Goal: Task Accomplishment & Management: Manage account settings

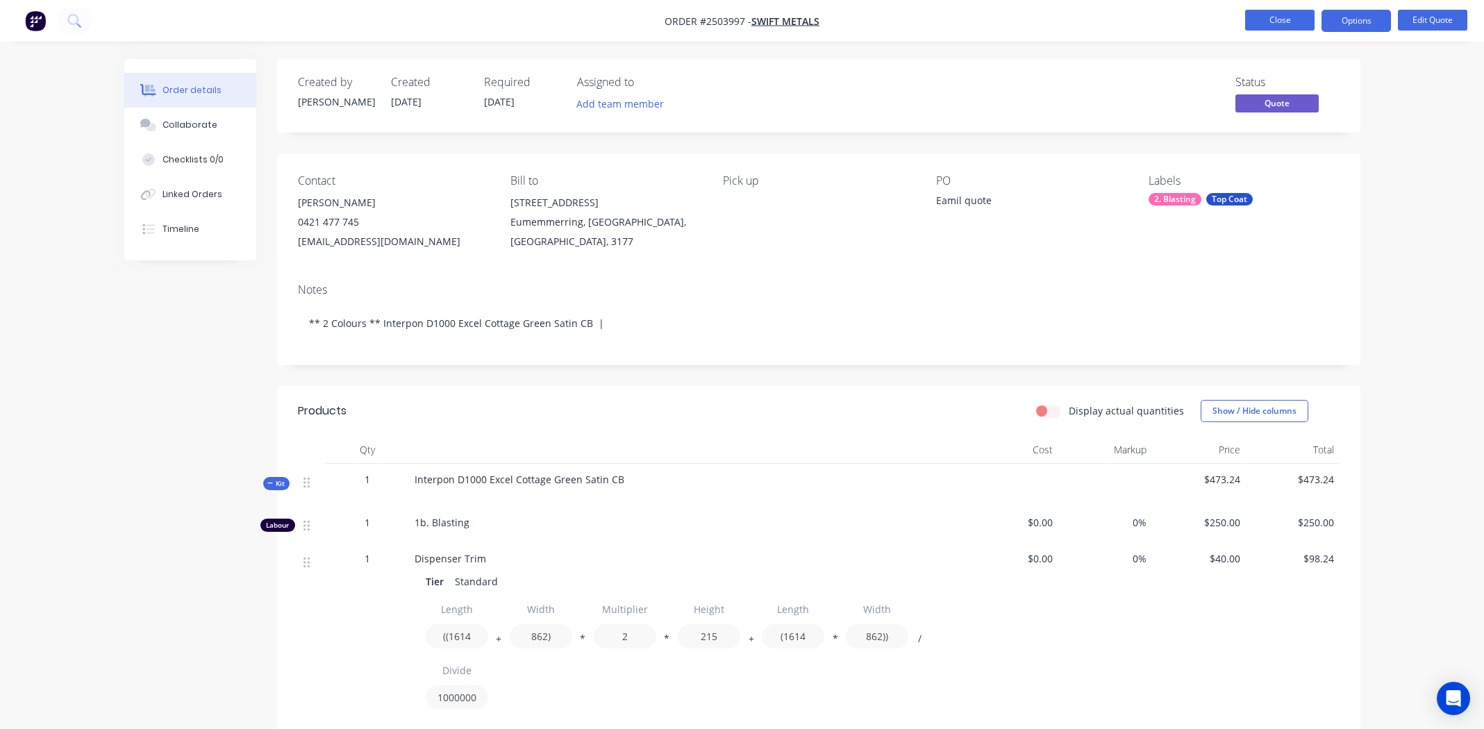
click at [1271, 17] on button "Close" at bounding box center [1279, 20] width 69 height 21
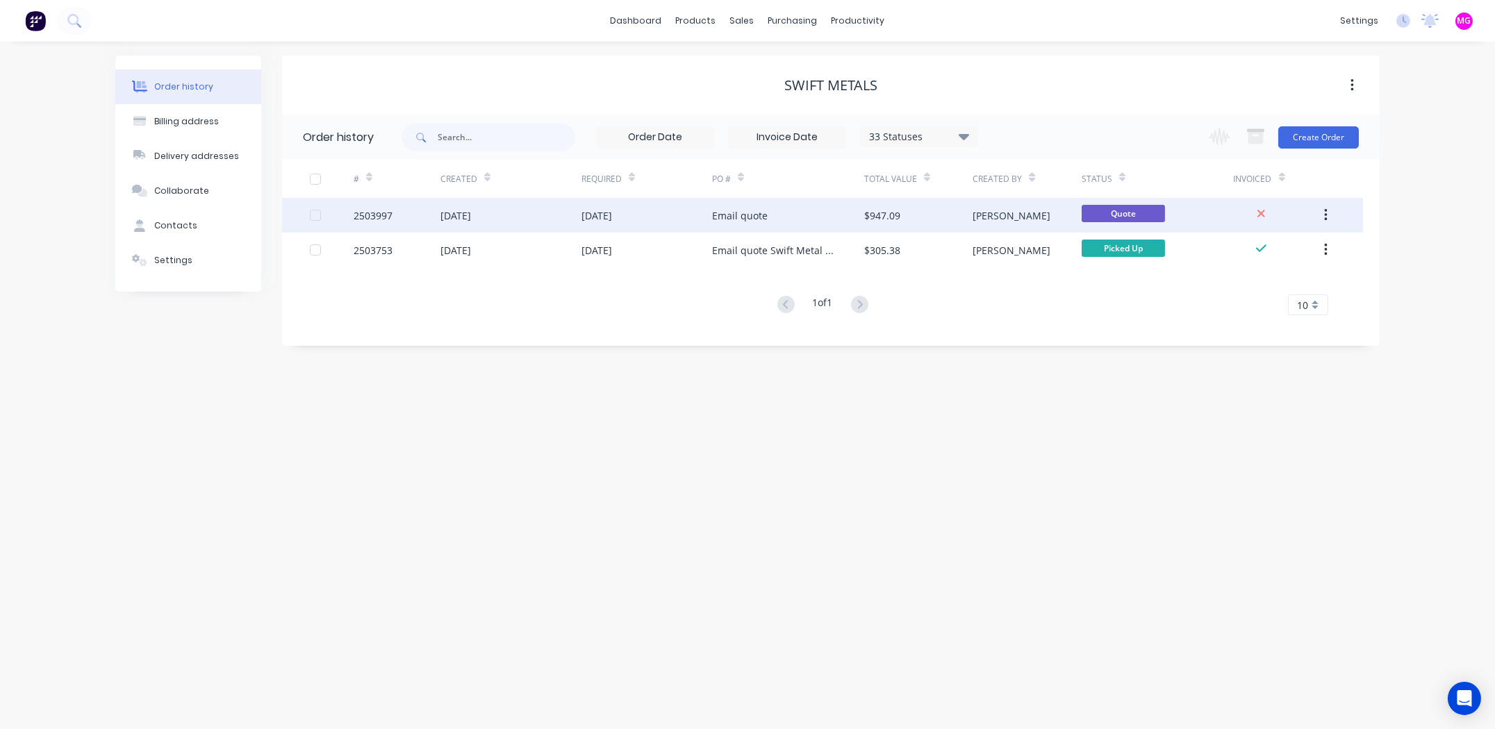
click at [358, 208] on div "2503997" at bounding box center [373, 215] width 39 height 15
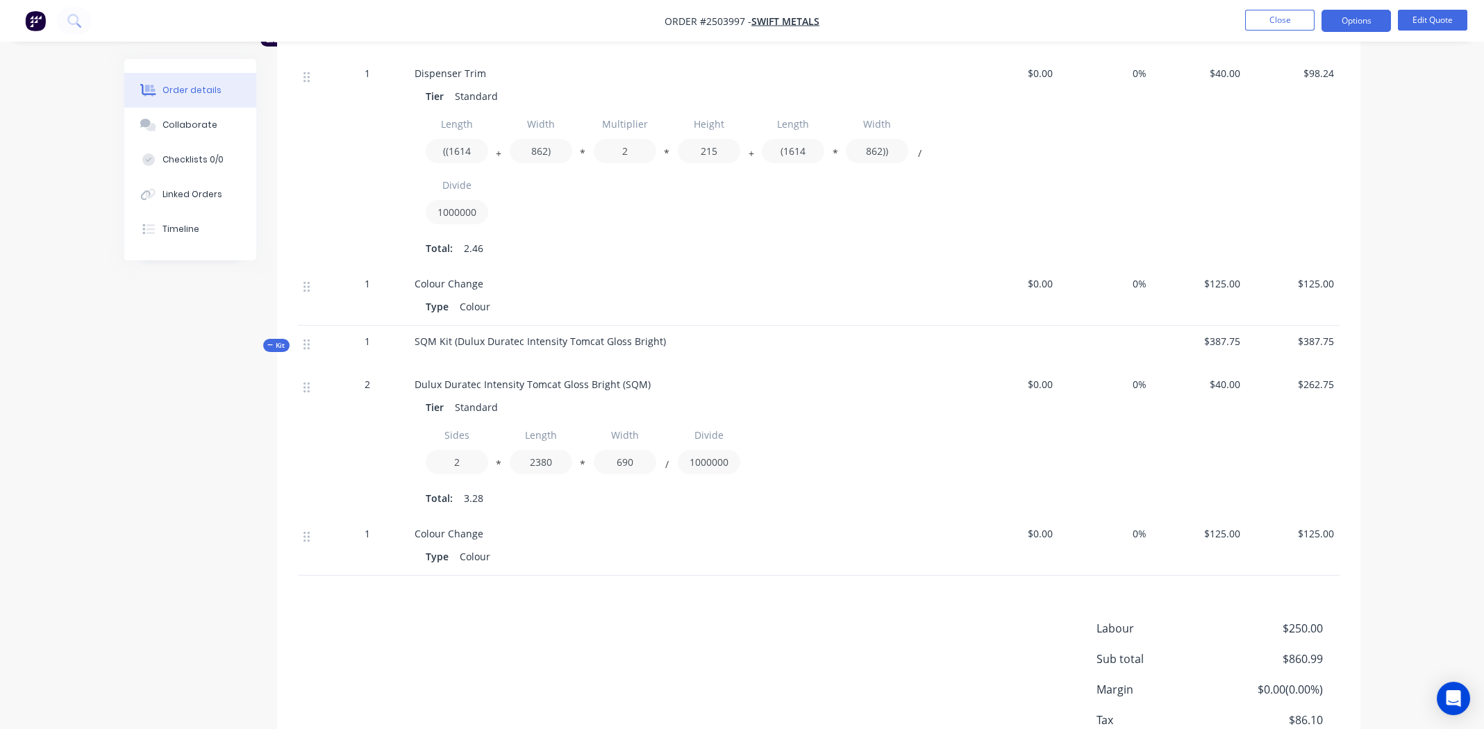
scroll to position [555, 0]
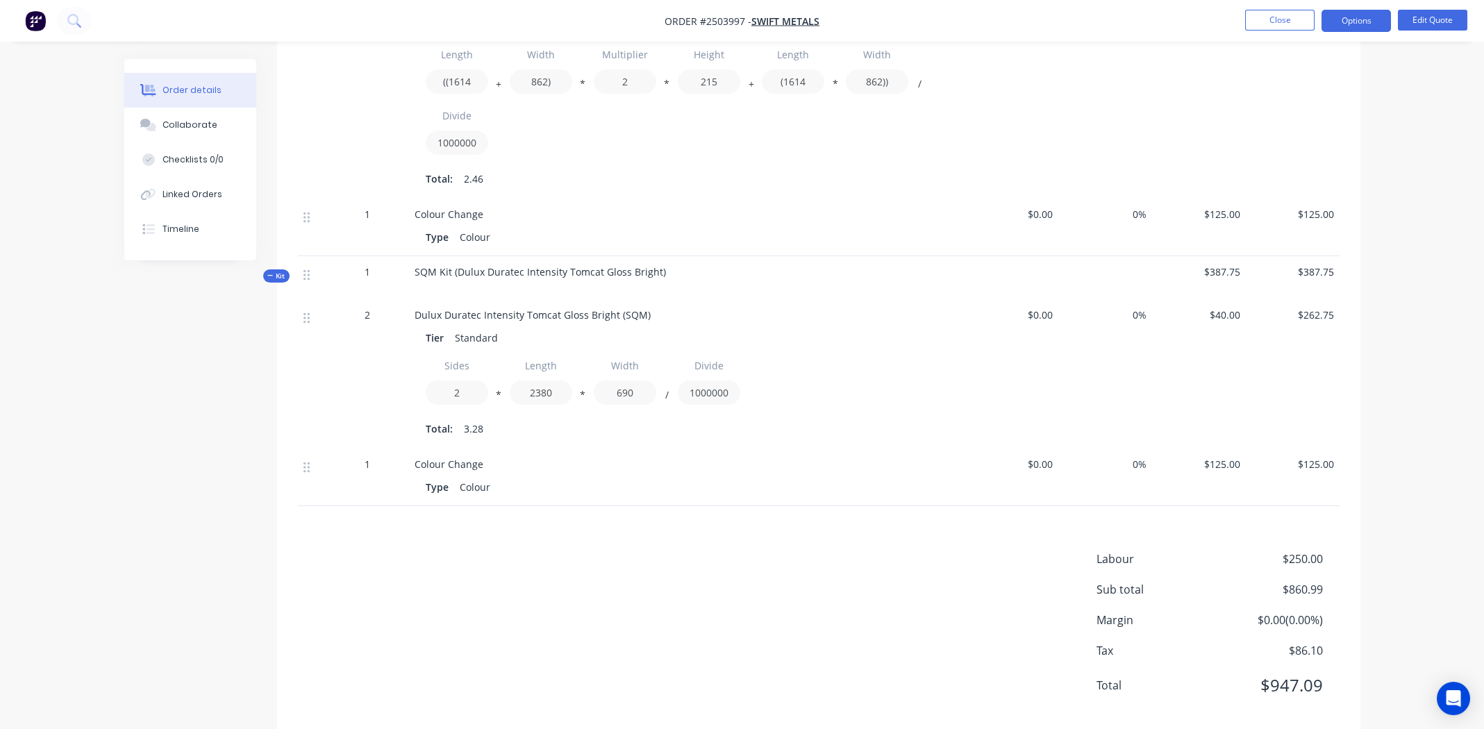
click at [1228, 315] on span "$40.00" at bounding box center [1199, 315] width 83 height 15
click at [1428, 6] on nav "Order #2503997 - Swift Metals Close Options Edit Quote" at bounding box center [742, 21] width 1484 height 42
click at [1427, 14] on button "Edit Quote" at bounding box center [1432, 20] width 69 height 21
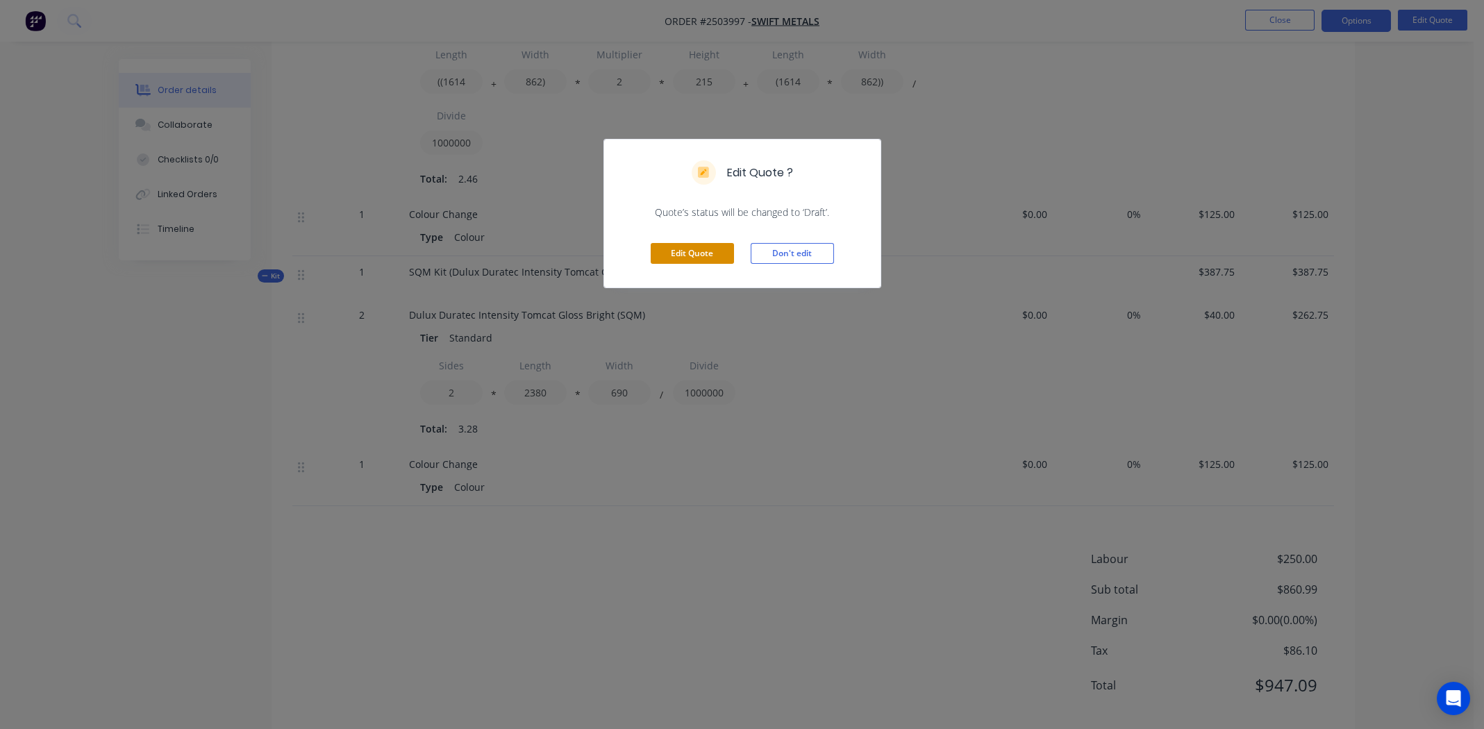
click at [684, 263] on button "Edit Quote" at bounding box center [692, 253] width 83 height 21
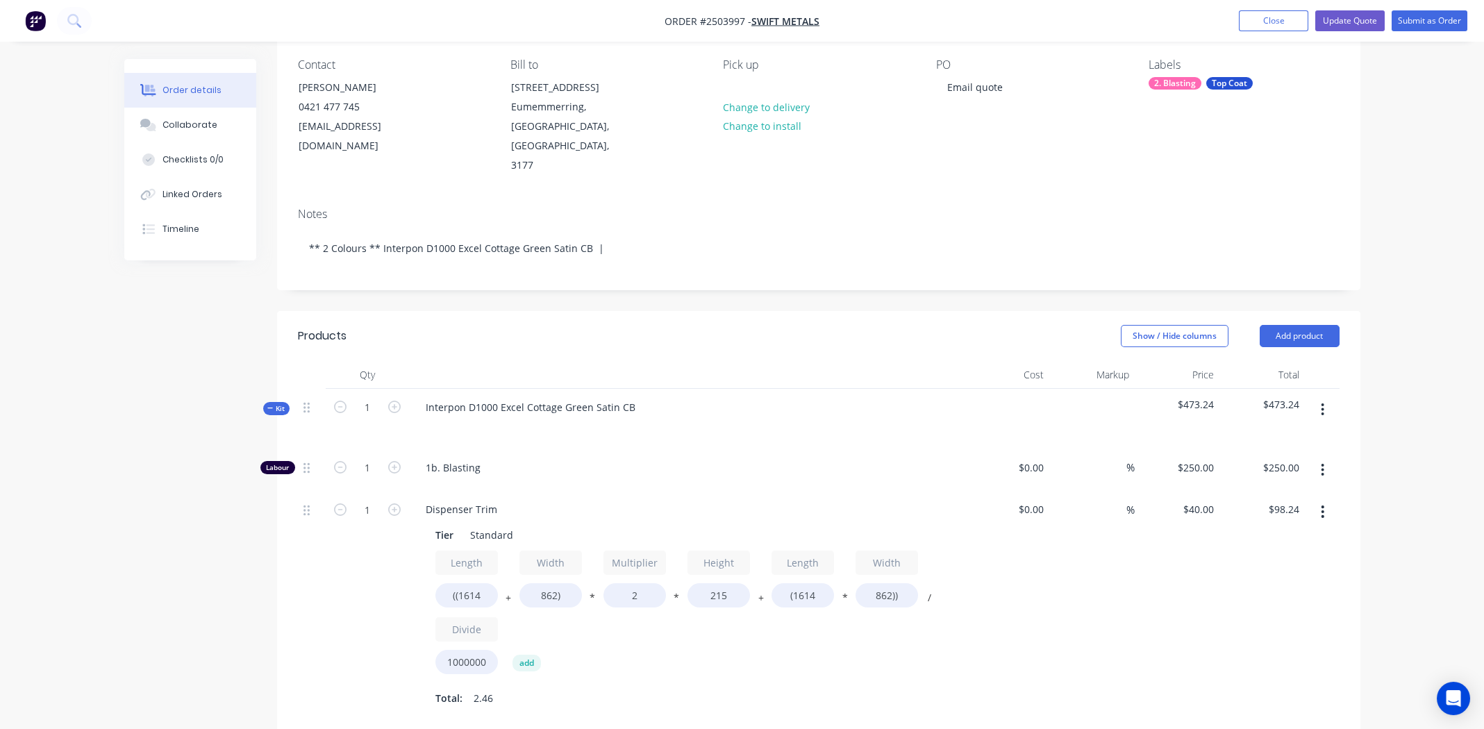
scroll to position [138, 0]
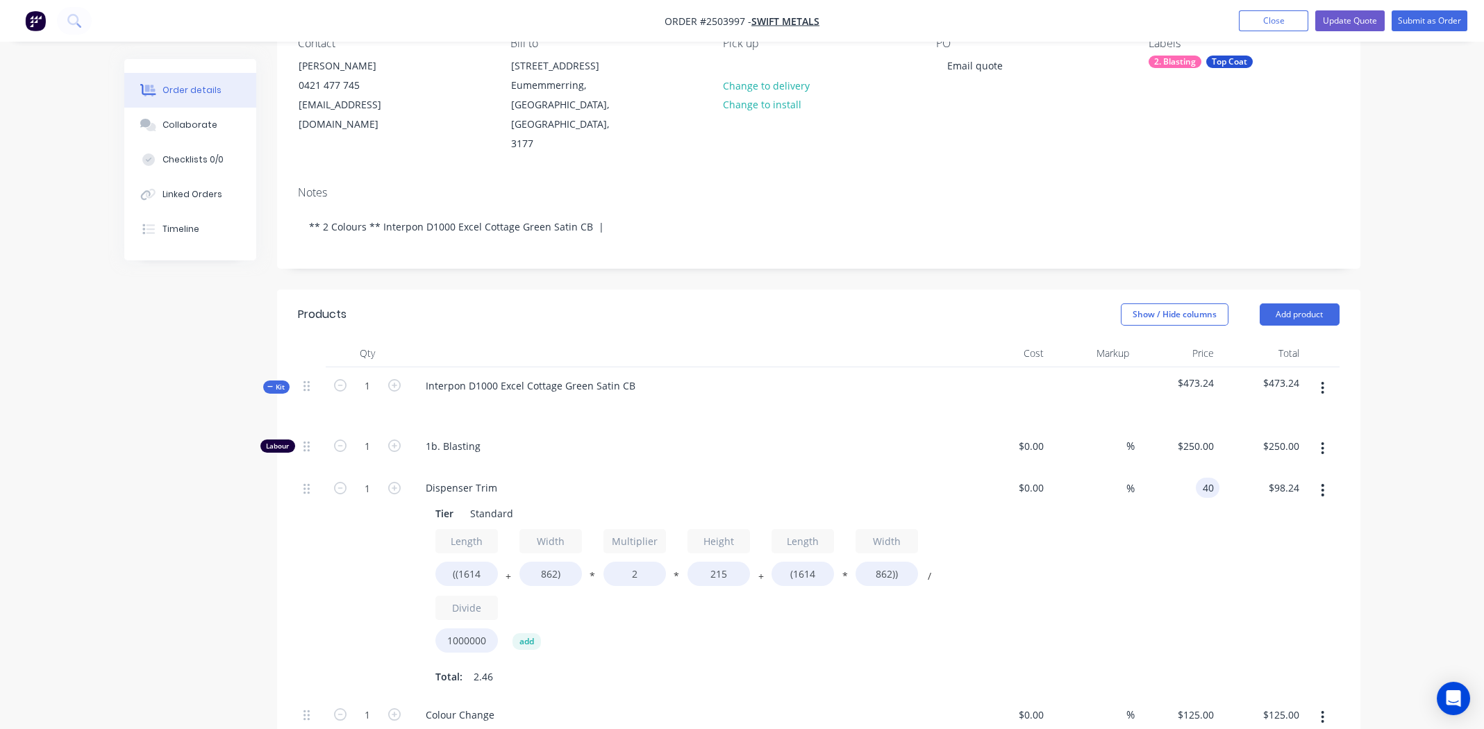
click at [1194, 470] on div "40 40" at bounding box center [1177, 582] width 85 height 227
click at [1194, 470] on div "$40.00 40" at bounding box center [1177, 582] width 85 height 227
click at [1161, 557] on div "$40.00 $40.00" at bounding box center [1177, 582] width 85 height 227
click at [1201, 478] on div "40 40" at bounding box center [1210, 488] width 18 height 20
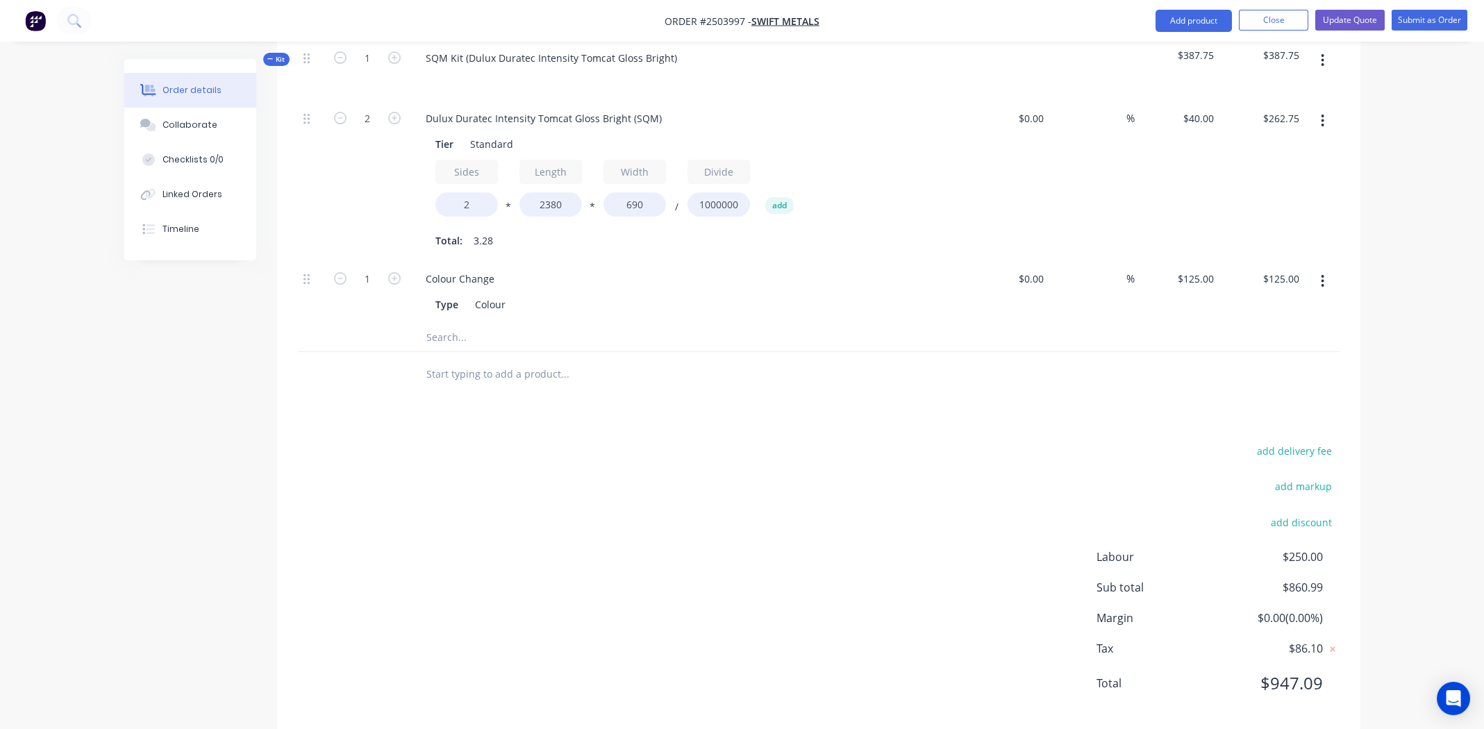
scroll to position [888, 0]
type input "$40.00"
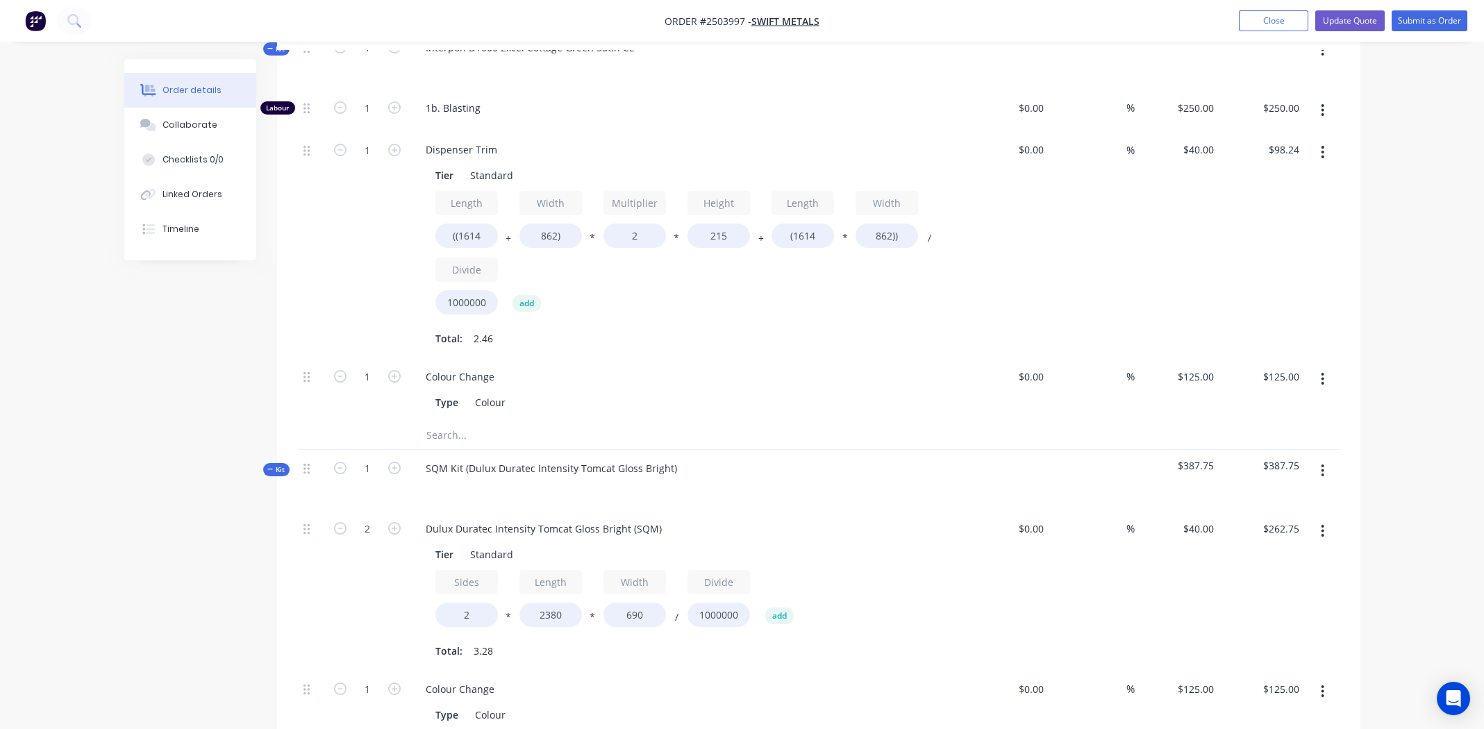
scroll to position [540, 0]
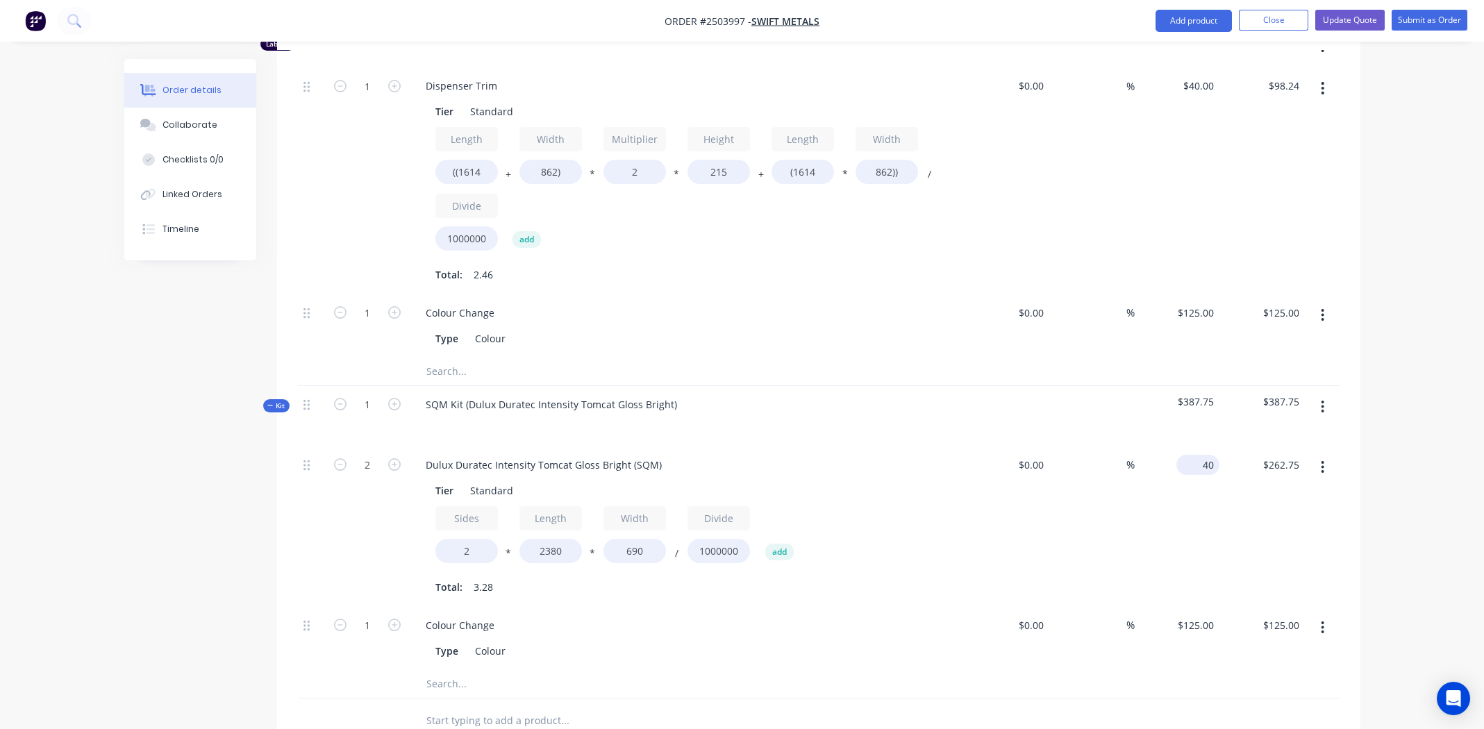
click at [1201, 455] on div "40 $40.00" at bounding box center [1201, 465] width 38 height 20
type input "$65.25"
type input "$428.61"
click at [1039, 519] on div "$0.00 $0.00" at bounding box center [1007, 527] width 85 height 160
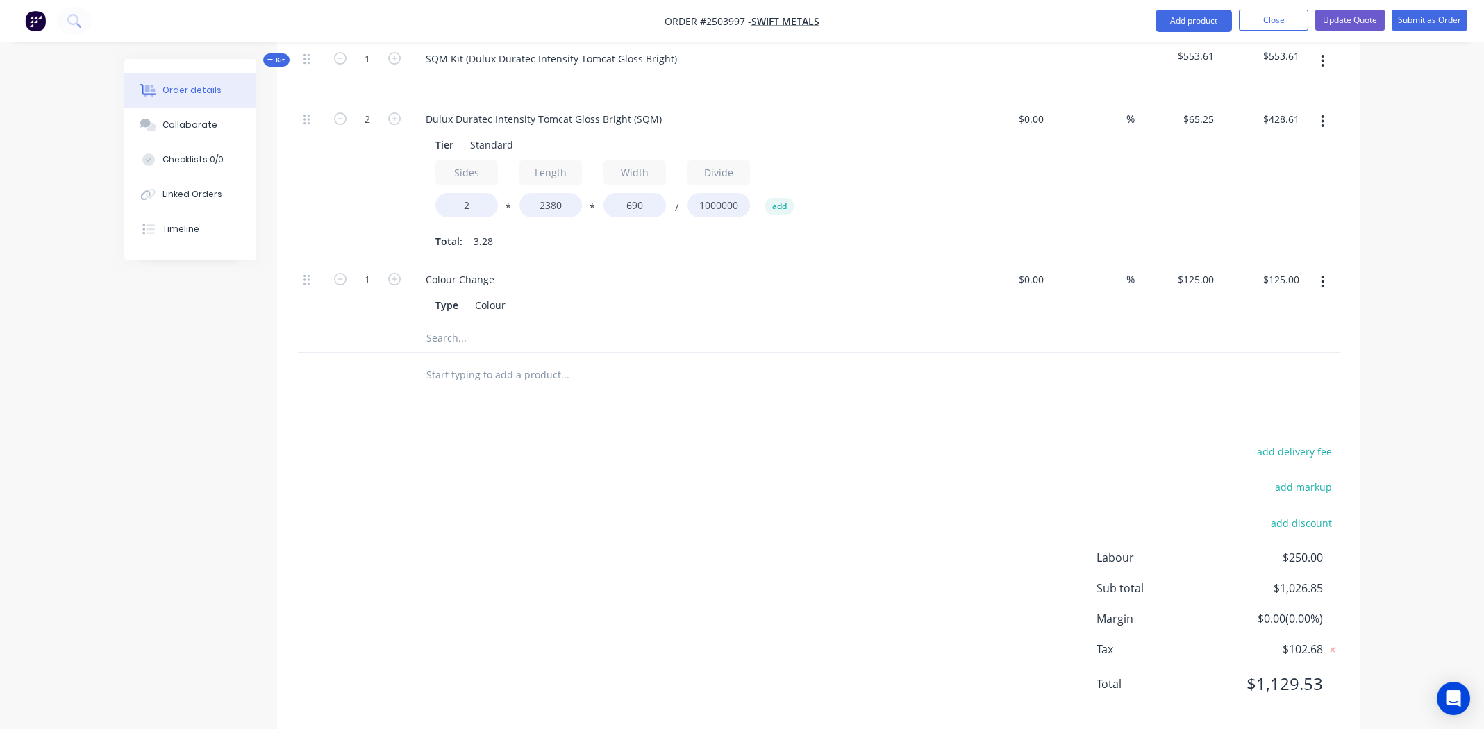
scroll to position [888, 0]
click at [1191, 108] on input "65.25" at bounding box center [1204, 118] width 32 height 20
type input "$40.00"
type input "$262.75"
click at [848, 360] on div at bounding box center [659, 374] width 489 height 28
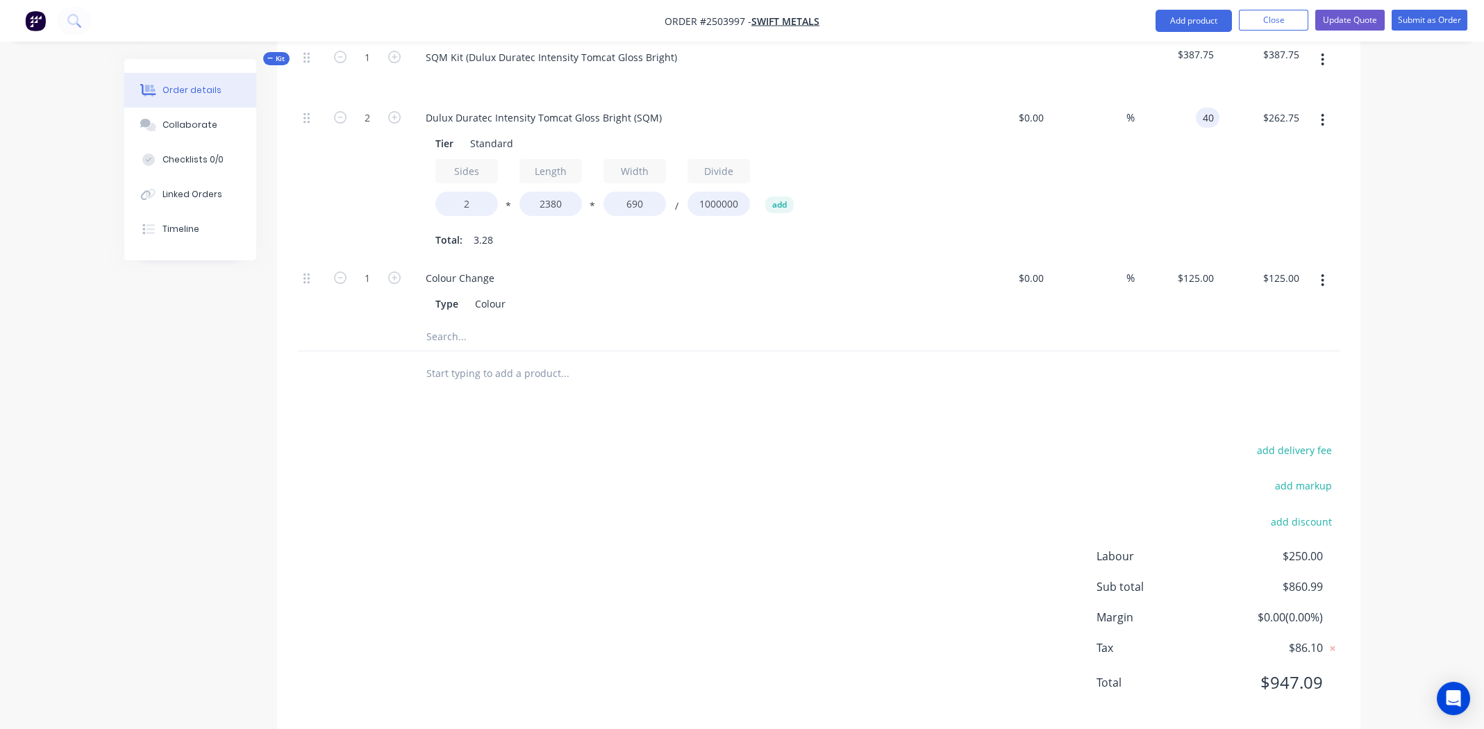
click at [1199, 108] on div "40 40" at bounding box center [1208, 118] width 24 height 20
type input "$65.25"
type input "$428.61"
click at [852, 441] on div "add delivery fee add markup add discount Labour $250.00 Sub total $860.99 Margi…" at bounding box center [819, 575] width 1042 height 268
click at [760, 533] on div "add delivery fee add markup add discount Labour $250.00 Sub total $1,026.85 Mar…" at bounding box center [819, 575] width 1042 height 268
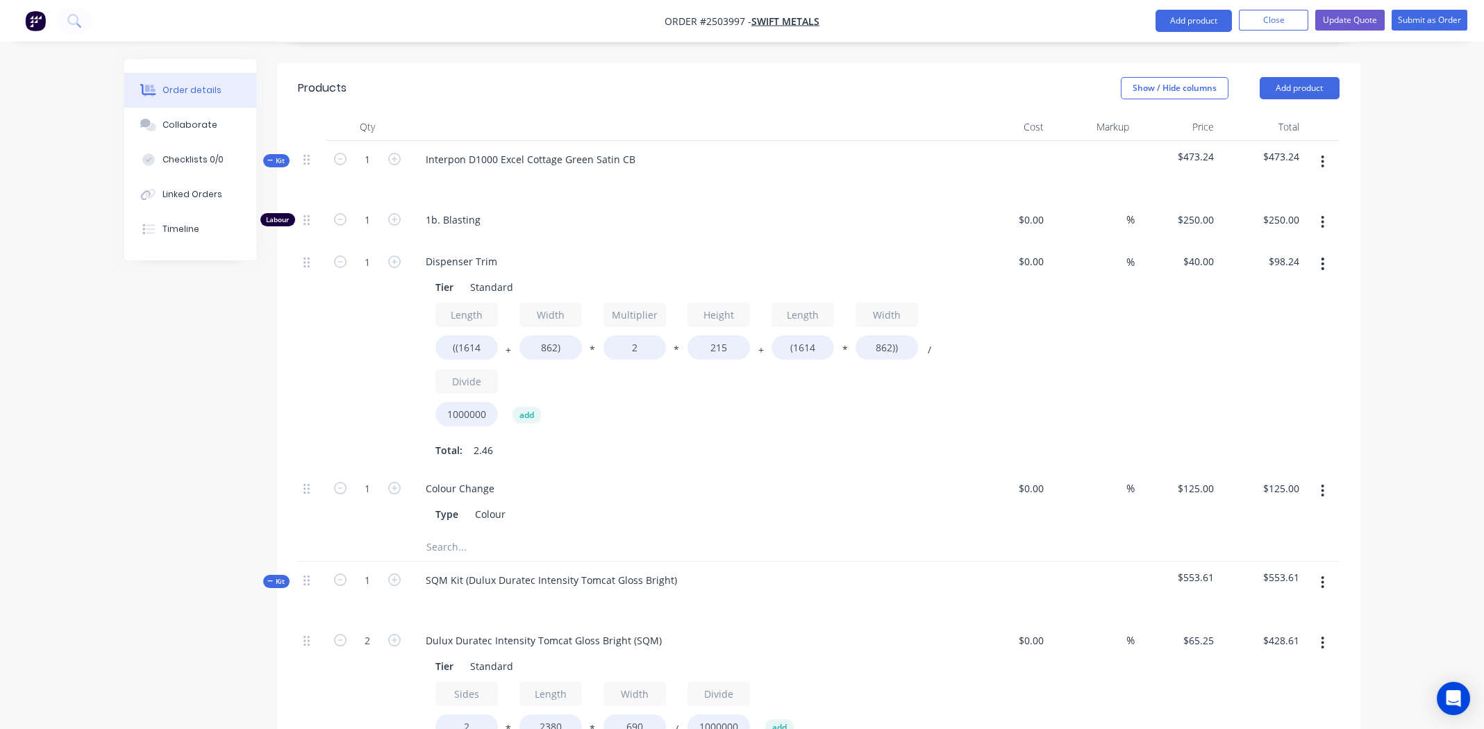
scroll to position [332, 0]
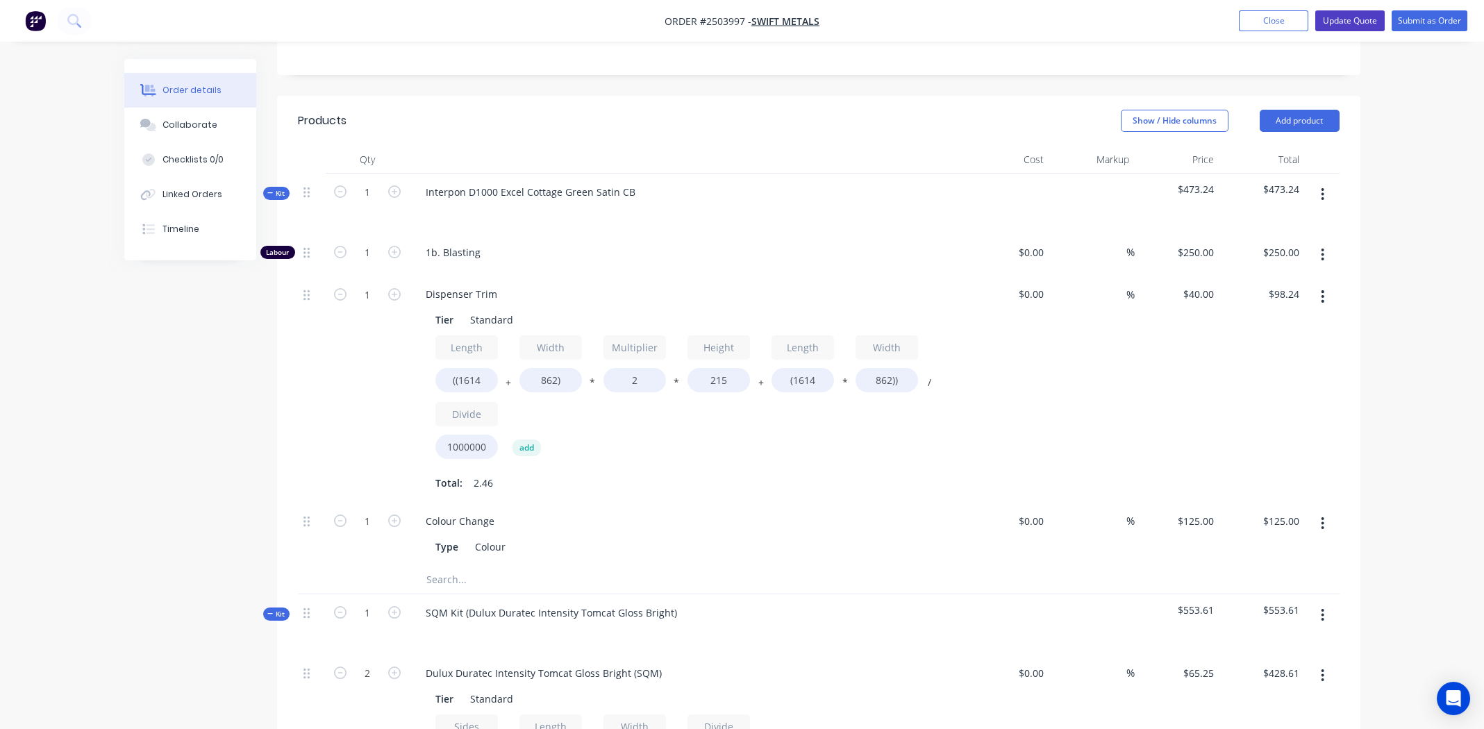
click at [1357, 14] on button "Update Quote" at bounding box center [1349, 20] width 69 height 21
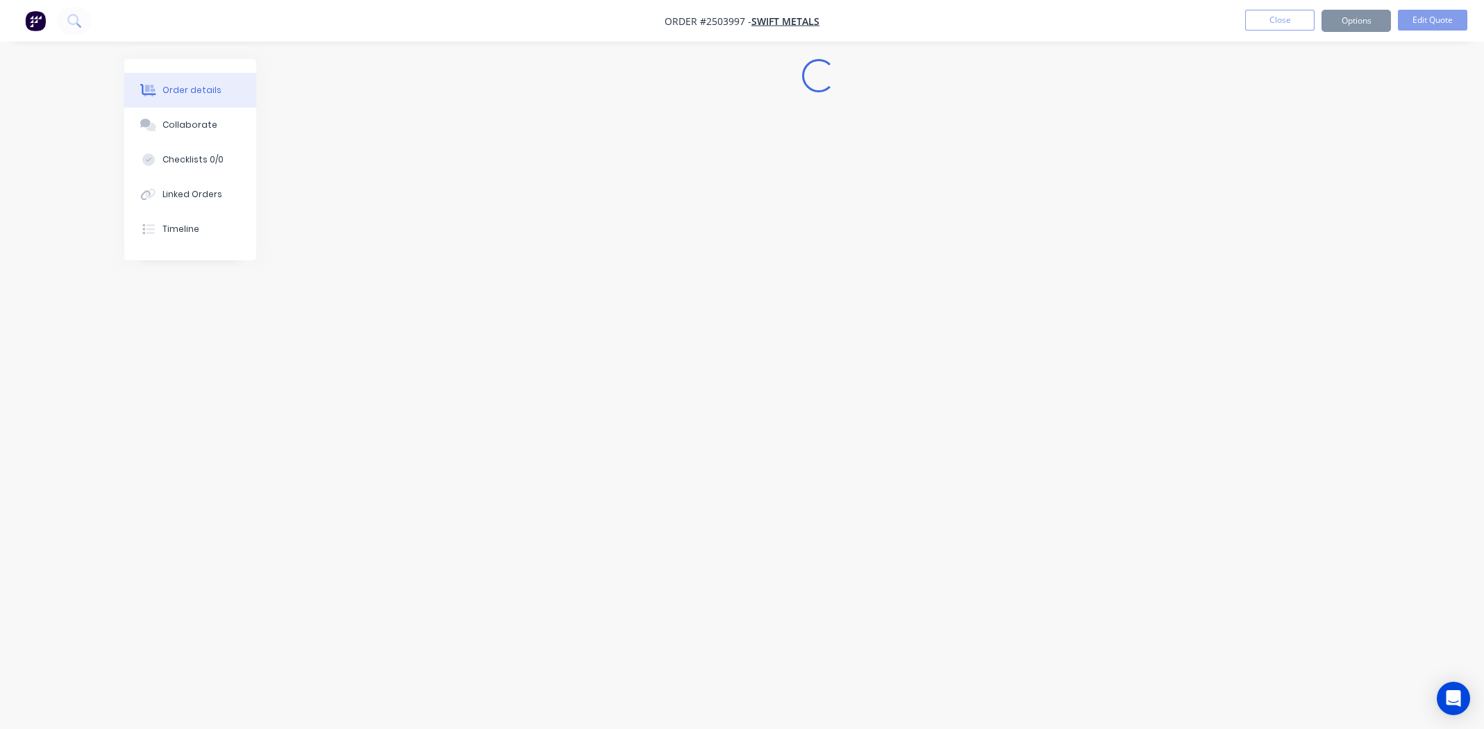
scroll to position [0, 0]
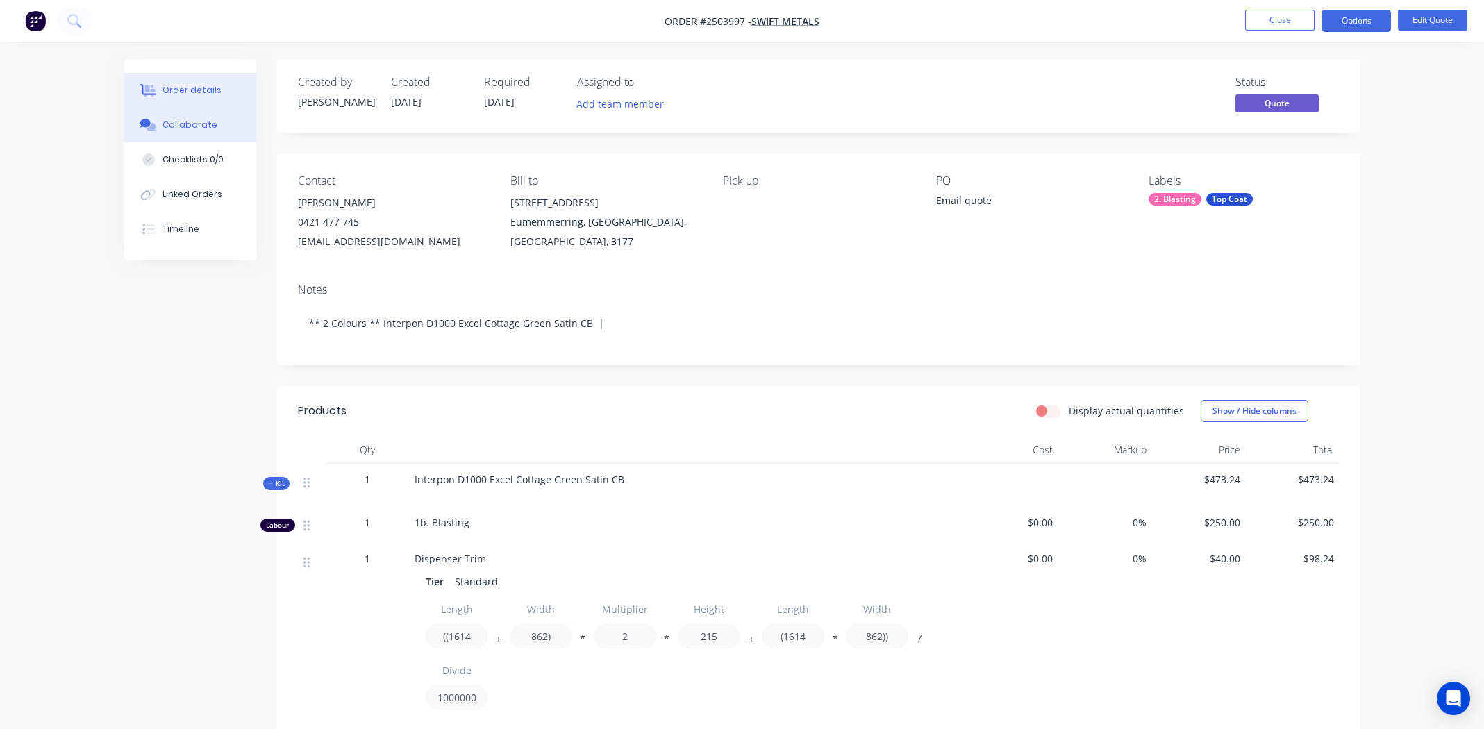
click at [188, 126] on div "Collaborate" at bounding box center [190, 125] width 55 height 13
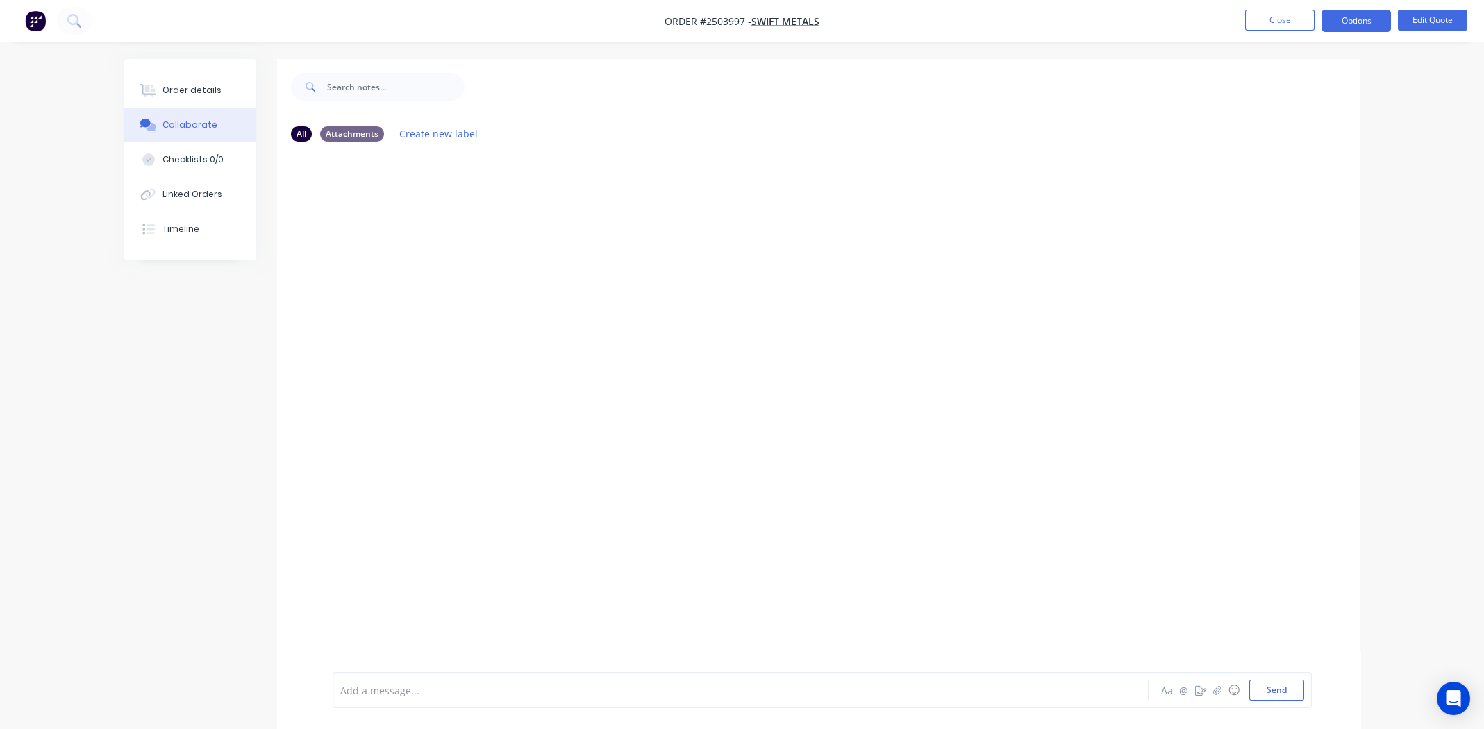
click at [458, 688] on div at bounding box center [702, 690] width 722 height 15
click at [714, 695] on div "Quote amended after vlad has outlined that Tomcat is super premium powder" at bounding box center [702, 690] width 722 height 15
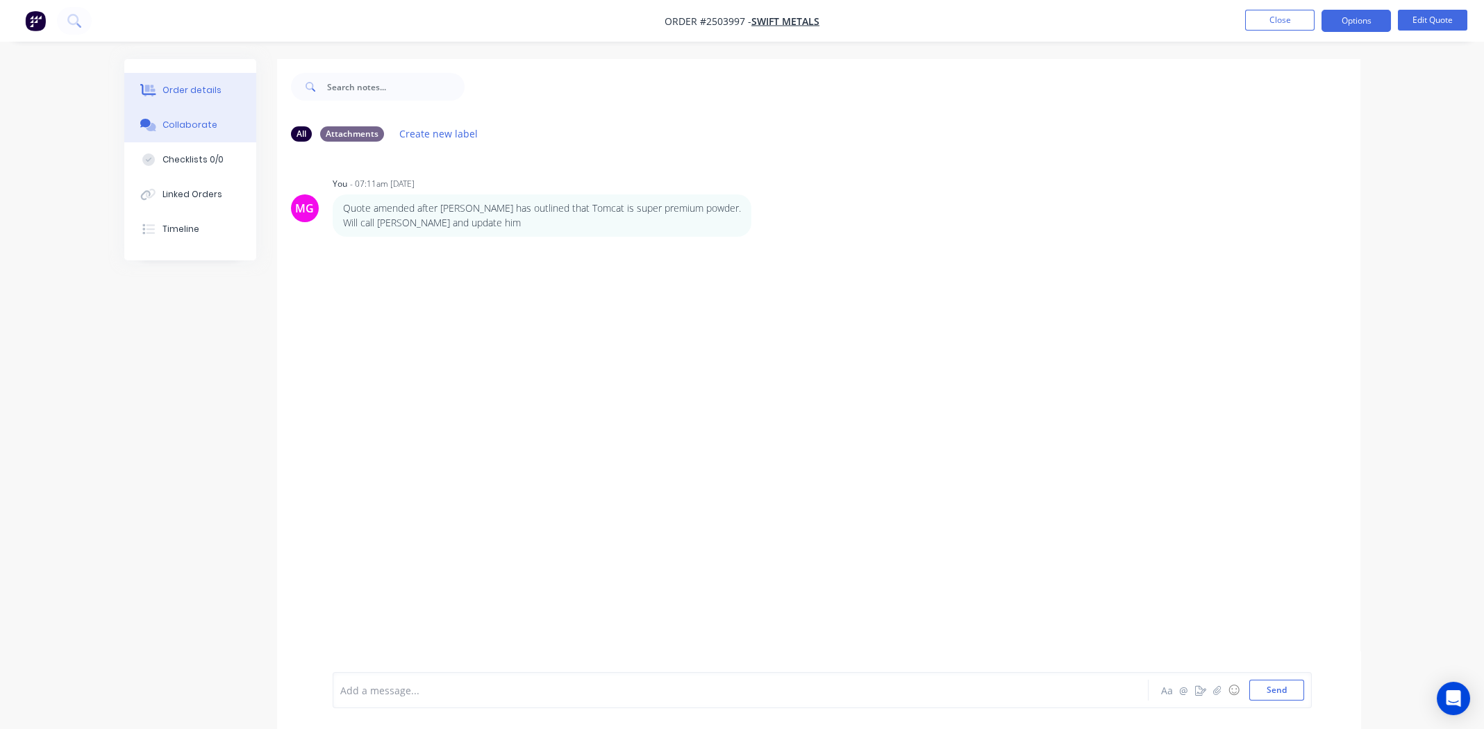
click at [183, 95] on div "Order details" at bounding box center [192, 90] width 59 height 13
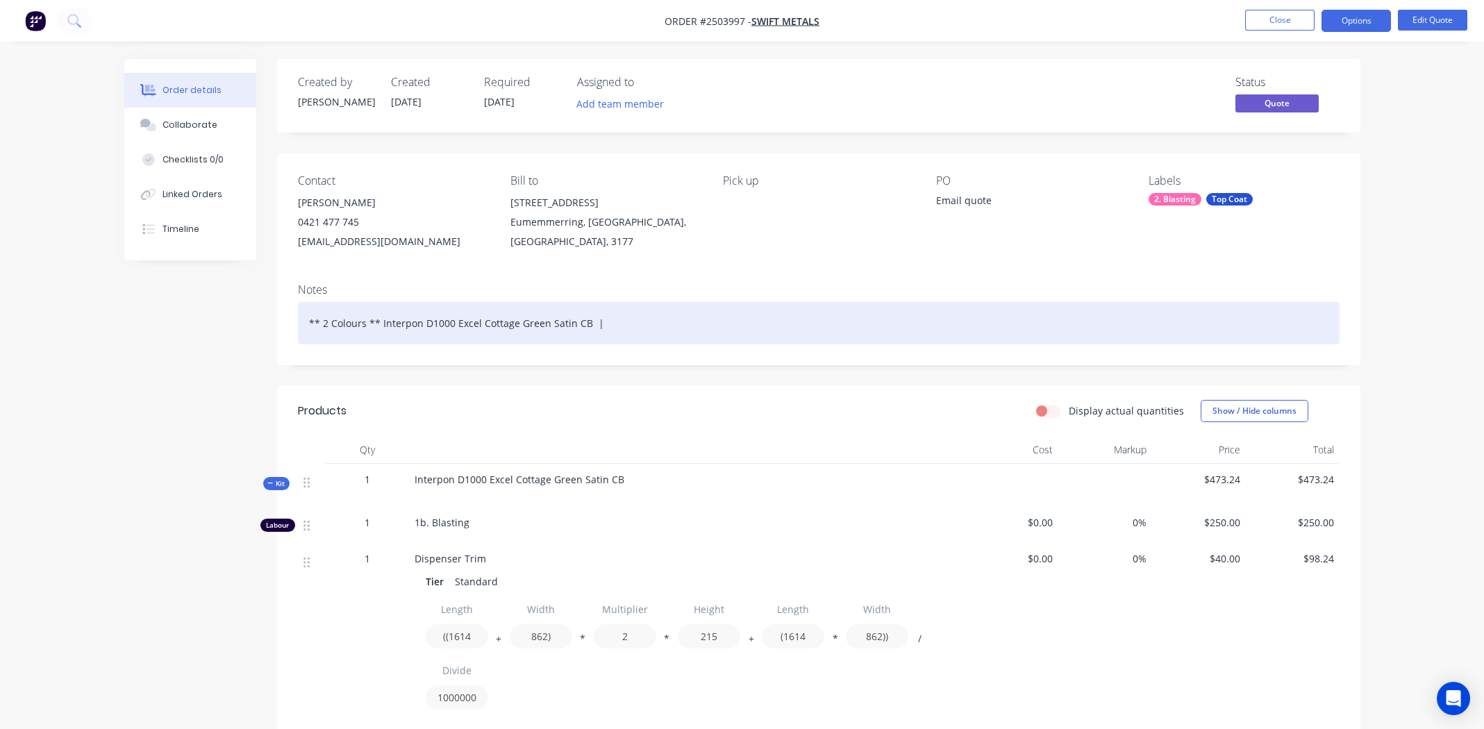
click at [687, 322] on div "** 2 Colours ** Interpon D1000 Excel Cottage Green Satin CB |" at bounding box center [819, 323] width 1042 height 42
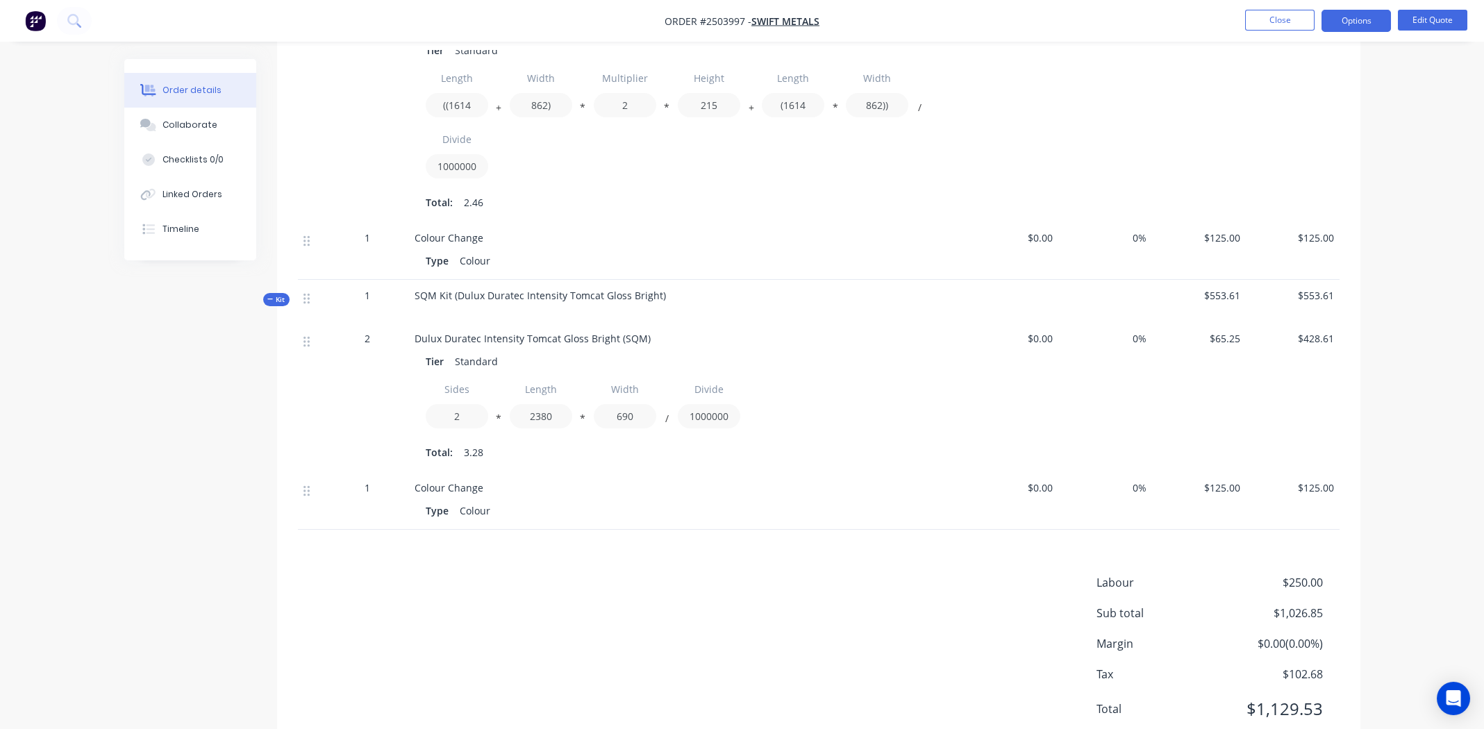
scroll to position [579, 0]
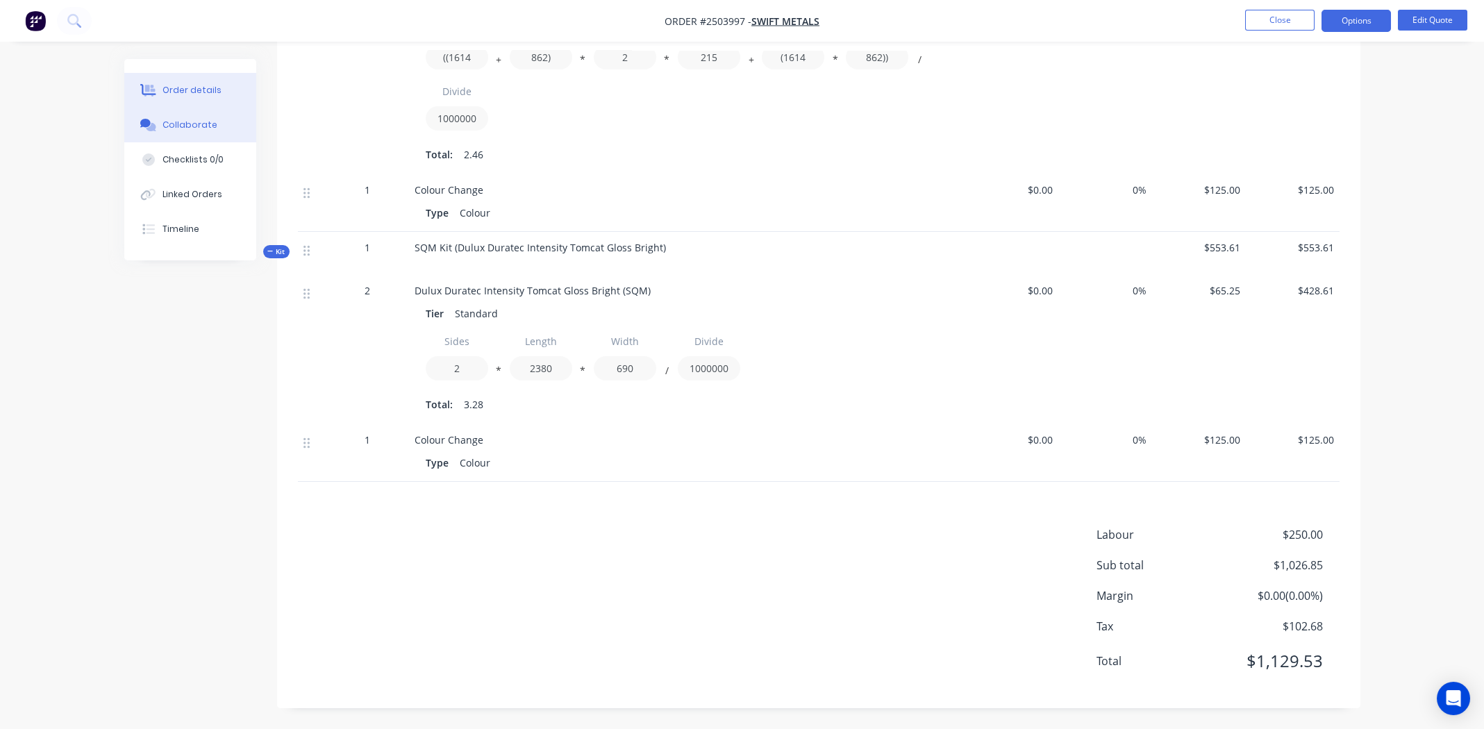
click at [193, 122] on div "Collaborate" at bounding box center [190, 125] width 55 height 13
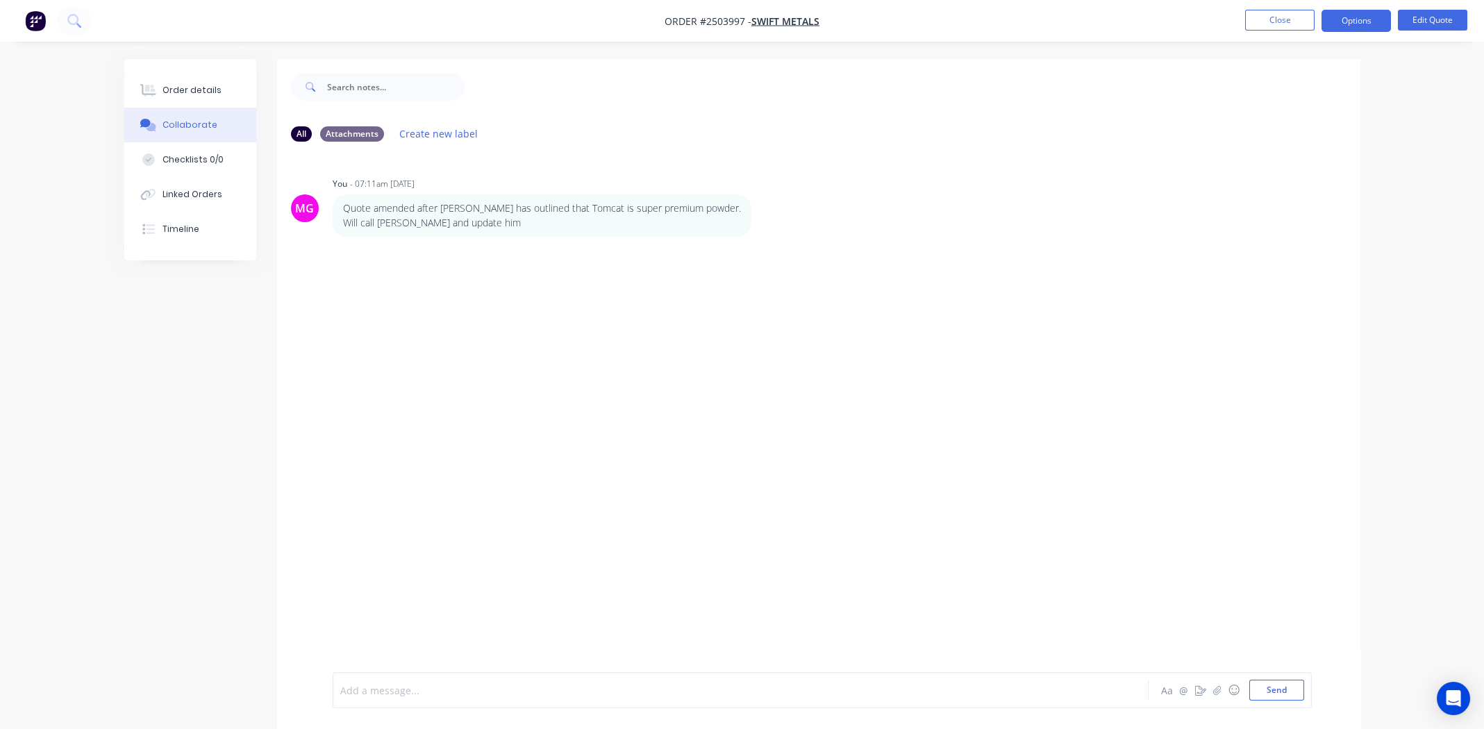
click at [563, 687] on div at bounding box center [702, 690] width 722 height 15
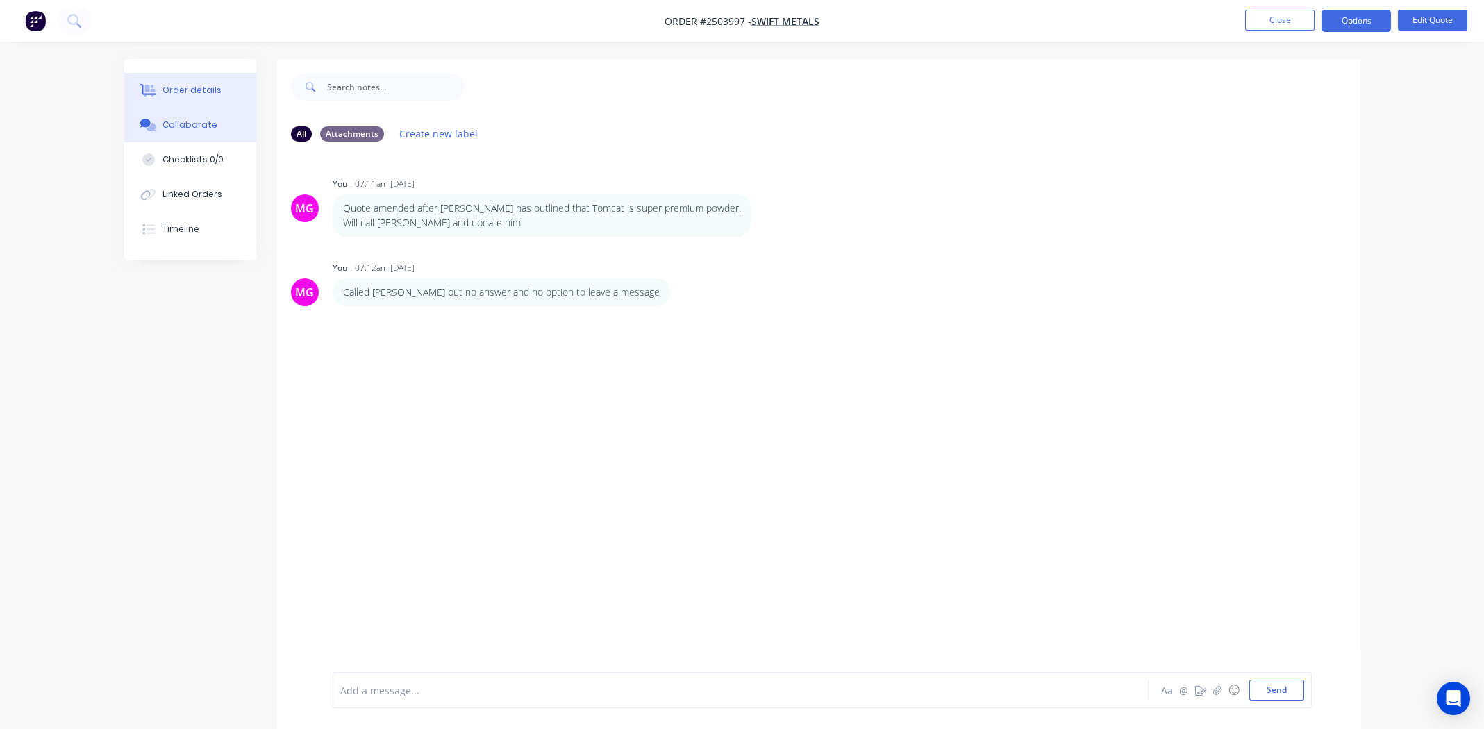
click at [164, 80] on button "Order details" at bounding box center [190, 90] width 132 height 35
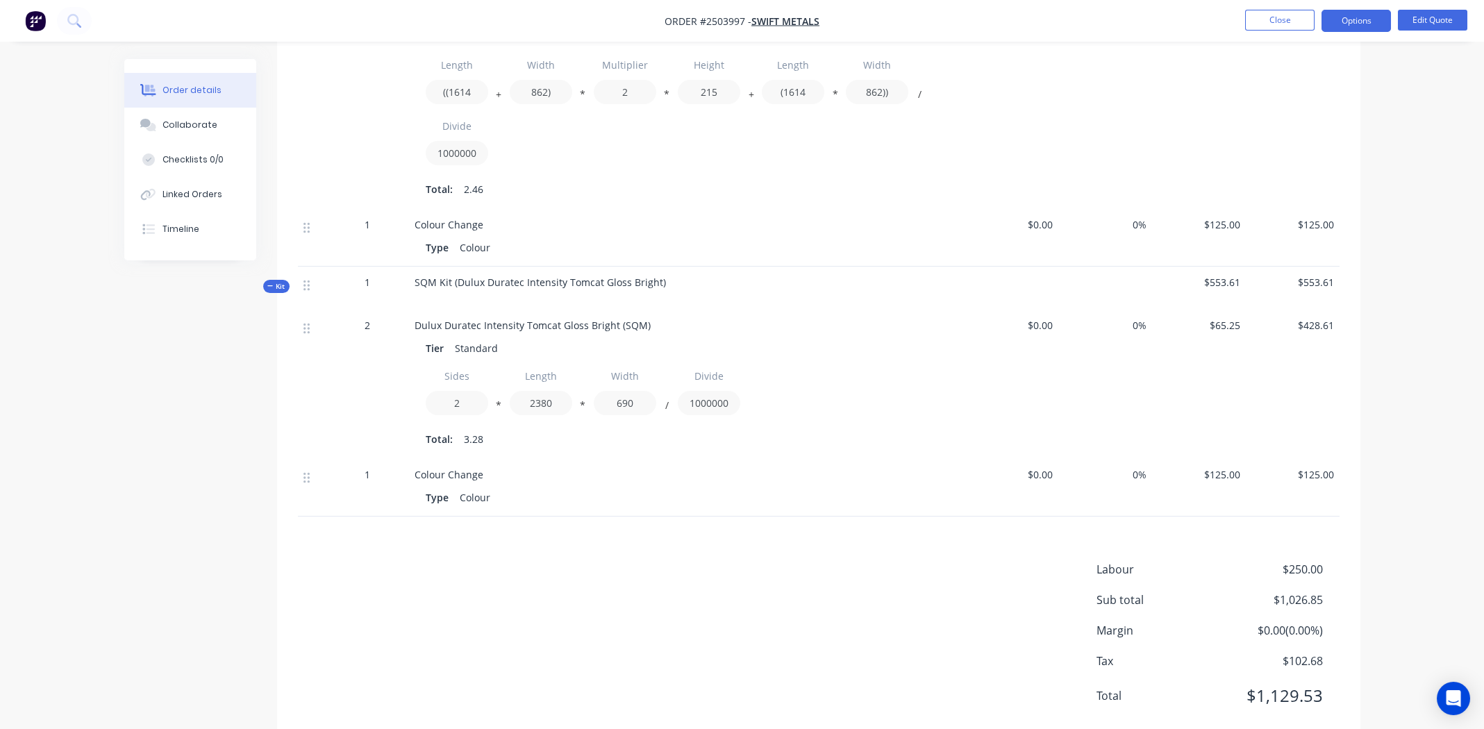
scroll to position [555, 0]
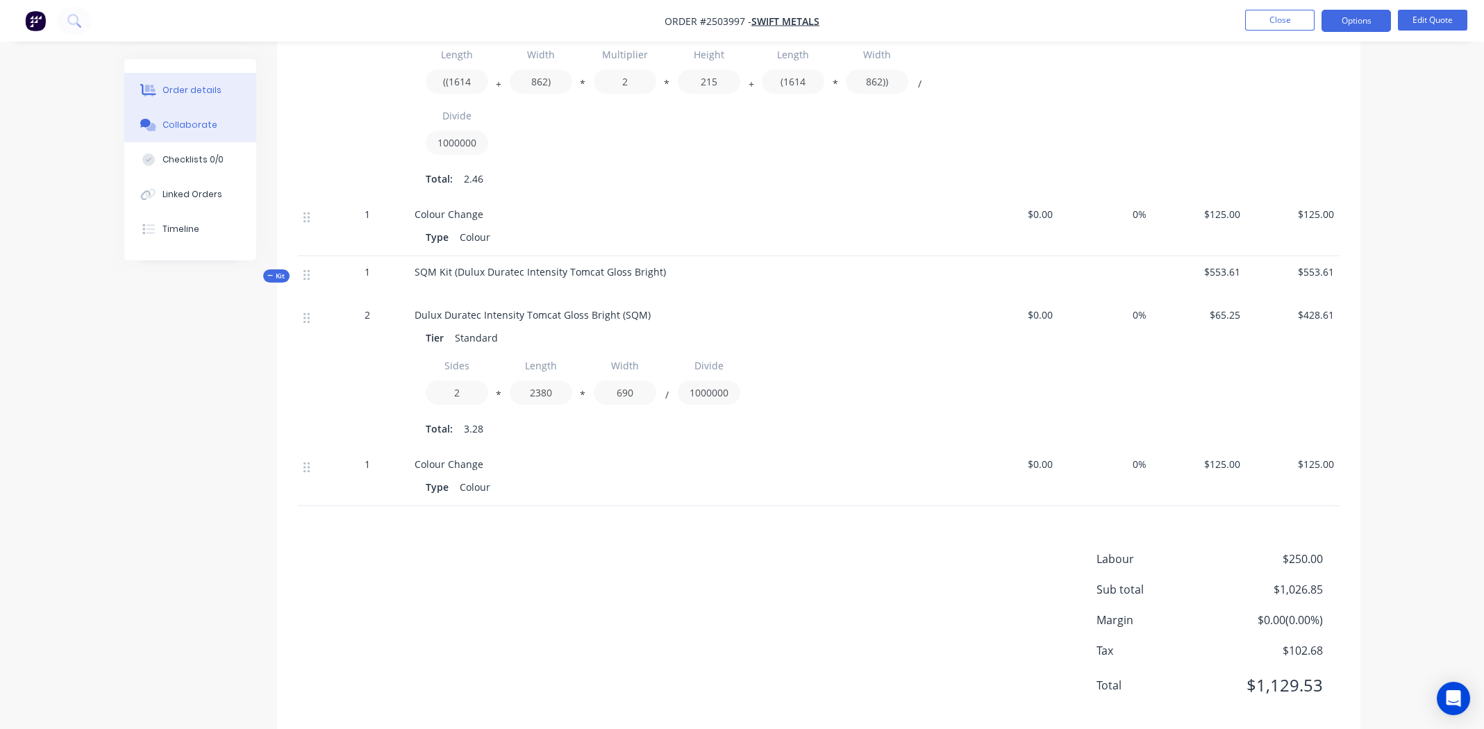
click at [201, 129] on div "Collaborate" at bounding box center [190, 125] width 55 height 13
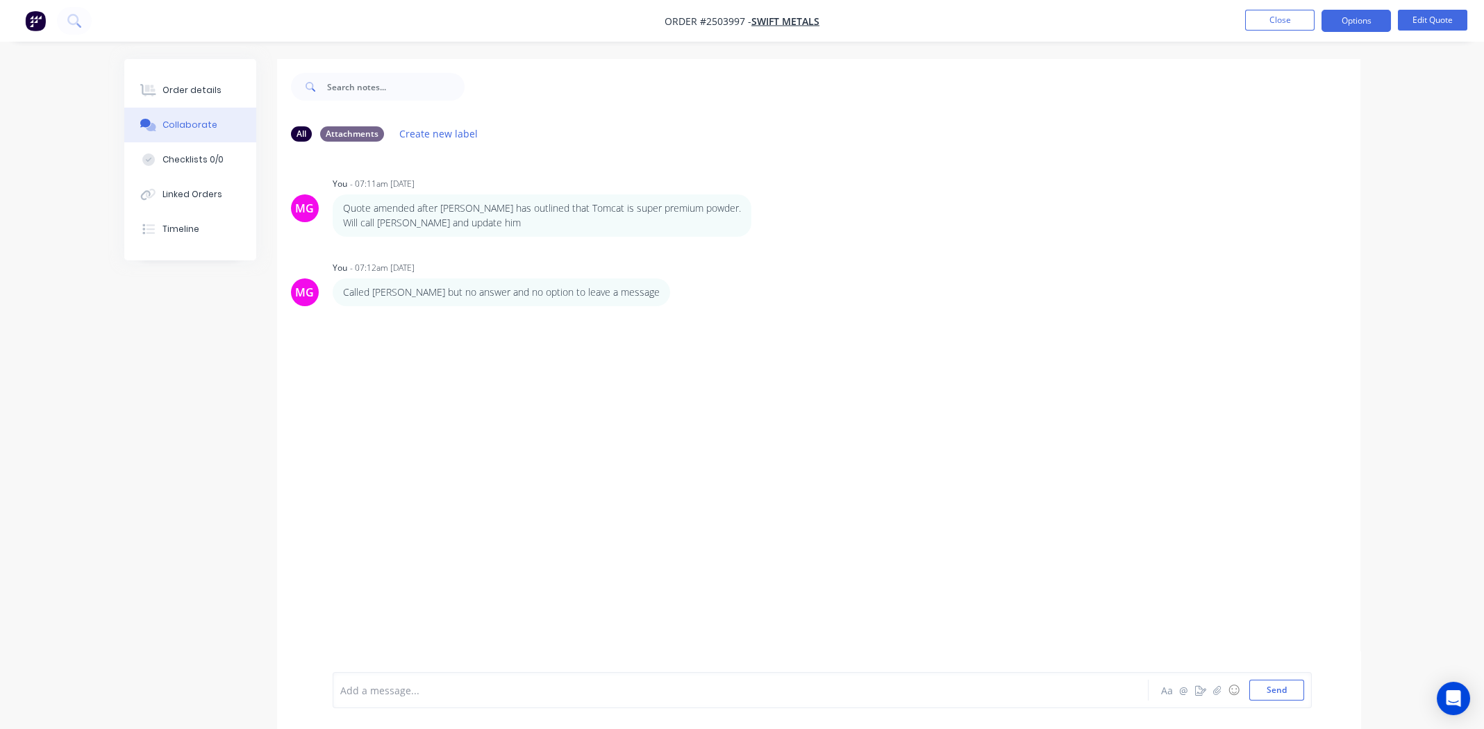
click at [535, 697] on div at bounding box center [702, 690] width 722 height 15
click at [203, 89] on div "Order details" at bounding box center [192, 90] width 59 height 13
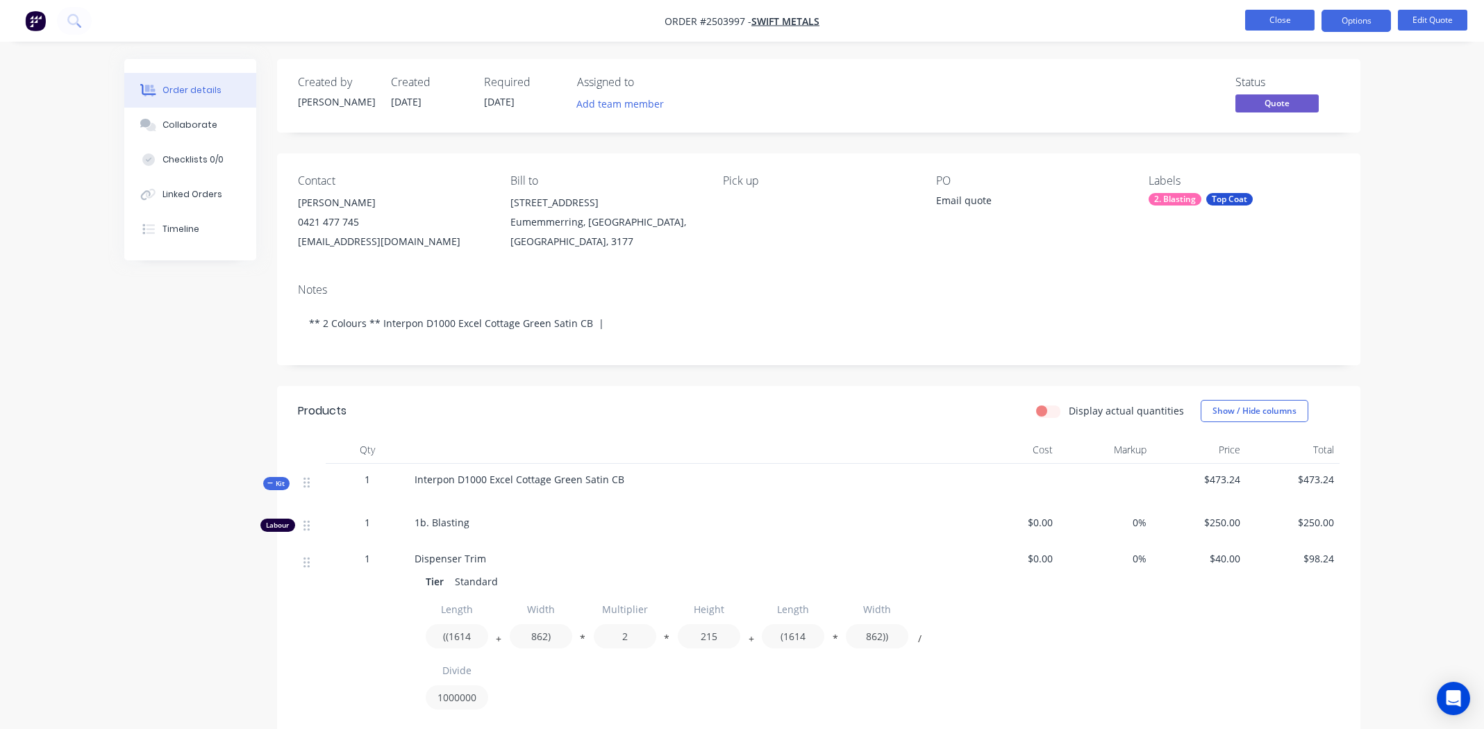
click at [1253, 15] on button "Close" at bounding box center [1279, 20] width 69 height 21
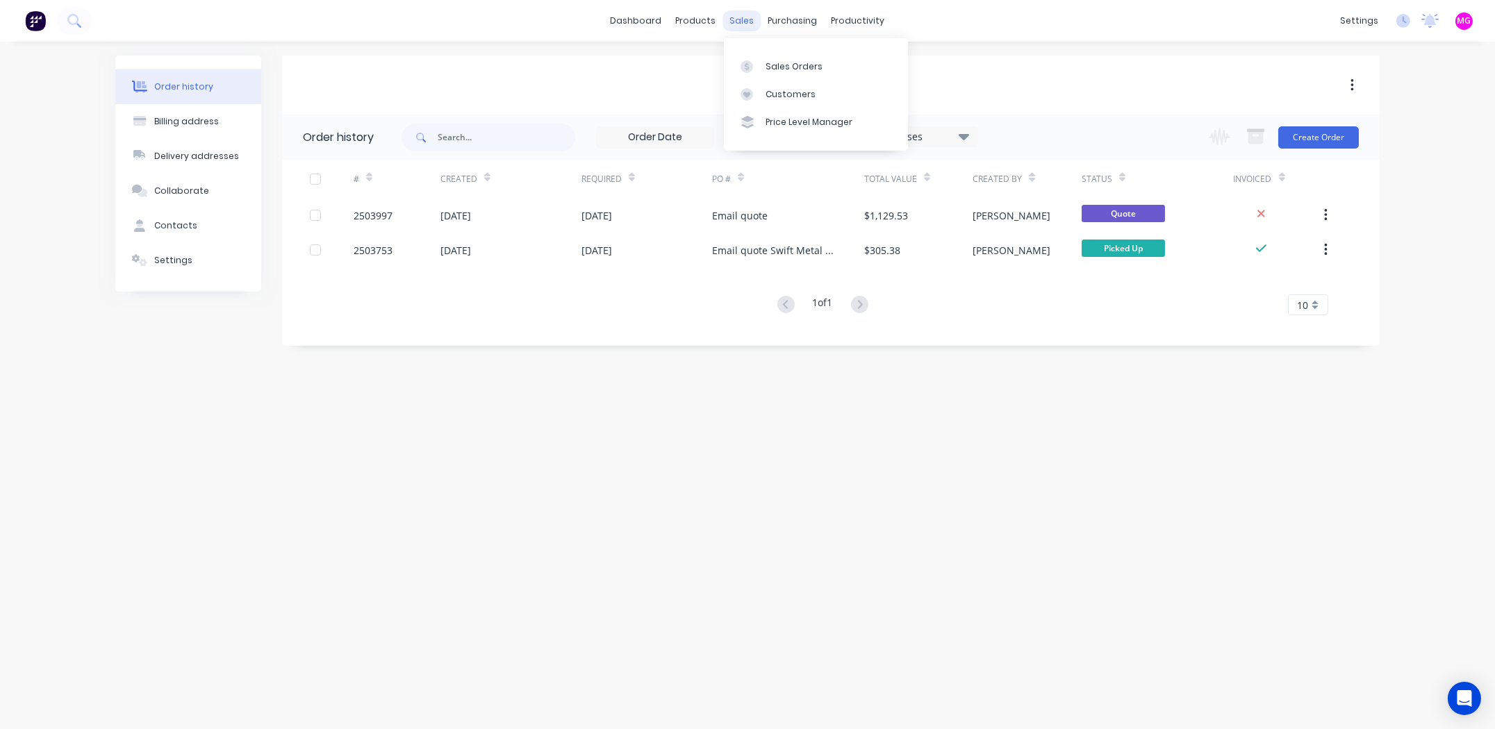
click at [740, 24] on div "sales" at bounding box center [742, 20] width 38 height 21
click at [777, 64] on div "Sales Orders" at bounding box center [793, 66] width 57 height 13
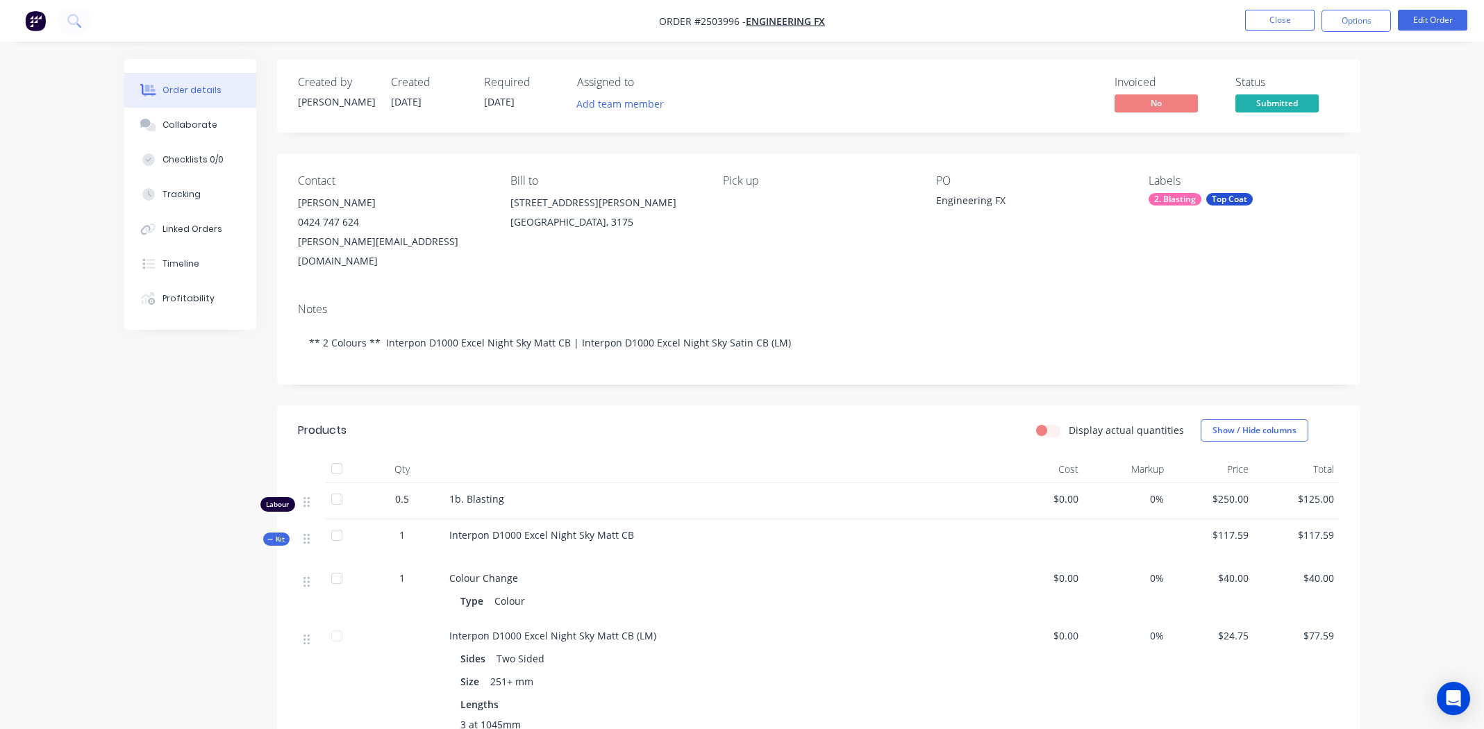
click at [939, 22] on nav "Order #2503996 - Engineering FX Close Options Edit Order" at bounding box center [742, 21] width 1484 height 42
click at [1275, 16] on button "Close" at bounding box center [1279, 20] width 69 height 21
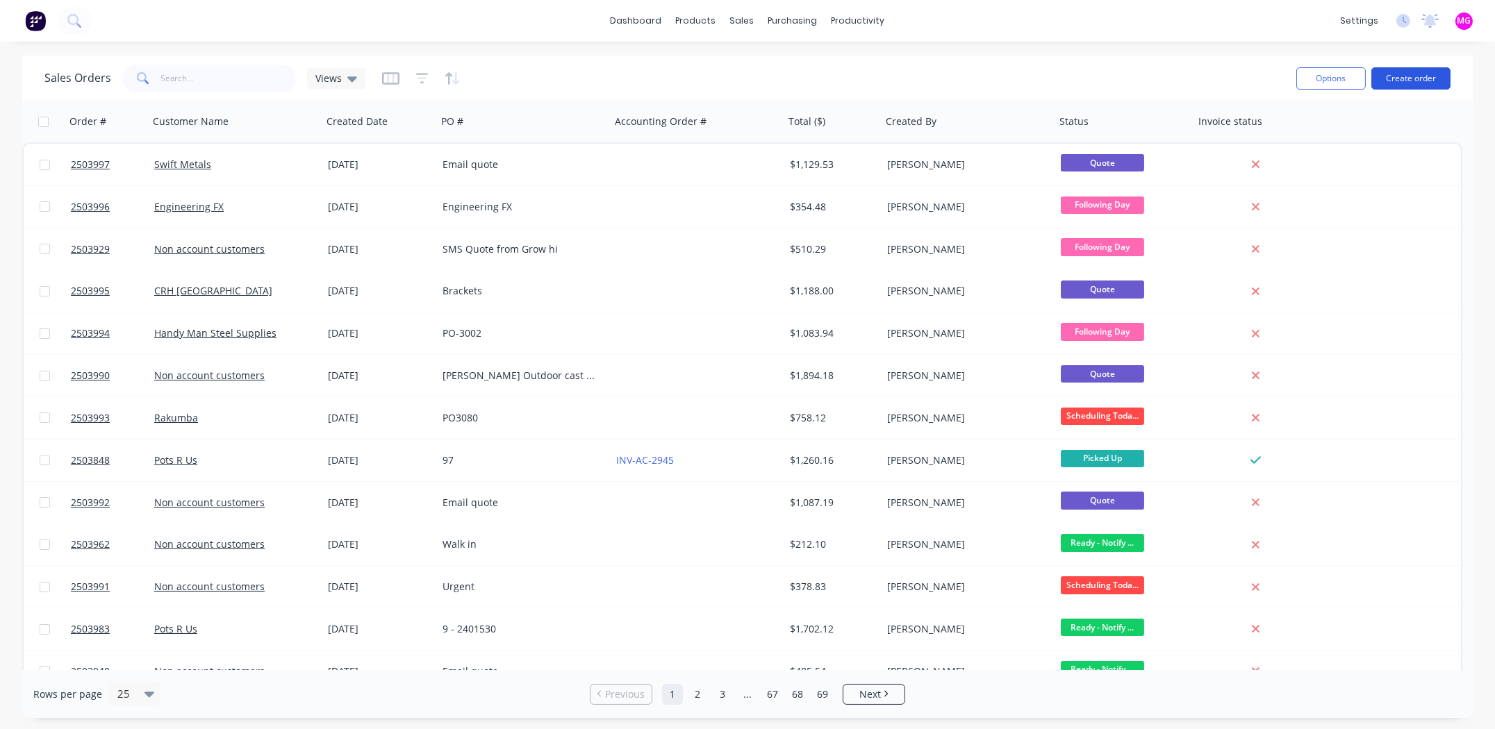
click at [1401, 72] on button "Create order" at bounding box center [1410, 78] width 79 height 22
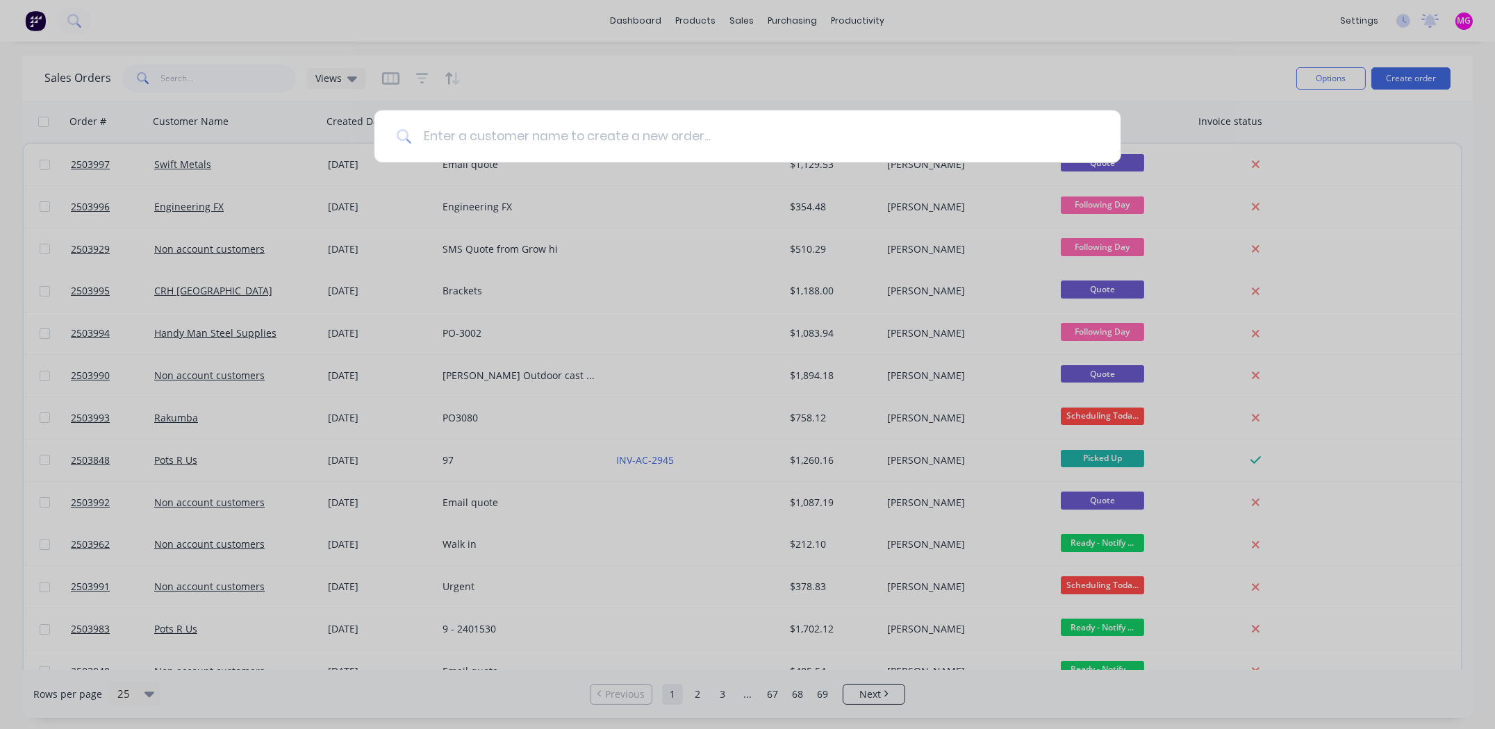
click at [517, 138] on input at bounding box center [755, 136] width 686 height 52
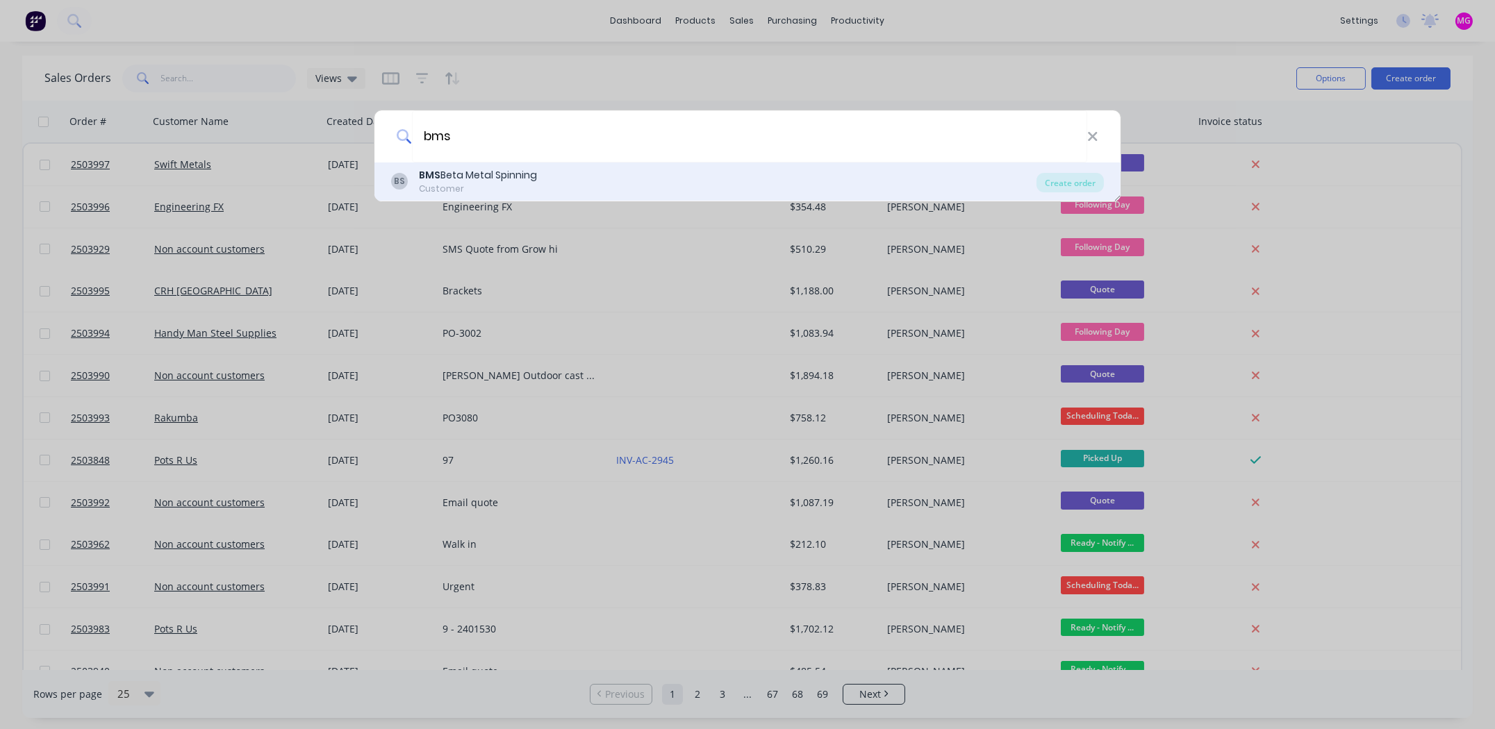
type input "bms"
click at [482, 172] on div "BMS Beta Metal Spinning" at bounding box center [478, 175] width 118 height 15
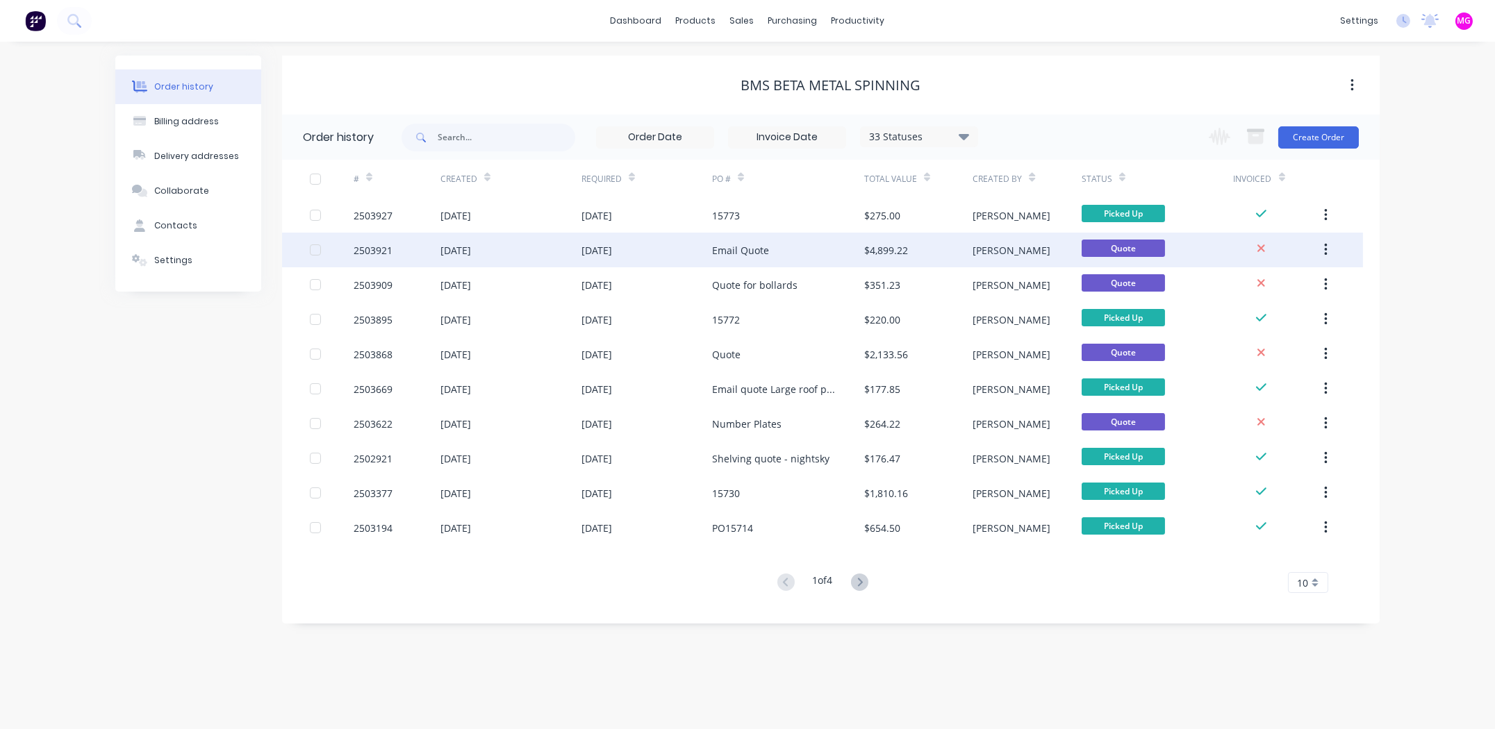
click at [377, 252] on div "2503921" at bounding box center [373, 250] width 39 height 15
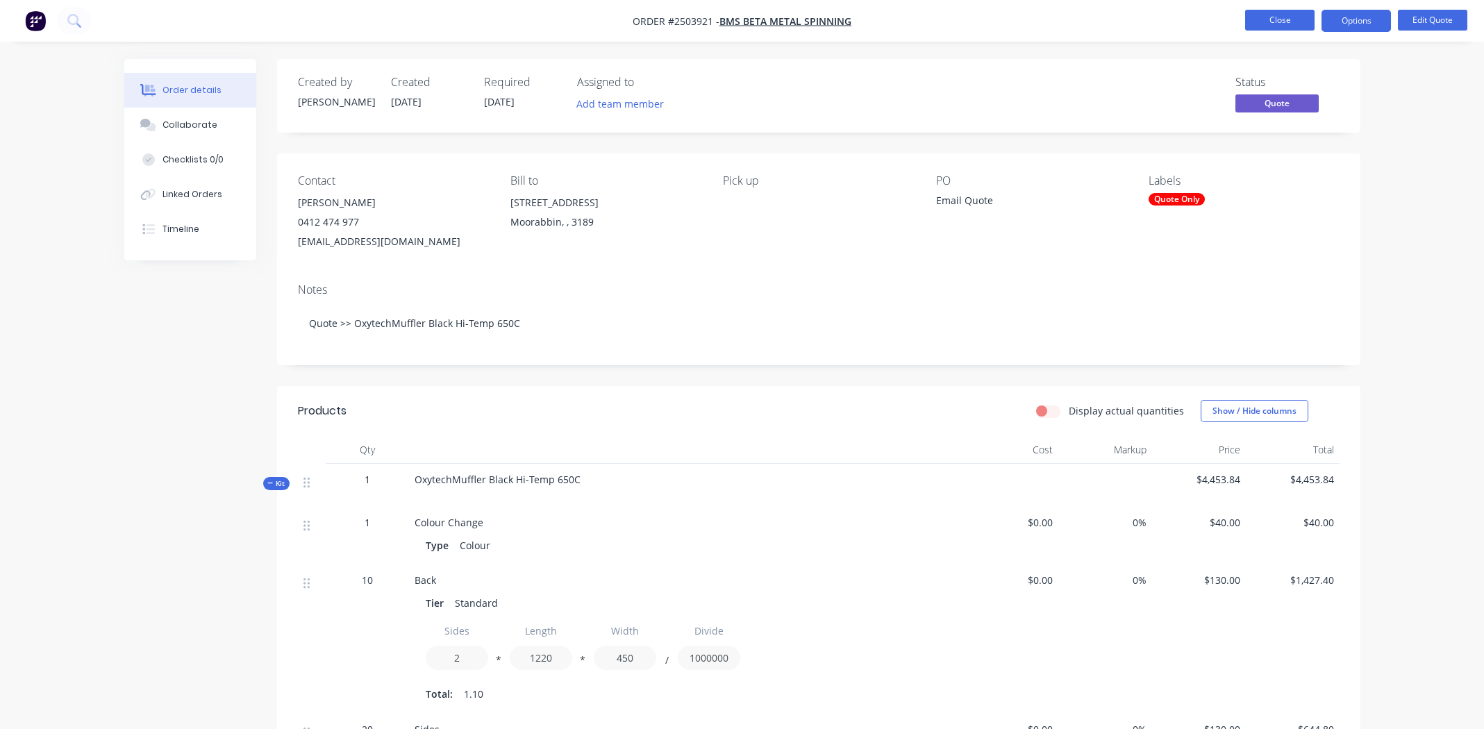
click at [1263, 15] on button "Close" at bounding box center [1279, 20] width 69 height 21
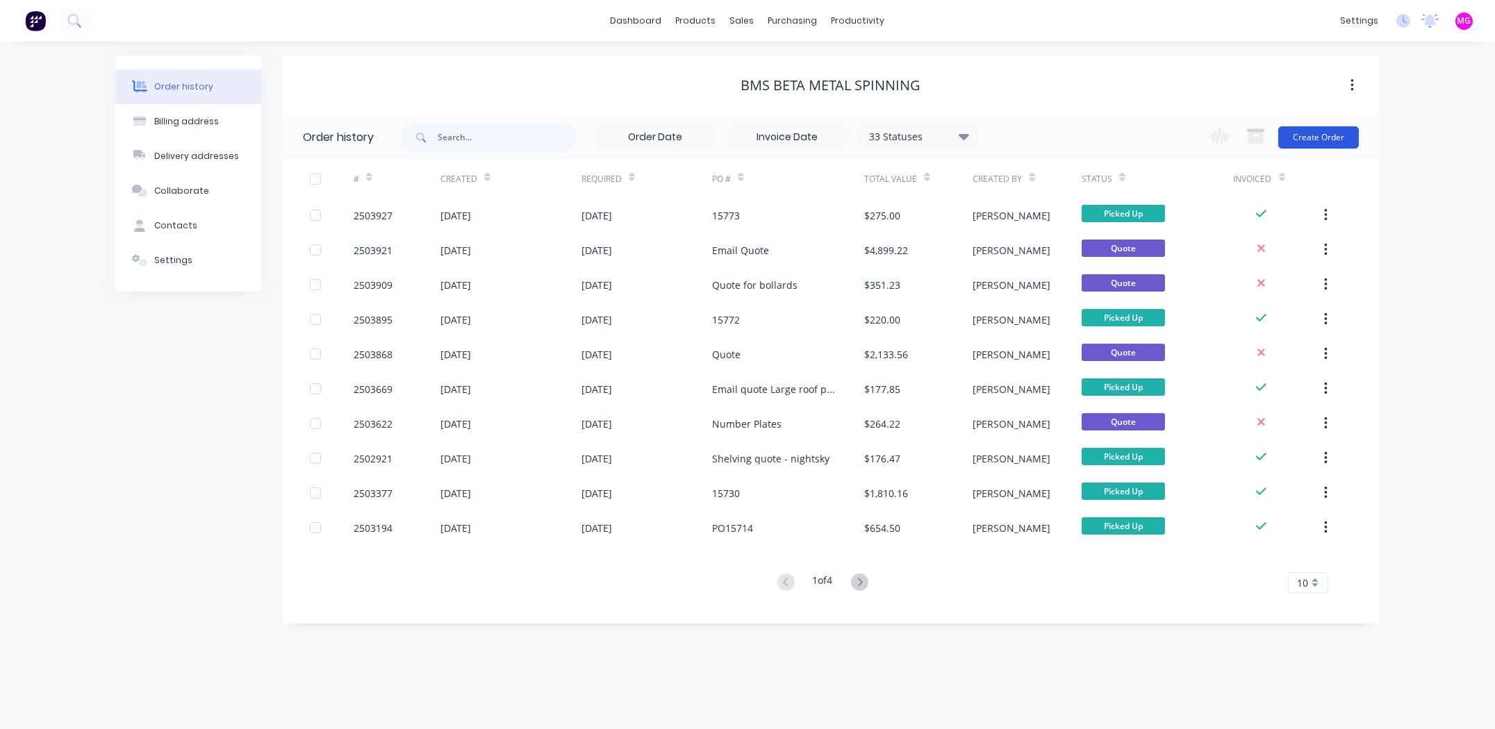
click at [1315, 135] on button "Create Order" at bounding box center [1318, 137] width 81 height 22
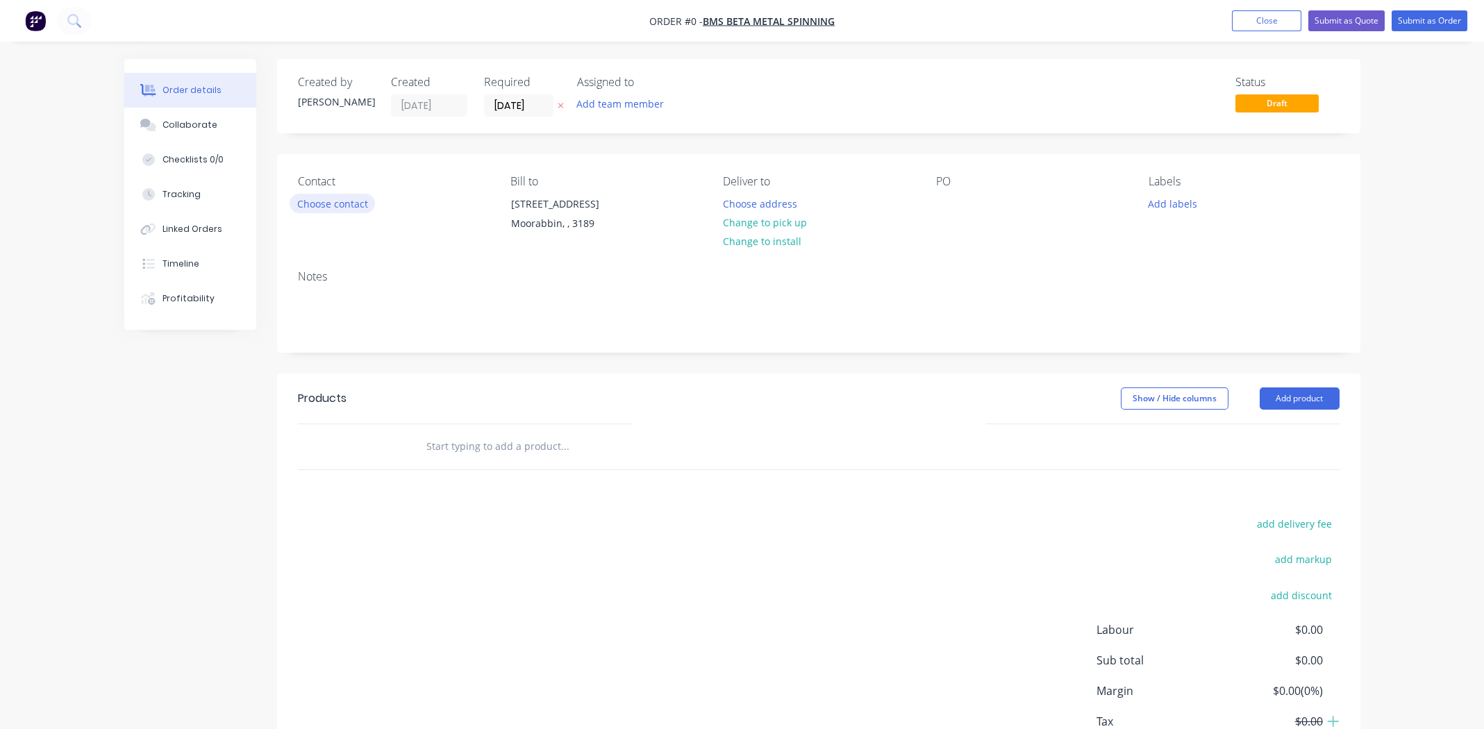
click at [317, 208] on button "Choose contact" at bounding box center [332, 203] width 85 height 19
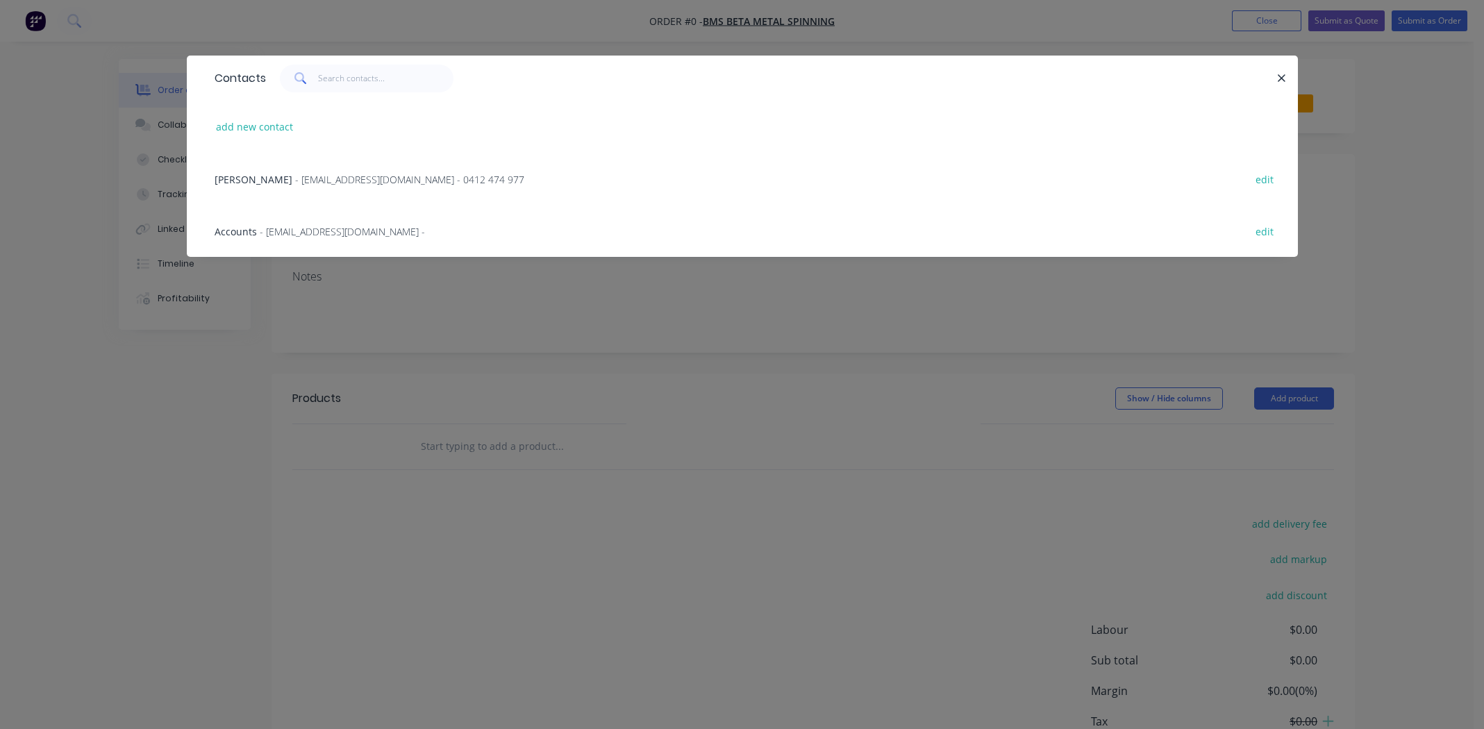
click at [264, 176] on span "Matt Steiner" at bounding box center [254, 179] width 78 height 13
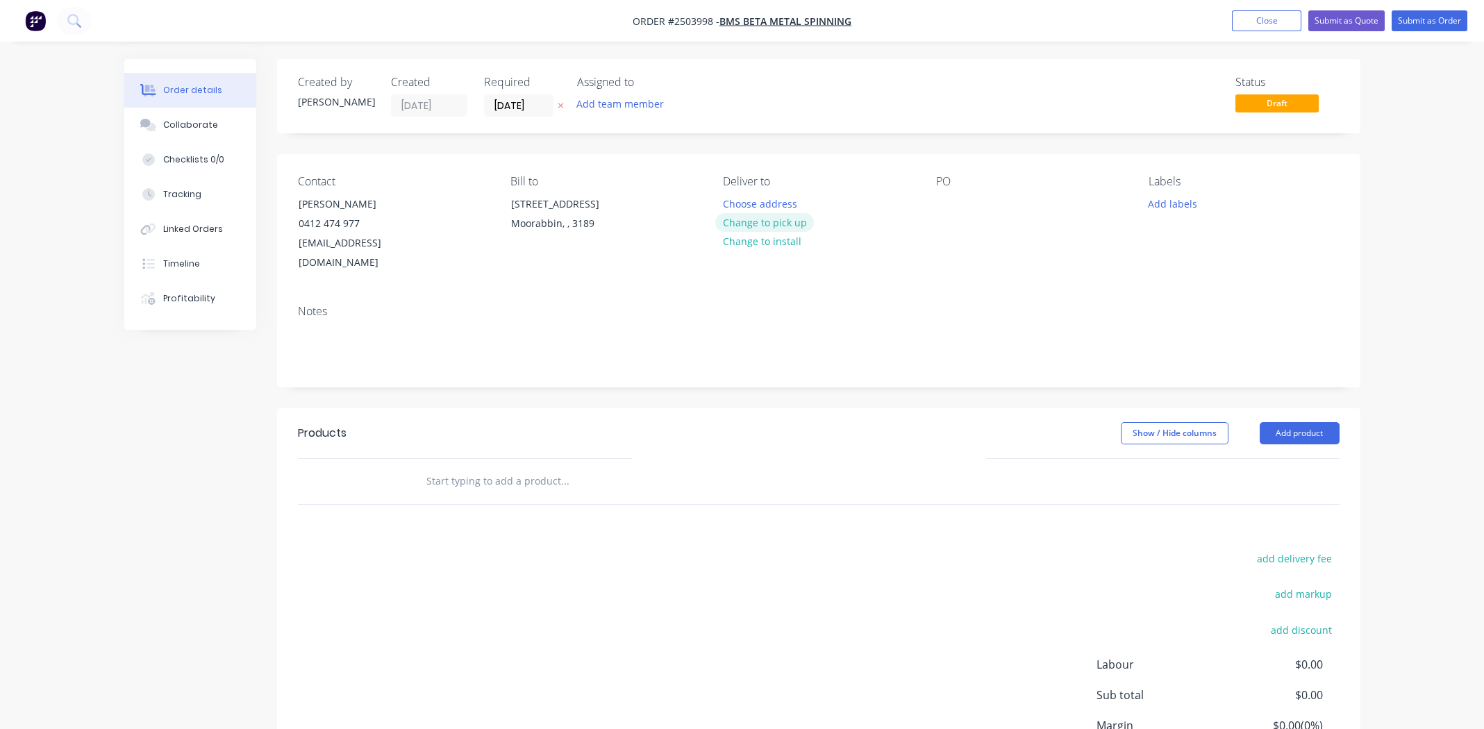
click at [760, 222] on button "Change to pick up" at bounding box center [764, 222] width 99 height 19
click at [954, 210] on div at bounding box center [947, 204] width 22 height 20
click at [1187, 199] on button "Add labels" at bounding box center [1173, 203] width 64 height 19
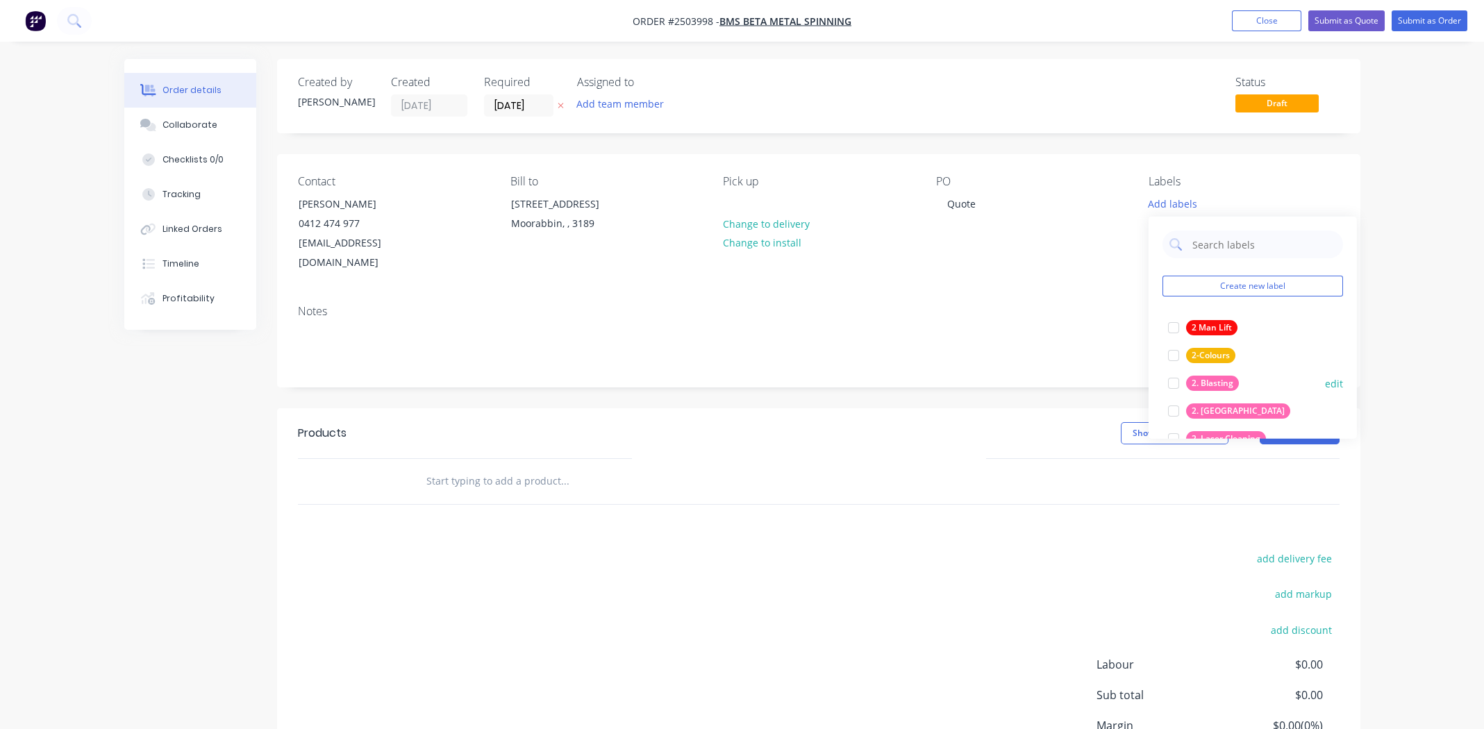
click at [1173, 380] on div at bounding box center [1174, 383] width 28 height 28
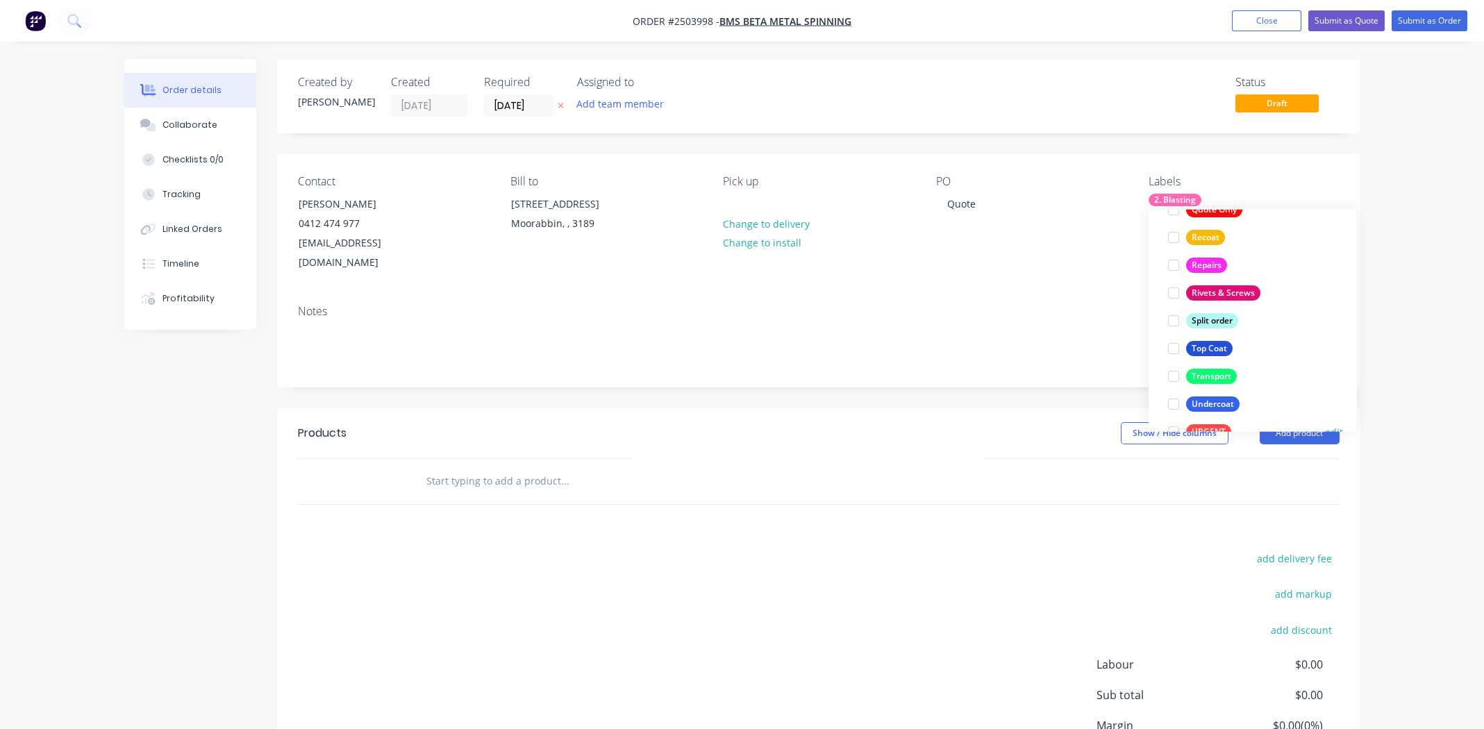
scroll to position [999, 0]
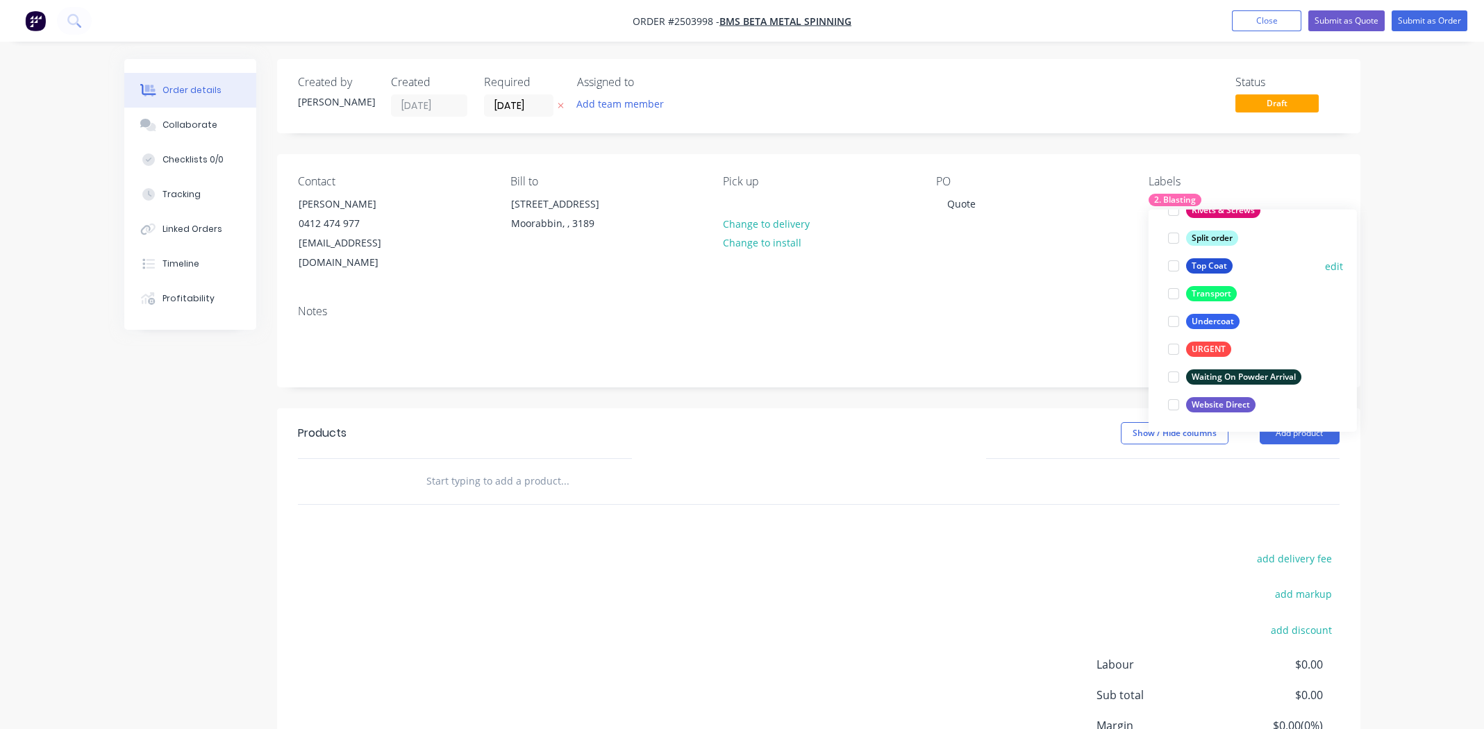
click at [1170, 267] on div at bounding box center [1174, 266] width 28 height 28
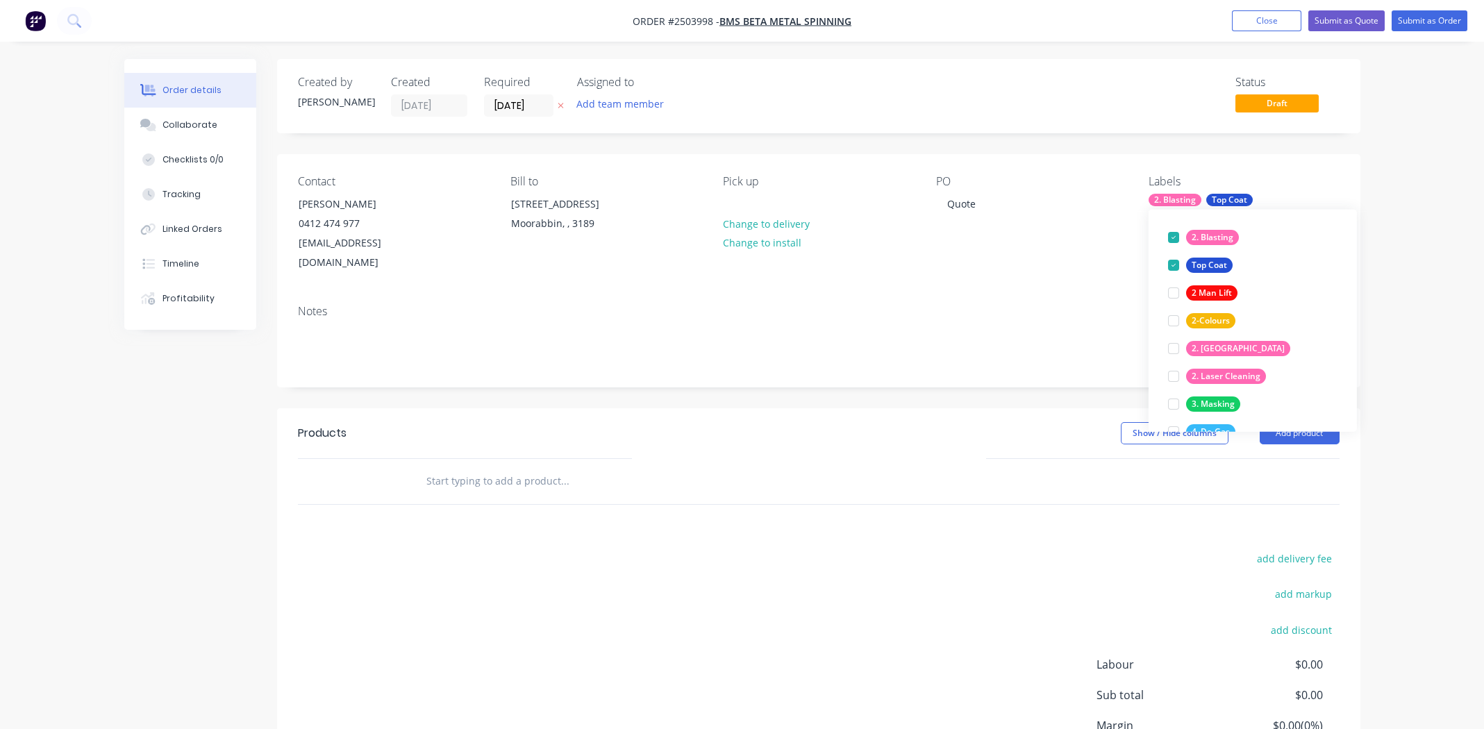
click at [935, 549] on div "add delivery fee add markup add discount Labour $0.00 Sub total $0.00 Margin $0…" at bounding box center [819, 683] width 1042 height 268
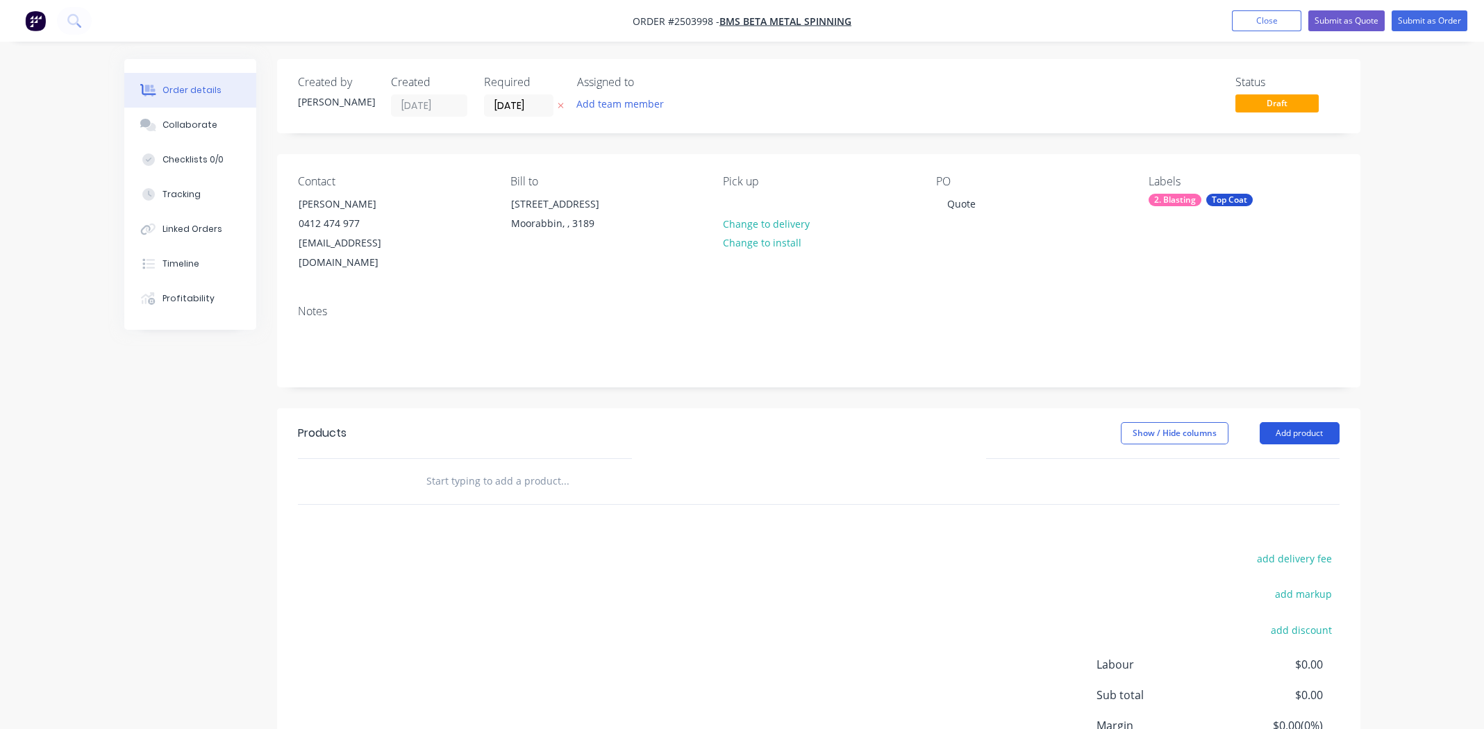
click at [1304, 422] on button "Add product" at bounding box center [1300, 433] width 80 height 22
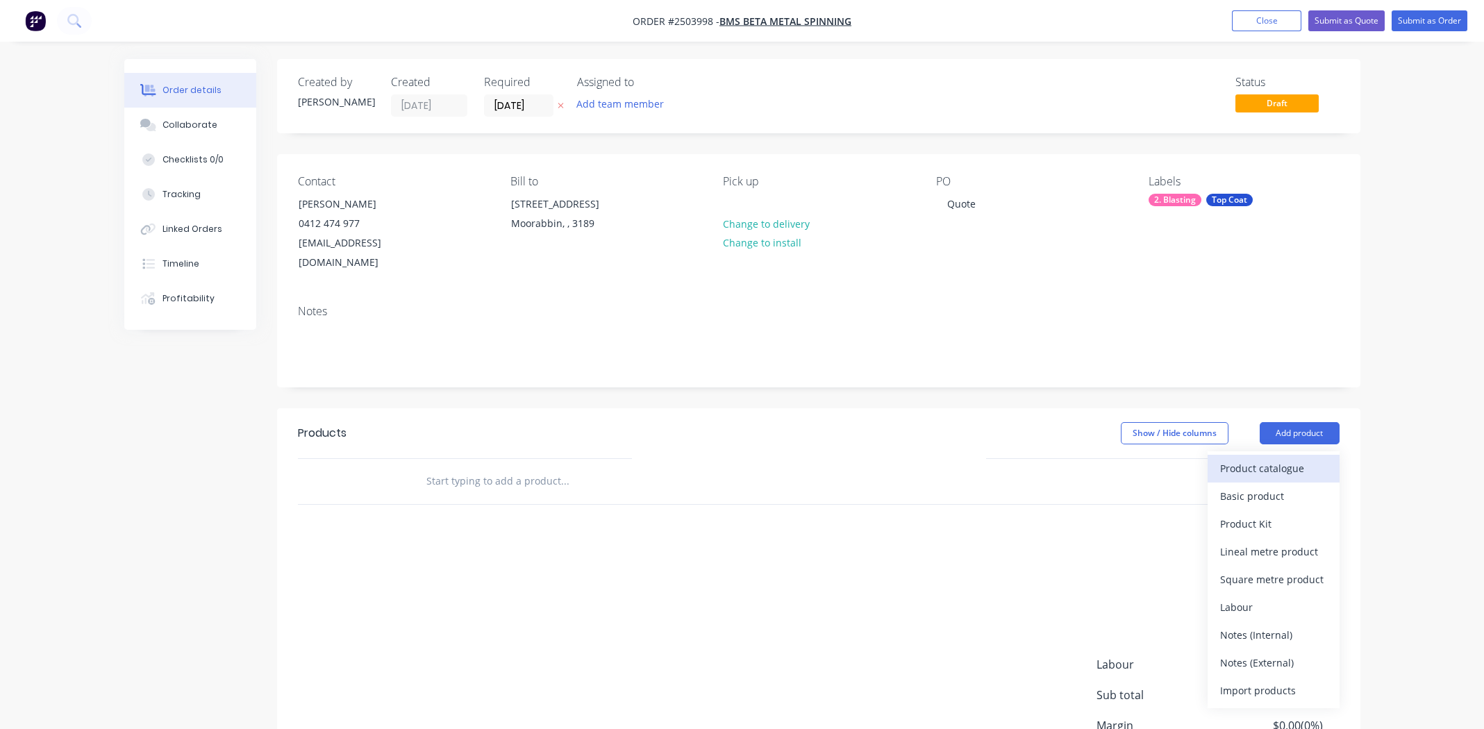
click at [1251, 458] on div "Product catalogue" at bounding box center [1273, 468] width 107 height 20
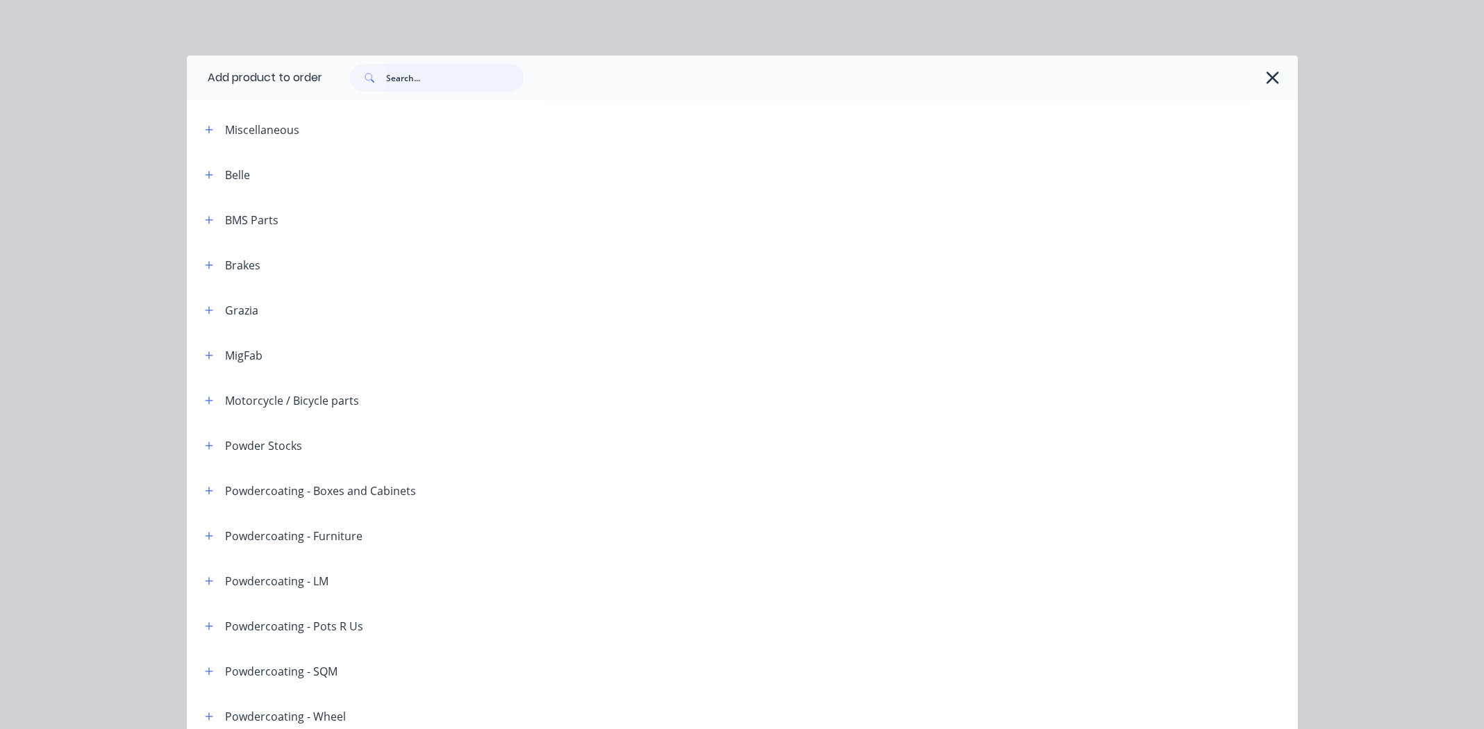
click at [420, 78] on input "text" at bounding box center [455, 78] width 138 height 28
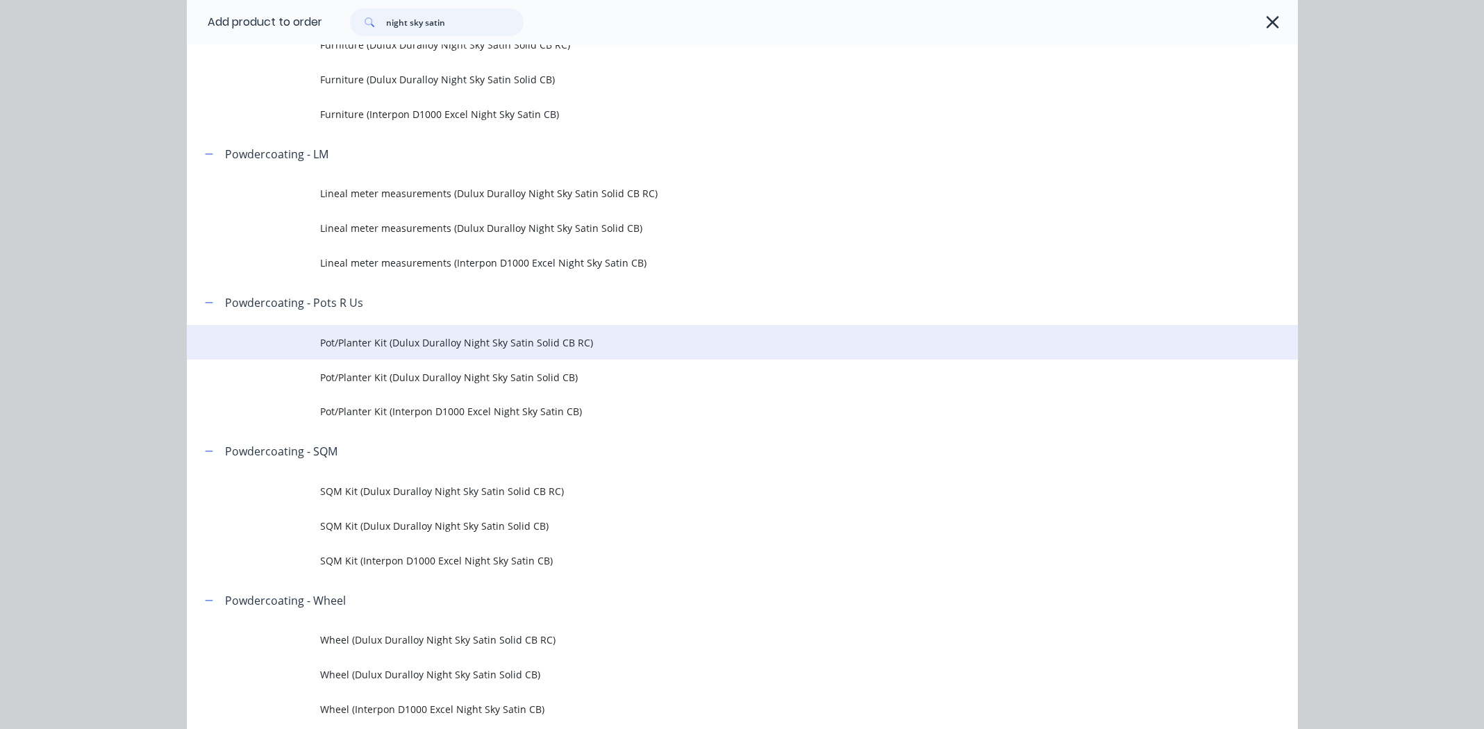
scroll to position [417, 0]
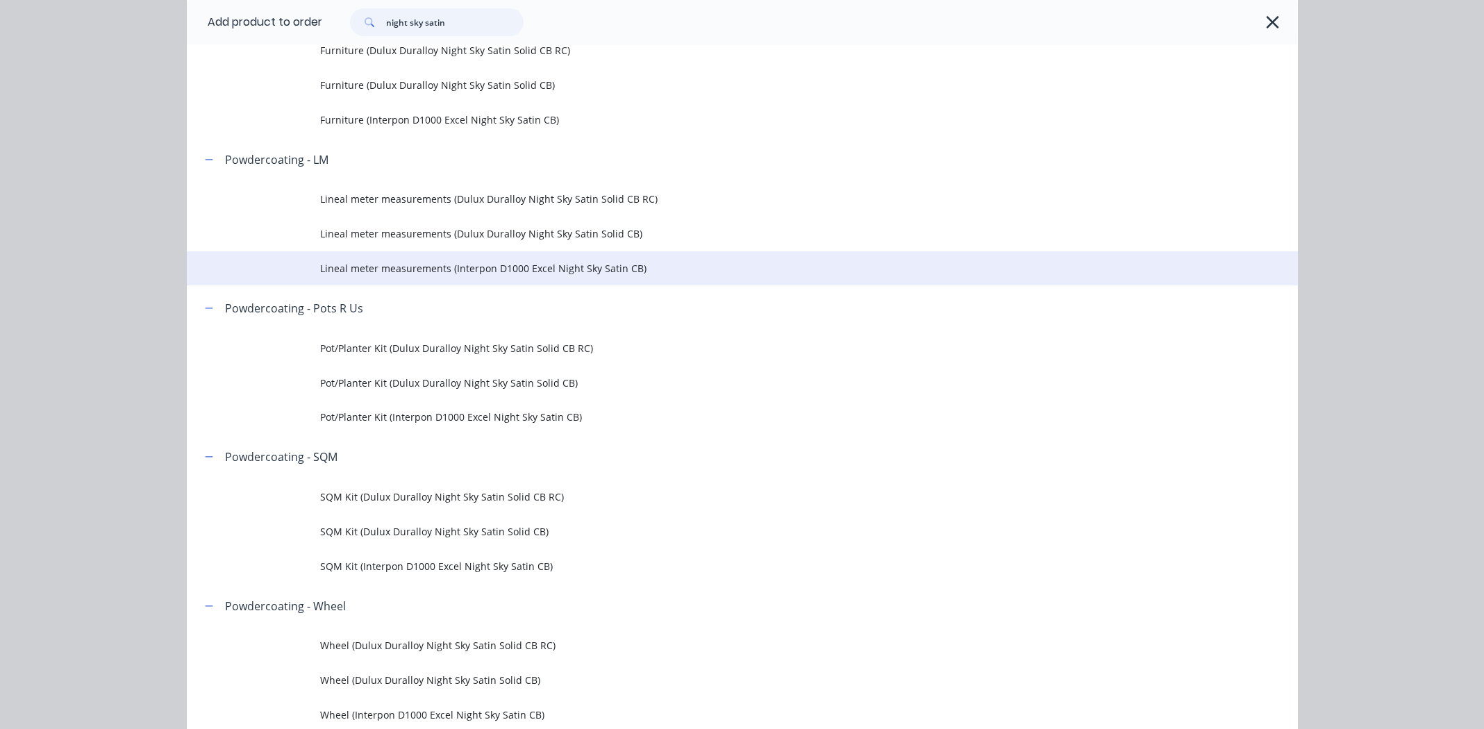
type input "night sky satin"
click at [497, 266] on span "Lineal meter measurements (Interpon D1000 Excel Night Sky Satin CB)" at bounding box center [711, 268] width 782 height 15
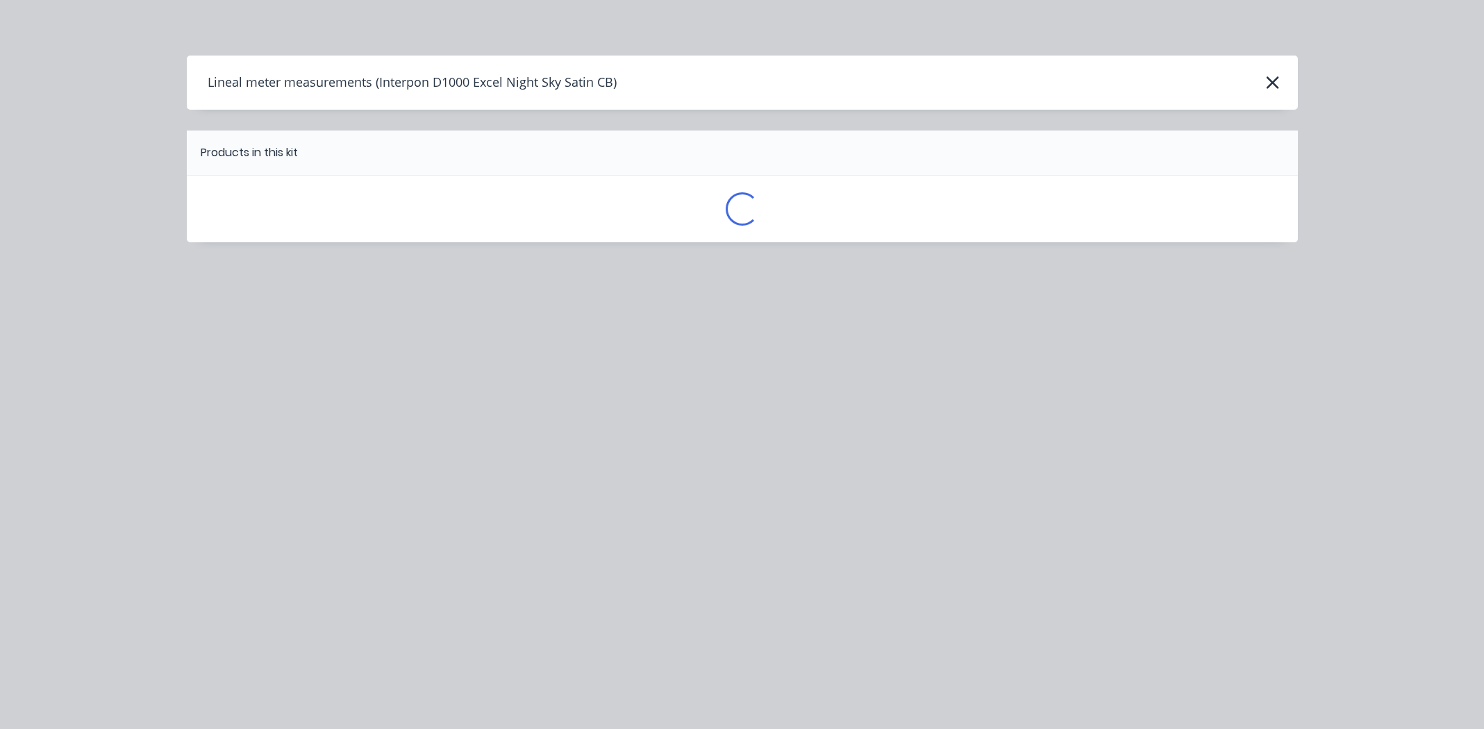
scroll to position [0, 0]
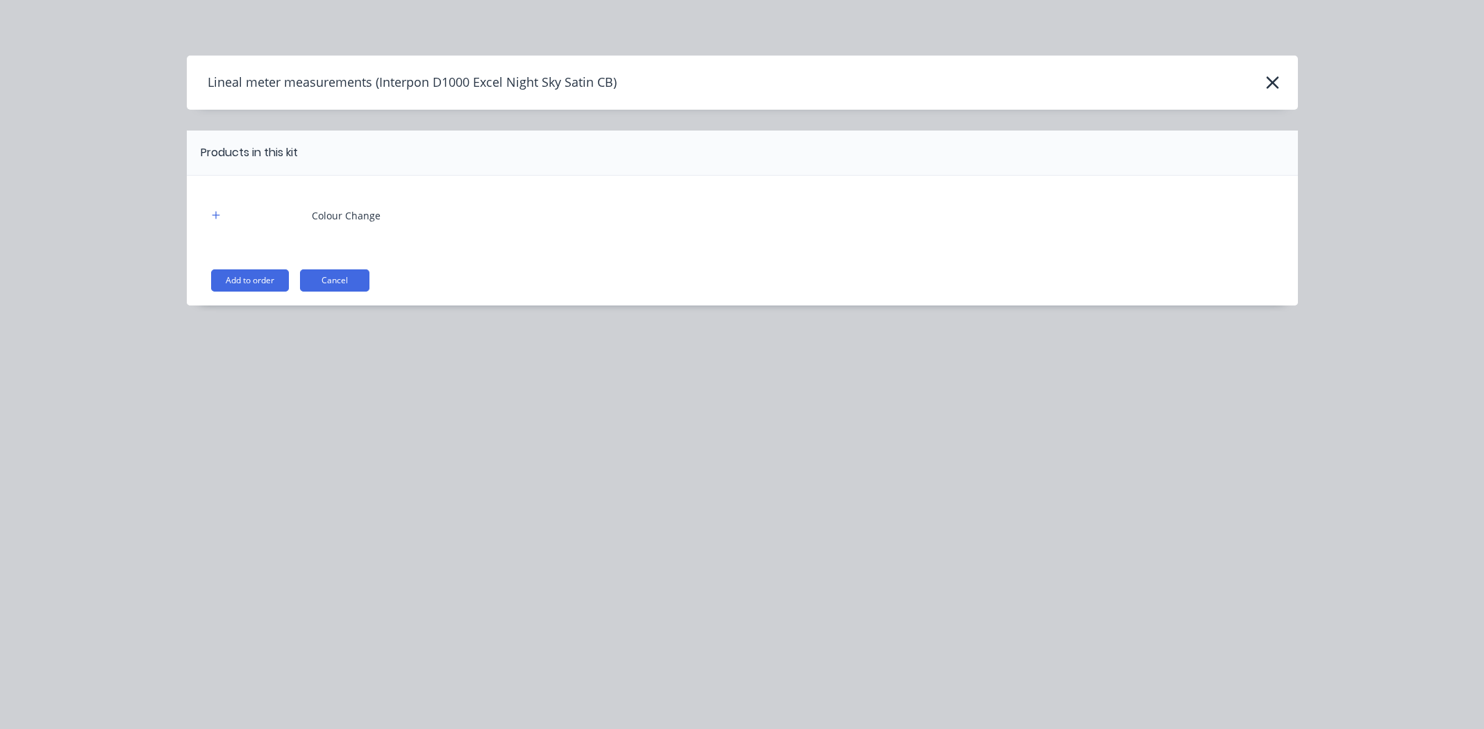
click at [243, 281] on button "Add to order" at bounding box center [250, 280] width 78 height 22
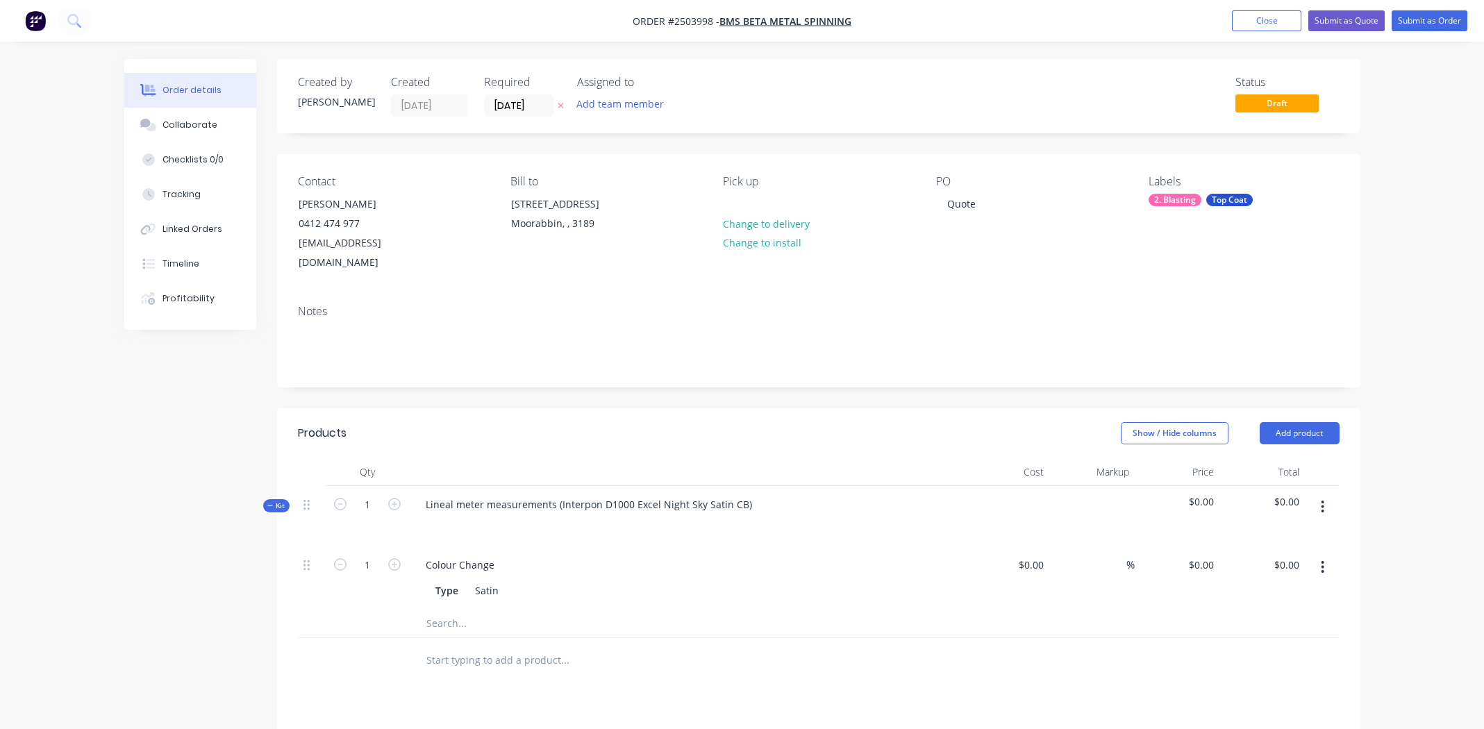
click at [1327, 555] on button "button" at bounding box center [1322, 567] width 33 height 25
click at [1274, 649] on div "Delete" at bounding box center [1273, 659] width 107 height 20
click at [1321, 499] on icon "button" at bounding box center [1322, 506] width 3 height 15
click at [1310, 529] on button "Add product to kit" at bounding box center [1274, 543] width 132 height 28
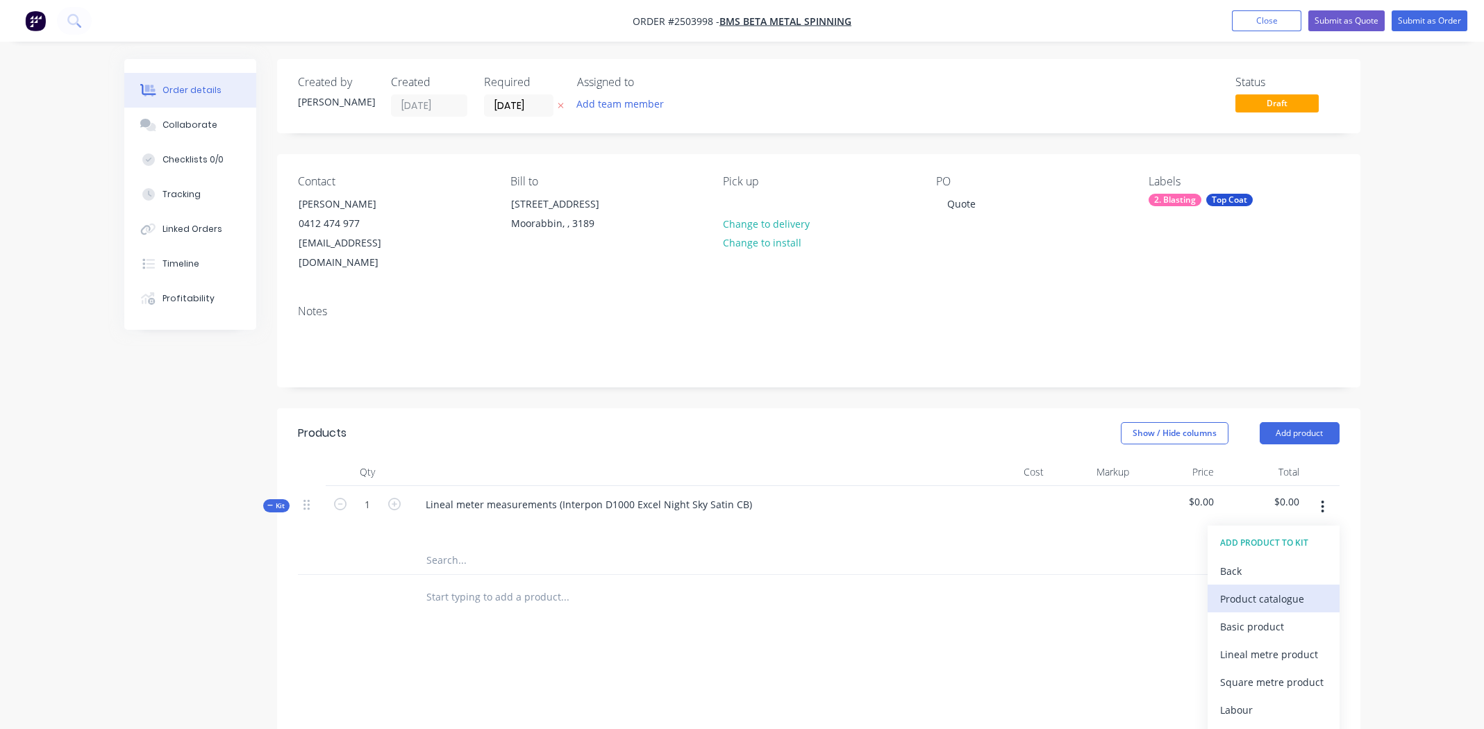
click at [1290, 589] on div "Product catalogue" at bounding box center [1273, 599] width 107 height 20
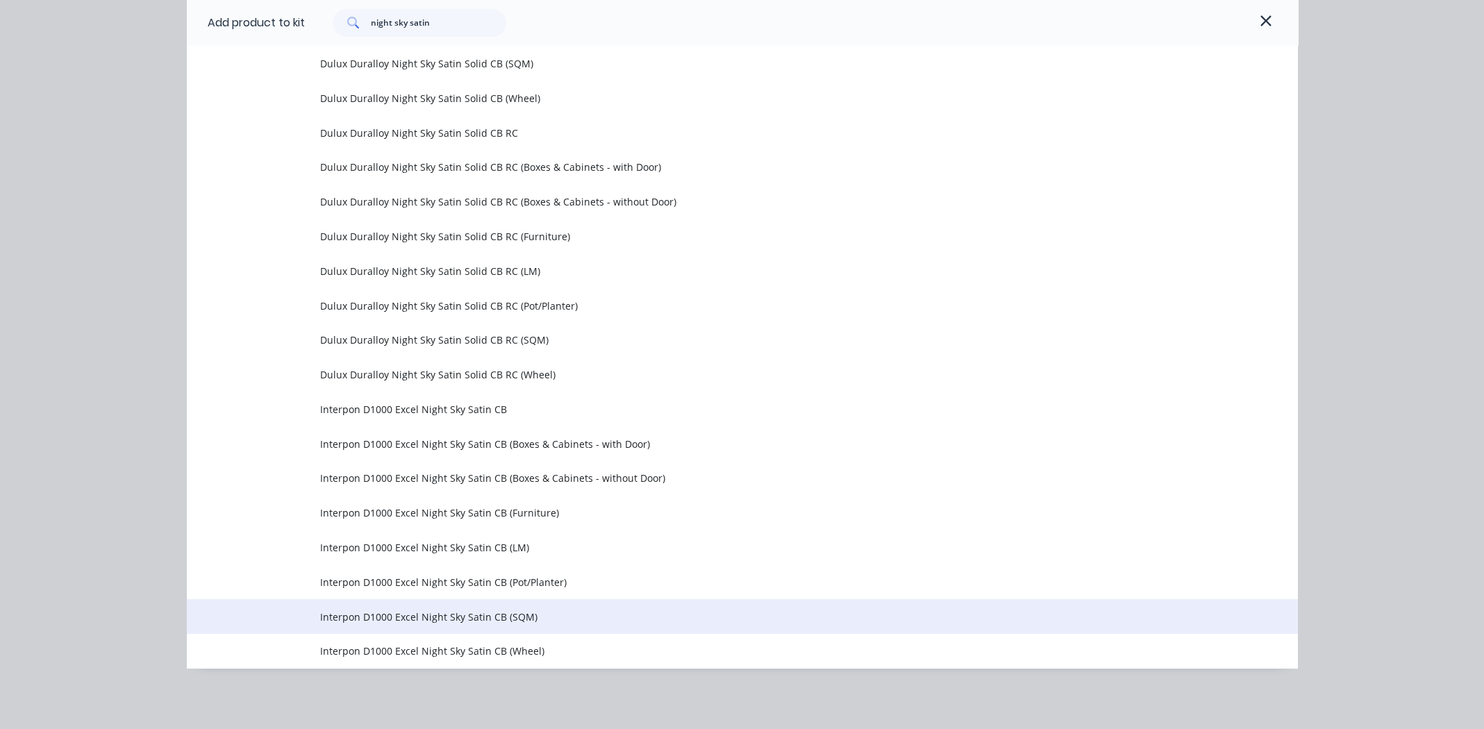
scroll to position [244, 0]
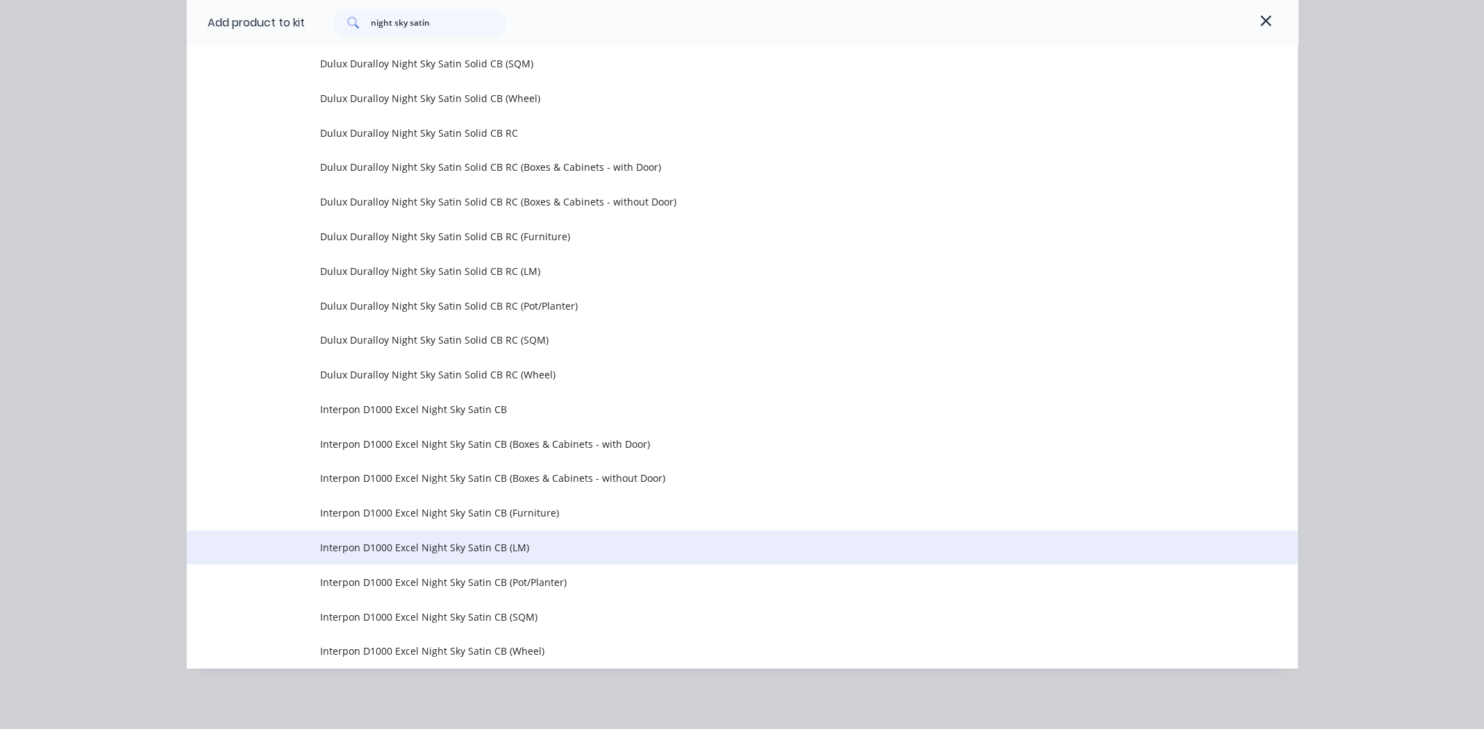
click at [479, 544] on span "Interpon D1000 Excel Night Sky Satin CB (LM)" at bounding box center [711, 547] width 782 height 15
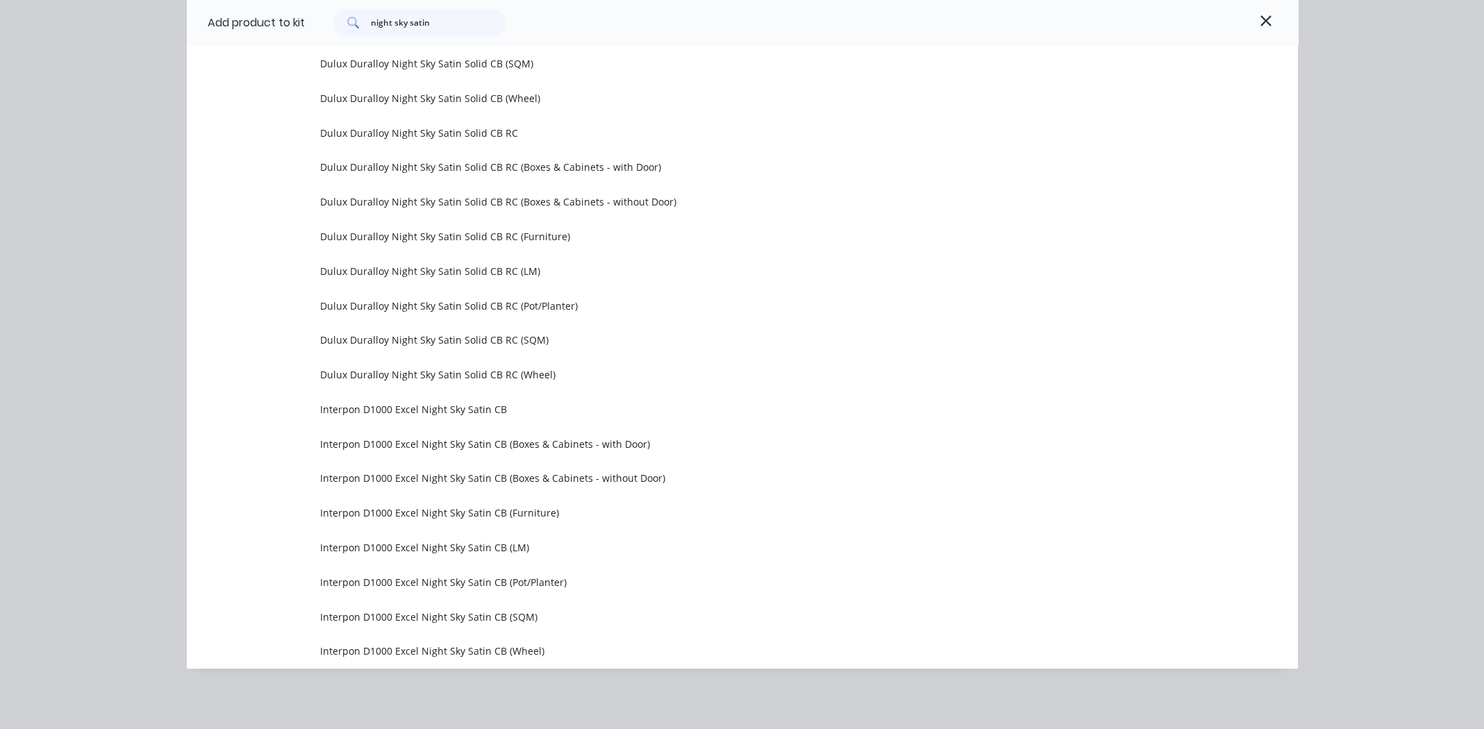
scroll to position [0, 0]
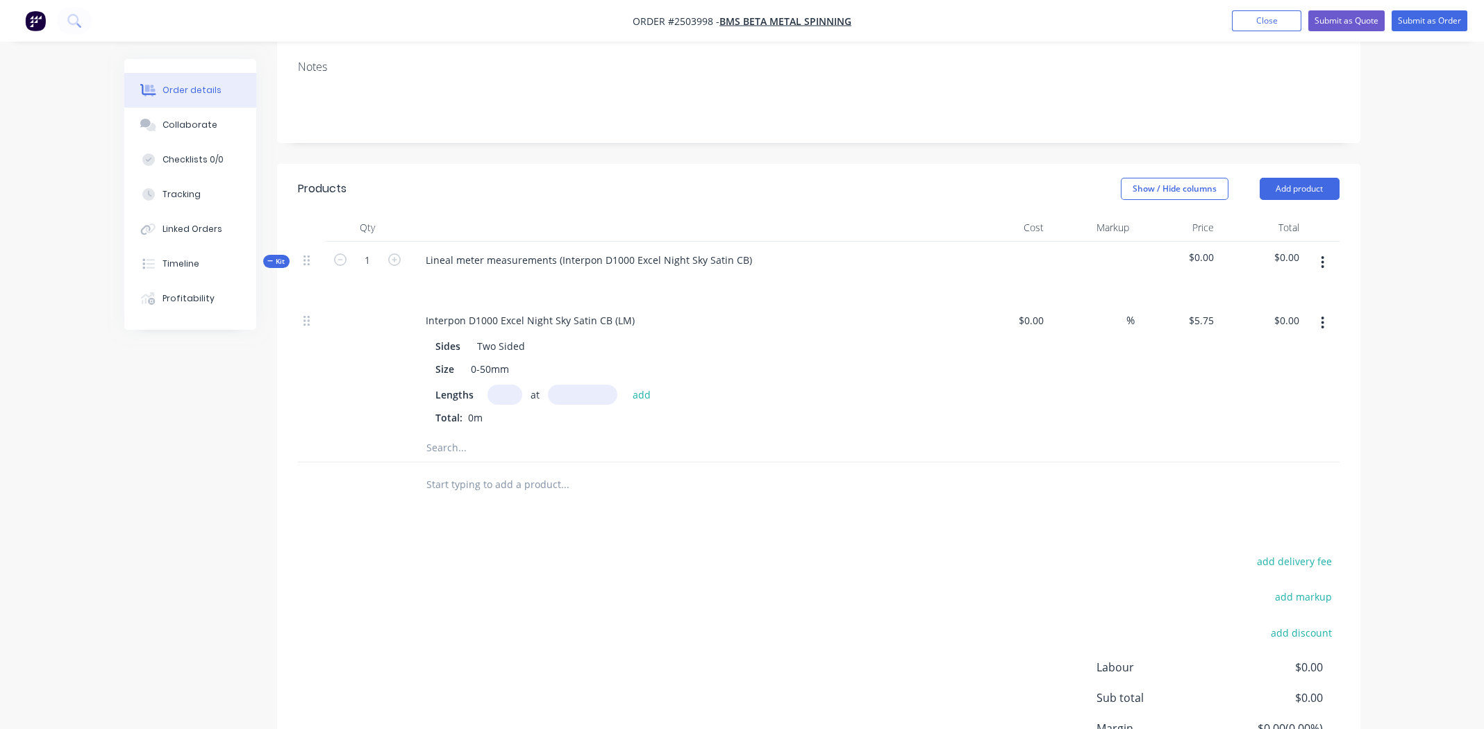
click at [499, 385] on input "text" at bounding box center [505, 395] width 35 height 20
type input "2"
type input "1000mm"
click at [641, 385] on button "add" at bounding box center [642, 394] width 33 height 19
type input "$11.50"
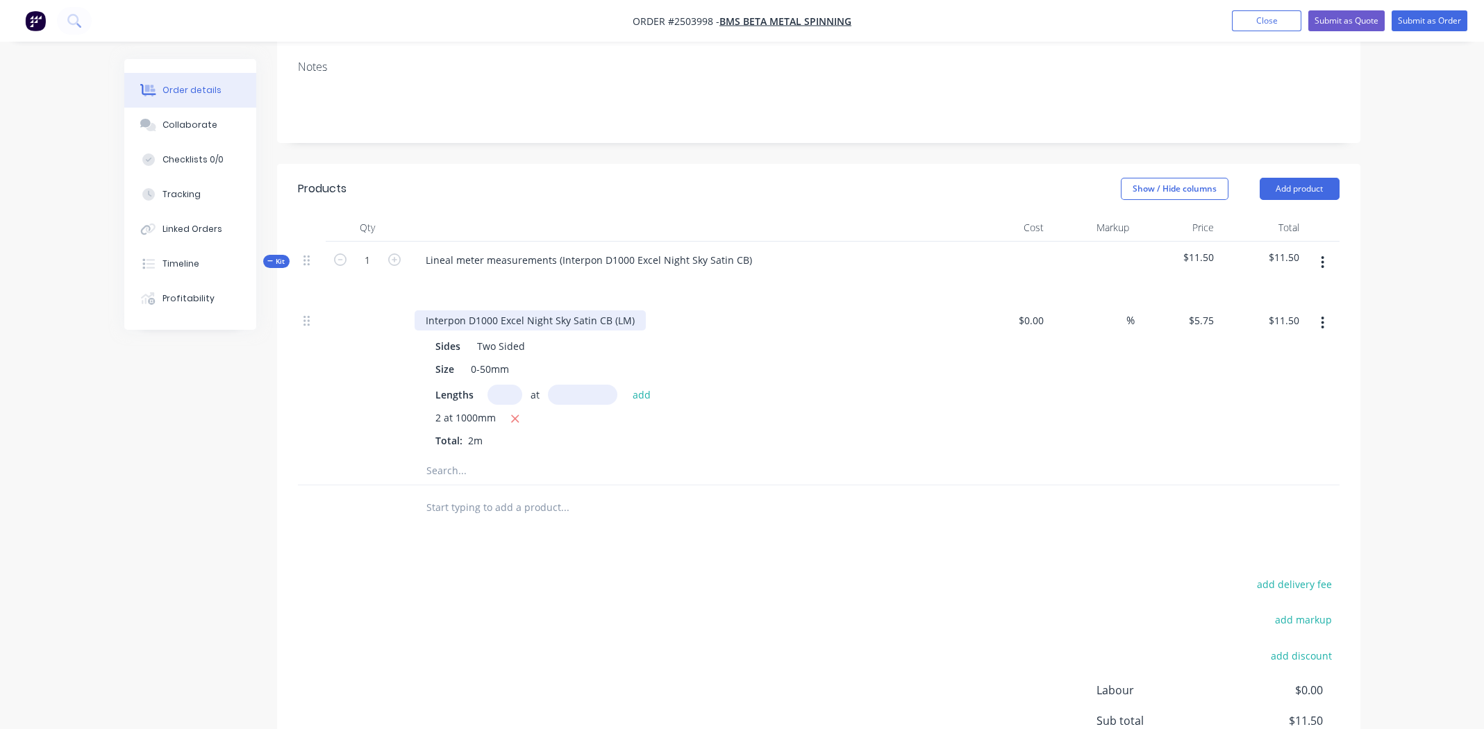
click at [550, 310] on div "Interpon D1000 Excel Night Sky Satin CB (LM)" at bounding box center [530, 320] width 231 height 20
click at [1002, 363] on div "$0.00 $0.00" at bounding box center [1007, 379] width 85 height 155
click at [1321, 255] on icon "button" at bounding box center [1322, 262] width 3 height 15
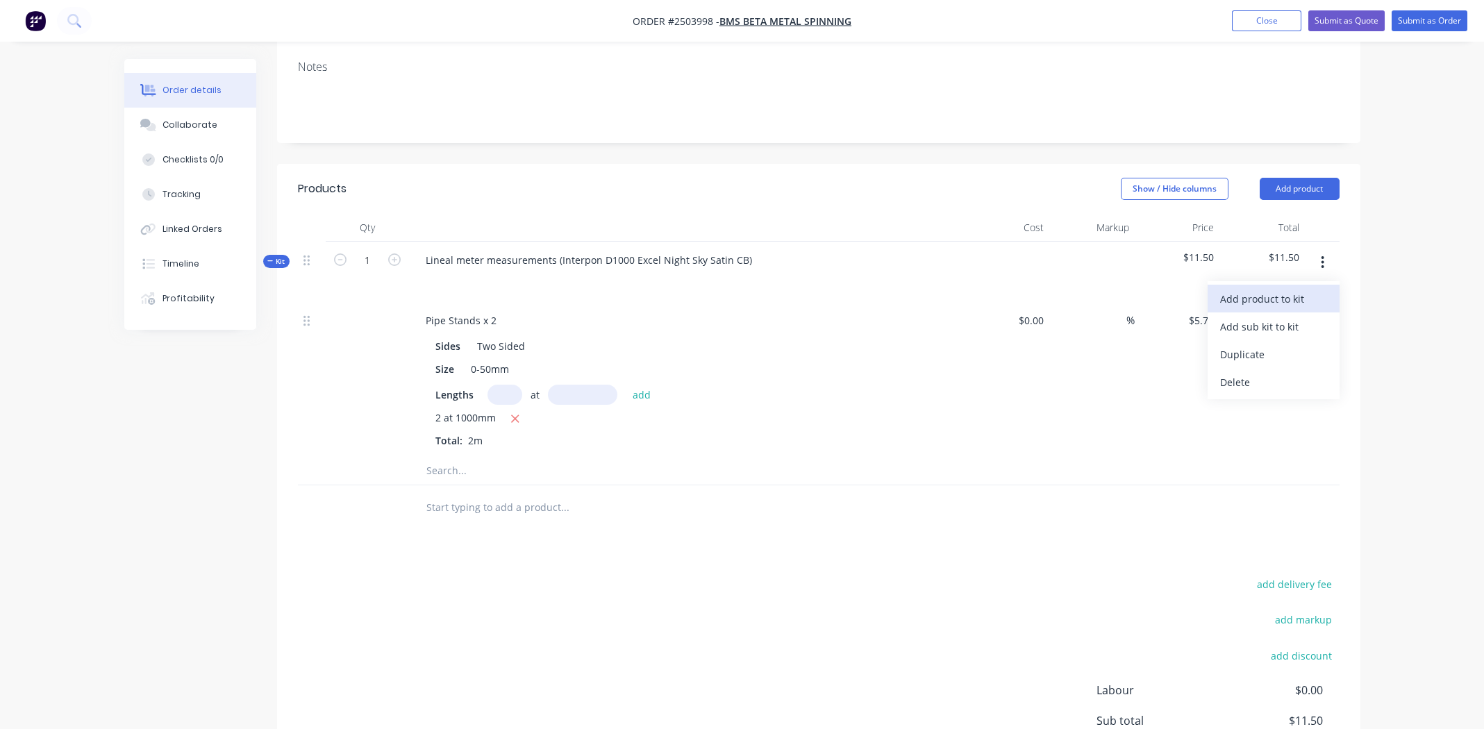
click at [1297, 289] on div "Add product to kit" at bounding box center [1273, 299] width 107 height 20
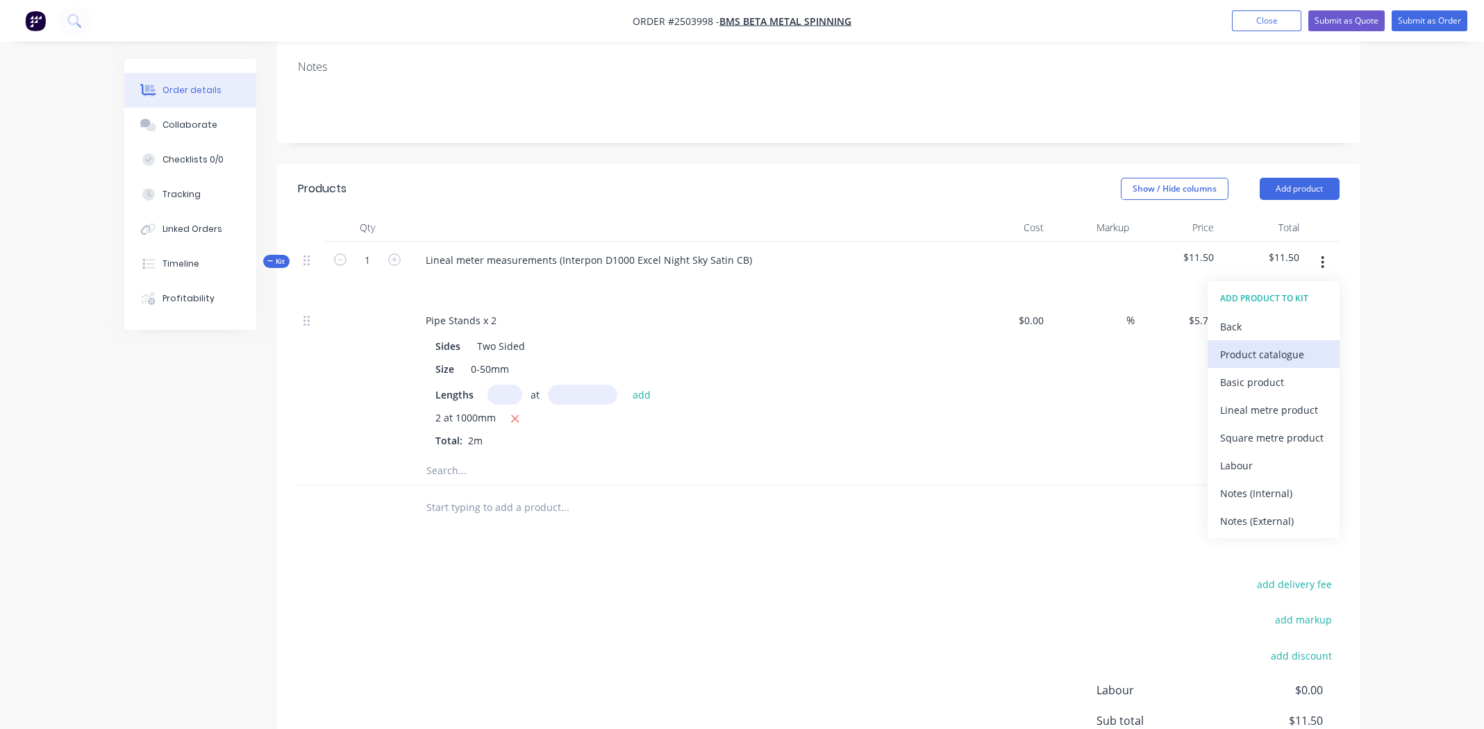
click at [1277, 344] on div "Product catalogue" at bounding box center [1273, 354] width 107 height 20
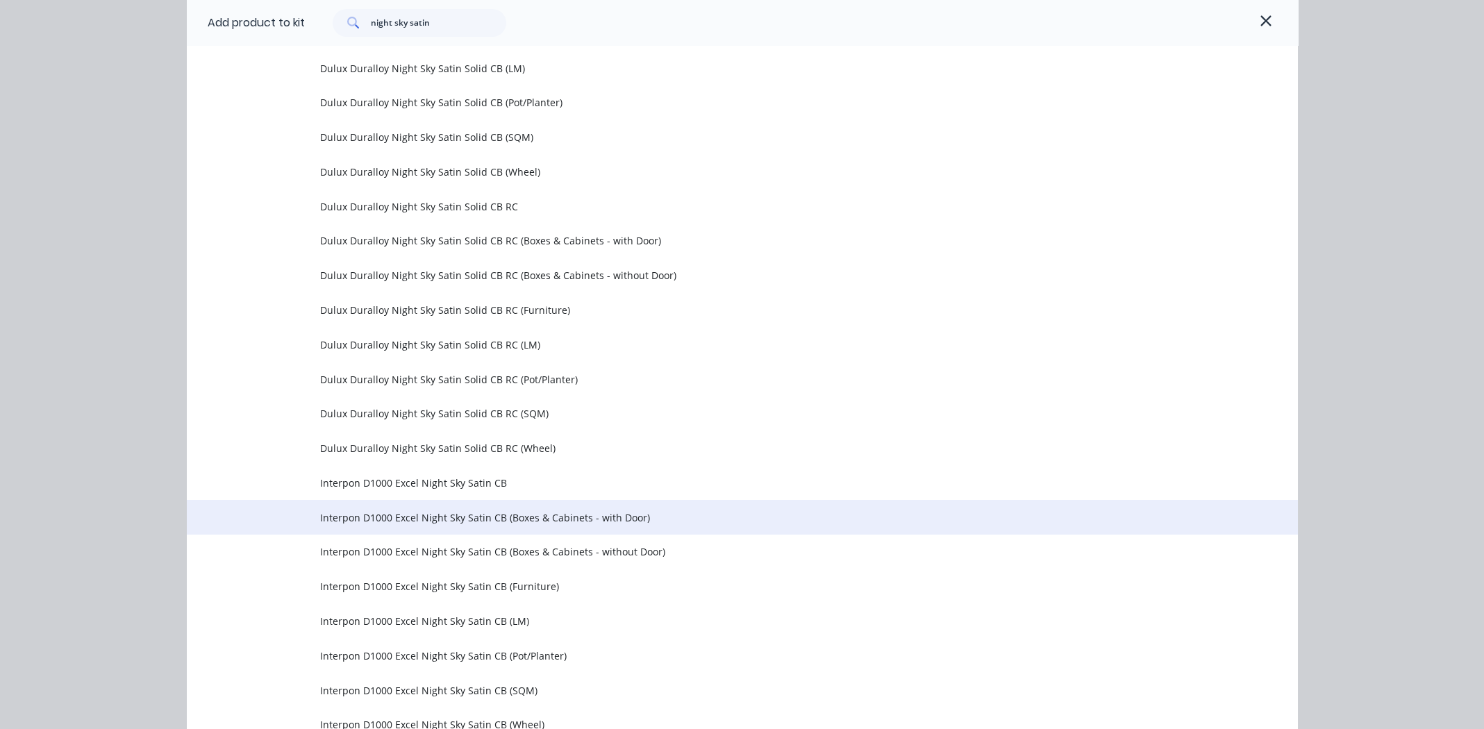
scroll to position [630, 0]
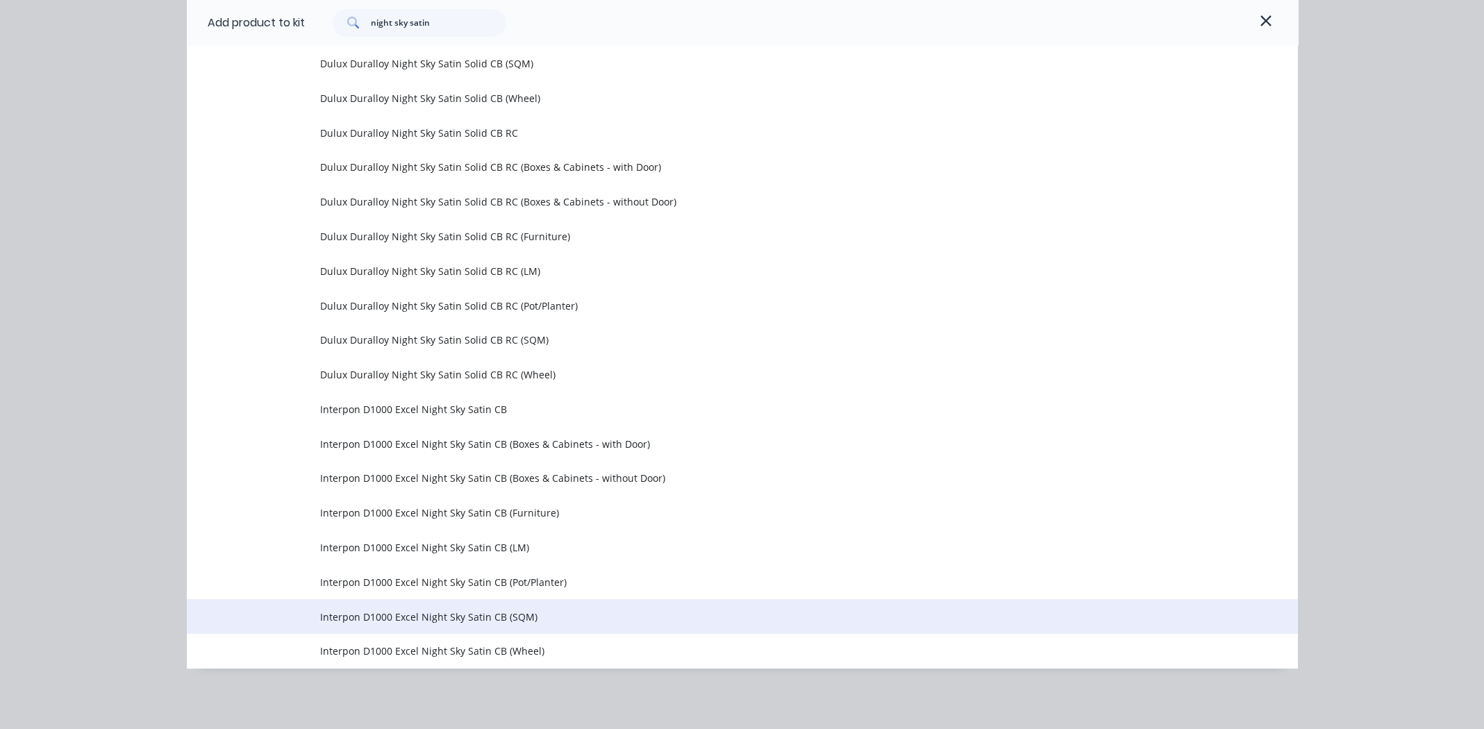
click at [453, 615] on span "Interpon D1000 Excel Night Sky Satin CB (SQM)" at bounding box center [711, 617] width 782 height 15
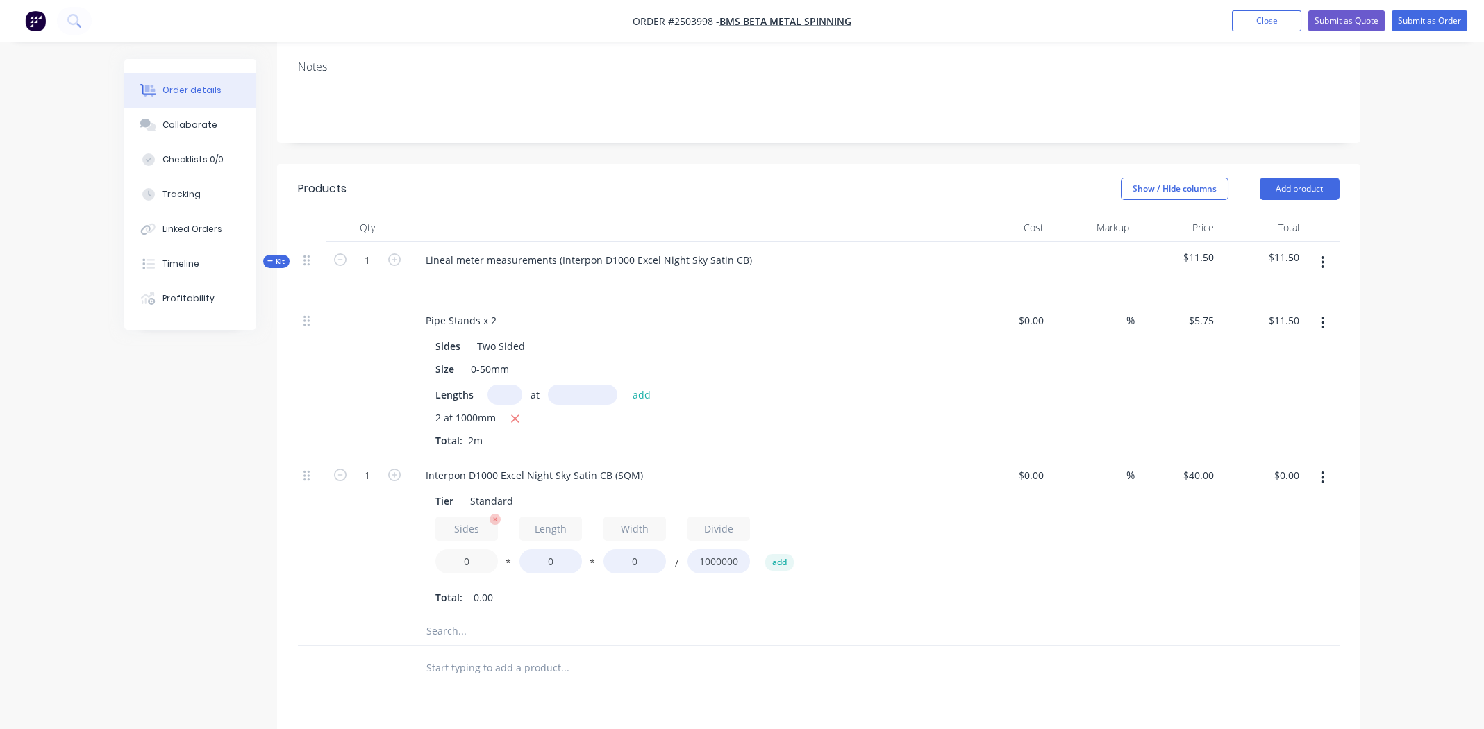
click at [474, 549] on input "0" at bounding box center [466, 561] width 63 height 24
type input "2"
click at [548, 549] on input "0" at bounding box center [550, 561] width 63 height 24
click at [549, 549] on input "0" at bounding box center [550, 561] width 63 height 24
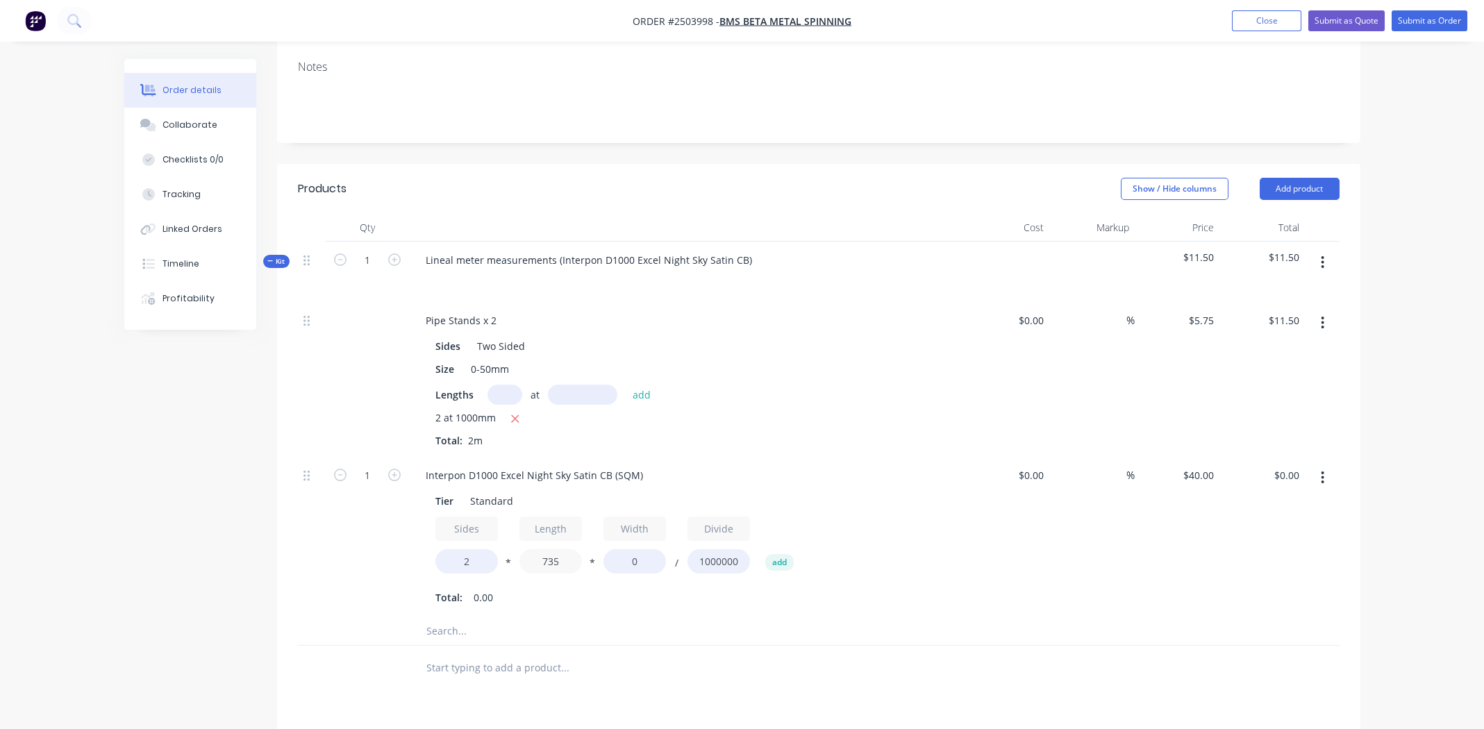
type input "735"
type input "160"
type input "$9.41"
click at [945, 495] on div "Tier Standard Sides 2 * Length 735 * Width 160 / Divide 1000000 add Total: 0.24" at bounding box center [687, 548] width 544 height 120
click at [1317, 250] on button "button" at bounding box center [1322, 262] width 33 height 25
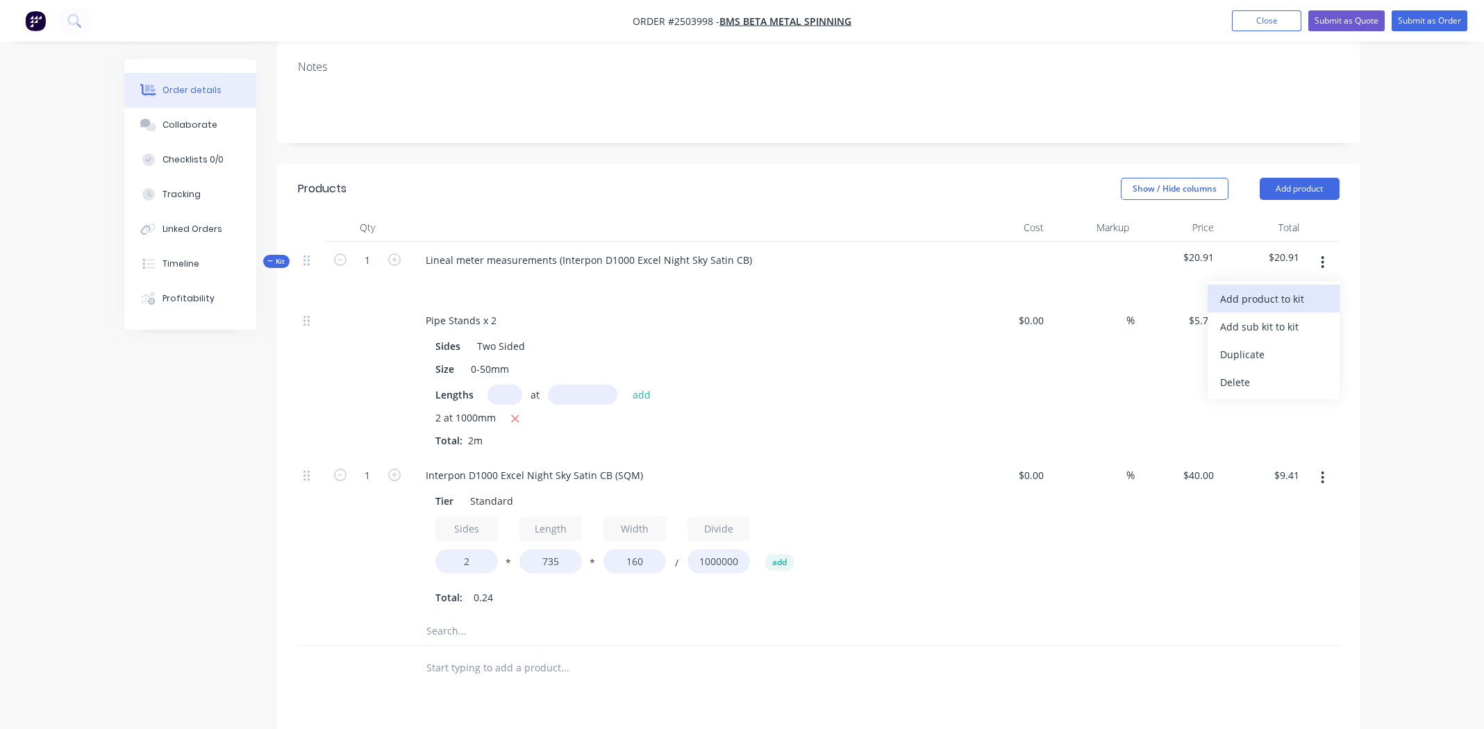
click at [1271, 289] on div "Add product to kit" at bounding box center [1273, 299] width 107 height 20
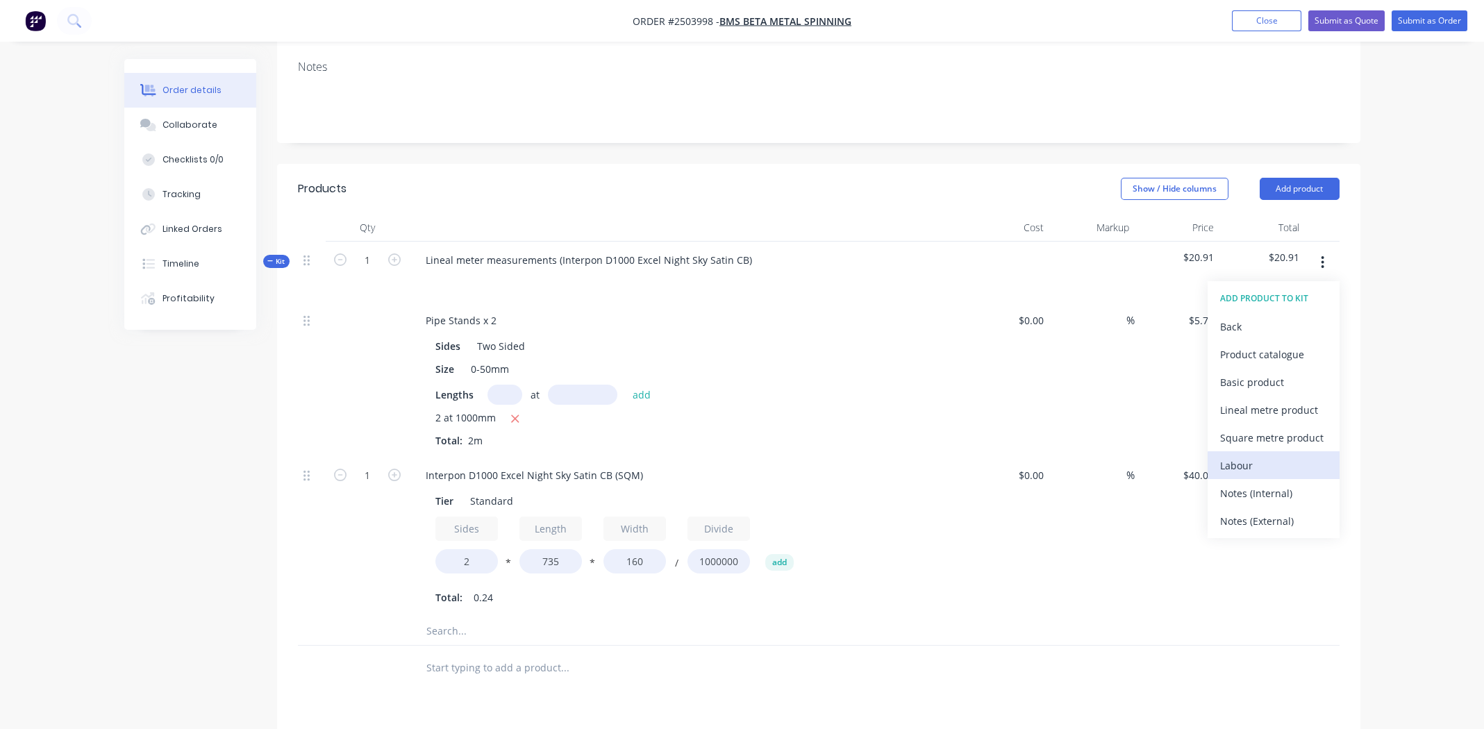
click at [1277, 456] on div "Labour" at bounding box center [1273, 466] width 107 height 20
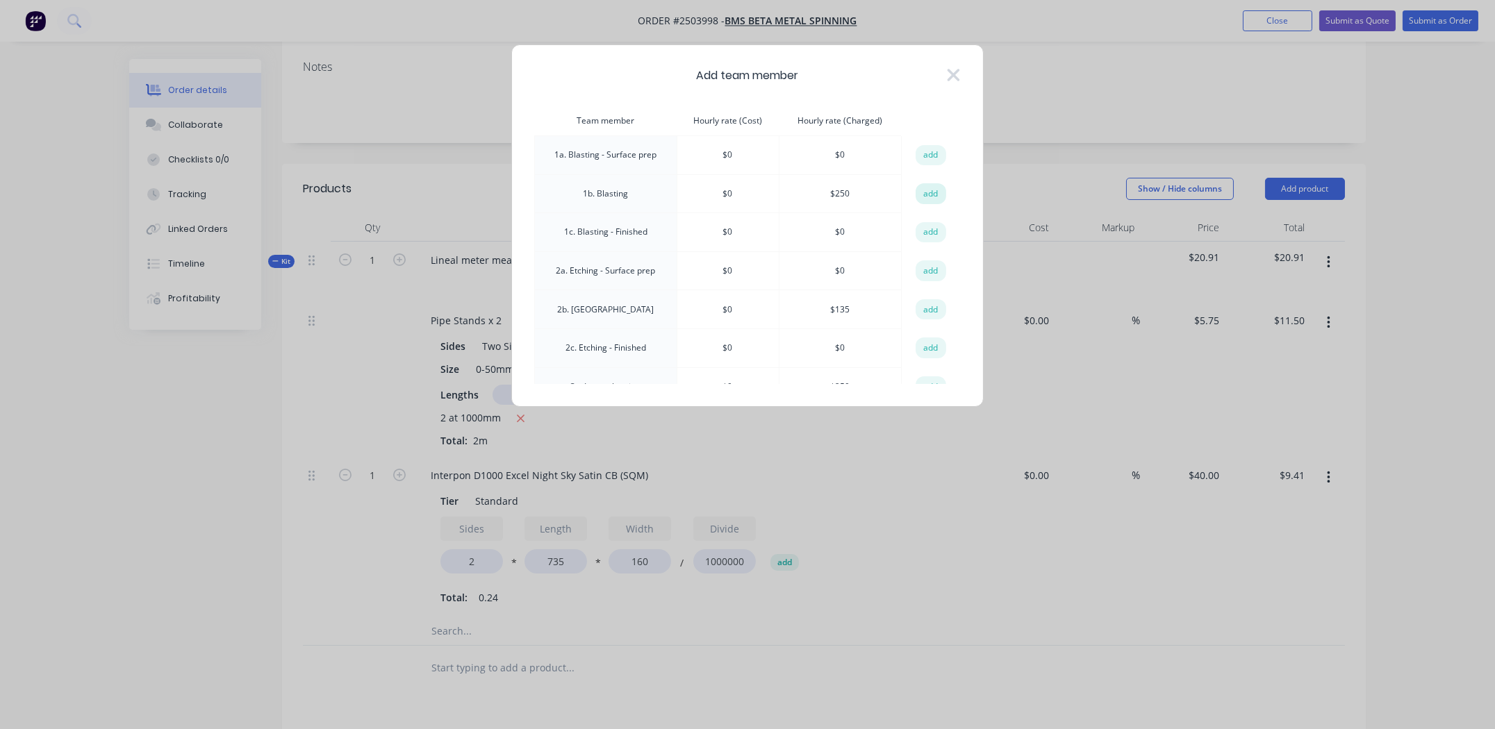
click at [926, 188] on button "add" at bounding box center [930, 193] width 31 height 21
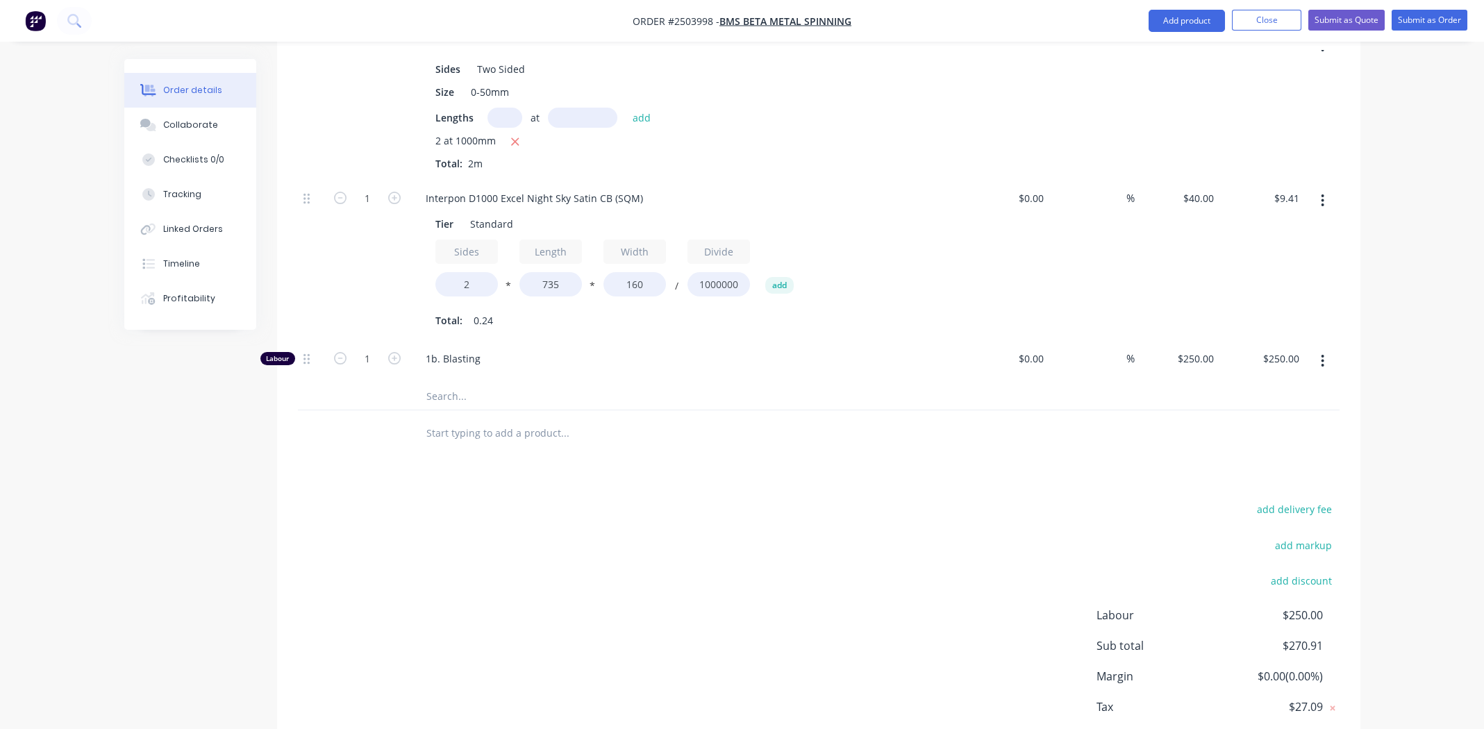
scroll to position [581, 0]
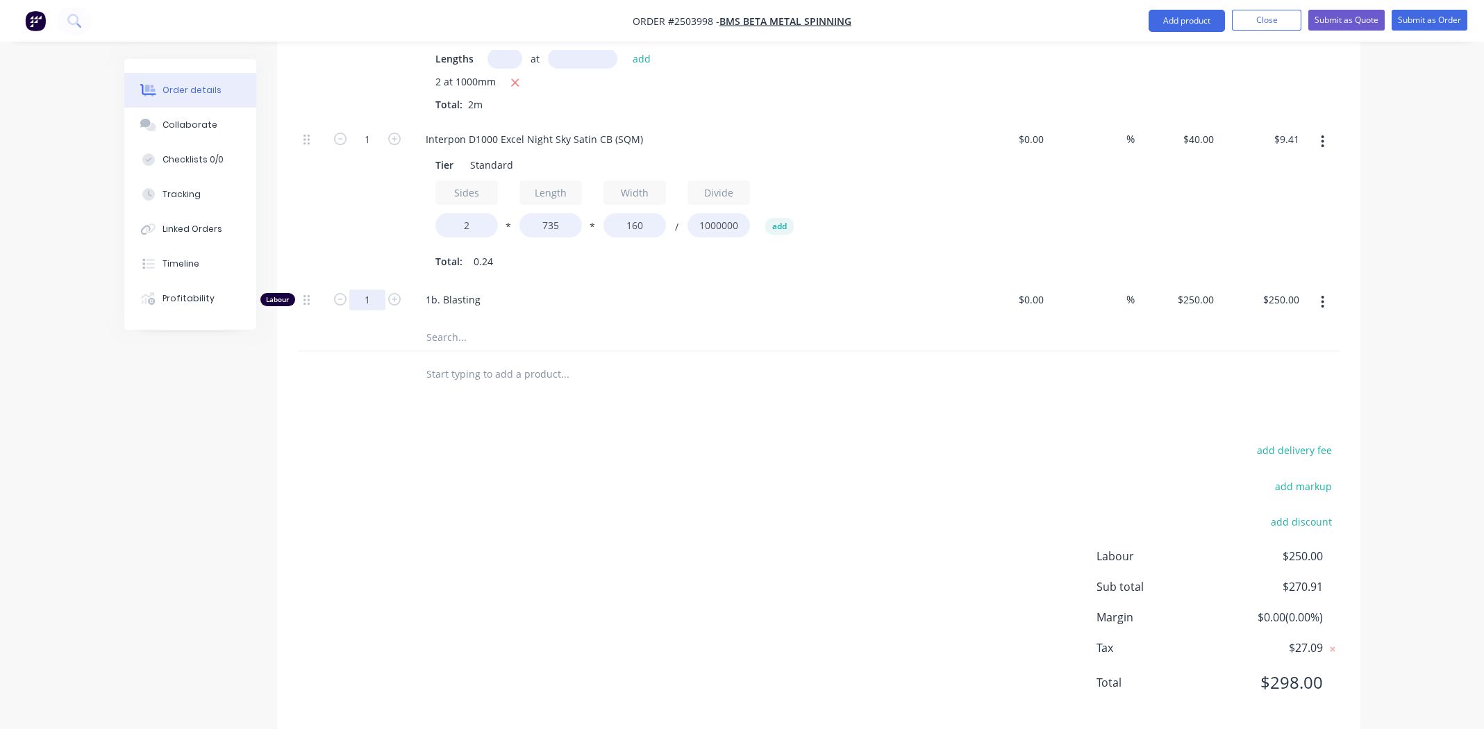
drag, startPoint x: 368, startPoint y: 278, endPoint x: 376, endPoint y: 285, distance: 10.8
click at [368, 150] on input "1" at bounding box center [367, 139] width 36 height 21
type input "0.25"
type input "$62.50"
click at [638, 506] on div "add delivery fee add markup add discount Labour $62.50 Sub total $83.41 Margin …" at bounding box center [819, 575] width 1042 height 268
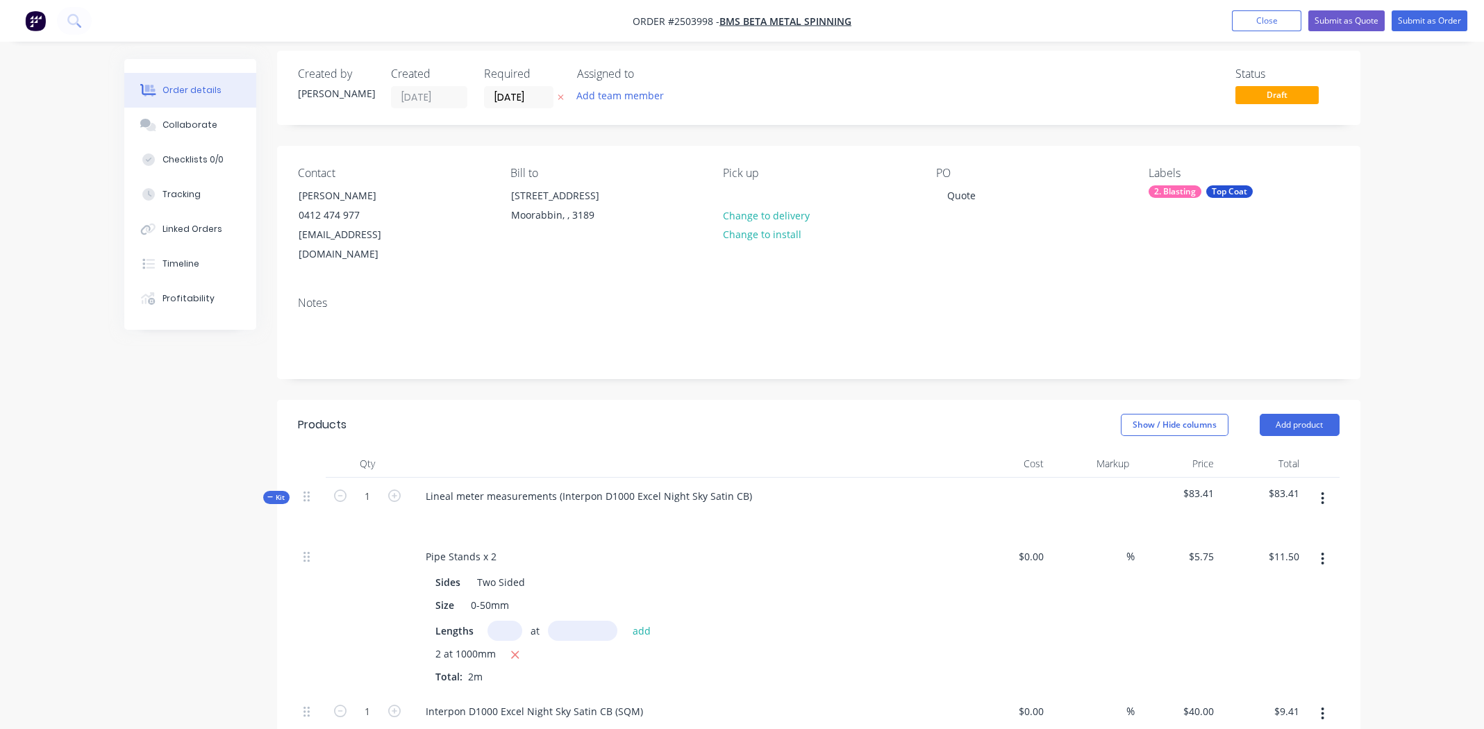
scroll to position [0, 0]
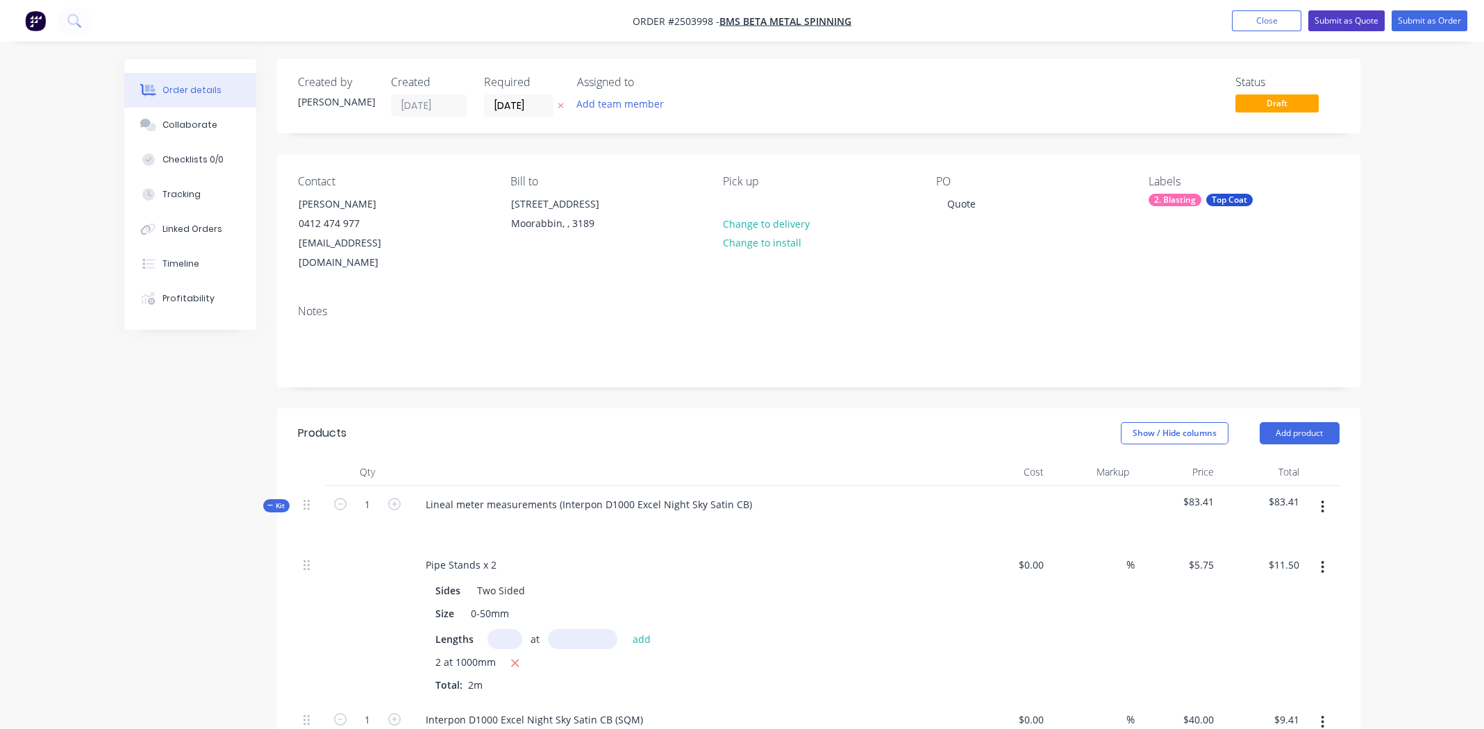
click at [1350, 18] on button "Submit as Quote" at bounding box center [1346, 20] width 76 height 21
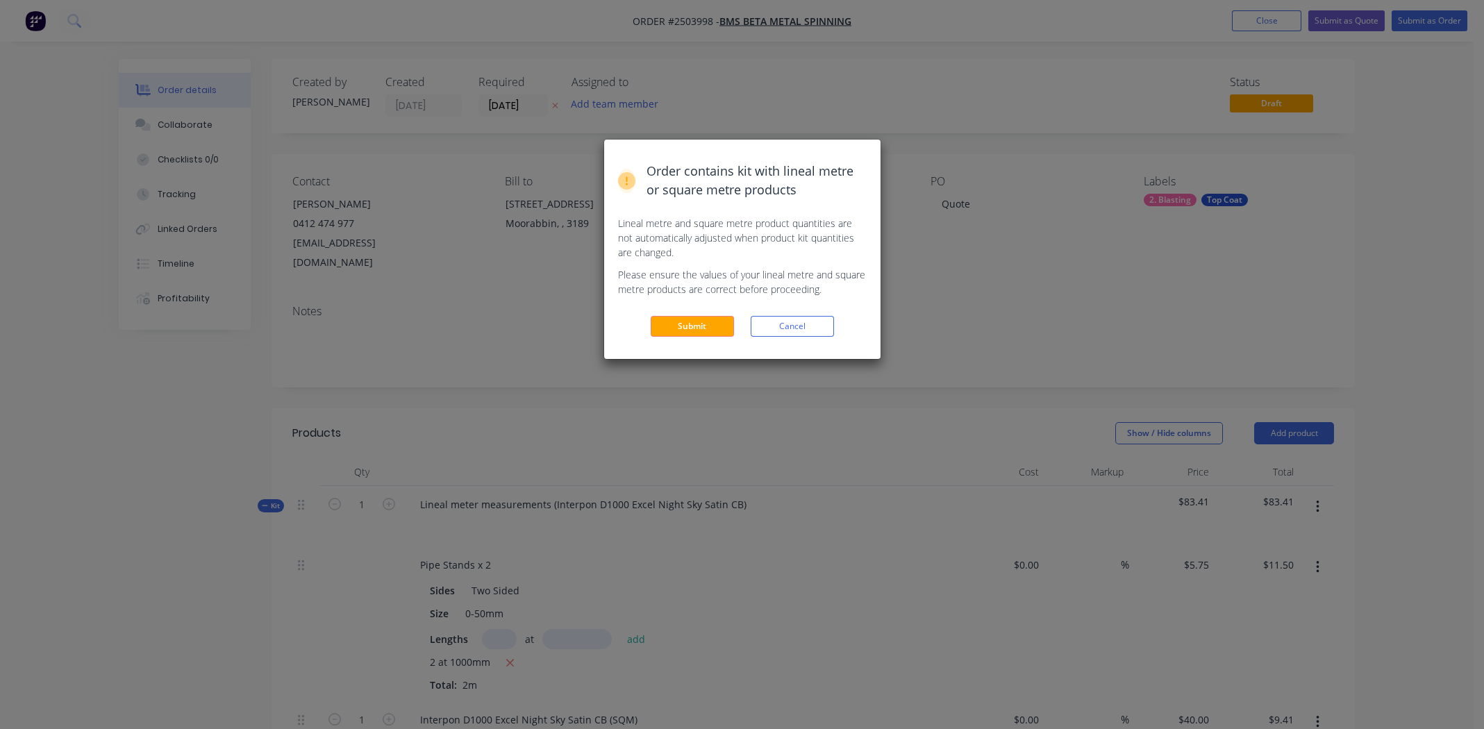
click at [700, 317] on button "Submit" at bounding box center [692, 326] width 83 height 21
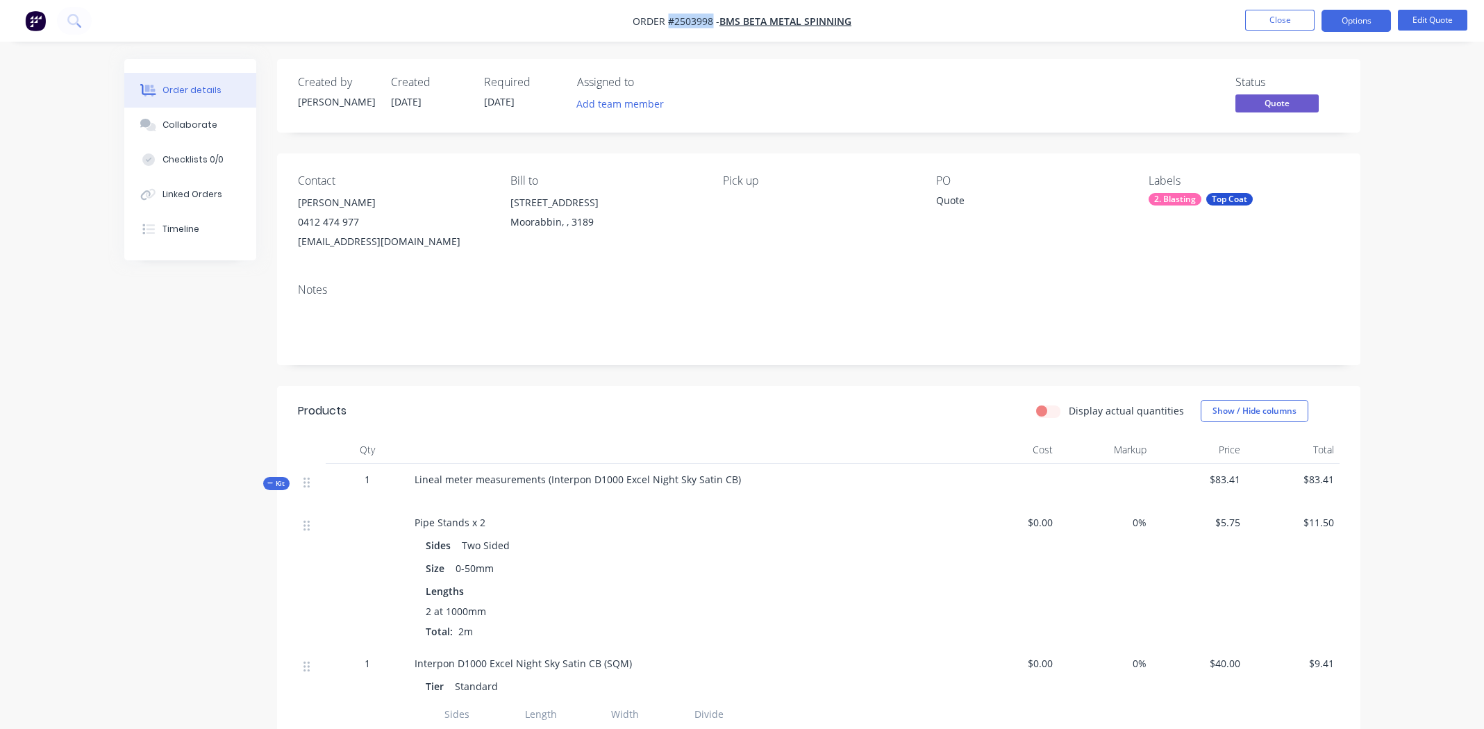
drag, startPoint x: 713, startPoint y: 19, endPoint x: 670, endPoint y: 22, distance: 42.5
click at [670, 22] on span "Order #2503998 -" at bounding box center [676, 21] width 87 height 13
copy span "#2503998"
click at [1428, 17] on button "Edit Quote" at bounding box center [1432, 20] width 69 height 21
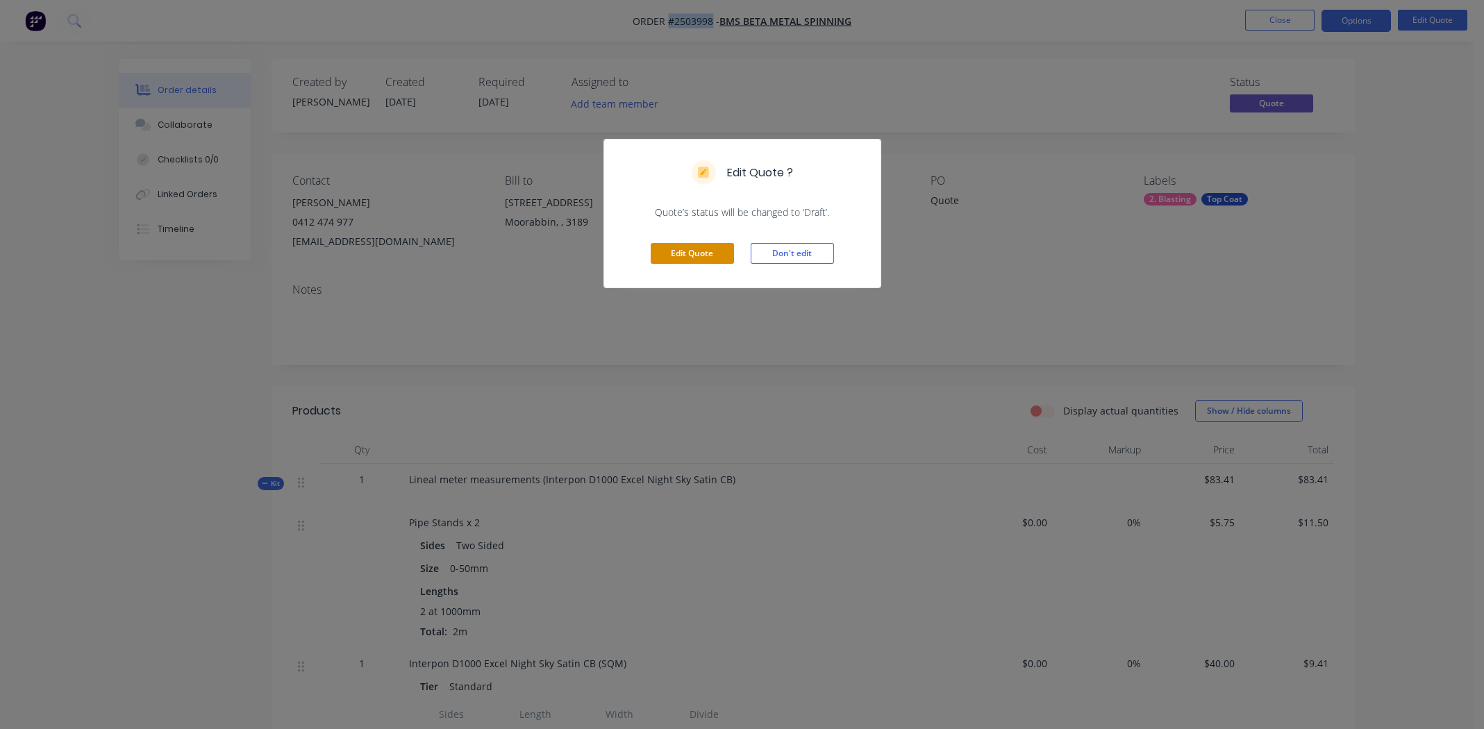
click at [670, 249] on button "Edit Quote" at bounding box center [692, 253] width 83 height 21
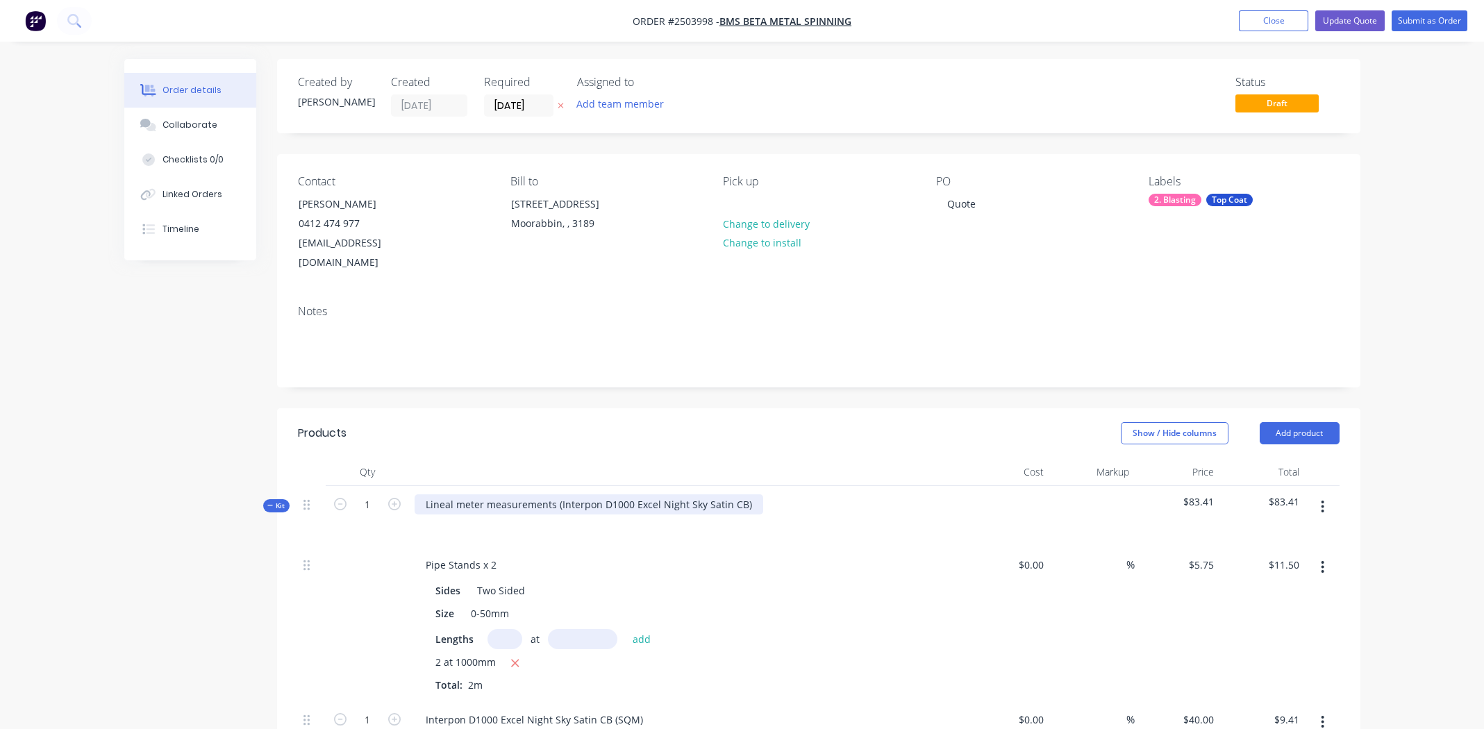
click at [747, 494] on div "Lineal meter measurements (Interpon D1000 Excel Night Sky Satin CB)" at bounding box center [589, 504] width 349 height 20
copy div "Interpon D1000 Excel Night Sky Satin CB"
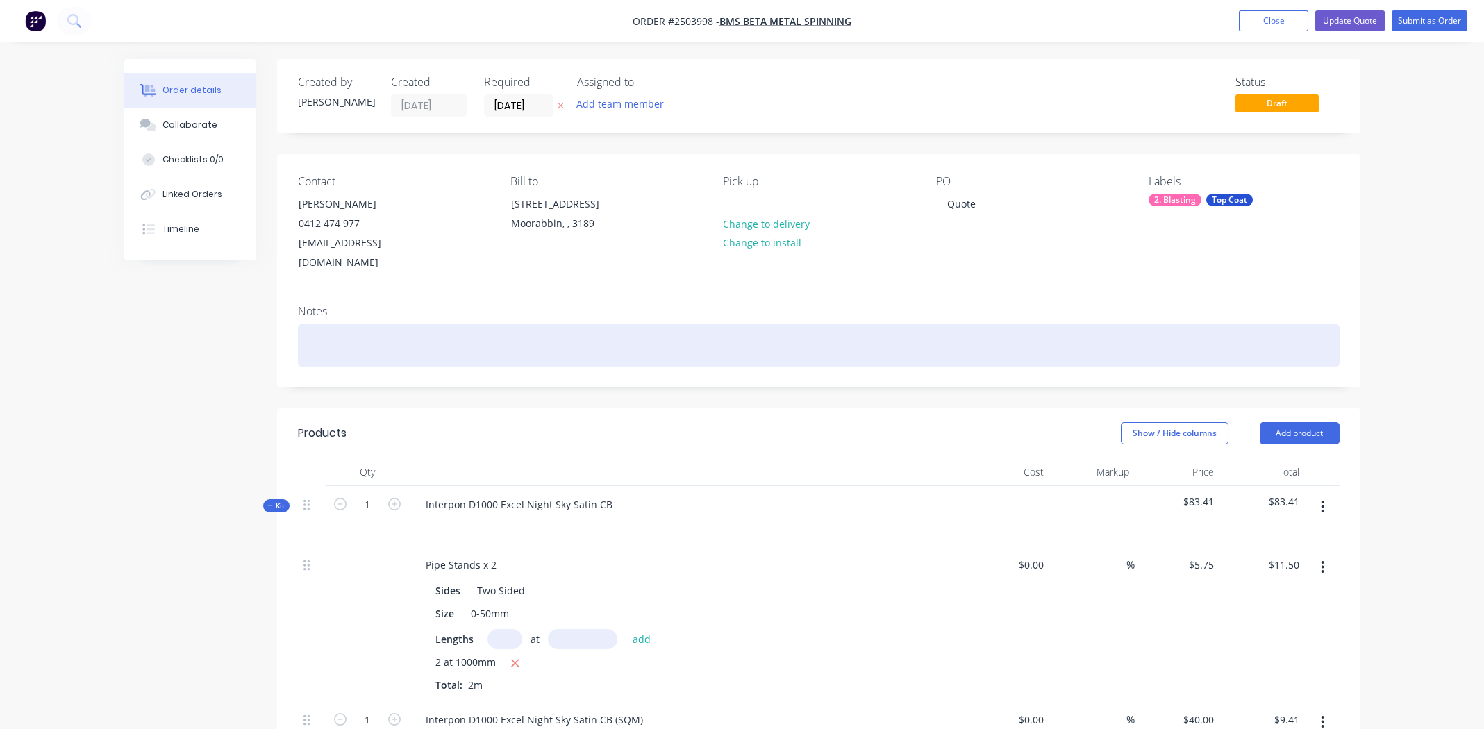
click at [326, 334] on div at bounding box center [819, 345] width 1042 height 42
paste div
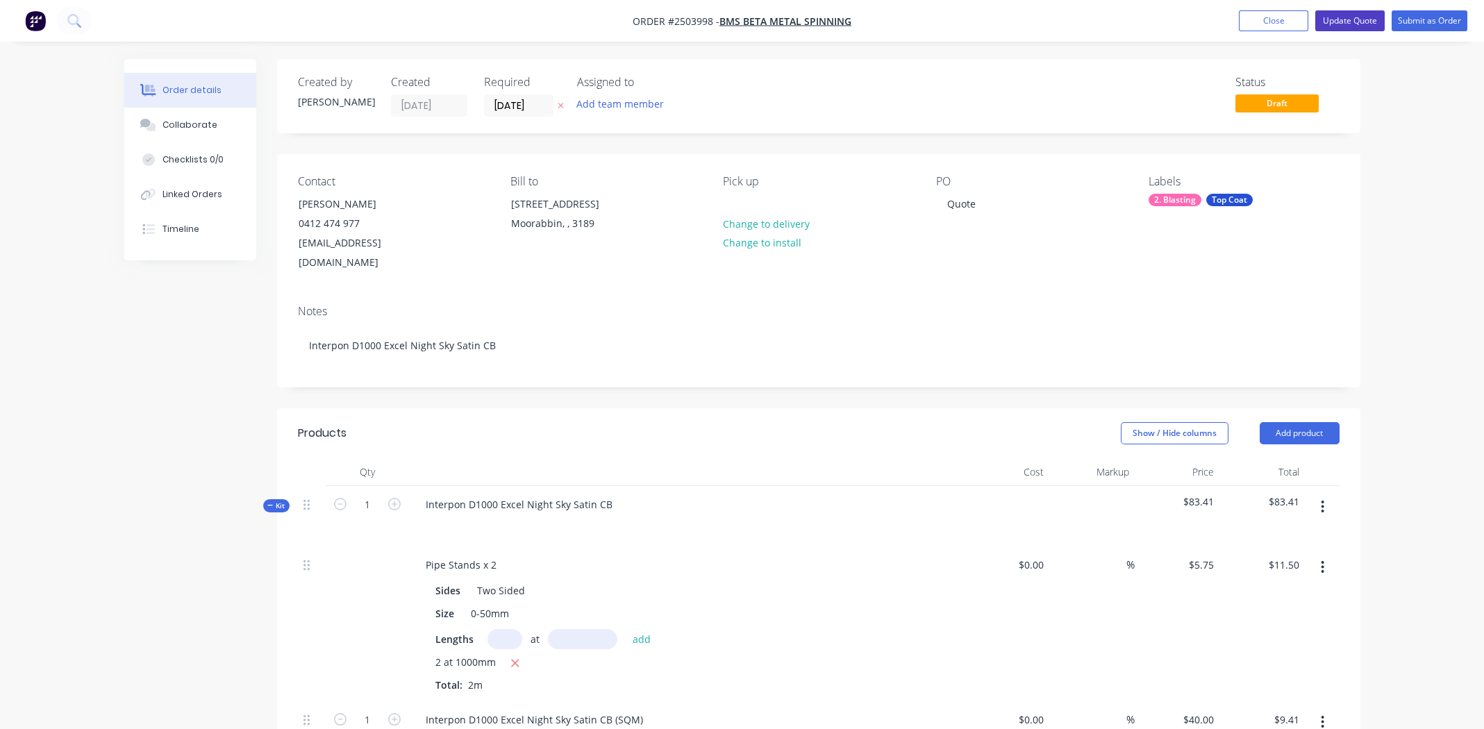
click at [1342, 19] on button "Update Quote" at bounding box center [1349, 20] width 69 height 21
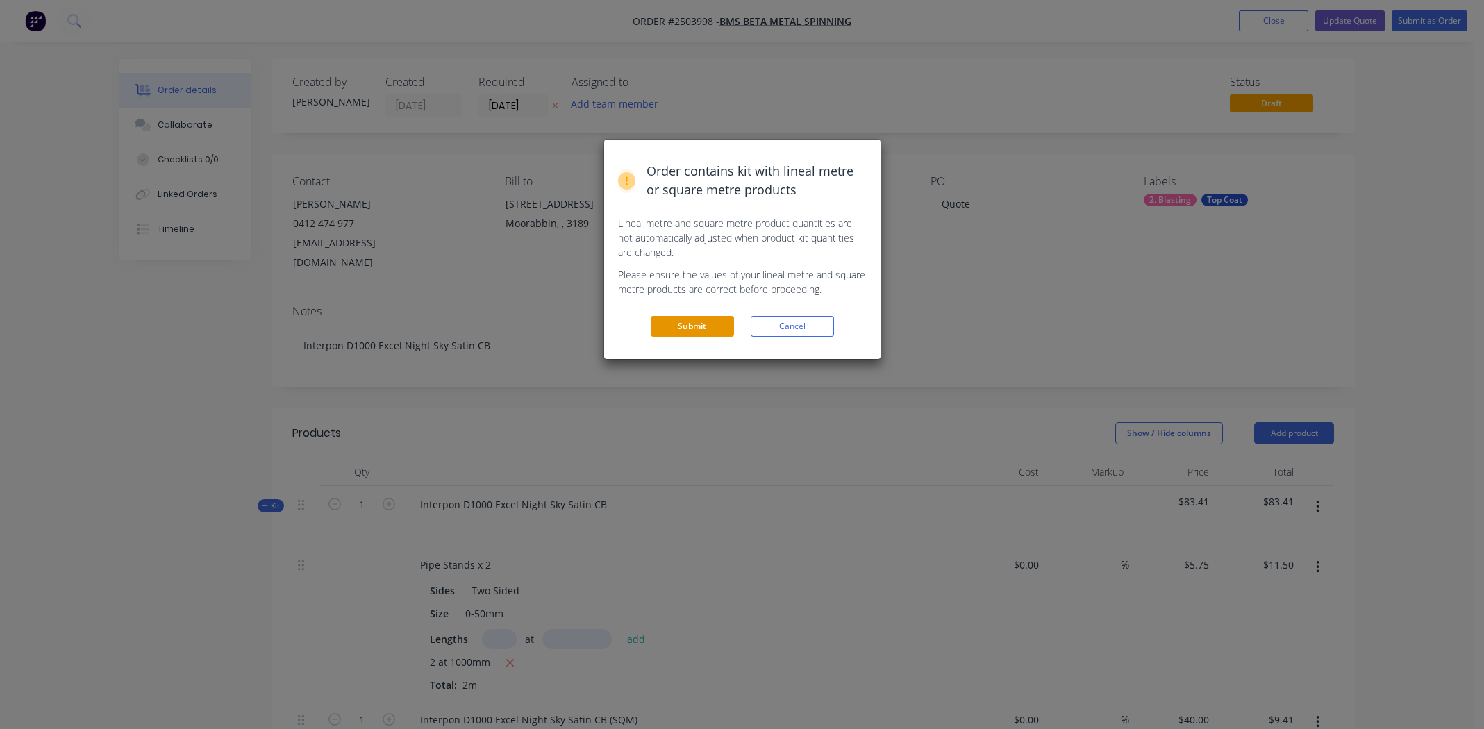
click at [692, 324] on button "Submit" at bounding box center [692, 326] width 83 height 21
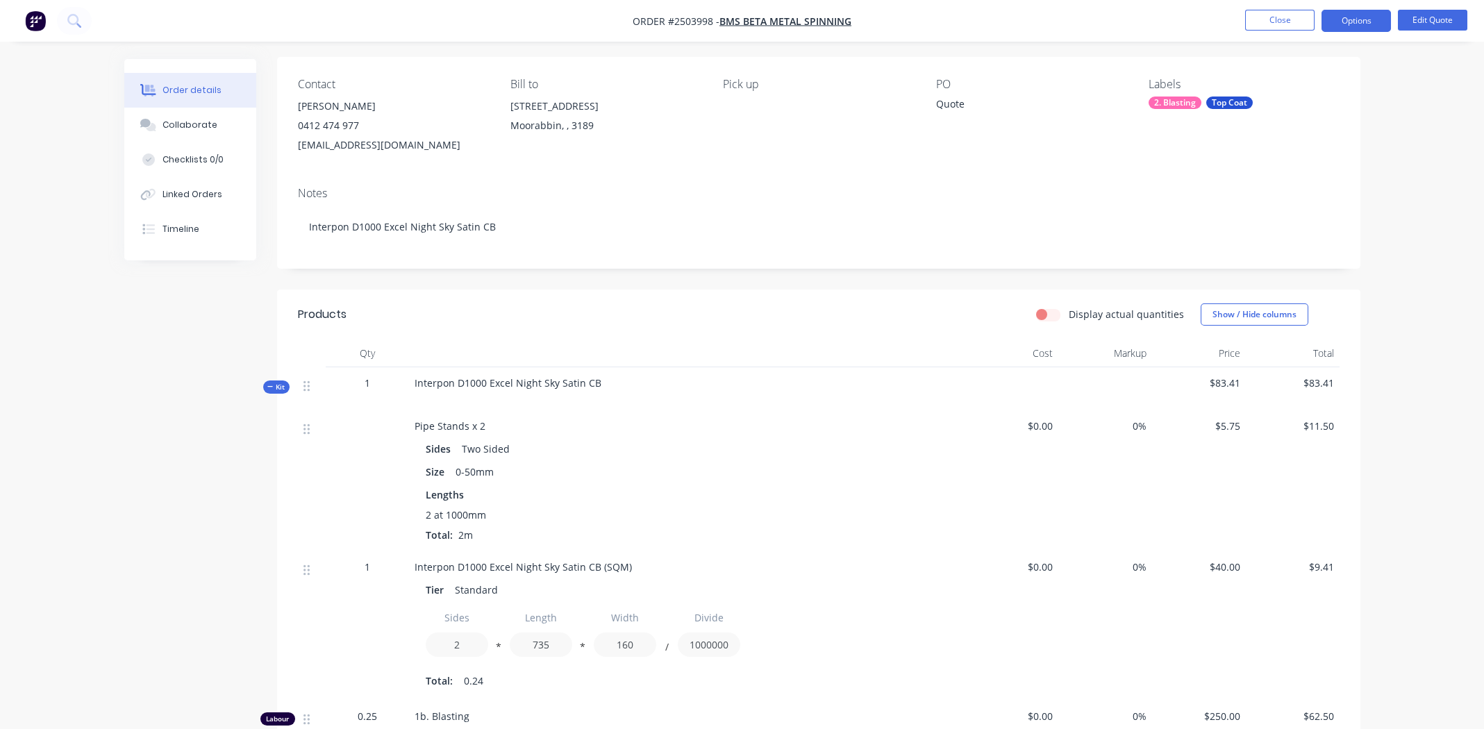
scroll to position [277, 0]
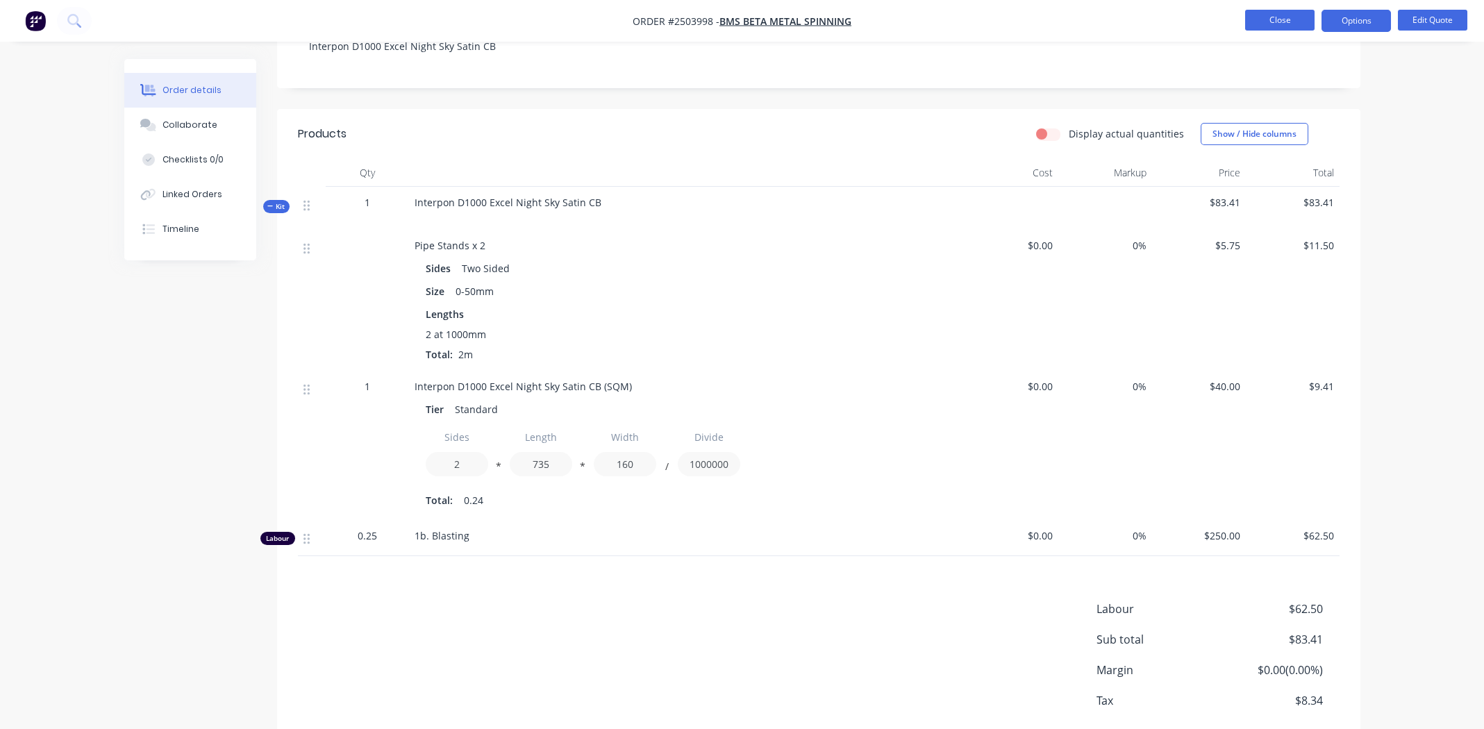
click at [1245, 18] on button "Close" at bounding box center [1279, 20] width 69 height 21
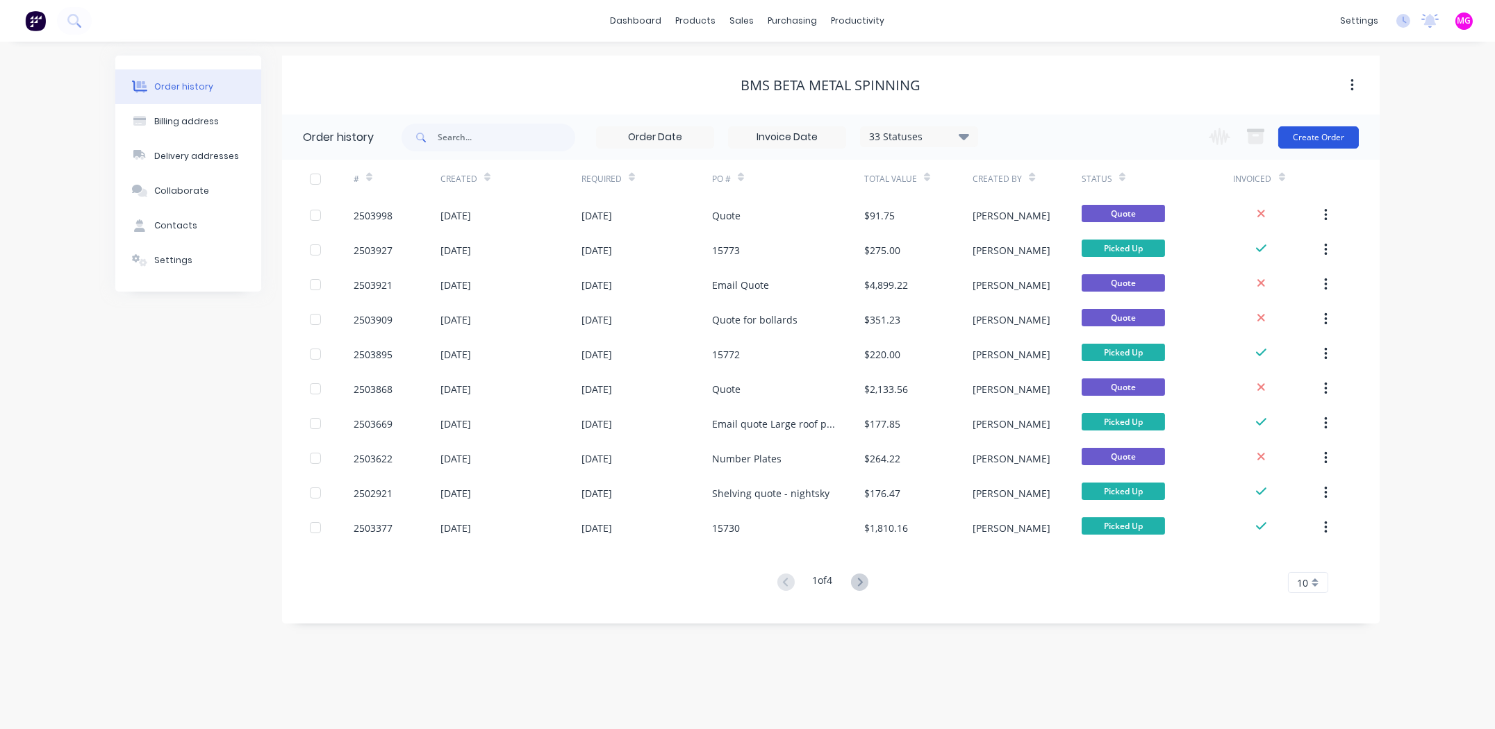
click at [1317, 137] on button "Create Order" at bounding box center [1318, 137] width 81 height 22
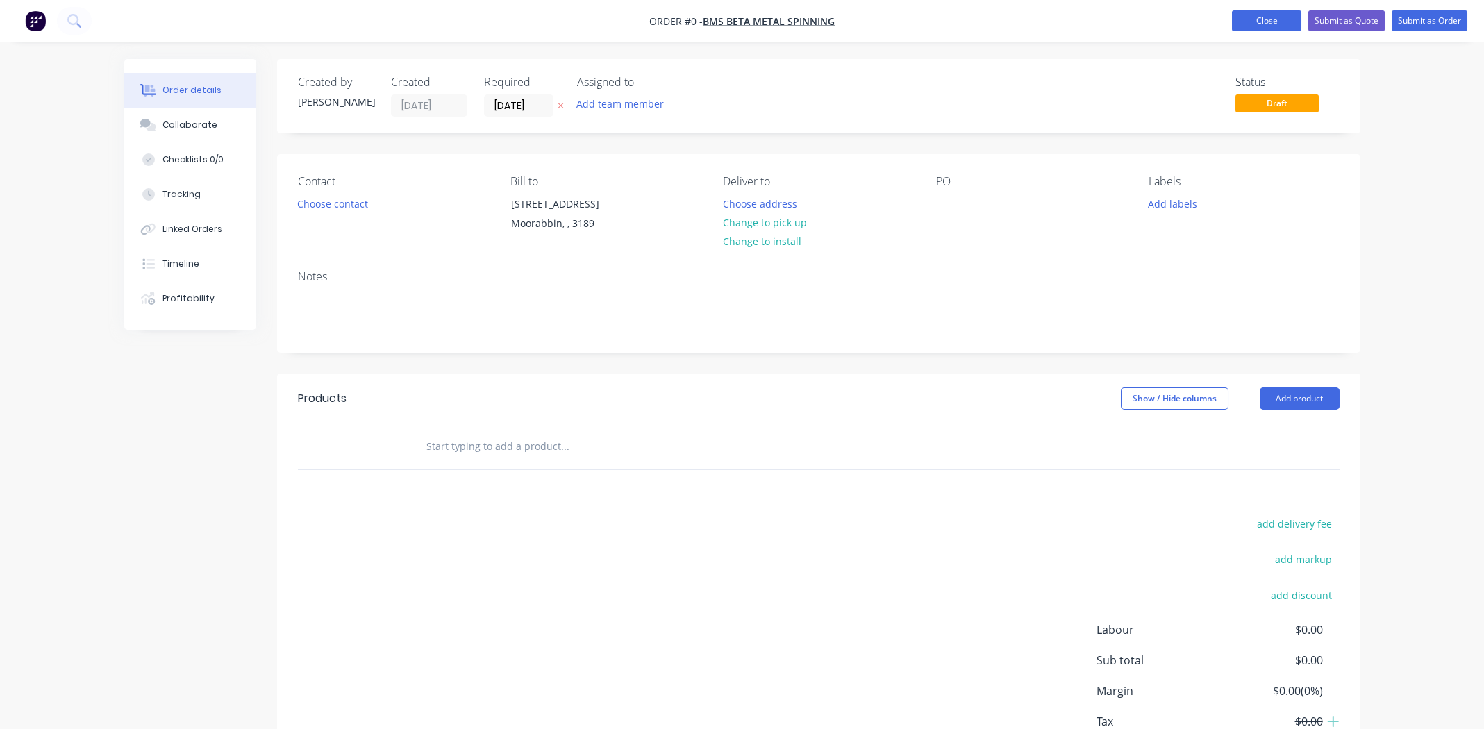
click at [1272, 20] on button "Close" at bounding box center [1266, 20] width 69 height 21
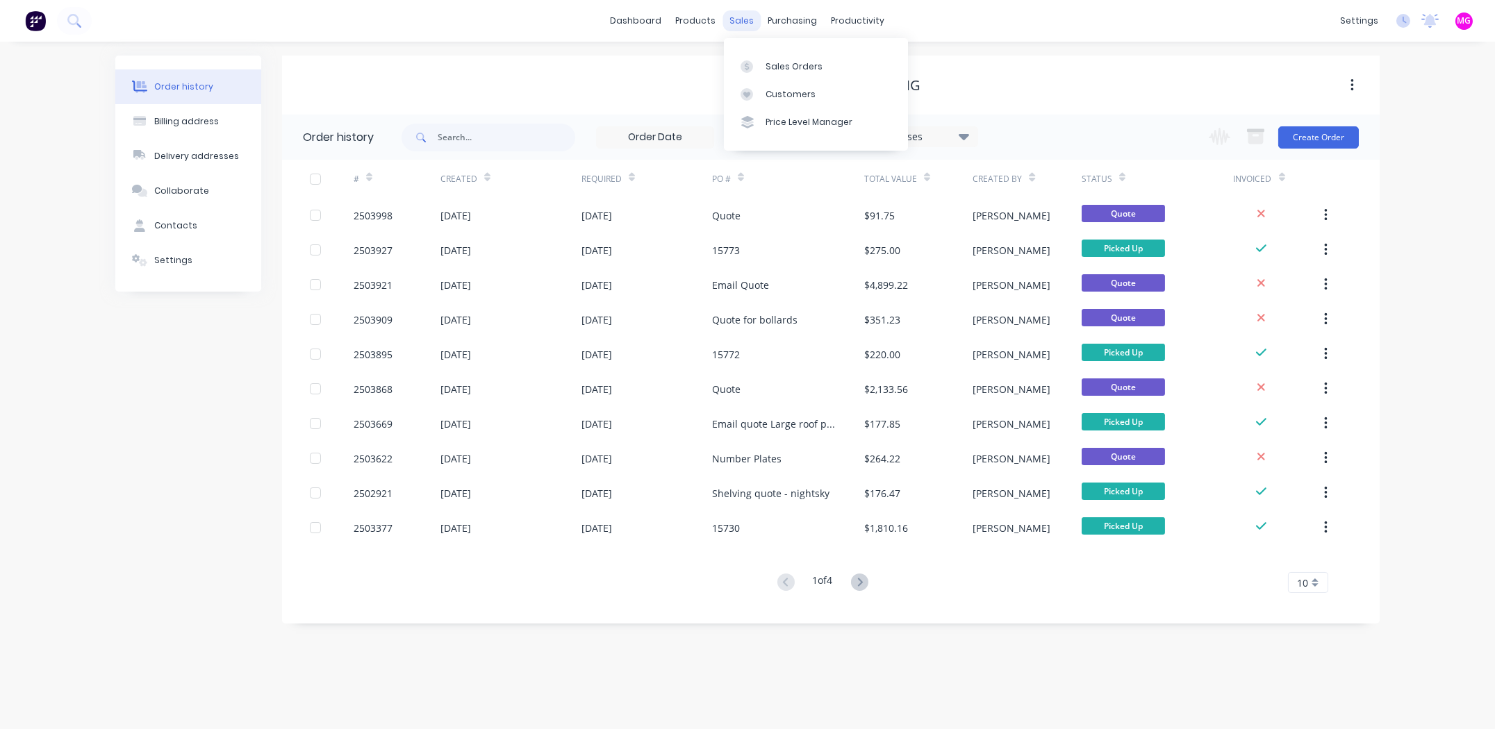
click at [742, 18] on div "sales" at bounding box center [742, 20] width 38 height 21
click at [771, 60] on div "Sales Orders" at bounding box center [793, 66] width 57 height 13
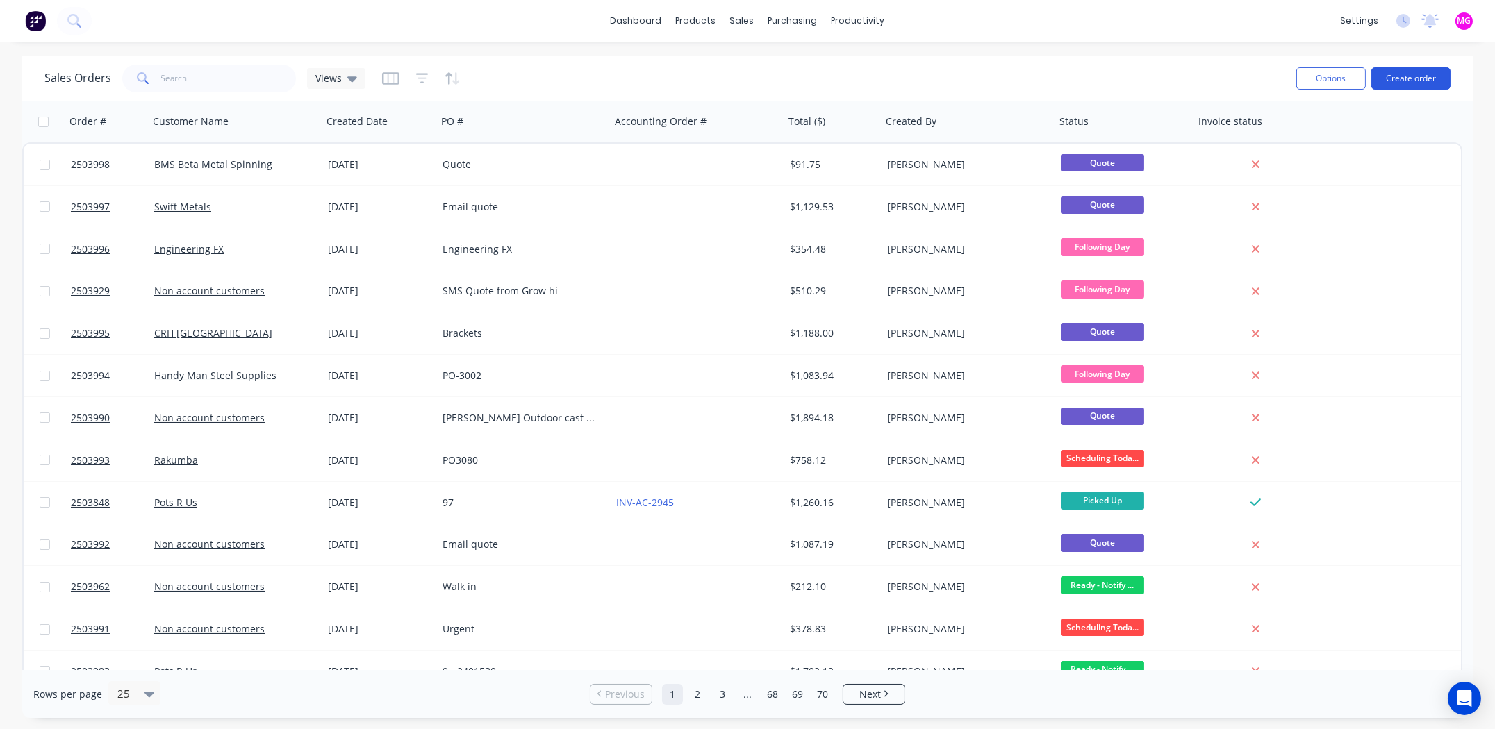
click at [1418, 76] on button "Create order" at bounding box center [1410, 78] width 79 height 22
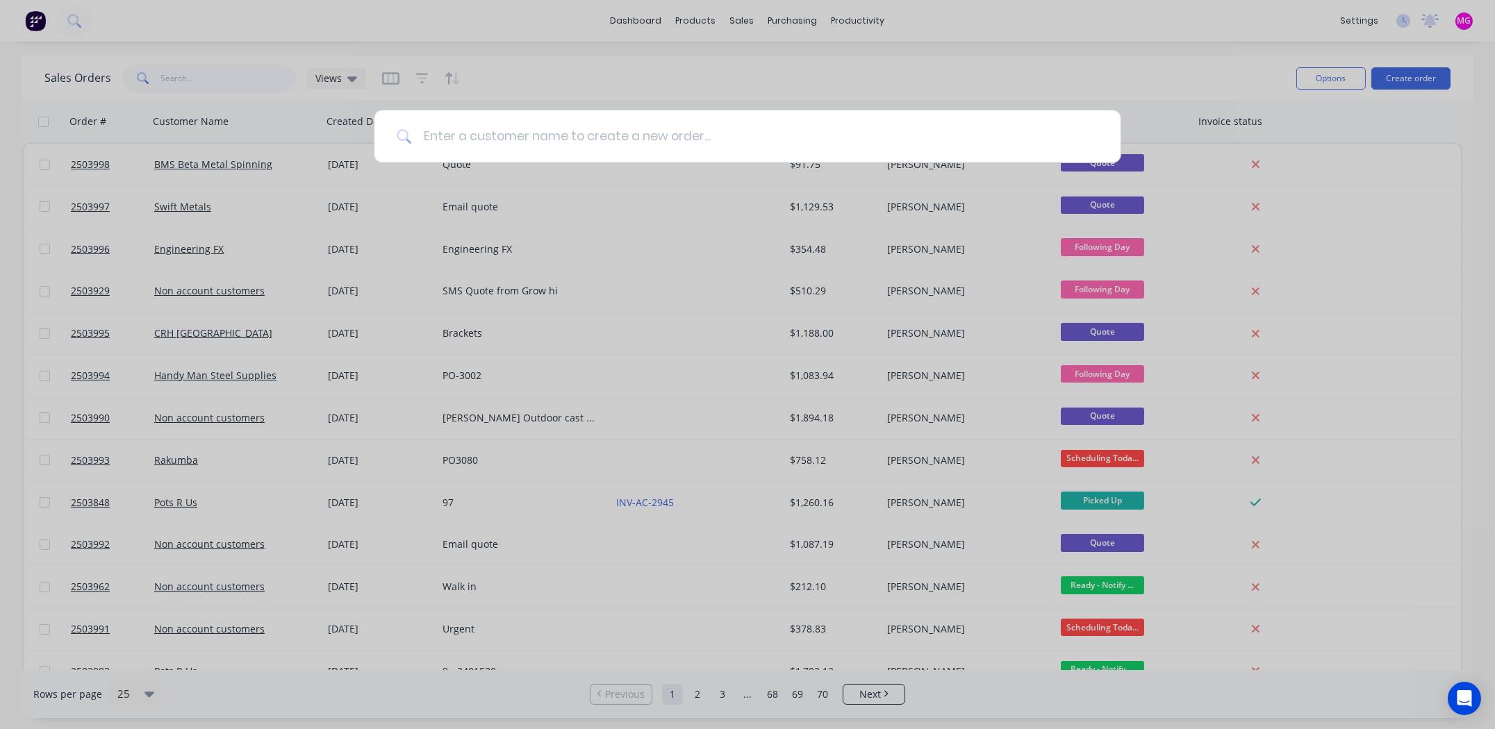
click at [511, 141] on input at bounding box center [755, 136] width 686 height 52
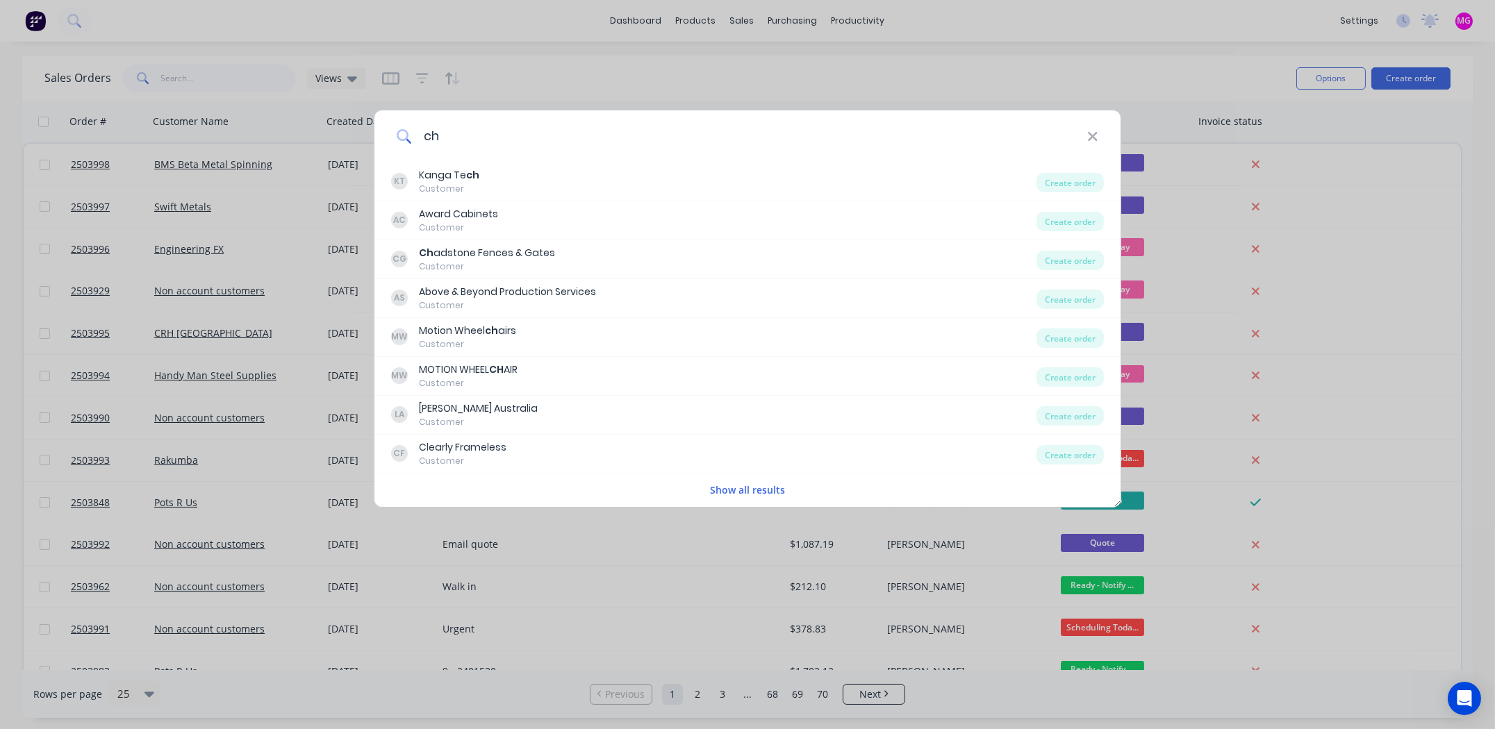
click at [441, 131] on input "ch" at bounding box center [749, 136] width 675 height 52
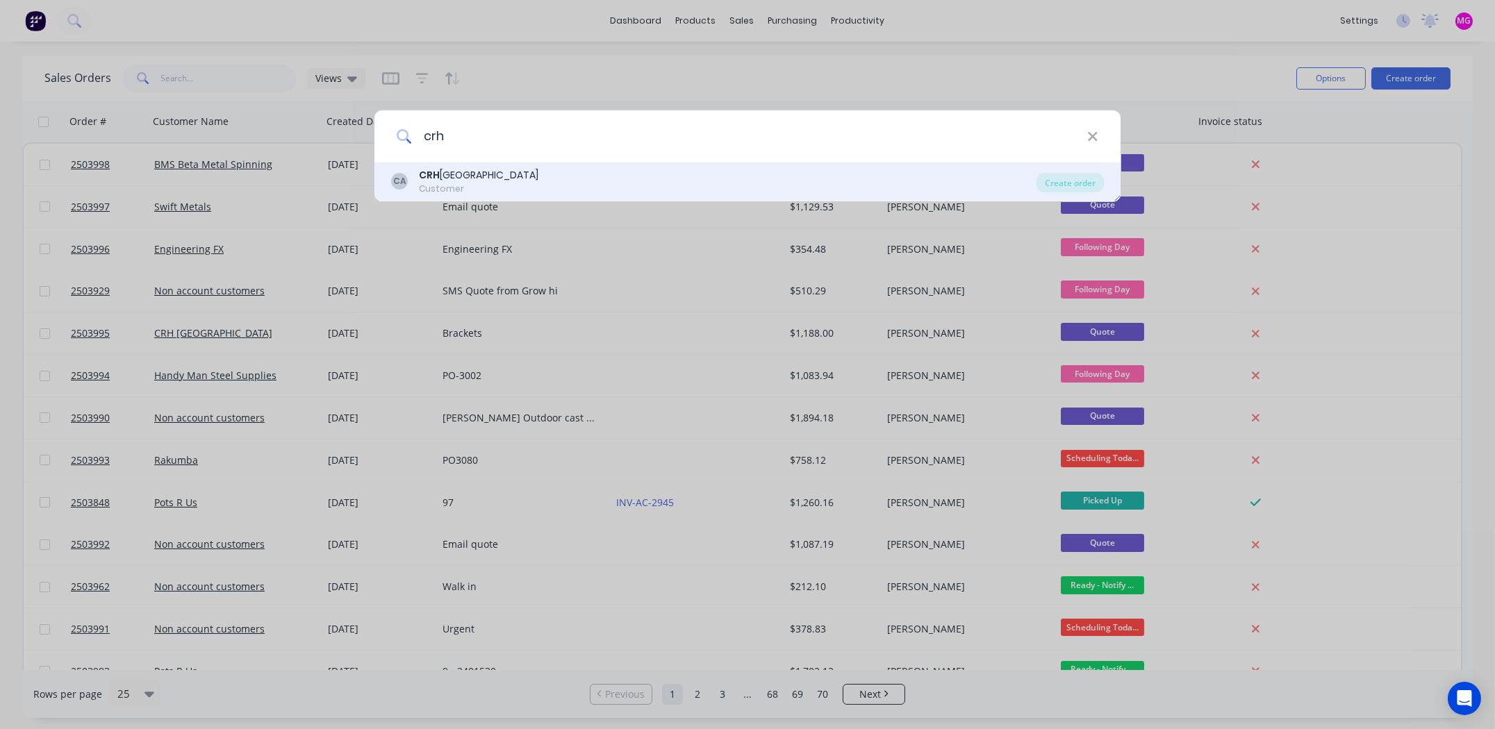
type input "crh"
click at [453, 180] on div "CRH Australia" at bounding box center [478, 175] width 119 height 15
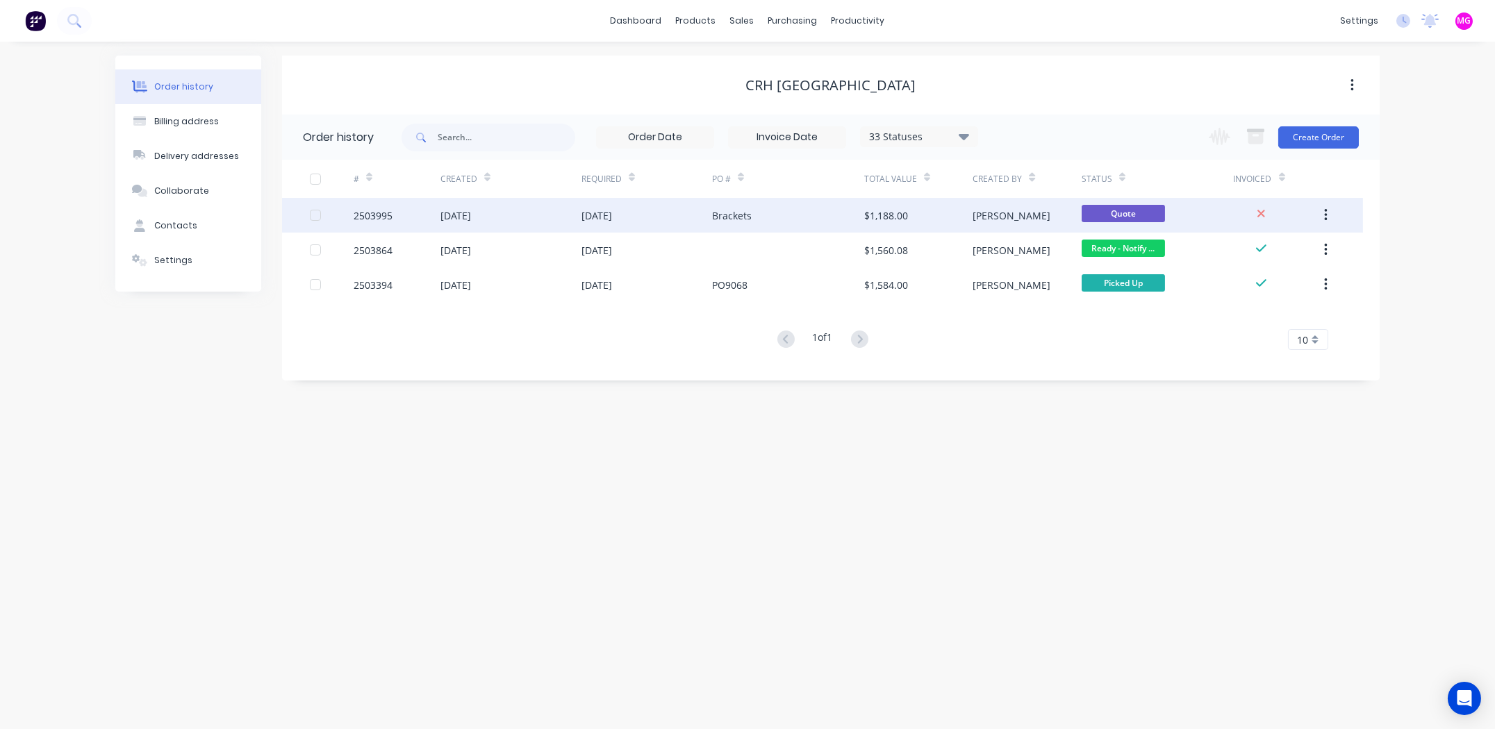
click at [361, 214] on div "2503995" at bounding box center [373, 215] width 39 height 15
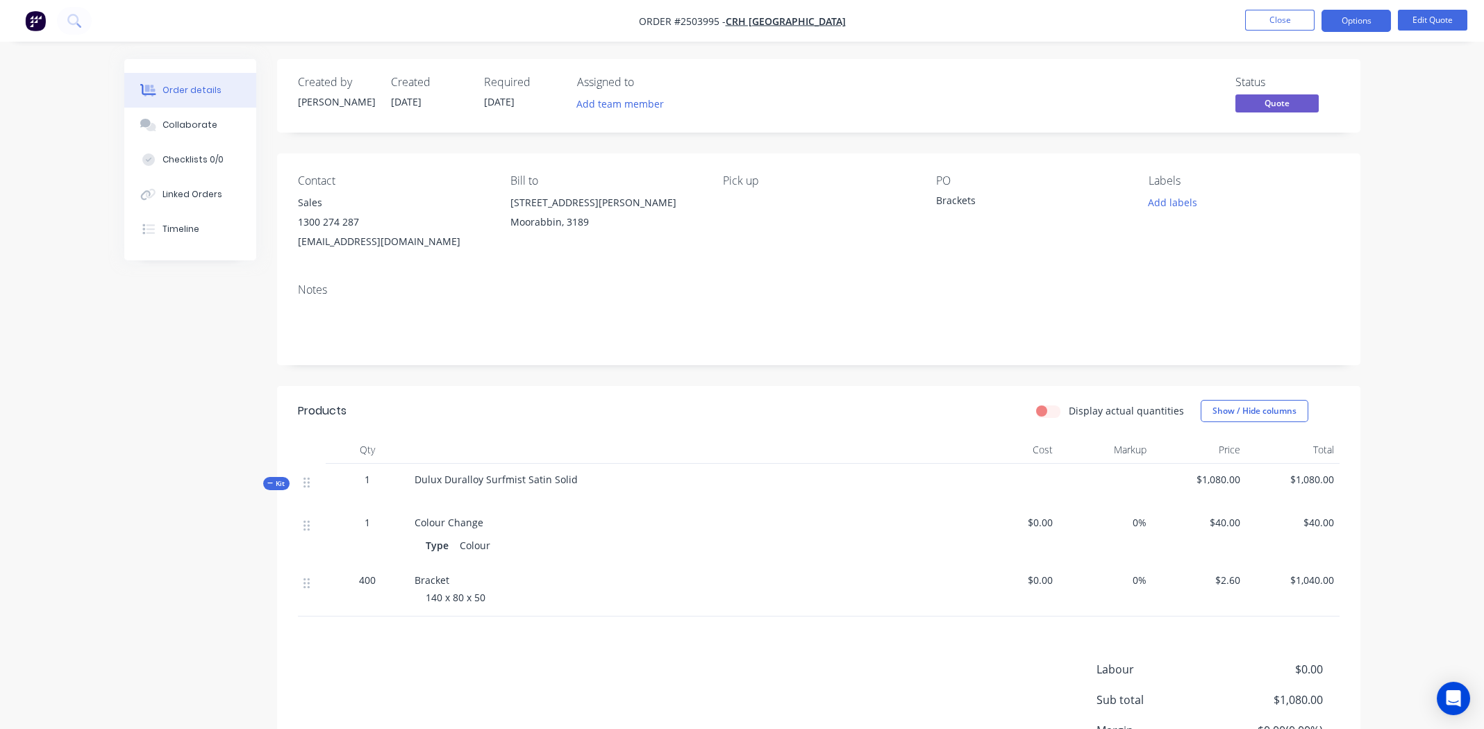
drag, startPoint x: 215, startPoint y: 122, endPoint x: 262, endPoint y: 125, distance: 46.6
click at [215, 122] on button "Collaborate" at bounding box center [190, 125] width 132 height 35
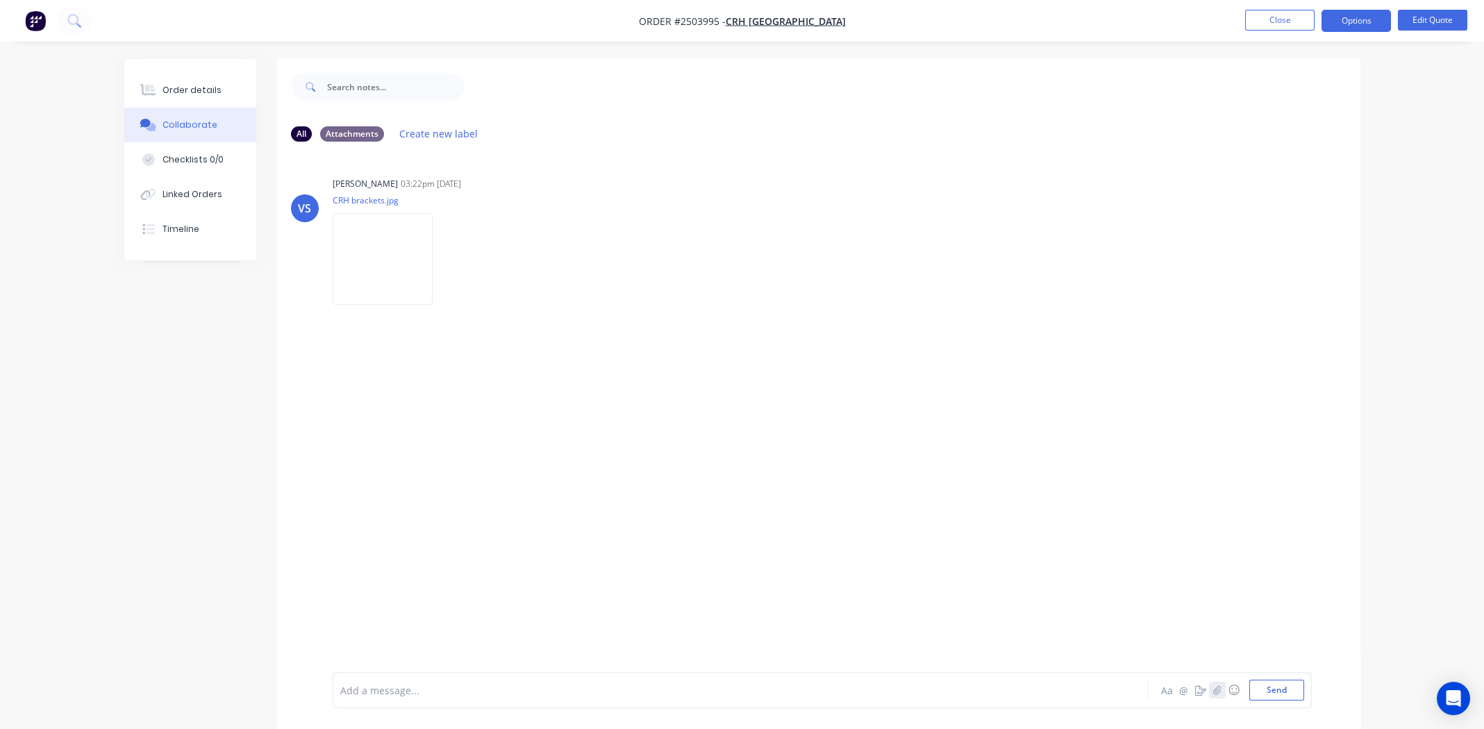
click at [1221, 691] on icon "button" at bounding box center [1217, 690] width 8 height 10
click at [1286, 689] on button "Send" at bounding box center [1276, 690] width 55 height 21
click at [188, 90] on div "Order details" at bounding box center [192, 90] width 59 height 13
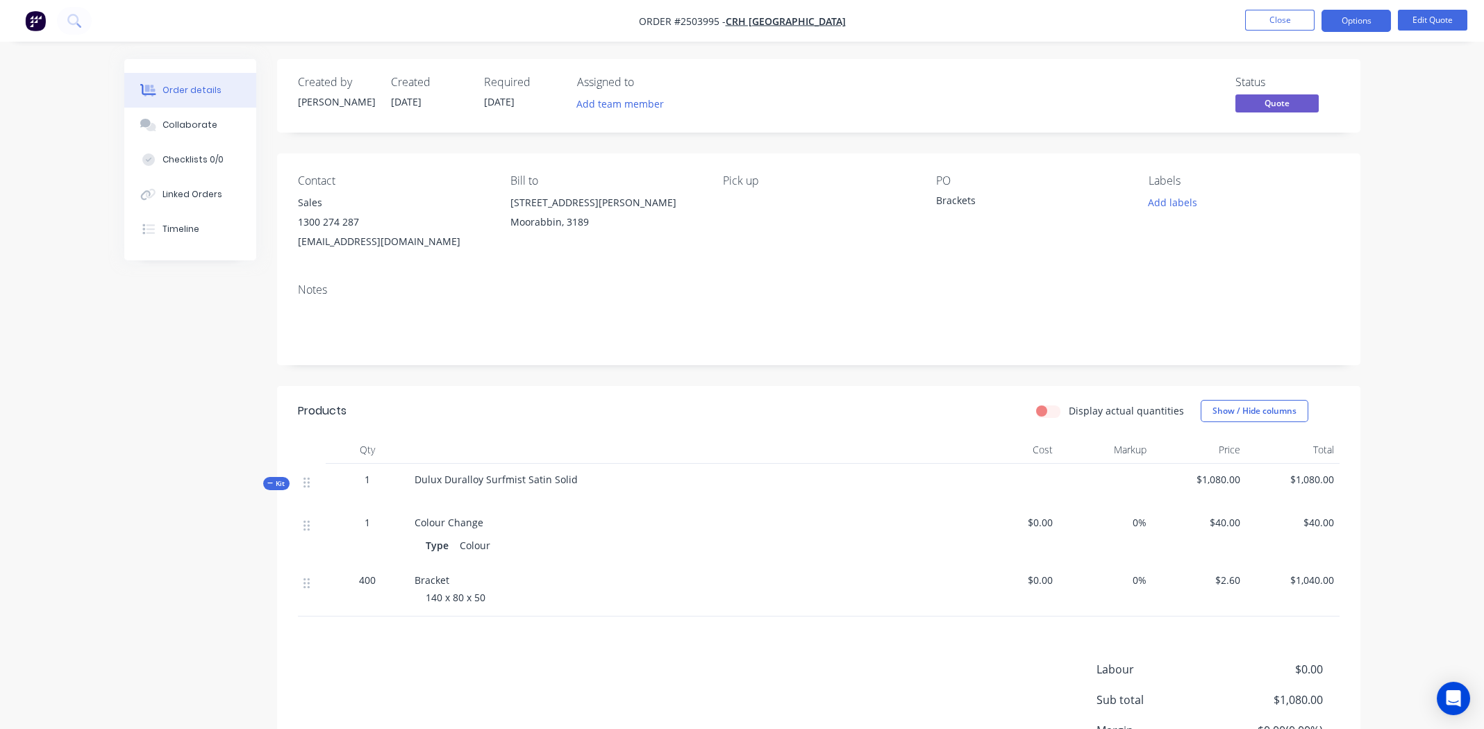
click at [550, 479] on span "Dulux Duralloy Surfmist Satin Solid" at bounding box center [496, 479] width 163 height 13
copy div "Dulux Duralloy Surfmist Satin Solid"
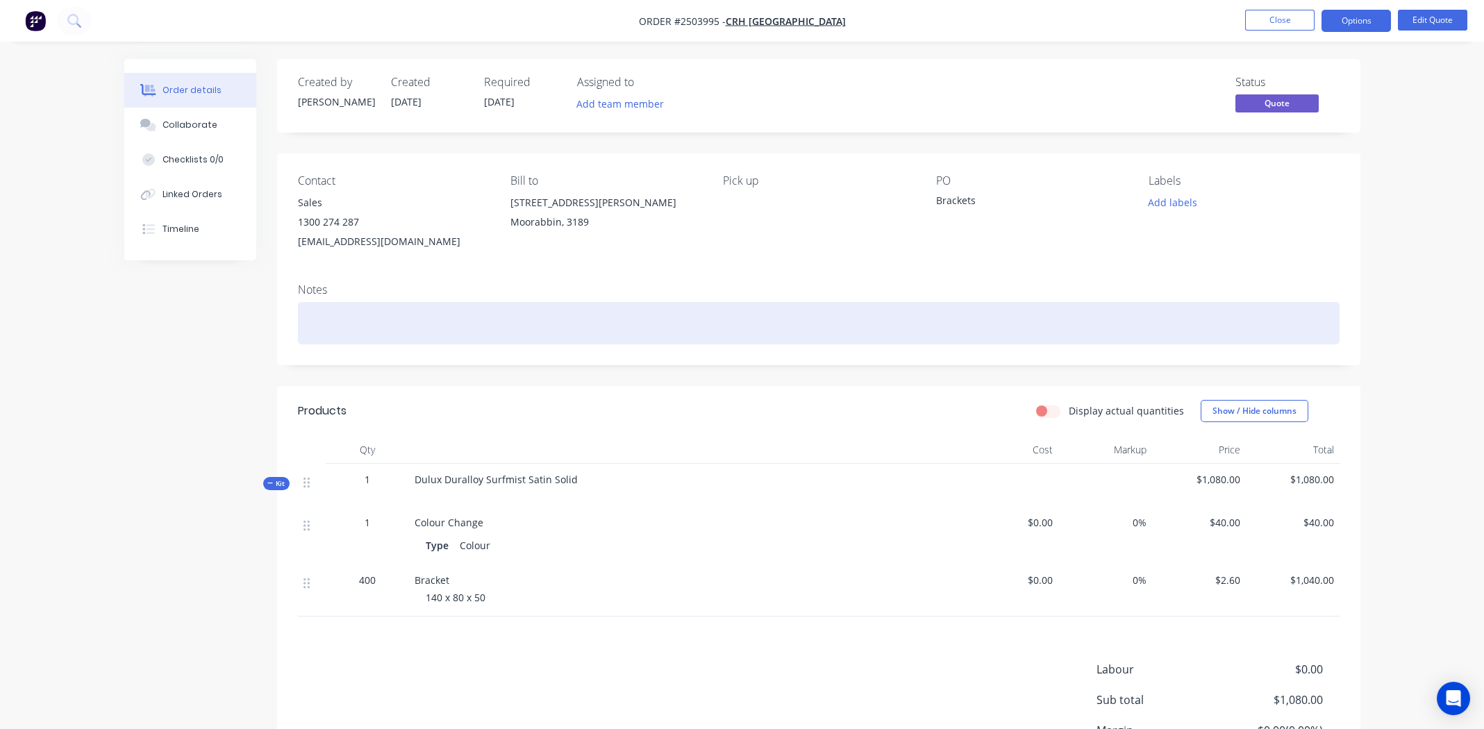
click at [428, 322] on div at bounding box center [819, 323] width 1042 height 42
paste div
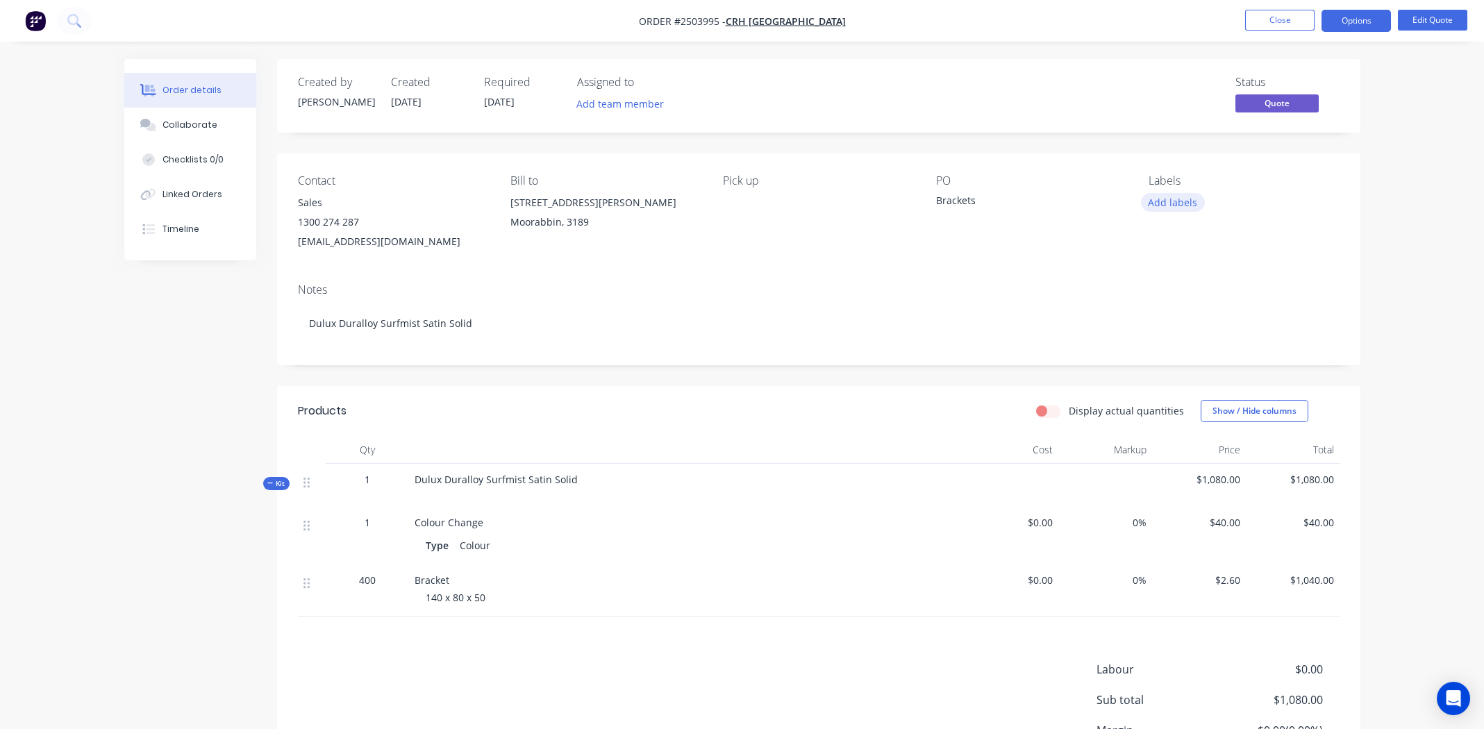
click at [1176, 201] on button "Add labels" at bounding box center [1173, 202] width 64 height 19
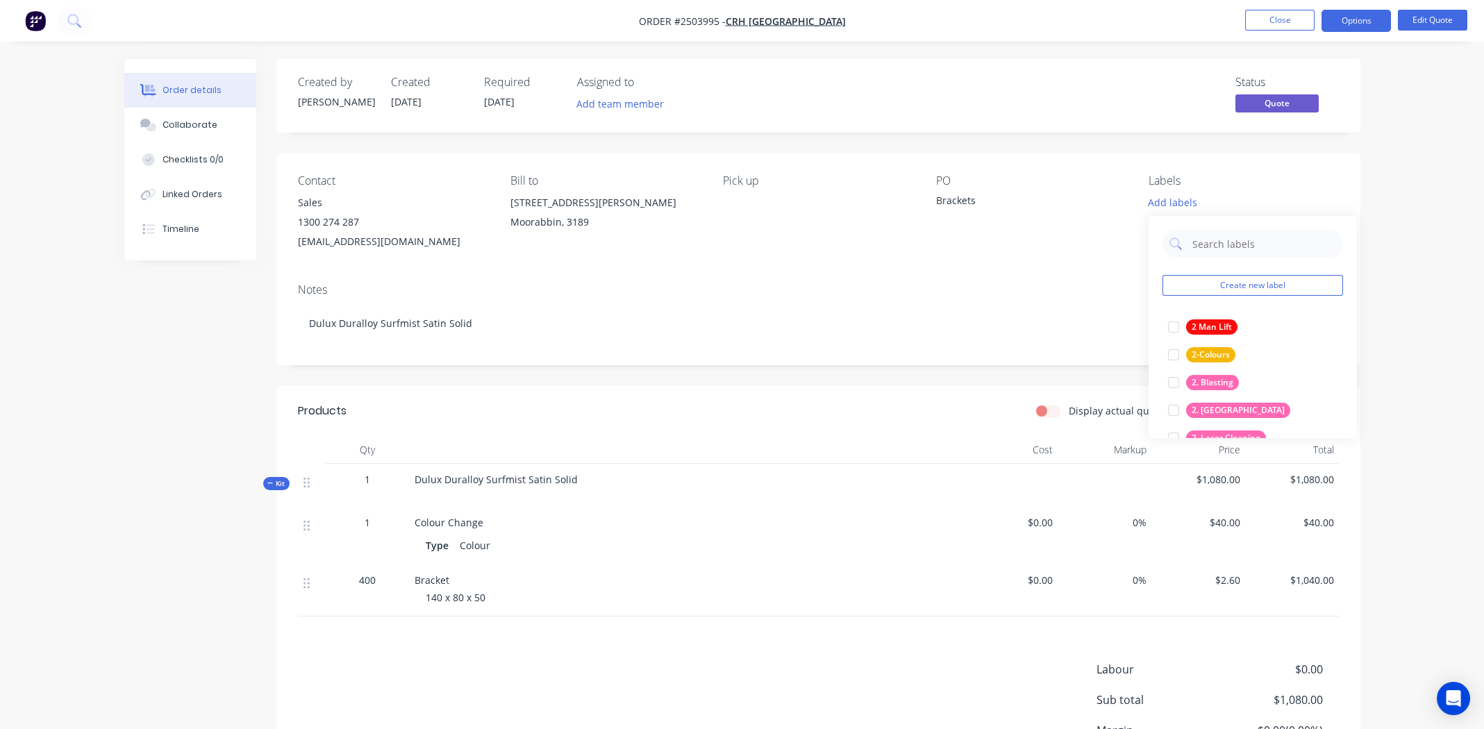
click at [979, 298] on div "Notes Dulux Duralloy Surfmist Satin Solid" at bounding box center [818, 318] width 1083 height 93
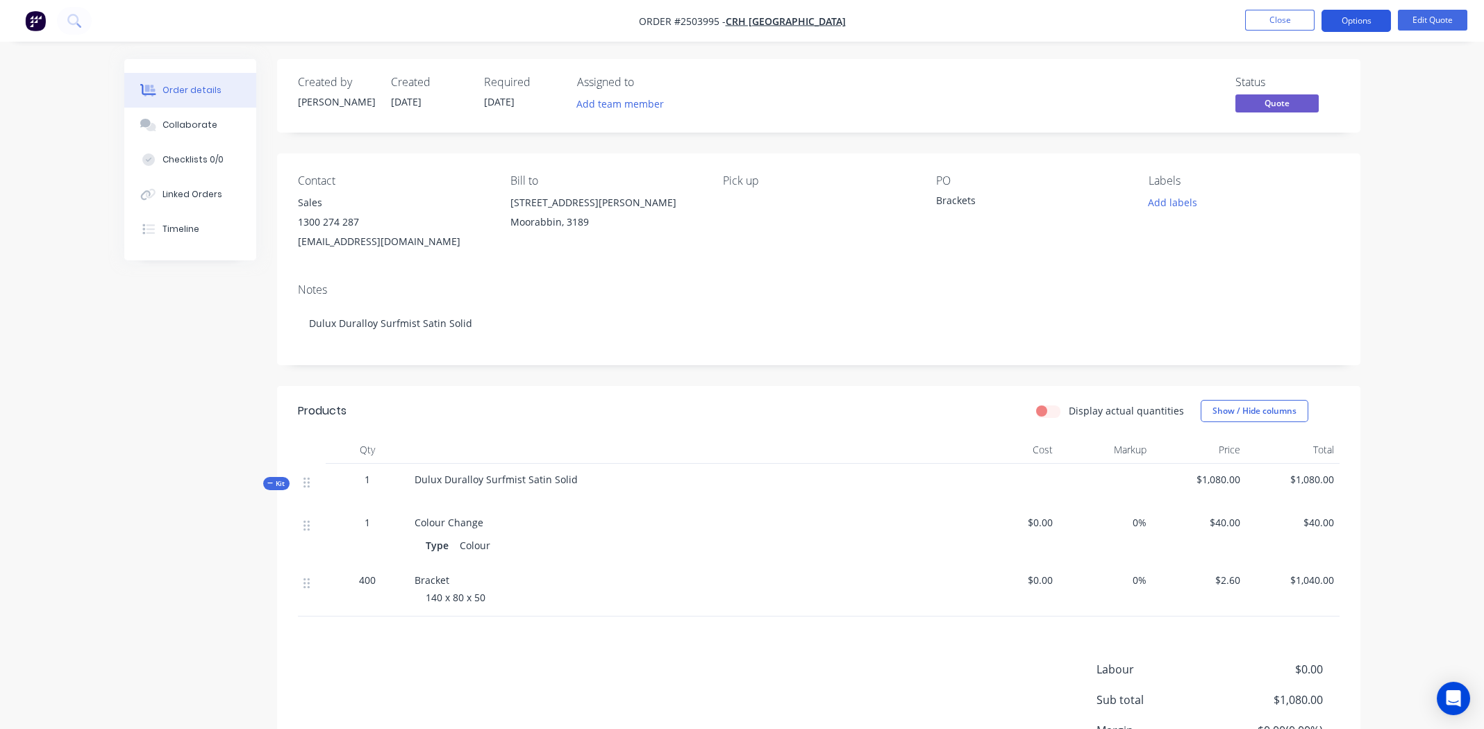
click at [1358, 18] on button "Options" at bounding box center [1356, 21] width 69 height 22
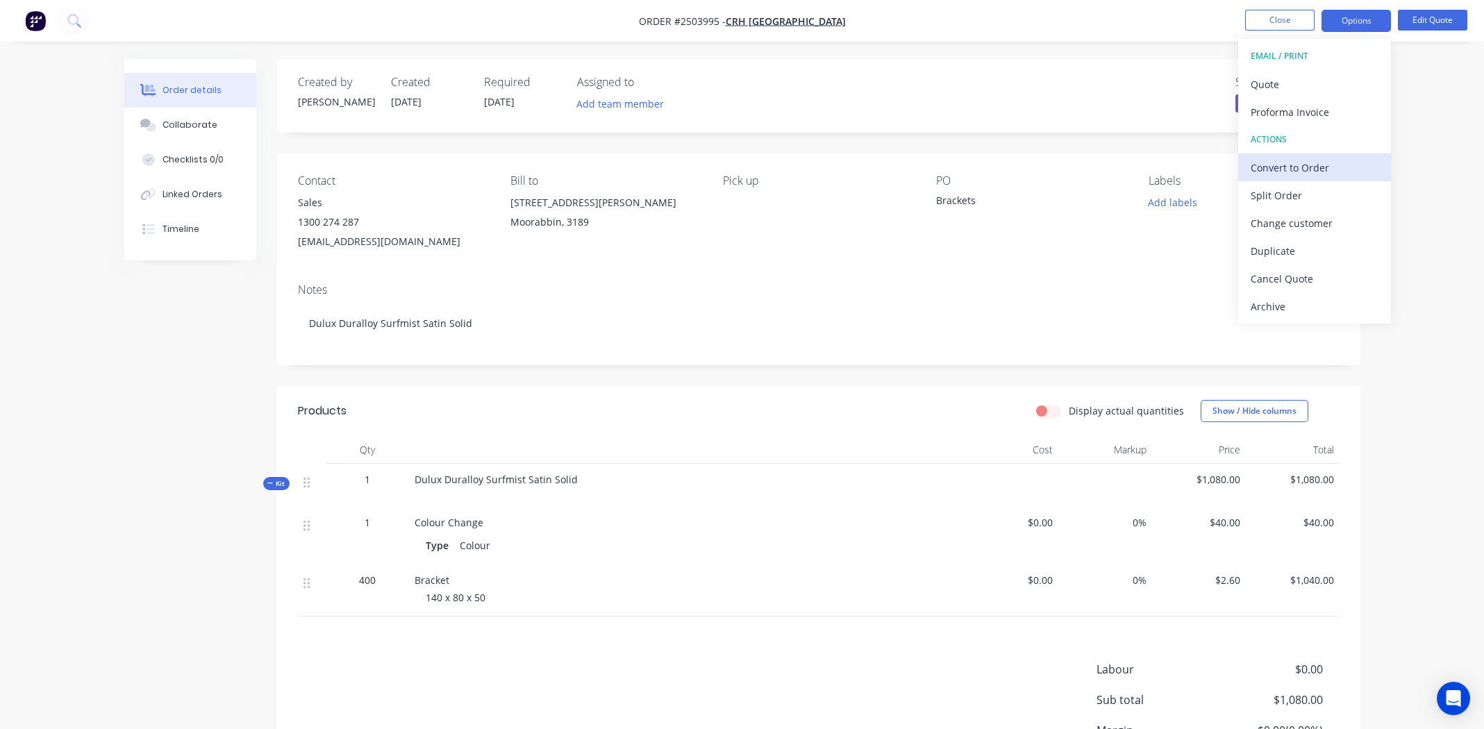
click at [1283, 171] on div "Convert to Order" at bounding box center [1315, 168] width 128 height 20
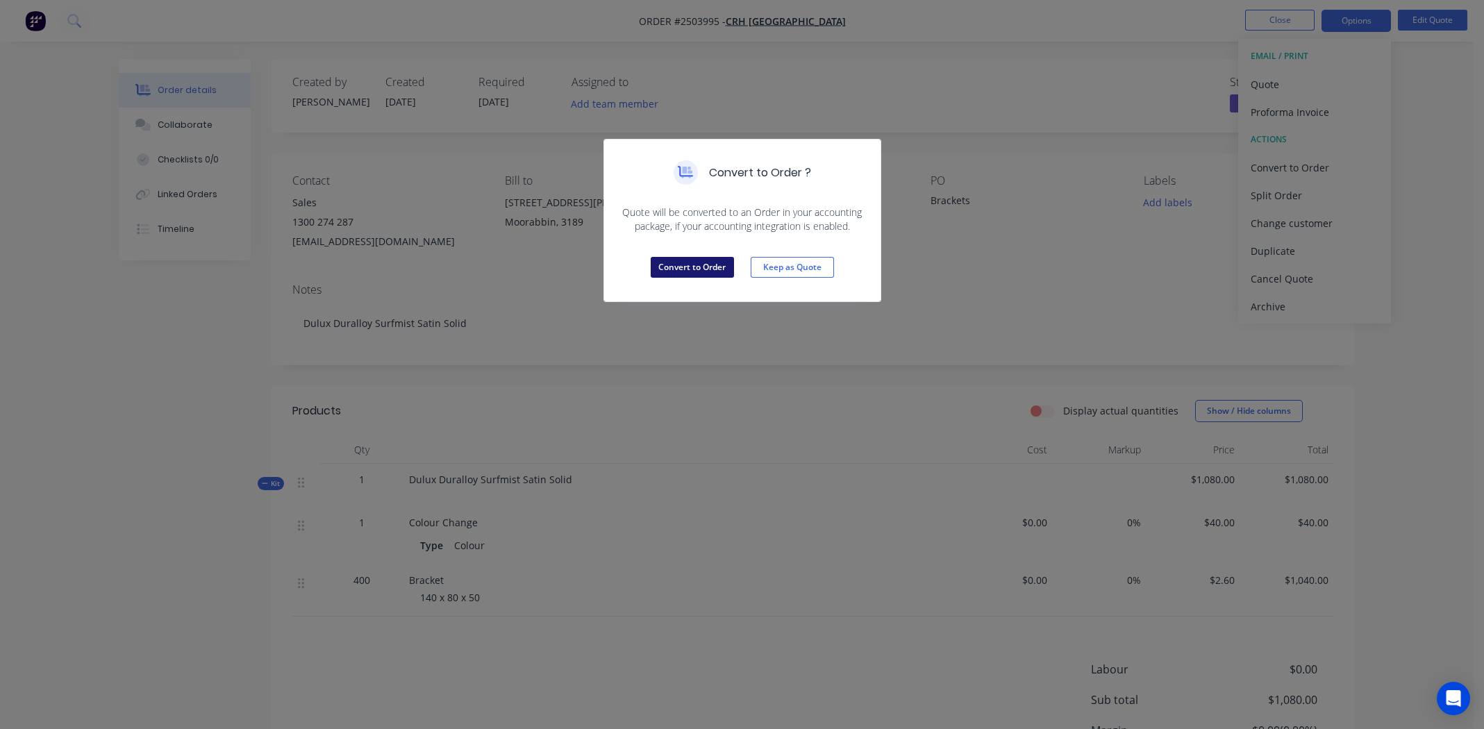
click at [683, 268] on button "Convert to Order" at bounding box center [692, 267] width 83 height 21
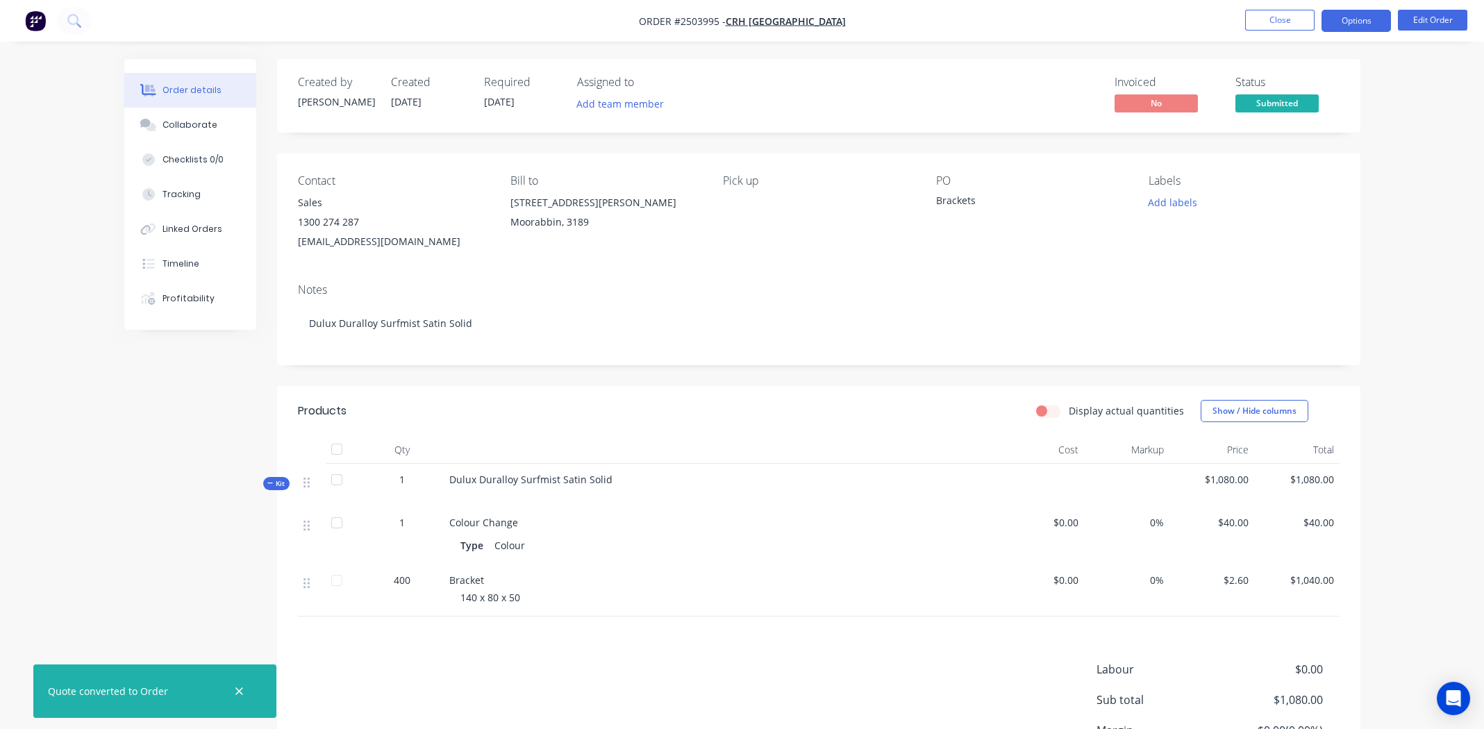
click at [1358, 15] on button "Options" at bounding box center [1356, 21] width 69 height 22
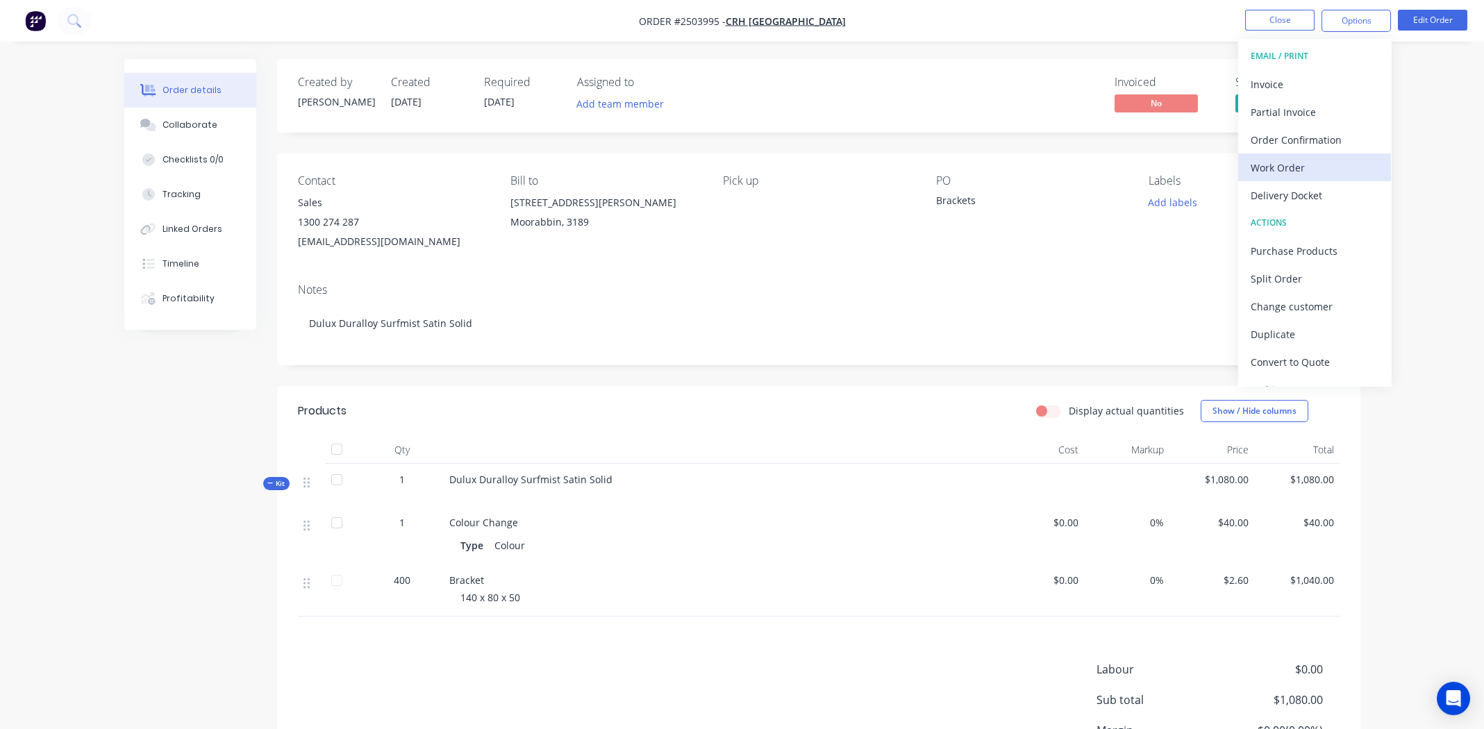
click at [1270, 169] on div "Work Order" at bounding box center [1315, 168] width 128 height 20
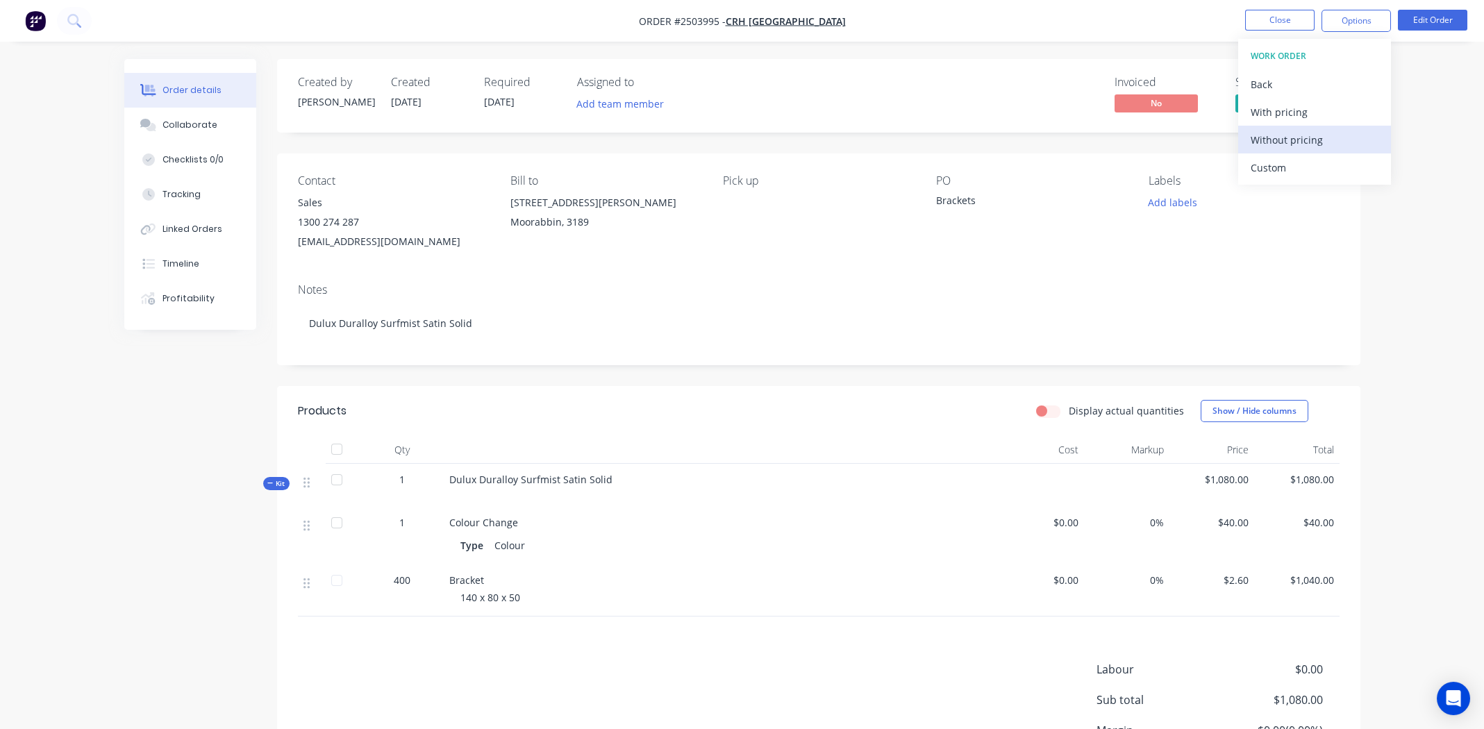
click at [1264, 142] on div "Without pricing" at bounding box center [1315, 140] width 128 height 20
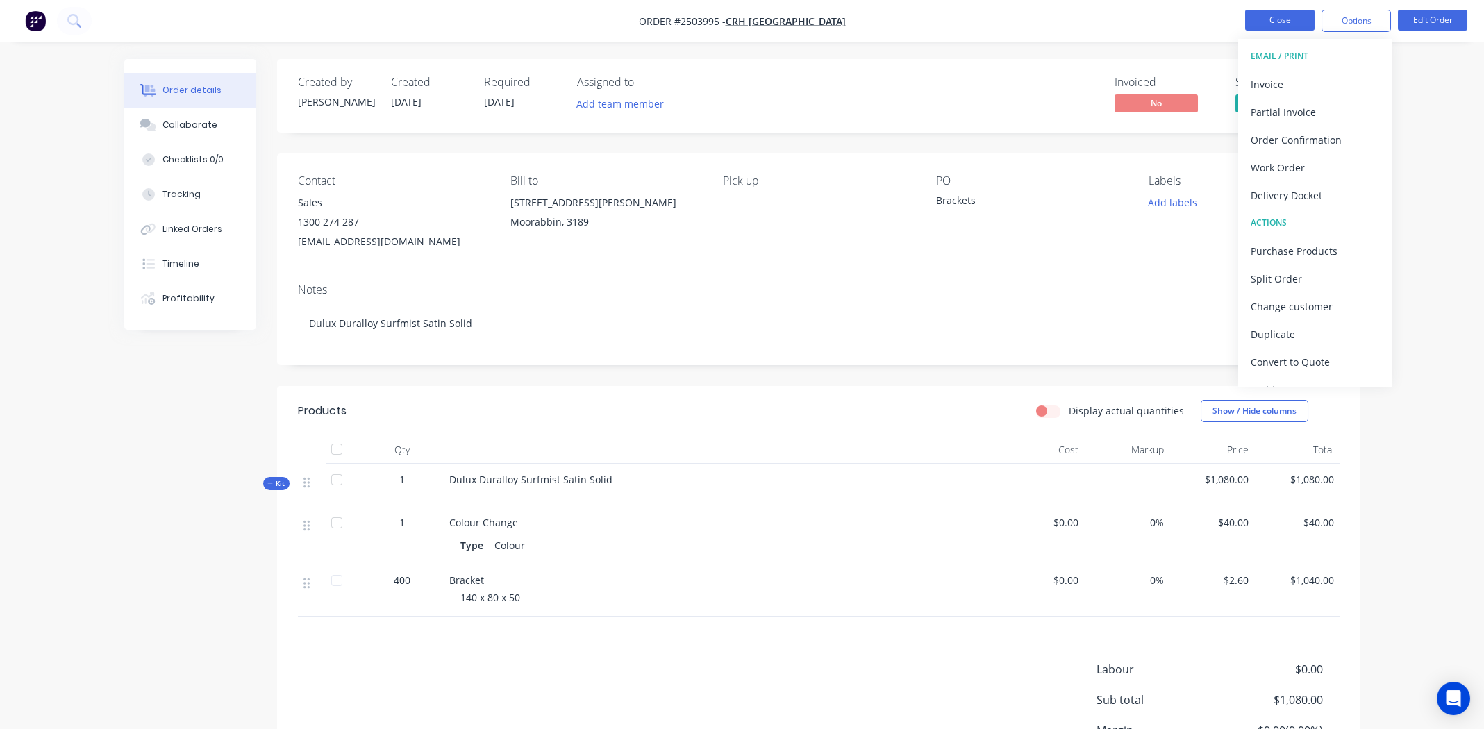
click at [1262, 15] on button "Close" at bounding box center [1279, 20] width 69 height 21
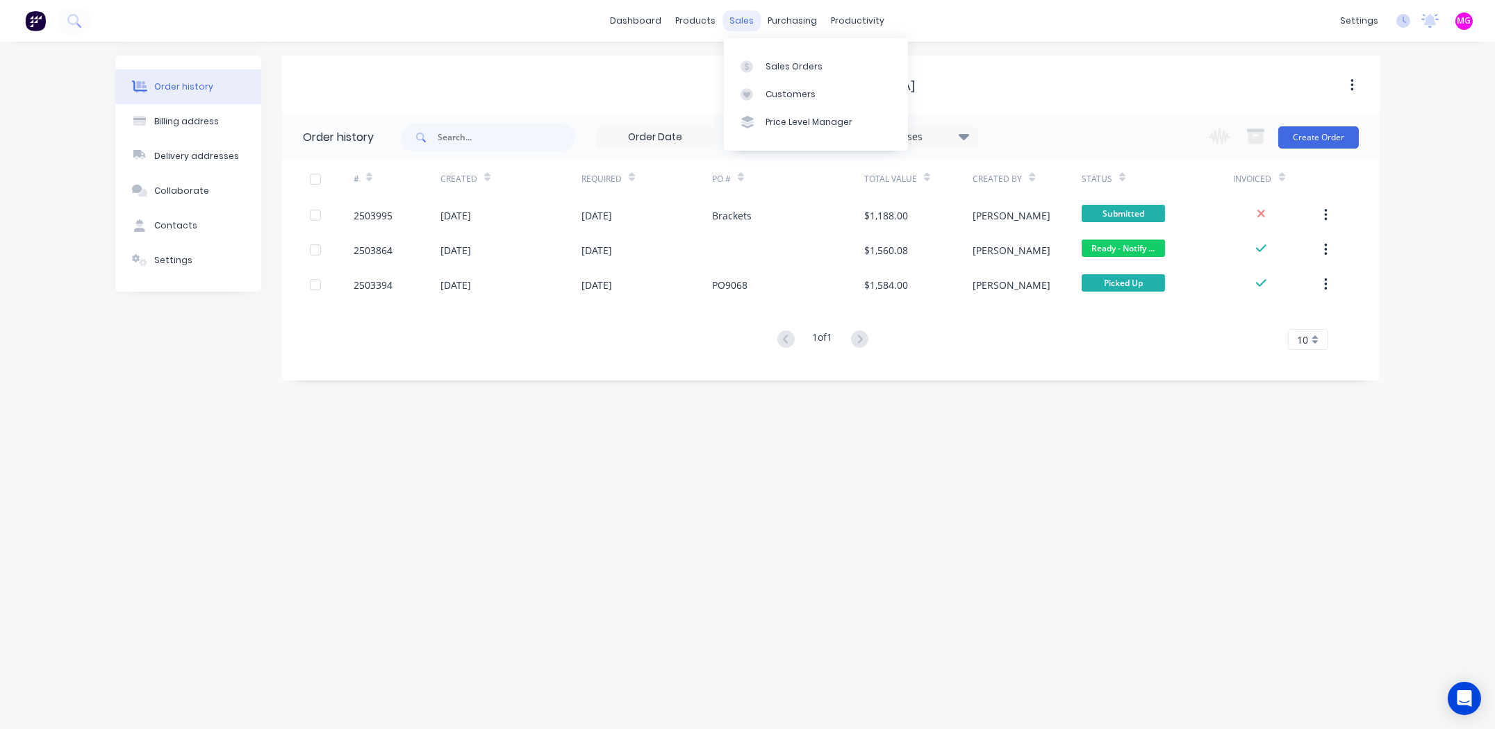
click at [743, 18] on div "sales" at bounding box center [742, 20] width 38 height 21
click at [774, 65] on div "Sales Orders" at bounding box center [793, 66] width 57 height 13
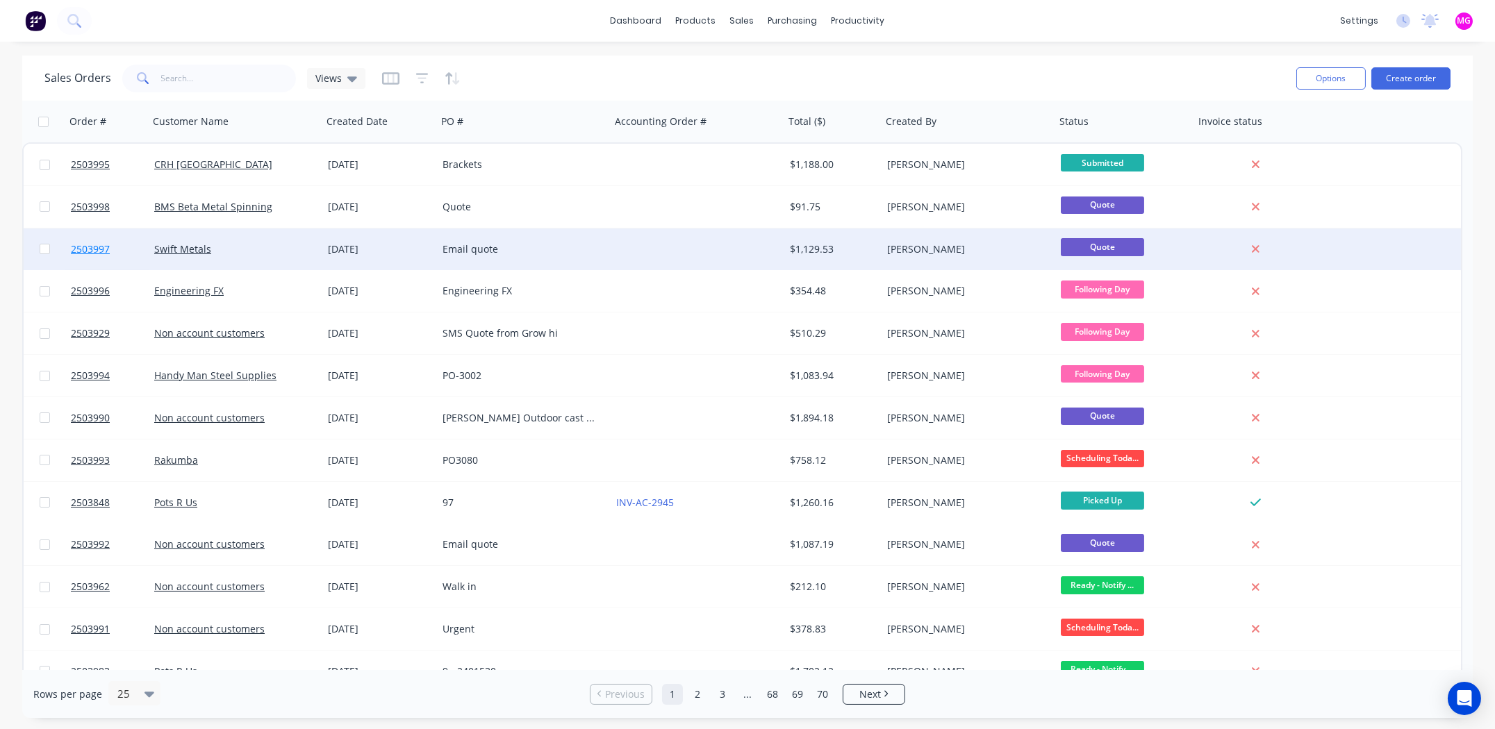
click at [94, 249] on span "2503997" at bounding box center [90, 249] width 39 height 14
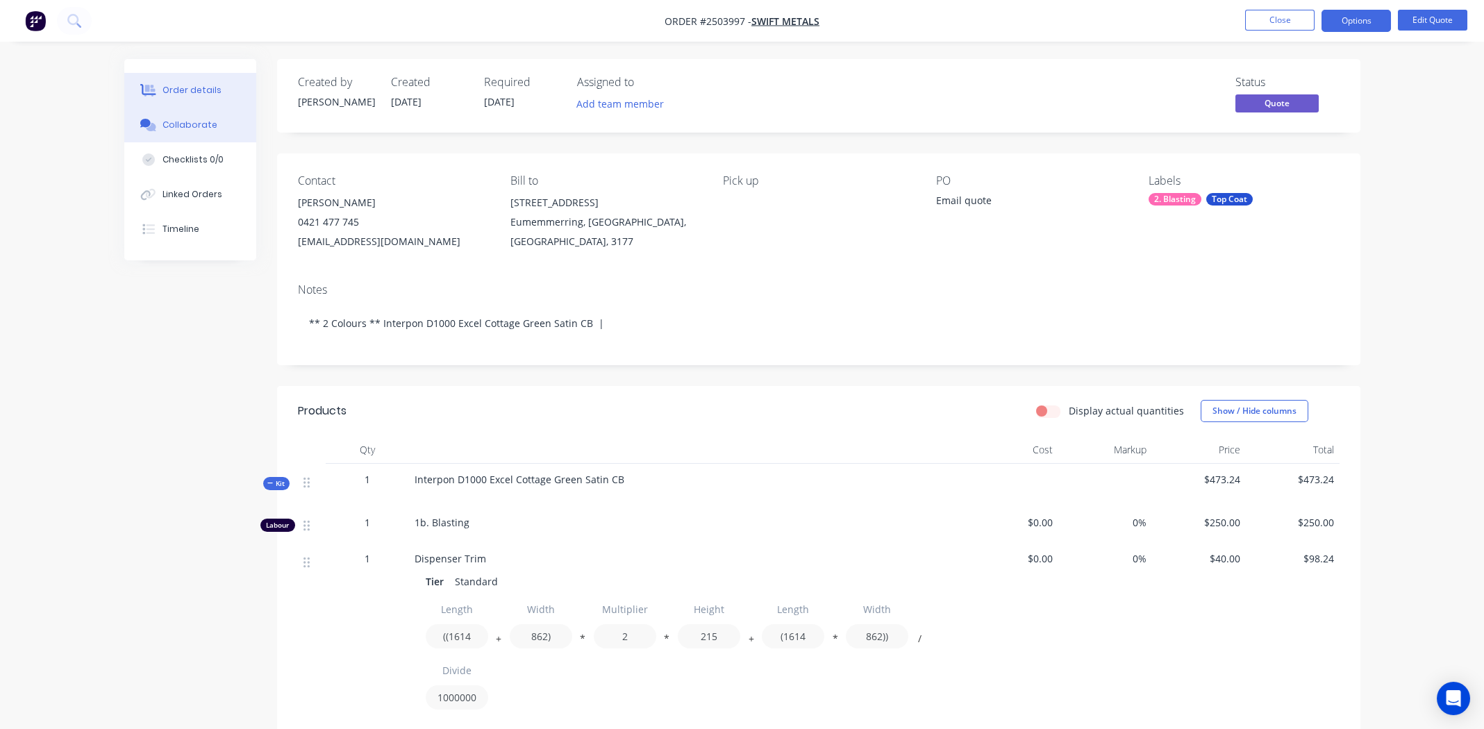
click at [202, 131] on button "Collaborate" at bounding box center [190, 125] width 132 height 35
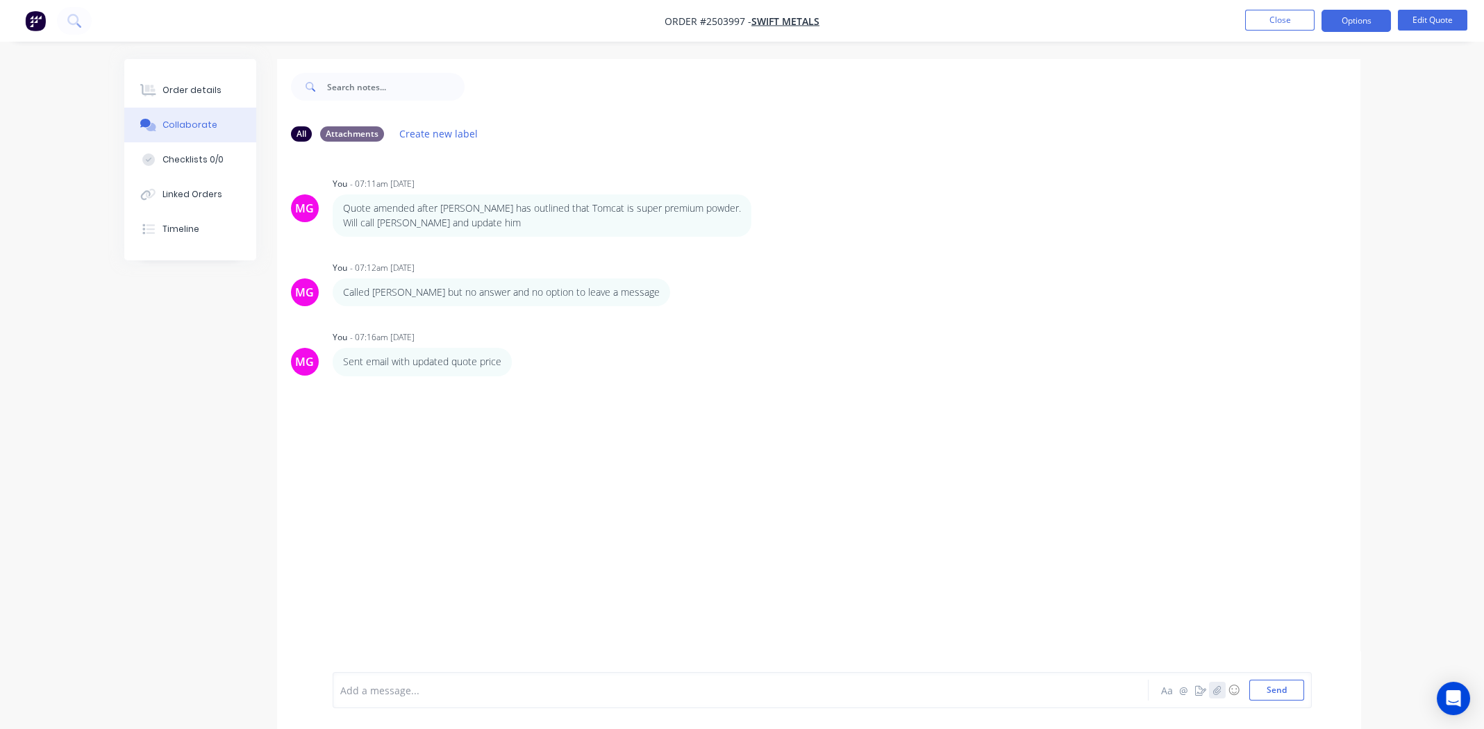
click at [1222, 690] on button "button" at bounding box center [1217, 690] width 17 height 17
click at [1268, 695] on button "Send" at bounding box center [1276, 690] width 55 height 21
click at [183, 89] on div "Order details" at bounding box center [192, 90] width 59 height 13
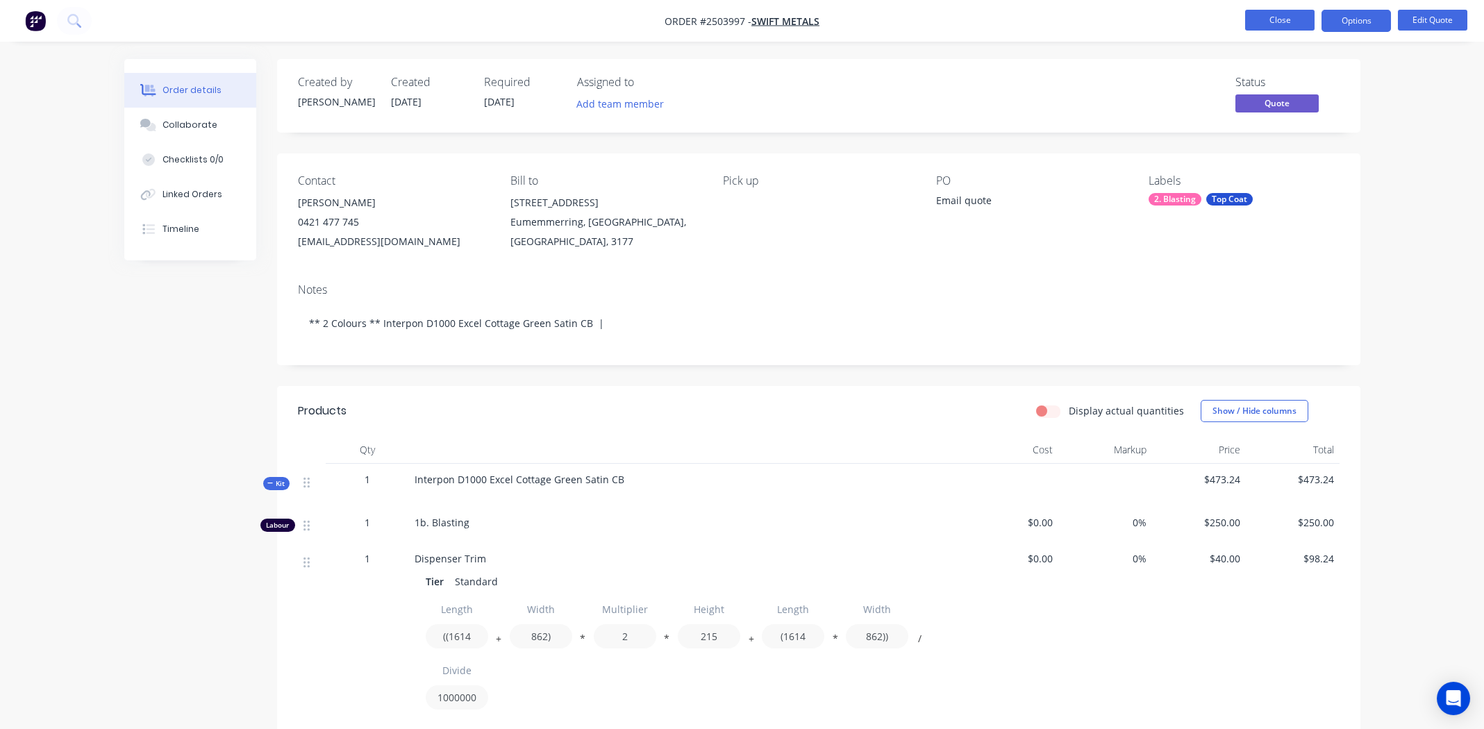
click at [1272, 18] on button "Close" at bounding box center [1279, 20] width 69 height 21
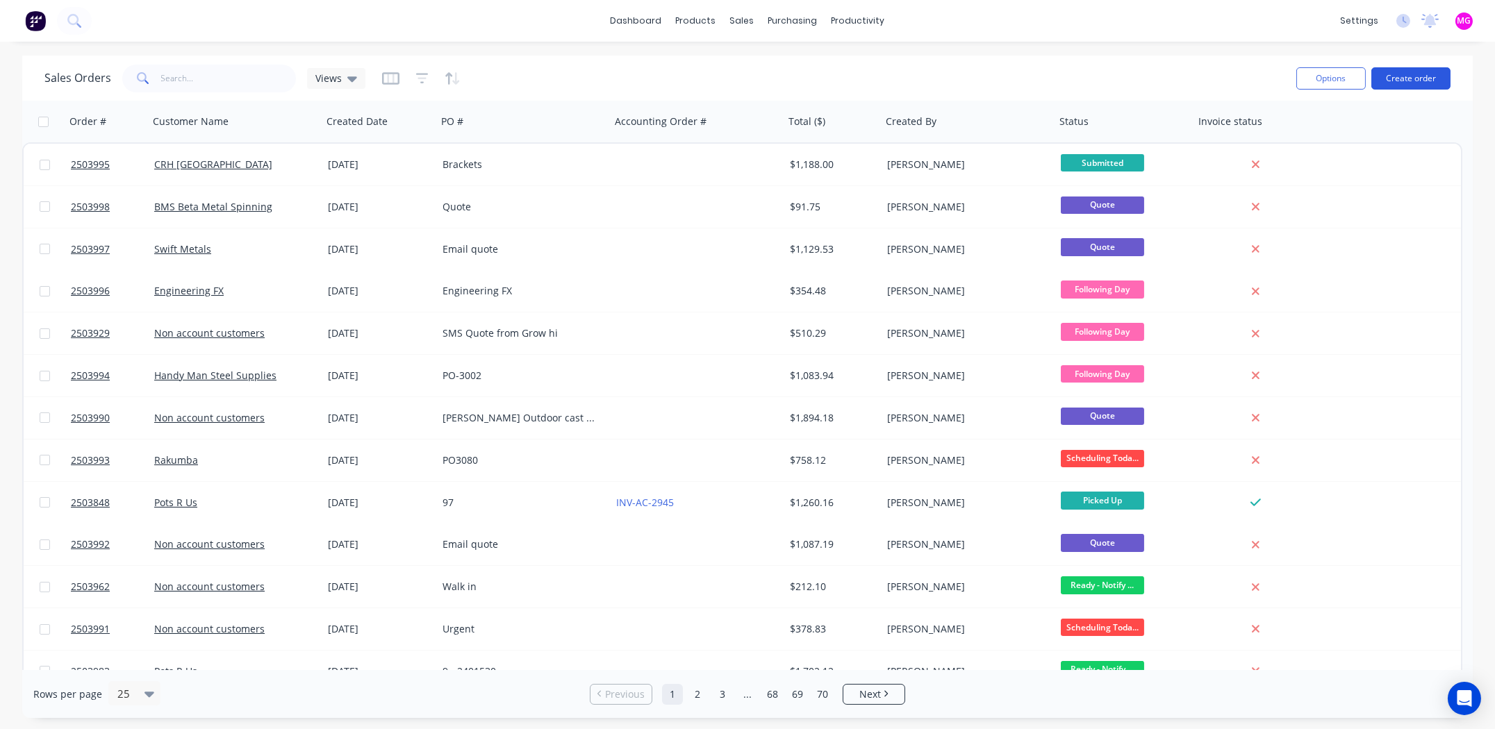
click at [1418, 74] on button "Create order" at bounding box center [1410, 78] width 79 height 22
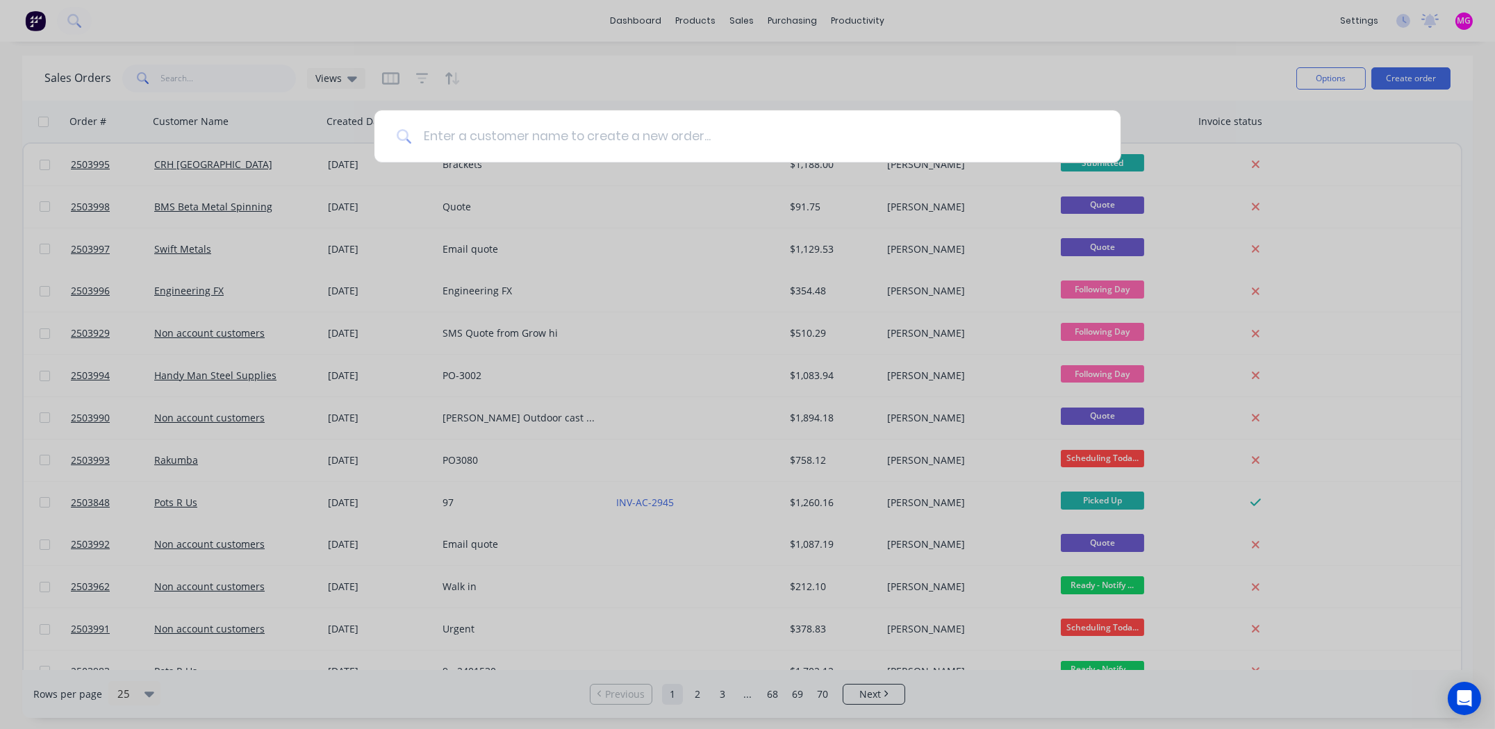
click at [555, 132] on input at bounding box center [755, 136] width 686 height 52
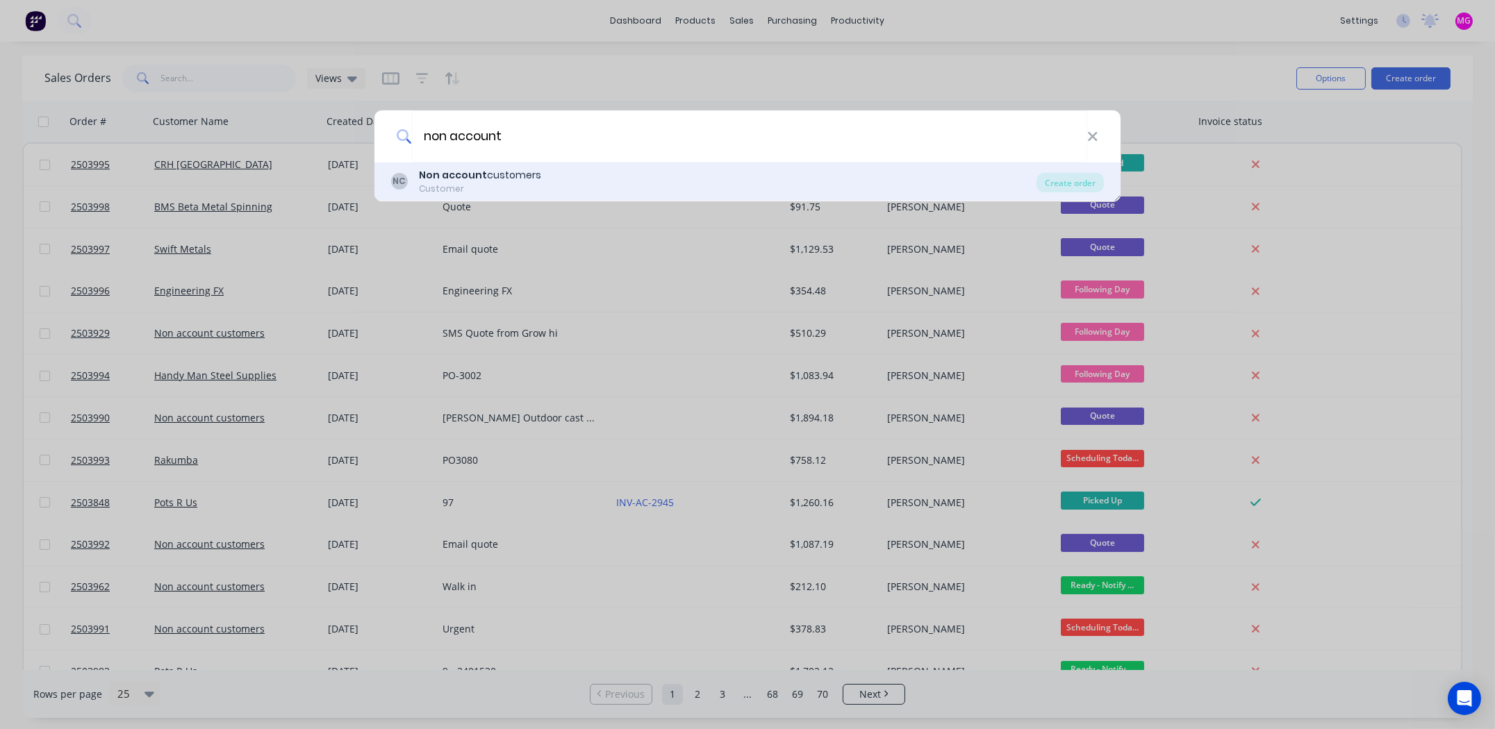
type input "non account"
click at [462, 174] on b "Non account" at bounding box center [453, 175] width 68 height 14
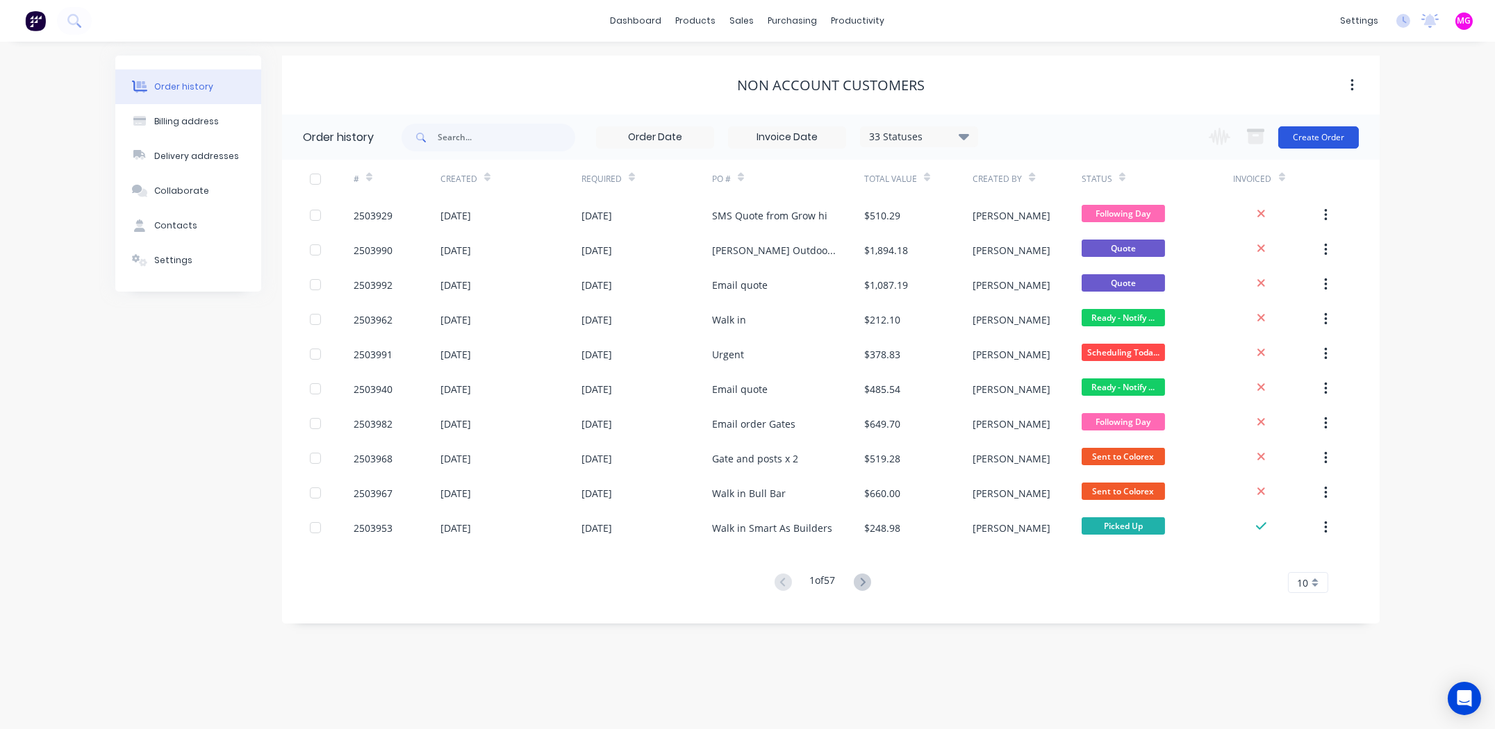
click at [1313, 133] on button "Create Order" at bounding box center [1318, 137] width 81 height 22
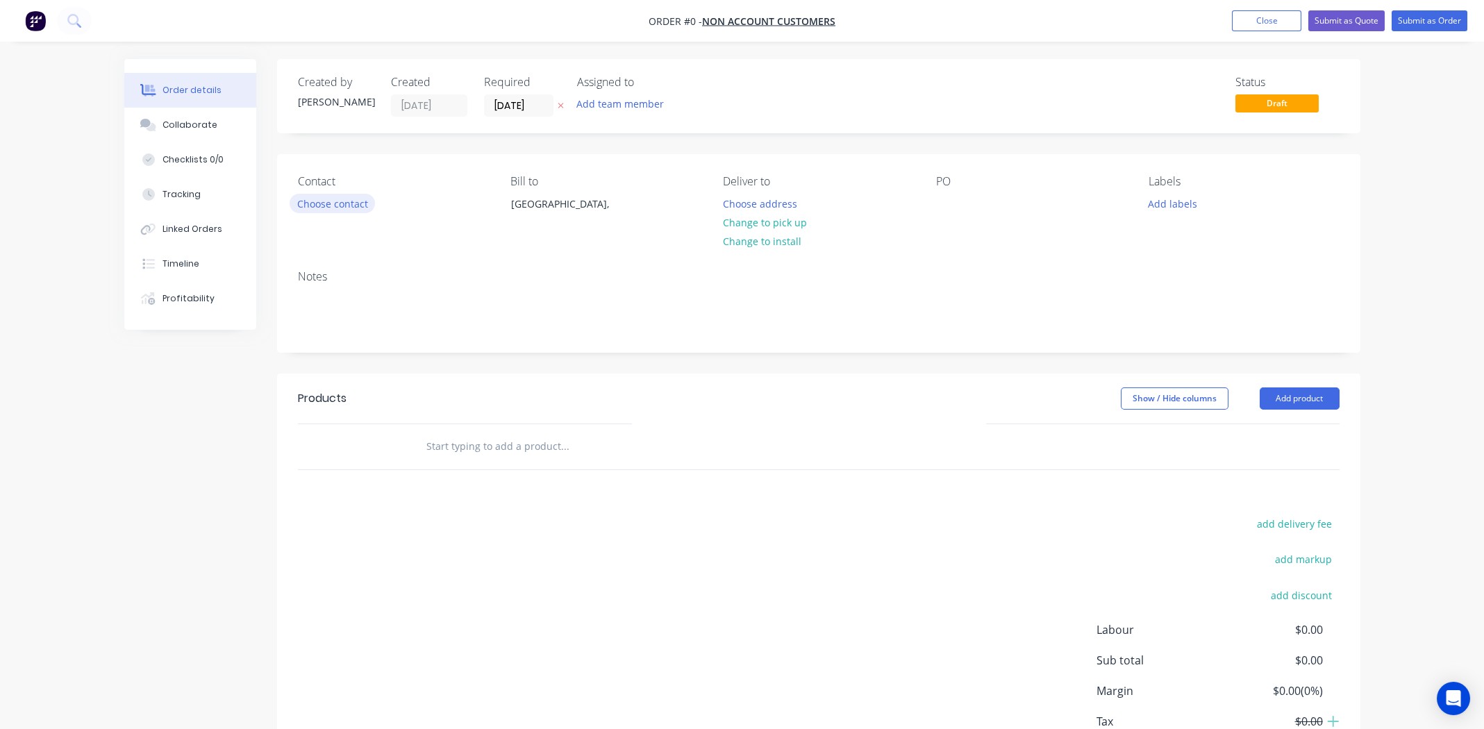
click at [320, 206] on button "Choose contact" at bounding box center [332, 203] width 85 height 19
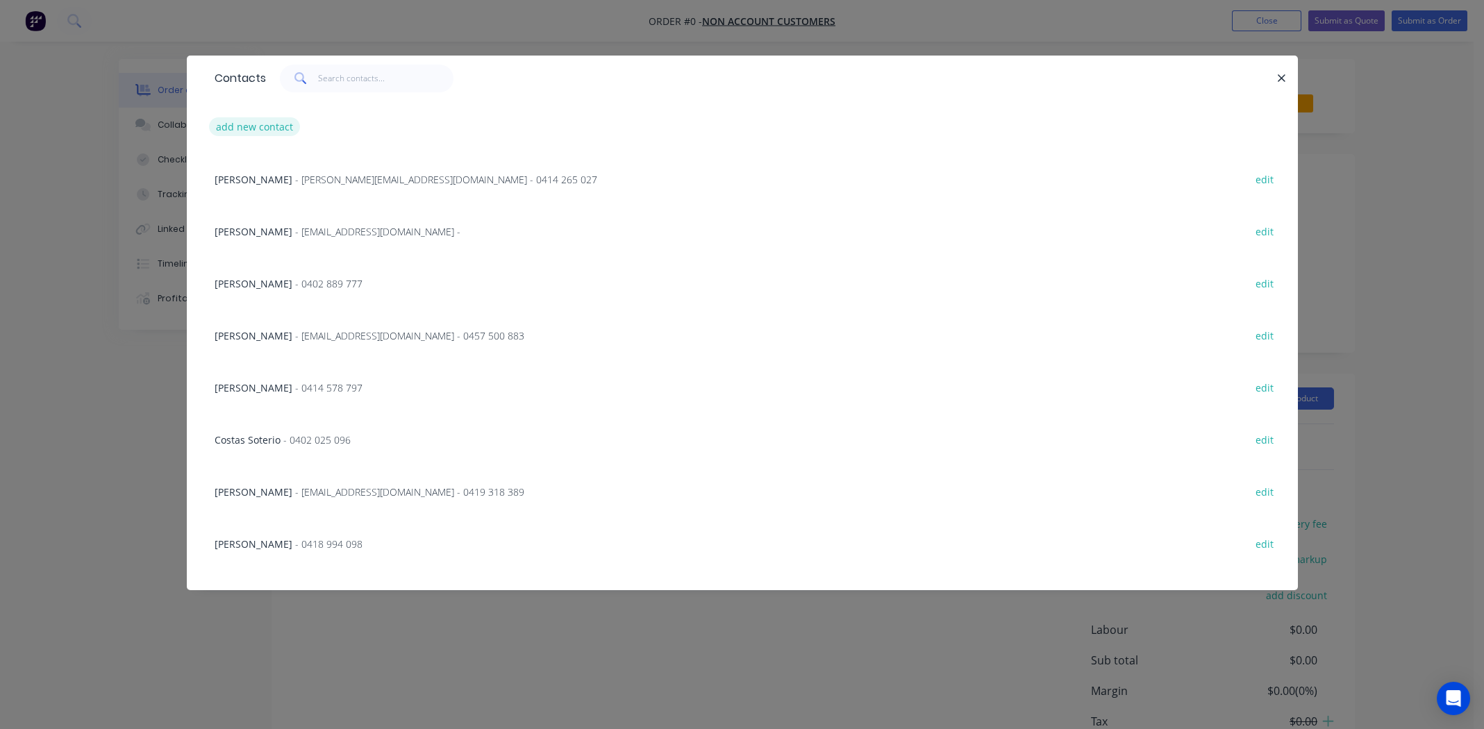
click at [244, 130] on button "add new contact" at bounding box center [255, 126] width 92 height 19
select select "AU"
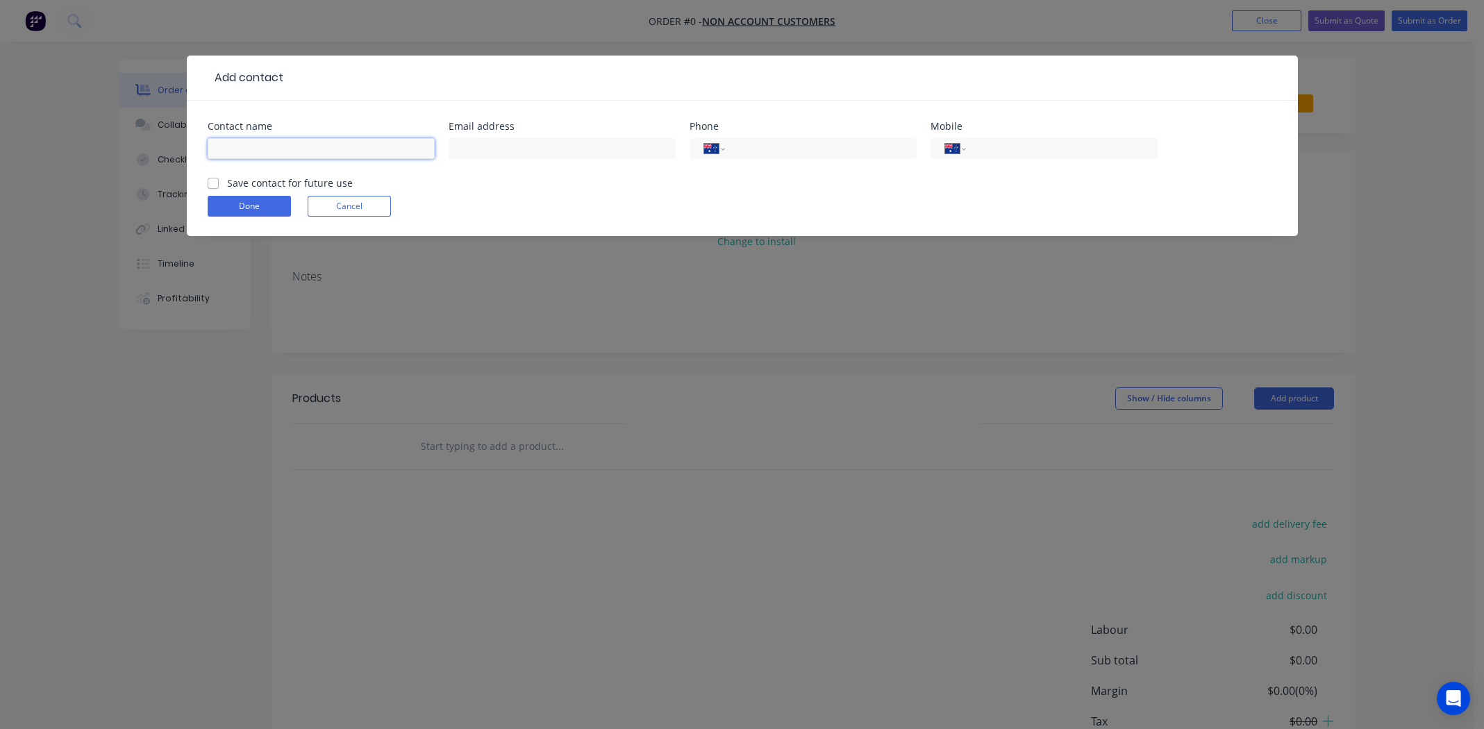
paste input "David Charles"
type input "David Charles"
click at [1005, 150] on input "tel" at bounding box center [1059, 149] width 167 height 16
paste input "0417 557 783"
type input "0417 557 783"
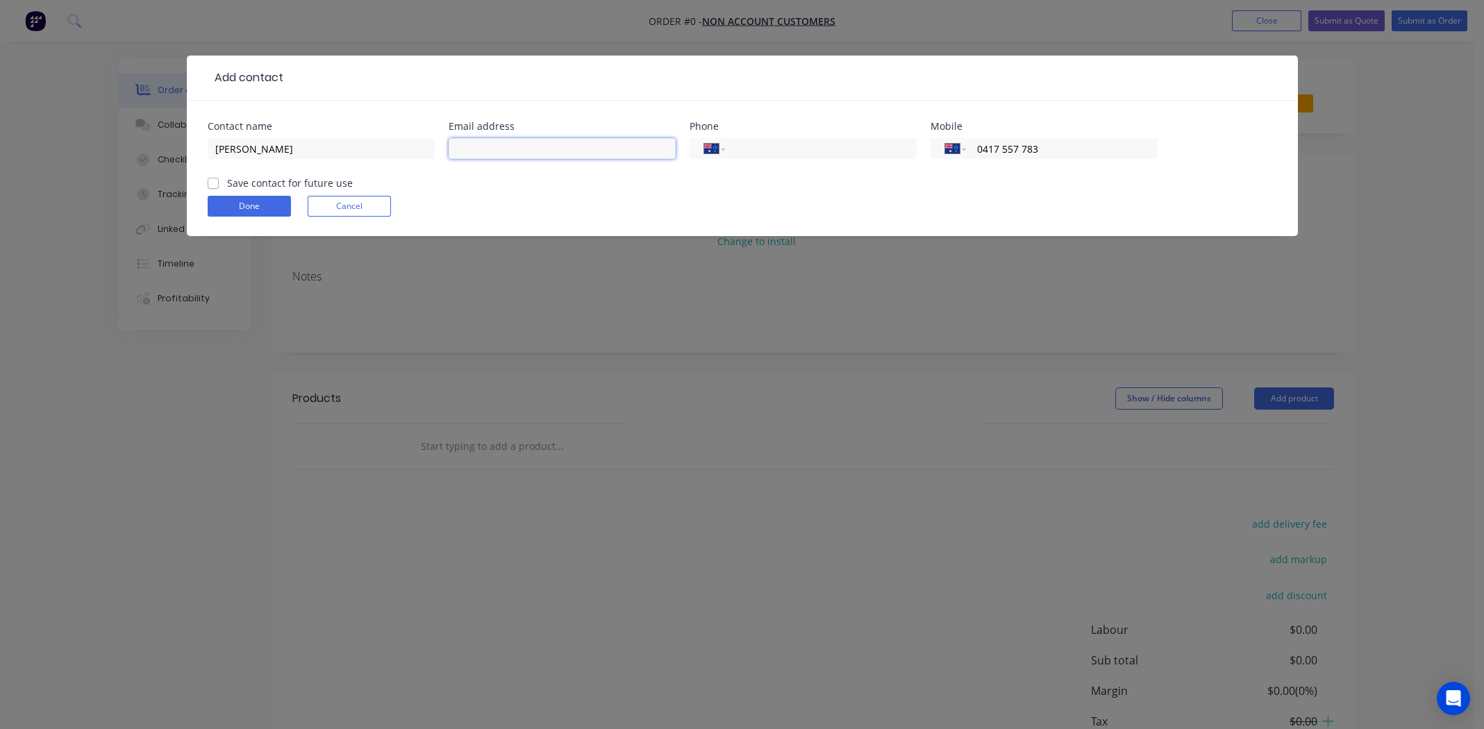
paste input "david.charles8@bigpond.com"
type input "david.charles8@bigpond.com"
click at [227, 181] on label "Save contact for future use" at bounding box center [290, 183] width 126 height 15
click at [215, 181] on input "Save contact for future use" at bounding box center [213, 182] width 11 height 13
checkbox input "true"
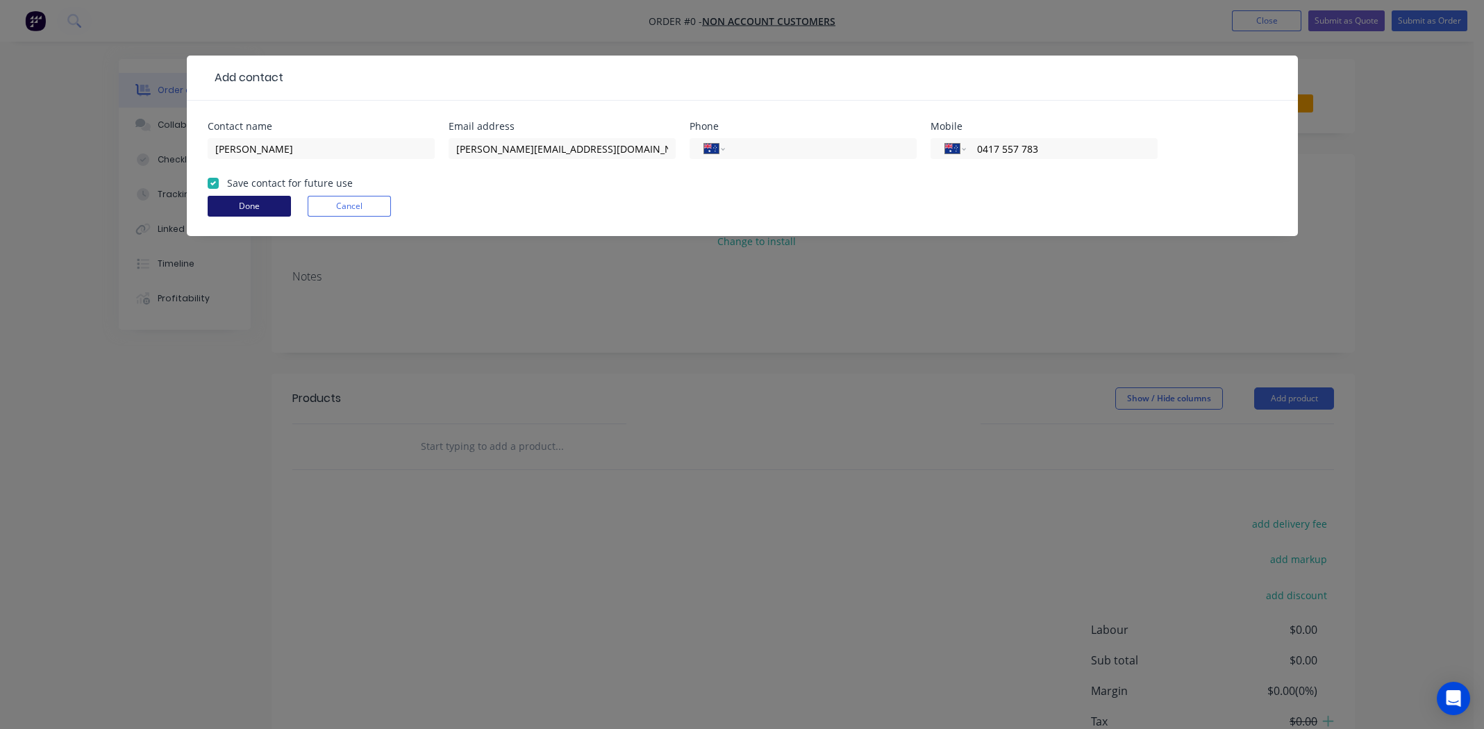
click at [241, 212] on button "Done" at bounding box center [249, 206] width 83 height 21
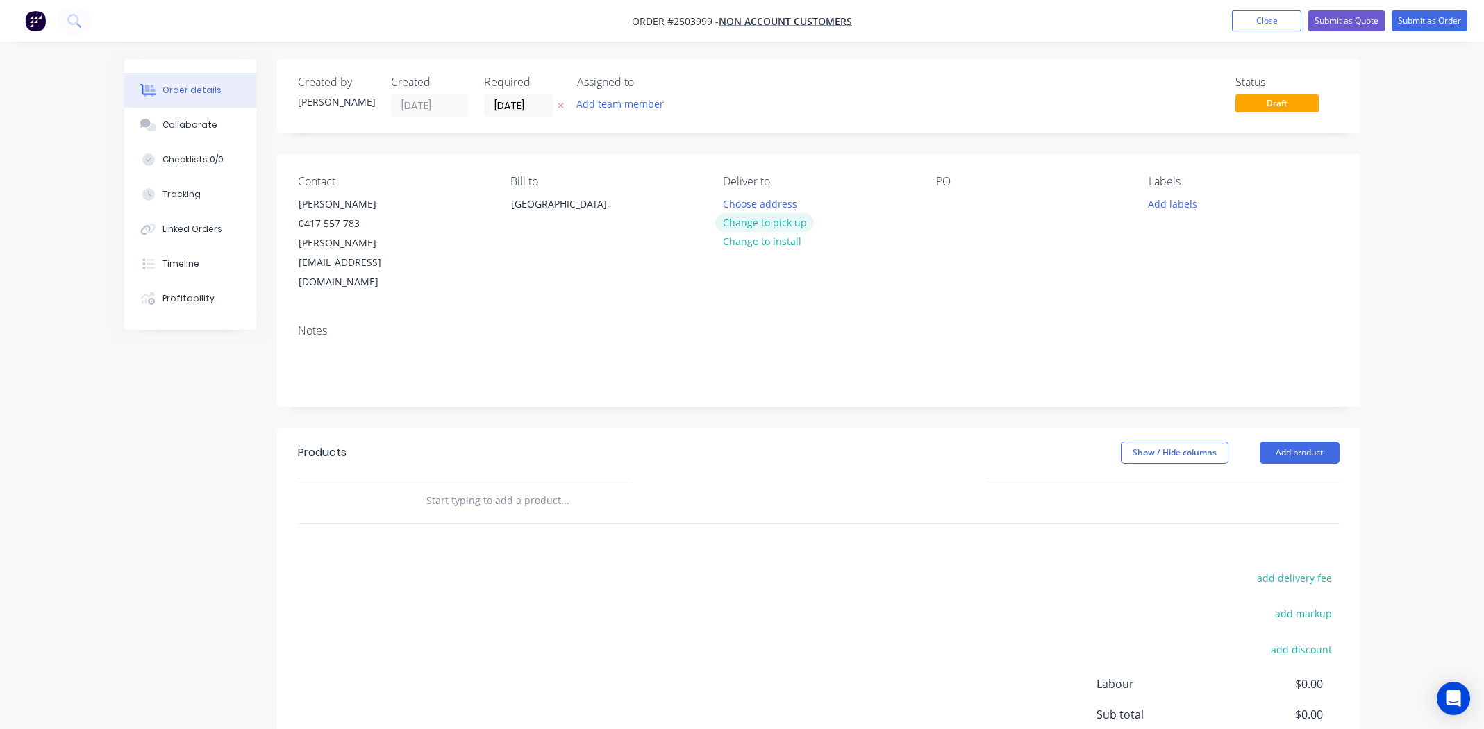
click at [749, 226] on button "Change to pick up" at bounding box center [764, 222] width 99 height 19
click at [955, 203] on div at bounding box center [947, 204] width 22 height 20
click at [1172, 203] on button "Add labels" at bounding box center [1173, 203] width 64 height 19
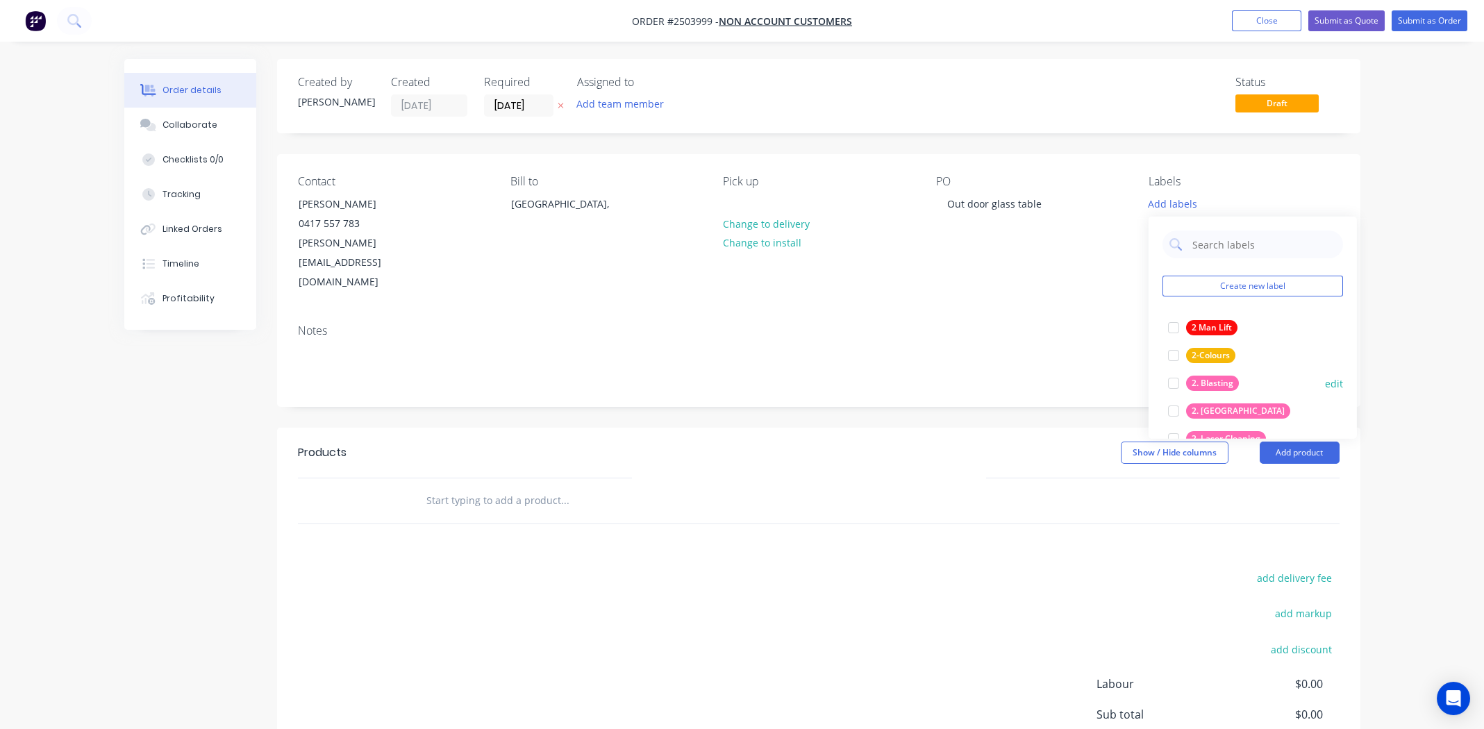
click at [1170, 381] on div at bounding box center [1174, 383] width 28 height 28
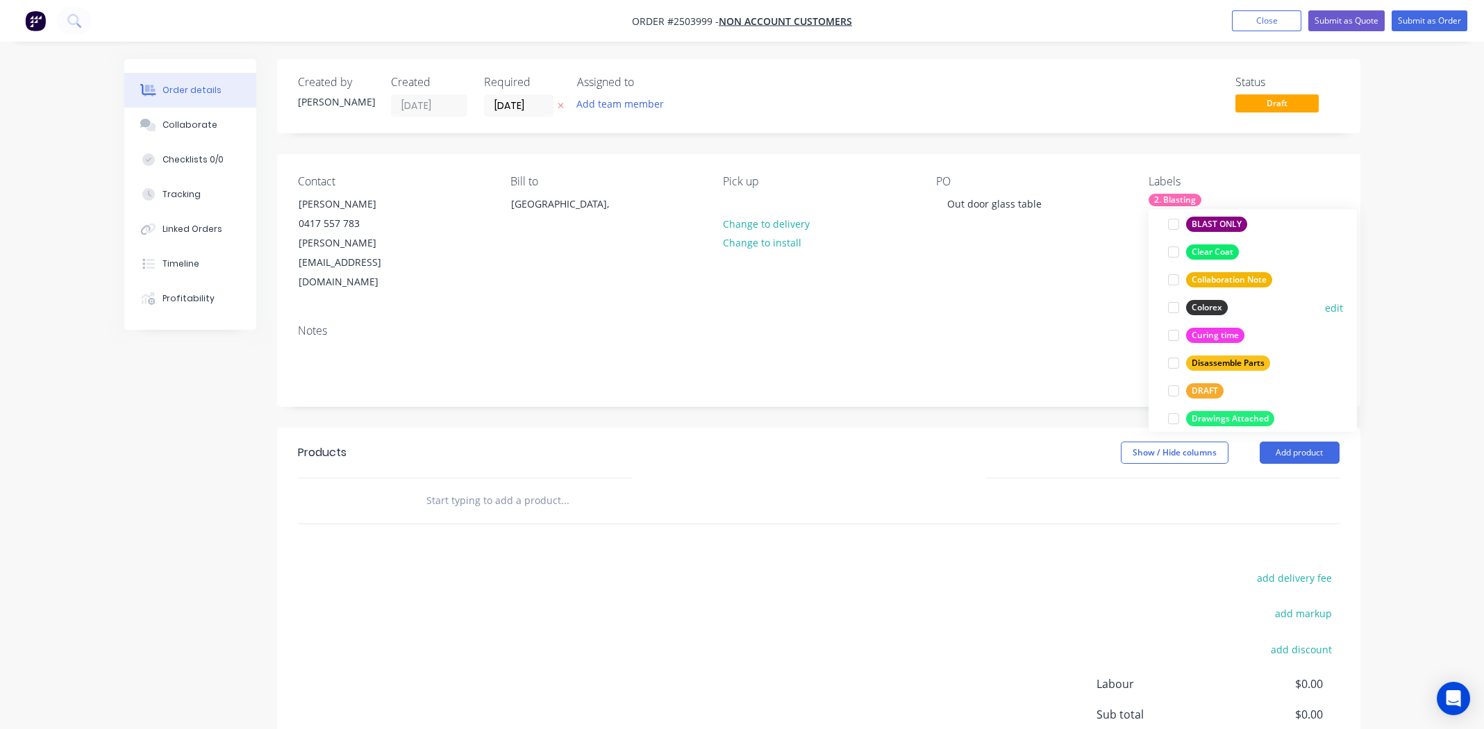
click at [1172, 305] on div at bounding box center [1174, 308] width 28 height 28
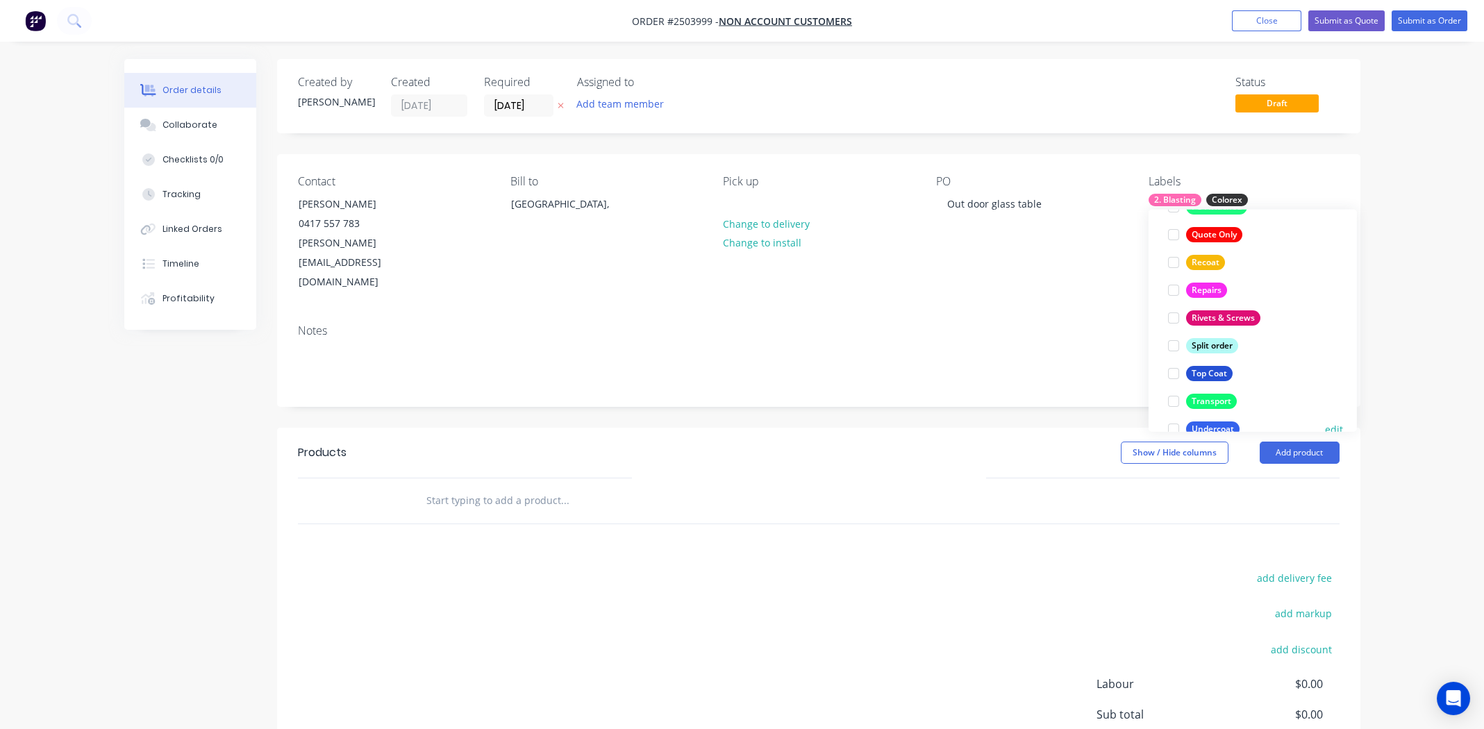
scroll to position [999, 0]
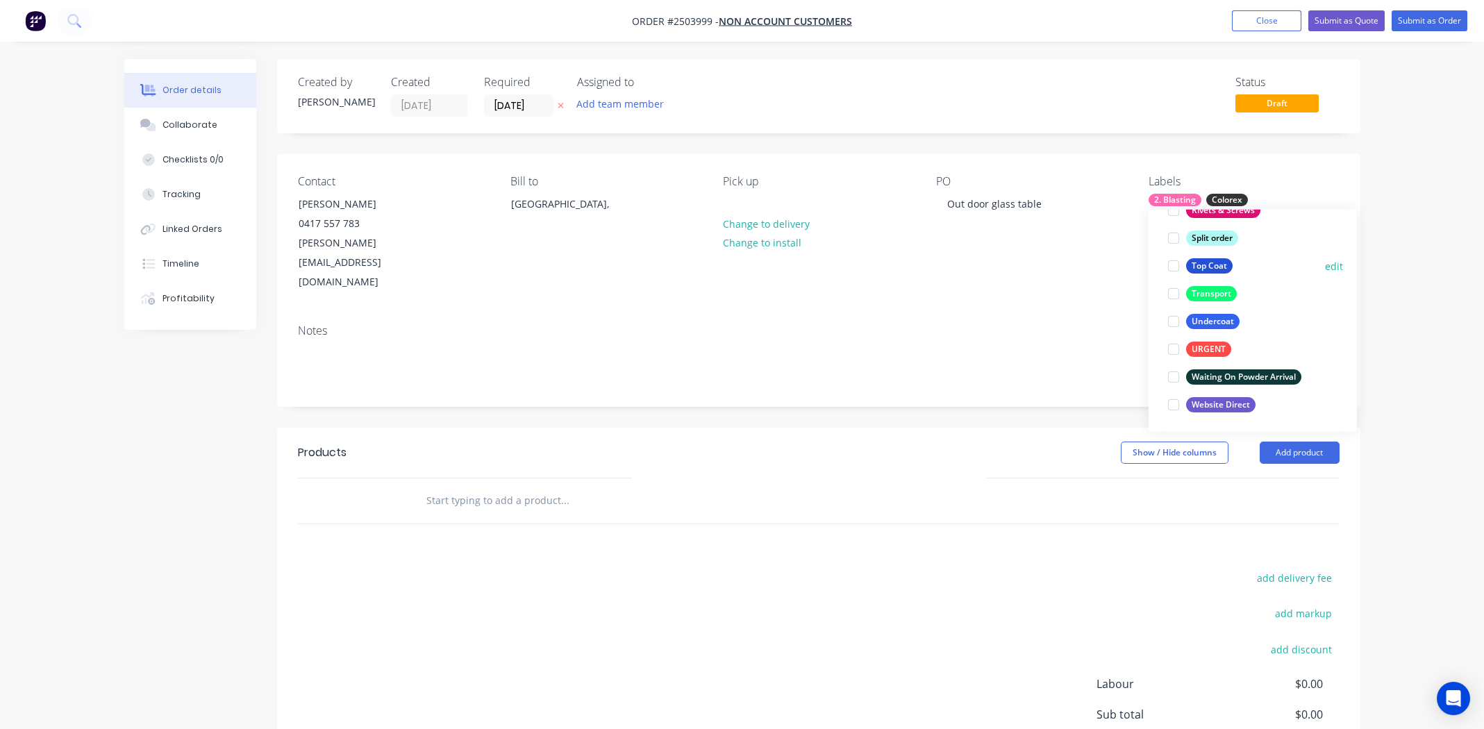
click at [1172, 265] on div at bounding box center [1174, 266] width 28 height 28
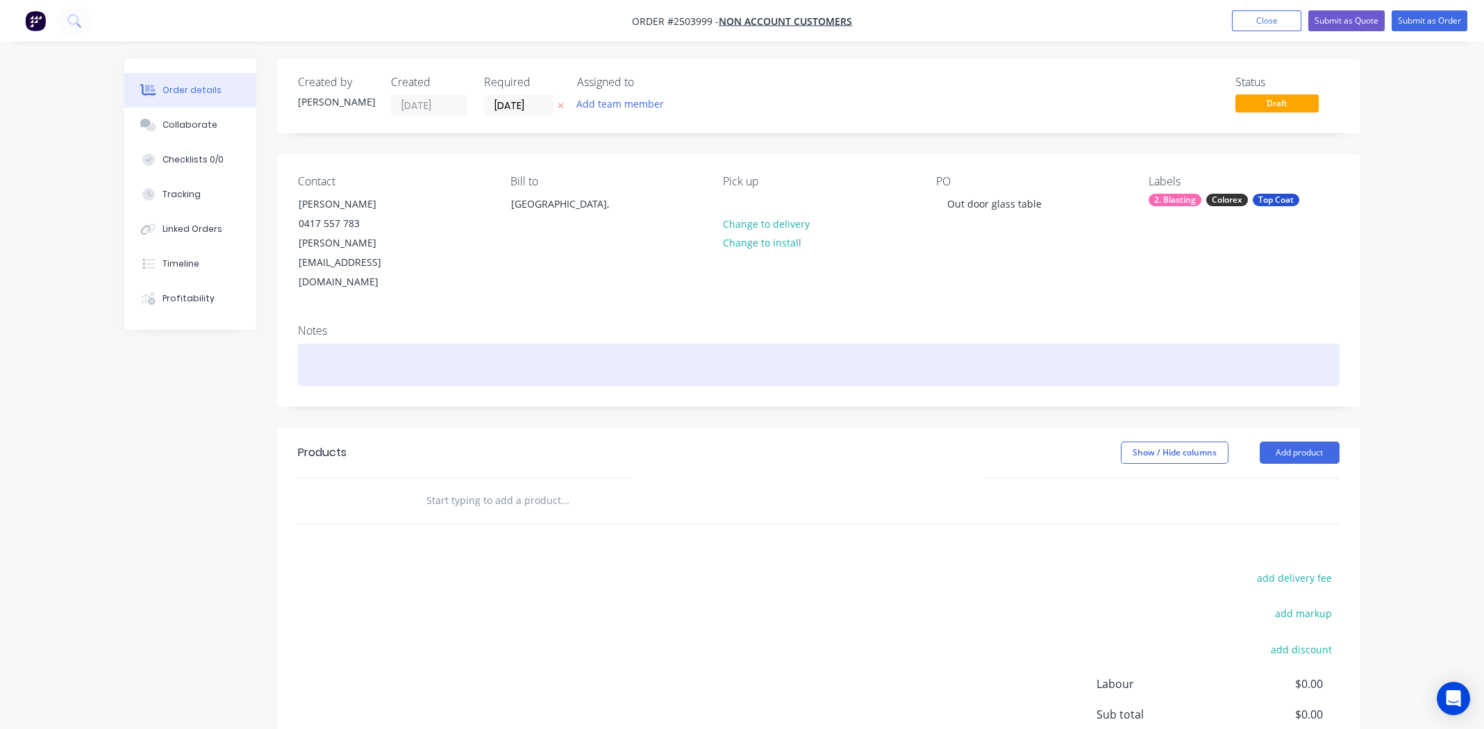
click at [825, 344] on div at bounding box center [819, 365] width 1042 height 42
click at [331, 344] on div at bounding box center [819, 365] width 1042 height 42
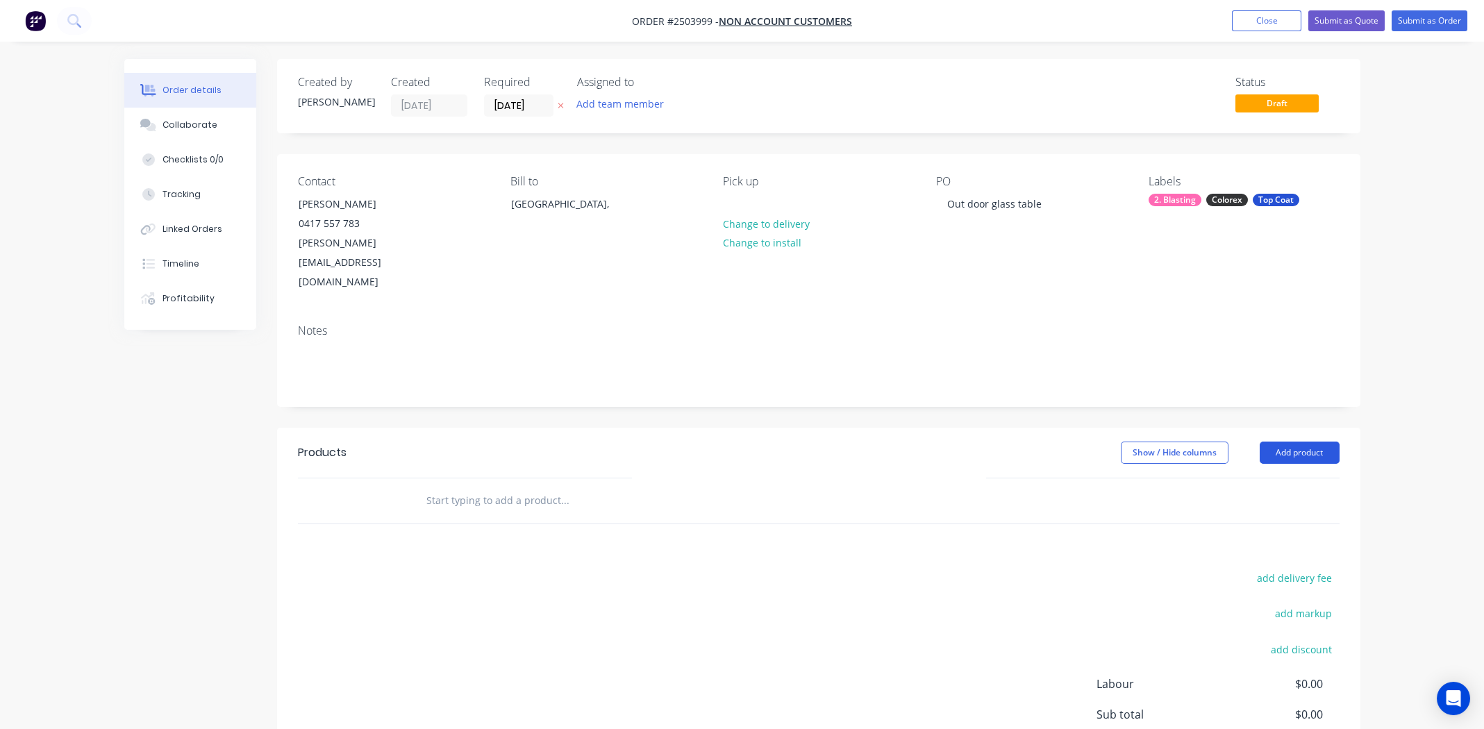
click at [1300, 442] on button "Add product" at bounding box center [1300, 453] width 80 height 22
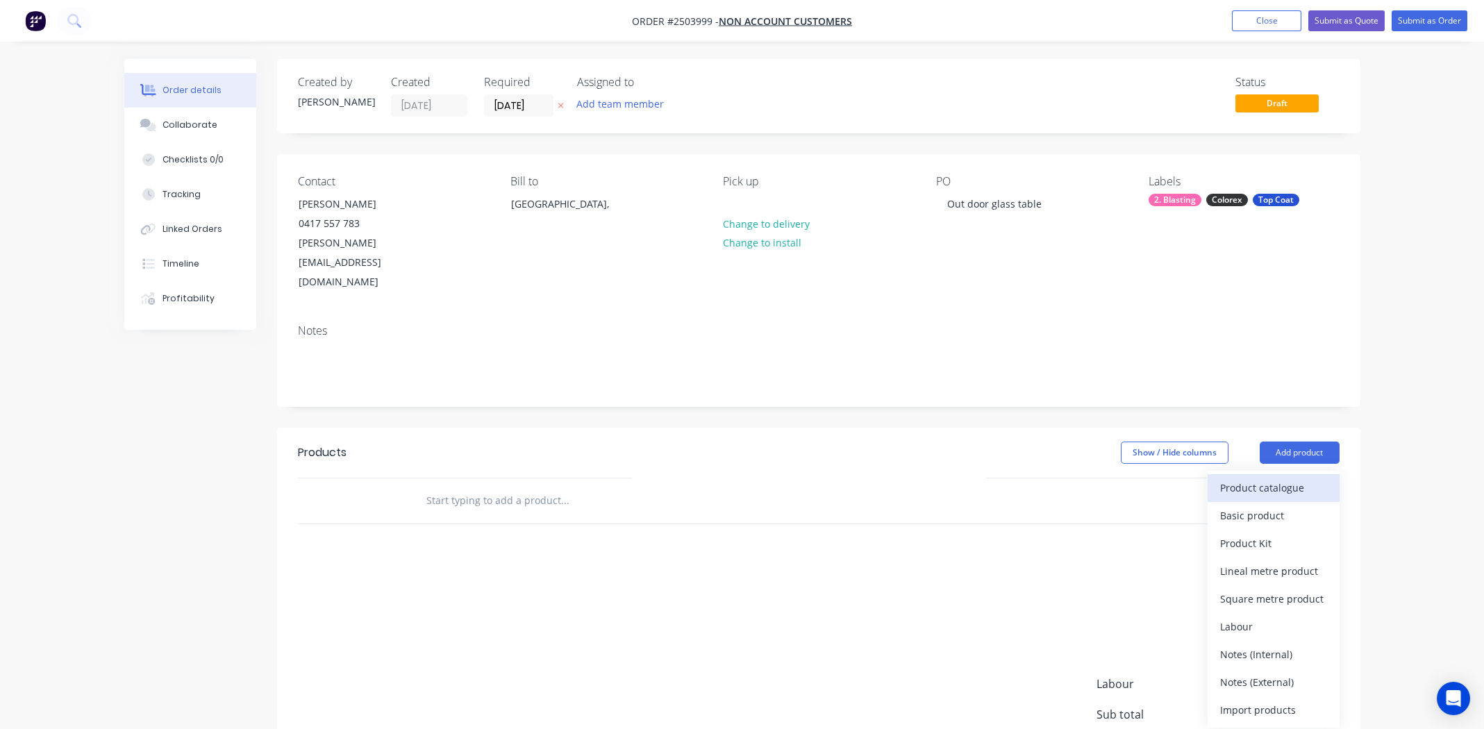
click at [1265, 478] on div "Product catalogue" at bounding box center [1273, 488] width 107 height 20
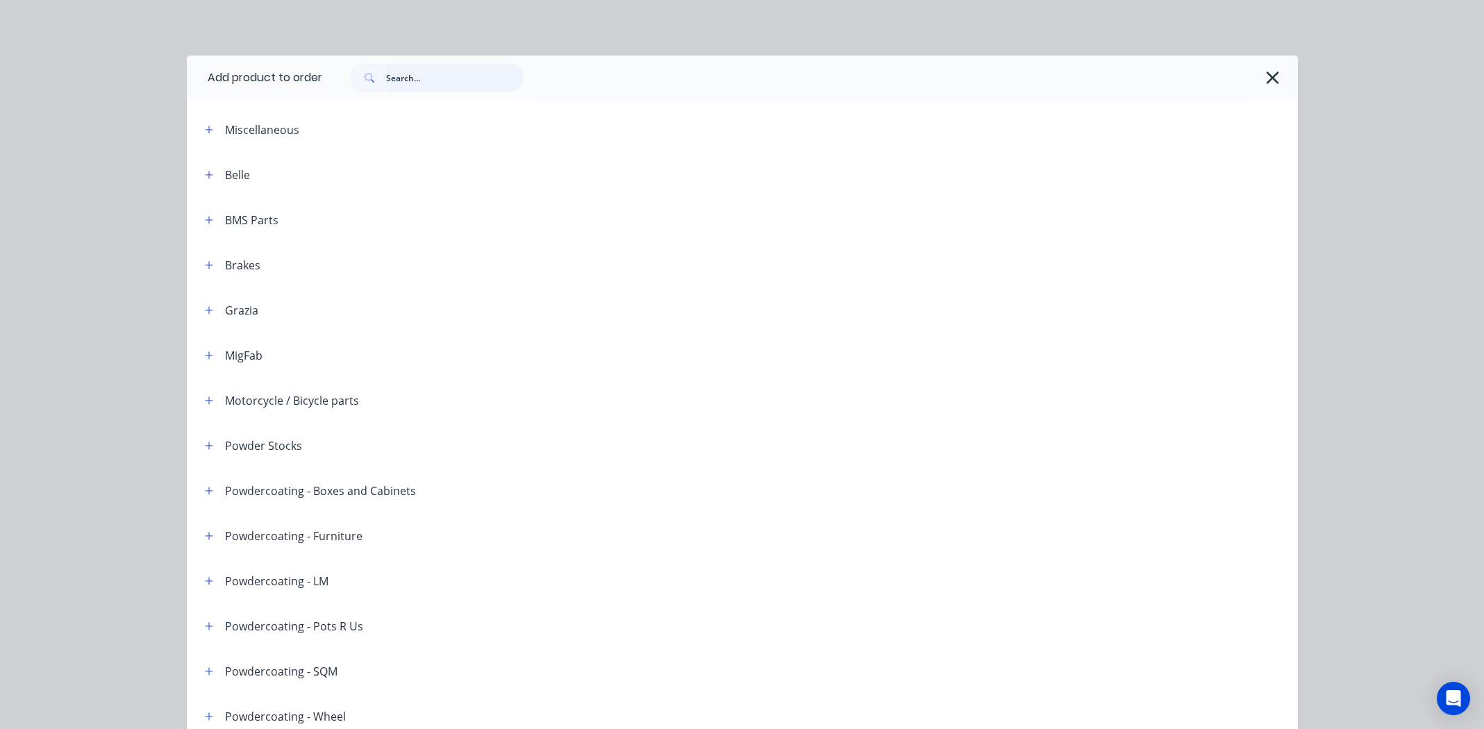
click at [467, 78] on input "text" at bounding box center [455, 78] width 138 height 28
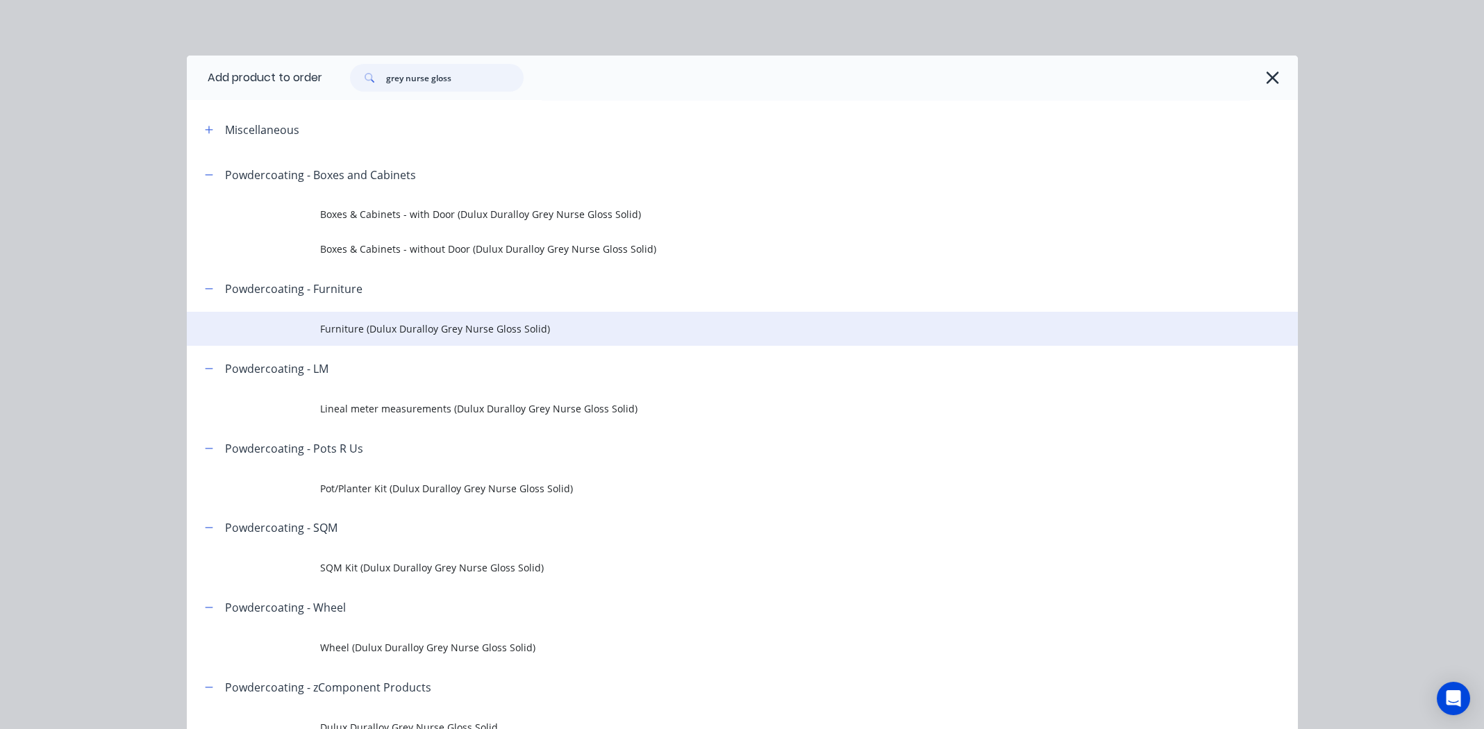
type input "grey nurse gloss"
click at [406, 329] on span "Furniture (Dulux Duralloy Grey Nurse Gloss Solid)" at bounding box center [711, 329] width 782 height 15
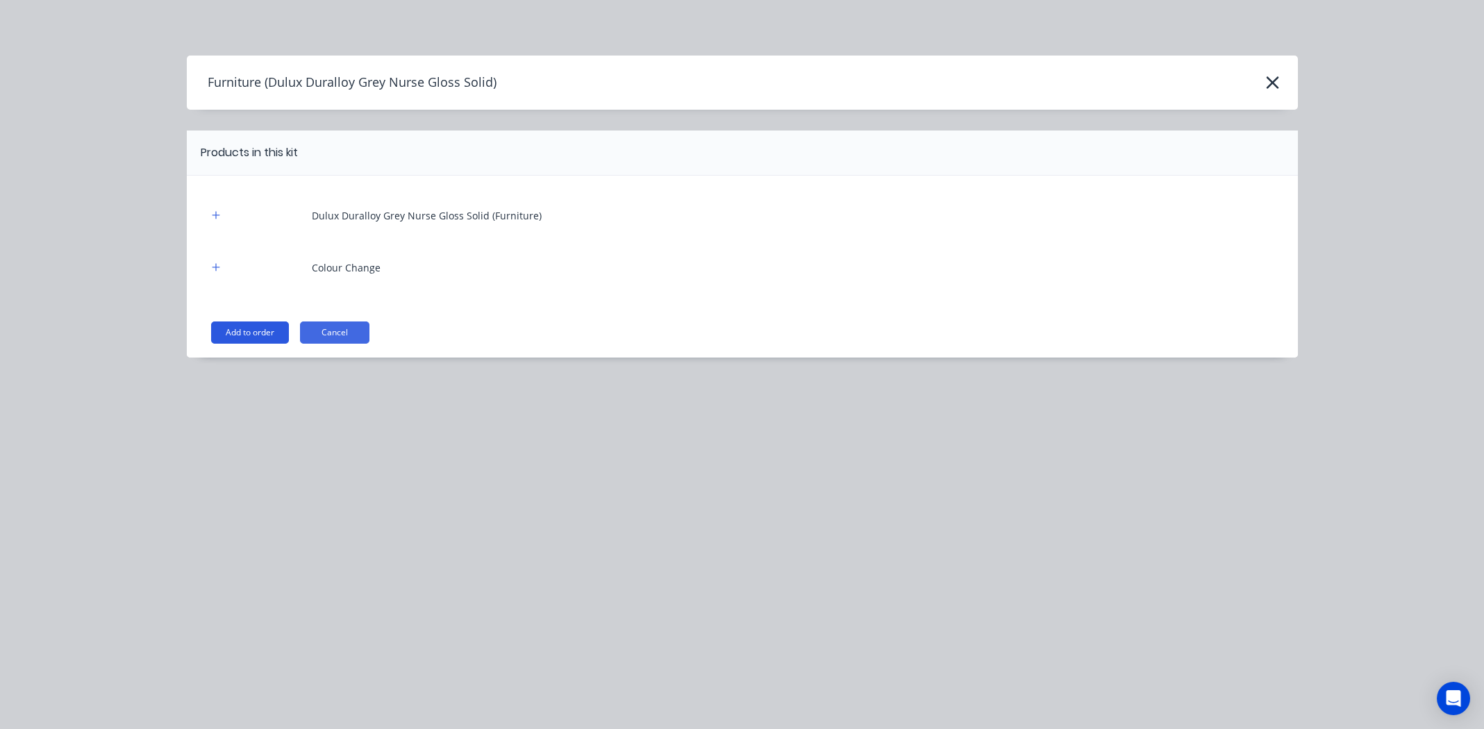
click at [241, 329] on button "Add to order" at bounding box center [250, 333] width 78 height 22
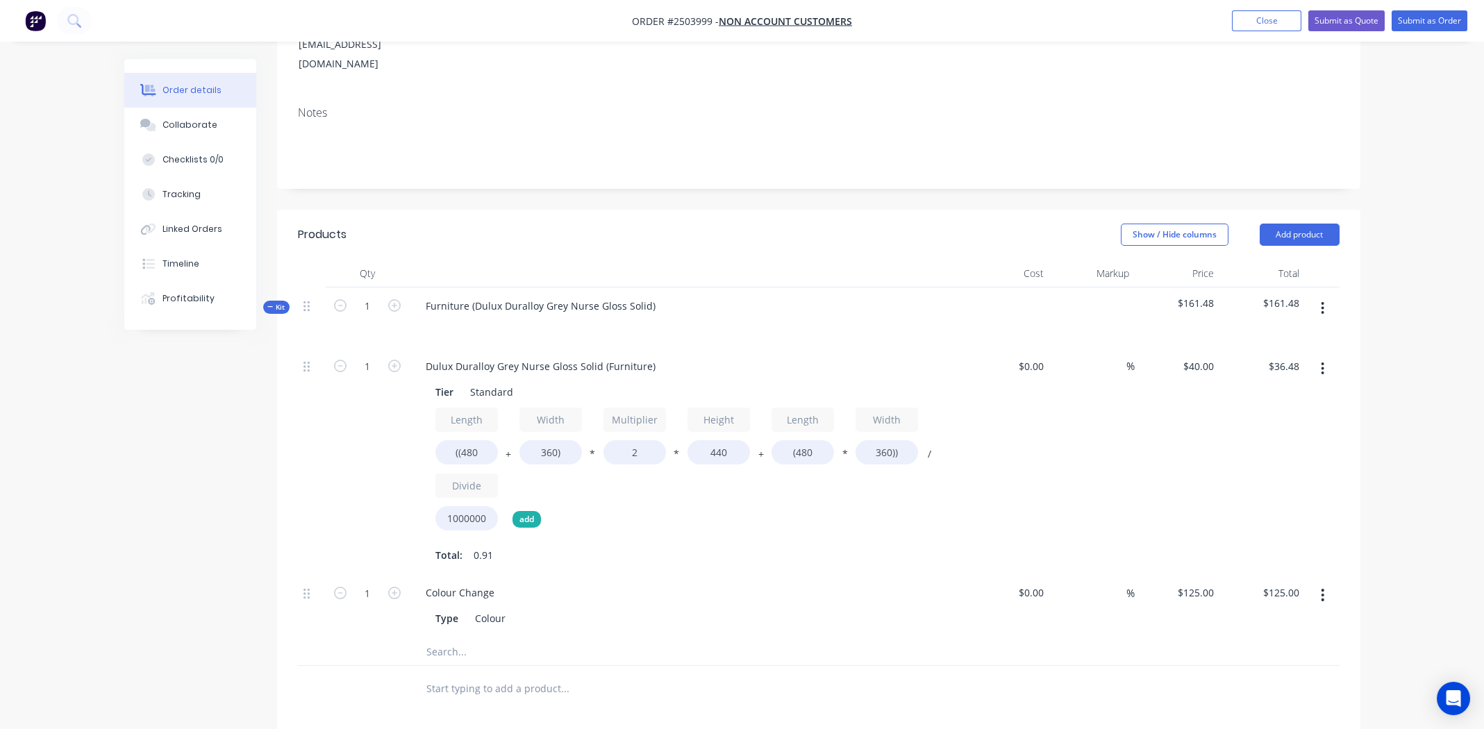
scroll to position [277, 0]
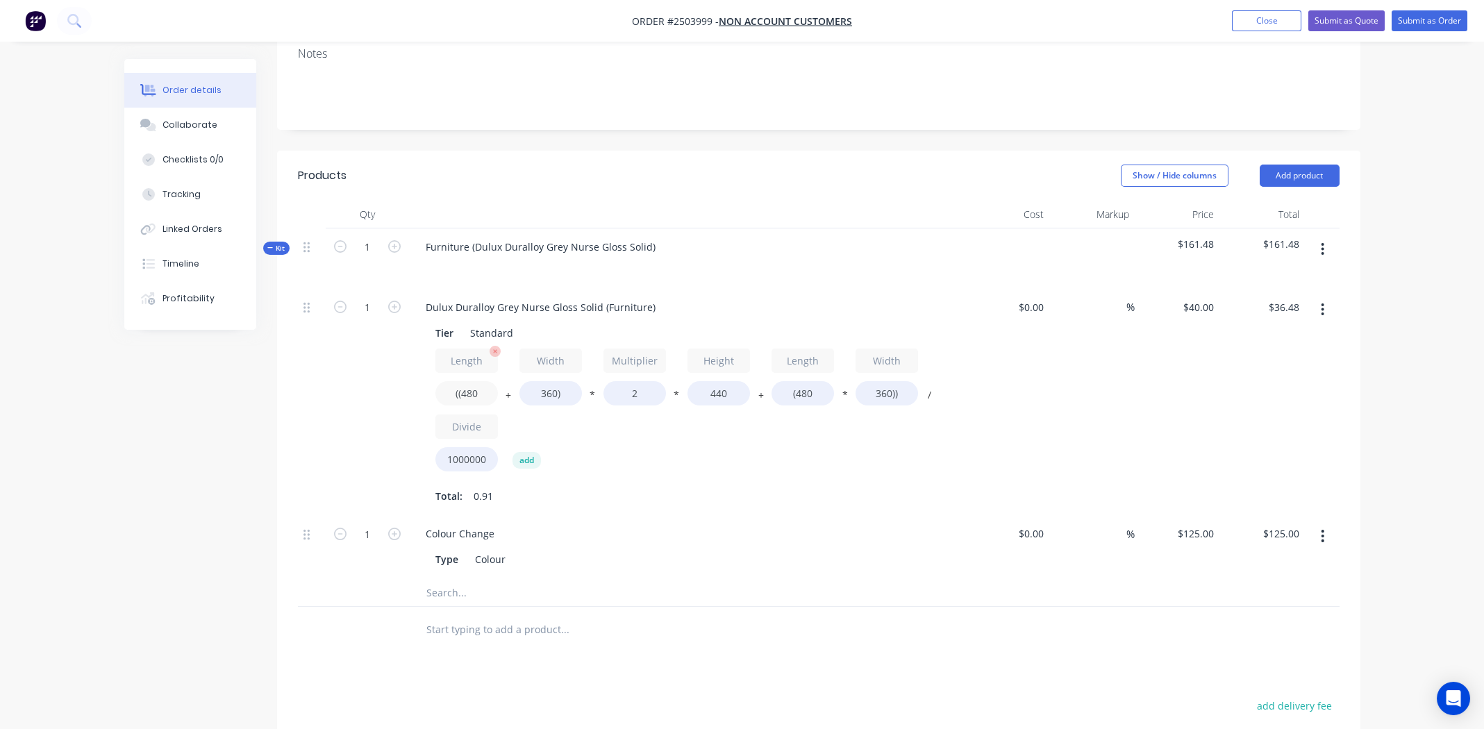
click at [476, 381] on input "((480" at bounding box center [466, 393] width 63 height 24
type input "((3500"
type input "$142.78"
click at [546, 381] on input "360)" at bounding box center [550, 393] width 63 height 24
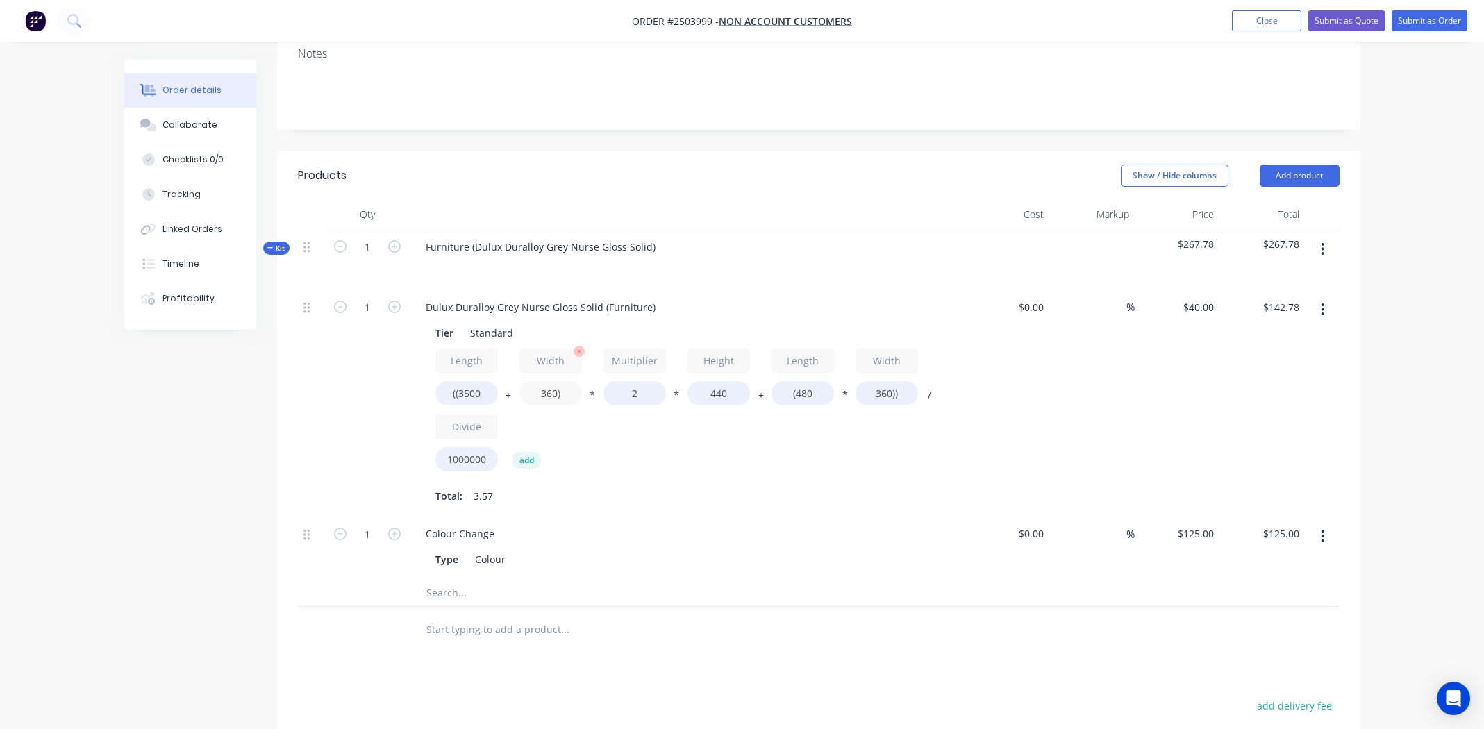
click at [546, 381] on input "360)" at bounding box center [550, 393] width 63 height 24
type input "1500)"
type input "$182.91"
click at [716, 381] on input "440" at bounding box center [719, 393] width 63 height 24
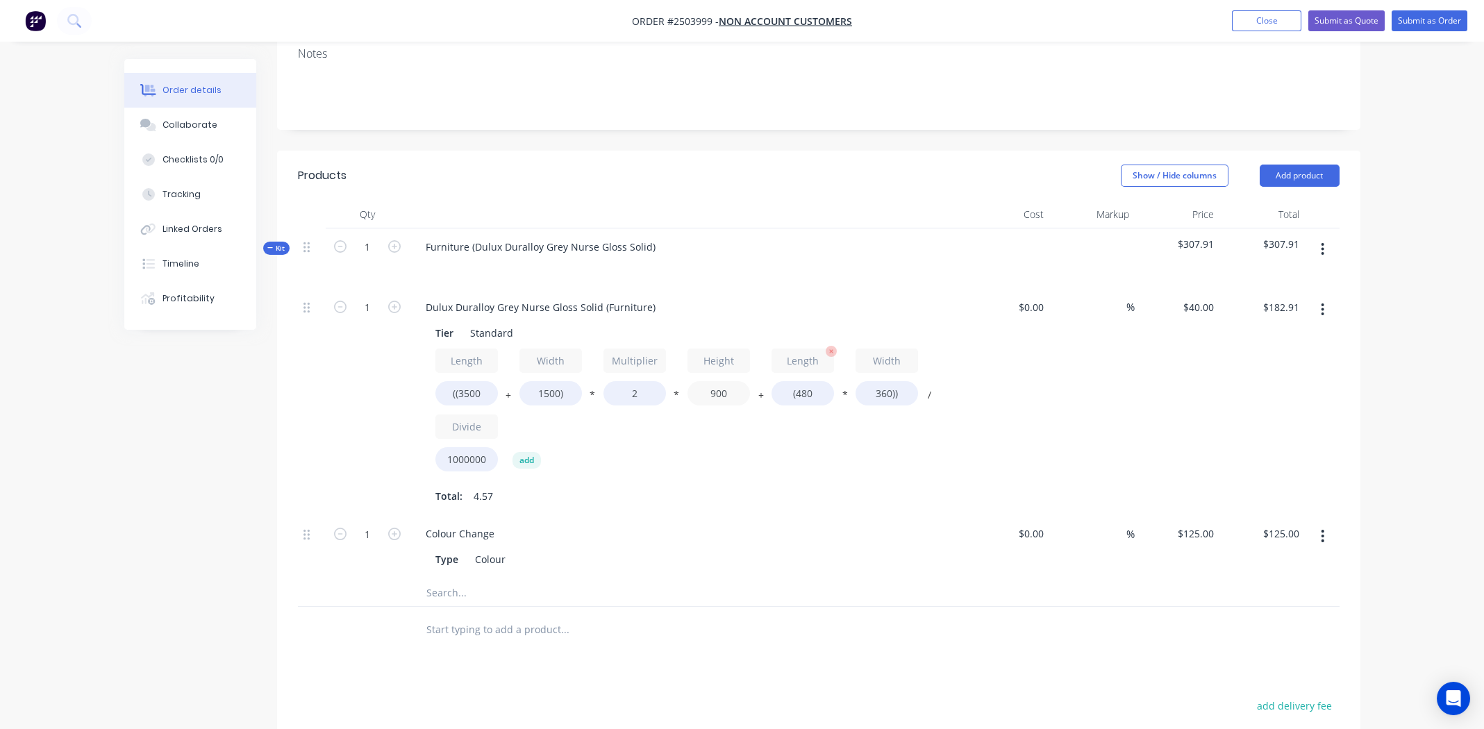
type input "900"
type input "$366.91"
click at [805, 381] on input "(480" at bounding box center [803, 393] width 63 height 24
type input "(3500"
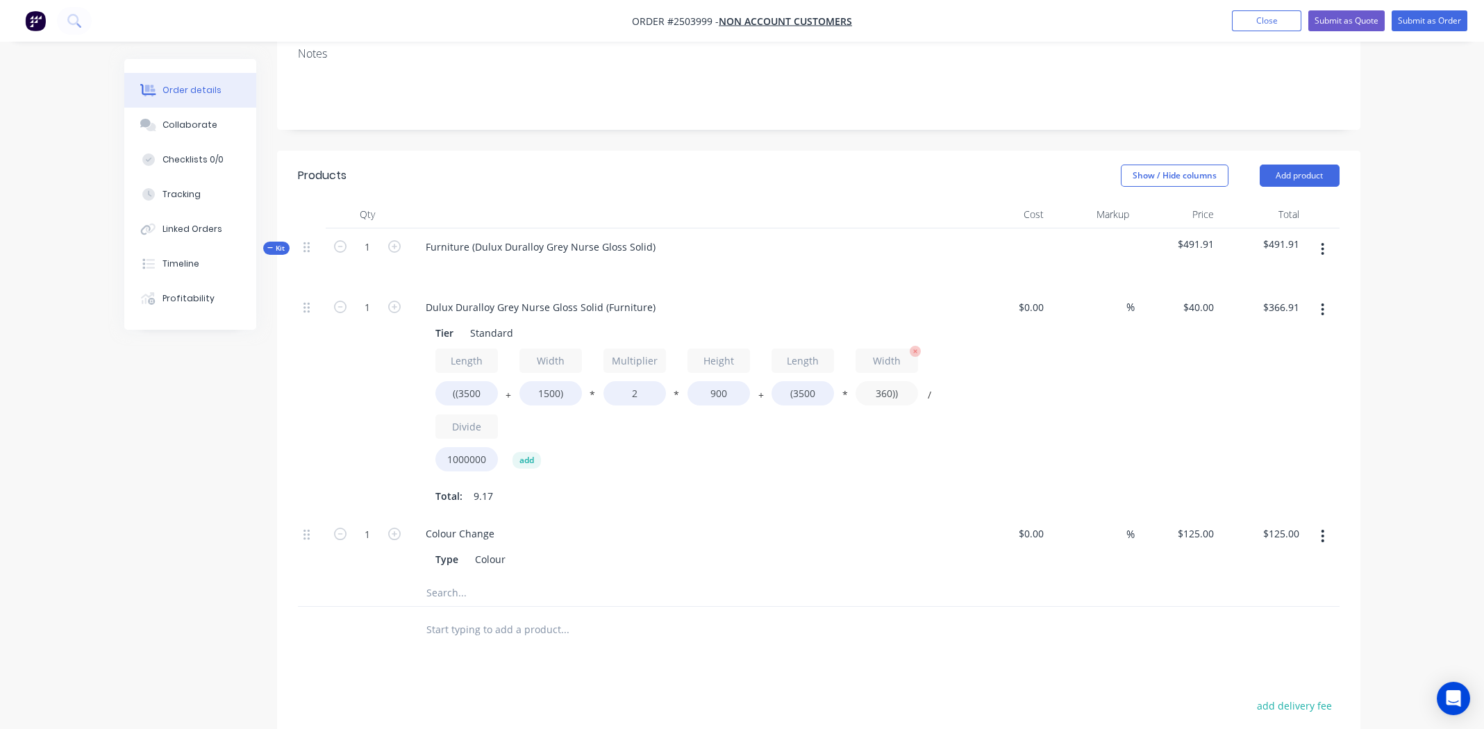
type input "$410.40"
click at [883, 381] on input "360))" at bounding box center [887, 393] width 63 height 24
type input "1500))"
type input "$570.00"
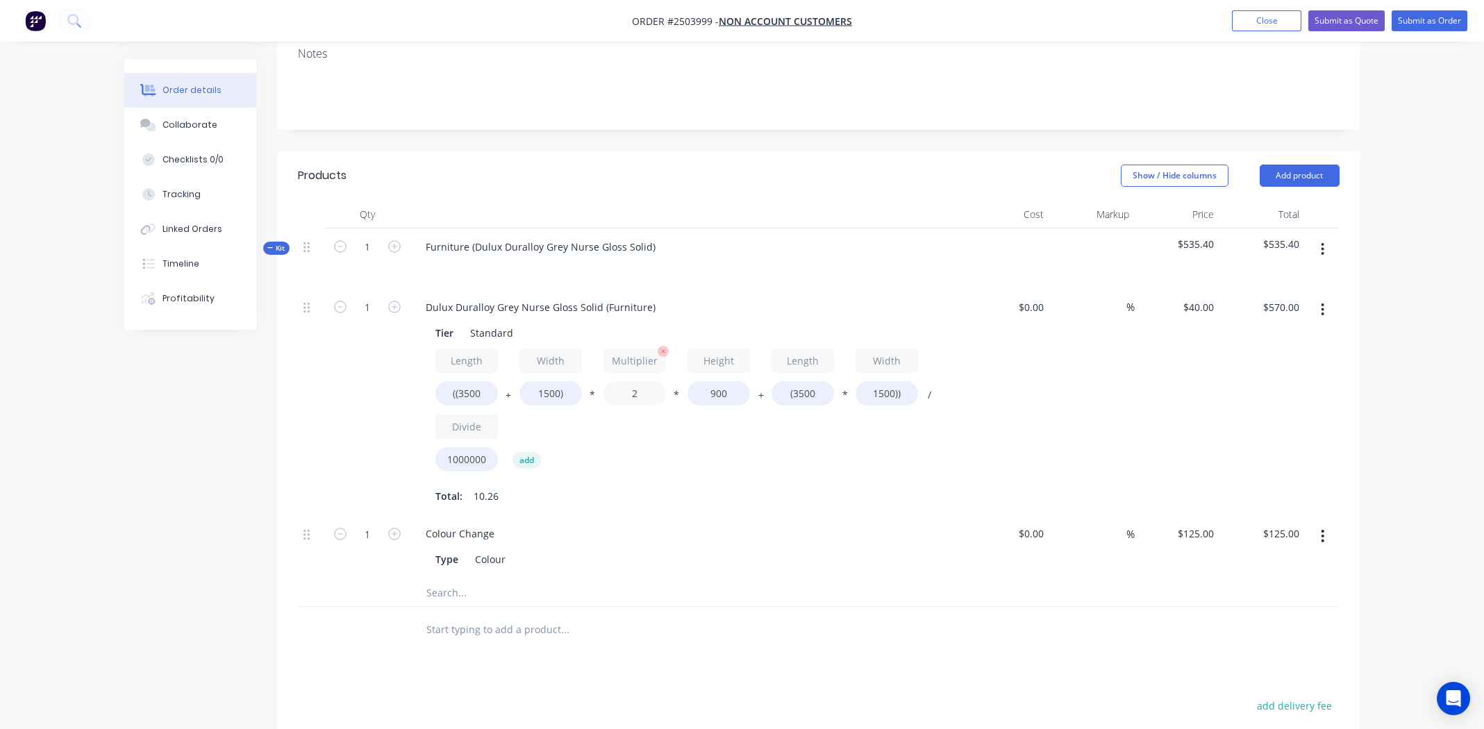
click at [641, 381] on input "2" at bounding box center [635, 393] width 63 height 24
type input "1.4"
type input "$462.00"
click at [845, 430] on div "Length ((3500 + Width 1500) * Multiplier 1.4 * Height 900 + Length (3500 * Widt…" at bounding box center [686, 413] width 503 height 129
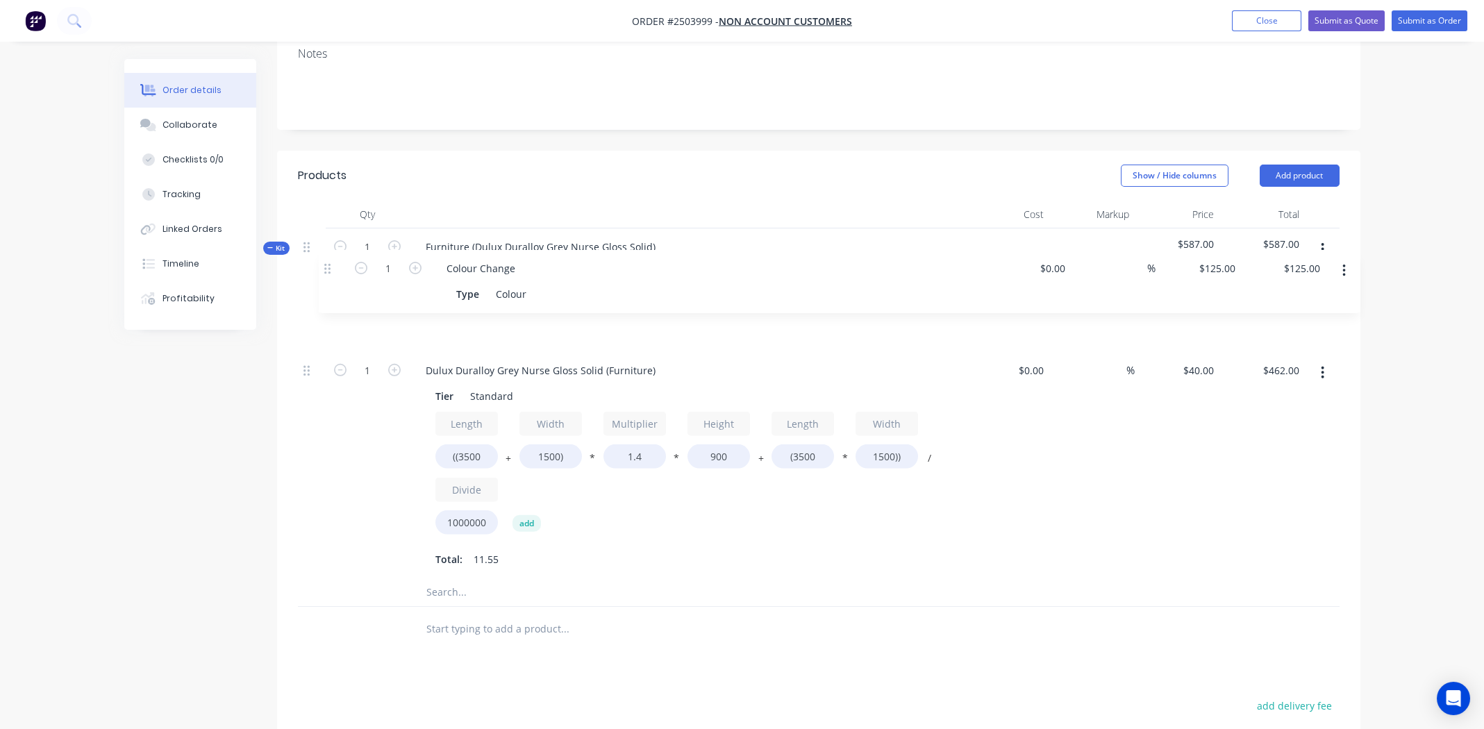
drag, startPoint x: 304, startPoint y: 494, endPoint x: 329, endPoint y: 265, distance: 230.5
click at [329, 289] on div "1 Dulux Duralloy Grey Nurse Gloss Solid (Furniture) Tier Standard Length ((3500…" at bounding box center [819, 434] width 1042 height 290
click at [1215, 447] on div "$40.00 $40.00" at bounding box center [1177, 465] width 85 height 227
click at [1319, 237] on button "button" at bounding box center [1322, 249] width 33 height 25
click at [1280, 276] on div "Add product to kit" at bounding box center [1273, 286] width 107 height 20
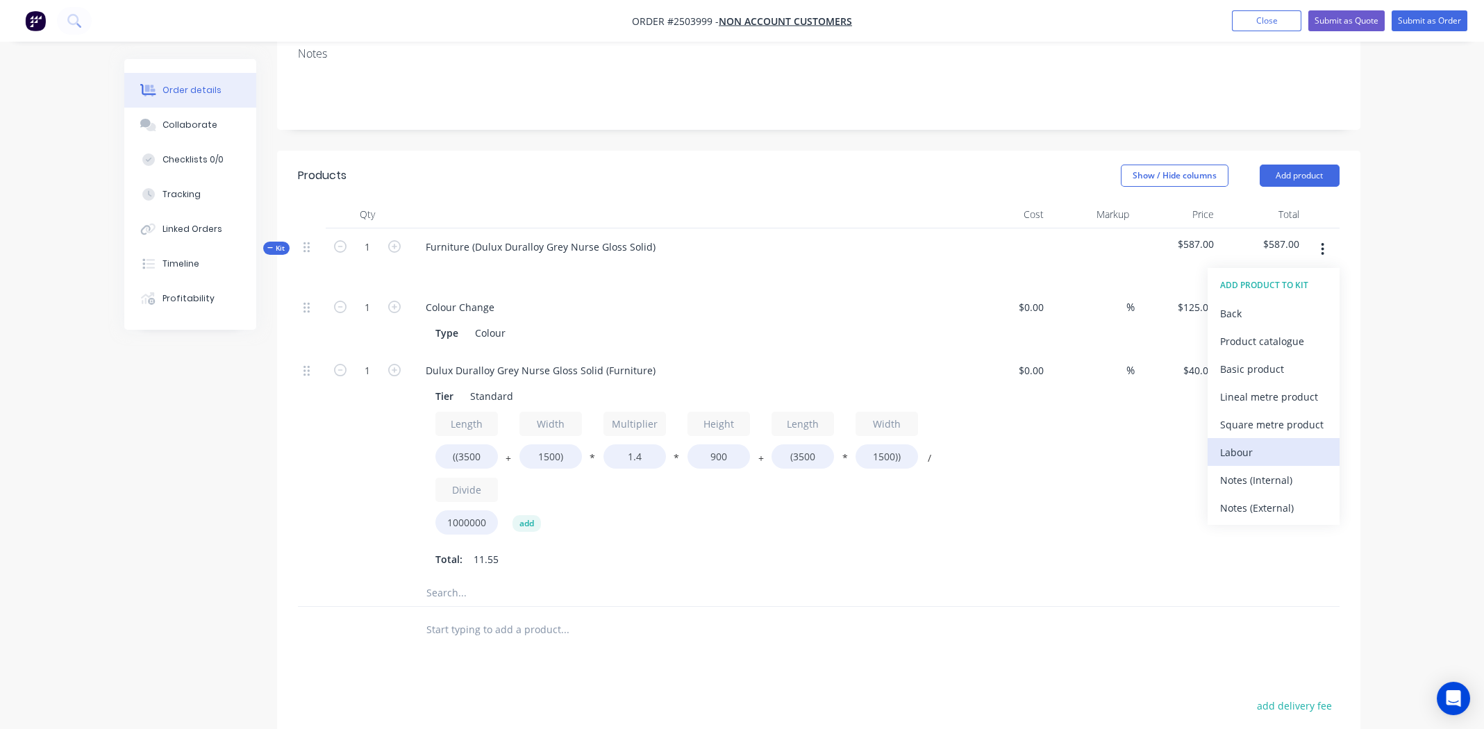
click at [1252, 442] on div "Labour" at bounding box center [1273, 452] width 107 height 20
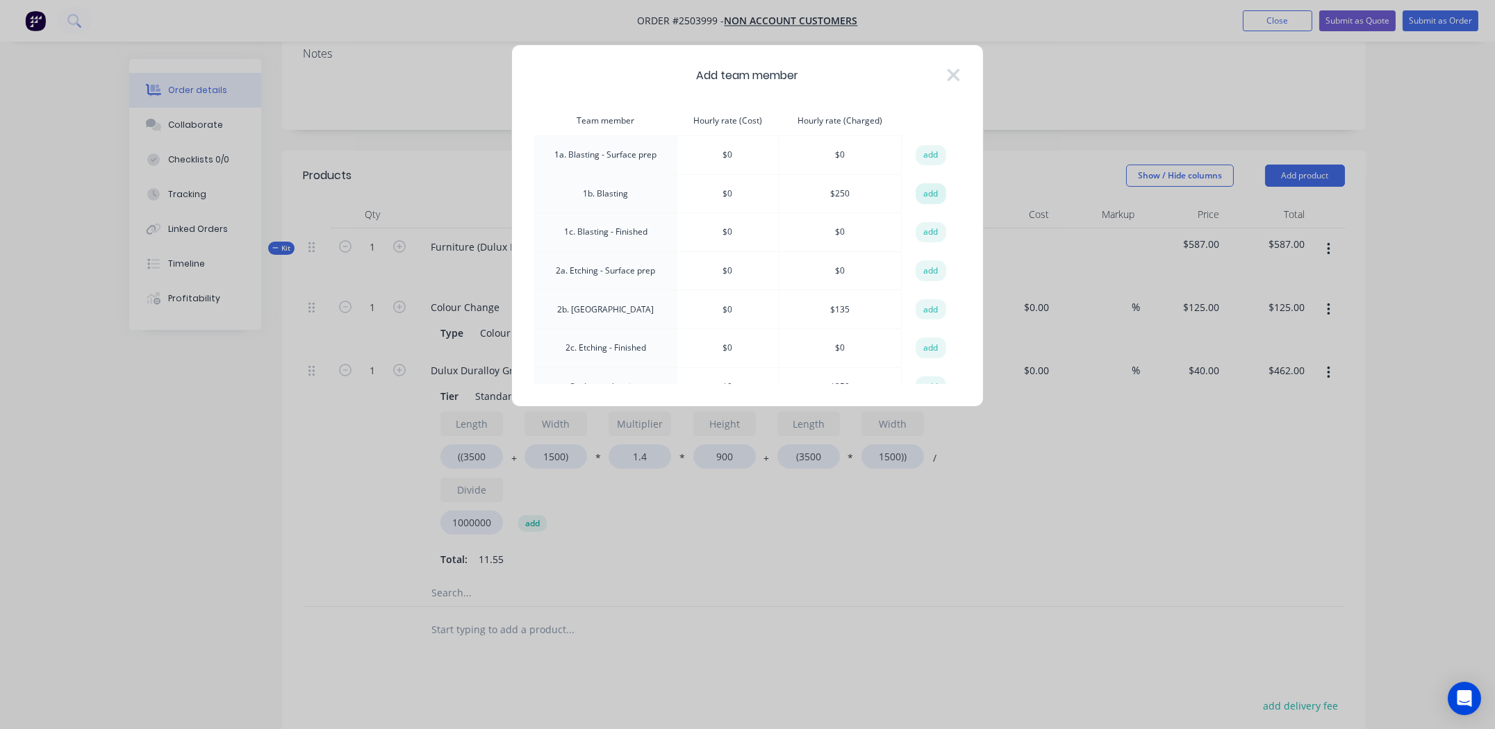
click at [917, 190] on button "add" at bounding box center [930, 193] width 31 height 21
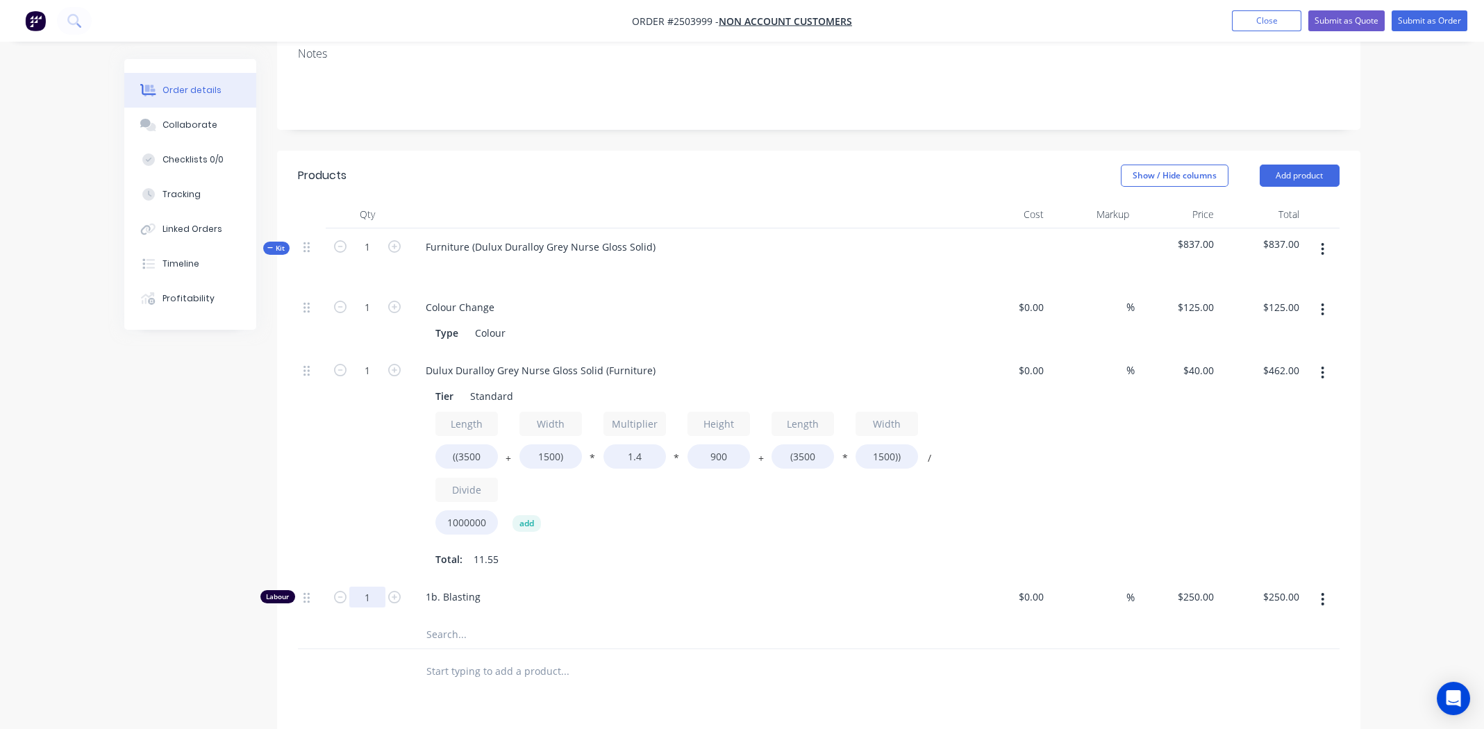
click at [368, 318] on input "1" at bounding box center [367, 307] width 36 height 21
type input "0.333"
type input "$83.25"
click at [714, 590] on span "1b. Blasting" at bounding box center [692, 597] width 533 height 15
click at [1345, 22] on button "Submit as Quote" at bounding box center [1346, 20] width 76 height 21
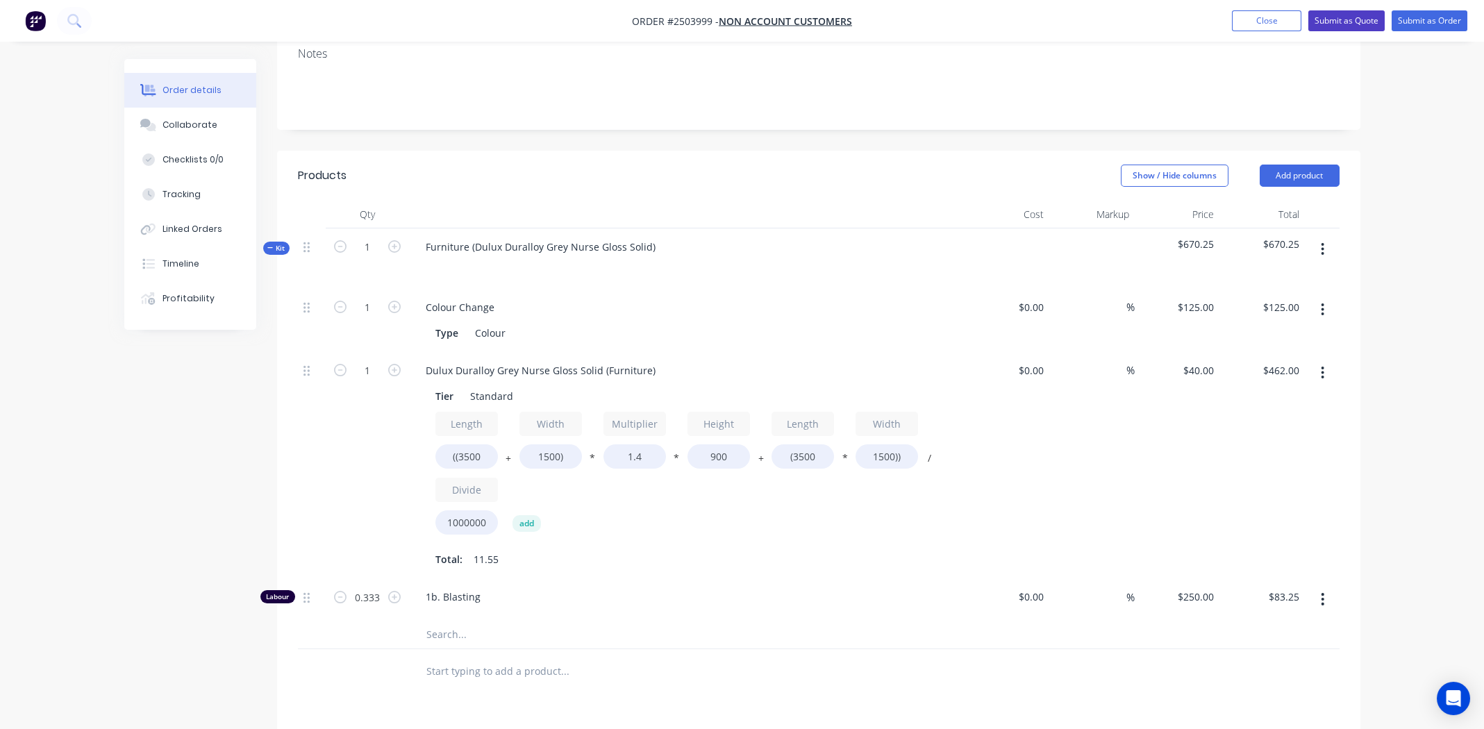
scroll to position [0, 0]
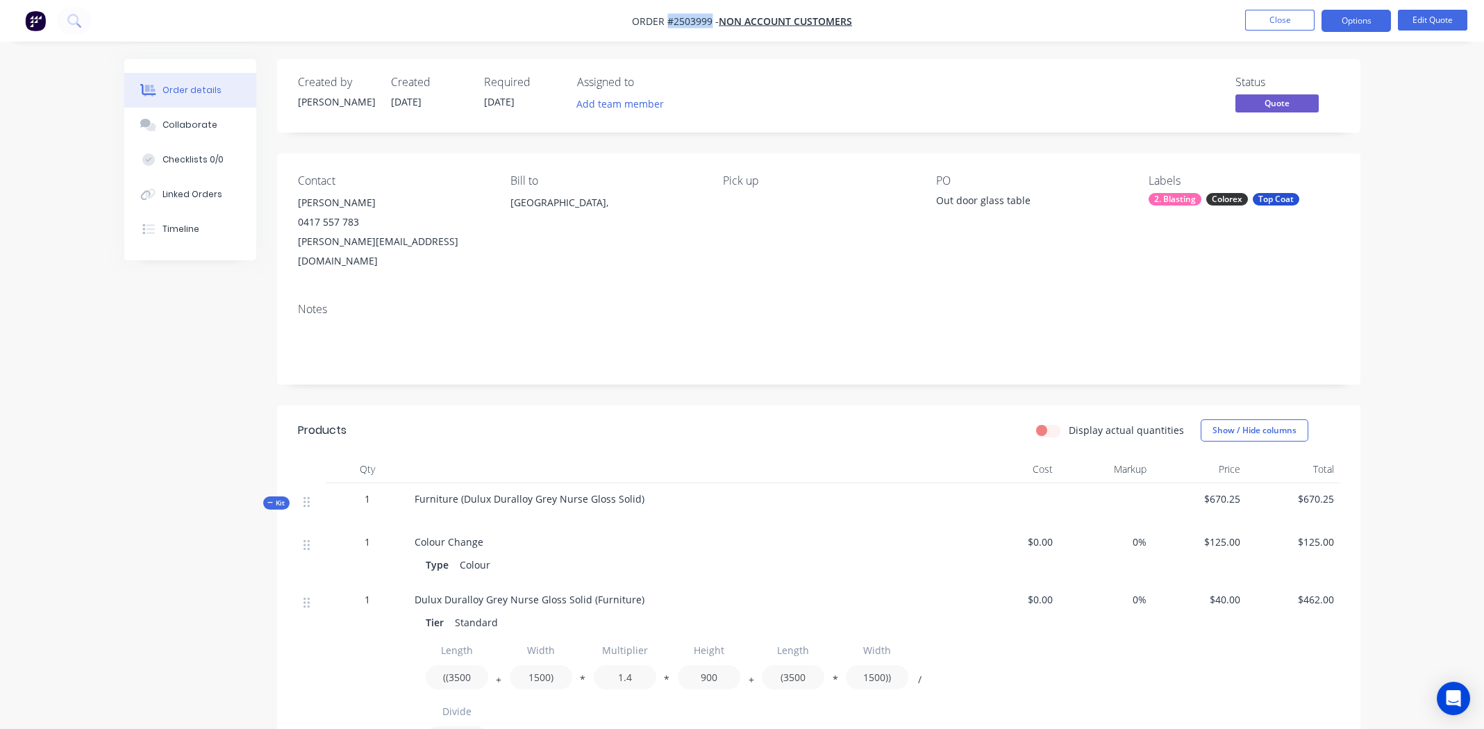
drag, startPoint x: 667, startPoint y: 22, endPoint x: 709, endPoint y: 22, distance: 41.7
click at [709, 22] on span "Order #2503999 -" at bounding box center [675, 21] width 87 height 13
copy span "#2503999"
click at [951, 8] on nav "Order #2503999 - Non account customers Close Options Edit Quote" at bounding box center [742, 21] width 1484 height 42
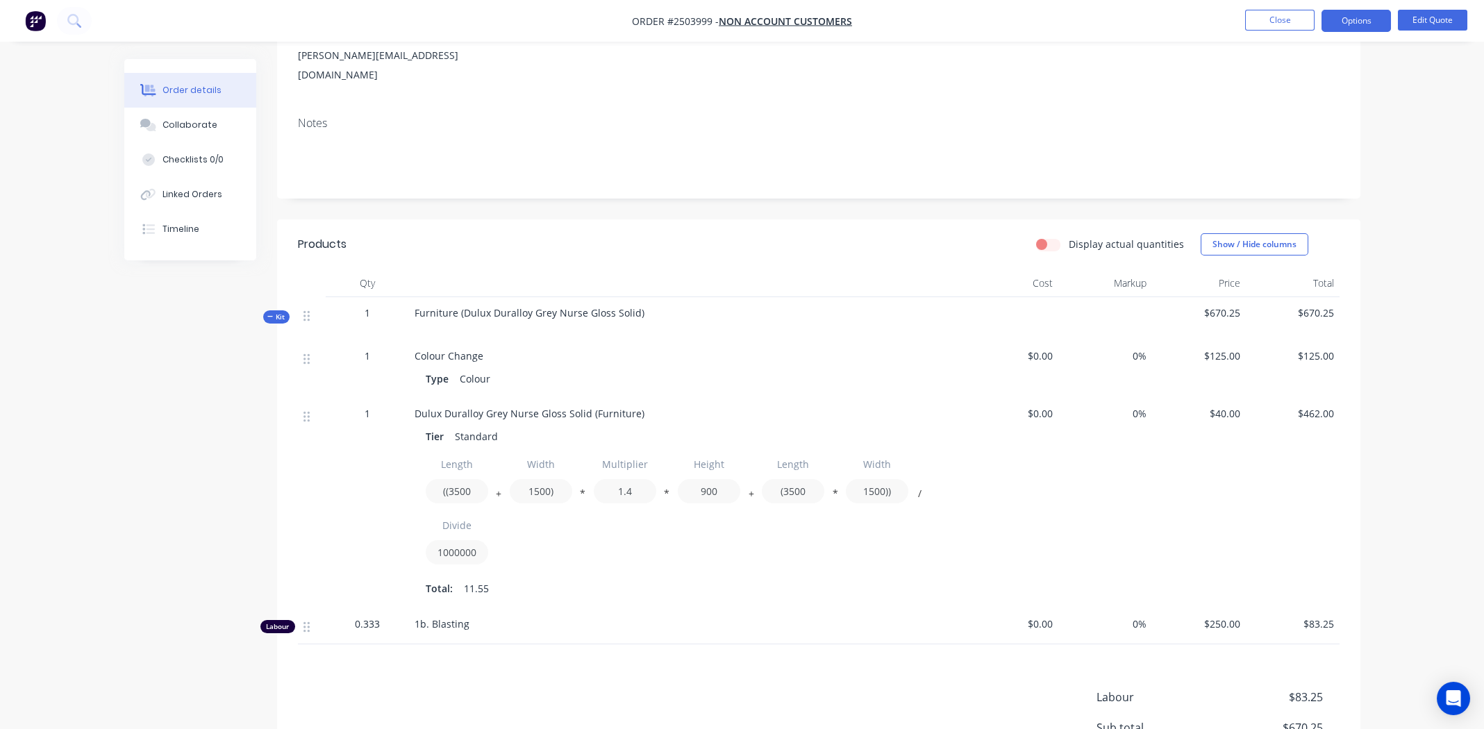
scroll to position [329, 0]
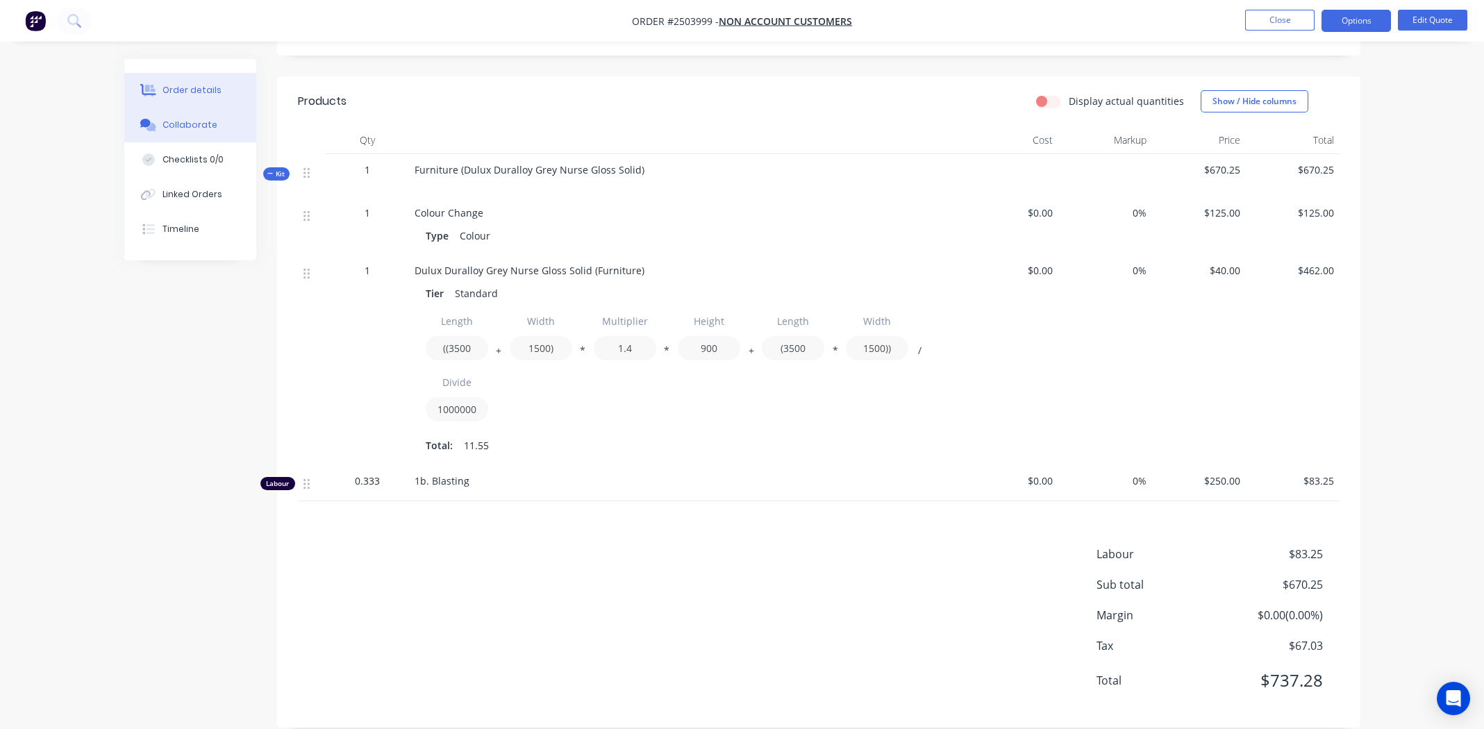
click at [179, 116] on button "Collaborate" at bounding box center [190, 125] width 132 height 35
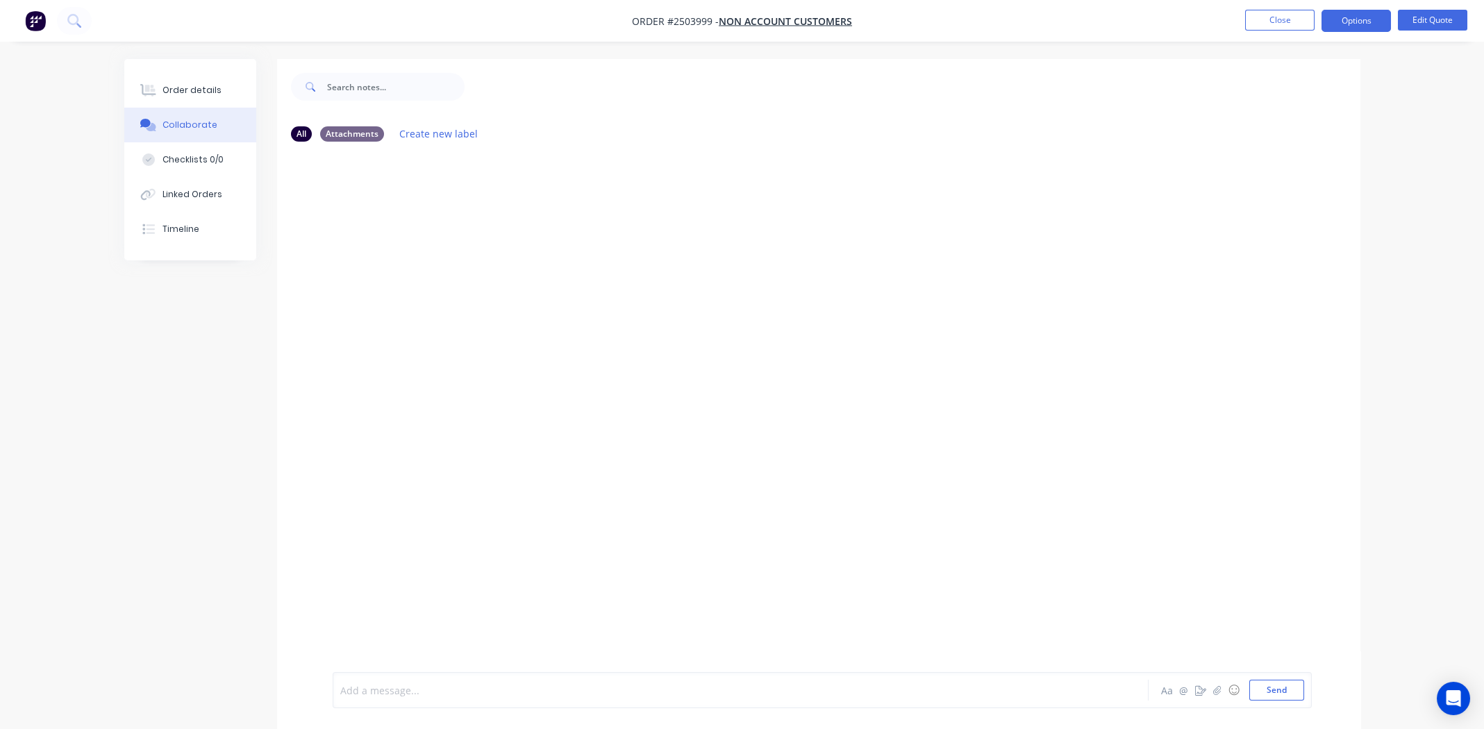
click at [409, 690] on div at bounding box center [702, 690] width 722 height 15
click at [203, 88] on div "Order details" at bounding box center [192, 90] width 59 height 13
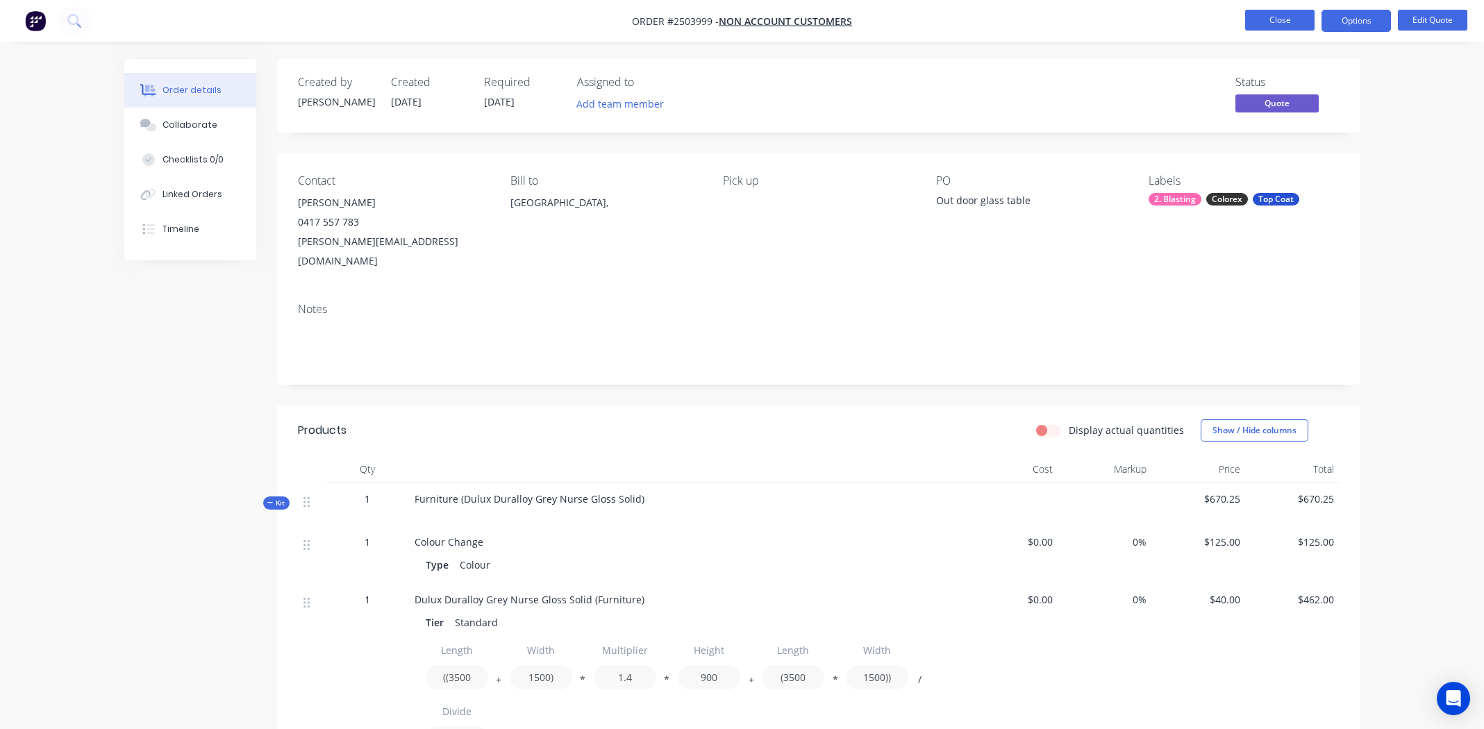
click at [1257, 13] on button "Close" at bounding box center [1279, 20] width 69 height 21
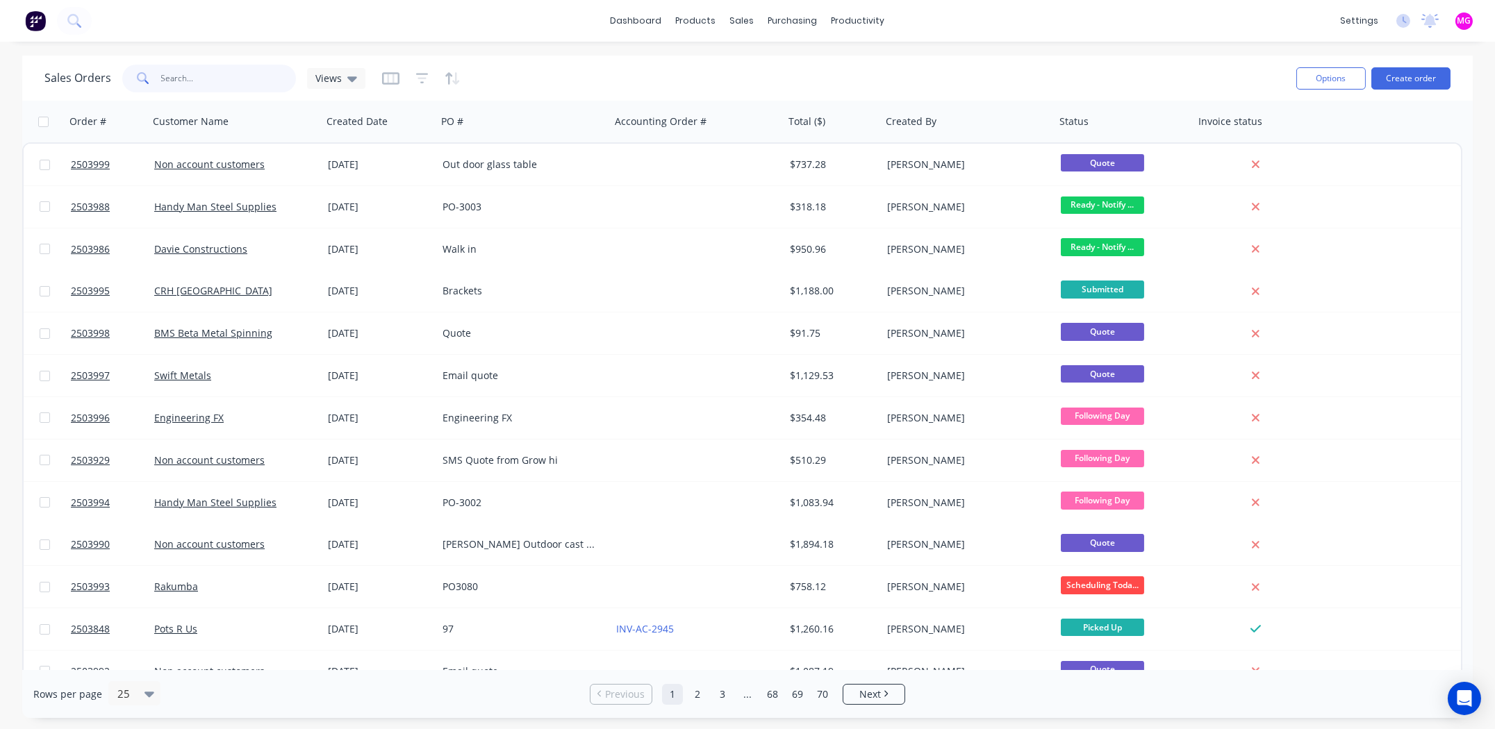
paste input "2503732"
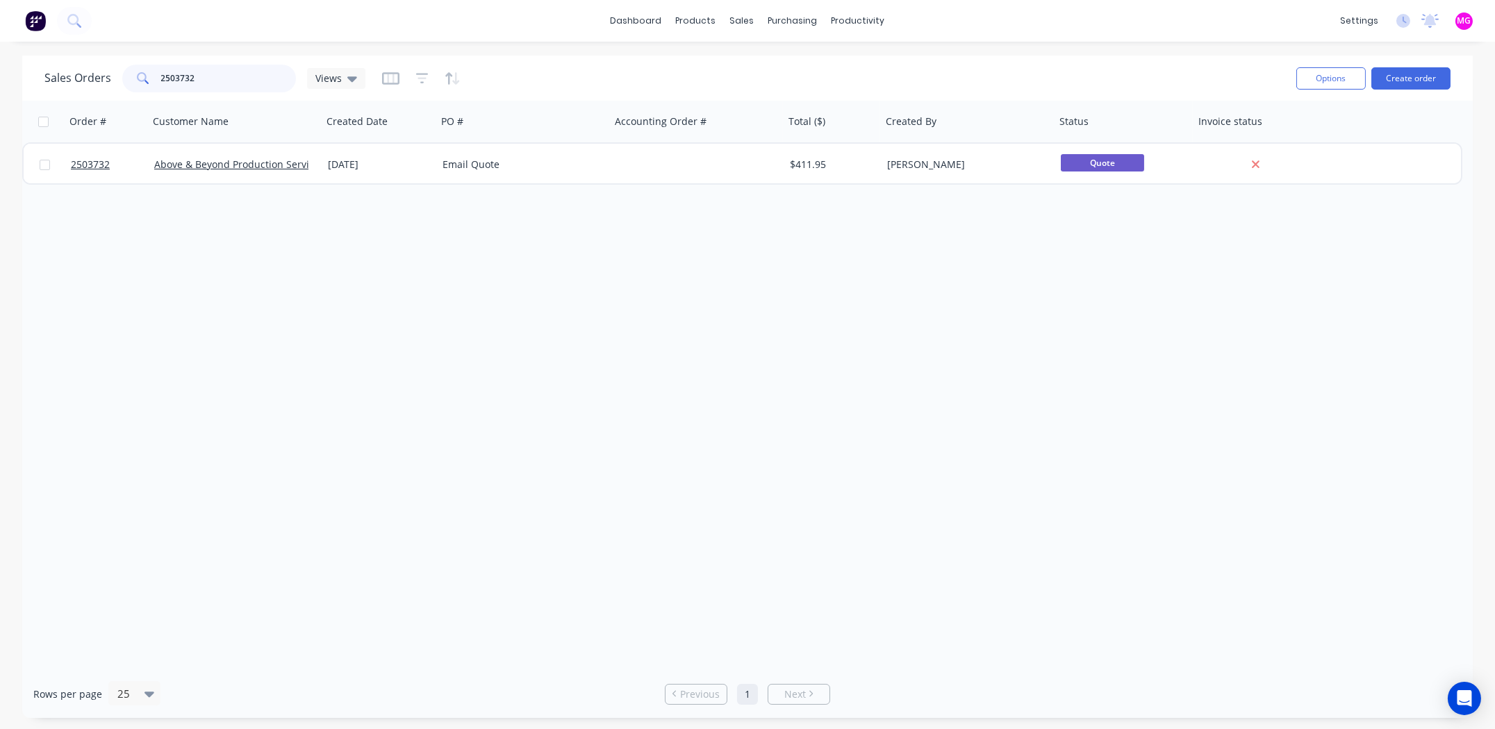
type input "2503732"
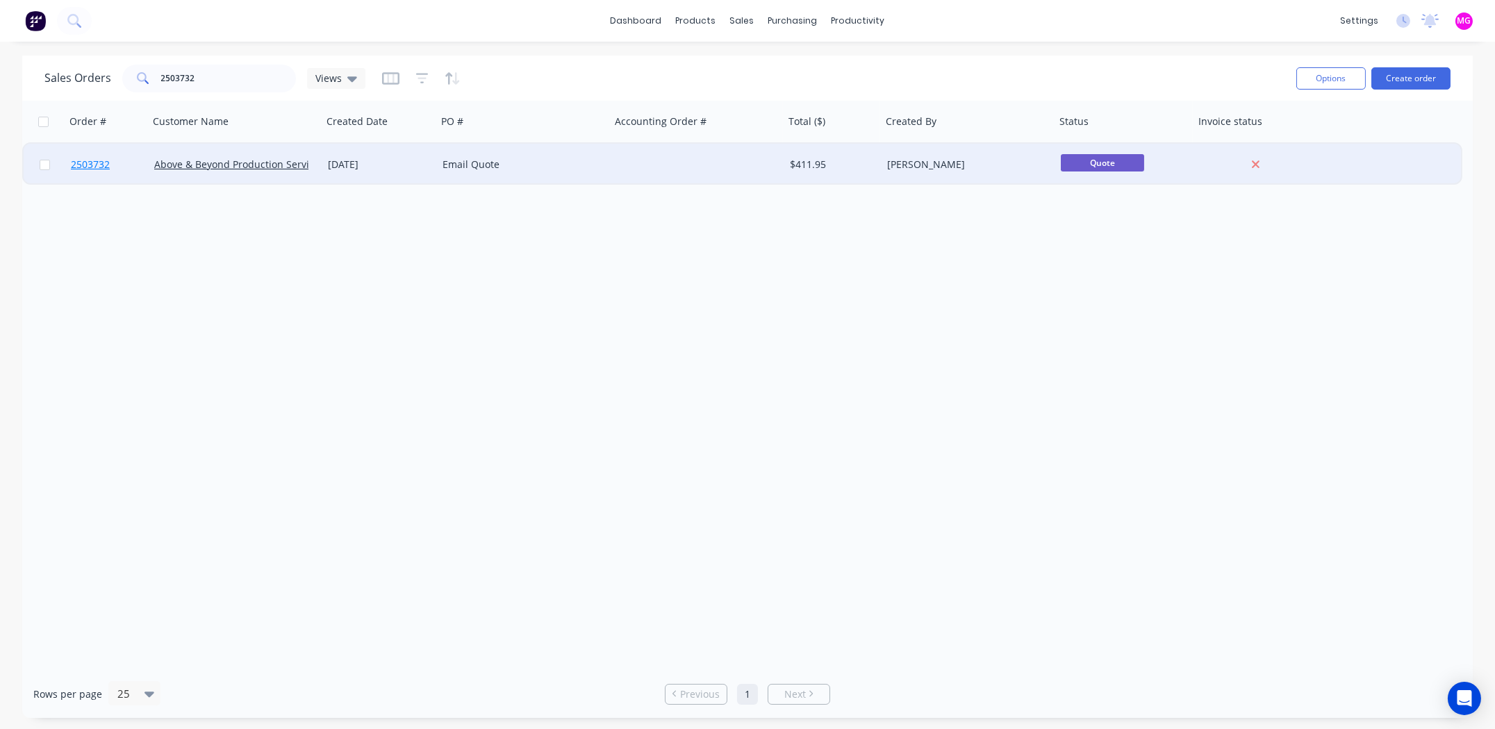
click at [93, 163] on span "2503732" at bounding box center [90, 165] width 39 height 14
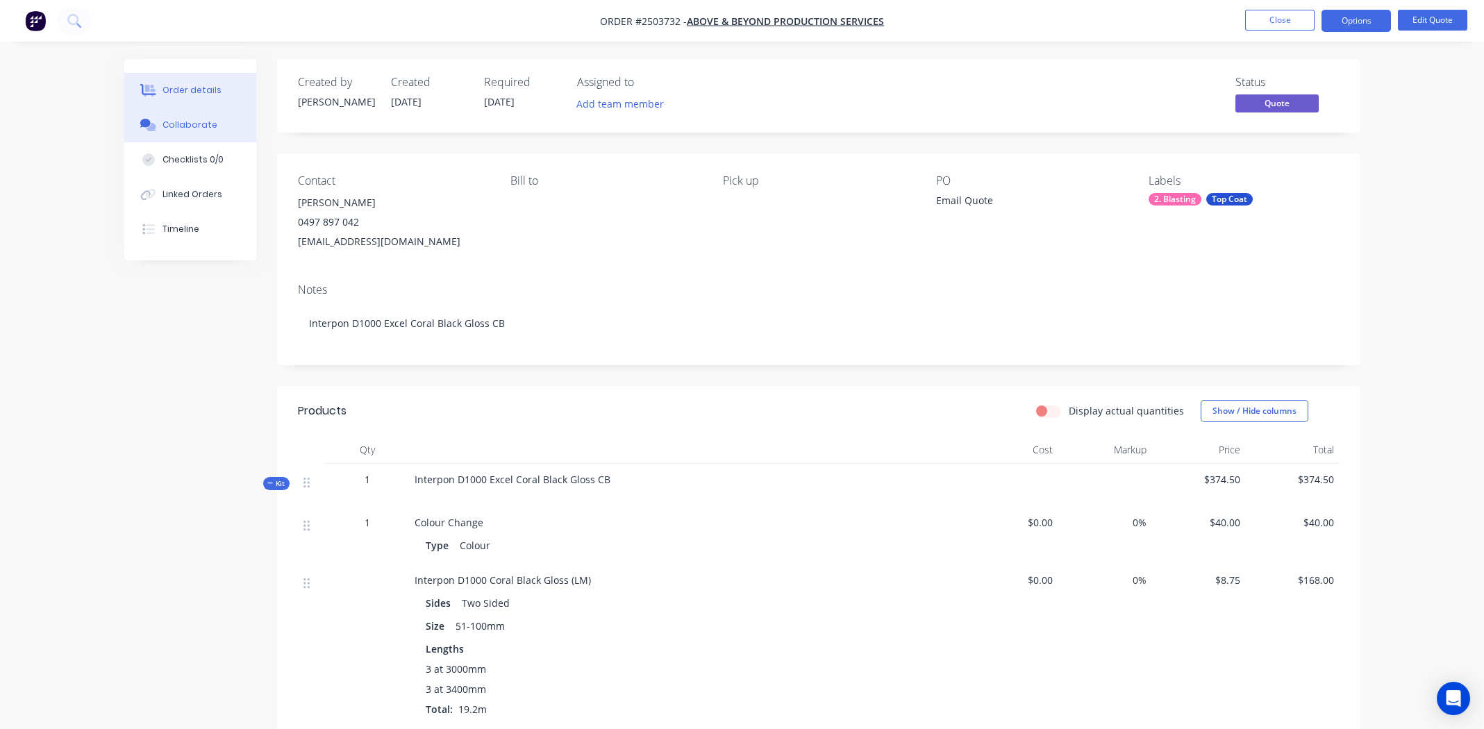
click at [181, 123] on div "Collaborate" at bounding box center [190, 125] width 55 height 13
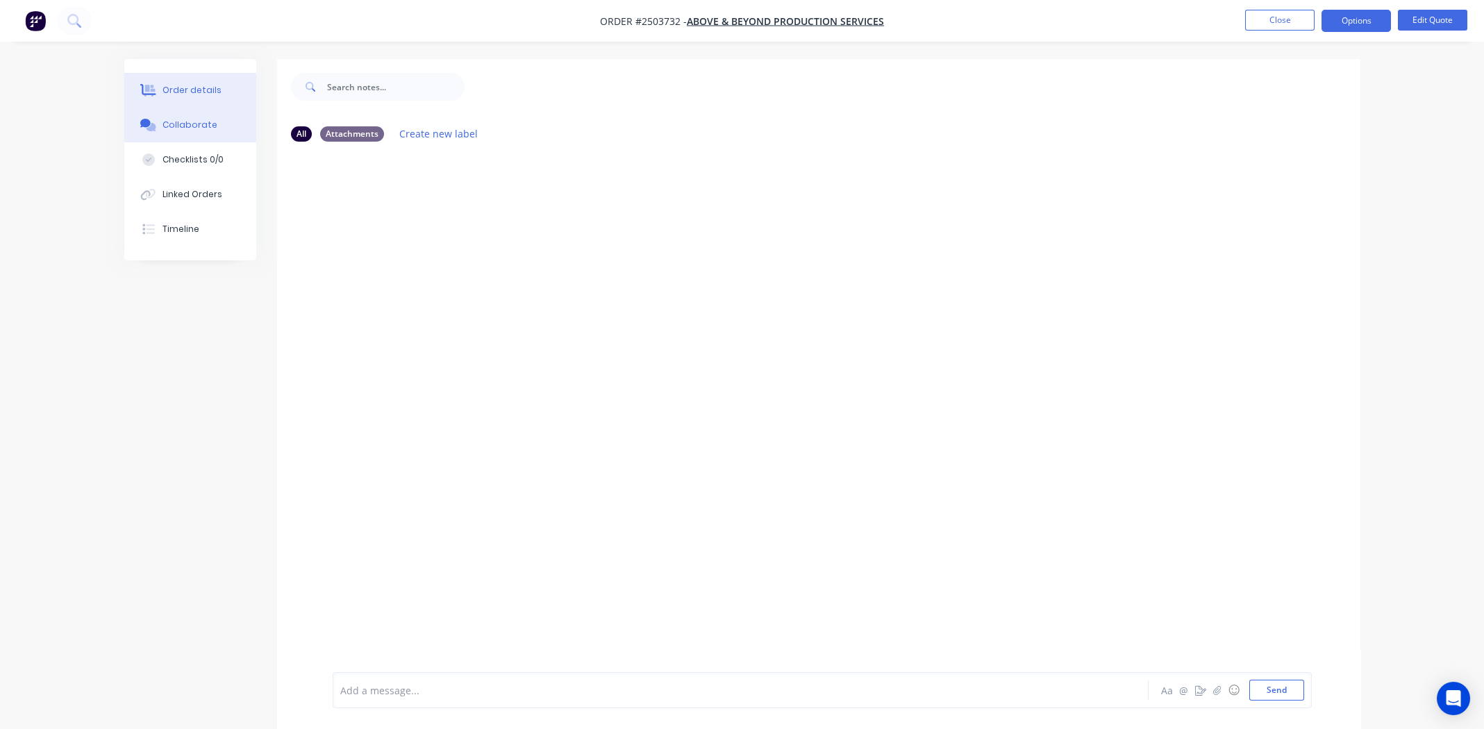
click at [190, 91] on div "Order details" at bounding box center [192, 90] width 59 height 13
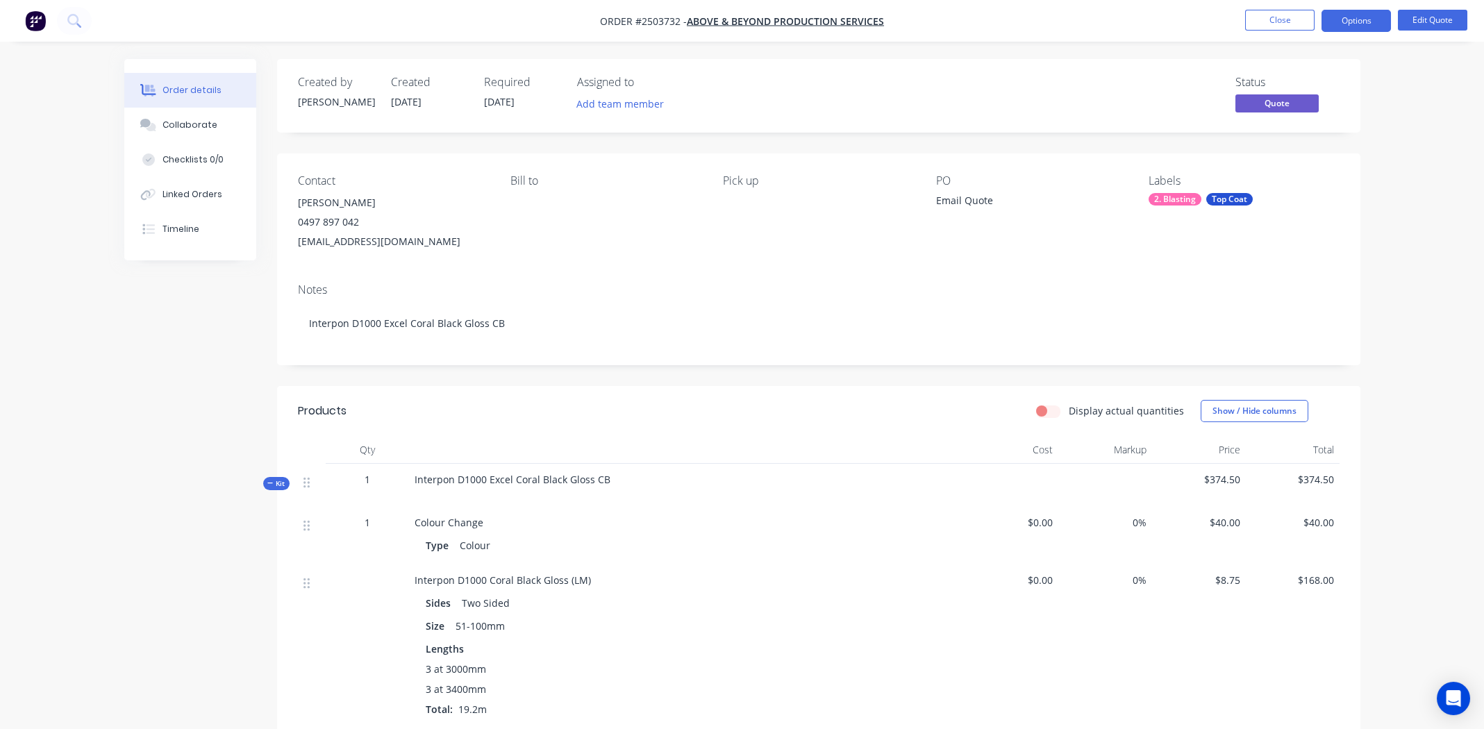
click at [511, 580] on span "Interpon D1000 Coral Black Gloss (LM)" at bounding box center [503, 580] width 176 height 13
click at [1422, 22] on button "Edit Quote" at bounding box center [1432, 20] width 69 height 21
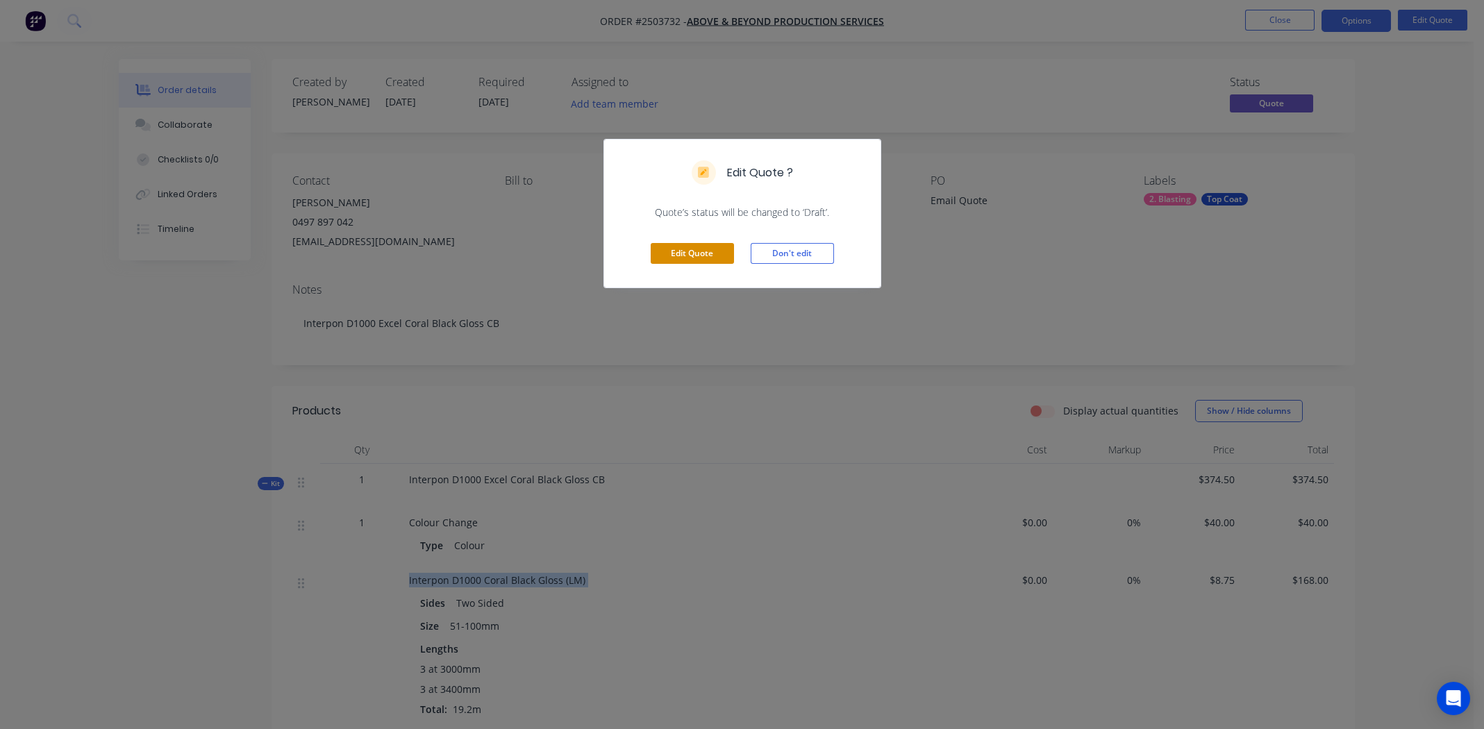
click at [679, 253] on button "Edit Quote" at bounding box center [692, 253] width 83 height 21
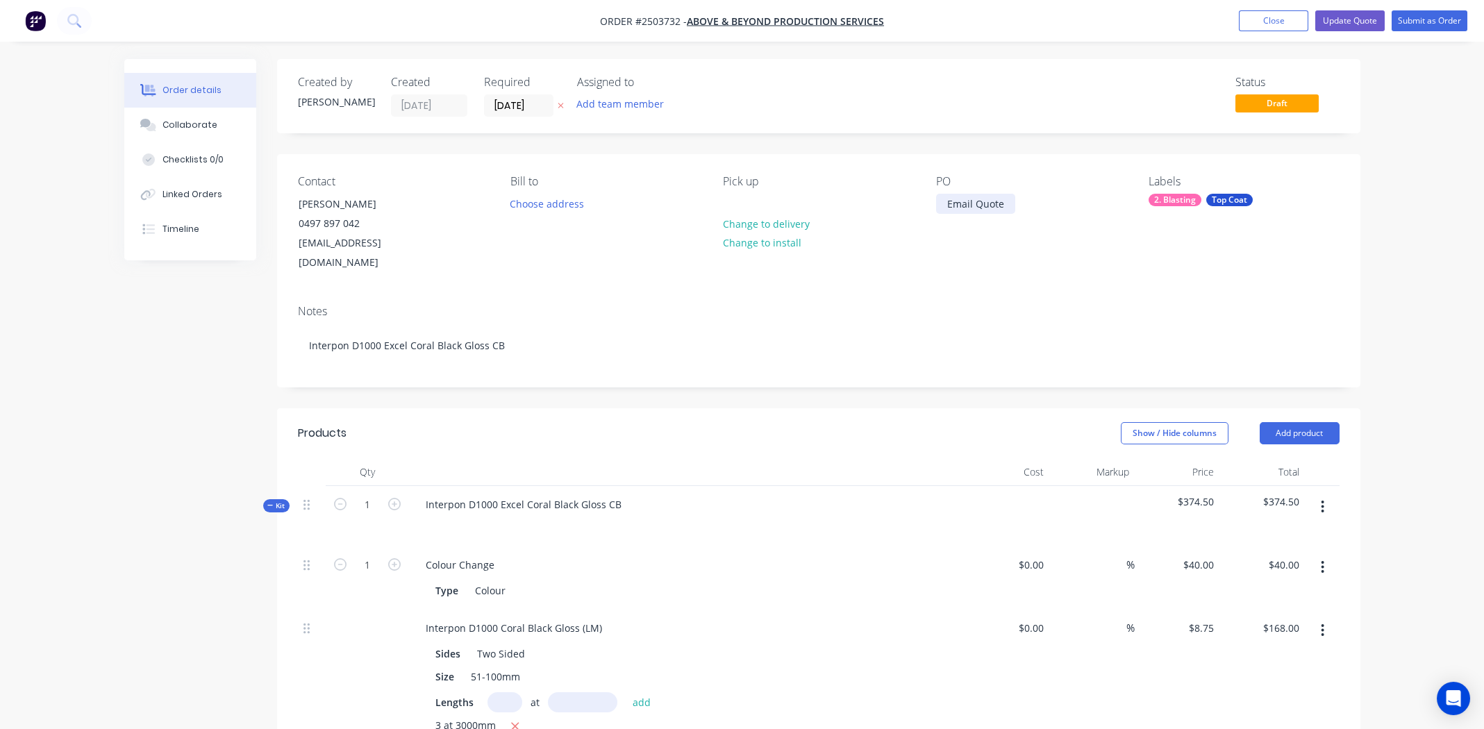
click at [968, 199] on div "Email Quote" at bounding box center [975, 204] width 79 height 20
click at [501, 618] on div "Interpon D1000 Coral Black Gloss (LM)" at bounding box center [514, 628] width 199 height 20
click at [503, 618] on div "Interpon D1000 Coral Black Gloss (LM)" at bounding box center [514, 628] width 199 height 20
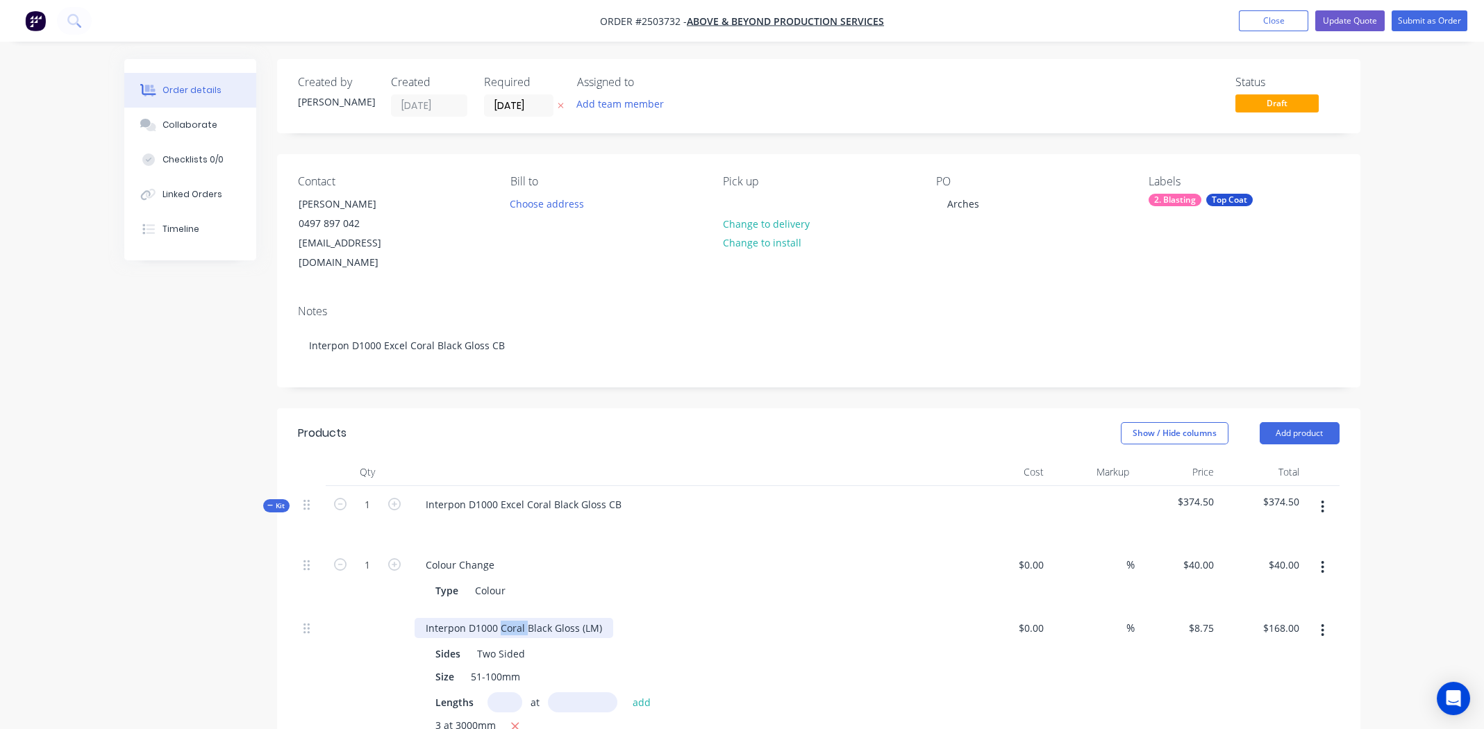
click at [503, 618] on div "Interpon D1000 Coral Black Gloss (LM)" at bounding box center [514, 628] width 199 height 20
click at [771, 618] on div "Arches x 3" at bounding box center [687, 628] width 544 height 20
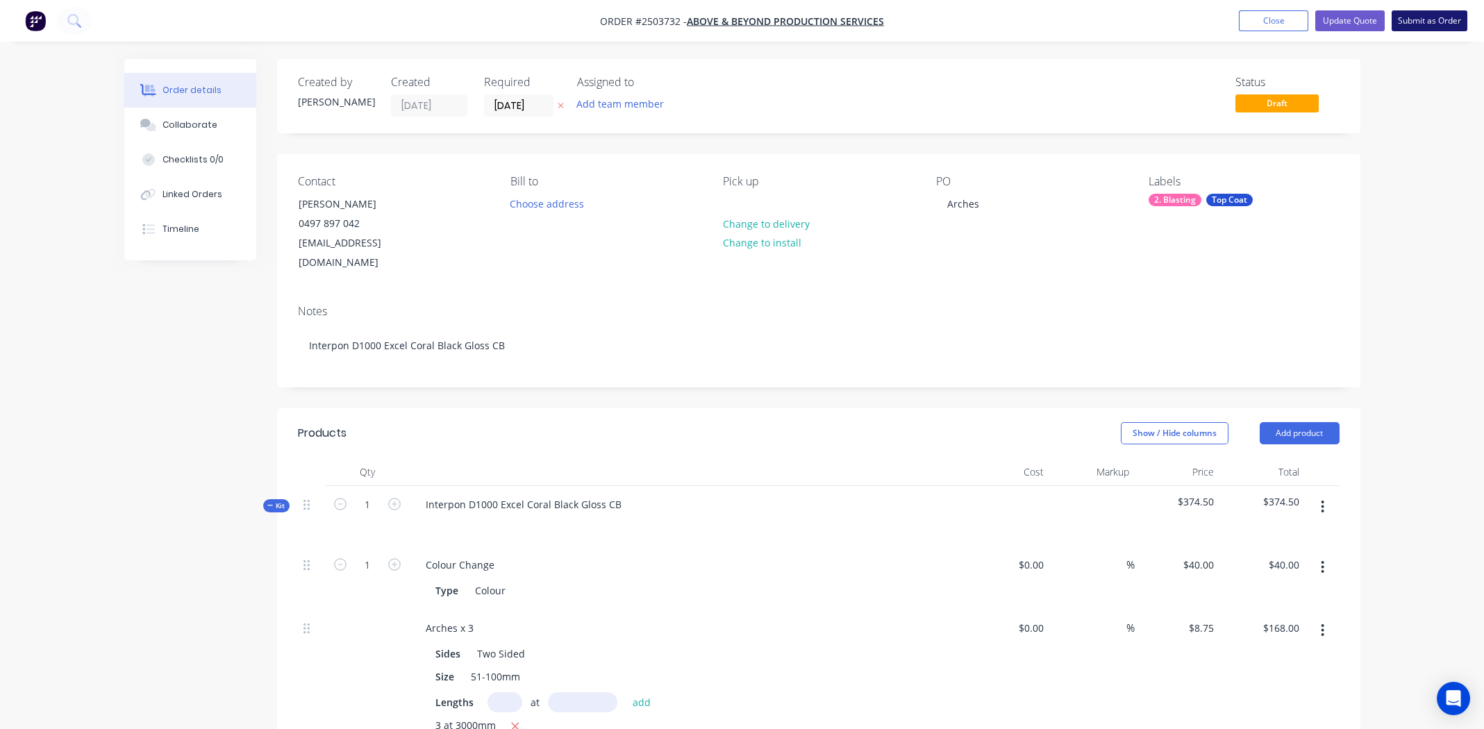
click at [1423, 20] on button "Submit as Order" at bounding box center [1430, 20] width 76 height 21
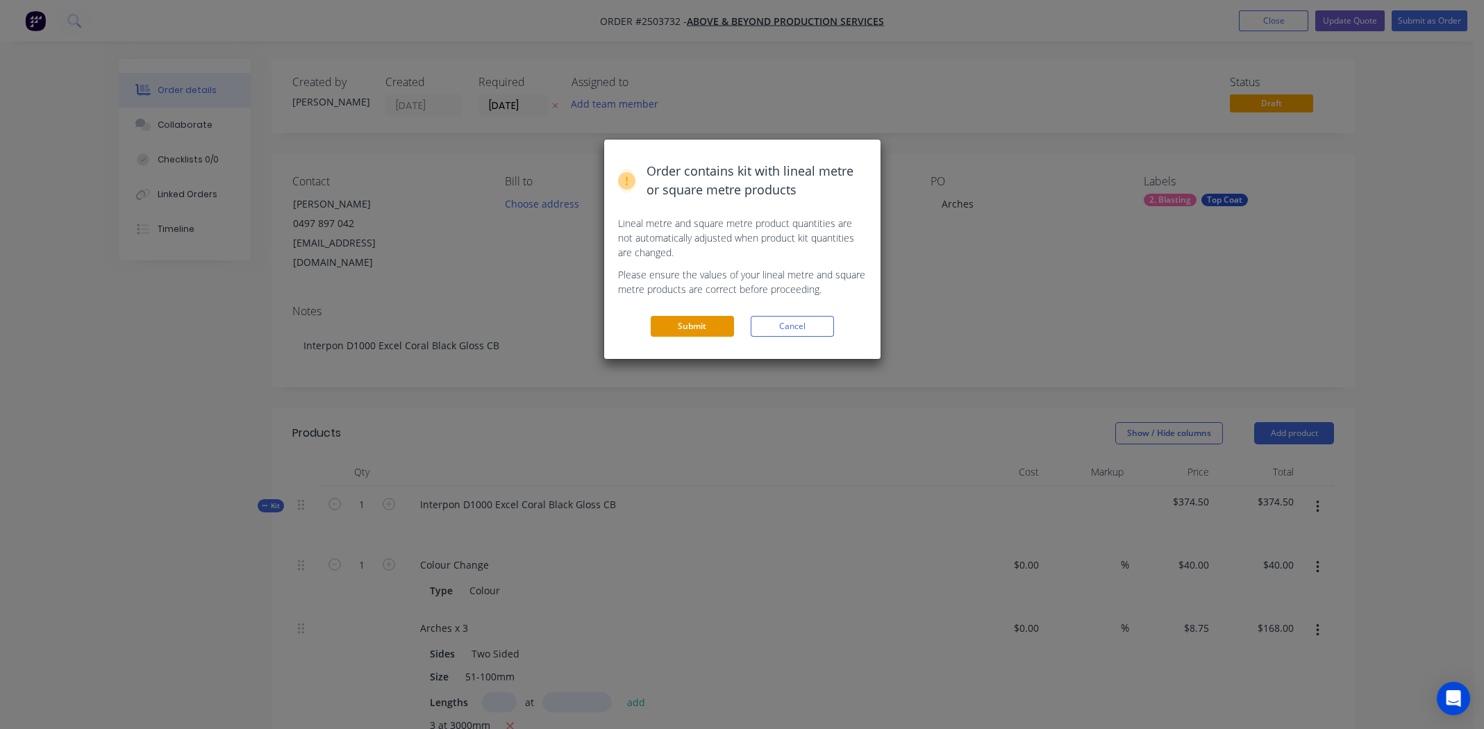
click at [699, 321] on button "Submit" at bounding box center [692, 326] width 83 height 21
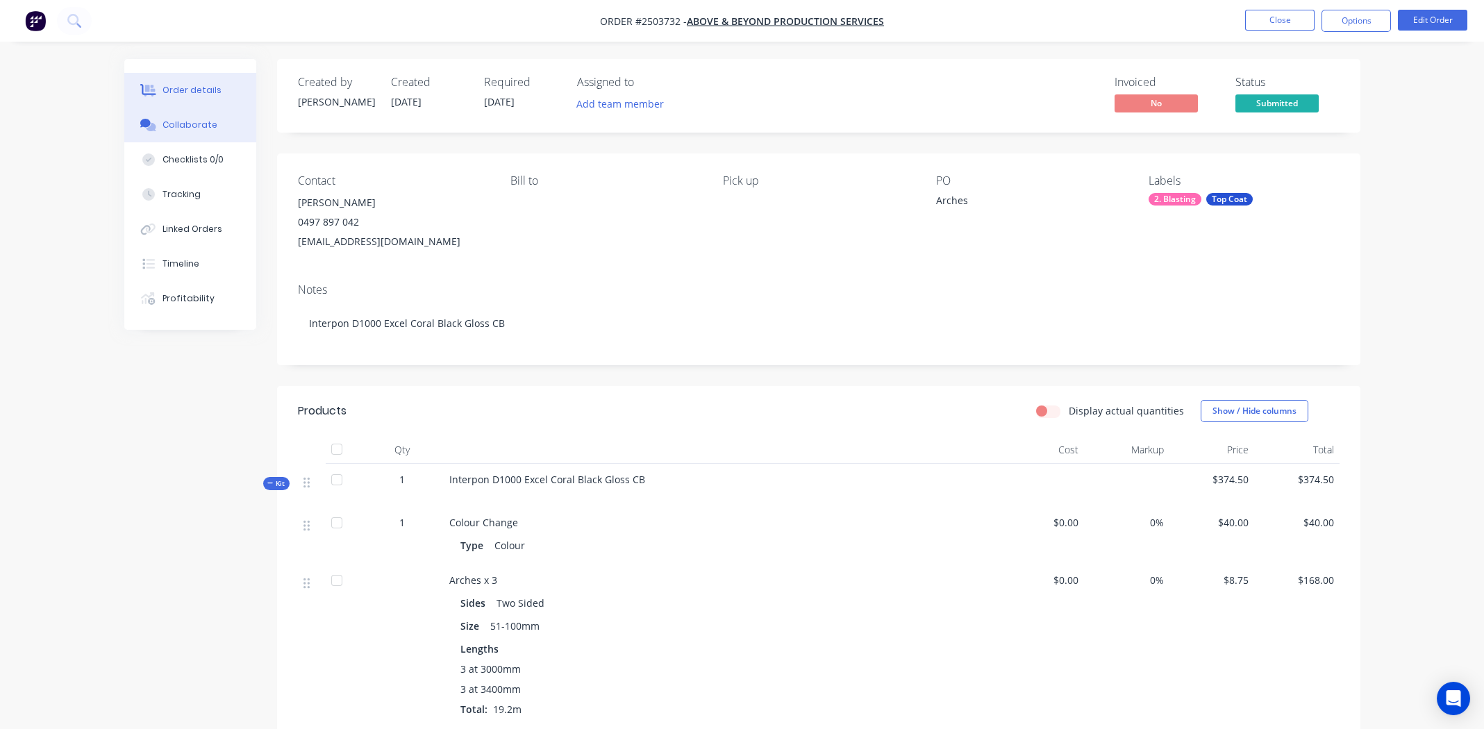
click at [203, 124] on div "Collaborate" at bounding box center [190, 125] width 55 height 13
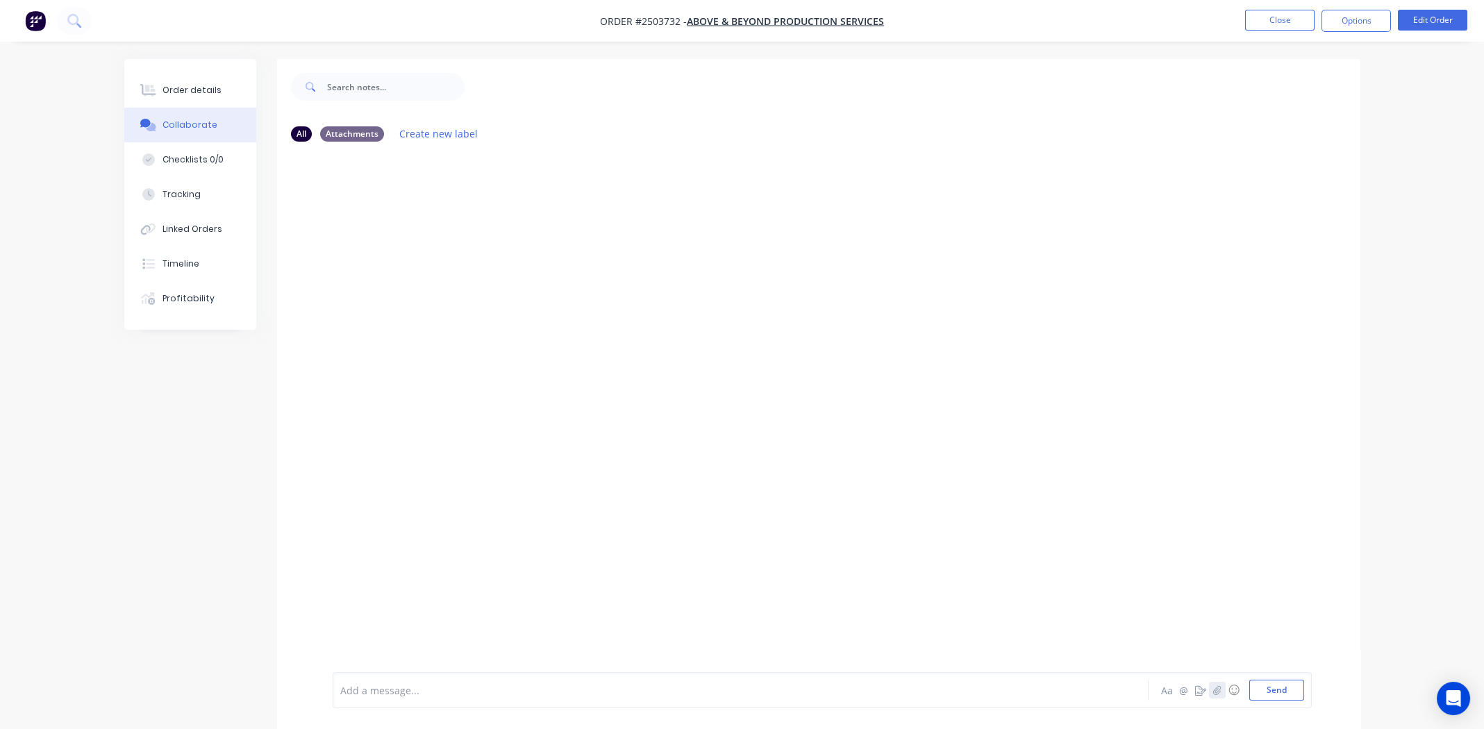
click at [1213, 693] on icon "button" at bounding box center [1217, 690] width 8 height 10
click at [1272, 690] on button "Send" at bounding box center [1276, 690] width 55 height 21
click at [172, 120] on div "Collaborate" at bounding box center [190, 125] width 55 height 13
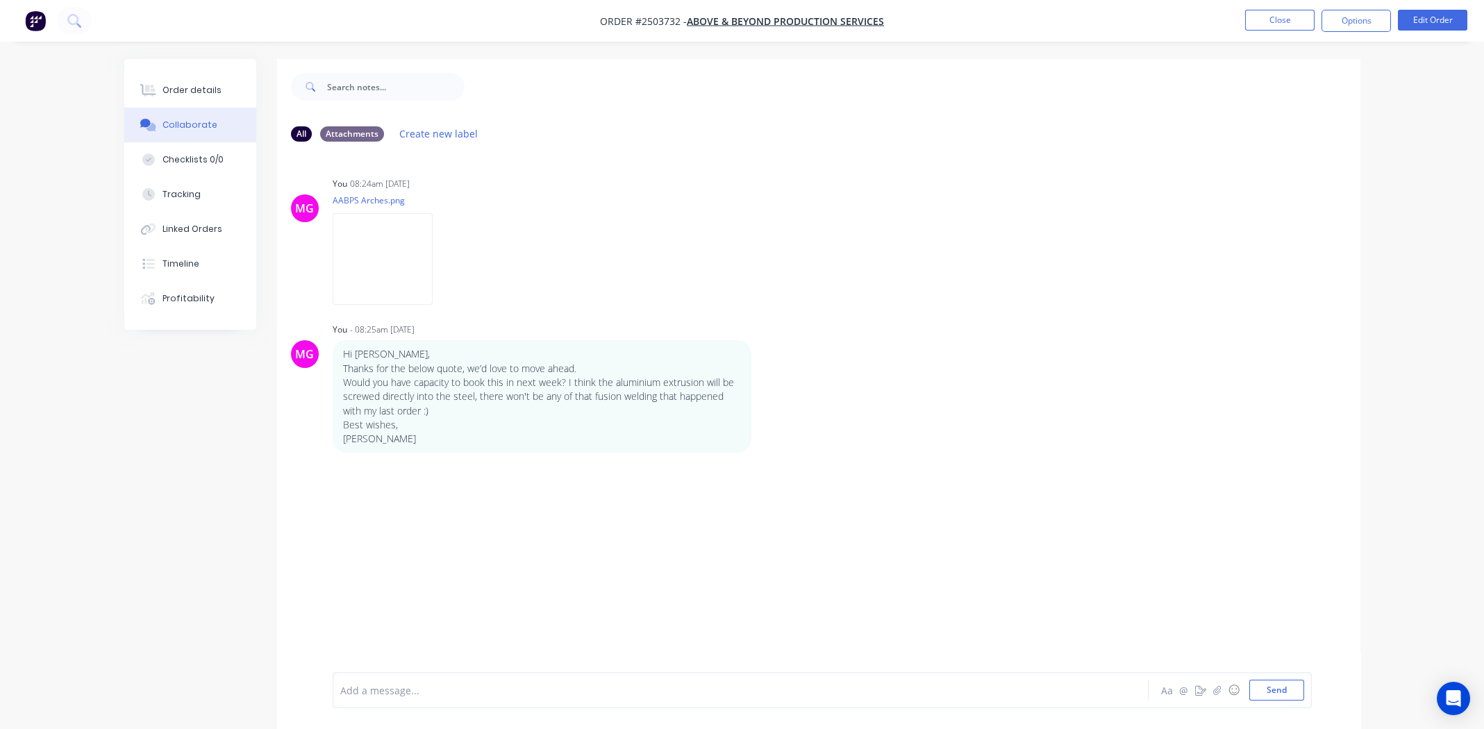
drag, startPoint x: 492, startPoint y: 585, endPoint x: 497, endPoint y: 565, distance: 20.6
click at [493, 581] on div "MG You 08:24am 03/09/25 AABPS Arches.png Labels Download Delete MG You - 08:25a…" at bounding box center [818, 412] width 1083 height 519
click at [194, 76] on button "Order details" at bounding box center [190, 90] width 132 height 35
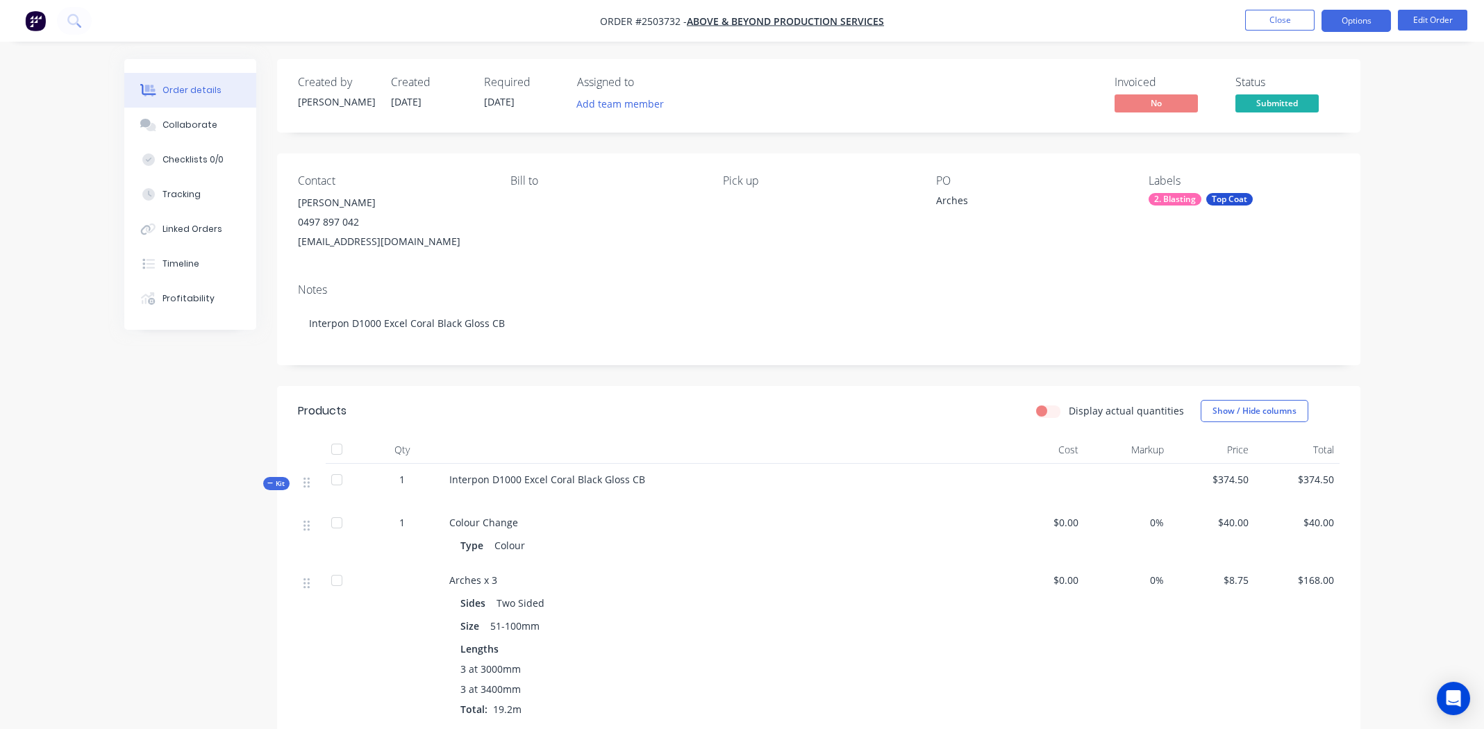
click at [1352, 19] on button "Options" at bounding box center [1356, 21] width 69 height 22
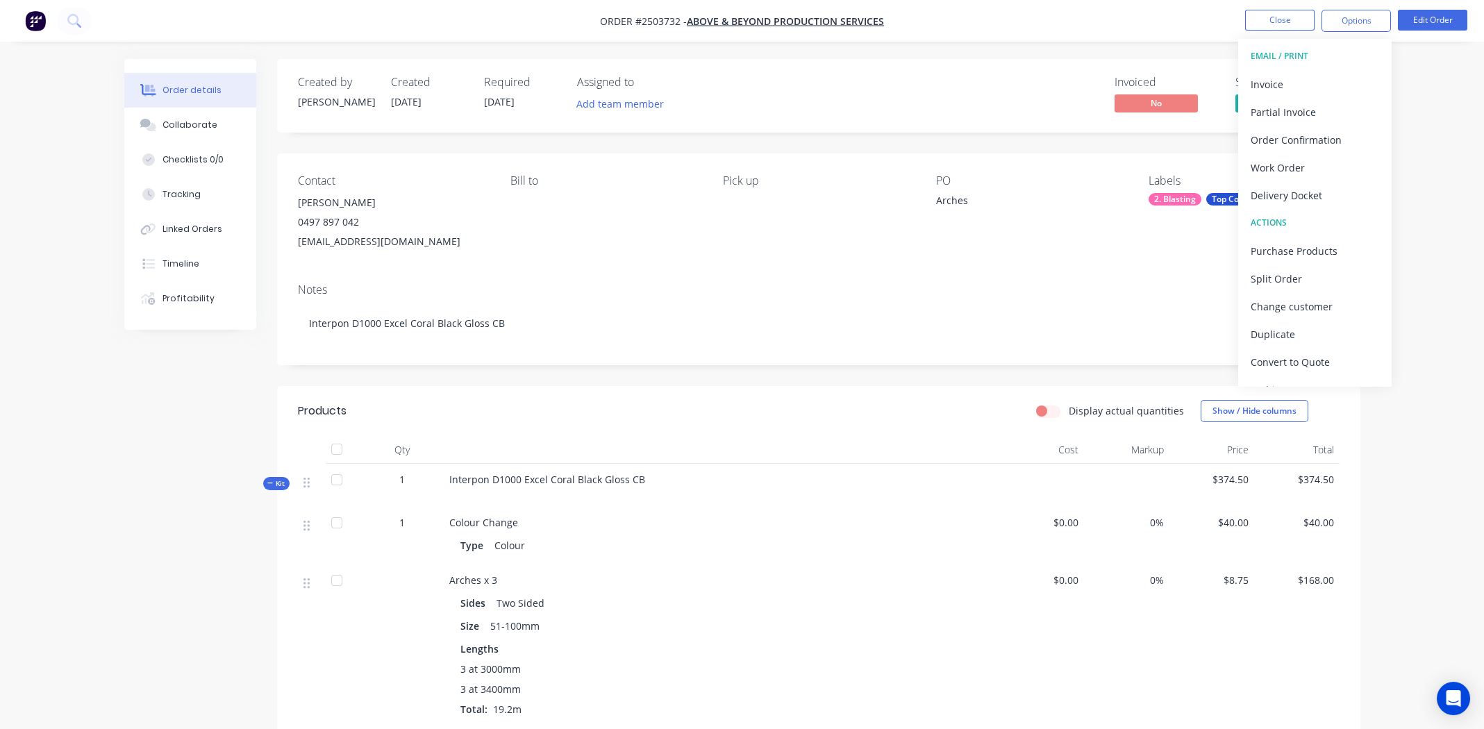
click at [1038, 44] on div "Order details Collaborate Checklists 0/0 Tracking Linked Orders Timeline Profit…" at bounding box center [742, 504] width 1484 height 1009
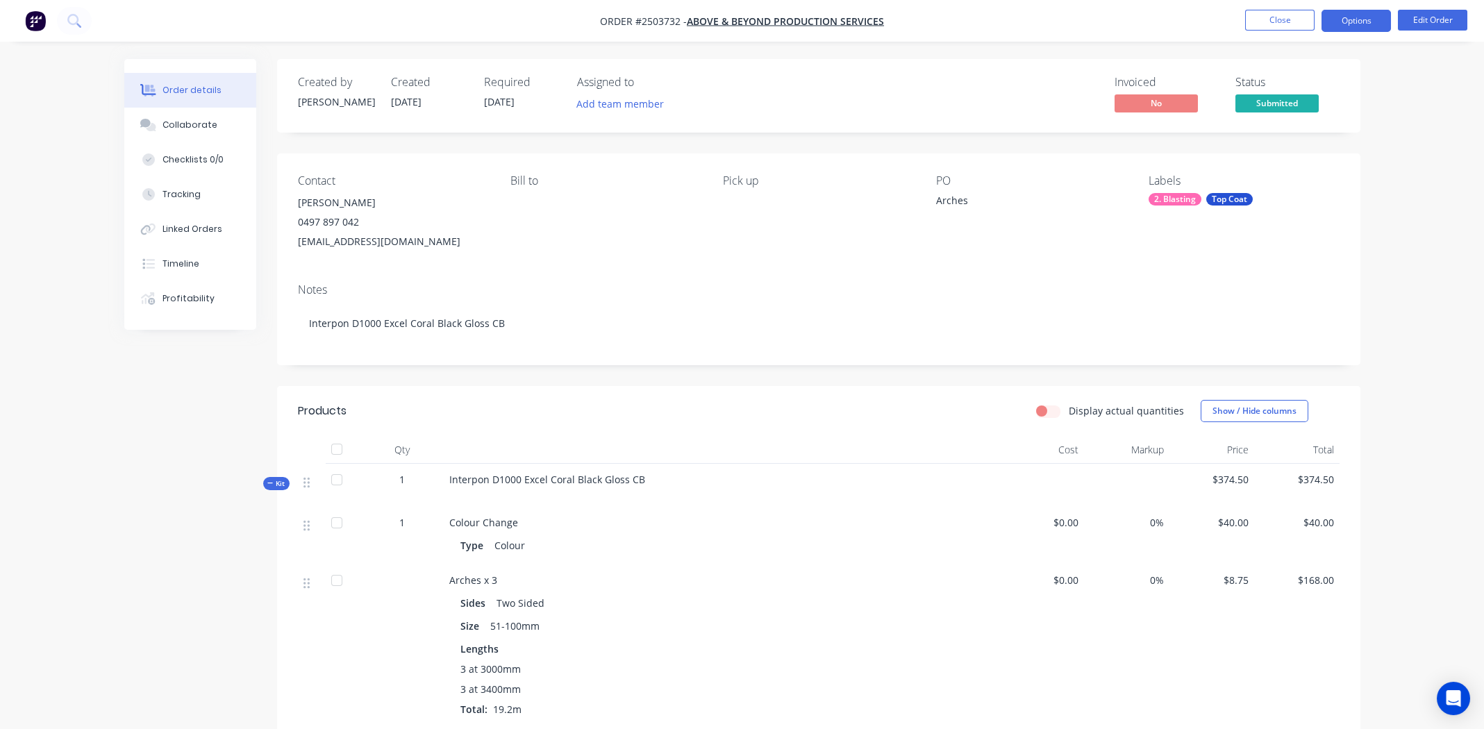
click at [1352, 19] on button "Options" at bounding box center [1356, 21] width 69 height 22
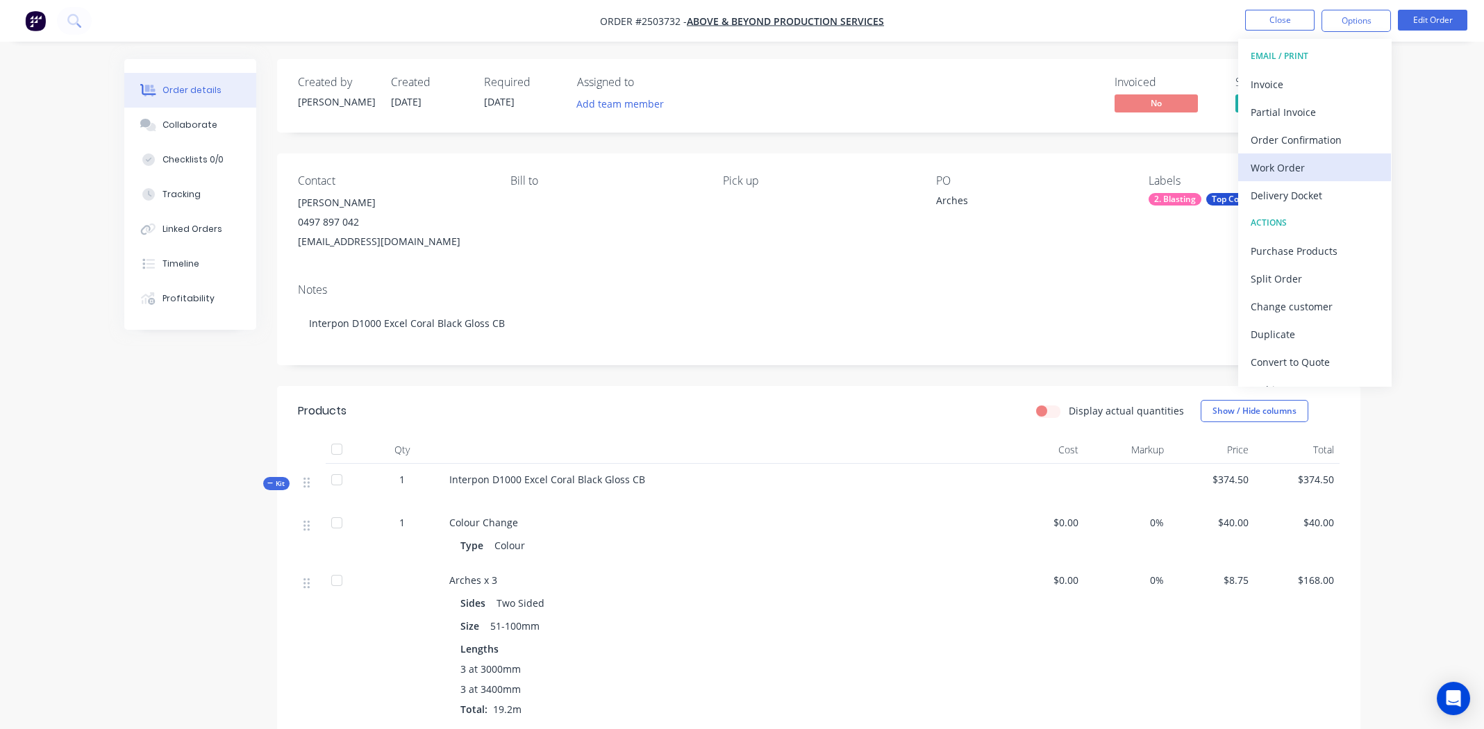
click at [1261, 166] on div "Work Order" at bounding box center [1315, 168] width 128 height 20
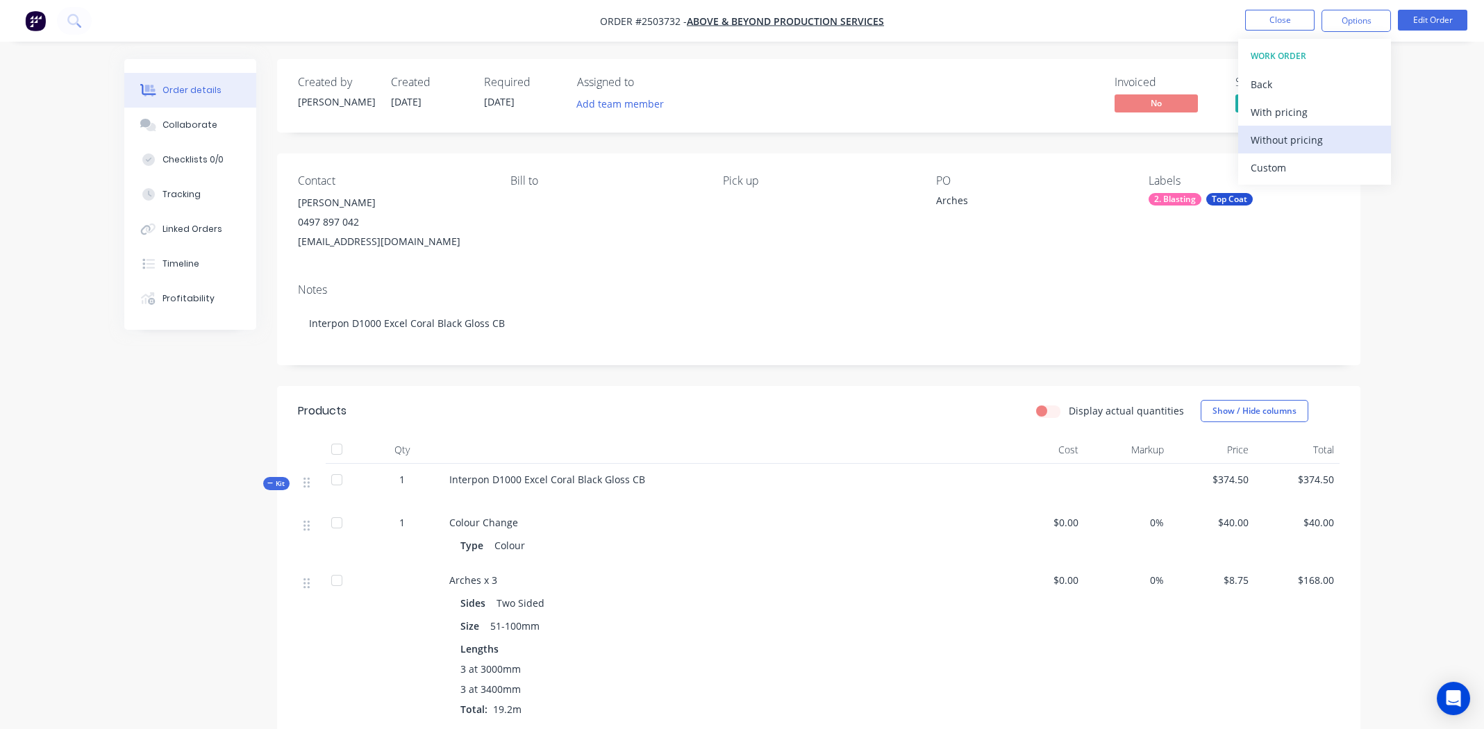
click at [1283, 139] on div "Without pricing" at bounding box center [1315, 140] width 128 height 20
click at [997, 65] on div "Created by Michael Created 03/09/25 Required 05/08/25 Assigned to Add team memb…" at bounding box center [818, 96] width 1083 height 74
click at [175, 126] on div "Collaborate" at bounding box center [190, 125] width 55 height 13
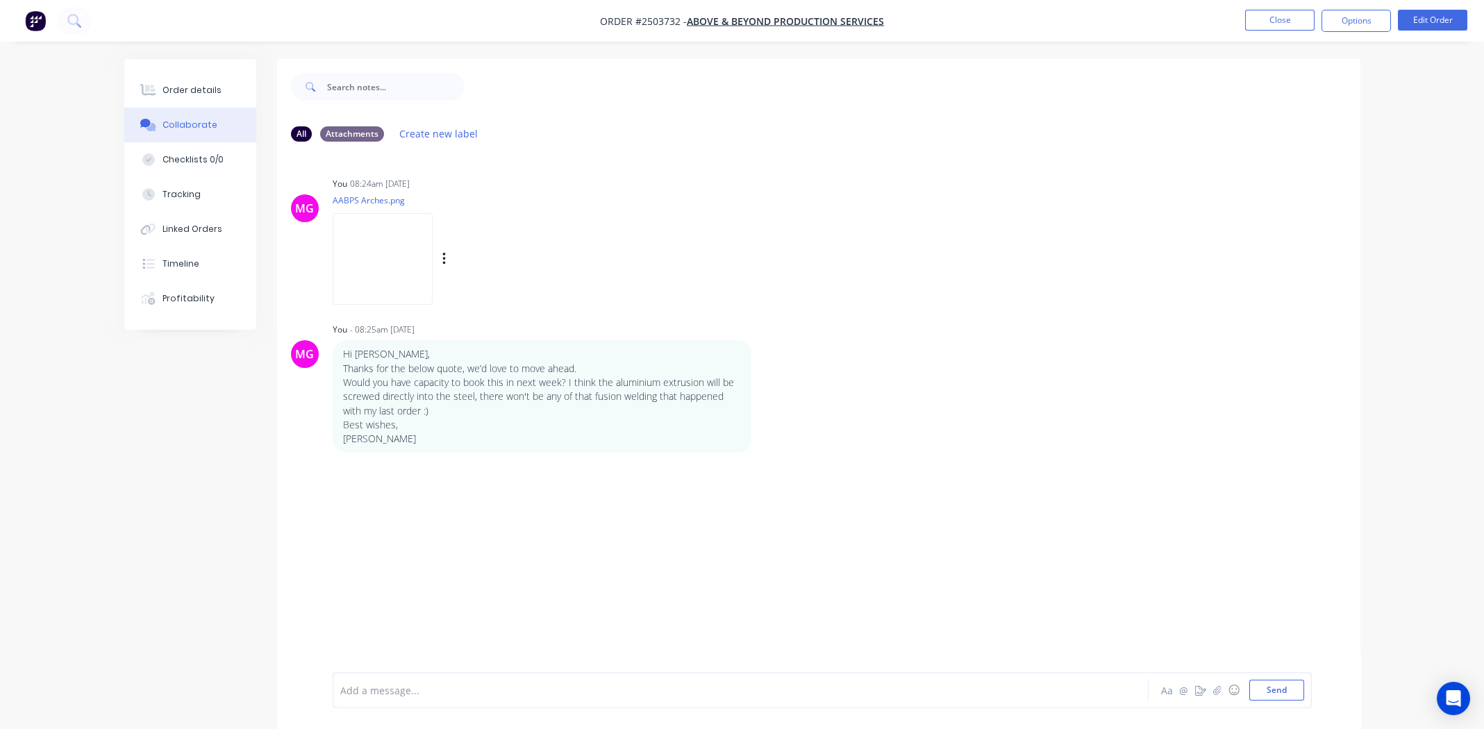
click at [404, 261] on img at bounding box center [383, 258] width 100 height 91
drag, startPoint x: 183, startPoint y: 94, endPoint x: 208, endPoint y: 99, distance: 25.6
click at [183, 93] on div "Order details" at bounding box center [192, 90] width 59 height 13
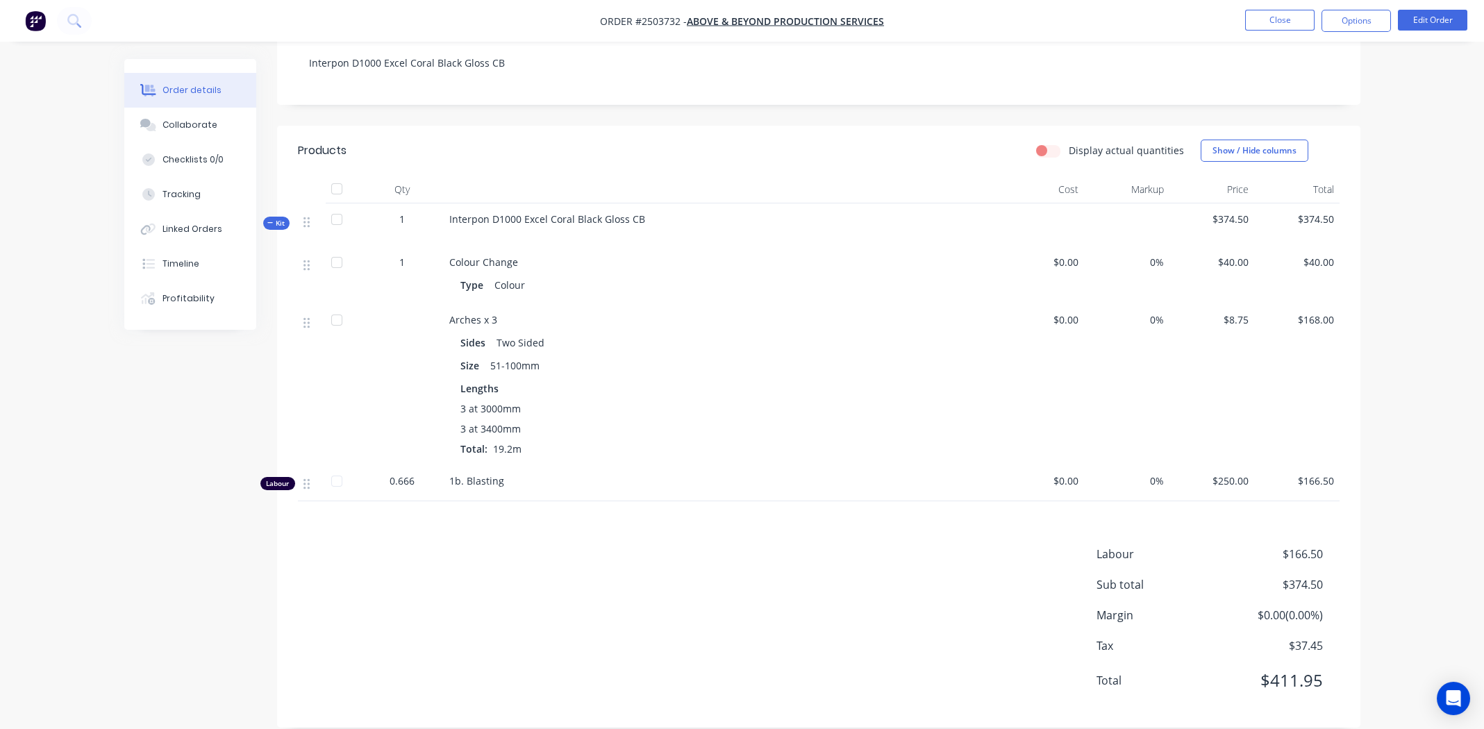
scroll to position [281, 0]
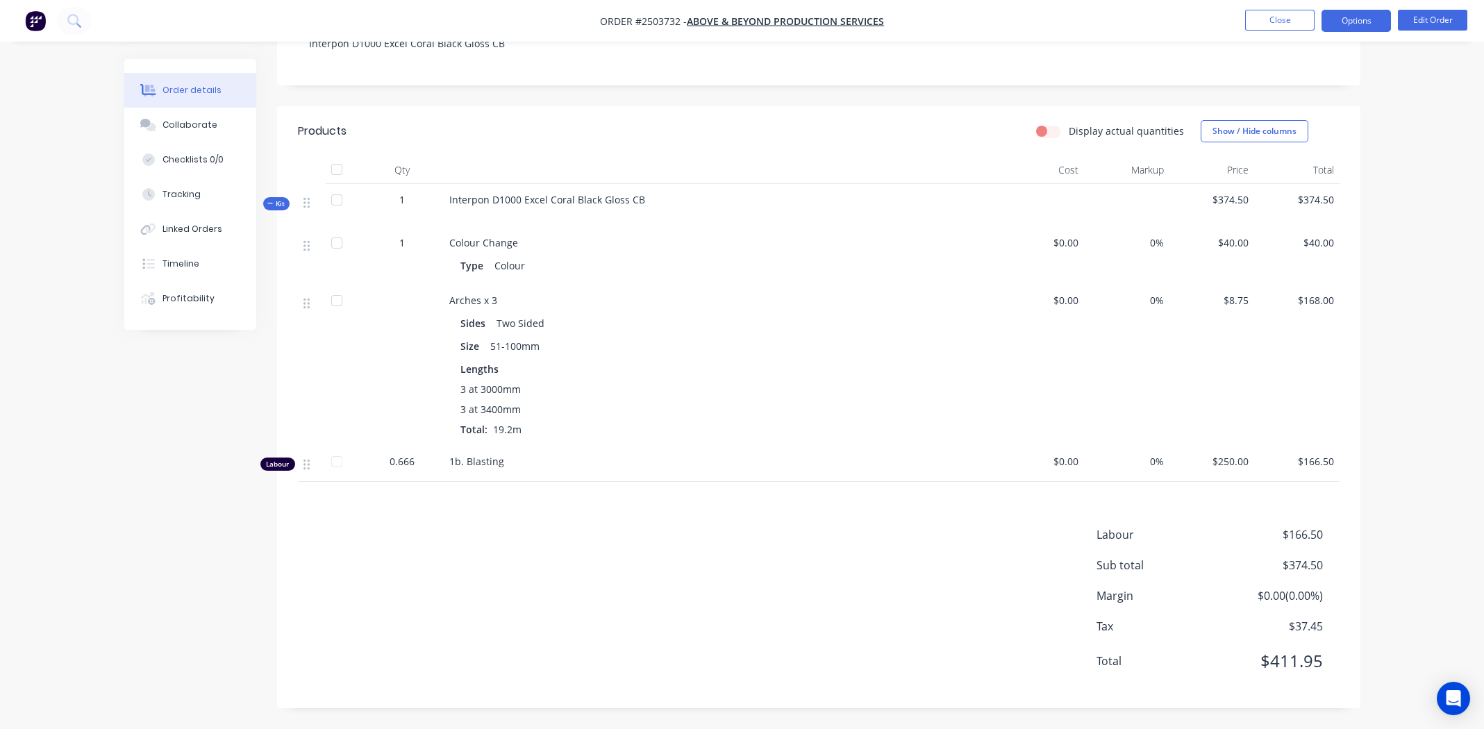
click at [1353, 13] on button "Options" at bounding box center [1356, 21] width 69 height 22
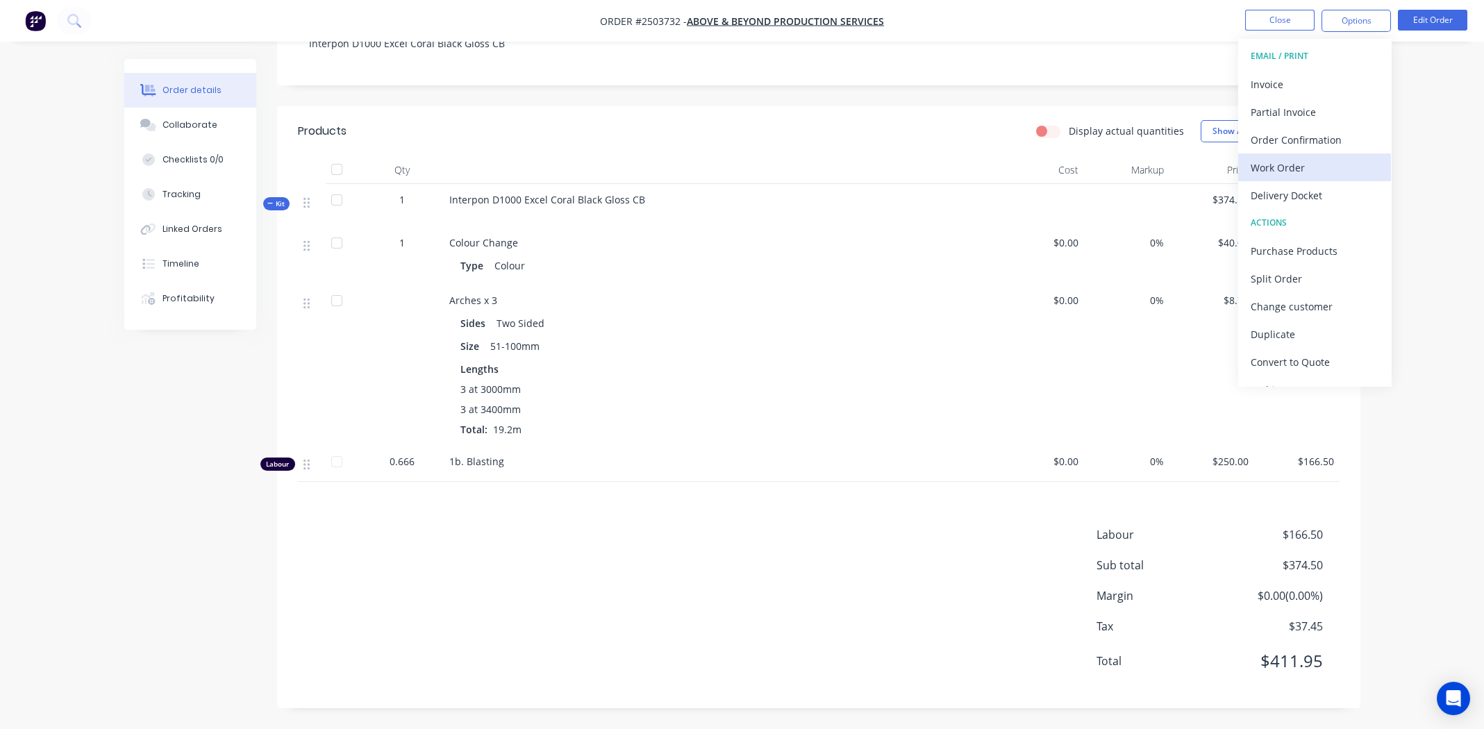
click at [1282, 169] on div "Work Order" at bounding box center [1315, 168] width 128 height 20
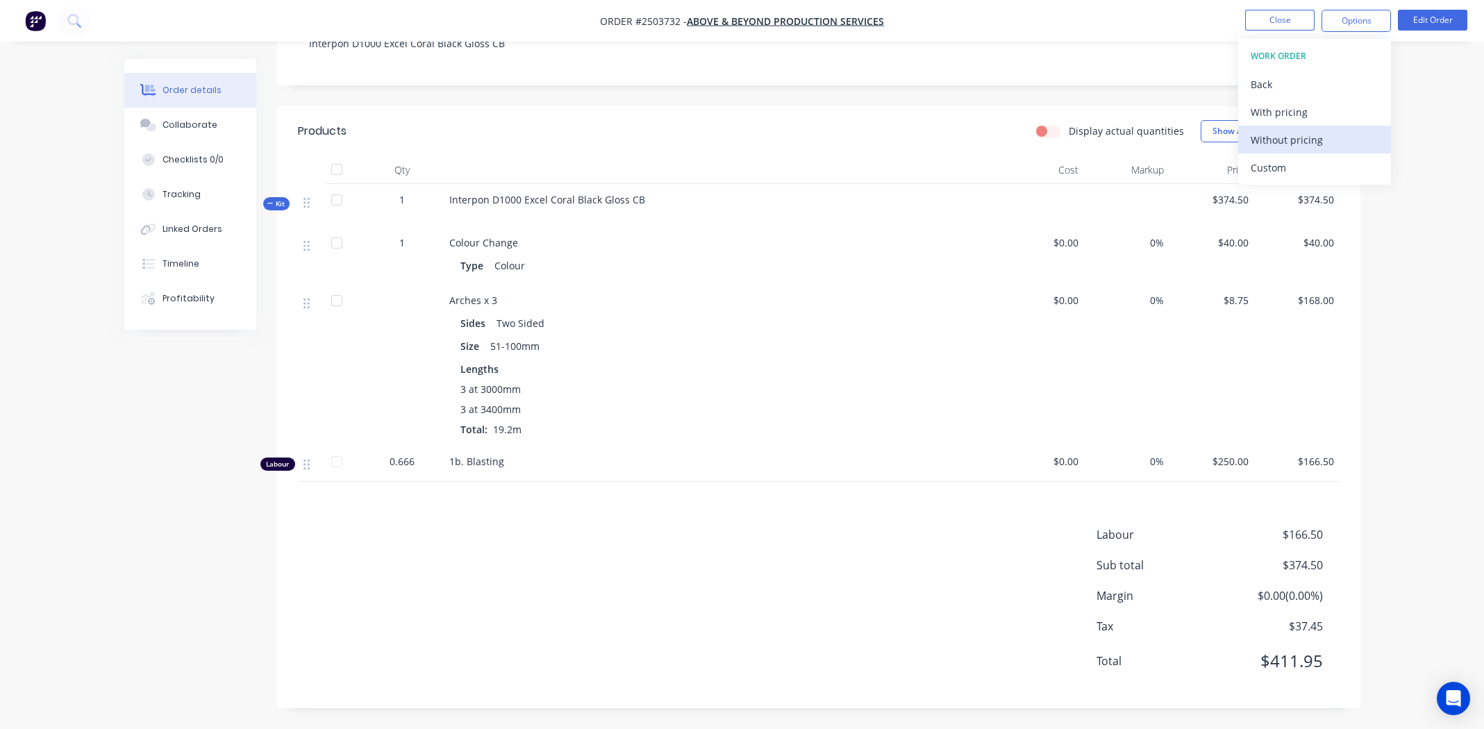
click at [1279, 139] on div "Without pricing" at bounding box center [1315, 140] width 128 height 20
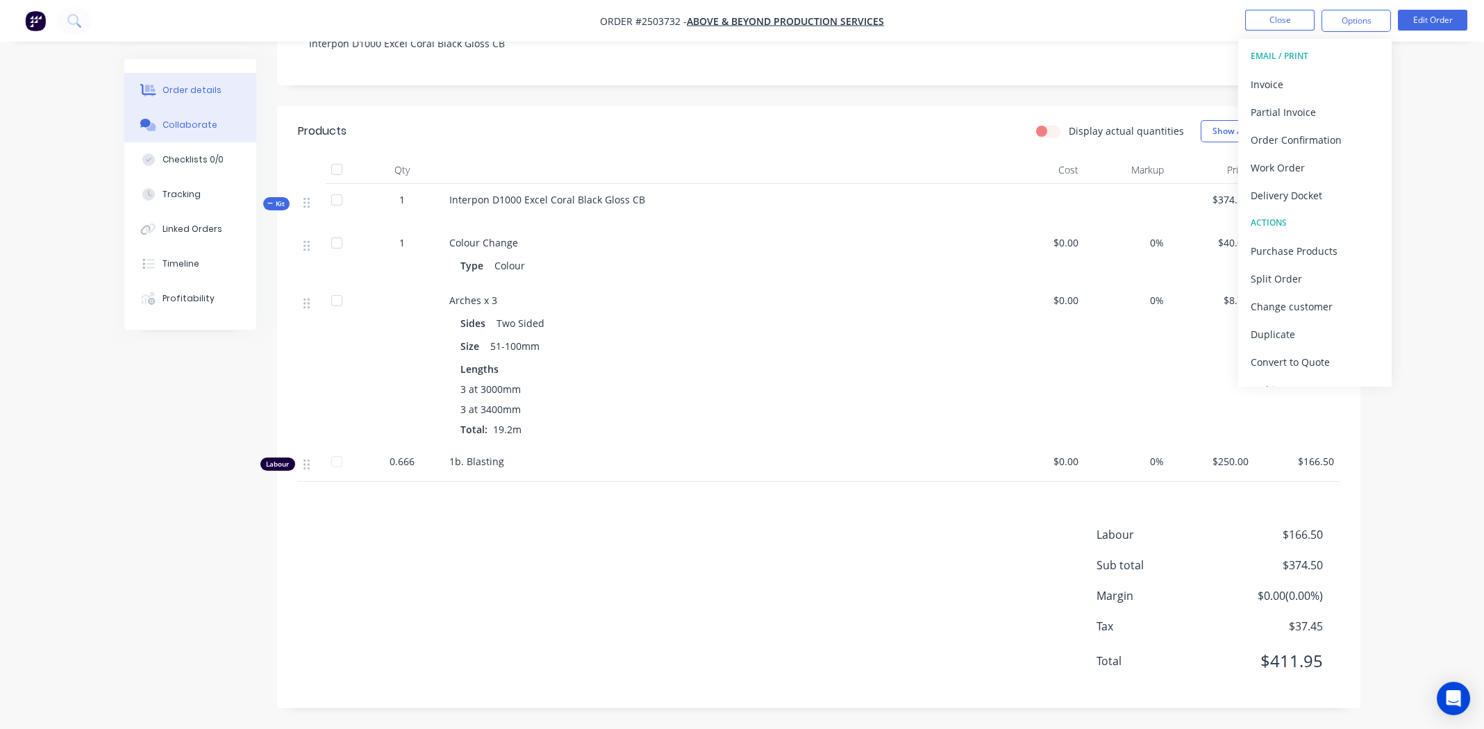
drag, startPoint x: 207, startPoint y: 118, endPoint x: 224, endPoint y: 118, distance: 17.4
click at [207, 119] on div "Collaborate" at bounding box center [190, 125] width 55 height 13
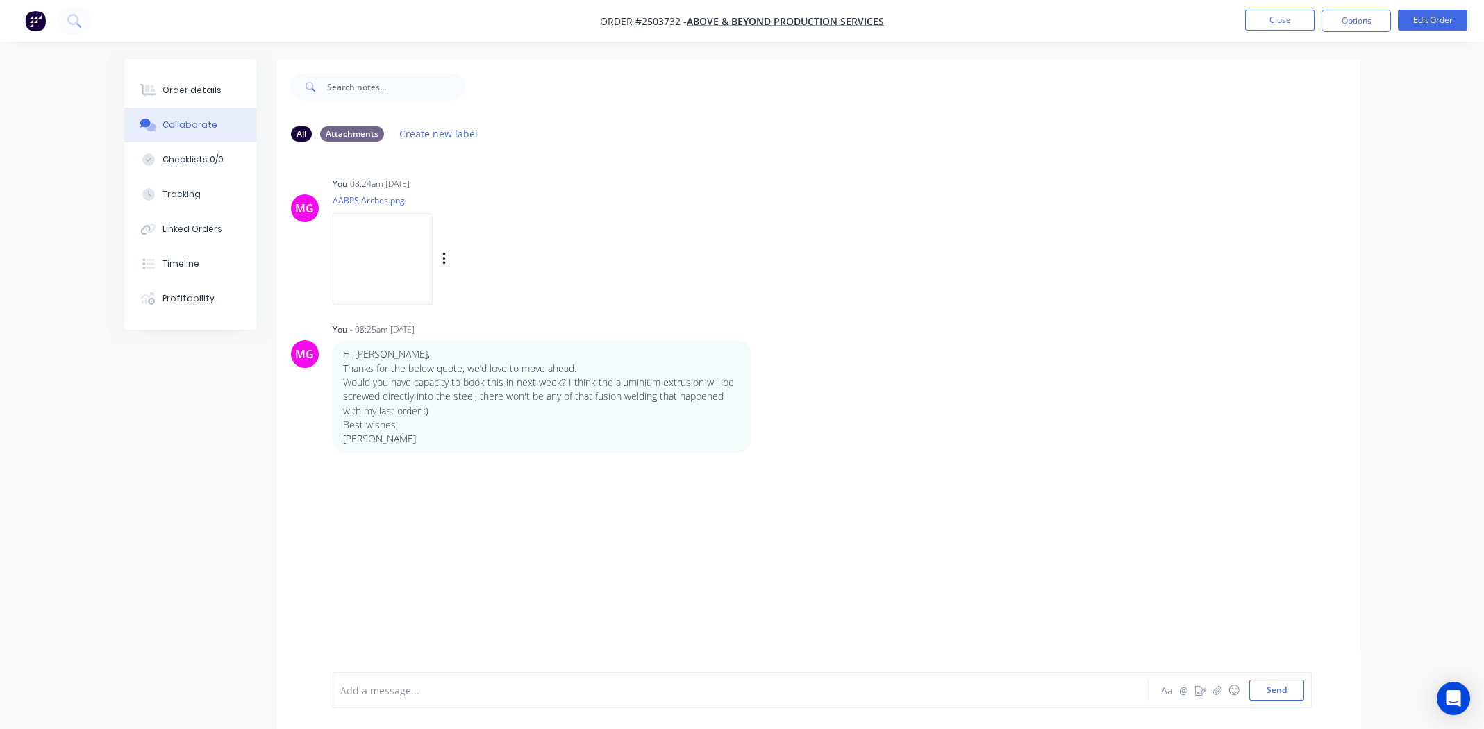
click at [407, 244] on img at bounding box center [383, 258] width 100 height 91
click at [1286, 18] on button "Close" at bounding box center [1279, 20] width 69 height 21
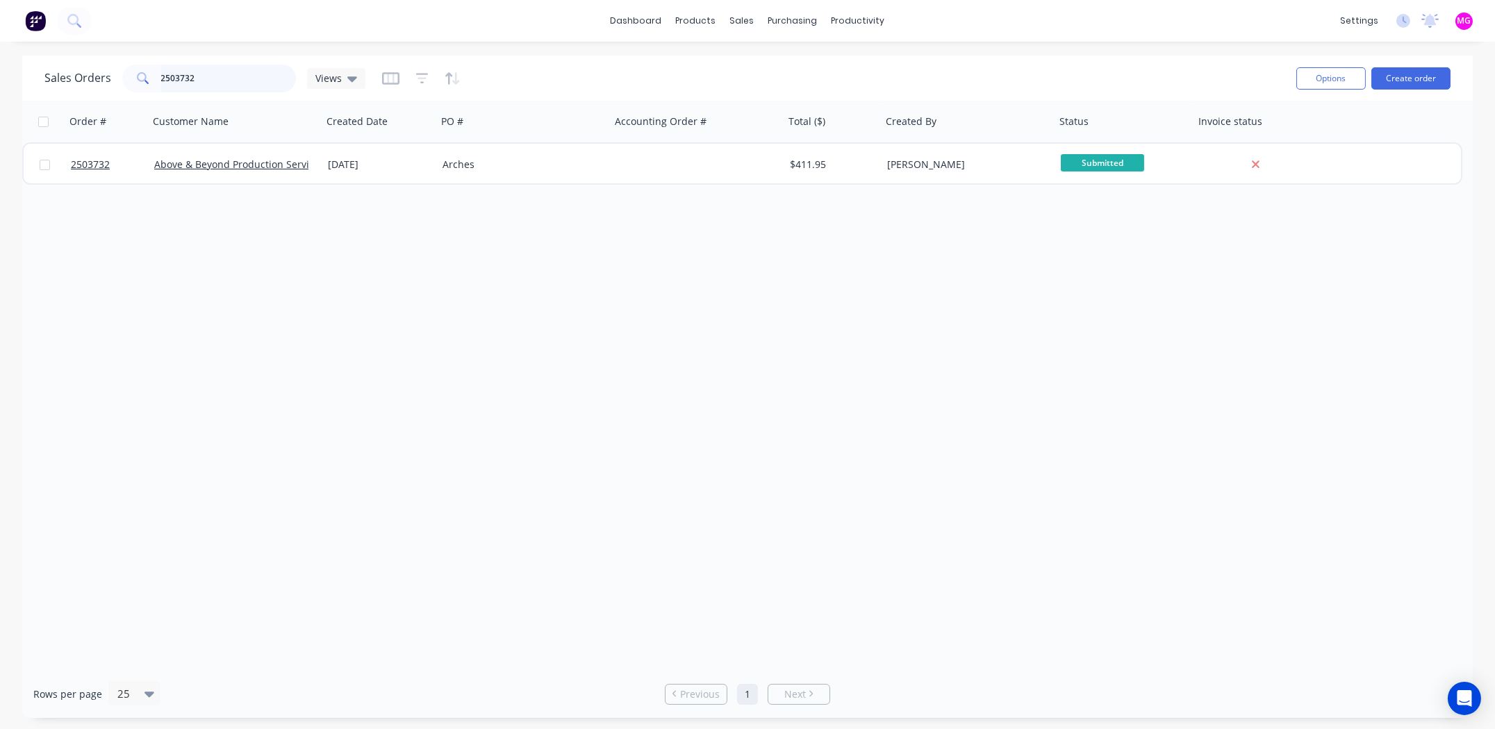
click at [243, 67] on input "2503732" at bounding box center [228, 79] width 135 height 28
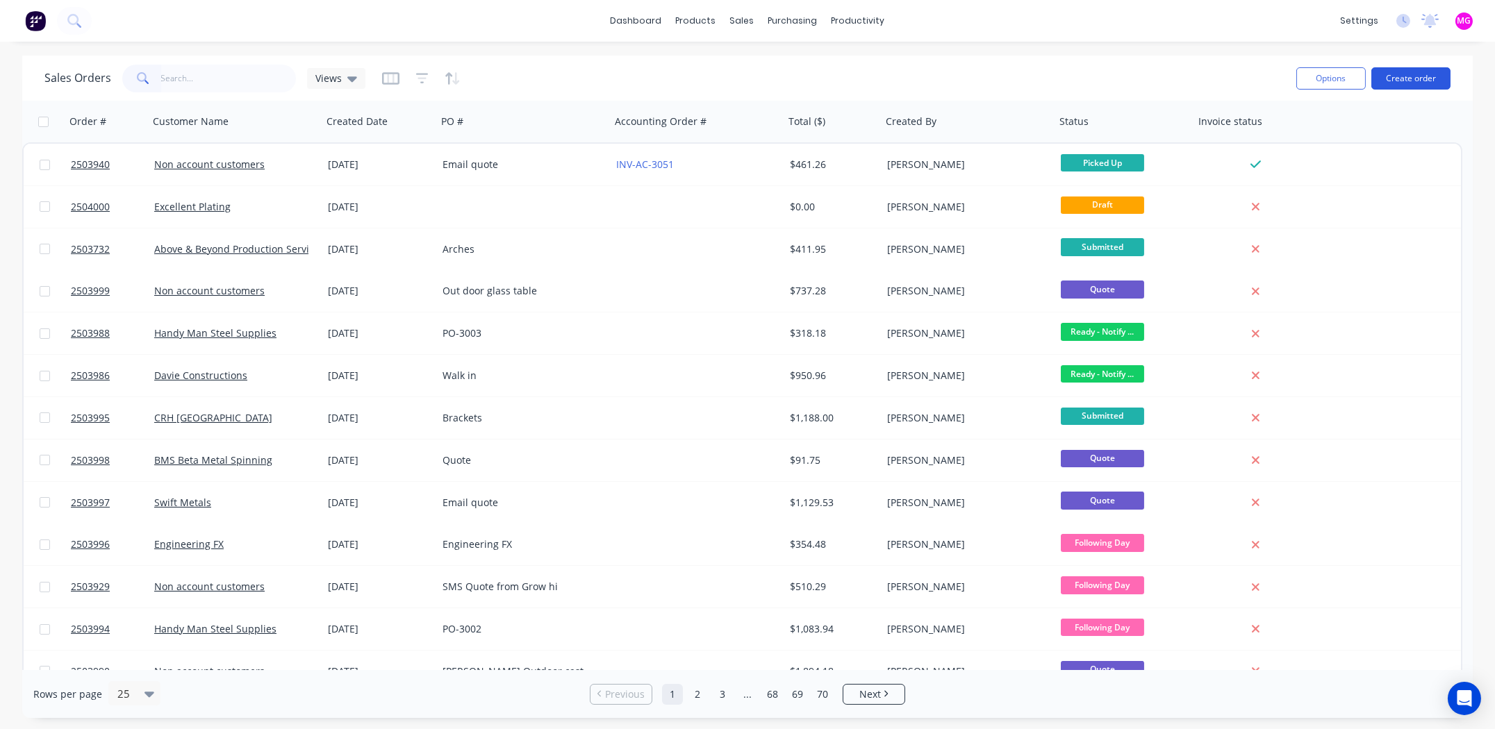
click at [1411, 72] on button "Create order" at bounding box center [1410, 78] width 79 height 22
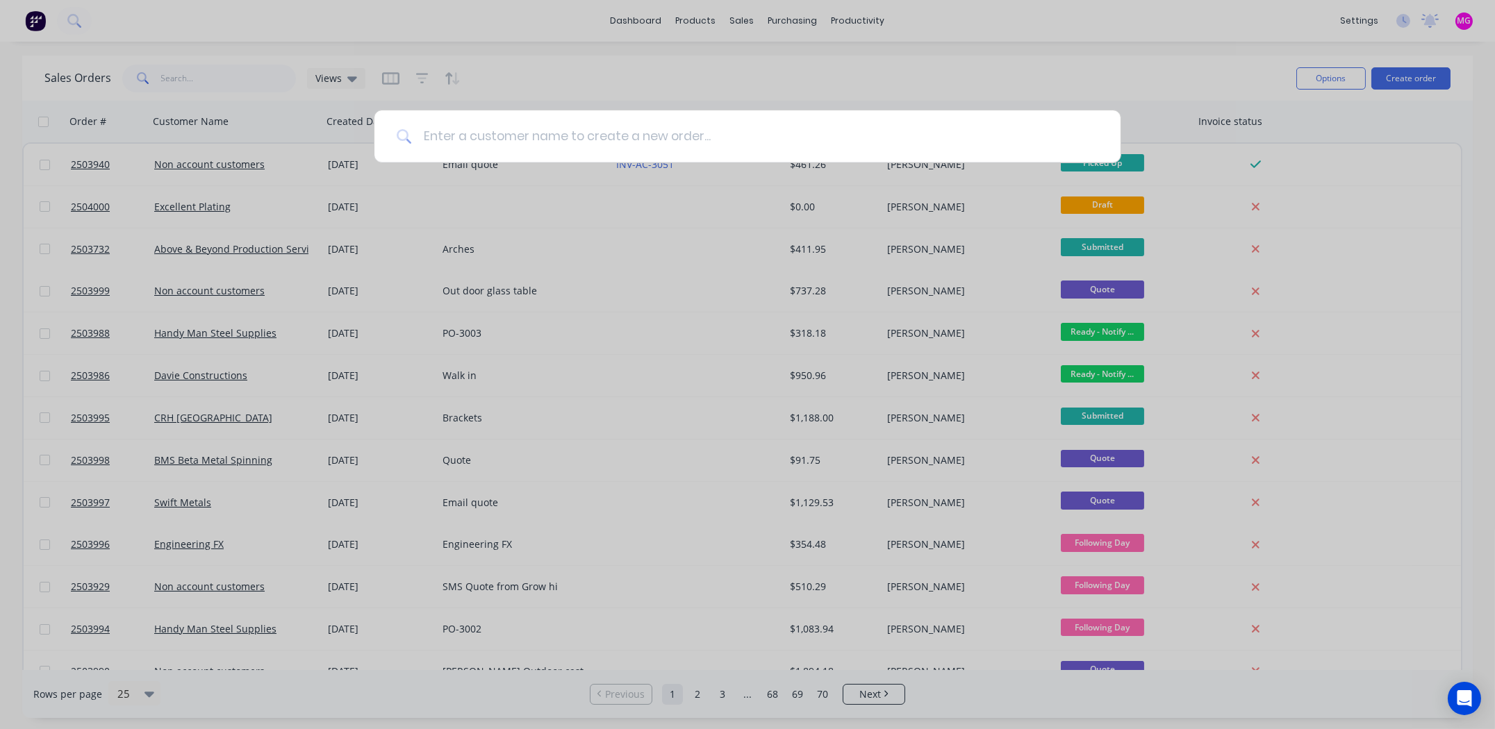
click at [477, 133] on input at bounding box center [755, 136] width 686 height 52
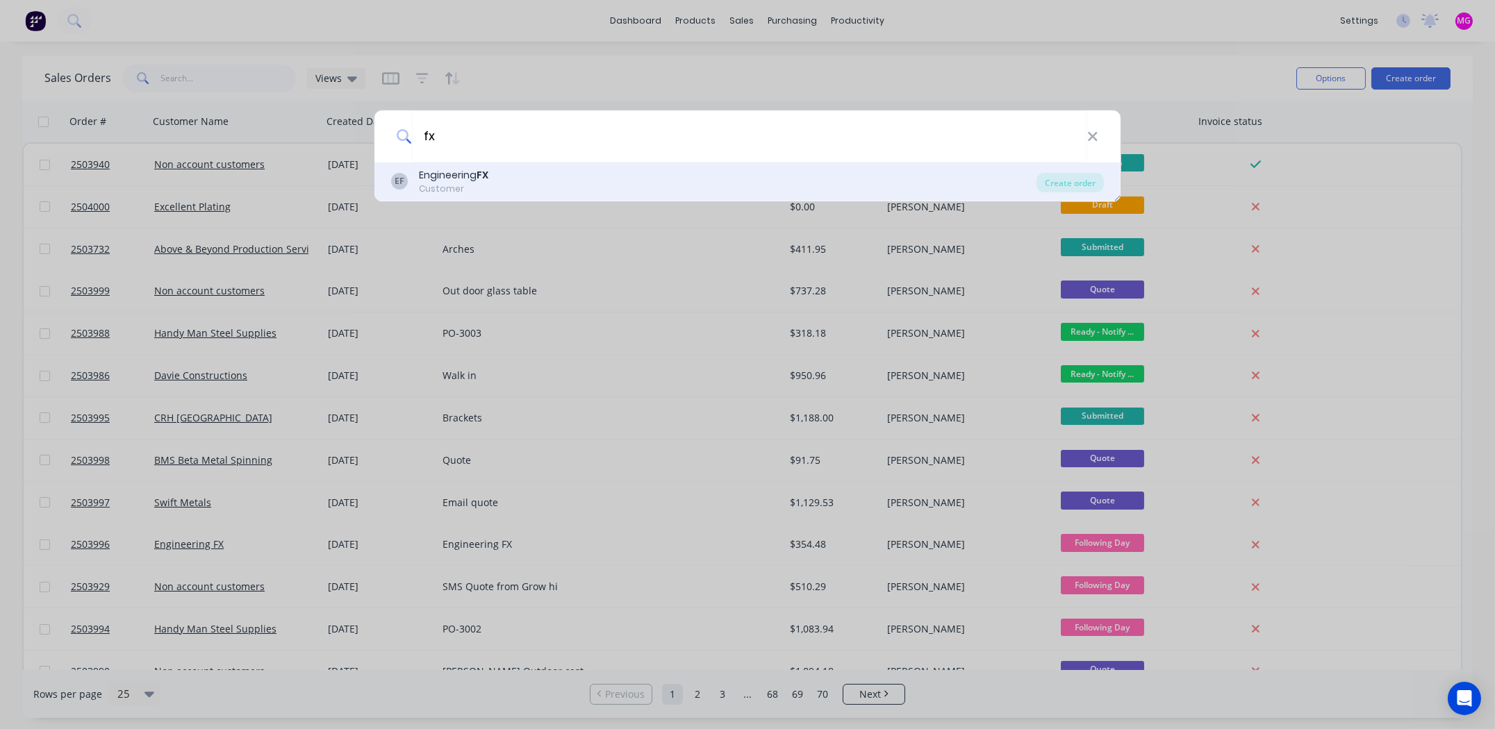
type input "fx"
click at [482, 174] on b "FX" at bounding box center [482, 175] width 12 height 14
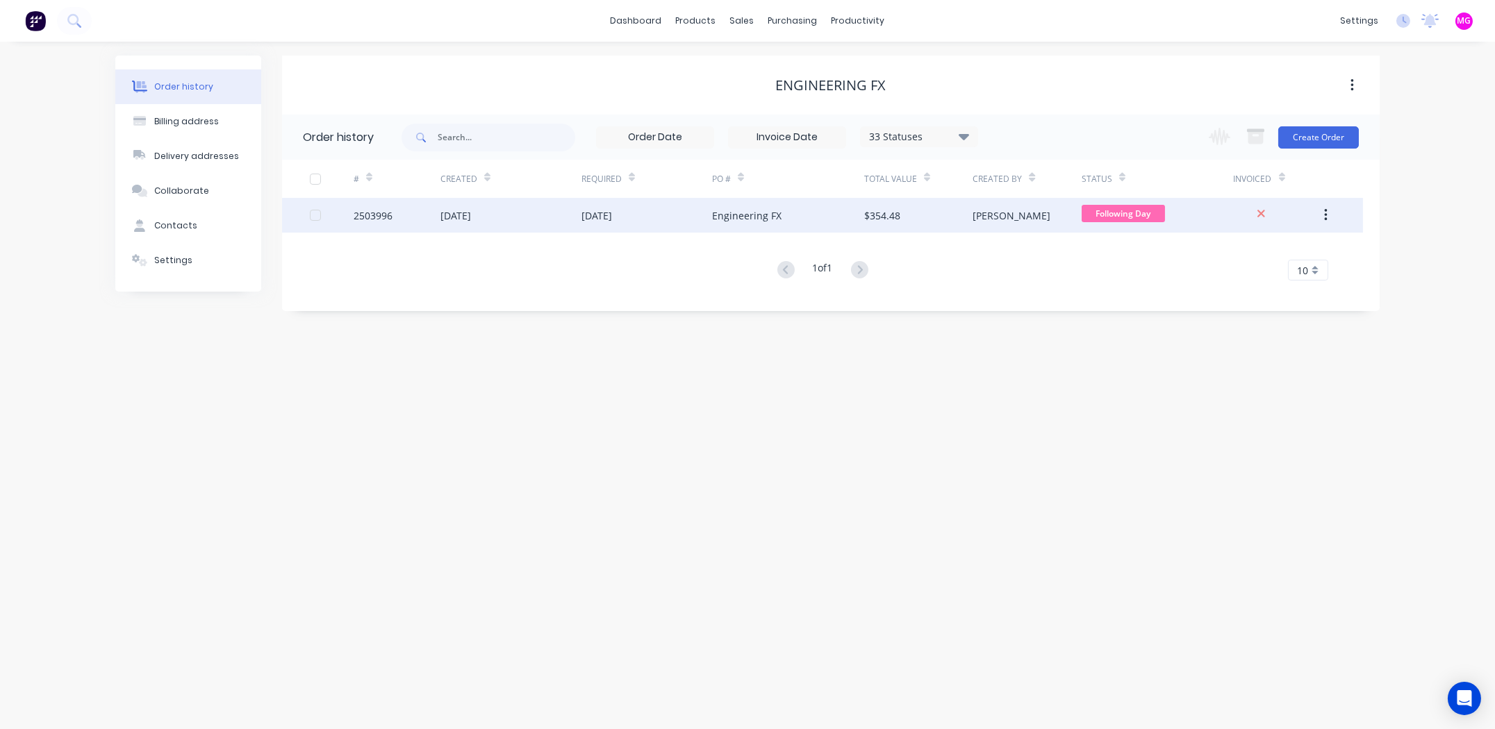
click at [357, 209] on div "2503996" at bounding box center [373, 215] width 39 height 15
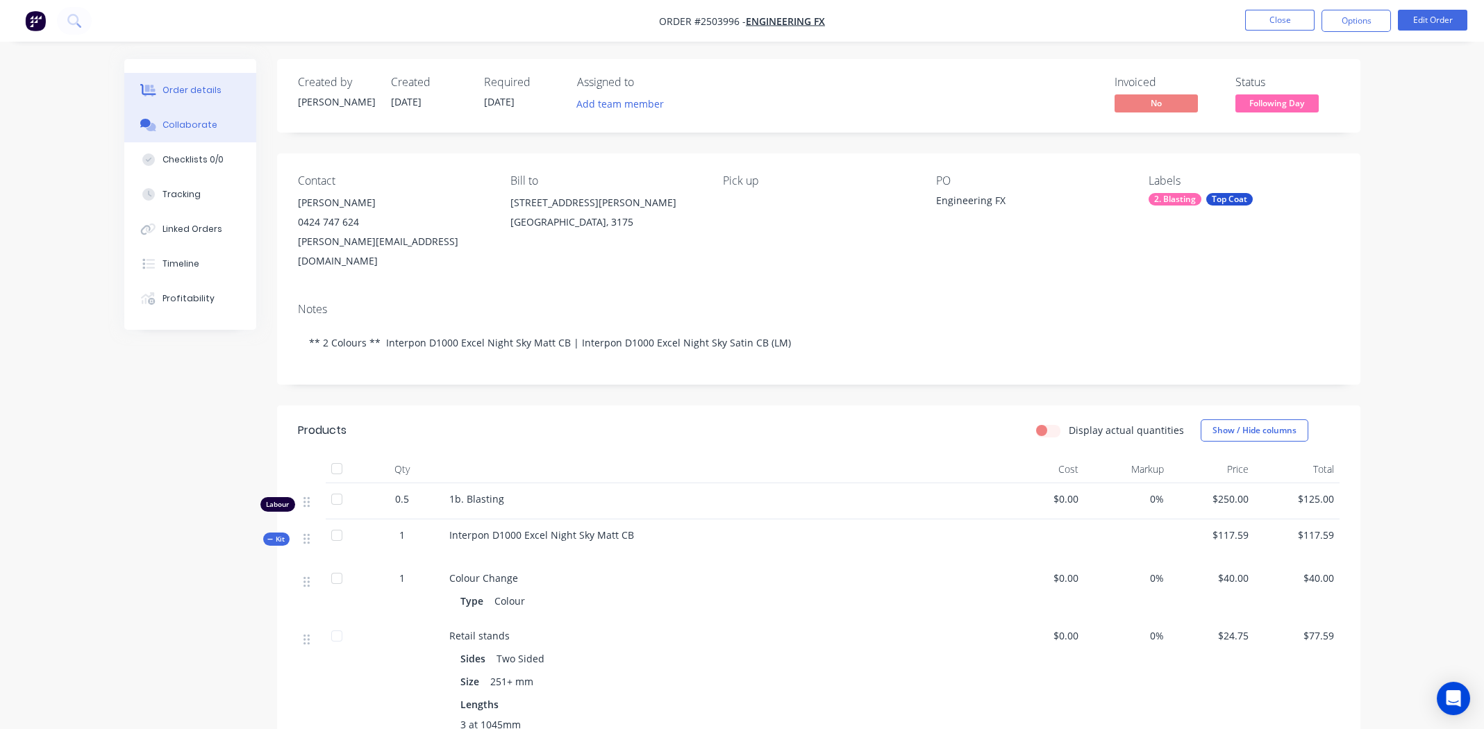
click at [212, 117] on button "Collaborate" at bounding box center [190, 125] width 132 height 35
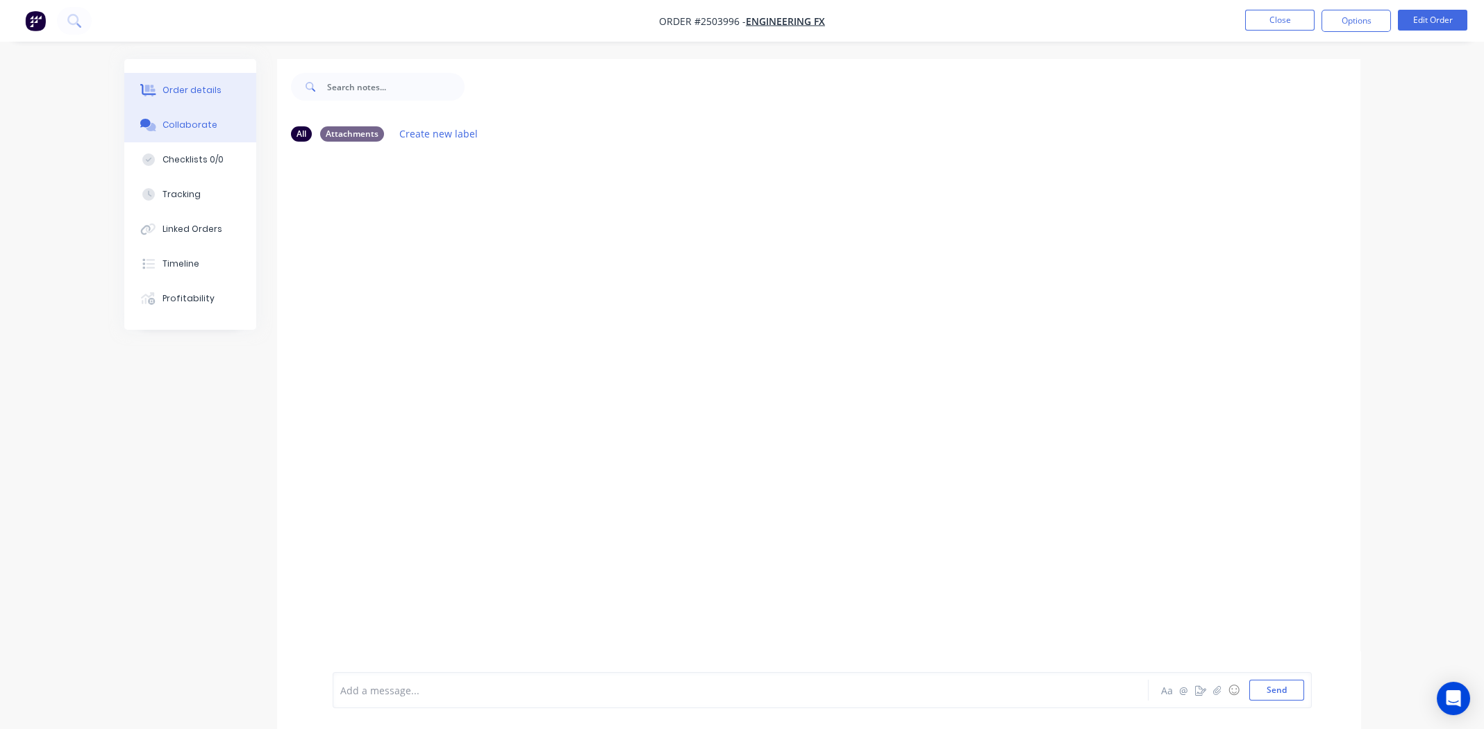
click at [190, 91] on div "Order details" at bounding box center [192, 90] width 59 height 13
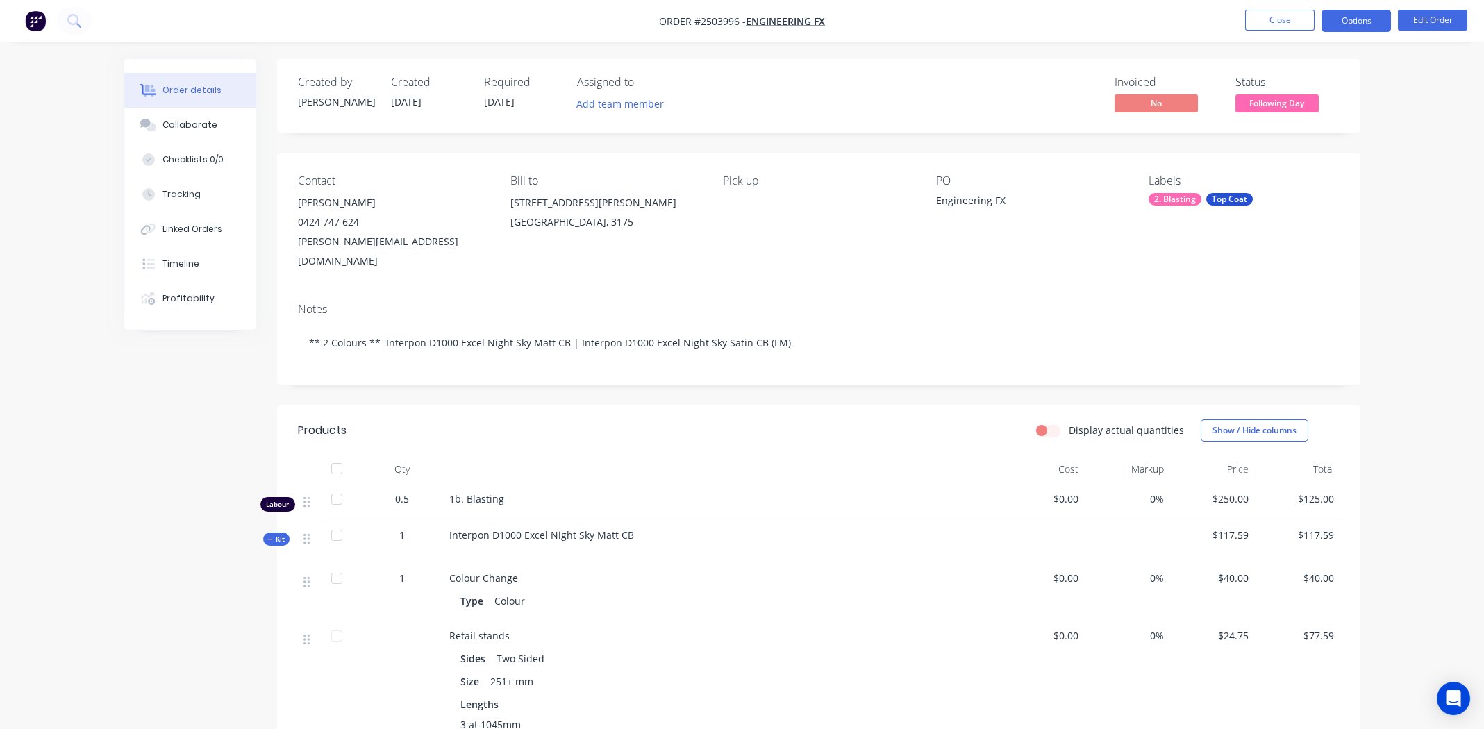
click at [1363, 26] on button "Options" at bounding box center [1356, 21] width 69 height 22
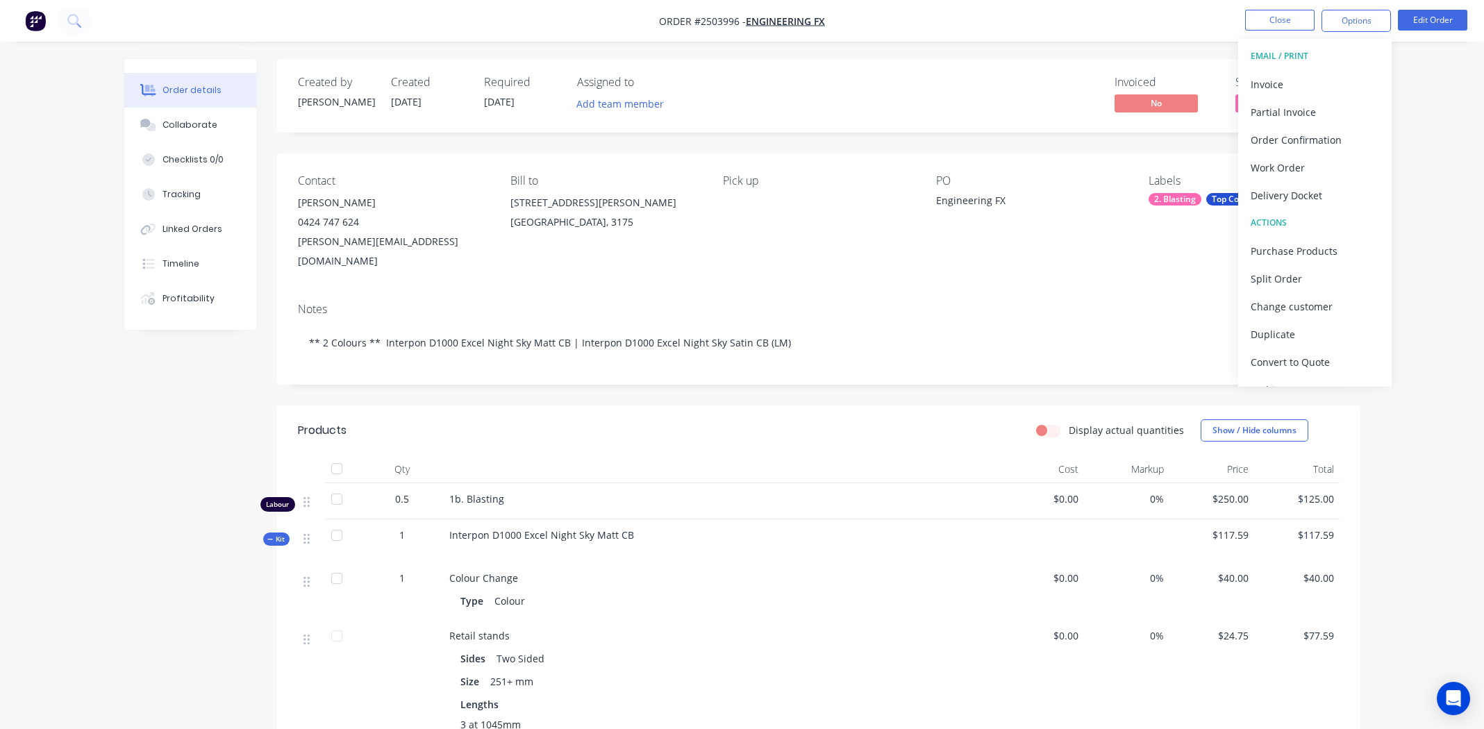
click at [1142, 22] on nav "Order #2503996 - Engineering FX Close Options EMAIL / PRINT Invoice Partial Inv…" at bounding box center [742, 21] width 1484 height 42
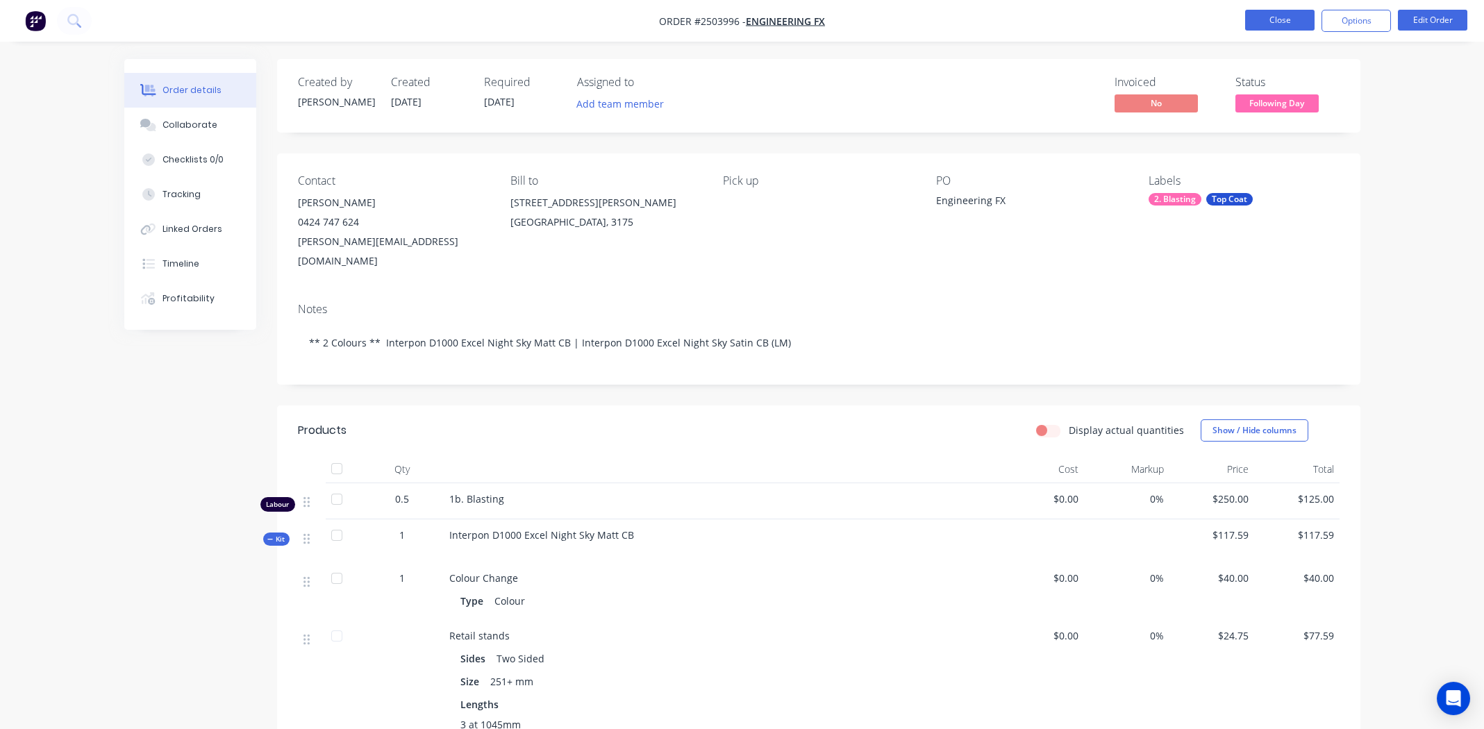
click at [1279, 22] on button "Close" at bounding box center [1279, 20] width 69 height 21
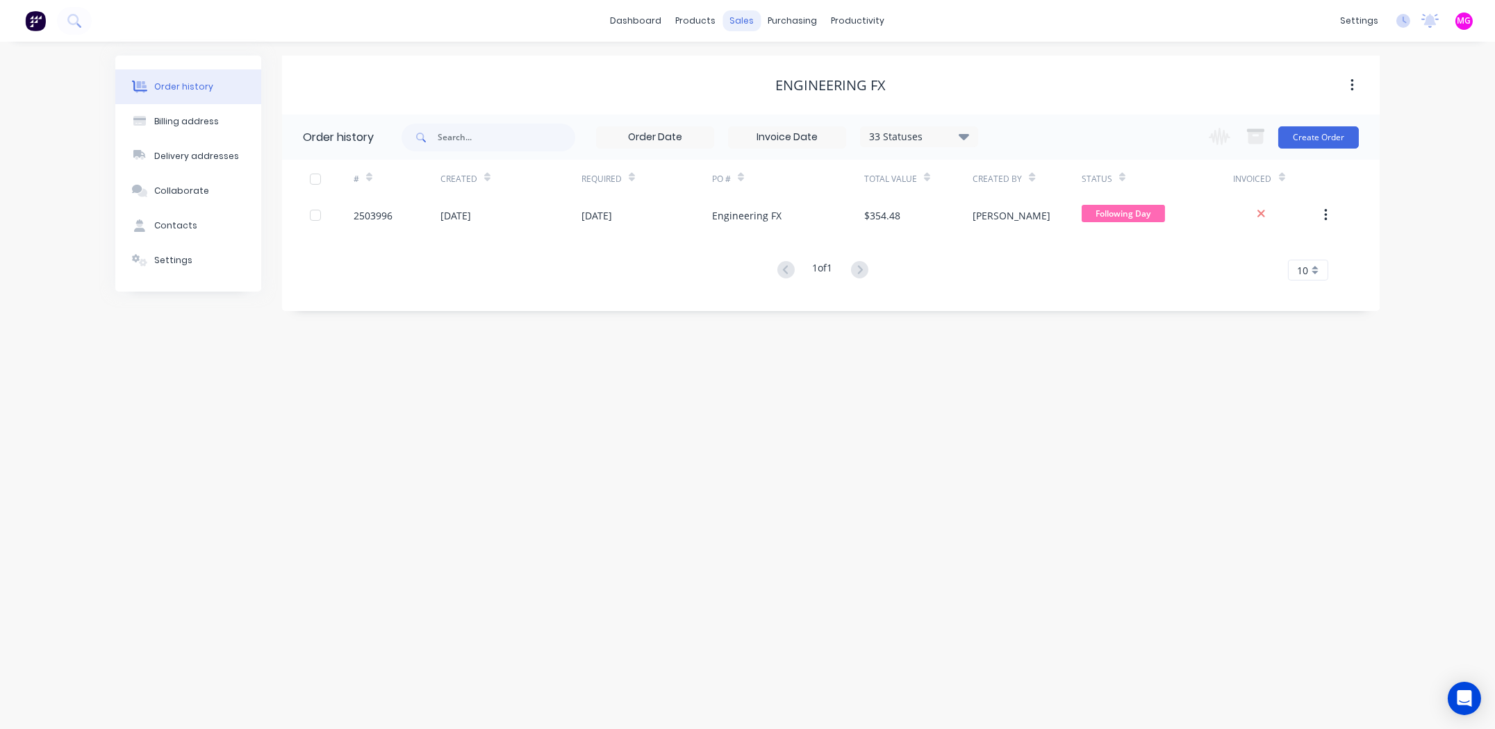
click at [740, 17] on div "sales" at bounding box center [742, 20] width 38 height 21
click at [767, 52] on link "Sales Orders" at bounding box center [816, 66] width 184 height 28
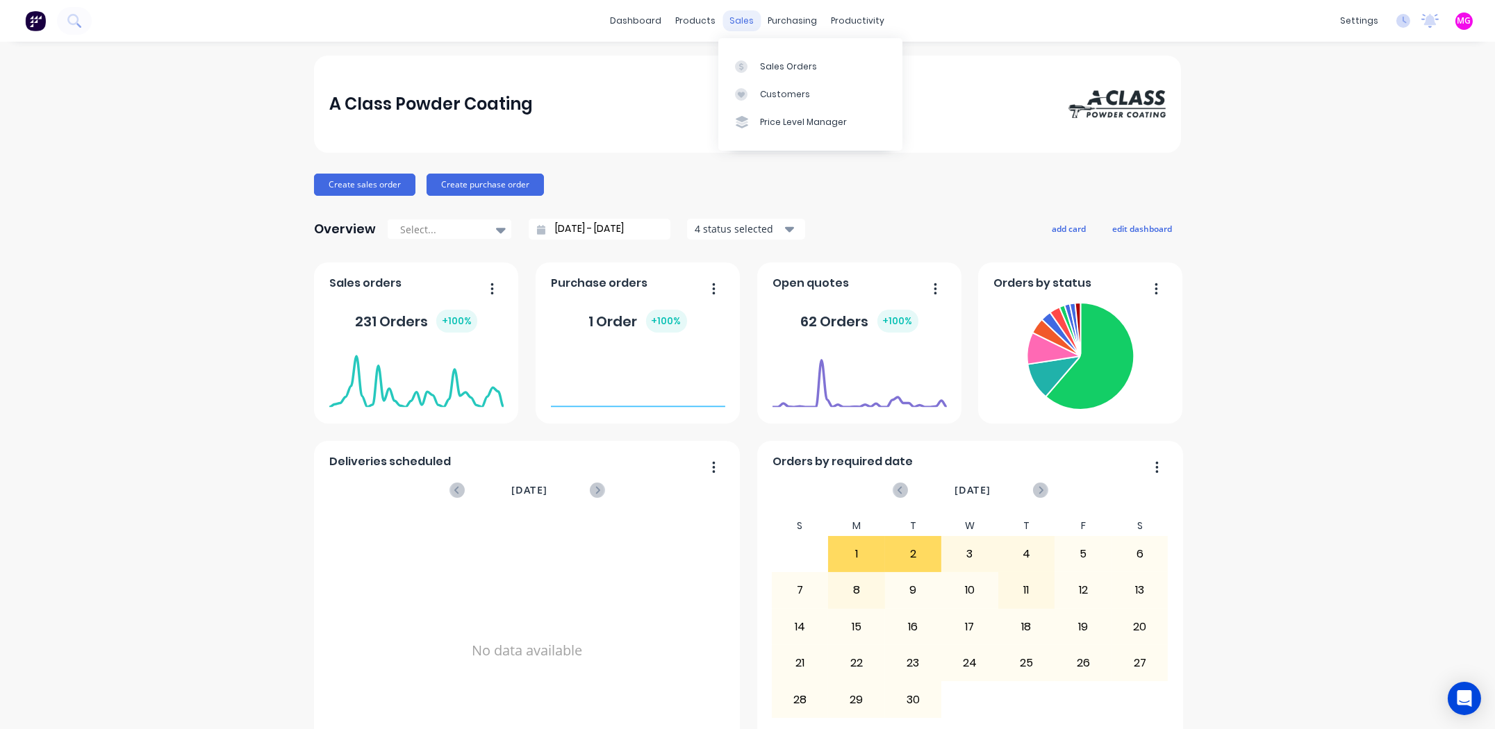
click at [735, 17] on div "sales" at bounding box center [742, 20] width 38 height 21
click at [774, 63] on div "Sales Orders" at bounding box center [788, 66] width 57 height 13
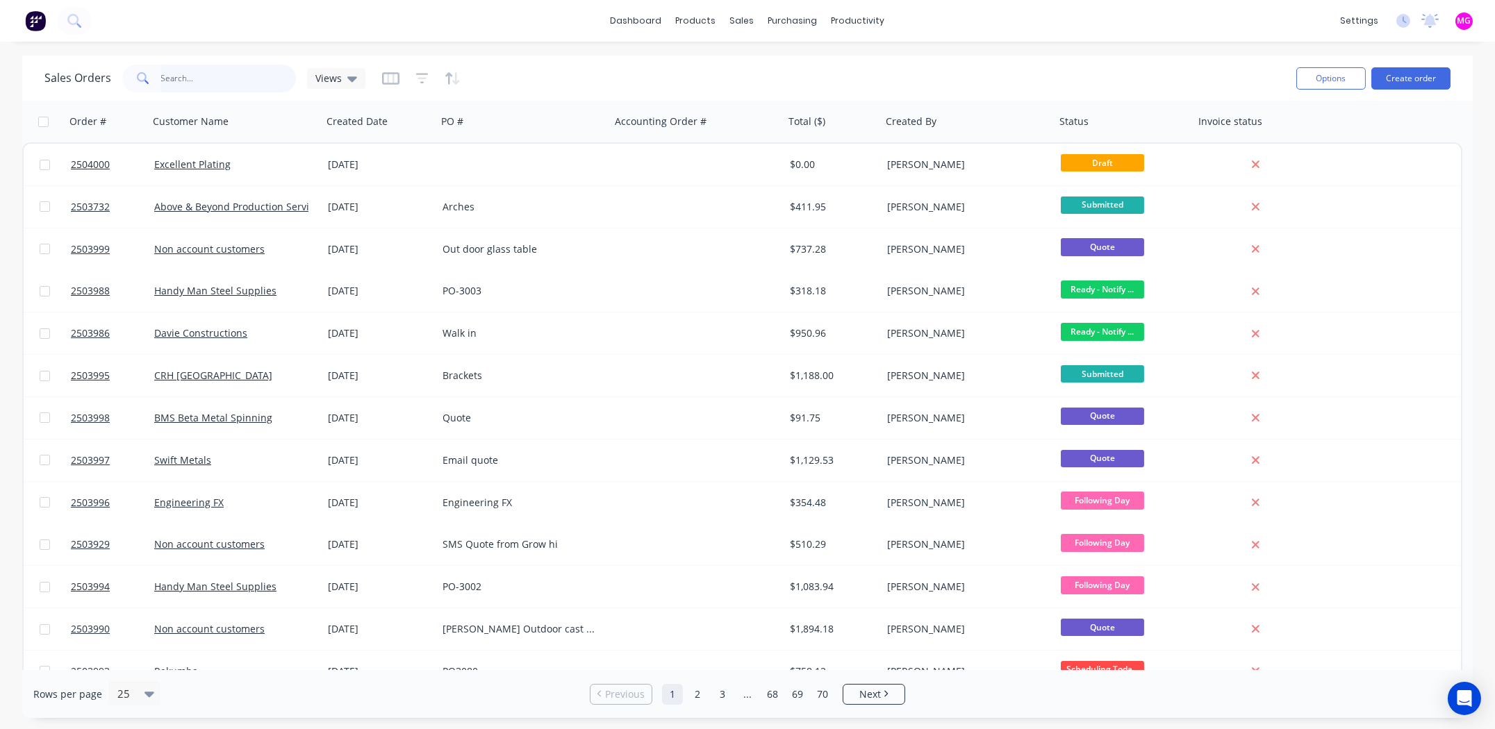
click at [199, 80] on input "text" at bounding box center [228, 79] width 135 height 28
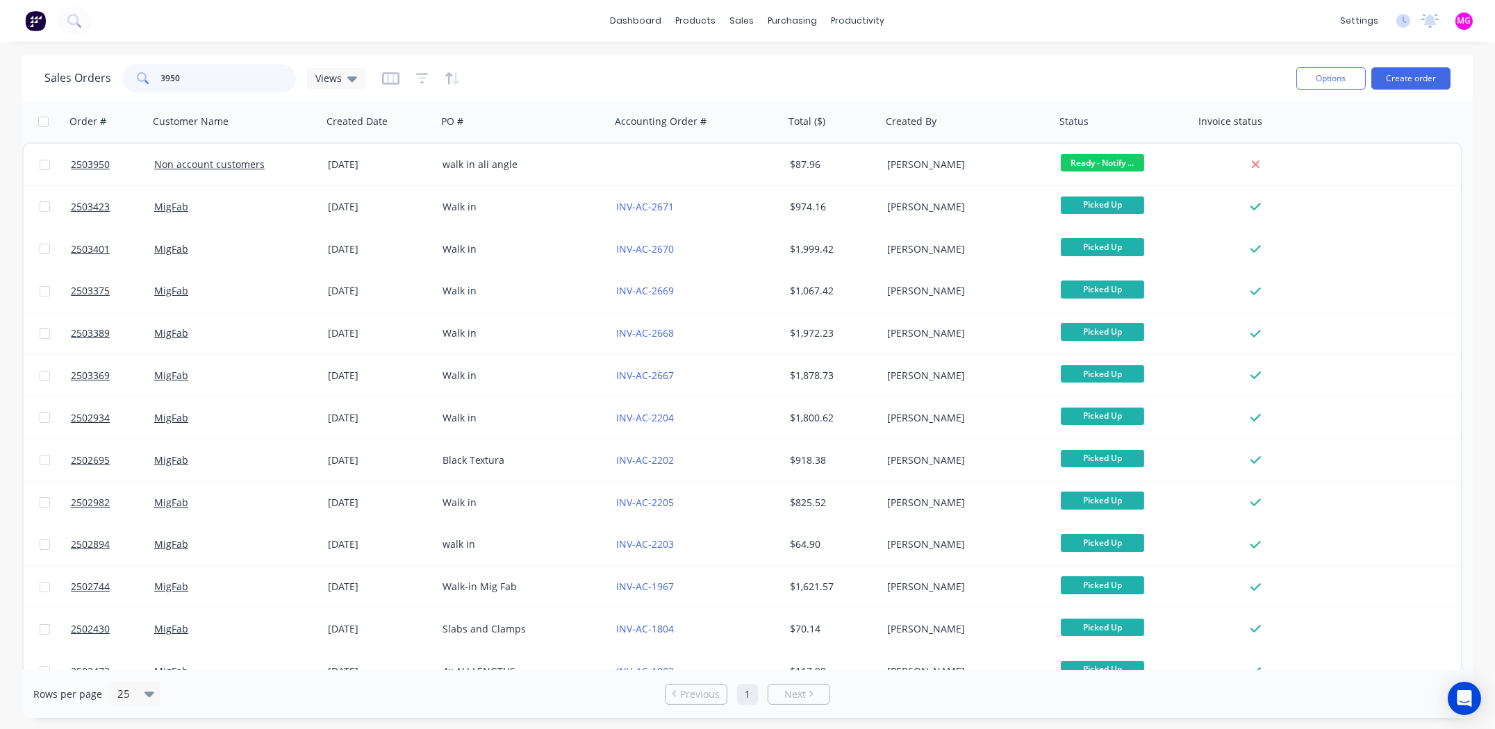
click at [190, 77] on input "3950" at bounding box center [228, 79] width 135 height 28
type input "3940"
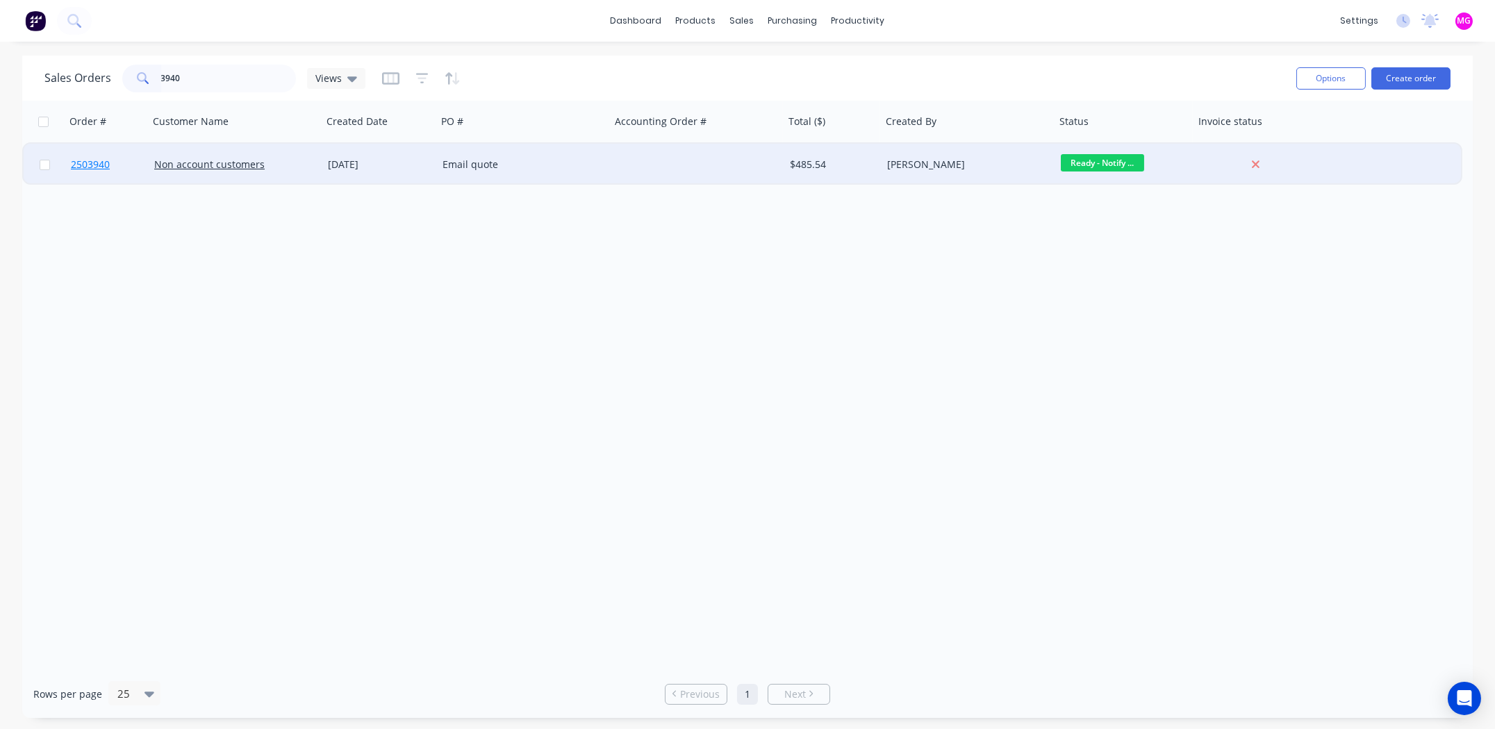
click at [79, 165] on span "2503940" at bounding box center [90, 165] width 39 height 14
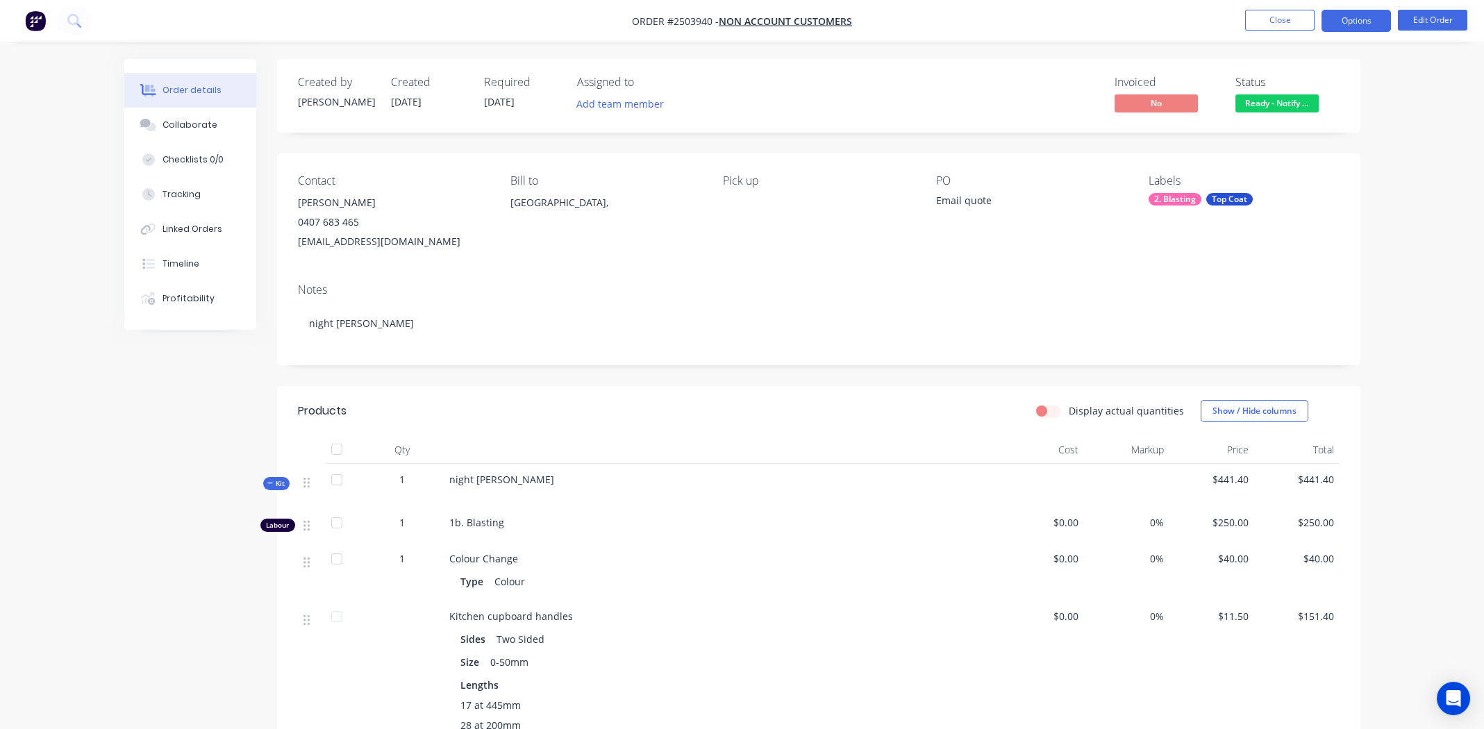
click at [1352, 27] on button "Options" at bounding box center [1356, 21] width 69 height 22
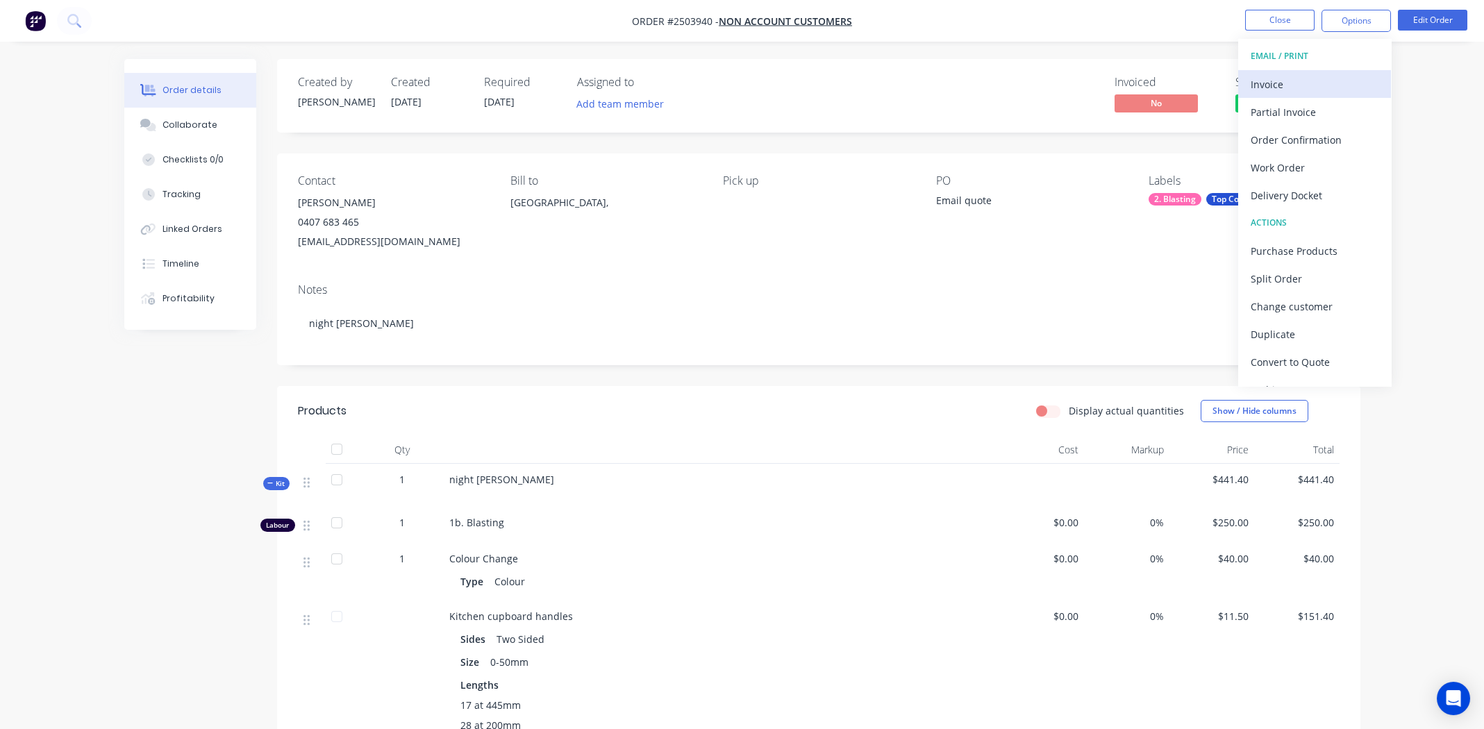
click at [1286, 90] on div "Invoice" at bounding box center [1315, 84] width 128 height 20
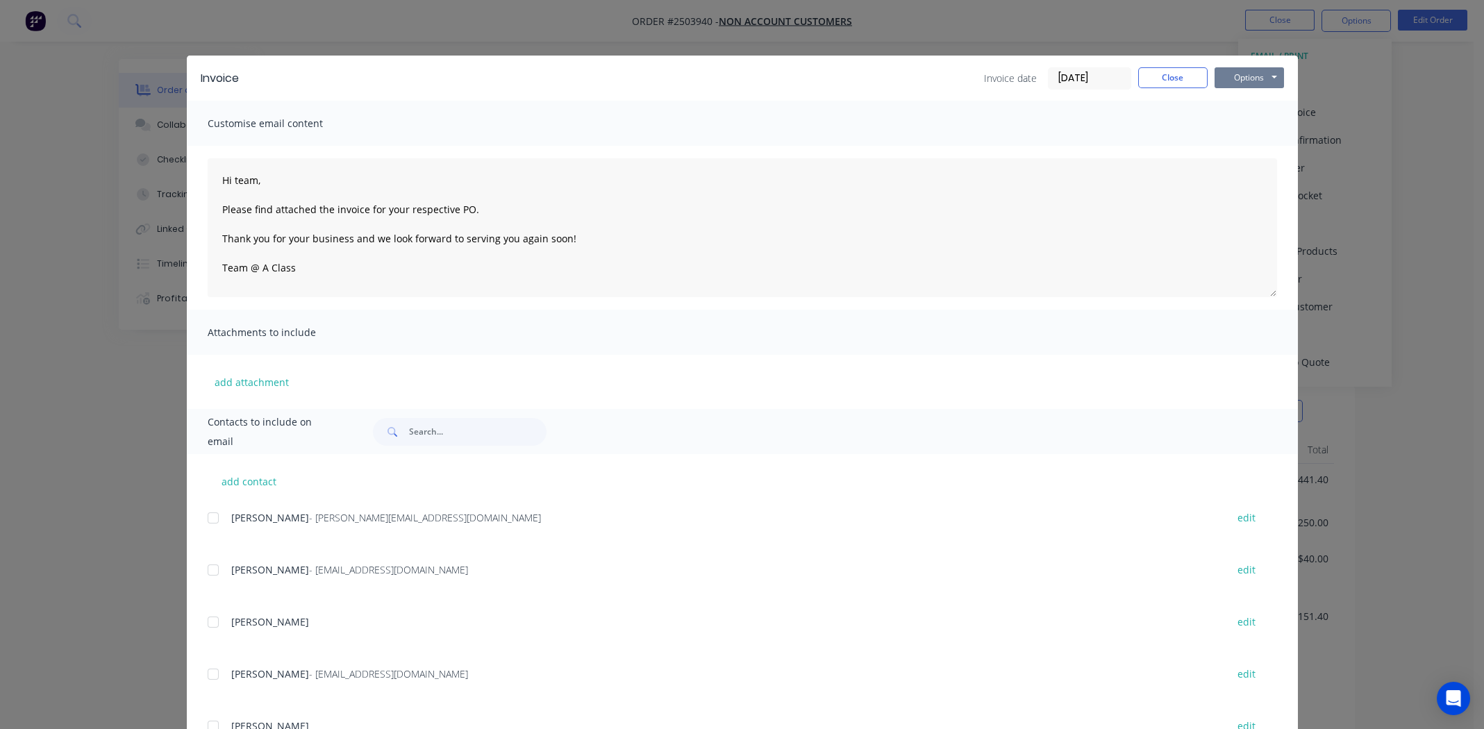
click at [1245, 77] on button "Options" at bounding box center [1249, 77] width 69 height 21
click at [1154, 79] on button "Close" at bounding box center [1172, 77] width 69 height 21
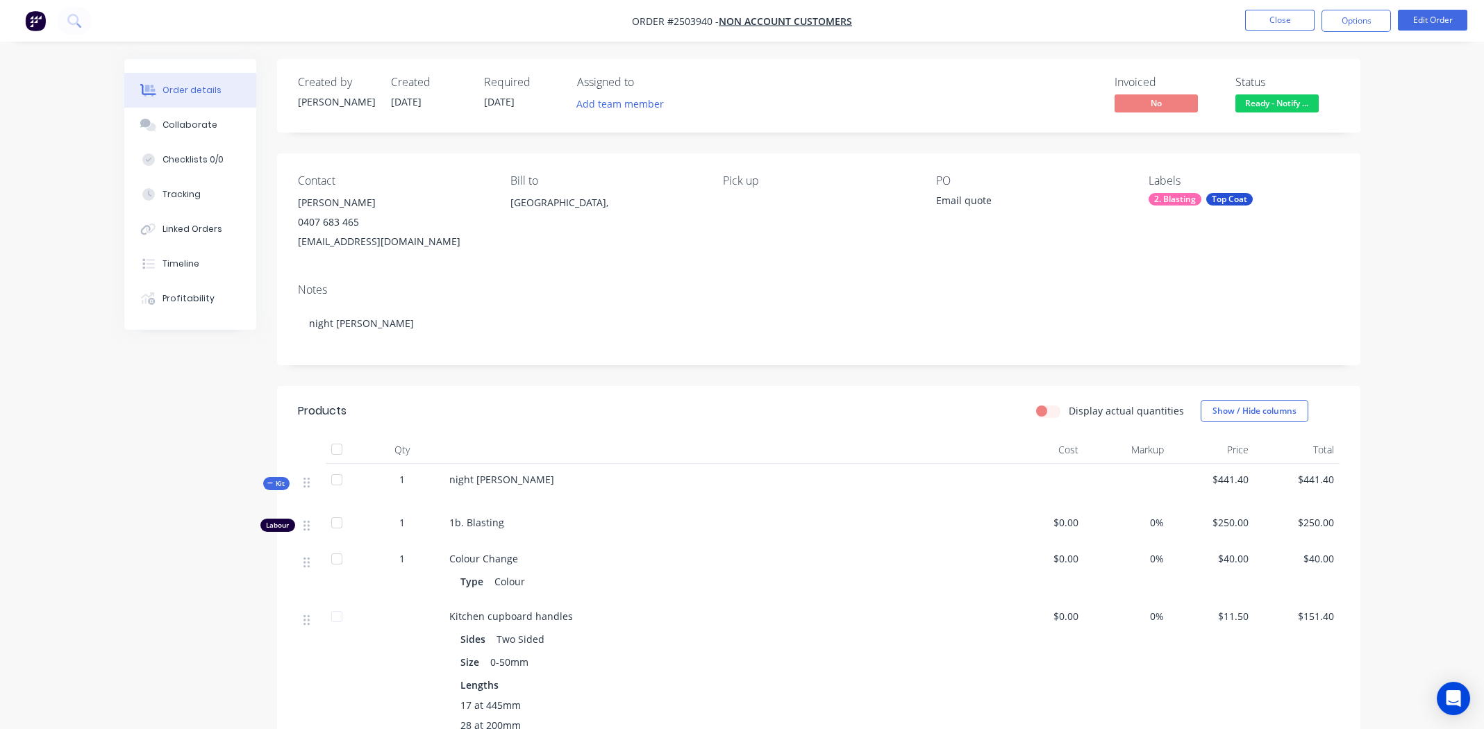
click at [1320, 230] on div "Labels 2. Blasting Top Coat" at bounding box center [1244, 212] width 190 height 77
click at [1278, 103] on span "Ready - Notify ..." at bounding box center [1277, 102] width 83 height 17
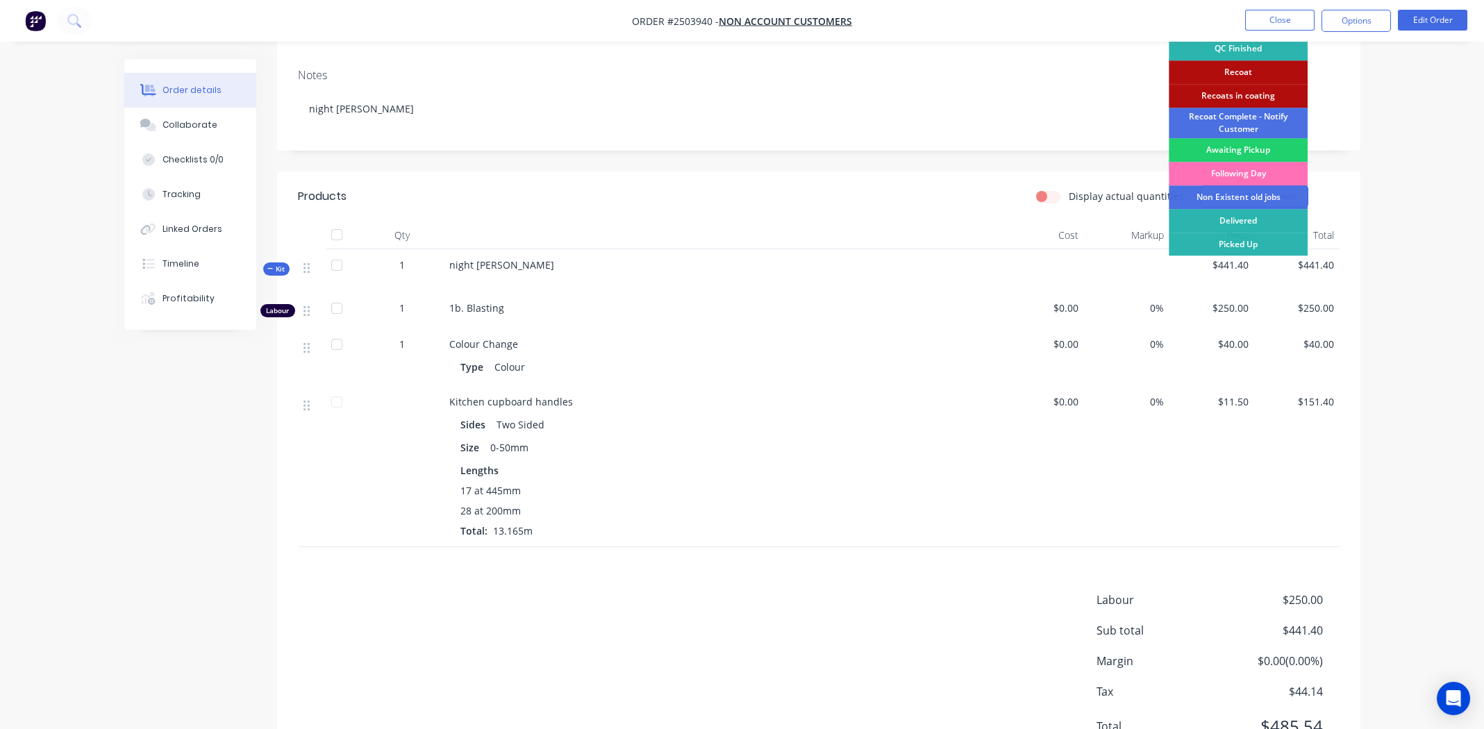
scroll to position [281, 0]
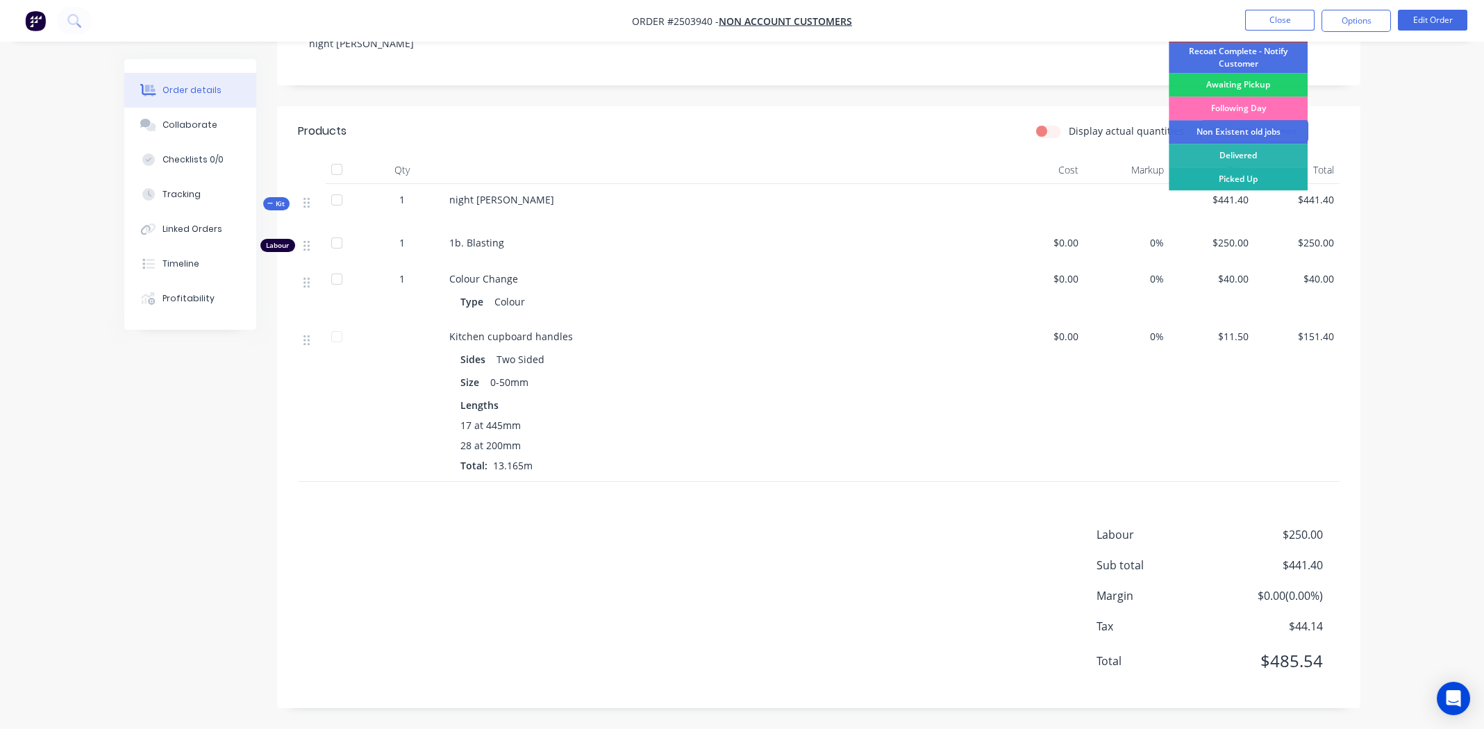
click at [1251, 174] on div "Picked Up" at bounding box center [1238, 179] width 139 height 24
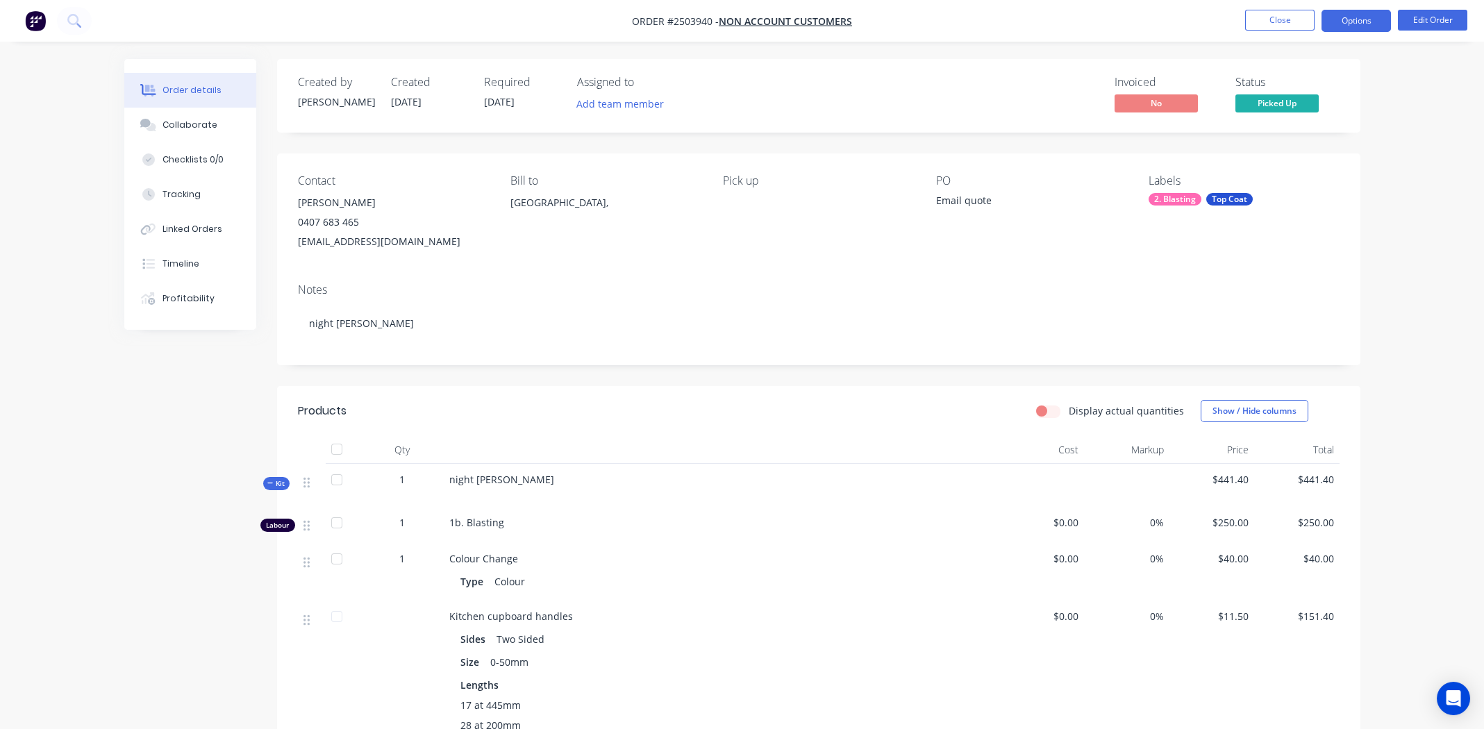
click at [1342, 15] on button "Options" at bounding box center [1356, 21] width 69 height 22
click at [1429, 19] on button "Edit Order" at bounding box center [1432, 20] width 69 height 21
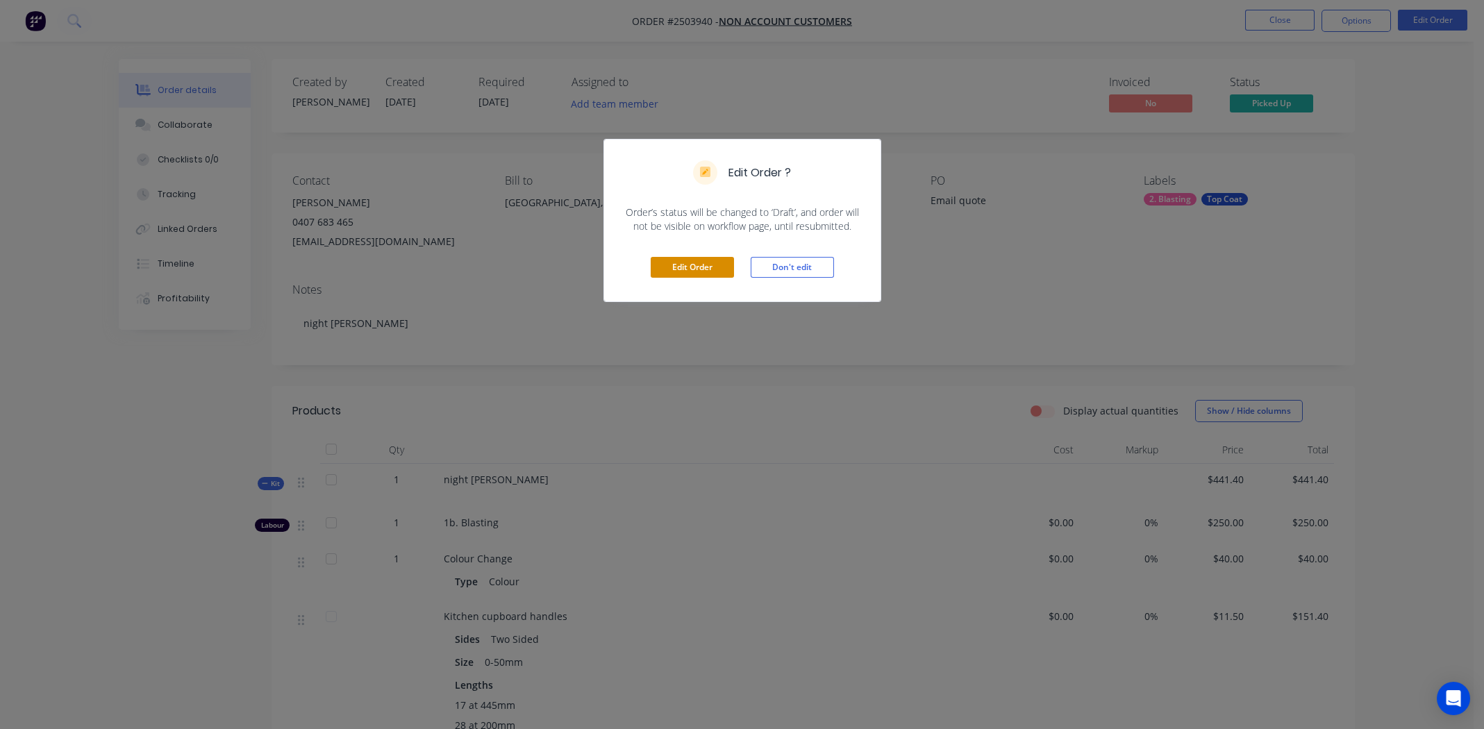
click at [678, 274] on button "Edit Order" at bounding box center [692, 267] width 83 height 21
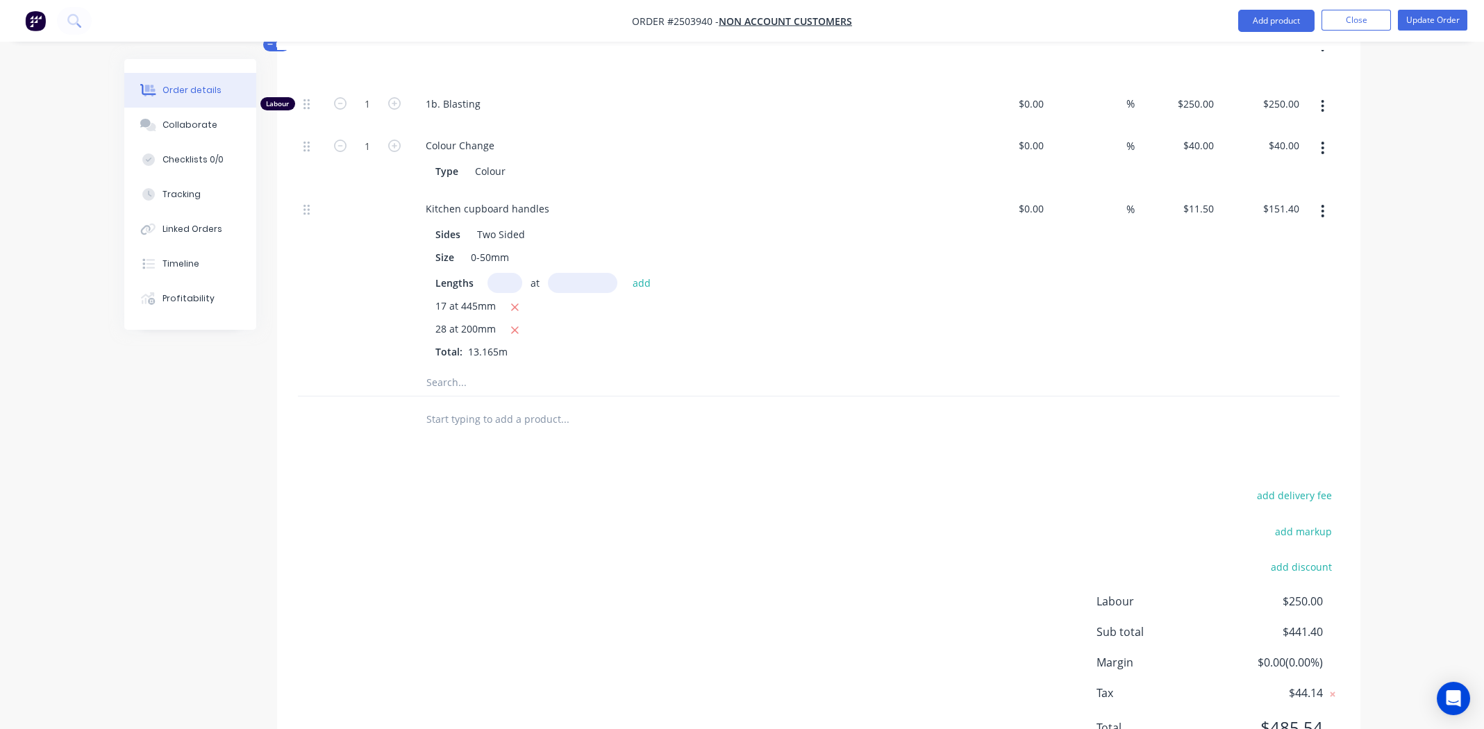
scroll to position [485, 0]
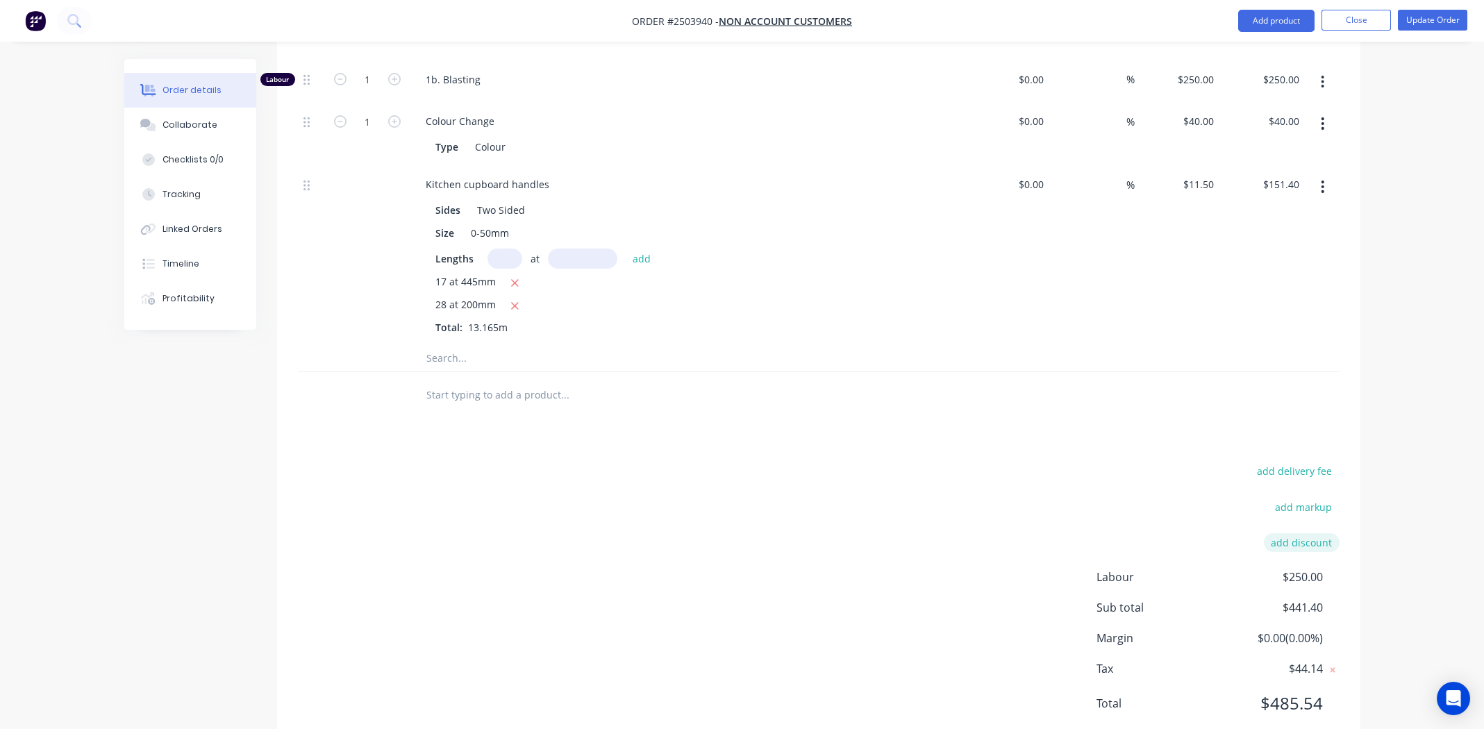
click at [1294, 533] on button "add discount" at bounding box center [1302, 542] width 76 height 19
click at [1173, 533] on input at bounding box center [1171, 543] width 131 height 21
type input "Google Review"
click at [1292, 533] on input at bounding box center [1285, 543] width 63 height 21
type input "5"
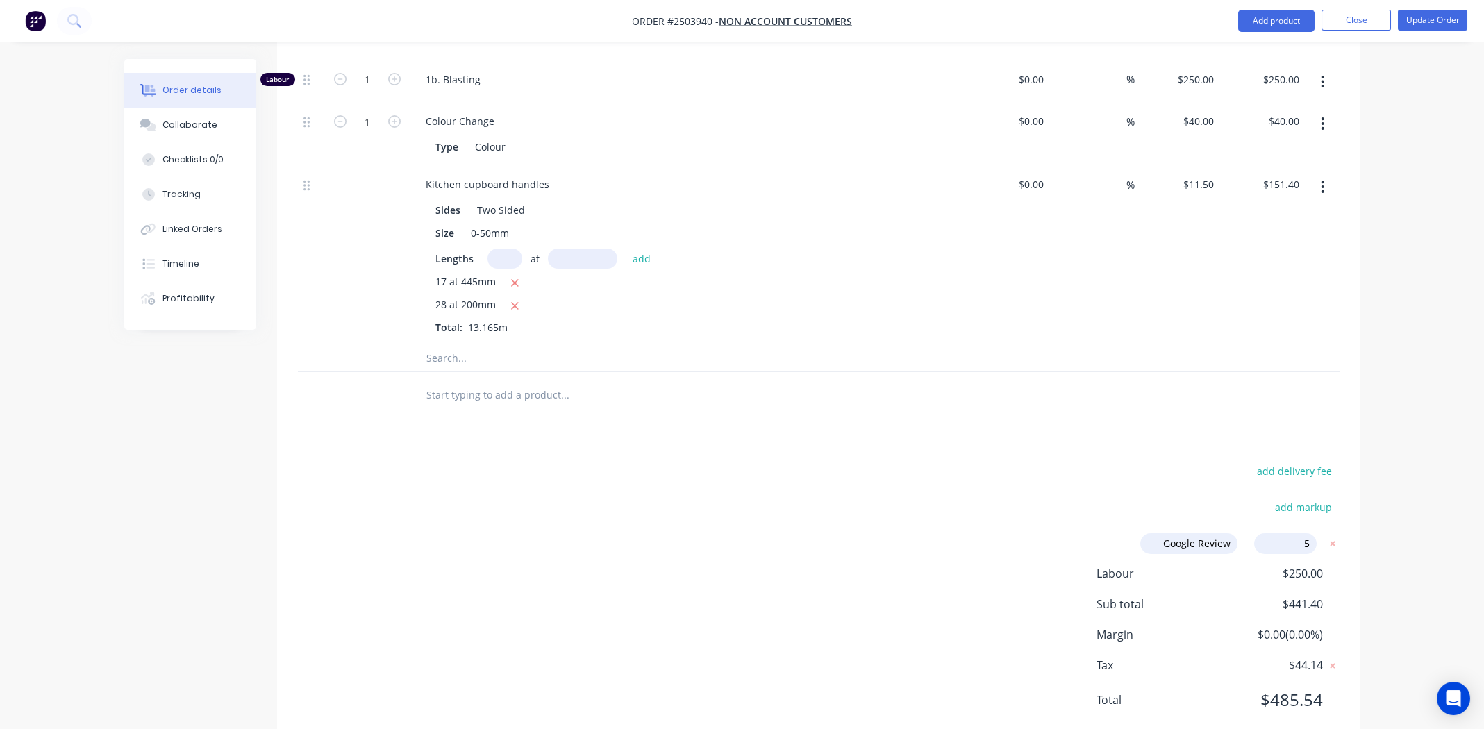
click input "submit" at bounding box center [0, 0] width 0 height 0
click at [942, 519] on div "add delivery fee add markup Google Review Google Review Discount name (Optional…" at bounding box center [819, 612] width 1042 height 300
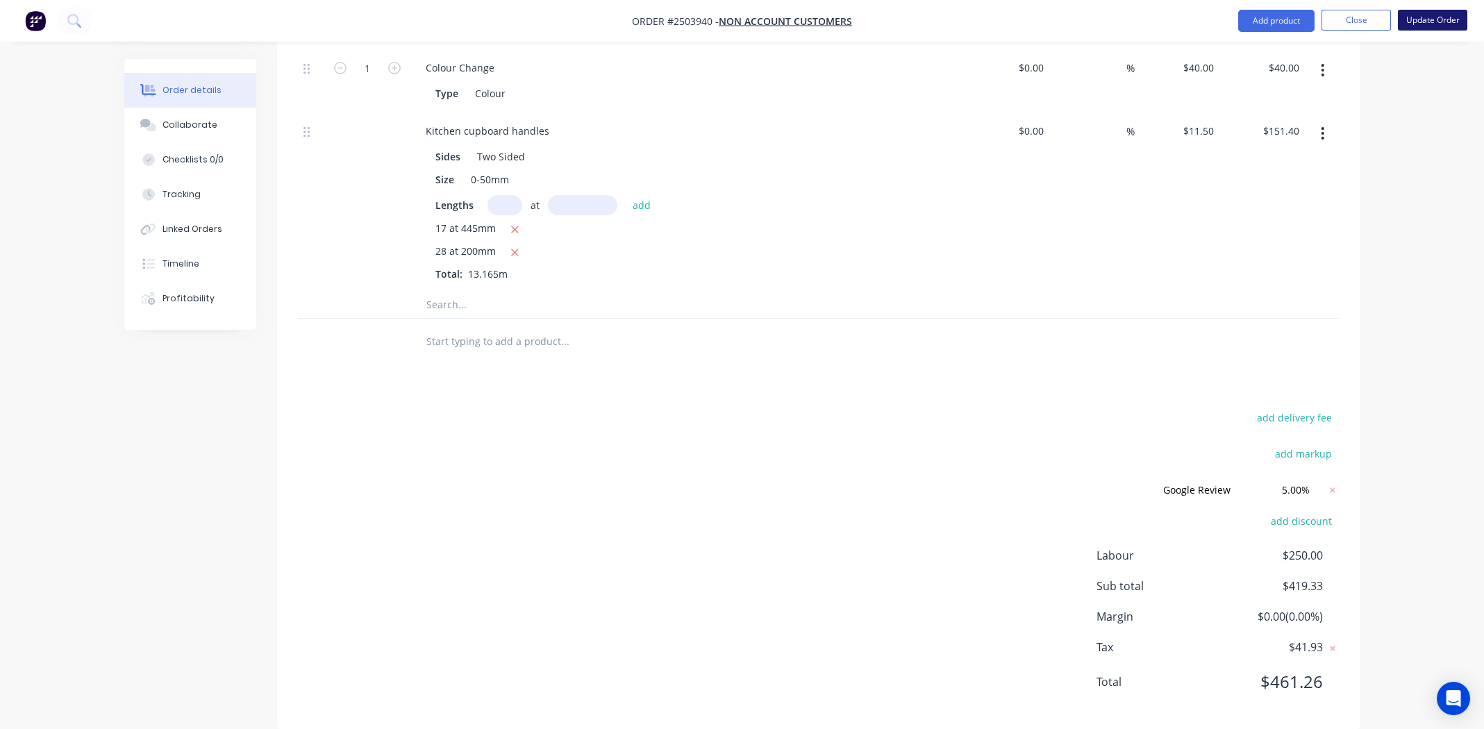
click at [1440, 17] on button "Update Order" at bounding box center [1432, 20] width 69 height 21
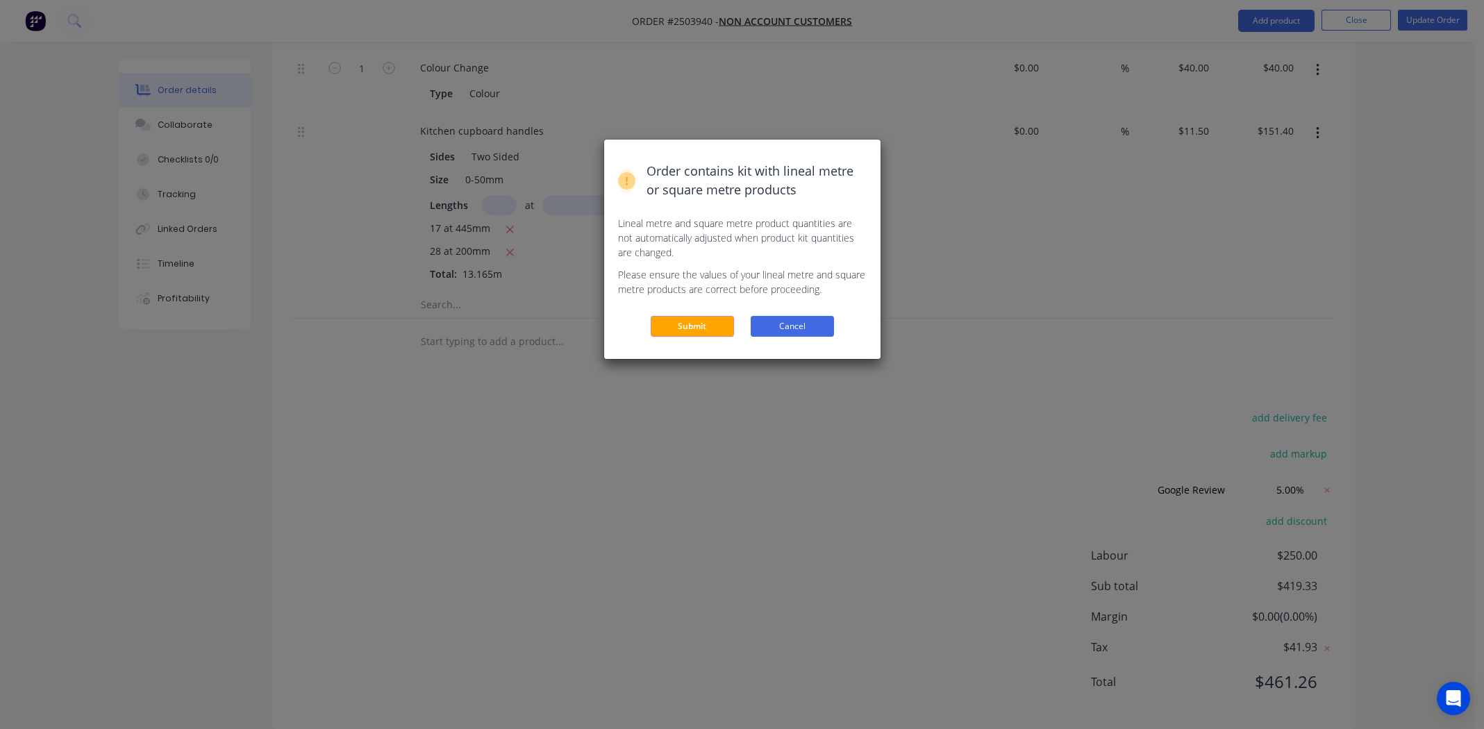
click at [807, 327] on button "Cancel" at bounding box center [792, 326] width 83 height 21
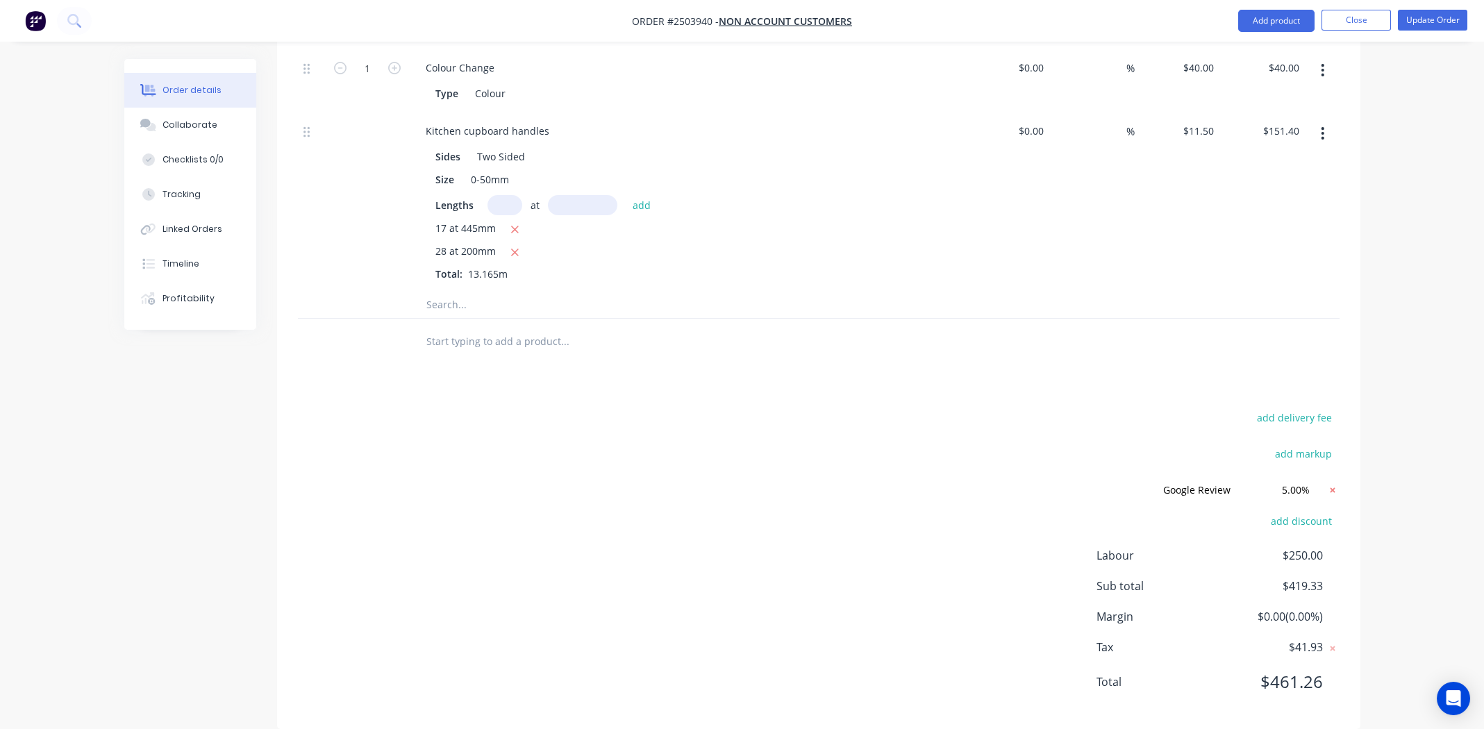
click at [1333, 488] on icon at bounding box center [1332, 490] width 5 height 5
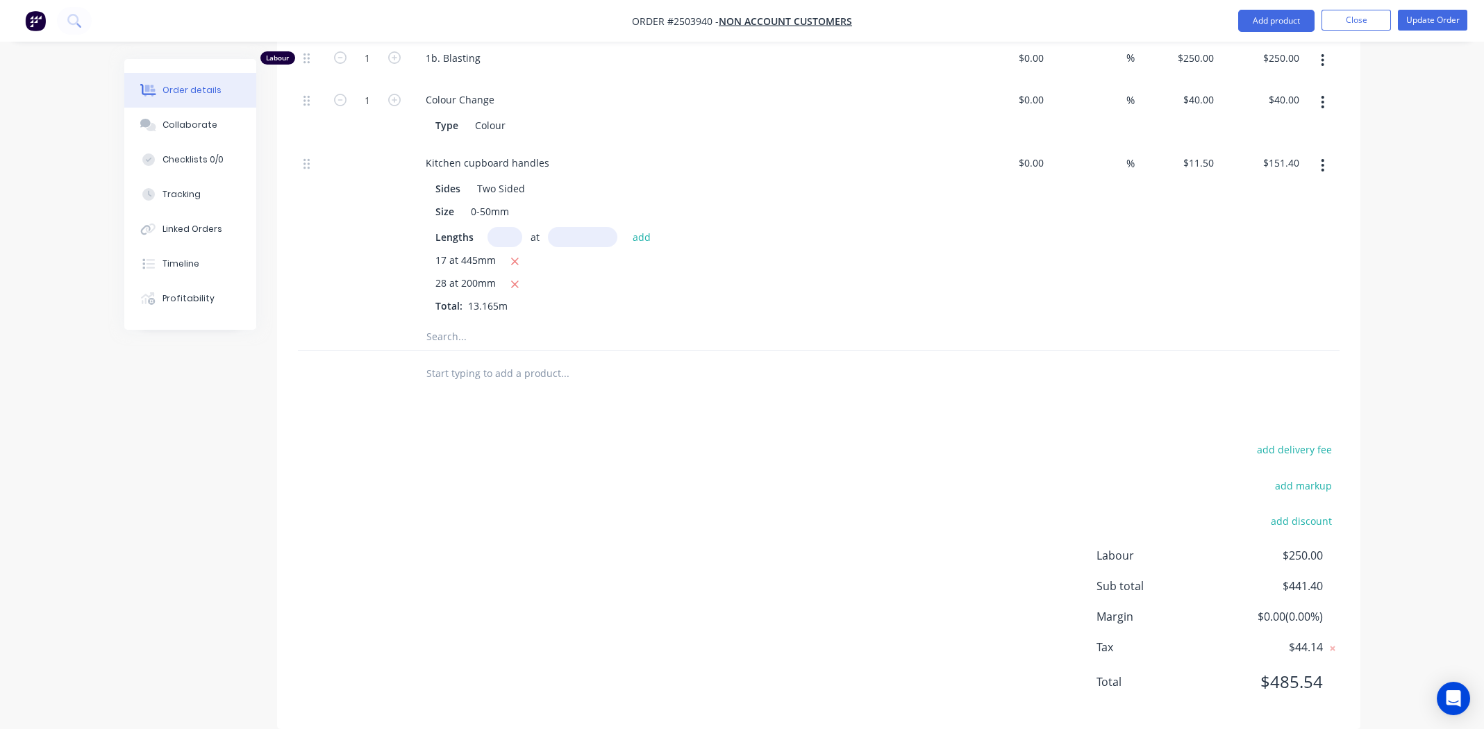
click at [1043, 322] on div at bounding box center [819, 336] width 1042 height 28
click at [1304, 512] on button "add discount" at bounding box center [1302, 521] width 76 height 19
click at [1204, 515] on input at bounding box center [1171, 525] width 131 height 21
type input "Google Review"
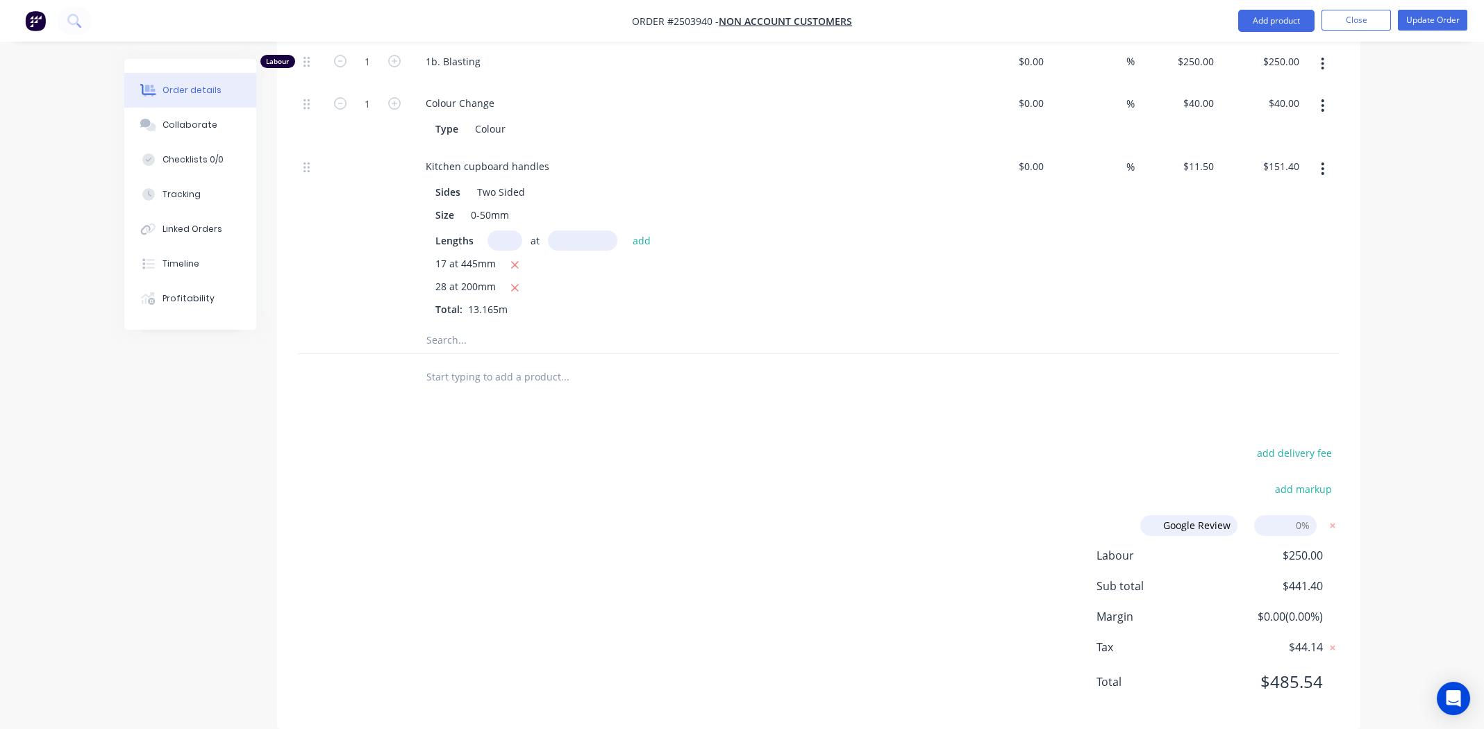
click at [1267, 515] on input at bounding box center [1285, 525] width 63 height 21
type input "5"
click at [947, 451] on div "add delivery fee add markup Google Review Google Review Discount name (Optional…" at bounding box center [819, 576] width 1042 height 265
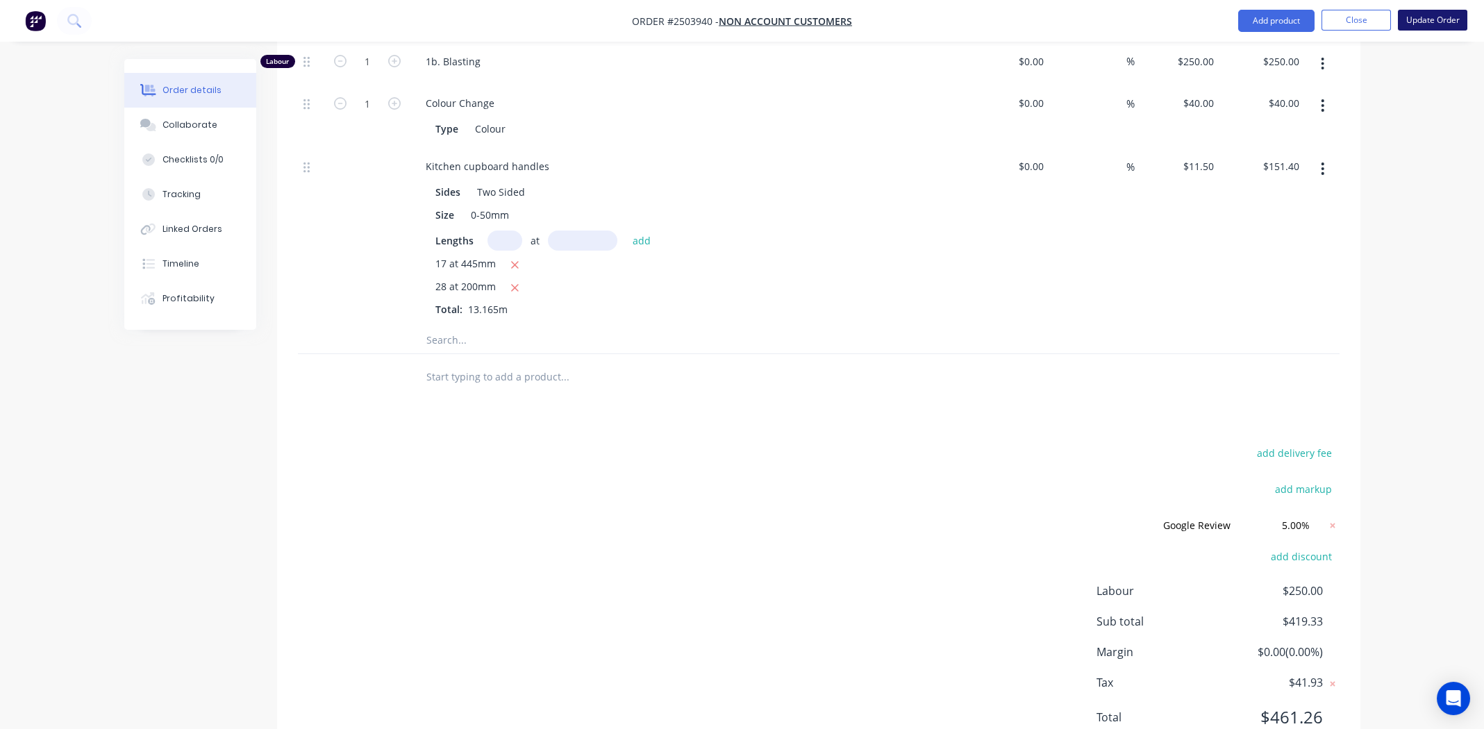
click at [1433, 22] on button "Update Order" at bounding box center [1432, 20] width 69 height 21
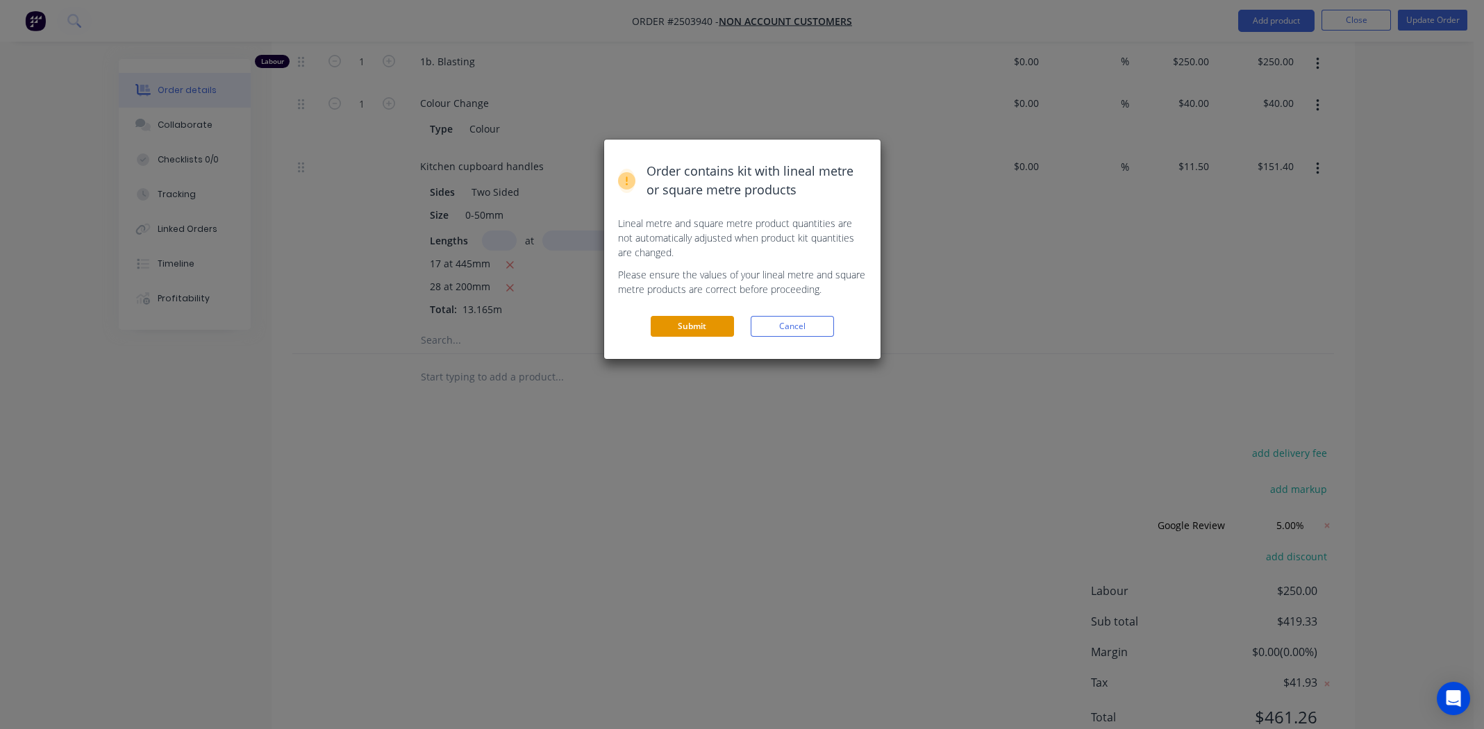
click at [693, 330] on button "Submit" at bounding box center [692, 326] width 83 height 21
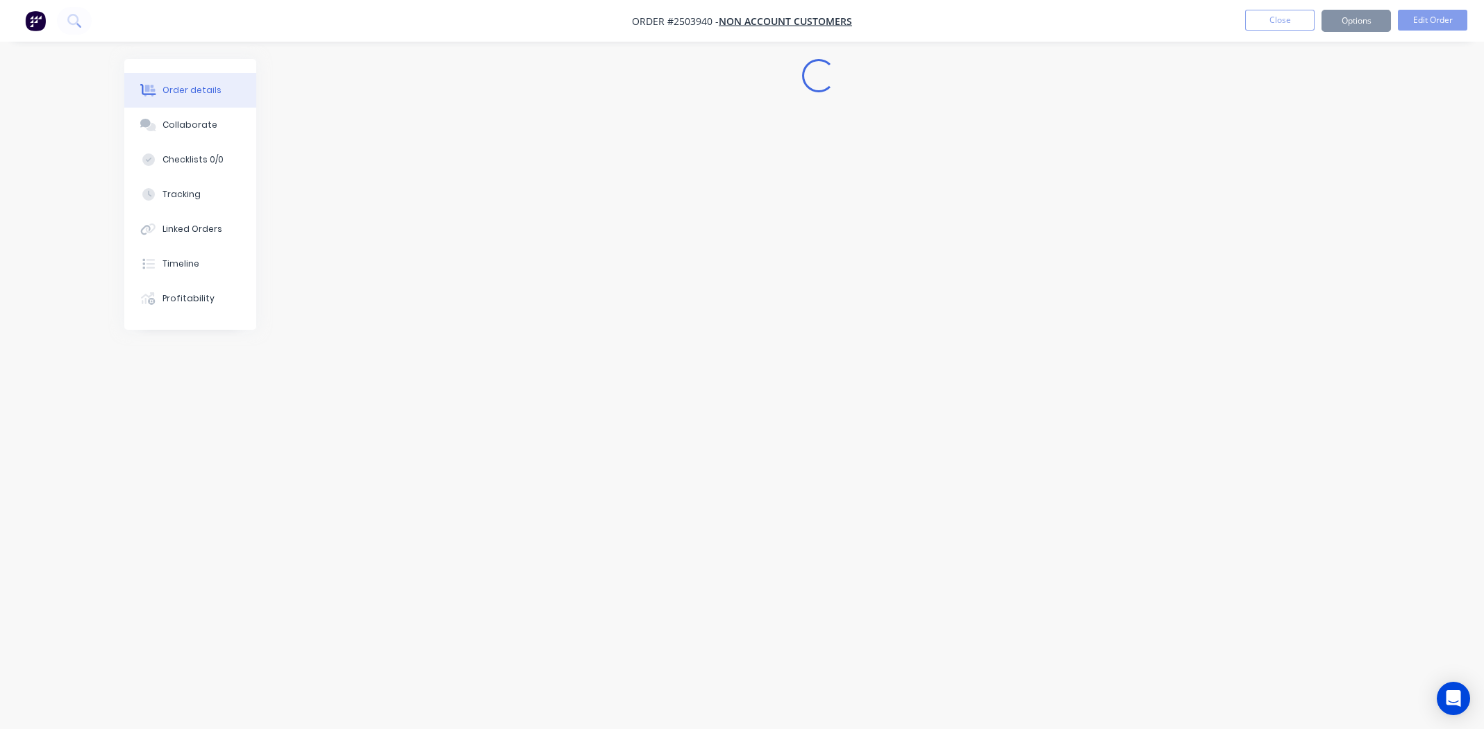
scroll to position [0, 0]
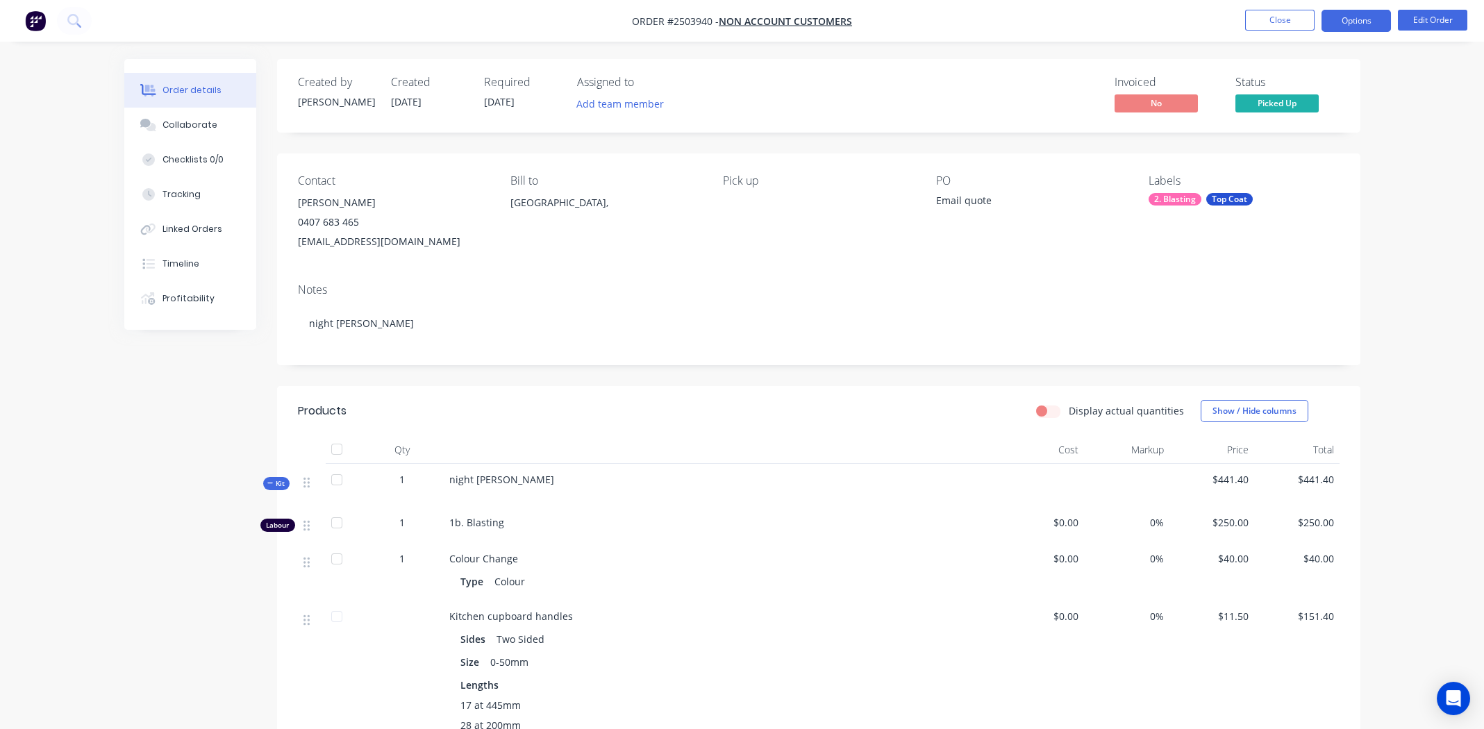
click at [1367, 21] on button "Options" at bounding box center [1356, 21] width 69 height 22
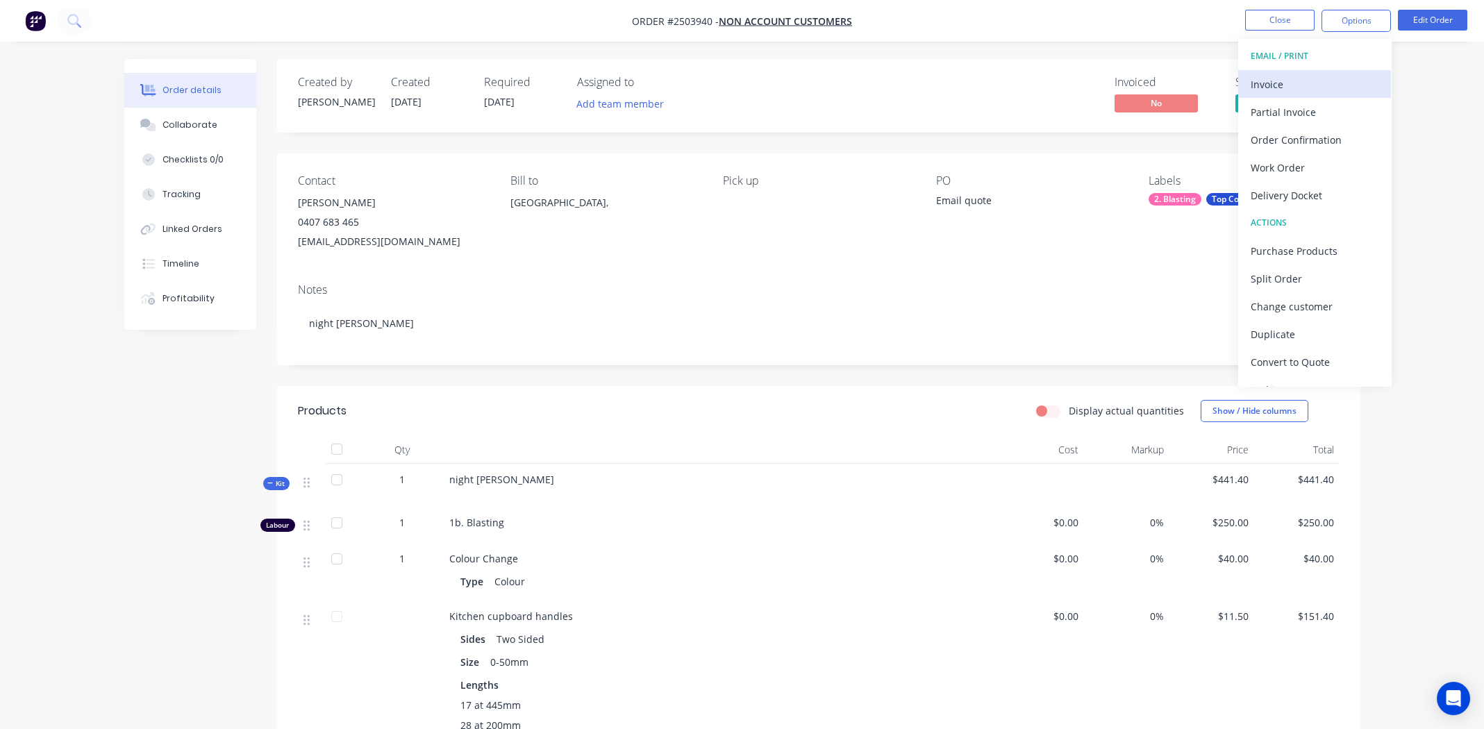
click at [1302, 81] on div "Invoice" at bounding box center [1315, 84] width 128 height 20
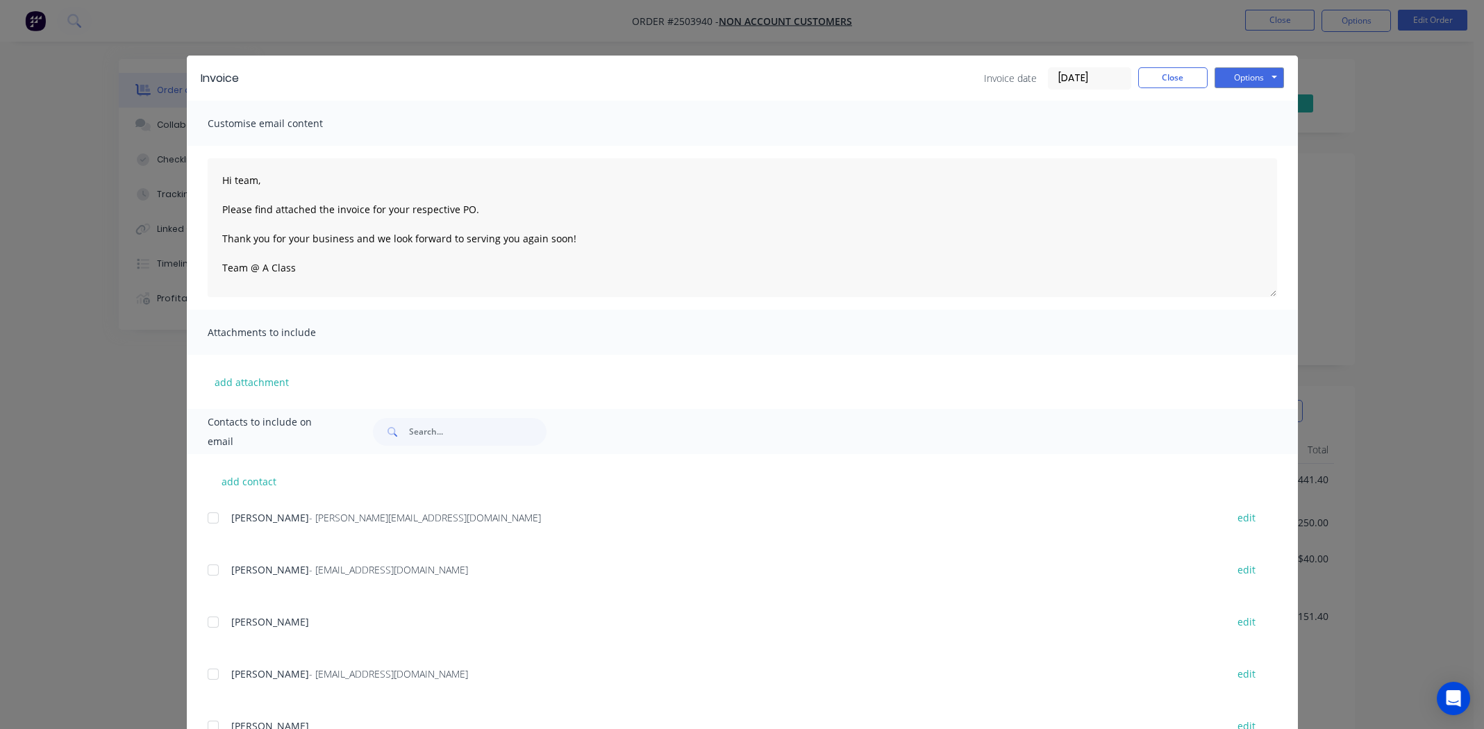
click at [1251, 66] on div "Invoice Invoice date 03/09/25 Close Options Preview Print Email" at bounding box center [742, 78] width 1111 height 45
click at [1247, 81] on button "Options" at bounding box center [1249, 77] width 69 height 21
click at [1256, 124] on button "Print" at bounding box center [1259, 125] width 89 height 23
click at [1171, 74] on button "Close" at bounding box center [1172, 77] width 69 height 21
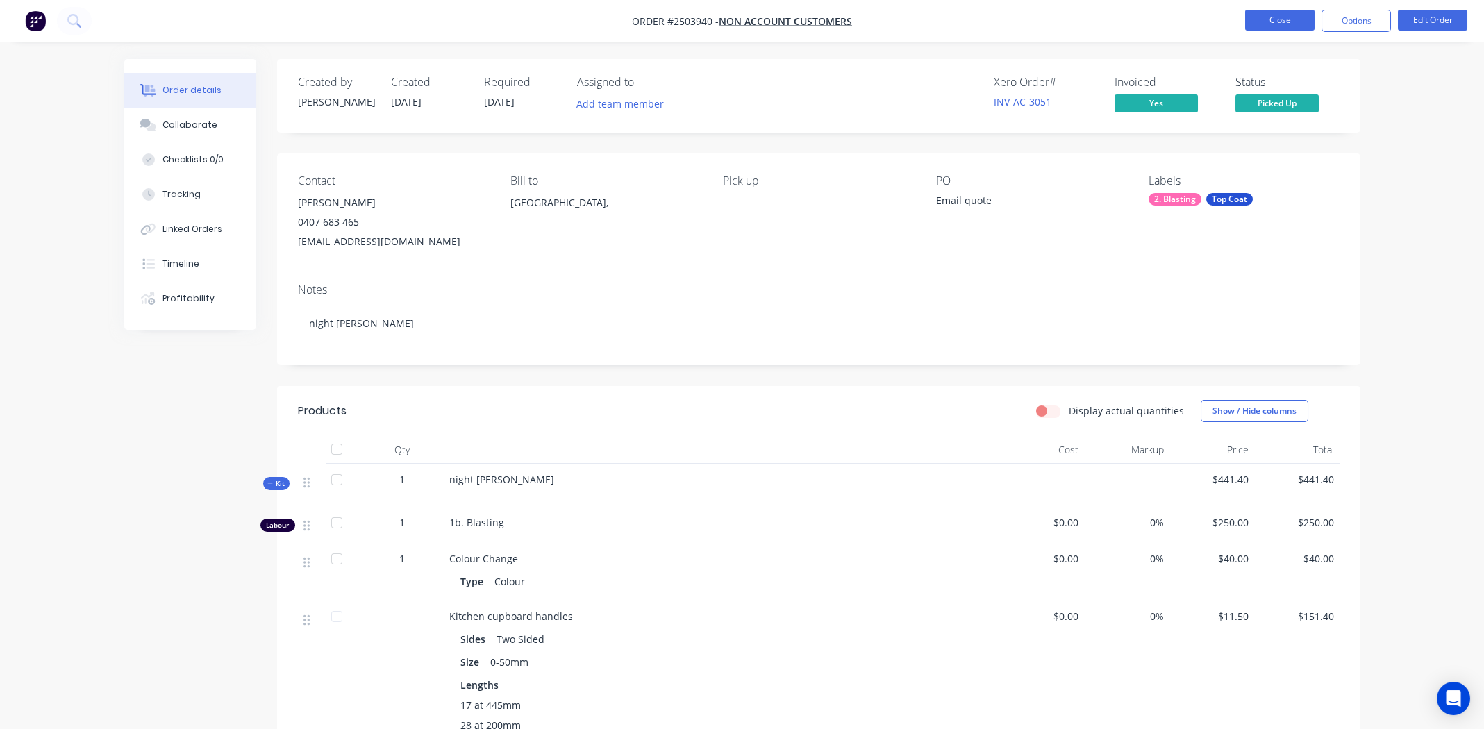
click at [1288, 22] on button "Close" at bounding box center [1279, 20] width 69 height 21
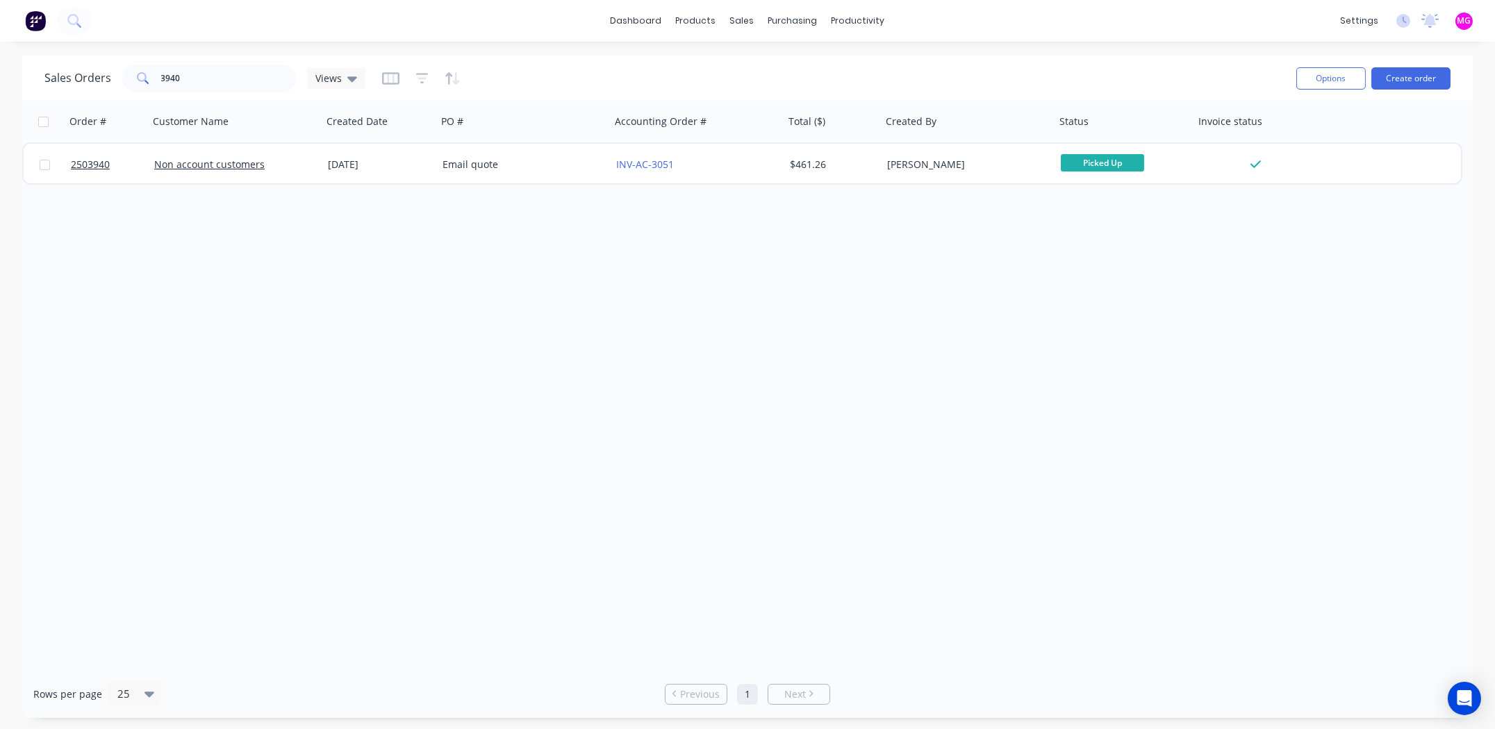
click at [230, 93] on div "Sales Orders 3940 Views" at bounding box center [664, 78] width 1240 height 34
click at [225, 85] on input "3940" at bounding box center [228, 79] width 135 height 28
type input "3"
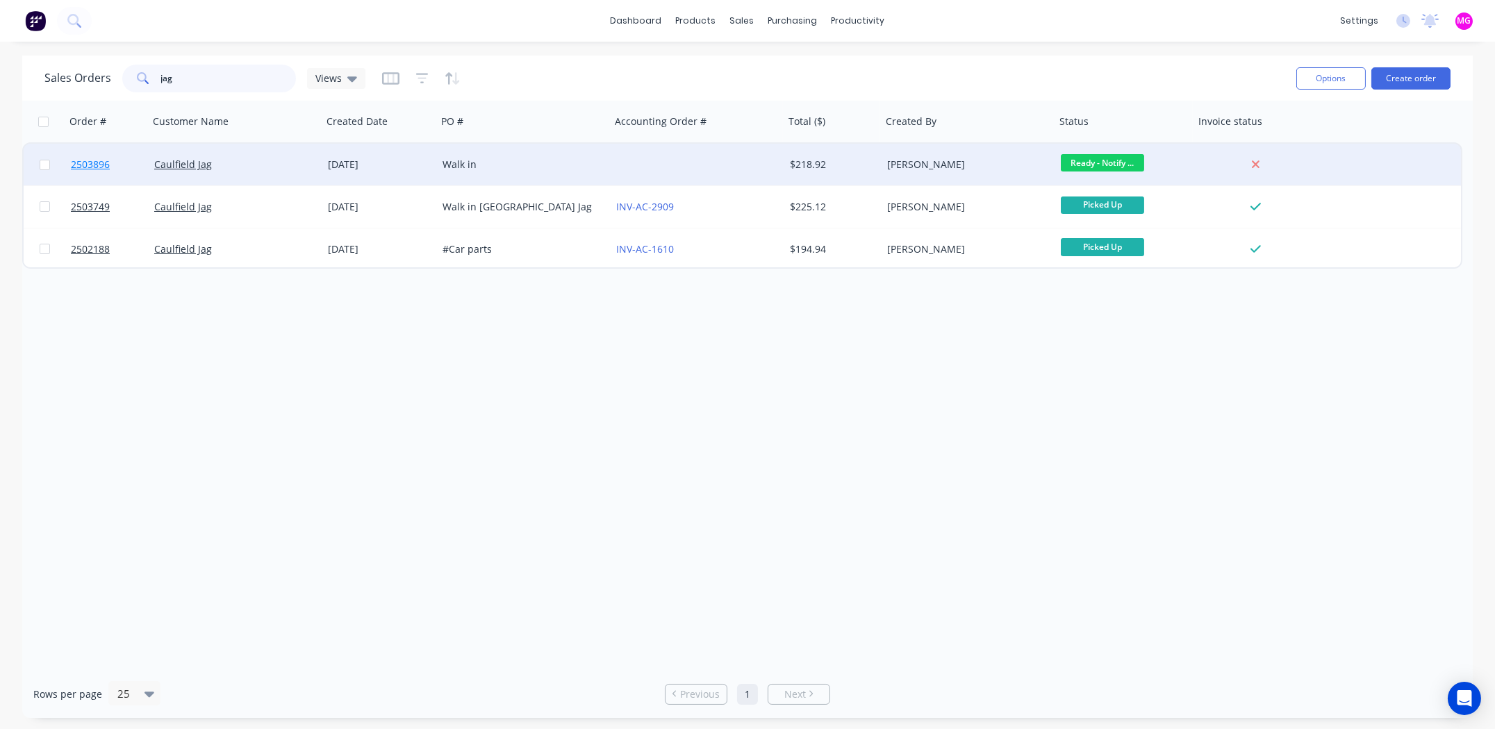
type input "jag"
click at [88, 164] on span "2503896" at bounding box center [90, 165] width 39 height 14
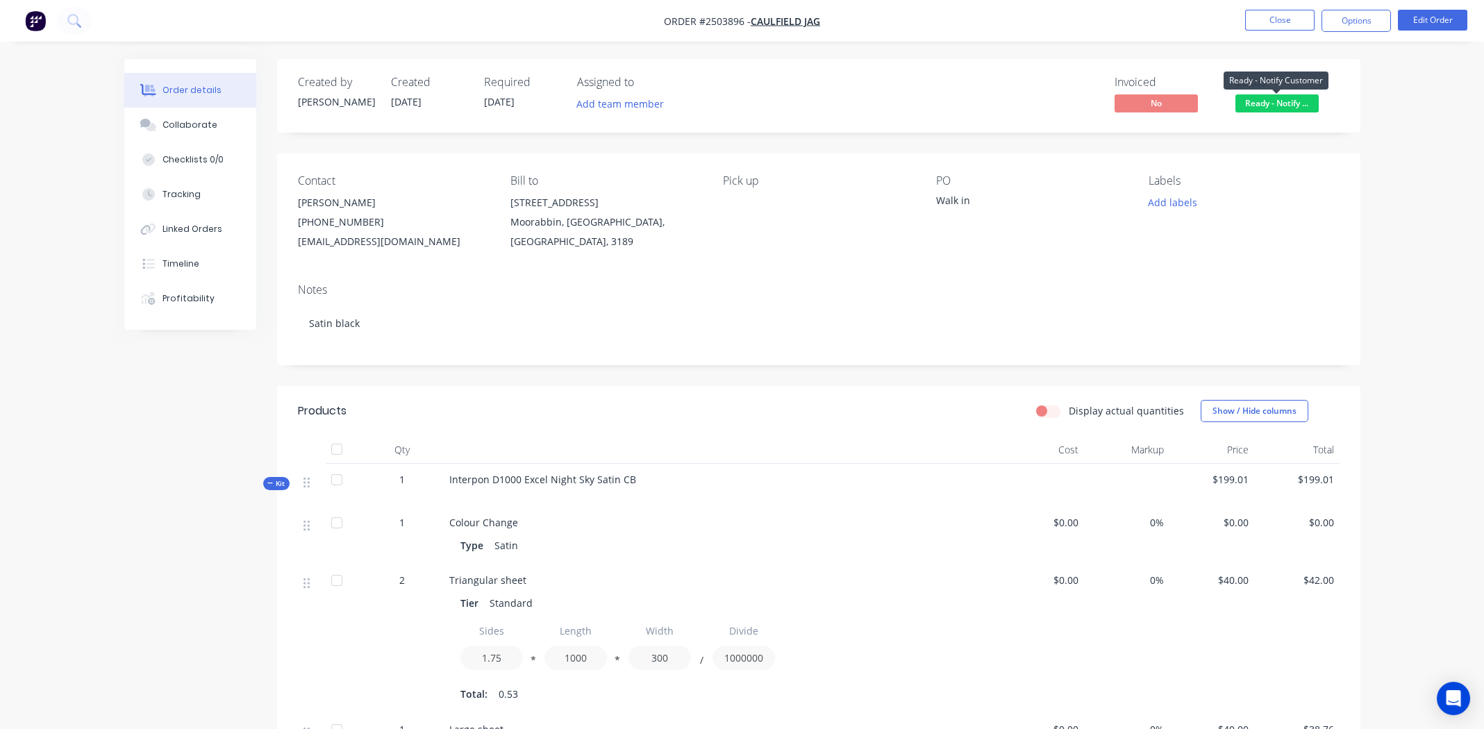
click at [1290, 104] on span "Ready - Notify ..." at bounding box center [1277, 102] width 83 height 17
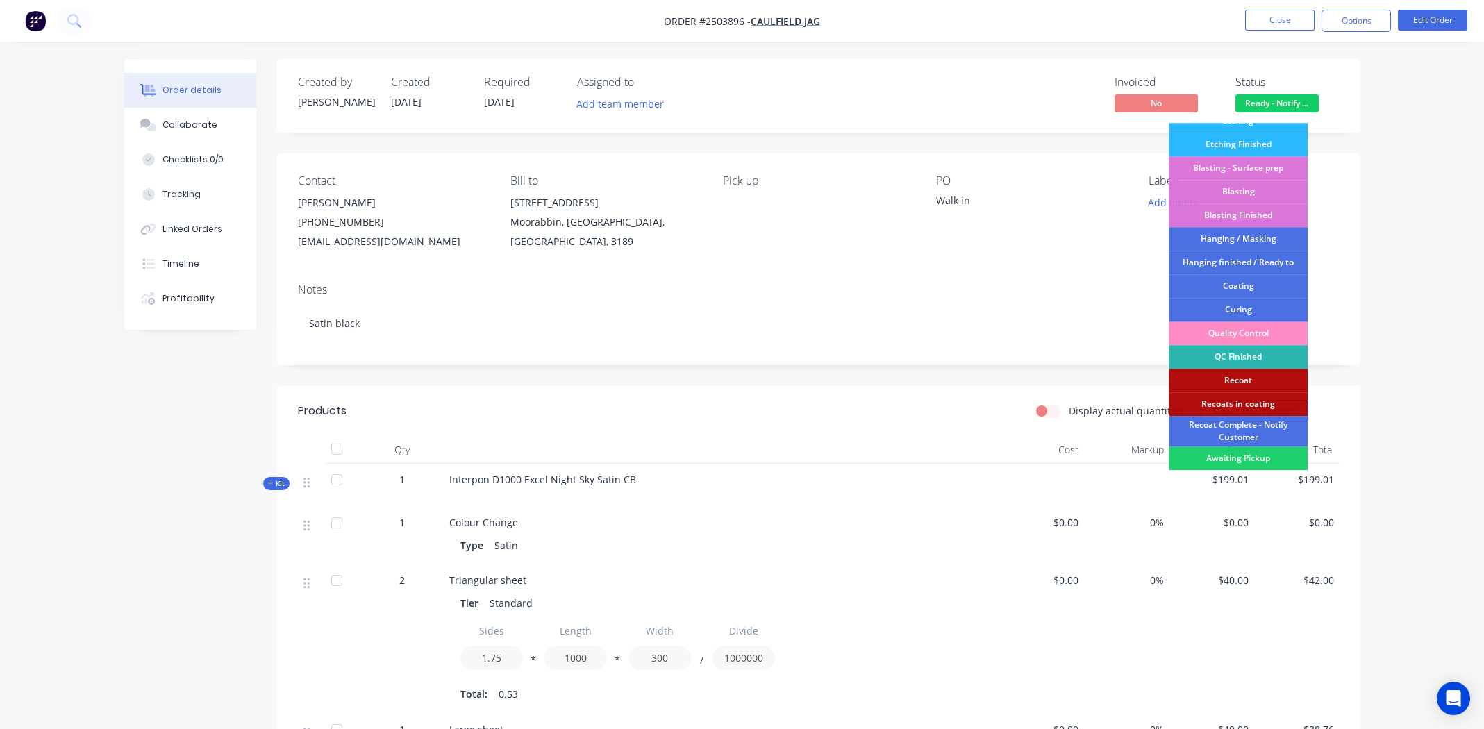
scroll to position [297, 0]
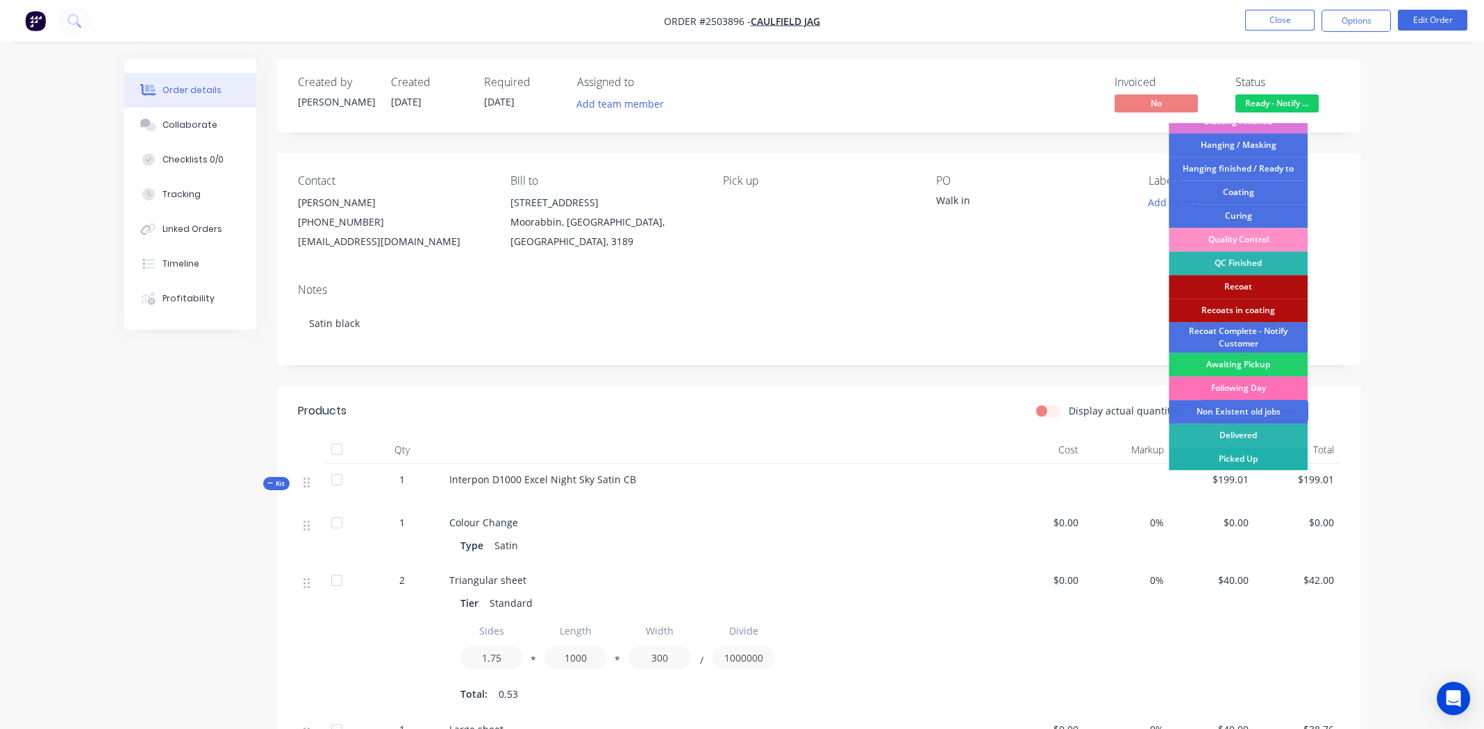
click at [1242, 460] on div "Picked Up" at bounding box center [1238, 459] width 139 height 24
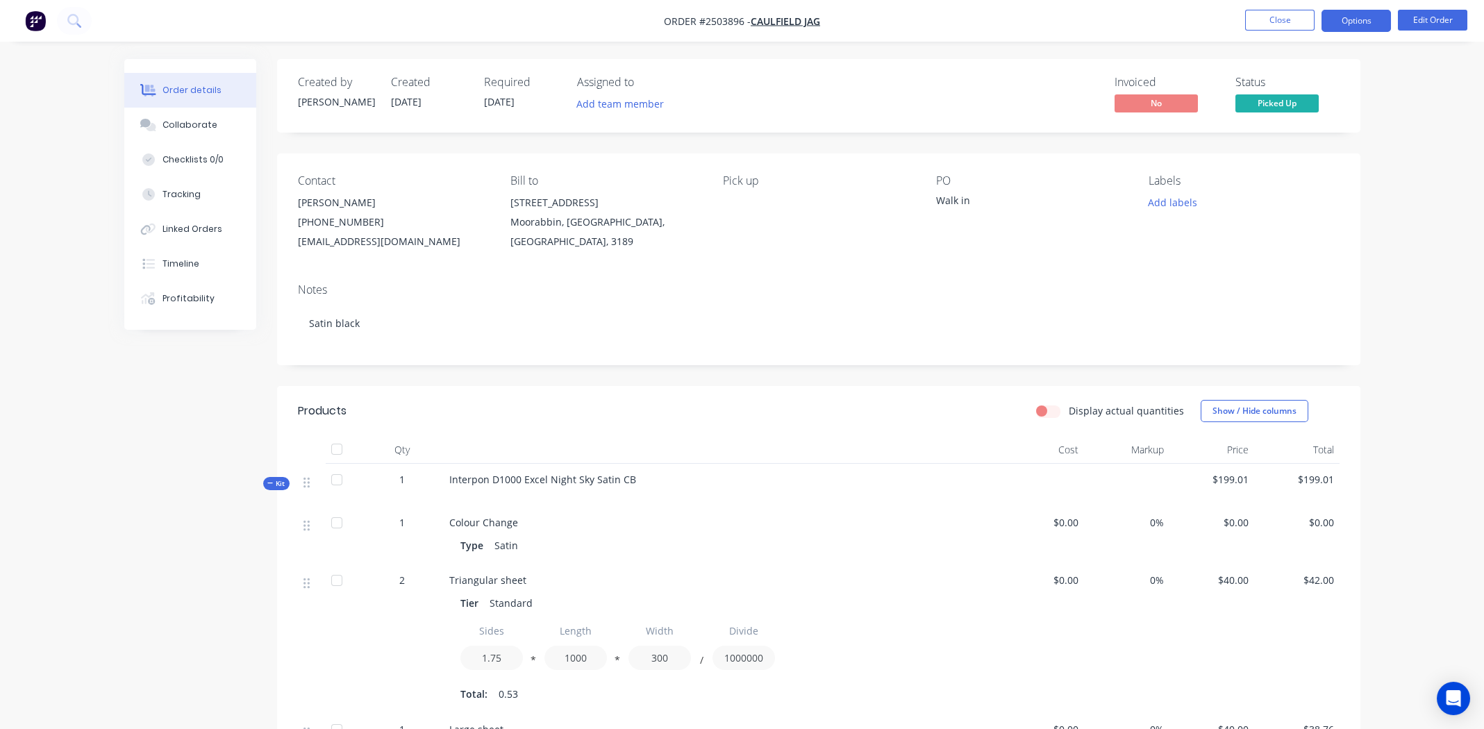
click at [1353, 17] on button "Options" at bounding box center [1356, 21] width 69 height 22
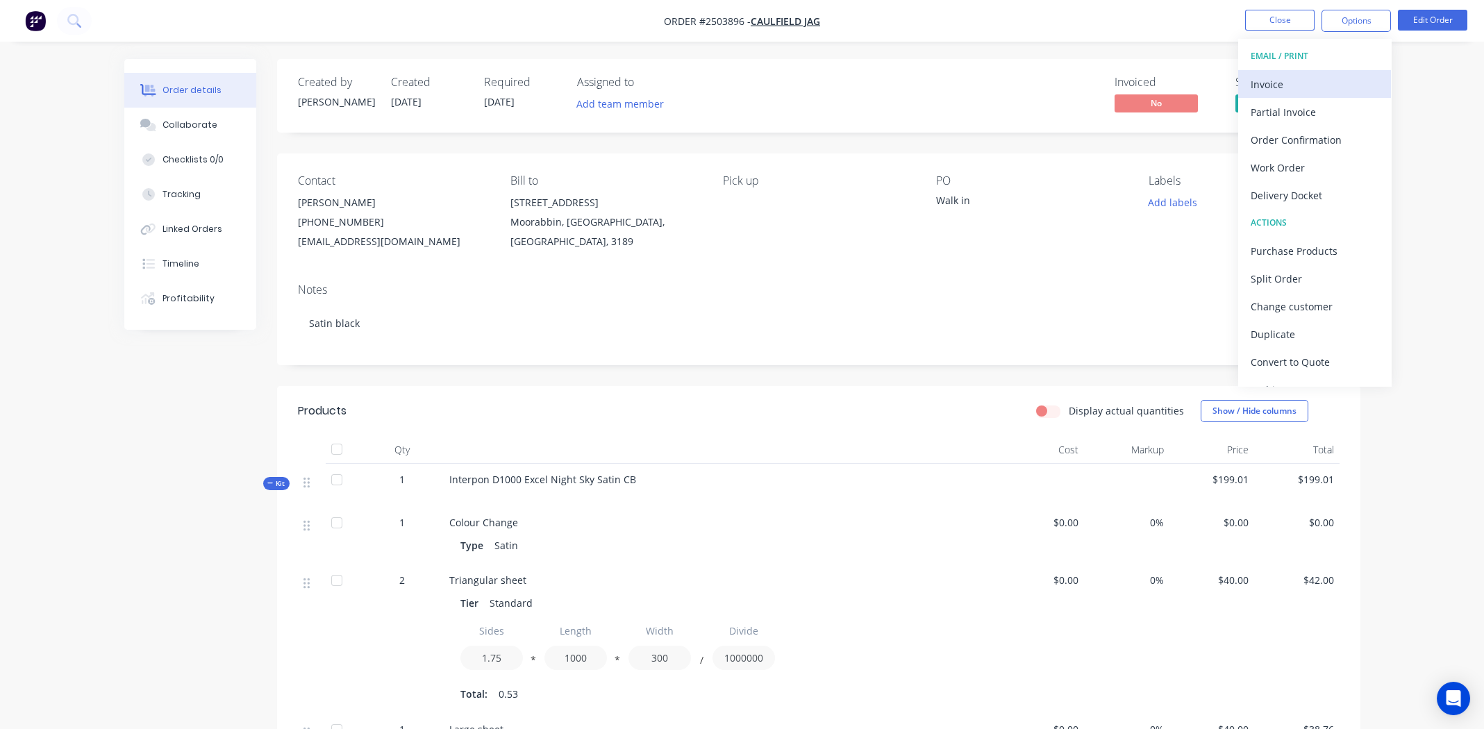
click at [1268, 83] on div "Invoice" at bounding box center [1315, 84] width 128 height 20
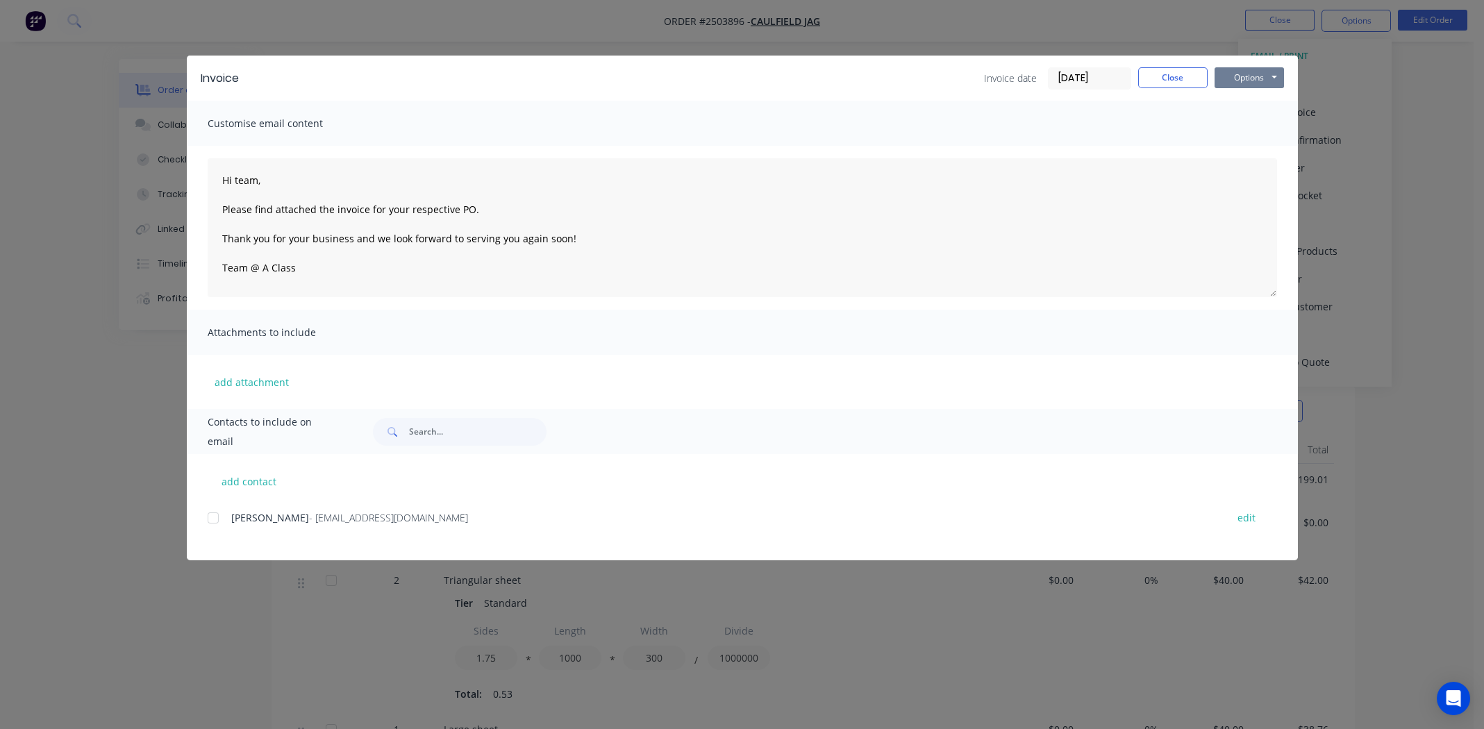
click at [1239, 85] on button "Options" at bounding box center [1249, 77] width 69 height 21
click at [1261, 124] on button "Print" at bounding box center [1259, 125] width 89 height 23
click at [1178, 72] on button "Close" at bounding box center [1172, 77] width 69 height 21
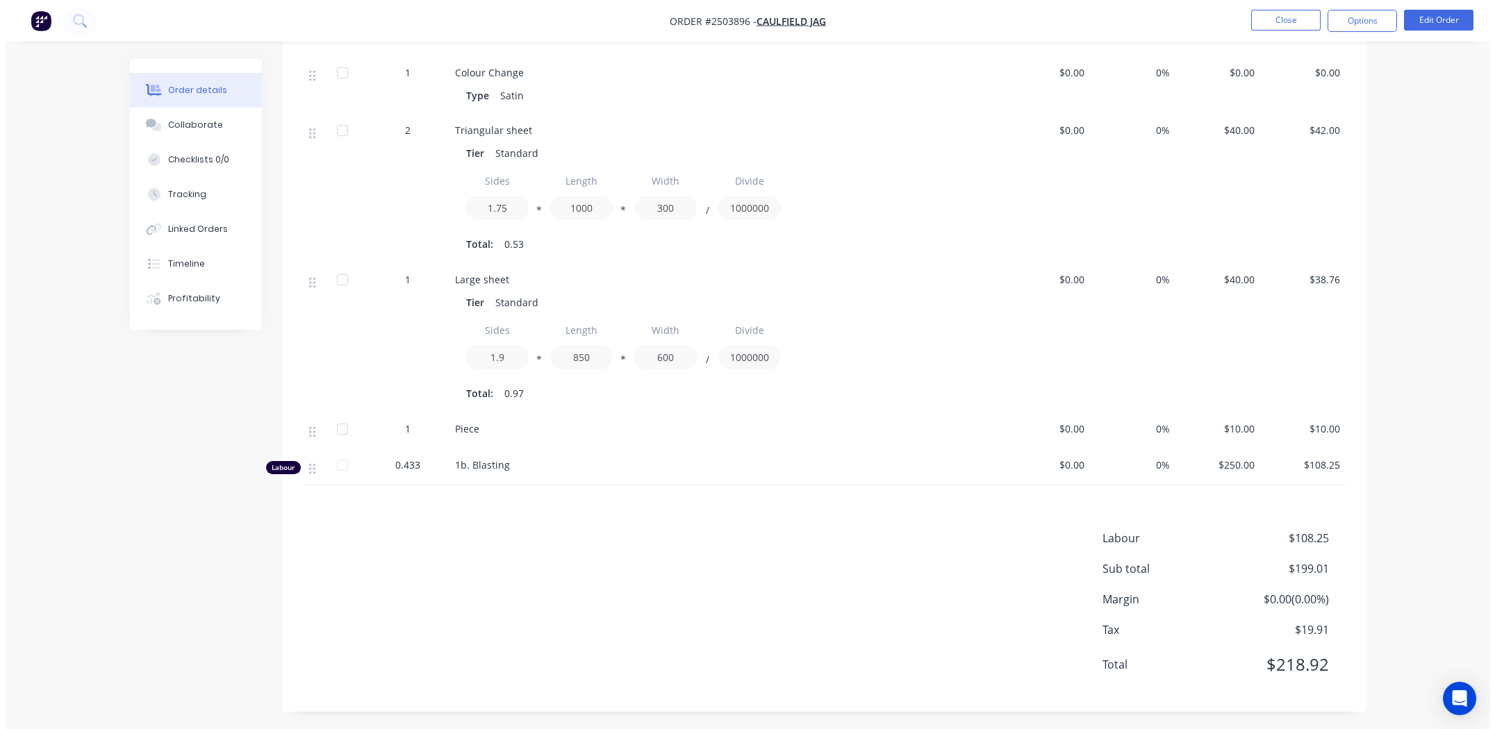
scroll to position [0, 0]
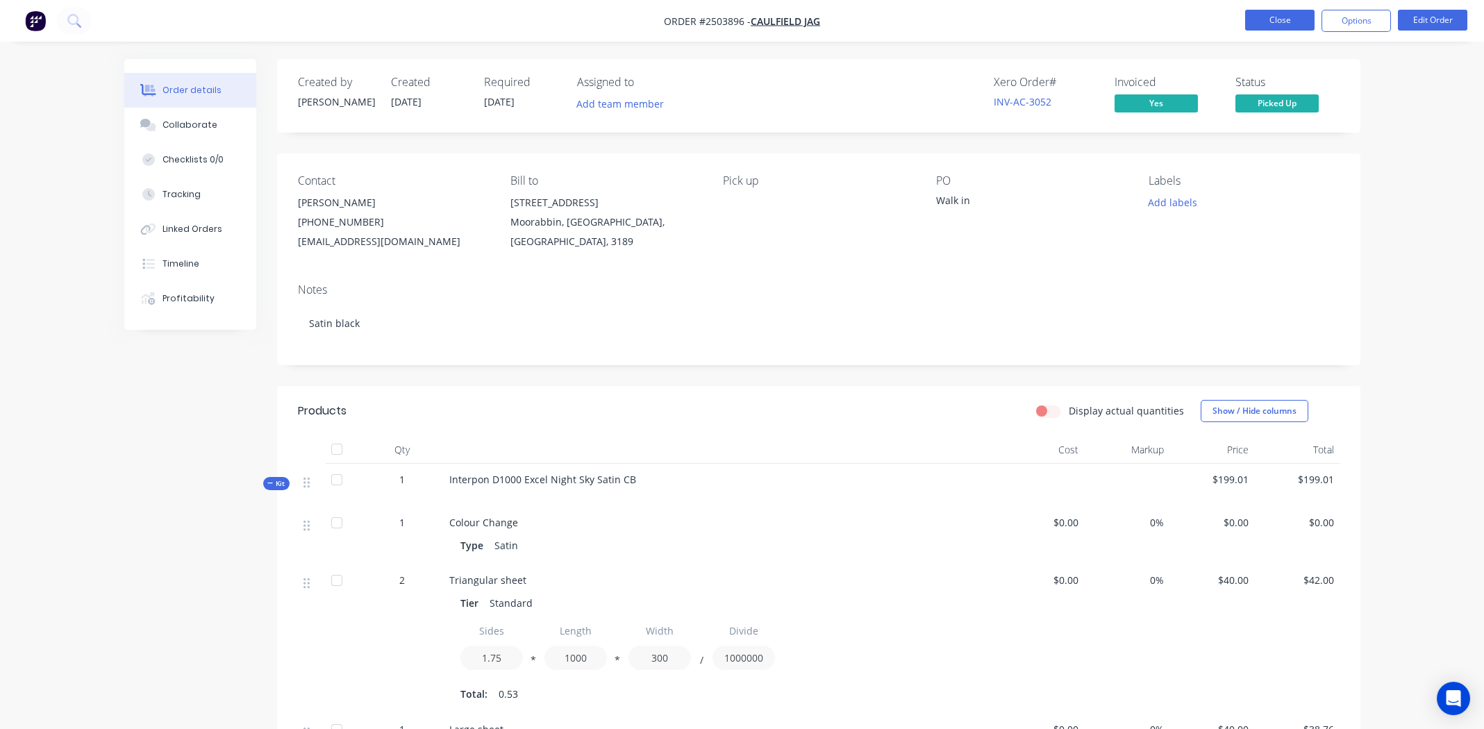
click at [1283, 18] on button "Close" at bounding box center [1279, 20] width 69 height 21
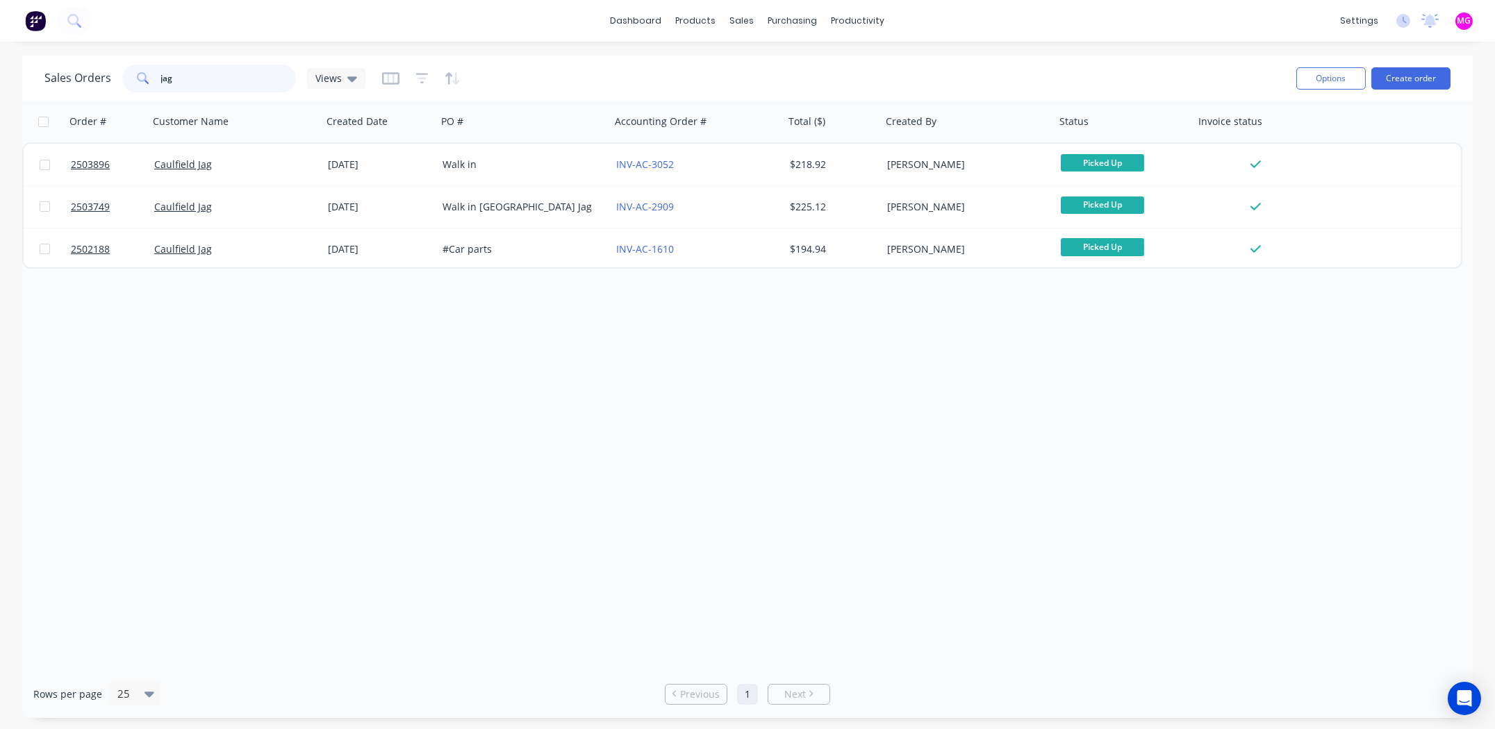
click at [214, 68] on input "jag" at bounding box center [228, 79] width 135 height 28
click at [213, 69] on input "jag" at bounding box center [228, 79] width 135 height 28
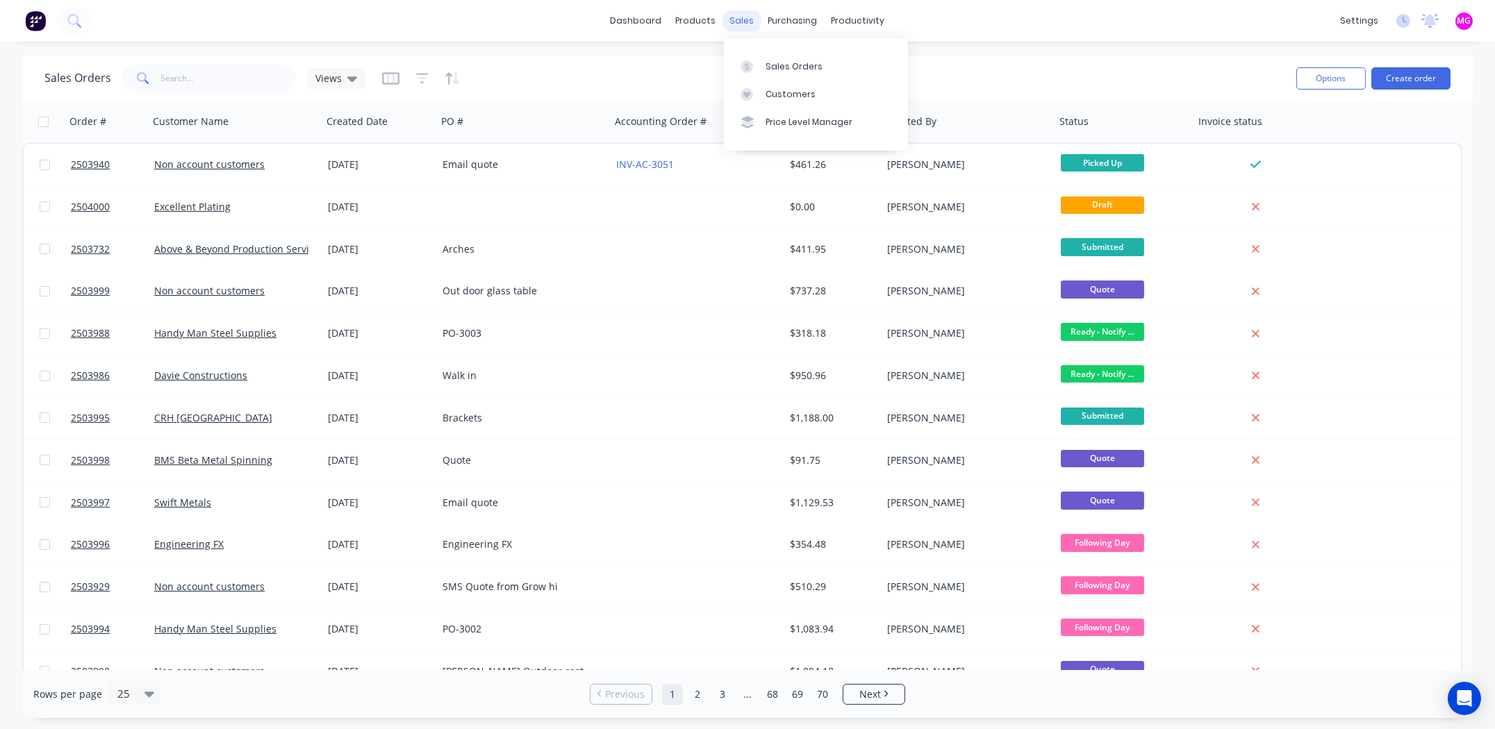
click at [729, 21] on div "sales" at bounding box center [742, 20] width 38 height 21
click at [788, 93] on div "Customers" at bounding box center [790, 94] width 50 height 13
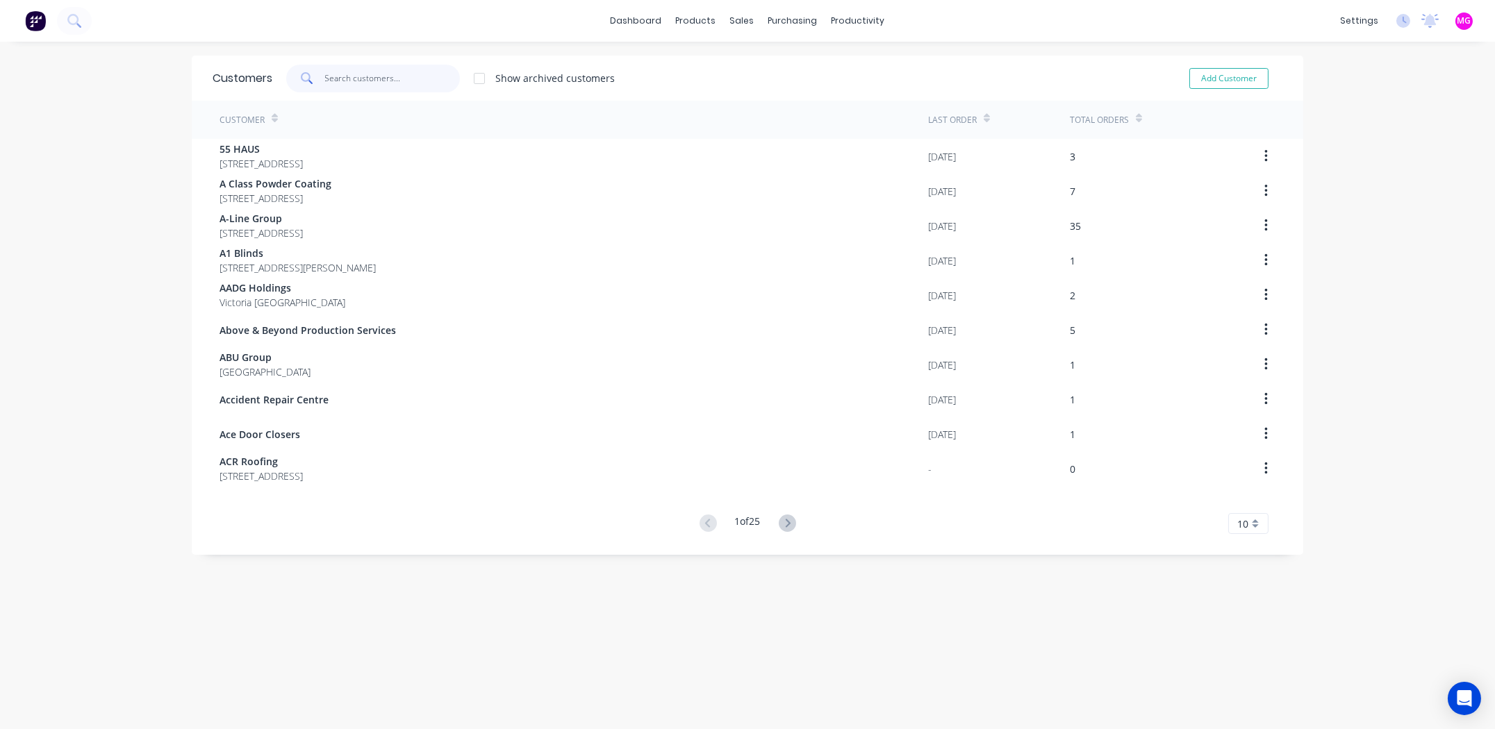
click at [354, 85] on input "text" at bounding box center [392, 79] width 135 height 28
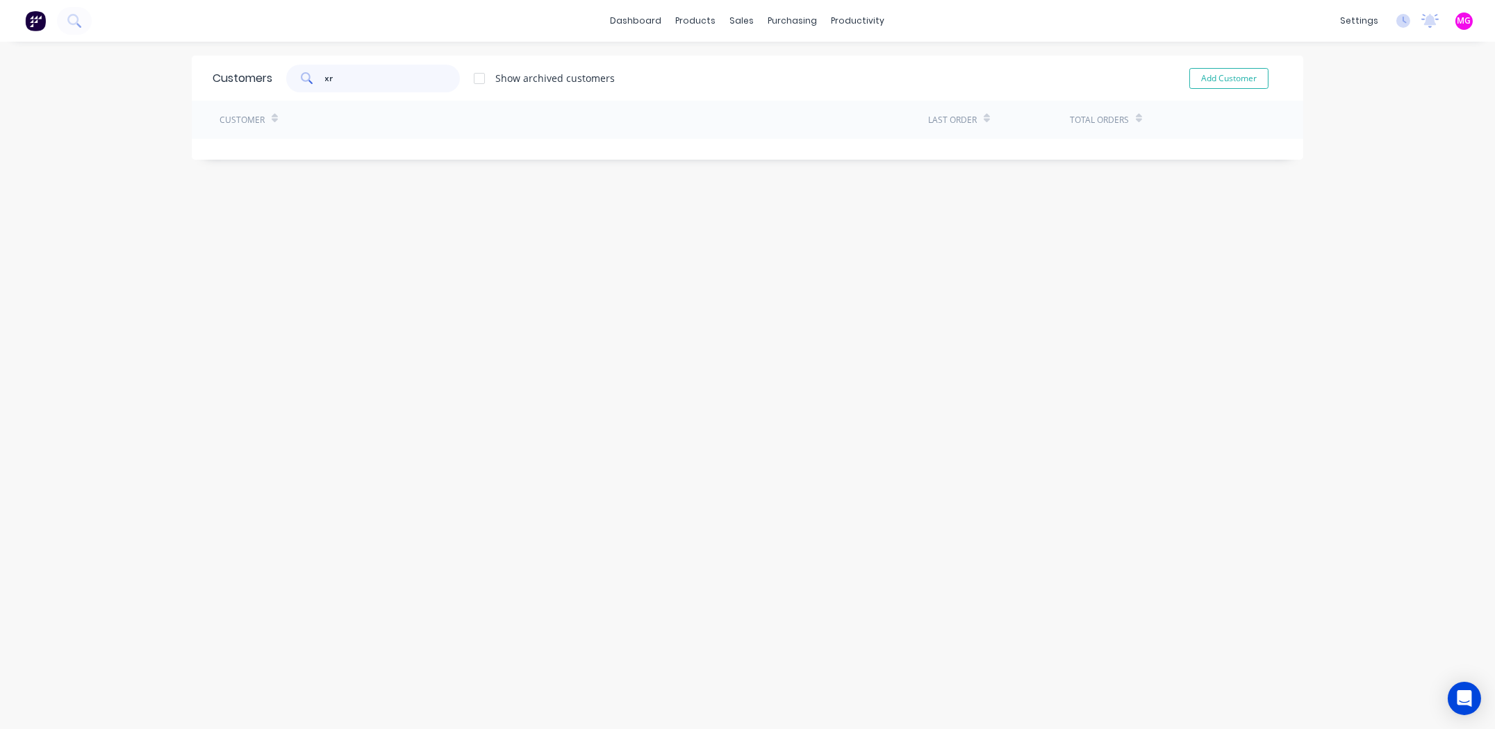
type input "x"
type input "fx"
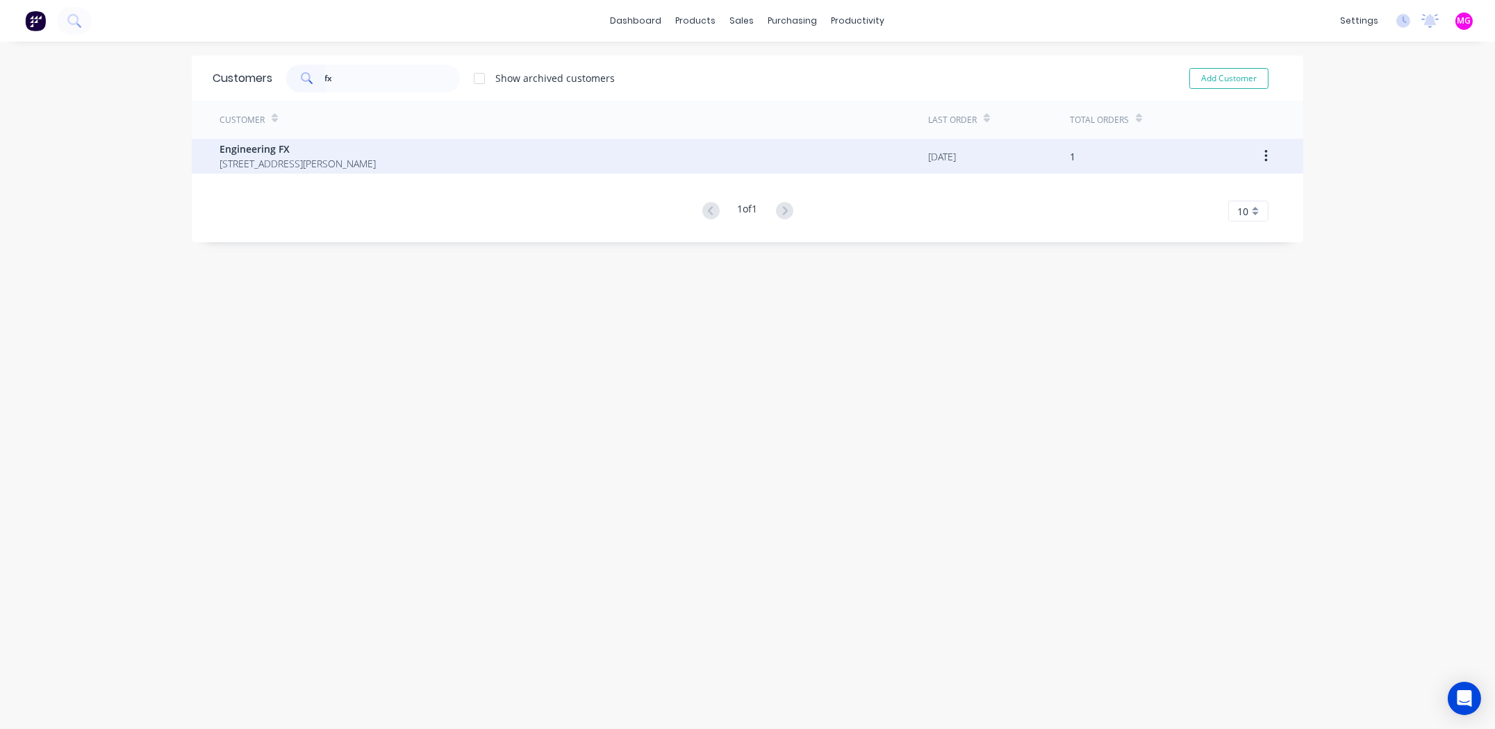
click at [310, 146] on span "Engineering FX" at bounding box center [297, 149] width 156 height 15
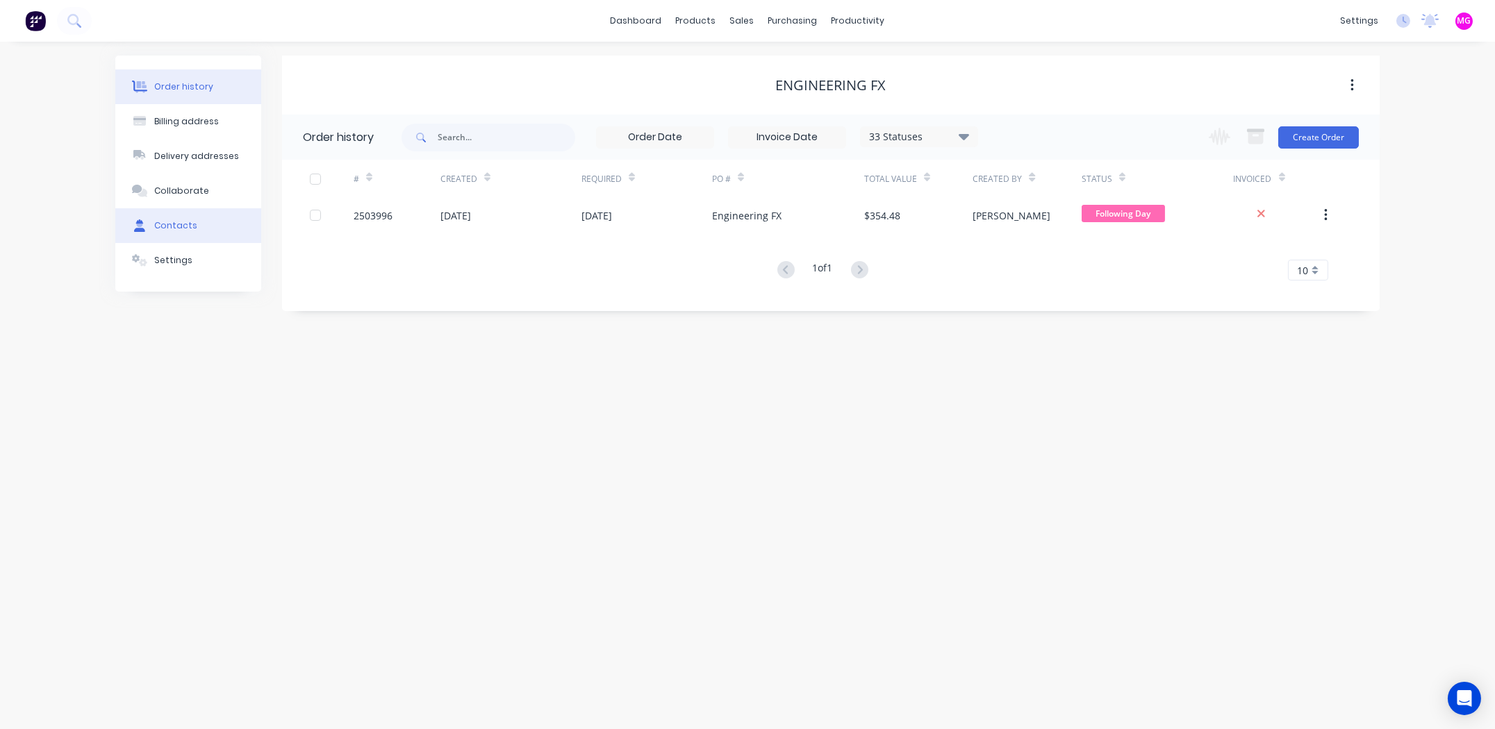
click at [183, 224] on div "Contacts" at bounding box center [175, 225] width 43 height 13
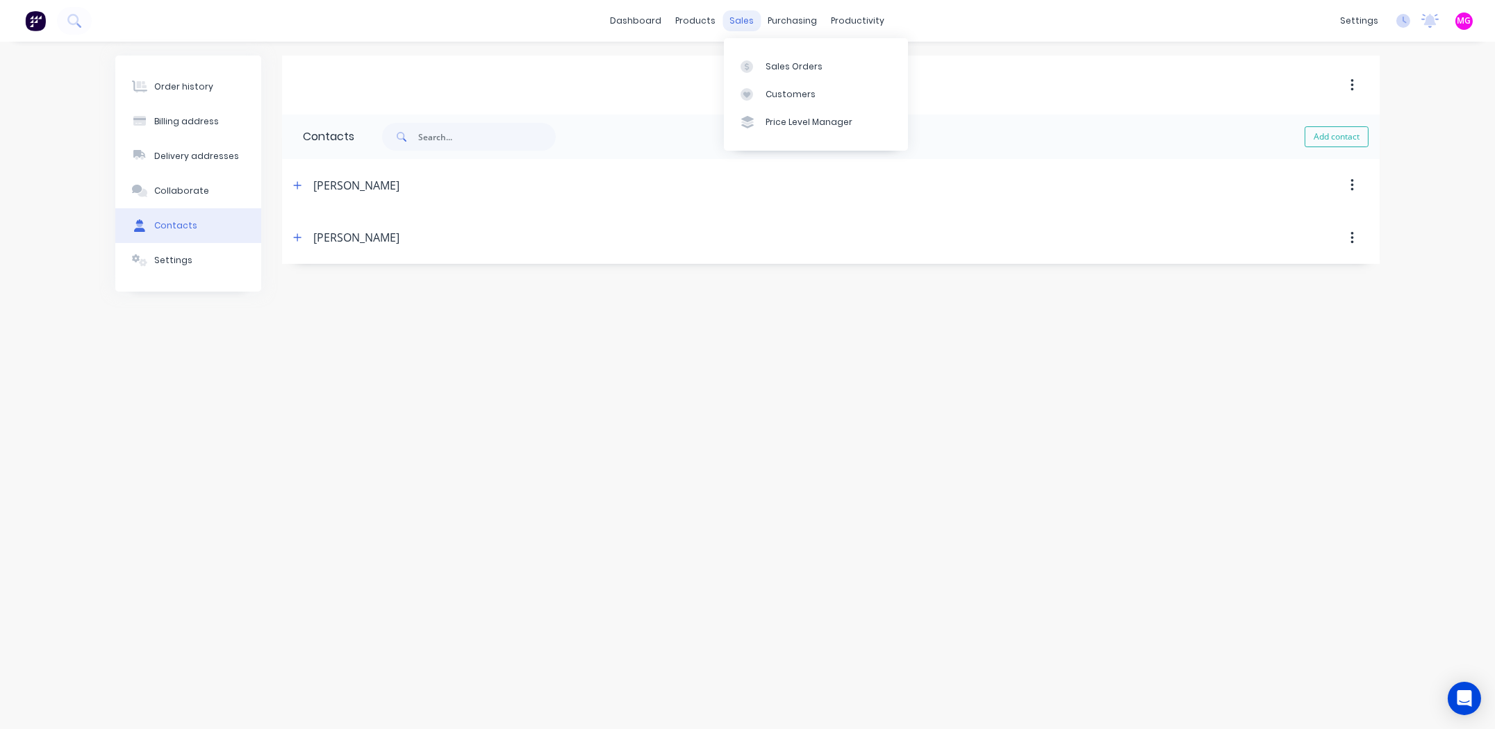
click at [742, 18] on div "sales" at bounding box center [742, 20] width 38 height 21
click at [783, 69] on div "Sales Orders" at bounding box center [793, 66] width 57 height 13
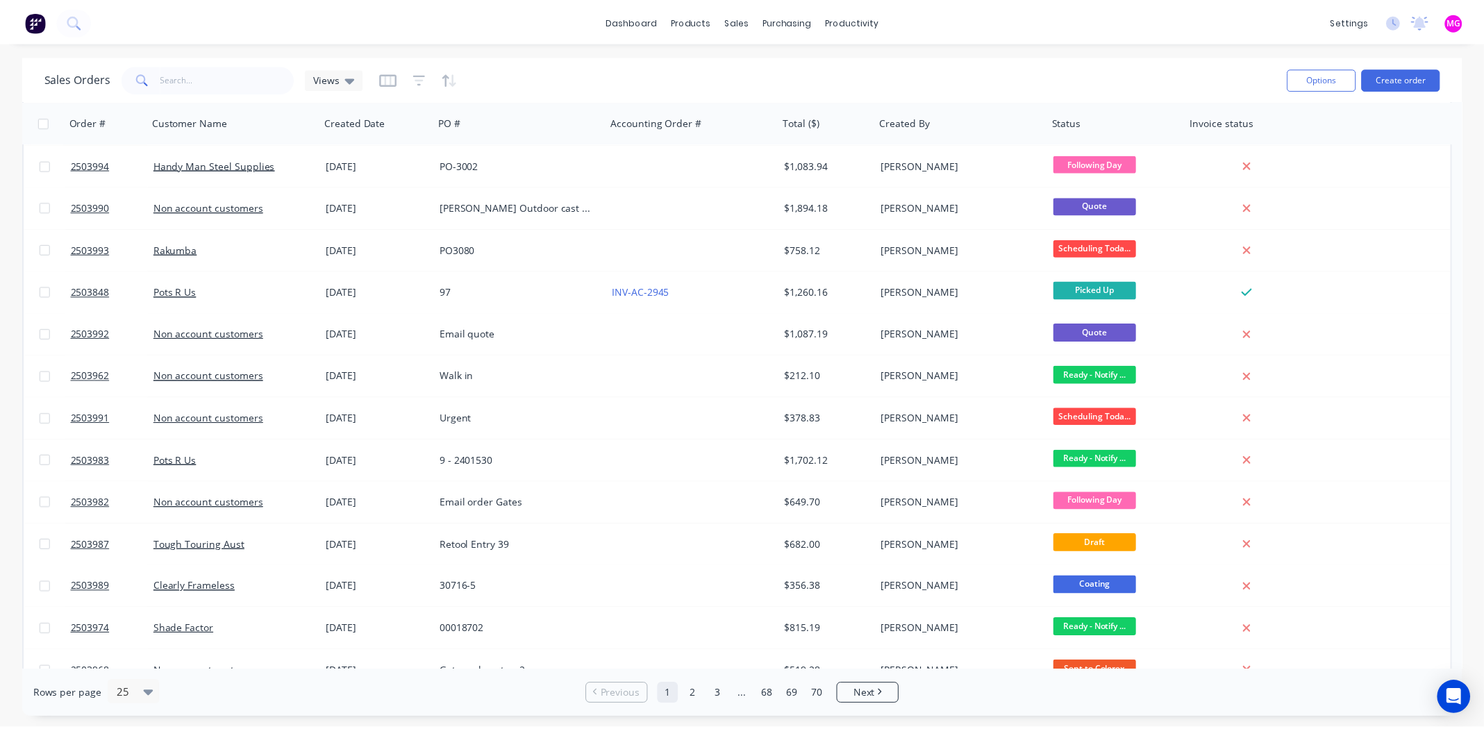
scroll to position [485, 0]
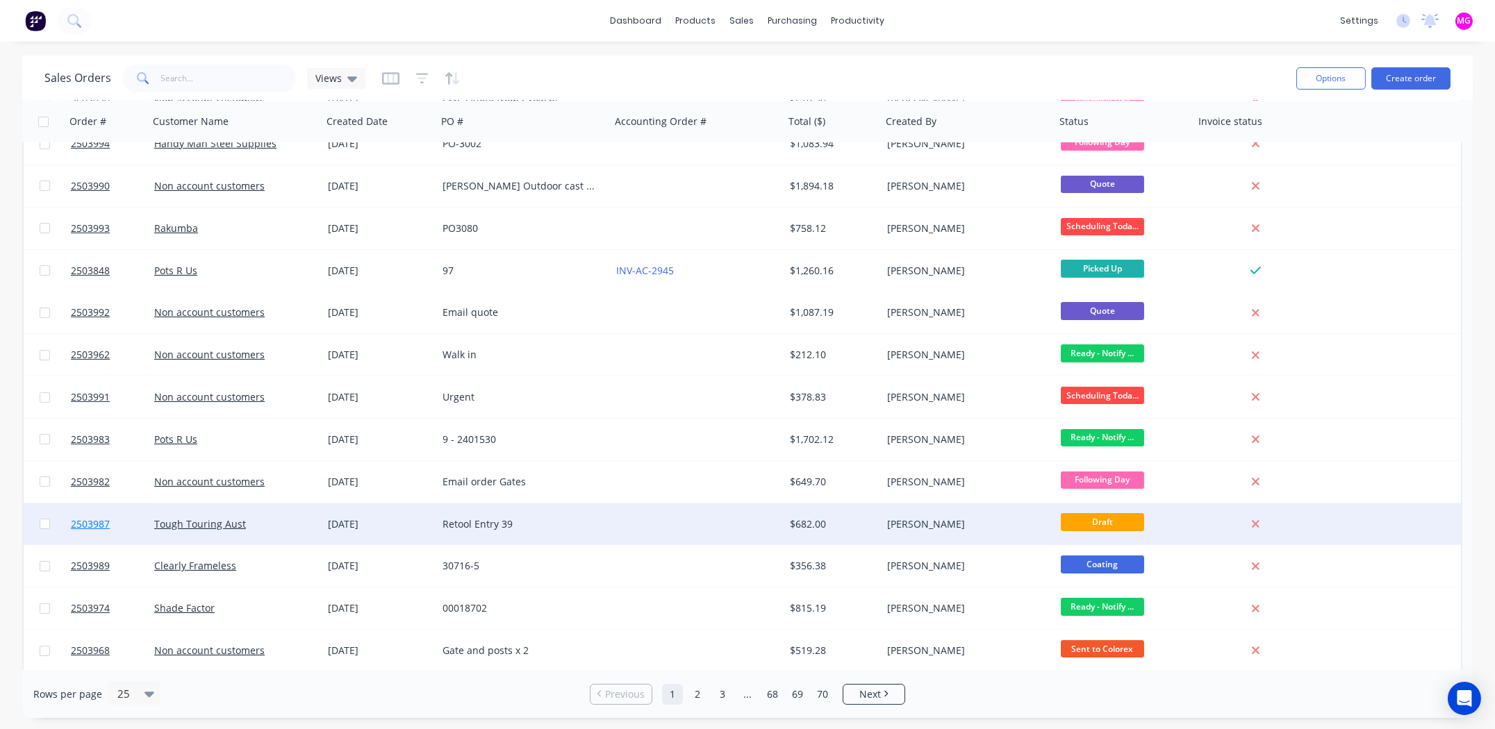
click at [88, 522] on span "2503987" at bounding box center [90, 524] width 39 height 14
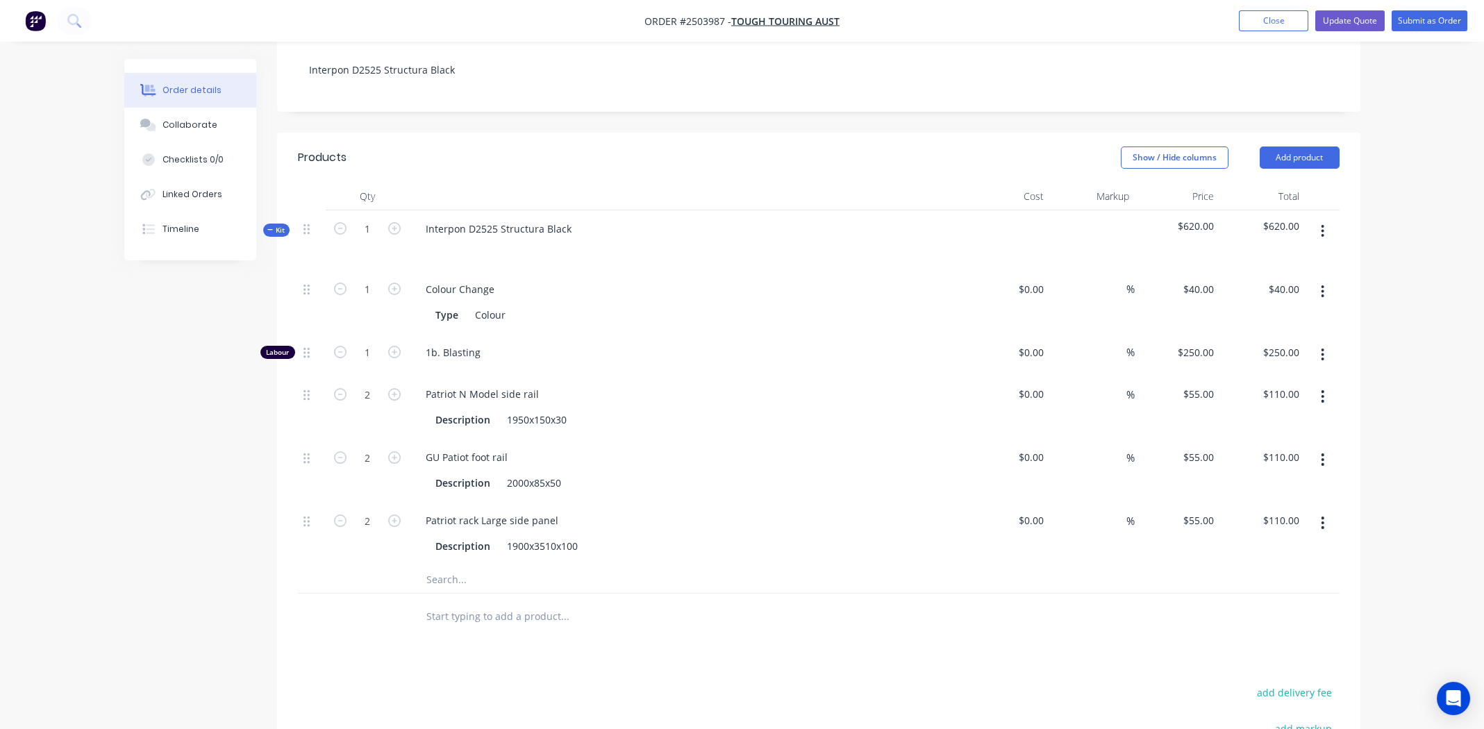
scroll to position [277, 0]
click at [1323, 388] on icon "button" at bounding box center [1322, 395] width 3 height 15
click at [1284, 477] on div "Delete" at bounding box center [1273, 487] width 107 height 20
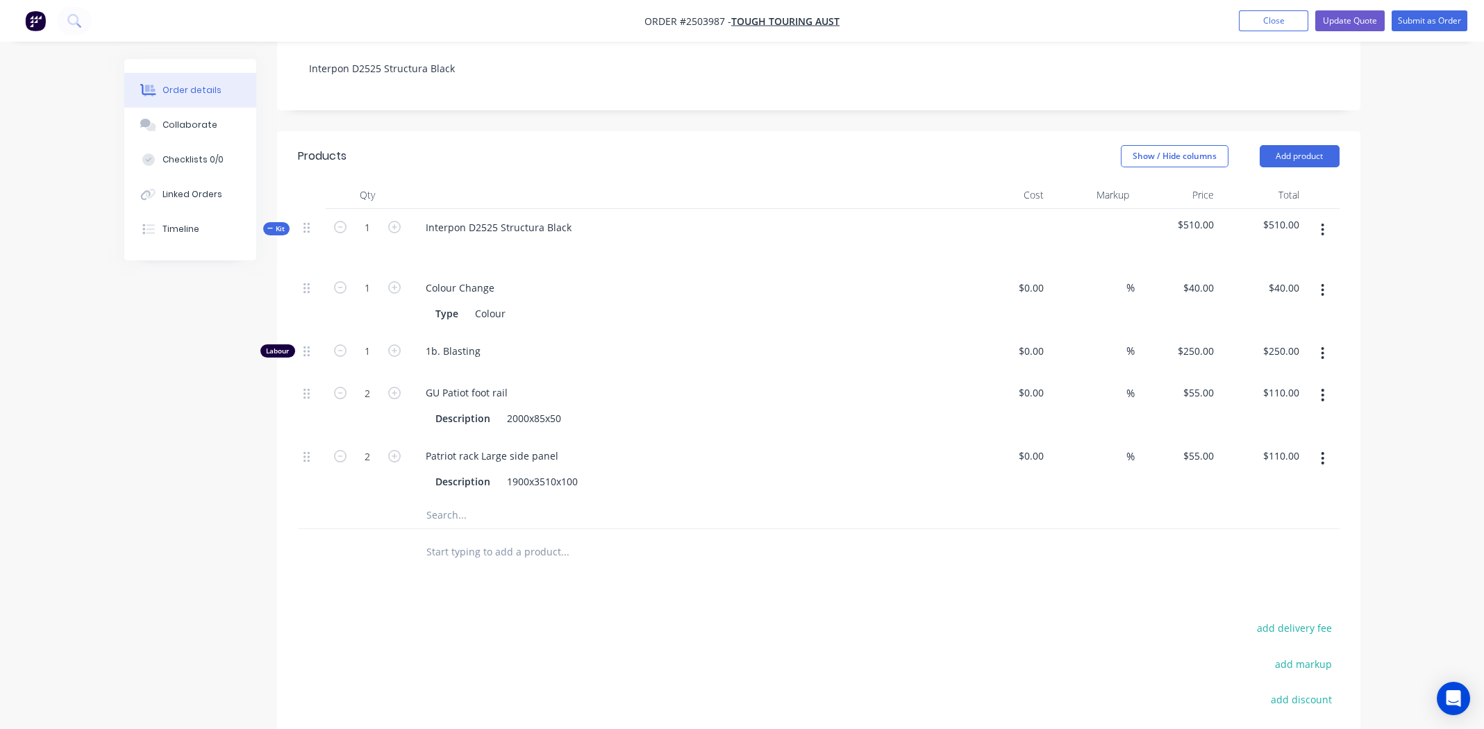
click at [1319, 383] on button "button" at bounding box center [1322, 395] width 33 height 25
click at [1270, 477] on div "Delete" at bounding box center [1273, 487] width 107 height 20
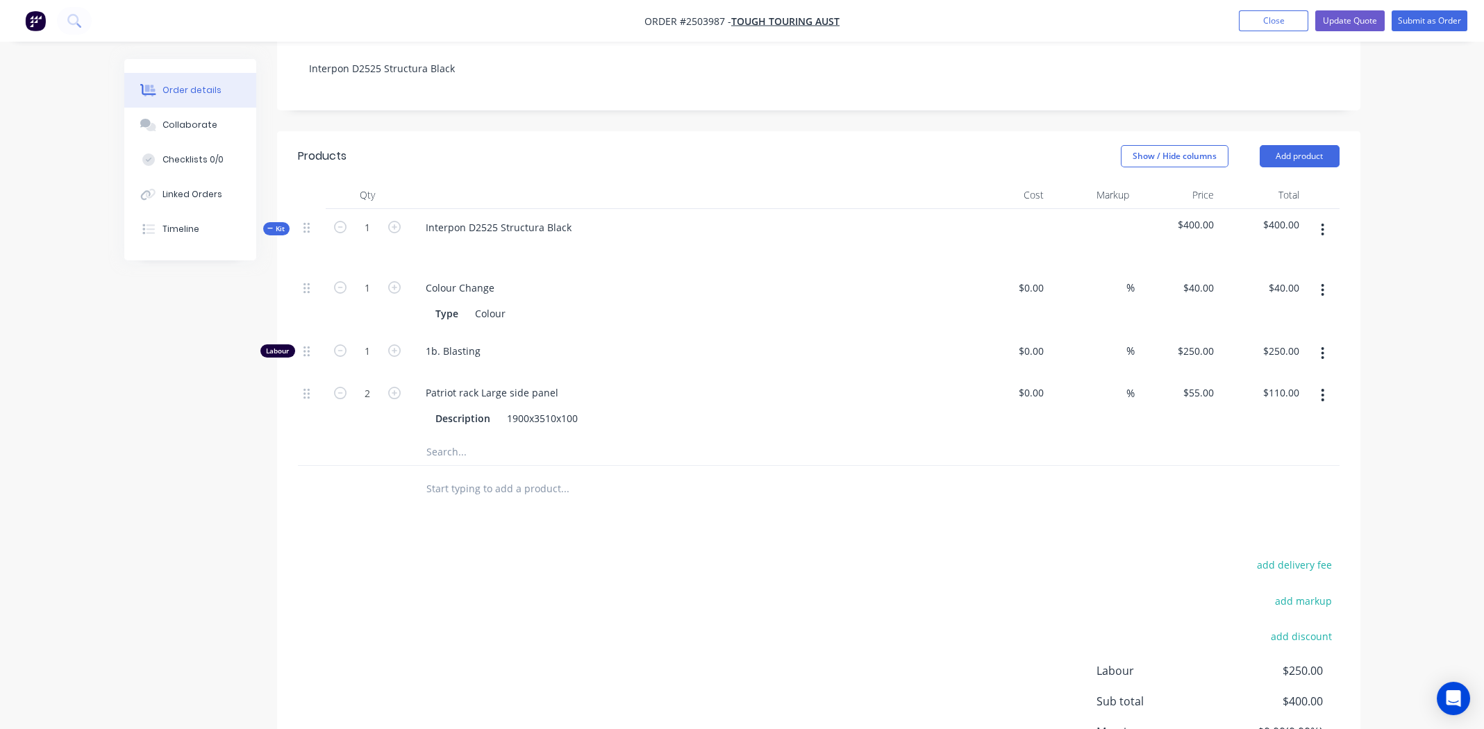
click at [1321, 388] on icon "button" at bounding box center [1322, 395] width 3 height 15
click at [1271, 477] on div "Delete" at bounding box center [1273, 487] width 107 height 20
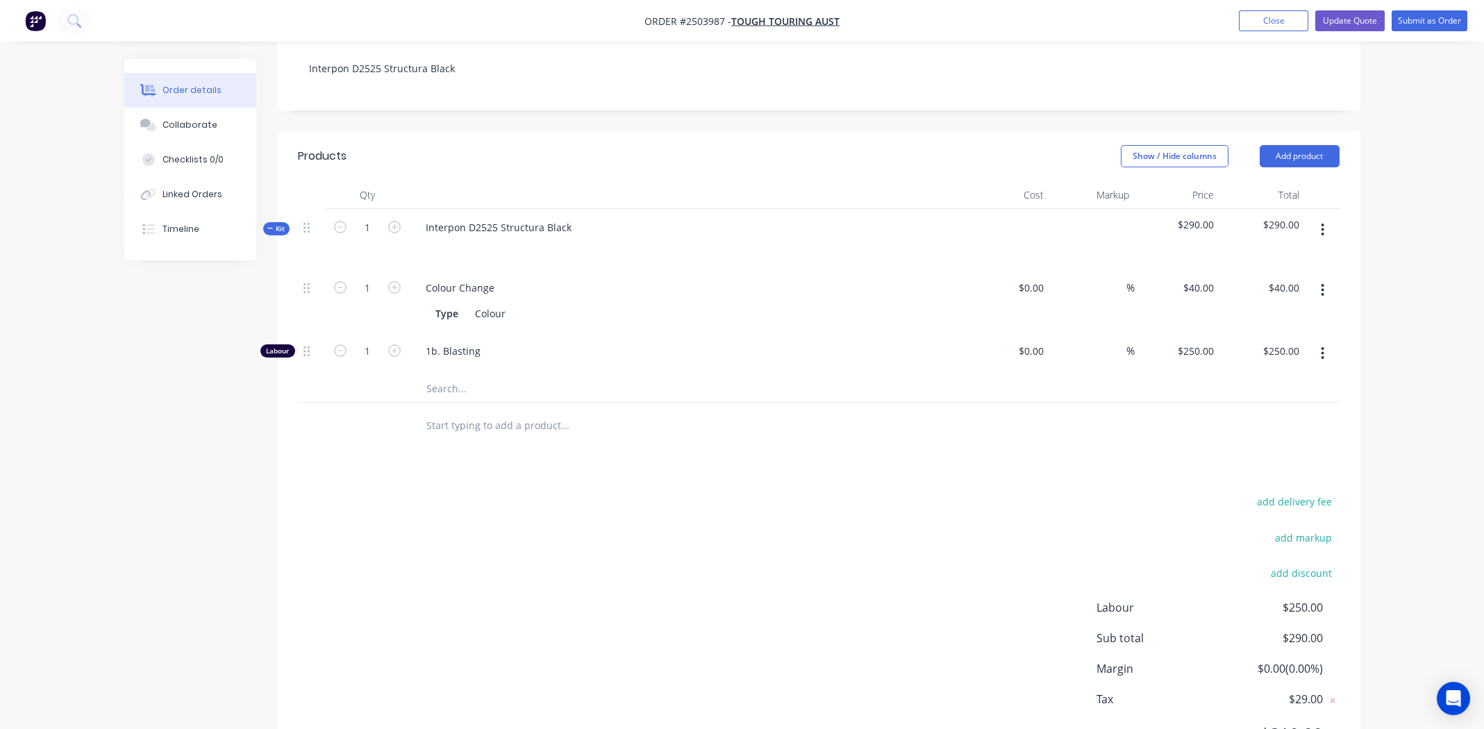
click at [1319, 217] on button "button" at bounding box center [1322, 229] width 33 height 25
click at [1276, 256] on div "Add product to kit" at bounding box center [1273, 266] width 107 height 20
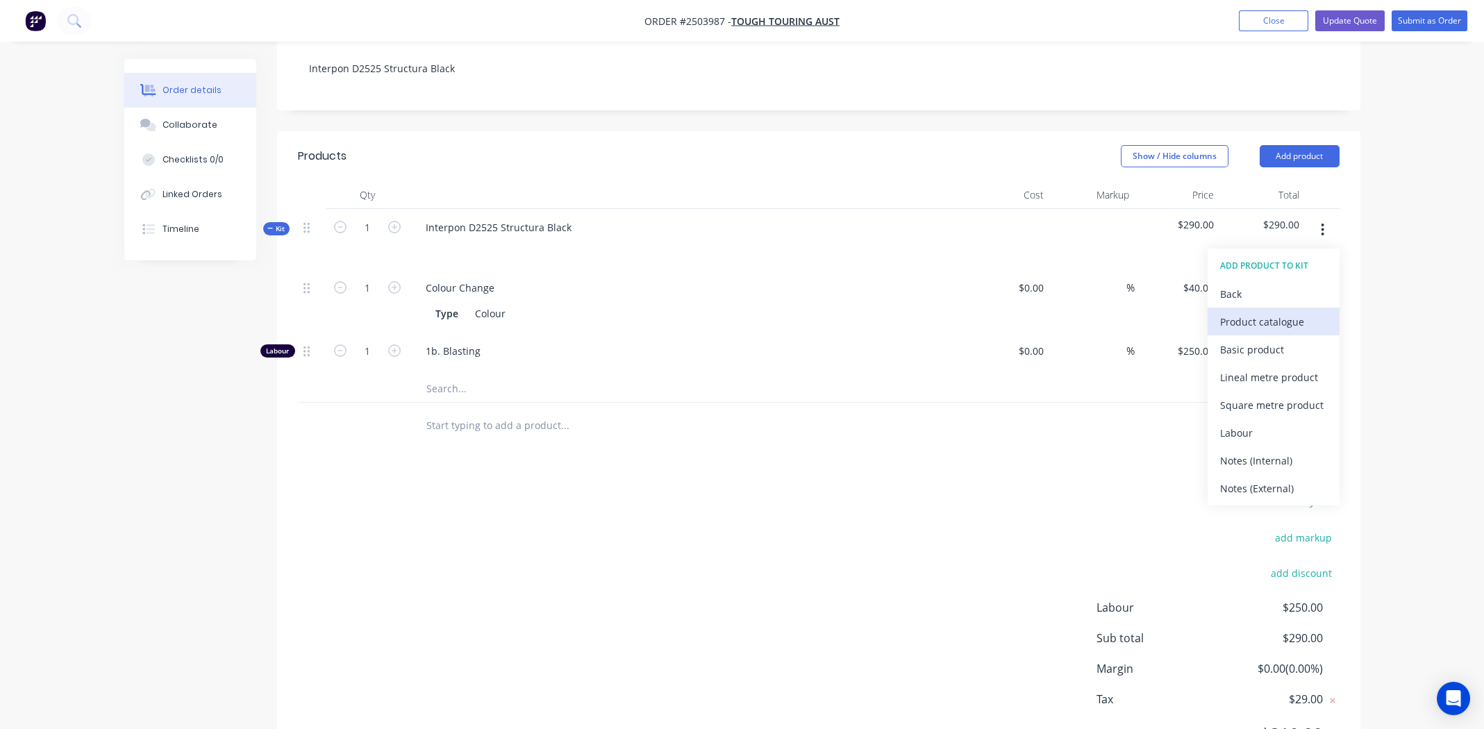
click at [1268, 312] on div "Product catalogue" at bounding box center [1273, 322] width 107 height 20
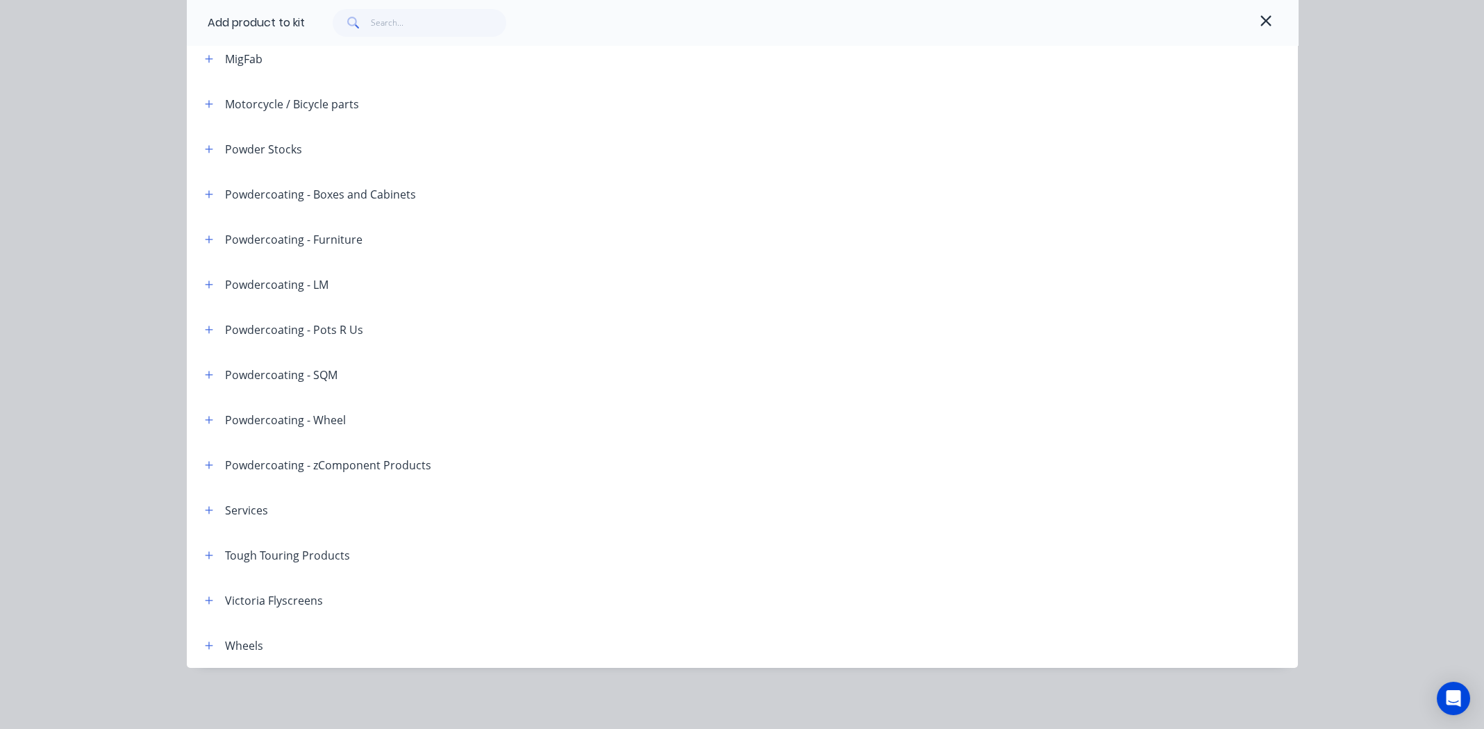
scroll to position [0, 0]
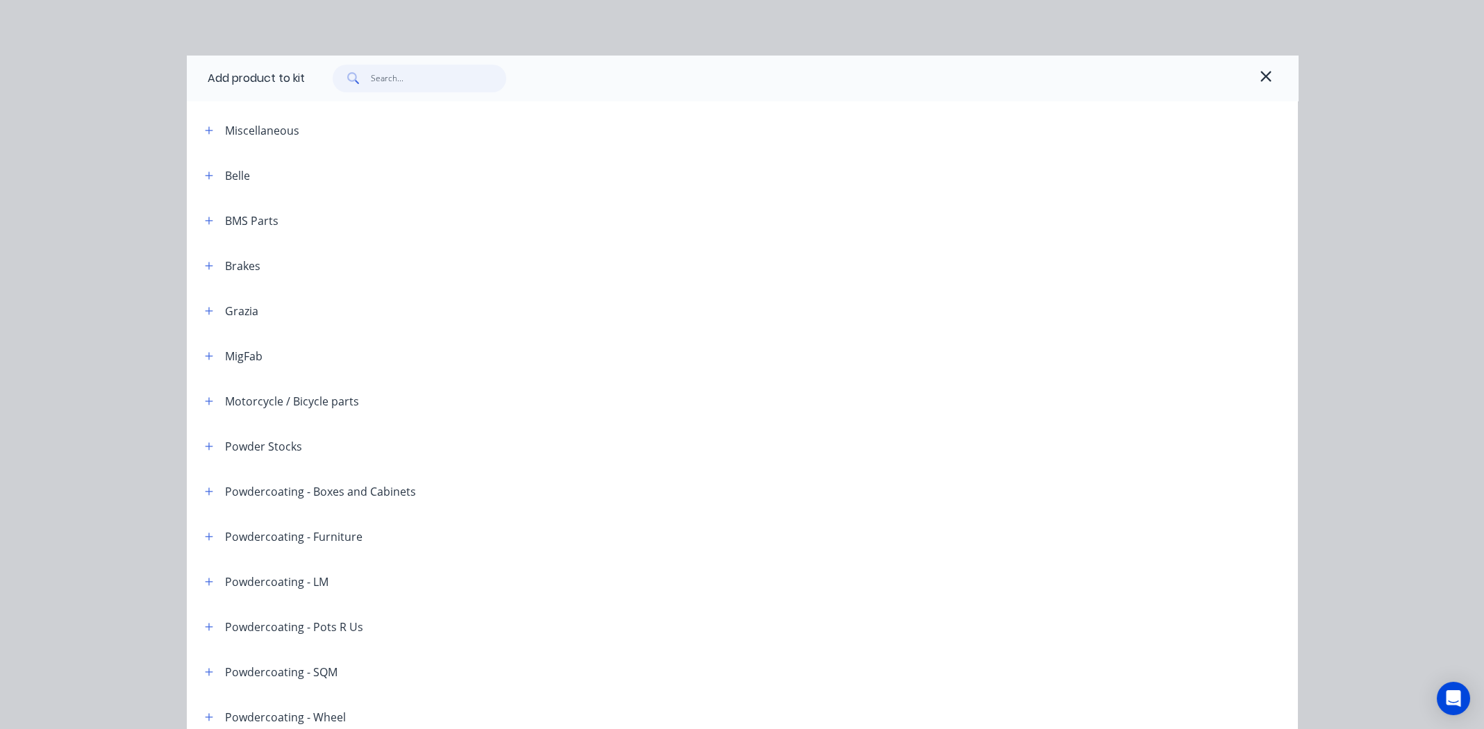
click at [430, 69] on input "text" at bounding box center [438, 79] width 135 height 28
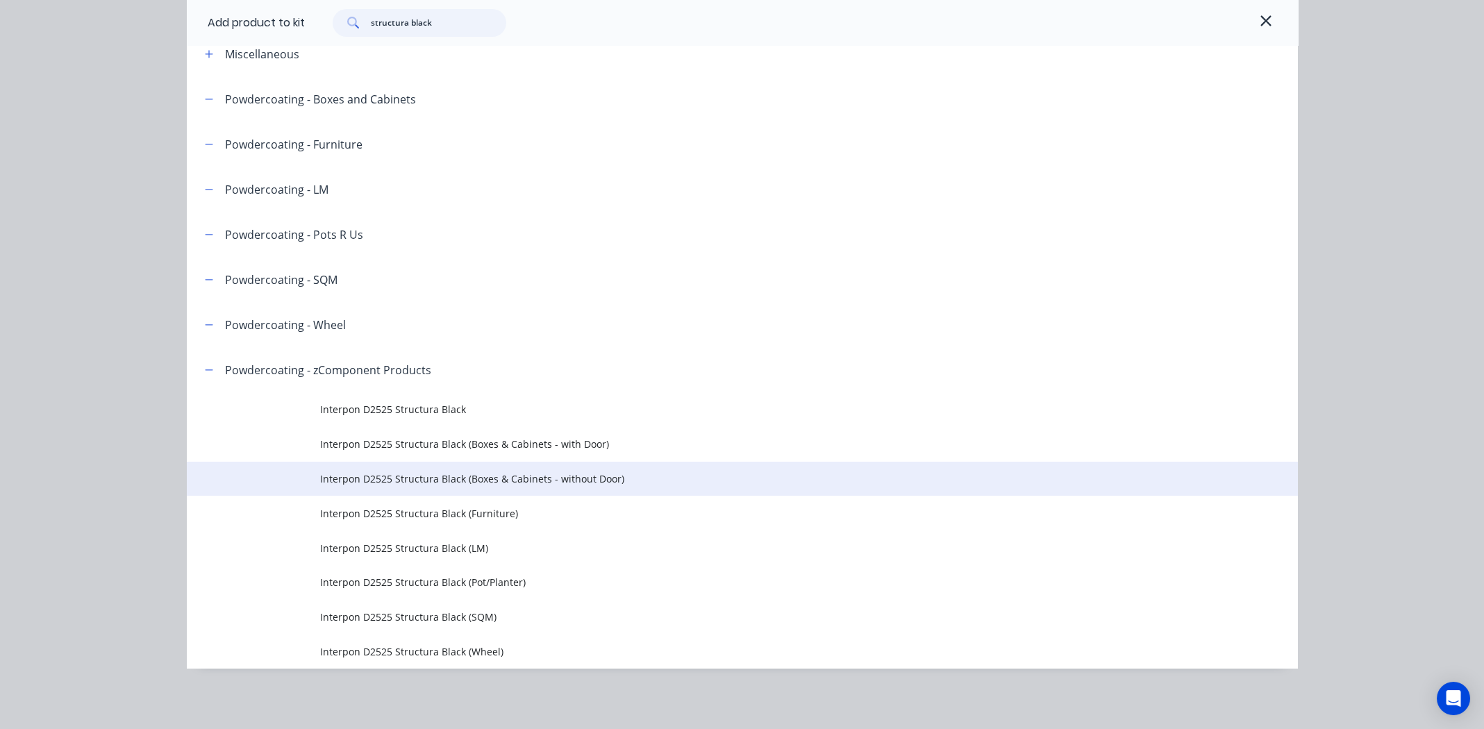
scroll to position [77, 0]
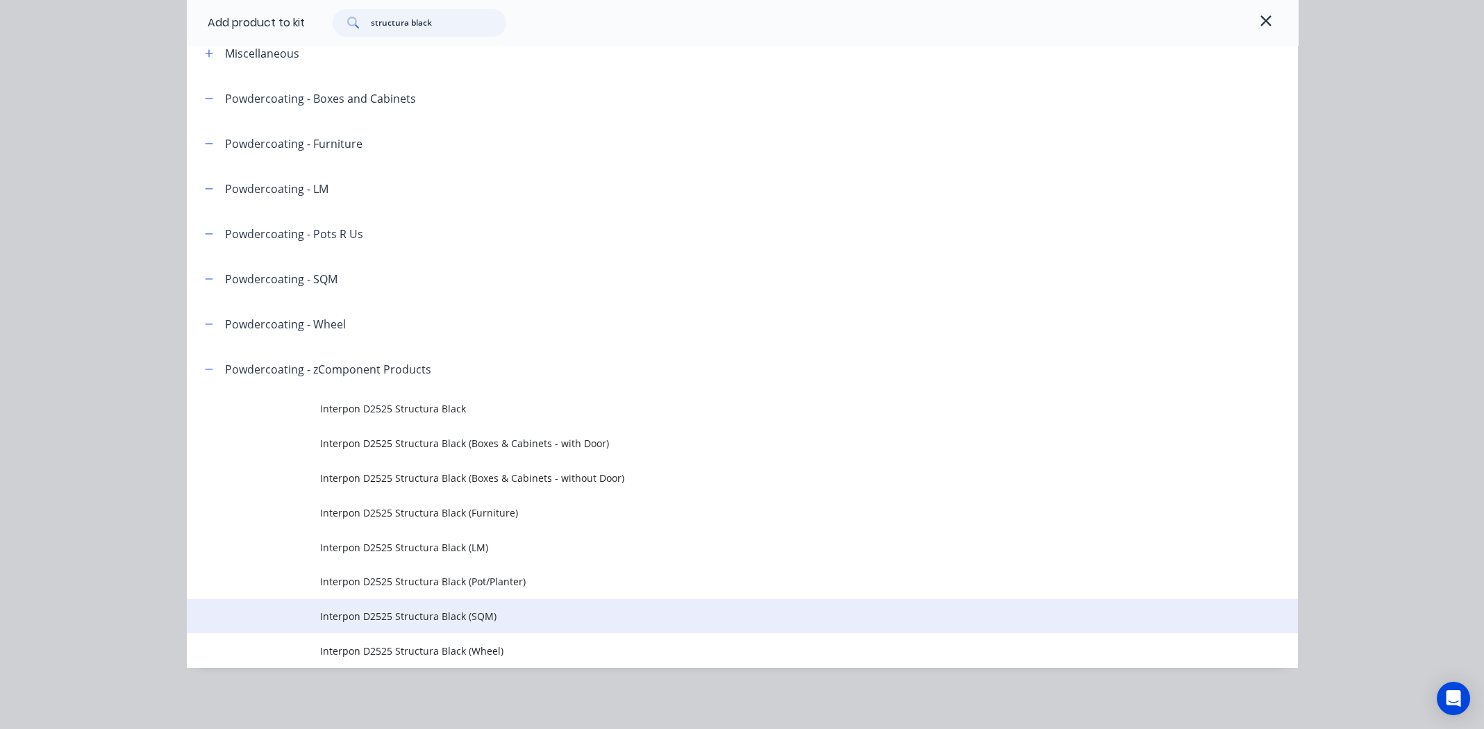
type input "structura black"
click at [406, 614] on span "Interpon D2525 Structura Black (SQM)" at bounding box center [711, 616] width 782 height 15
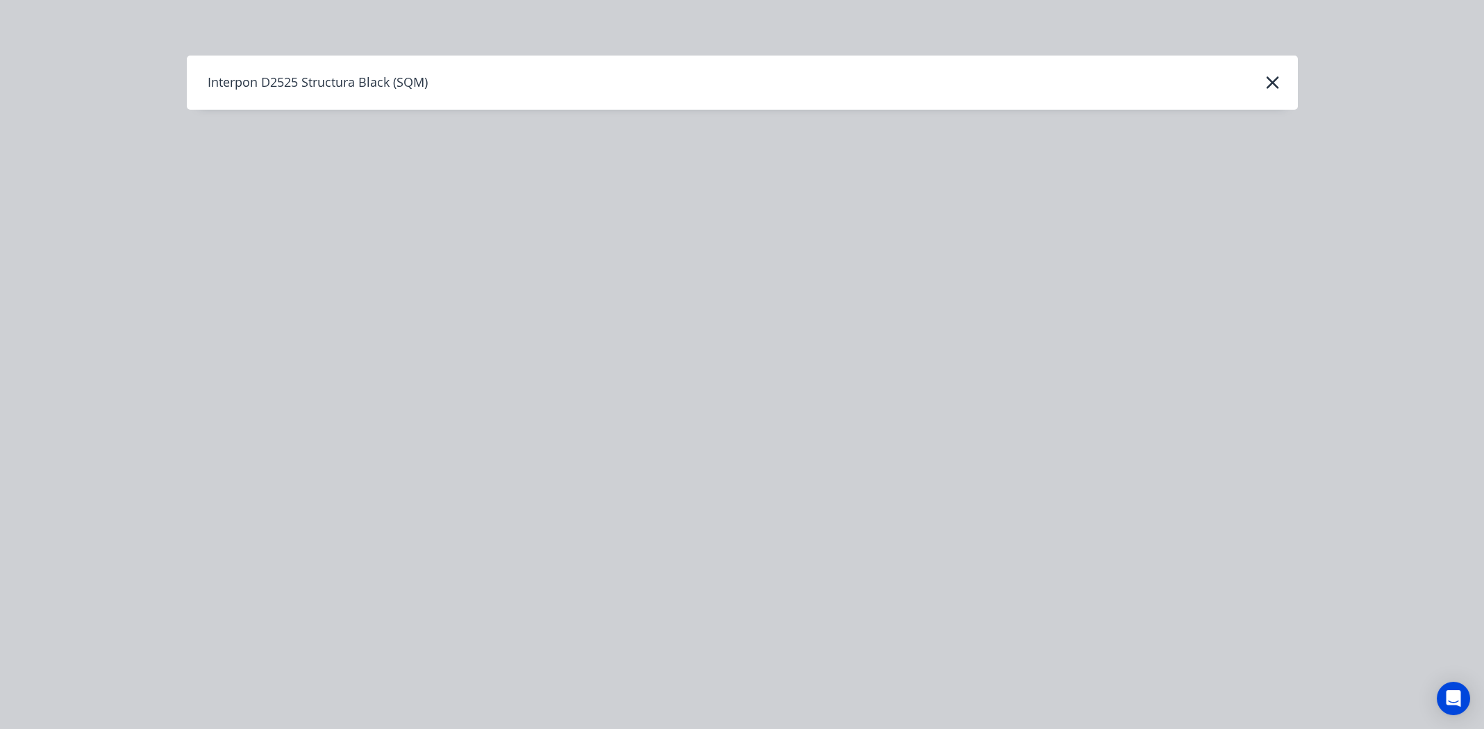
scroll to position [0, 0]
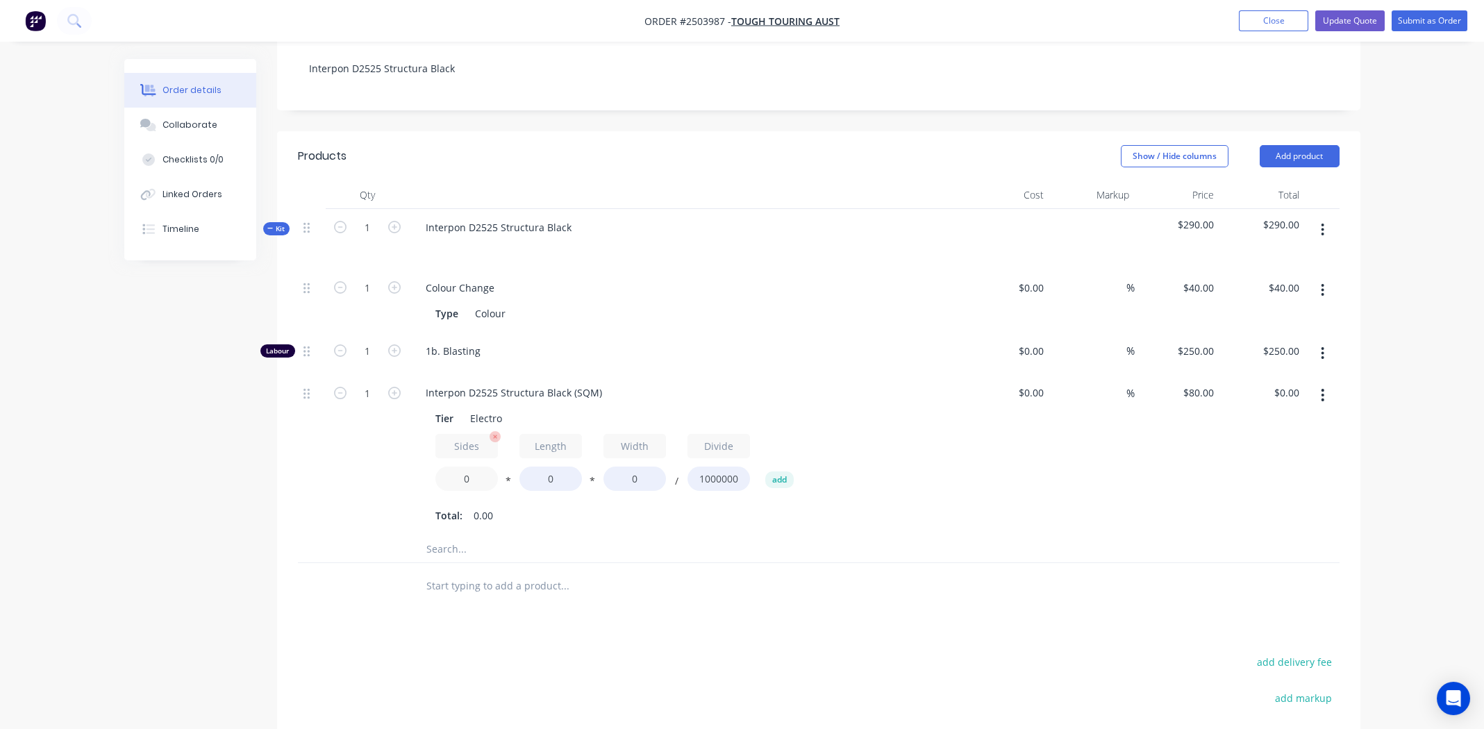
click at [475, 467] on input "0" at bounding box center [466, 479] width 63 height 24
type input "2"
click at [1322, 388] on icon "button" at bounding box center [1322, 395] width 3 height 15
click at [1263, 477] on div "Delete" at bounding box center [1273, 487] width 107 height 20
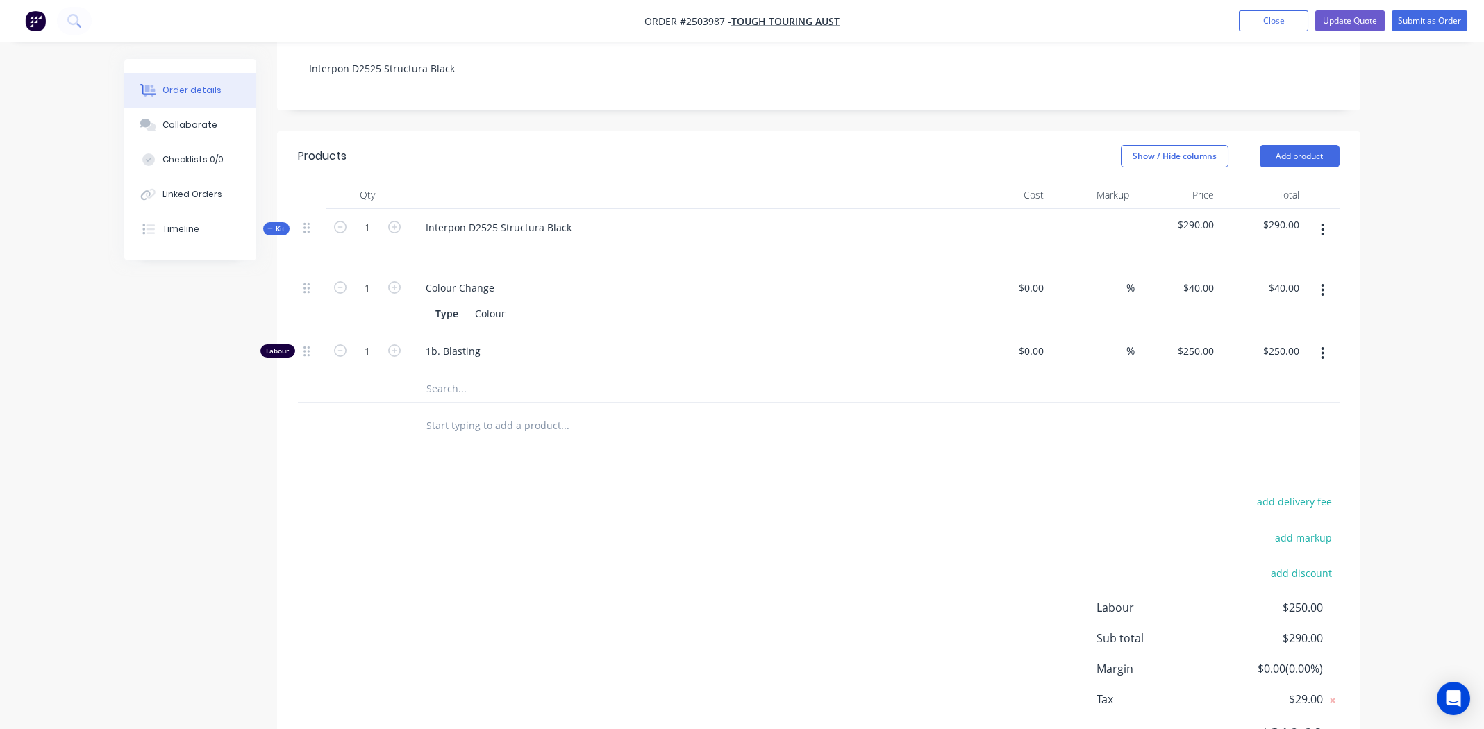
click at [1322, 224] on icon "button" at bounding box center [1323, 230] width 3 height 13
click at [1288, 256] on div "Add product to kit" at bounding box center [1273, 266] width 107 height 20
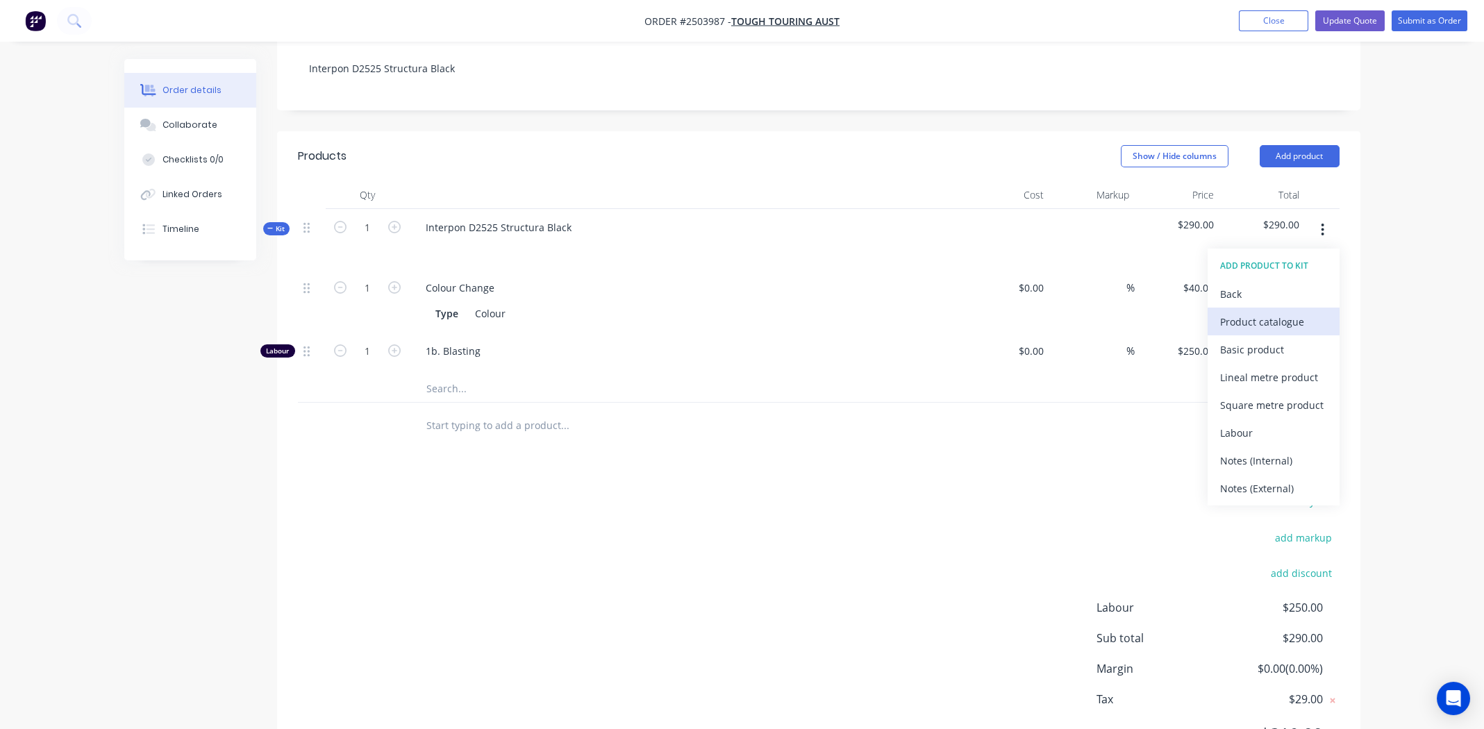
click at [1257, 312] on div "Product catalogue" at bounding box center [1273, 322] width 107 height 20
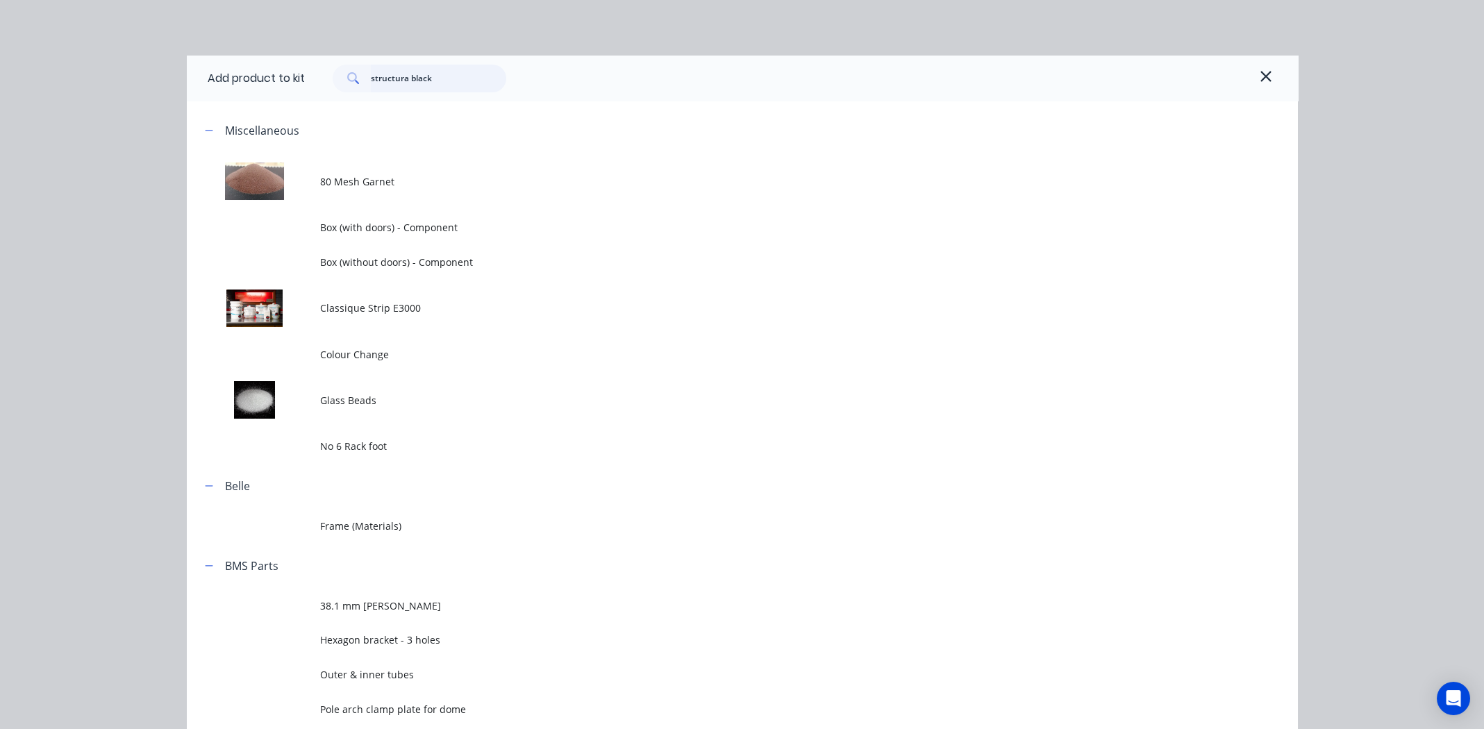
click at [475, 80] on input "structura black" at bounding box center [438, 79] width 135 height 28
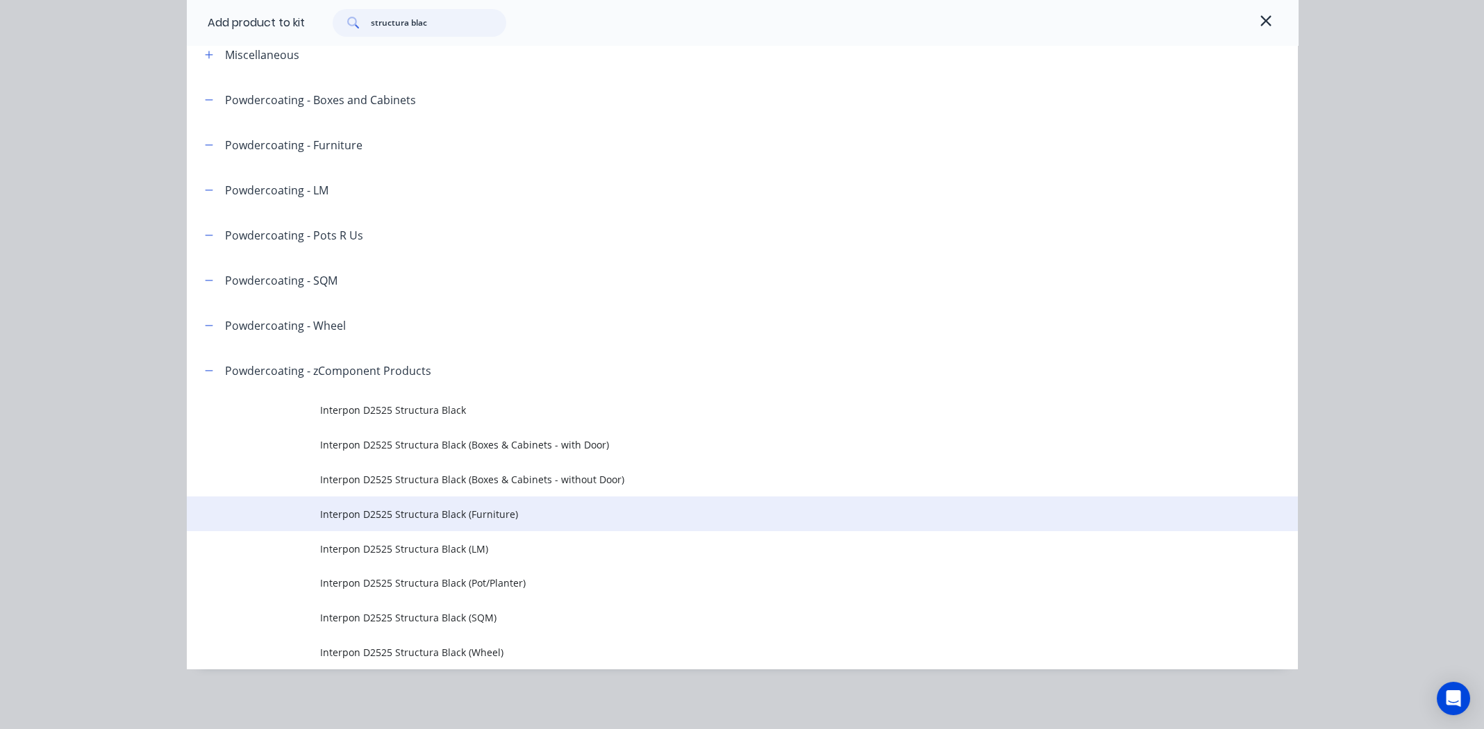
scroll to position [77, 0]
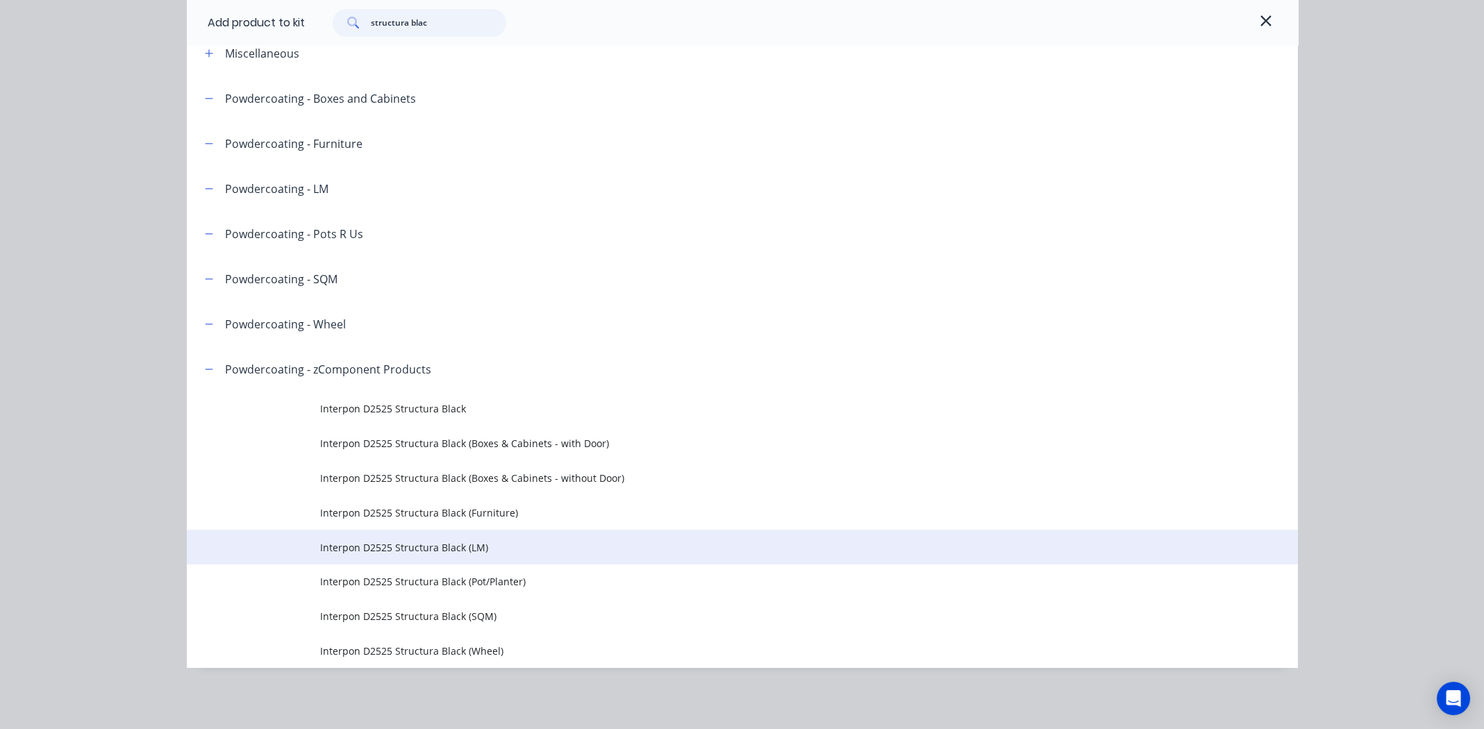
type input "structura blac"
click at [380, 548] on span "Interpon D2525 Structura Black (LM)" at bounding box center [711, 547] width 782 height 15
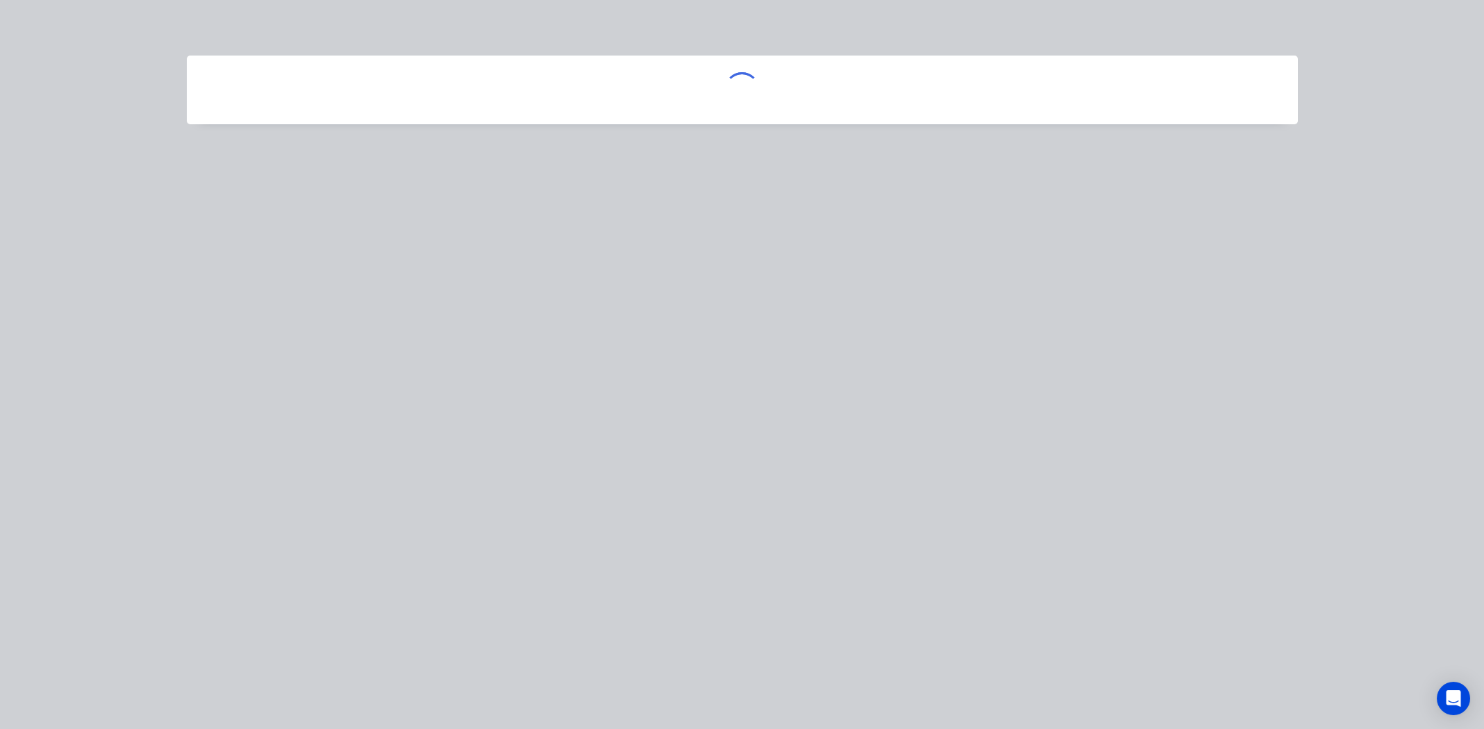
scroll to position [0, 0]
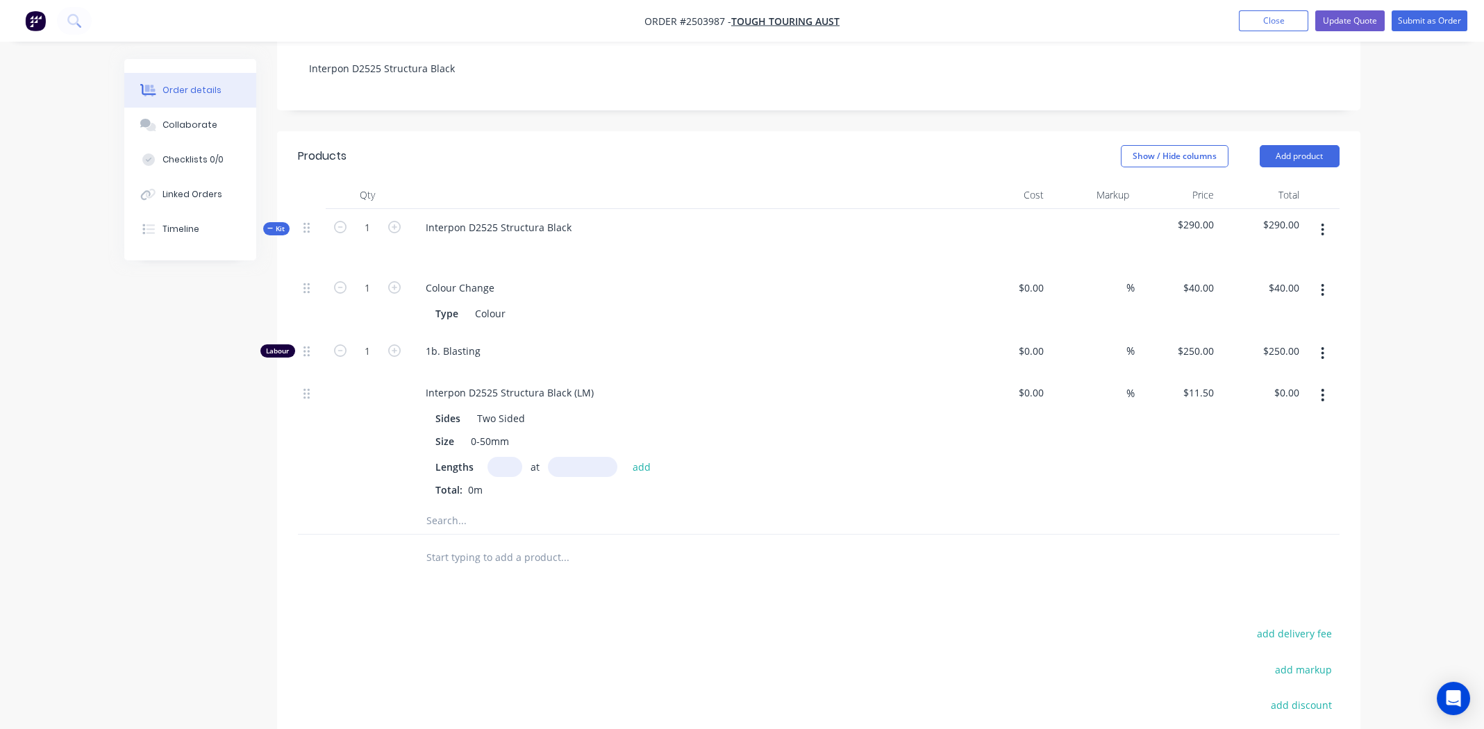
click at [493, 457] on input "text" at bounding box center [505, 467] width 35 height 20
click at [537, 383] on div "Interpon D2525 Structura Black (LM)" at bounding box center [510, 393] width 190 height 20
click at [497, 457] on input "text" at bounding box center [505, 467] width 35 height 20
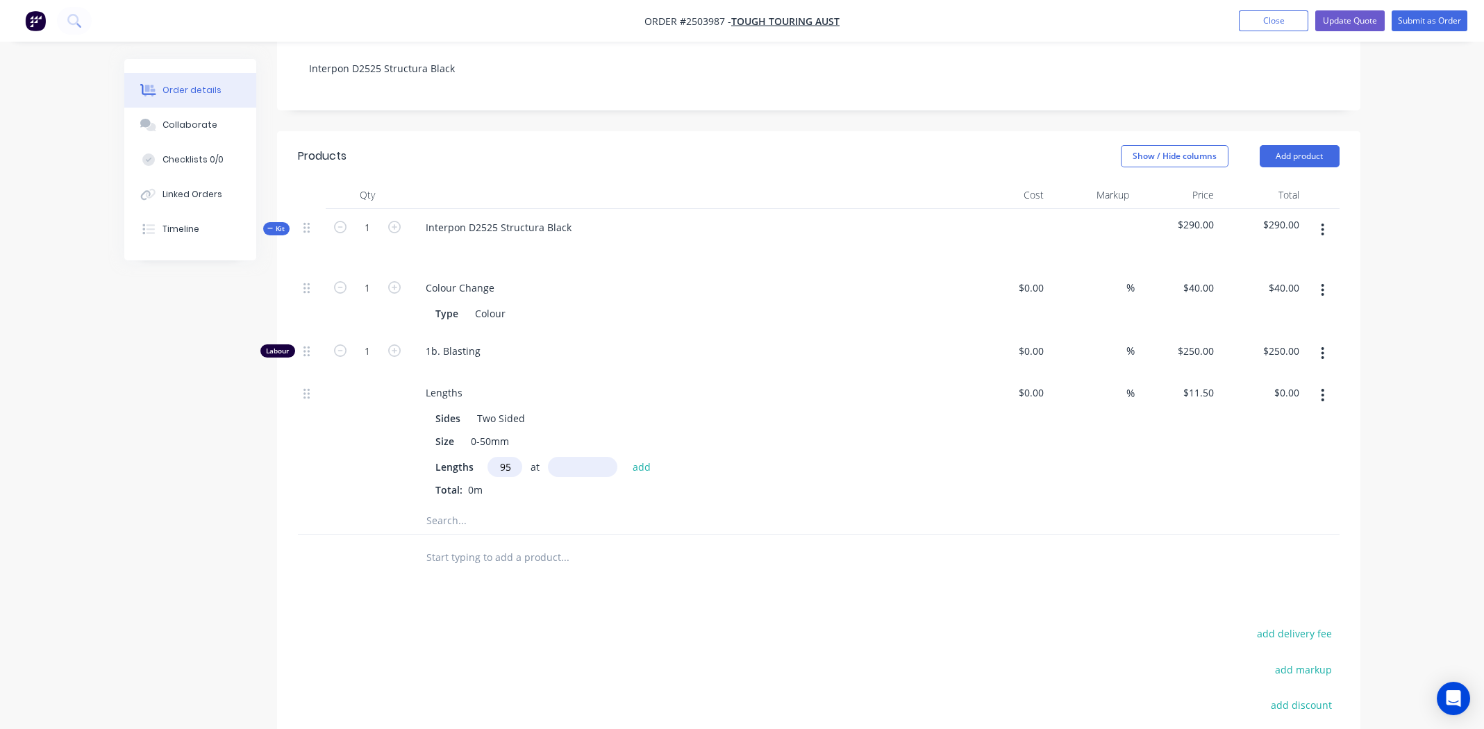
scroll to position [0, 10]
click at [500, 457] on input "1950" at bounding box center [505, 467] width 35 height 20
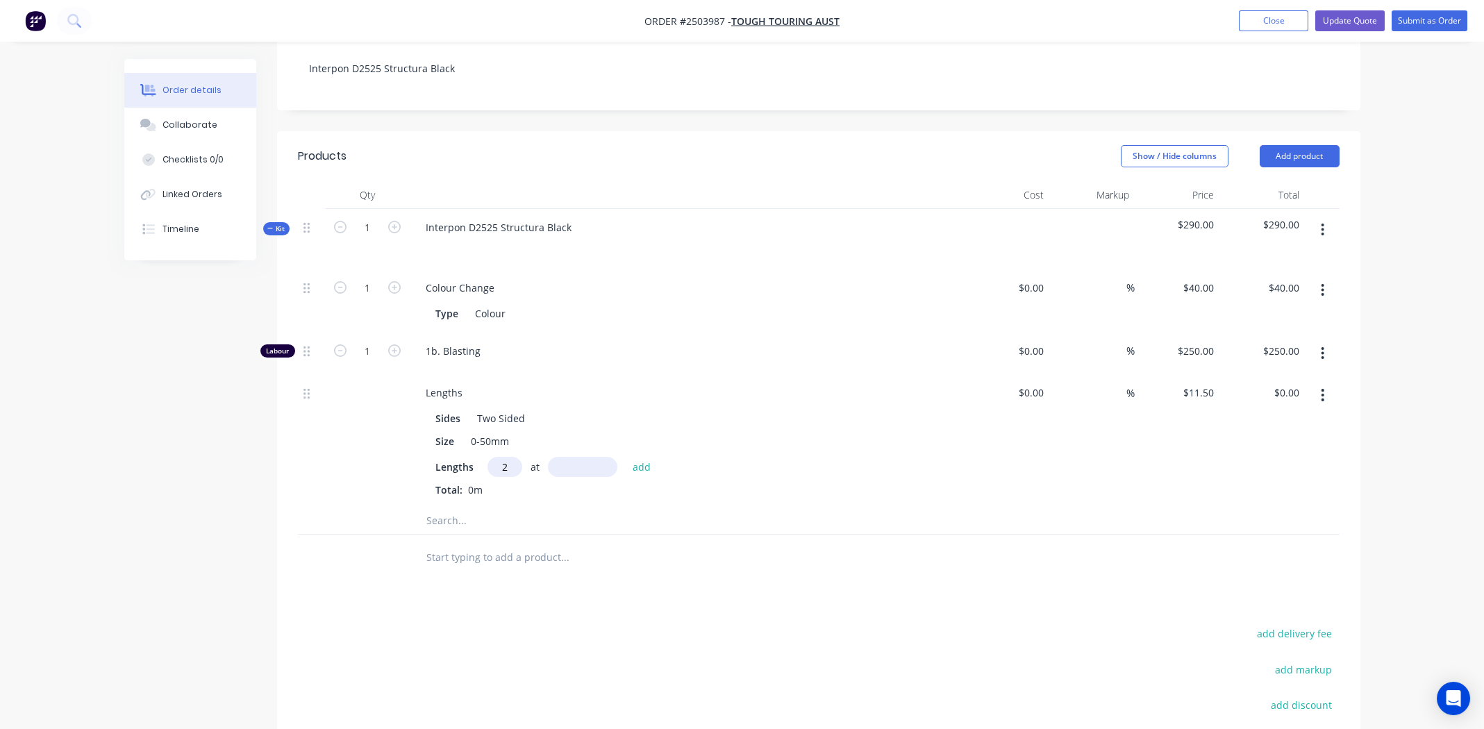
type input "2"
type input "1950mm"
click at [644, 458] on button "add" at bounding box center [642, 467] width 33 height 19
type input "$44.85"
click at [1199, 383] on input "11.5" at bounding box center [1201, 393] width 38 height 20
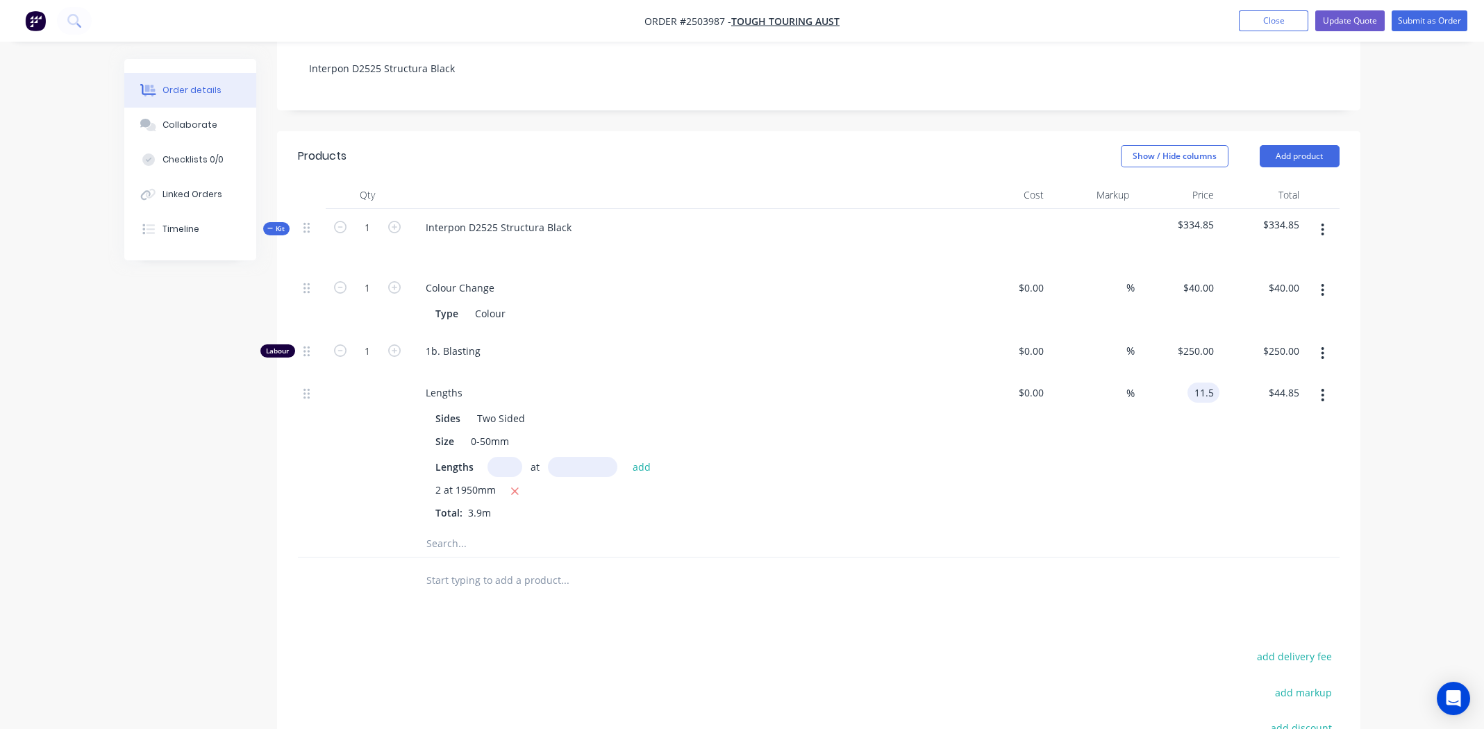
click at [1199, 383] on input "11.5" at bounding box center [1206, 393] width 26 height 20
type input "$40.00"
type input "$156.00"
click at [1104, 435] on div "%" at bounding box center [1091, 451] width 85 height 155
click at [1204, 383] on input "40" at bounding box center [1201, 393] width 38 height 20
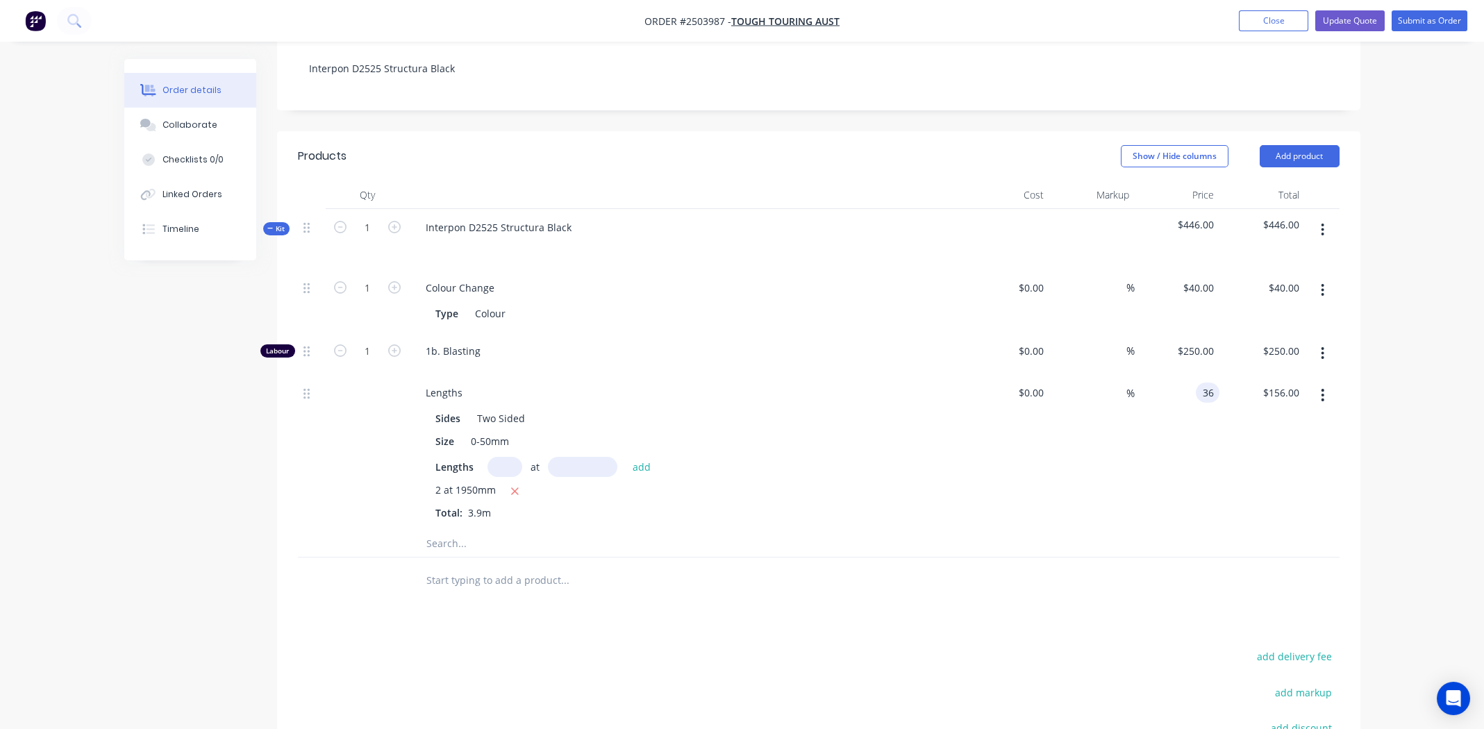
type input "$36.00"
type input "$140.40"
click at [1095, 444] on div "%" at bounding box center [1091, 451] width 85 height 155
click at [504, 457] on input "text" at bounding box center [505, 467] width 35 height 20
type input "2"
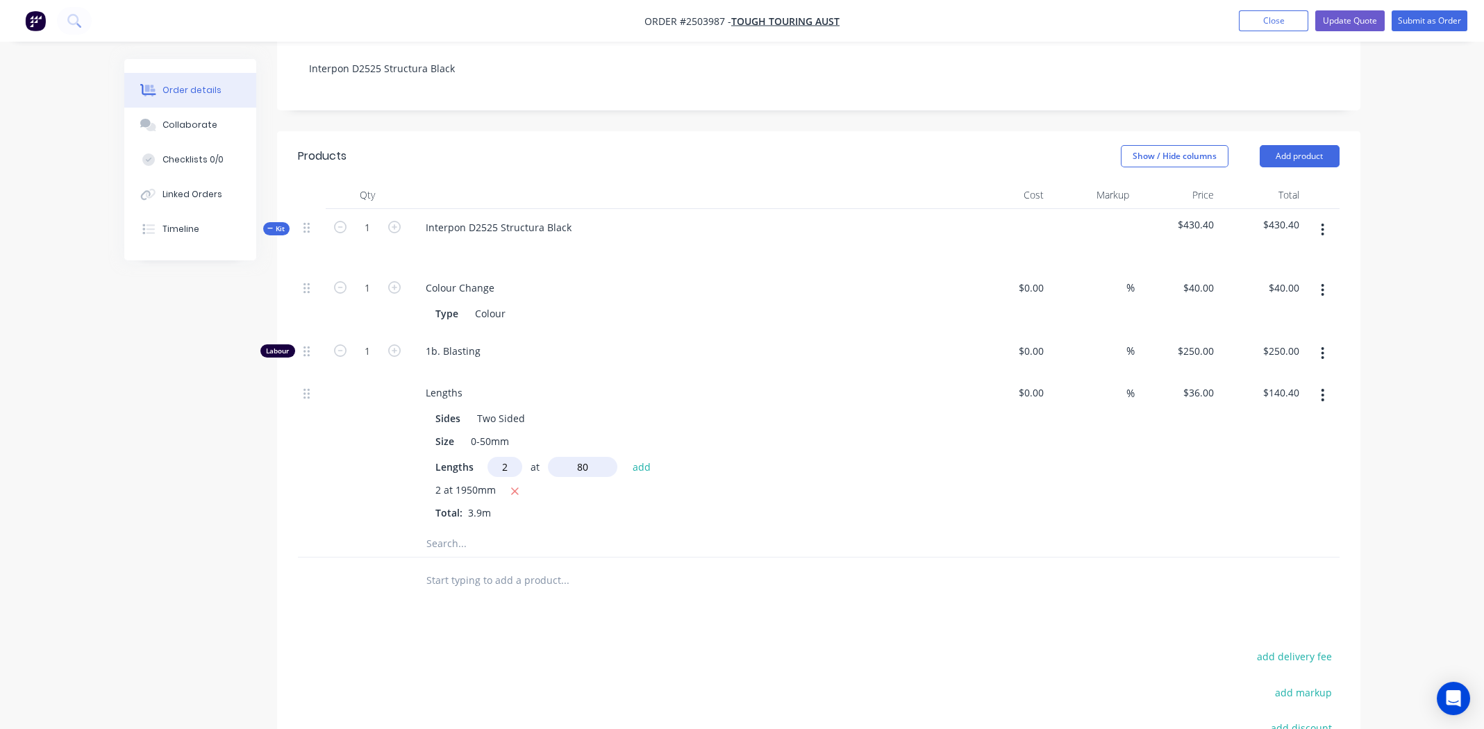
type input "8"
type input "2000"
click at [626, 458] on button "add" at bounding box center [642, 467] width 33 height 19
type input "$284.40"
type input "2"
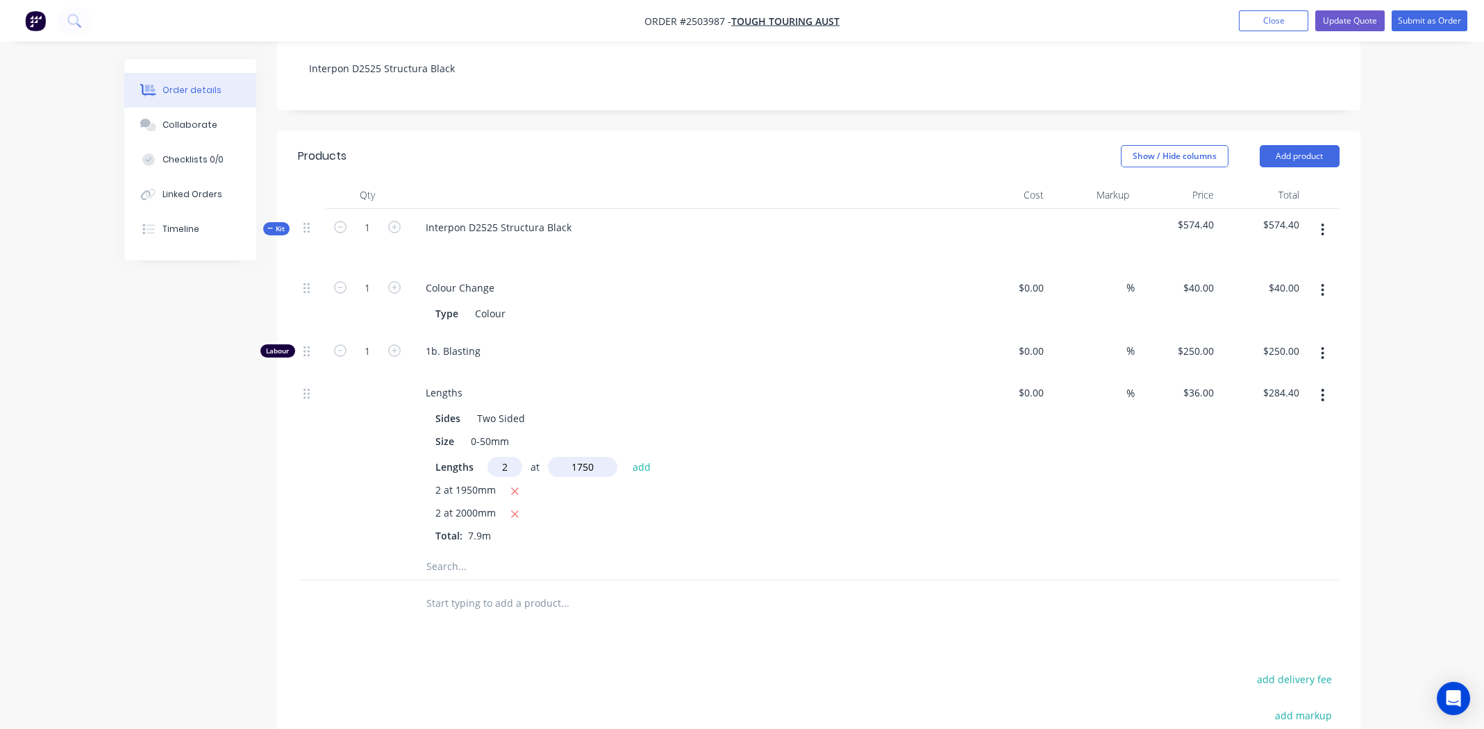
type input "1750"
click at [626, 458] on button "add" at bounding box center [642, 467] width 33 height 19
type input "$410.40"
type input "2"
type input "1900"
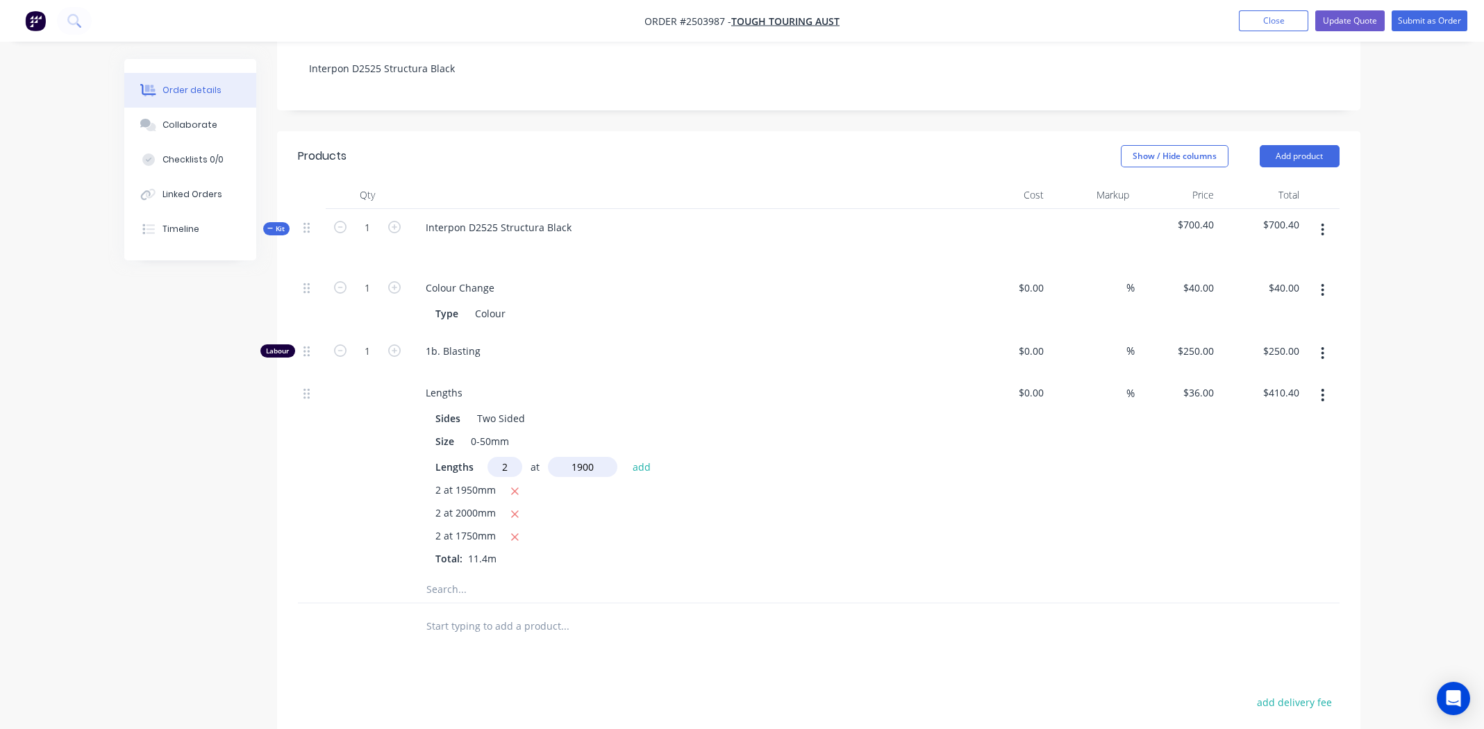
click at [626, 458] on button "add" at bounding box center [642, 467] width 33 height 19
type input "$547.20"
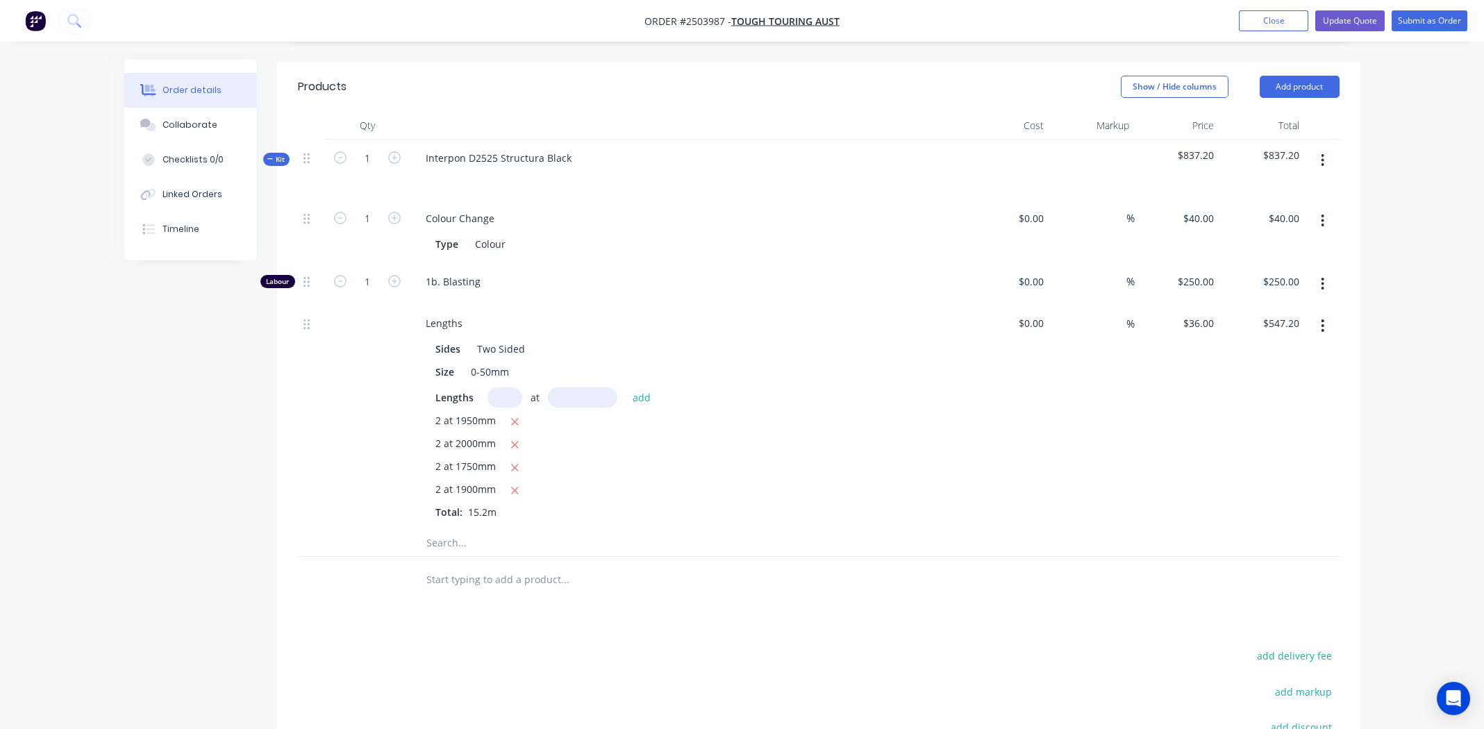
click at [1323, 154] on icon "button" at bounding box center [1323, 160] width 3 height 13
click at [1294, 187] on div "Add product to kit" at bounding box center [1273, 197] width 107 height 20
click at [1288, 242] on div "Product catalogue" at bounding box center [1273, 252] width 107 height 20
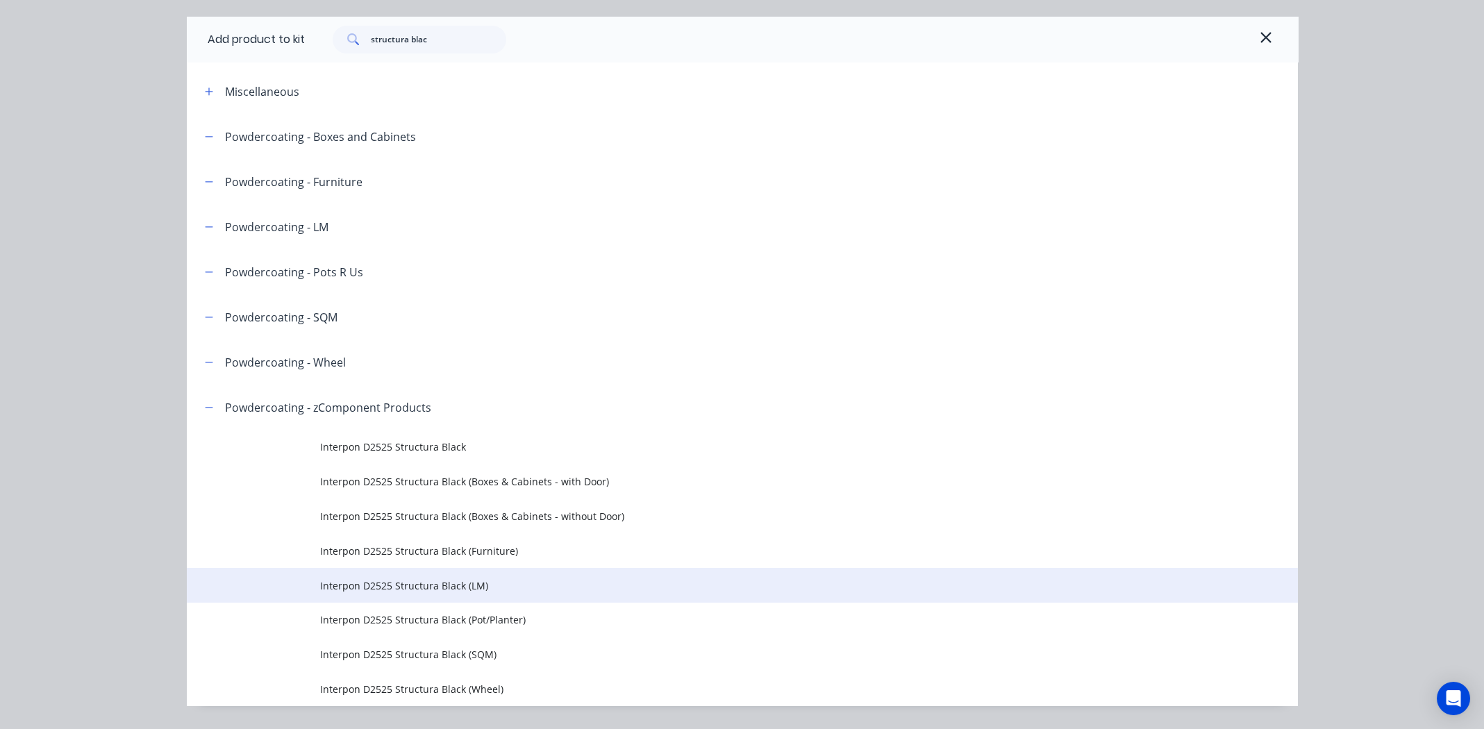
scroll to position [77, 0]
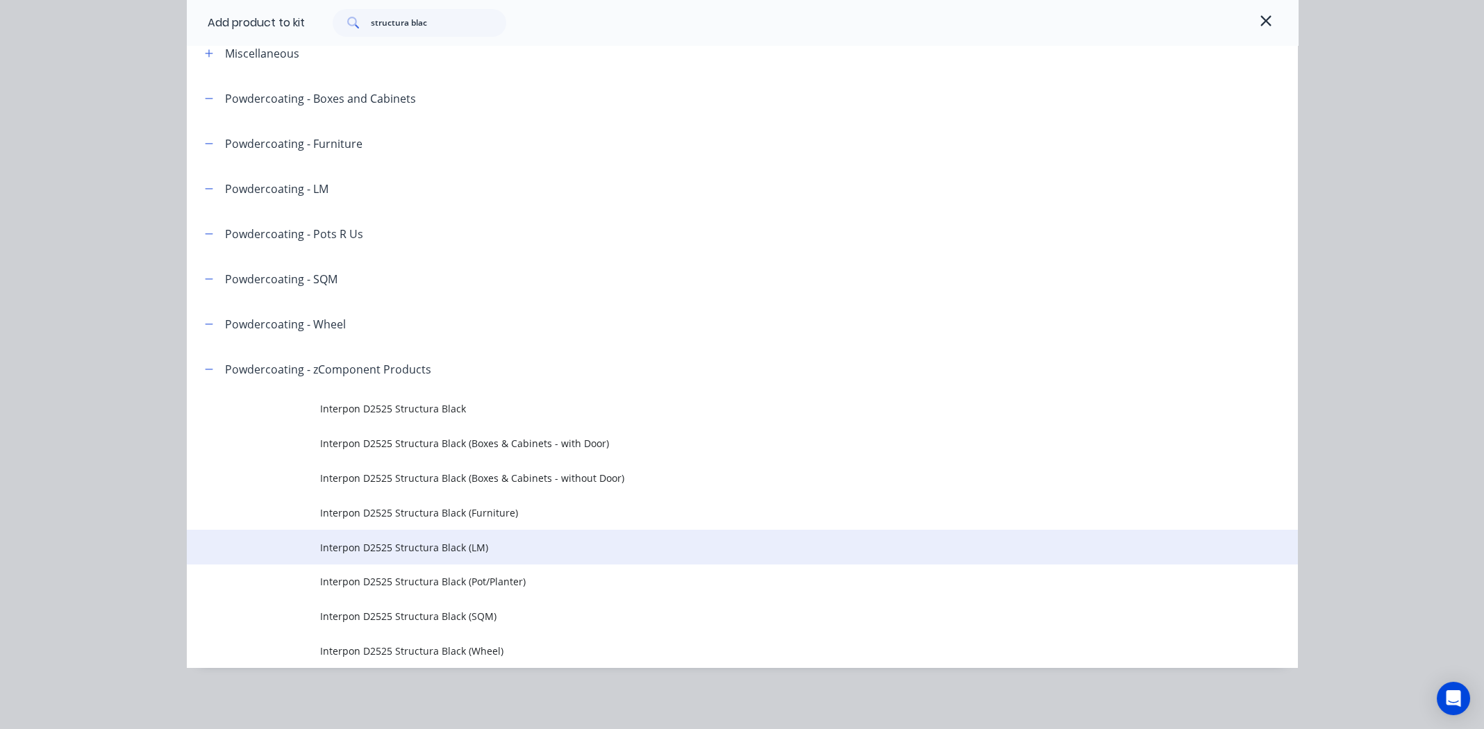
click at [389, 541] on span "Interpon D2525 Structura Black (LM)" at bounding box center [711, 547] width 782 height 15
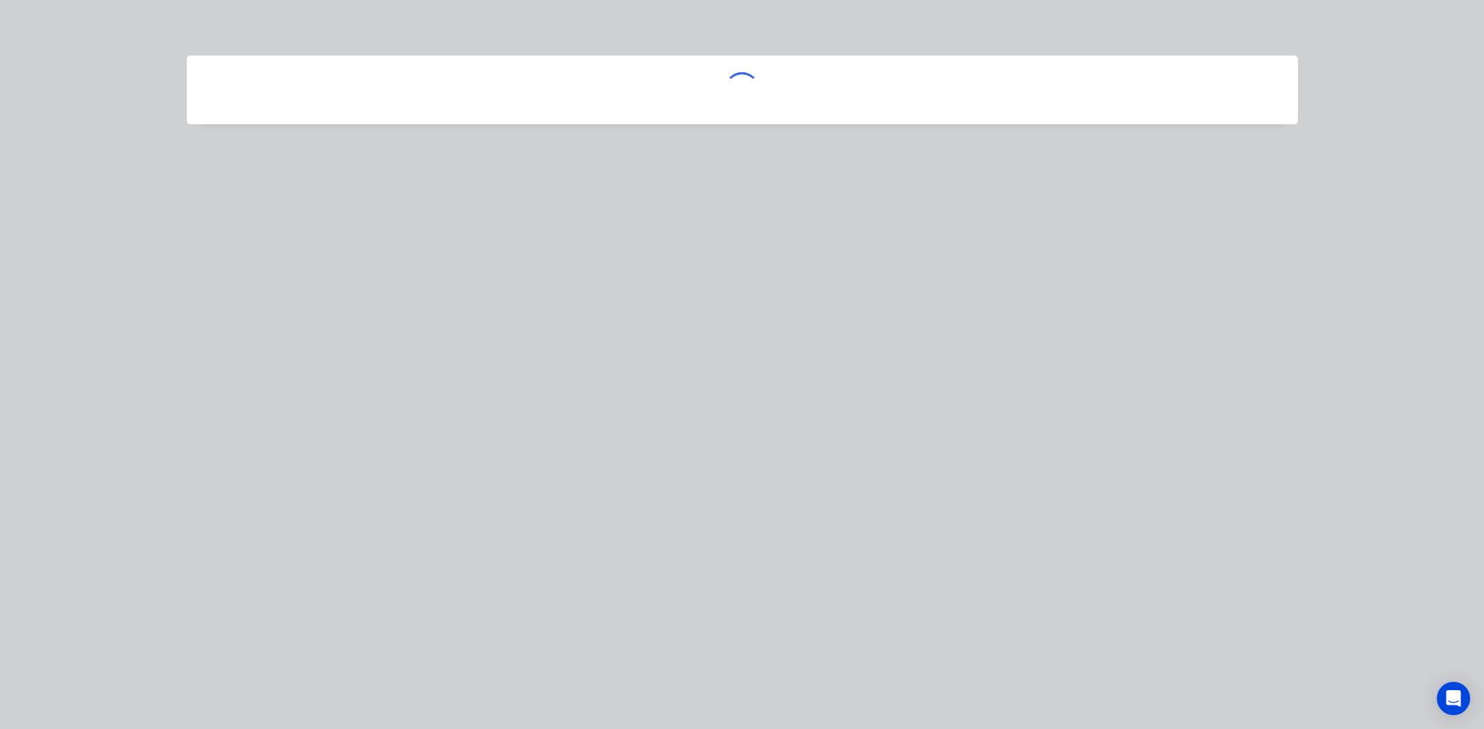
scroll to position [0, 0]
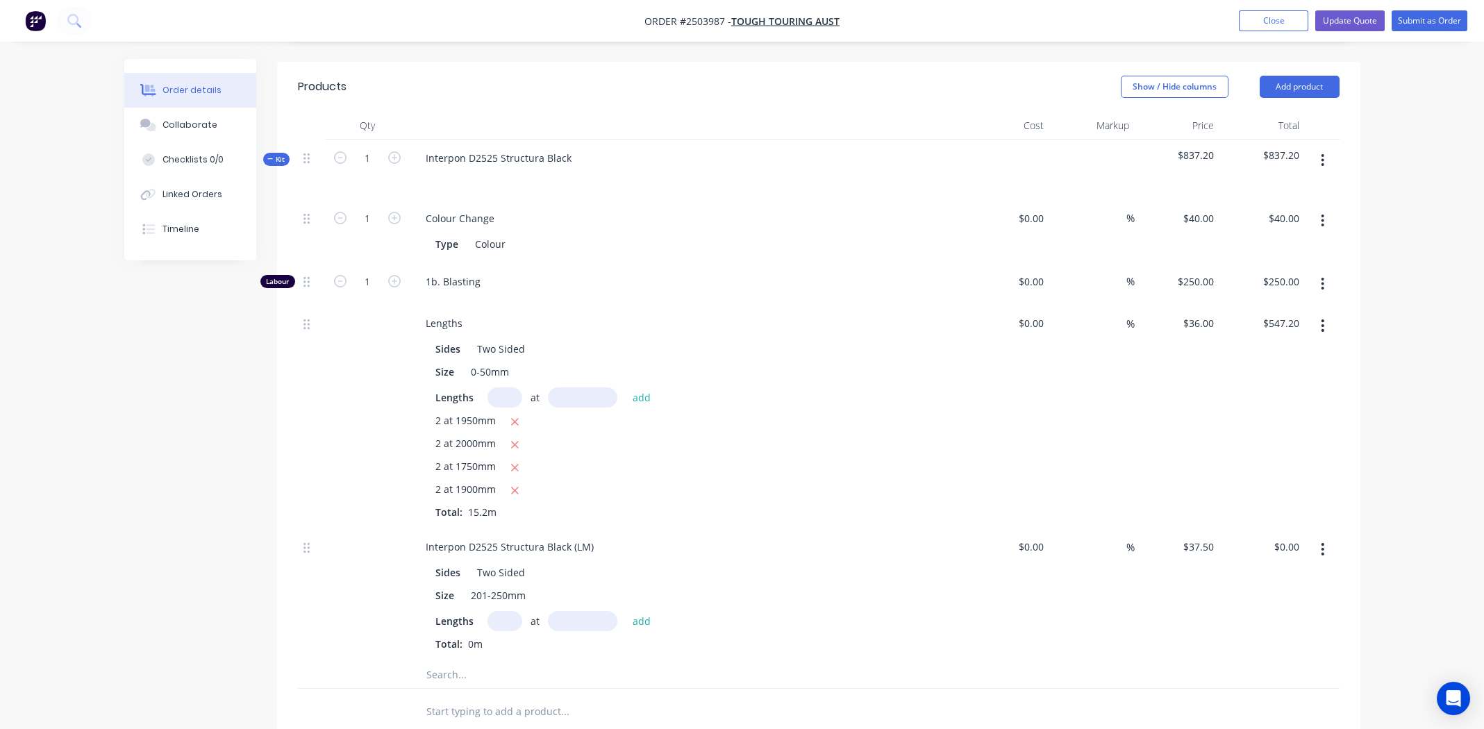
click at [504, 611] on input "text" at bounding box center [505, 621] width 35 height 20
type input "20"
type input "450"
click at [626, 612] on button "add" at bounding box center [642, 621] width 33 height 19
type input "$337.50"
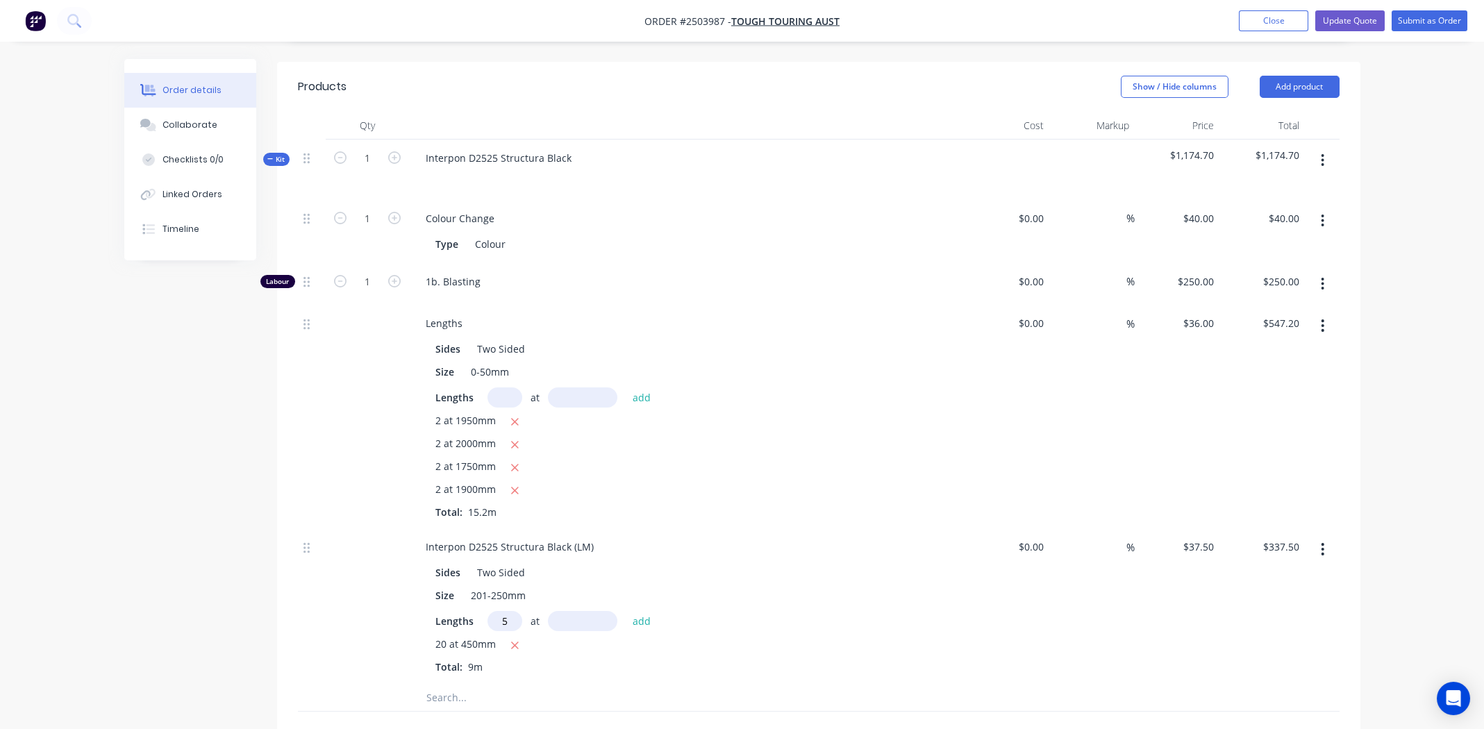
type input "5"
type input "400"
click at [626, 612] on button "add" at bounding box center [642, 621] width 33 height 19
type input "$412.50"
click at [511, 388] on input "text" at bounding box center [505, 398] width 35 height 20
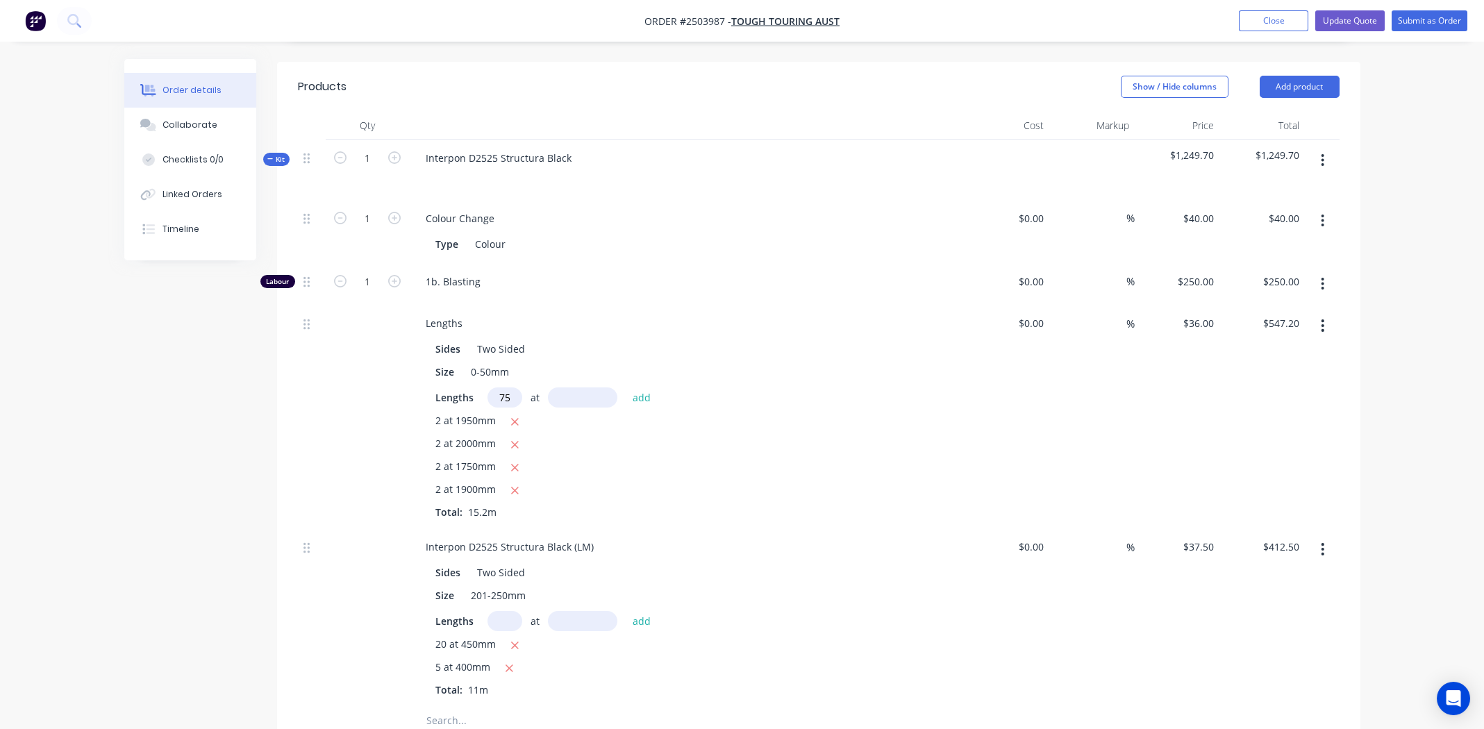
type input "75"
type input "100"
click at [626, 388] on button "add" at bounding box center [642, 397] width 33 height 19
type input "$817.20"
click at [501, 388] on input "text" at bounding box center [505, 398] width 35 height 20
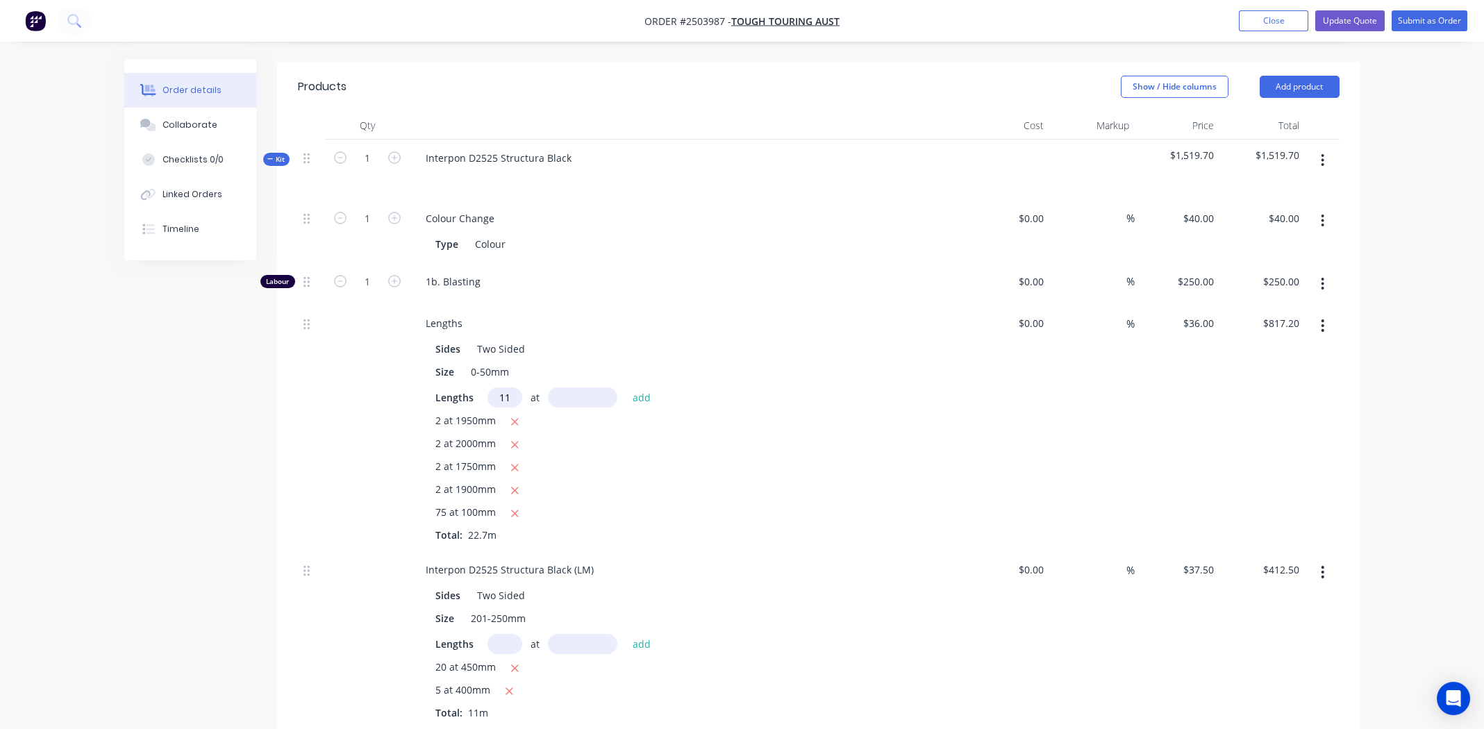
type input "11"
type input "35"
click at [626, 388] on button "add" at bounding box center [642, 397] width 33 height 19
type input "$831.06"
click at [512, 388] on input "text" at bounding box center [505, 398] width 35 height 20
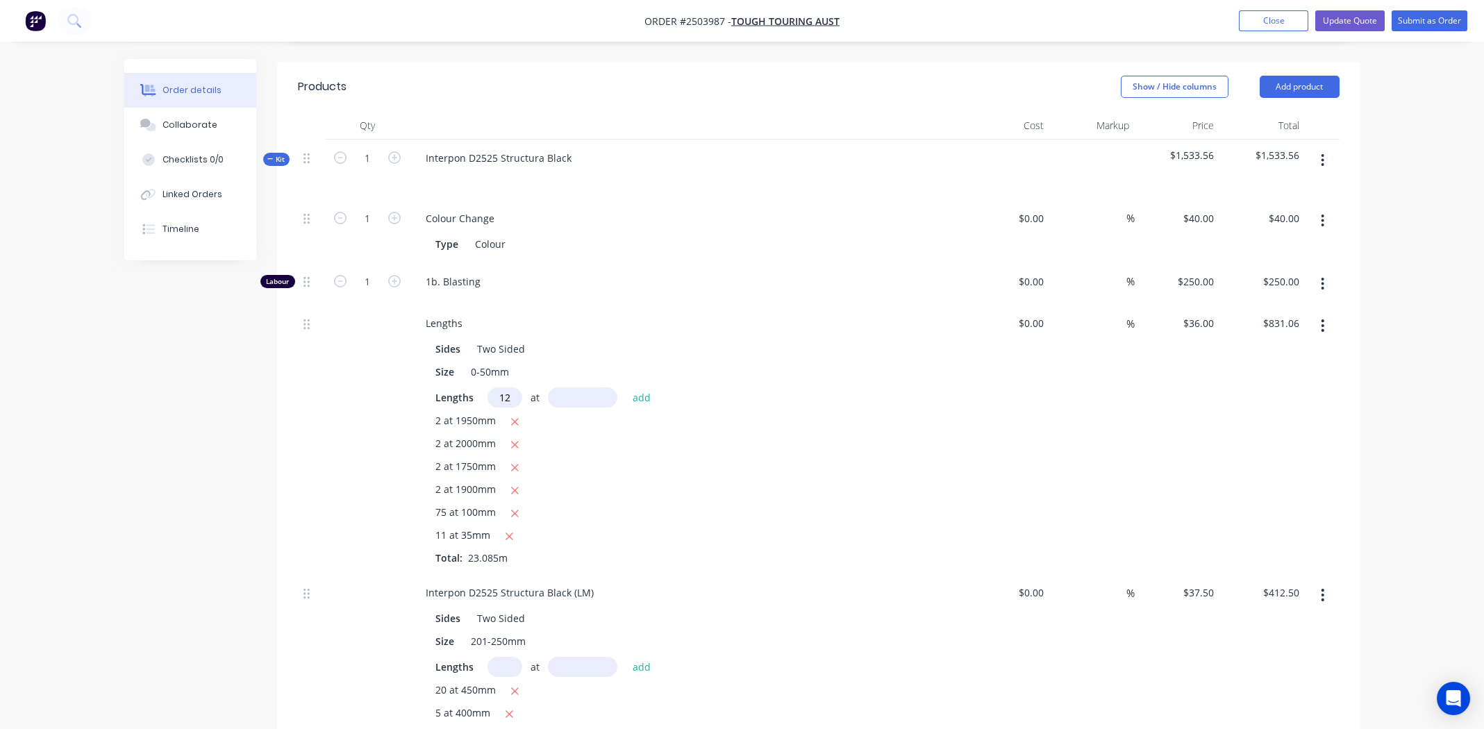
type input "12"
type input "20"
click at [626, 388] on button "add" at bounding box center [642, 397] width 33 height 19
type input "$839.70"
click at [1324, 153] on icon "button" at bounding box center [1322, 160] width 3 height 15
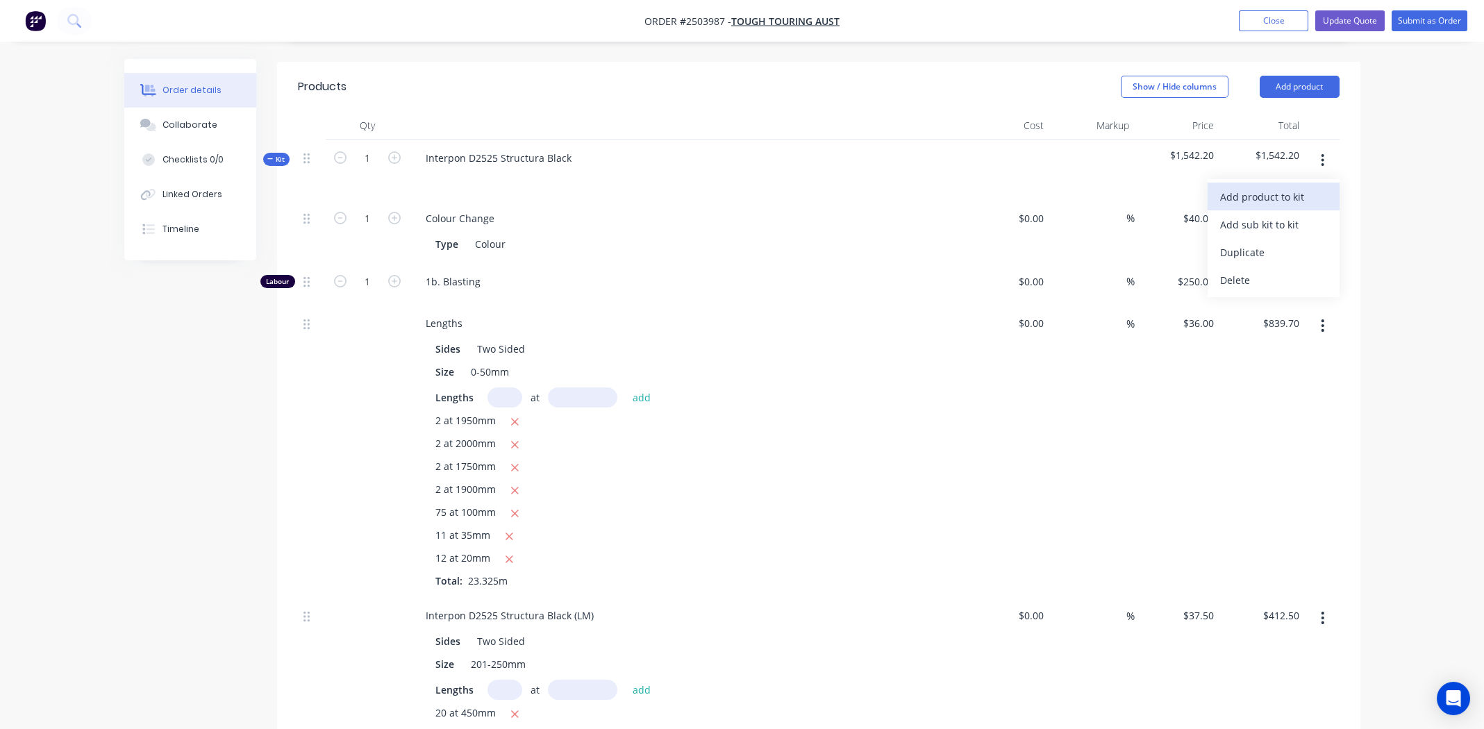
click at [1292, 187] on div "Add product to kit" at bounding box center [1273, 197] width 107 height 20
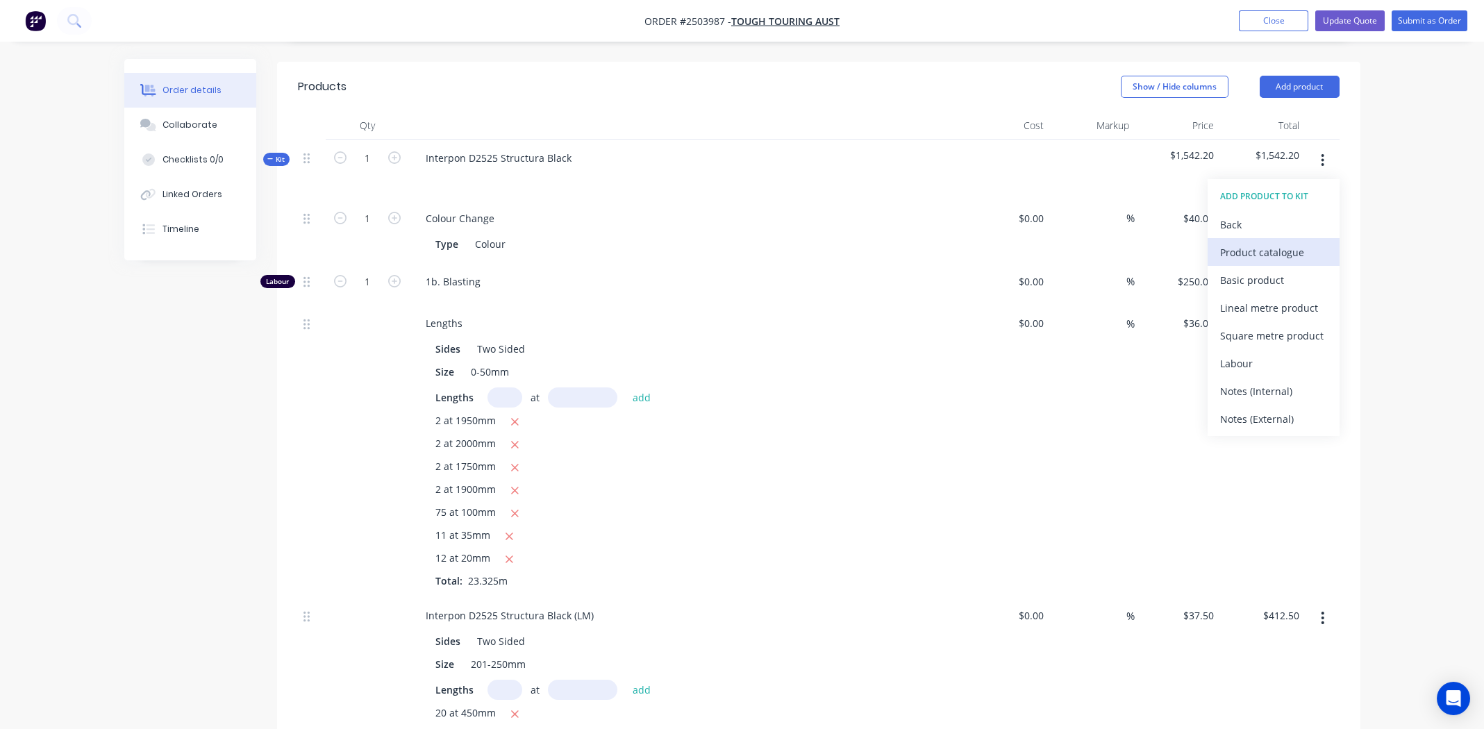
click at [1272, 242] on div "Product catalogue" at bounding box center [1273, 252] width 107 height 20
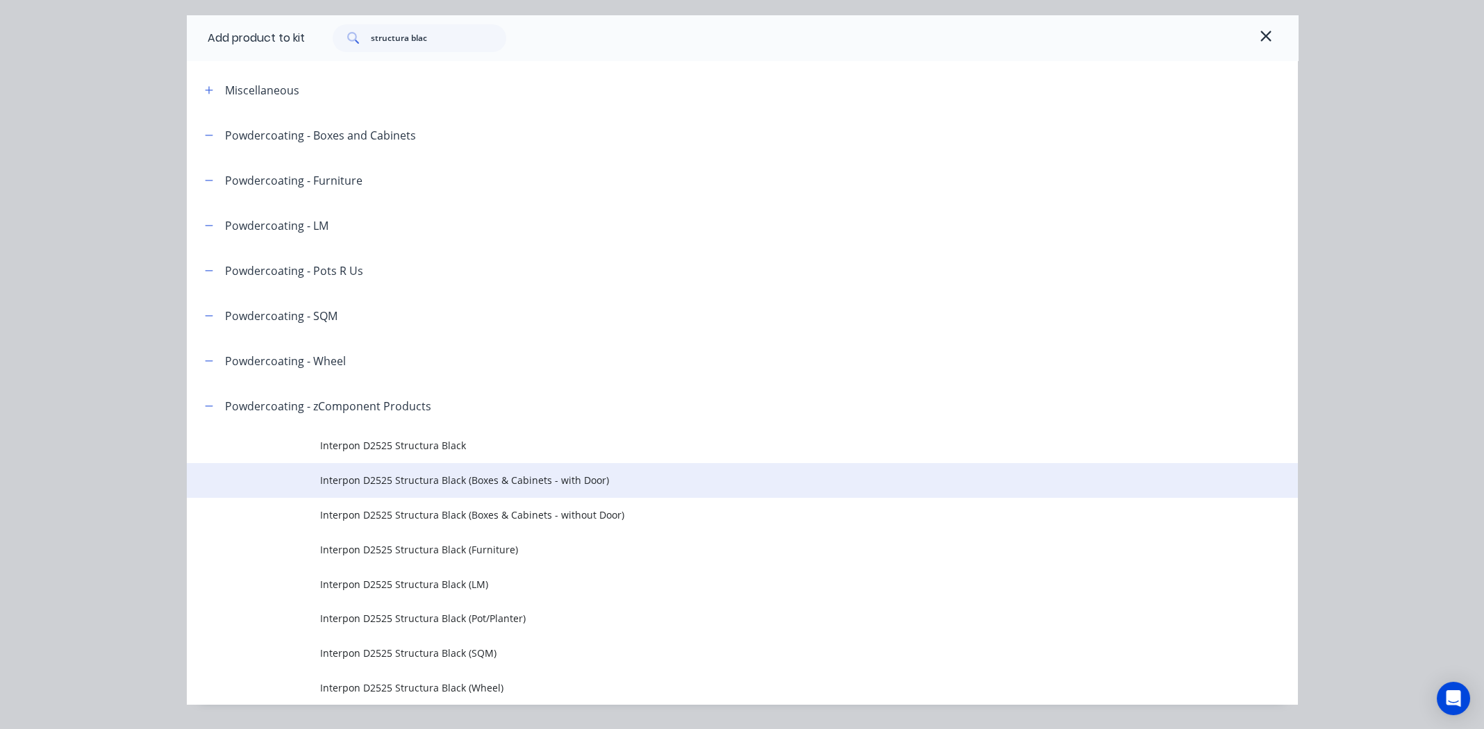
scroll to position [77, 0]
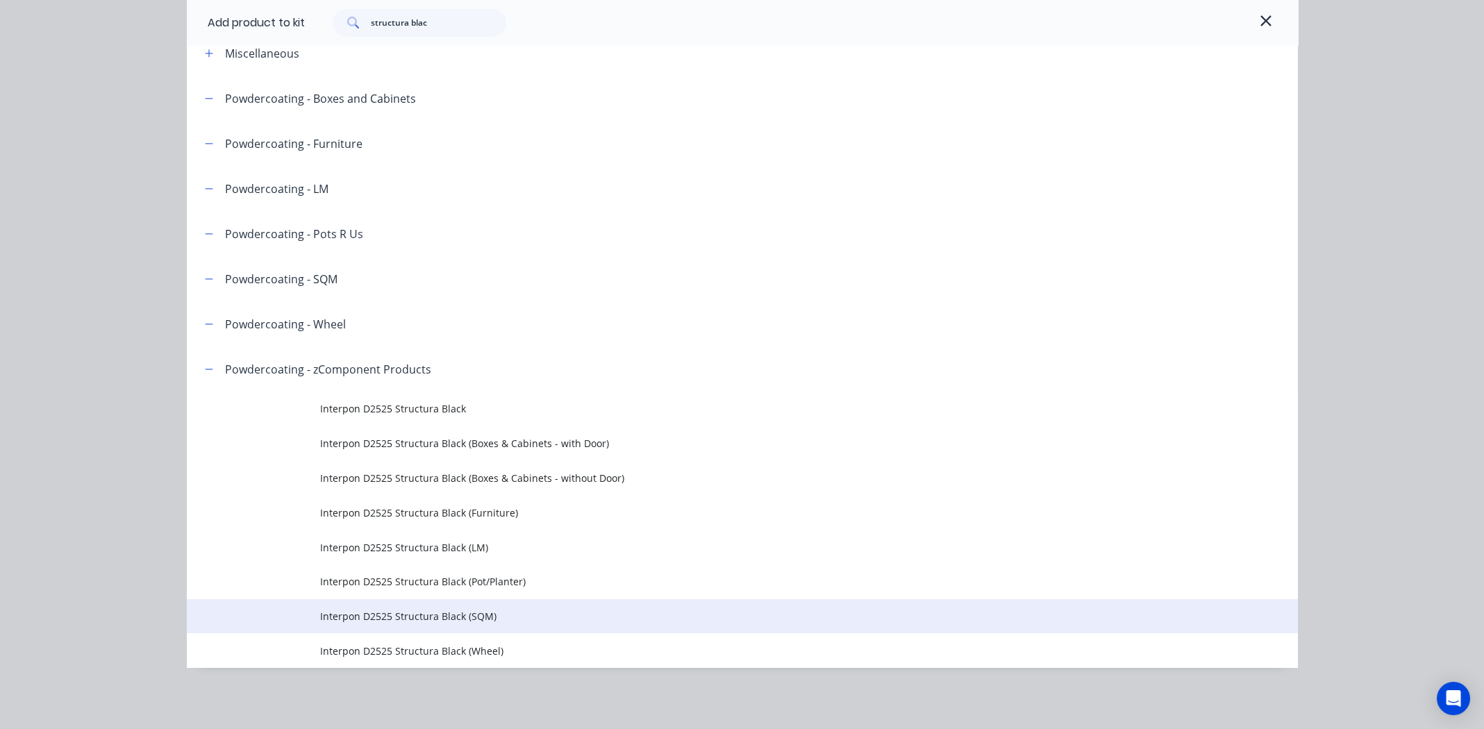
click at [436, 617] on span "Interpon D2525 Structura Black (SQM)" at bounding box center [711, 616] width 782 height 15
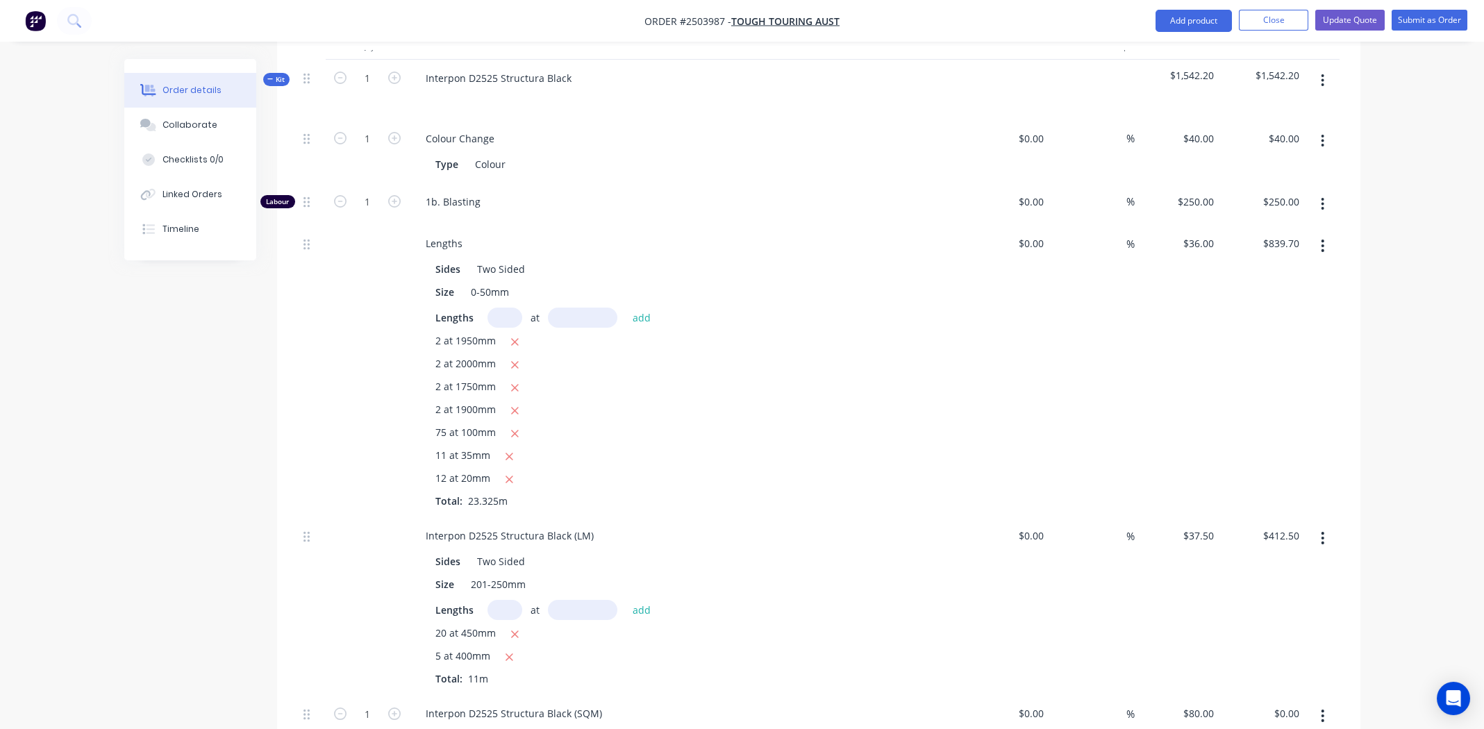
scroll to position [624, 0]
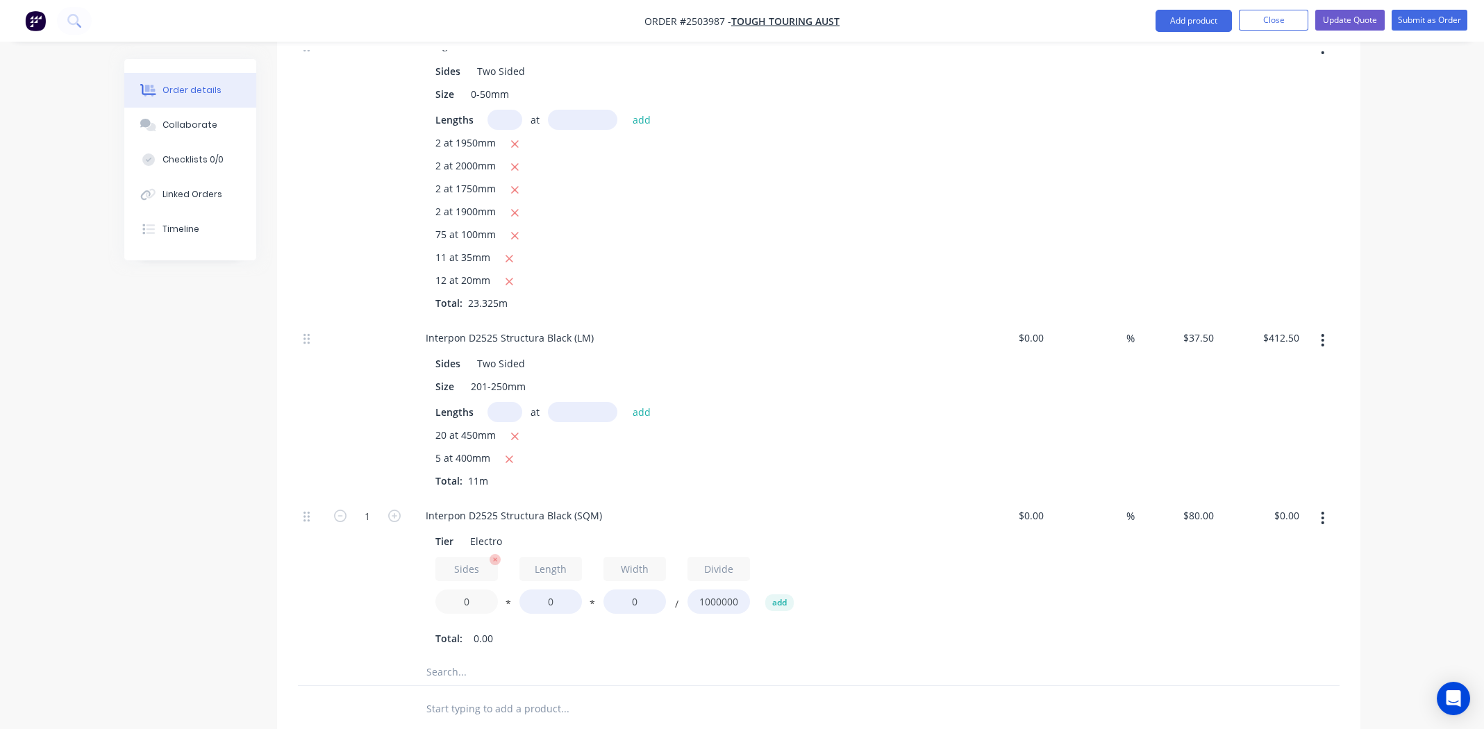
click at [473, 590] on input "0" at bounding box center [466, 602] width 63 height 24
click at [474, 590] on input "0" at bounding box center [466, 602] width 63 height 24
type input "2"
click at [558, 590] on input "0" at bounding box center [550, 602] width 63 height 24
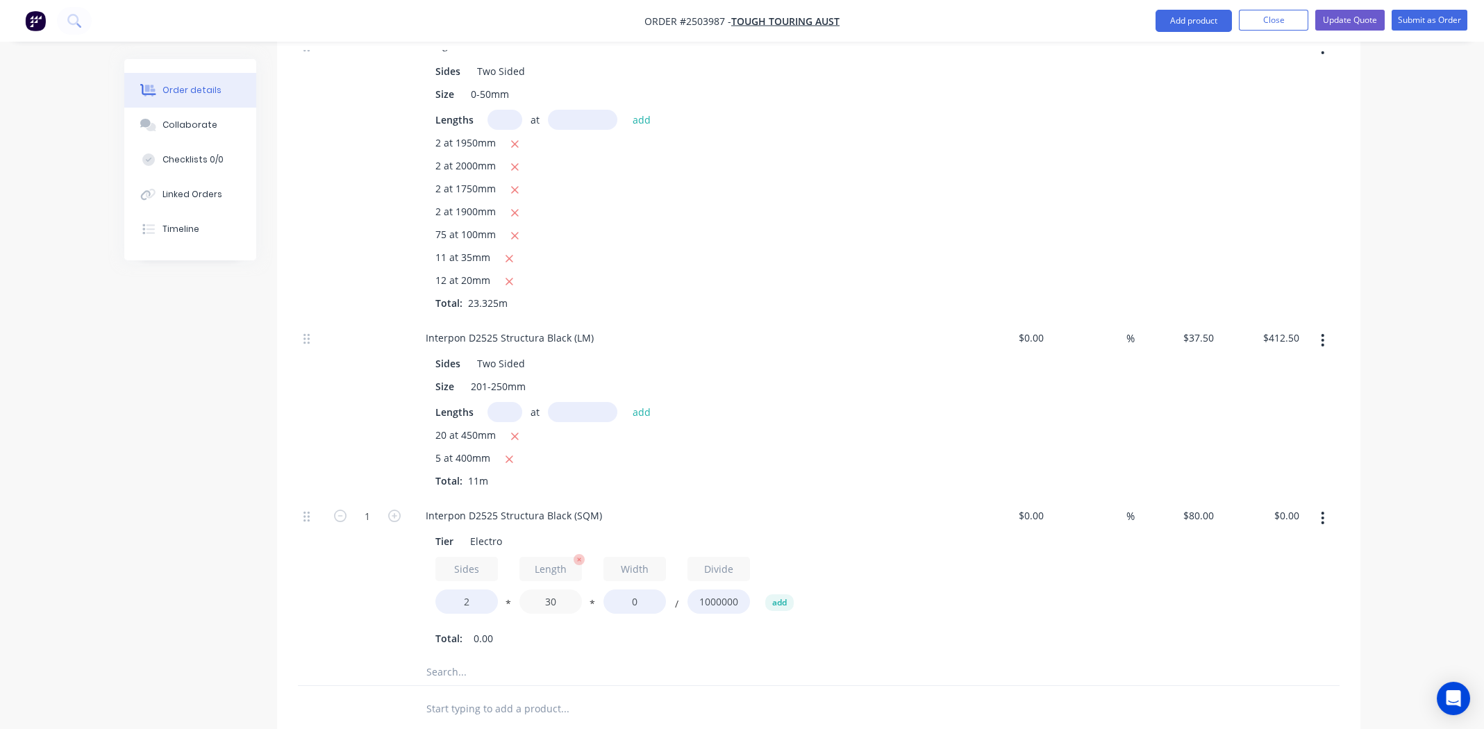
type input "30"
type input "100"
type input "$0.48"
click at [1011, 617] on div "$0.00 $0.00" at bounding box center [1007, 577] width 85 height 160
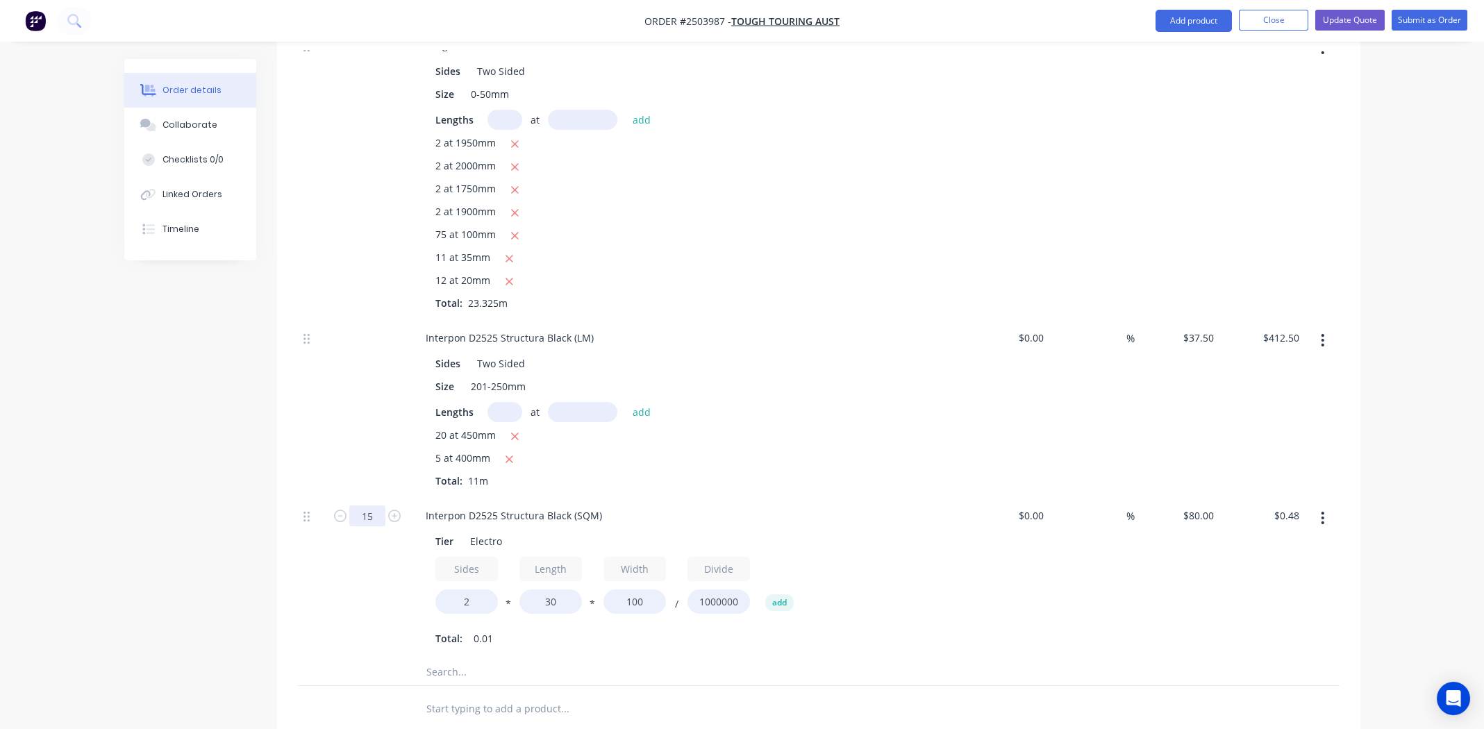
type input "15"
type input "$7.20"
click at [822, 451] on div "5 at 400mm" at bounding box center [686, 459] width 503 height 17
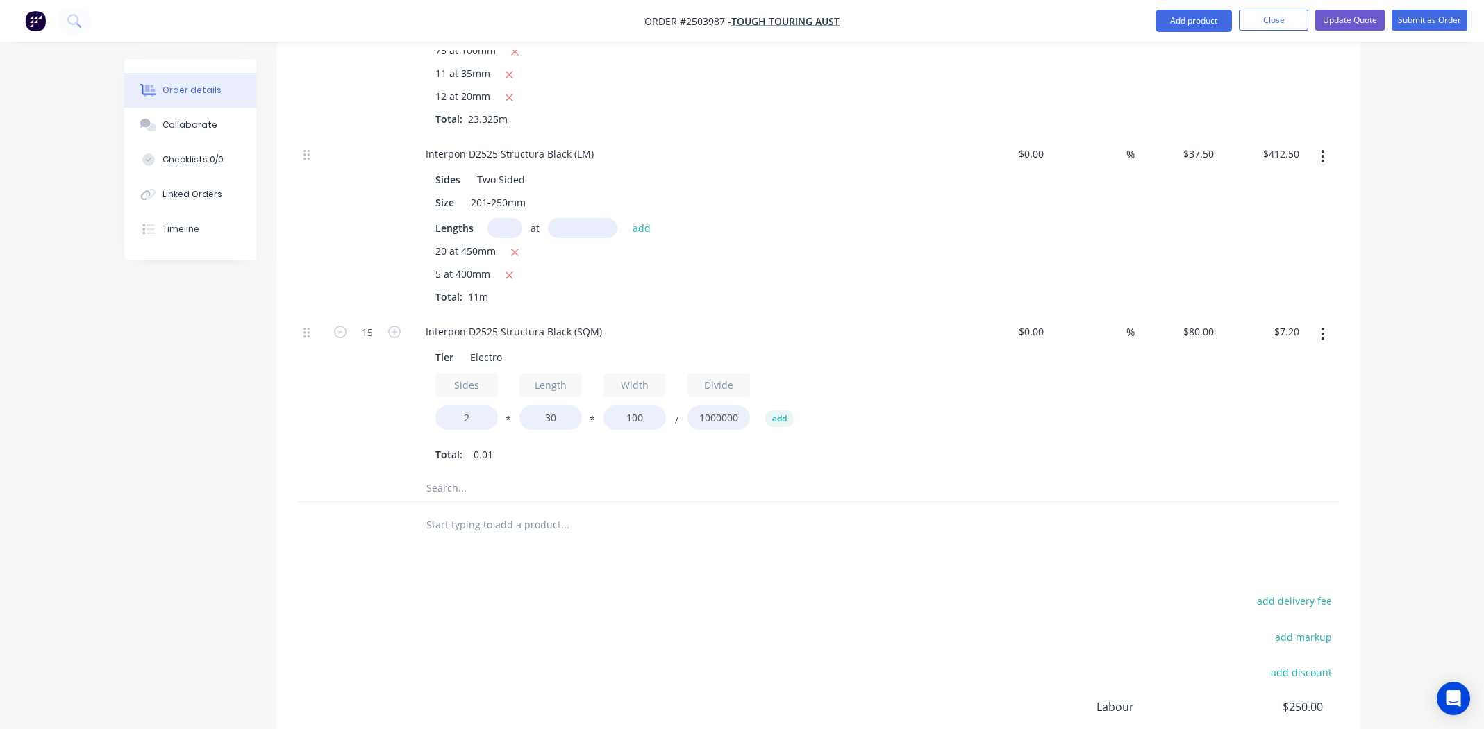
scroll to position [334, 0]
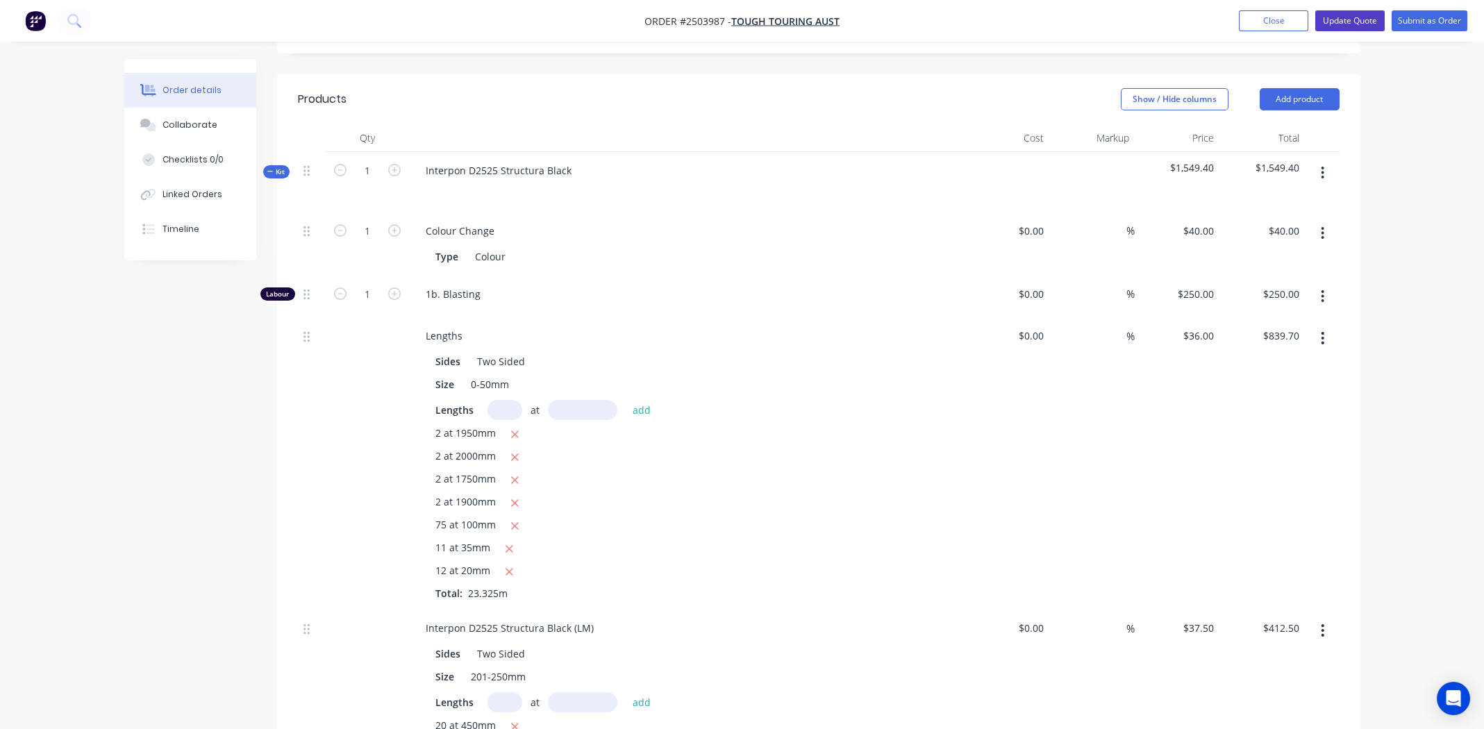
click at [1354, 18] on button "Update Quote" at bounding box center [1349, 20] width 69 height 21
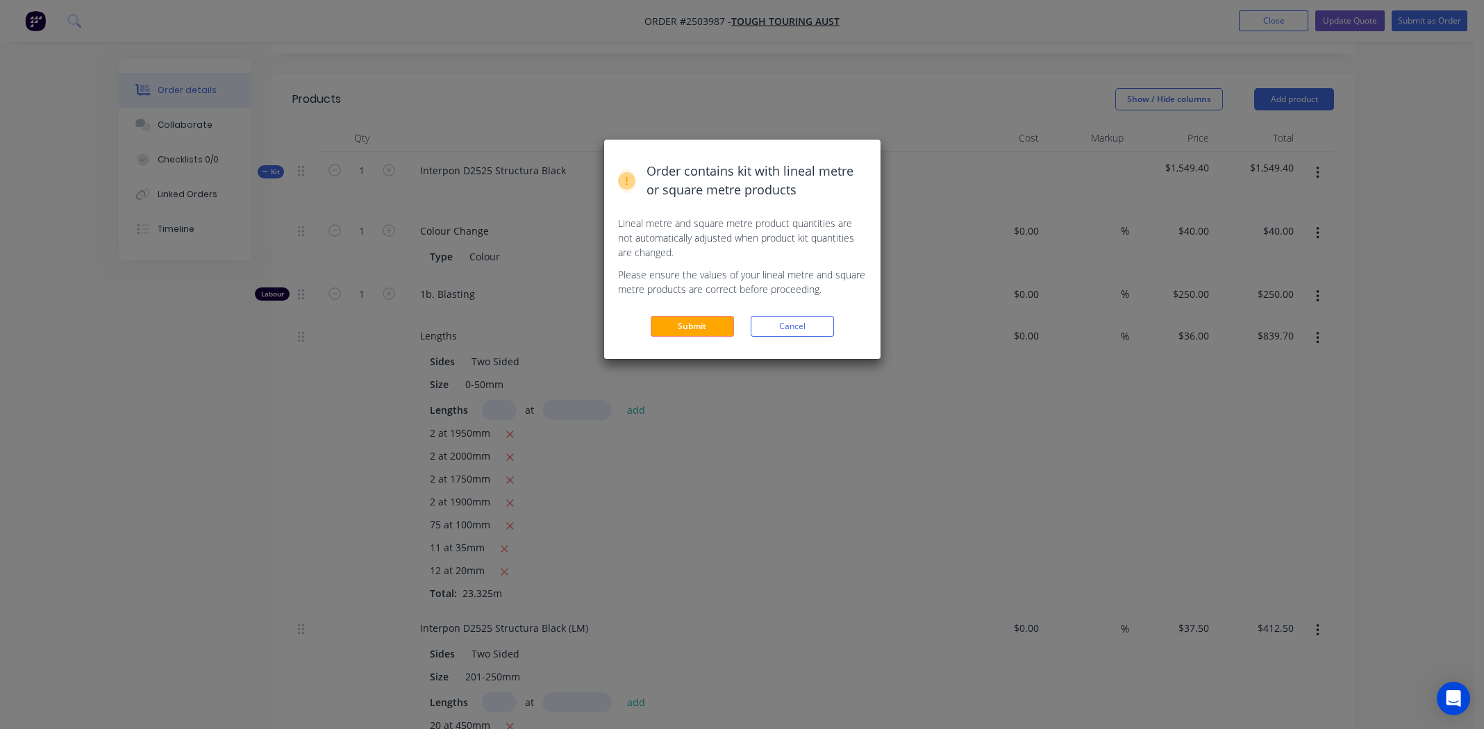
click at [686, 324] on button "Submit" at bounding box center [692, 326] width 83 height 21
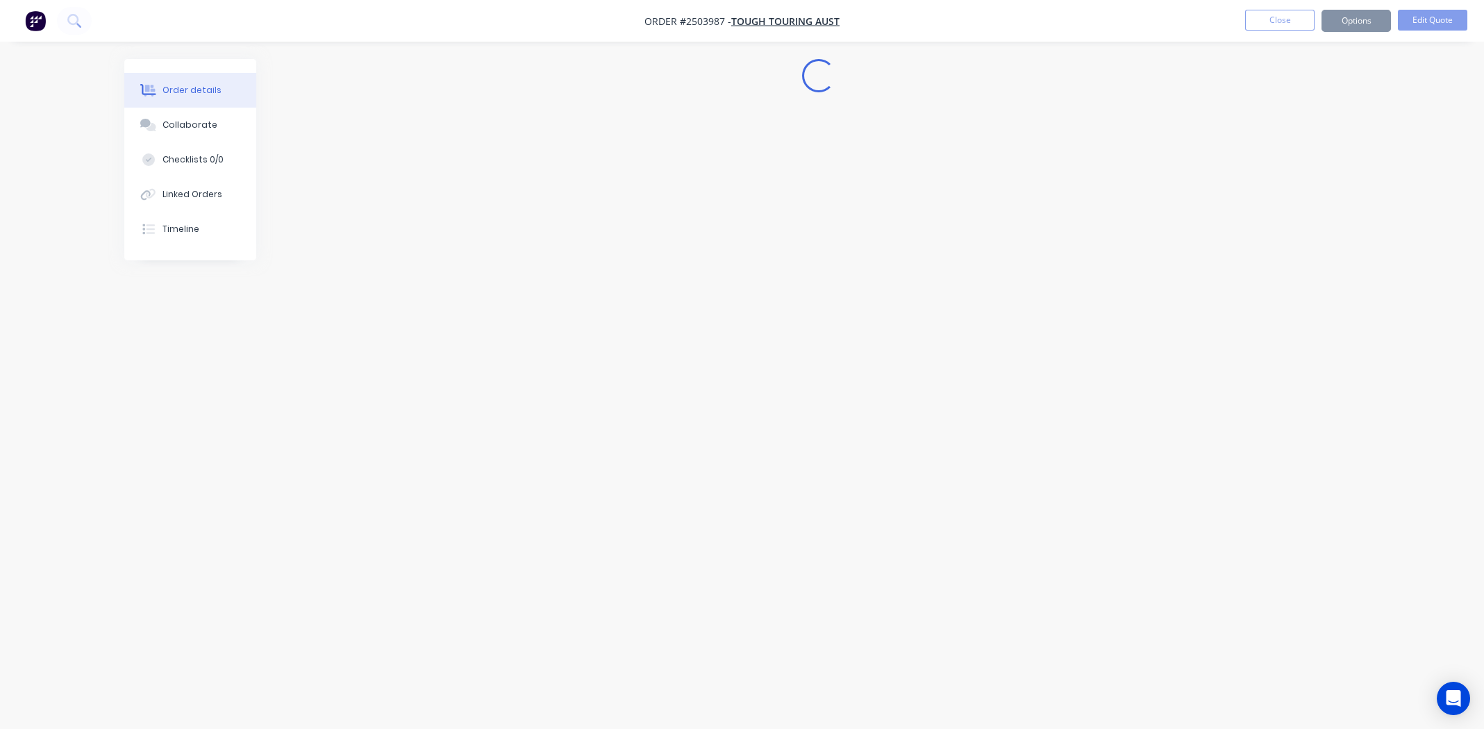
scroll to position [0, 0]
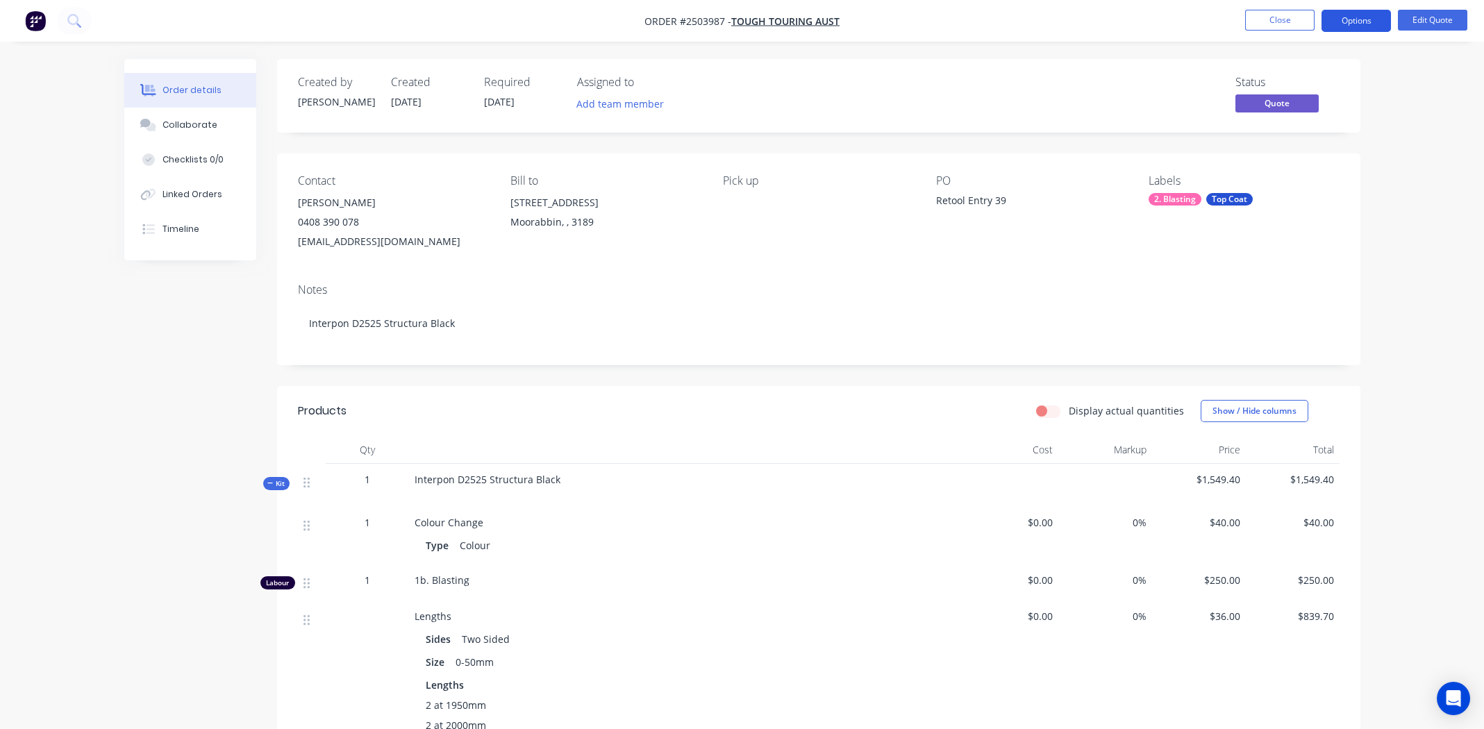
click at [1357, 17] on button "Options" at bounding box center [1356, 21] width 69 height 22
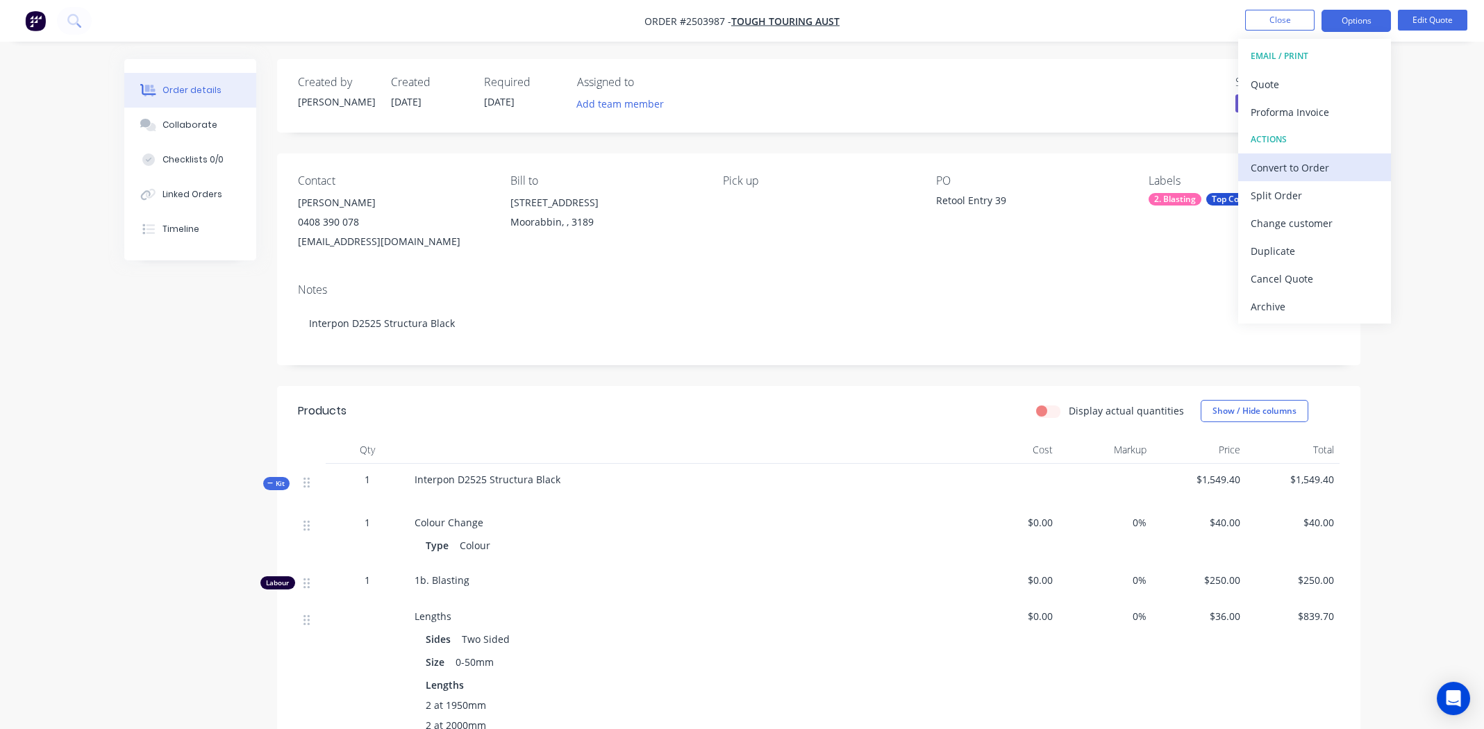
click at [1286, 173] on div "Convert to Order" at bounding box center [1315, 168] width 128 height 20
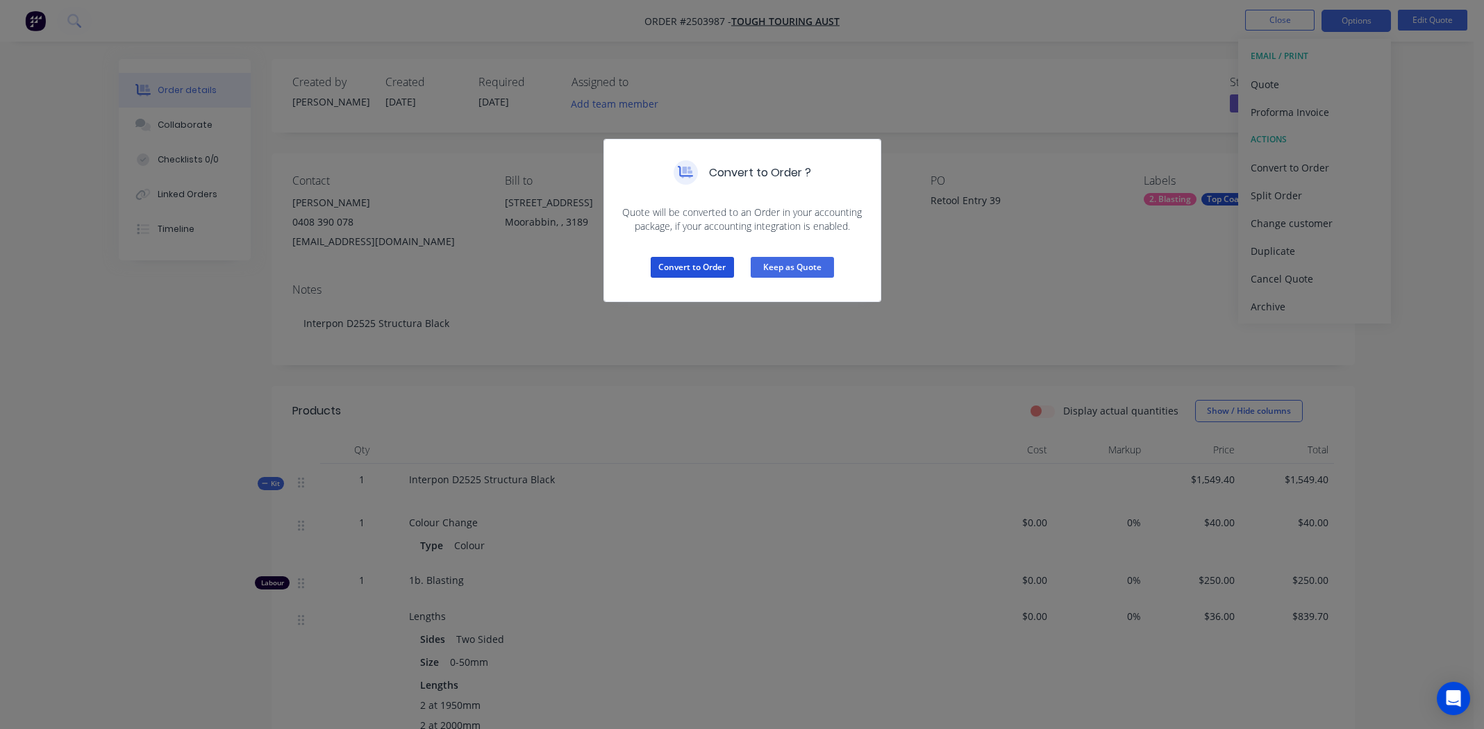
drag, startPoint x: 710, startPoint y: 267, endPoint x: 815, endPoint y: 256, distance: 106.1
click at [710, 265] on button "Convert to Order" at bounding box center [692, 267] width 83 height 21
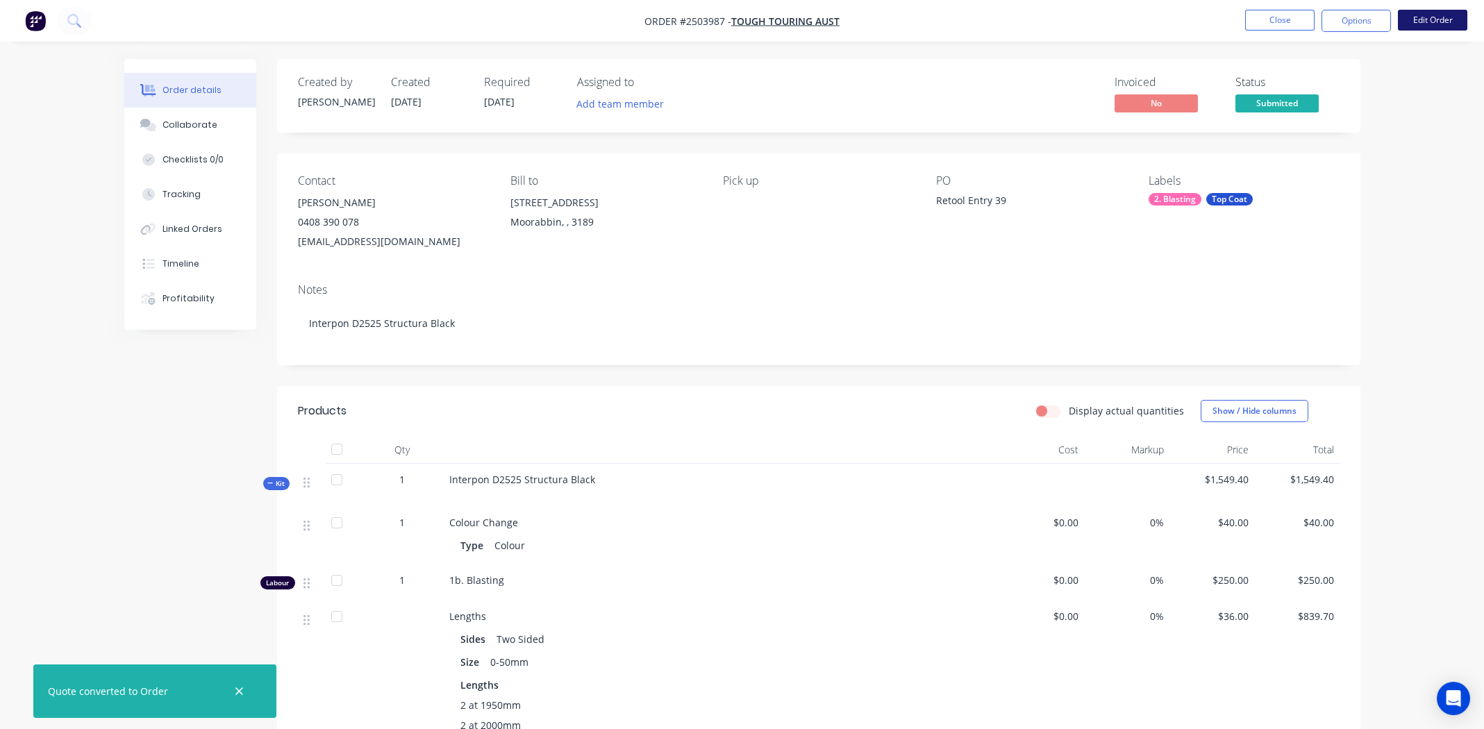
click at [1433, 19] on button "Edit Order" at bounding box center [1432, 20] width 69 height 21
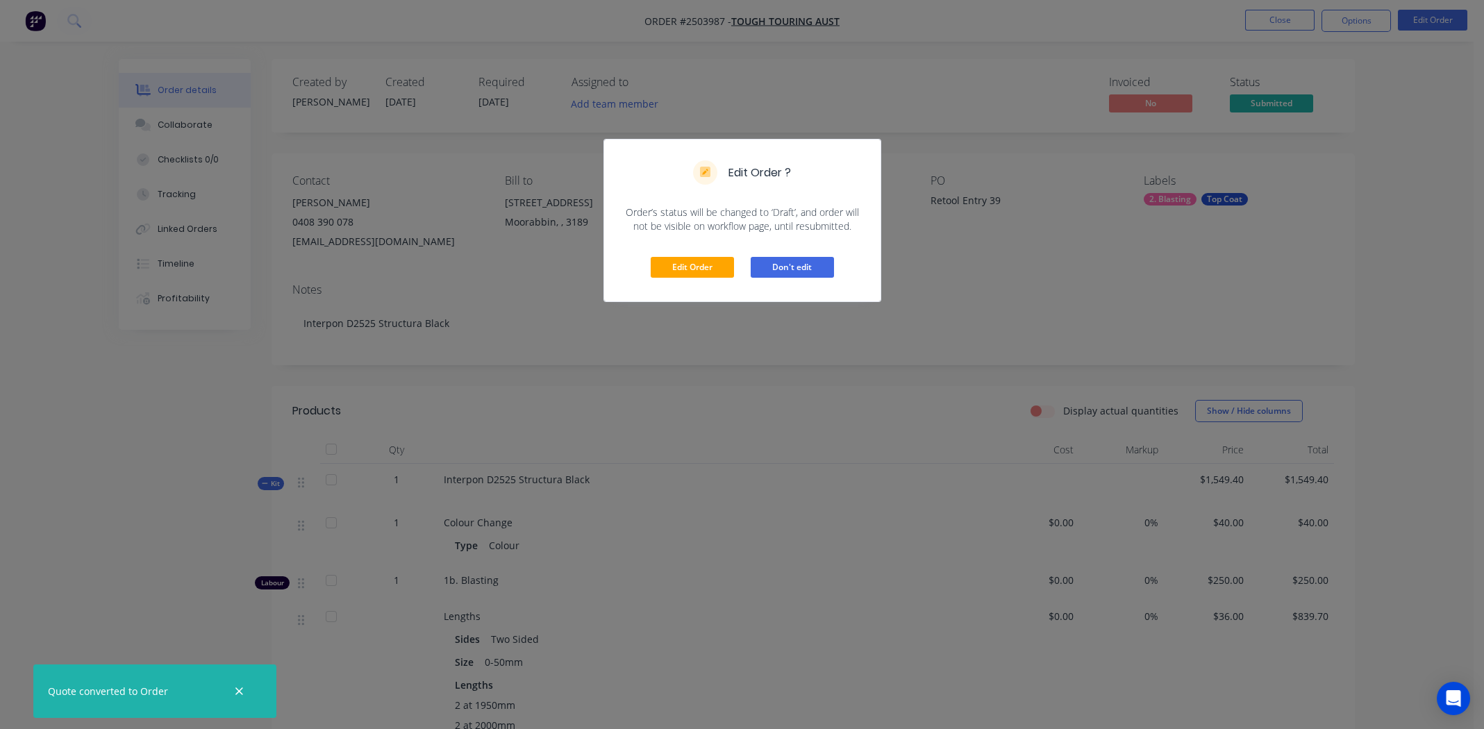
click at [806, 261] on button "Don't edit" at bounding box center [792, 267] width 83 height 21
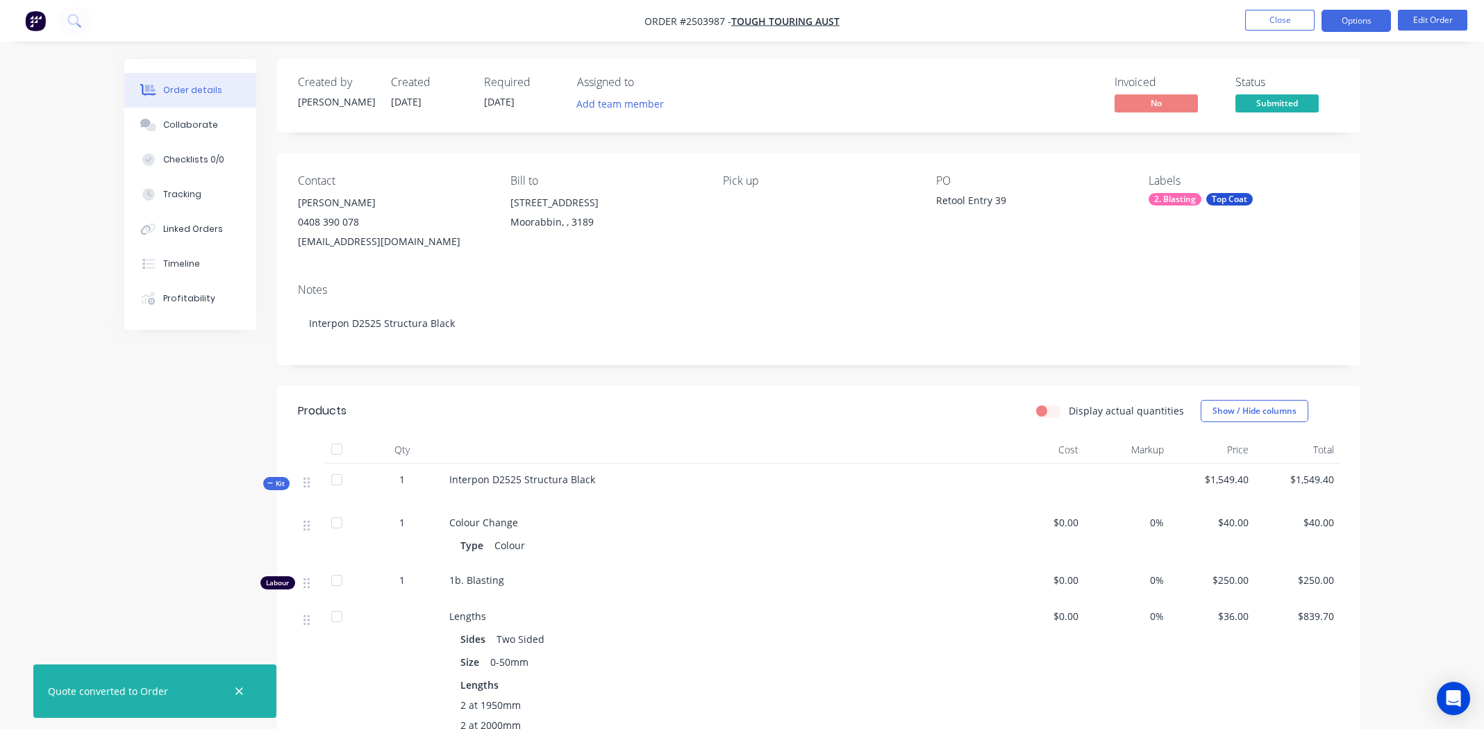
click at [1358, 24] on button "Options" at bounding box center [1356, 21] width 69 height 22
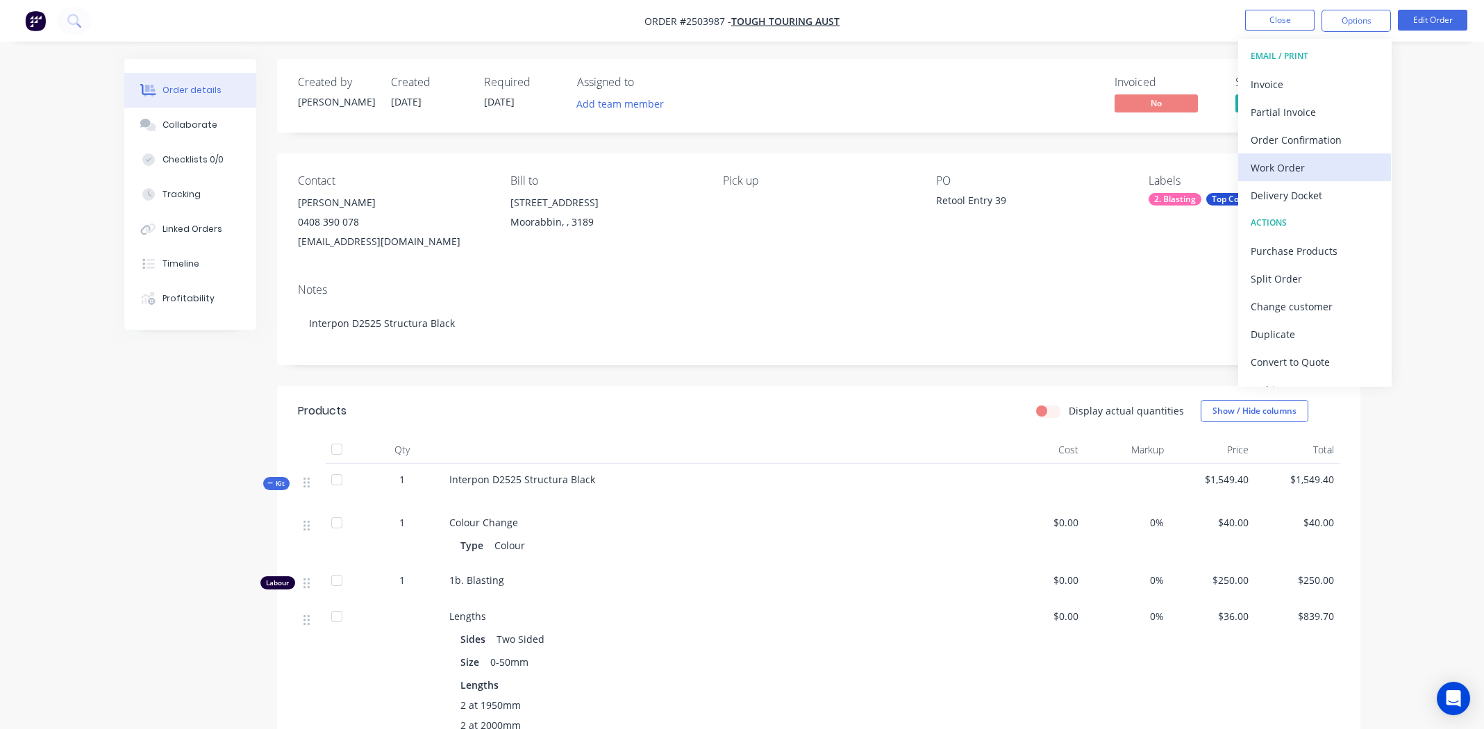
click at [1272, 160] on div "Work Order" at bounding box center [1315, 168] width 128 height 20
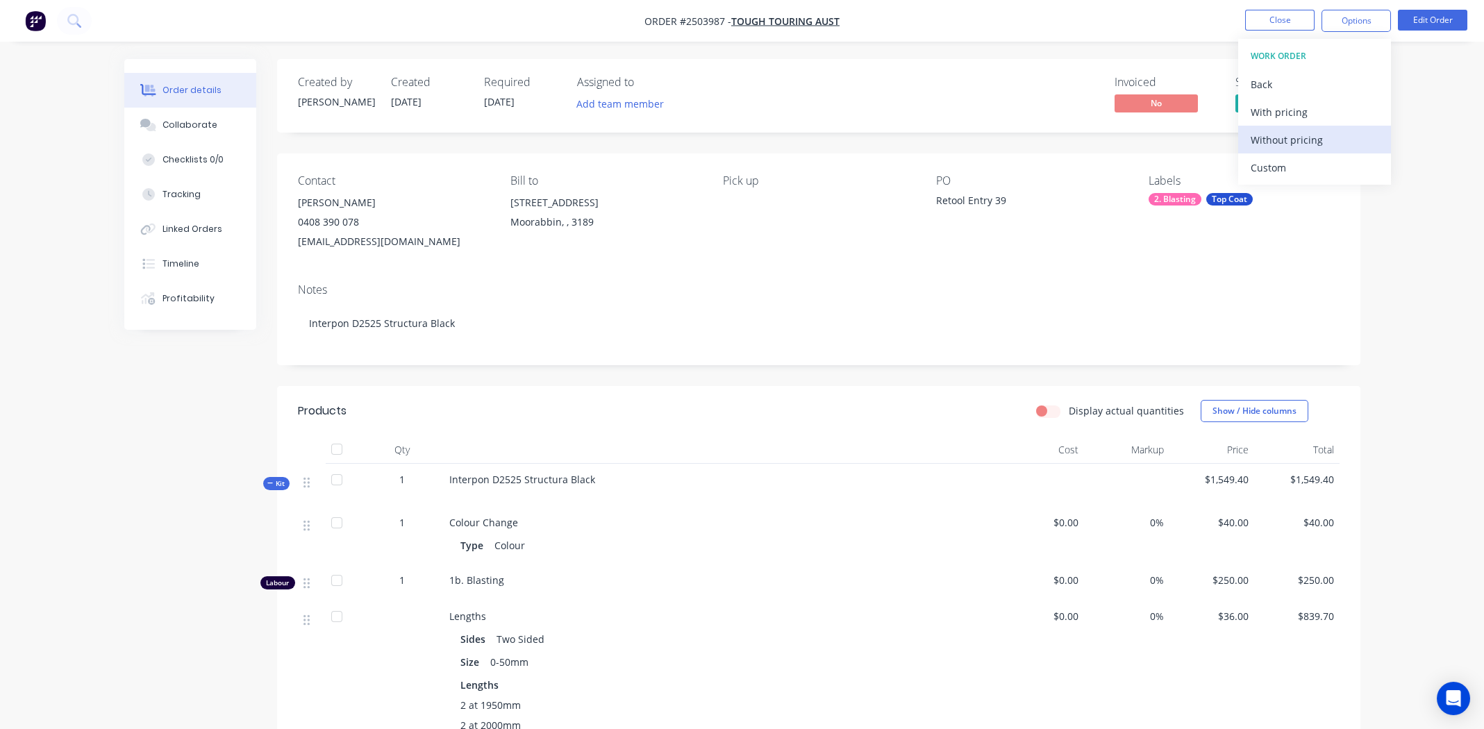
click at [1267, 139] on div "Without pricing" at bounding box center [1315, 140] width 128 height 20
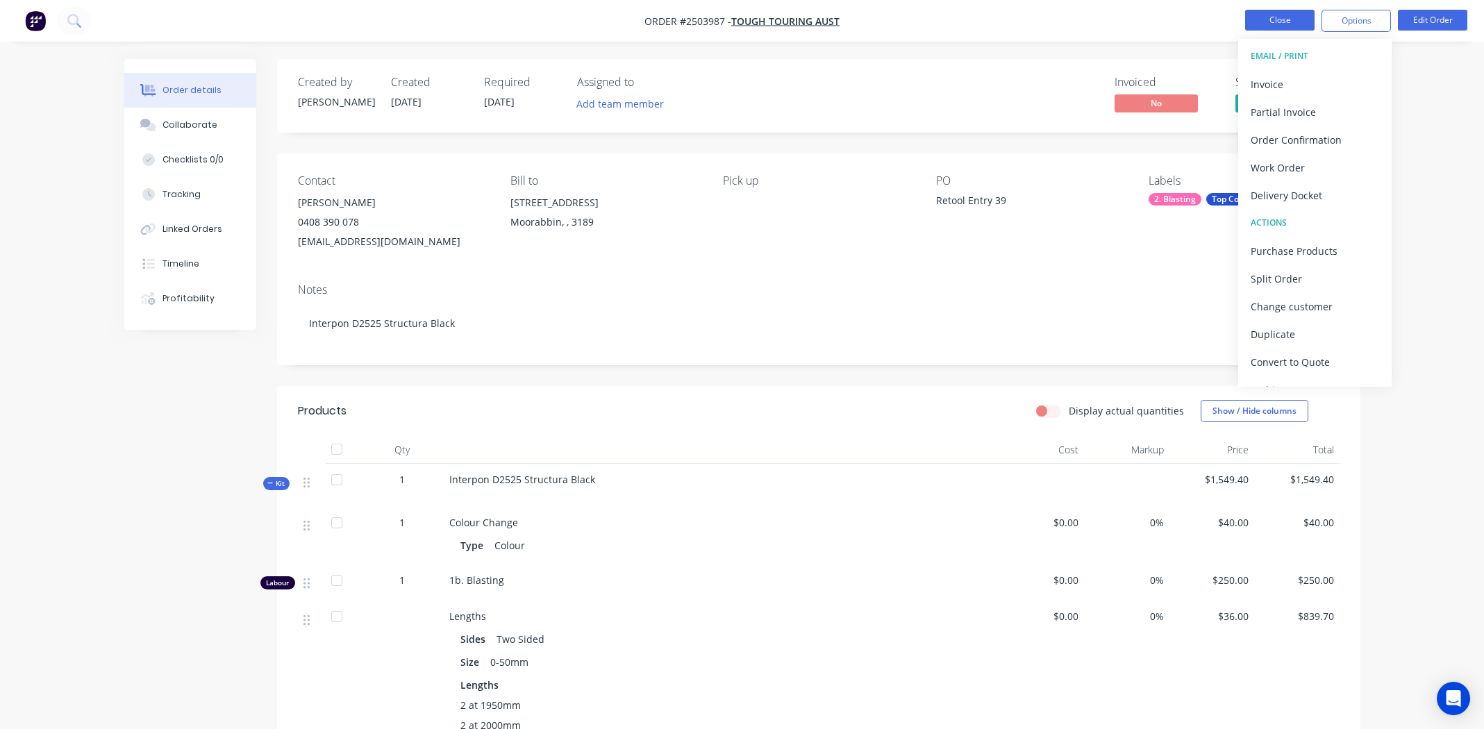
click at [1252, 28] on button "Close" at bounding box center [1279, 20] width 69 height 21
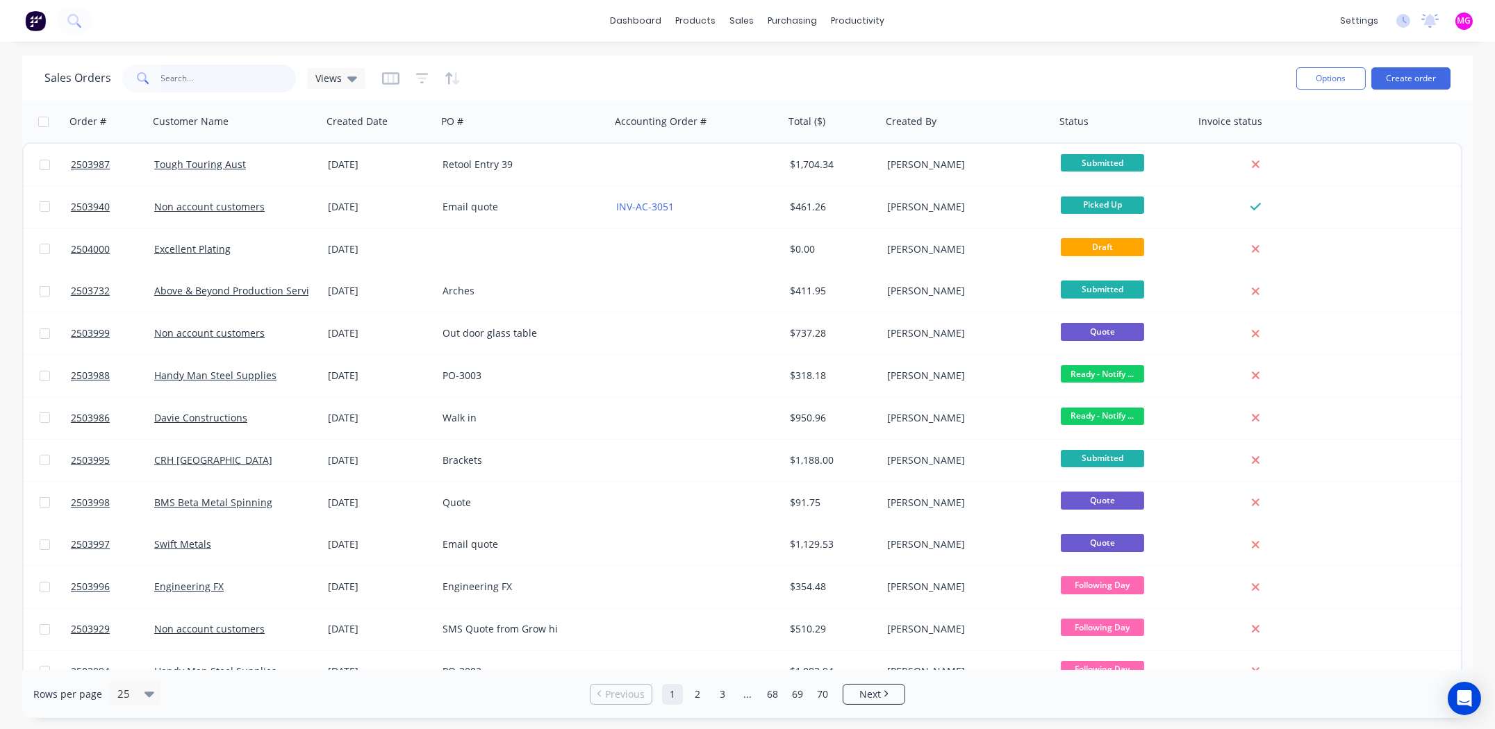
click at [190, 76] on input "text" at bounding box center [228, 79] width 135 height 28
type input "3968"
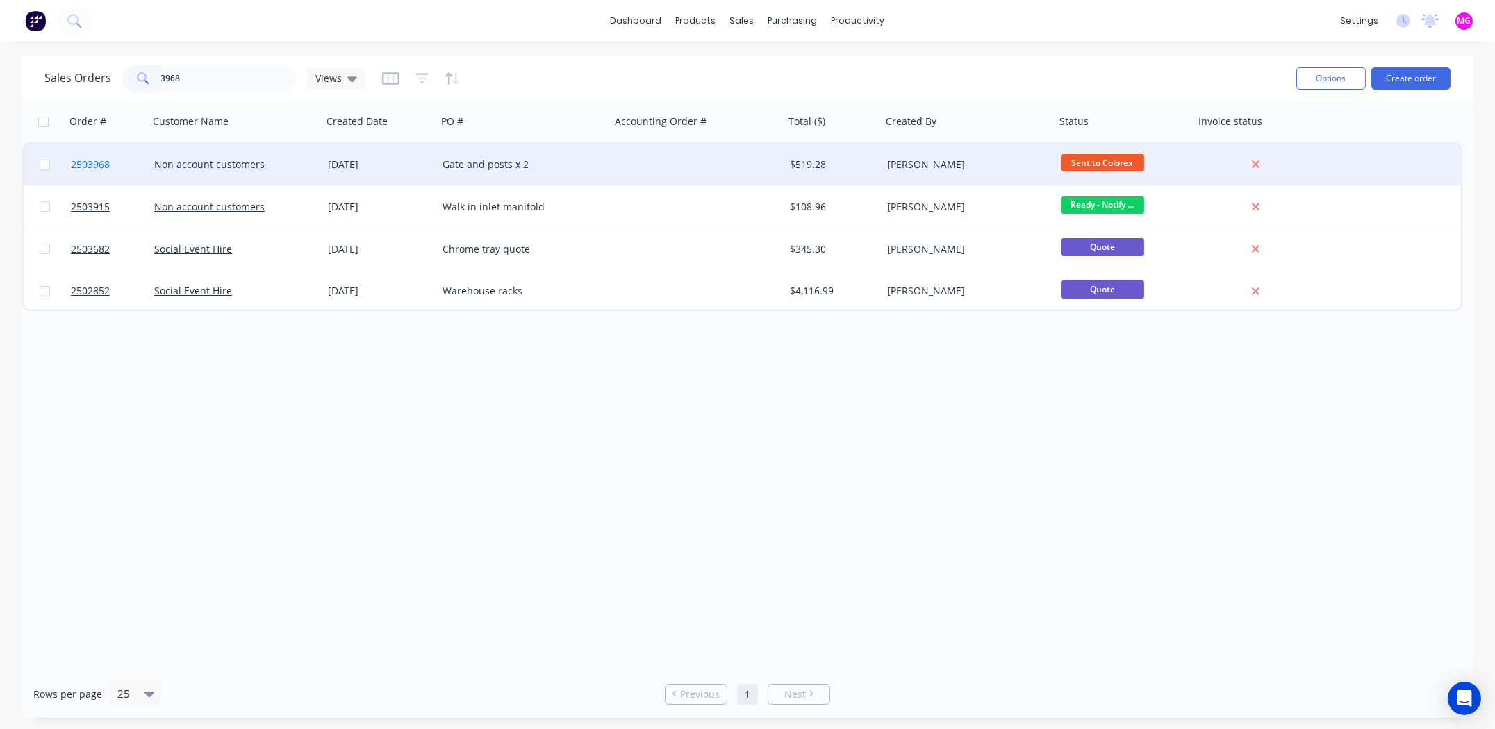
click at [91, 164] on span "2503968" at bounding box center [90, 165] width 39 height 14
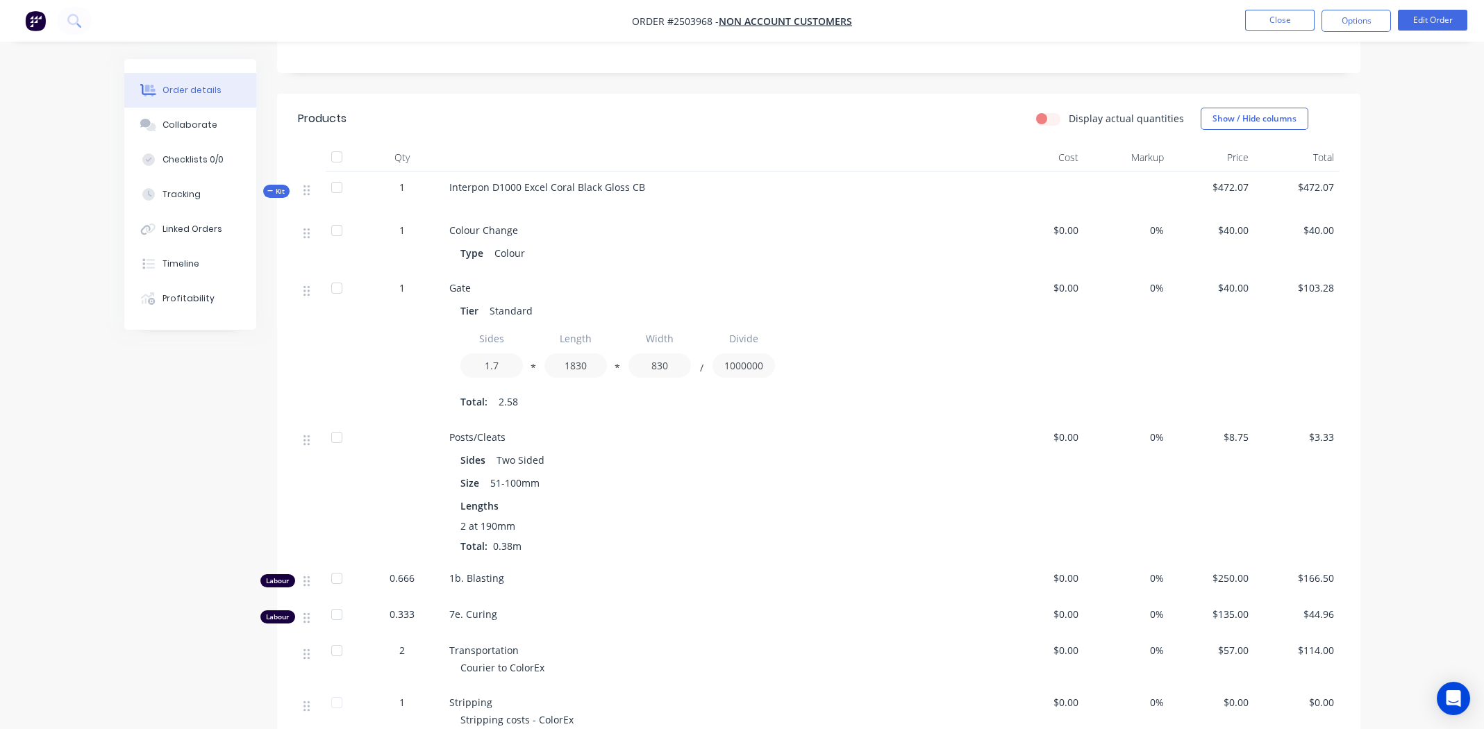
scroll to position [64, 0]
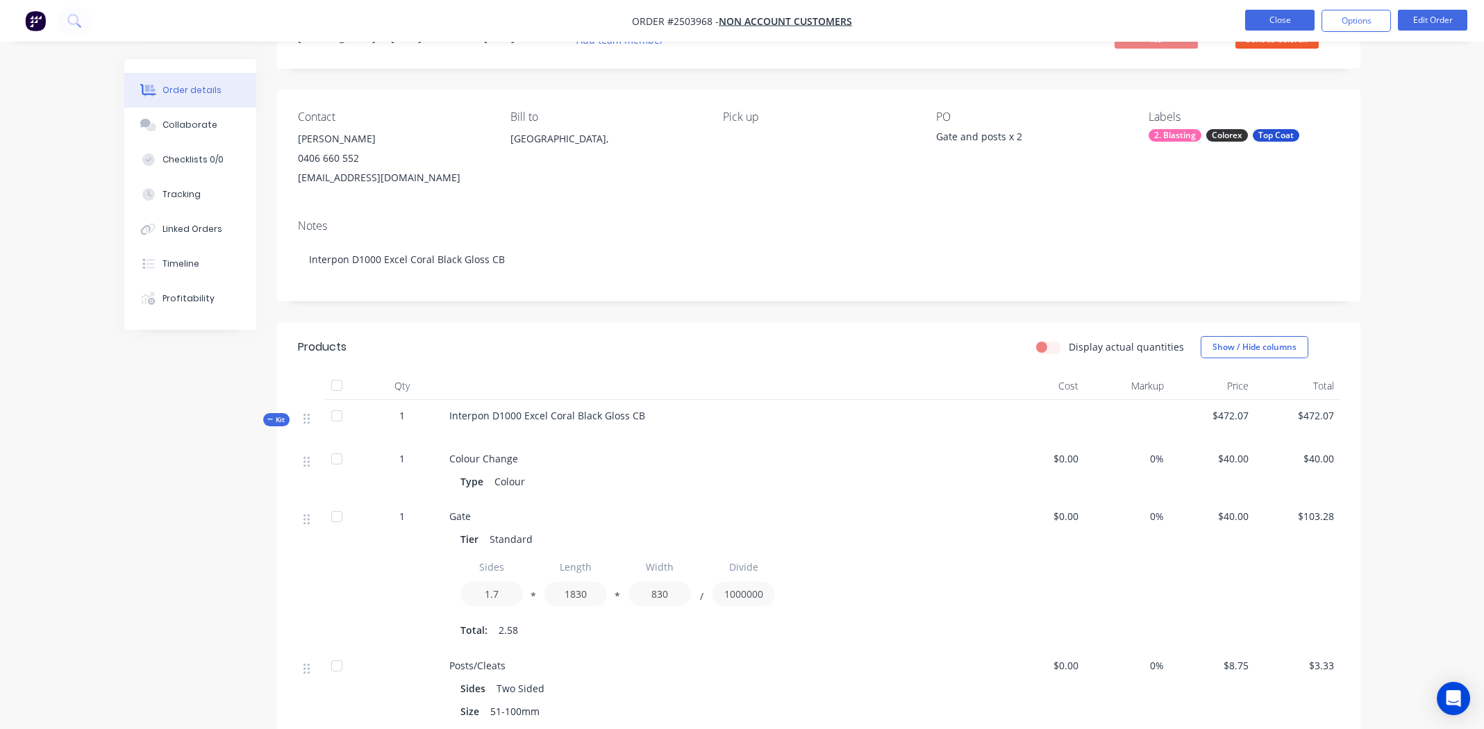
click at [1273, 19] on button "Close" at bounding box center [1279, 20] width 69 height 21
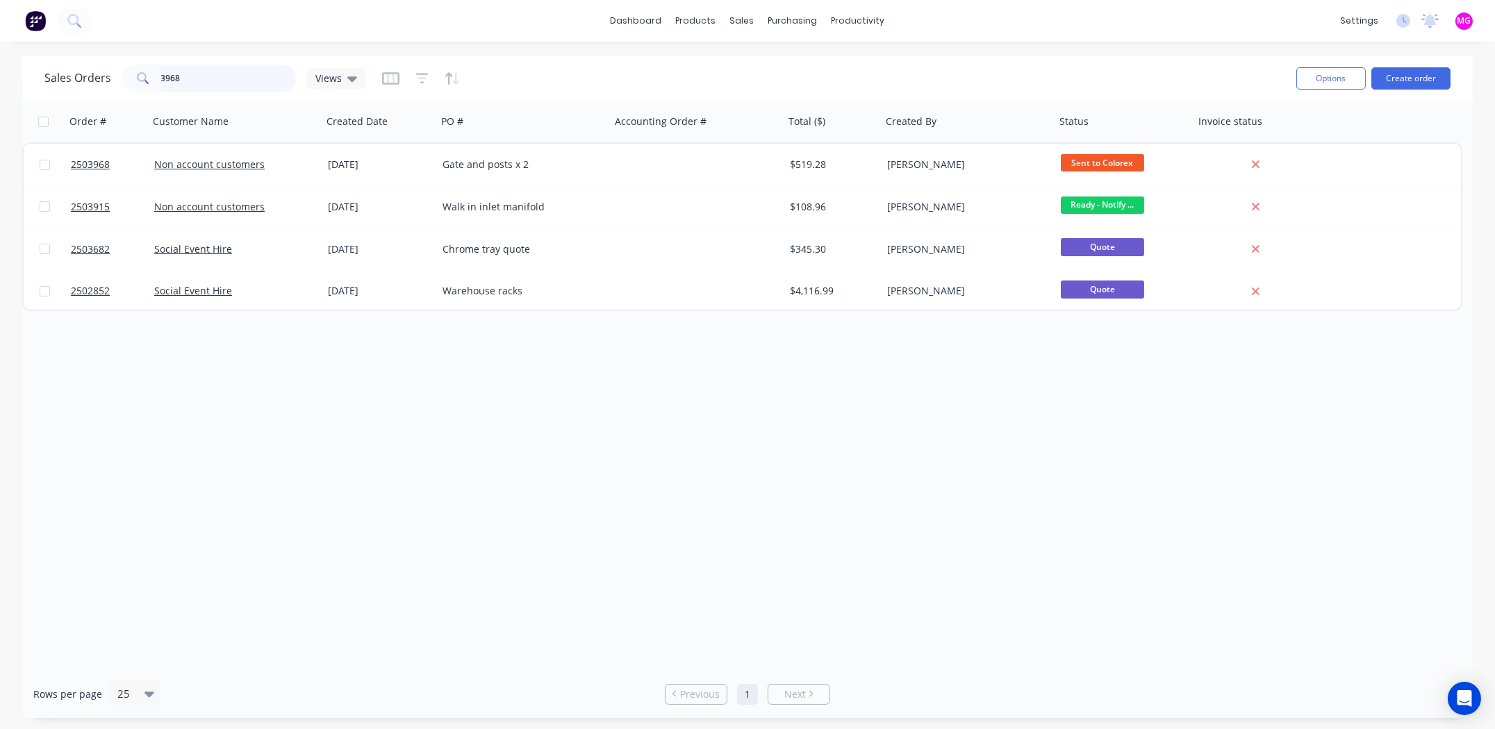
click at [203, 70] on input "3968" at bounding box center [228, 79] width 135 height 28
type input "3985"
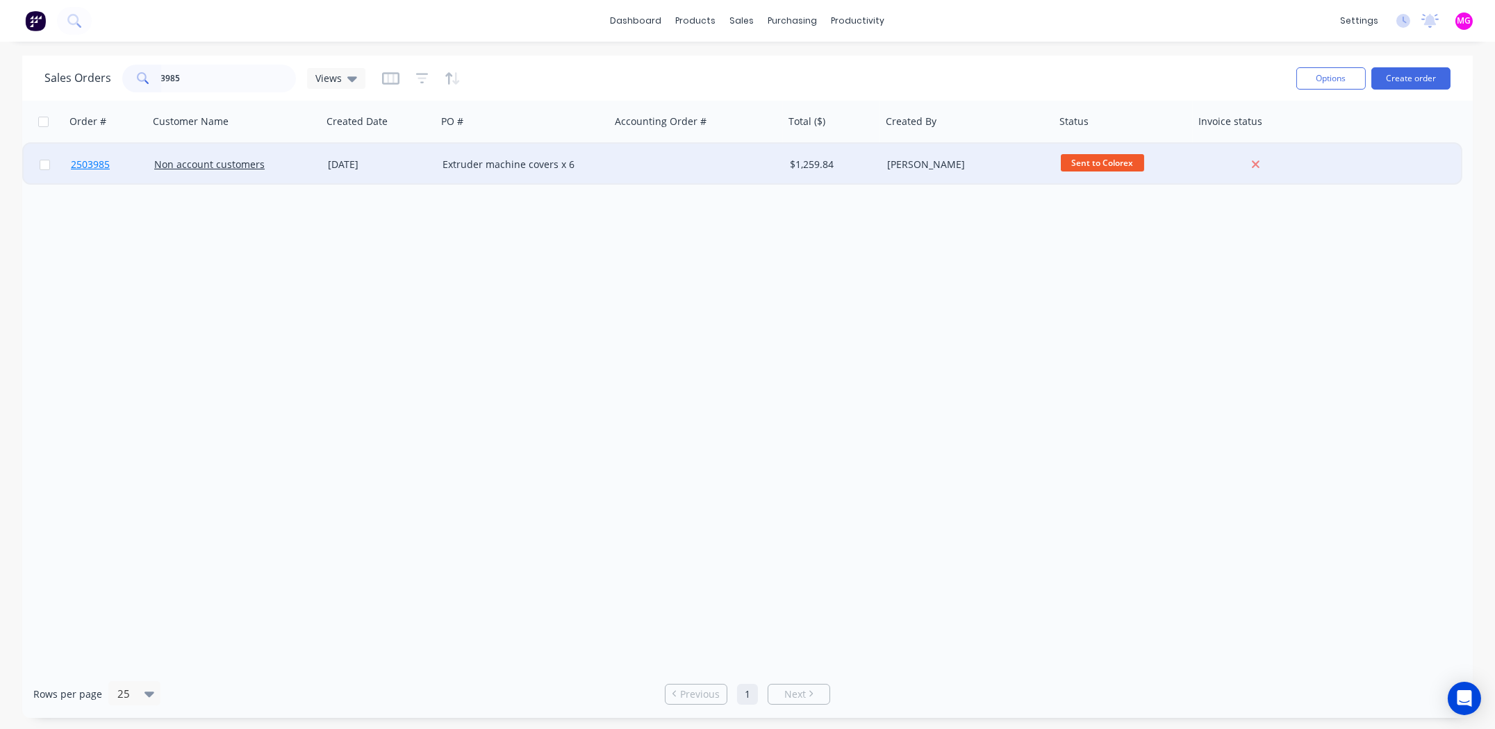
click at [94, 160] on span "2503985" at bounding box center [90, 165] width 39 height 14
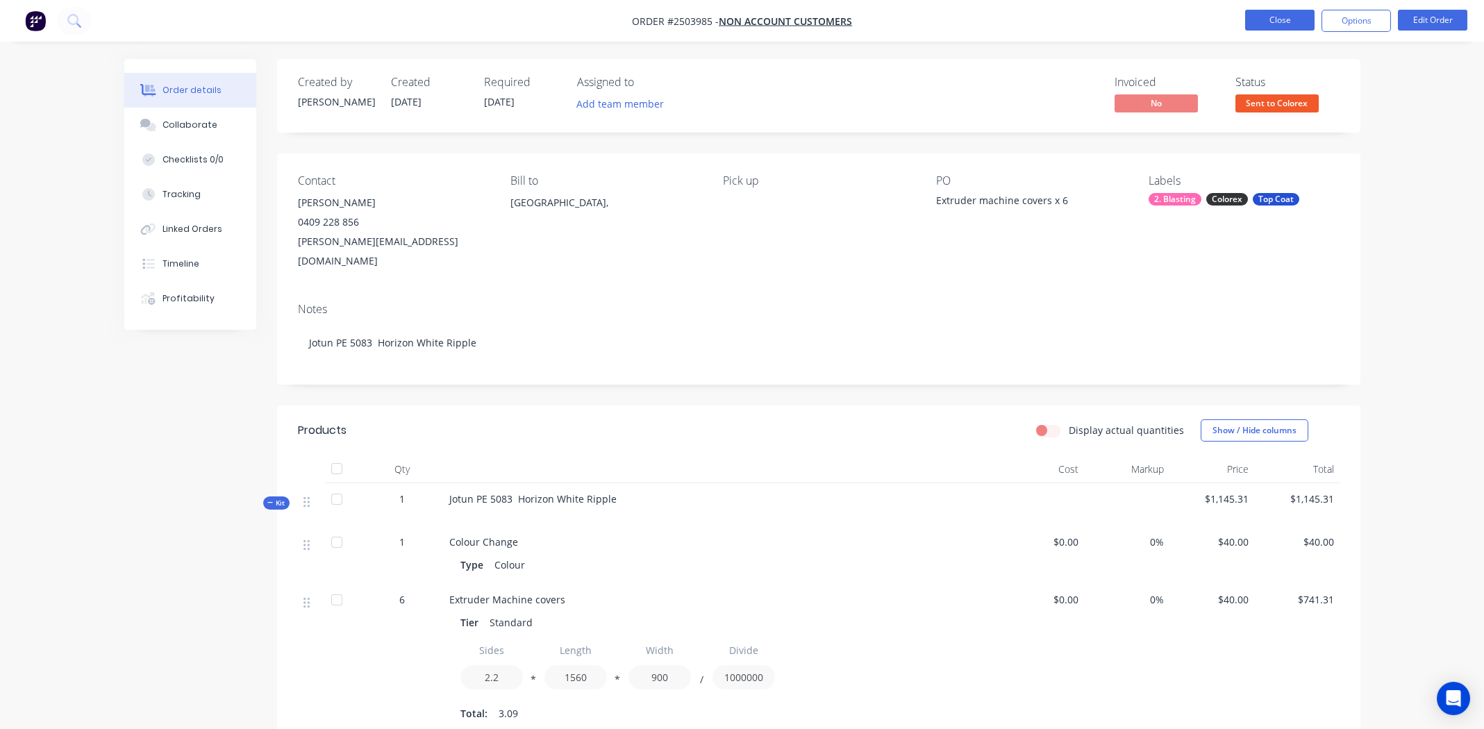
click at [1282, 13] on button "Close" at bounding box center [1279, 20] width 69 height 21
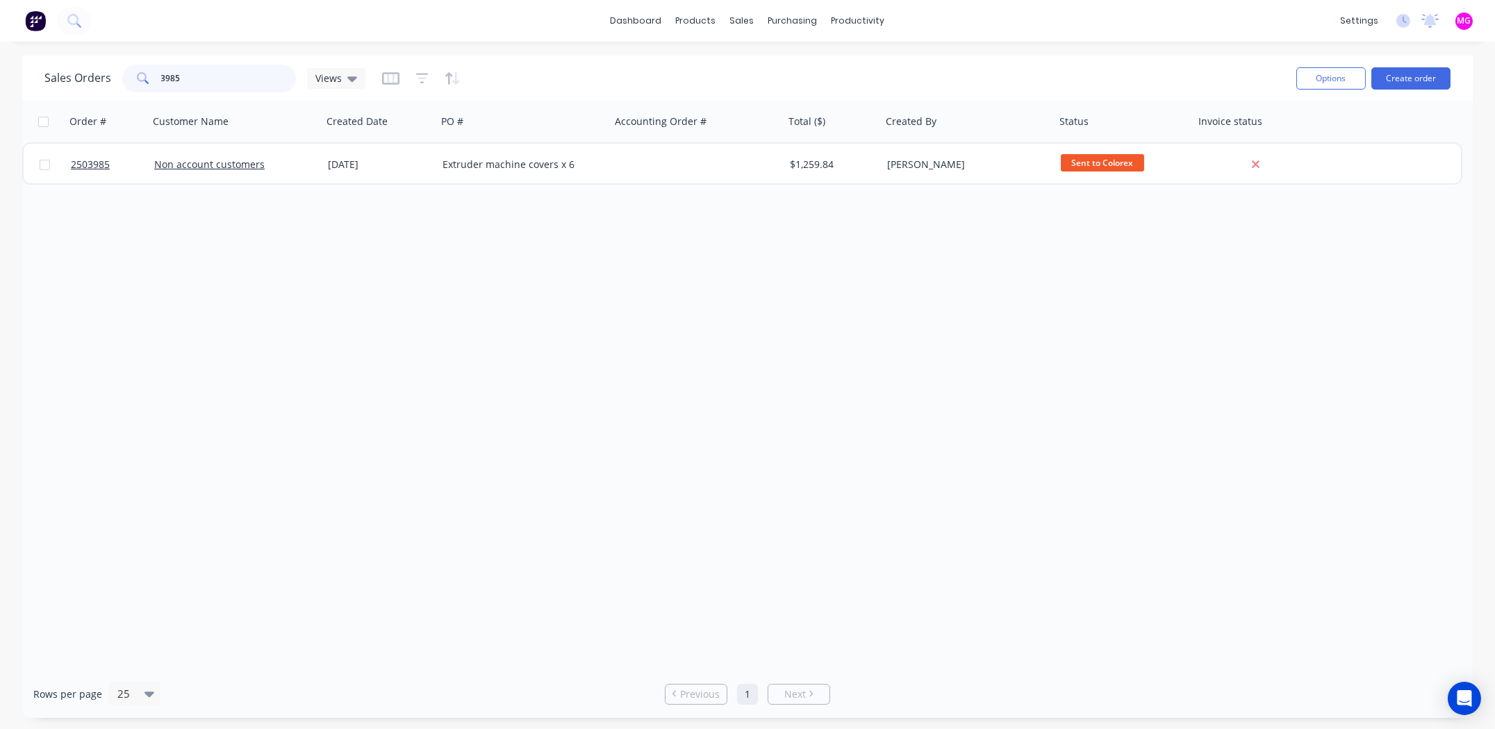
click at [219, 84] on input "3985" at bounding box center [228, 79] width 135 height 28
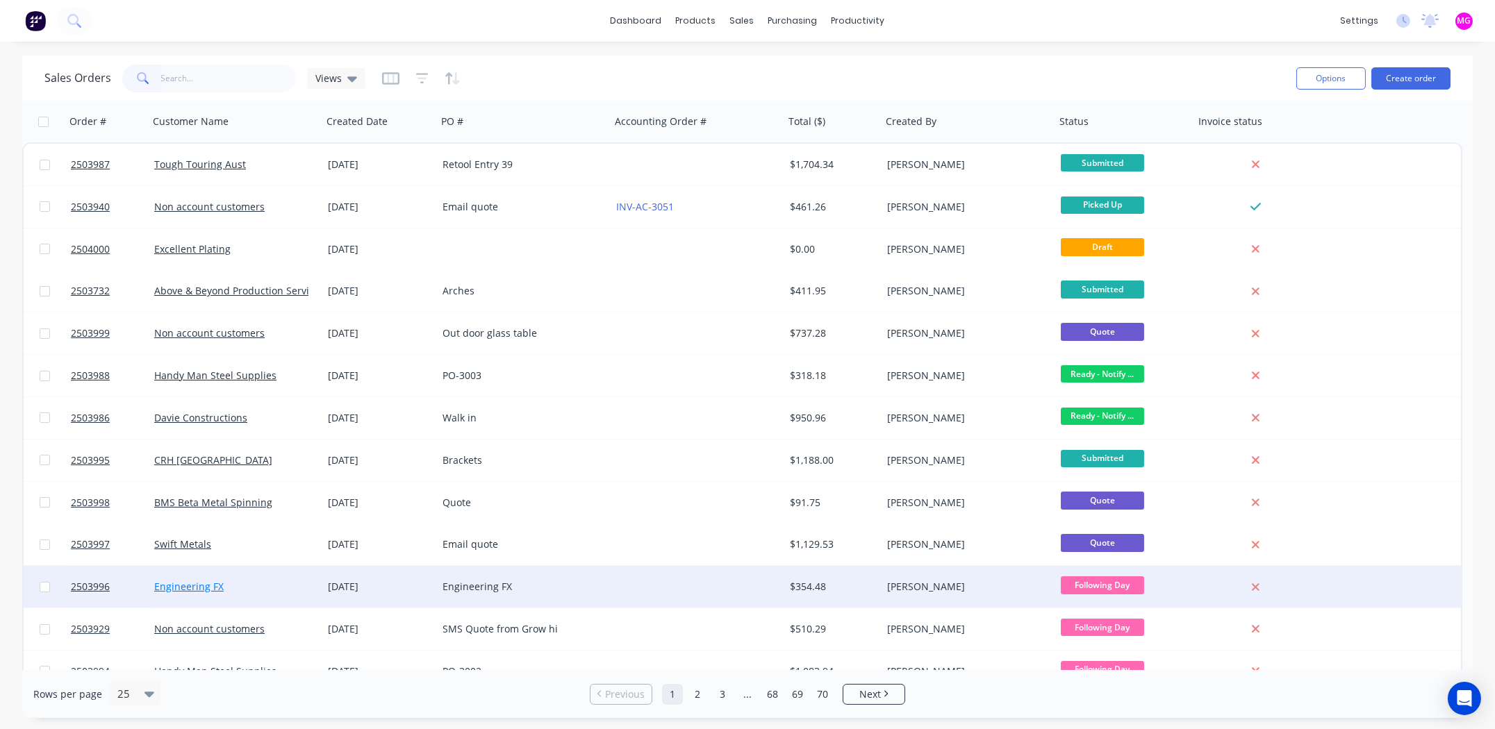
click at [193, 589] on link "Engineering FX" at bounding box center [188, 586] width 69 height 13
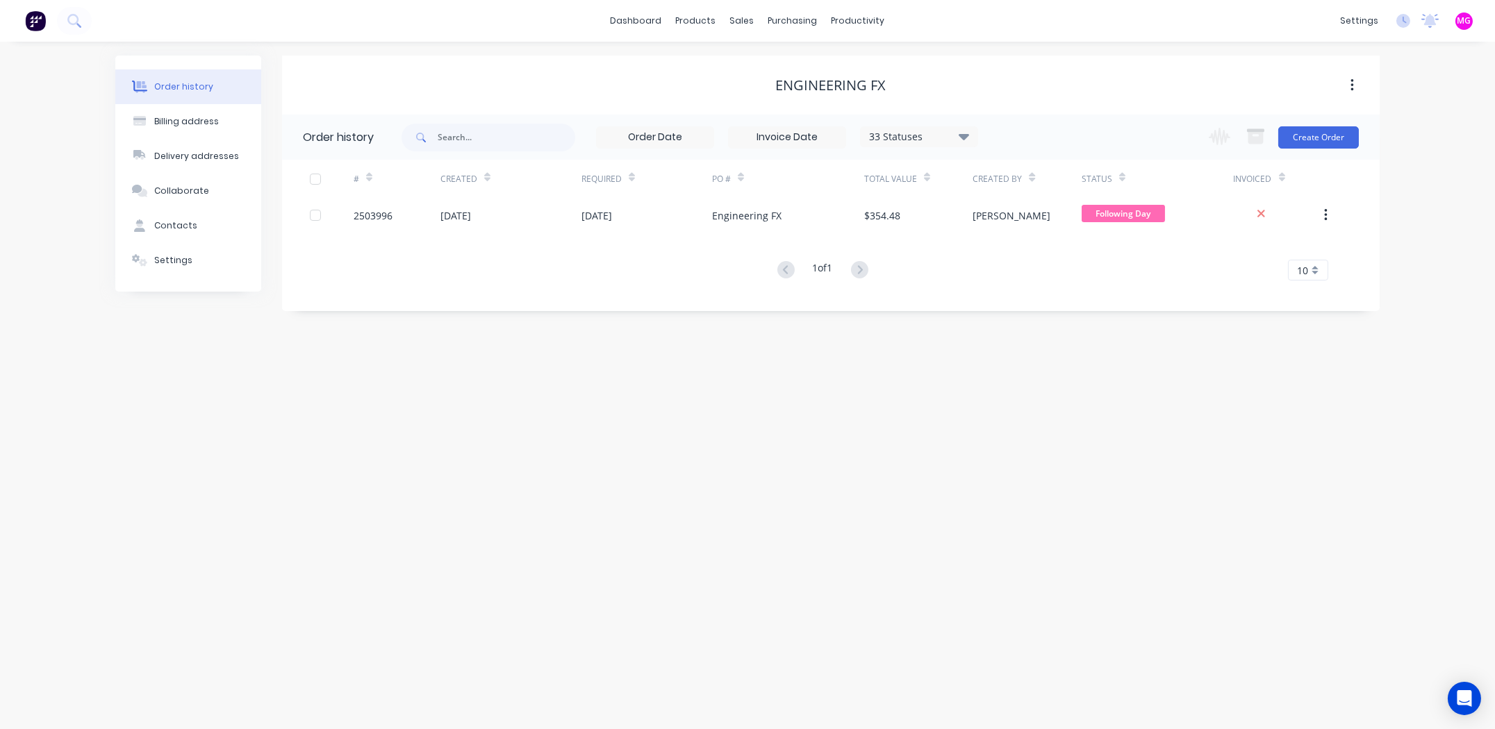
click at [1341, 124] on div "Change order status Submitted Booked / Not Delivered Scheduling Today Awating P…" at bounding box center [1279, 137] width 158 height 45
click at [1333, 134] on button "Create Order" at bounding box center [1318, 137] width 81 height 22
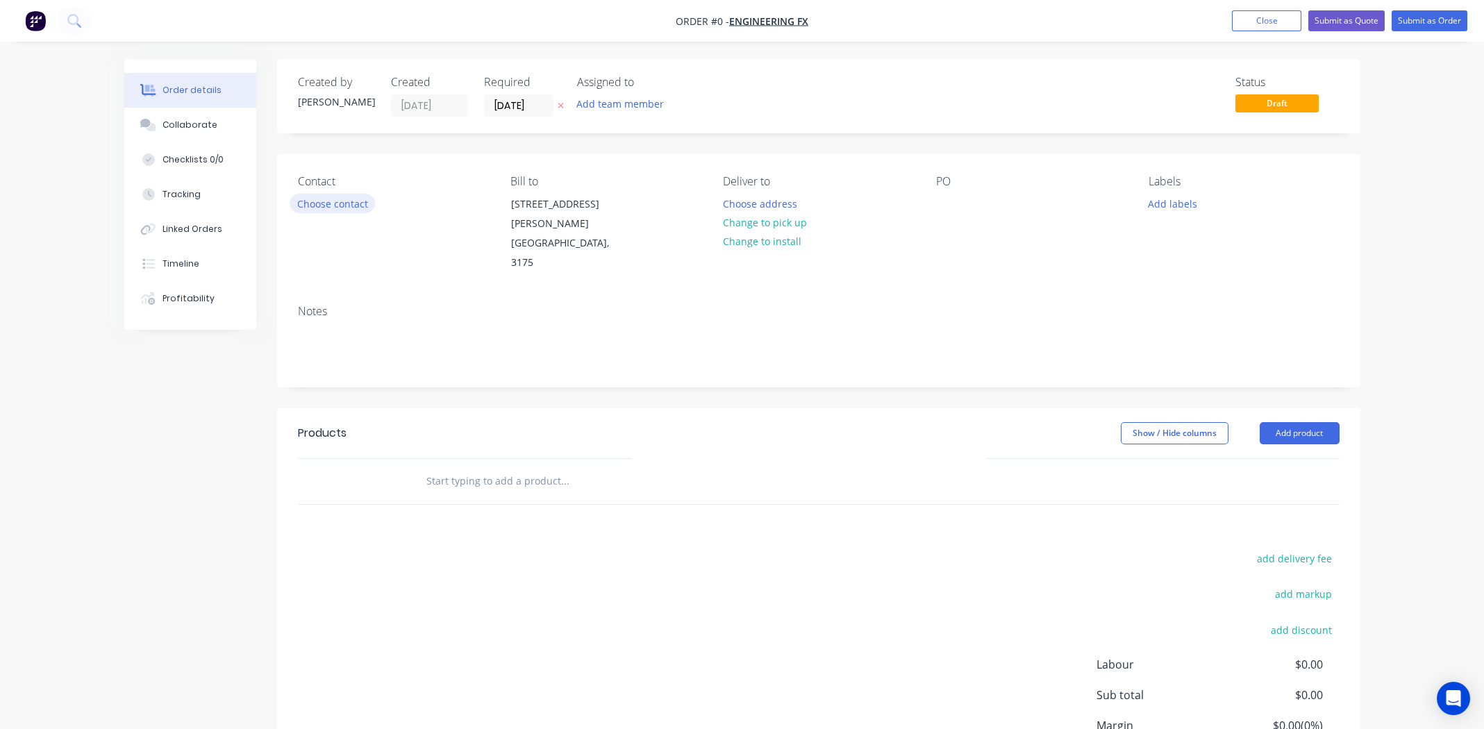
click at [324, 204] on button "Choose contact" at bounding box center [332, 203] width 85 height 19
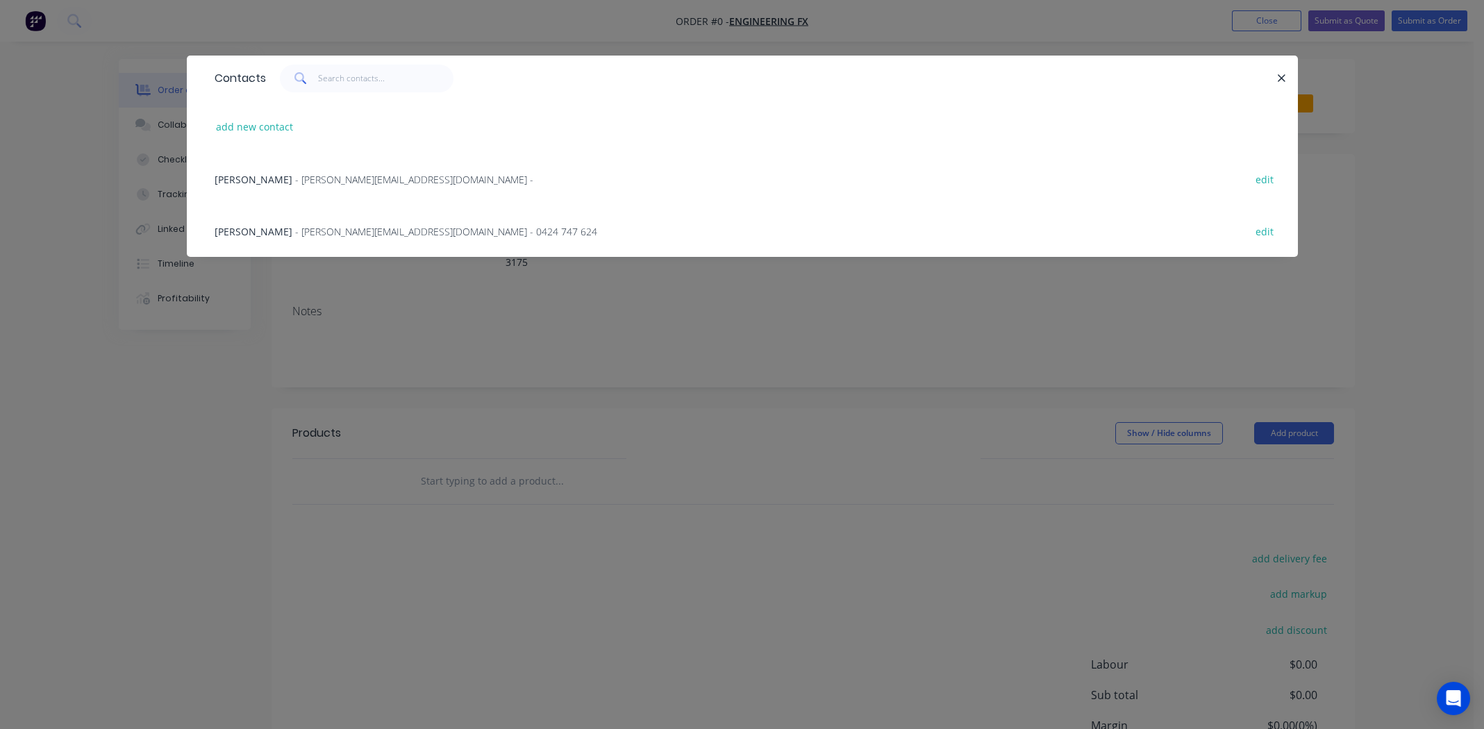
click at [248, 177] on span "Dale Fredericks" at bounding box center [254, 179] width 78 height 13
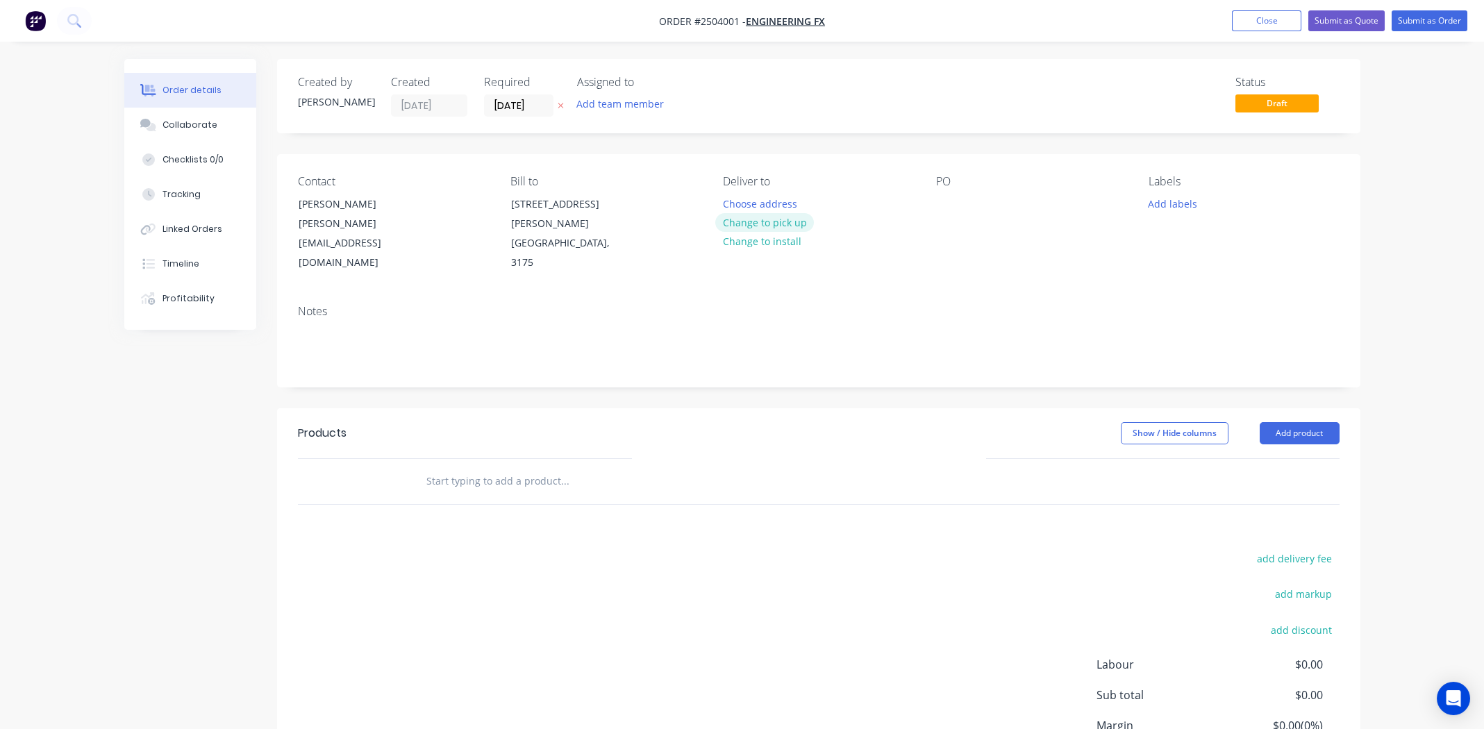
click at [763, 219] on button "Change to pick up" at bounding box center [764, 222] width 99 height 19
click at [950, 204] on div at bounding box center [947, 204] width 22 height 20
paste div
click at [1163, 206] on button "Add labels" at bounding box center [1173, 203] width 64 height 19
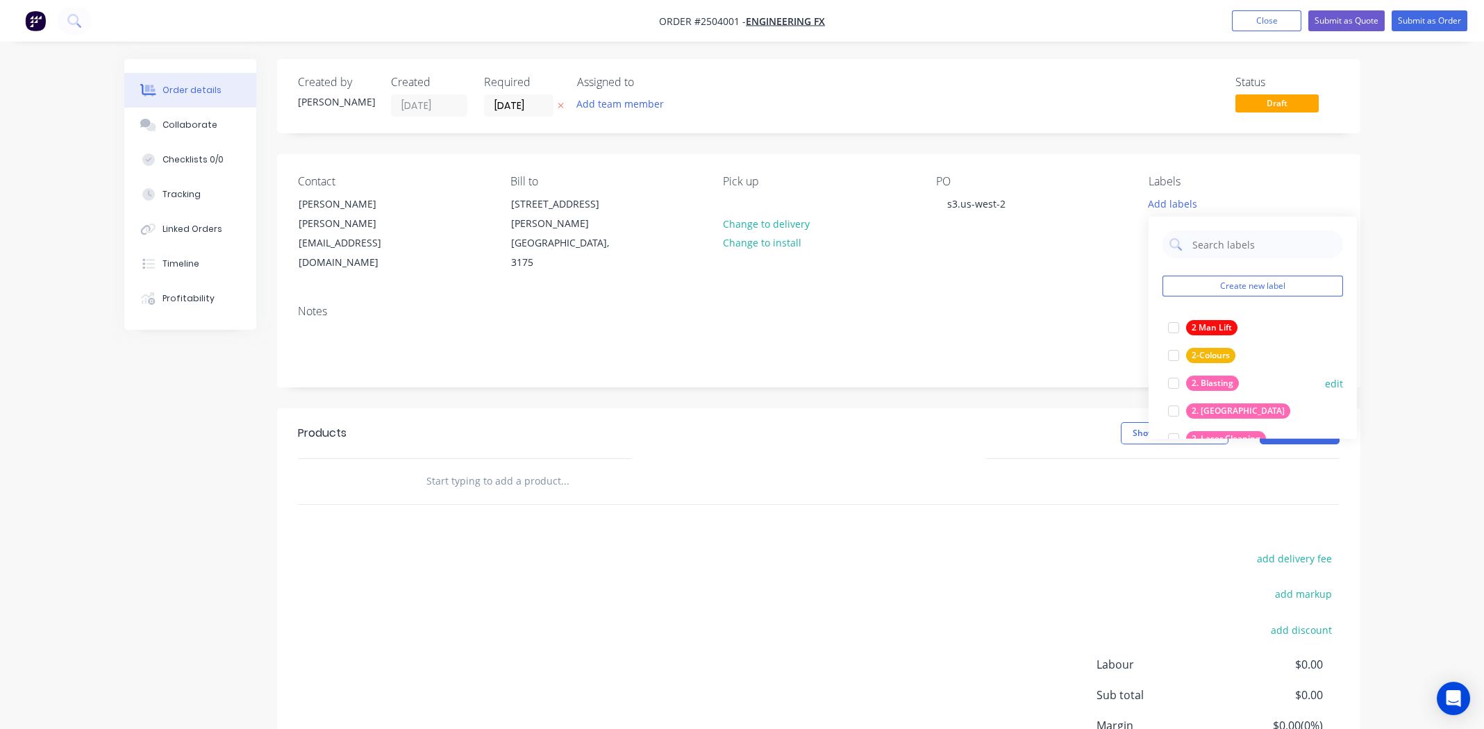
click at [1176, 381] on div at bounding box center [1174, 383] width 28 height 28
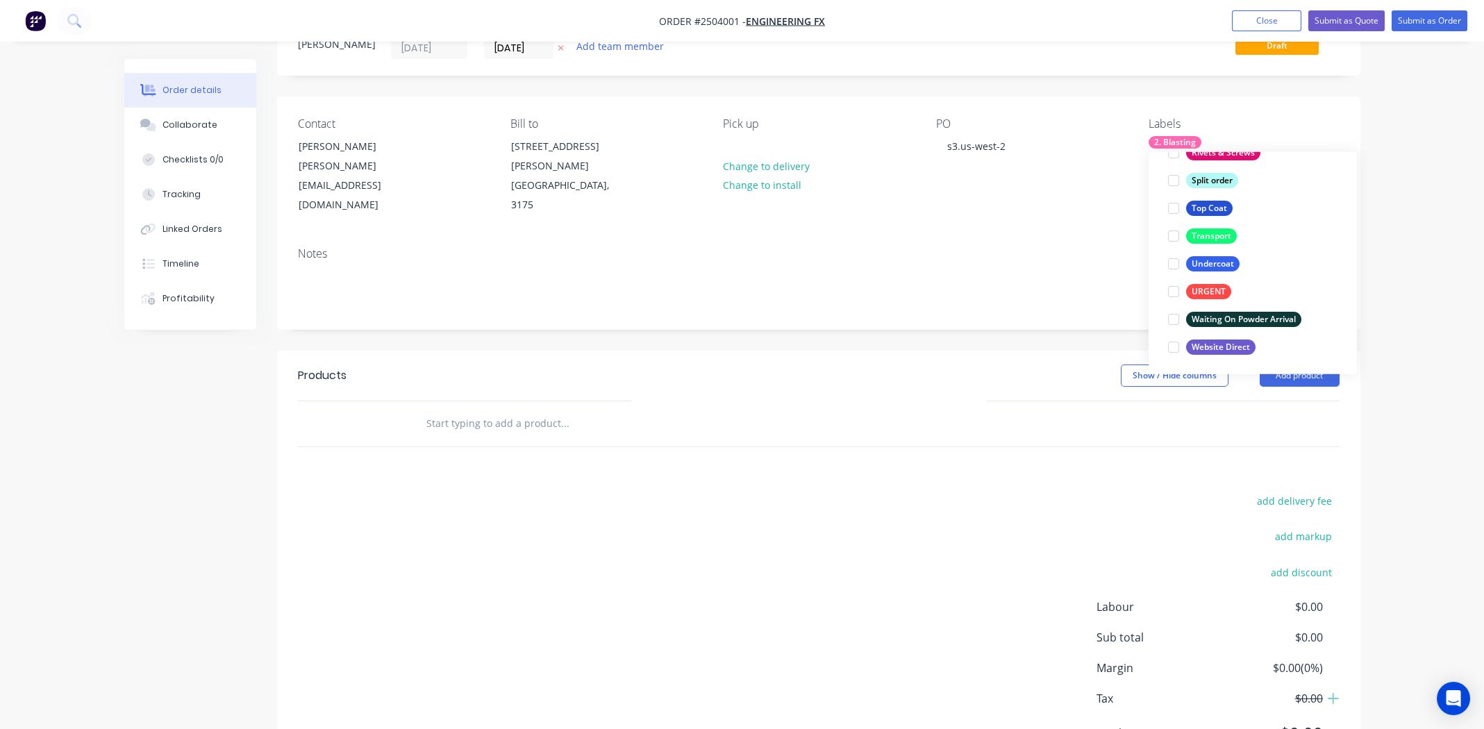
scroll to position [109, 0]
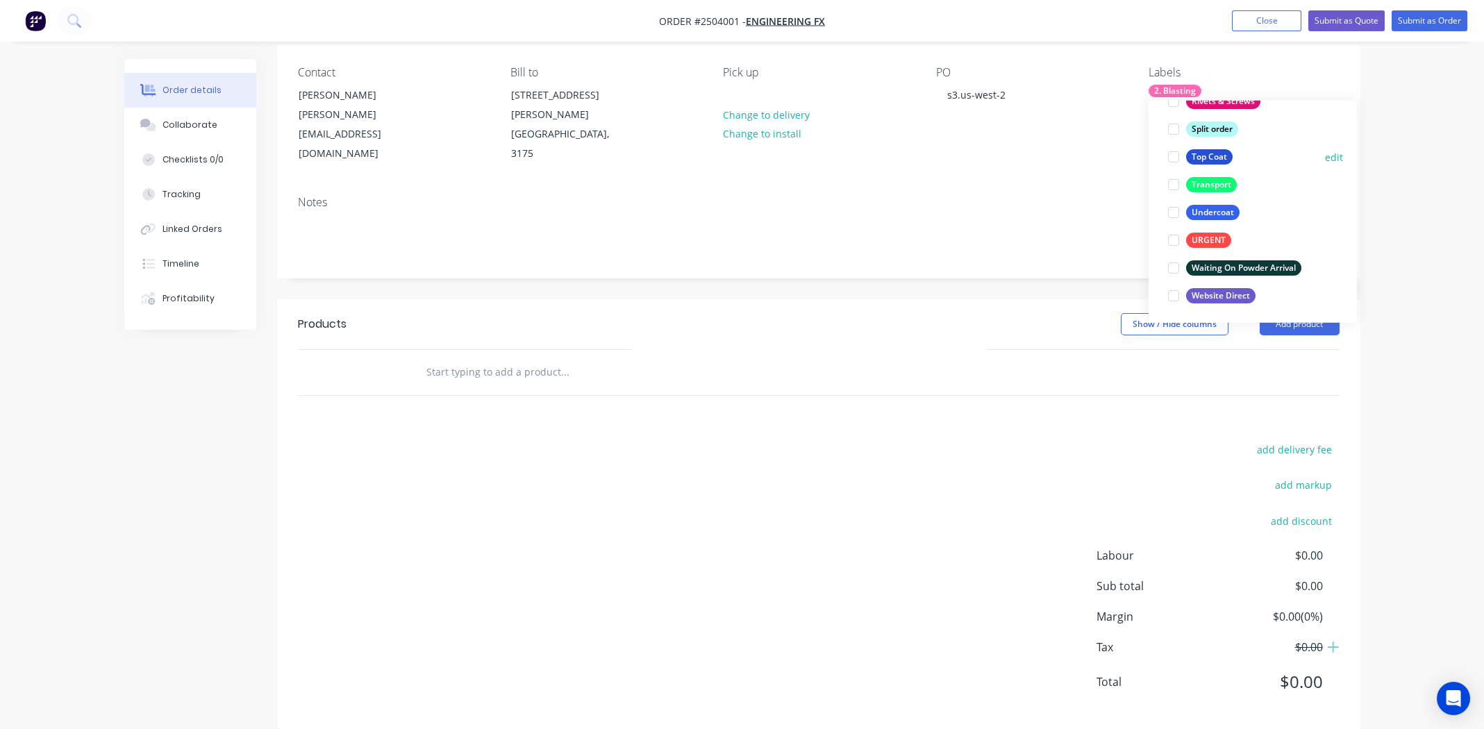
click at [1170, 156] on div at bounding box center [1174, 157] width 28 height 28
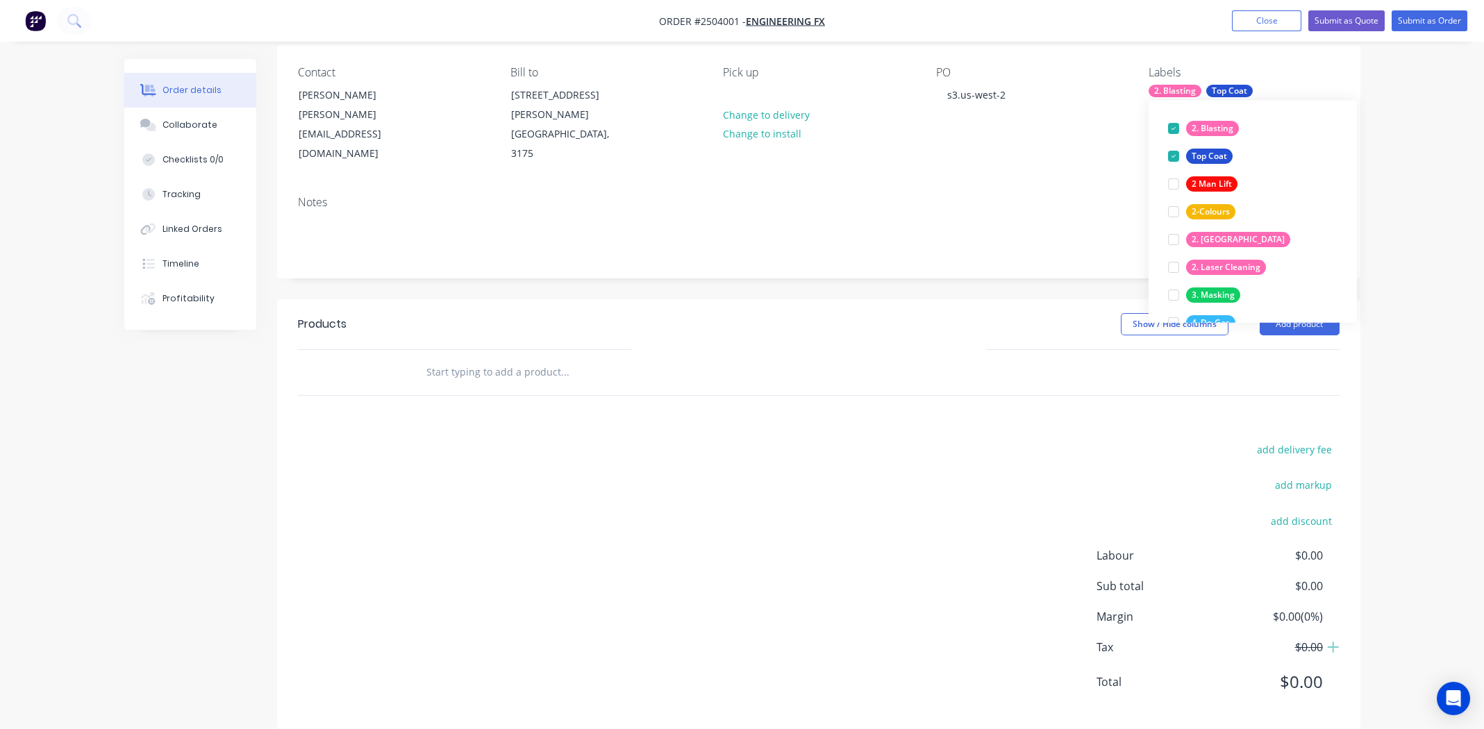
click at [626, 442] on div "add delivery fee add markup add discount Labour $0.00 Sub total $0.00 Margin $0…" at bounding box center [819, 574] width 1042 height 268
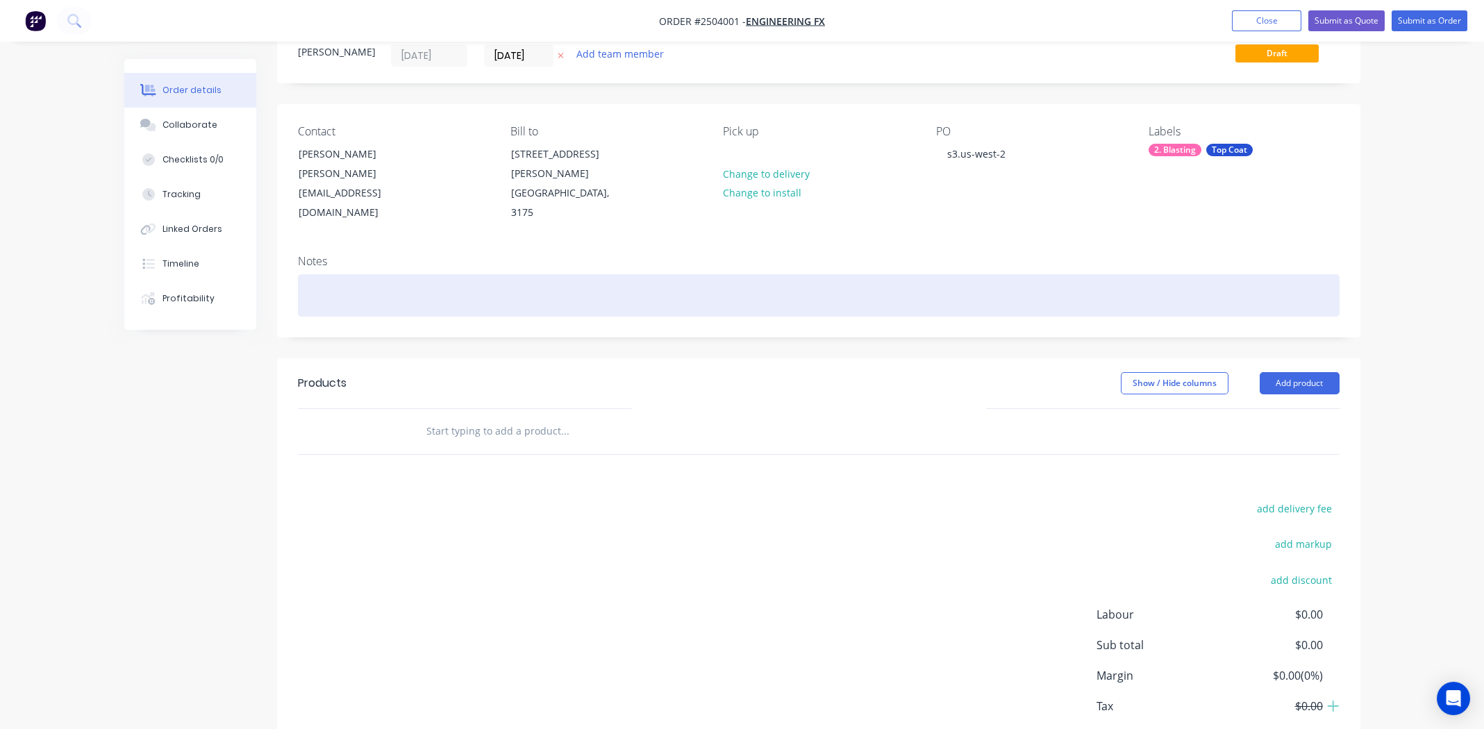
scroll to position [0, 0]
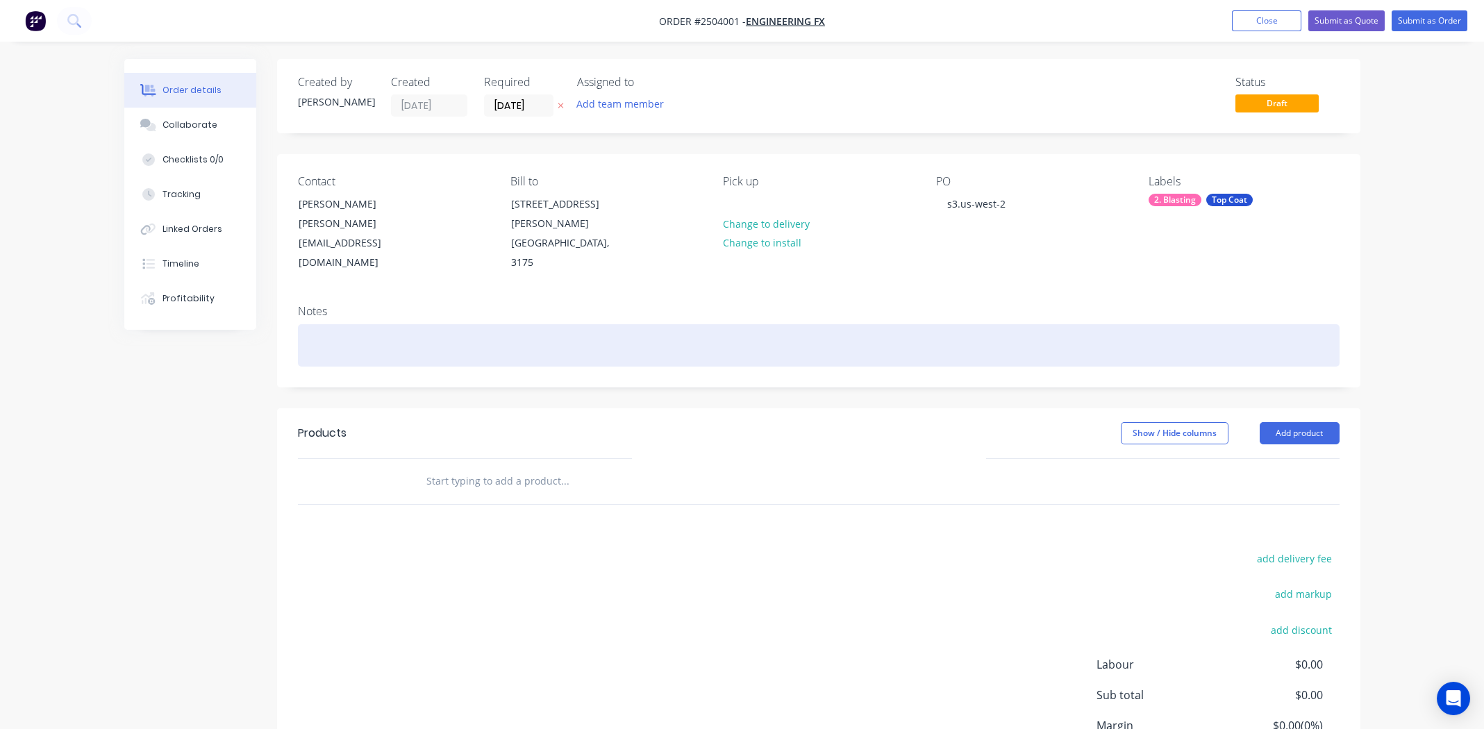
click at [358, 324] on div at bounding box center [819, 345] width 1042 height 42
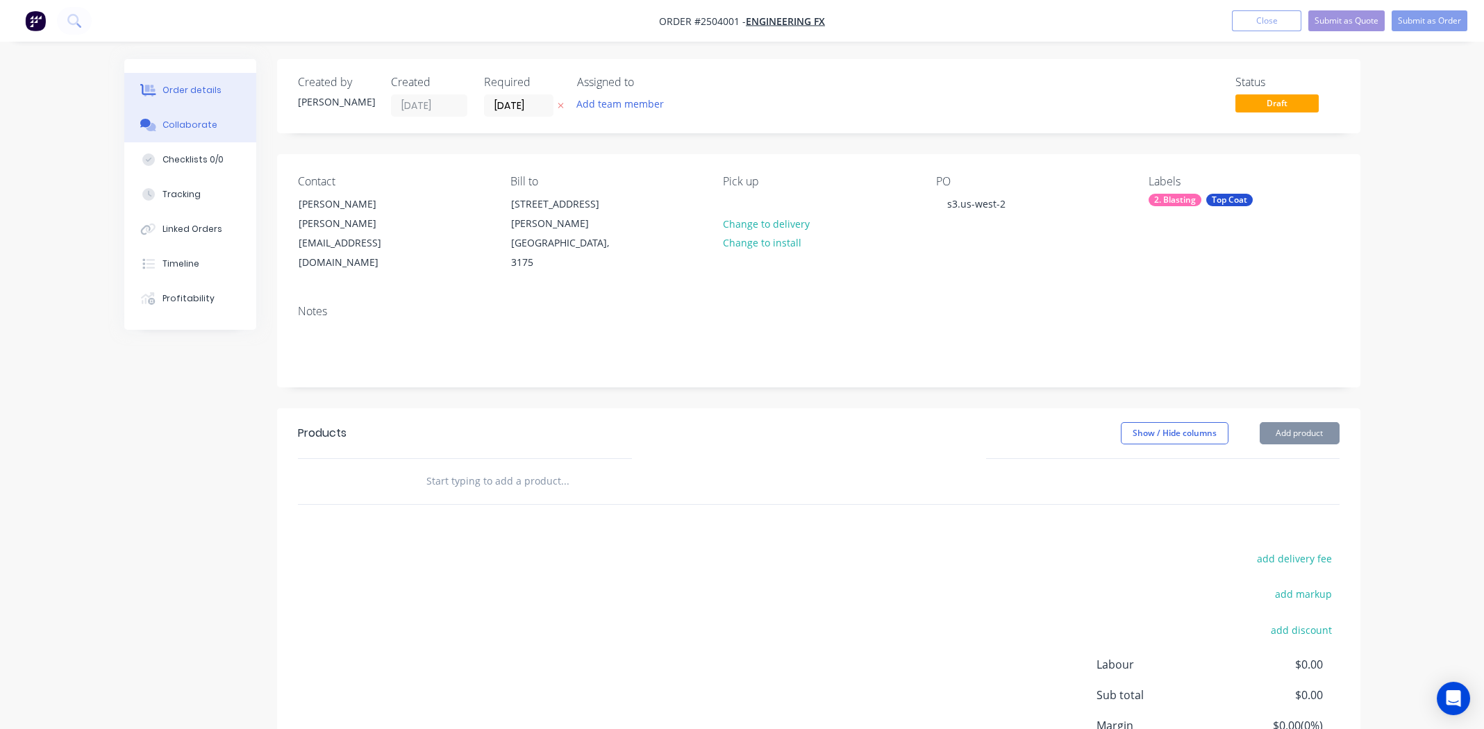
click at [198, 124] on div "Collaborate" at bounding box center [190, 125] width 55 height 13
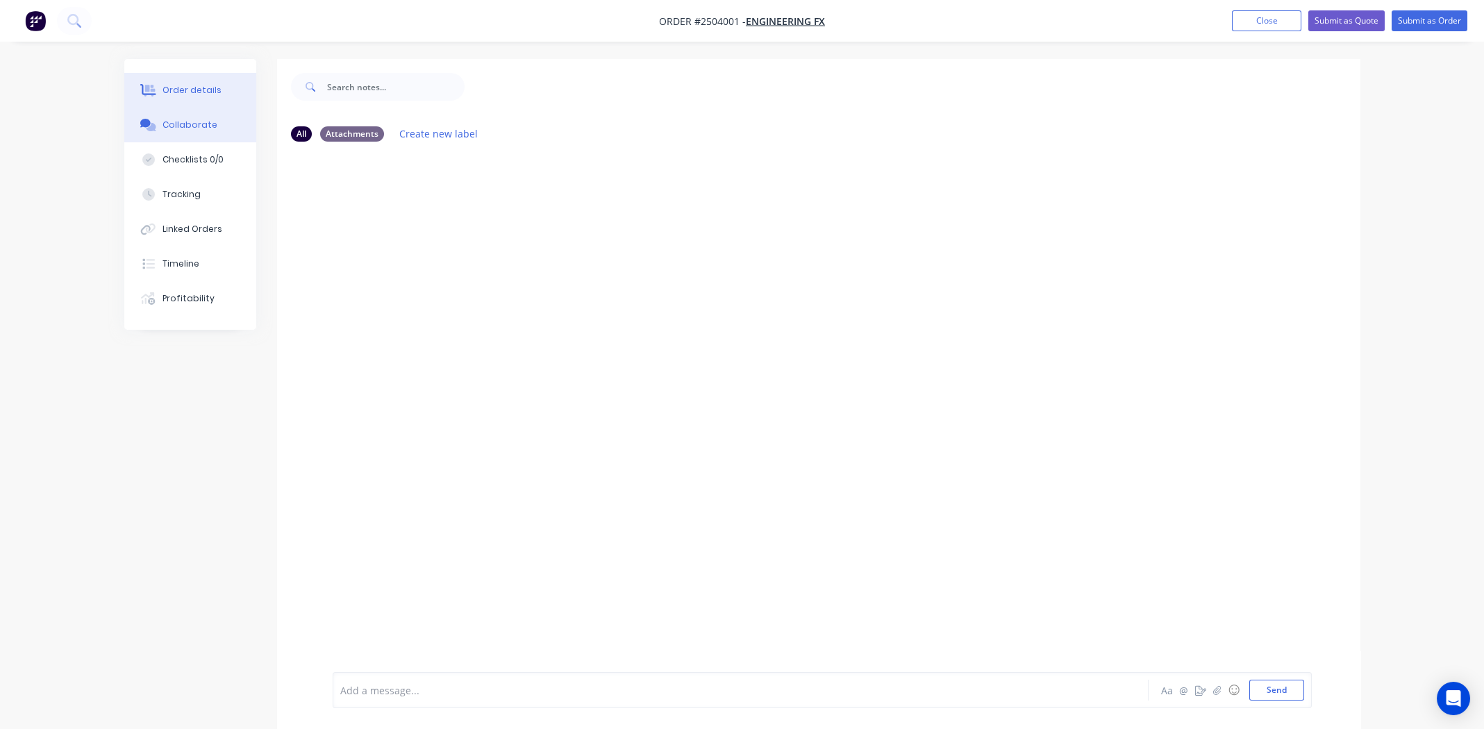
click at [196, 101] on button "Order details" at bounding box center [190, 90] width 132 height 35
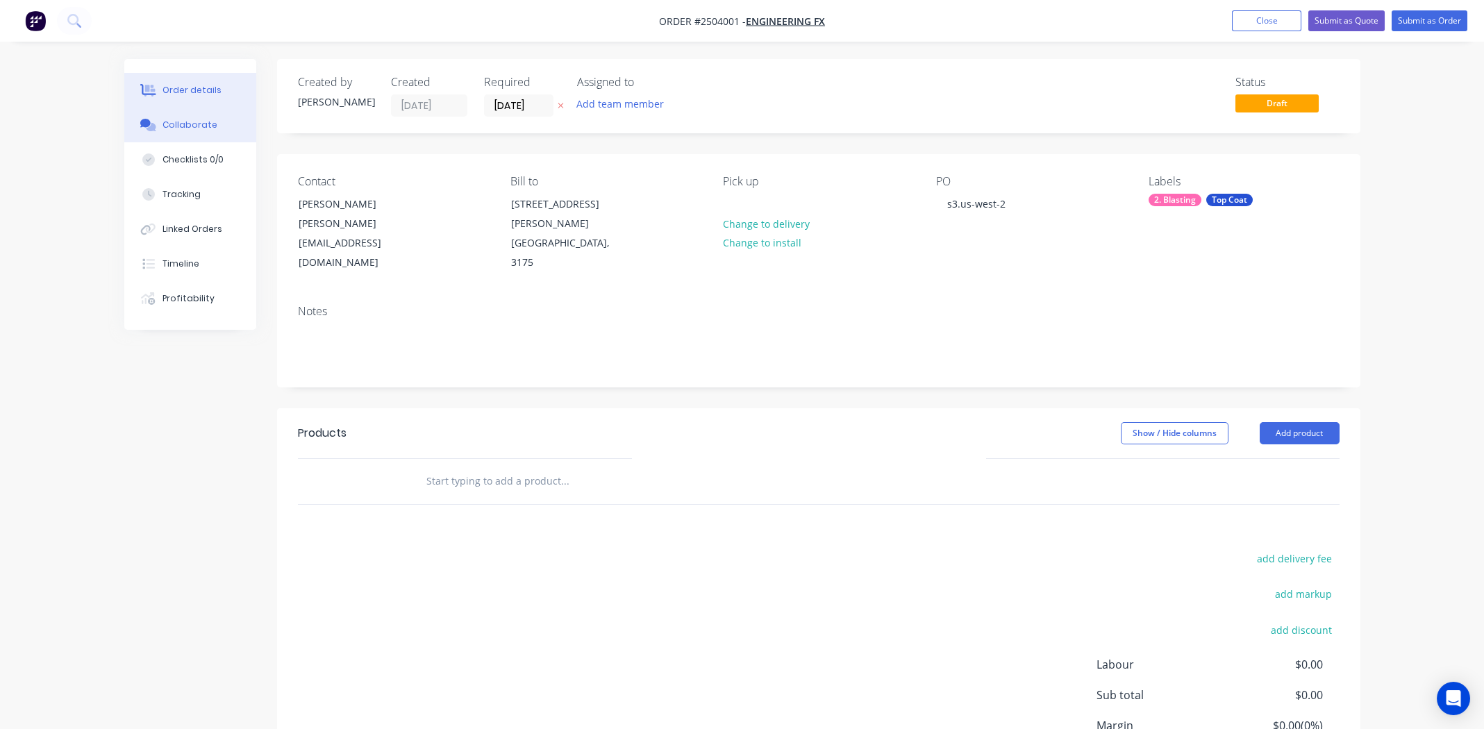
click at [174, 121] on div "Collaborate" at bounding box center [190, 125] width 55 height 13
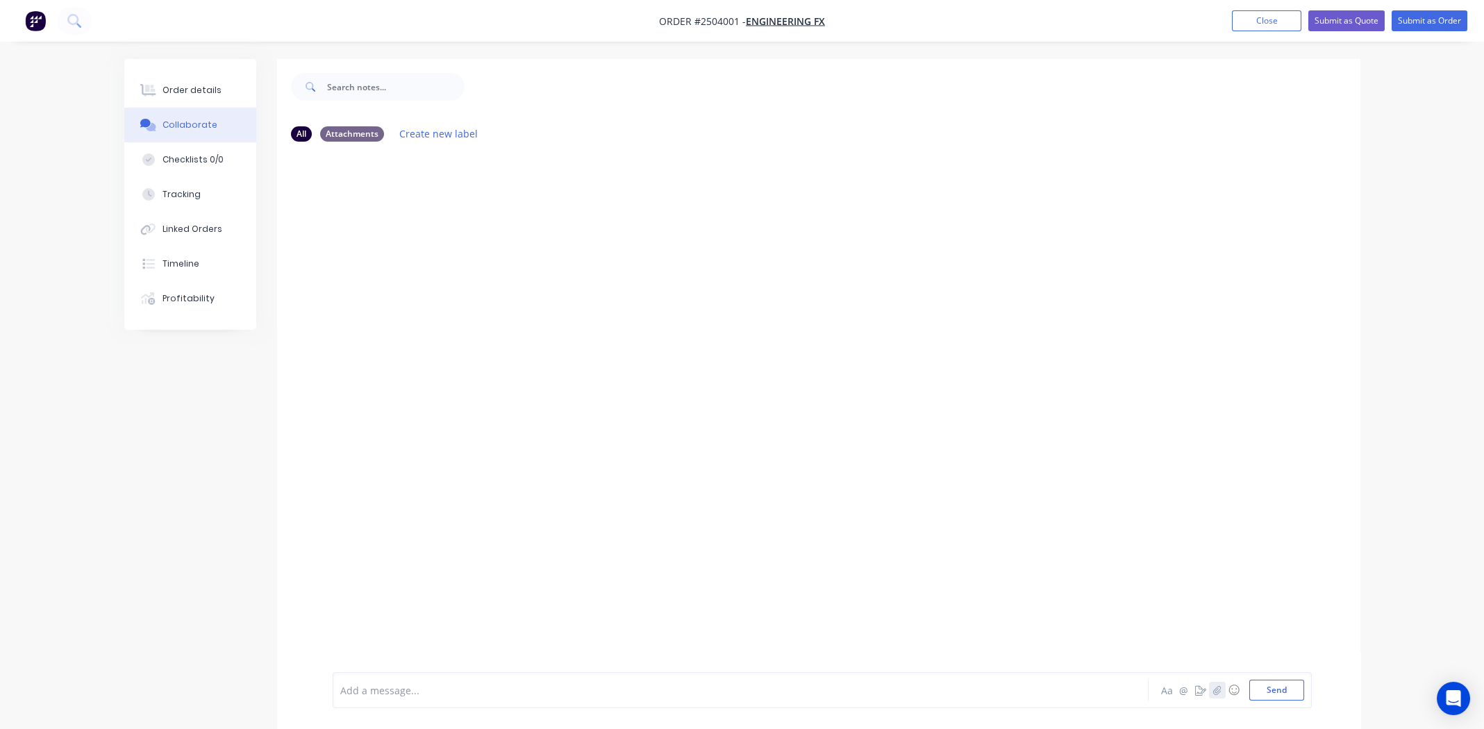
click at [1217, 685] on icon "button" at bounding box center [1217, 690] width 8 height 10
click at [1269, 690] on button "Send" at bounding box center [1276, 690] width 55 height 21
click at [175, 84] on div "Order details" at bounding box center [192, 90] width 59 height 13
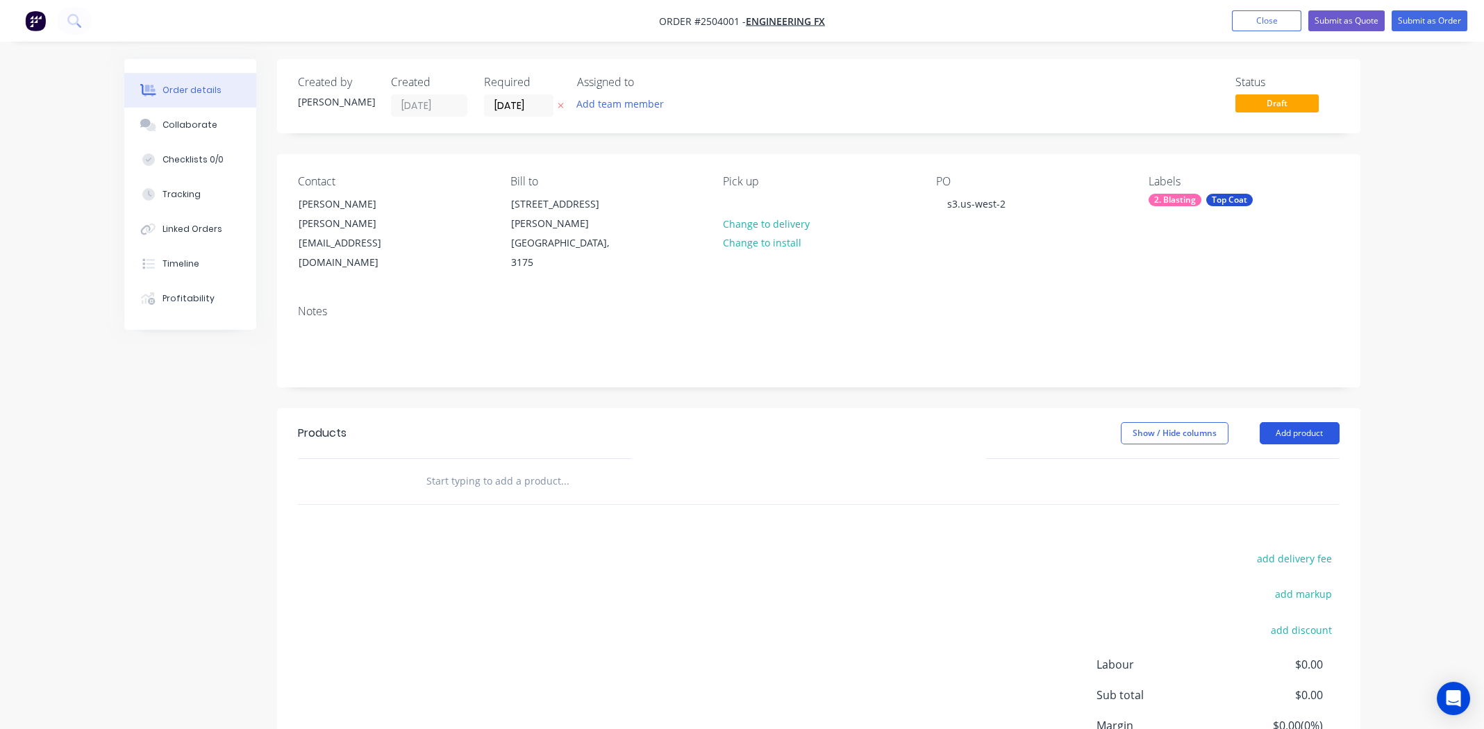
click at [1306, 422] on button "Add product" at bounding box center [1300, 433] width 80 height 22
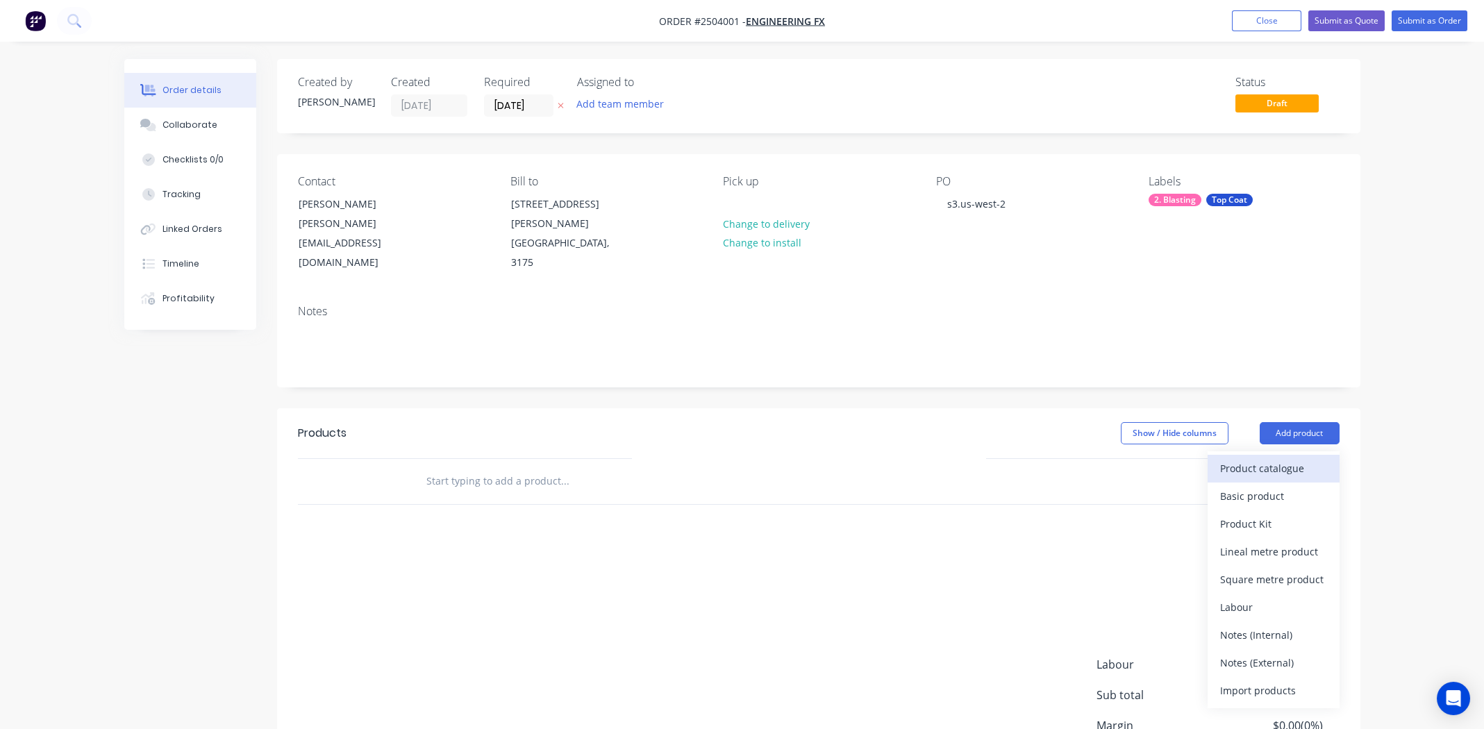
click at [1283, 458] on div "Product catalogue" at bounding box center [1273, 468] width 107 height 20
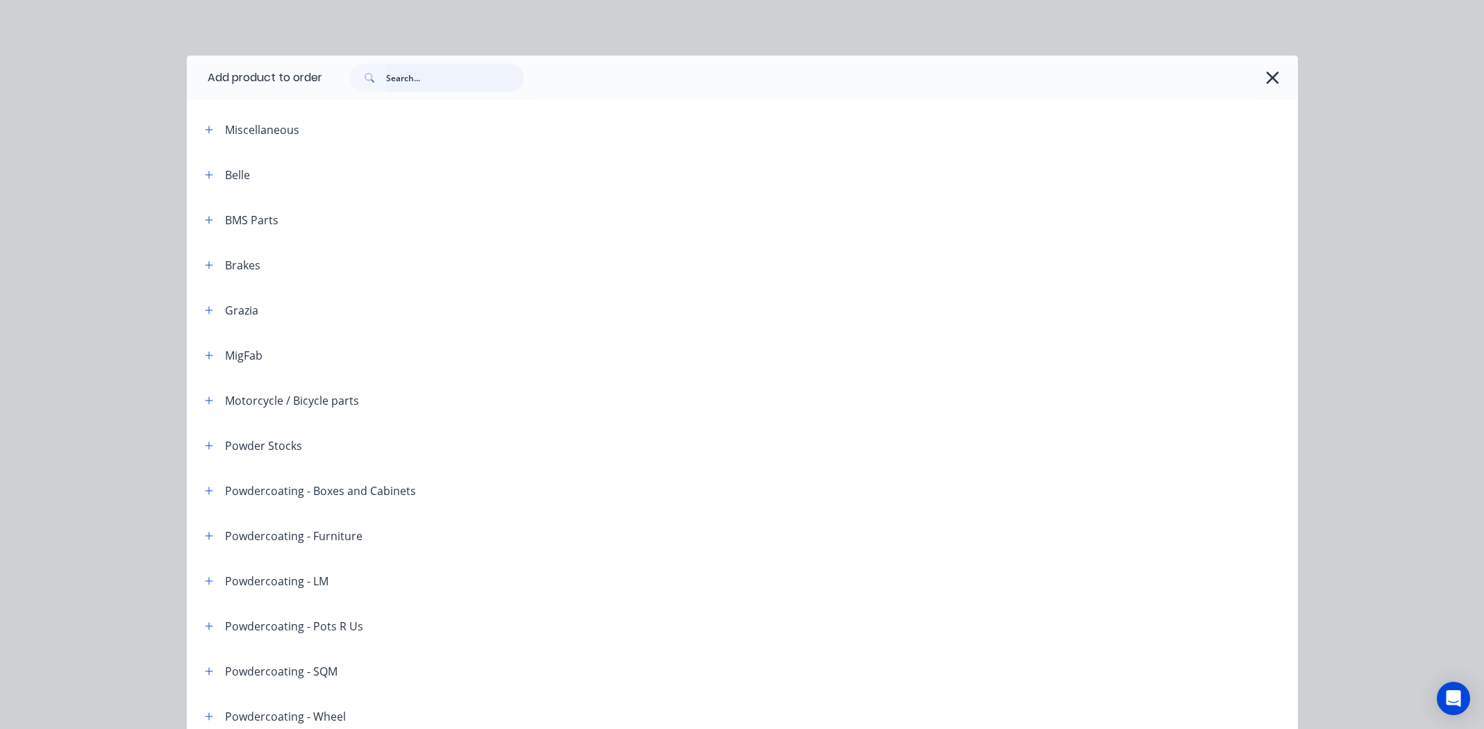
drag, startPoint x: 456, startPoint y: 77, endPoint x: 474, endPoint y: 74, distance: 17.7
click at [456, 78] on input "text" at bounding box center [455, 78] width 138 height 28
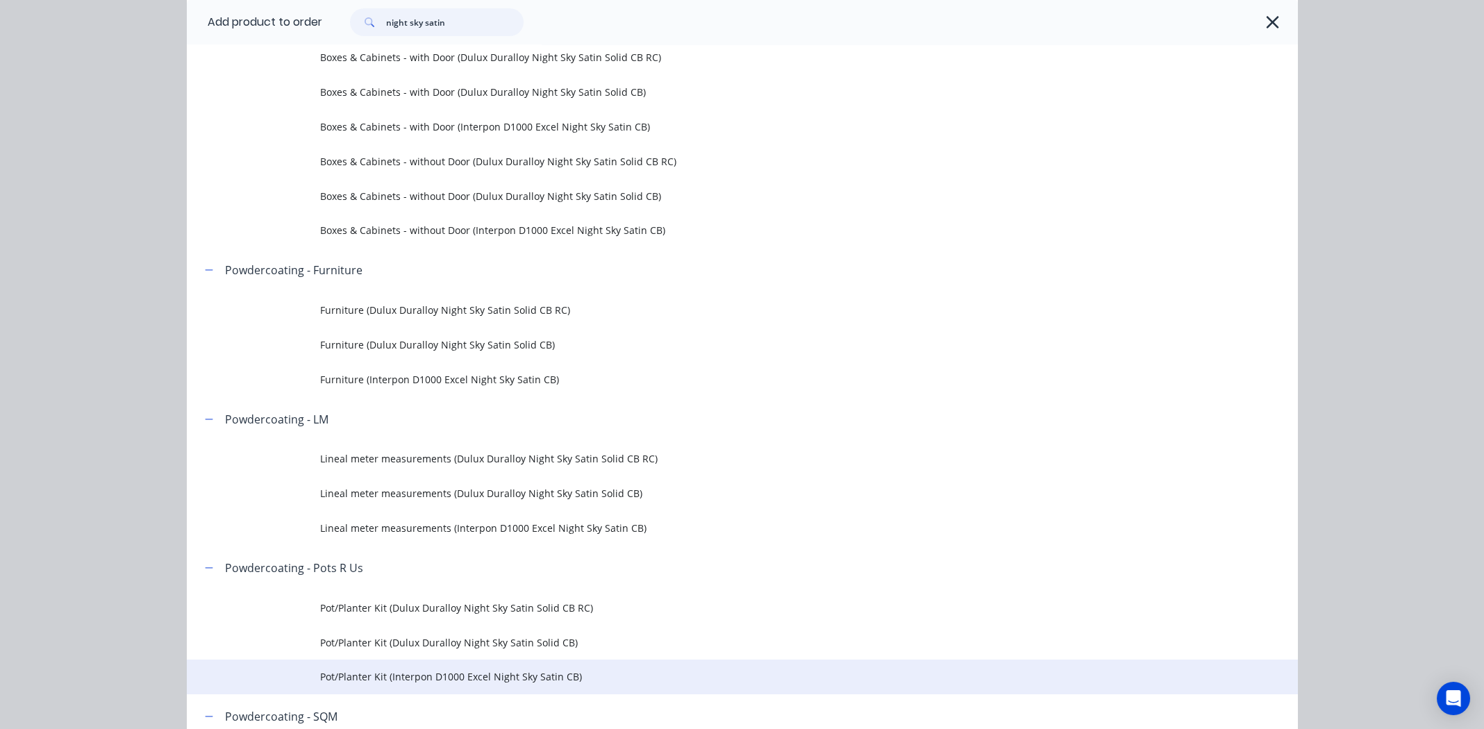
scroll to position [485, 0]
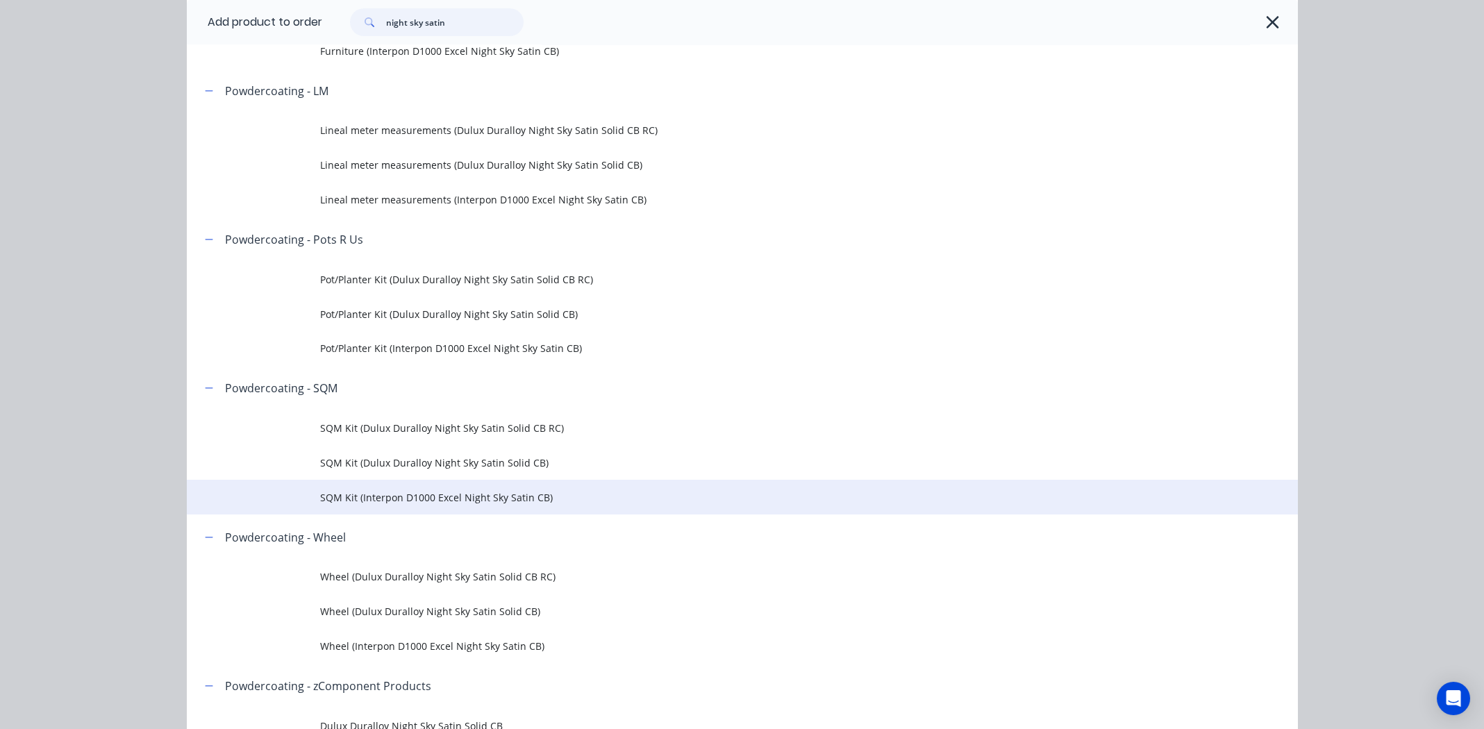
type input "night sky satin"
click at [444, 493] on span "SQM Kit (Interpon D1000 Excel Night Sky Satin CB)" at bounding box center [711, 497] width 782 height 15
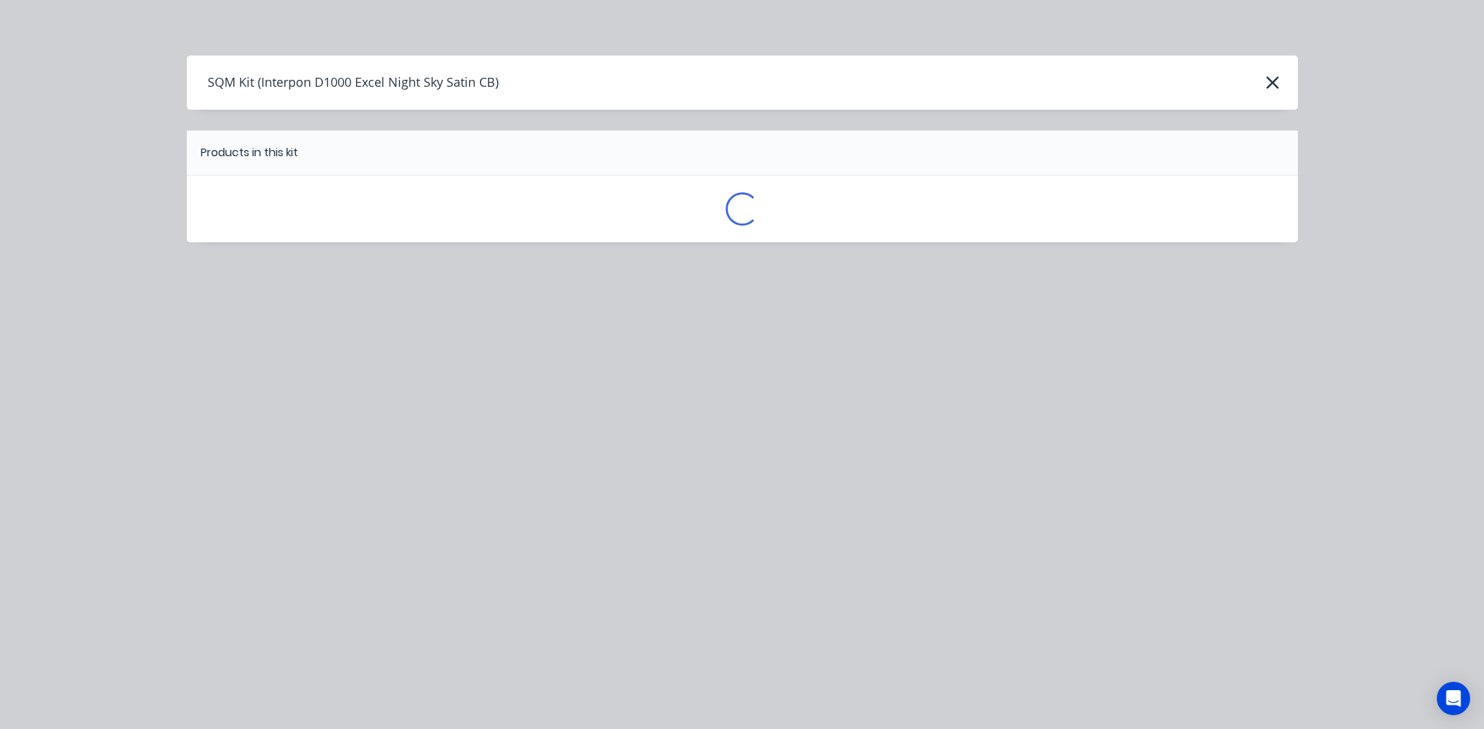
scroll to position [0, 0]
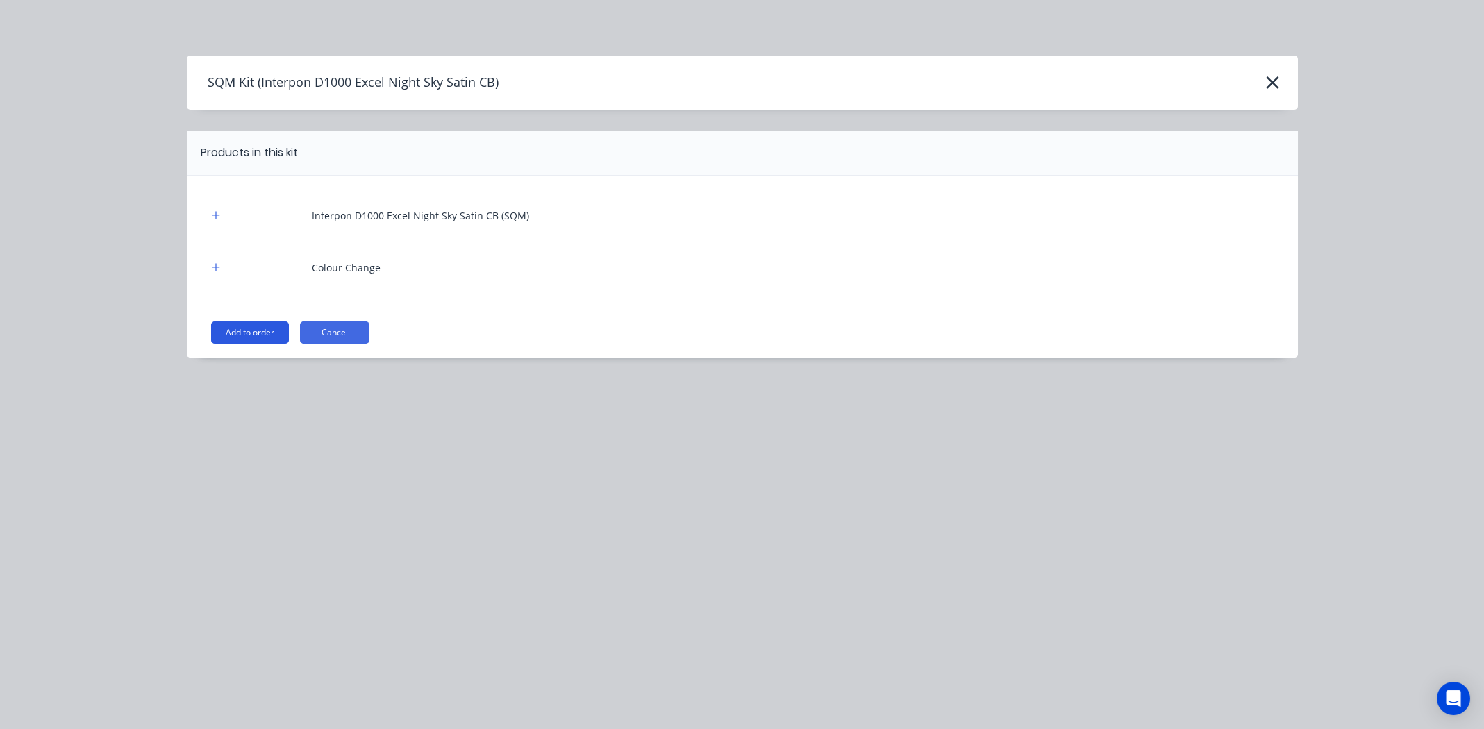
click at [246, 333] on button "Add to order" at bounding box center [250, 333] width 78 height 22
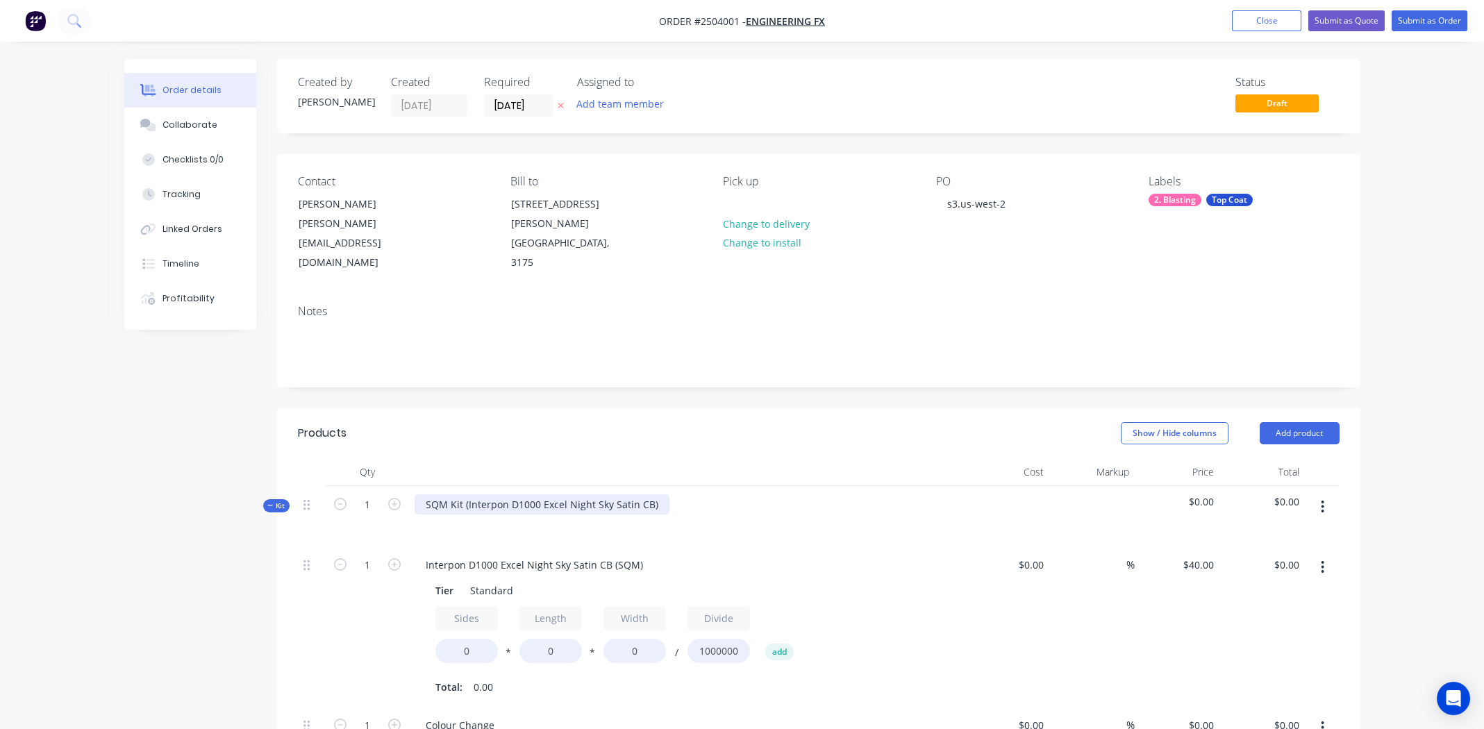
click at [651, 494] on div "SQM Kit (Interpon D1000 Excel Night Sky Satin CB)" at bounding box center [542, 504] width 255 height 20
click at [601, 494] on div "Interpon D1000 Excel Night Sky Satin CB" at bounding box center [519, 504] width 209 height 20
copy div "Interpon D1000 Excel Night Sky Satin CB"
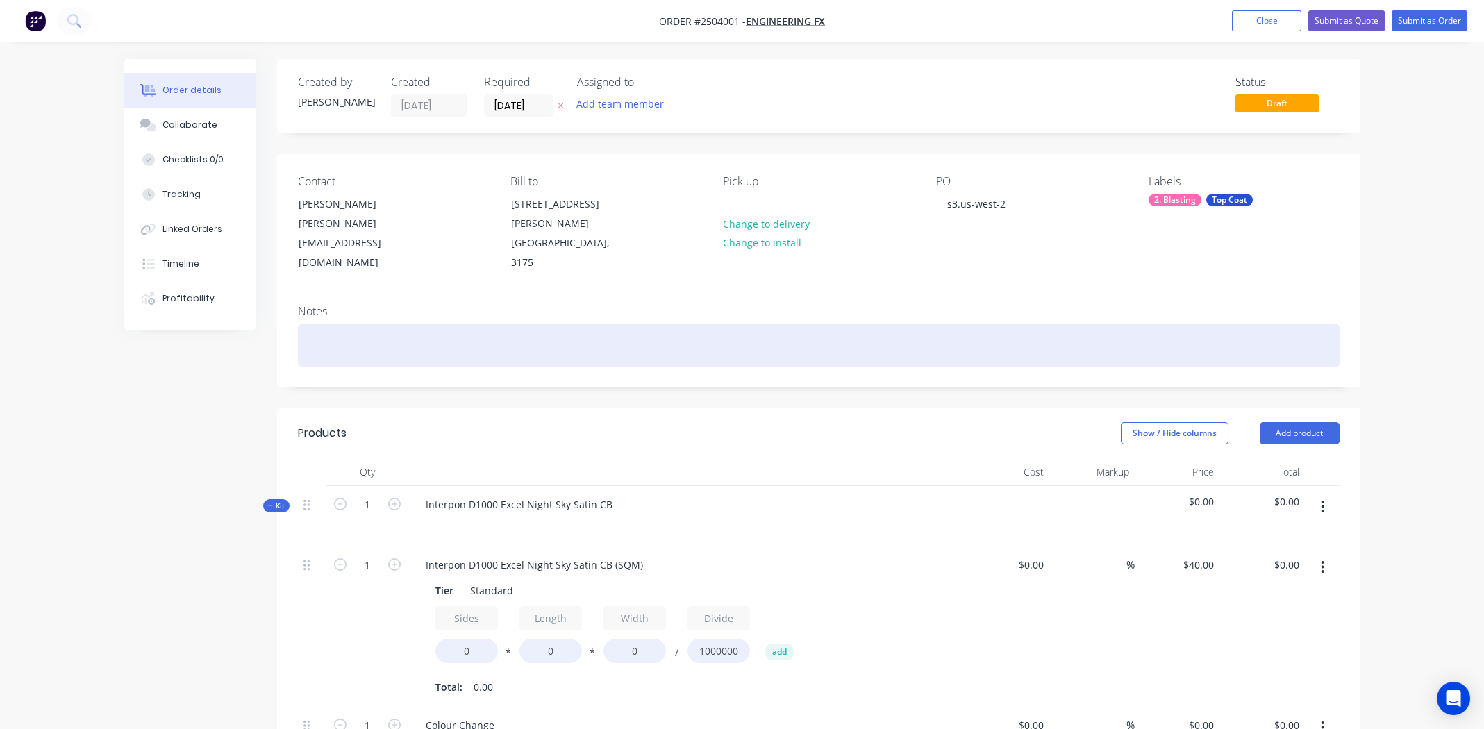
click at [379, 325] on div at bounding box center [819, 345] width 1042 height 42
paste div
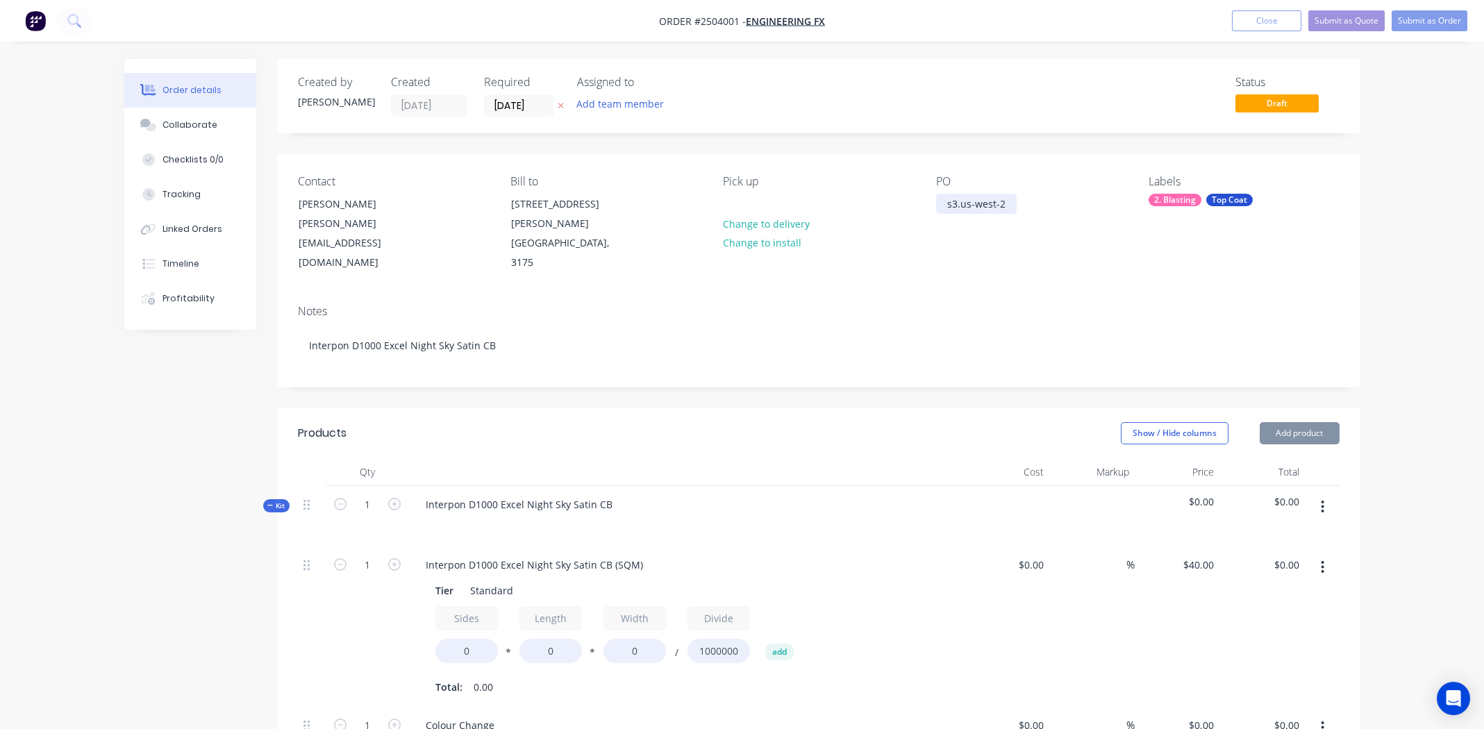
click at [1011, 198] on div "s3.us-west-2" at bounding box center [976, 204] width 81 height 20
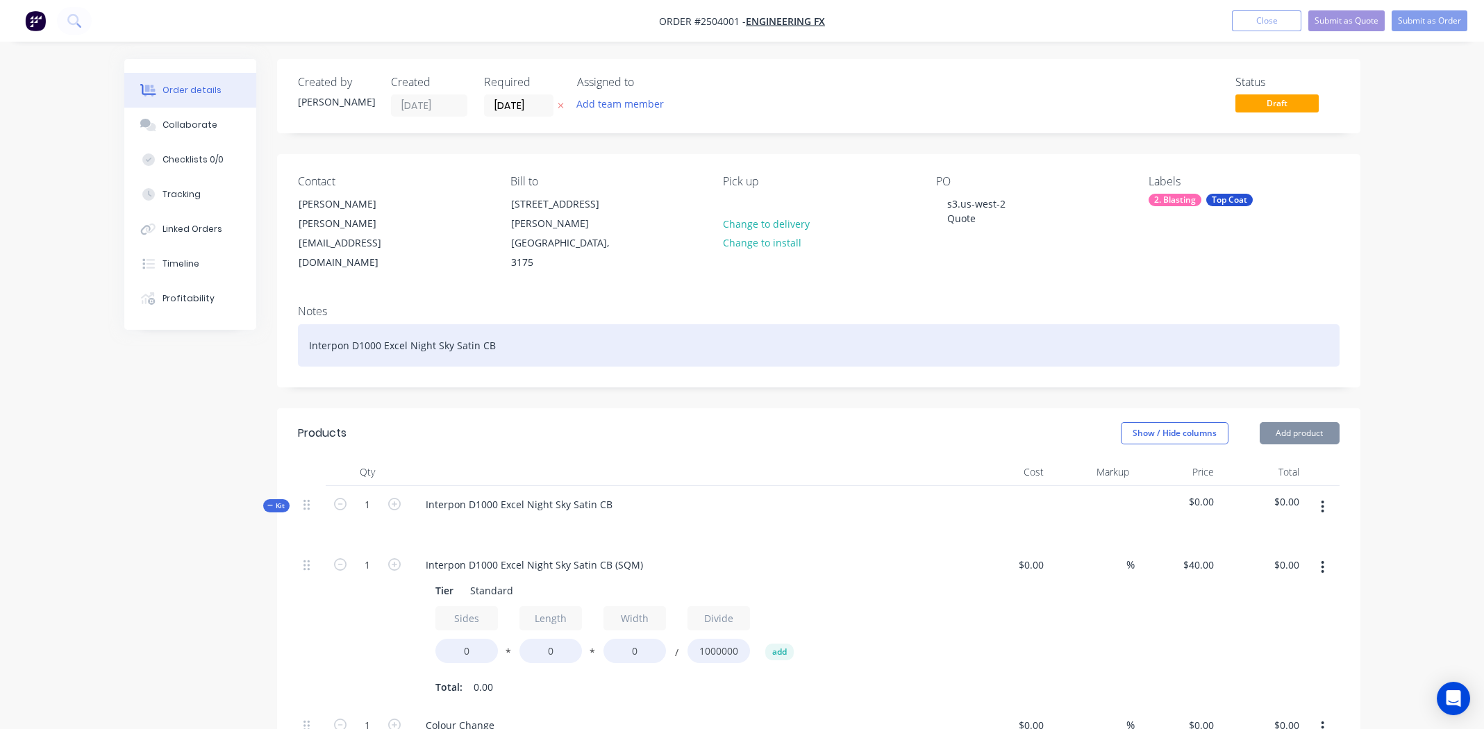
click at [1196, 324] on div "Interpon D1000 Excel Night Sky Satin CB" at bounding box center [819, 345] width 1042 height 42
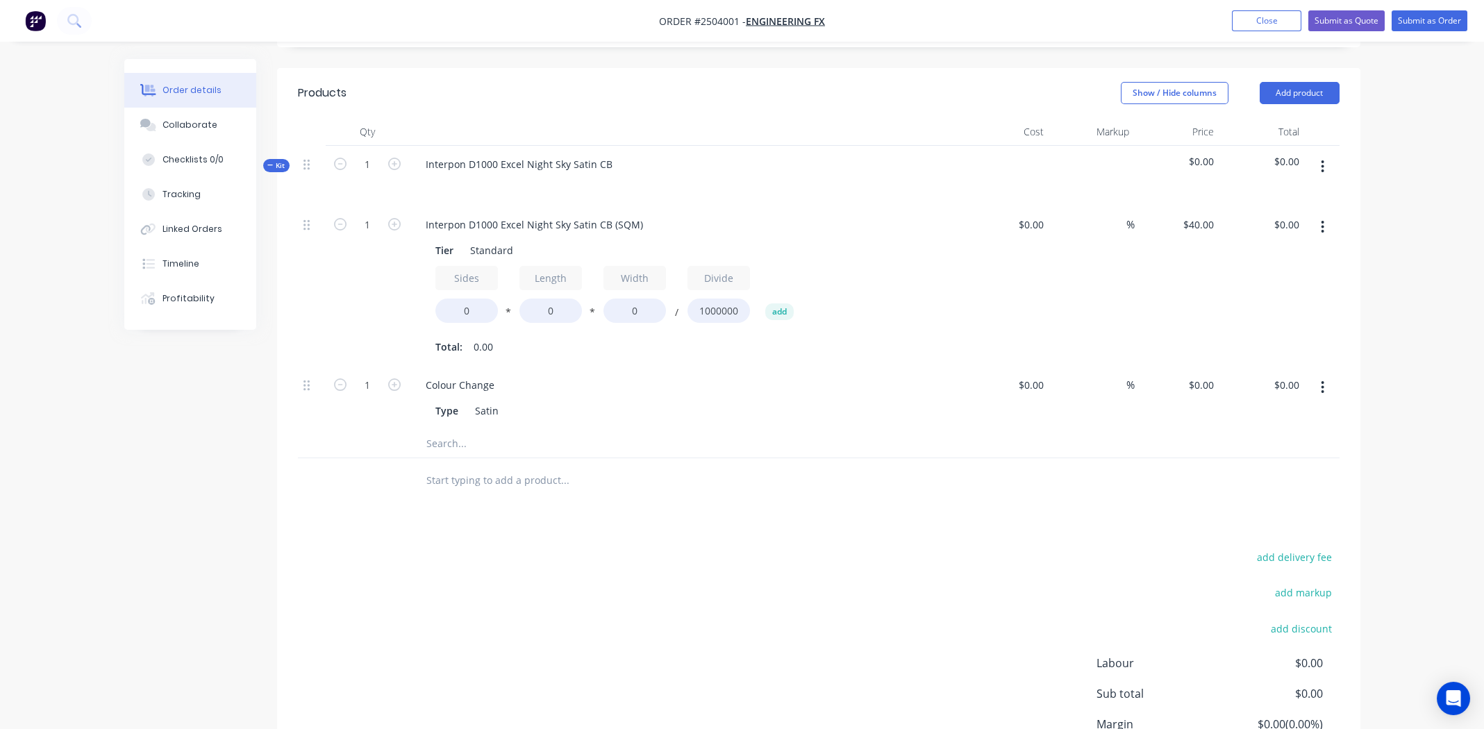
scroll to position [347, 0]
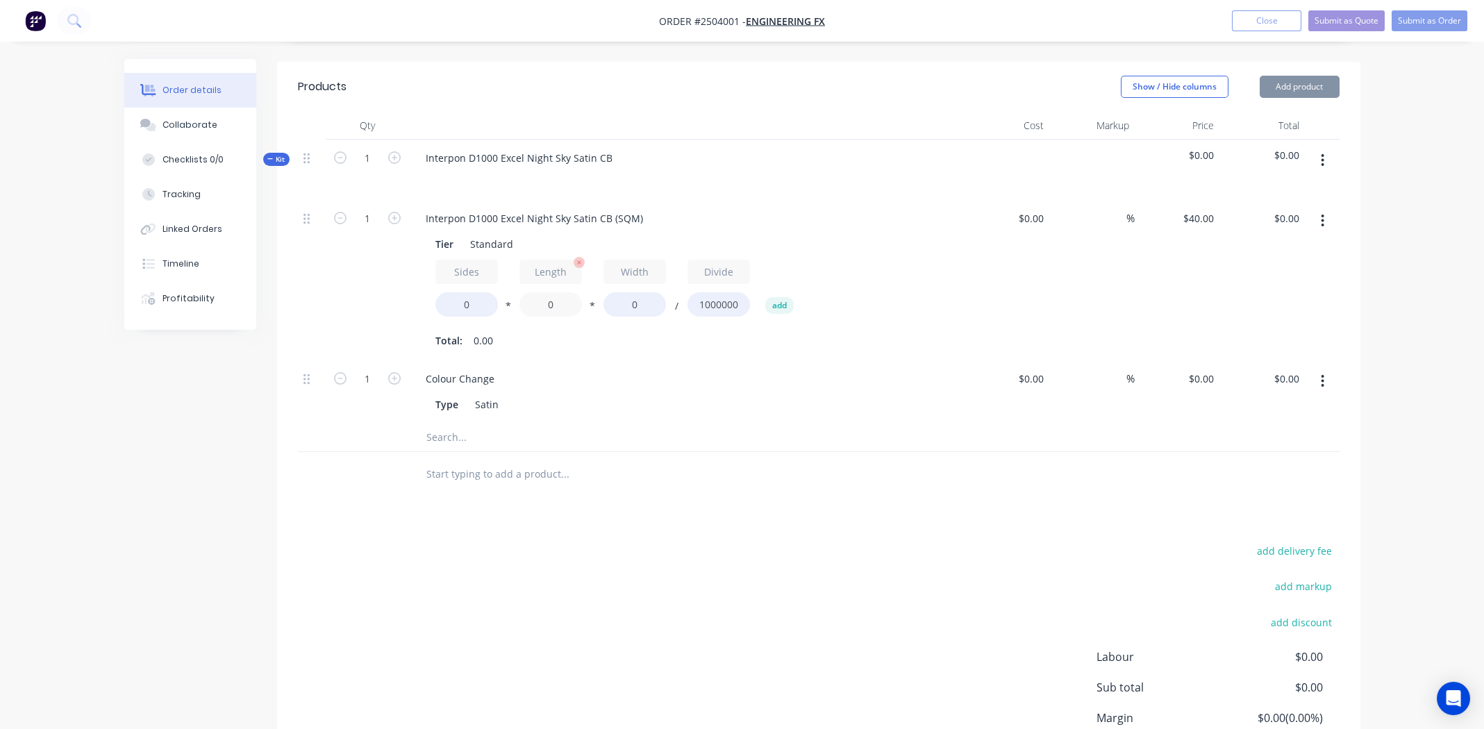
click at [555, 292] on input "0" at bounding box center [550, 304] width 63 height 24
click at [548, 292] on input "0" at bounding box center [550, 304] width 63 height 24
click at [471, 292] on input "0" at bounding box center [466, 304] width 63 height 24
type input "2"
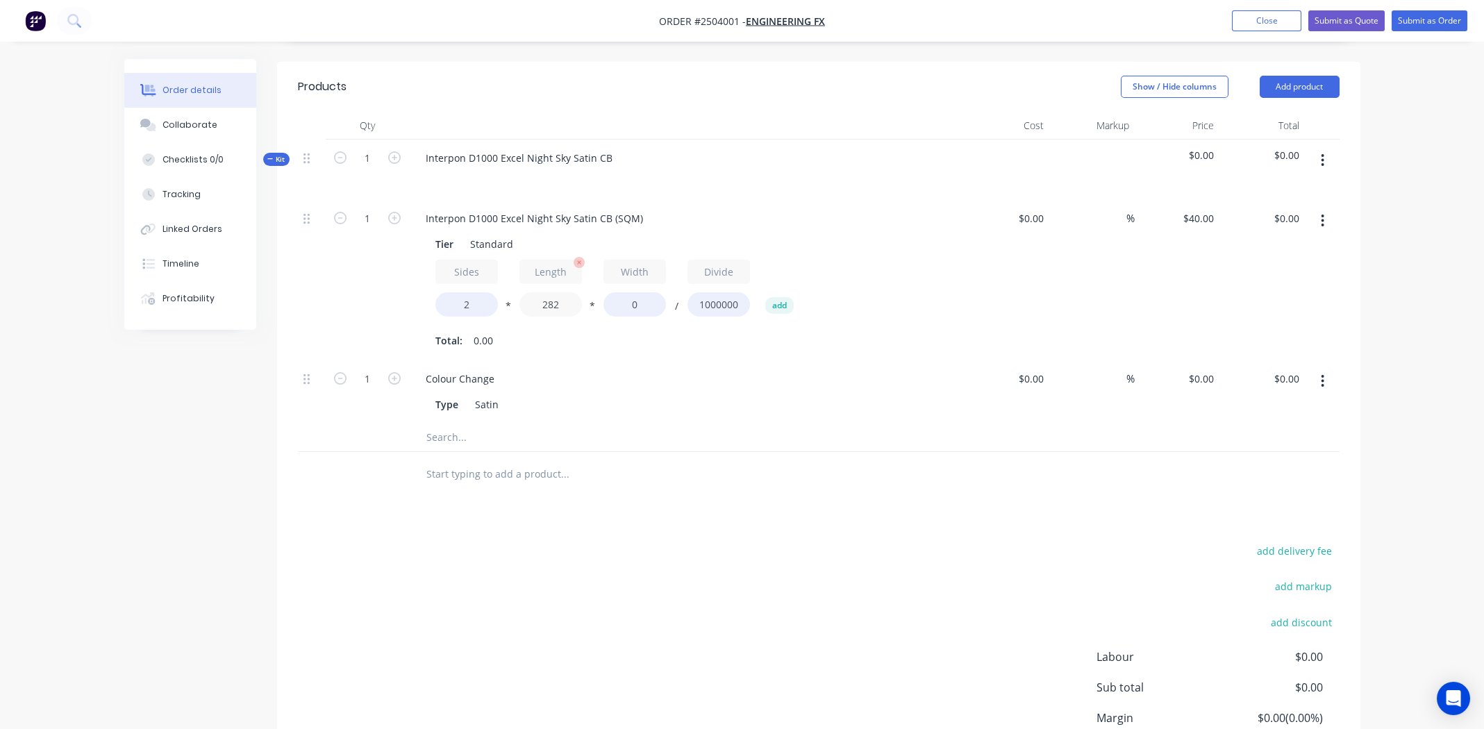
type input "282"
type input "326"
type input "$7.36"
click at [709, 394] on div "Type Satin" at bounding box center [684, 404] width 508 height 20
click at [367, 208] on input "1" at bounding box center [367, 218] width 36 height 21
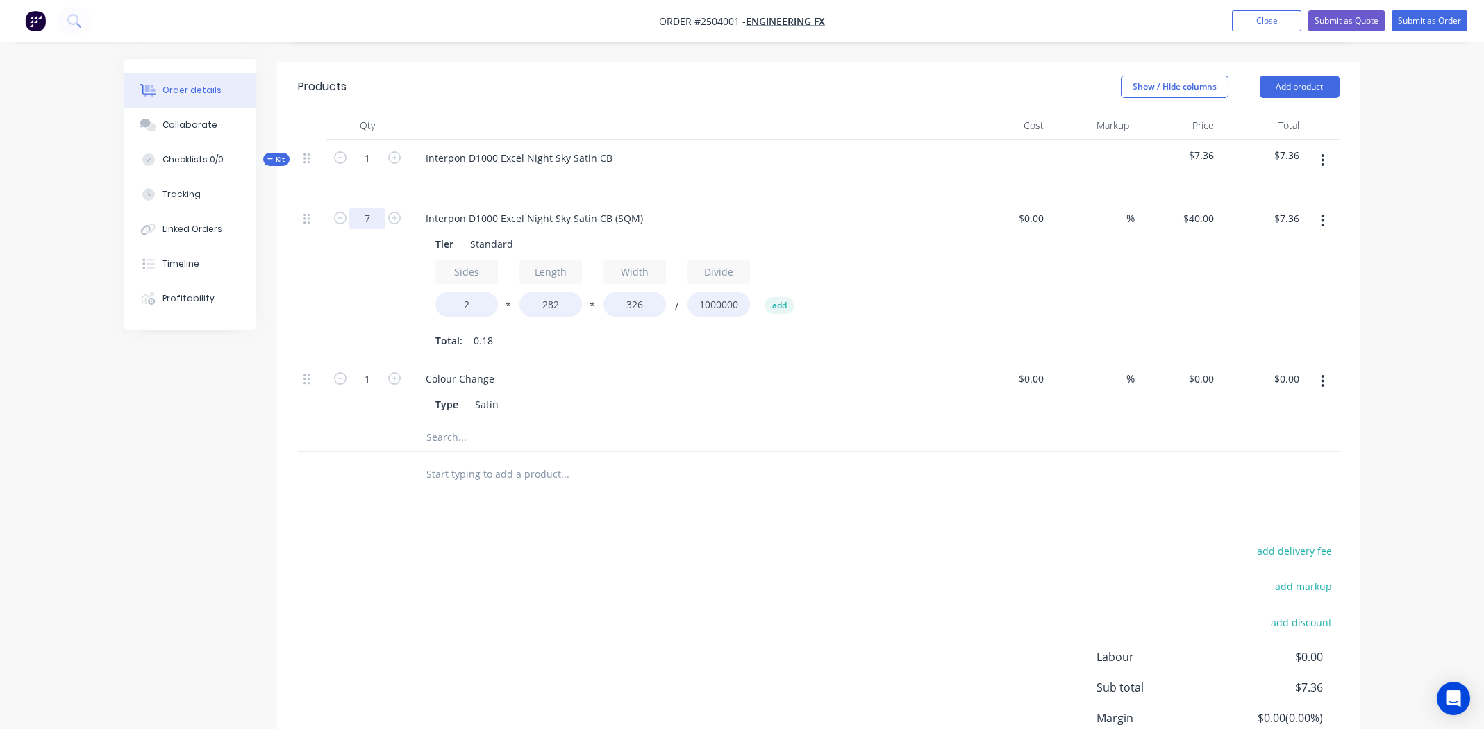
type input "7"
type input "$51.49"
click at [829, 369] on div "Colour Change" at bounding box center [687, 379] width 544 height 20
click at [1322, 213] on icon "button" at bounding box center [1322, 220] width 3 height 15
click at [1276, 247] on div "Duplicate" at bounding box center [1273, 257] width 107 height 20
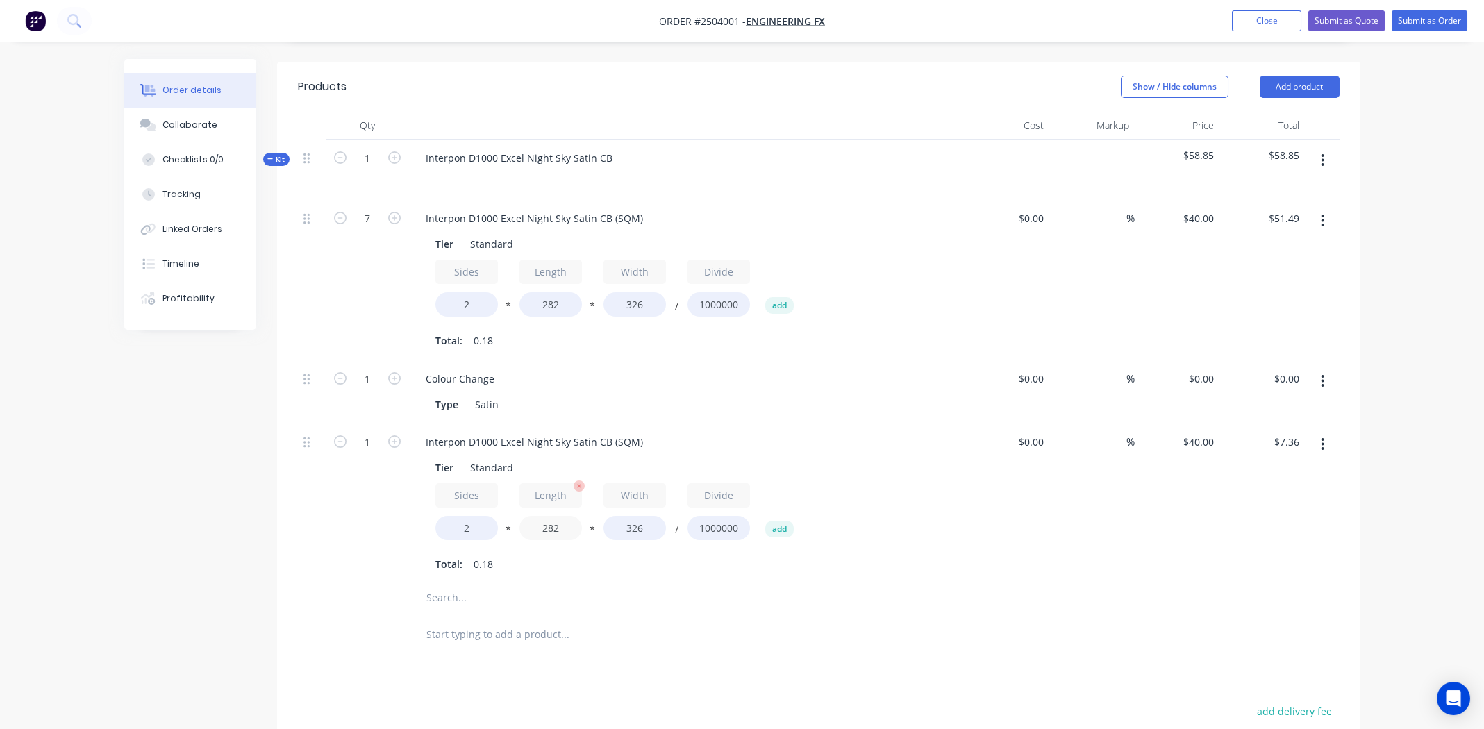
click at [545, 516] on input "282" at bounding box center [550, 528] width 63 height 24
type input "191"
type input "$4.98"
click at [639, 516] on input "326" at bounding box center [635, 528] width 63 height 24
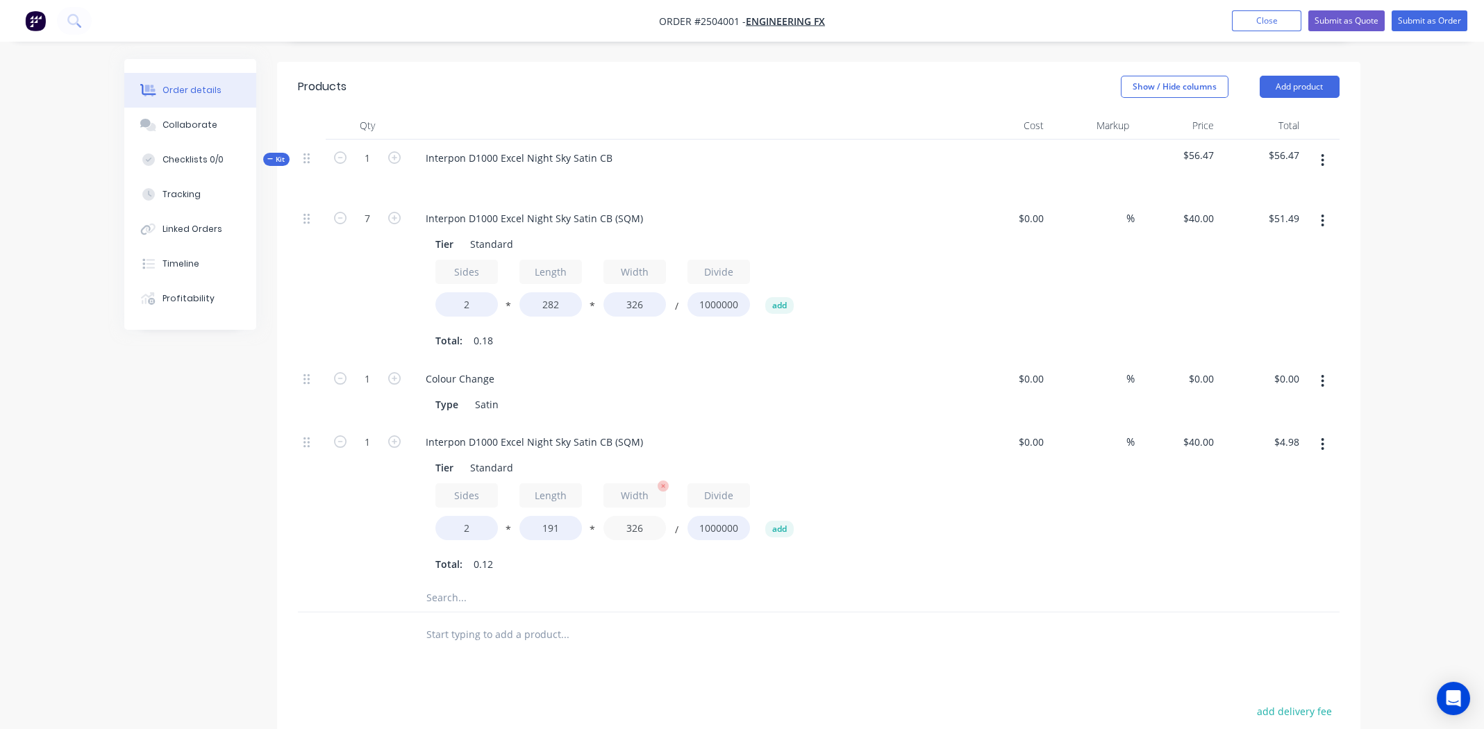
click at [639, 516] on input "326" at bounding box center [635, 528] width 63 height 24
type input "45"
type input "$0.69"
click at [364, 229] on input "1" at bounding box center [367, 218] width 36 height 21
type input "7"
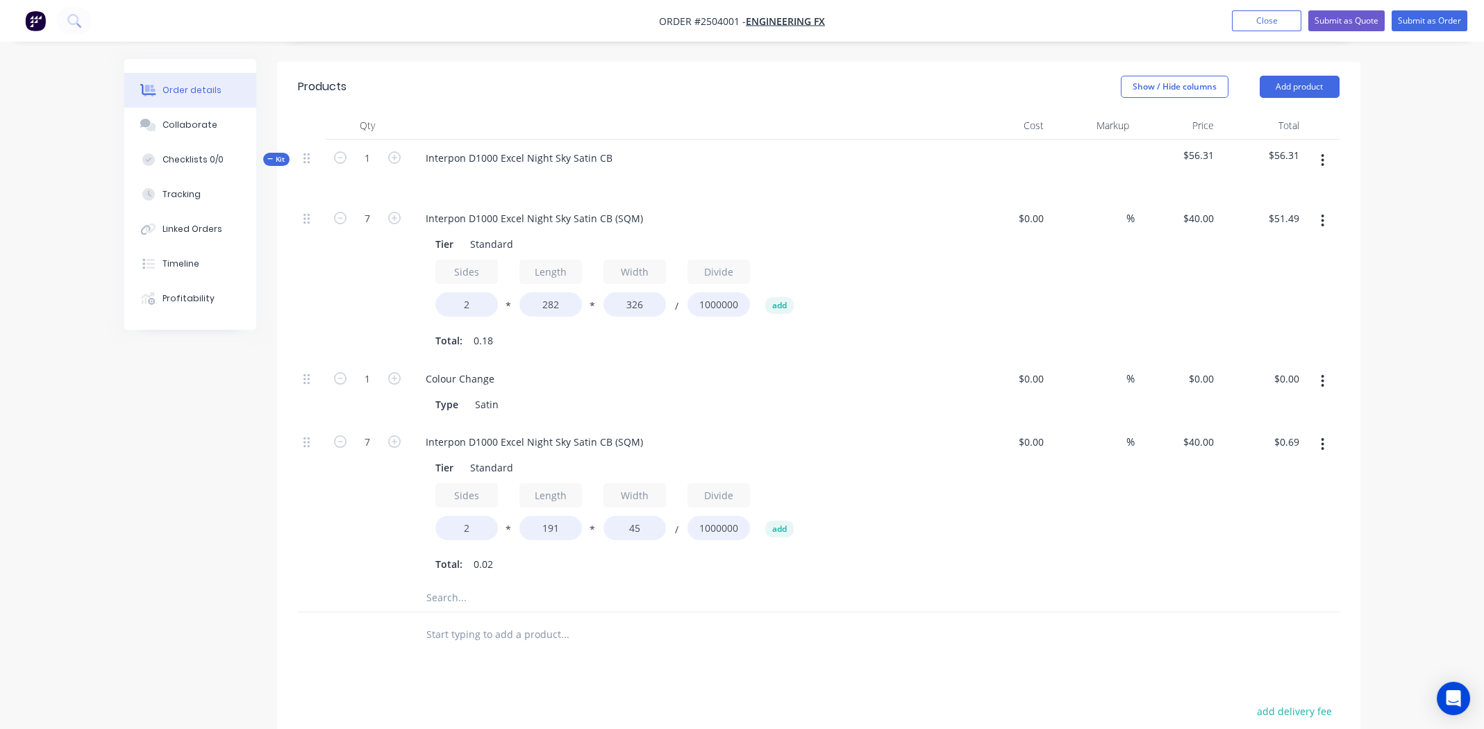
type input "$4.82"
click at [868, 490] on div "Sides 2 * Length 191 * Width 45 / Divide 1000000 add" at bounding box center [686, 514] width 503 height 63
click at [1322, 374] on icon "button" at bounding box center [1322, 381] width 3 height 15
click at [1283, 463] on div "Delete" at bounding box center [1273, 473] width 107 height 20
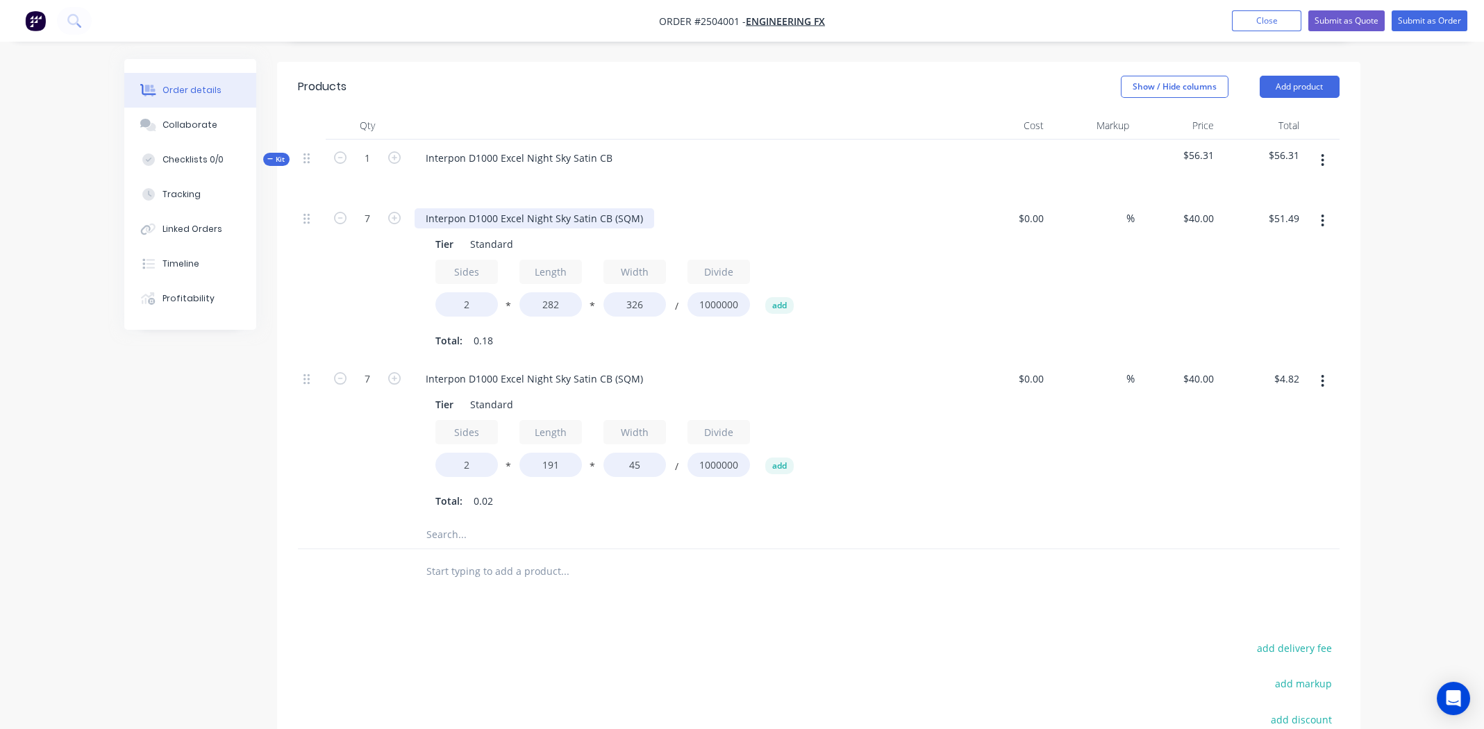
click at [511, 208] on div "Interpon D1000 Excel Night Sky Satin CB (SQM)" at bounding box center [535, 218] width 240 height 20
click at [513, 208] on div "Interpon D1000 Excel Night Sky Satin CB (SQM)" at bounding box center [535, 218] width 240 height 20
paste div
click at [565, 369] on div "Interpon D1000 Excel Night Sky Satin CB (SQM)" at bounding box center [535, 379] width 240 height 20
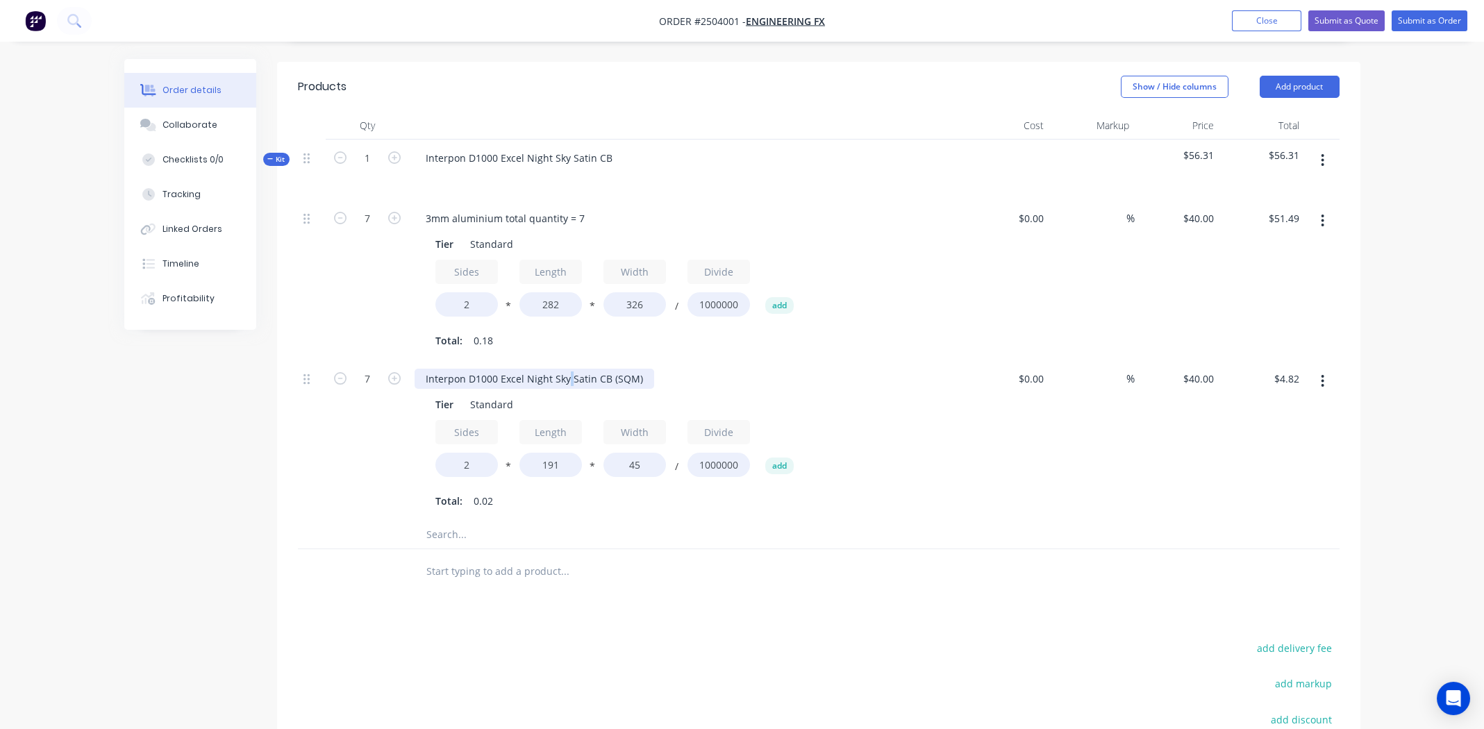
click at [565, 369] on div "Interpon D1000 Excel Night Sky Satin CB (SQM)" at bounding box center [535, 379] width 240 height 20
paste div
click at [792, 565] on div at bounding box center [659, 571] width 500 height 45
click at [369, 229] on input "7" at bounding box center [367, 218] width 36 height 21
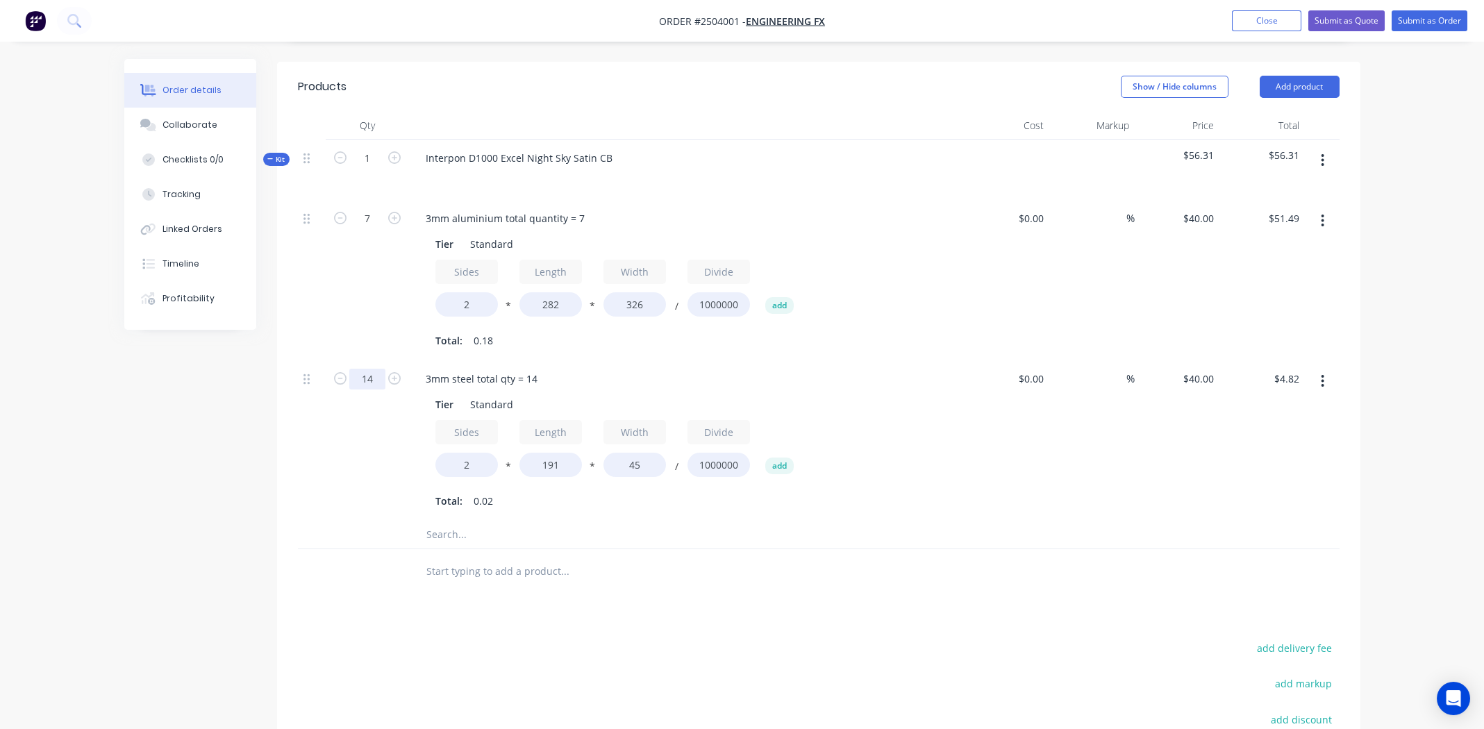
type input "14"
type input "$9.63"
click at [968, 486] on div "$0.00 $0.00" at bounding box center [1007, 440] width 85 height 160
click at [785, 523] on div at bounding box center [623, 535] width 417 height 28
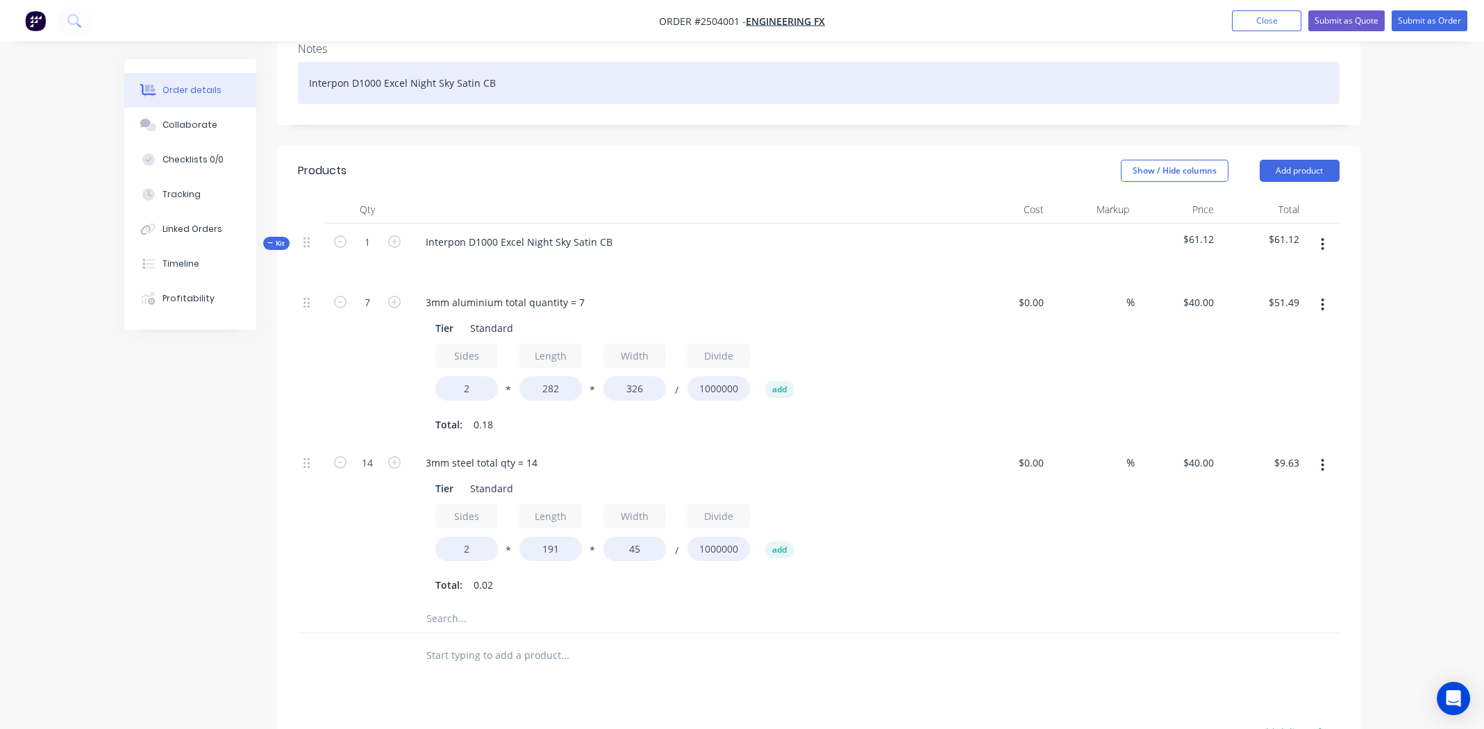
scroll to position [277, 0]
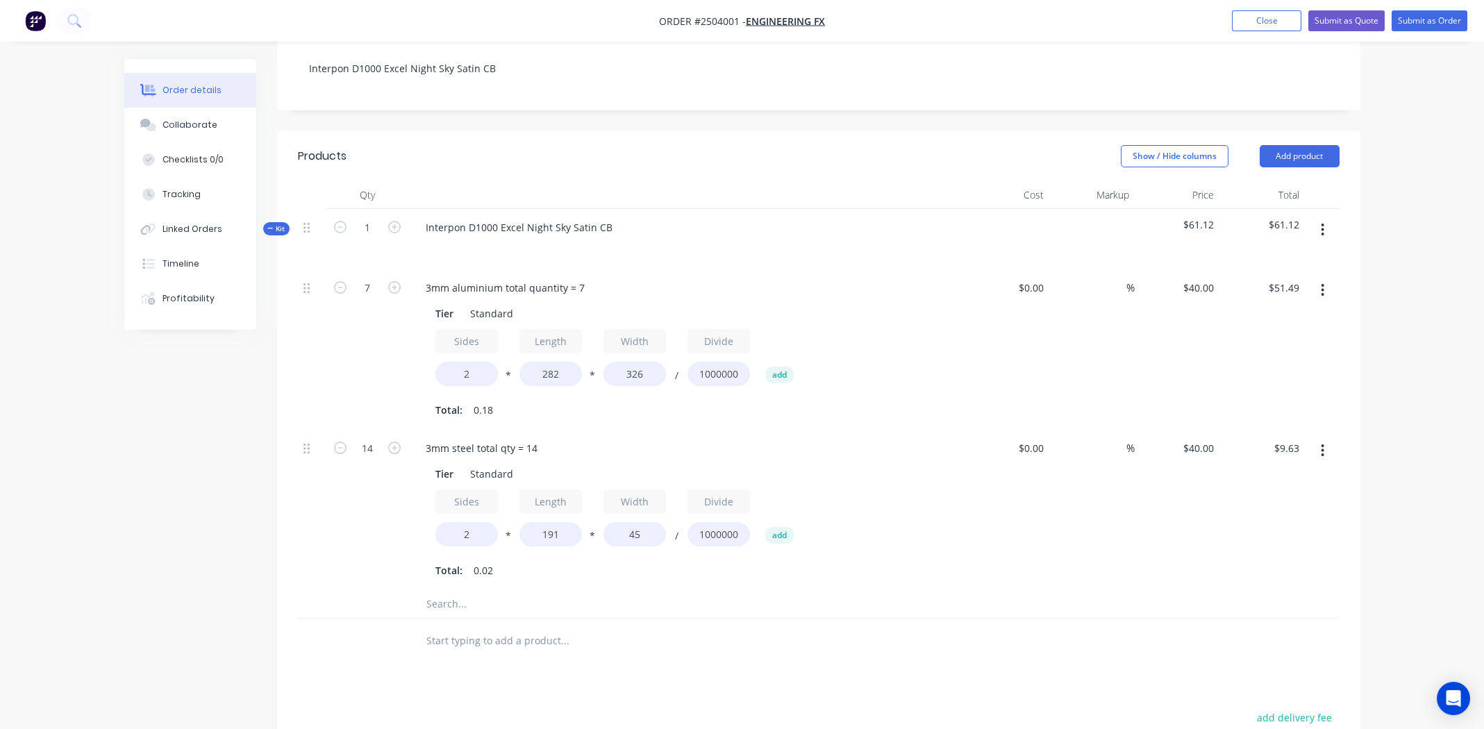
click at [1322, 443] on icon "button" at bounding box center [1322, 450] width 3 height 15
click at [1267, 477] on div "Duplicate" at bounding box center [1273, 487] width 107 height 20
click at [548, 683] on input "191" at bounding box center [550, 695] width 63 height 24
type input "97"
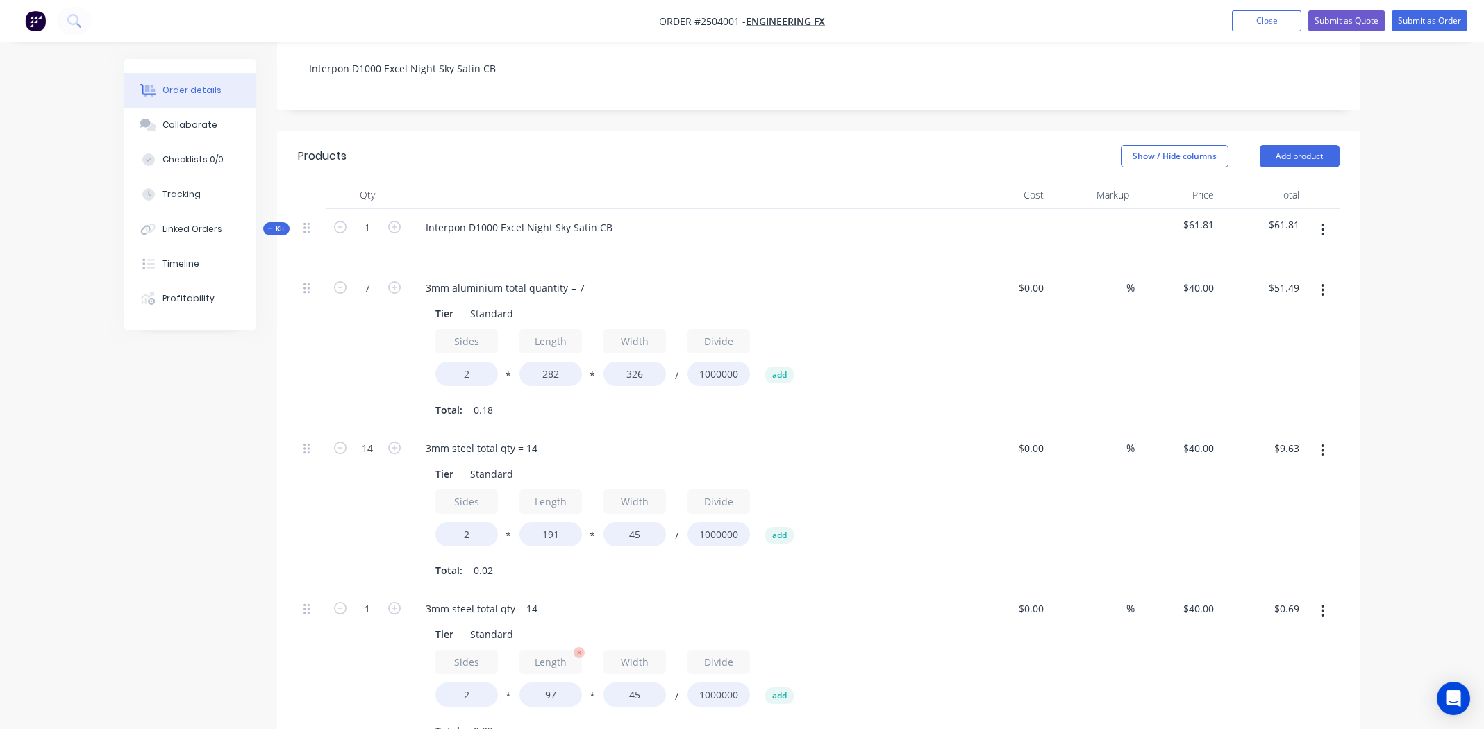
type input "$0.35"
type input "51"
type input "$0.40"
click at [508, 599] on div "3mm steel total qty = 14" at bounding box center [482, 609] width 134 height 20
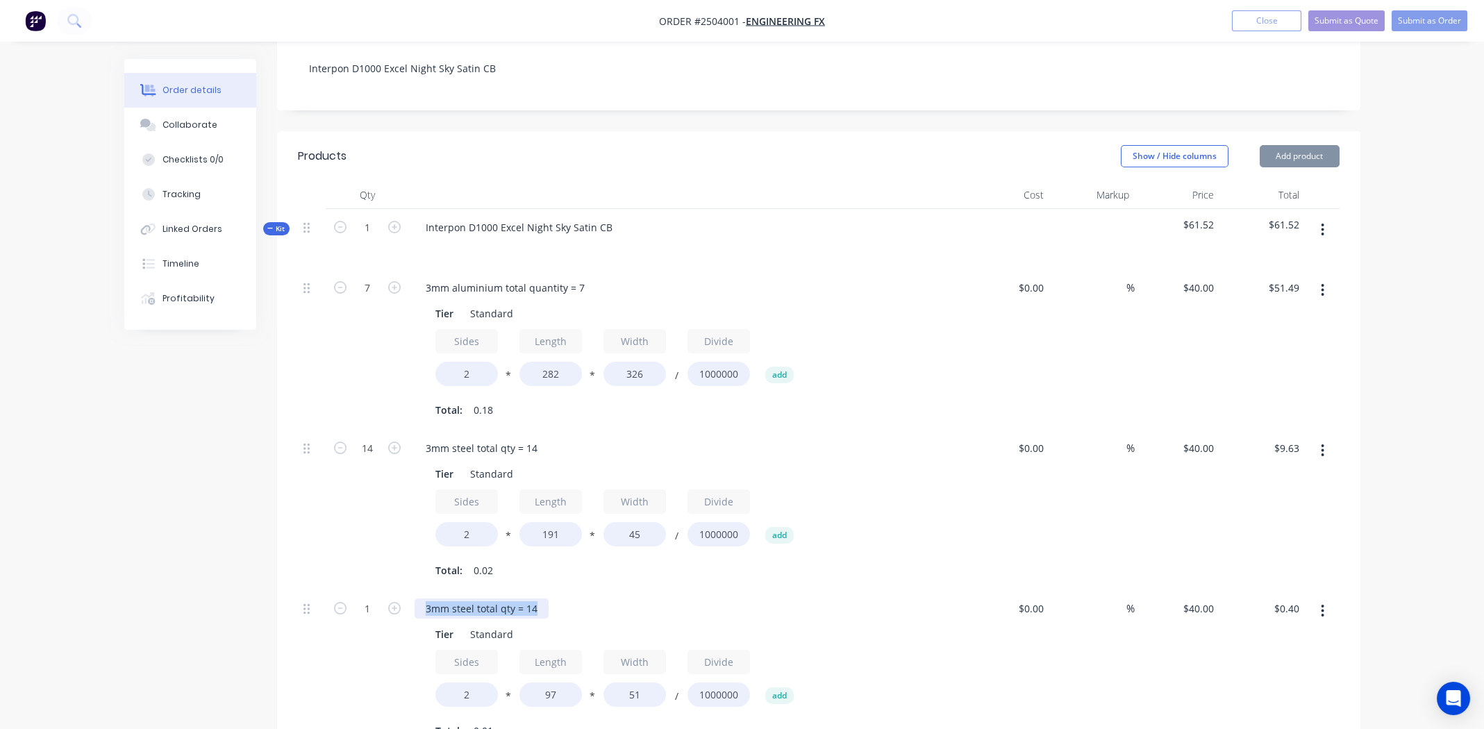
click at [508, 599] on div "3mm steel total qty = 14" at bounding box center [482, 609] width 134 height 20
paste div
click at [367, 299] on input "1" at bounding box center [367, 288] width 36 height 21
type input "14"
type input "$5.54"
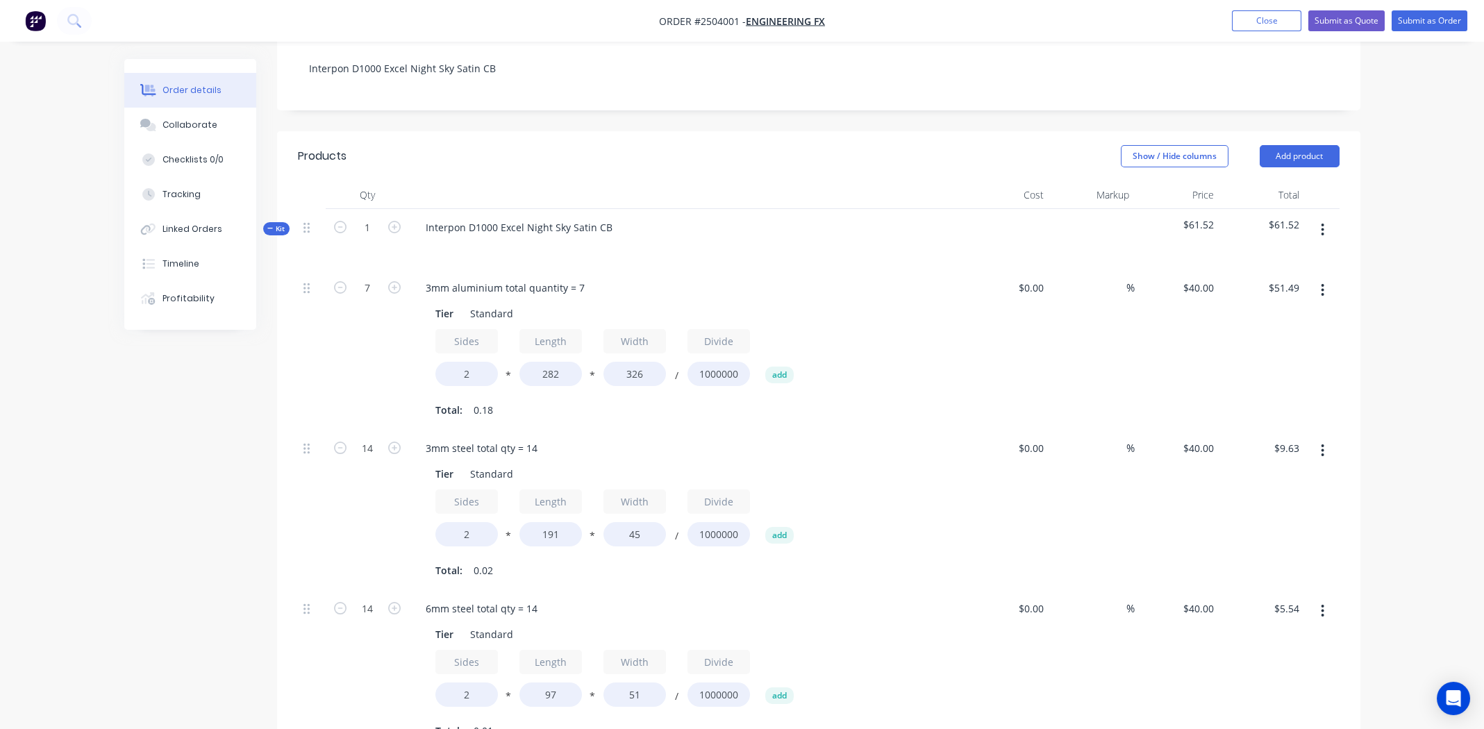
click at [911, 567] on div "3mm steel total qty = 14 Tier Standard Sides 2 * Length 191 * Width 45 / Divide…" at bounding box center [687, 510] width 556 height 160
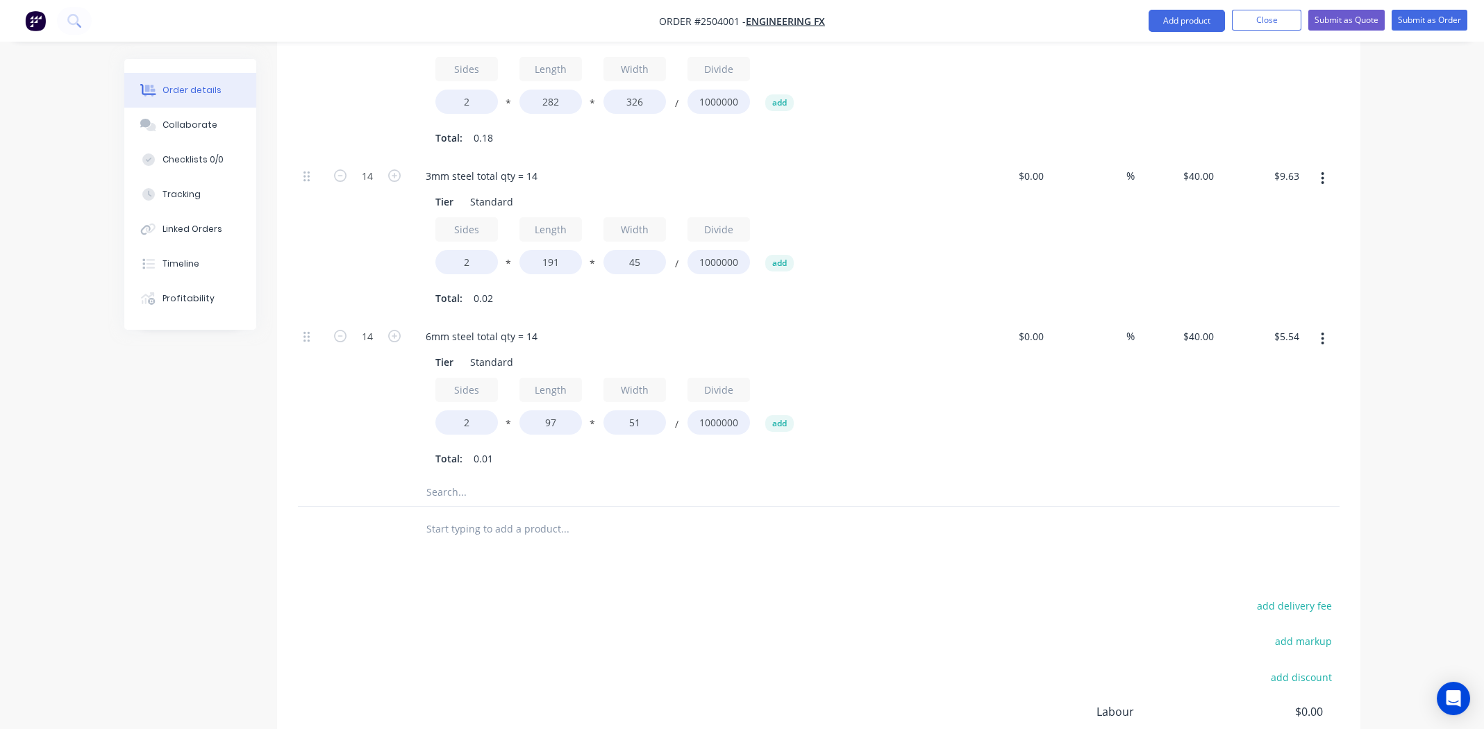
scroll to position [555, 0]
click at [238, 533] on div "Created by Michael Created 03/09/25 Required 03/09/25 Assigned to Add team memb…" at bounding box center [742, 202] width 1236 height 1397
click at [582, 551] on div "Products Show / Hide columns Add product Qty Cost Markup Price Total Kit 1 Inte…" at bounding box center [818, 366] width 1083 height 1026
click at [1322, 326] on icon "button" at bounding box center [1322, 333] width 3 height 15
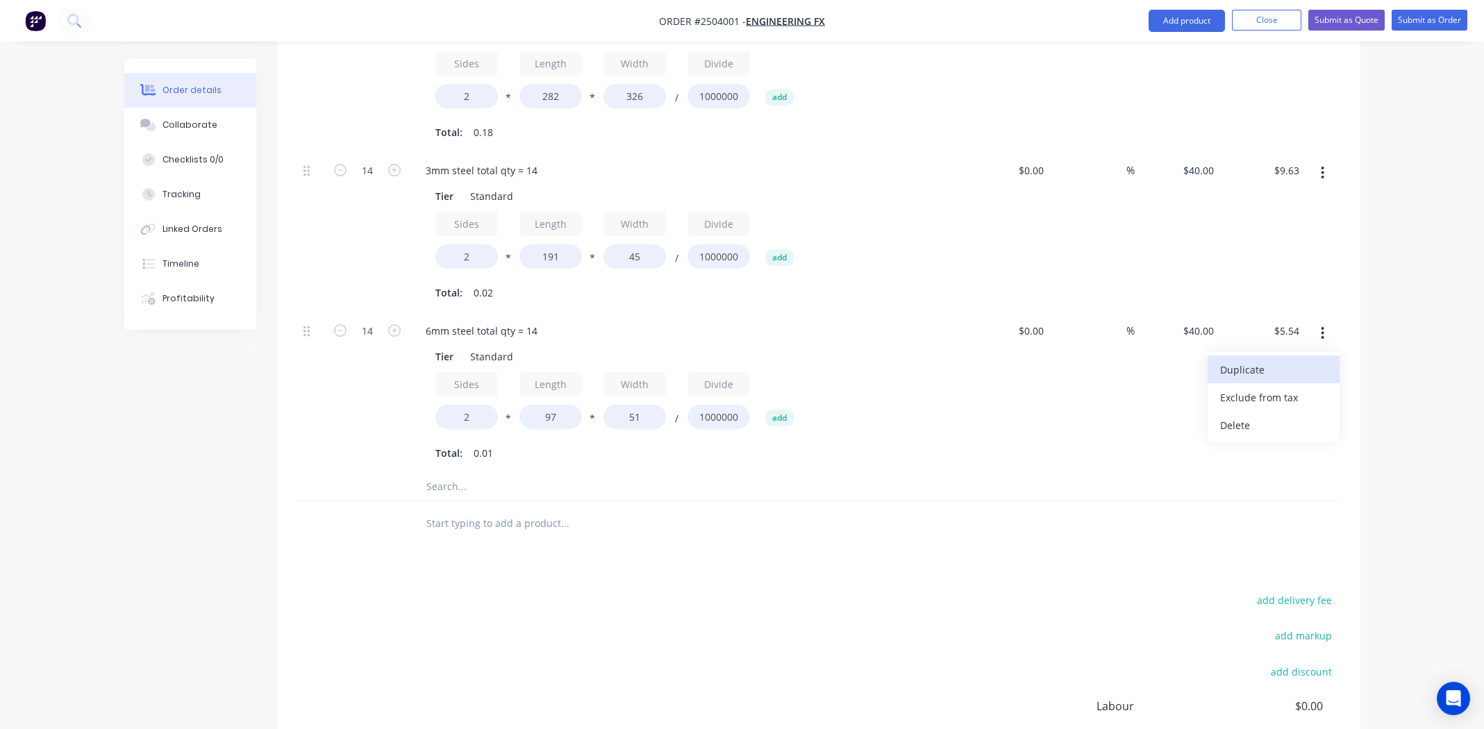
click at [1288, 360] on div "Duplicate" at bounding box center [1273, 370] width 107 height 20
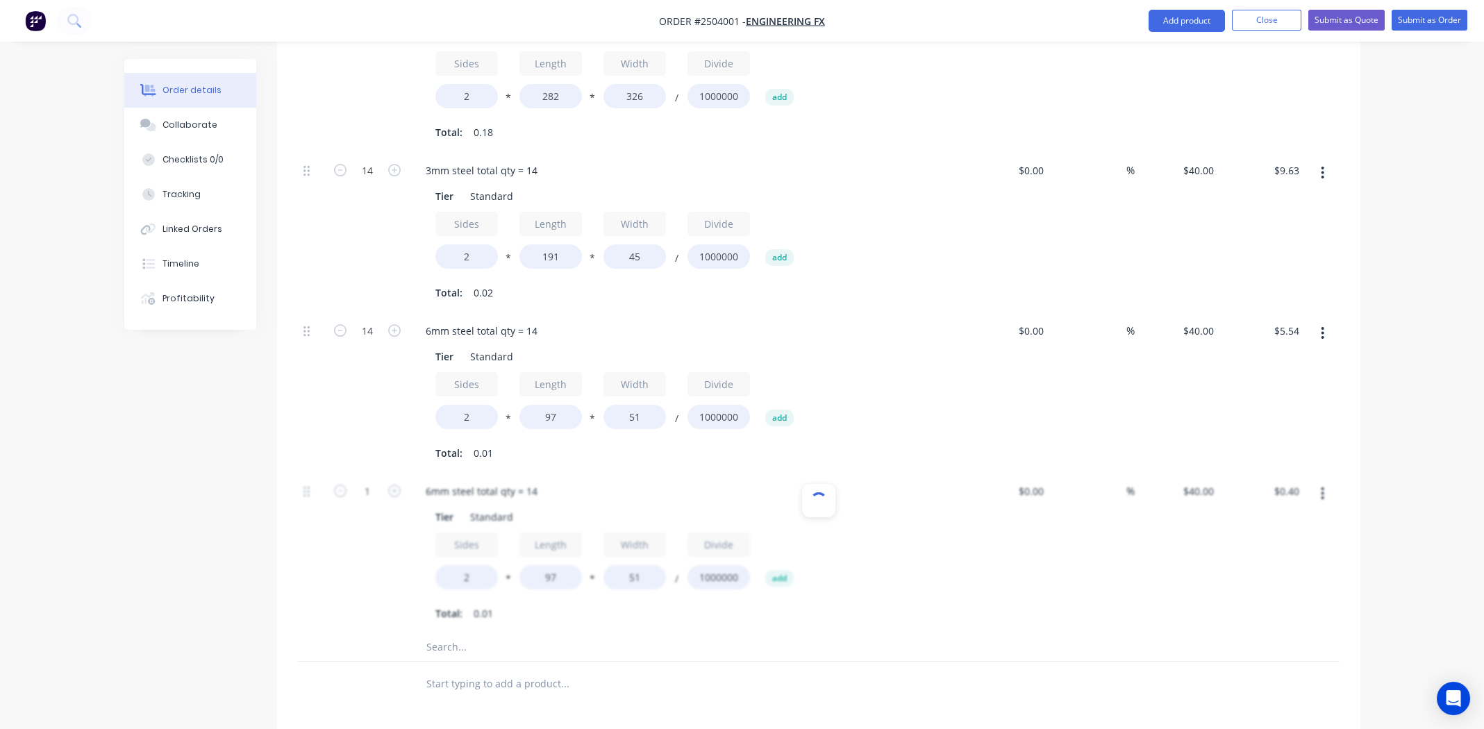
click at [982, 634] on div at bounding box center [819, 647] width 1042 height 28
click at [502, 473] on div at bounding box center [819, 553] width 1042 height 160
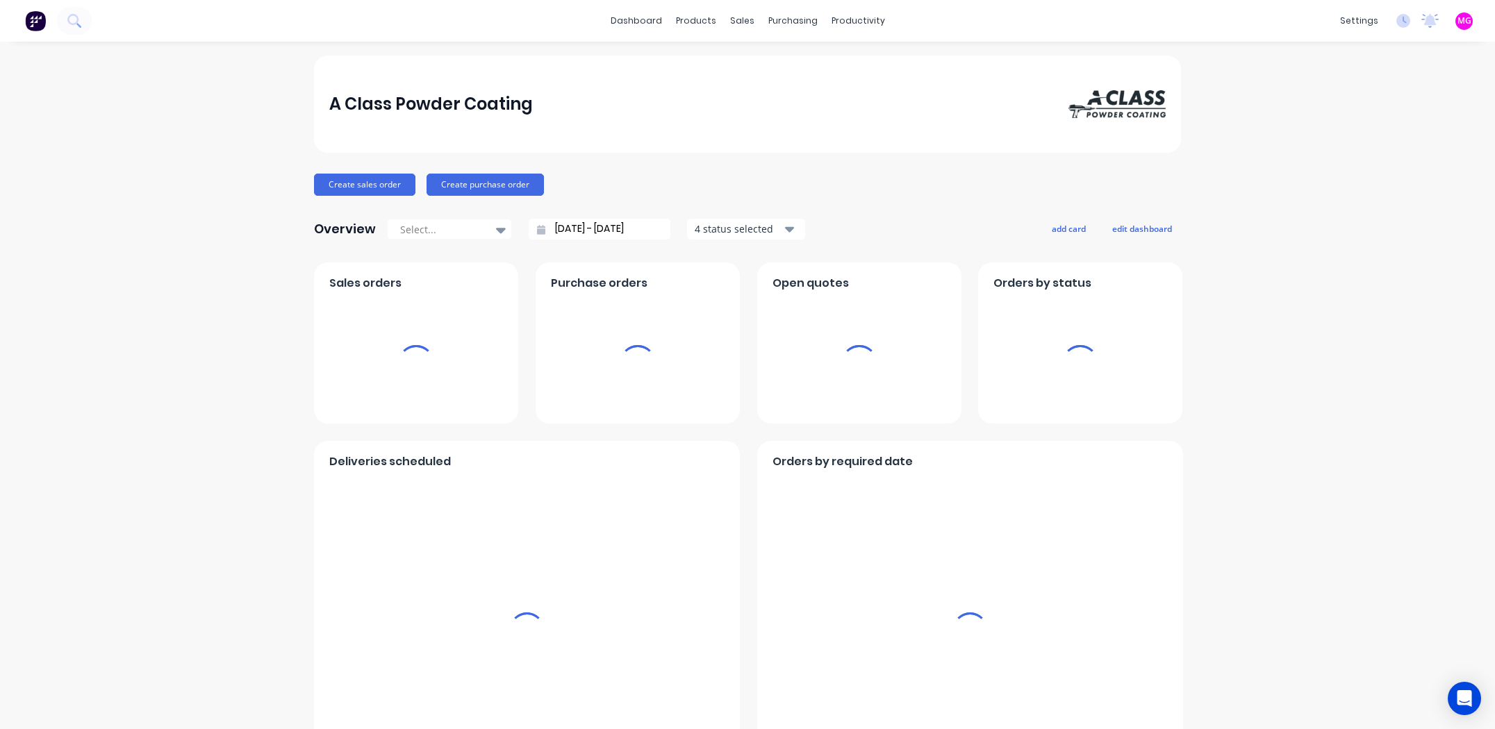
click at [738, 15] on div "sales" at bounding box center [742, 20] width 38 height 21
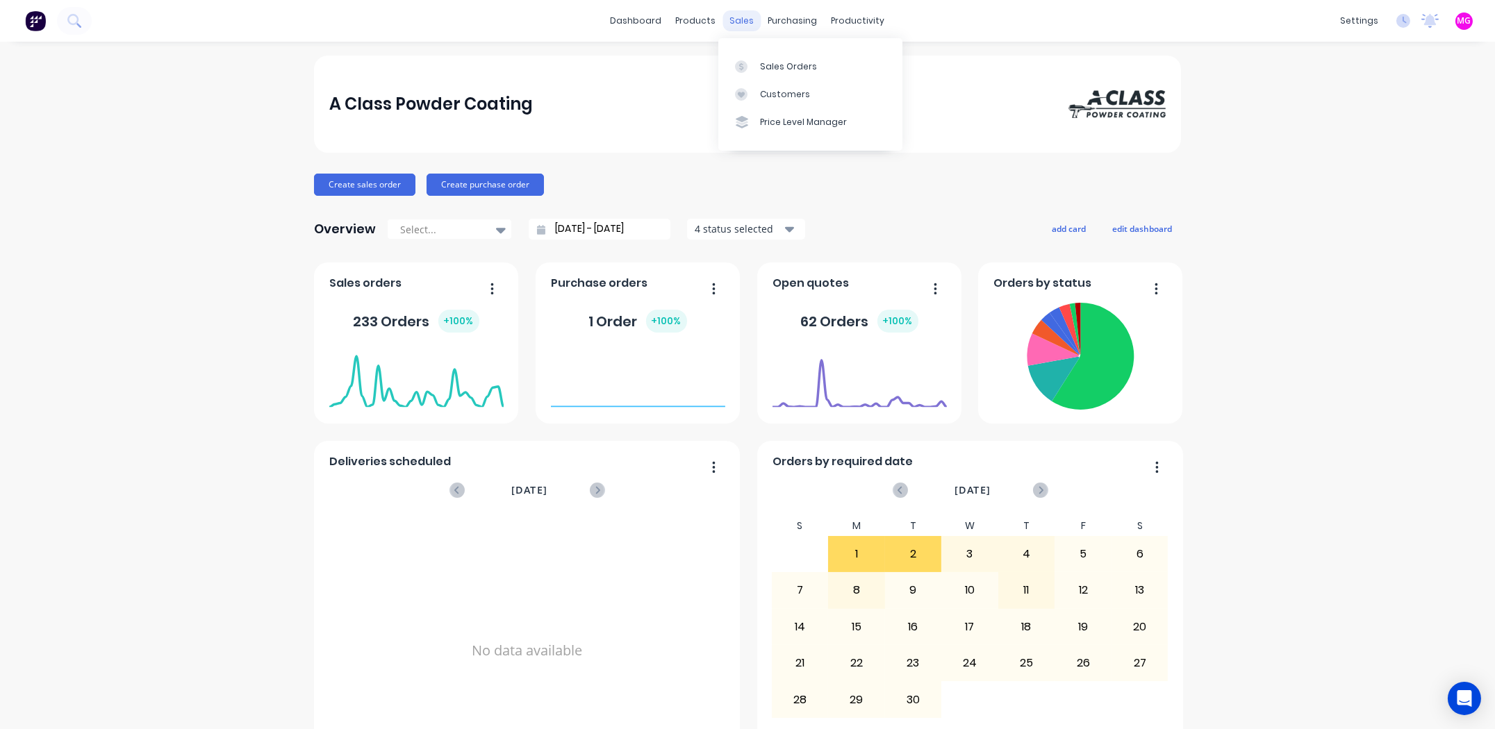
click at [738, 24] on div "sales" at bounding box center [742, 20] width 38 height 21
click at [771, 58] on link "Sales Orders" at bounding box center [810, 66] width 184 height 28
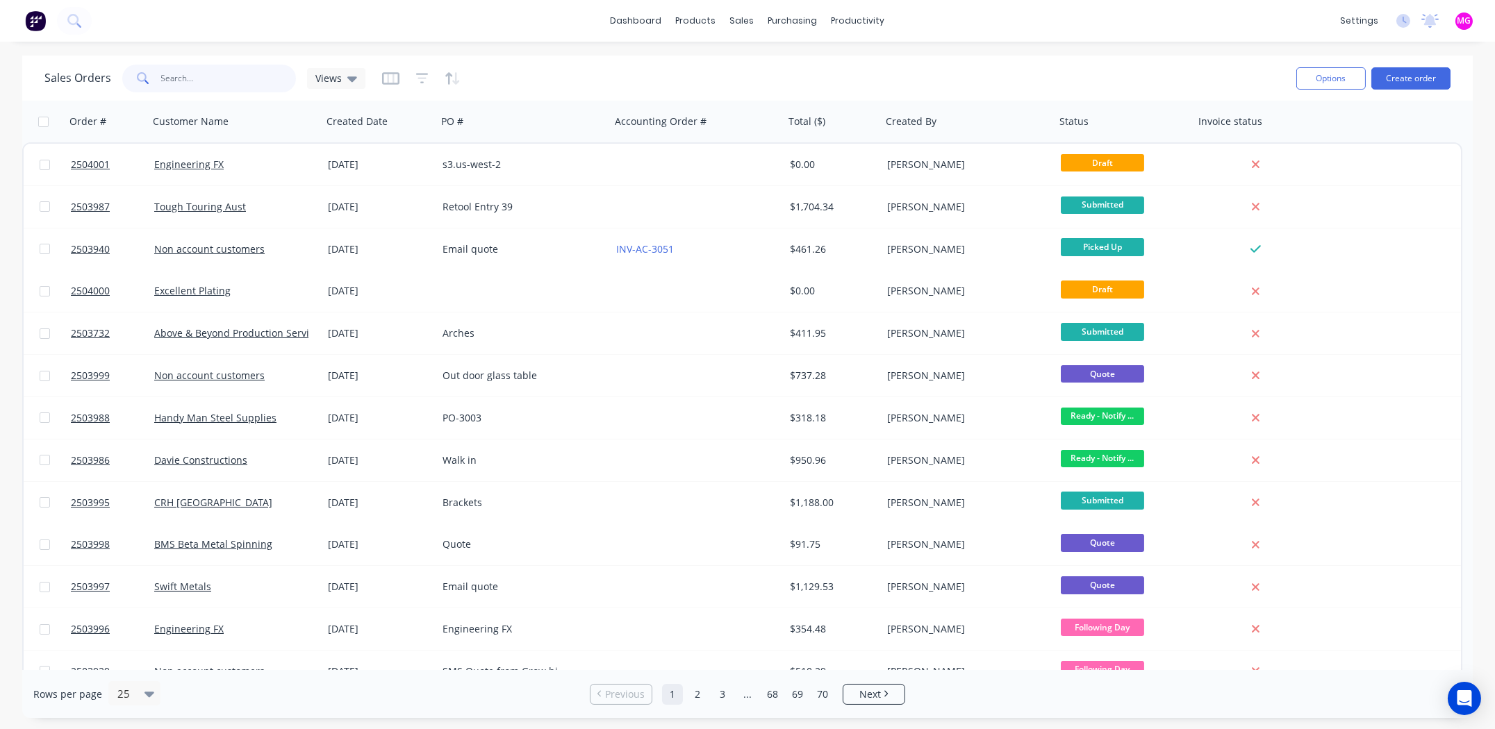
paste input "2503744"
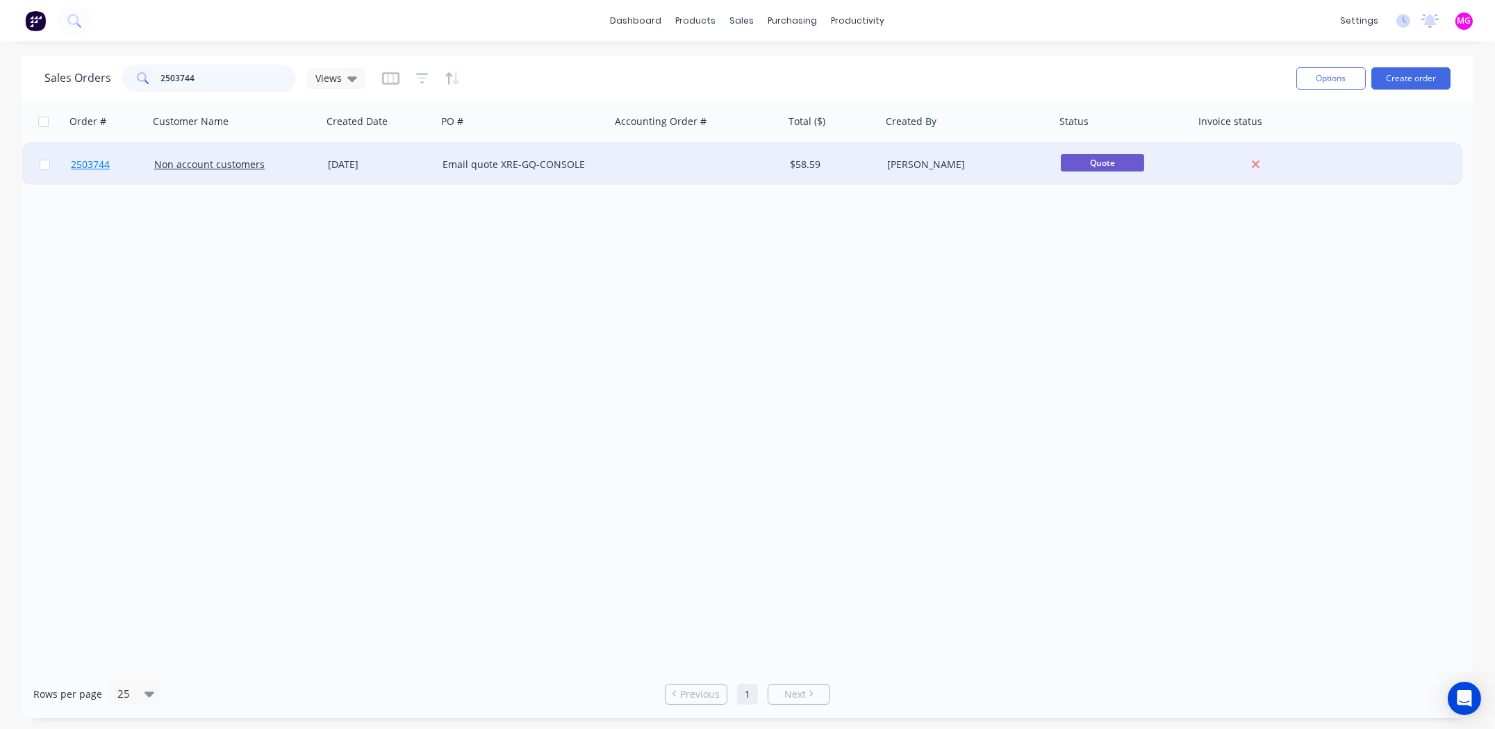
type input "2503744"
click at [83, 160] on span "2503744" at bounding box center [90, 165] width 39 height 14
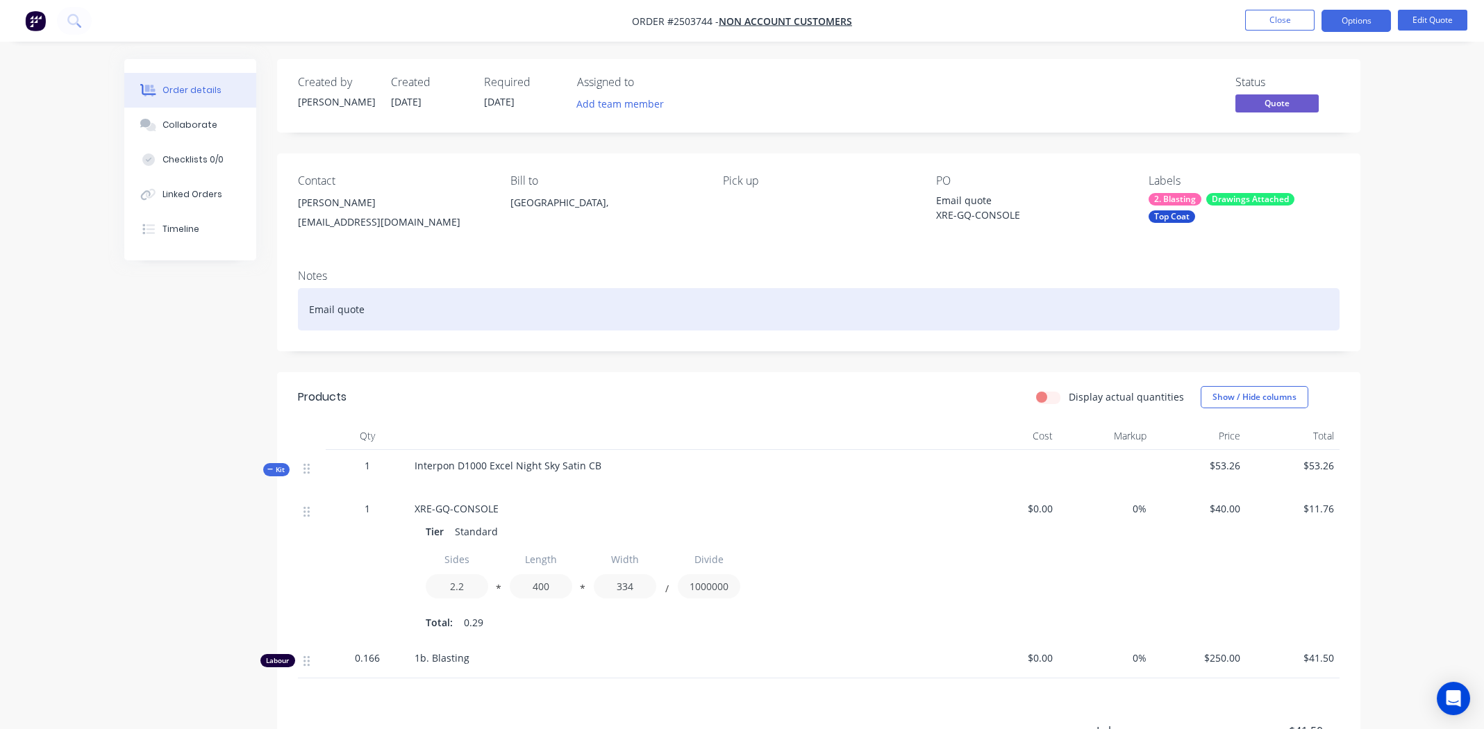
click at [464, 311] on div "Email quote" at bounding box center [819, 309] width 1042 height 42
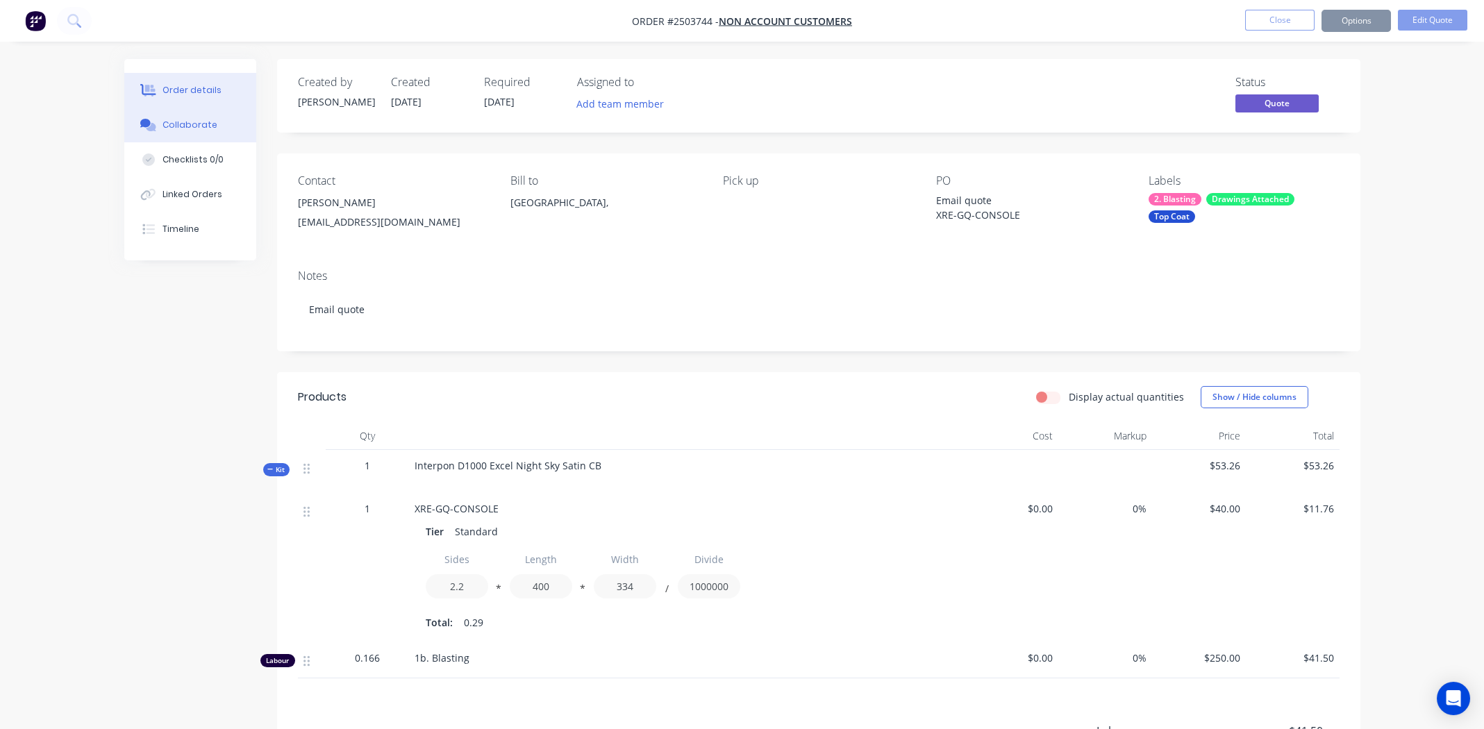
click at [194, 126] on div "Collaborate" at bounding box center [190, 125] width 55 height 13
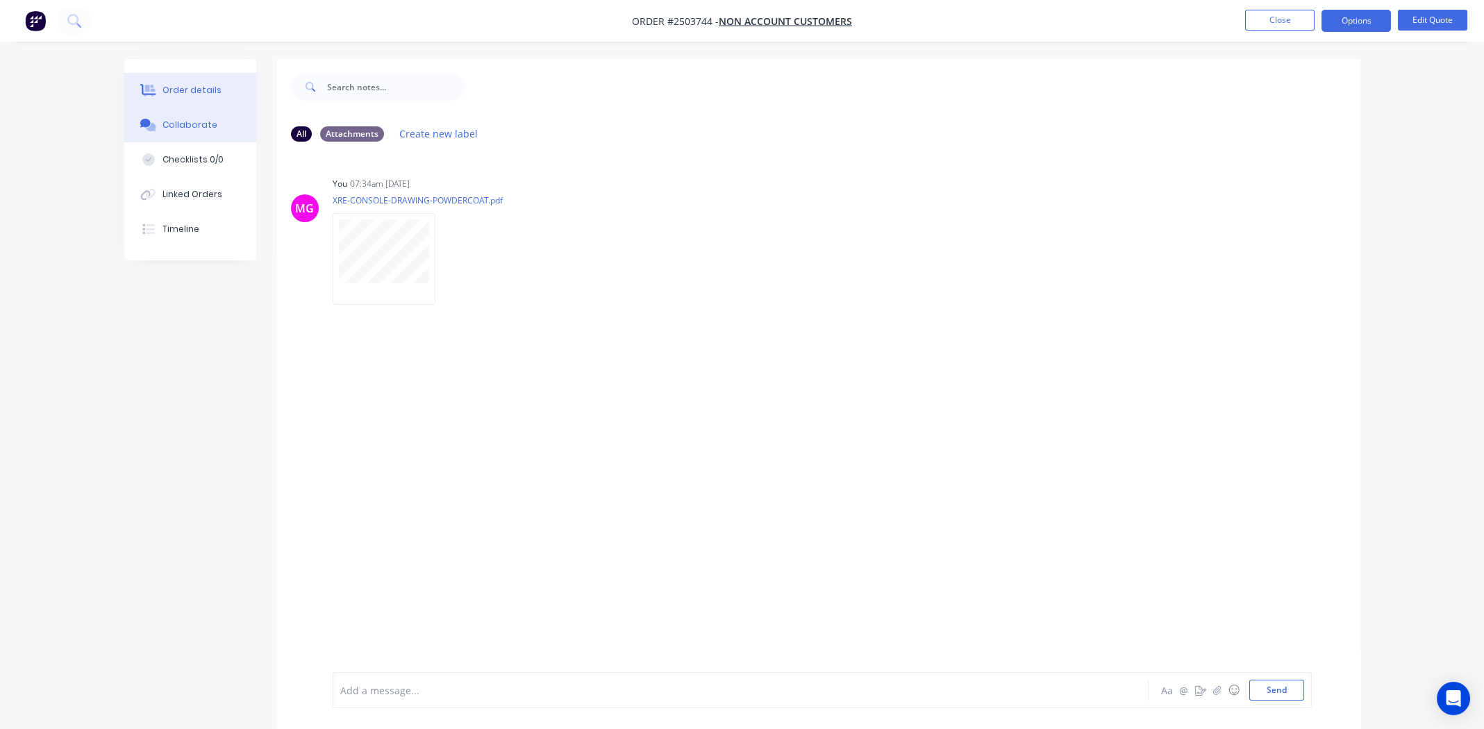
click at [175, 97] on button "Order details" at bounding box center [190, 90] width 132 height 35
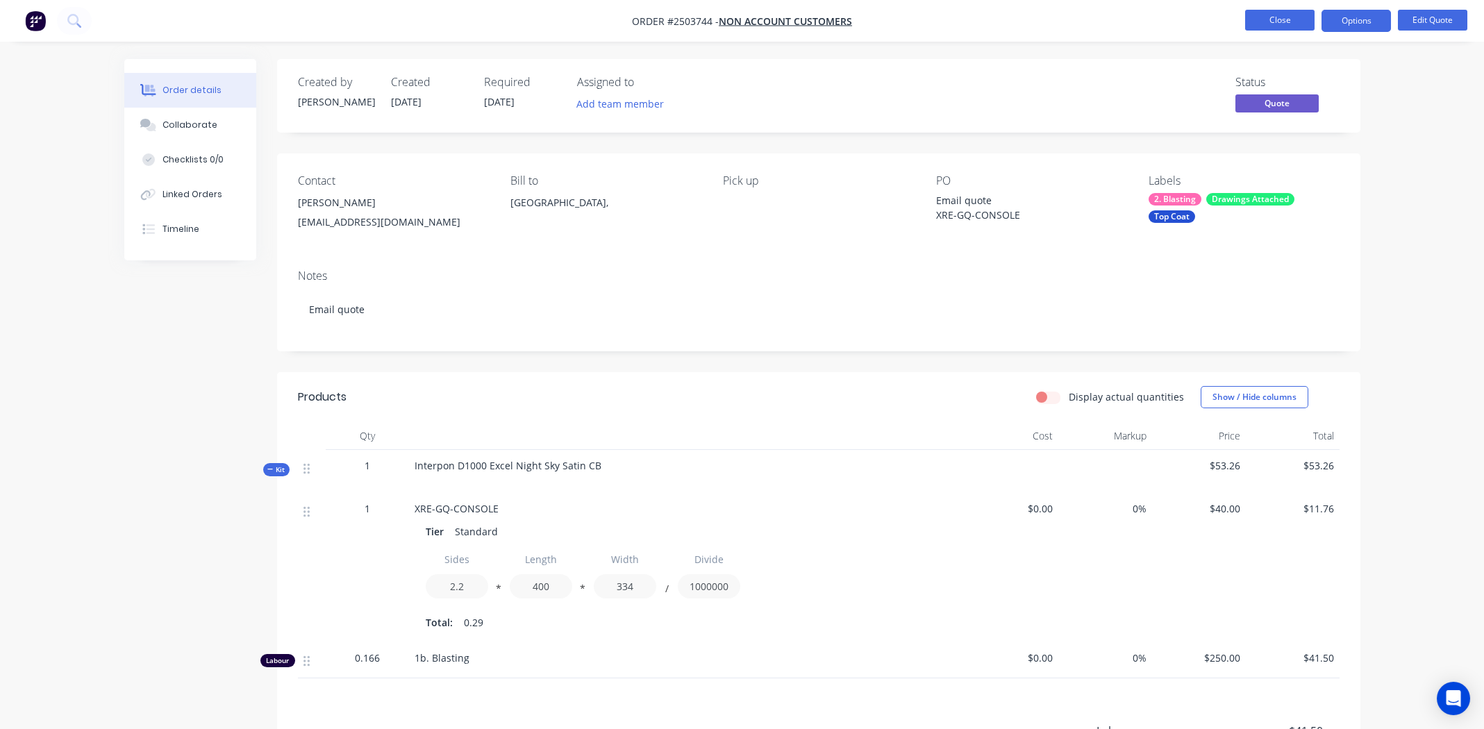
click at [1274, 22] on button "Close" at bounding box center [1279, 20] width 69 height 21
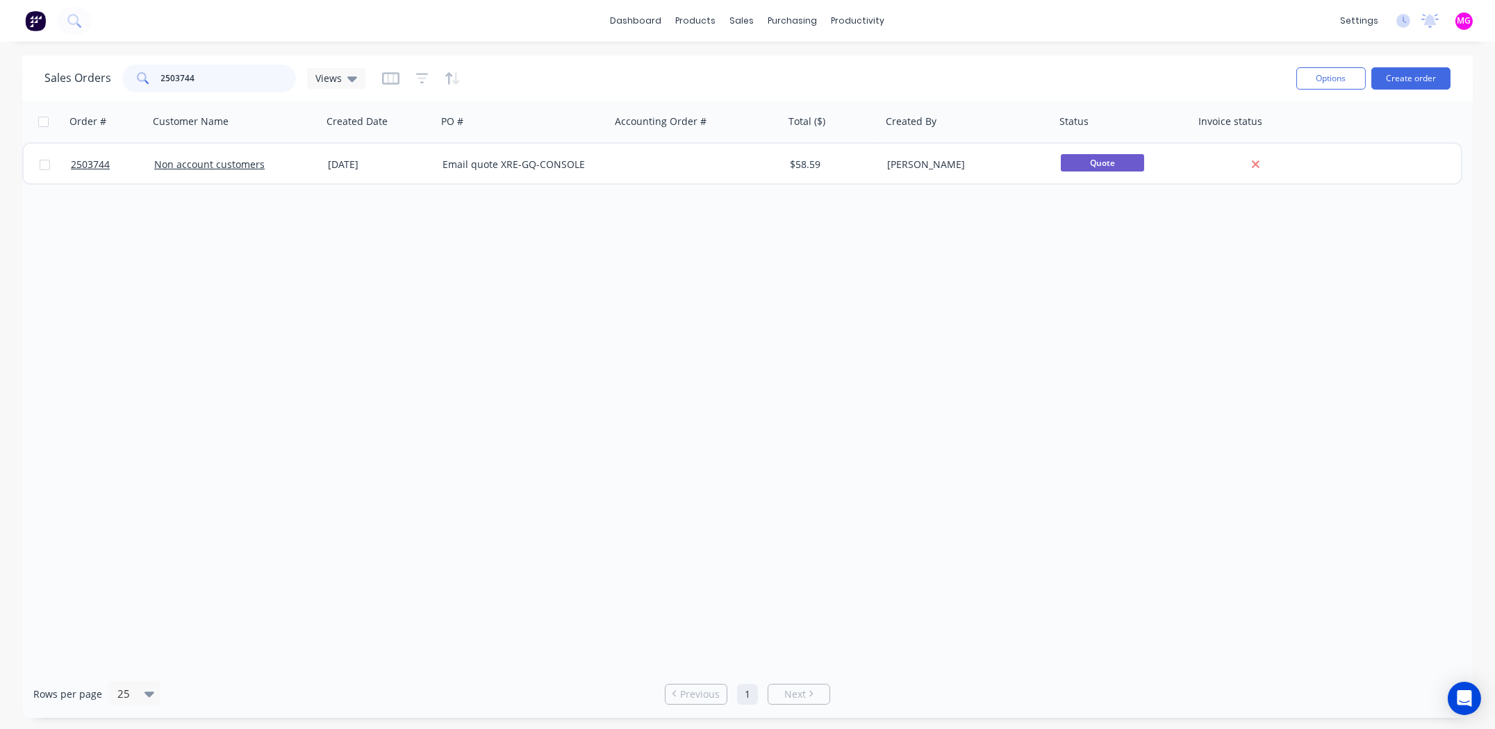
click at [197, 72] on input "2503744" at bounding box center [228, 79] width 135 height 28
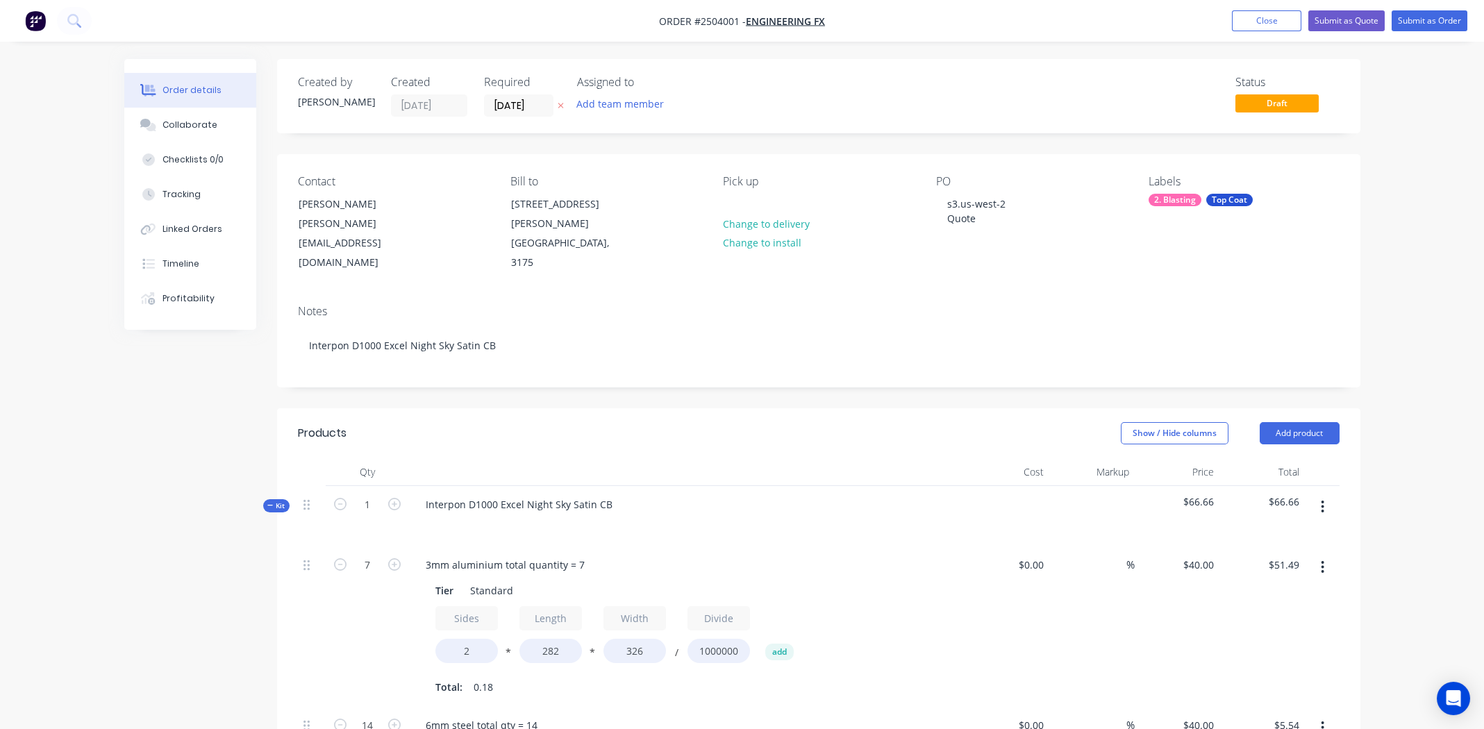
scroll to position [485, 0]
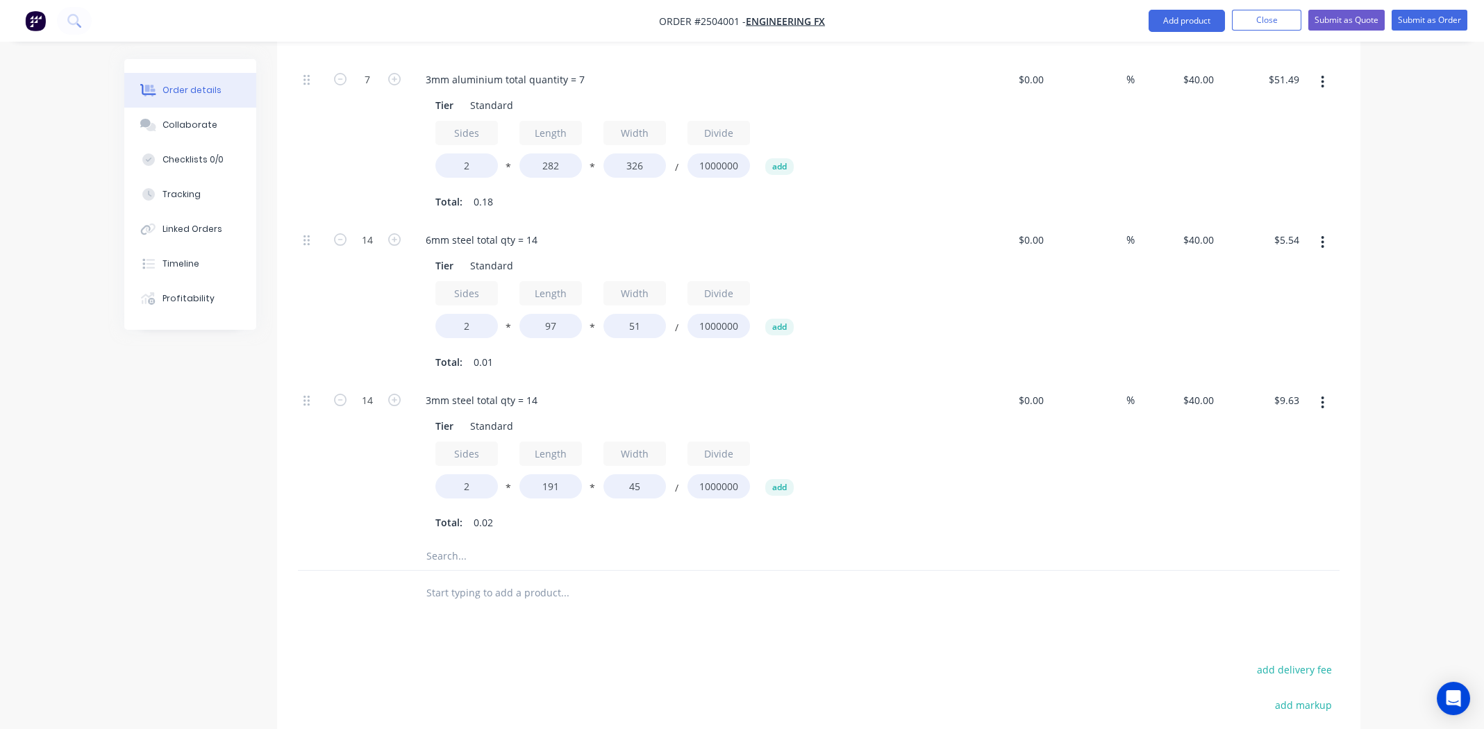
click at [1323, 397] on icon "button" at bounding box center [1323, 403] width 3 height 13
click at [1305, 429] on div "Duplicate" at bounding box center [1273, 439] width 107 height 20
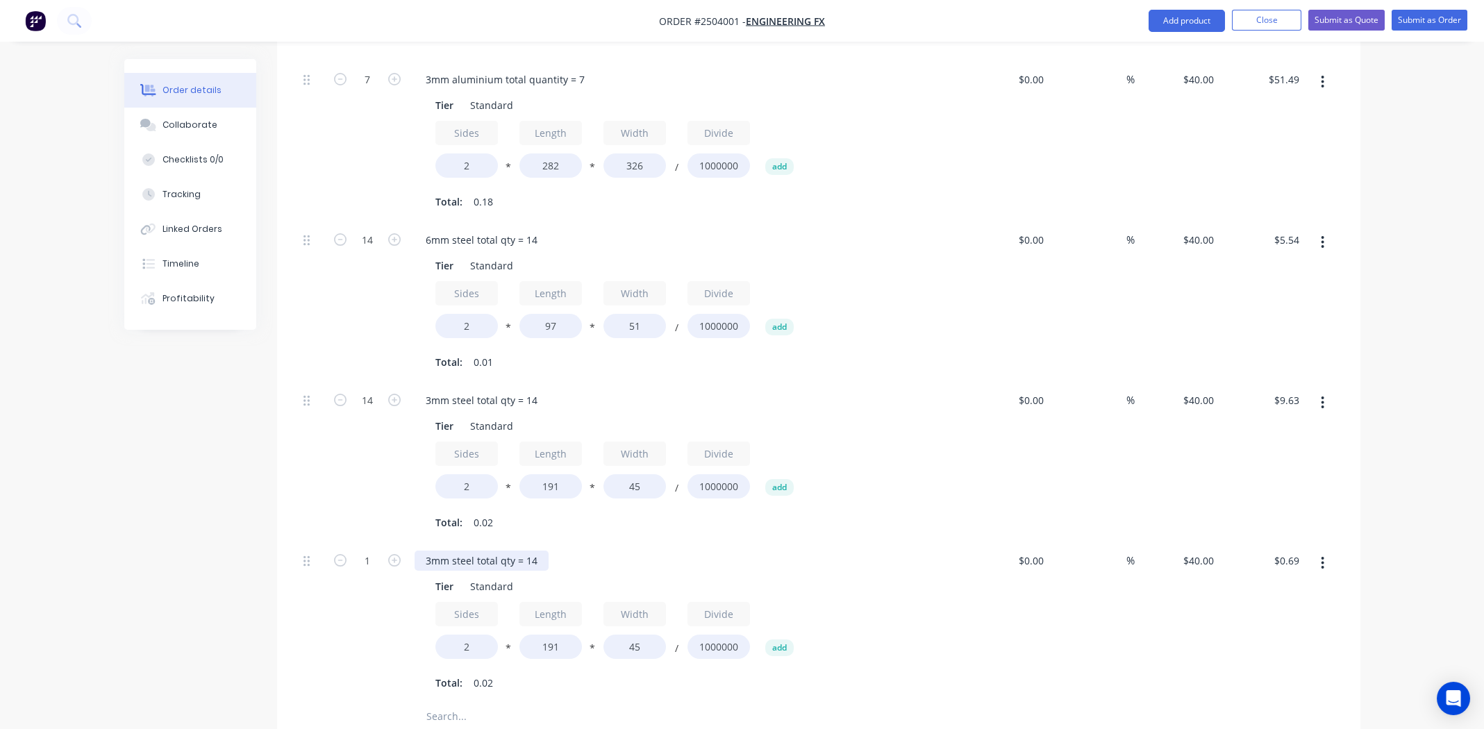
click at [475, 551] on div "3mm steel total qty = 14" at bounding box center [482, 561] width 134 height 20
click at [476, 551] on div "3mm steel total qty = 14" at bounding box center [482, 561] width 134 height 20
paste div
click at [367, 90] on input "1" at bounding box center [367, 79] width 36 height 21
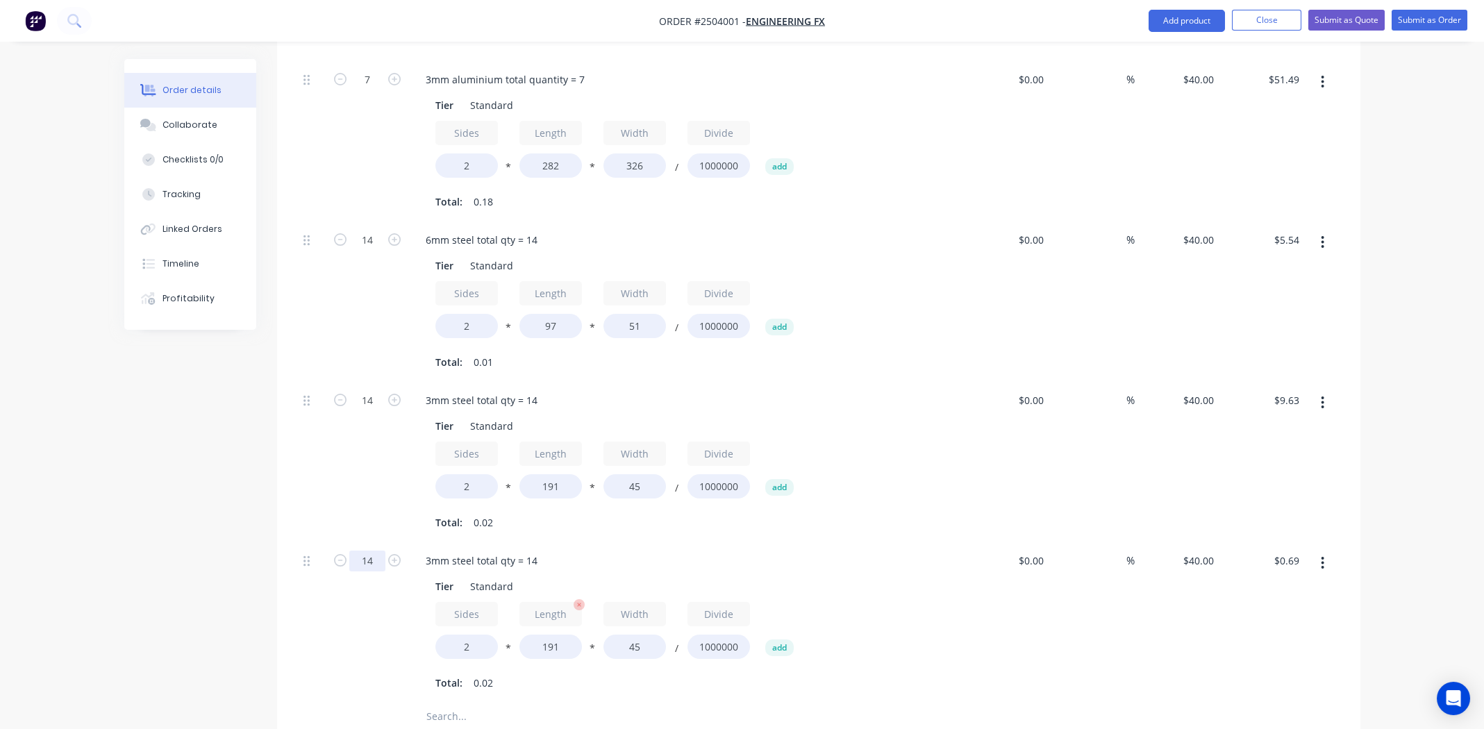
type input "14"
type input "$9.63"
click at [547, 635] on input "191" at bounding box center [550, 647] width 63 height 24
click at [548, 635] on input "191" at bounding box center [550, 647] width 63 height 24
type input "209"
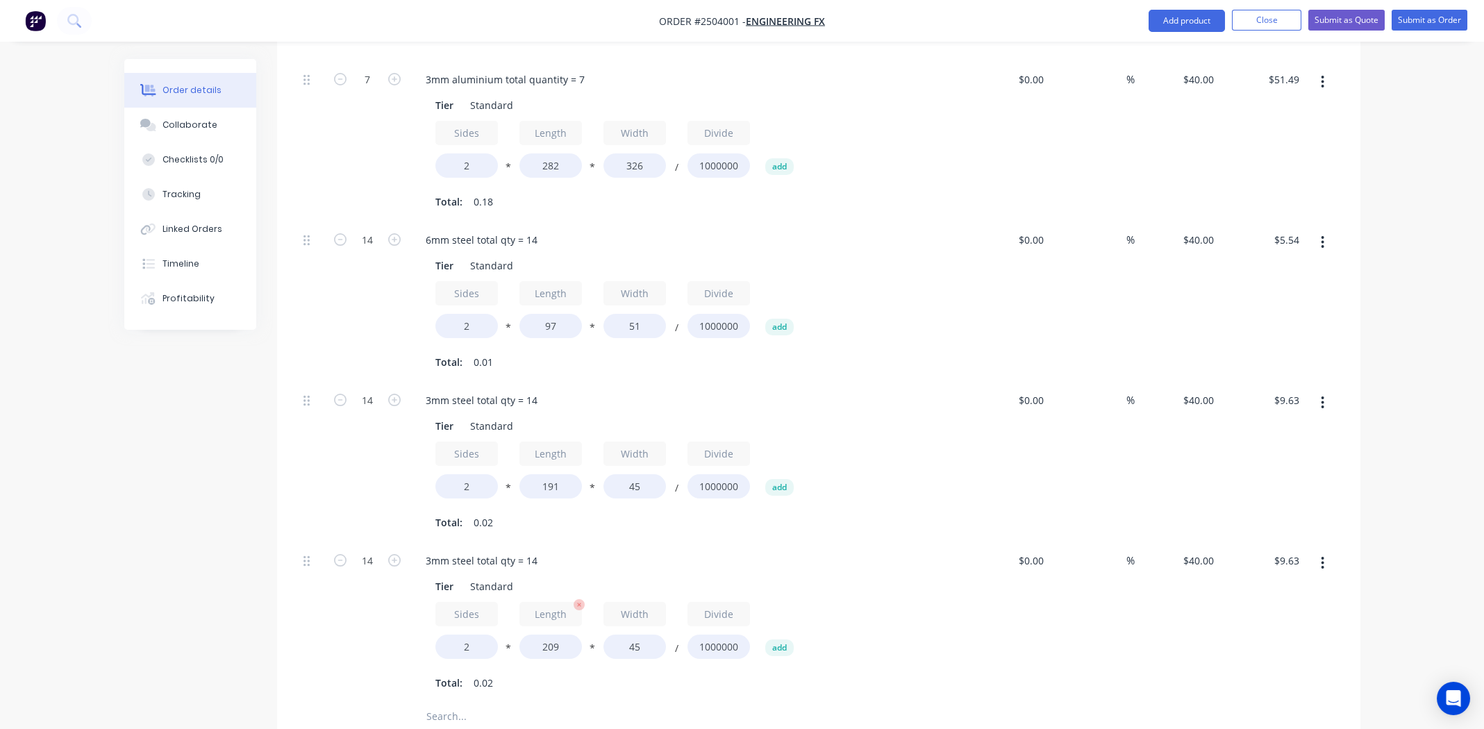
type input "$10.53"
type input "42"
type input "$9.86"
click at [499, 230] on div "6mm steel total qty = 14" at bounding box center [482, 240] width 134 height 20
click at [500, 390] on div "3mm steel total qty = 14" at bounding box center [482, 400] width 134 height 20
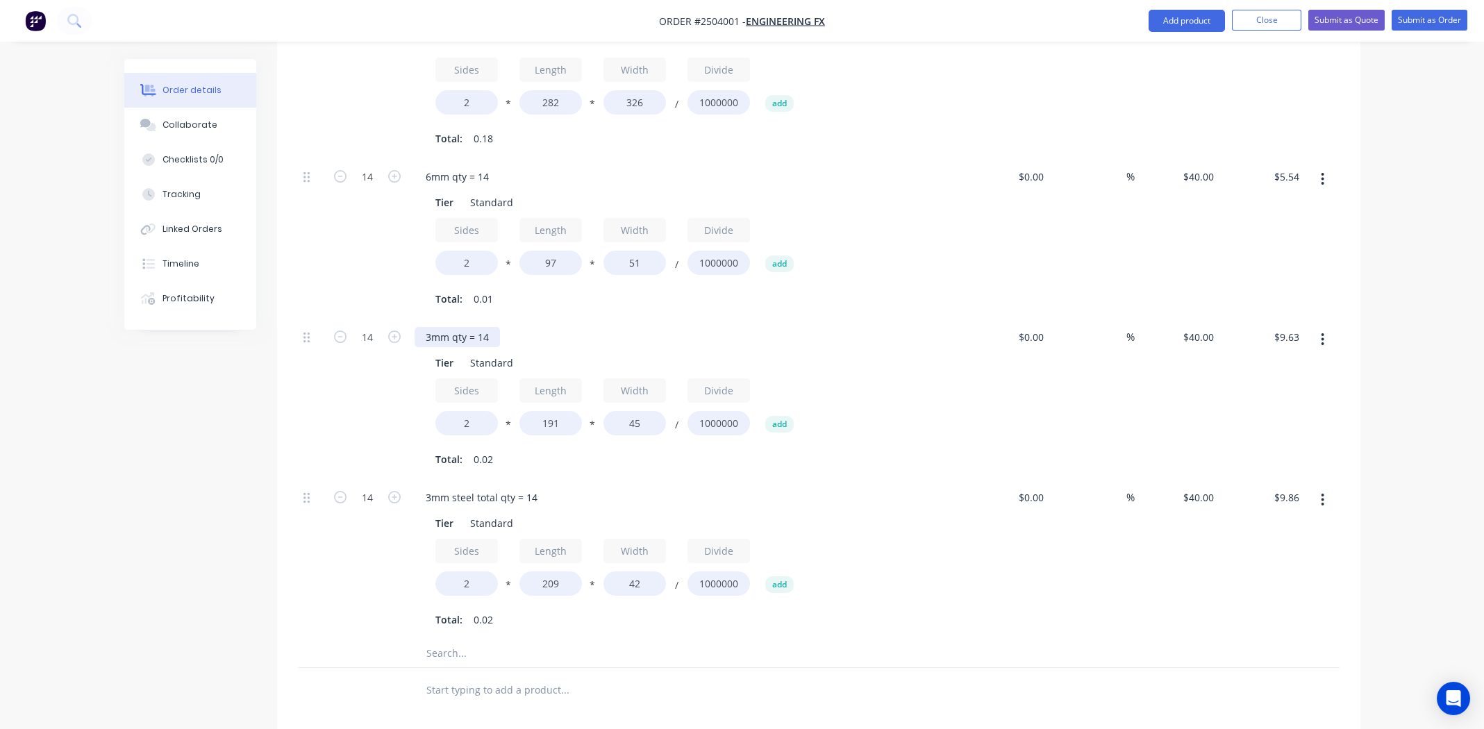
scroll to position [555, 0]
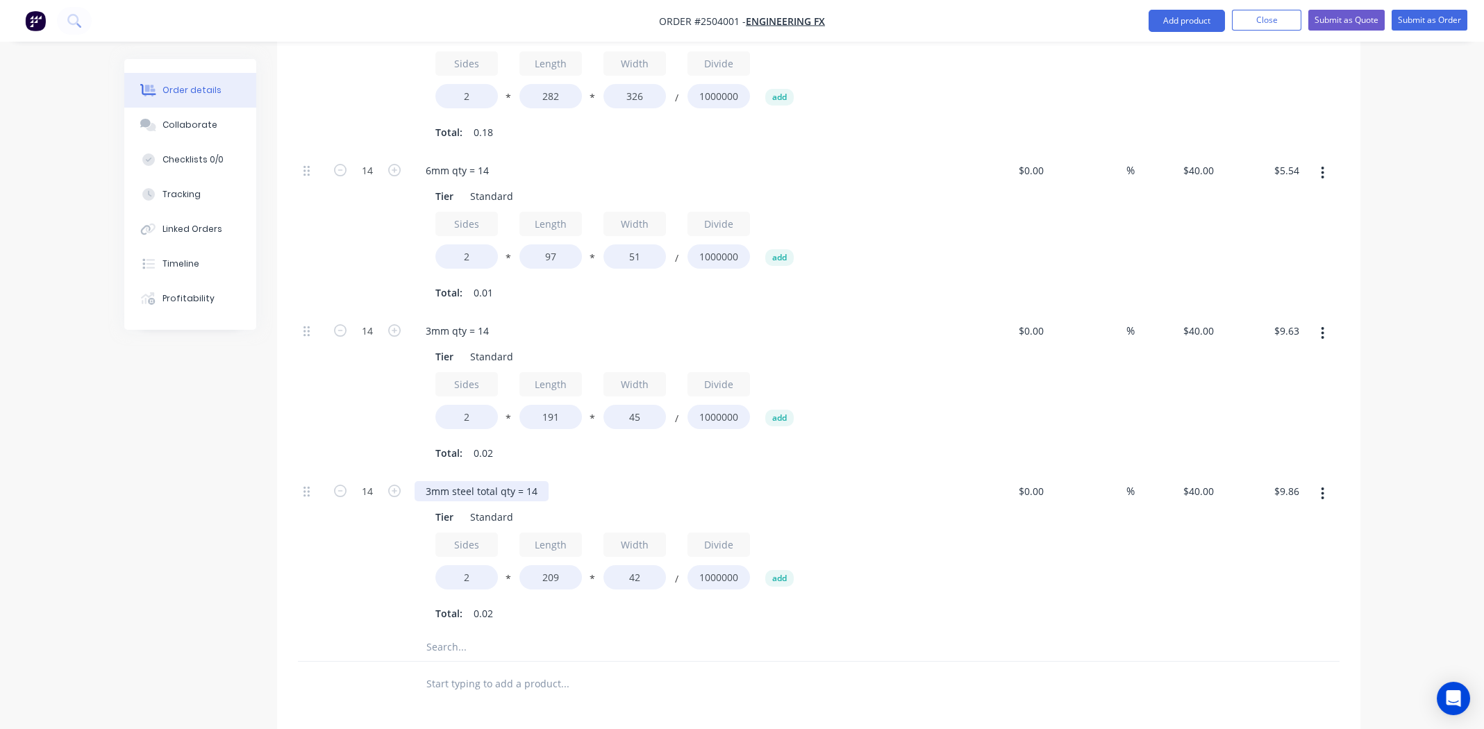
click at [493, 481] on div "3mm steel total qty = 14" at bounding box center [482, 491] width 134 height 20
click at [922, 567] on div "Sides 2 * Length 209 * Width 42 / Divide 1000000 add" at bounding box center [686, 564] width 503 height 63
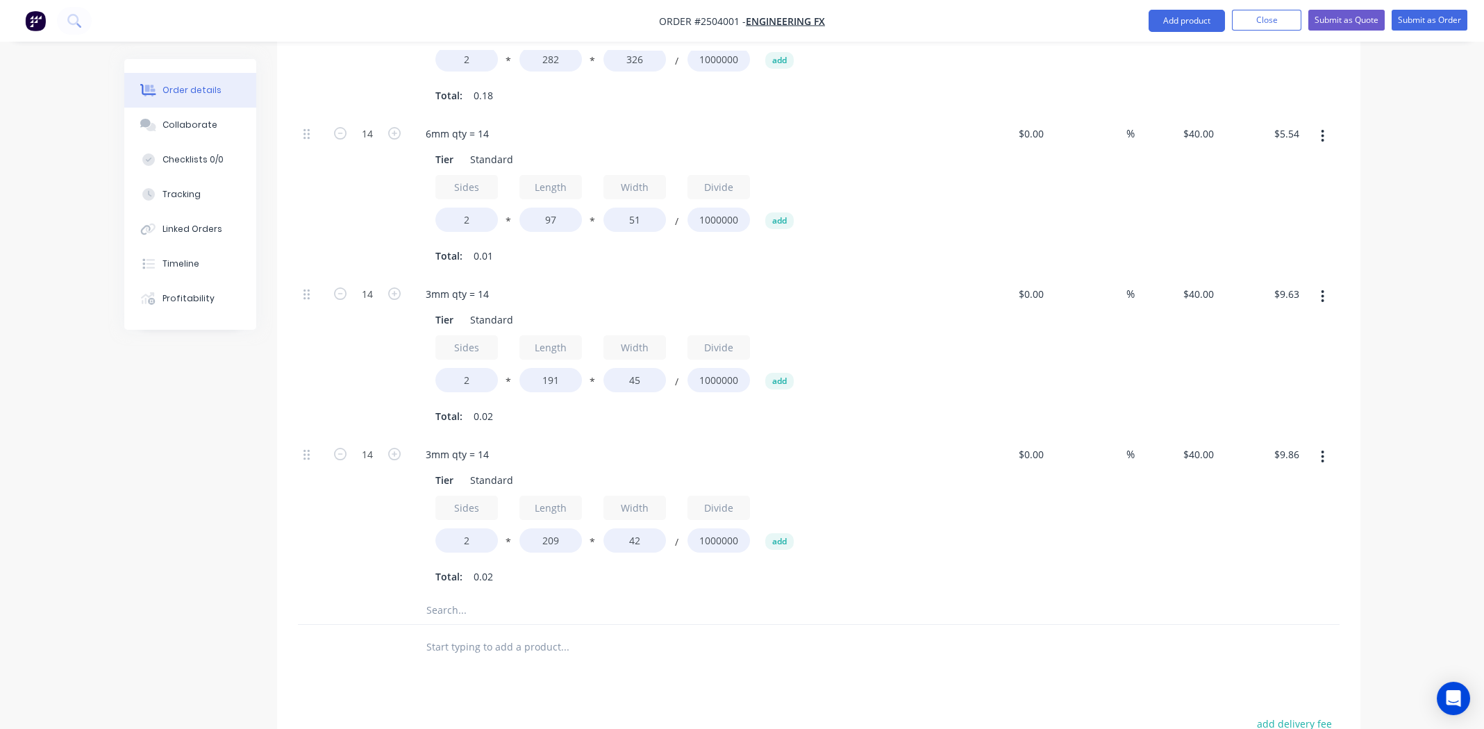
scroll to position [624, 0]
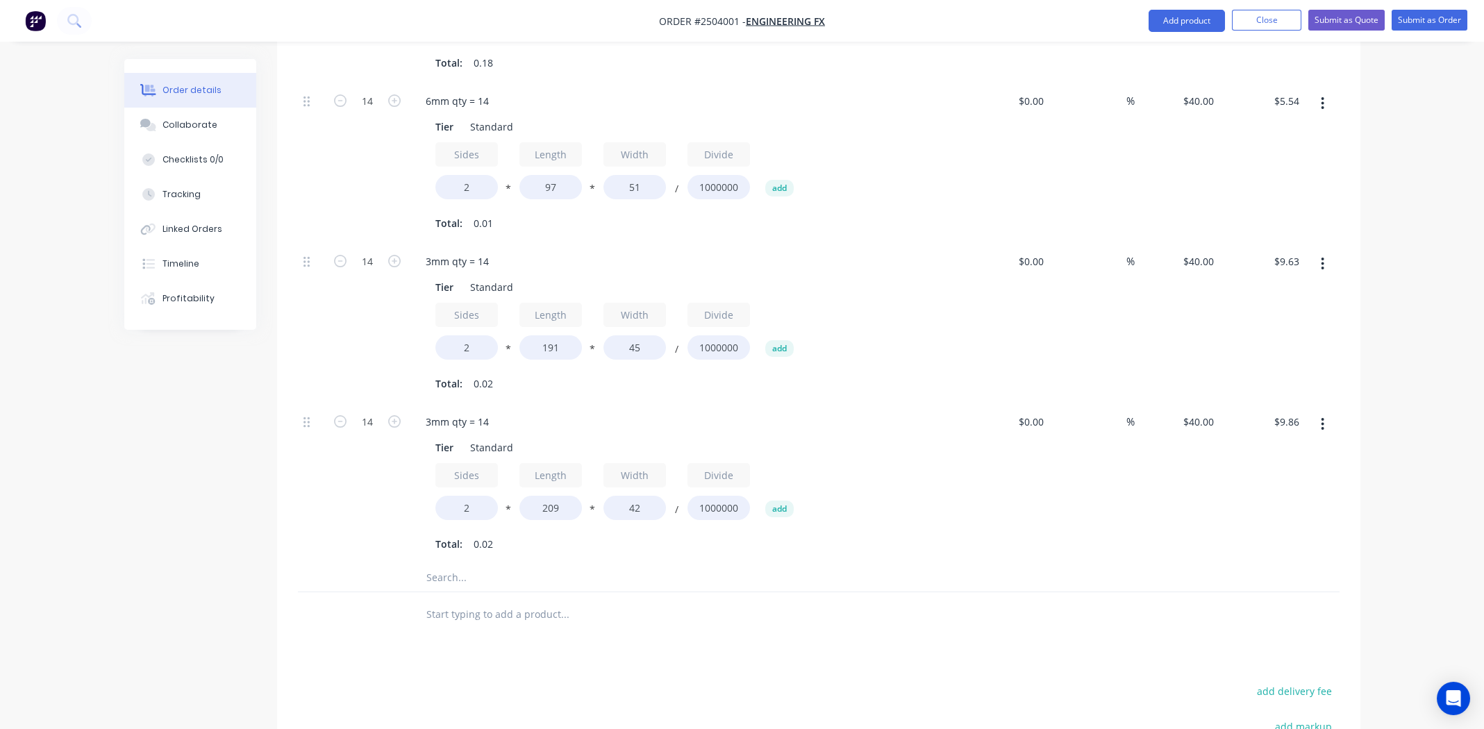
click at [1323, 417] on icon "button" at bounding box center [1322, 424] width 3 height 15
drag, startPoint x: 1263, startPoint y: 439, endPoint x: 1156, endPoint y: 494, distance: 120.2
click at [1263, 451] on div "Duplicate" at bounding box center [1273, 461] width 107 height 20
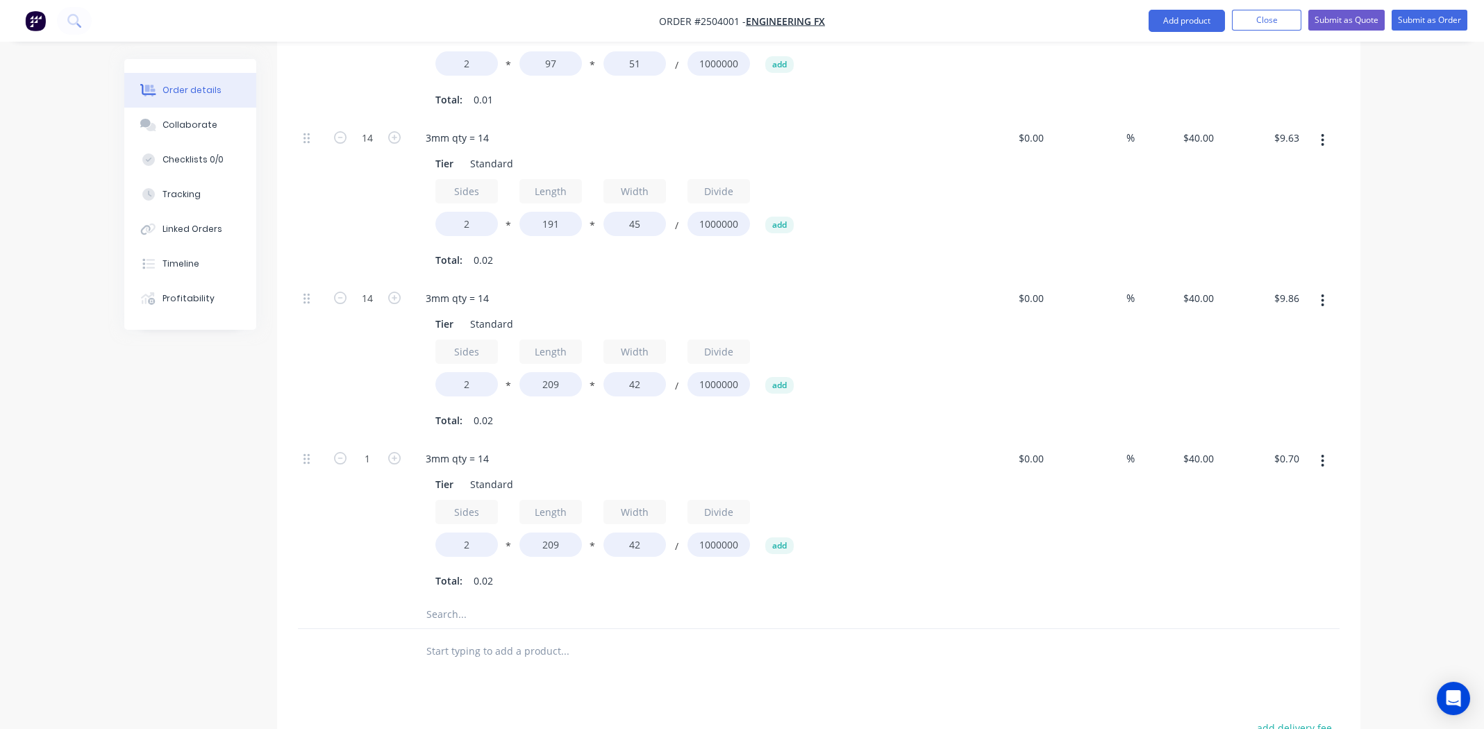
scroll to position [764, 0]
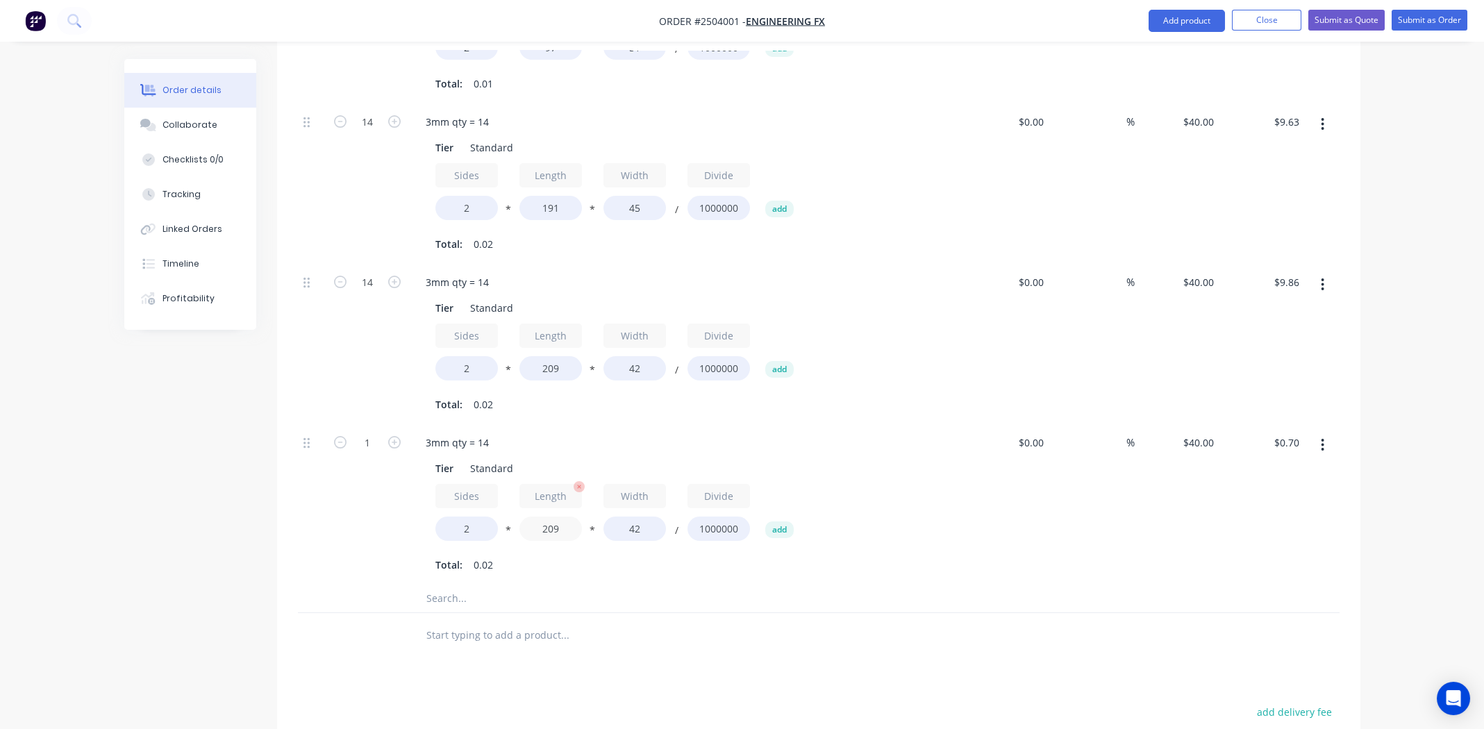
click at [552, 517] on input "209" at bounding box center [550, 529] width 63 height 24
type input "2"
type input "100"
type input "$0.34"
type input "43"
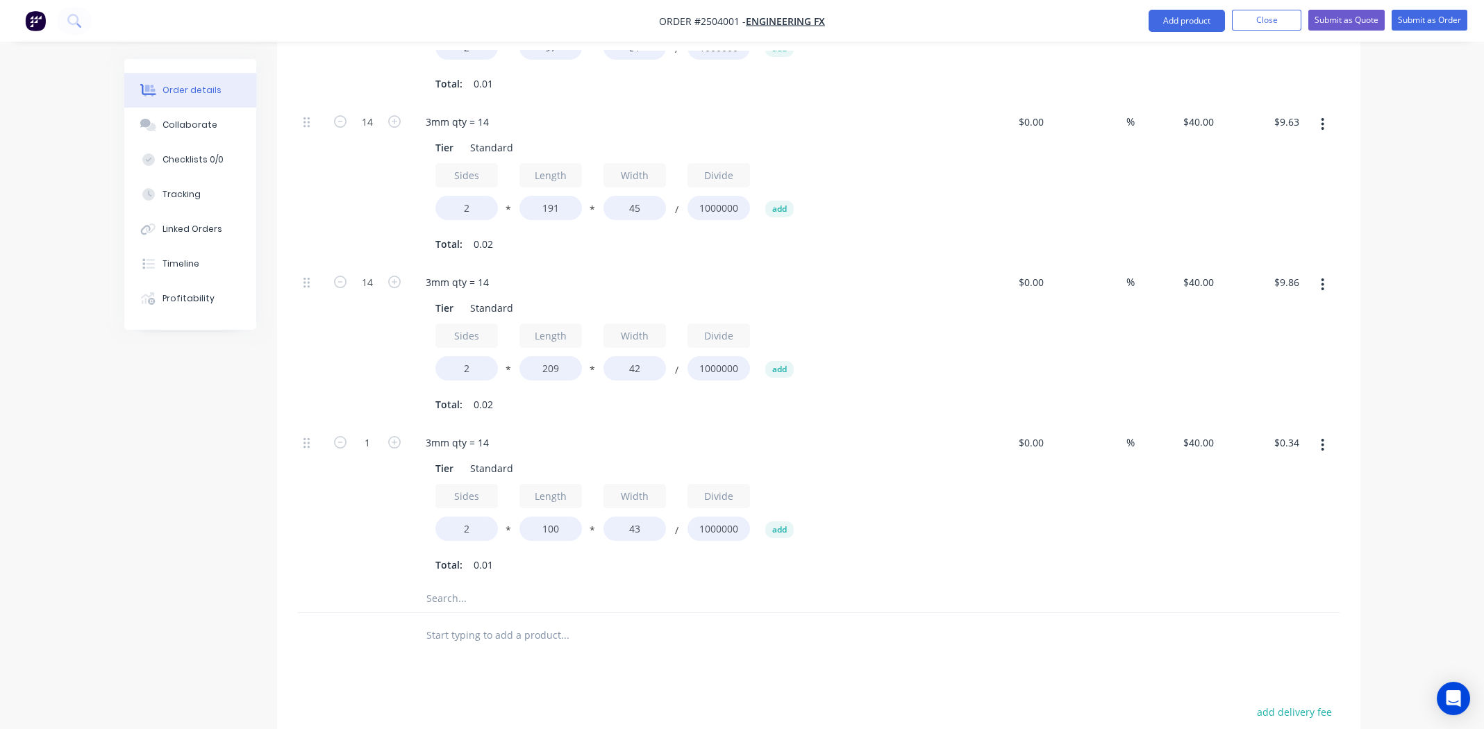
click at [992, 505] on div "$0.00 $0.00" at bounding box center [1007, 504] width 85 height 160
type input "14"
type input "$4.82"
click at [884, 533] on div "Sides 2 * Length 100 * Width 43 / Divide 1000000 add Total: 0.01" at bounding box center [686, 530] width 503 height 92
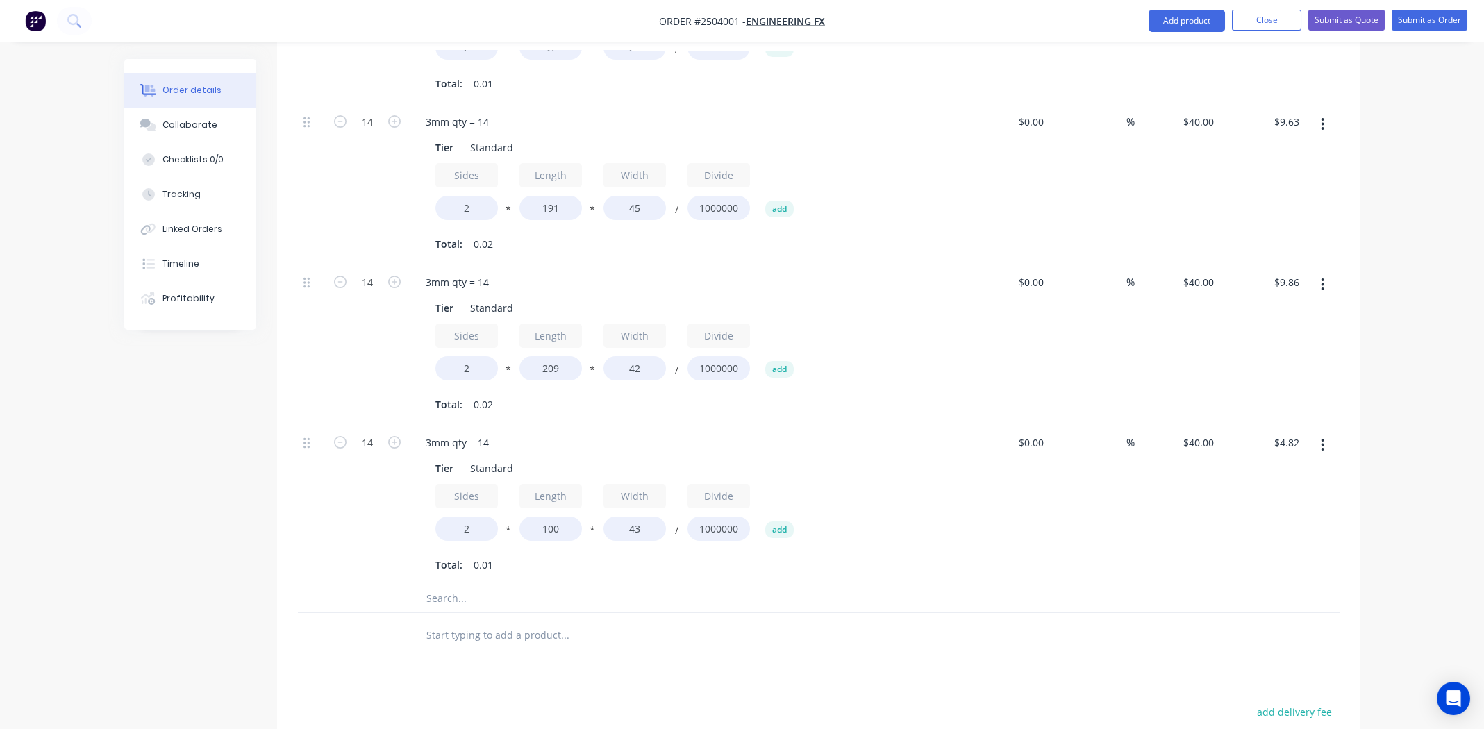
click at [1325, 433] on button "button" at bounding box center [1322, 445] width 33 height 25
click at [1268, 472] on div "Duplicate" at bounding box center [1273, 482] width 107 height 20
click at [642, 677] on input "43" at bounding box center [635, 689] width 63 height 24
click at [643, 677] on input "43" at bounding box center [635, 689] width 63 height 24
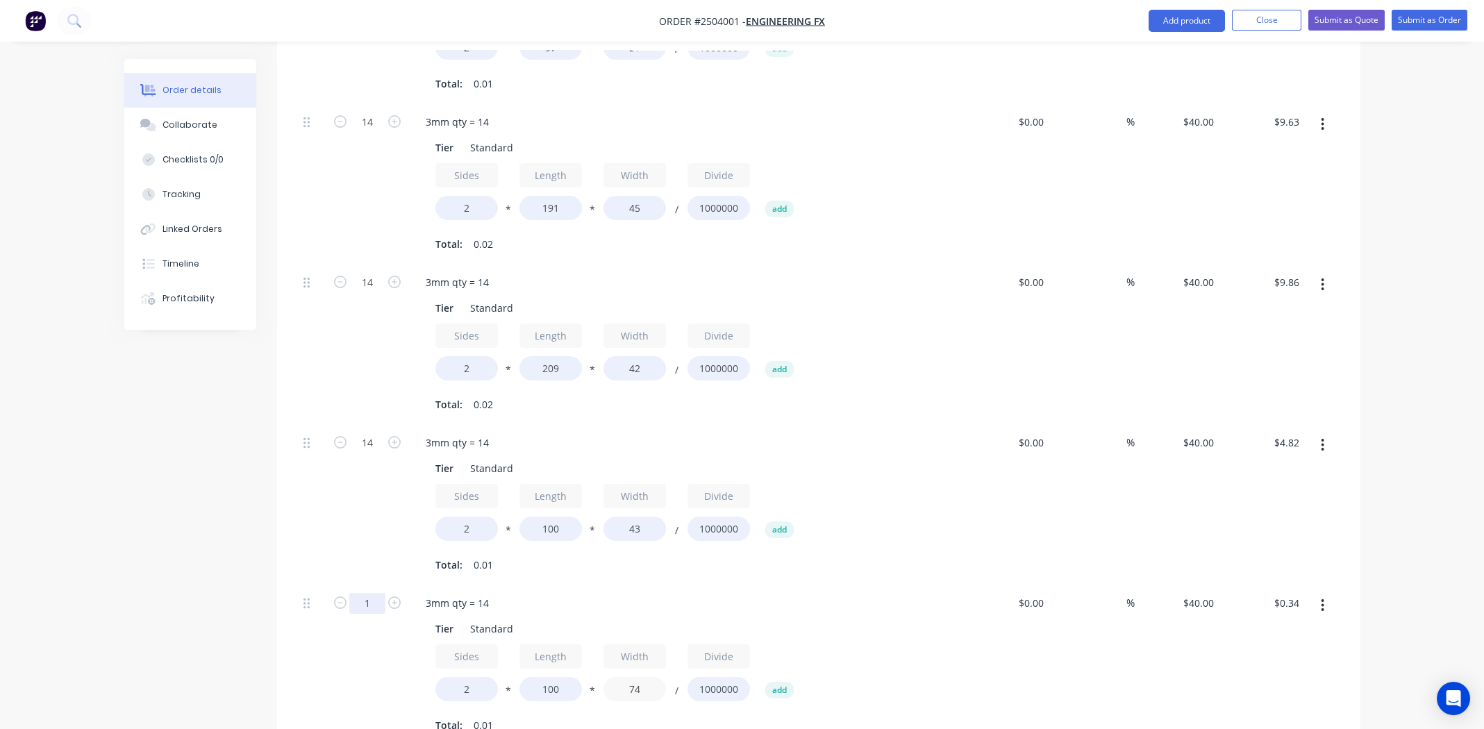
type input "74"
type input "$0.59"
type input "14"
type input "$8.29"
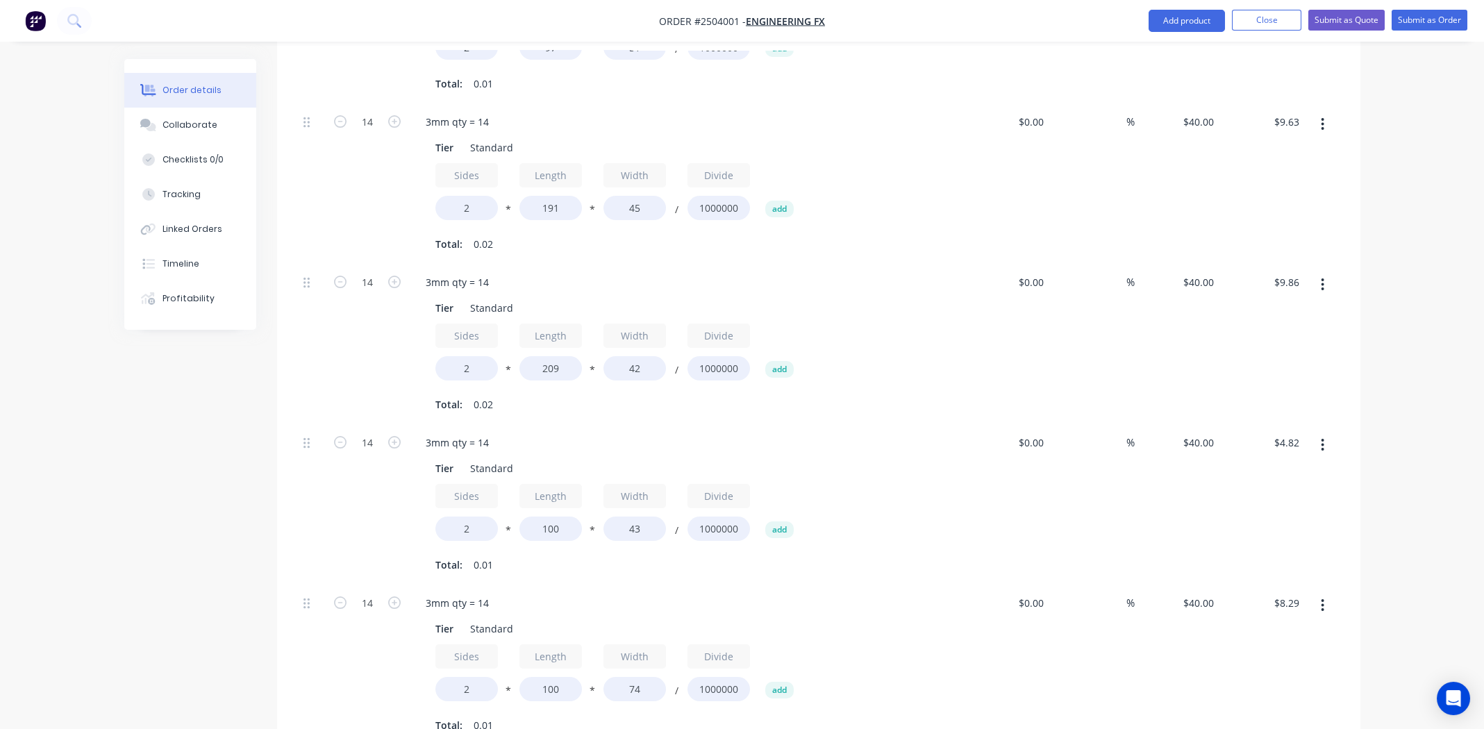
drag, startPoint x: 829, startPoint y: 549, endPoint x: 872, endPoint y: 544, distance: 42.6
click at [831, 555] on div "Total: 0.01" at bounding box center [686, 565] width 503 height 21
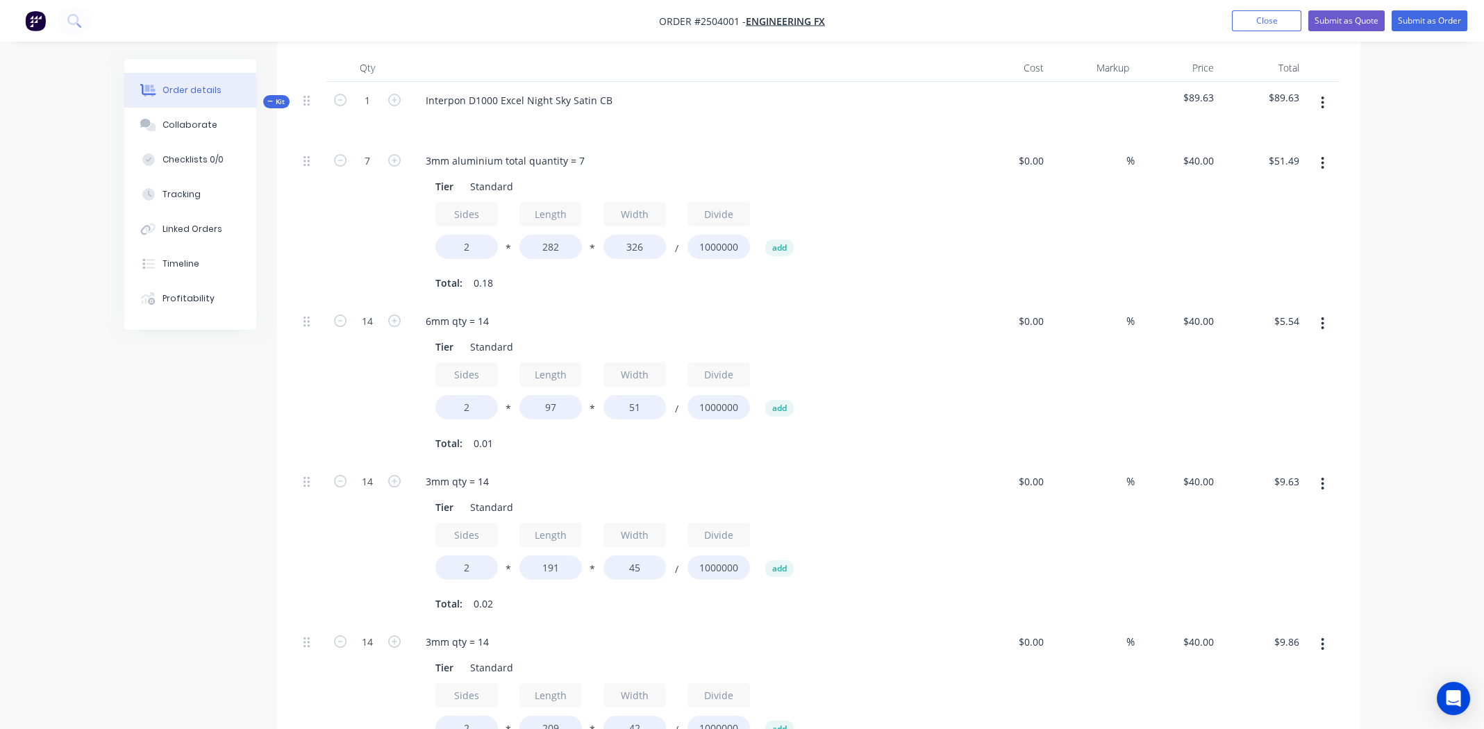
scroll to position [417, 0]
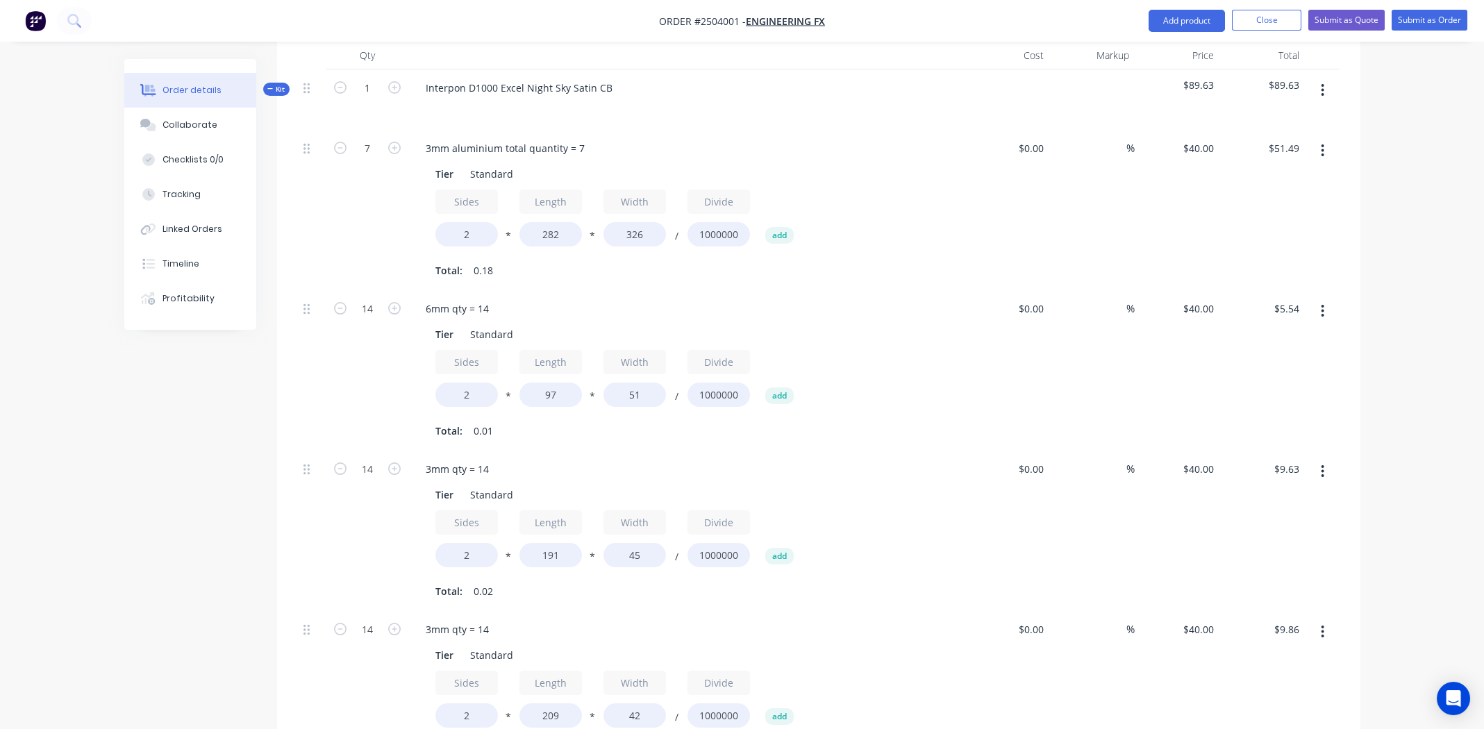
click at [1320, 78] on button "button" at bounding box center [1322, 90] width 33 height 25
click at [1292, 117] on div "Add product to kit" at bounding box center [1273, 127] width 107 height 20
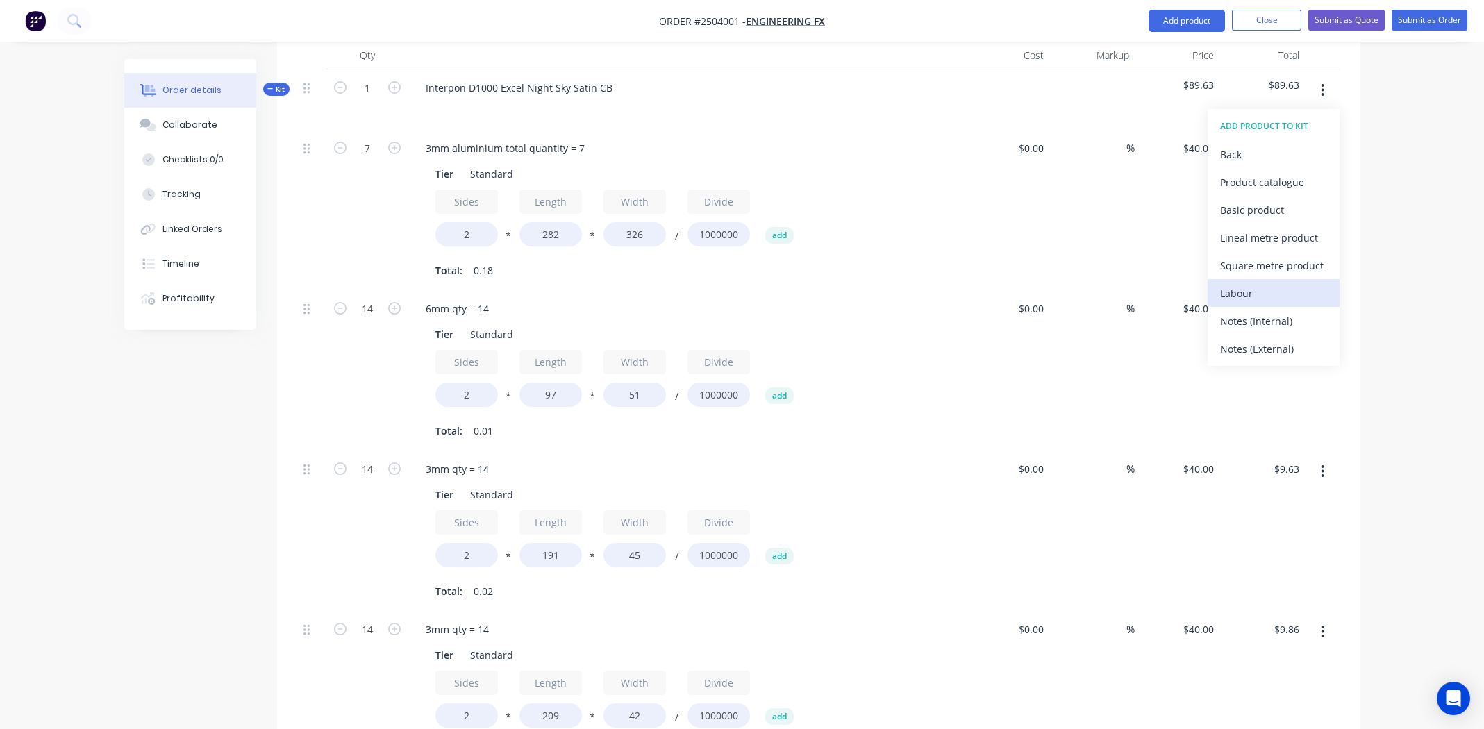
click at [1246, 283] on div "Labour" at bounding box center [1273, 293] width 107 height 20
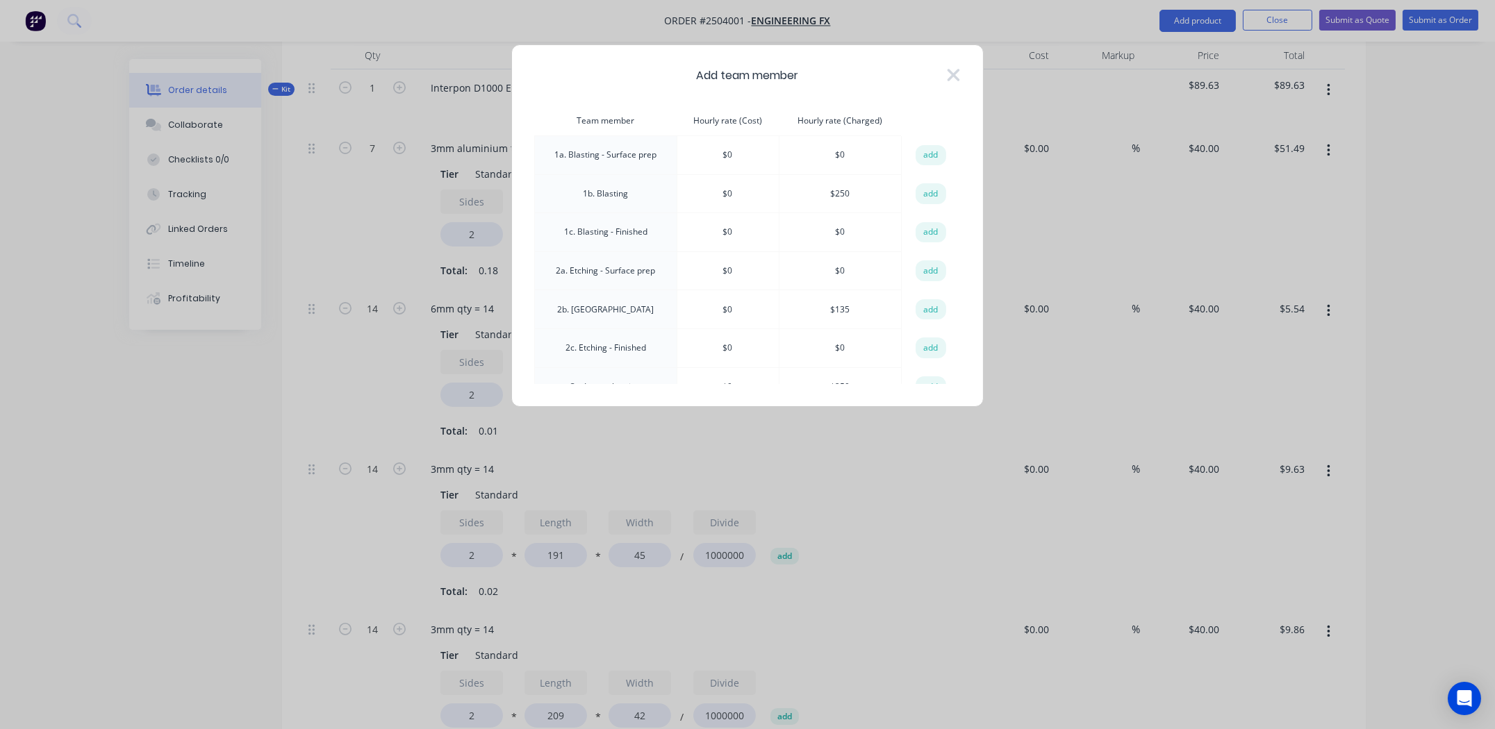
click at [644, 181] on td "1b. Blasting" at bounding box center [606, 193] width 142 height 39
click at [928, 190] on button "add" at bounding box center [930, 193] width 31 height 21
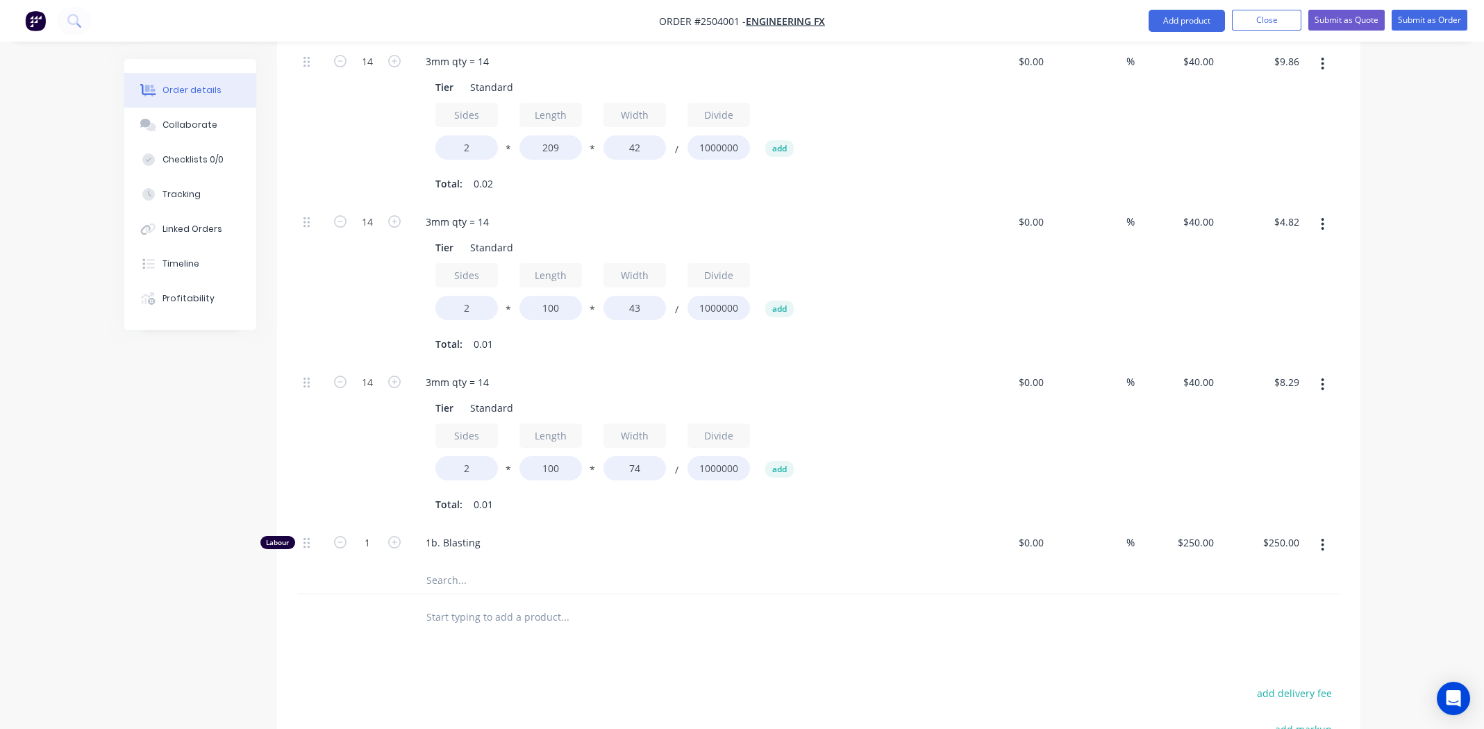
scroll to position [1228, 0]
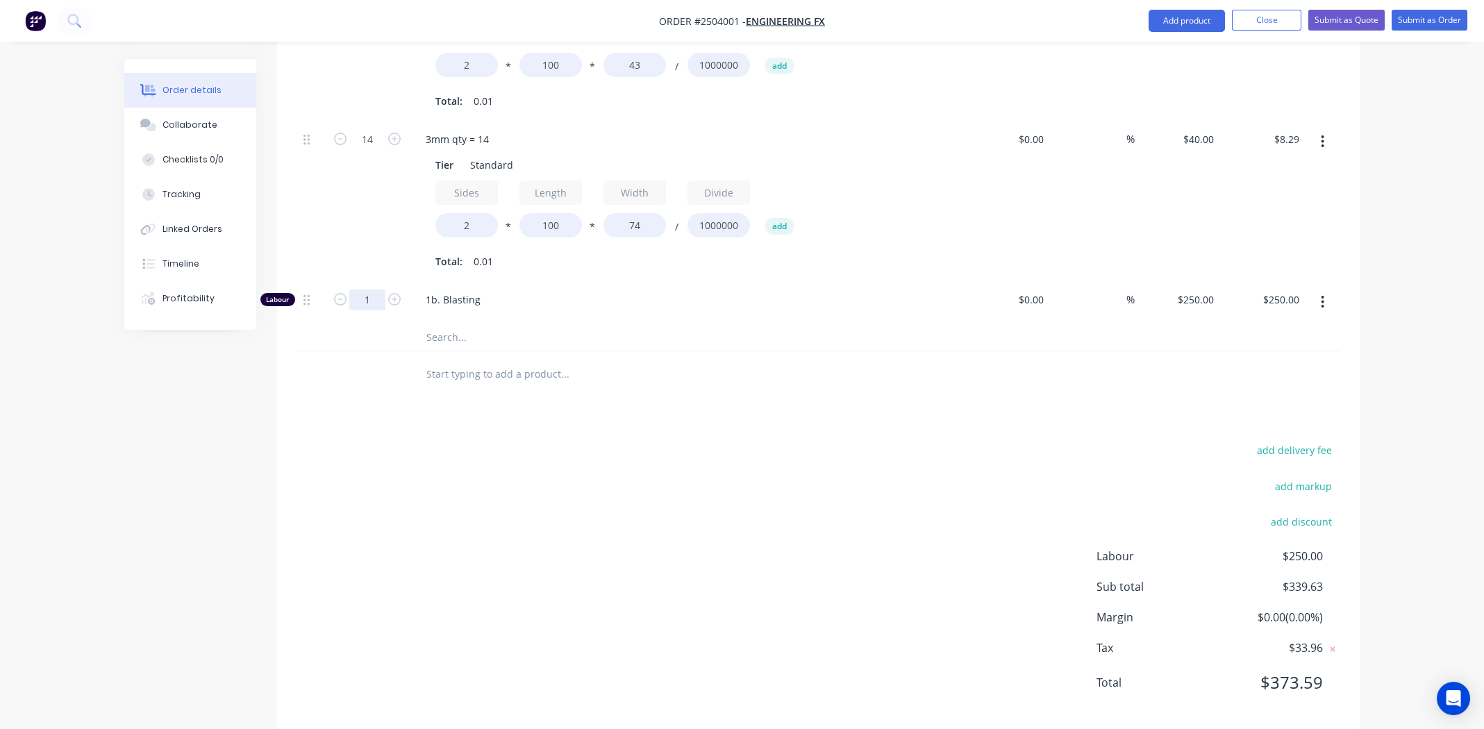
type input "0.5"
type input "$125.00"
click at [640, 453] on div "add delivery fee add markup add discount Labour $125.00 Sub total $214.63 Margi…" at bounding box center [819, 575] width 1042 height 268
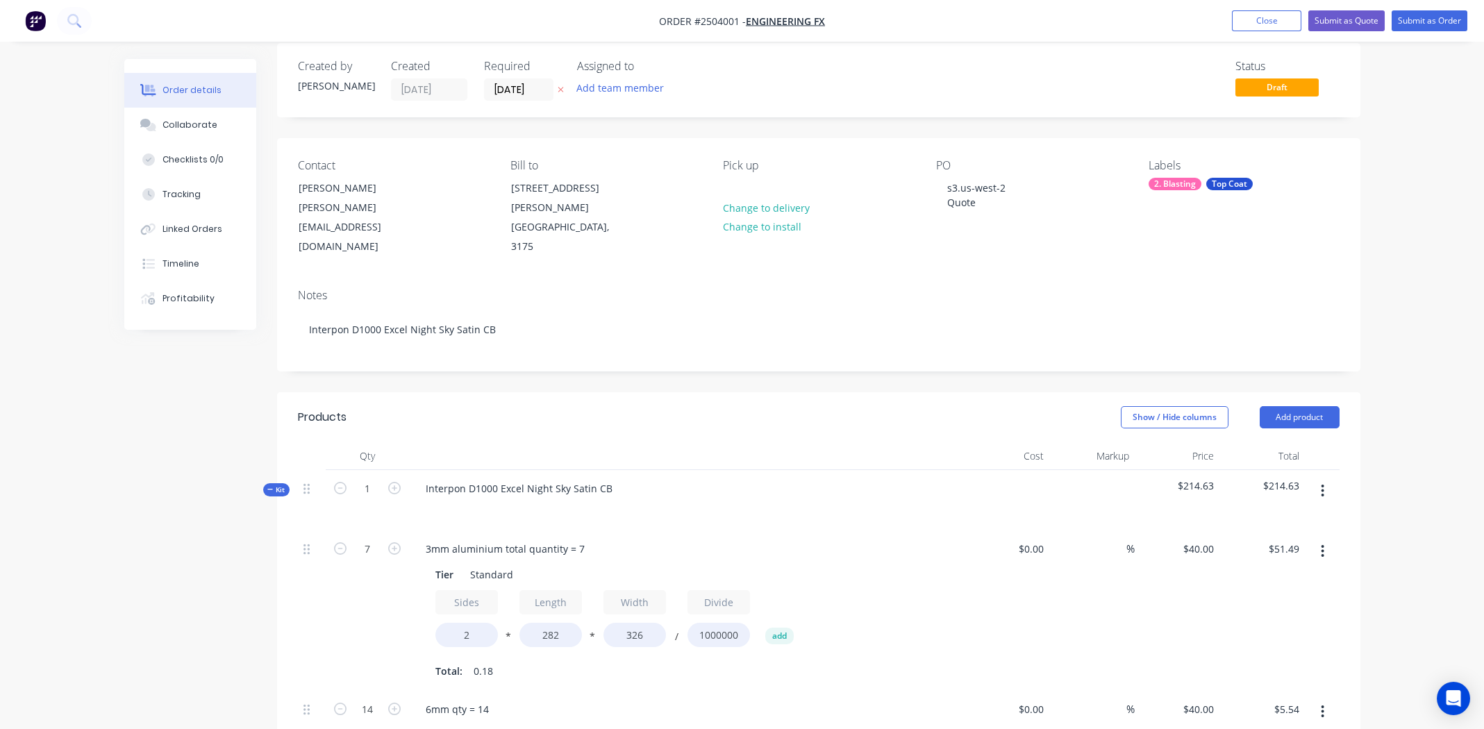
scroll to position [0, 0]
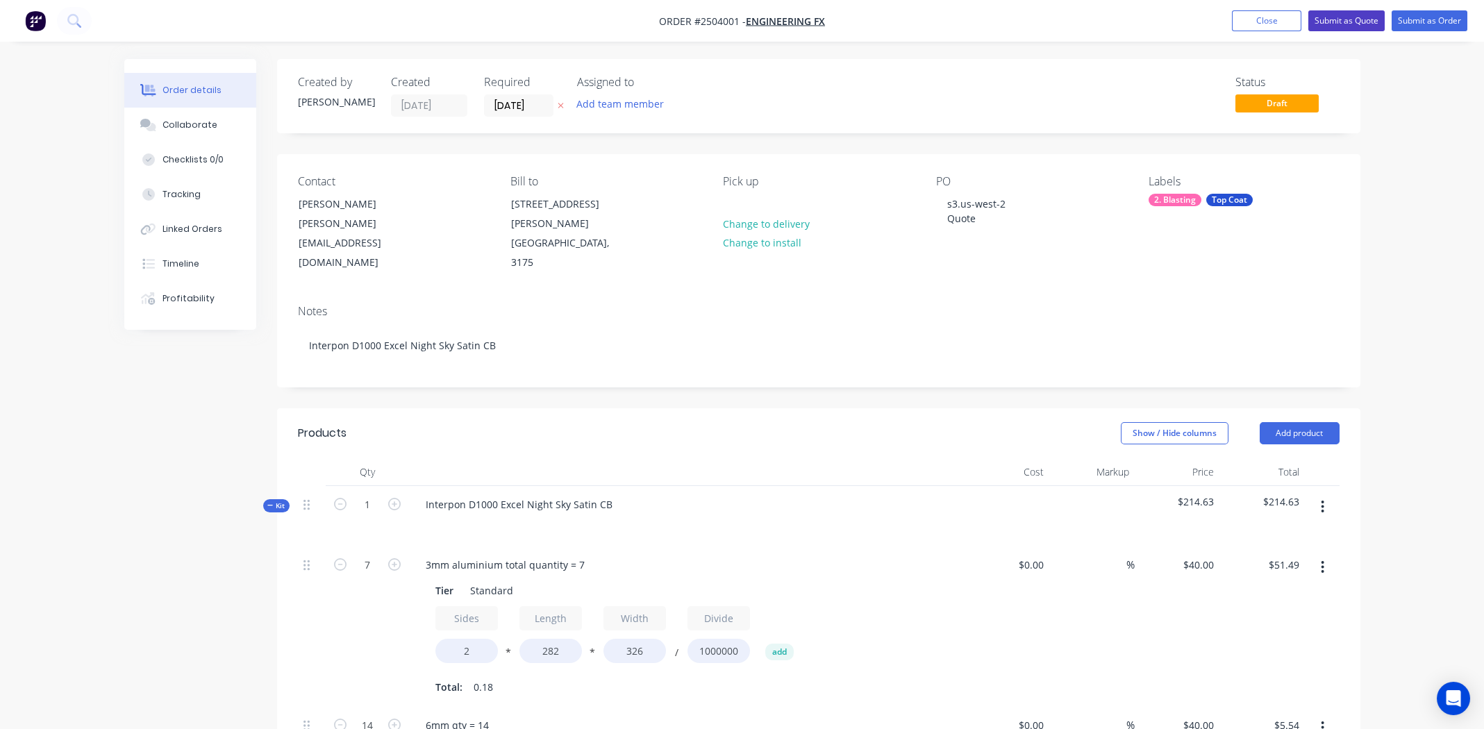
click at [1341, 18] on button "Submit as Quote" at bounding box center [1346, 20] width 76 height 21
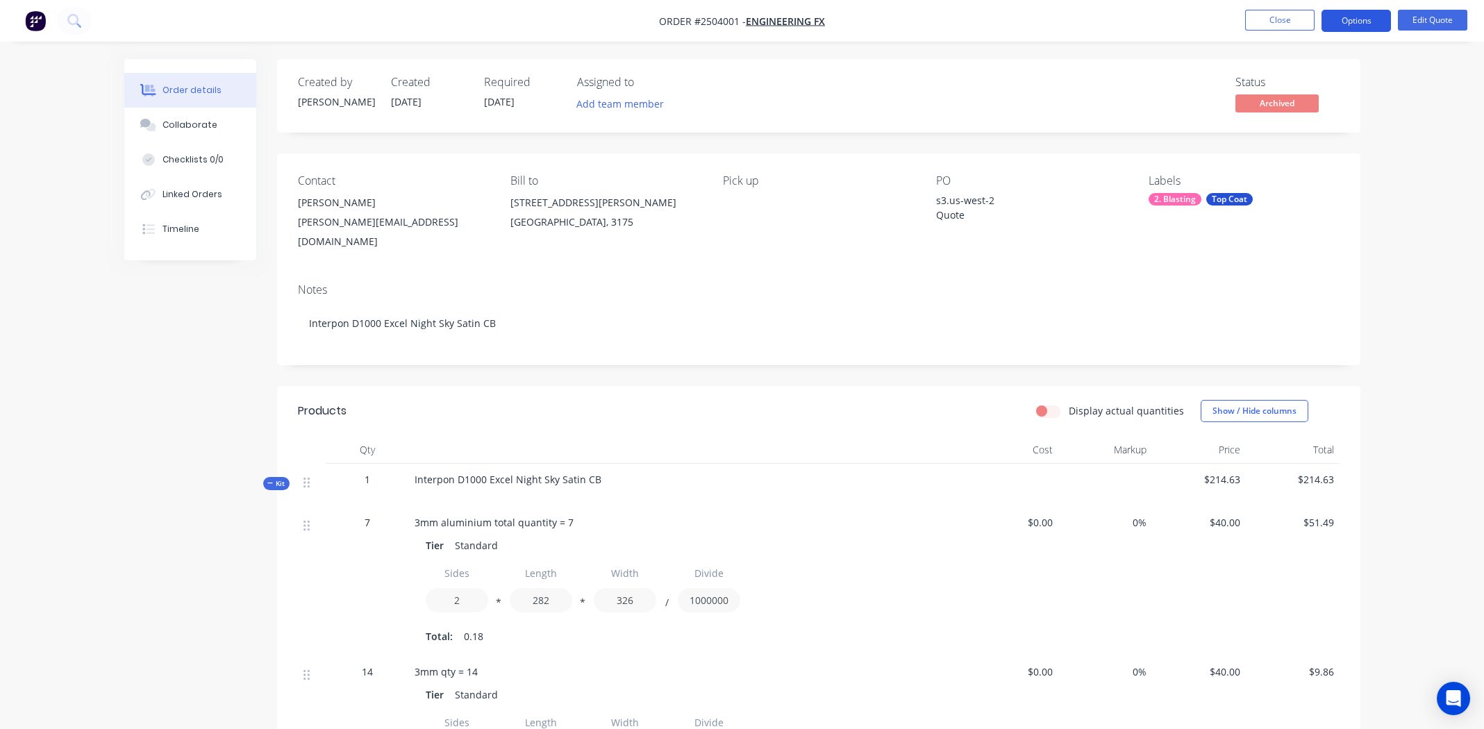
click at [1363, 19] on button "Options" at bounding box center [1356, 21] width 69 height 22
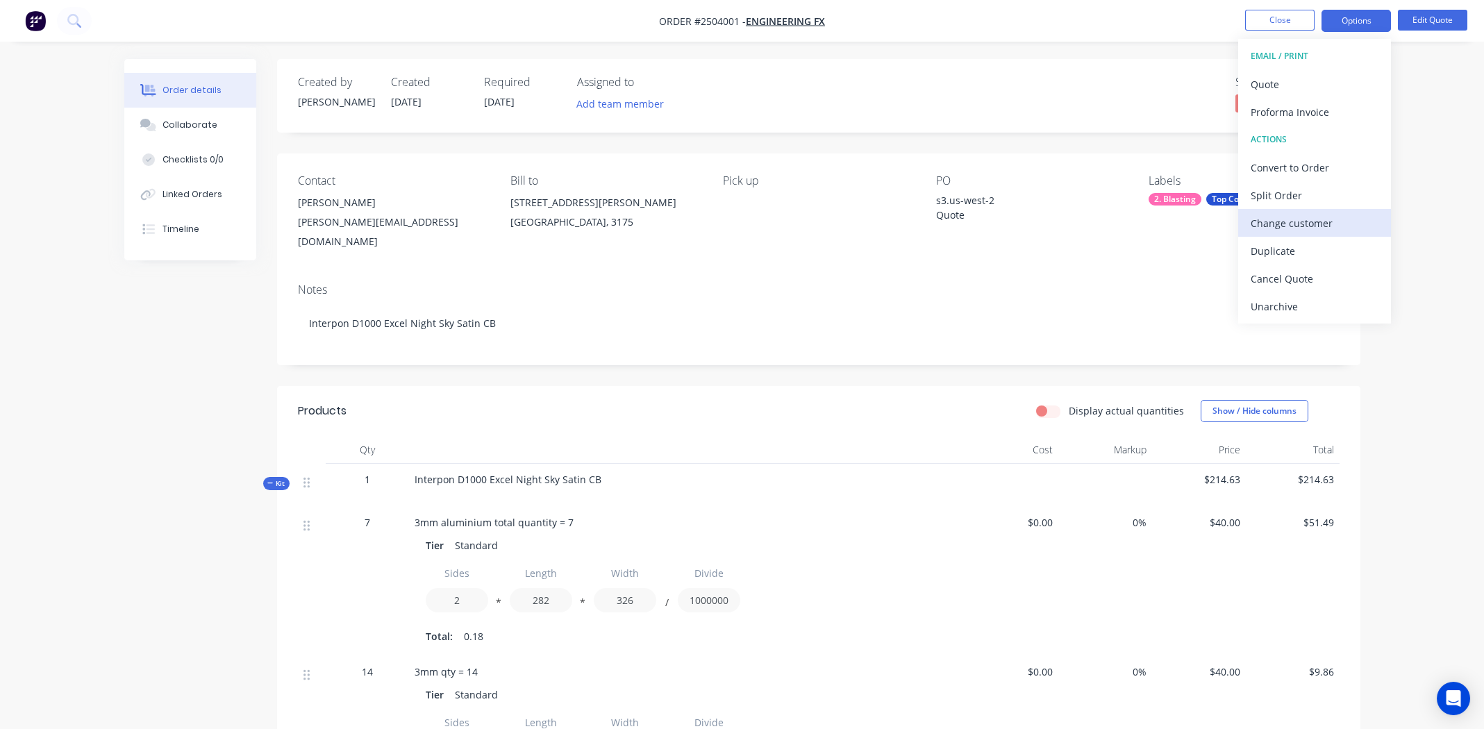
click at [1312, 221] on div "Change customer" at bounding box center [1315, 223] width 128 height 20
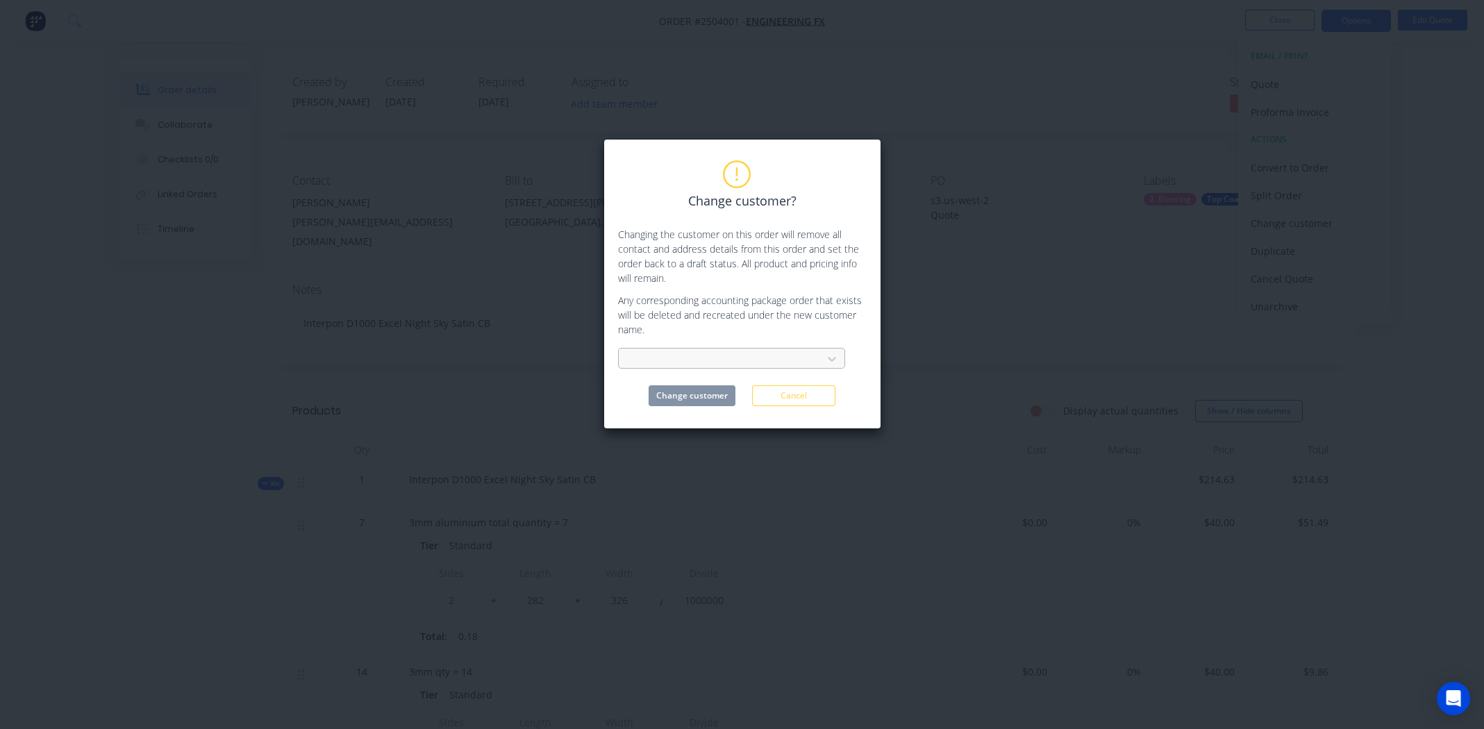
click at [685, 359] on div at bounding box center [722, 359] width 185 height 17
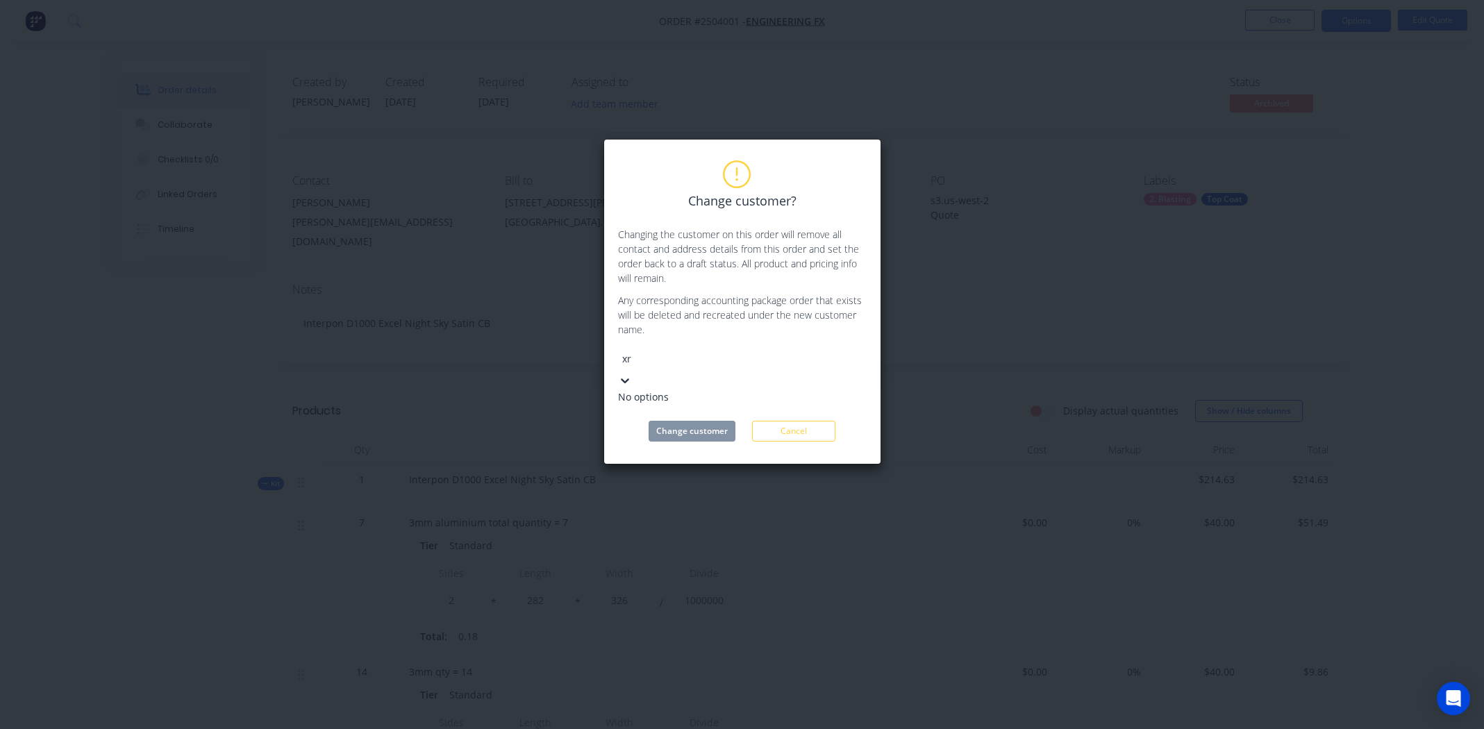
type input "x"
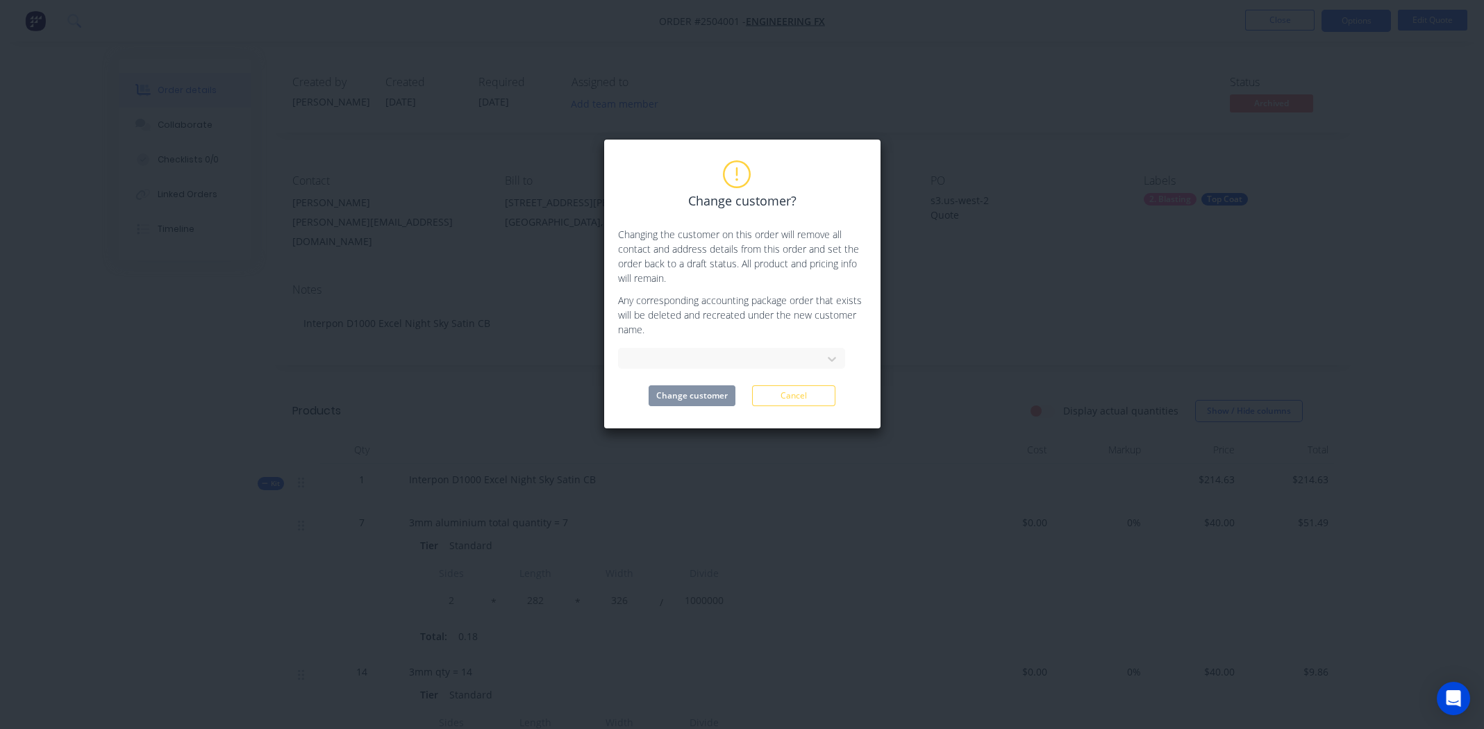
click at [1084, 360] on div "Change customer? Changing the customer on this order will remove all contact an…" at bounding box center [742, 364] width 1484 height 729
click at [808, 402] on button "Cancel" at bounding box center [793, 395] width 83 height 21
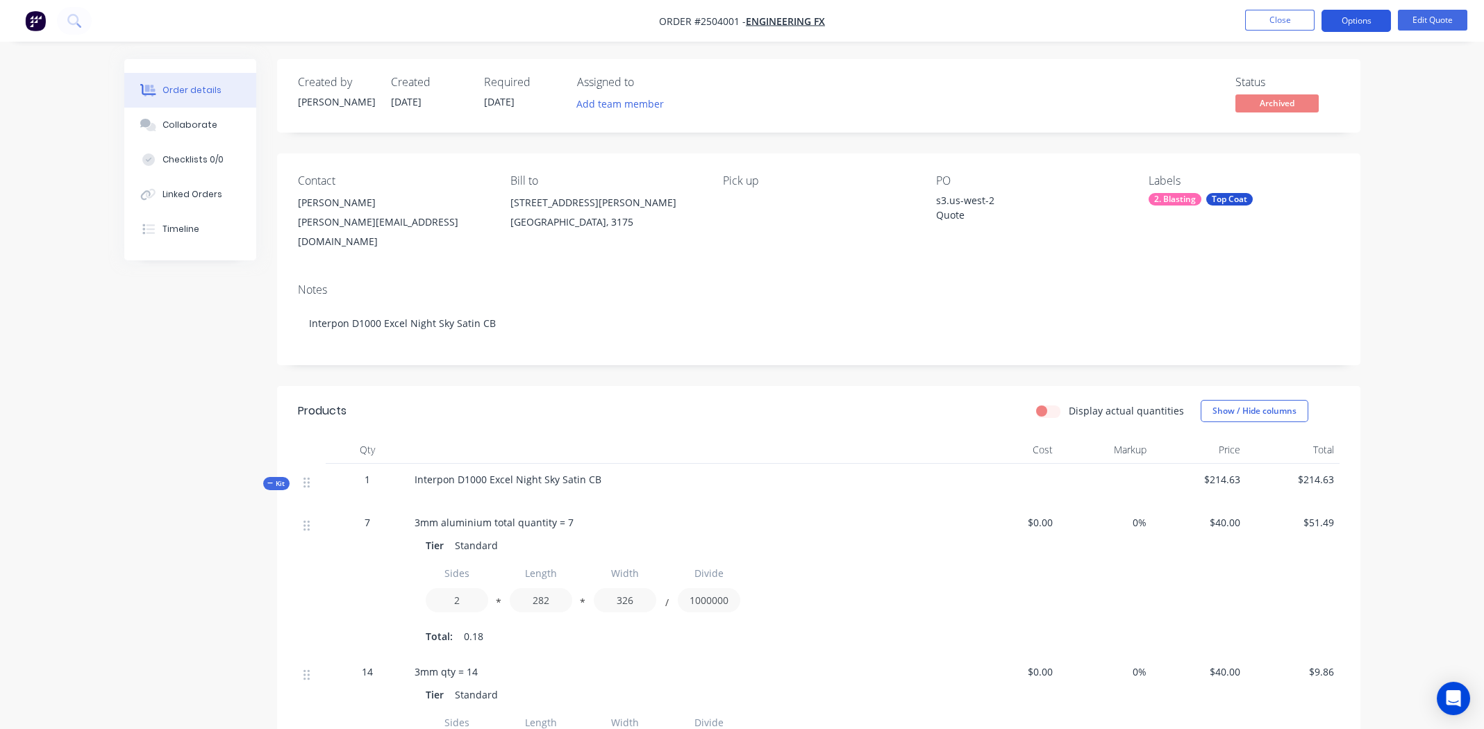
click at [1356, 16] on button "Options" at bounding box center [1356, 21] width 69 height 22
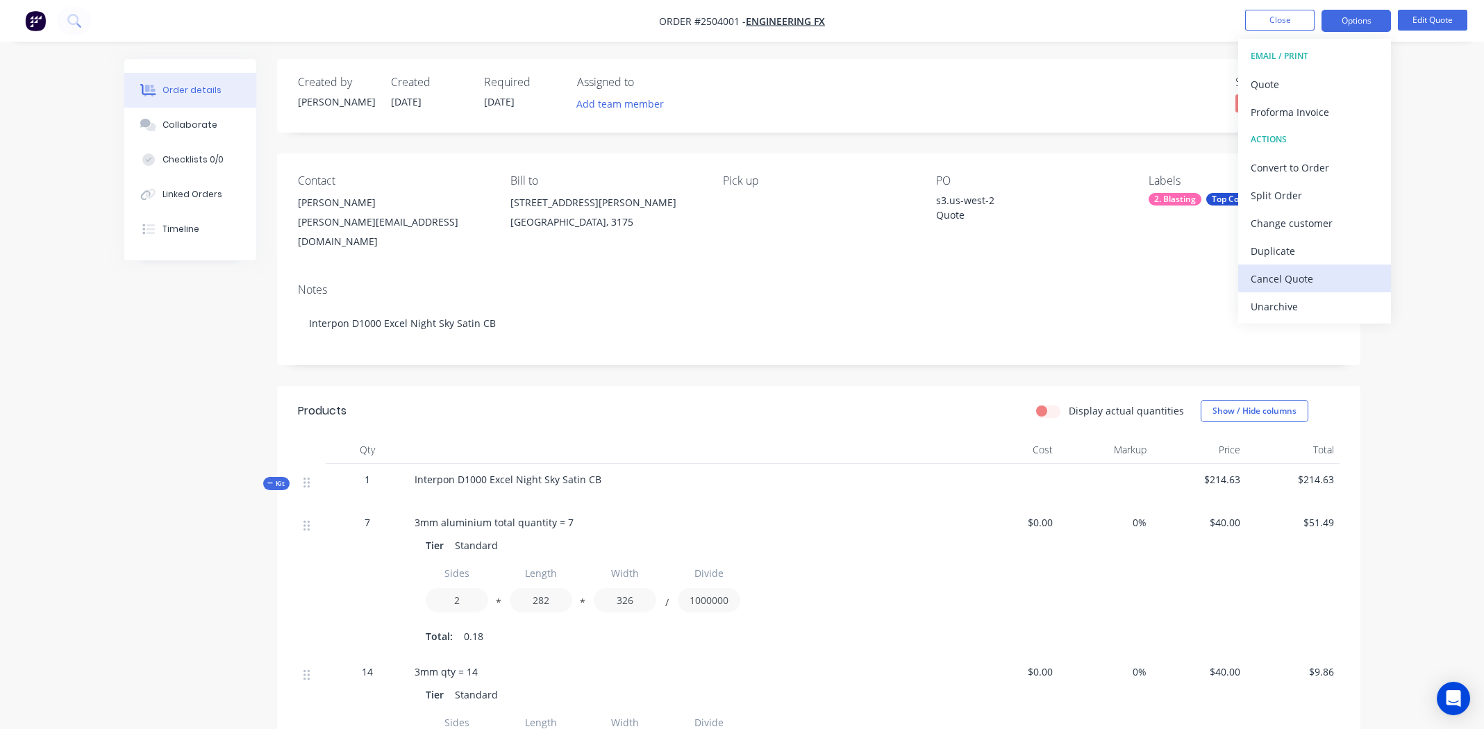
click at [1308, 278] on div "Cancel Quote" at bounding box center [1315, 279] width 128 height 20
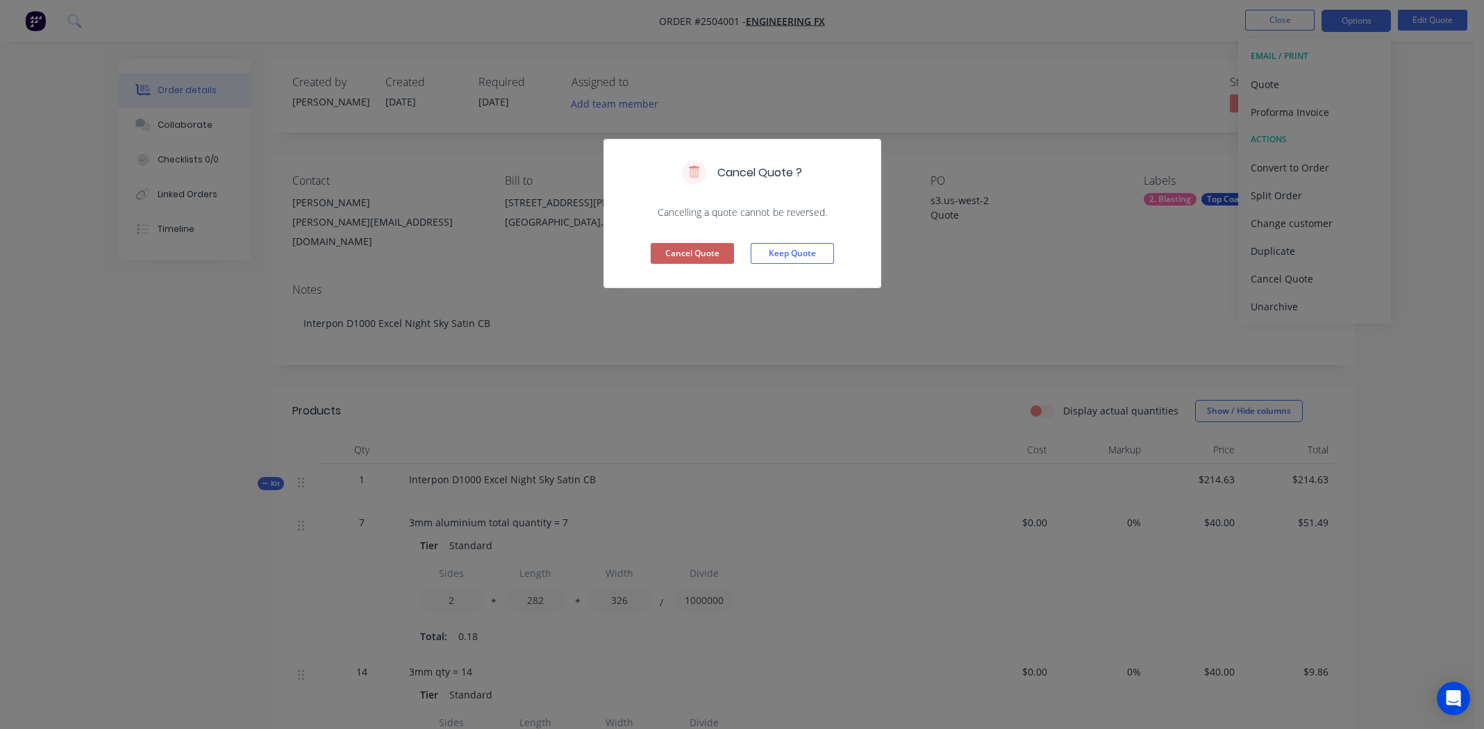
click at [695, 253] on button "Cancel Quote" at bounding box center [692, 253] width 83 height 21
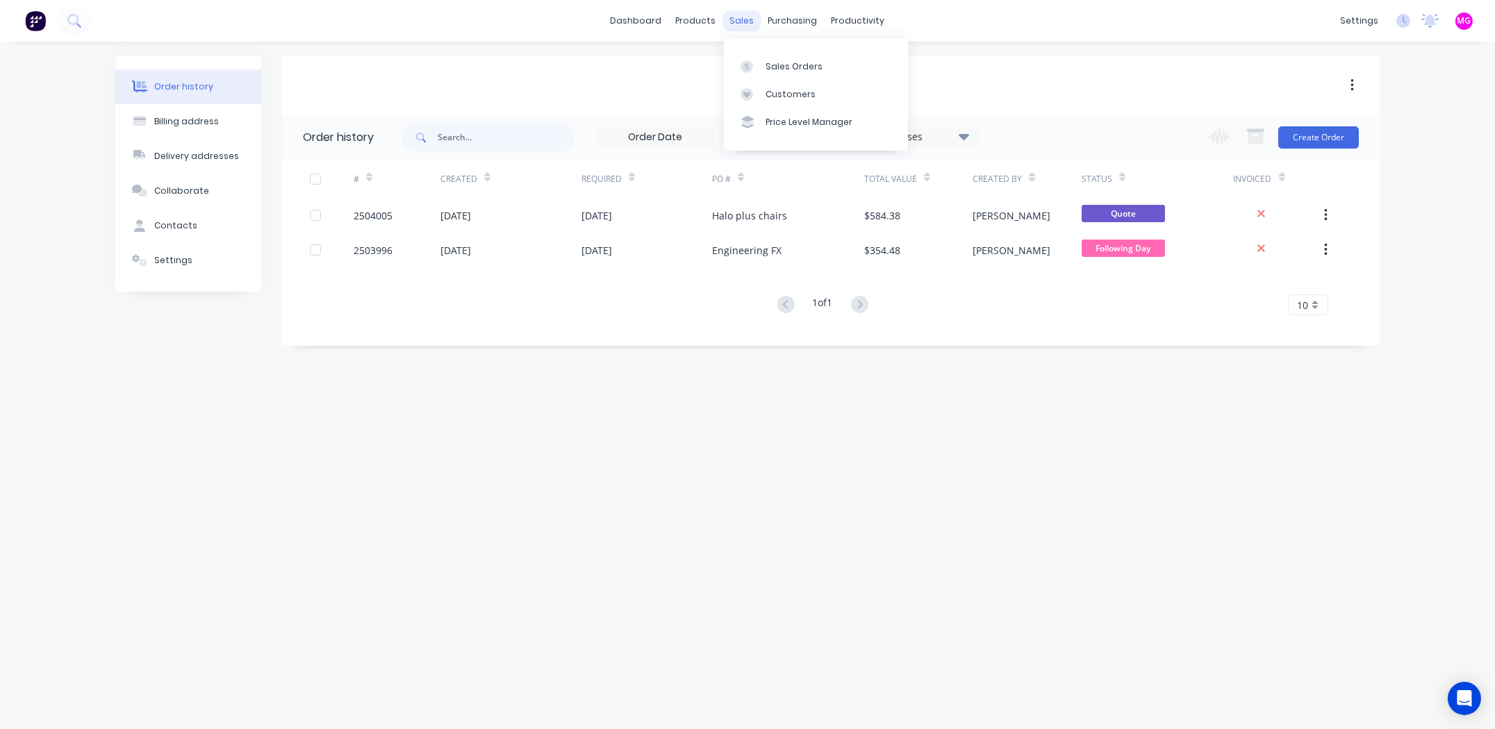
click at [746, 19] on div "sales" at bounding box center [742, 20] width 38 height 21
click at [785, 62] on div "Sales Orders" at bounding box center [793, 66] width 57 height 13
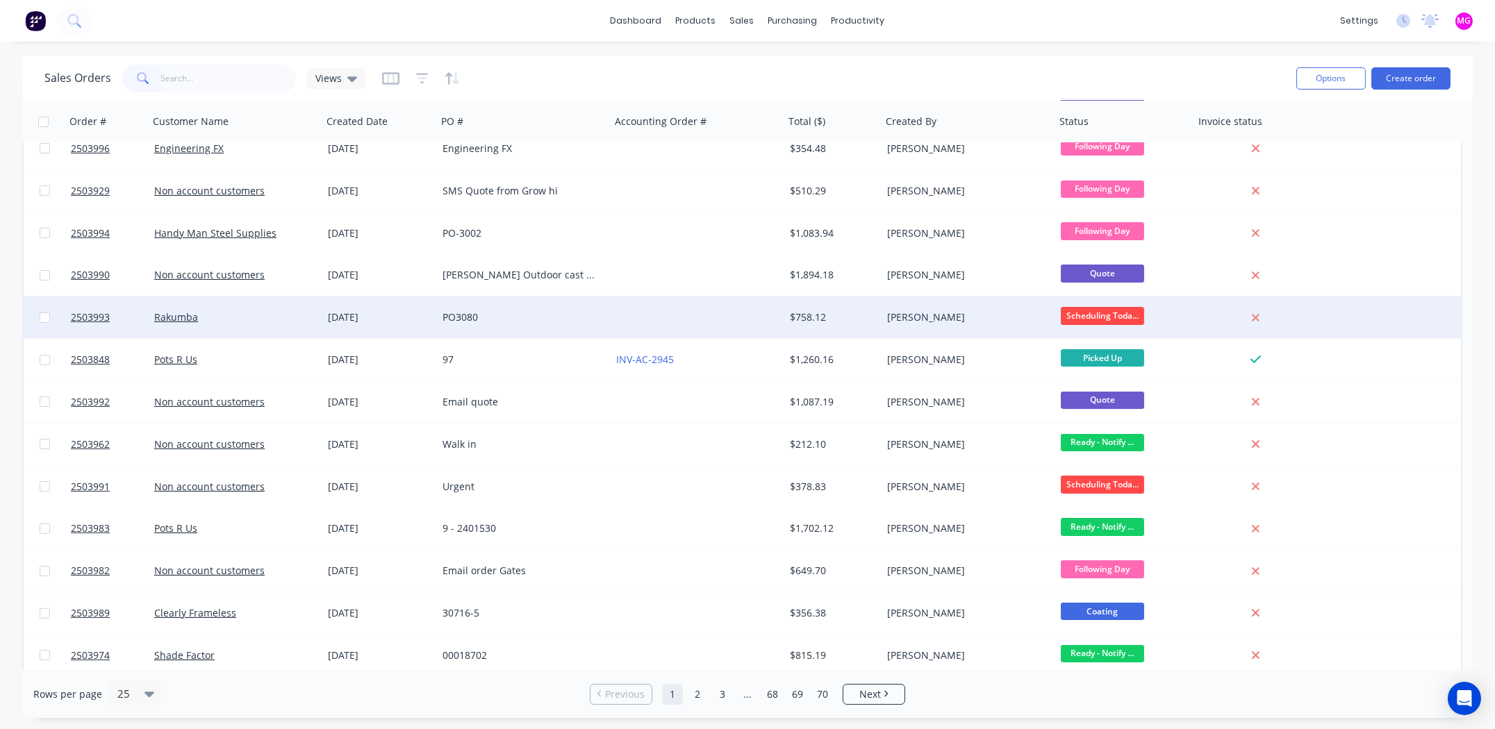
scroll to position [529, 0]
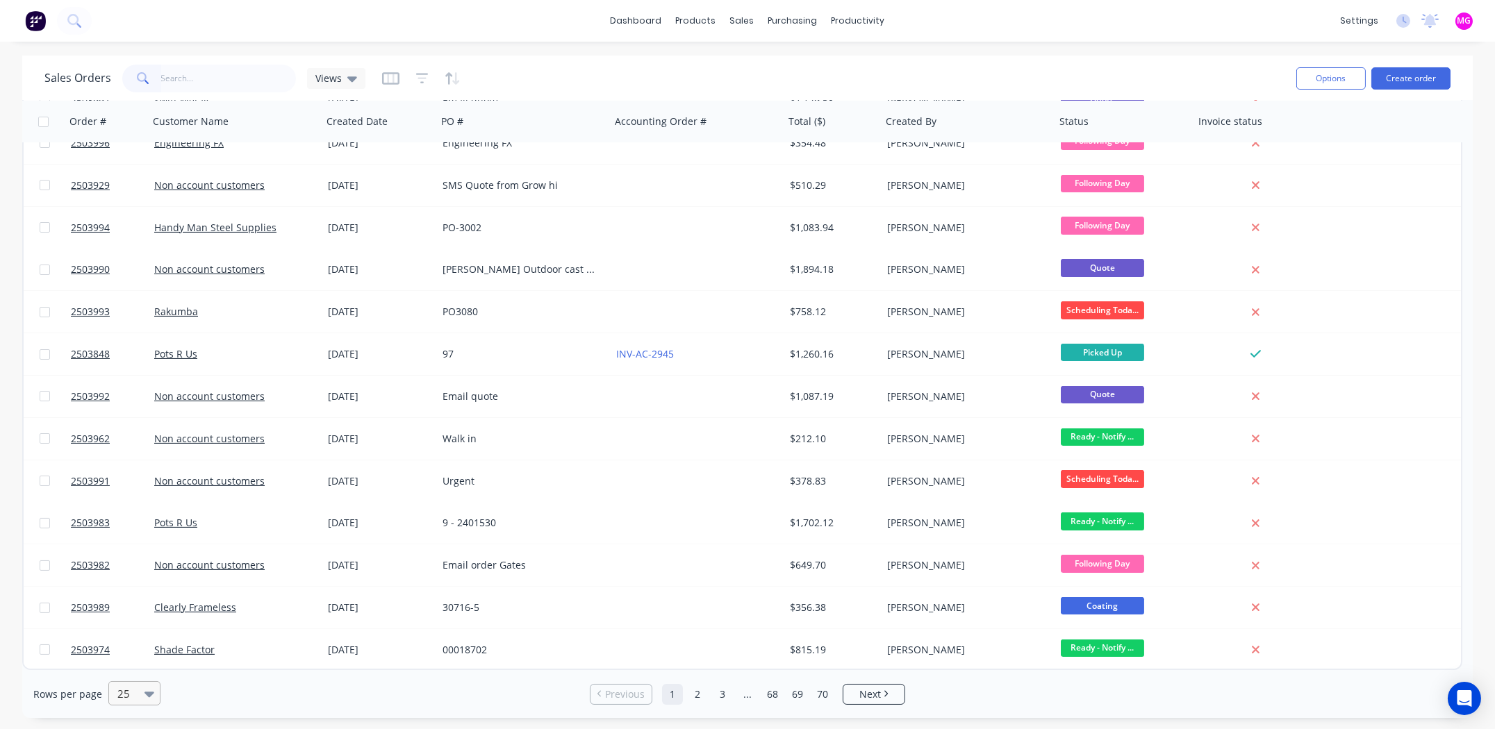
click at [149, 693] on icon at bounding box center [149, 695] width 10 height 6
click at [124, 663] on div "100" at bounding box center [132, 660] width 52 height 26
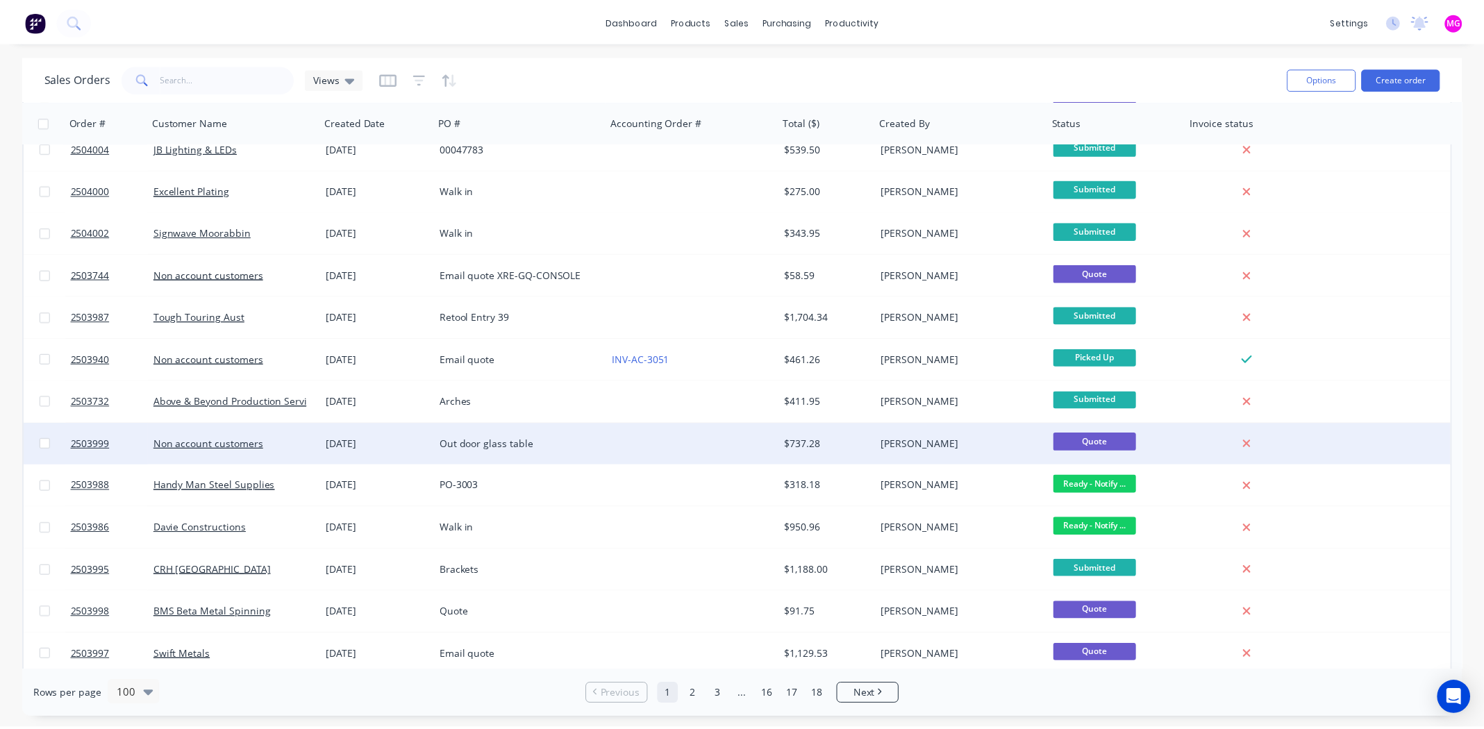
scroll to position [0, 0]
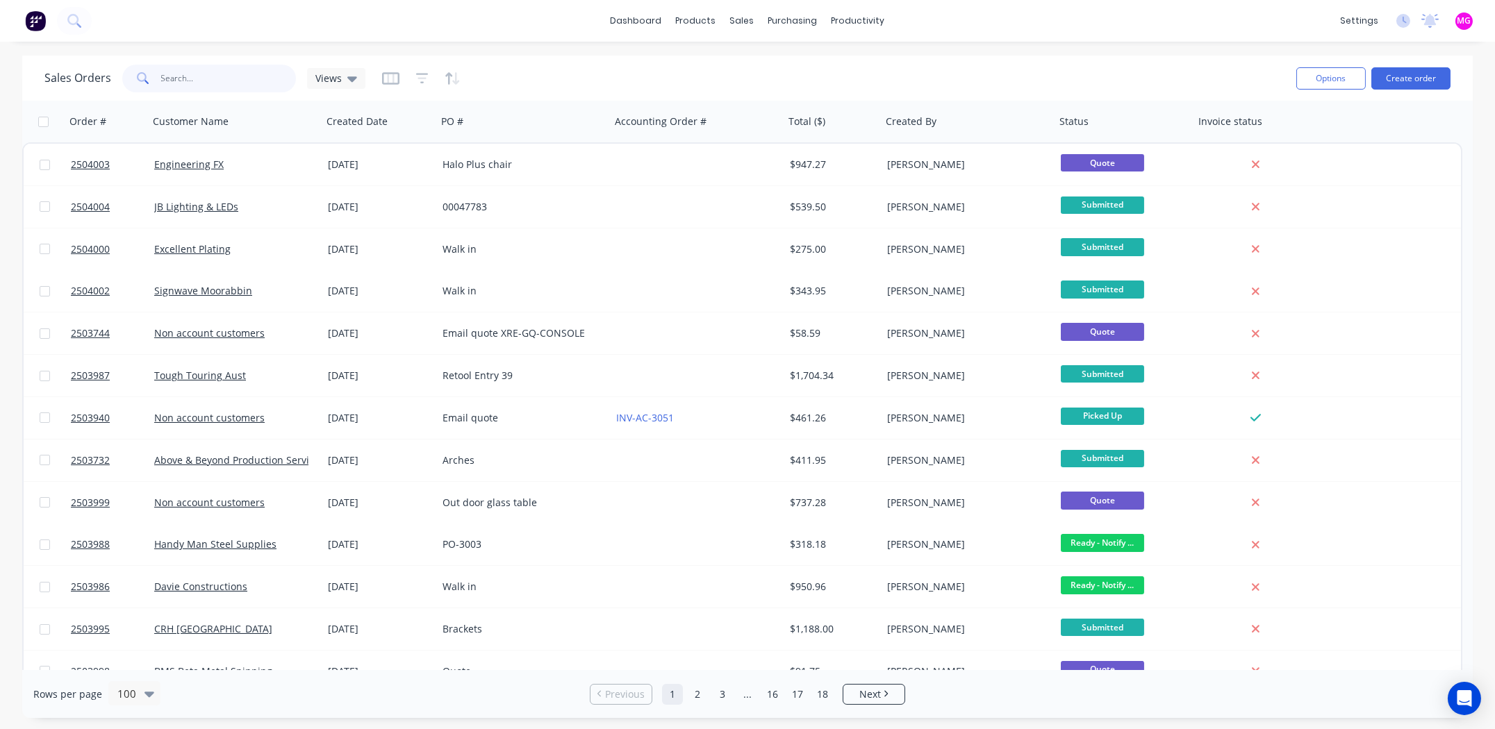
click at [199, 82] on input "text" at bounding box center [228, 79] width 135 height 28
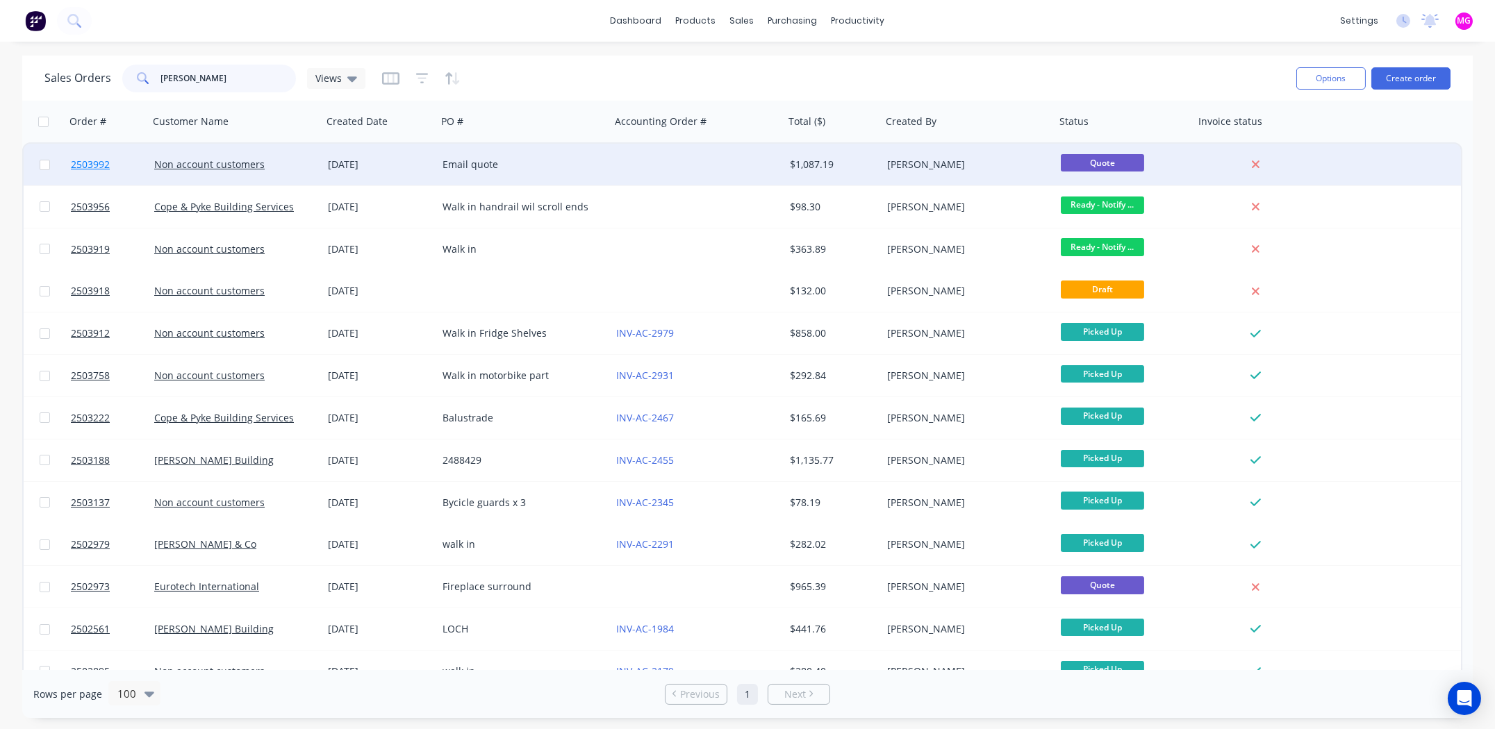
type input "[PERSON_NAME]"
click at [91, 167] on span "2503992" at bounding box center [90, 165] width 39 height 14
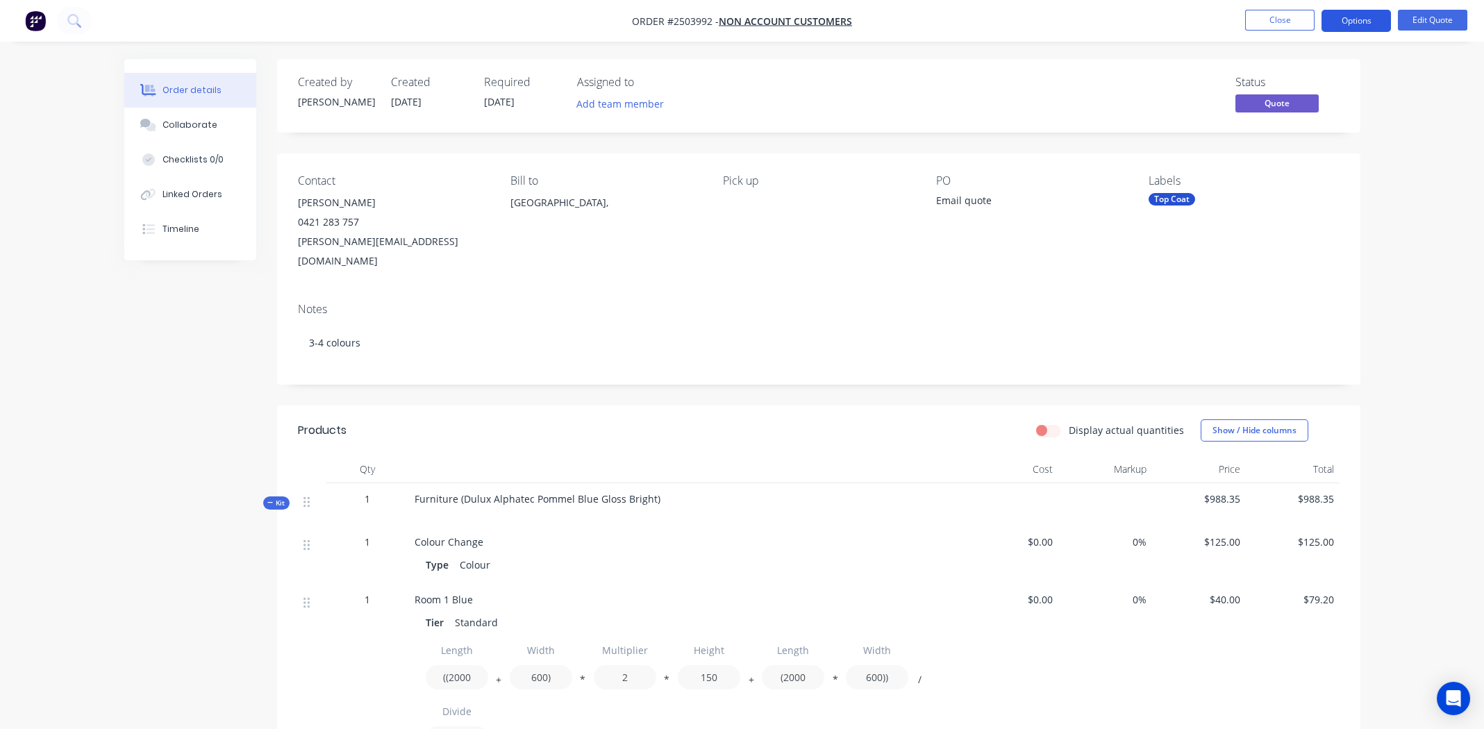
click at [1357, 19] on button "Options" at bounding box center [1356, 21] width 69 height 22
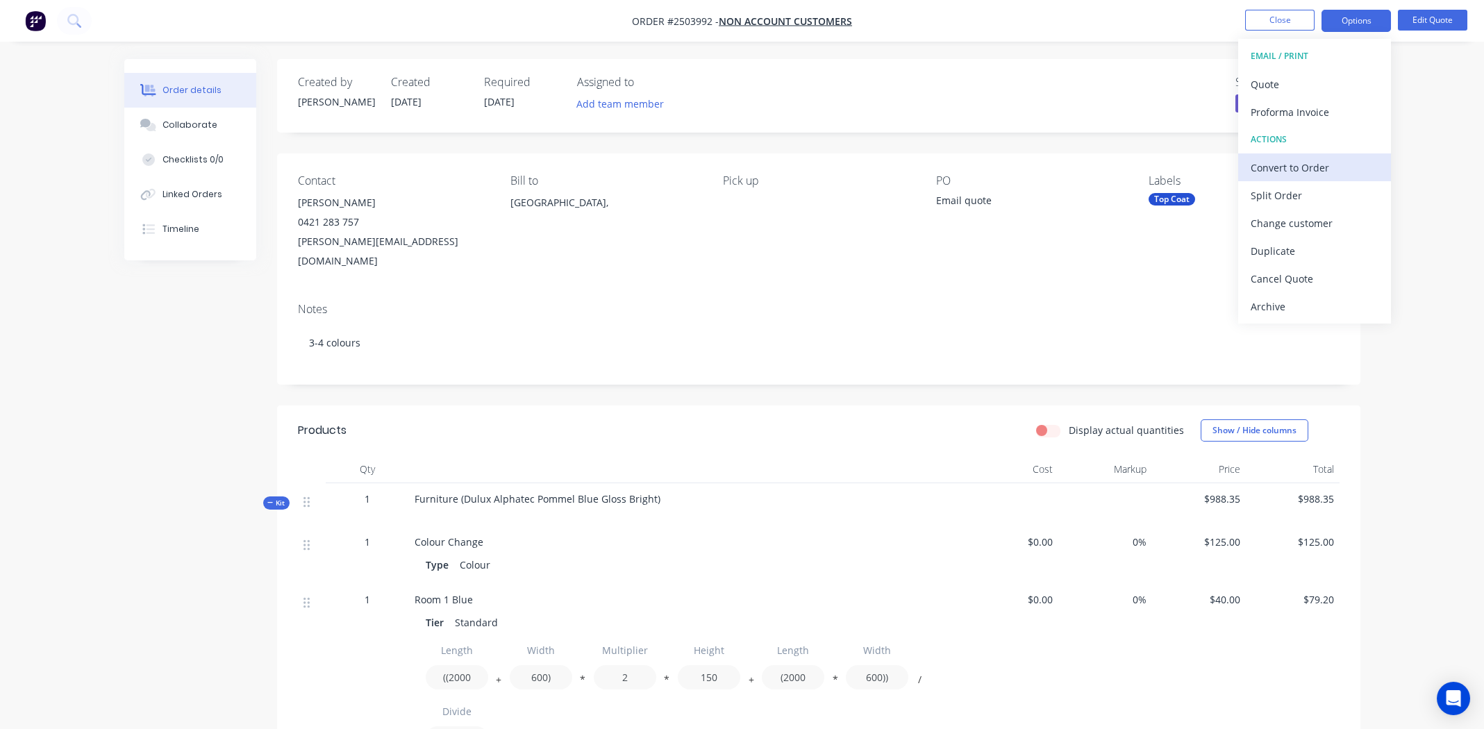
click at [1281, 161] on div "Convert to Order" at bounding box center [1315, 168] width 128 height 20
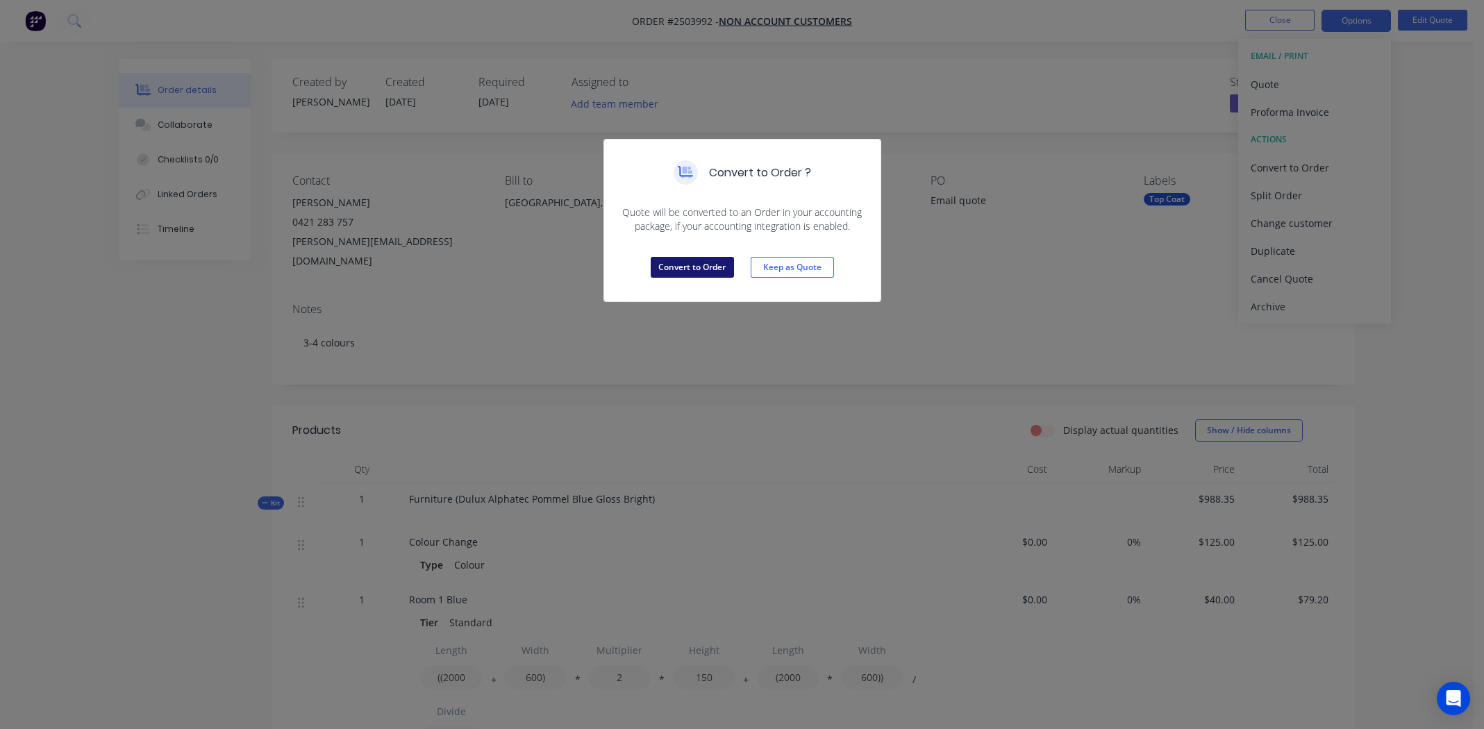
click at [701, 270] on button "Convert to Order" at bounding box center [692, 267] width 83 height 21
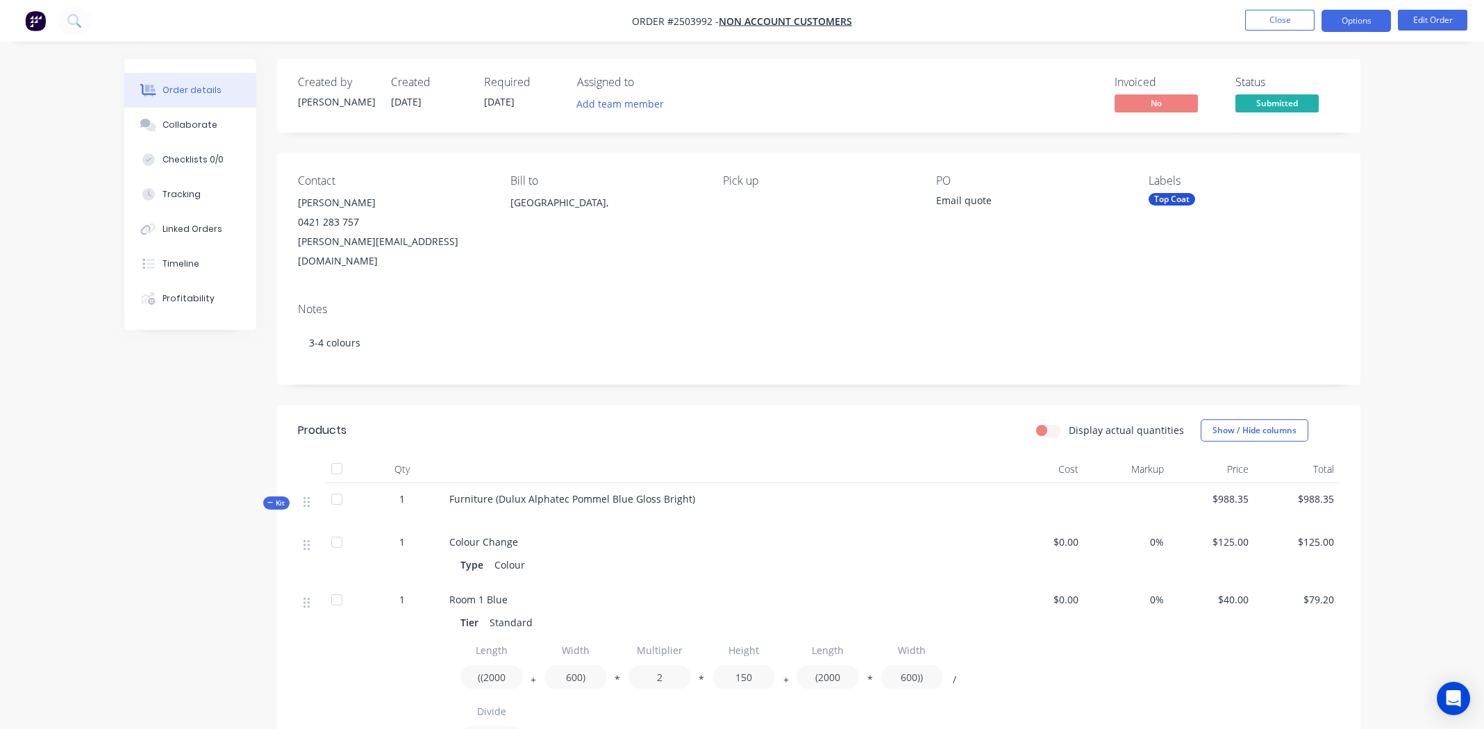
click at [1352, 15] on button "Options" at bounding box center [1356, 21] width 69 height 22
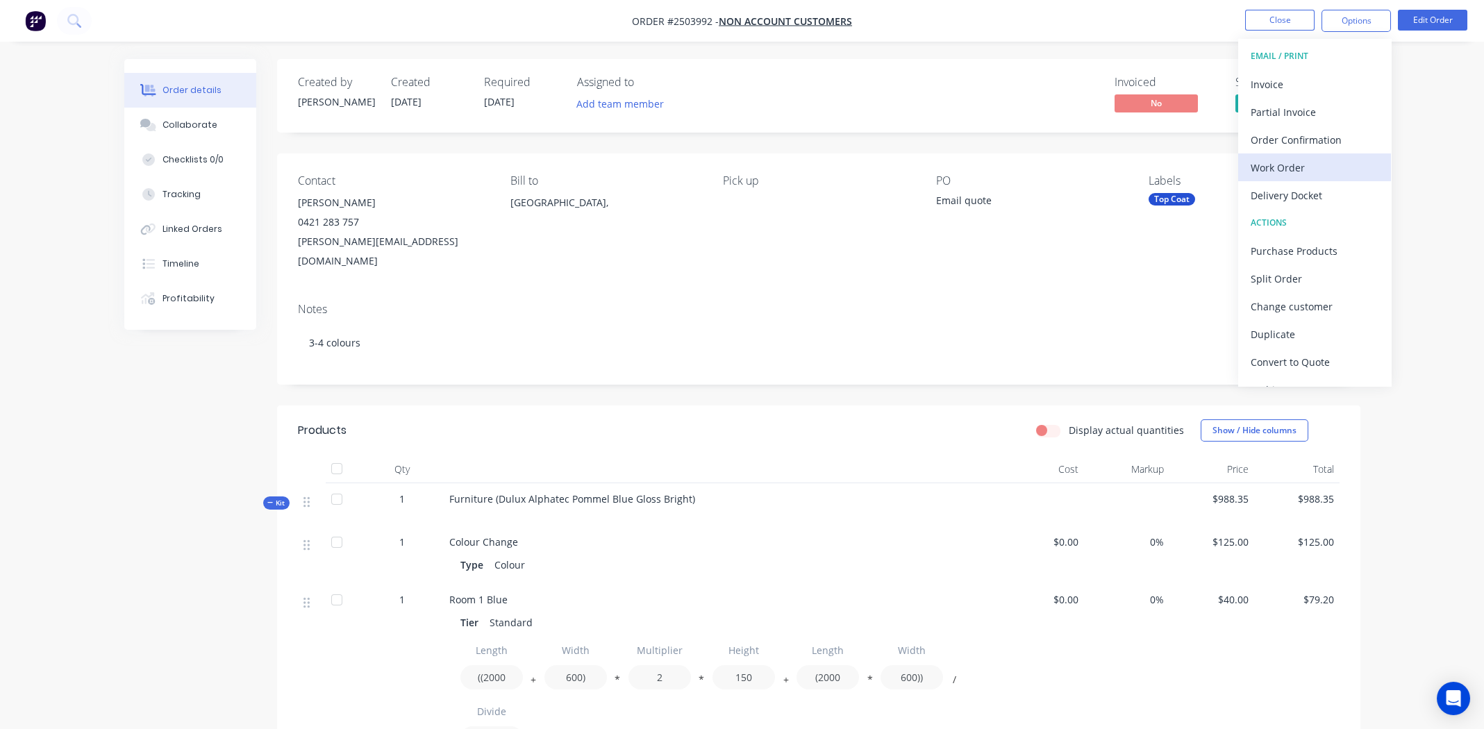
click at [1290, 165] on div "Work Order" at bounding box center [1315, 168] width 128 height 20
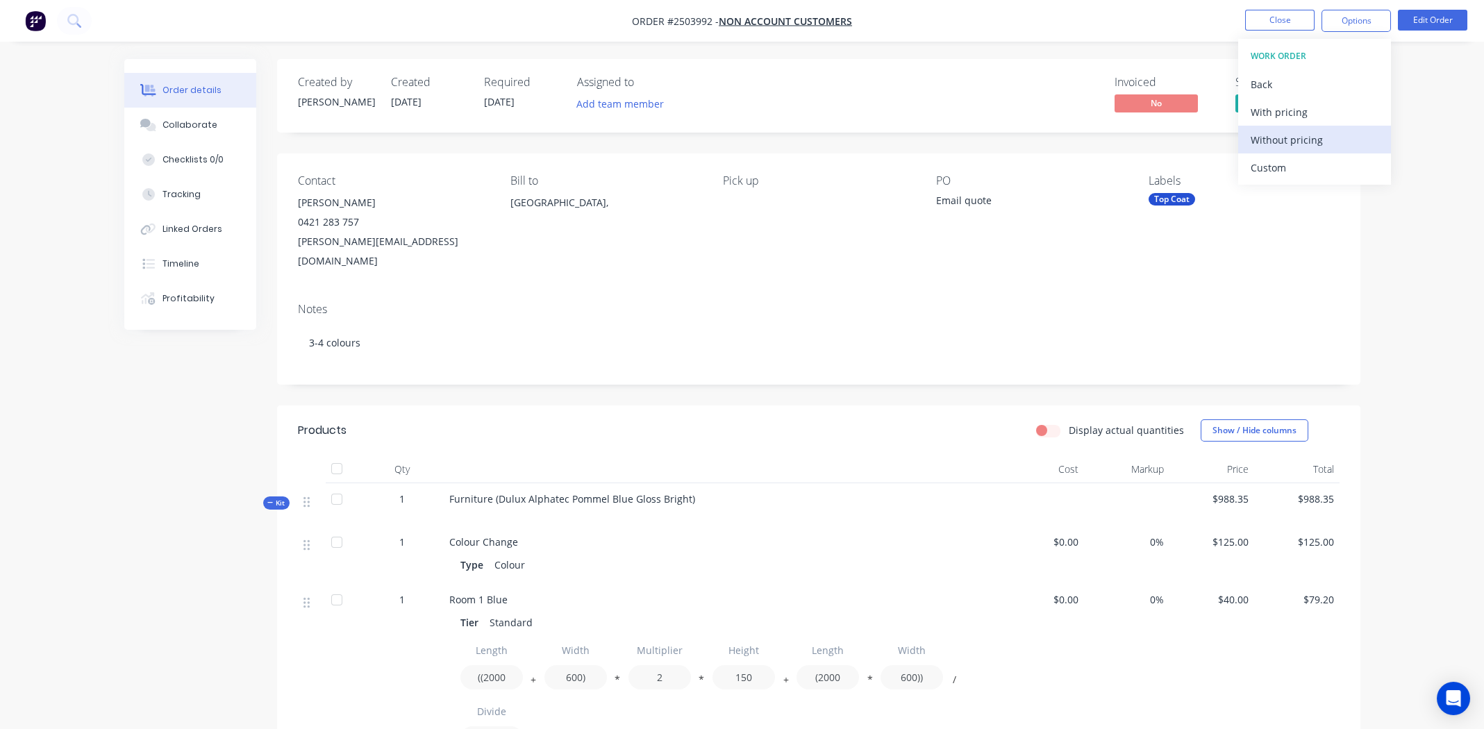
click at [1287, 138] on div "Without pricing" at bounding box center [1315, 140] width 128 height 20
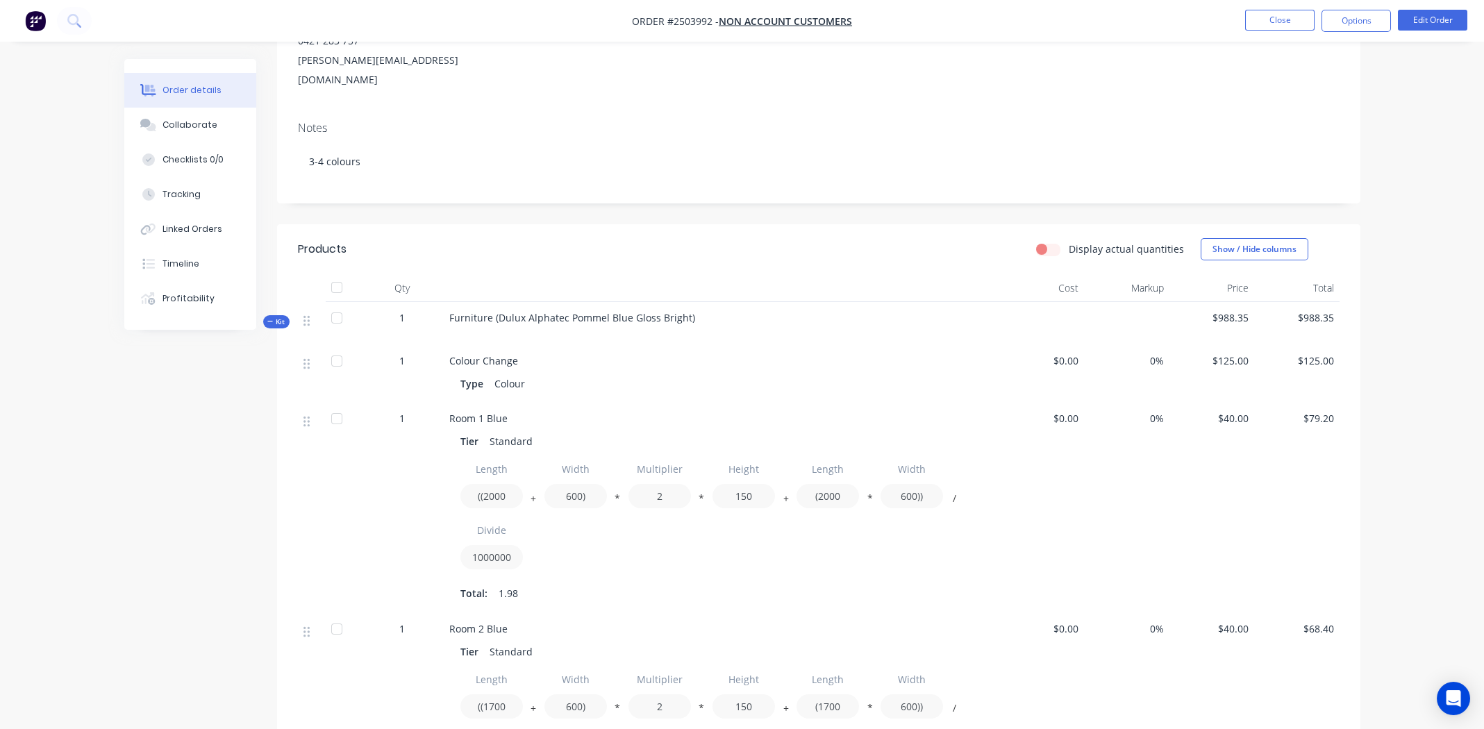
scroll to position [277, 0]
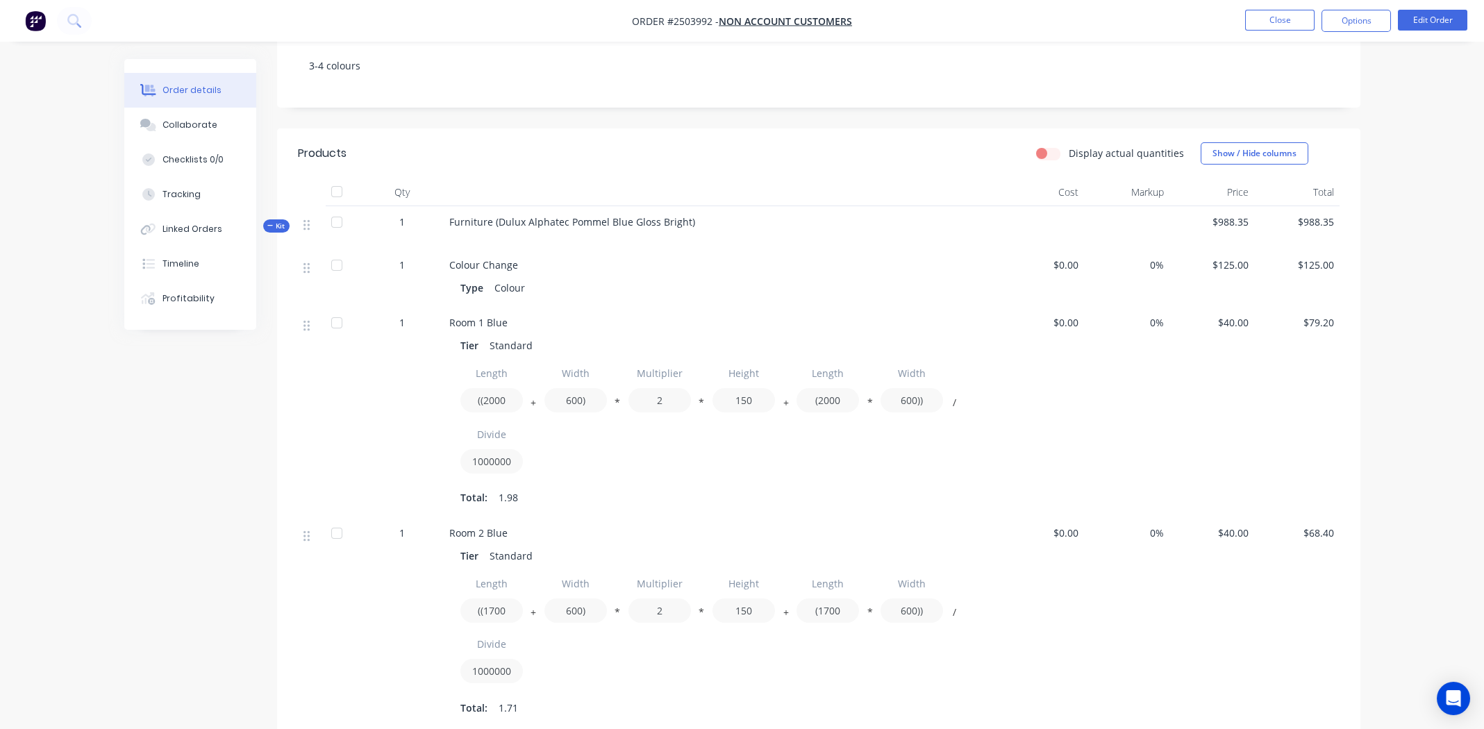
click at [637, 215] on span "Furniture (Dulux Alphatec Pommel Blue Gloss Bright)" at bounding box center [572, 221] width 246 height 13
click at [1424, 18] on button "Edit Order" at bounding box center [1432, 20] width 69 height 21
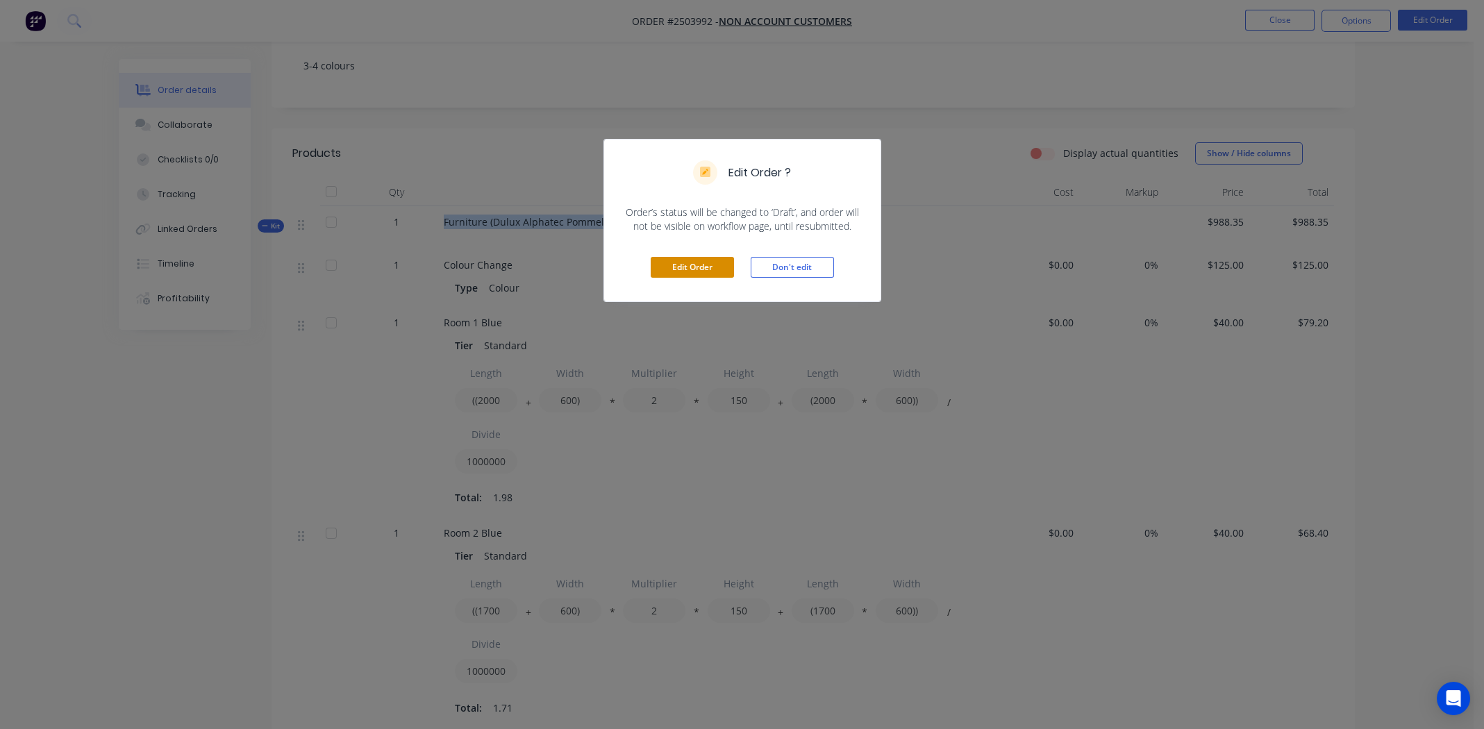
click at [708, 266] on button "Edit Order" at bounding box center [692, 267] width 83 height 21
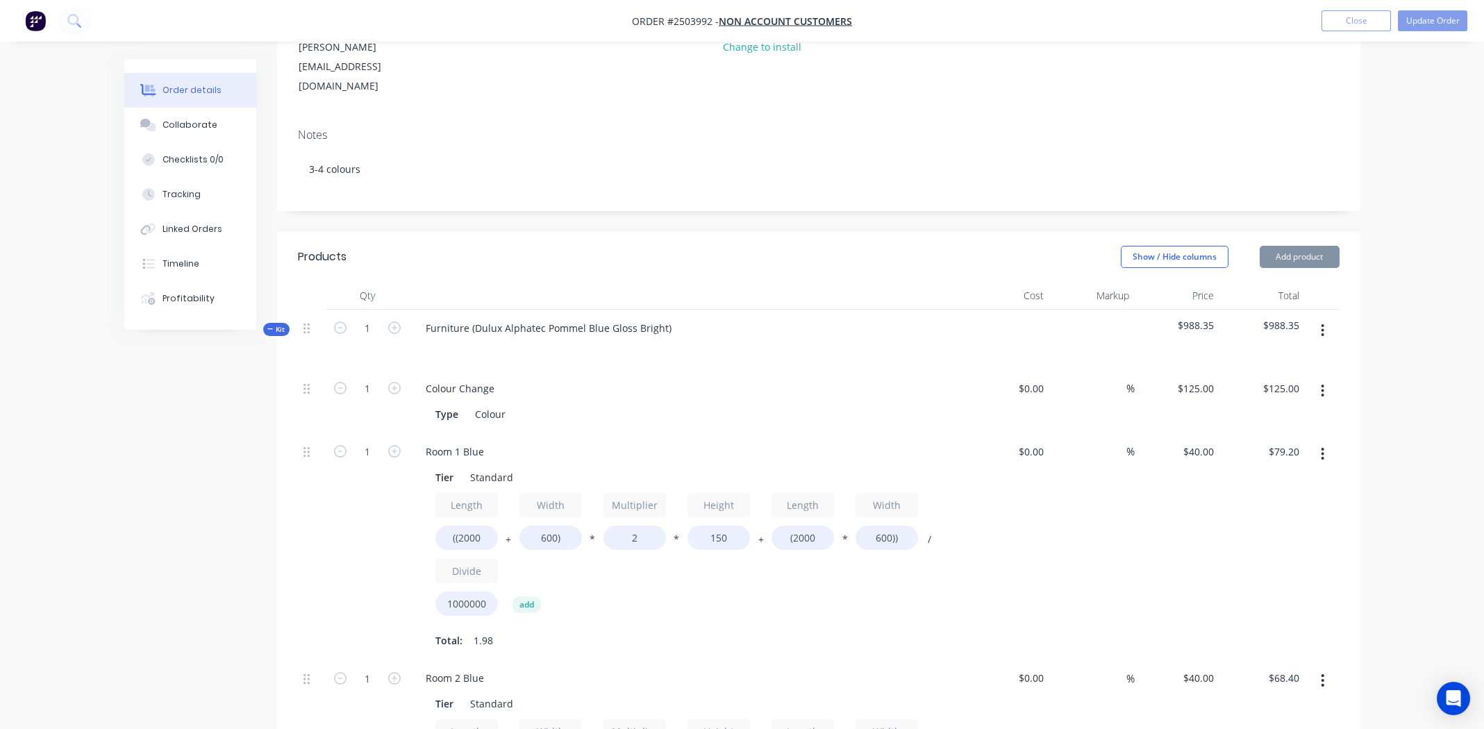
scroll to position [208, 0]
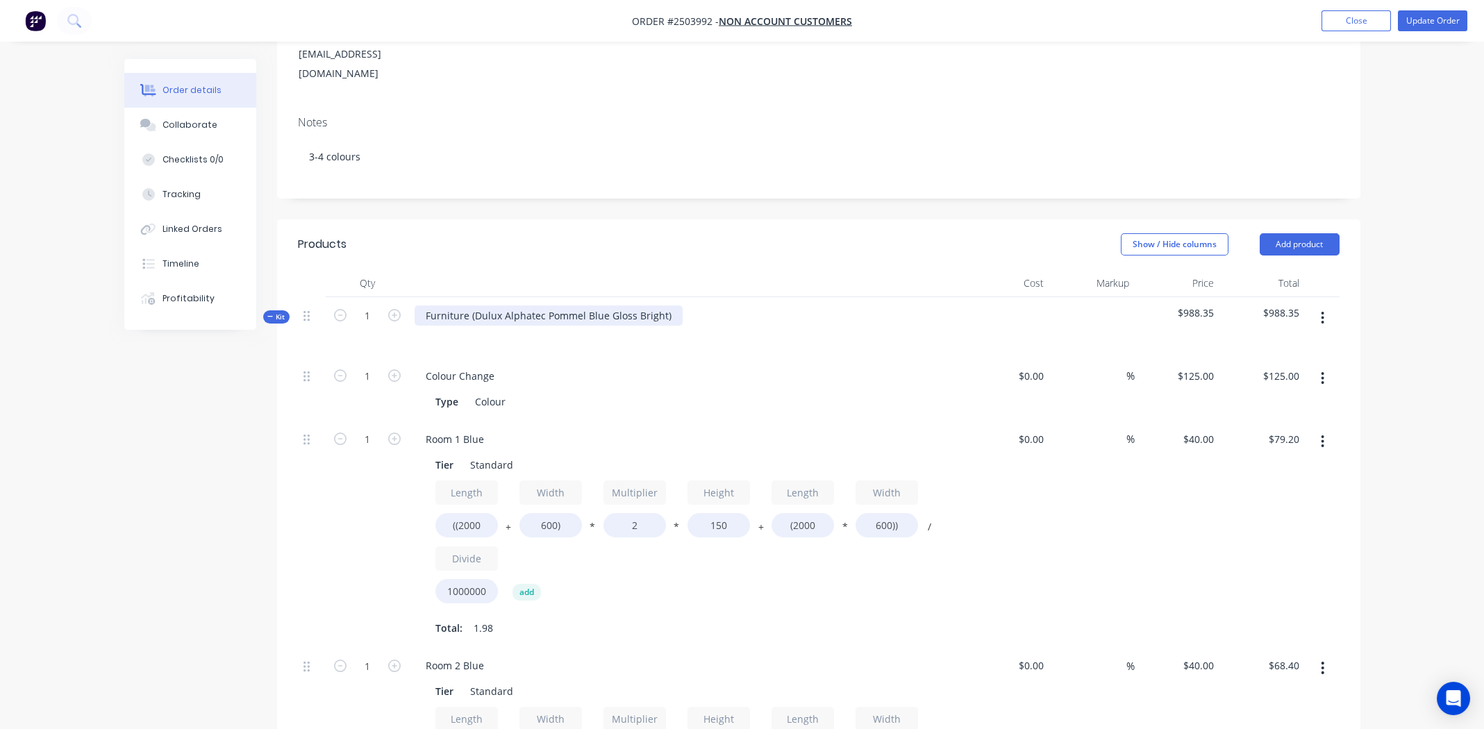
drag, startPoint x: 667, startPoint y: 275, endPoint x: 786, endPoint y: 292, distance: 119.9
click at [789, 297] on div "Furniture (Dulux Alphatec Pommel Blue Gloss Bright)" at bounding box center [687, 327] width 556 height 60
click at [1324, 233] on button "Add product" at bounding box center [1300, 244] width 80 height 22
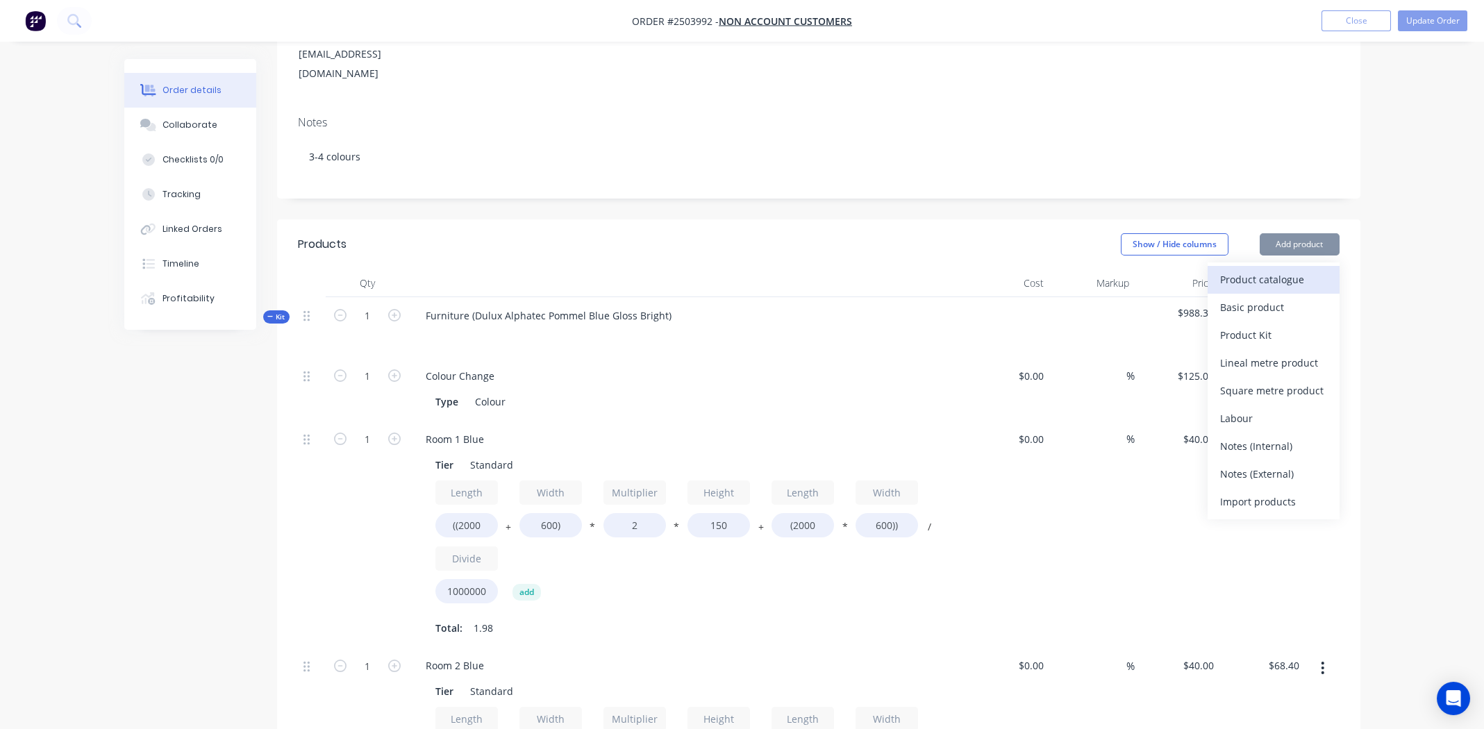
click at [1297, 269] on div "Product catalogue" at bounding box center [1273, 279] width 107 height 20
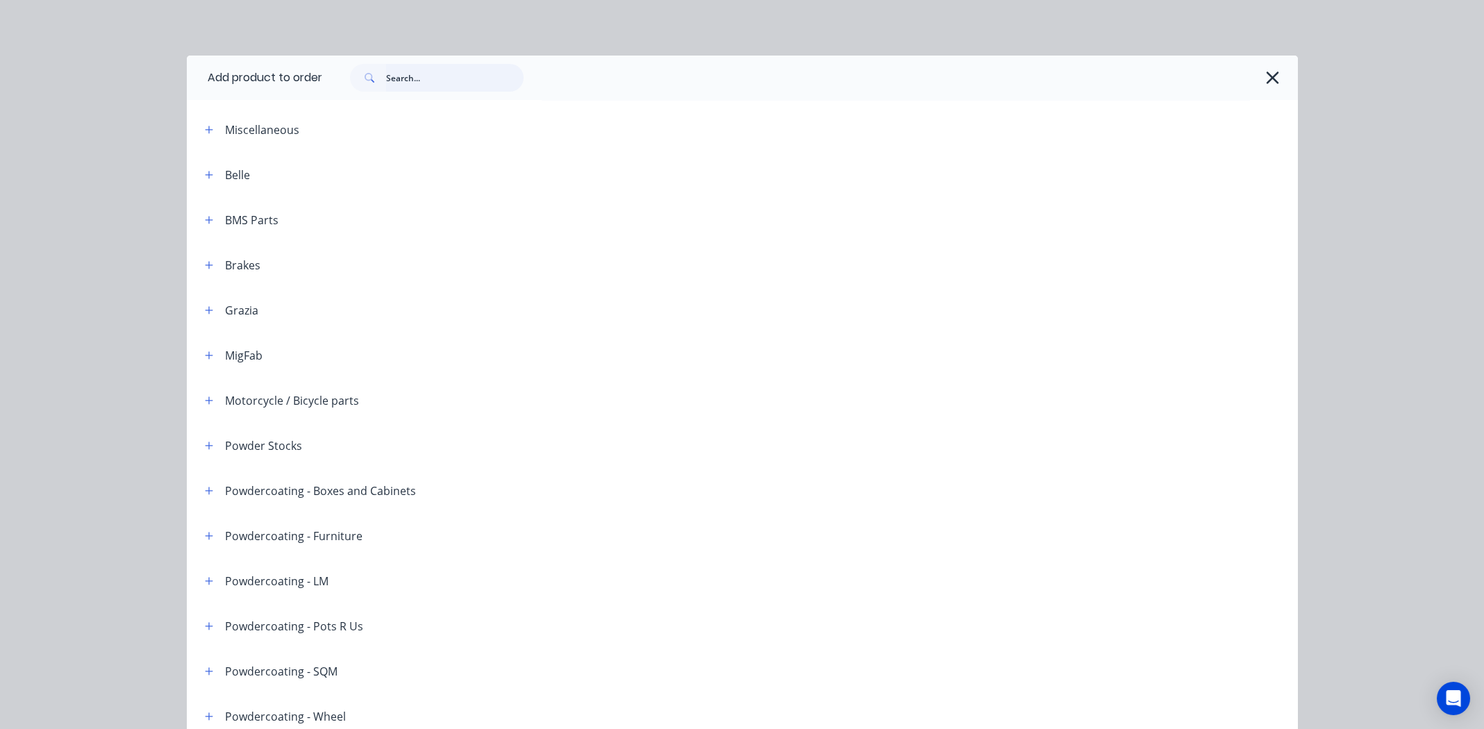
click at [475, 72] on input "text" at bounding box center [455, 78] width 138 height 28
type input "paperbark"
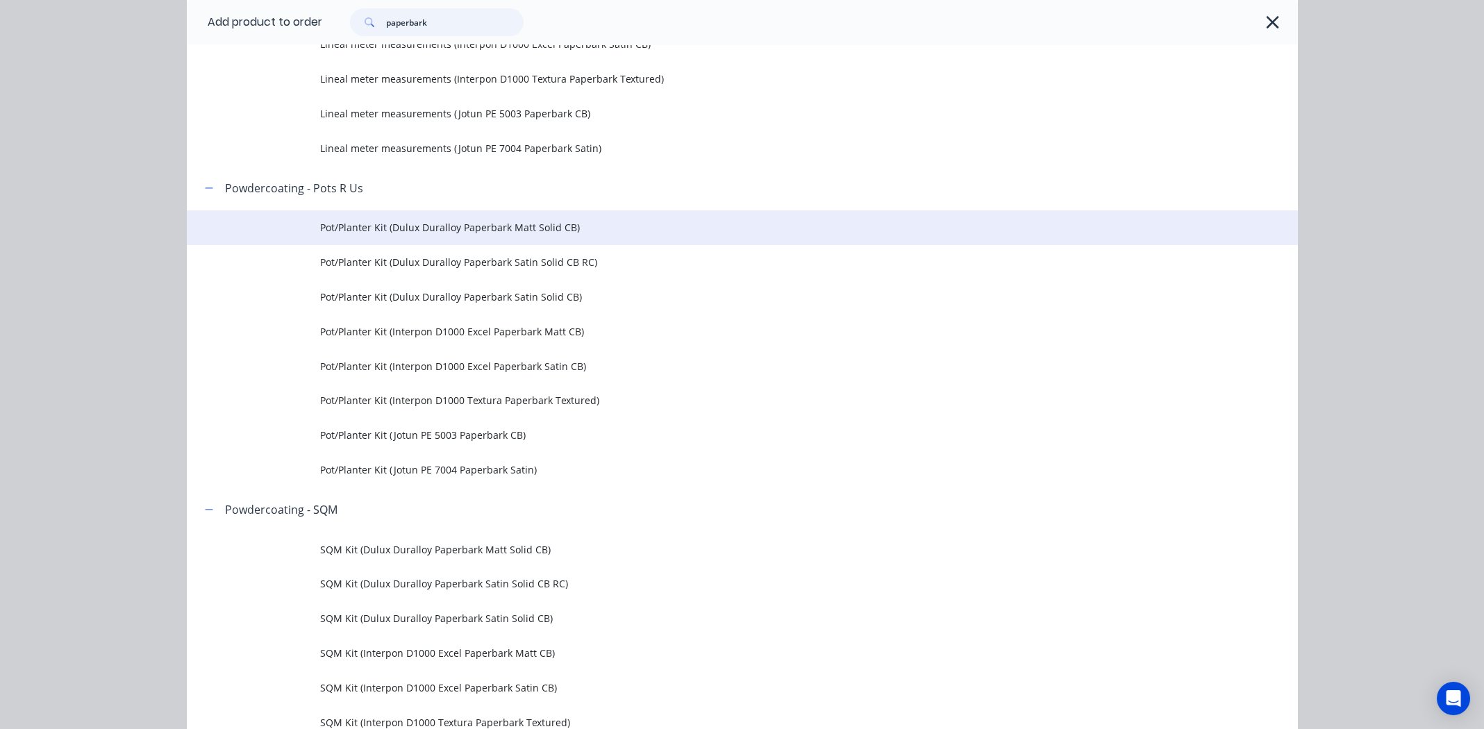
scroll to position [1388, 0]
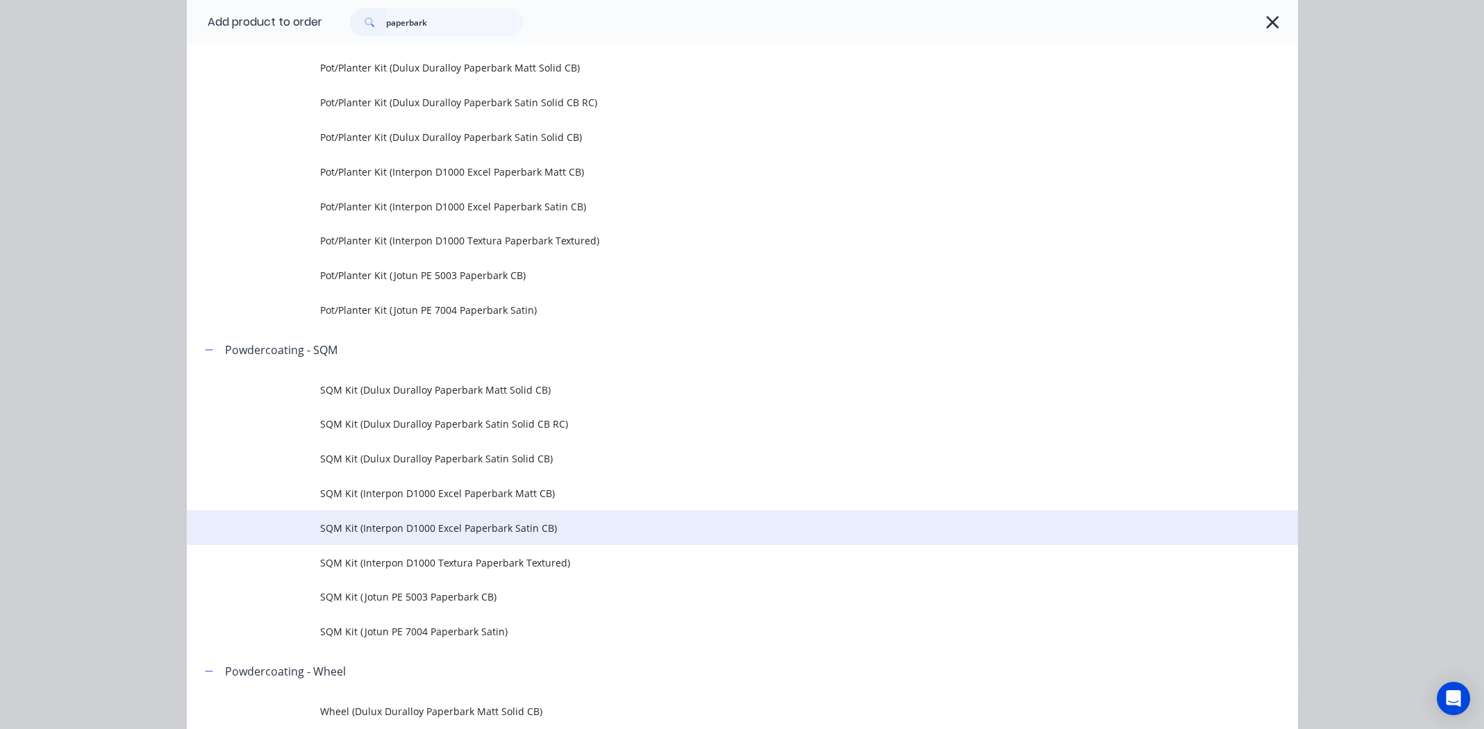
click at [438, 526] on span "SQM Kit (Interpon D1000 Excel Paperbark Satin CB)" at bounding box center [711, 528] width 782 height 15
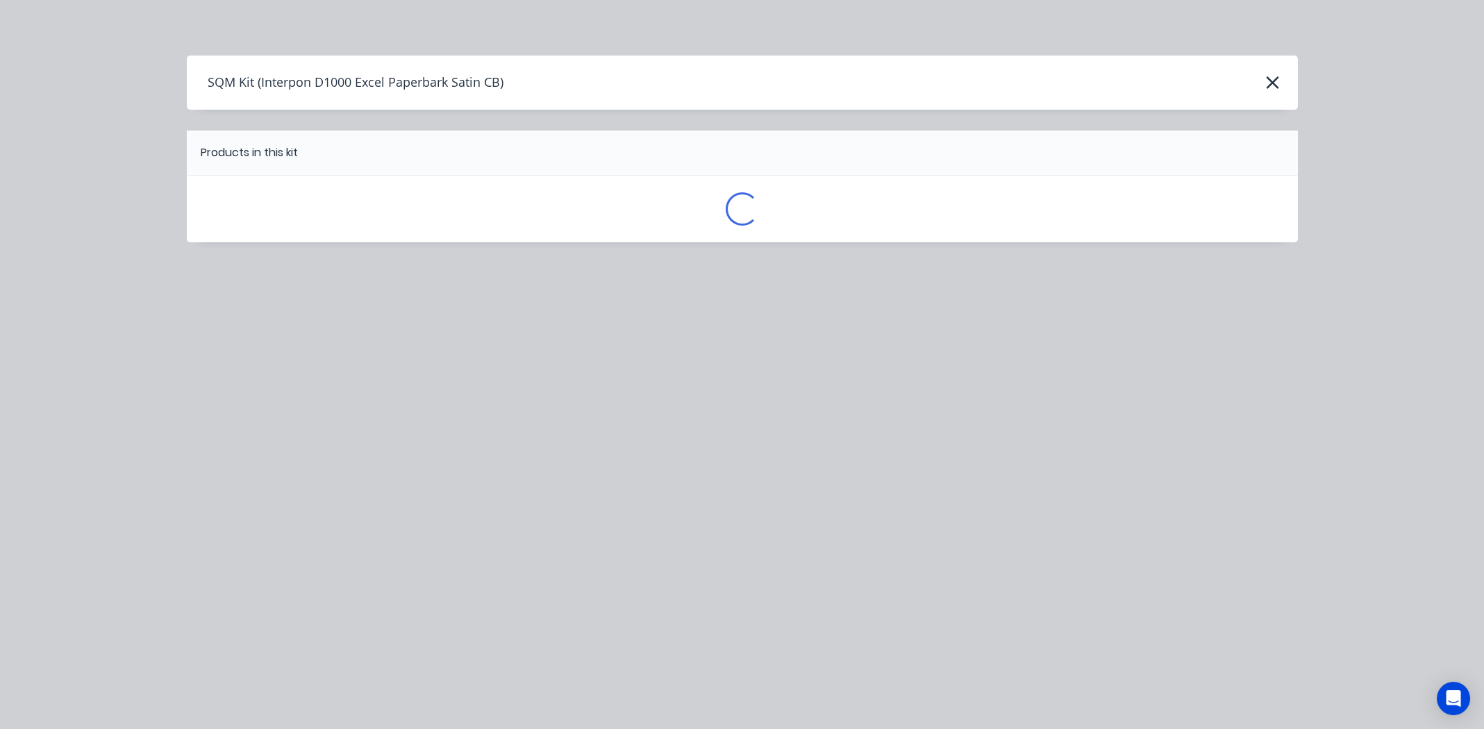
scroll to position [0, 0]
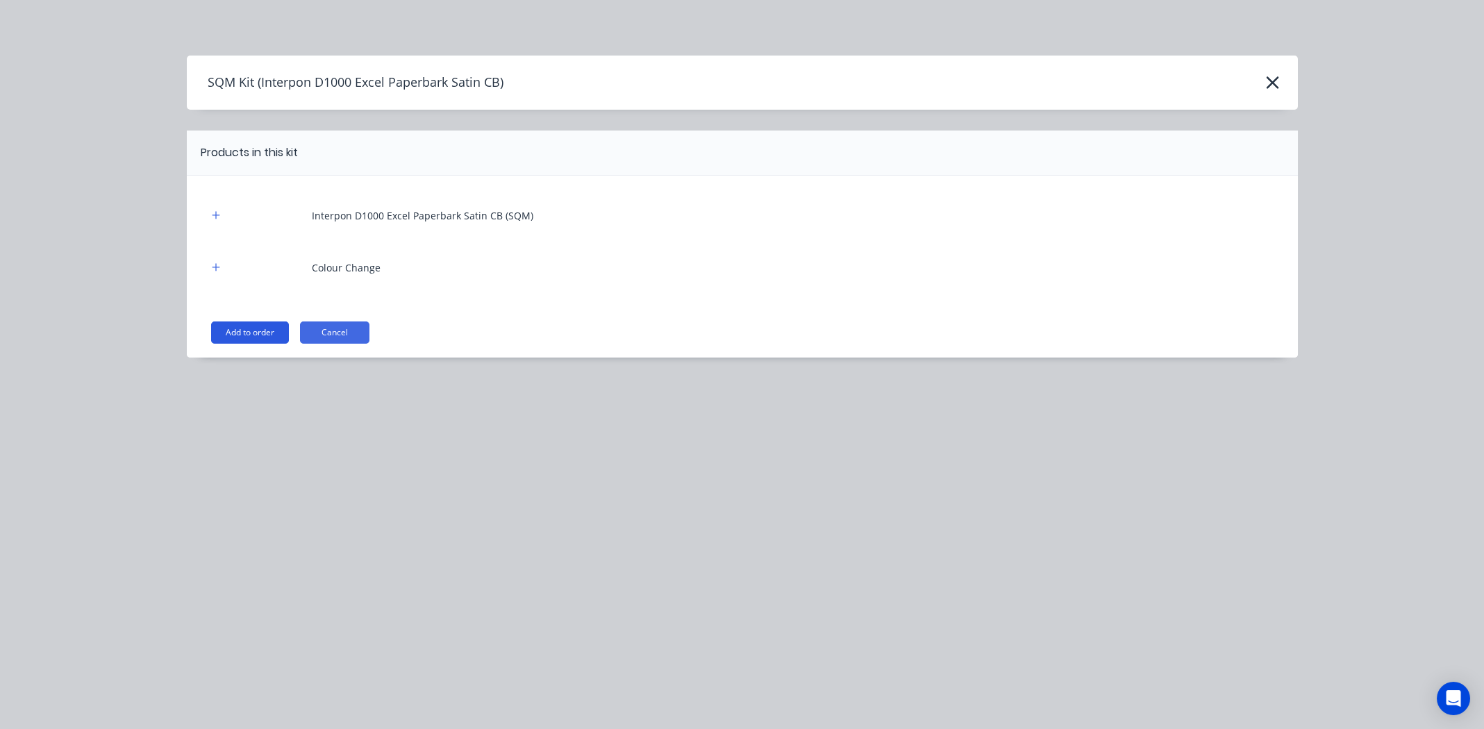
click at [244, 334] on button "Add to order" at bounding box center [250, 333] width 78 height 22
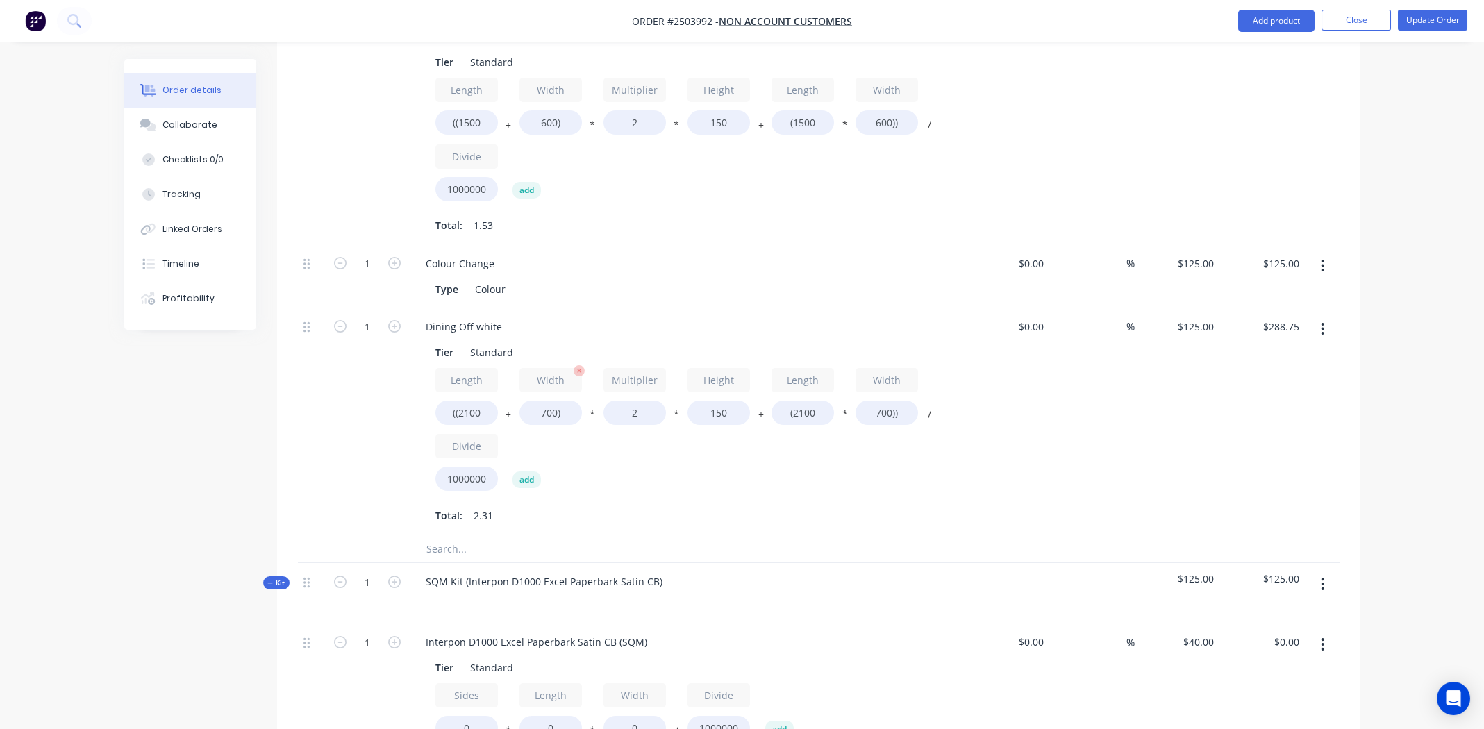
scroll to position [1944, 0]
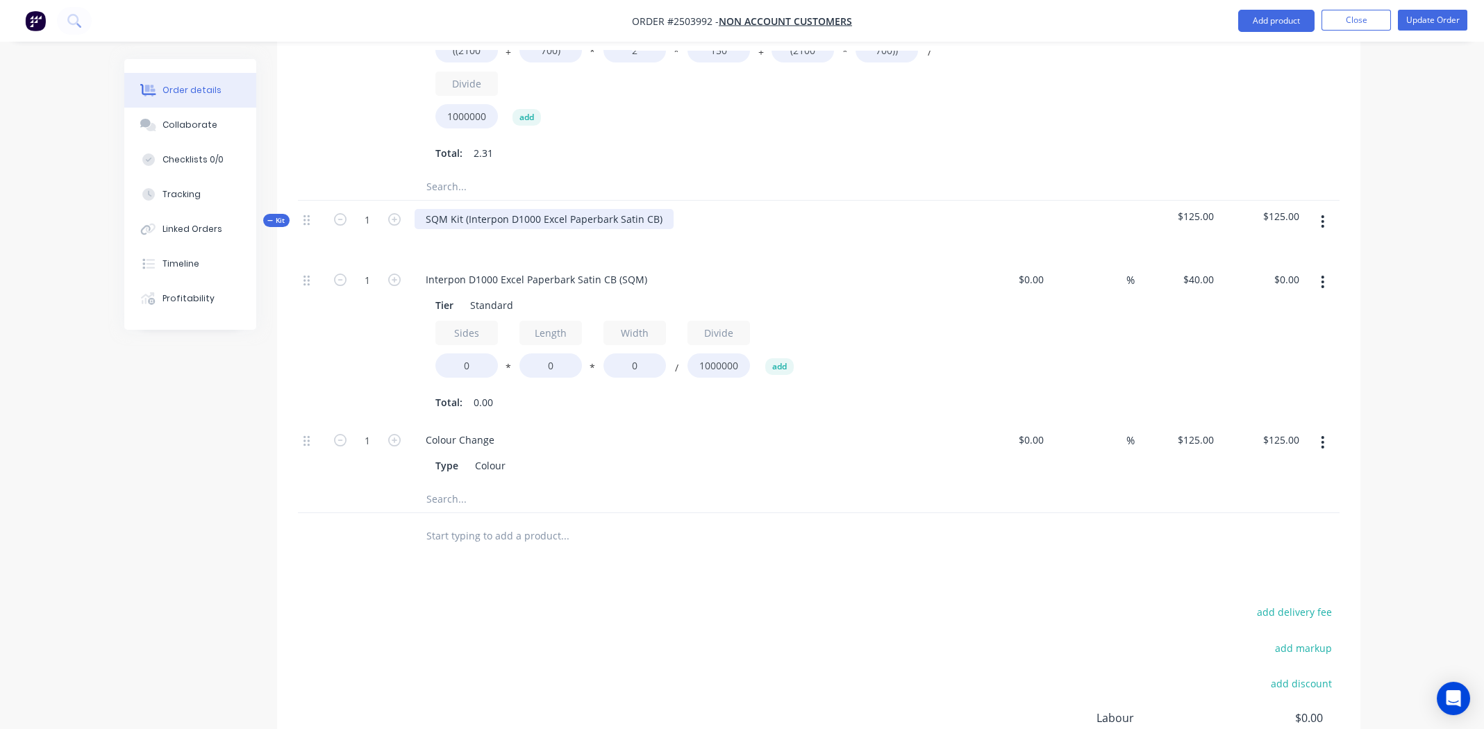
click at [658, 209] on div "SQM Kit (Interpon D1000 Excel Paperbark Satin CB)" at bounding box center [544, 219] width 259 height 20
click at [554, 209] on div "Interpon D1000 Excel Paperbark Satin CB" at bounding box center [521, 219] width 213 height 20
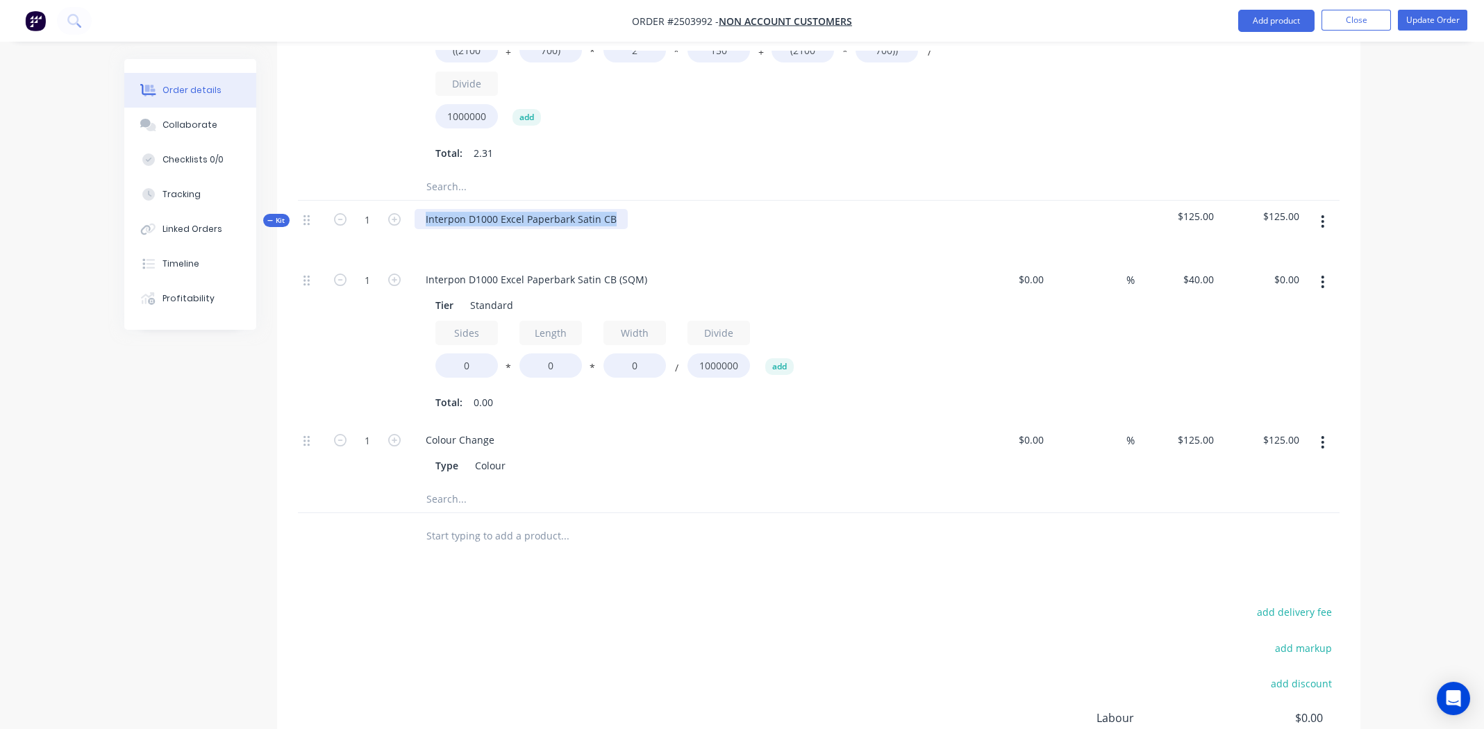
copy div "Interpon D1000 Excel Paperbark Satin CB"
click at [1319, 209] on button "button" at bounding box center [1322, 221] width 33 height 25
click at [1276, 331] on div "Delete" at bounding box center [1273, 341] width 107 height 20
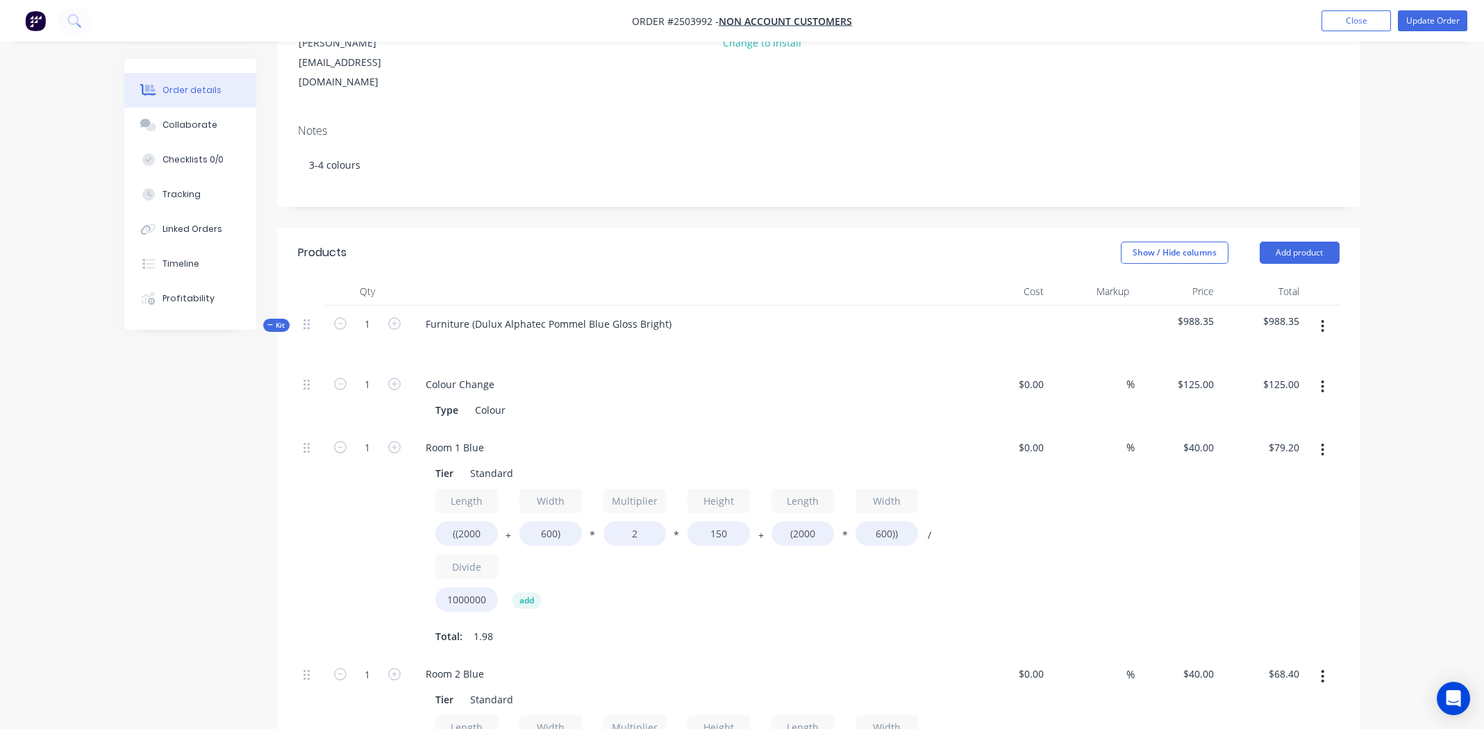
scroll to position [208, 0]
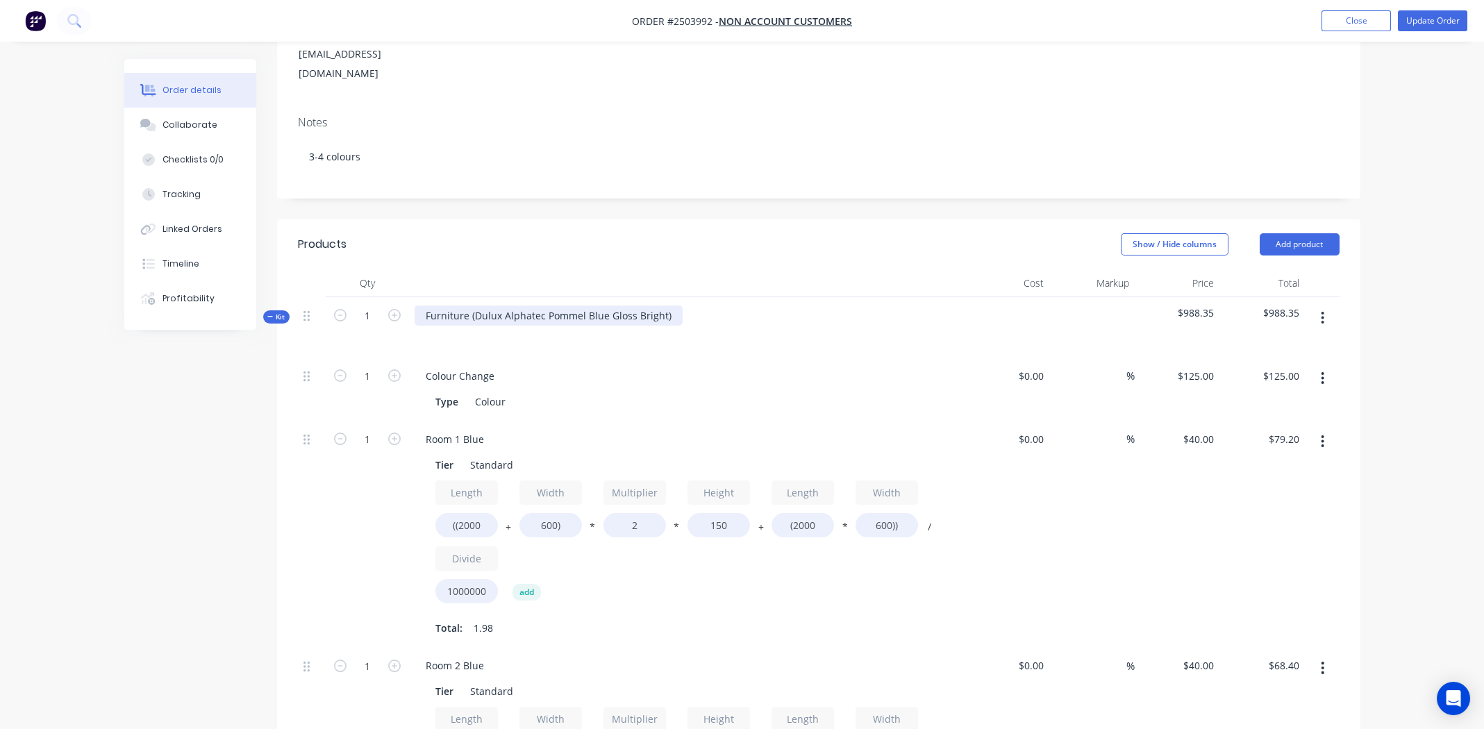
click at [554, 306] on div "Furniture (Dulux Alphatec Pommel Blue Gloss Bright)" at bounding box center [549, 316] width 268 height 20
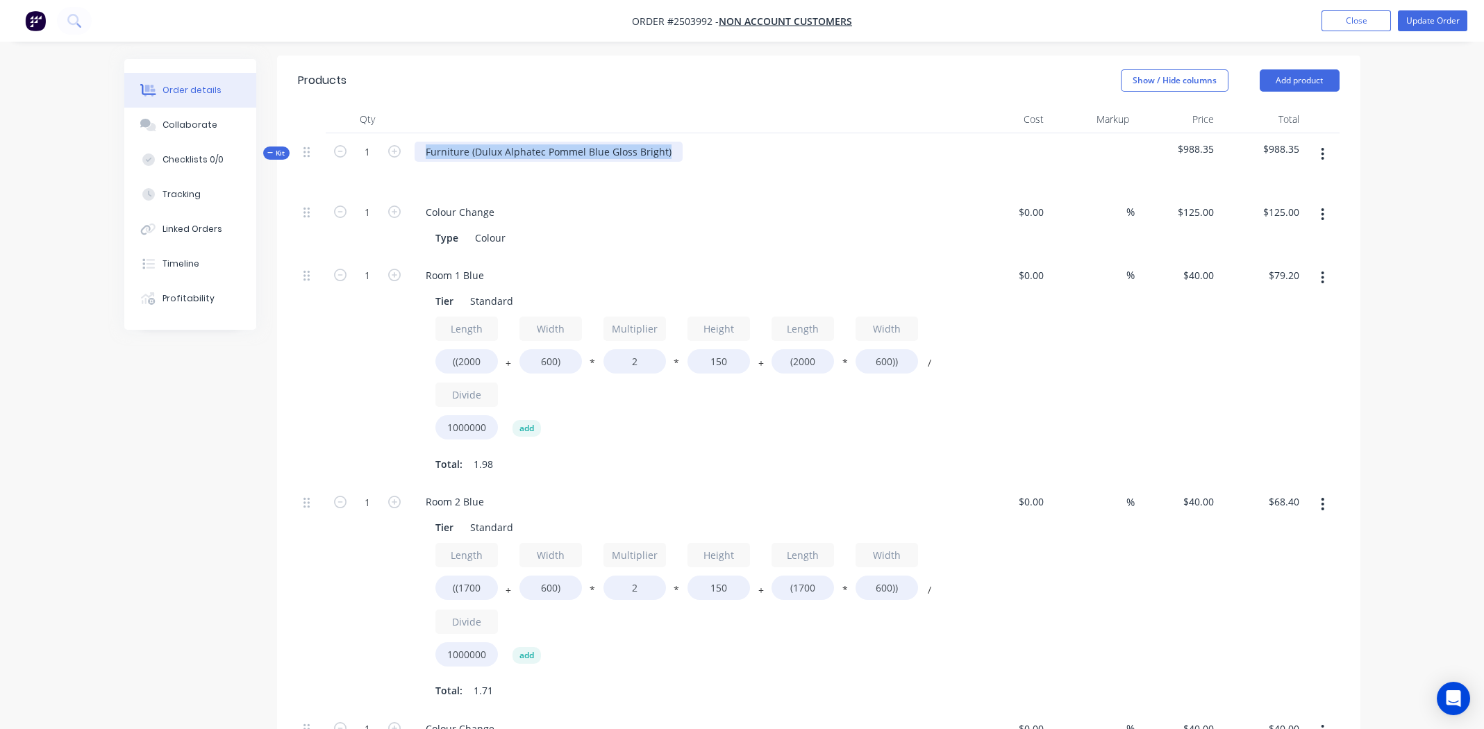
scroll to position [347, 0]
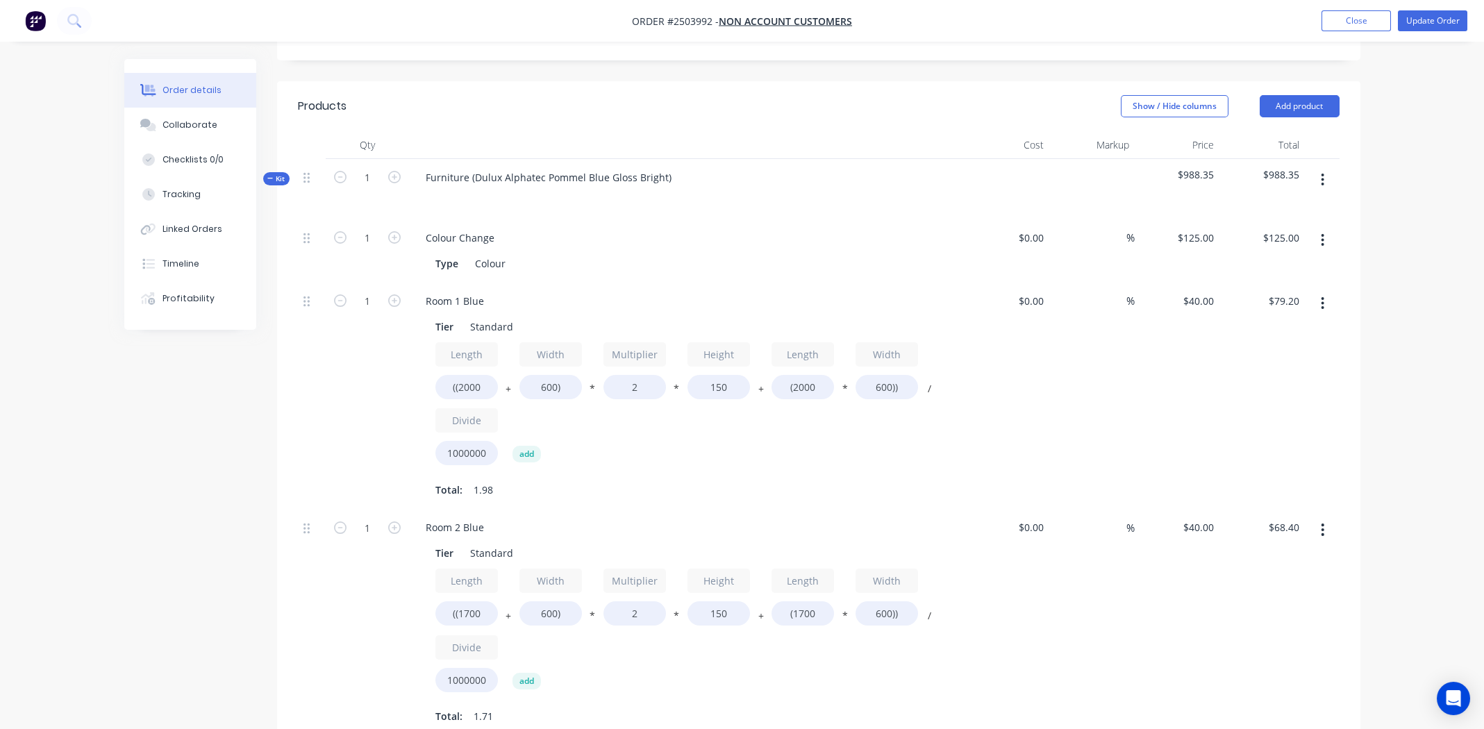
click at [765, 228] on div "Colour Change" at bounding box center [687, 238] width 544 height 20
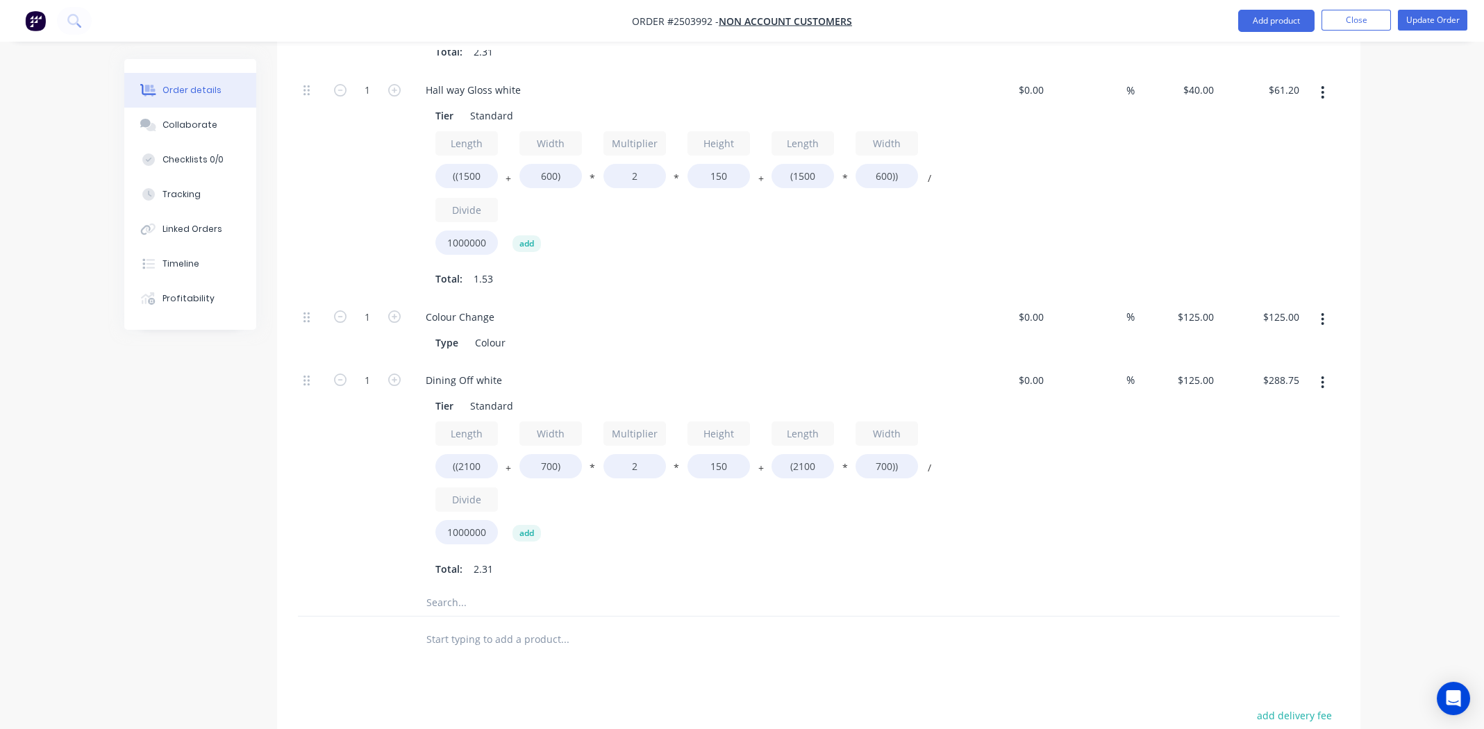
scroll to position [1597, 0]
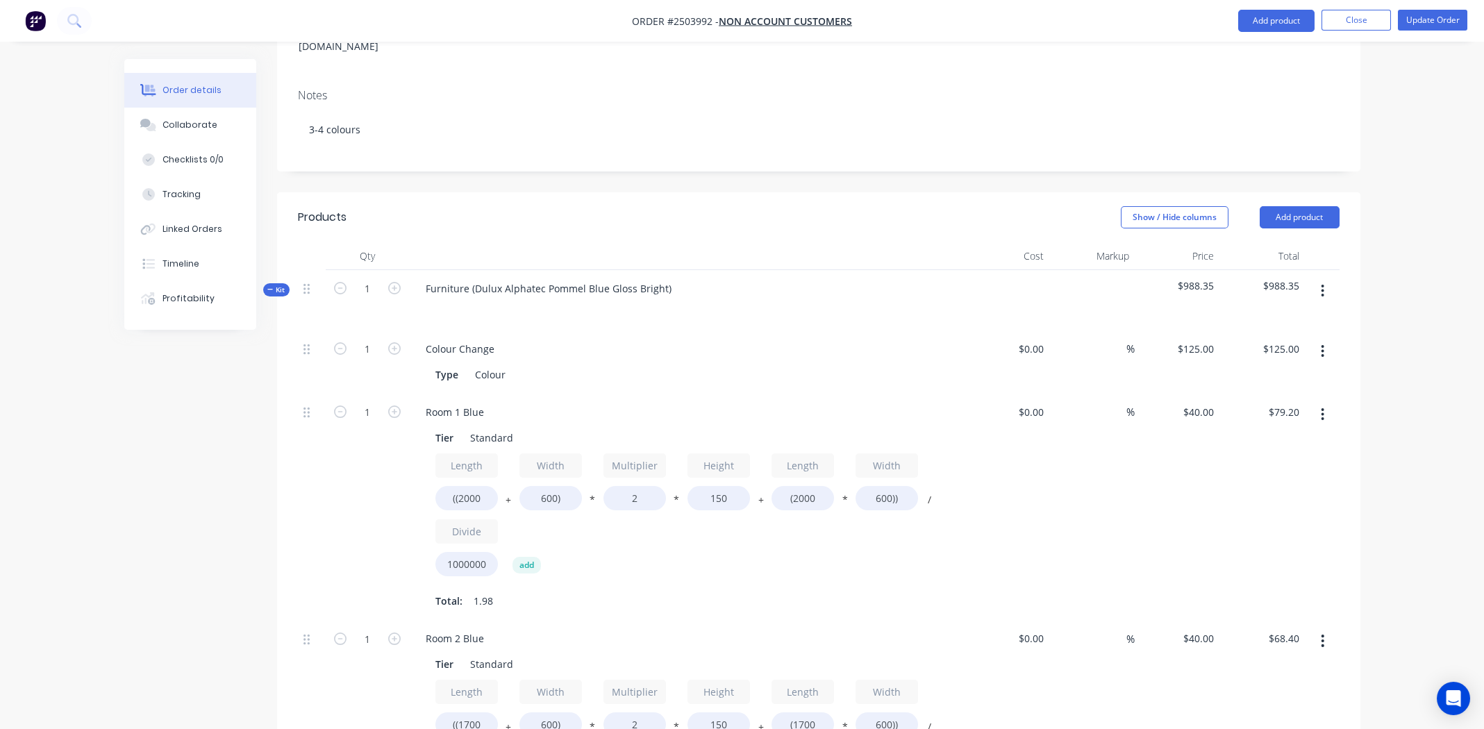
scroll to position [0, 0]
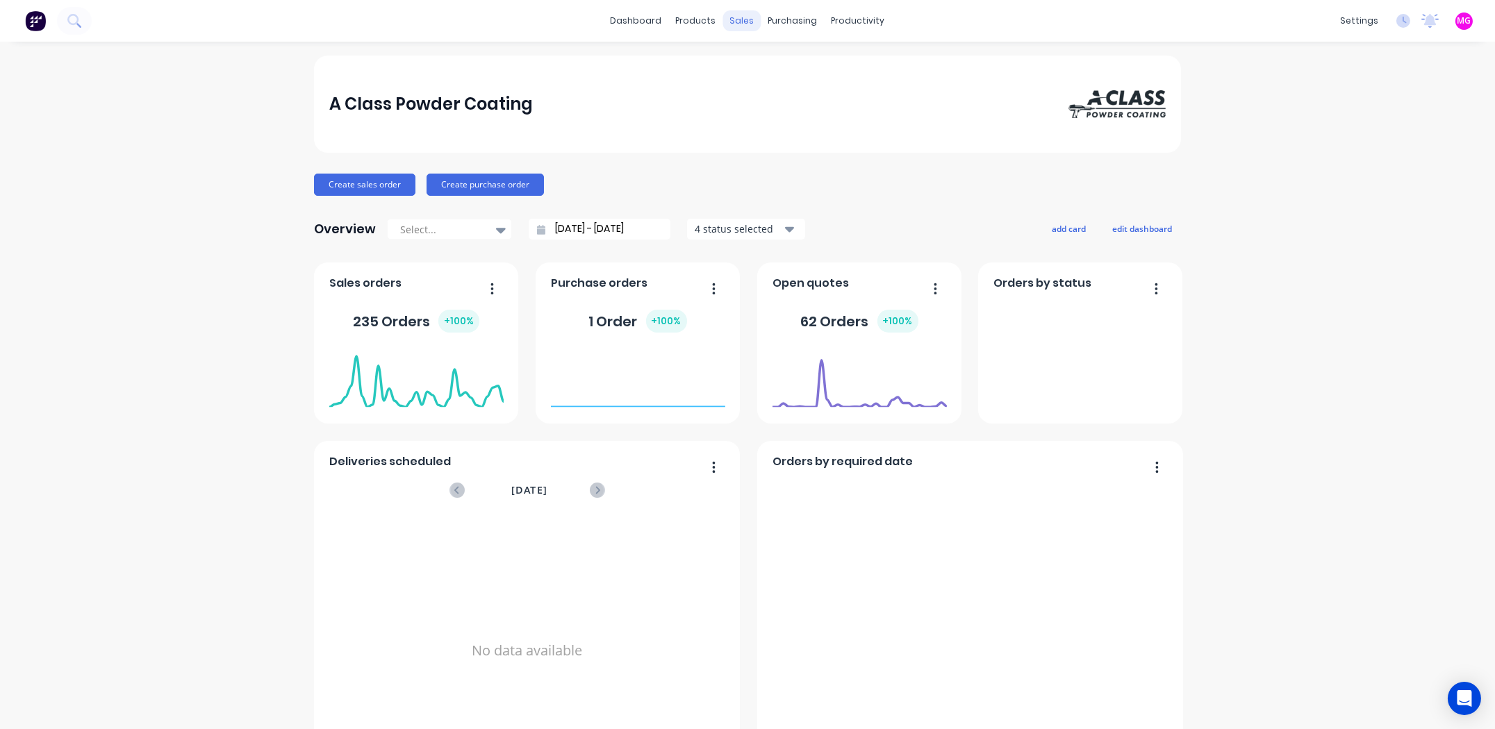
click at [730, 23] on div "sales" at bounding box center [742, 20] width 38 height 21
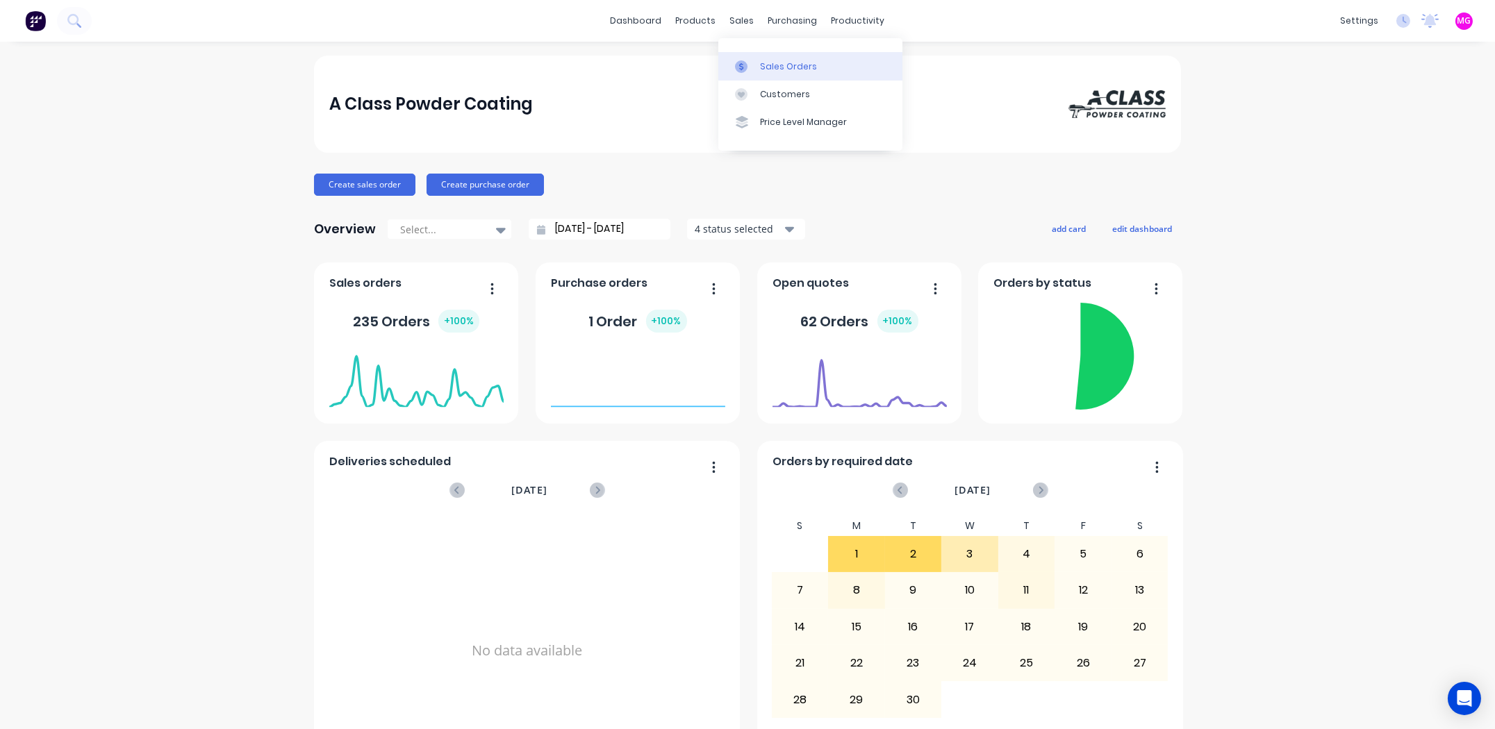
click at [774, 66] on div "Sales Orders" at bounding box center [788, 66] width 57 height 13
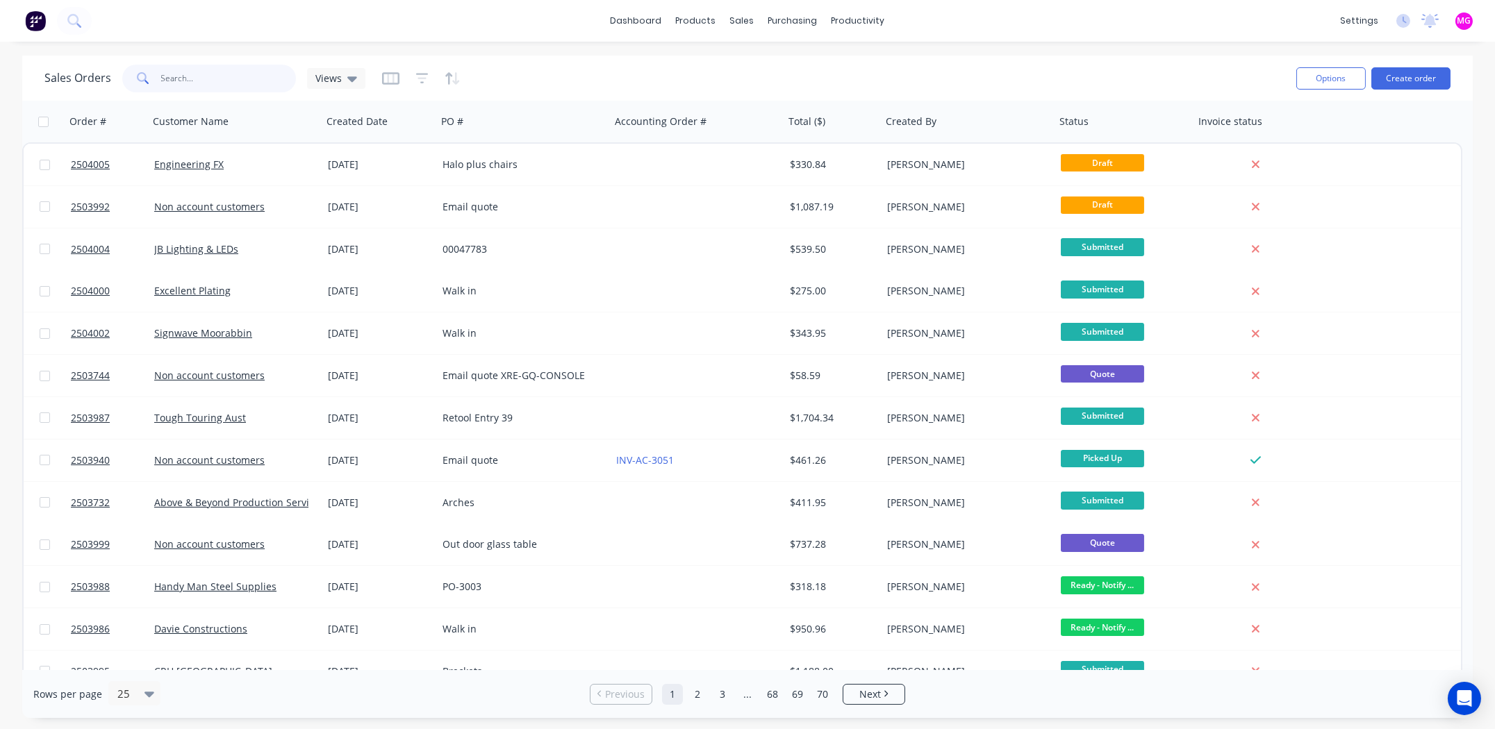
click at [179, 74] on input "text" at bounding box center [228, 79] width 135 height 28
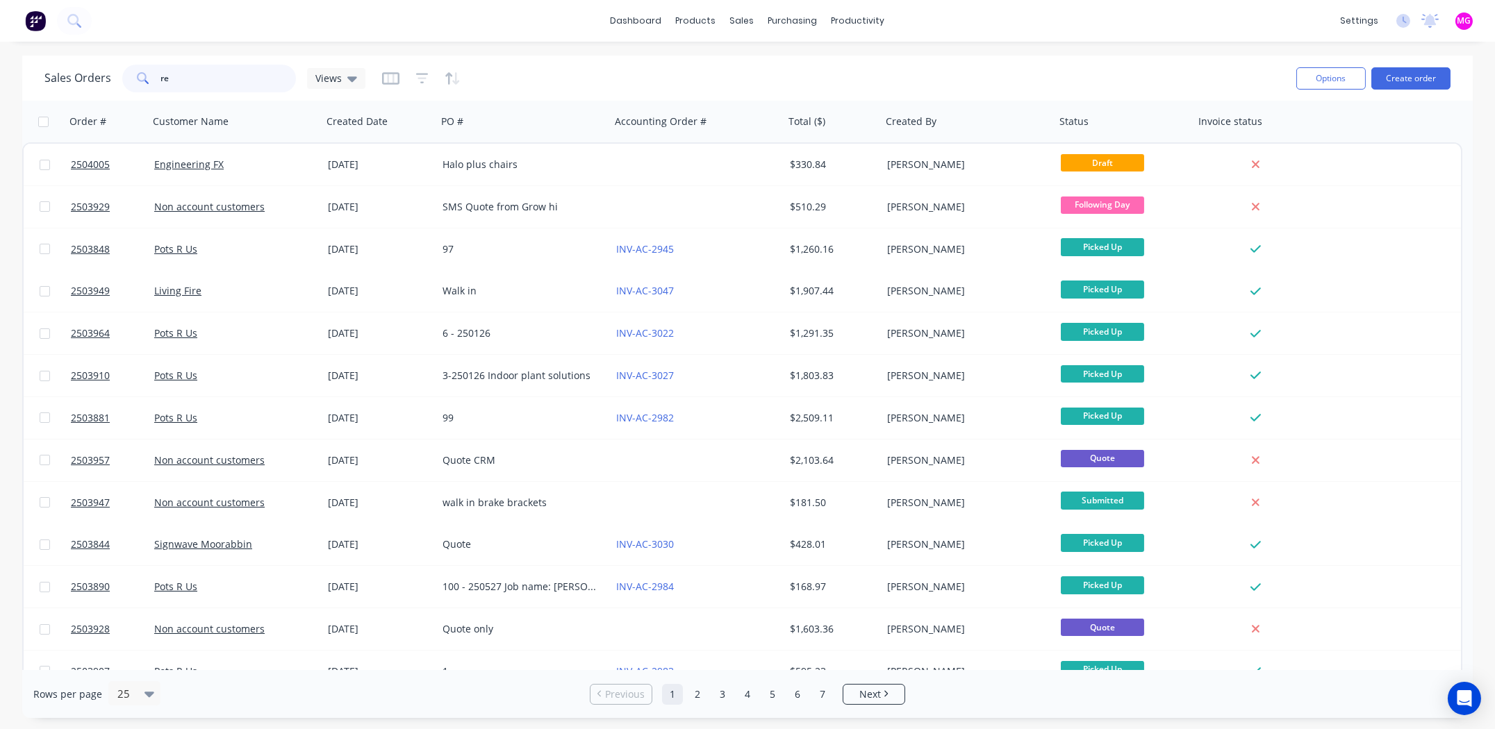
type input "r"
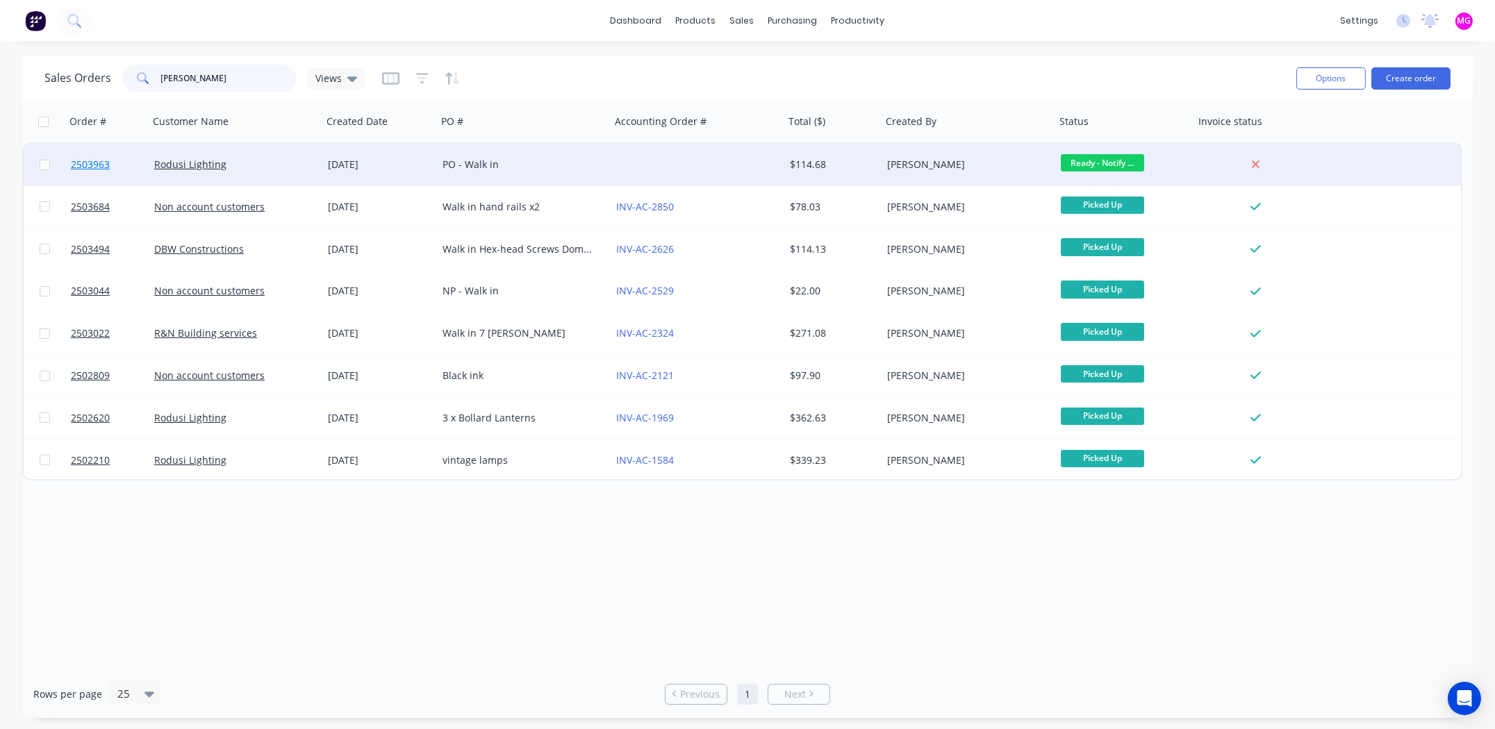
type input "robert"
click at [85, 163] on span "2503963" at bounding box center [90, 165] width 39 height 14
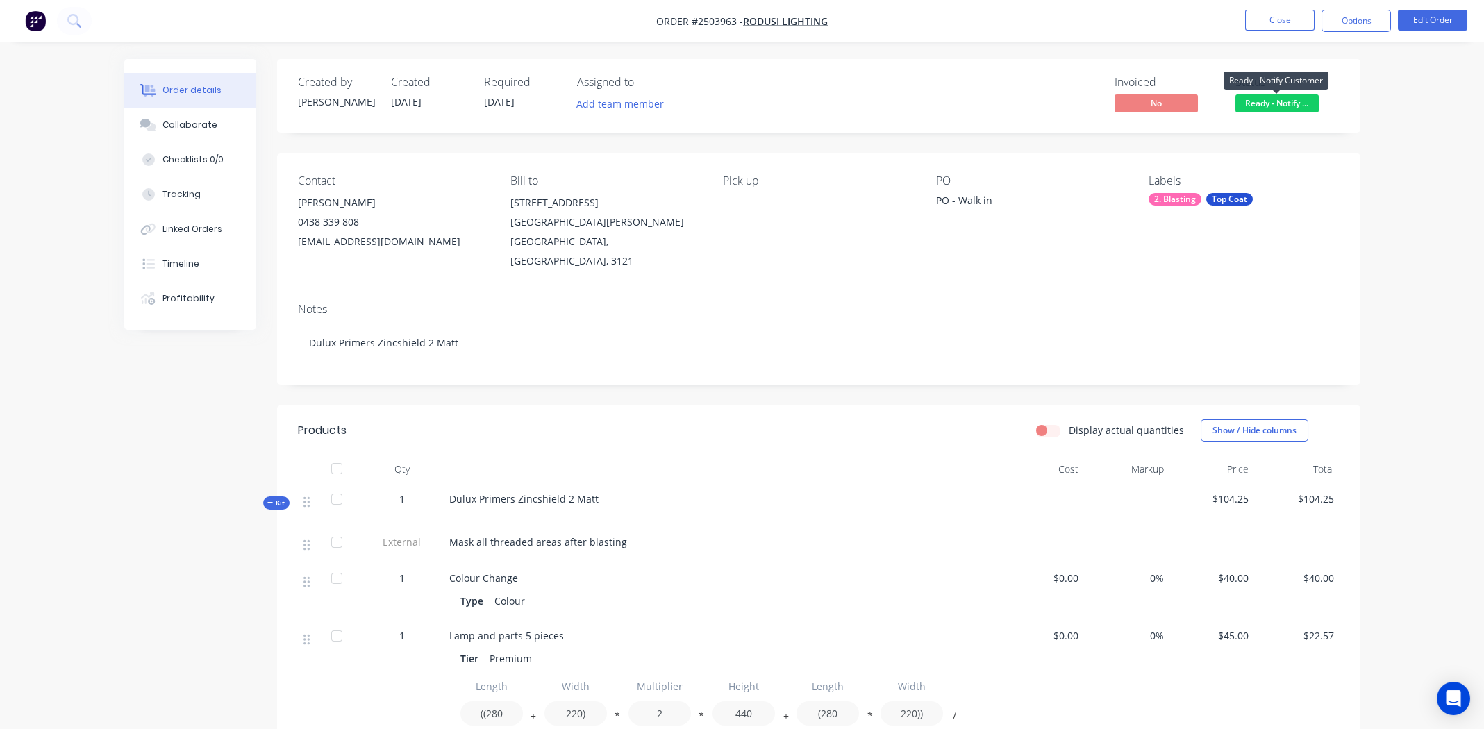
click at [1279, 102] on span "Ready - Notify ..." at bounding box center [1277, 102] width 83 height 17
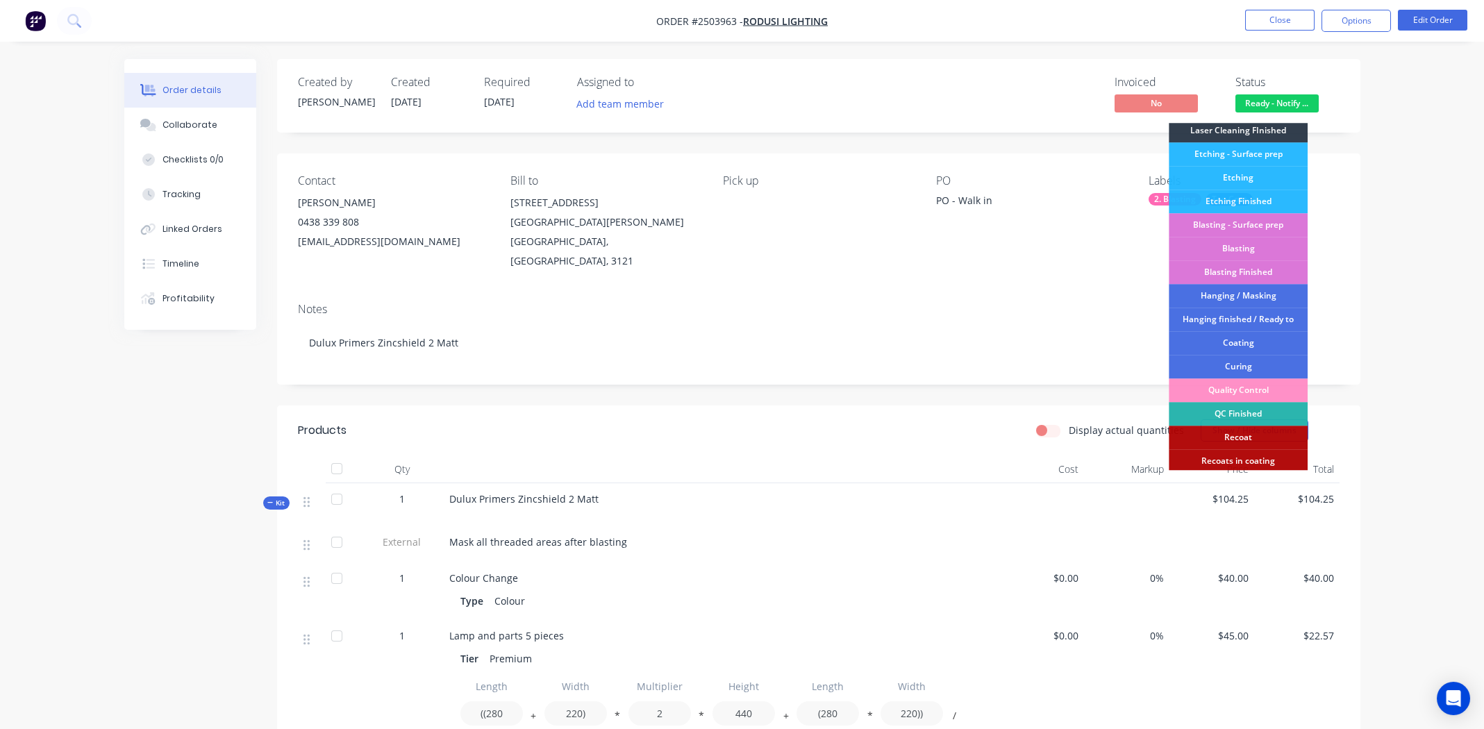
scroll to position [297, 0]
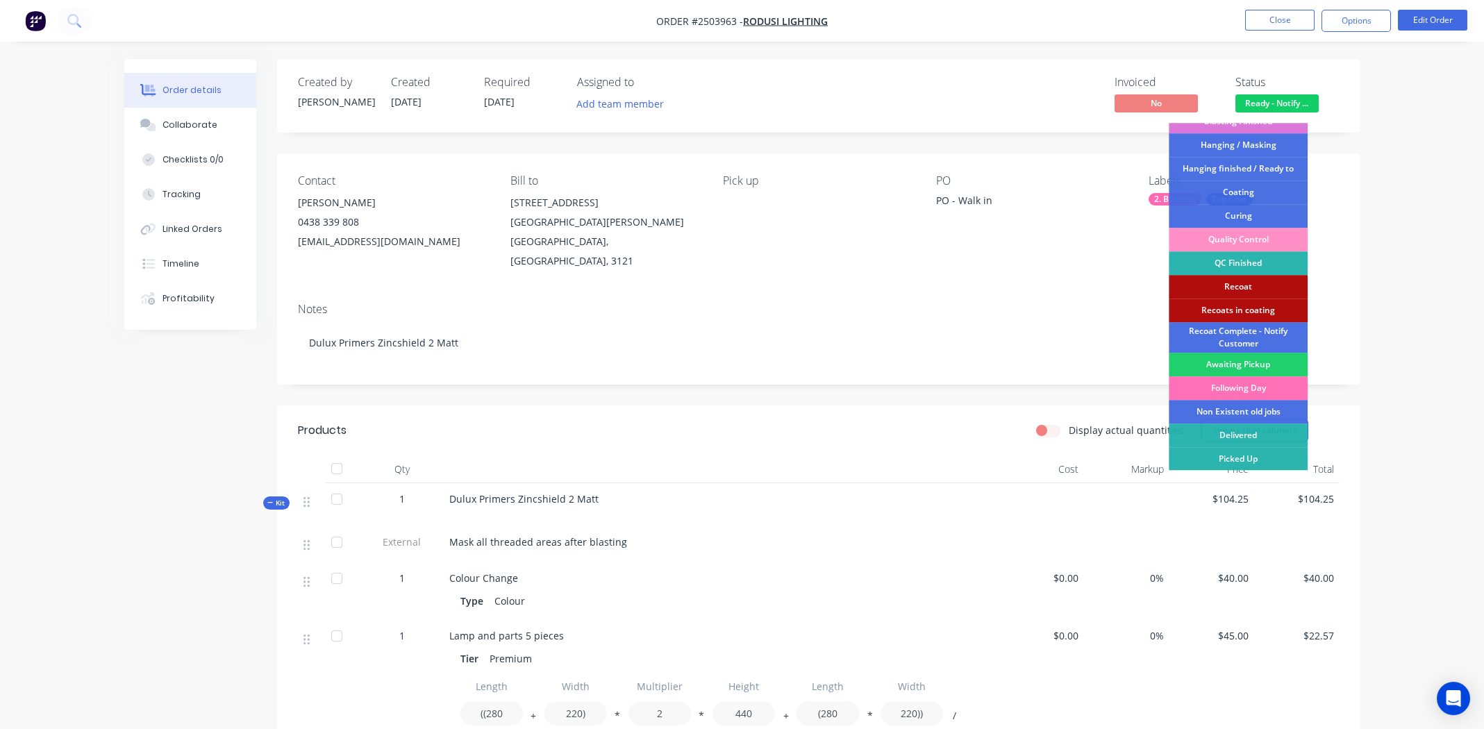
drag, startPoint x: 1243, startPoint y: 457, endPoint x: 1277, endPoint y: 413, distance: 56.0
click at [1243, 456] on div "Picked Up" at bounding box center [1238, 459] width 139 height 24
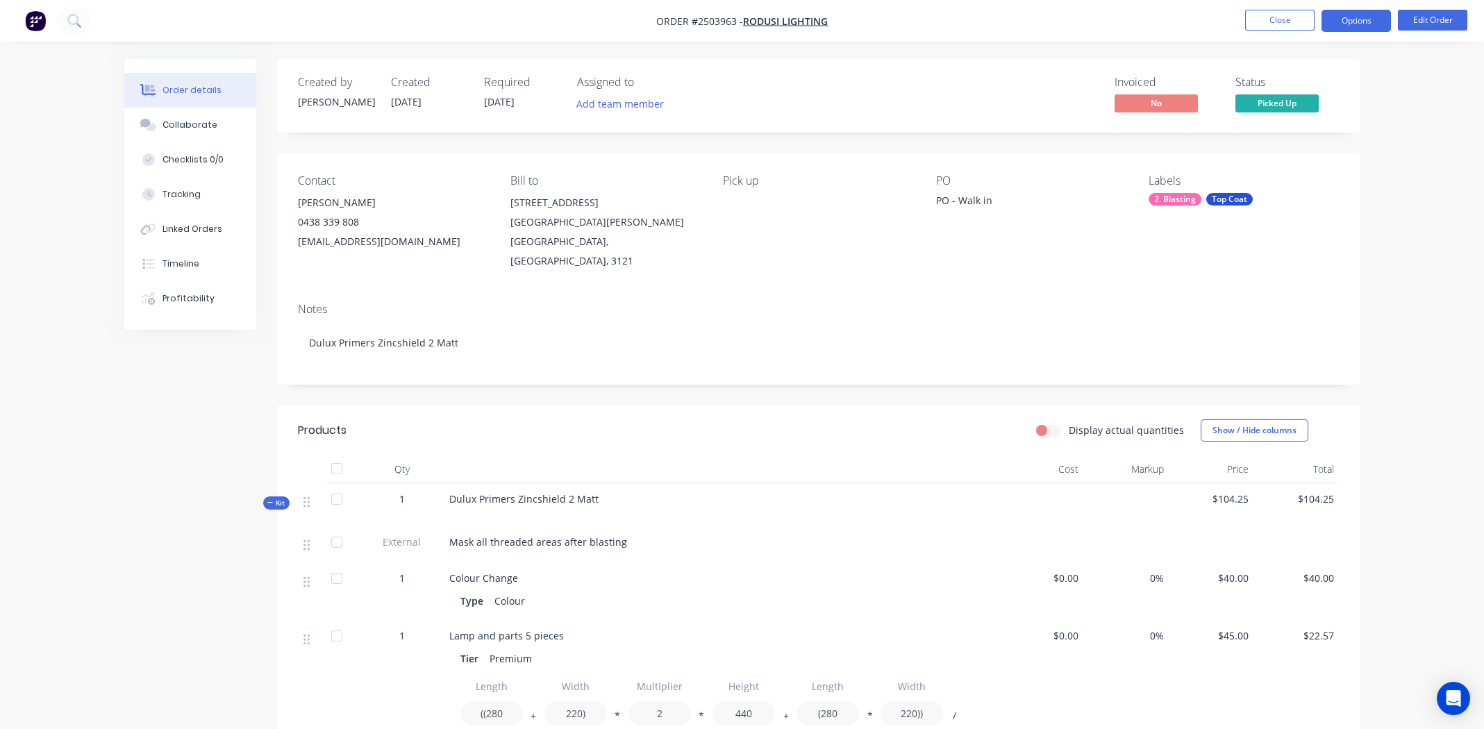
click at [1368, 15] on button "Options" at bounding box center [1356, 21] width 69 height 22
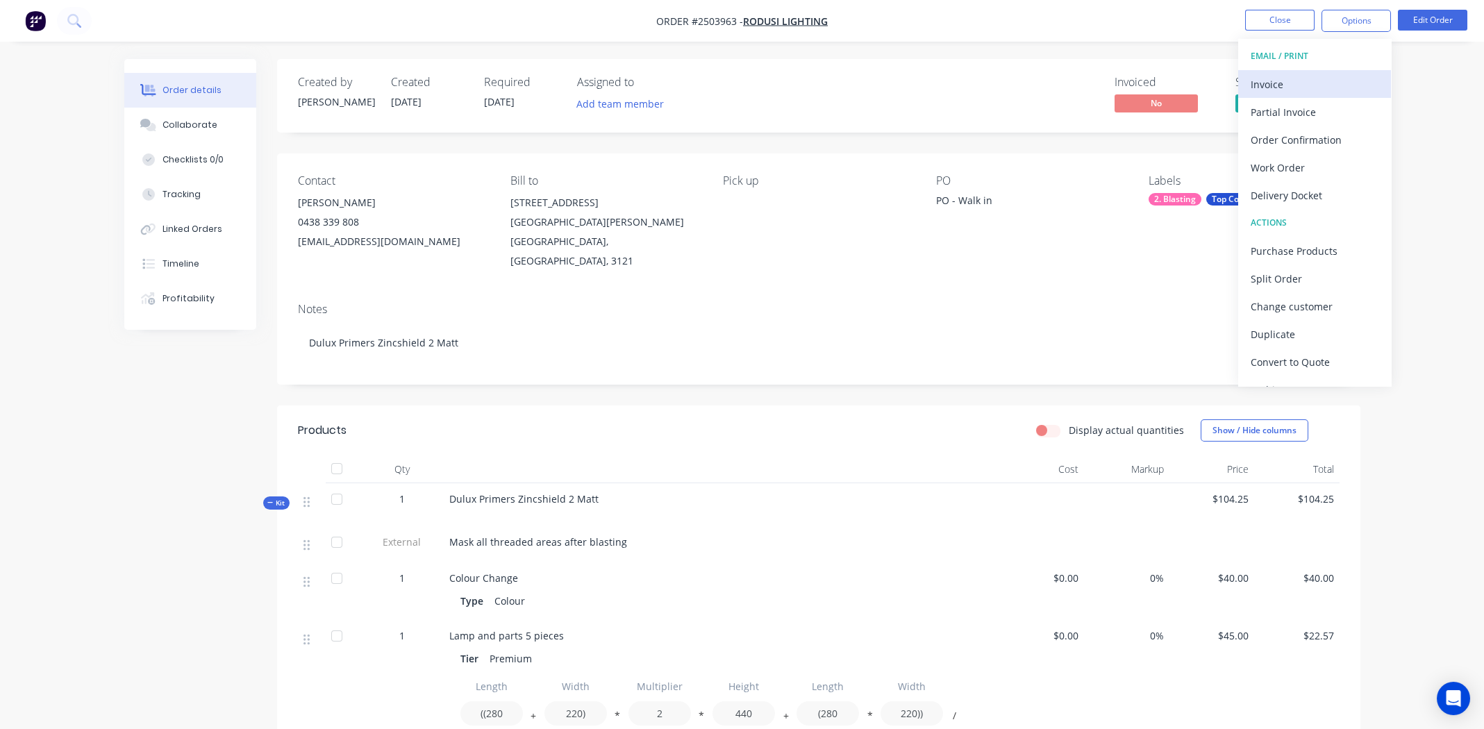
click at [1297, 81] on div "Invoice" at bounding box center [1315, 84] width 128 height 20
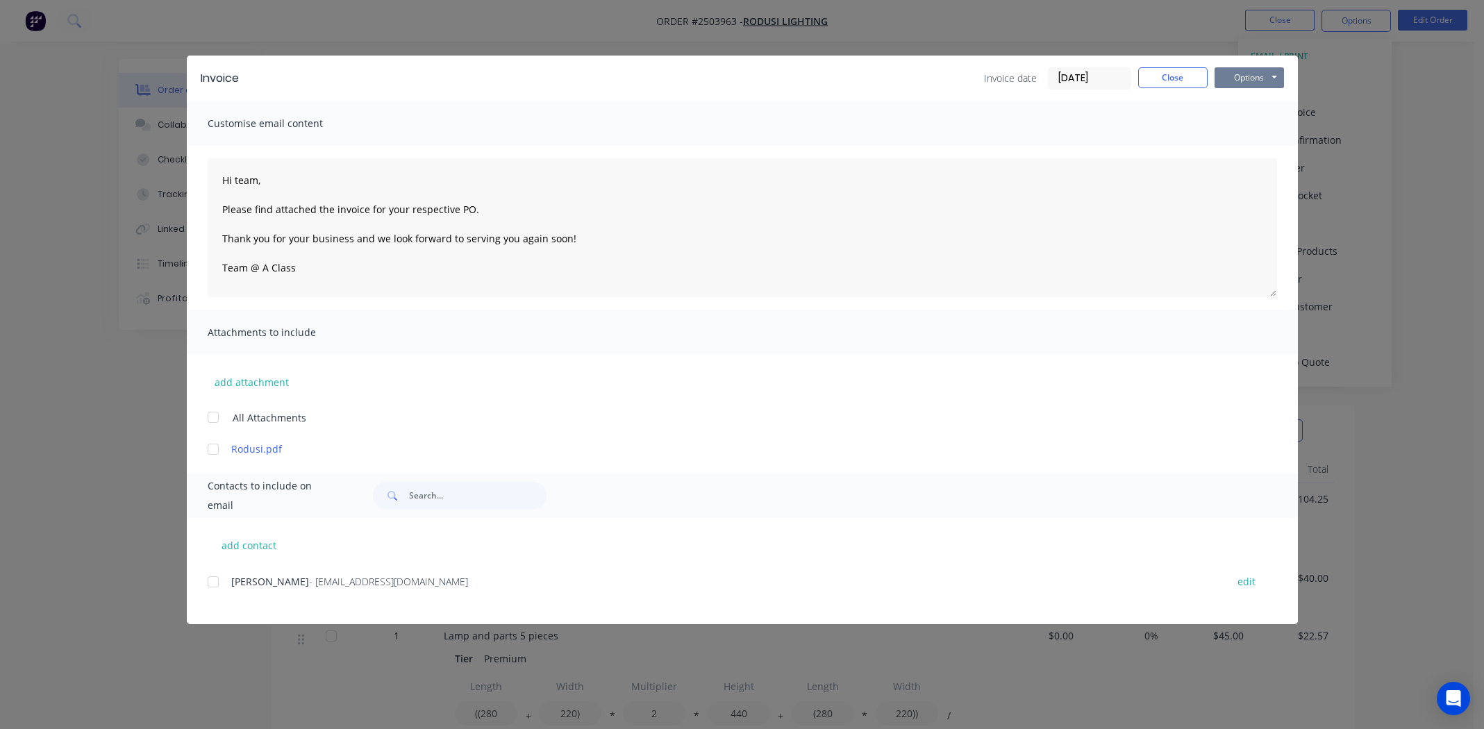
click at [1247, 72] on button "Options" at bounding box center [1249, 77] width 69 height 21
click at [1258, 126] on button "Print" at bounding box center [1259, 125] width 89 height 23
click at [1158, 75] on button "Close" at bounding box center [1172, 77] width 69 height 21
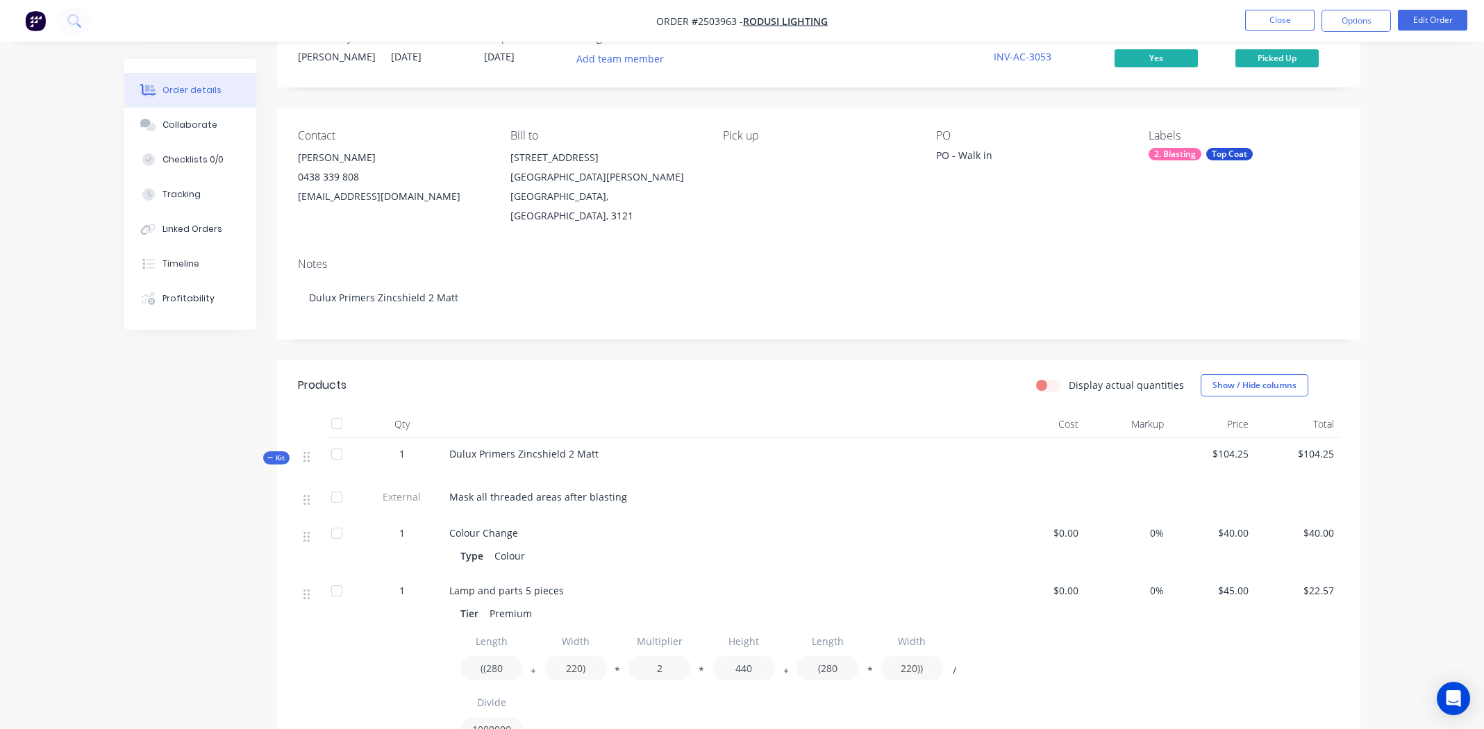
scroll to position [0, 0]
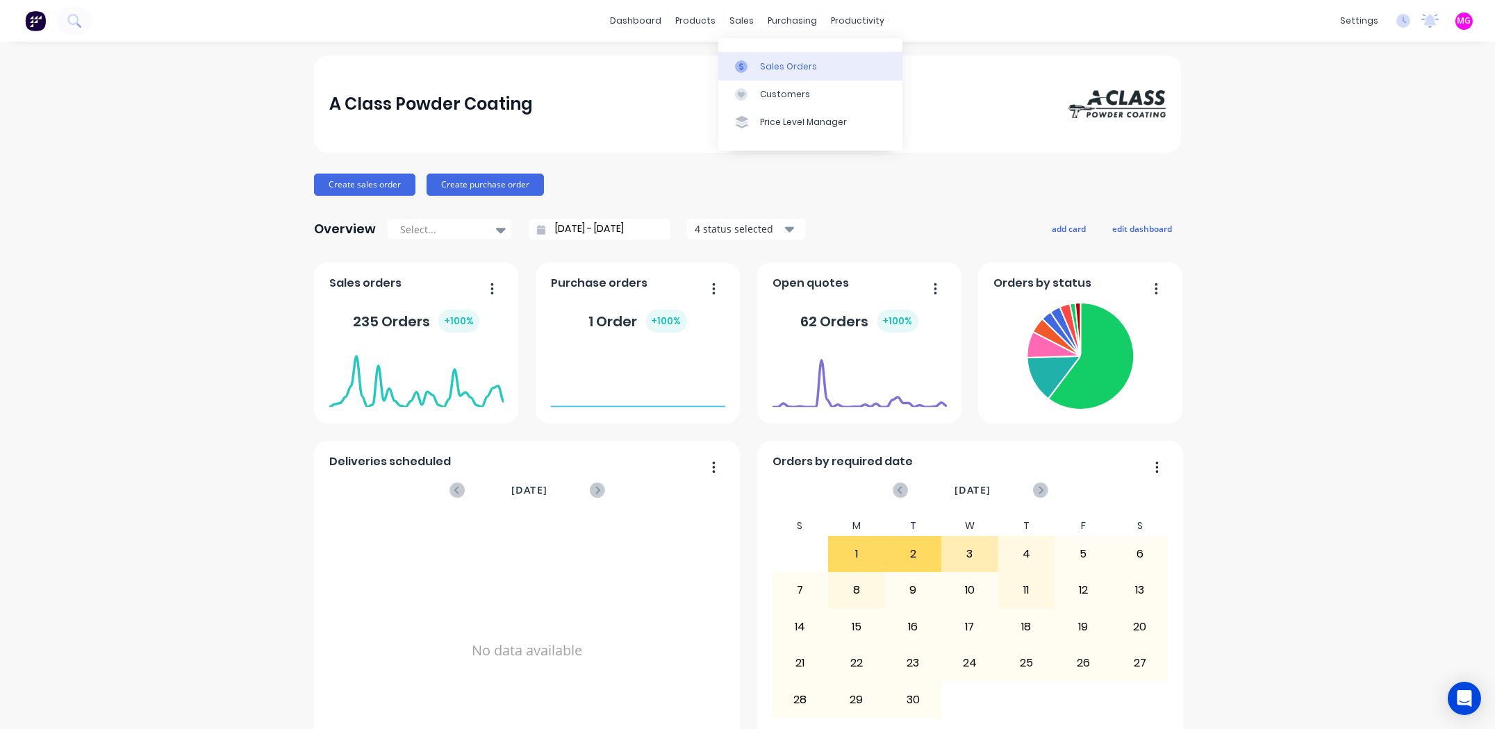
click at [794, 65] on div "Sales Orders" at bounding box center [788, 66] width 57 height 13
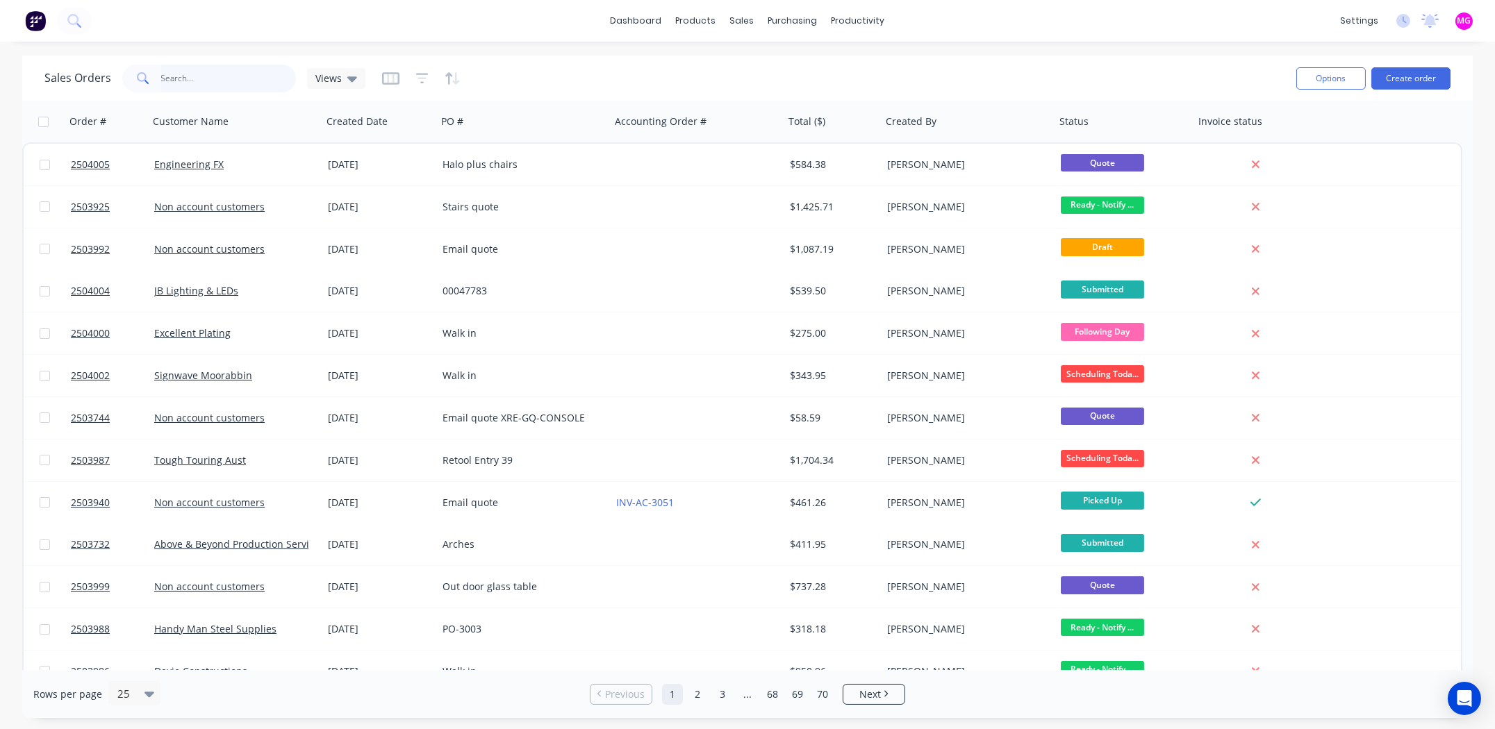
click at [192, 78] on input "text" at bounding box center [228, 79] width 135 height 28
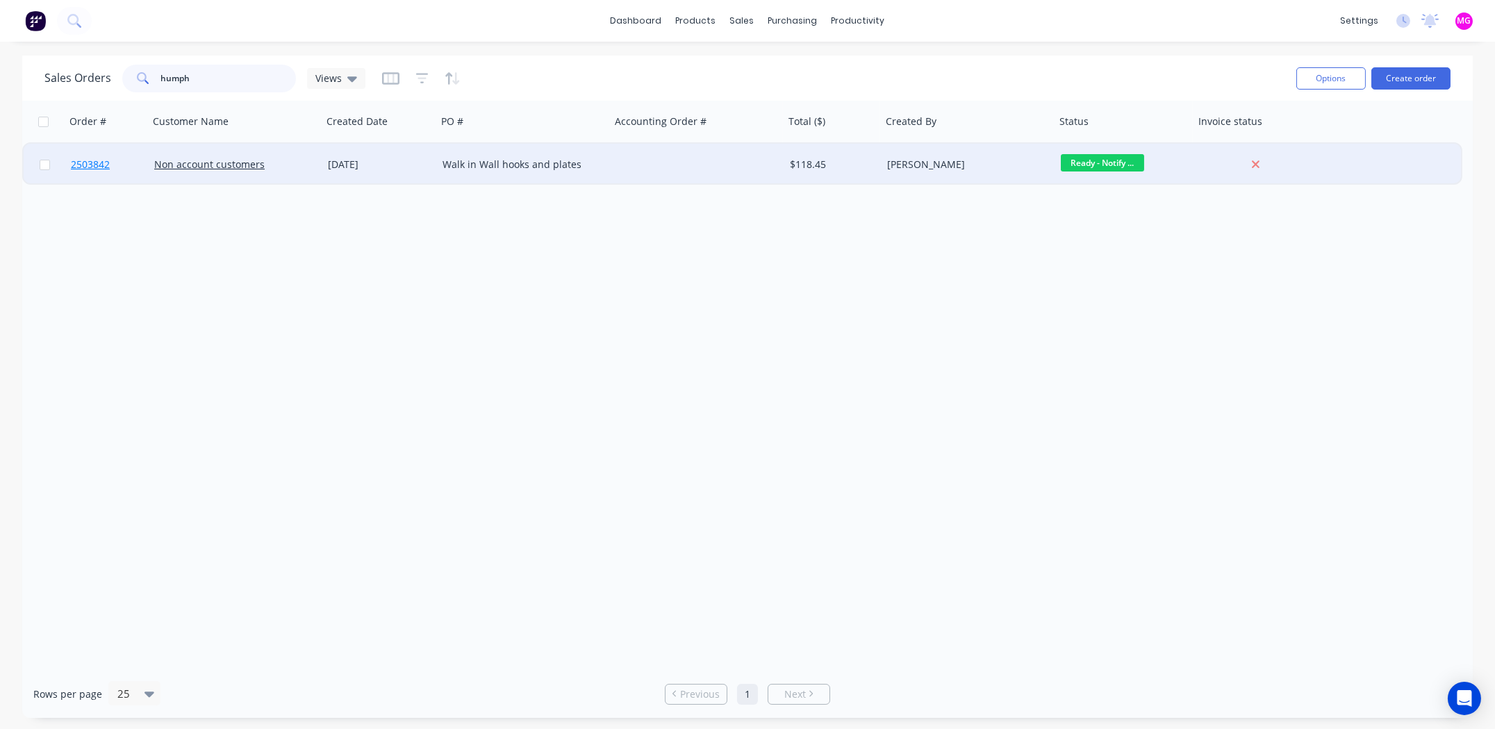
type input "humph"
click at [94, 163] on span "2503842" at bounding box center [90, 165] width 39 height 14
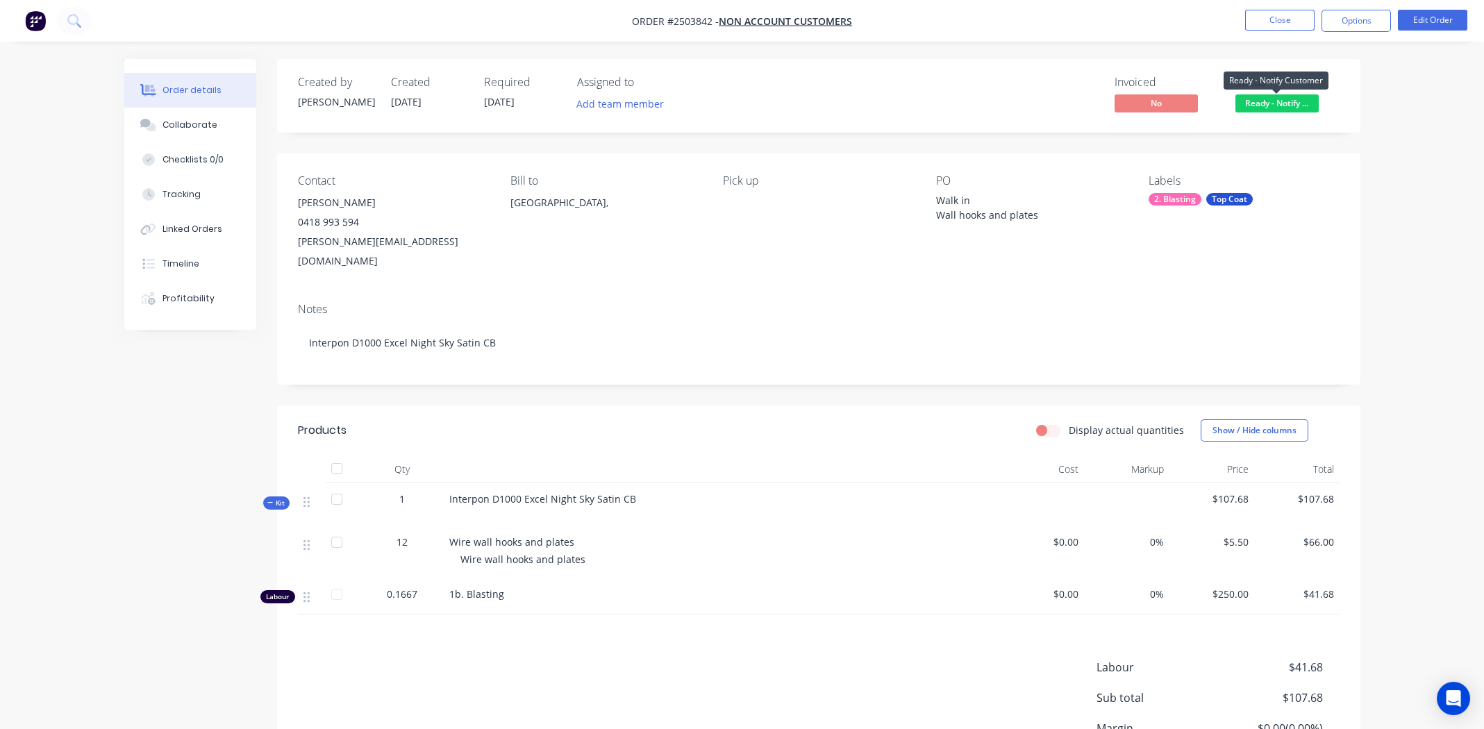
click at [1267, 106] on span "Ready - Notify ..." at bounding box center [1277, 102] width 83 height 17
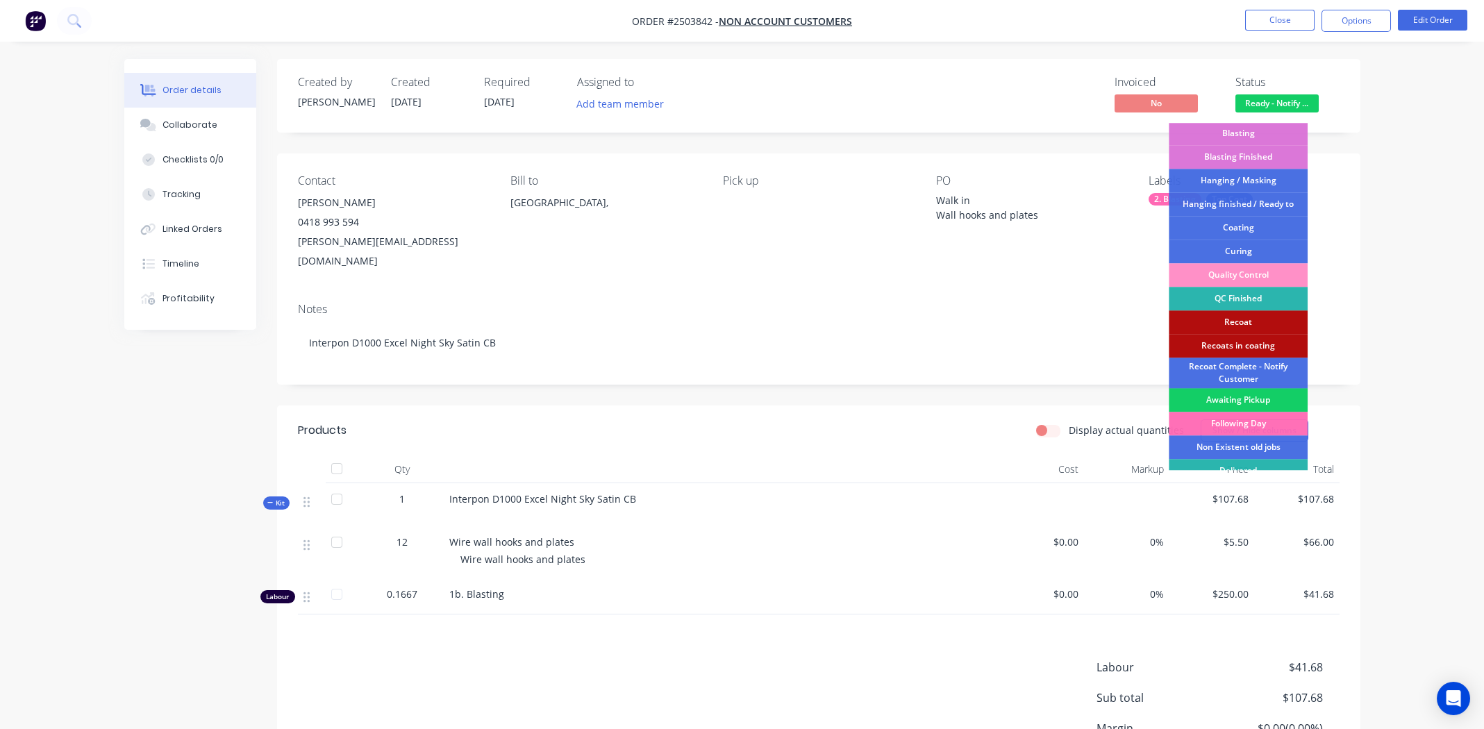
scroll to position [297, 0]
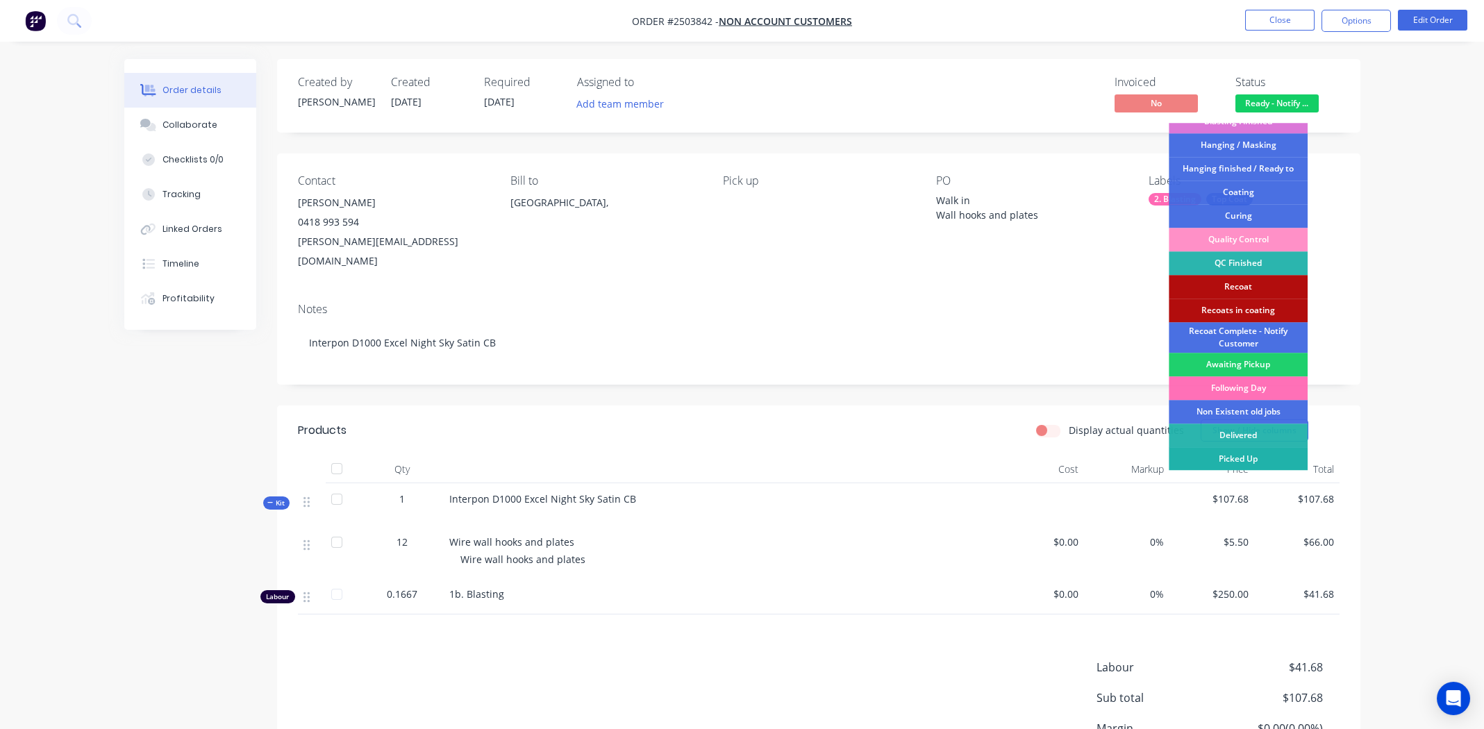
click at [1240, 453] on div "Picked Up" at bounding box center [1238, 459] width 139 height 24
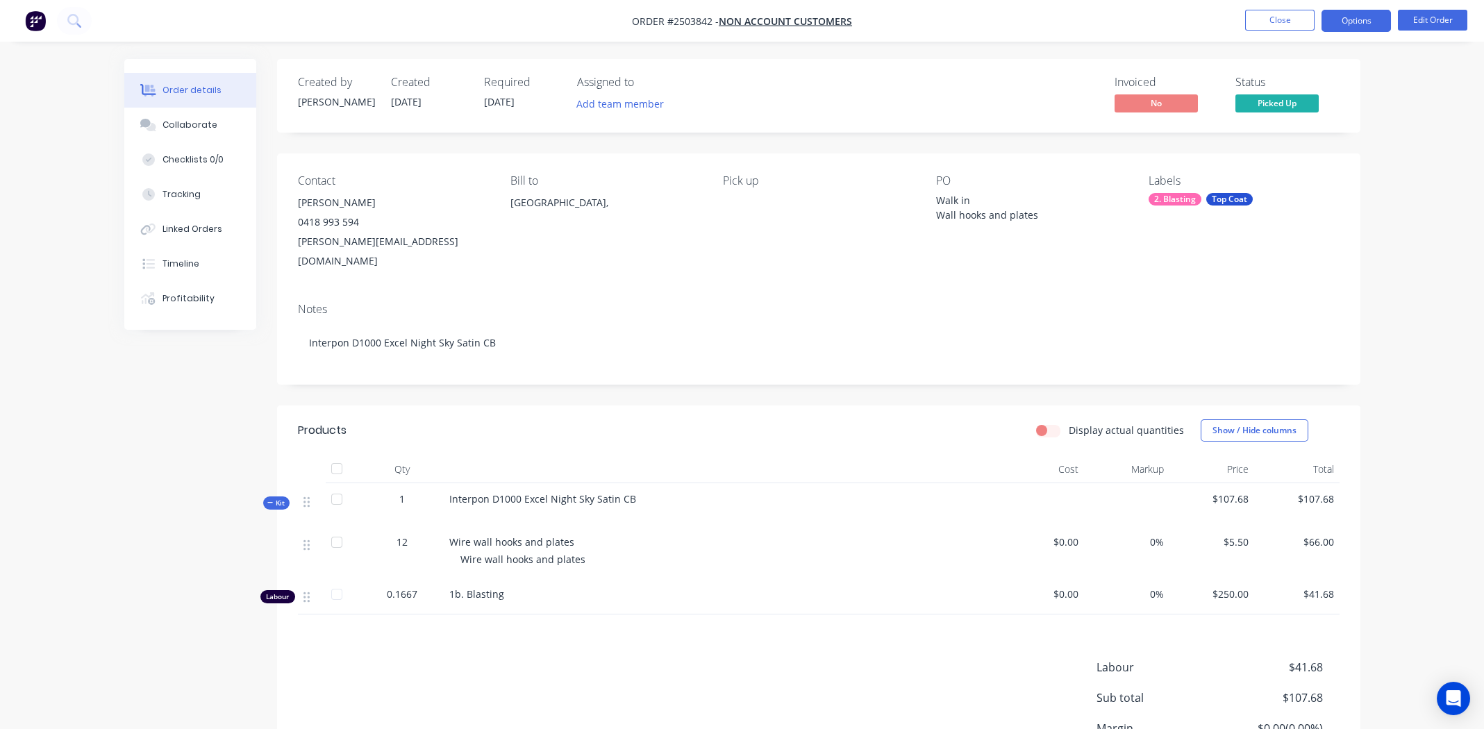
click at [1356, 17] on button "Options" at bounding box center [1356, 21] width 69 height 22
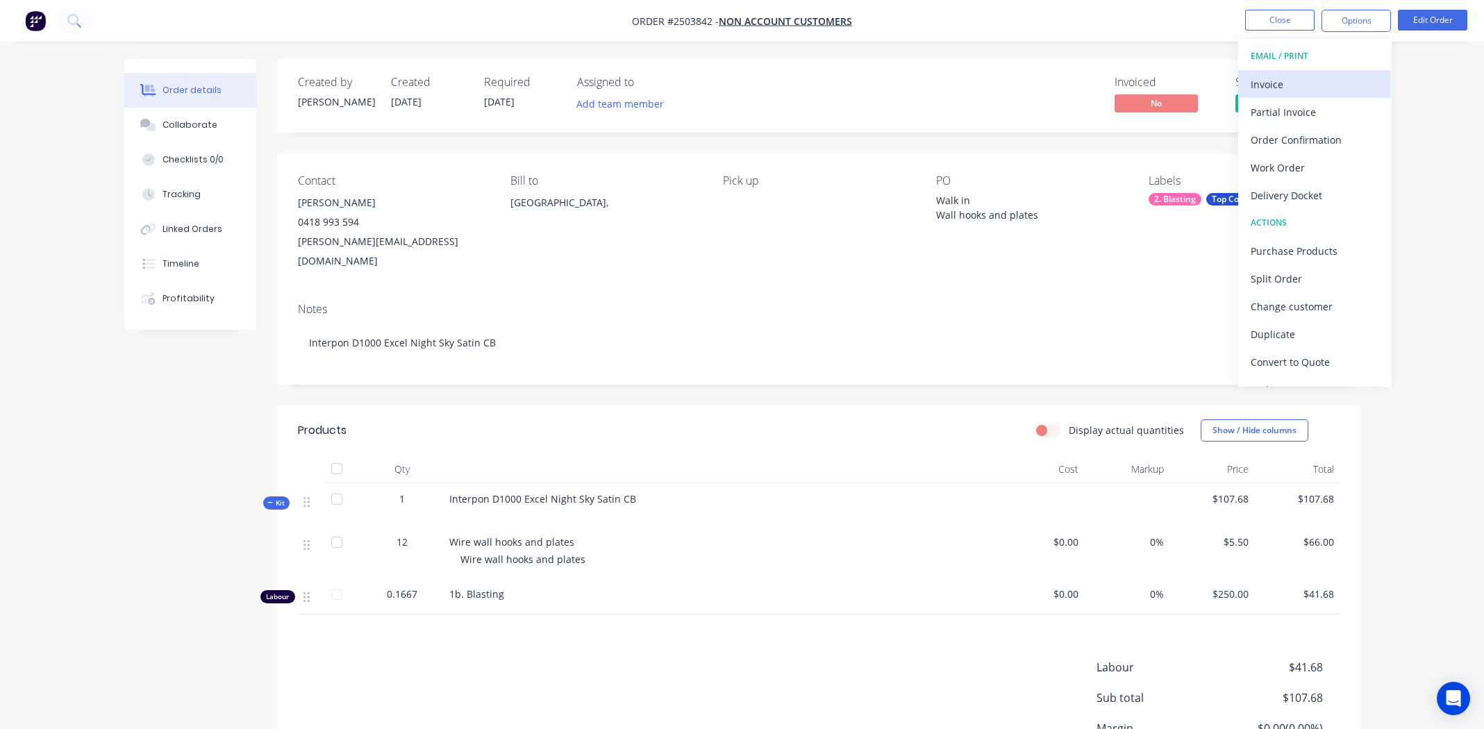
click at [1294, 76] on div "Invoice" at bounding box center [1315, 84] width 128 height 20
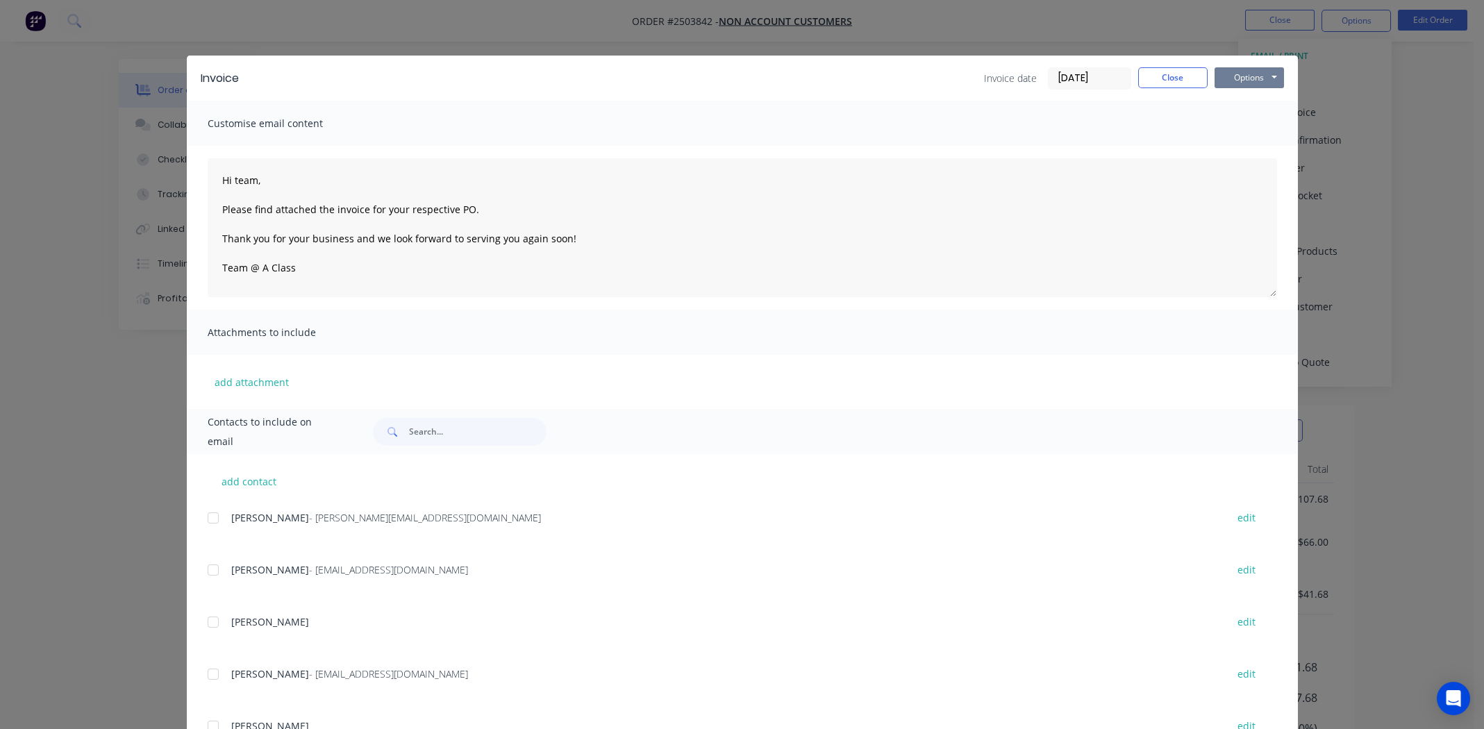
click at [1244, 78] on button "Options" at bounding box center [1249, 77] width 69 height 21
click at [1251, 120] on button "Print" at bounding box center [1259, 125] width 89 height 23
click at [1171, 76] on button "Close" at bounding box center [1172, 77] width 69 height 21
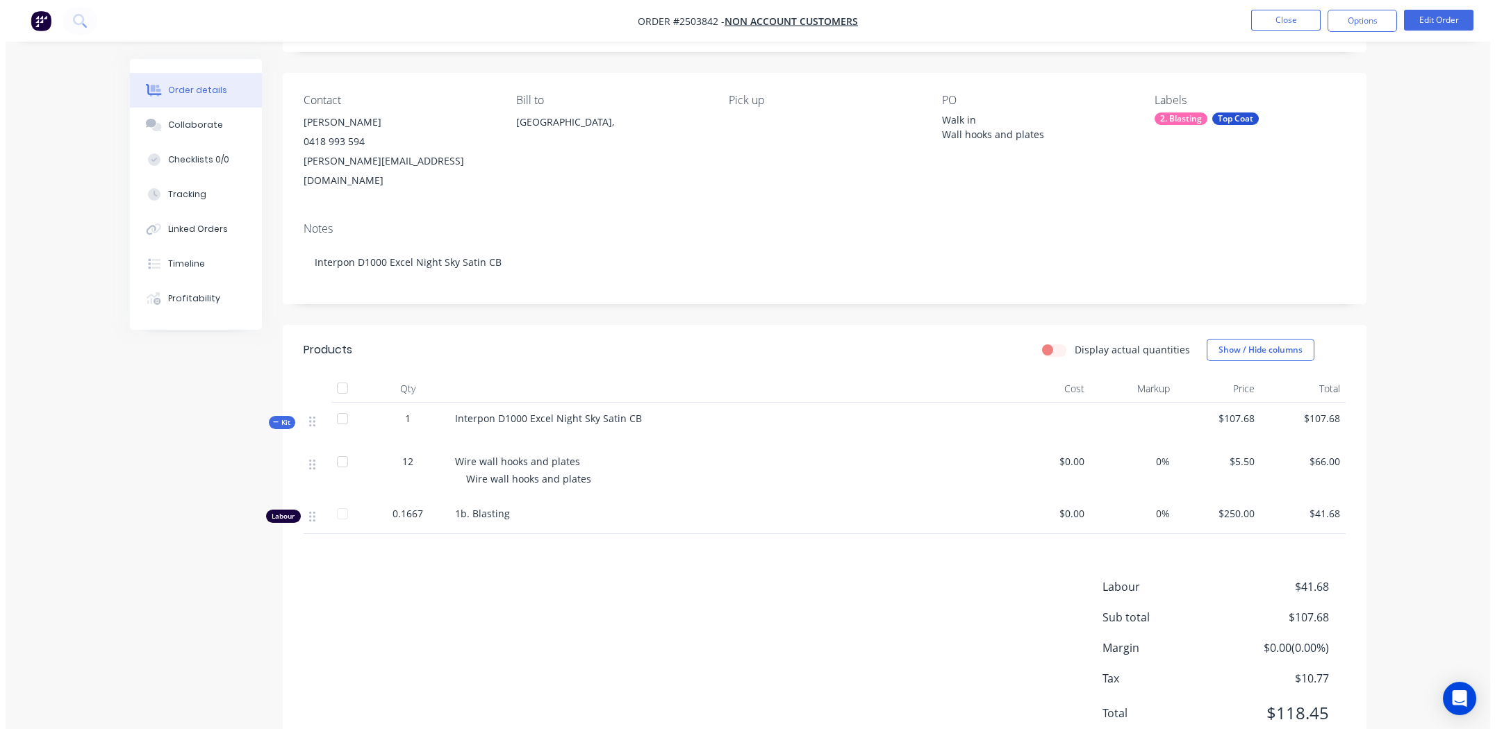
scroll to position [0, 0]
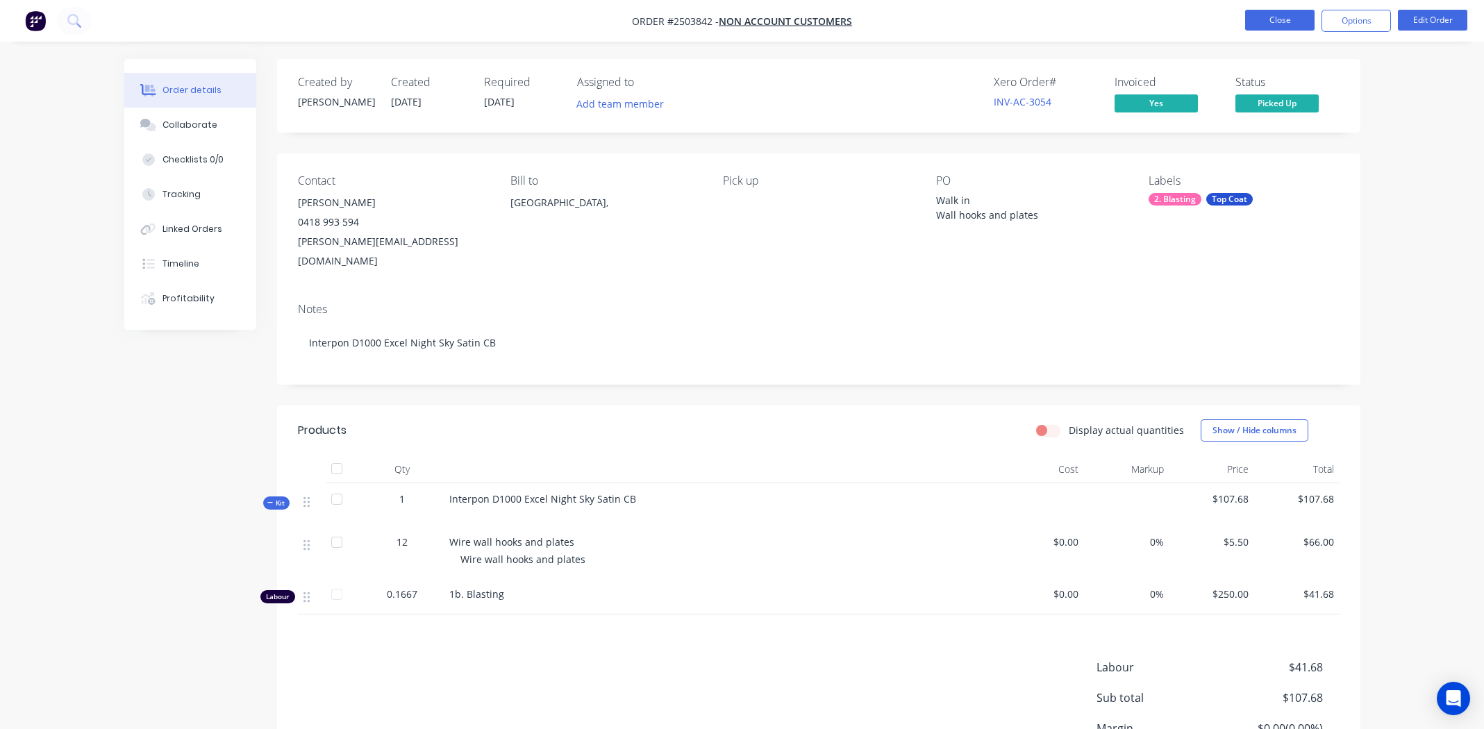
click at [1261, 15] on button "Close" at bounding box center [1279, 20] width 69 height 21
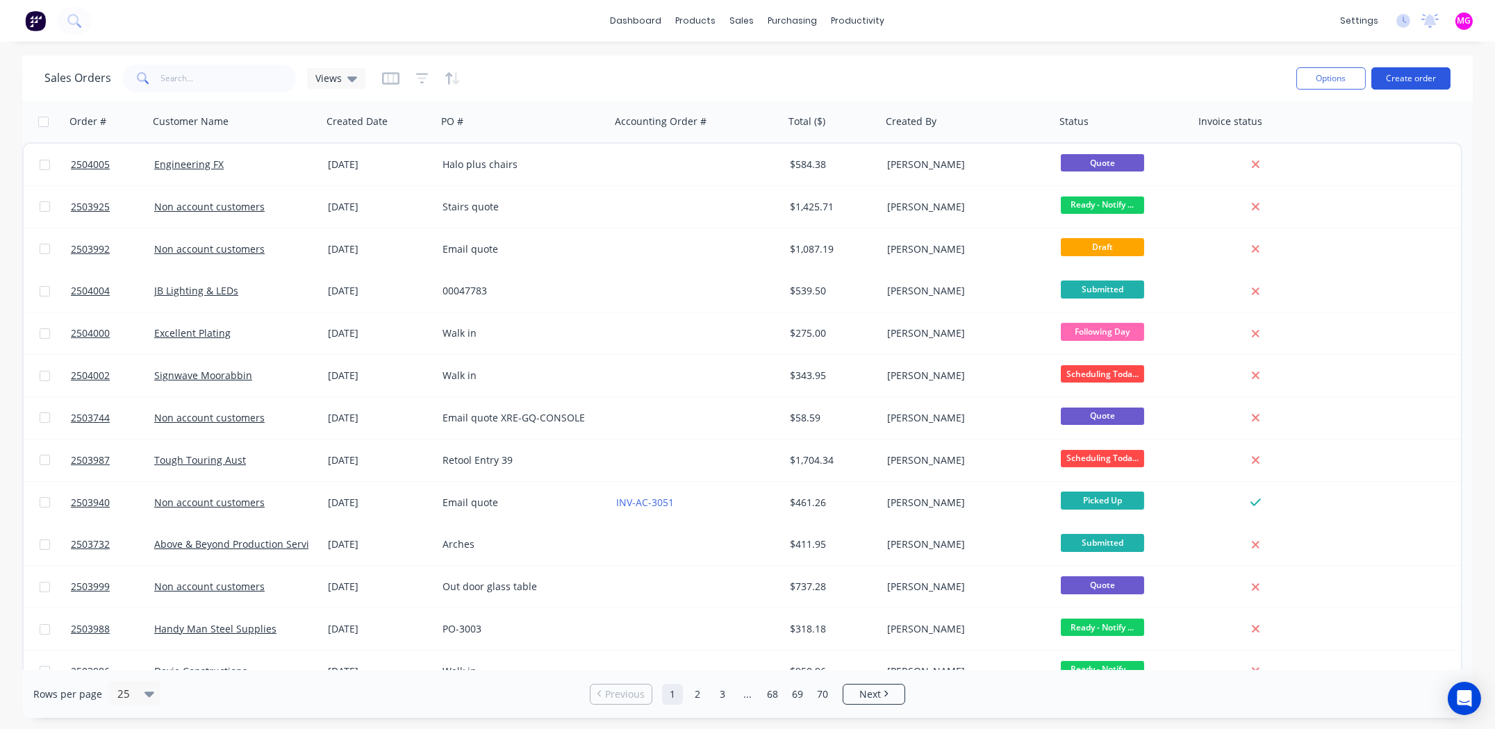
click at [1399, 79] on button "Create order" at bounding box center [1410, 78] width 79 height 22
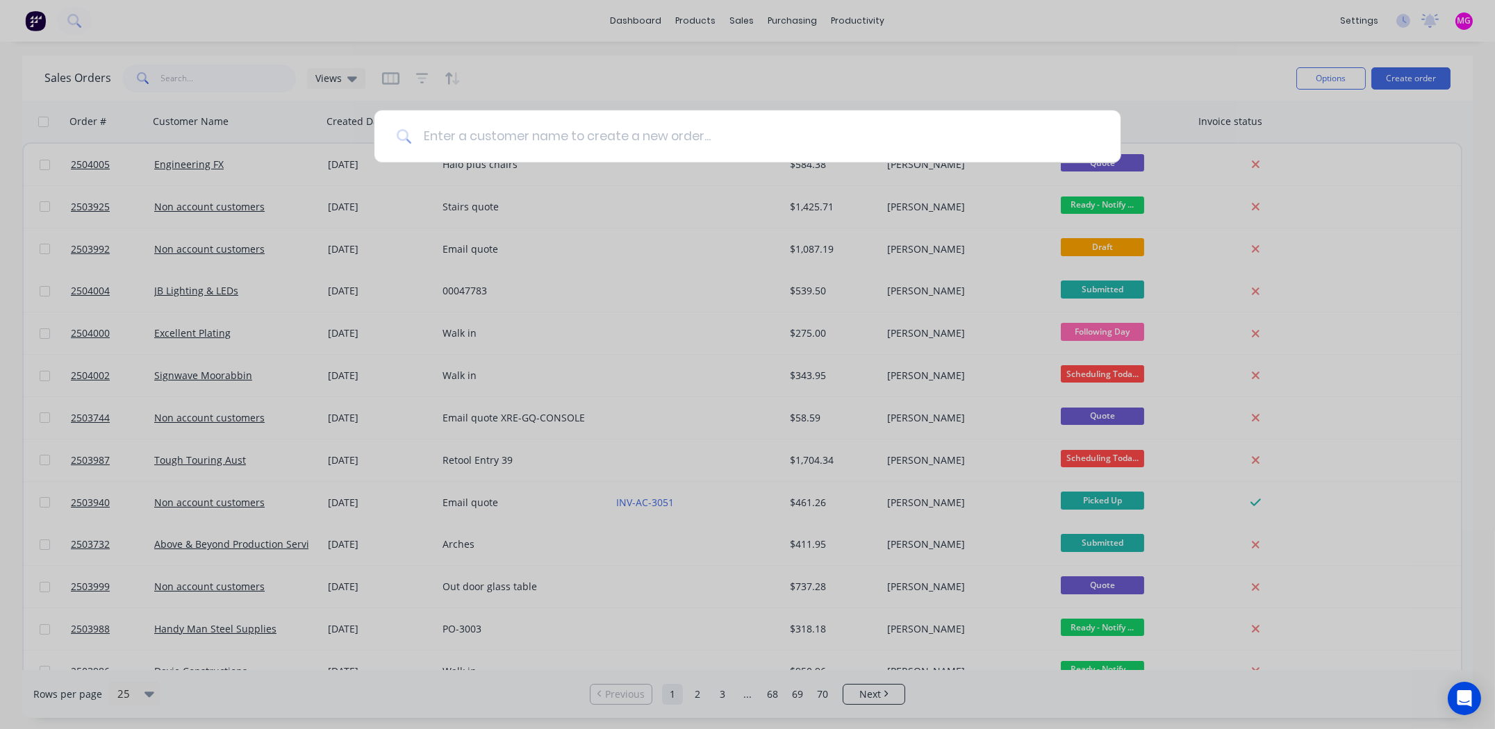
click at [492, 135] on input at bounding box center [755, 136] width 686 height 52
type input "non account"
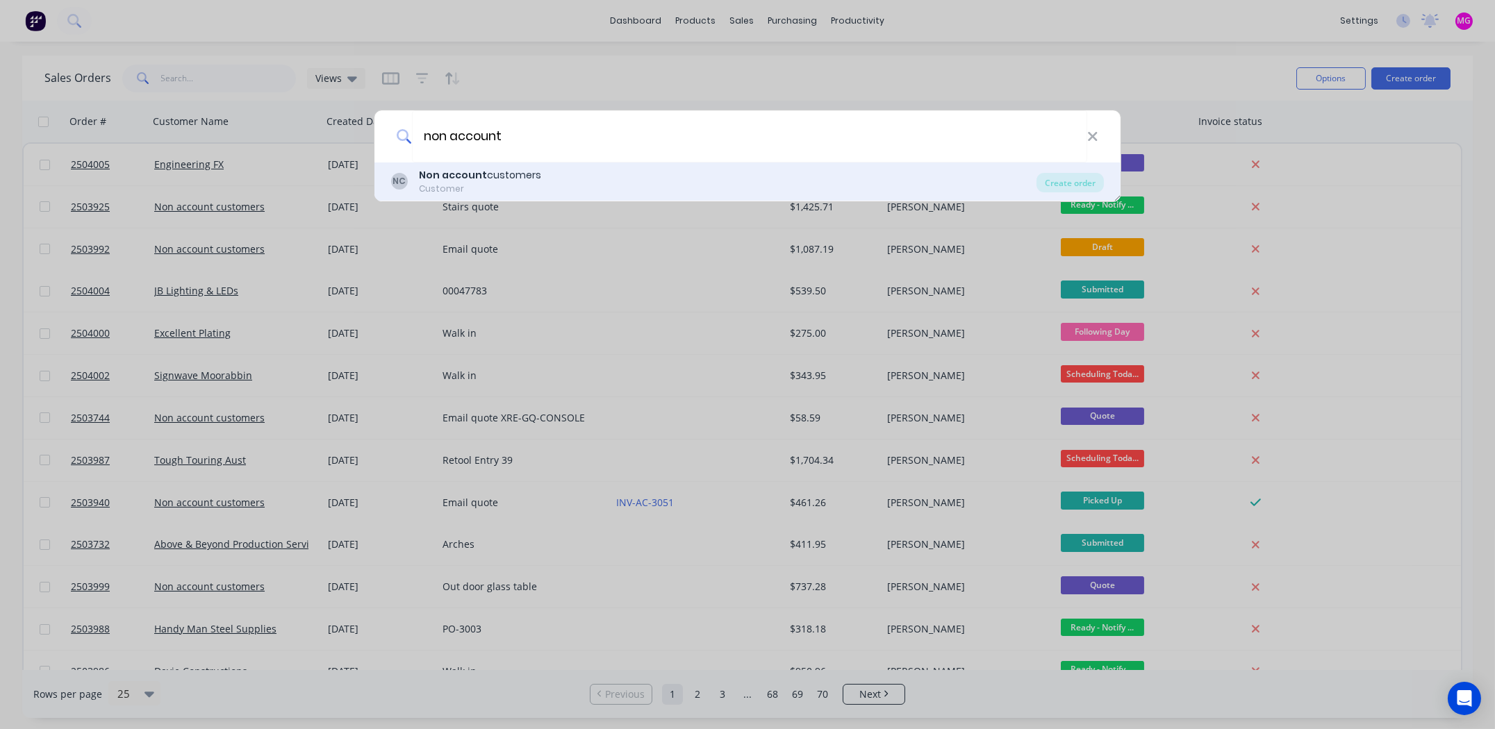
click at [465, 174] on b "Non account" at bounding box center [453, 175] width 68 height 14
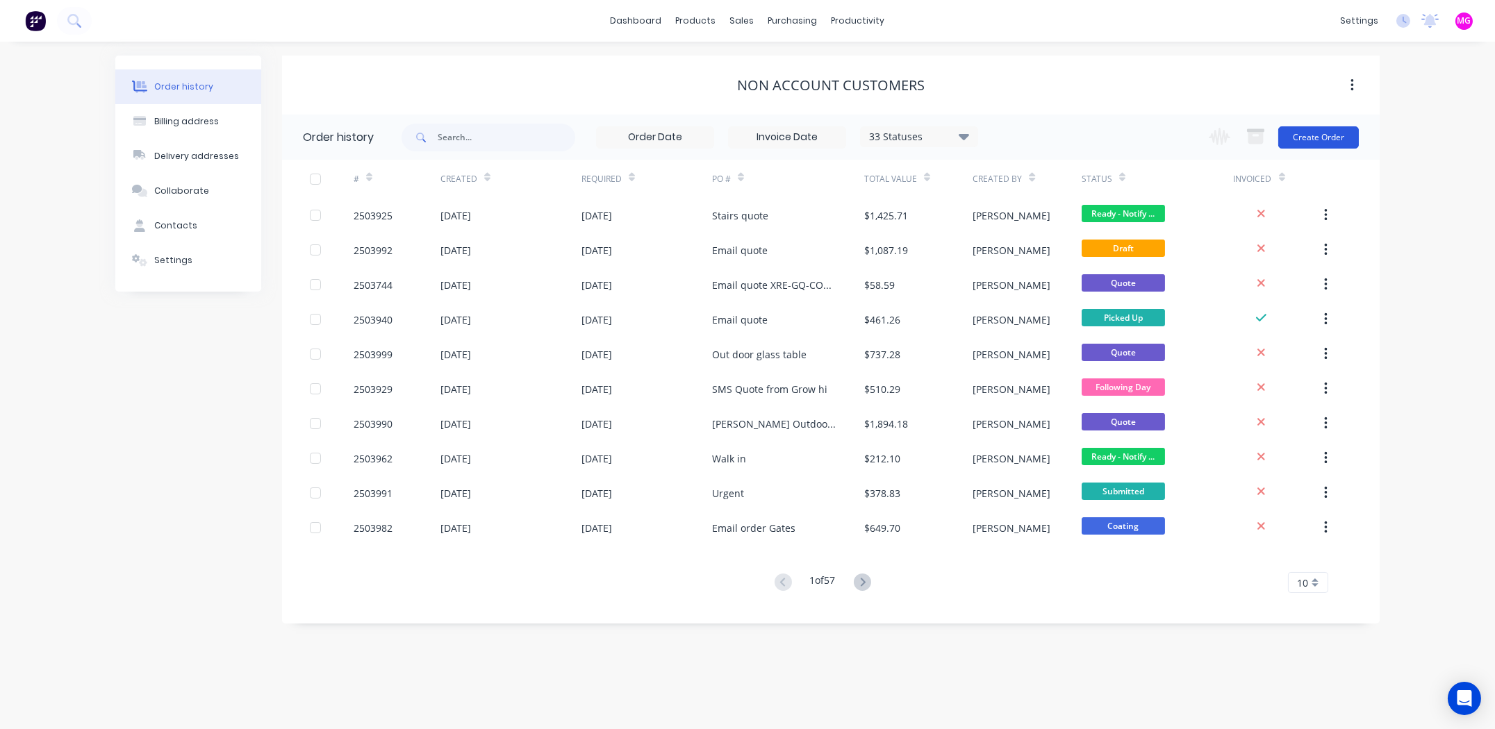
click at [1309, 135] on button "Create Order" at bounding box center [1318, 137] width 81 height 22
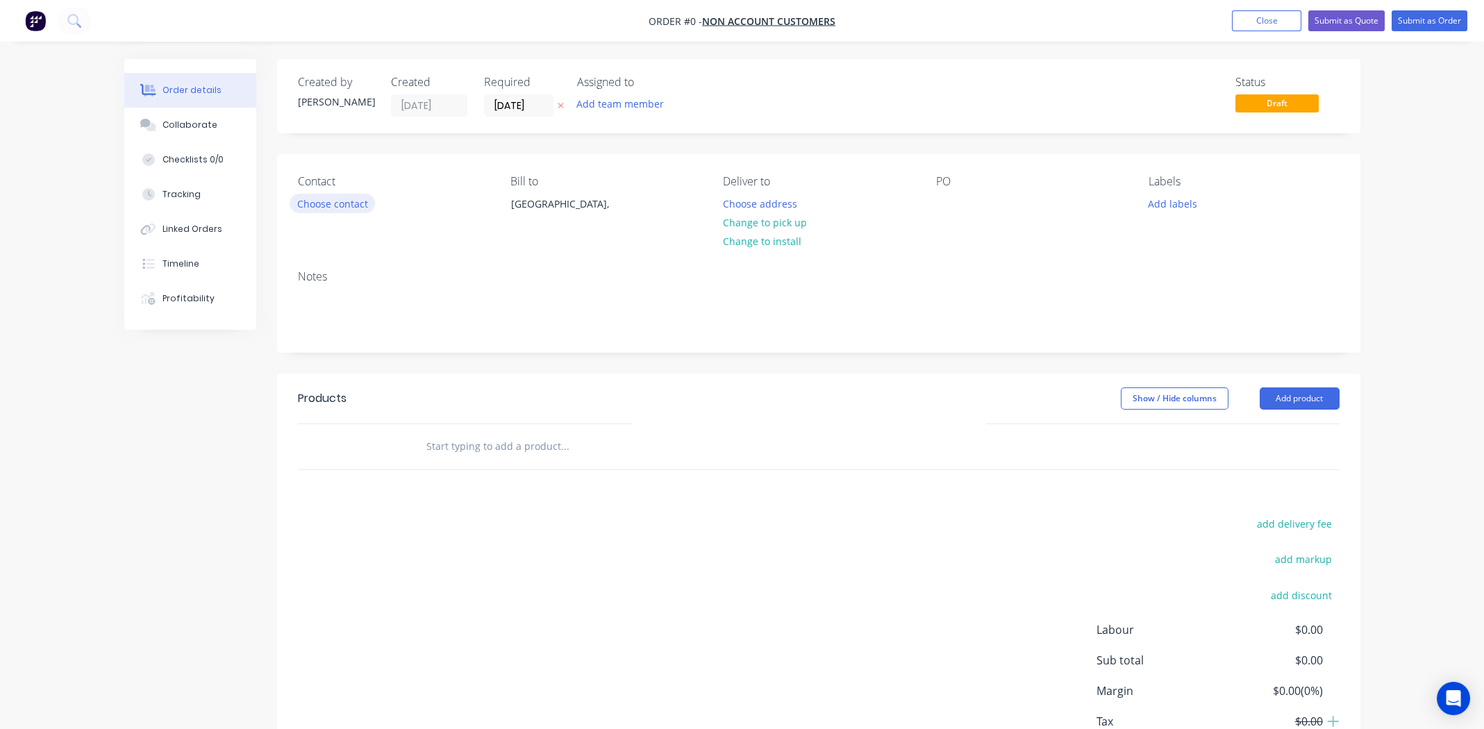
click at [314, 198] on button "Choose contact" at bounding box center [332, 203] width 85 height 19
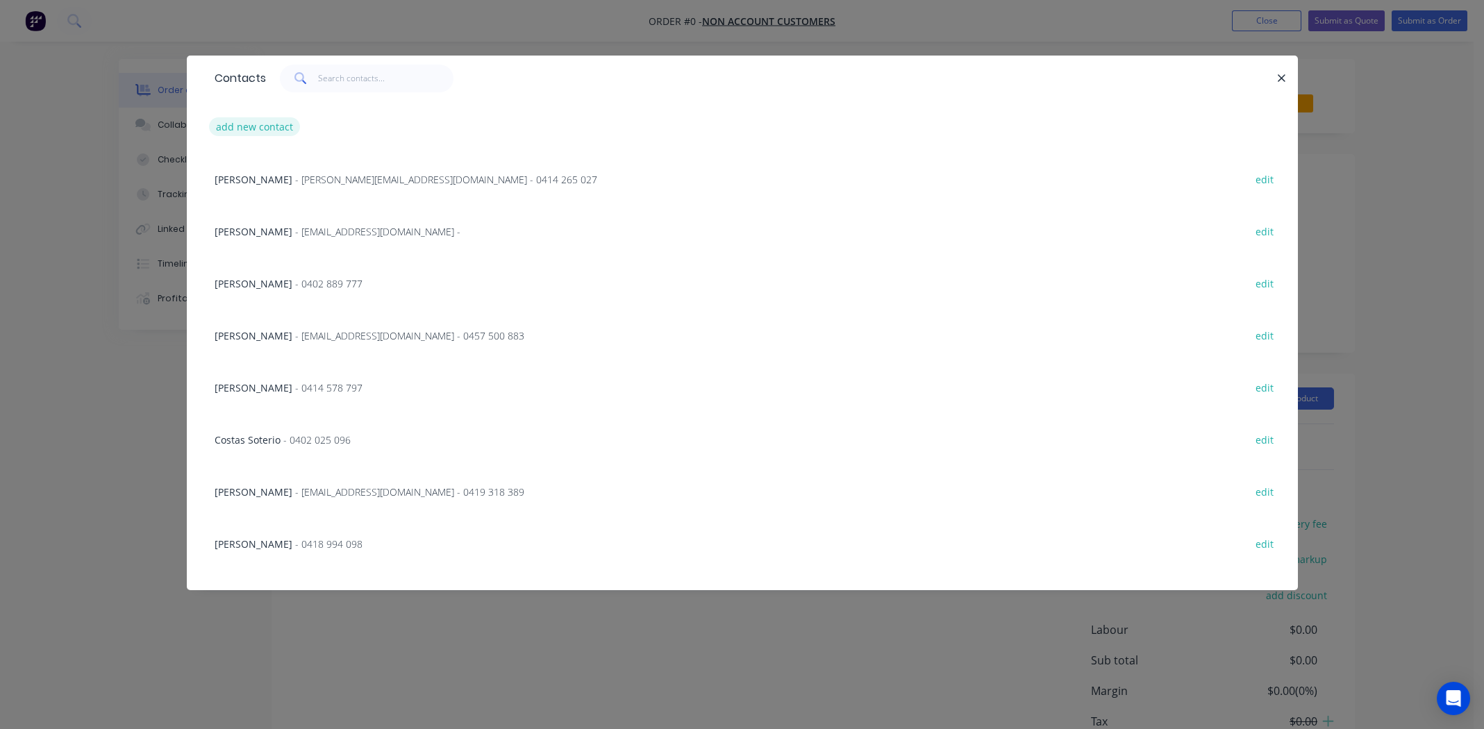
click at [256, 124] on button "add new contact" at bounding box center [255, 126] width 92 height 19
select select "AU"
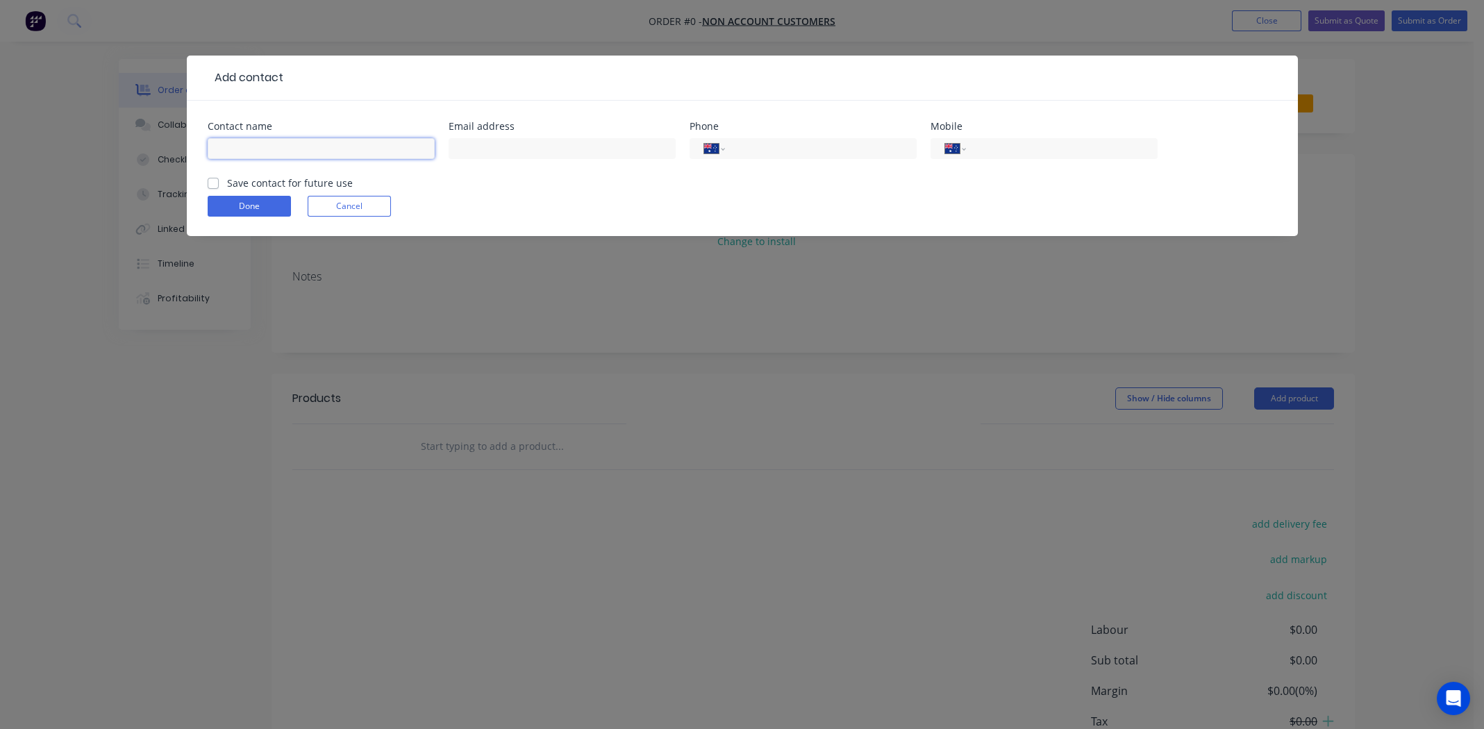
click at [290, 151] on input "text" at bounding box center [321, 148] width 227 height 21
type input "Andy"
click at [530, 202] on div "Done Cancel" at bounding box center [743, 206] width 1070 height 21
click at [1010, 148] on input "tel" at bounding box center [1059, 149] width 167 height 16
click at [1057, 153] on input "tel" at bounding box center [1059, 149] width 167 height 16
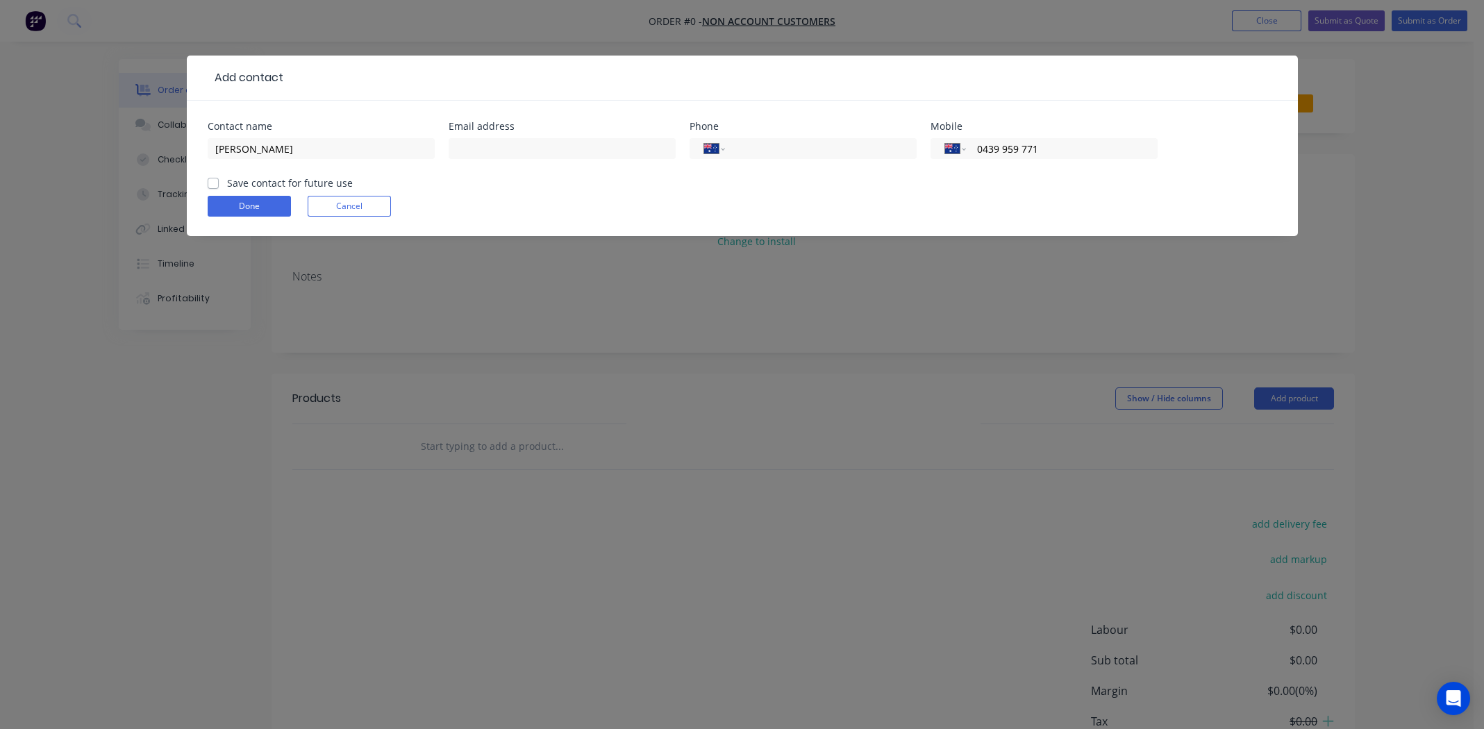
type input "0439 959 771"
click at [227, 181] on label "Save contact for future use" at bounding box center [290, 183] width 126 height 15
click at [211, 181] on input "Save contact for future use" at bounding box center [213, 182] width 11 height 13
checkbox input "true"
click at [263, 204] on button "Done" at bounding box center [249, 206] width 83 height 21
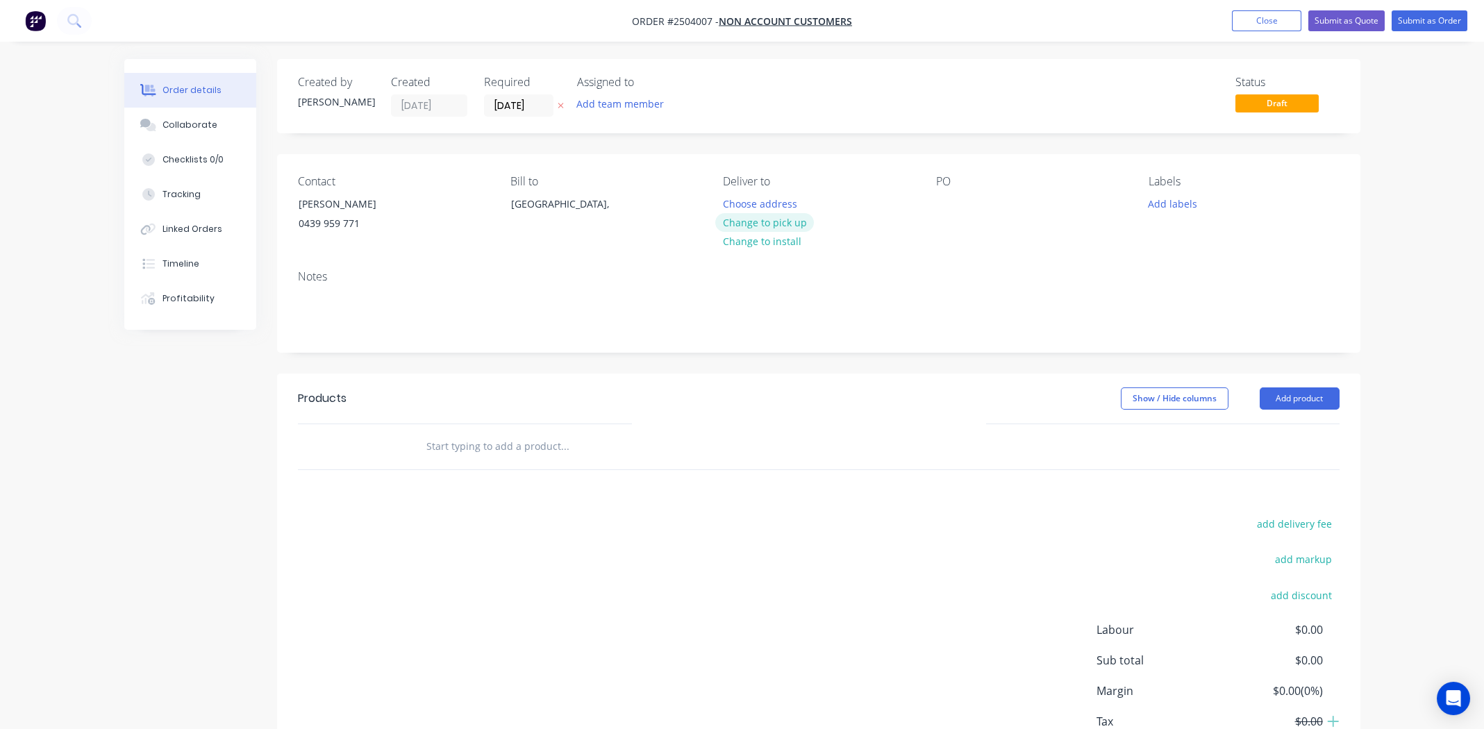
click at [785, 222] on button "Change to pick up" at bounding box center [764, 222] width 99 height 19
click at [947, 196] on div at bounding box center [947, 204] width 22 height 20
click at [1171, 195] on button "Add labels" at bounding box center [1173, 203] width 64 height 19
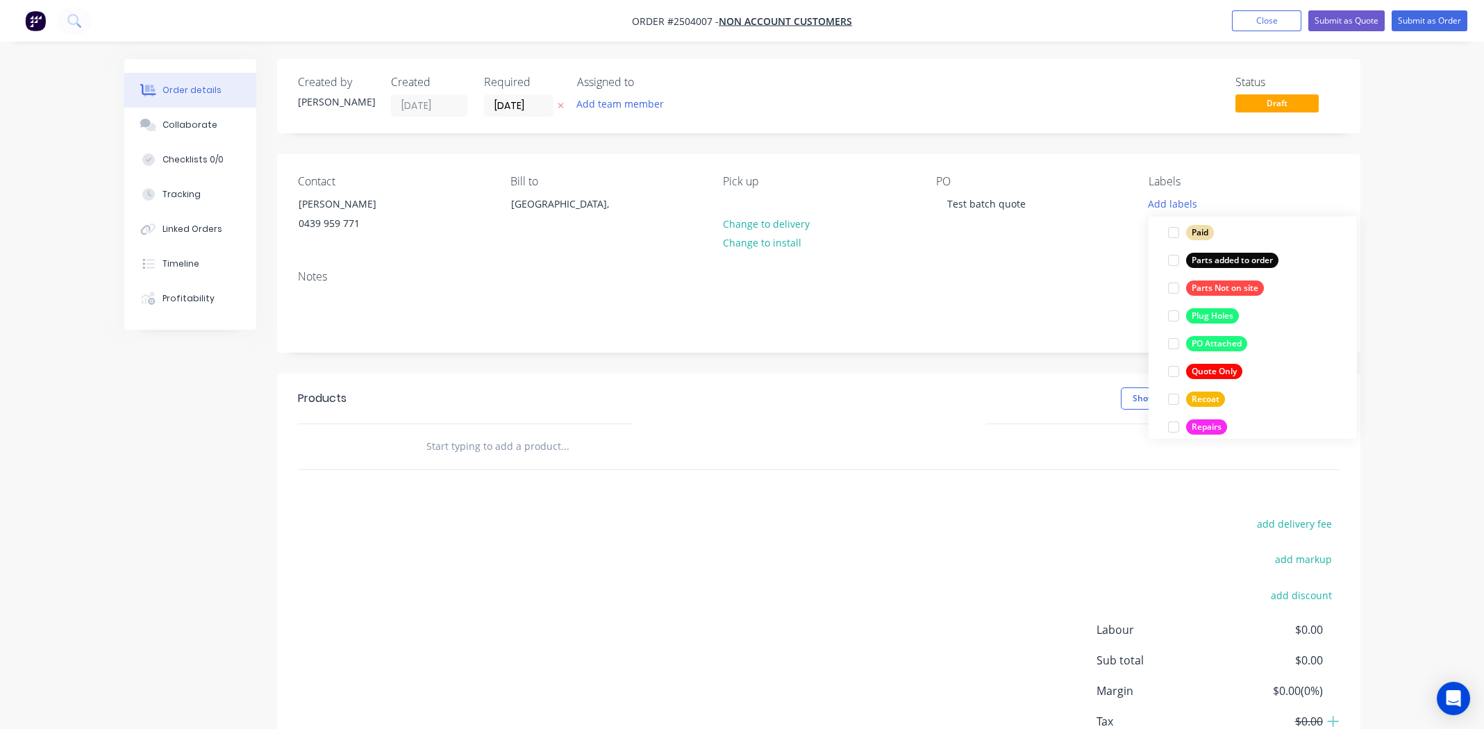
scroll to position [999, 0]
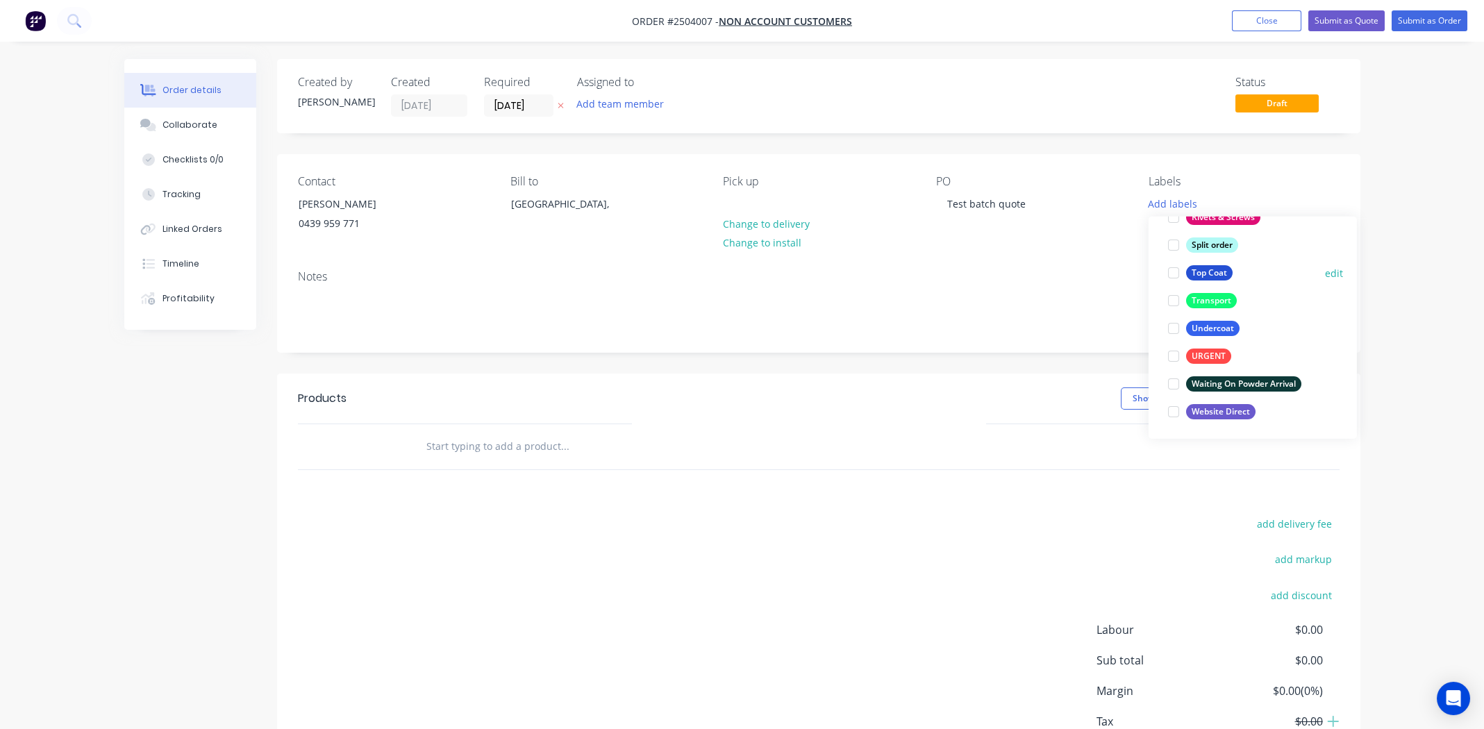
click at [1174, 271] on div at bounding box center [1174, 273] width 28 height 28
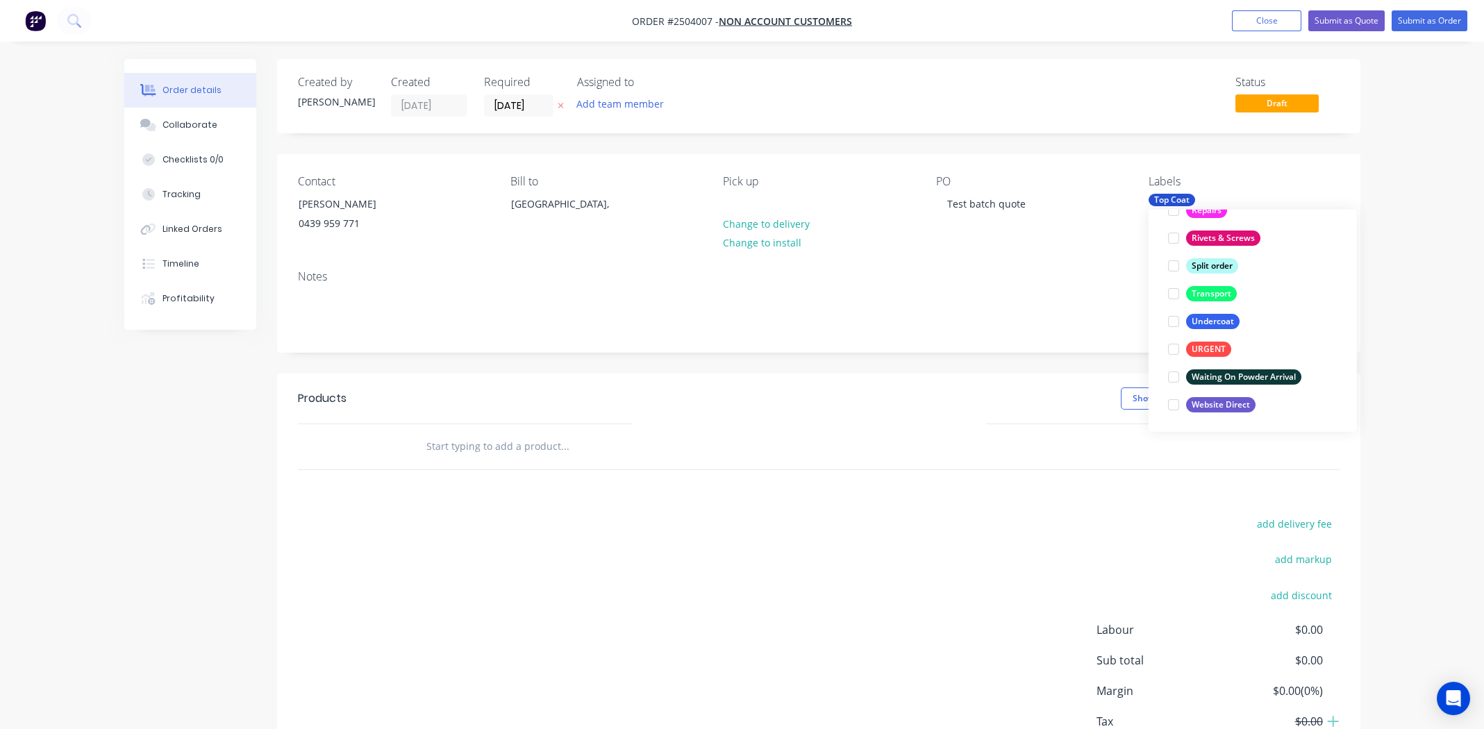
scroll to position [55, 0]
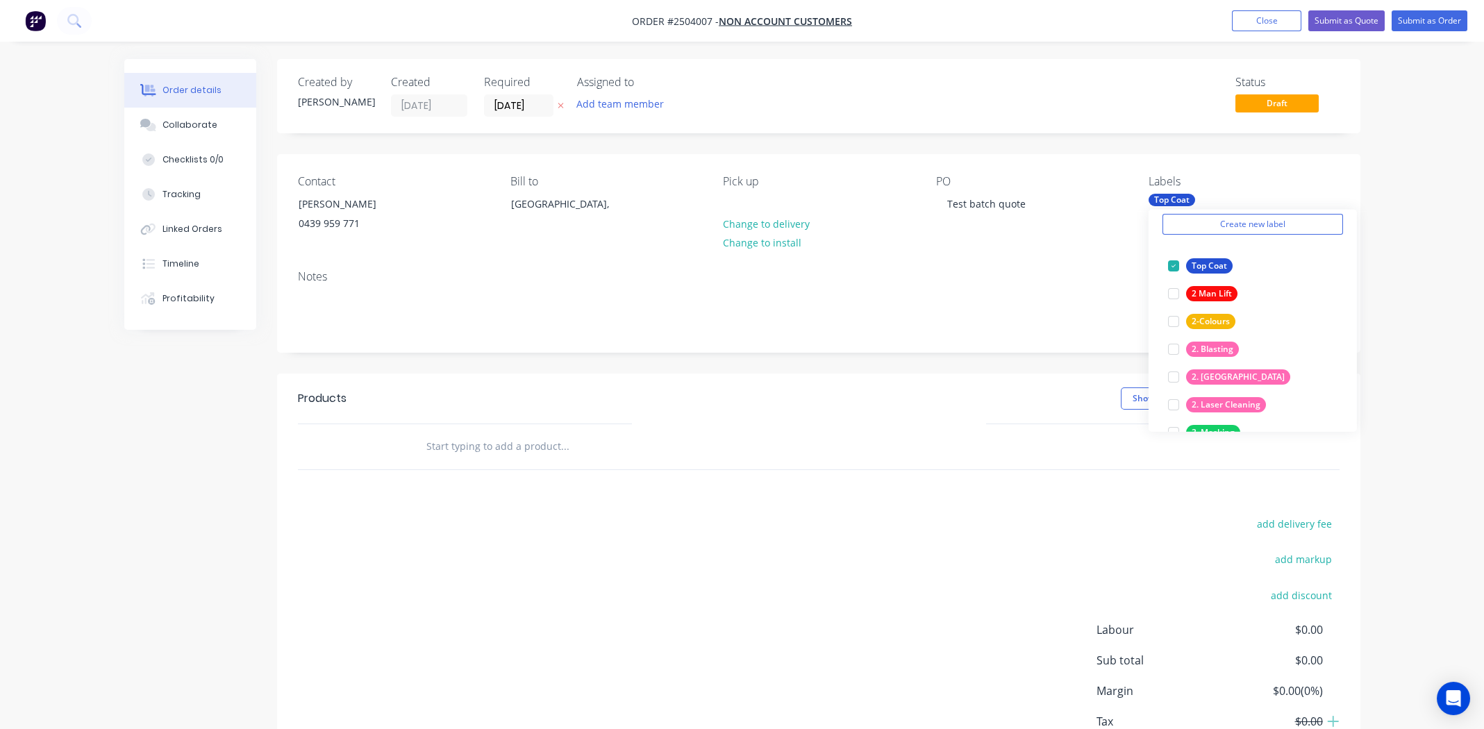
click at [1023, 270] on div "Notes" at bounding box center [819, 276] width 1042 height 13
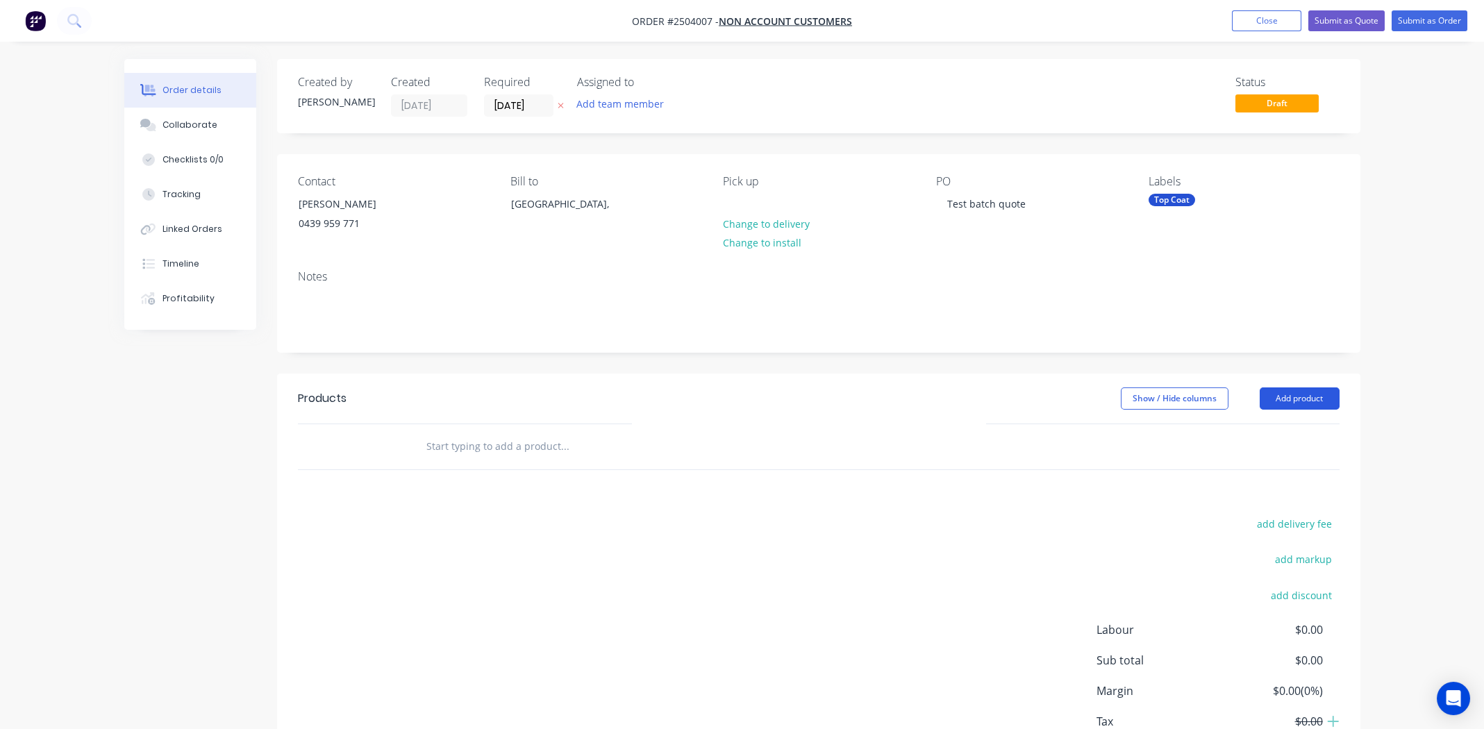
click at [1295, 394] on button "Add product" at bounding box center [1300, 399] width 80 height 22
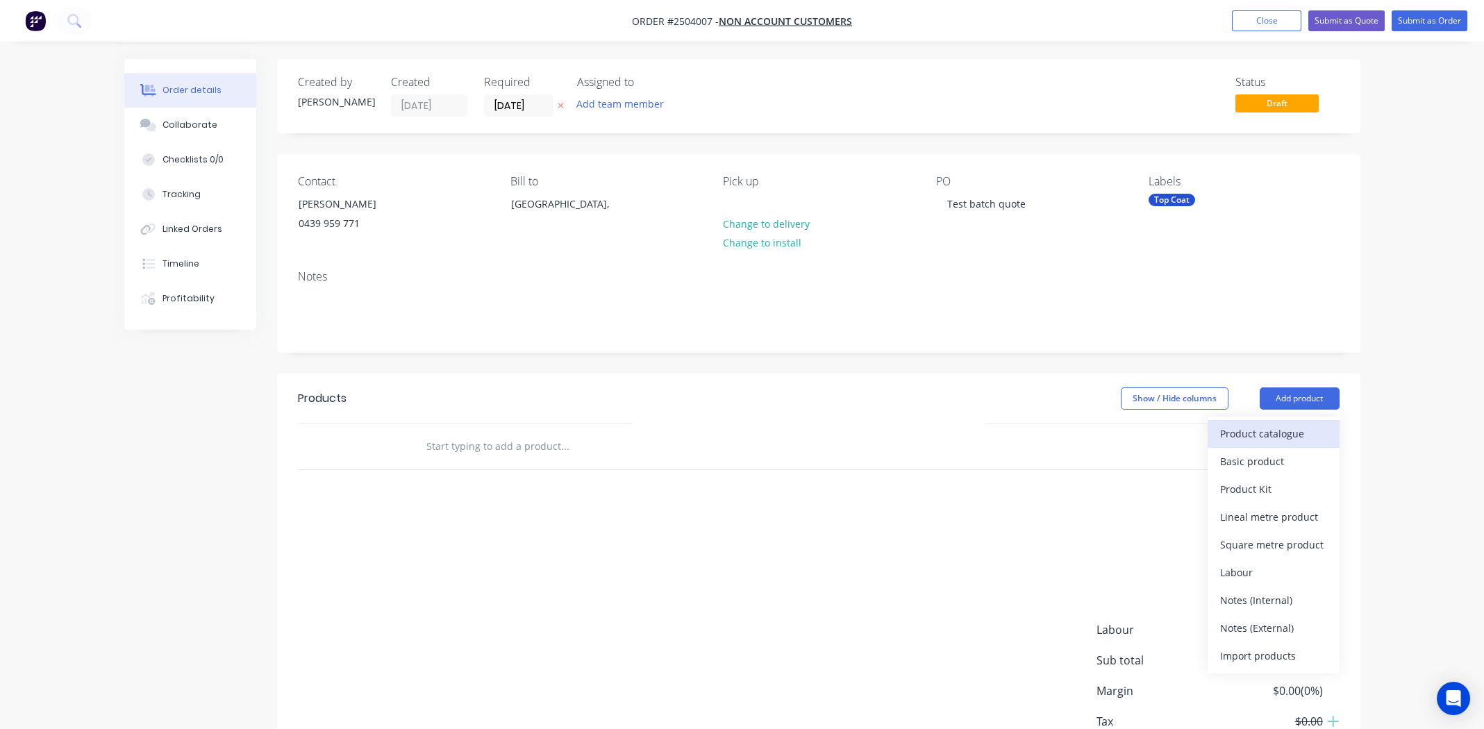
click at [1323, 431] on div "Product catalogue" at bounding box center [1273, 434] width 107 height 20
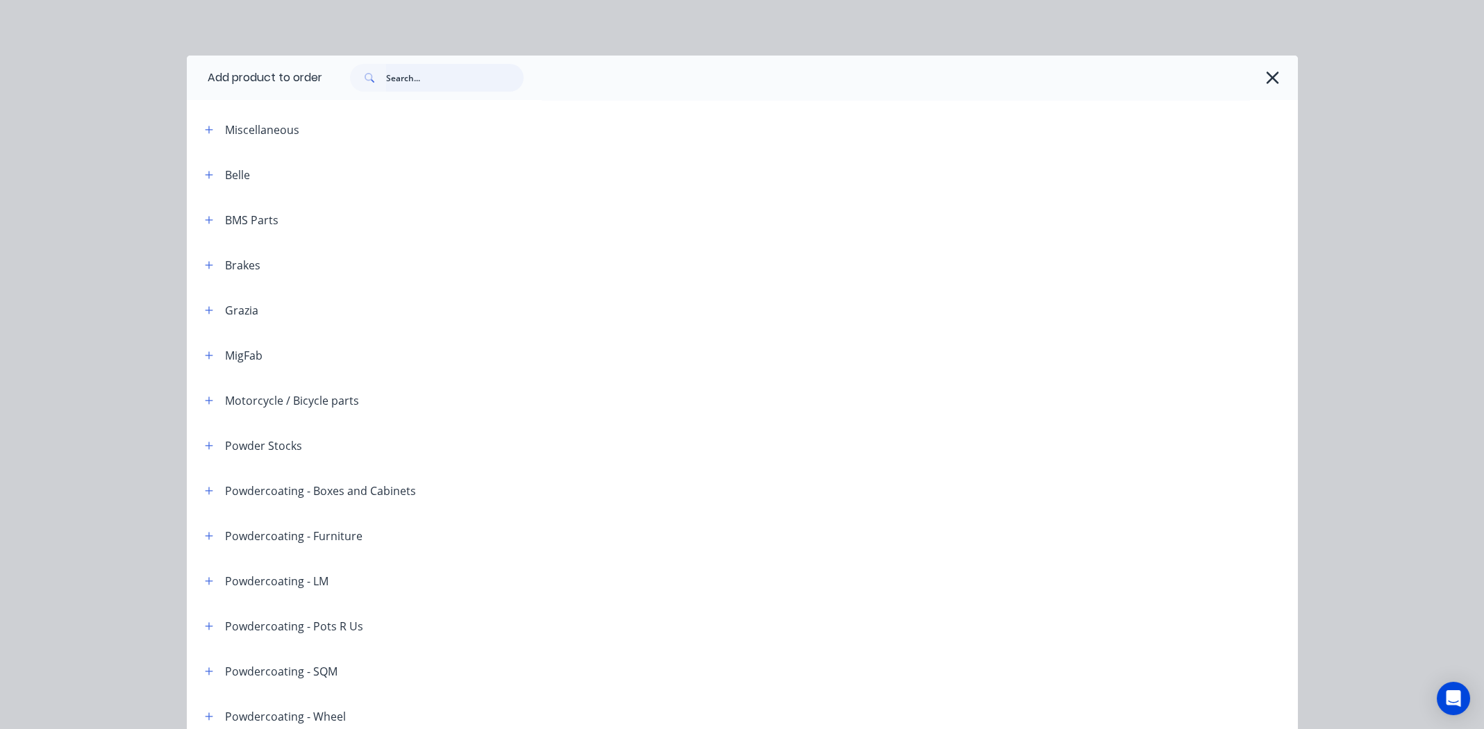
click at [437, 70] on input "text" at bounding box center [455, 78] width 138 height 28
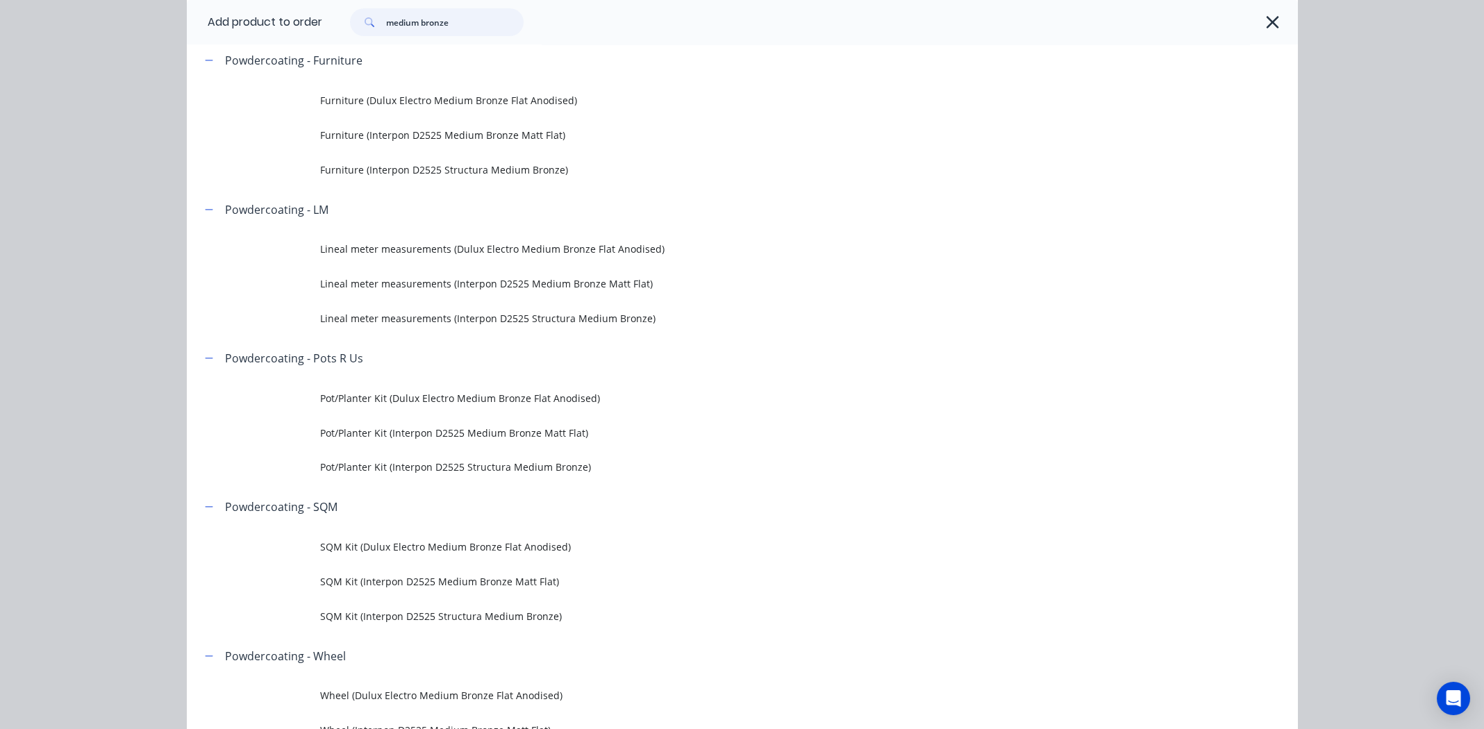
scroll to position [485, 0]
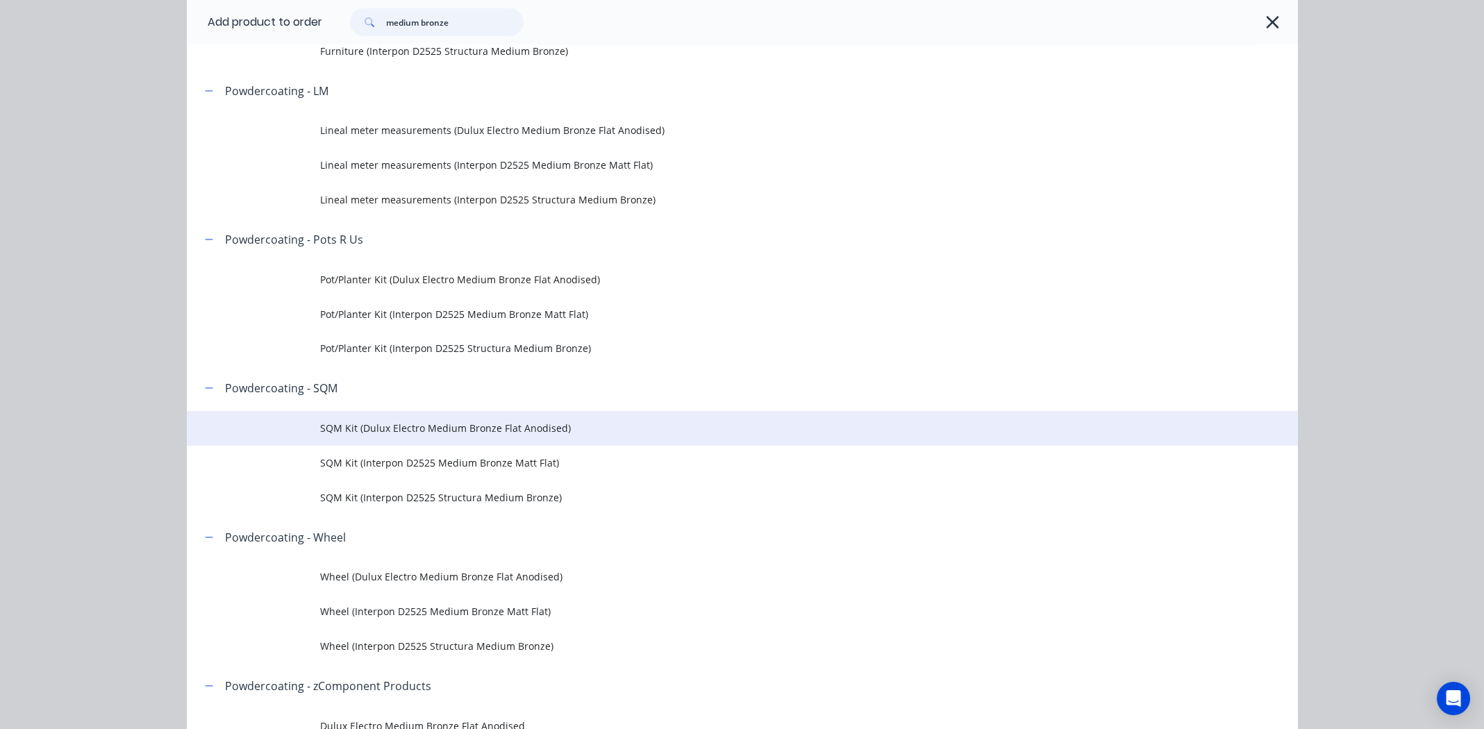
type input "medium bronze"
click at [406, 431] on span "SQM Kit (Dulux Electro Medium Bronze Flat Anodised)" at bounding box center [711, 428] width 782 height 15
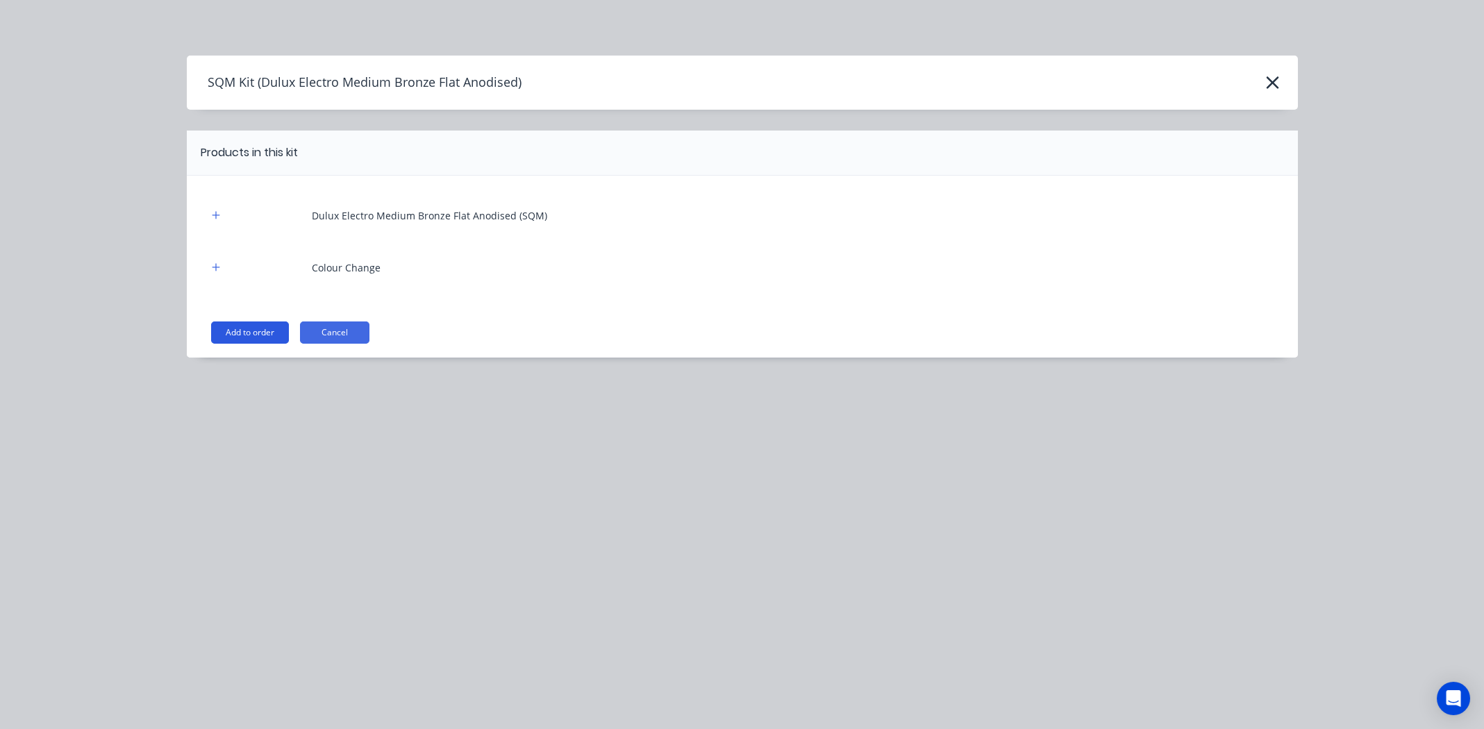
click at [233, 332] on button "Add to order" at bounding box center [250, 333] width 78 height 22
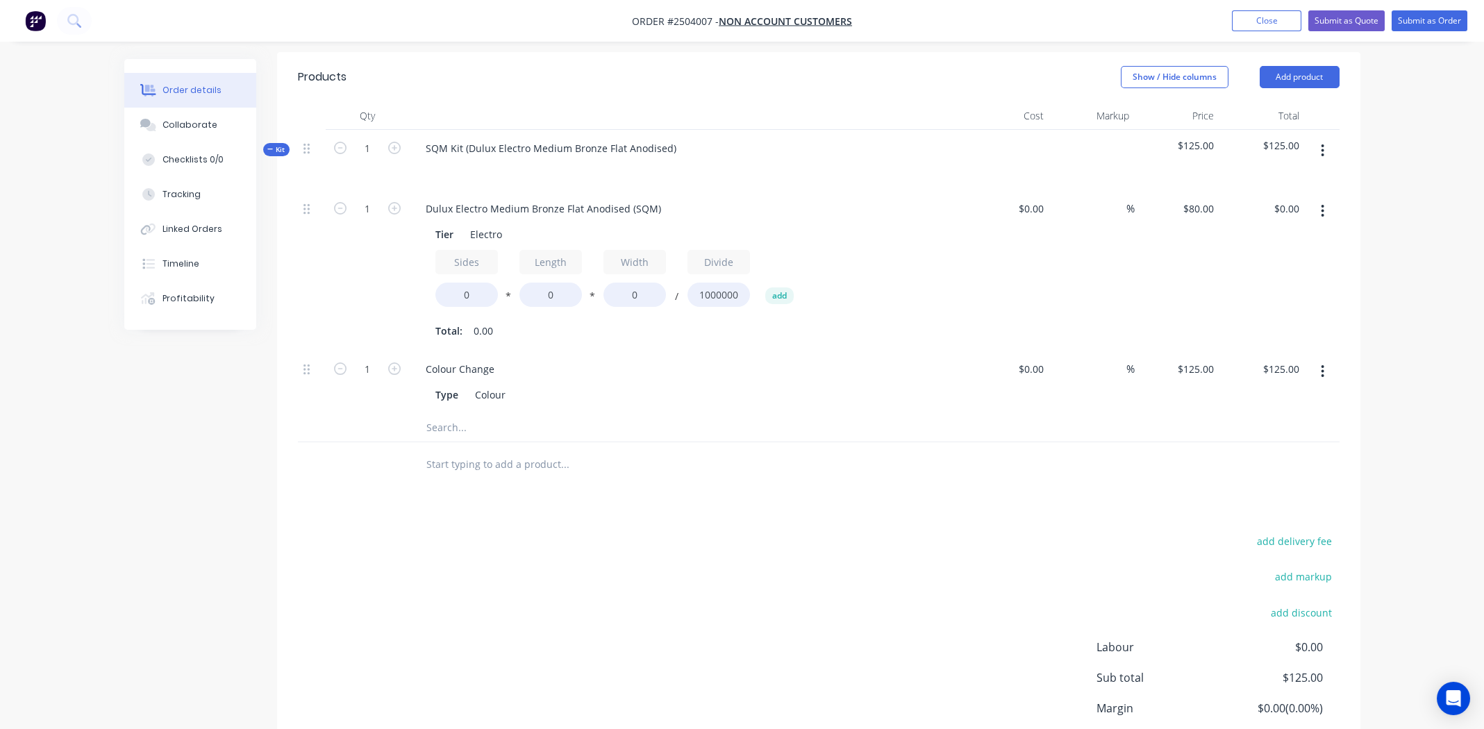
scroll to position [347, 0]
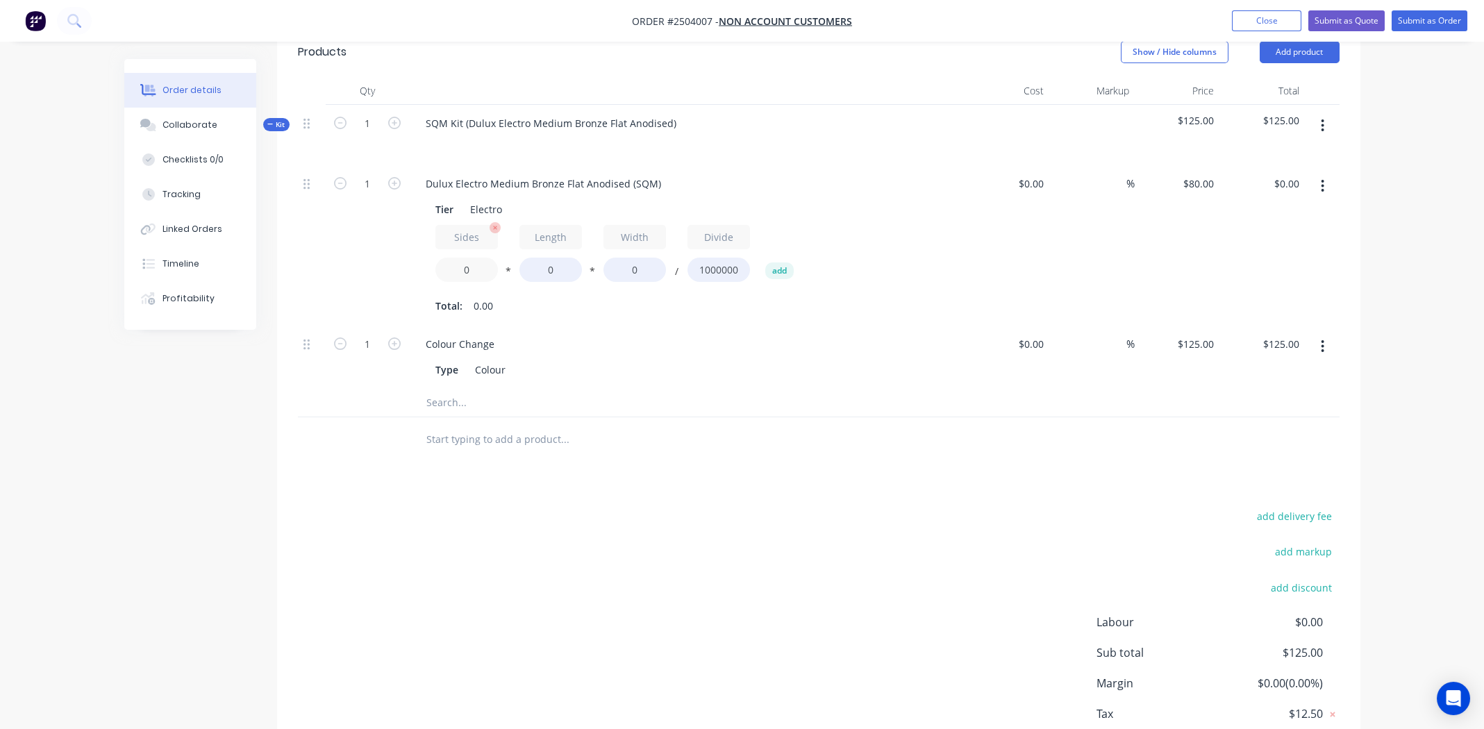
click at [474, 274] on input "0" at bounding box center [466, 270] width 63 height 24
type input "1.6"
click at [551, 272] on input "0" at bounding box center [550, 270] width 63 height 24
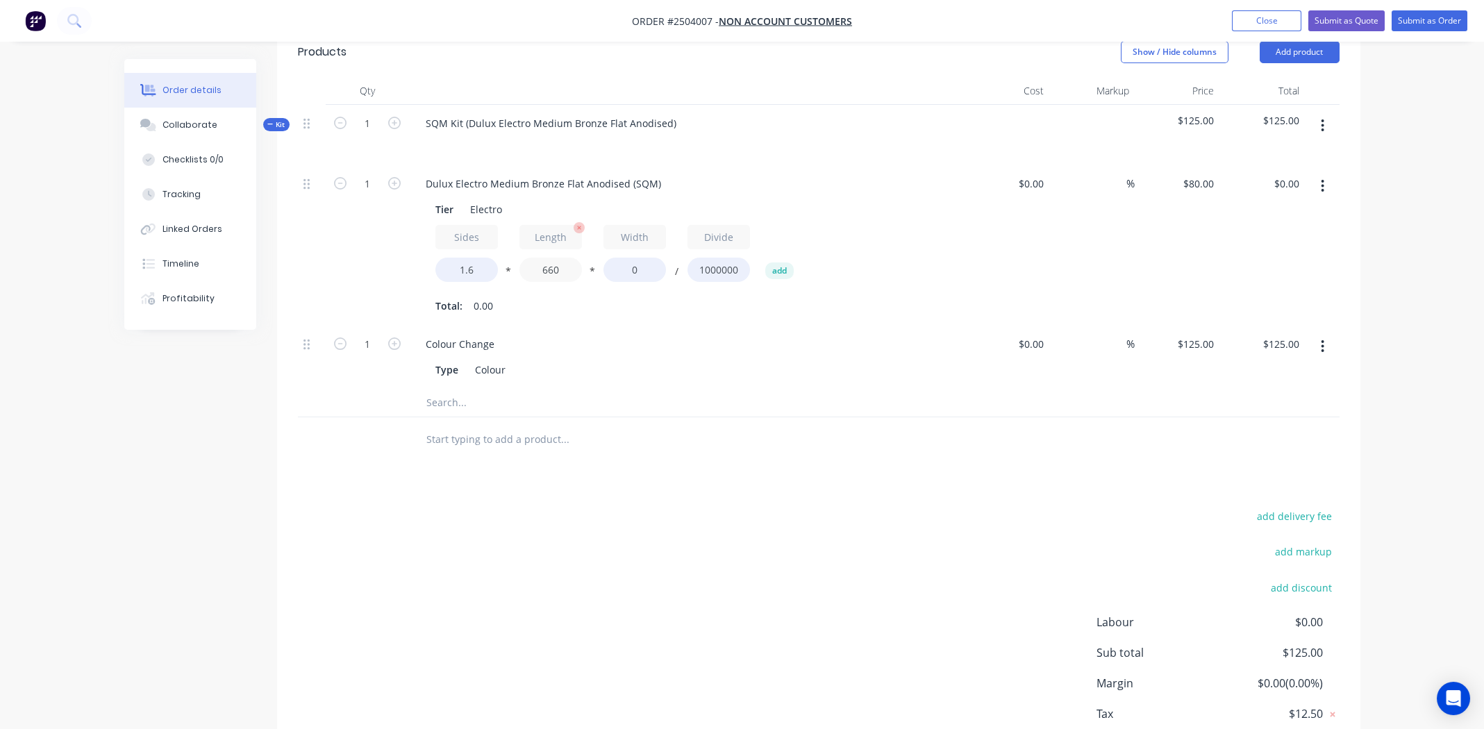
type input "660"
type input "710"
type input "$59.98"
click at [367, 176] on input "1" at bounding box center [367, 184] width 36 height 21
type input "2"
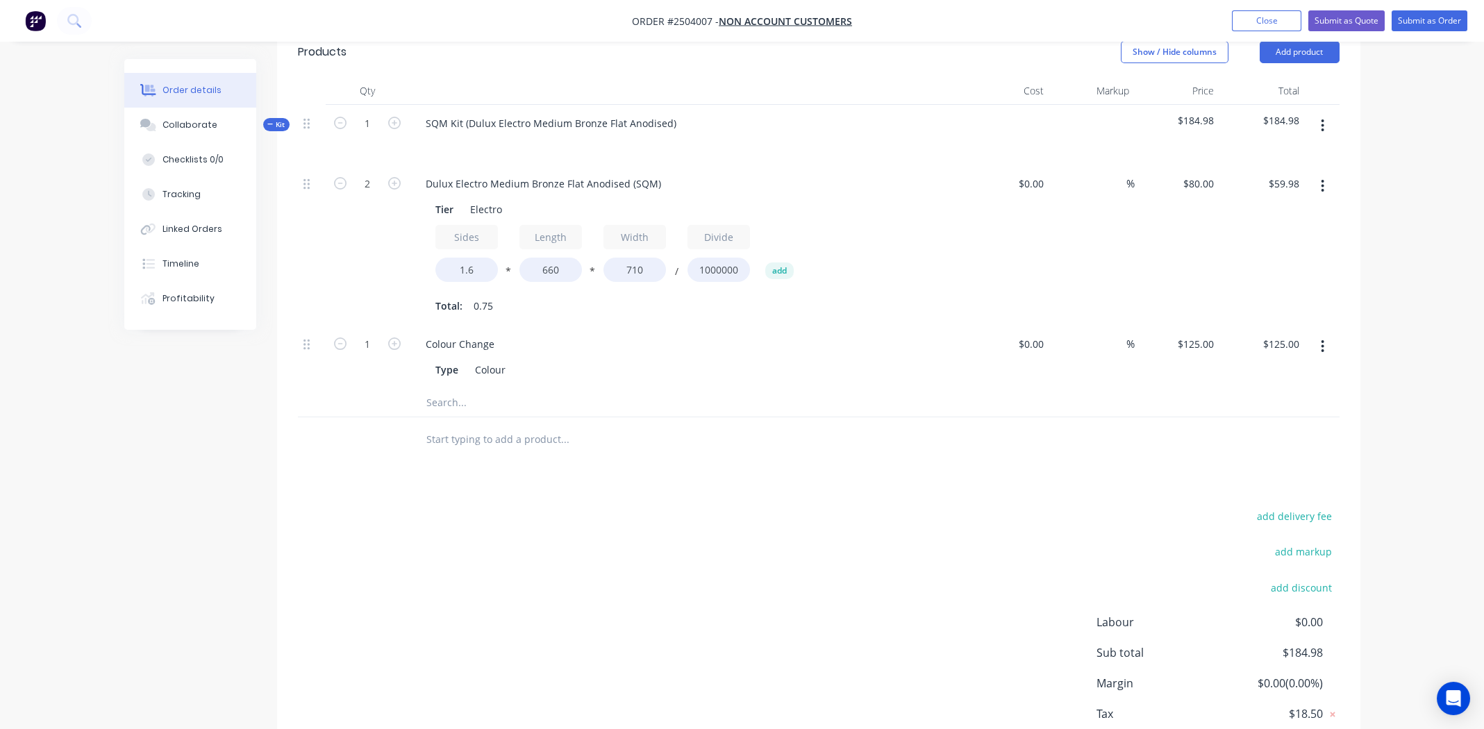
type input "$119.97"
click at [800, 329] on div "Colour Change Type Colour" at bounding box center [687, 357] width 556 height 63
click at [1323, 181] on icon "button" at bounding box center [1323, 186] width 3 height 13
click at [1291, 228] on div "Duplicate" at bounding box center [1273, 223] width 107 height 20
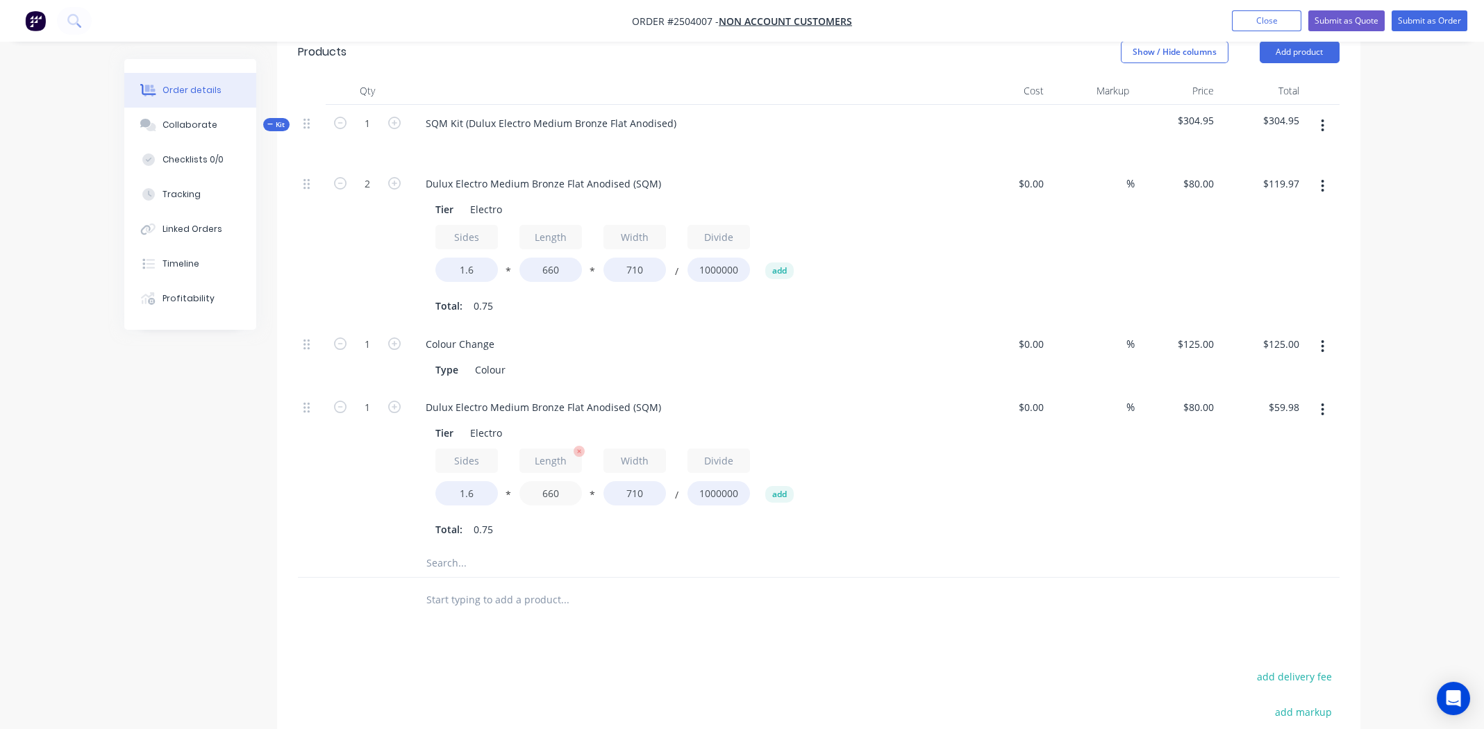
click at [554, 491] on input "660" at bounding box center [550, 493] width 63 height 24
click at [555, 491] on input "660" at bounding box center [550, 493] width 63 height 24
type input "970"
type input "$88.15"
click at [630, 491] on input "710" at bounding box center [635, 493] width 63 height 24
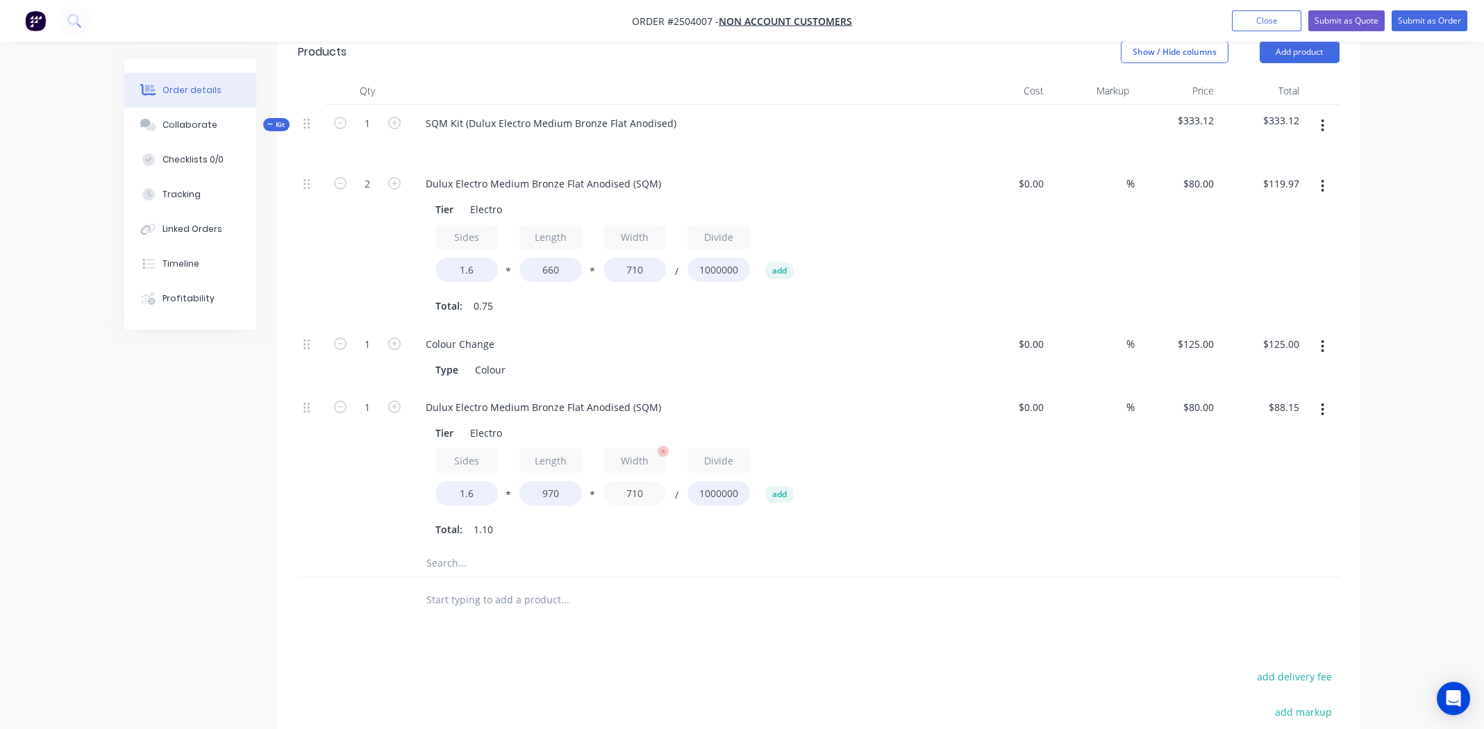
click at [630, 491] on input "710" at bounding box center [635, 493] width 63 height 24
type input "1100"
type input "$136.58"
click at [1119, 479] on div "%" at bounding box center [1091, 469] width 85 height 160
click at [366, 194] on input "1" at bounding box center [367, 184] width 36 height 21
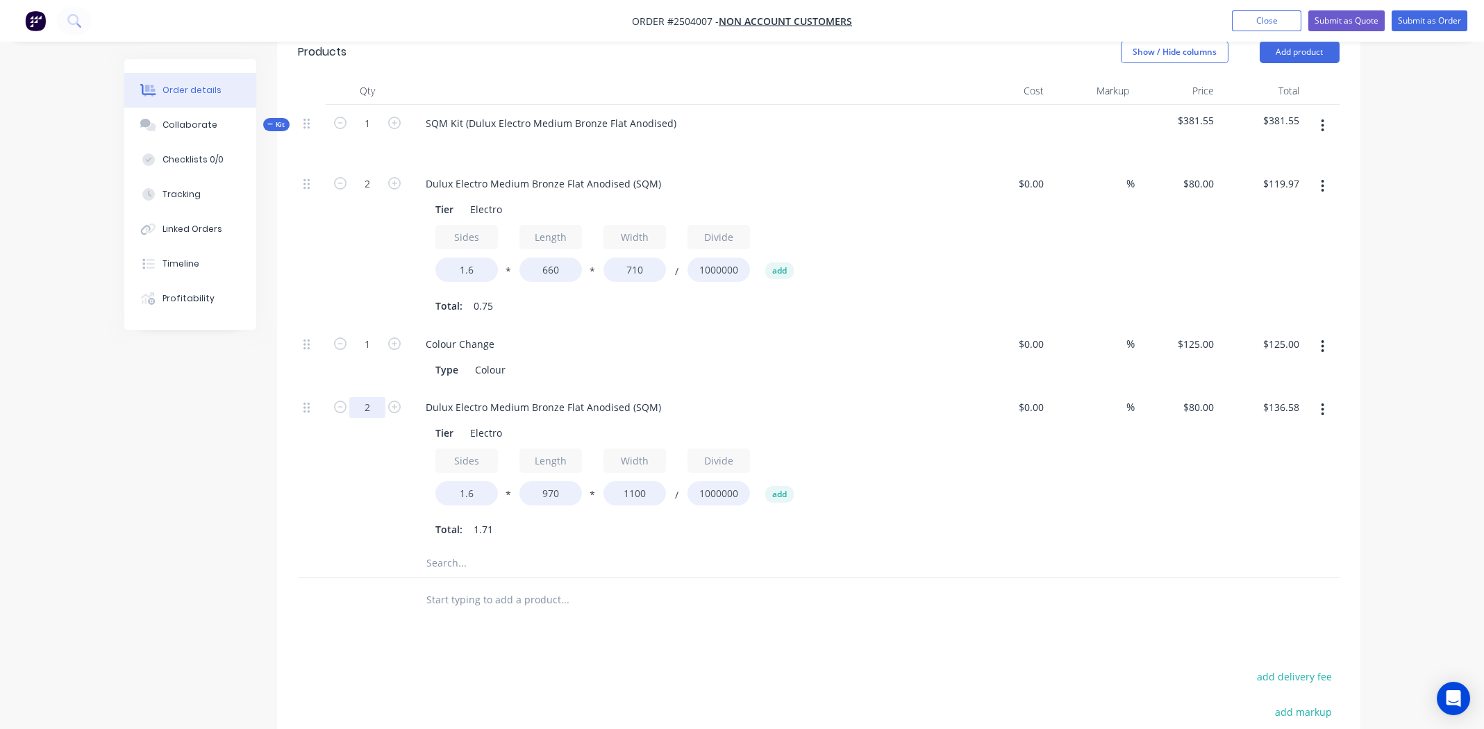
type input "2"
type input "$273.15"
click at [800, 343] on div "Colour Change" at bounding box center [687, 344] width 544 height 20
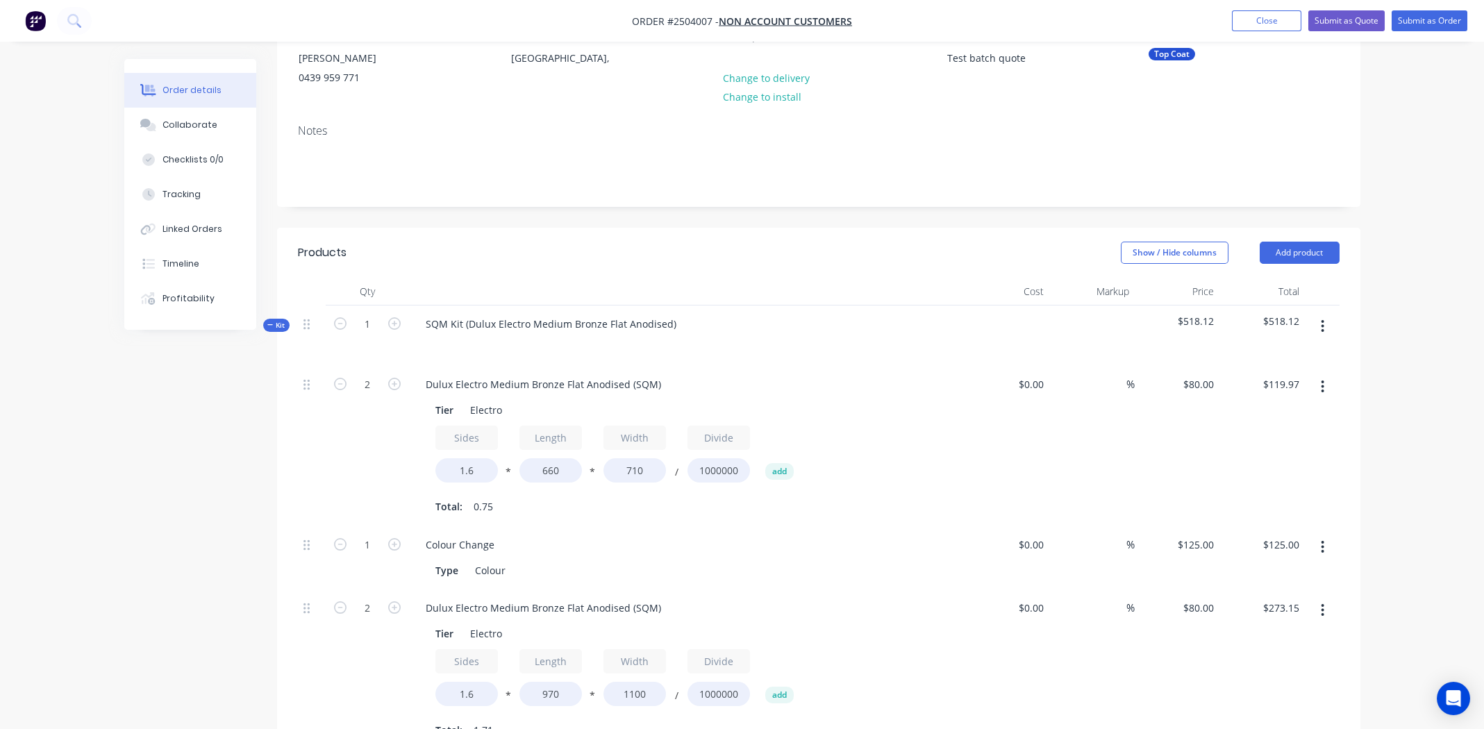
scroll to position [138, 0]
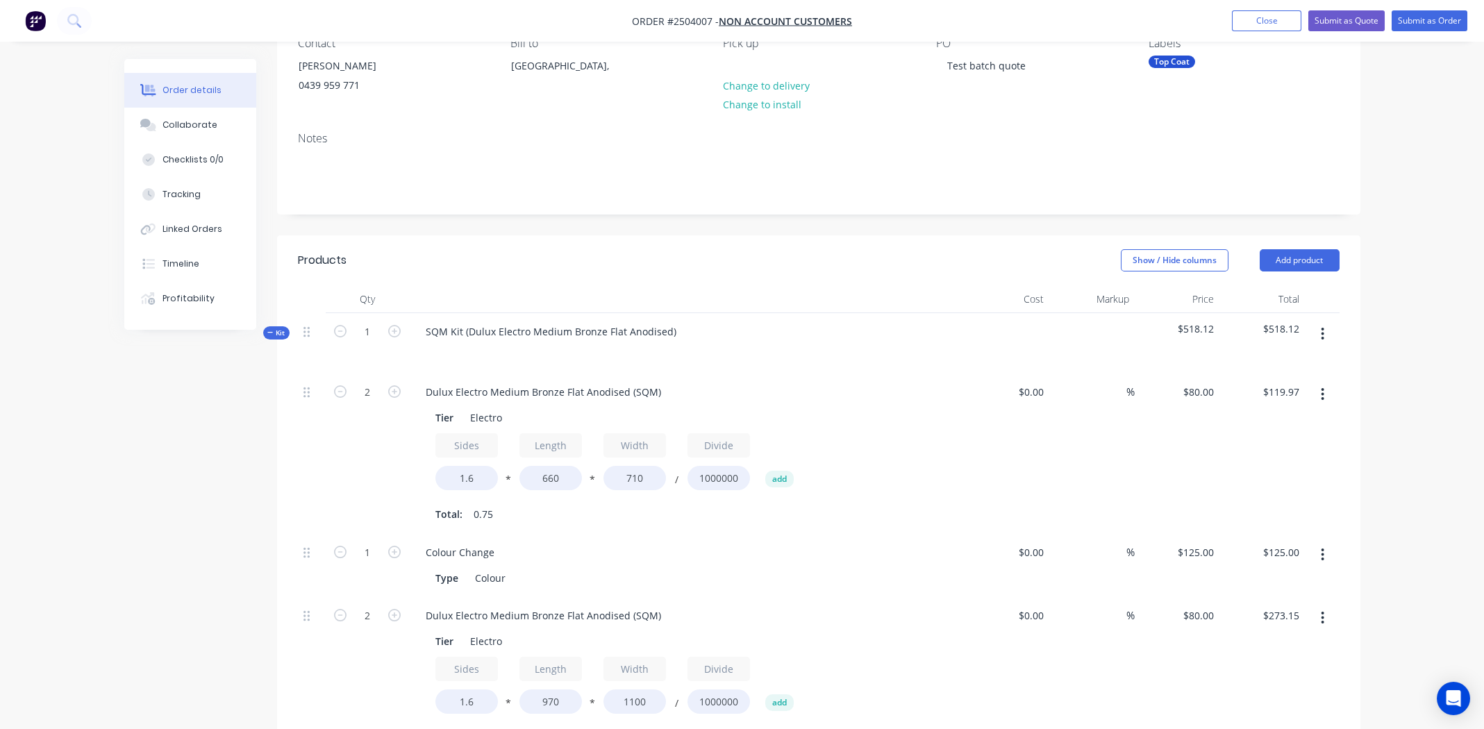
click at [1322, 326] on icon "button" at bounding box center [1322, 333] width 3 height 15
click at [1280, 370] on div "Add product to kit" at bounding box center [1273, 370] width 107 height 20
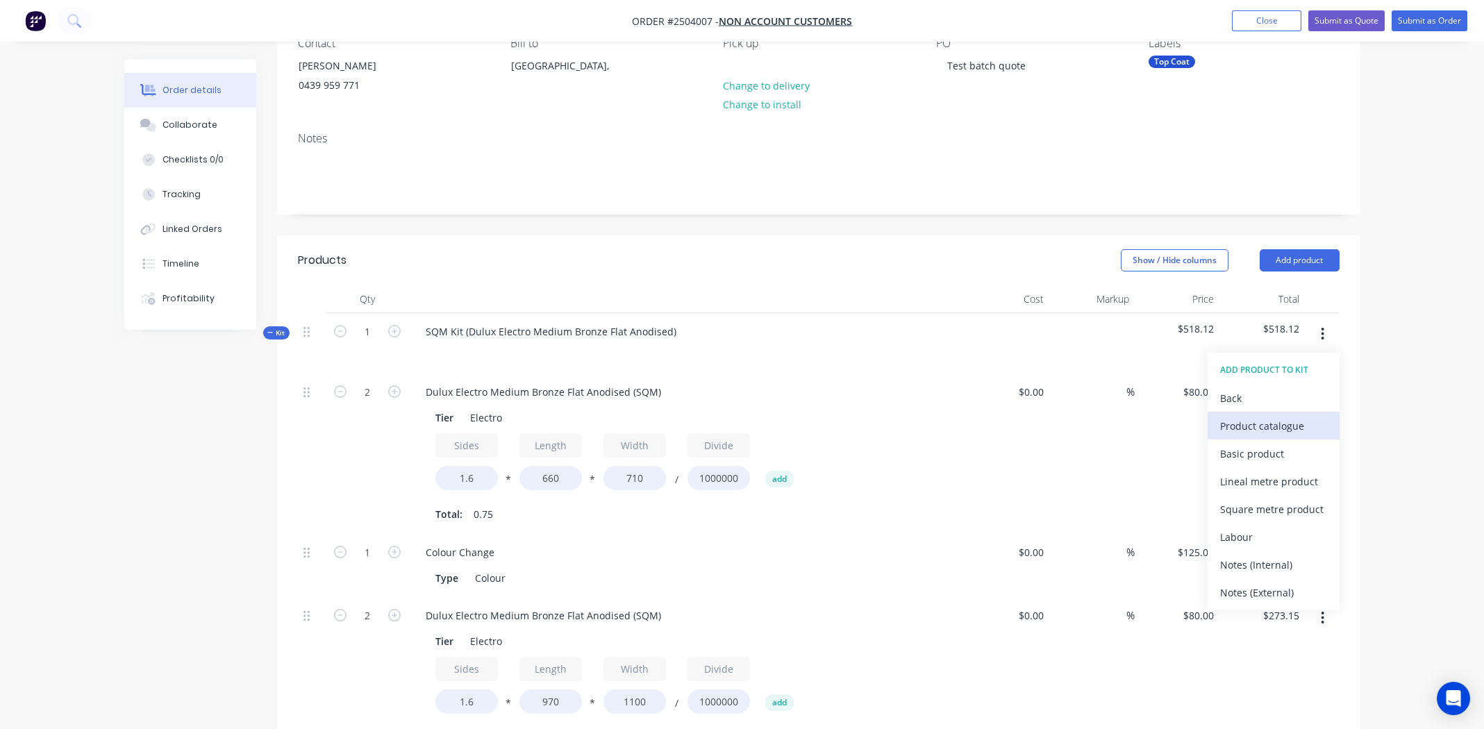
click at [1262, 422] on div "Product catalogue" at bounding box center [1273, 426] width 107 height 20
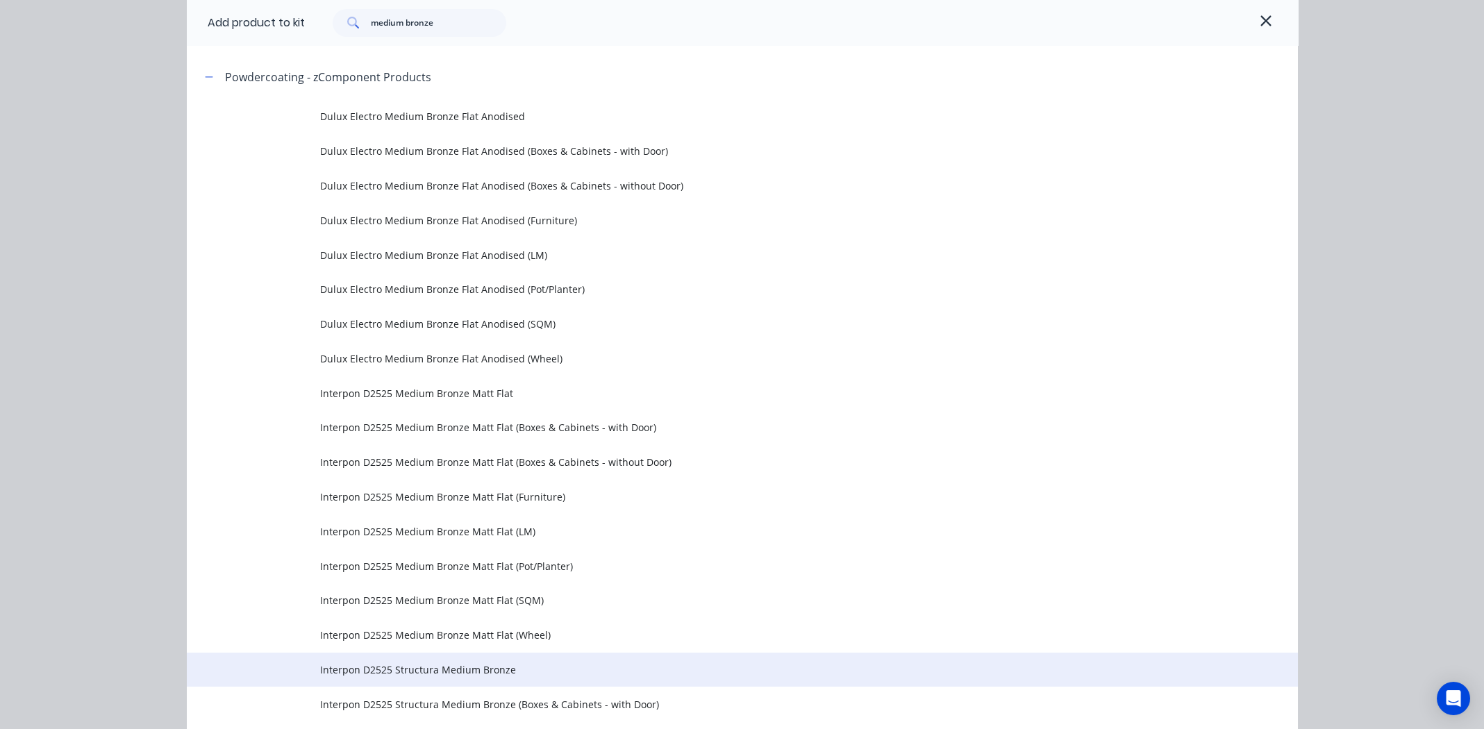
scroll to position [352, 0]
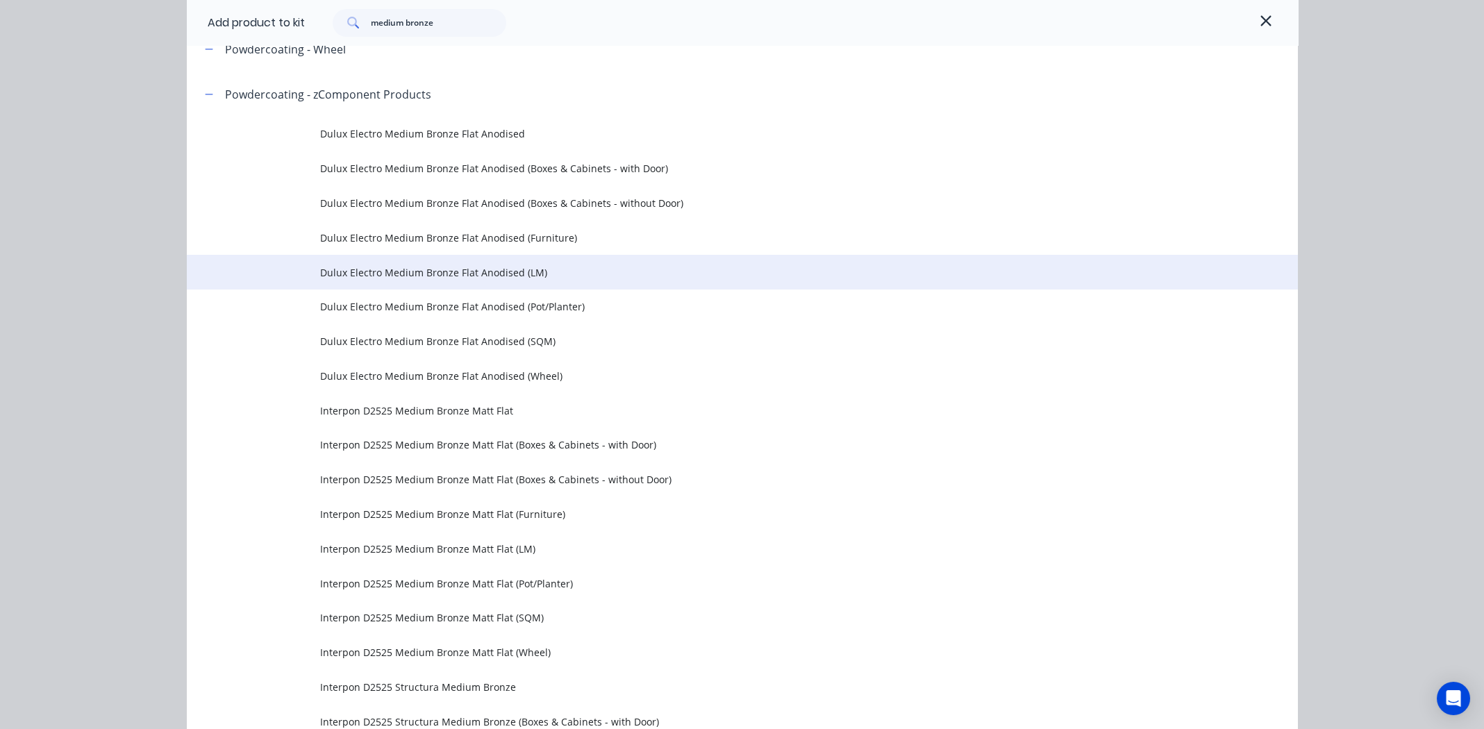
click at [374, 271] on span "Dulux Electro Medium Bronze Flat Anodised (LM)" at bounding box center [711, 272] width 782 height 15
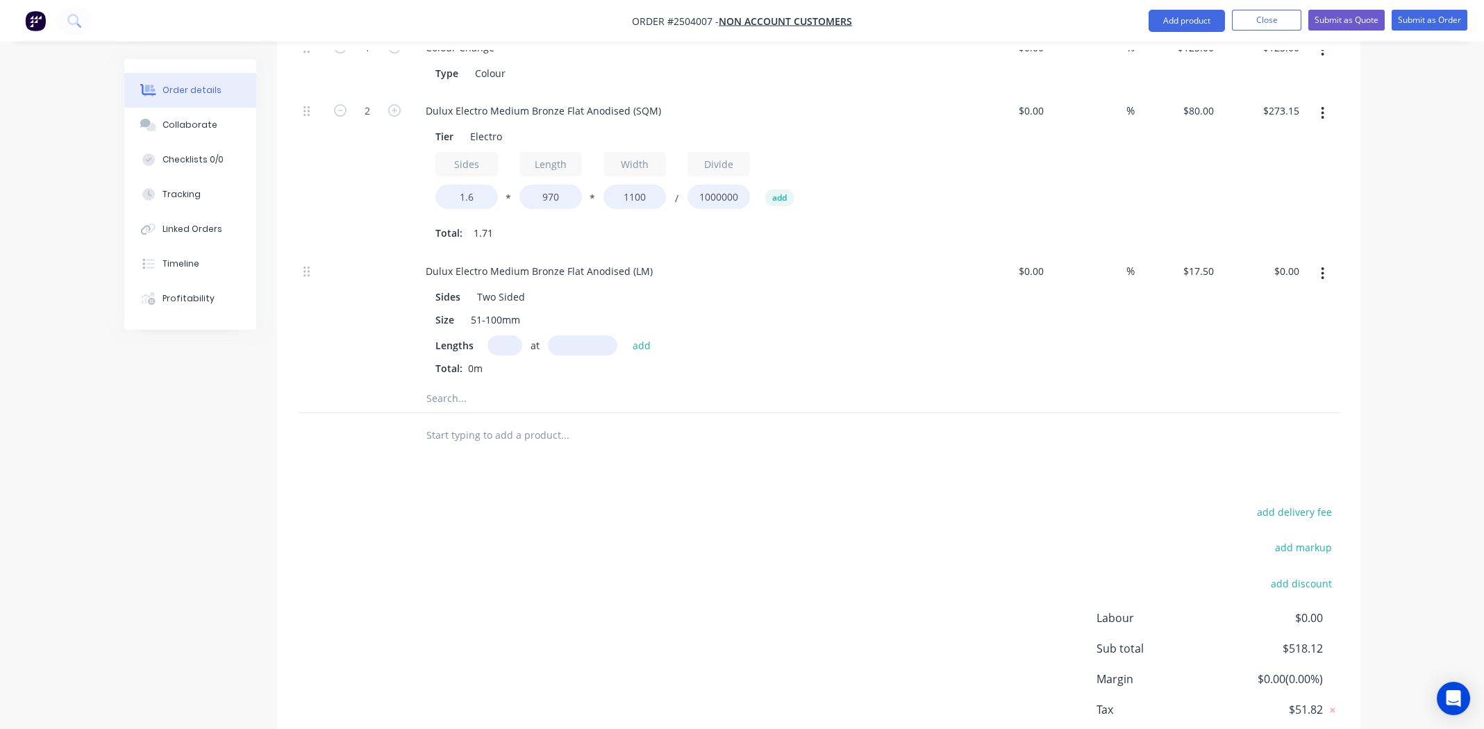
scroll to position [724, 0]
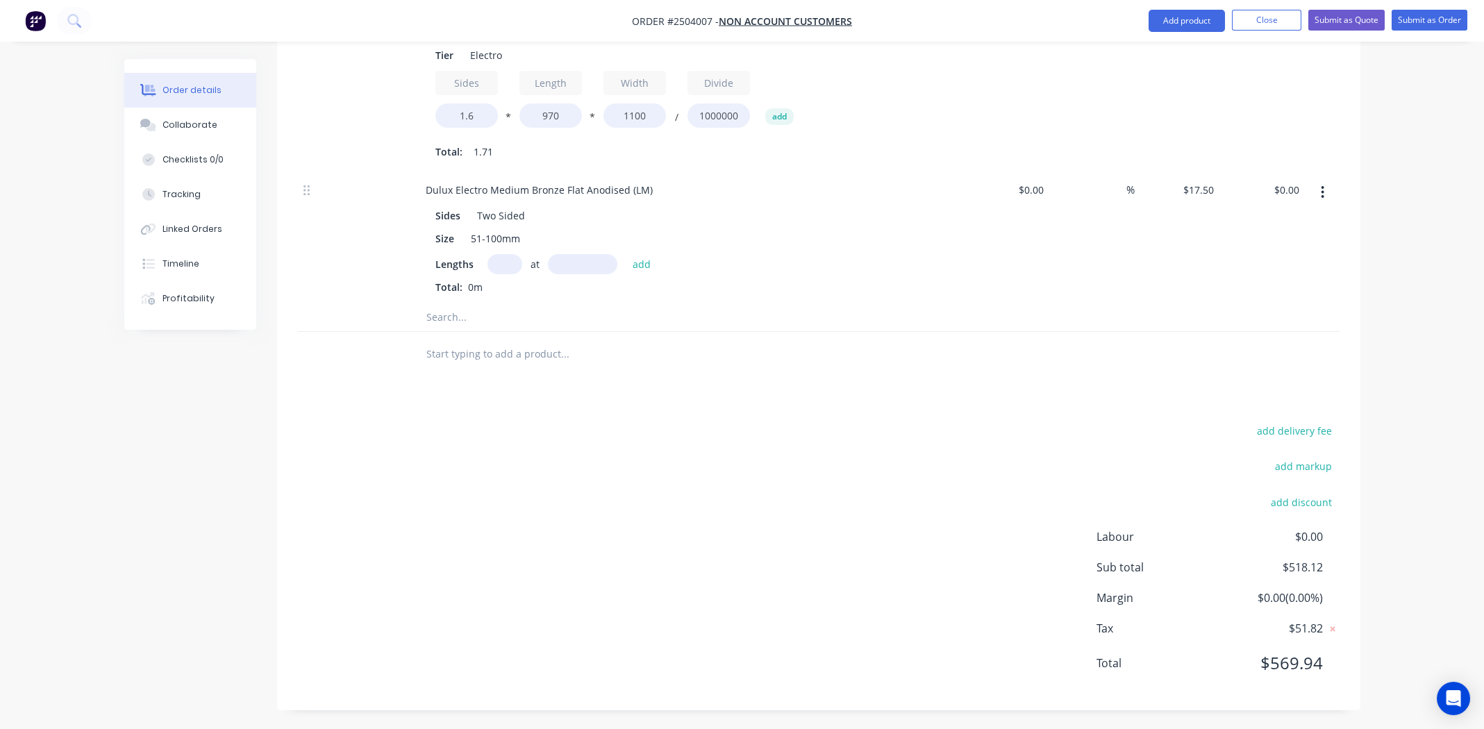
click at [497, 259] on input "text" at bounding box center [505, 264] width 35 height 20
type input "1"
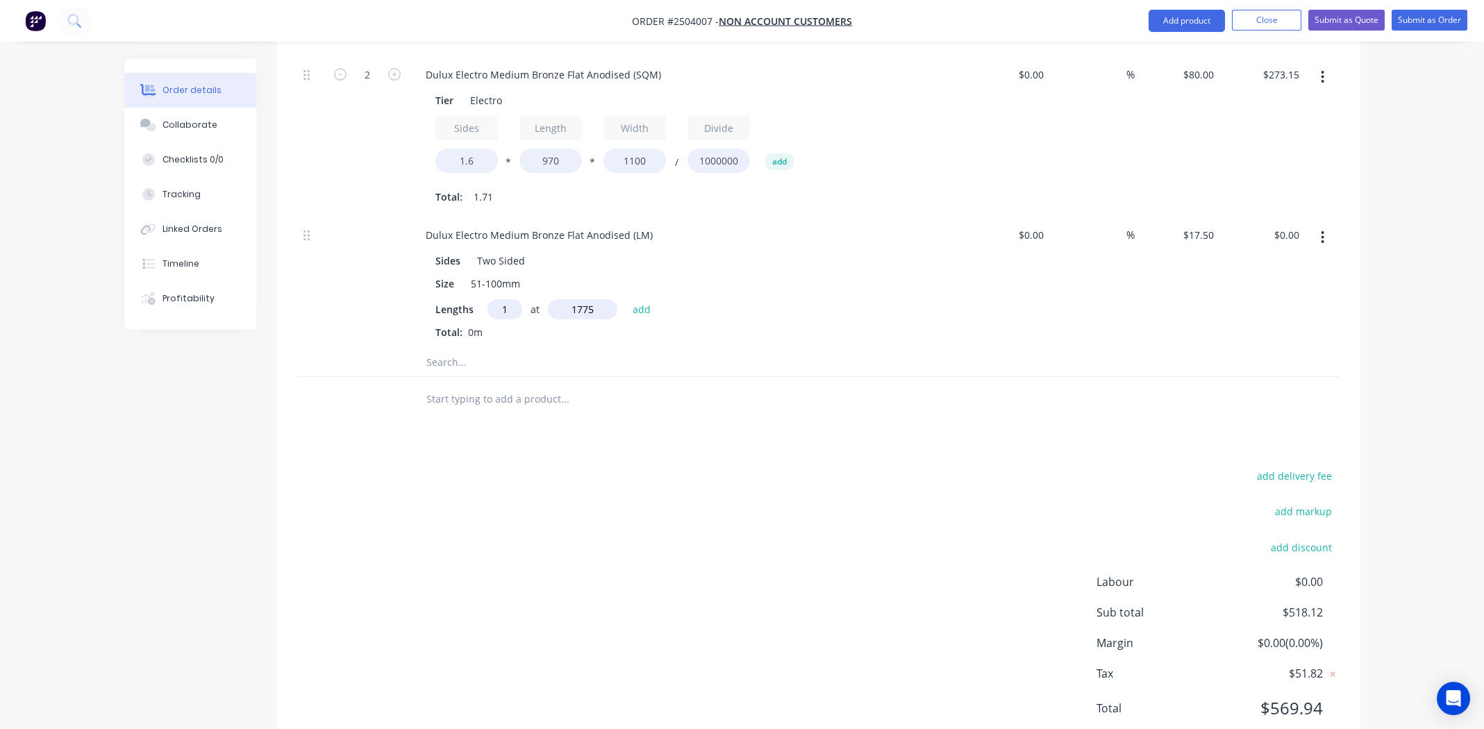
scroll to position [585, 0]
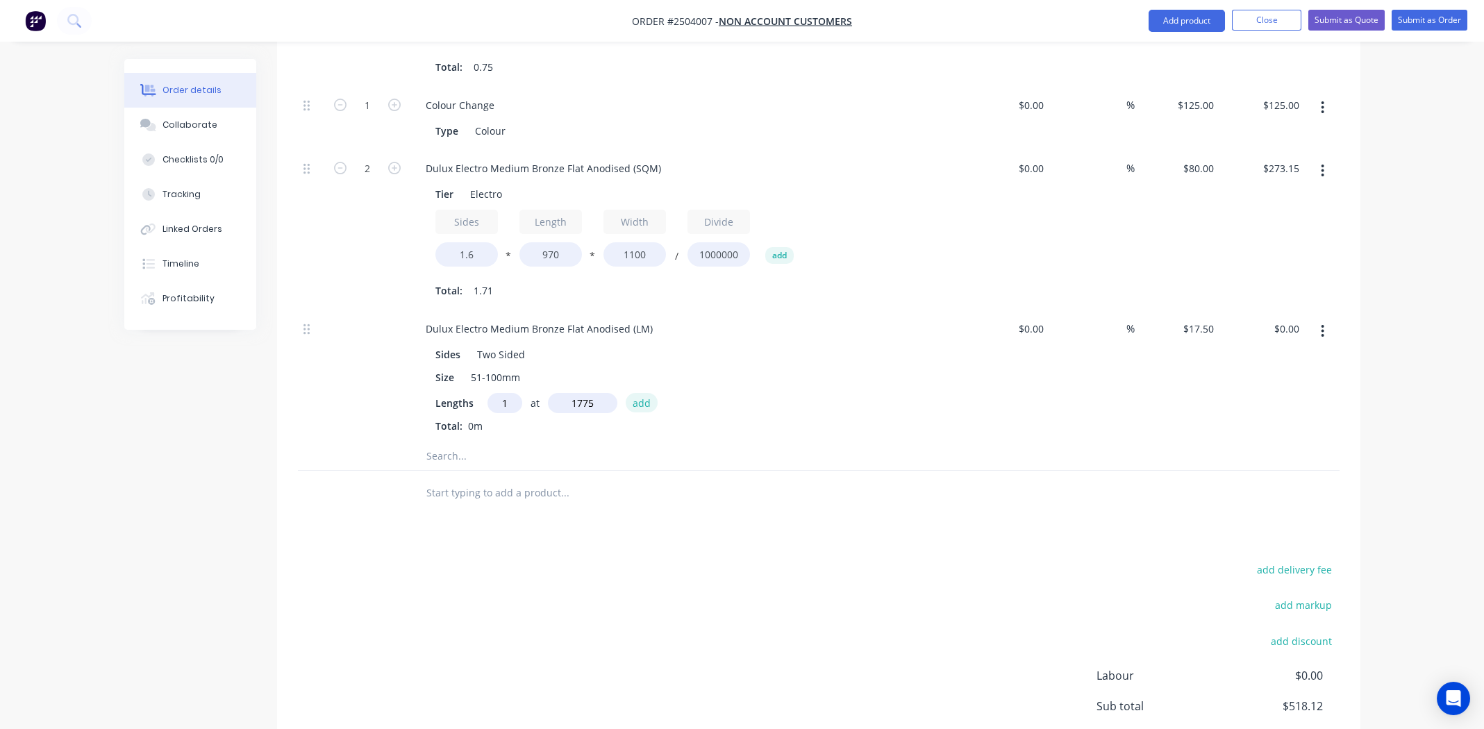
type input "1775mm"
click at [644, 399] on button "add" at bounding box center [642, 402] width 33 height 19
type input "$31.06"
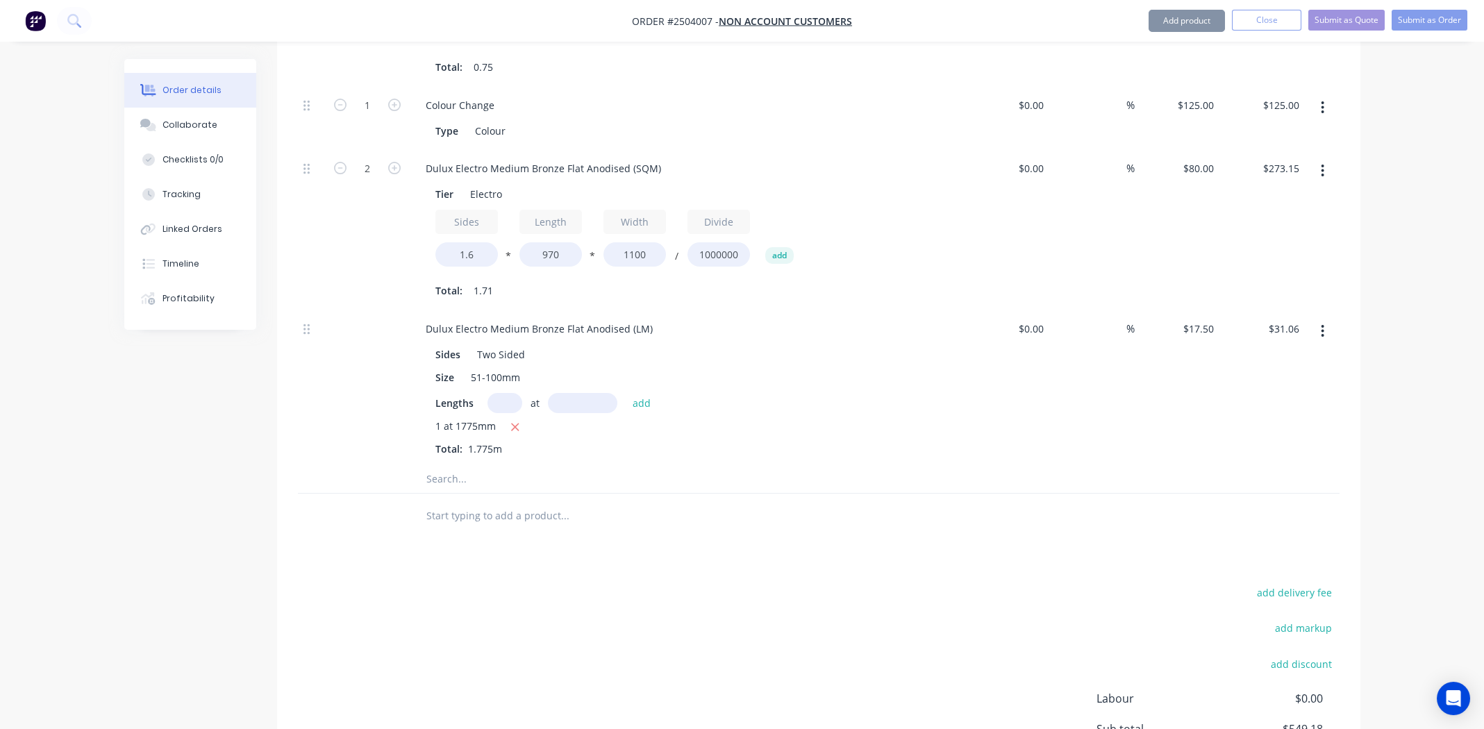
click at [1135, 448] on div "$17.50 $17.50" at bounding box center [1177, 387] width 85 height 155
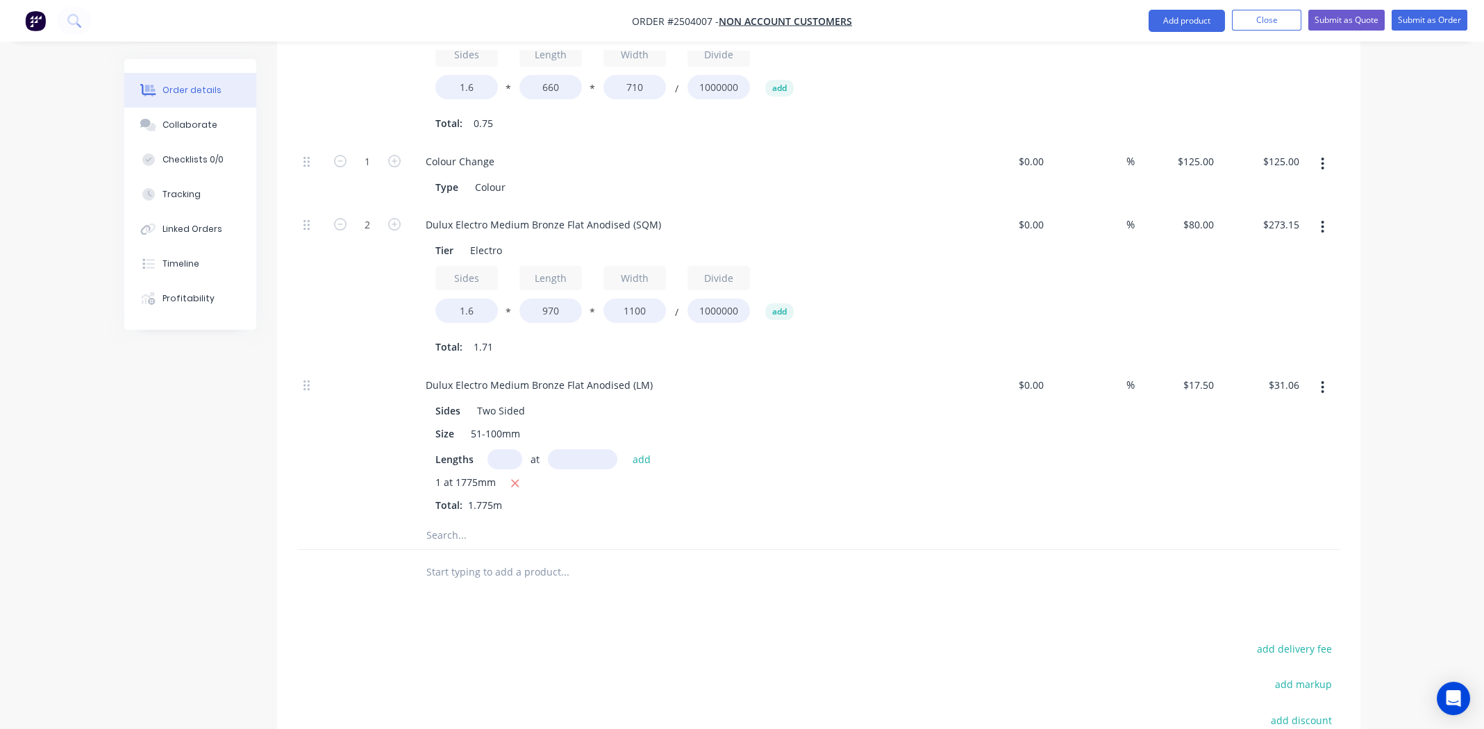
scroll to position [447, 0]
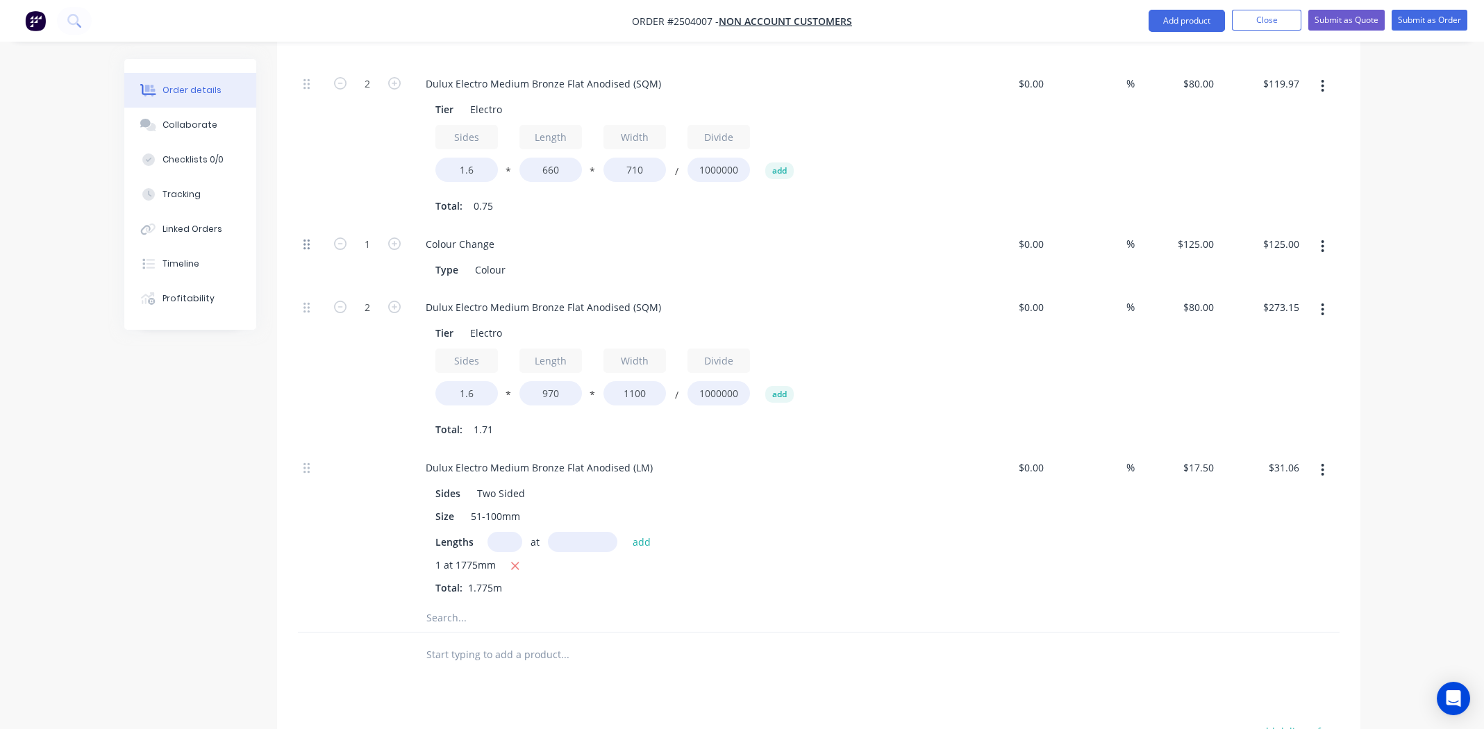
click at [302, 247] on div at bounding box center [312, 257] width 28 height 63
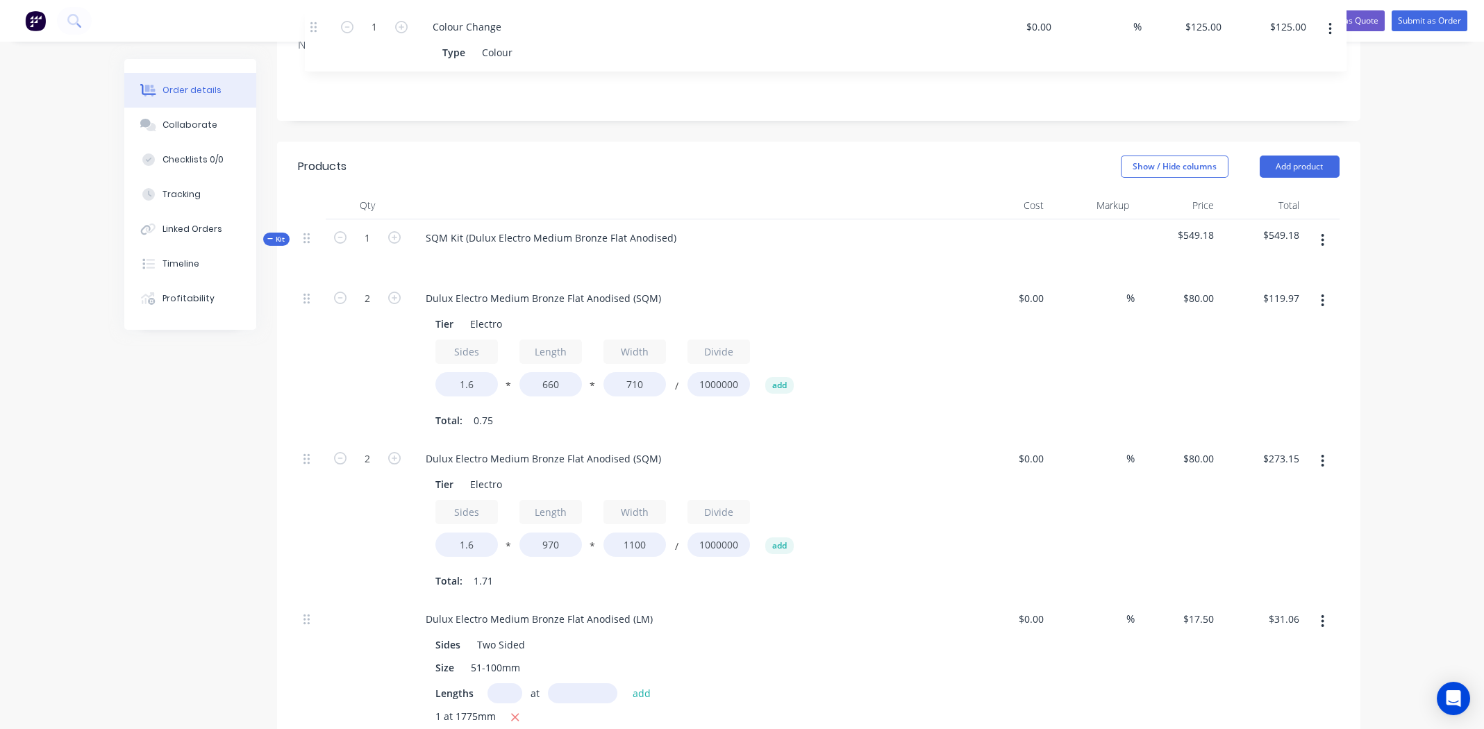
scroll to position [0, 0]
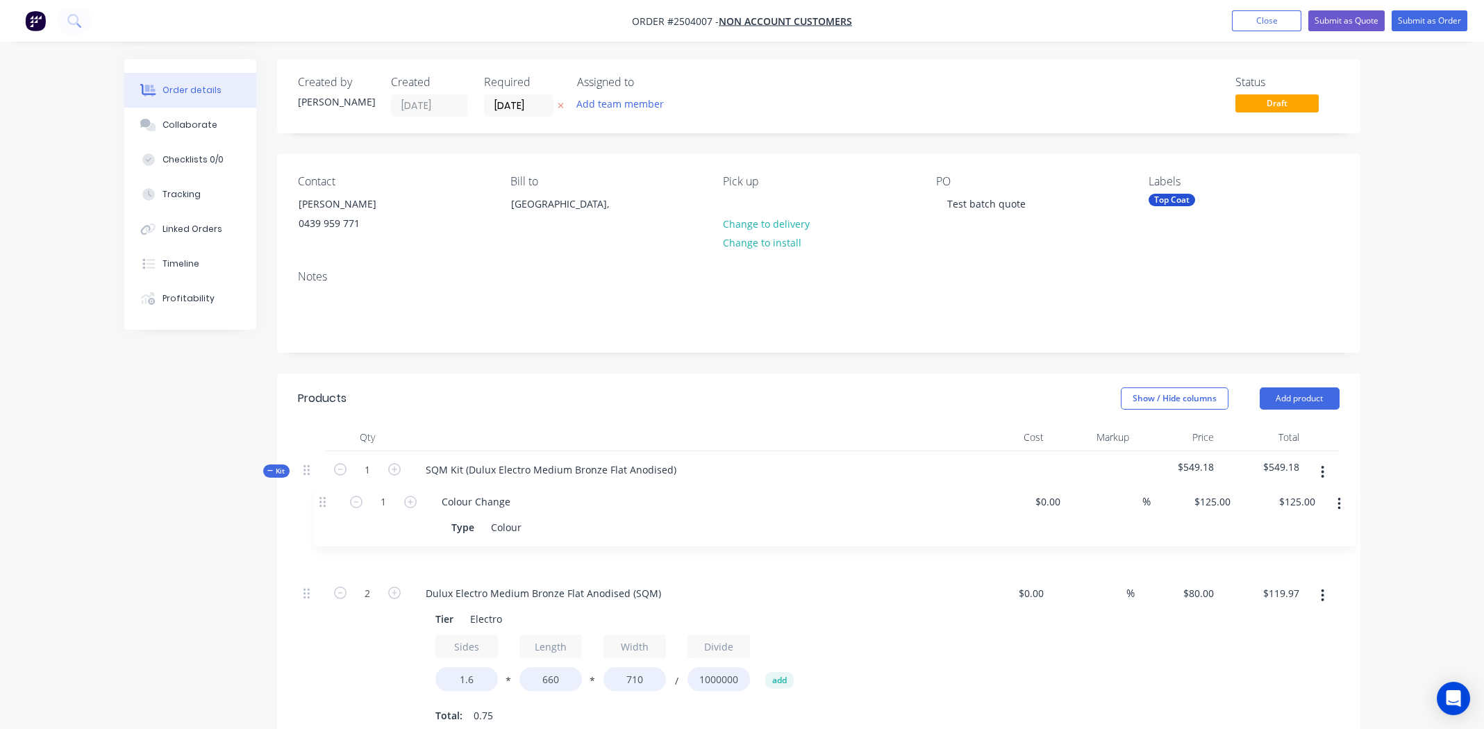
drag, startPoint x: 306, startPoint y: 244, endPoint x: 326, endPoint y: 500, distance: 256.4
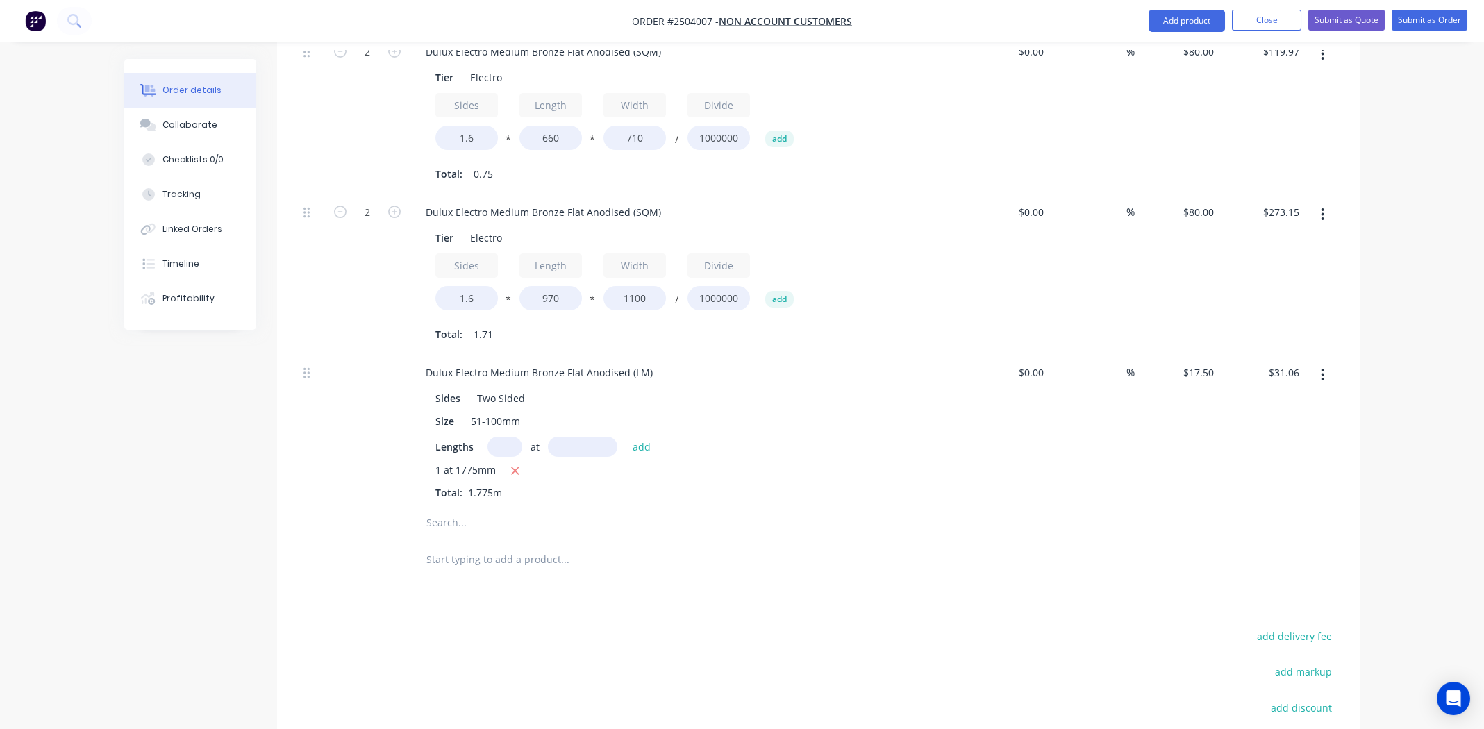
scroll to position [747, 0]
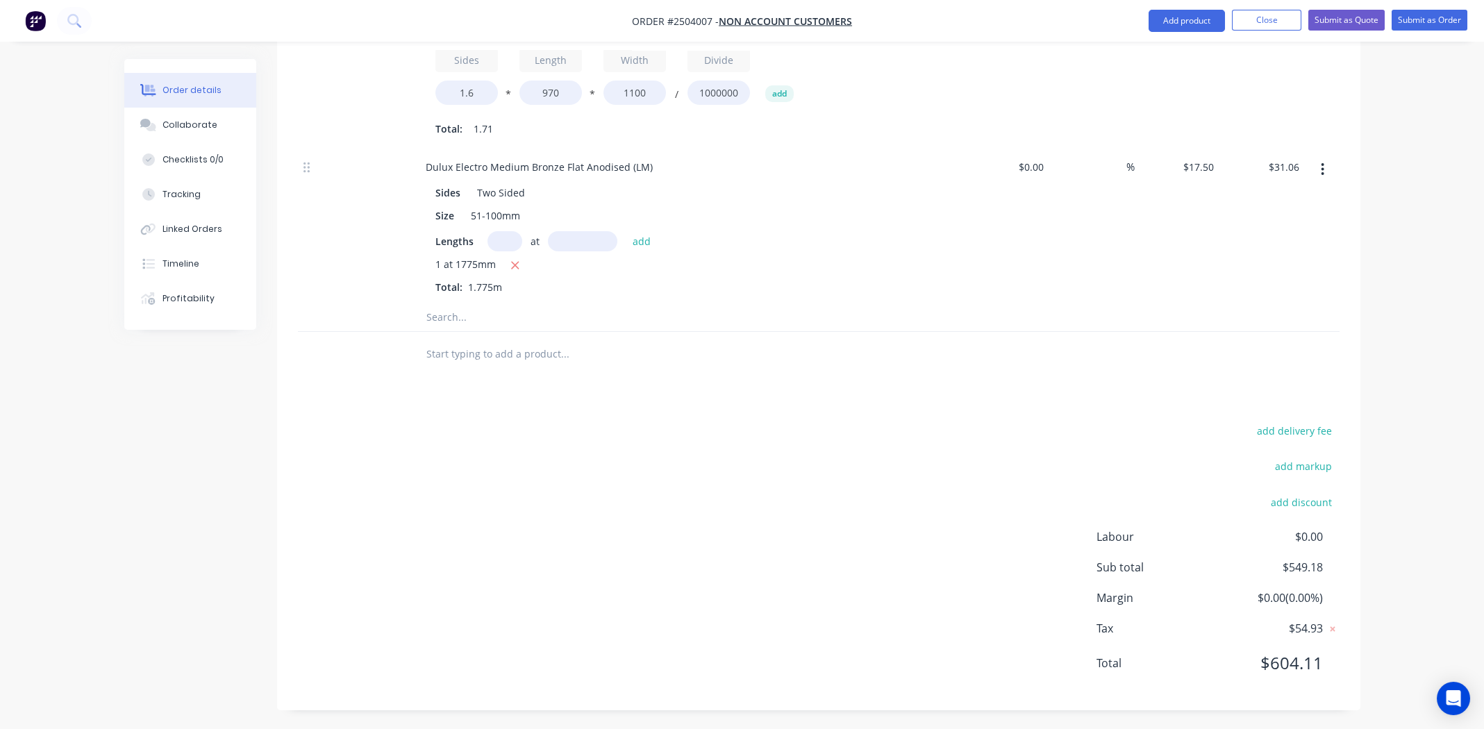
click at [744, 458] on div "add delivery fee add markup add discount Labour $0.00 Sub total $549.18 Margin …" at bounding box center [819, 556] width 1042 height 268
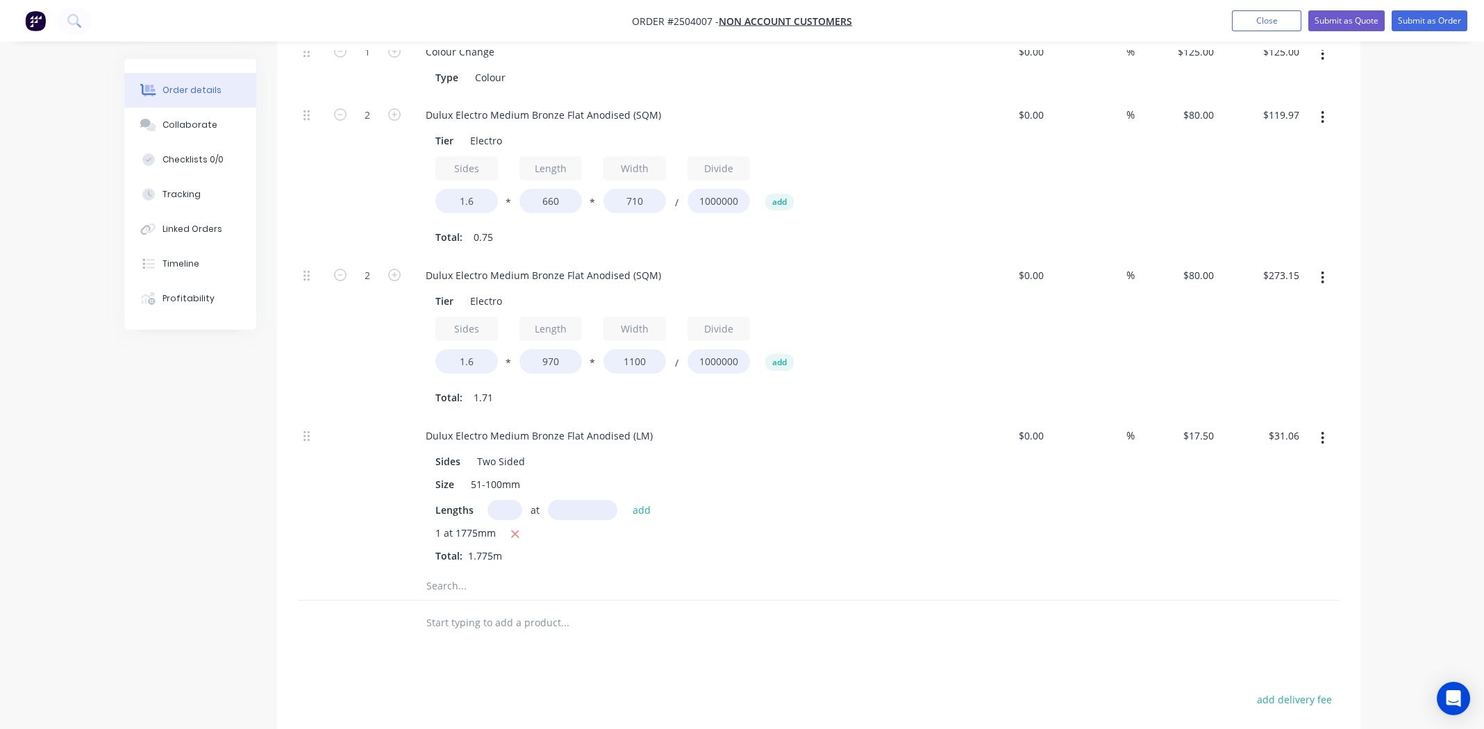
scroll to position [261, 0]
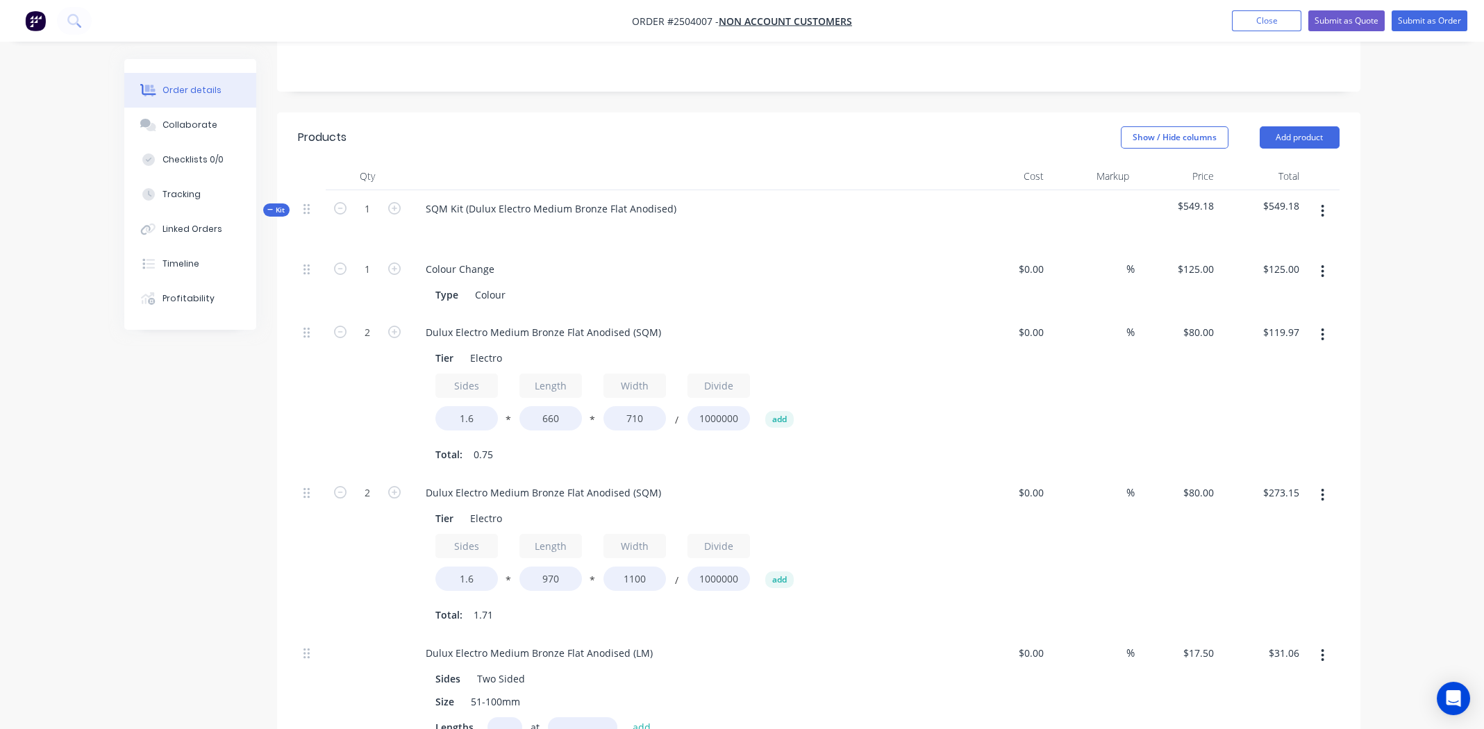
click at [1324, 201] on button "button" at bounding box center [1322, 211] width 33 height 25
click at [1270, 238] on div "Add product to kit" at bounding box center [1273, 248] width 107 height 20
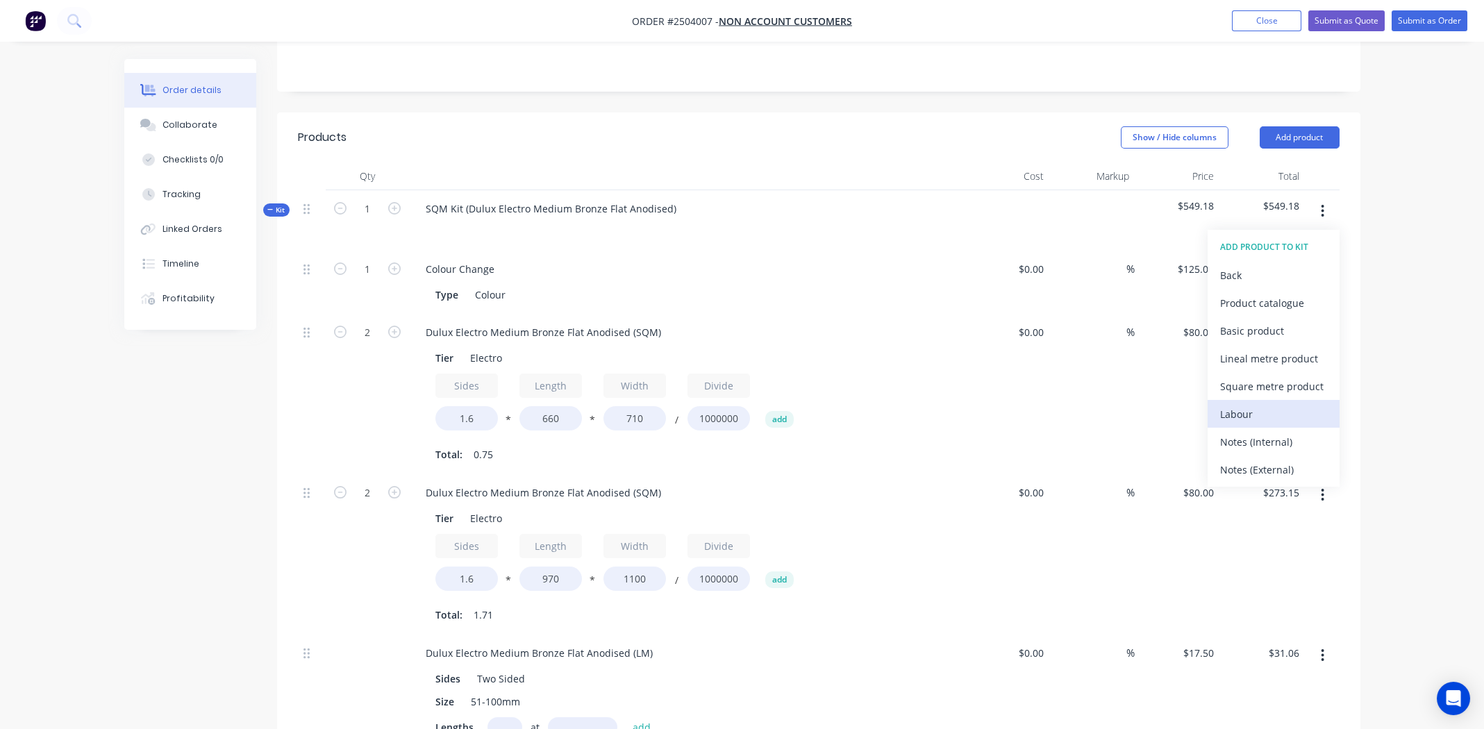
click at [1270, 410] on div "Labour" at bounding box center [1273, 414] width 107 height 20
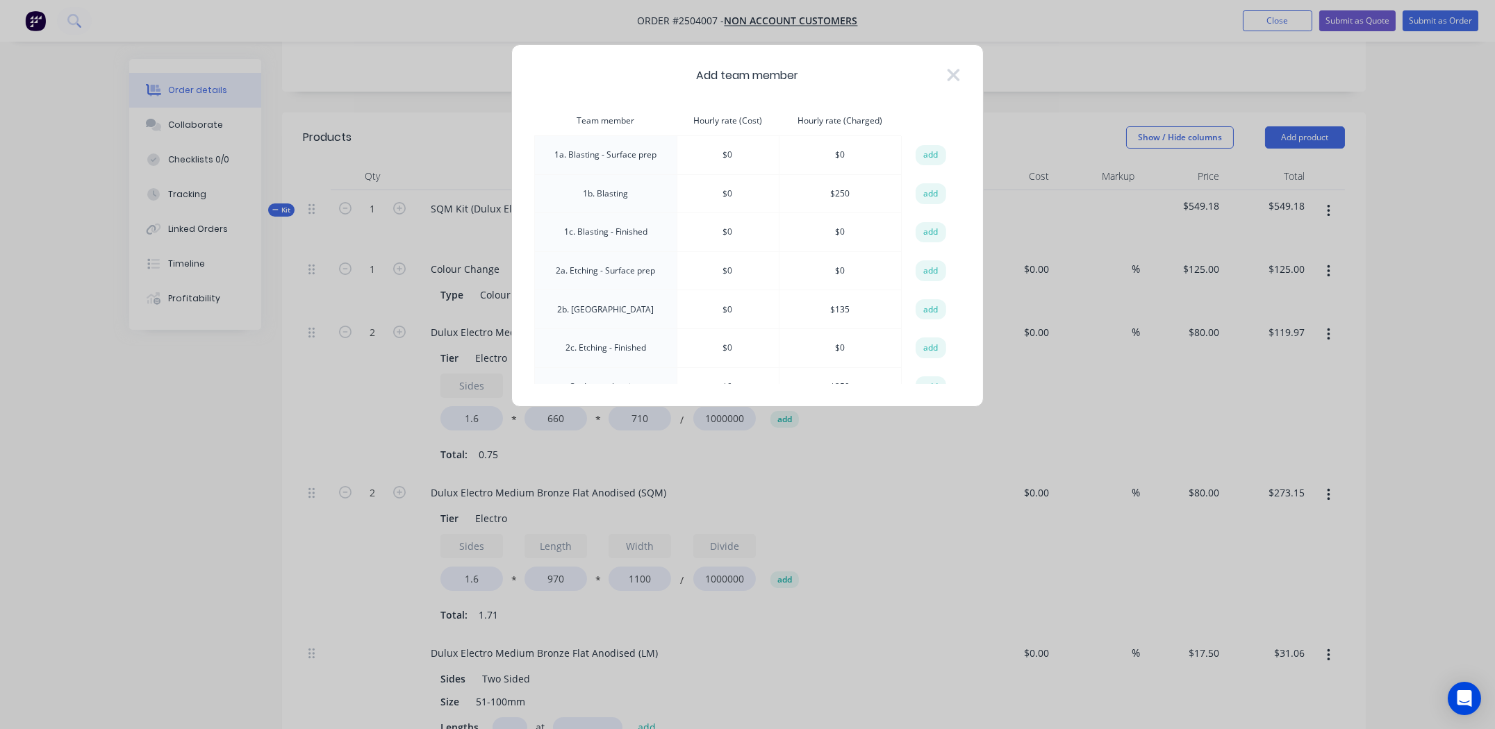
click at [925, 197] on button "add" at bounding box center [930, 193] width 31 height 21
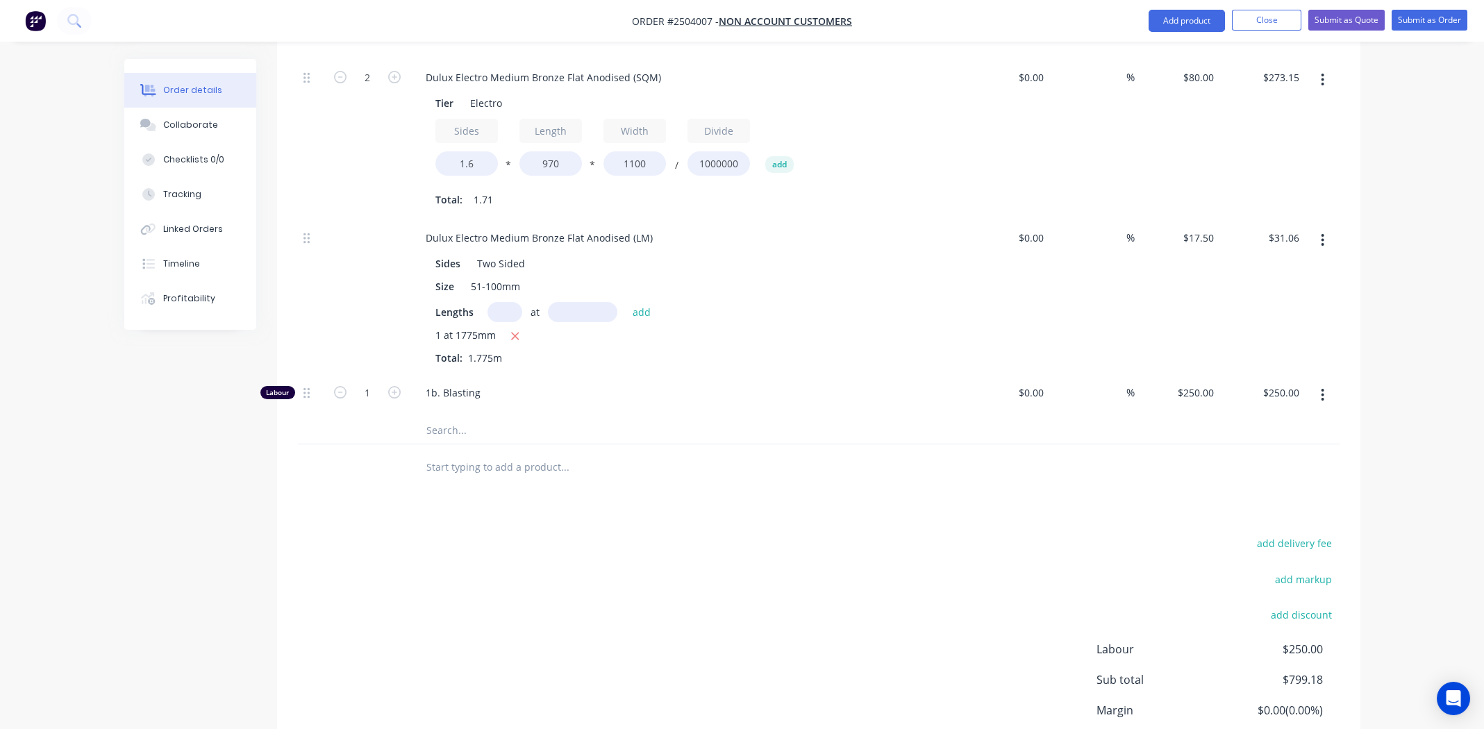
scroll to position [678, 0]
click at [386, 374] on div "1" at bounding box center [367, 394] width 83 height 42
type input "0.25"
type input "$62.50"
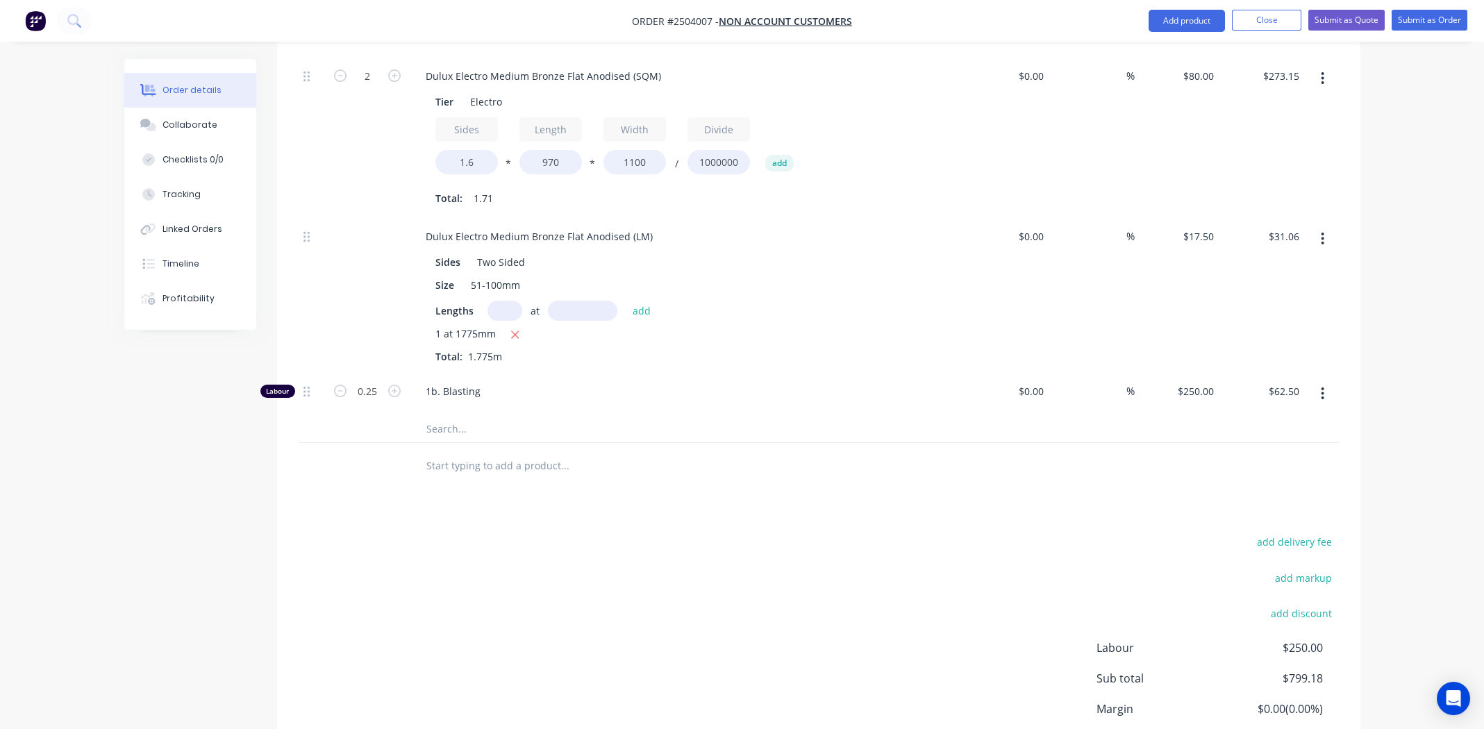
click at [604, 624] on div "add delivery fee add markup add discount Labour $250.00 Sub total $799.18 Margi…" at bounding box center [819, 667] width 1042 height 268
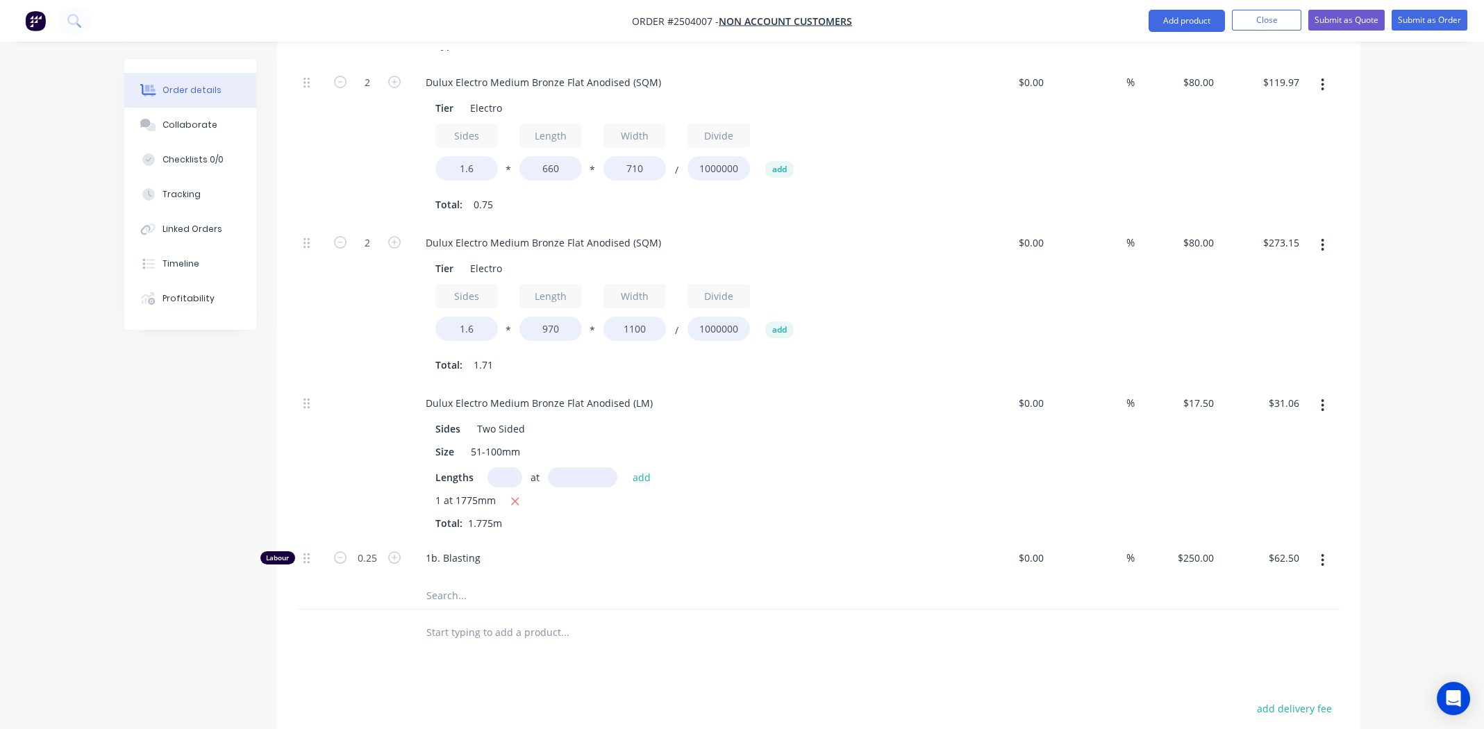
scroll to position [0, 0]
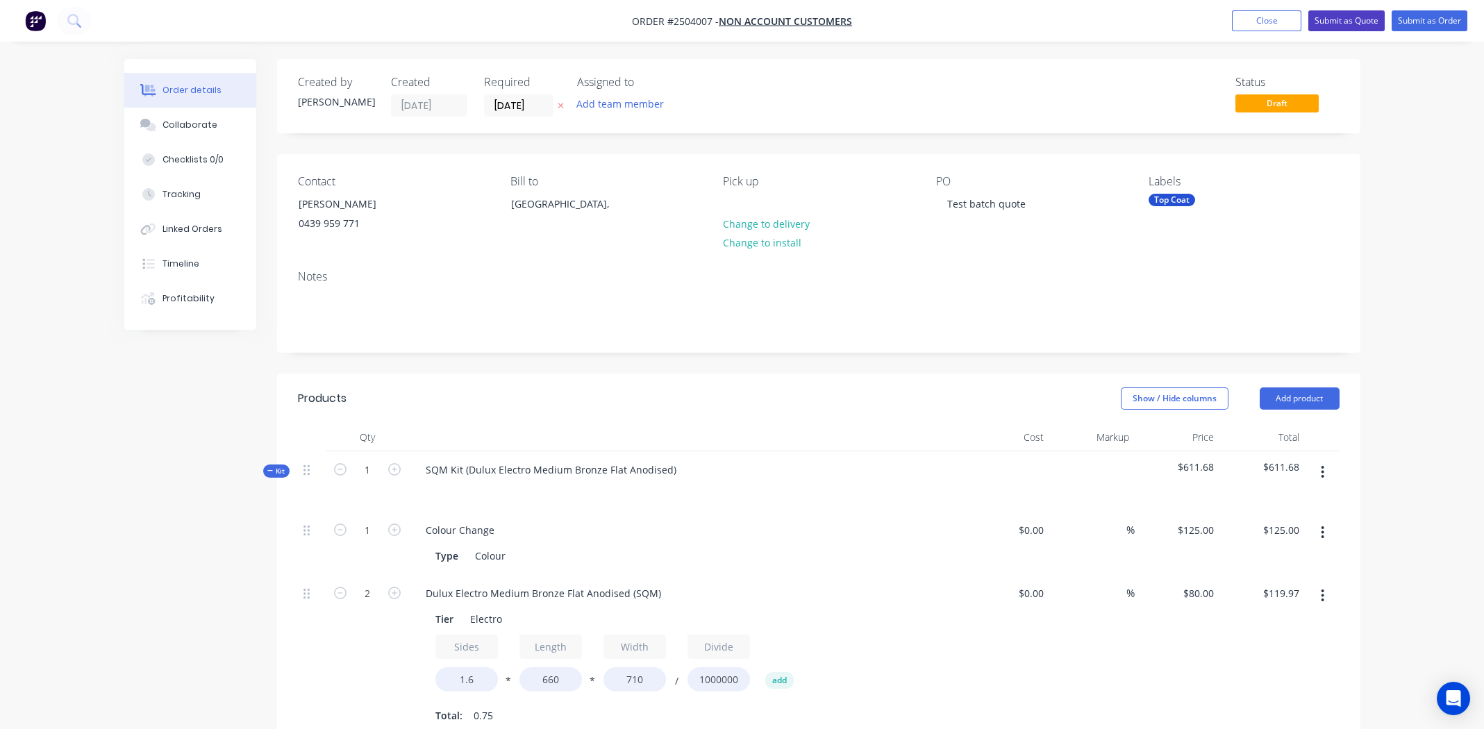
click at [1357, 21] on button "Submit as Quote" at bounding box center [1346, 20] width 76 height 21
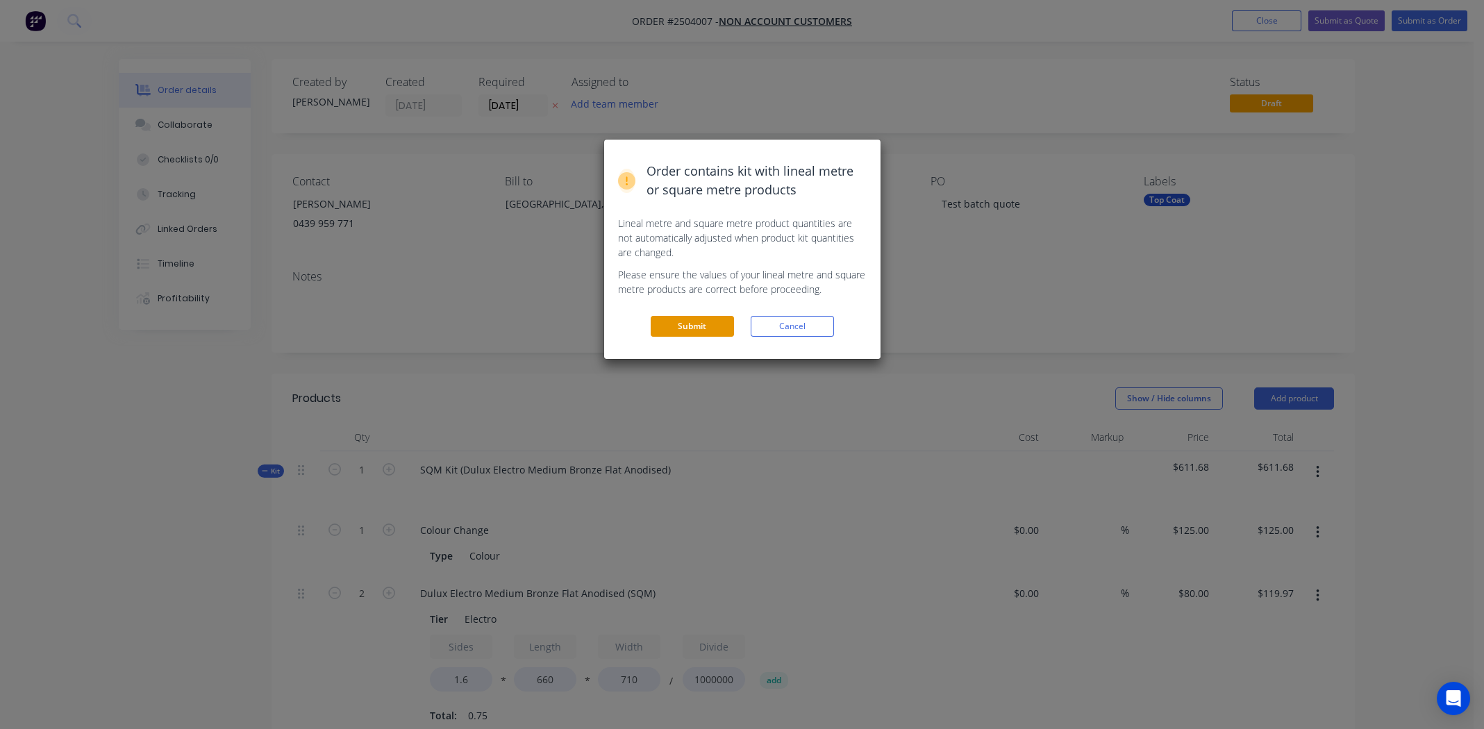
click at [706, 317] on button "Submit" at bounding box center [692, 326] width 83 height 21
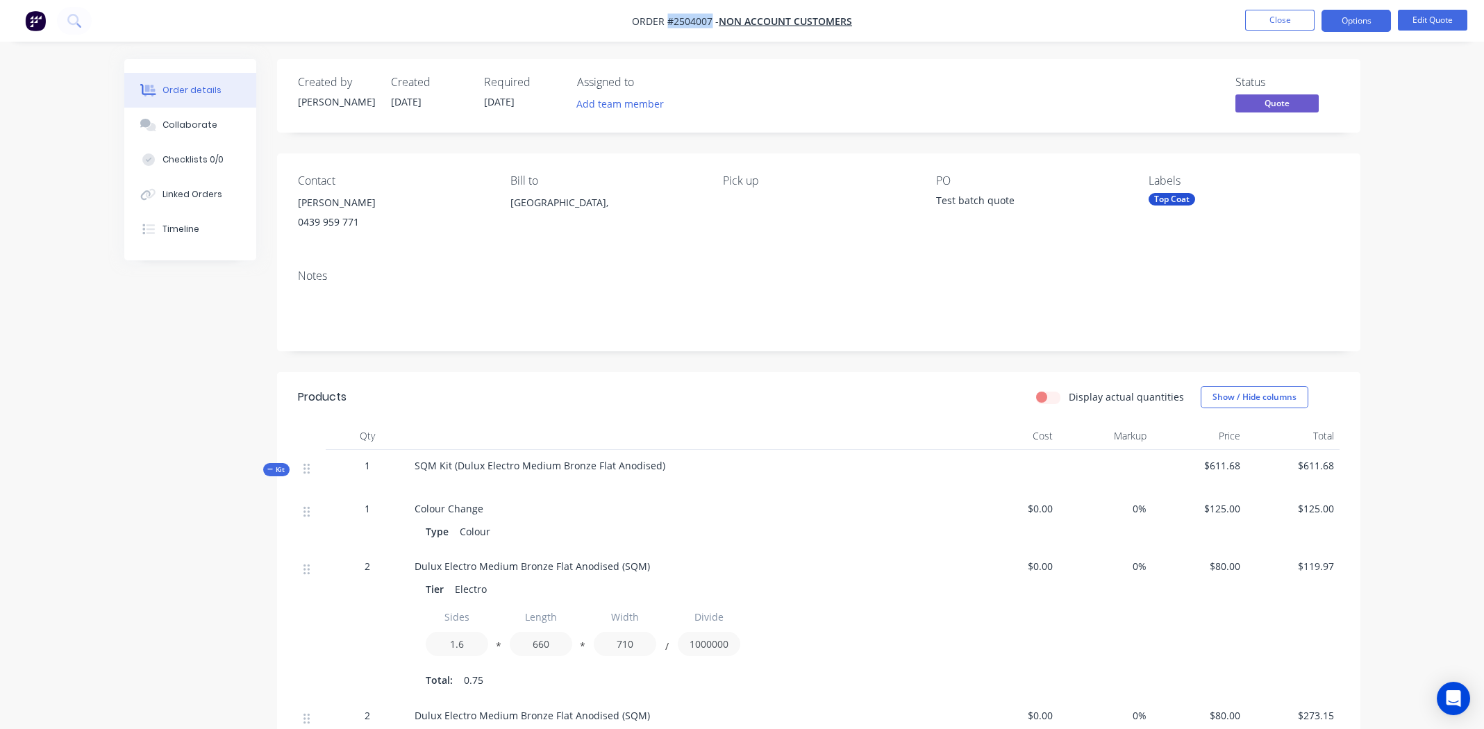
drag, startPoint x: 667, startPoint y: 22, endPoint x: 711, endPoint y: 22, distance: 43.8
click at [713, 22] on span "Order #2504007 -" at bounding box center [675, 21] width 87 height 13
copy span "#2504007"
click at [1014, 69] on div "Created by Michael Created 03/09/25 Required 03/09/25 Assigned to Add team memb…" at bounding box center [818, 96] width 1083 height 74
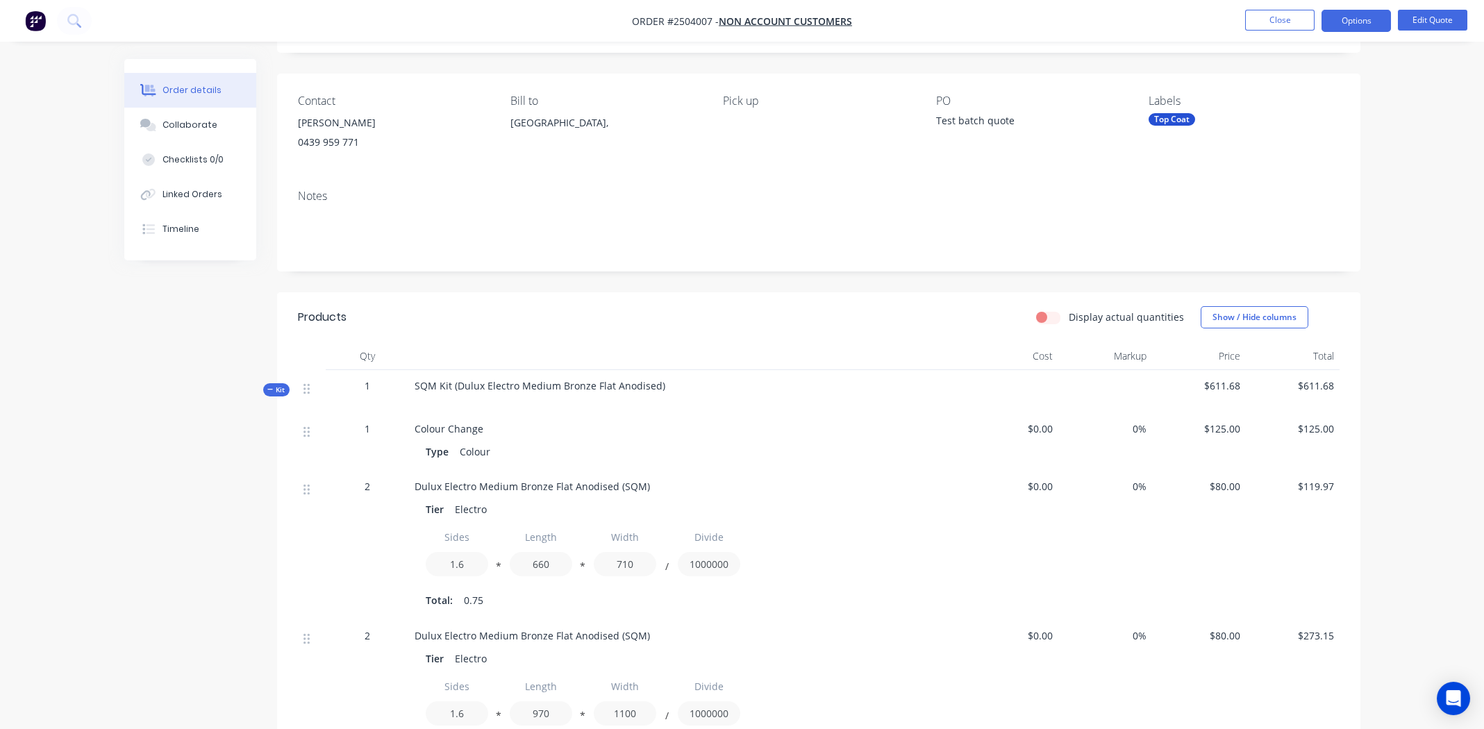
scroll to position [347, 0]
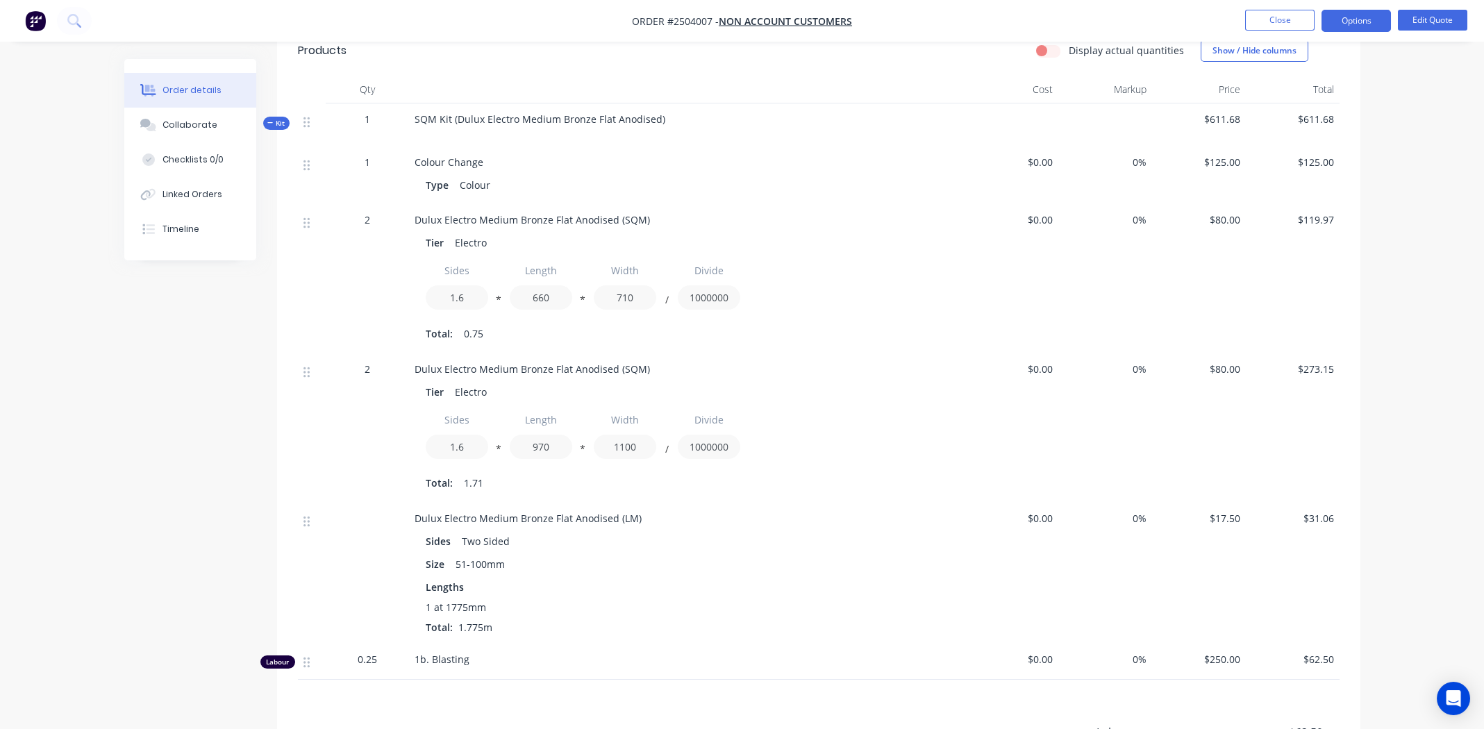
click at [539, 515] on span "Dulux Electro Medium Bronze Flat Anodised (LM)" at bounding box center [528, 518] width 227 height 13
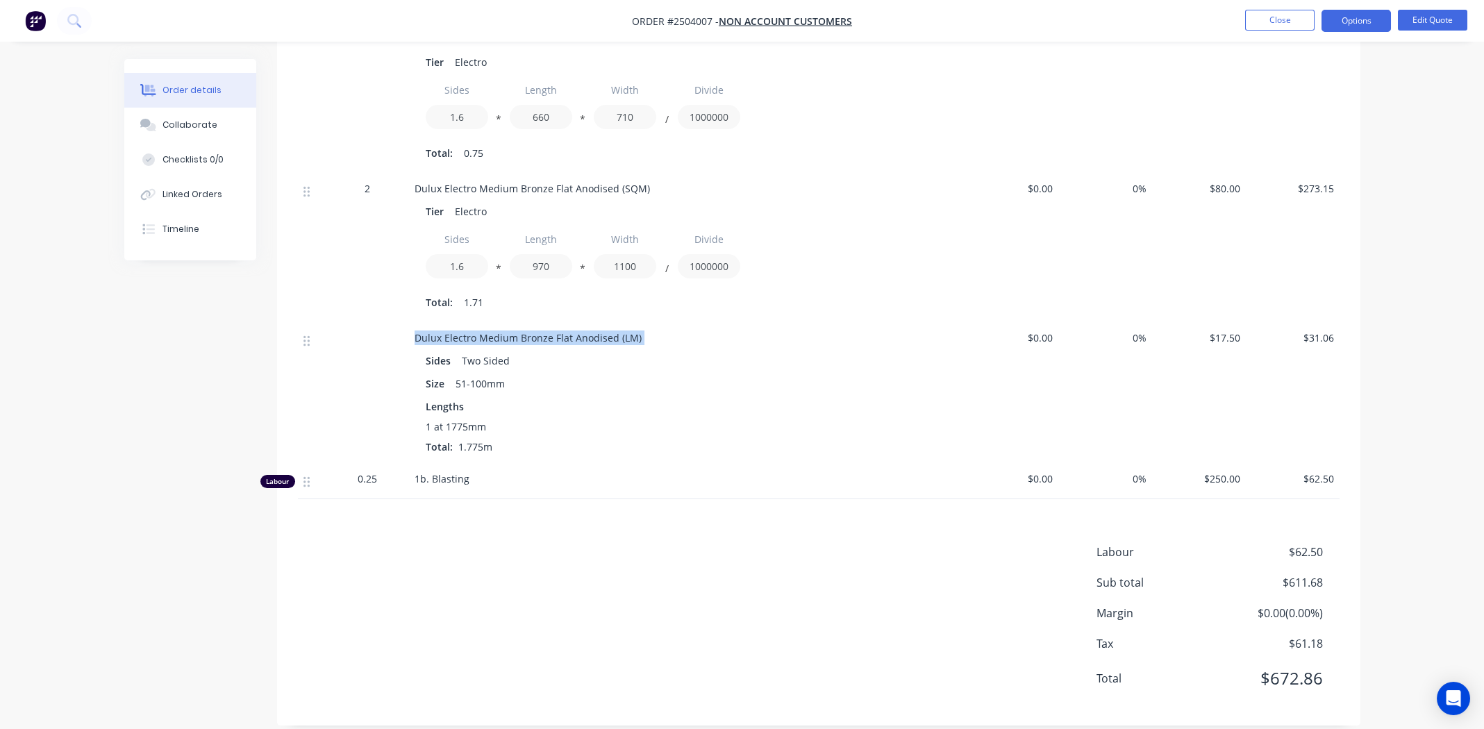
scroll to position [544, 0]
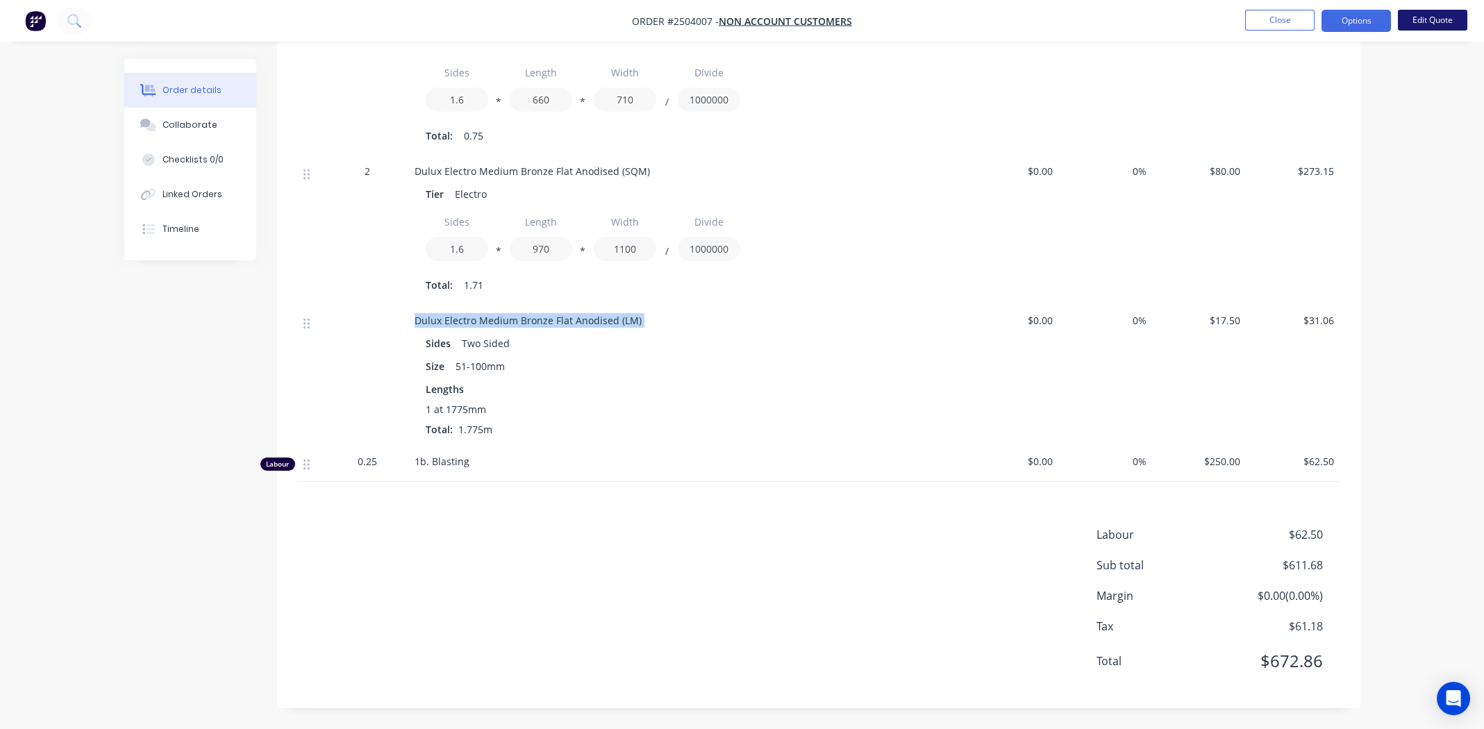
click at [1427, 24] on button "Edit Quote" at bounding box center [1432, 20] width 69 height 21
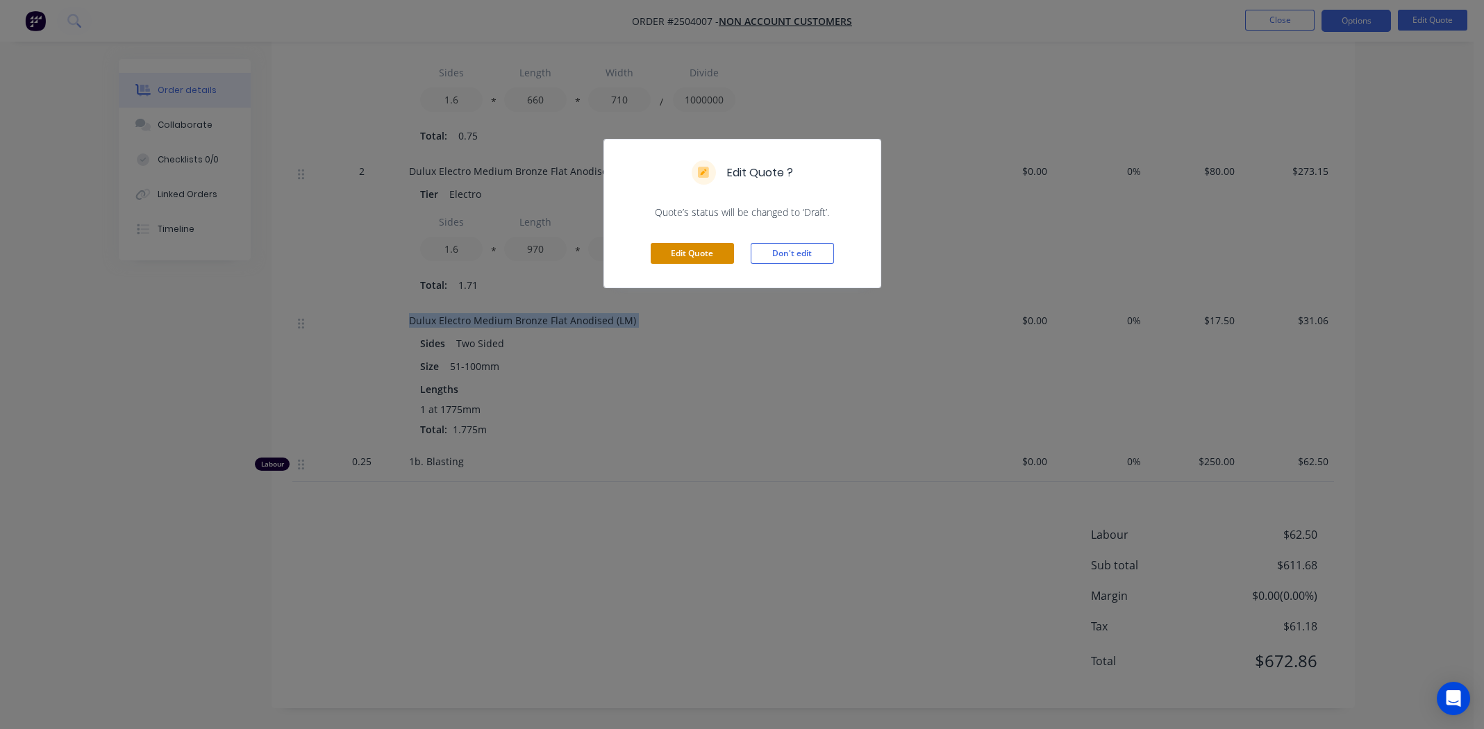
click at [702, 258] on button "Edit Quote" at bounding box center [692, 253] width 83 height 21
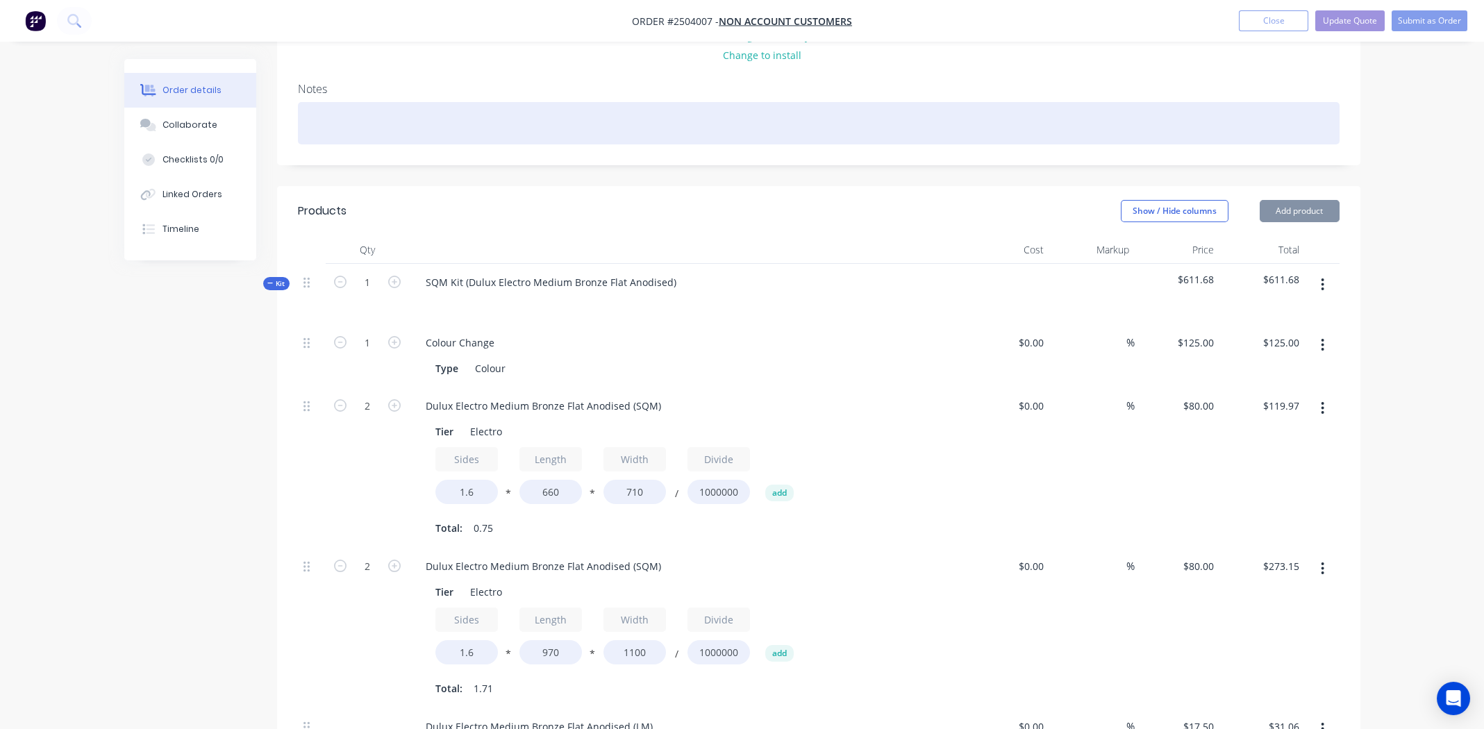
scroll to position [417, 0]
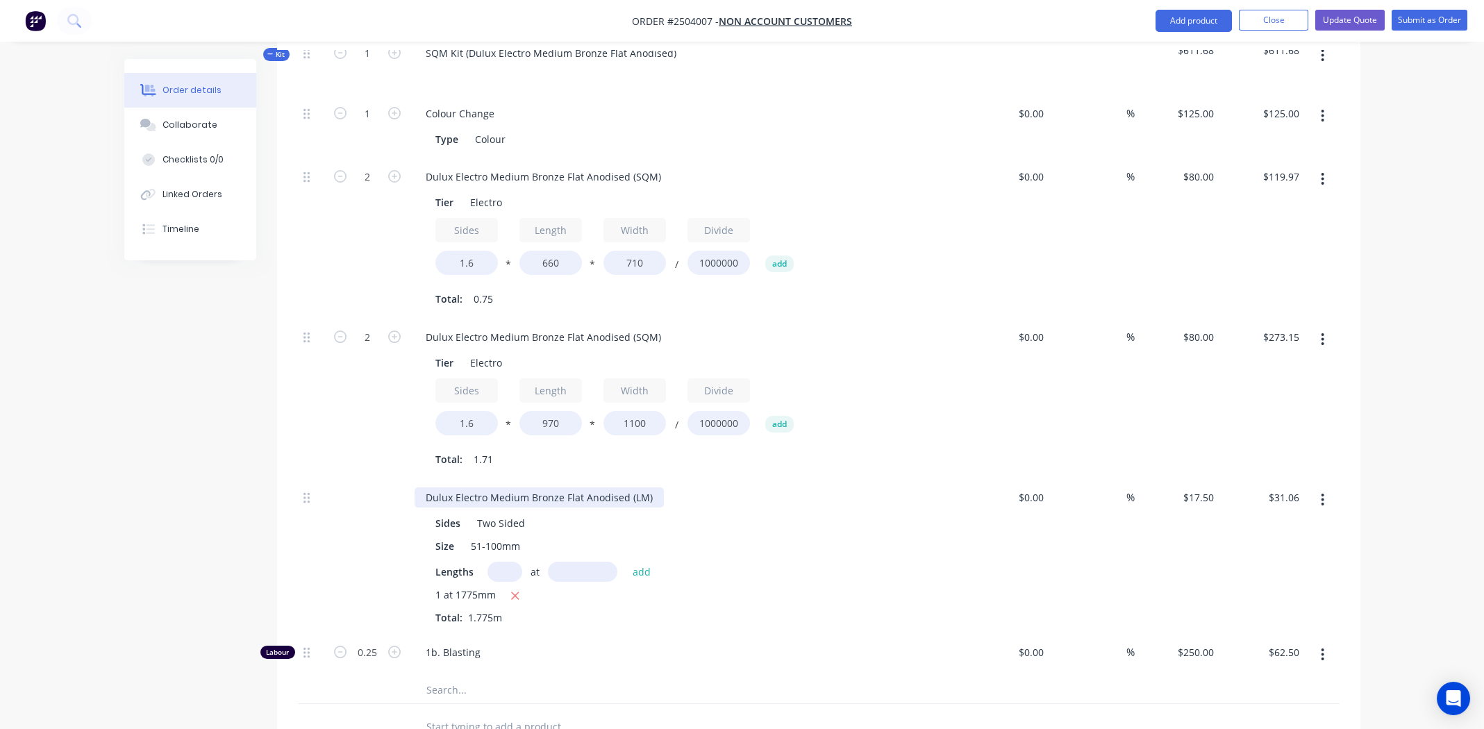
click at [503, 497] on div "Dulux Electro Medium Bronze Flat Anodised (LM)" at bounding box center [539, 498] width 249 height 20
click at [504, 496] on div "Dulux Electro Medium Bronze Flat Anodised (LM)" at bounding box center [539, 498] width 249 height 20
click at [504, 494] on div "Dulux Electro Medium Bronze Flat Anodised (LM)" at bounding box center [539, 498] width 249 height 20
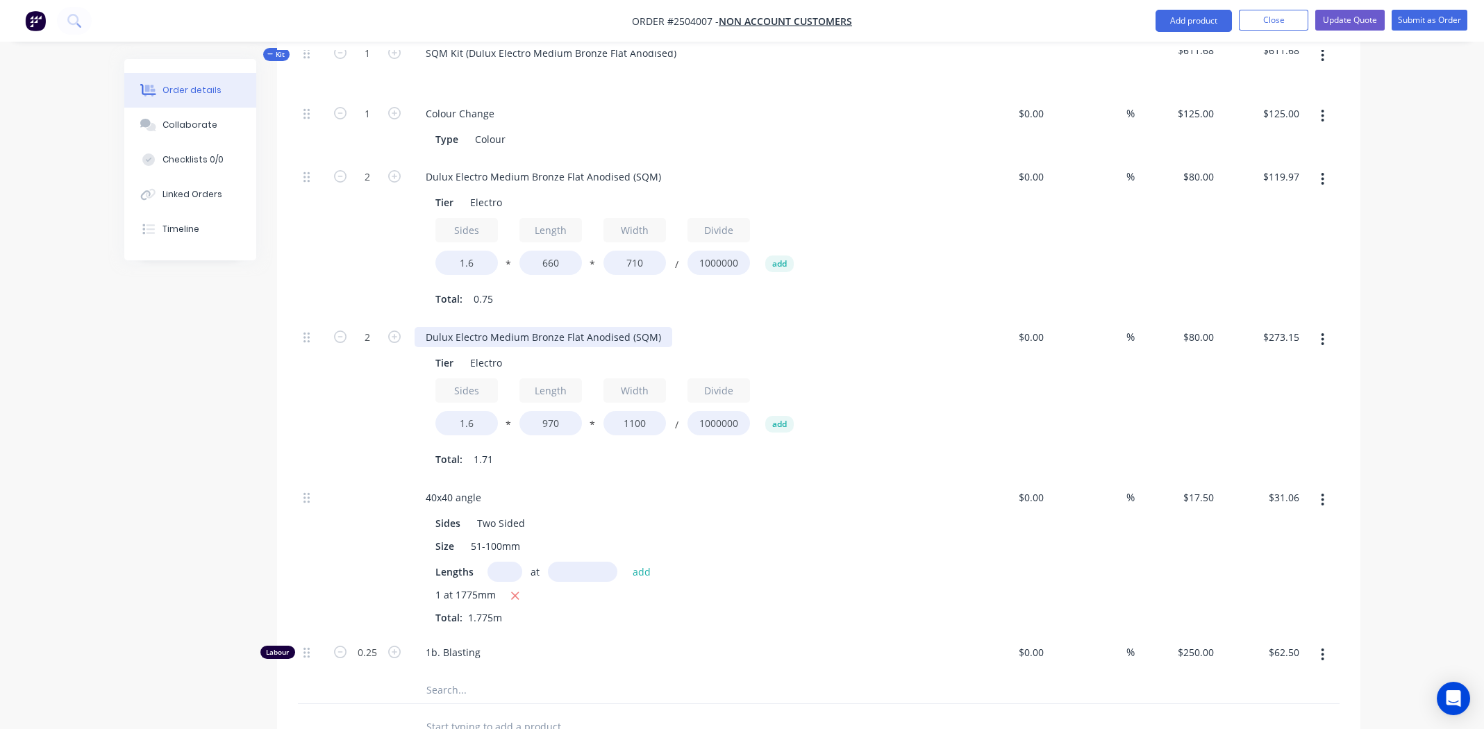
click at [522, 339] on div "Dulux Electro Medium Bronze Flat Anodised (SQM)" at bounding box center [544, 337] width 258 height 20
click at [522, 338] on div "Dulux Electro Medium Bronze Flat Anodised (SQM)" at bounding box center [544, 337] width 258 height 20
click at [426, 336] on div "large mesh" at bounding box center [452, 337] width 74 height 20
click at [457, 338] on div "Large mesh" at bounding box center [453, 337] width 76 height 20
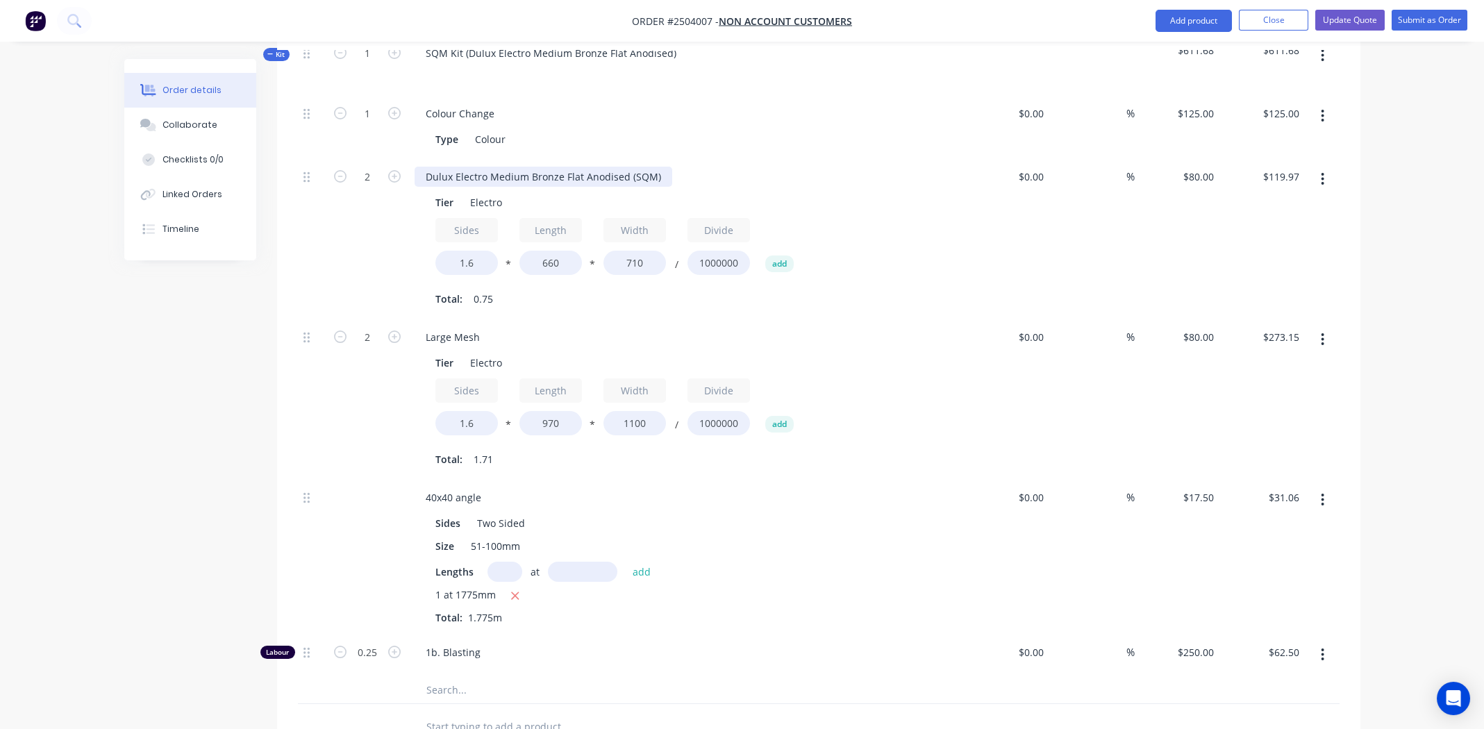
click at [460, 177] on div "Dulux Electro Medium Bronze Flat Anodised (SQM)" at bounding box center [544, 177] width 258 height 20
click at [460, 176] on div "Dulux Electro Medium Bronze Flat Anodised (SQM)" at bounding box center [544, 177] width 258 height 20
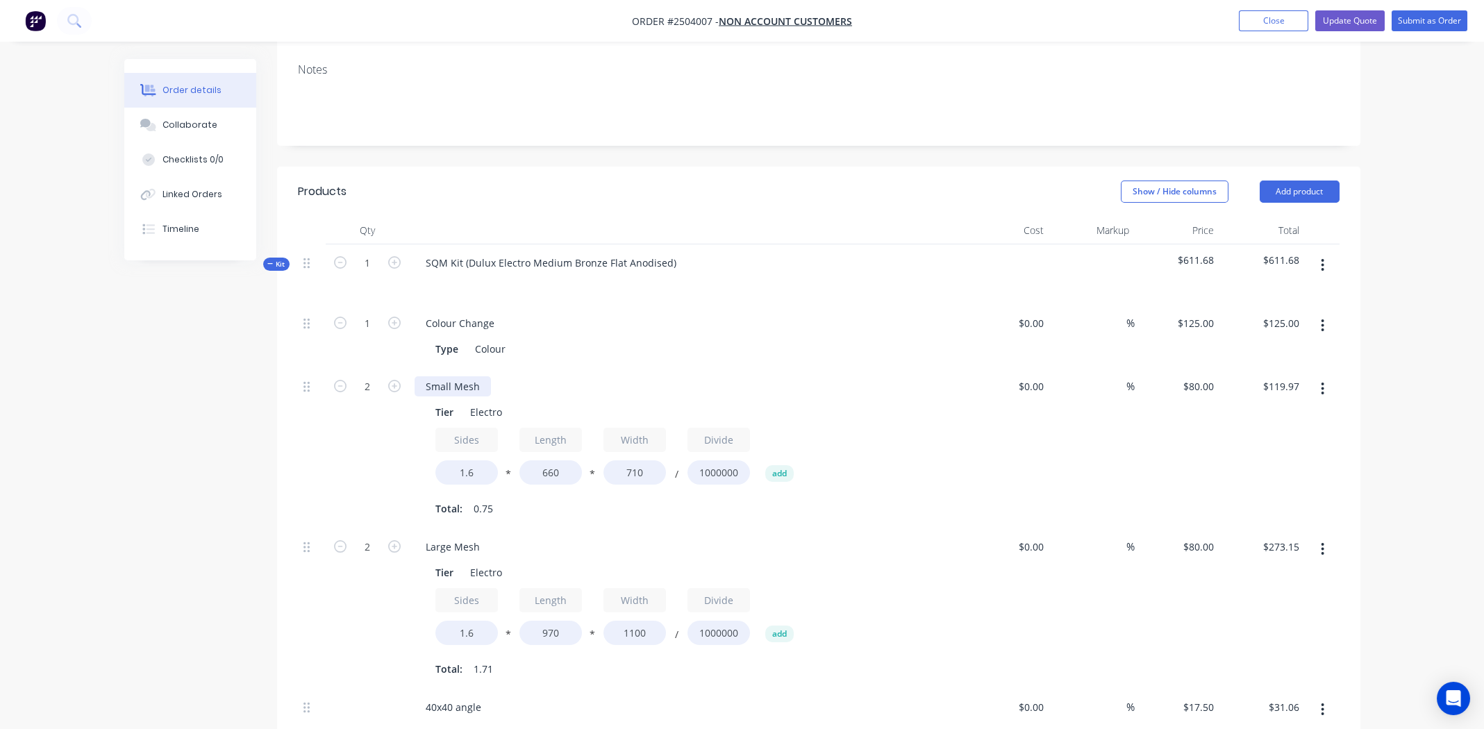
scroll to position [138, 0]
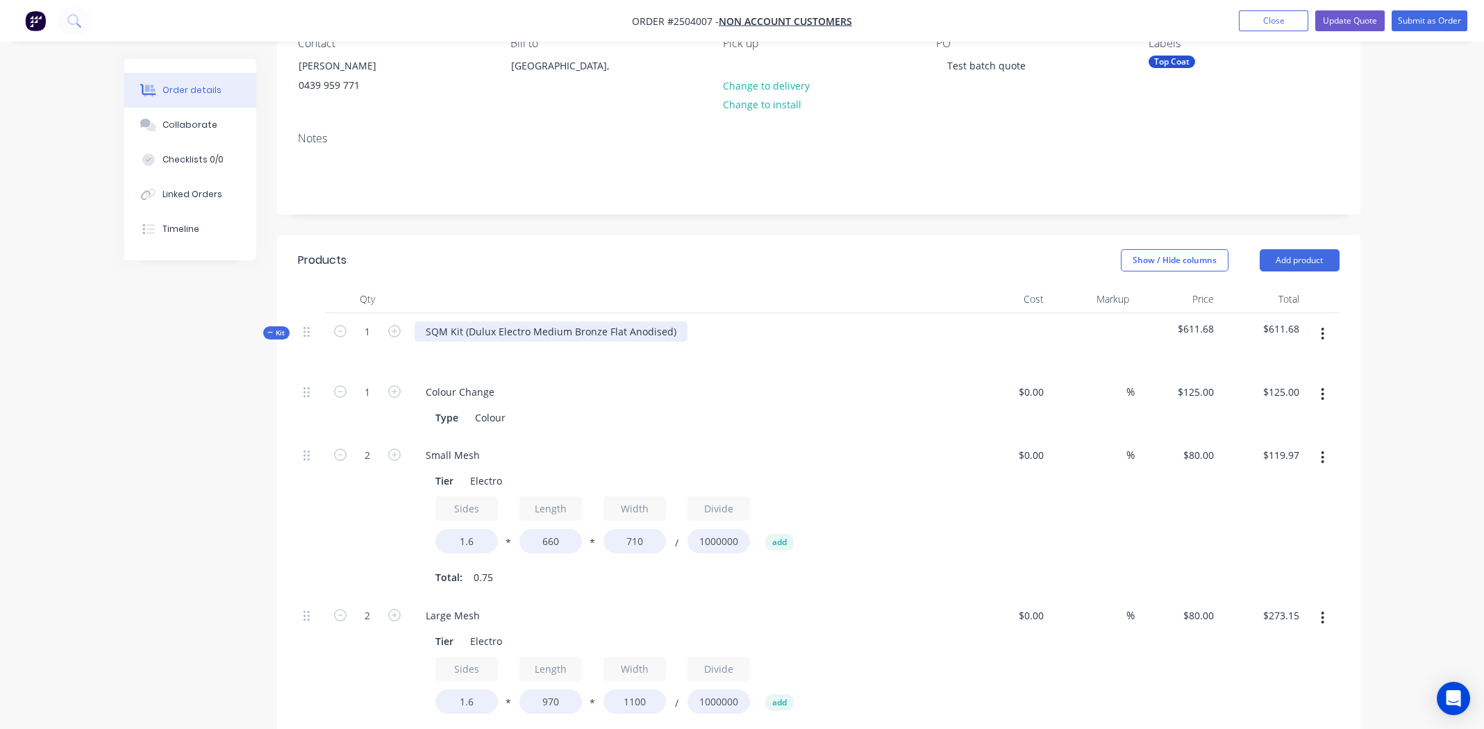
click at [675, 328] on div "SQM Kit (Dulux Electro Medium Bronze Flat Anodised)" at bounding box center [551, 332] width 273 height 20
click at [522, 332] on div "Dulux Electro Medium Bronze Flat Anodised" at bounding box center [528, 332] width 227 height 20
copy div "Dulux Electro Medium Bronze Flat Anodised"
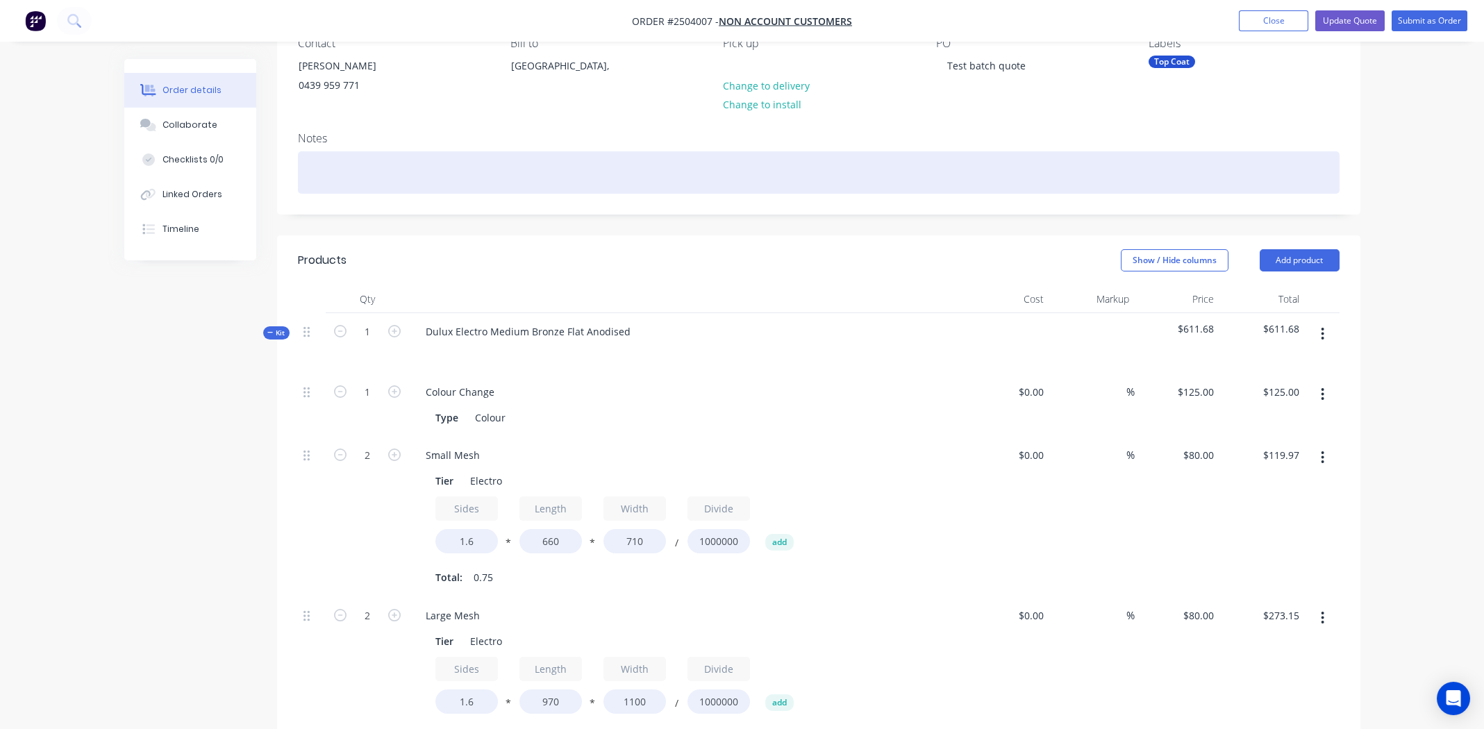
click at [358, 165] on div at bounding box center [819, 172] width 1042 height 42
paste div
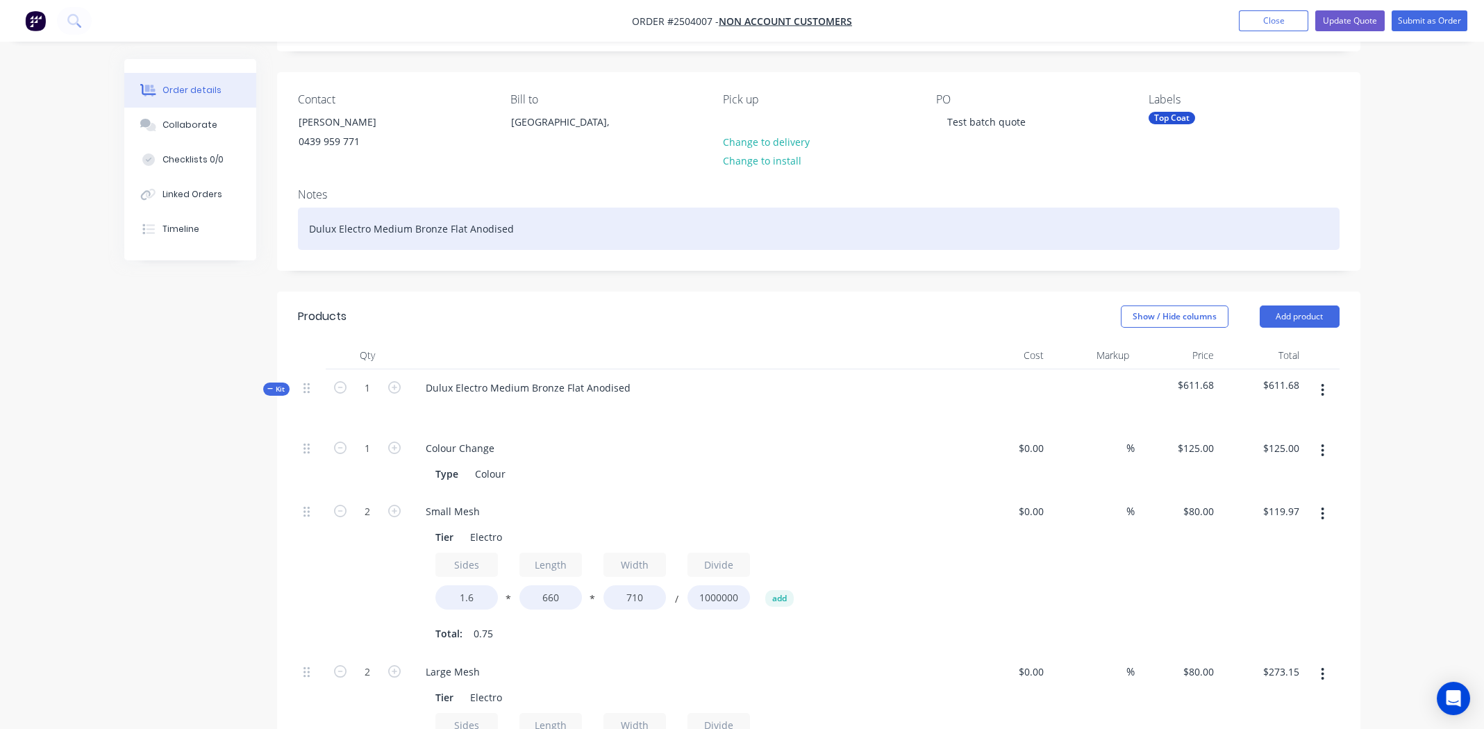
scroll to position [0, 0]
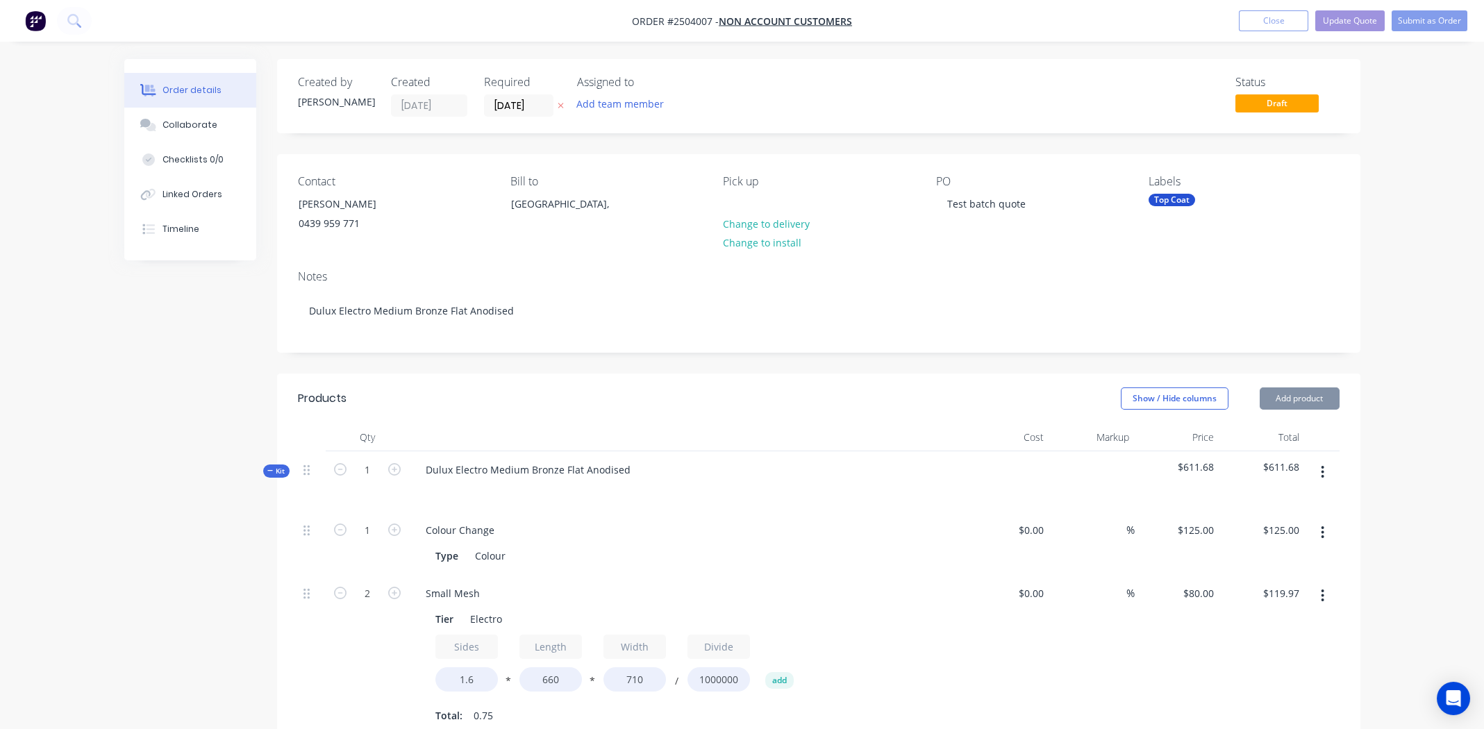
click at [1171, 199] on div "Top Coat" at bounding box center [1172, 200] width 47 height 13
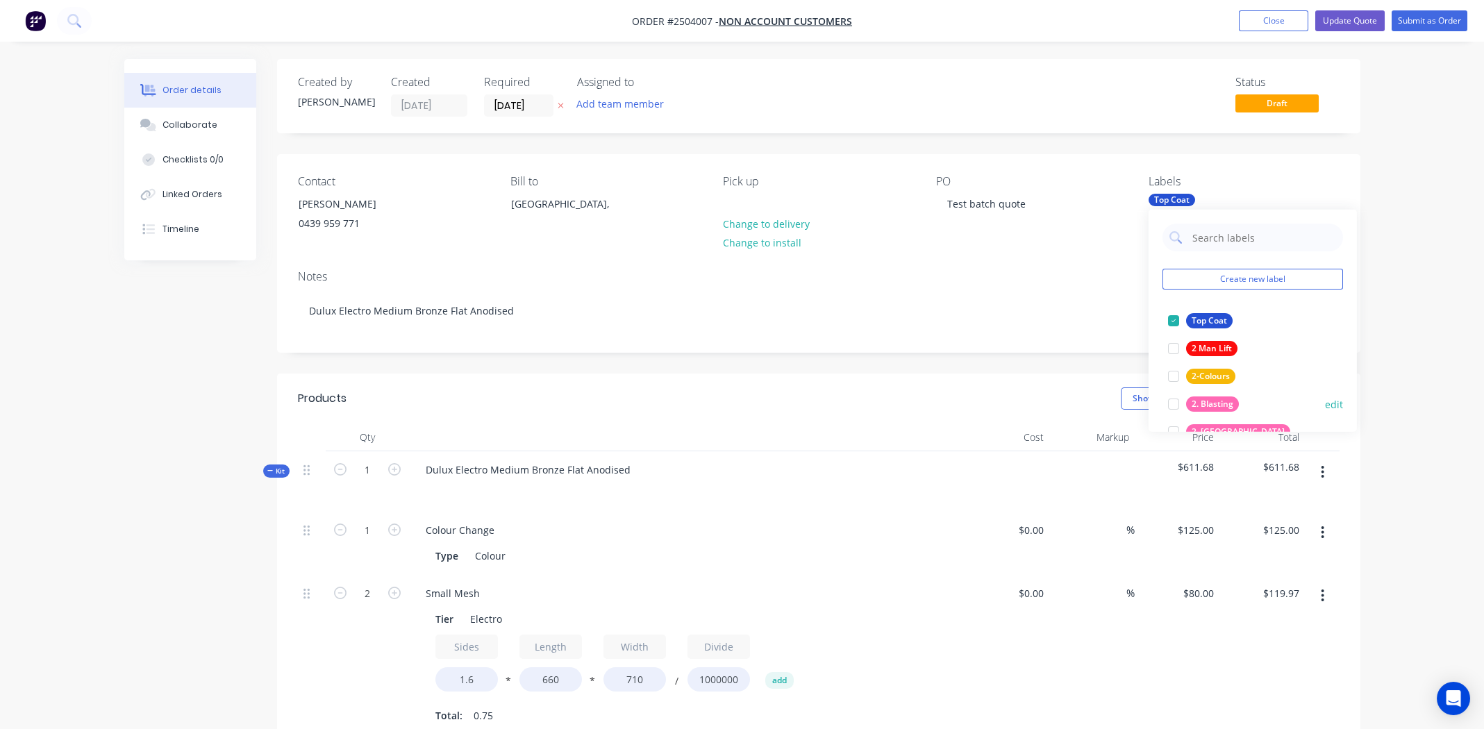
click at [1173, 397] on div at bounding box center [1174, 404] width 28 height 28
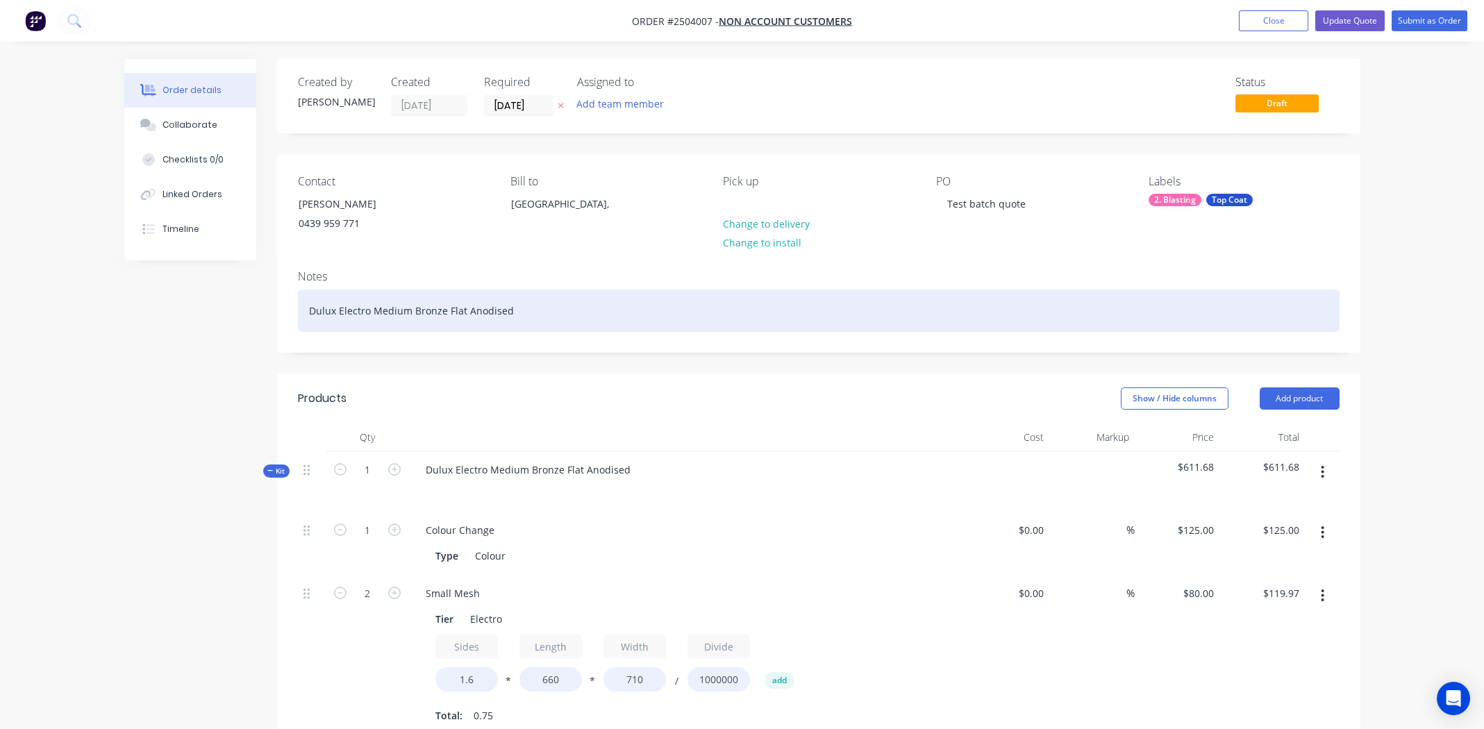
click at [1099, 296] on div "Dulux Electro Medium Bronze Flat Anodised" at bounding box center [819, 311] width 1042 height 42
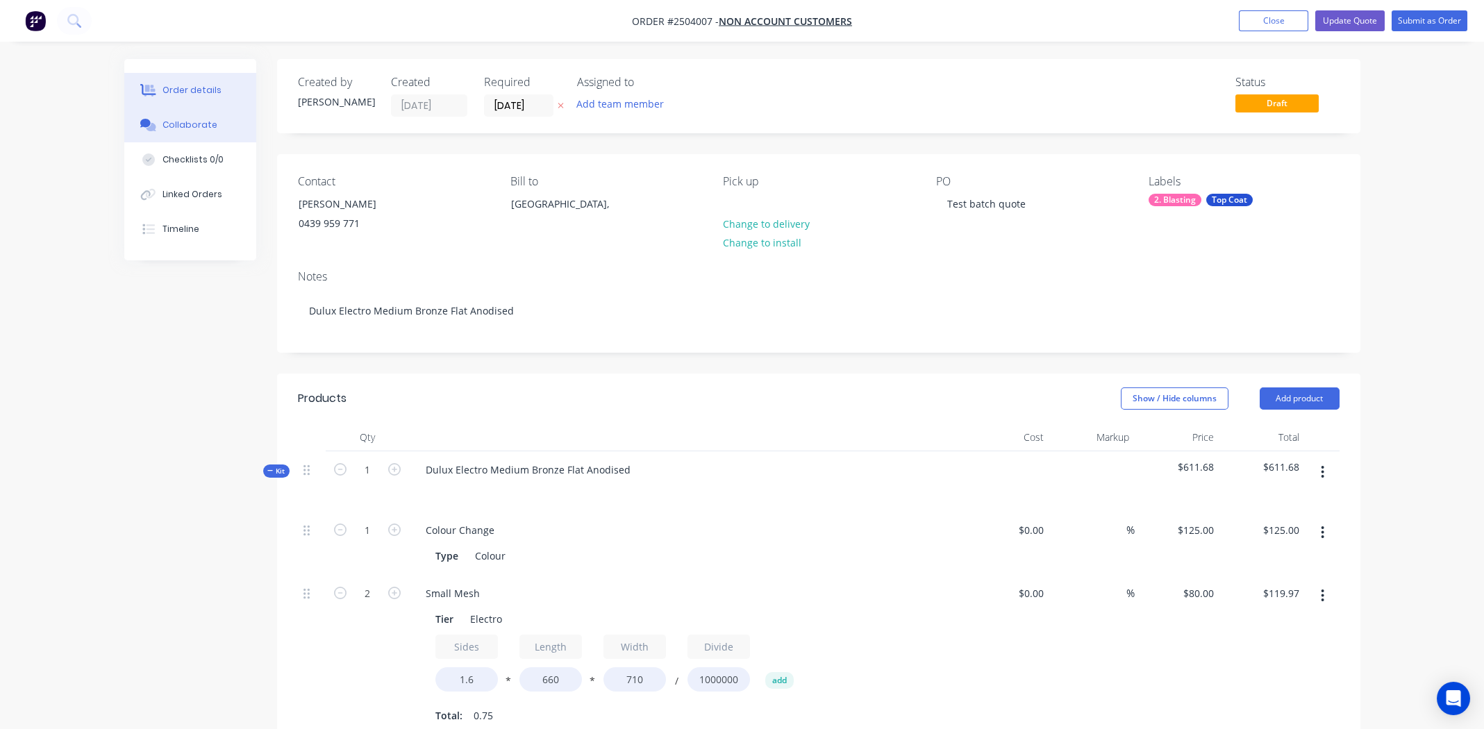
click at [178, 126] on div "Collaborate" at bounding box center [190, 125] width 55 height 13
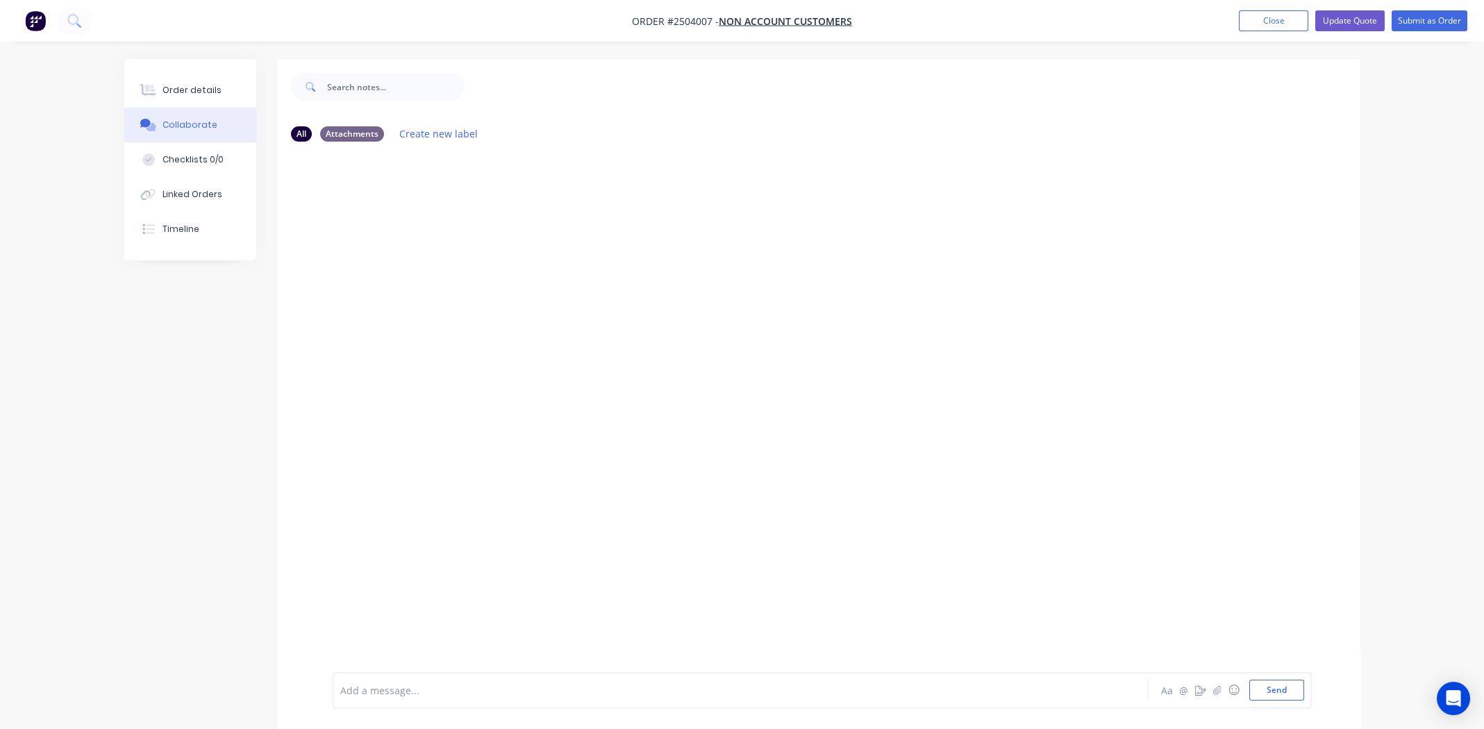
click at [444, 692] on div at bounding box center [702, 690] width 722 height 15
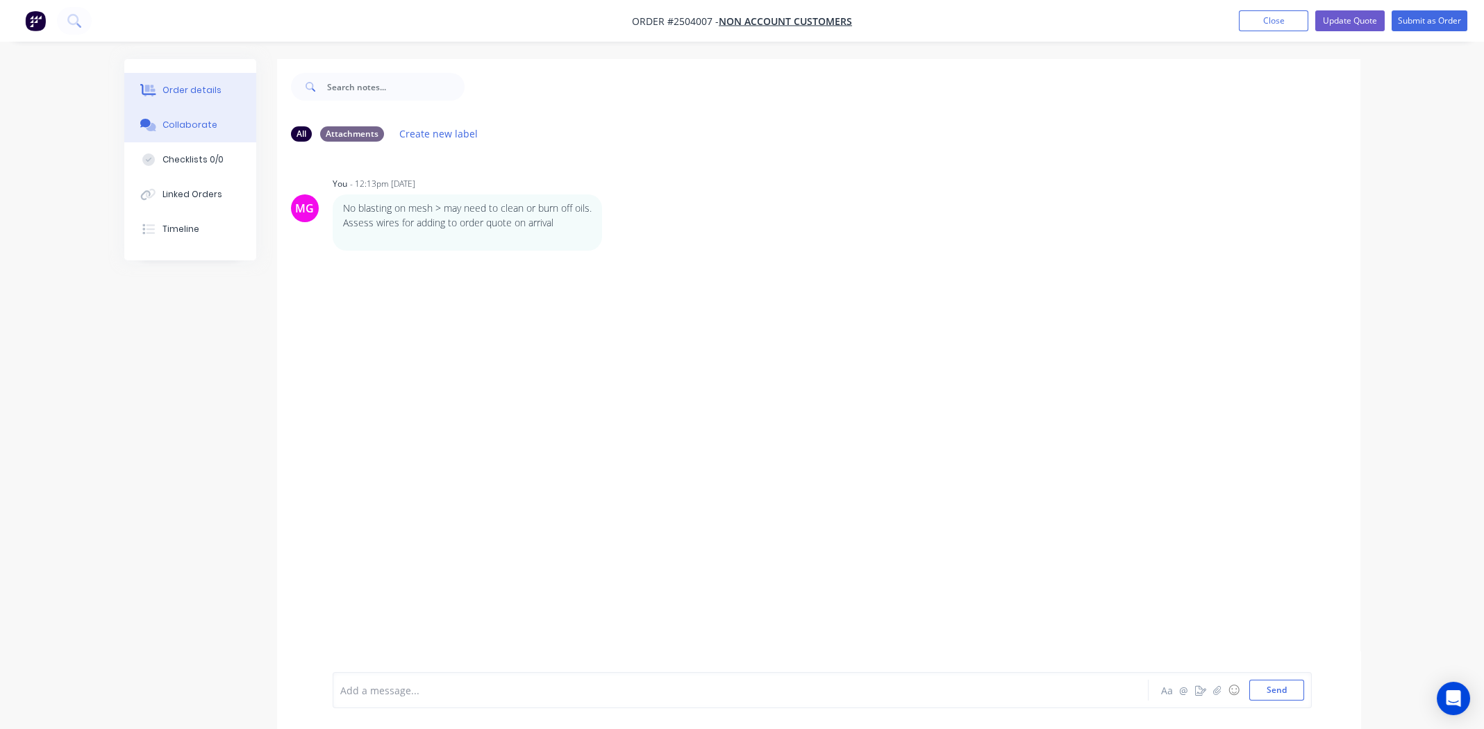
click at [189, 91] on div "Order details" at bounding box center [192, 90] width 59 height 13
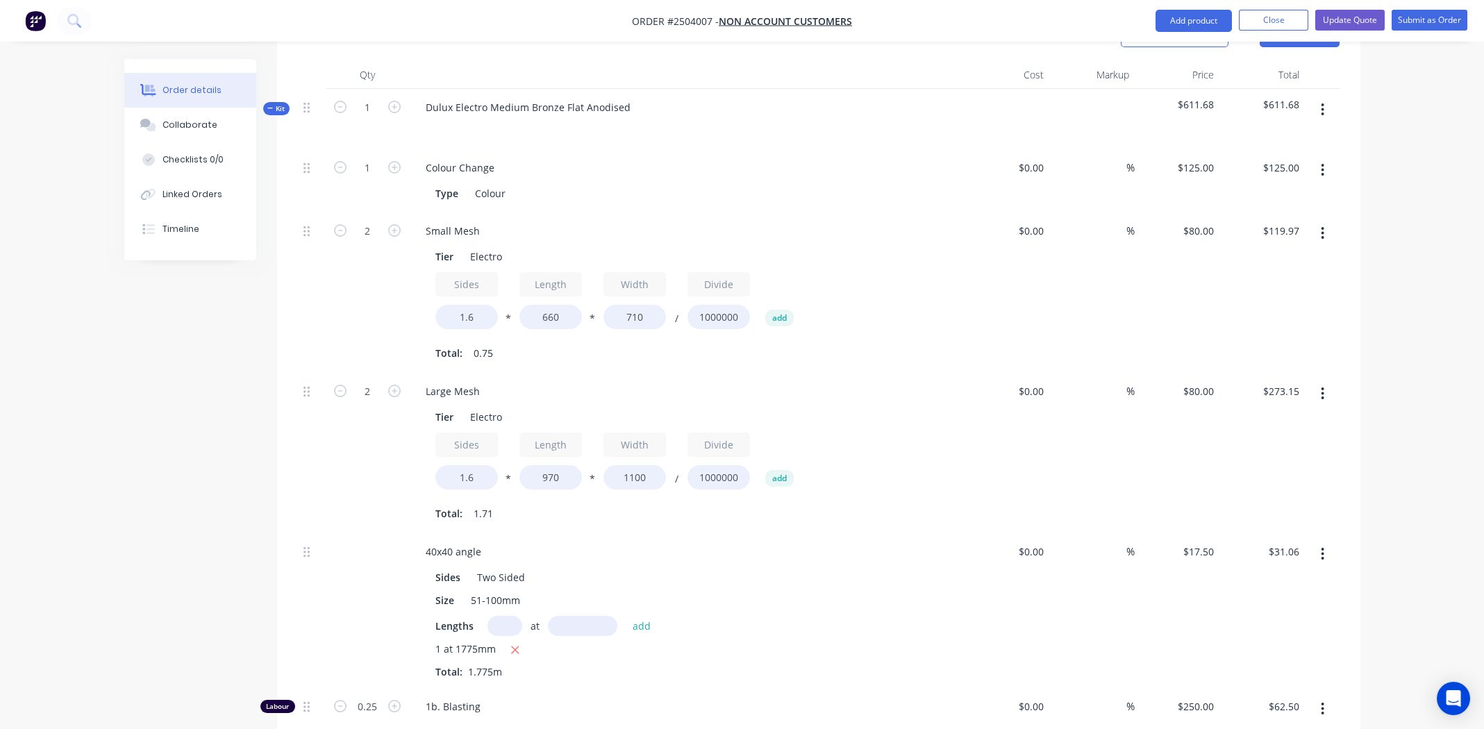
scroll to position [442, 0]
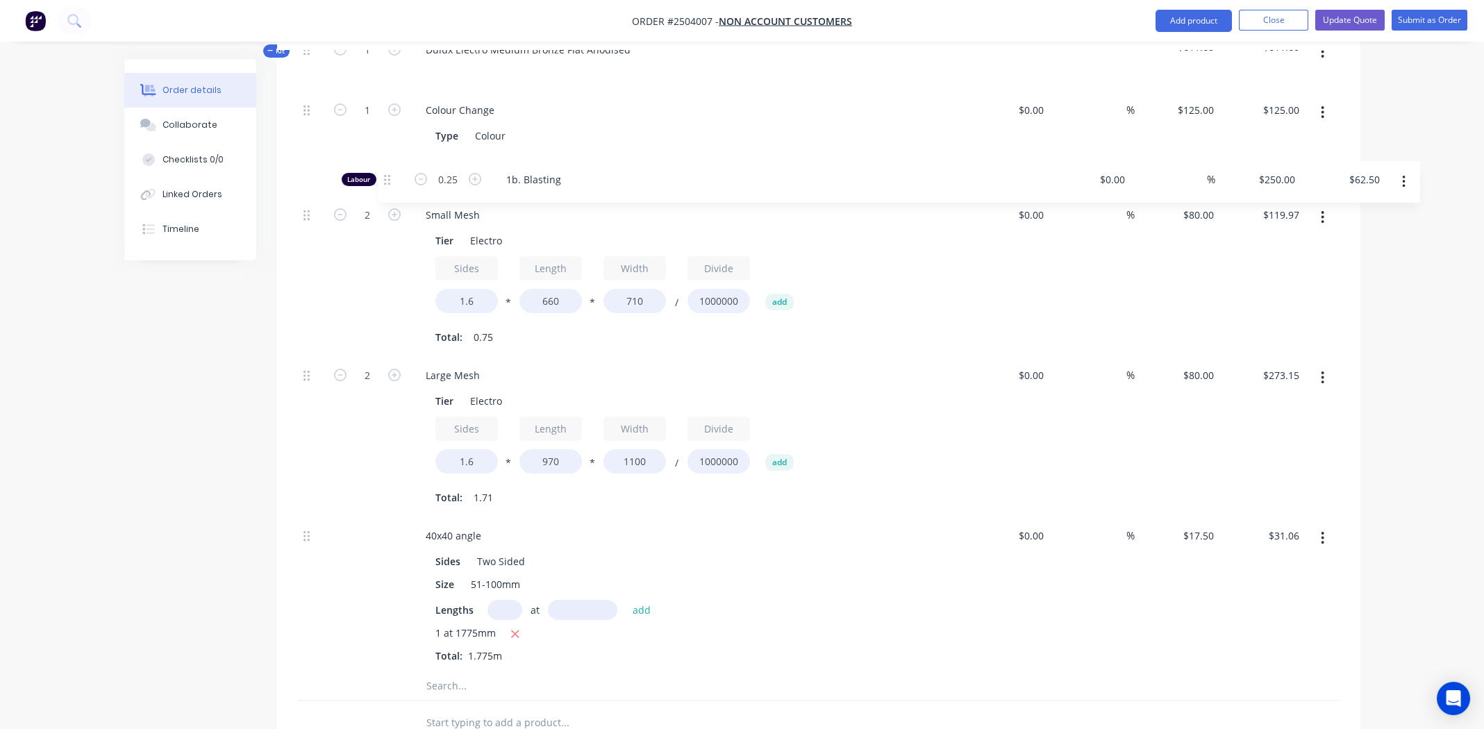
drag, startPoint x: 306, startPoint y: 629, endPoint x: 390, endPoint y: 182, distance: 454.4
click at [390, 182] on div "1 Colour Change Type Colour $0.00 $0.00 % $125.00 $125.00 $125.00 $125.00 2 Sma…" at bounding box center [819, 382] width 1042 height 581
click at [376, 124] on input "0.25" at bounding box center [367, 113] width 36 height 21
type input "0.166"
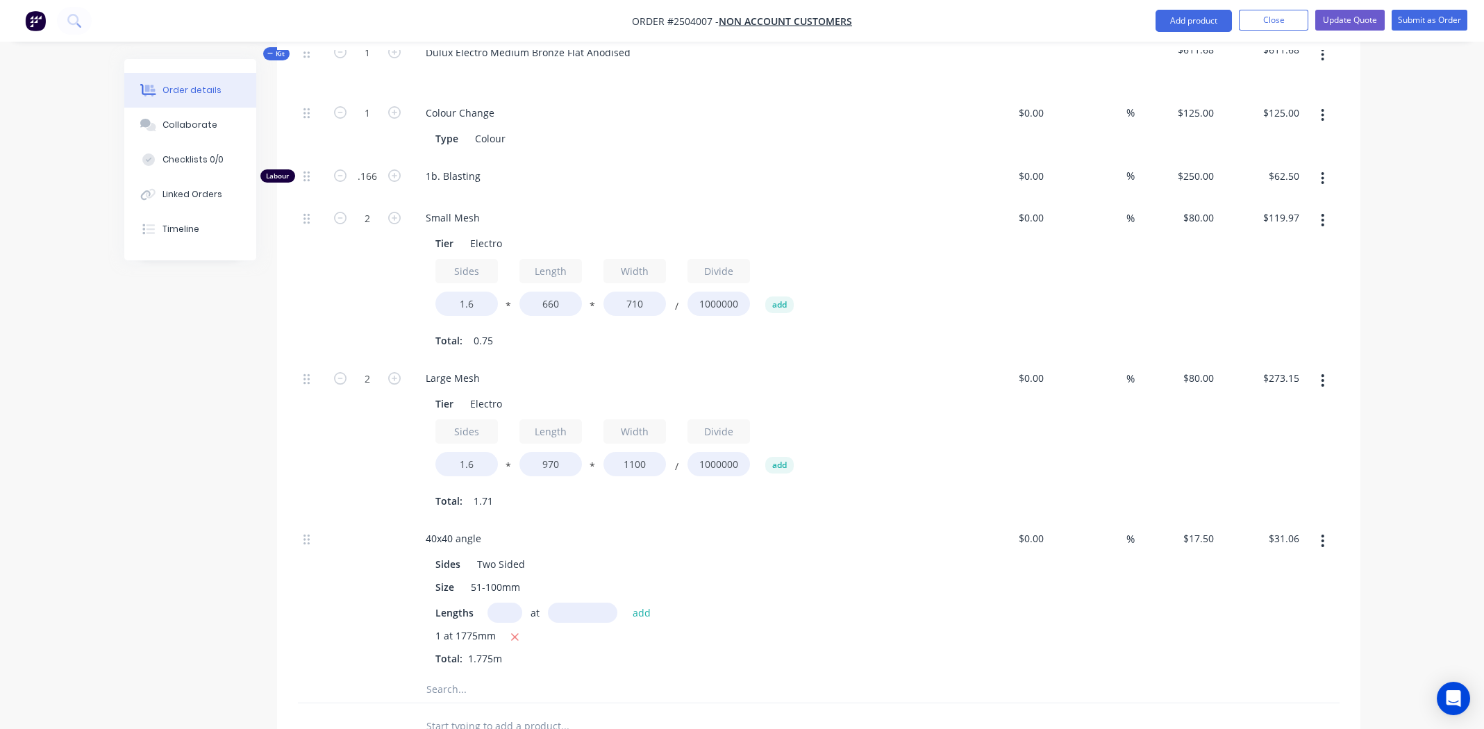
type input "$41.50"
click at [597, 184] on div "1b. Blasting" at bounding box center [687, 179] width 556 height 42
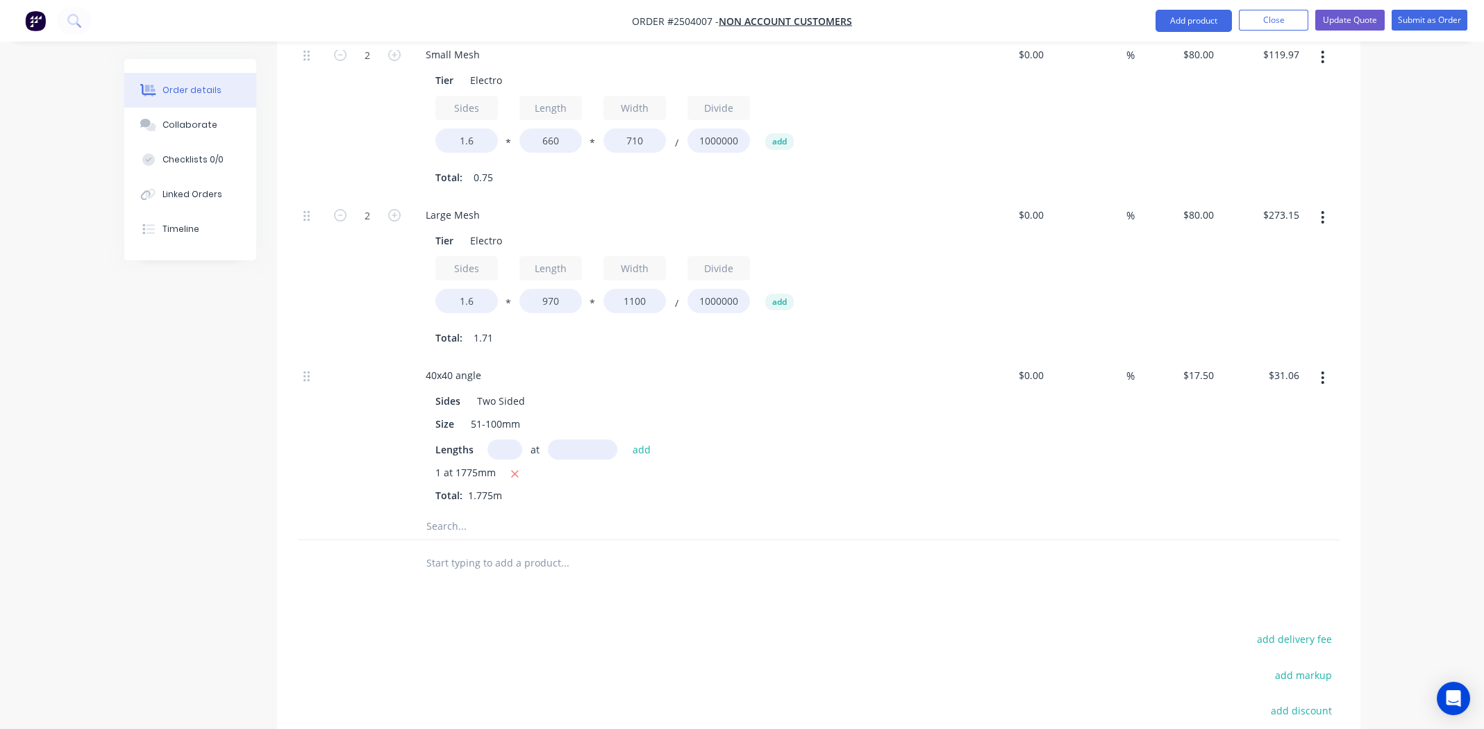
scroll to position [789, 0]
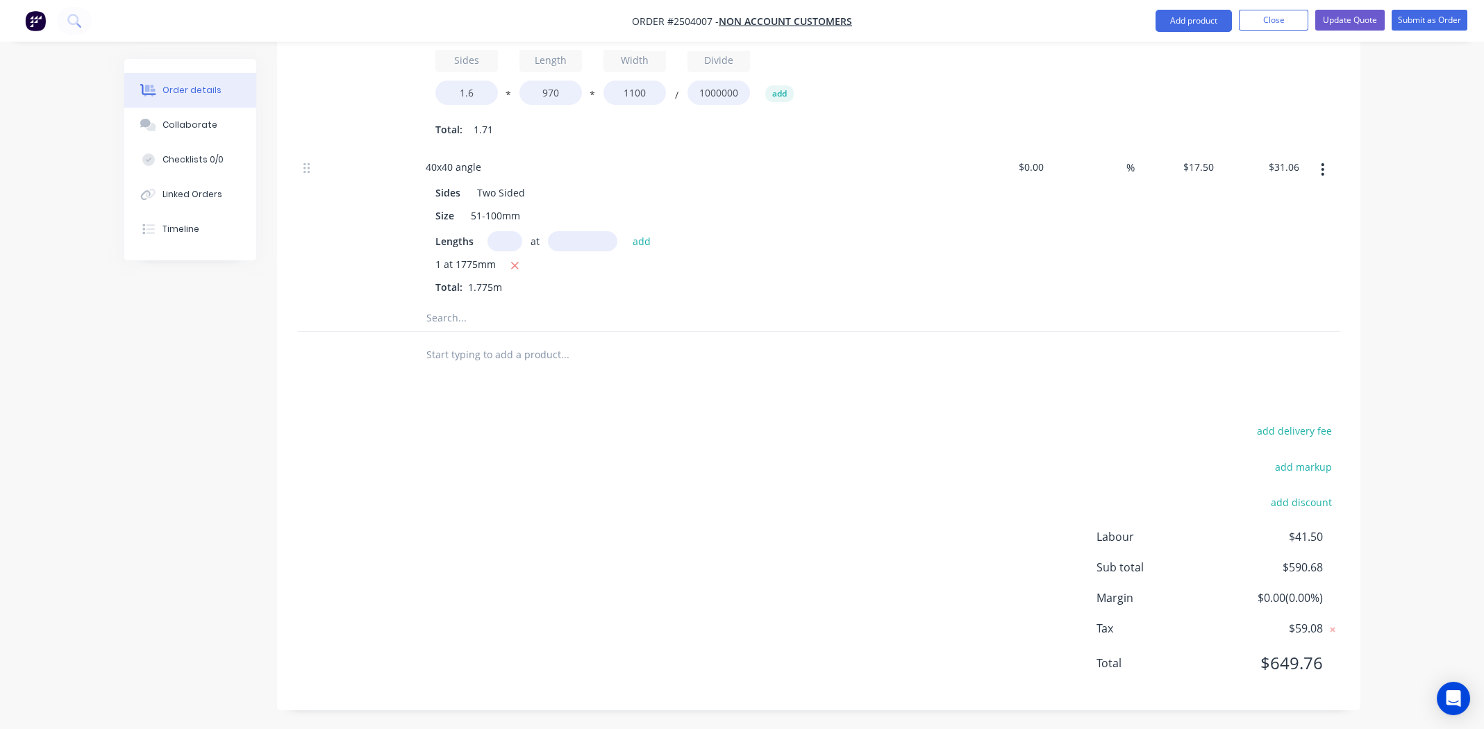
drag, startPoint x: 652, startPoint y: 446, endPoint x: 644, endPoint y: 437, distance: 12.3
click at [654, 444] on div "add delivery fee add markup add discount Labour $41.50 Sub total $590.68 Margin…" at bounding box center [819, 556] width 1042 height 268
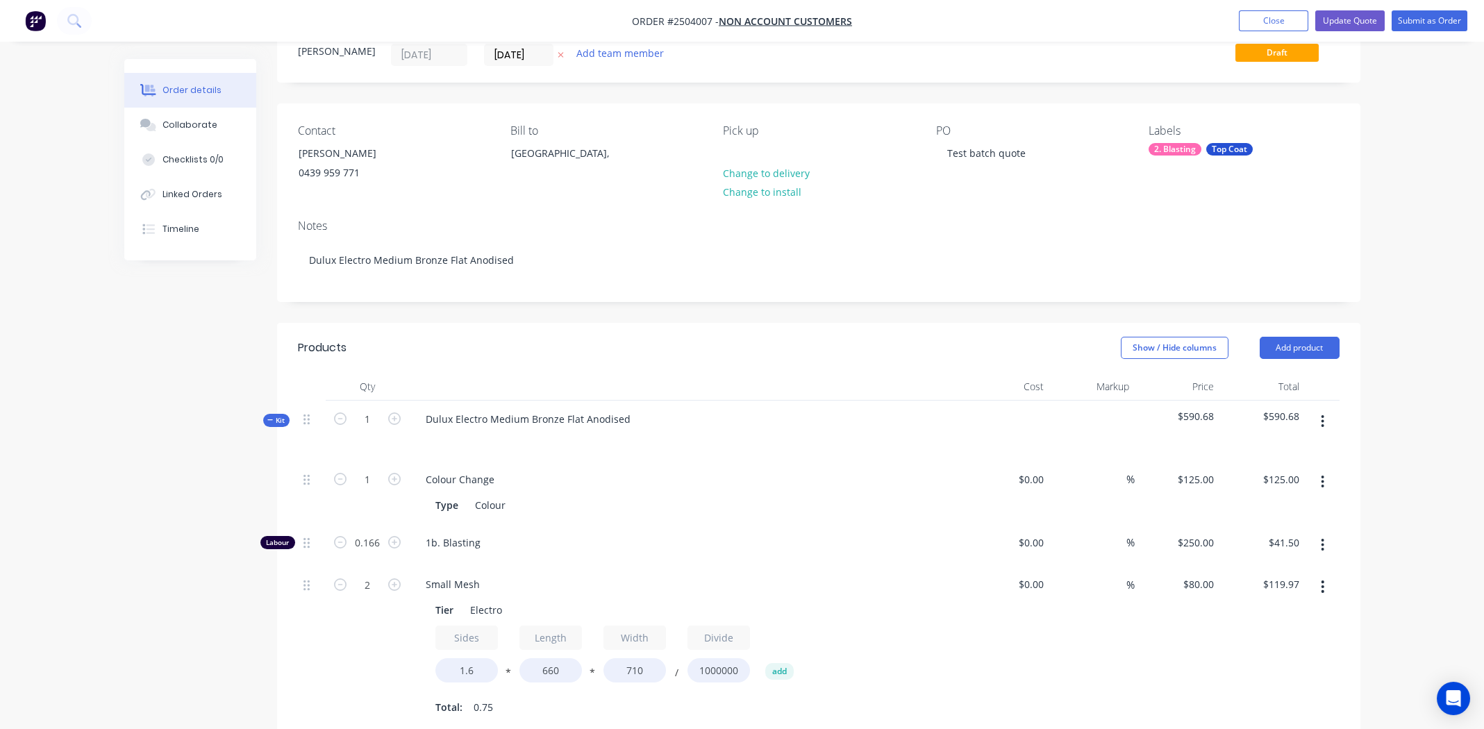
scroll to position [0, 0]
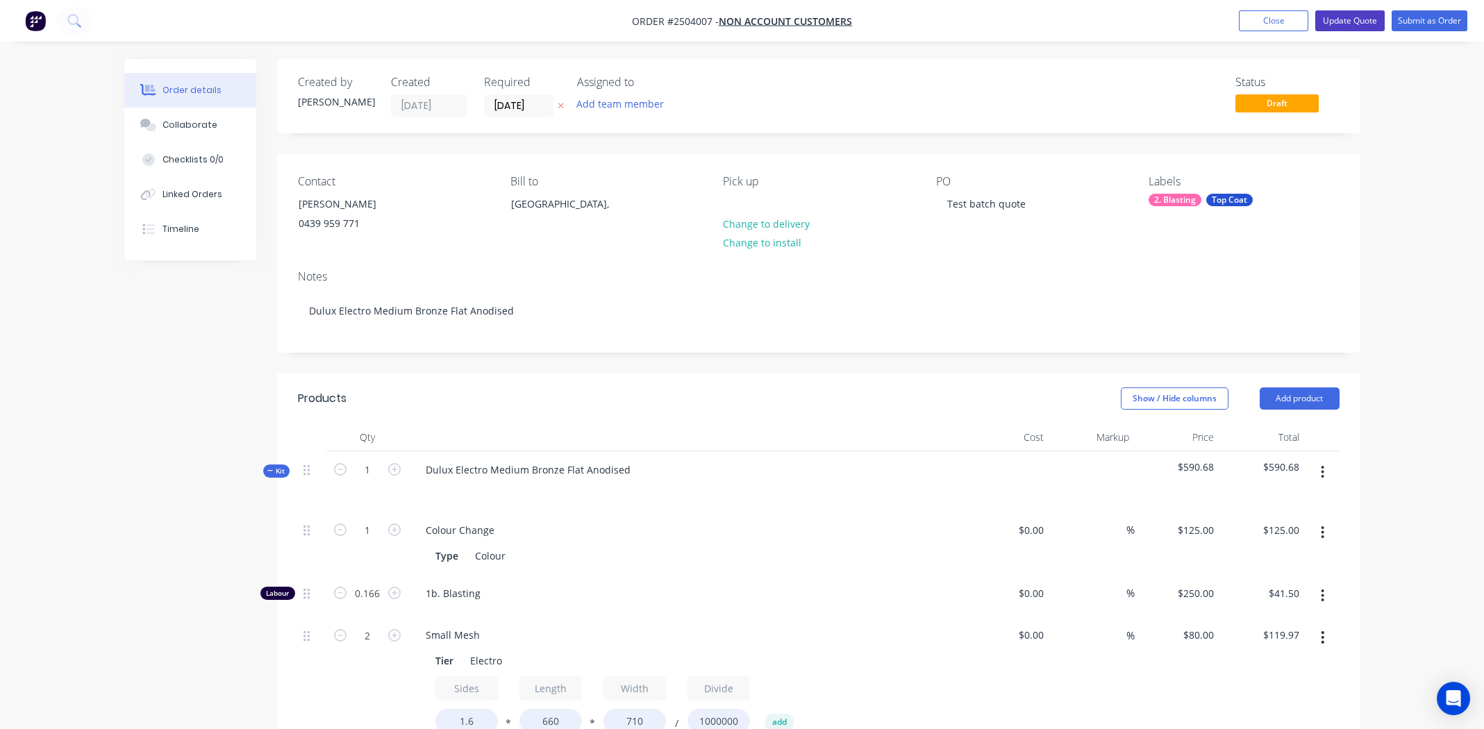
click at [1349, 17] on button "Update Quote" at bounding box center [1349, 20] width 69 height 21
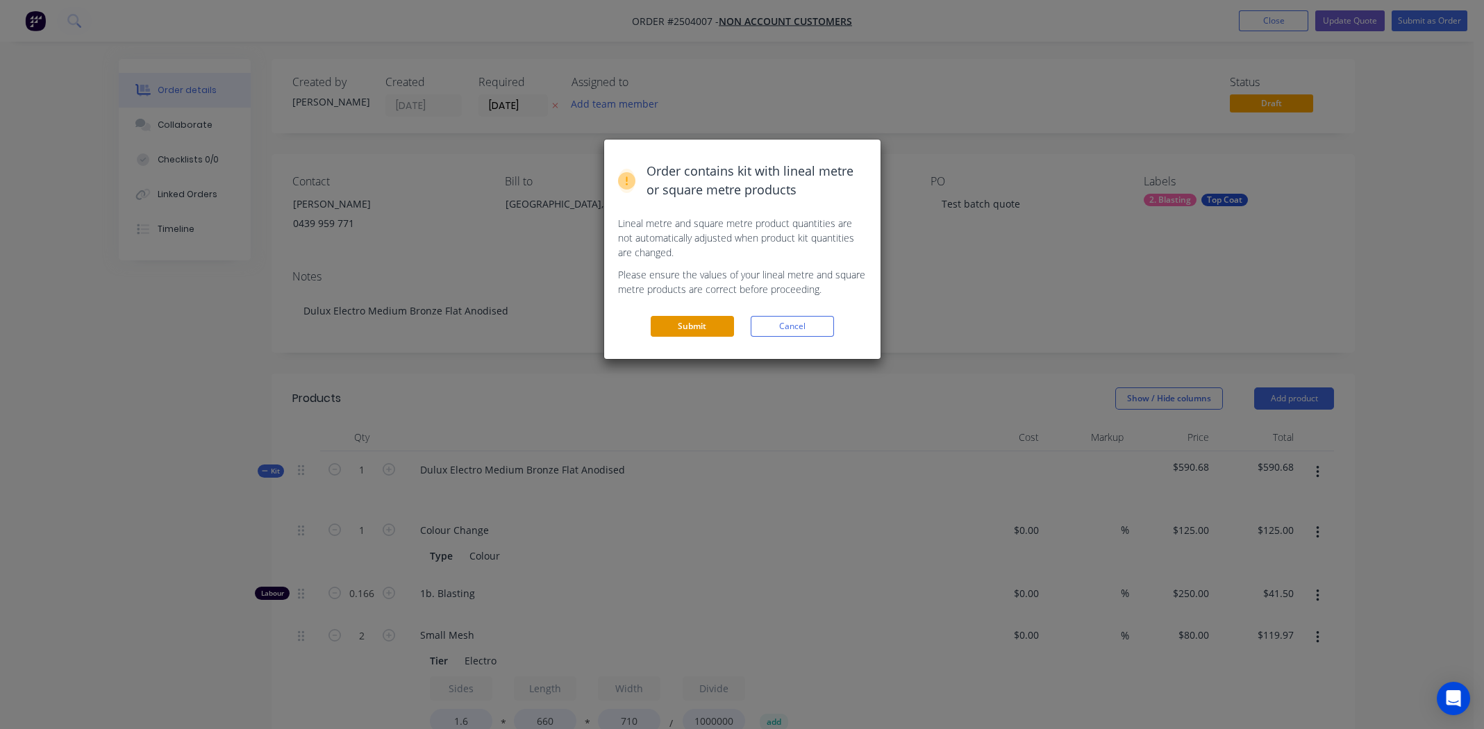
click at [693, 324] on button "Submit" at bounding box center [692, 326] width 83 height 21
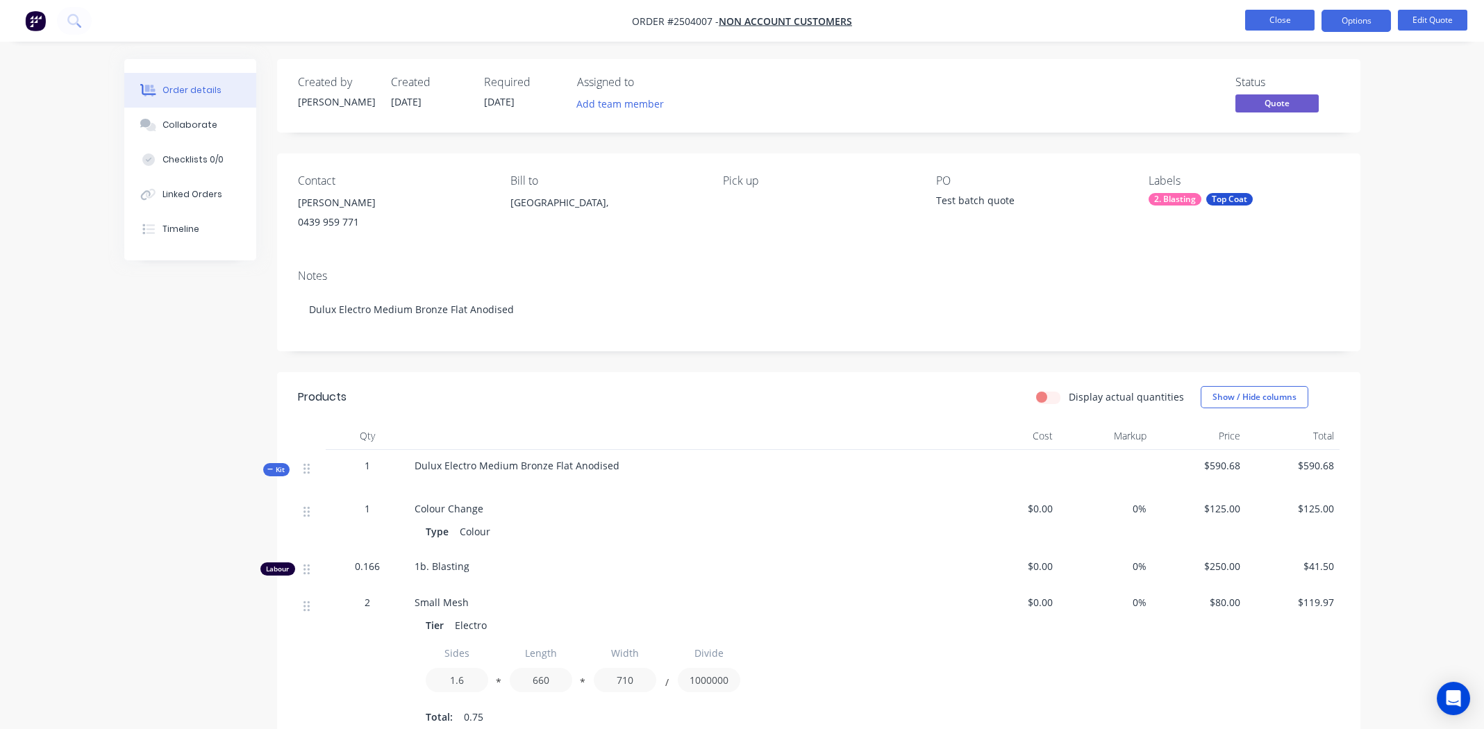
click at [1272, 14] on button "Close" at bounding box center [1279, 20] width 69 height 21
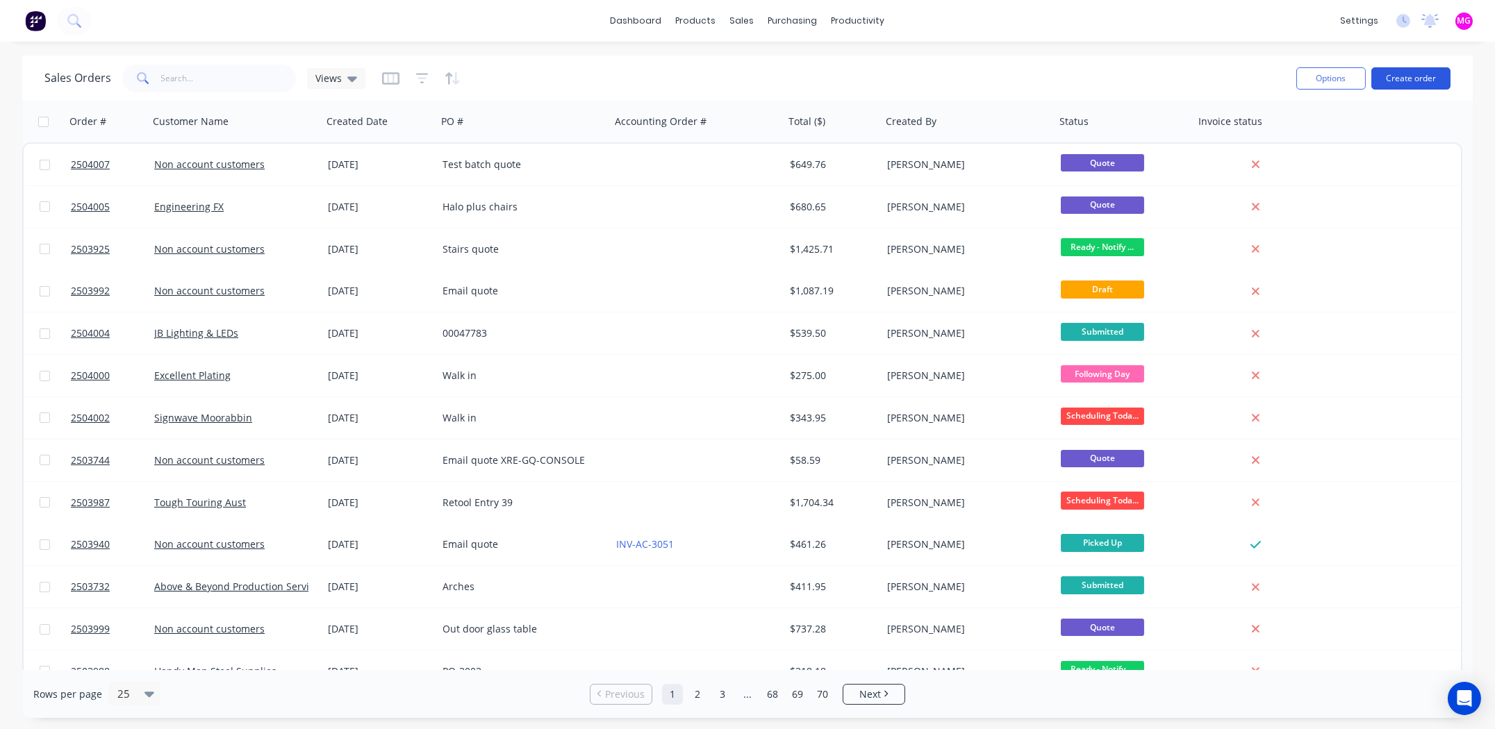
click at [1417, 78] on button "Create order" at bounding box center [1410, 78] width 79 height 22
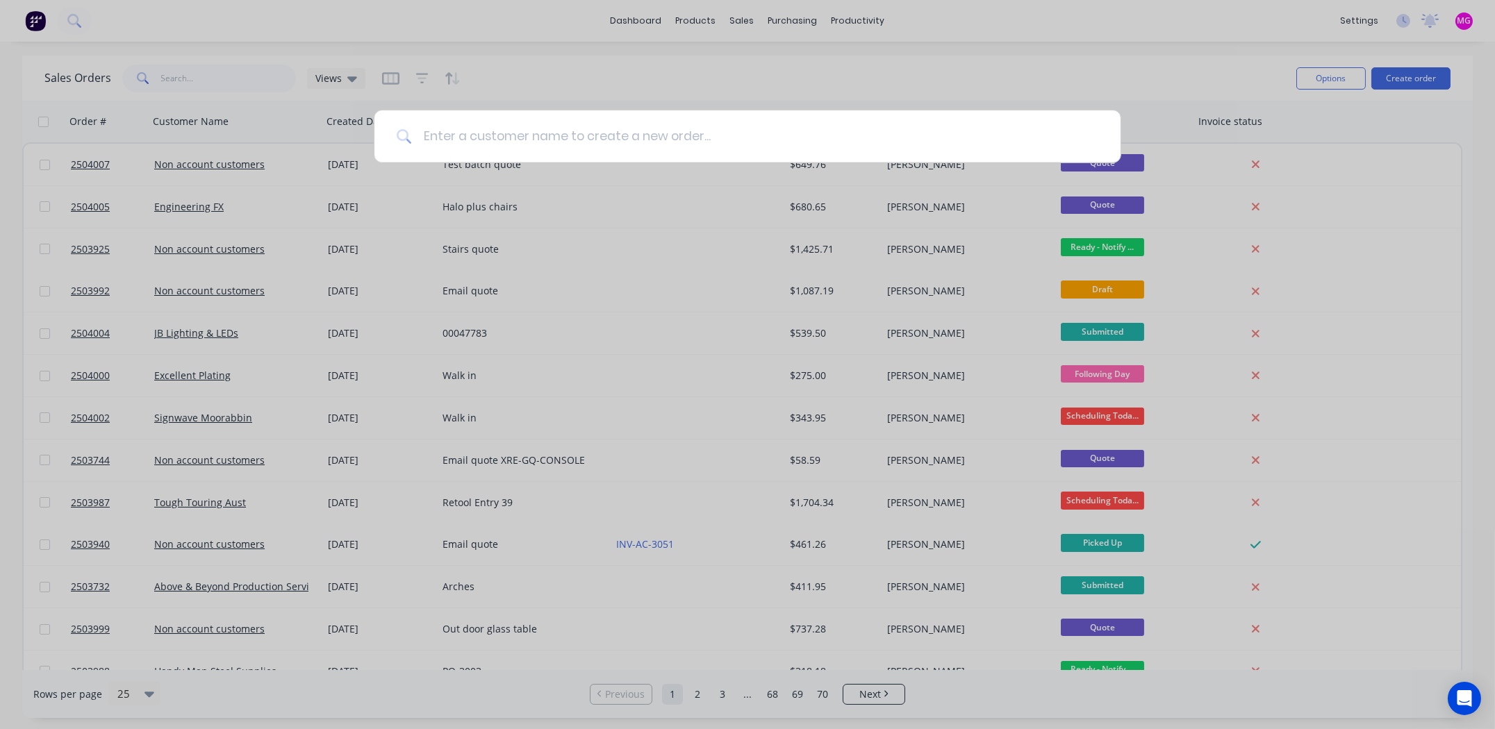
drag, startPoint x: 644, startPoint y: 138, endPoint x: 637, endPoint y: 140, distance: 7.3
click at [642, 139] on input at bounding box center [755, 136] width 686 height 52
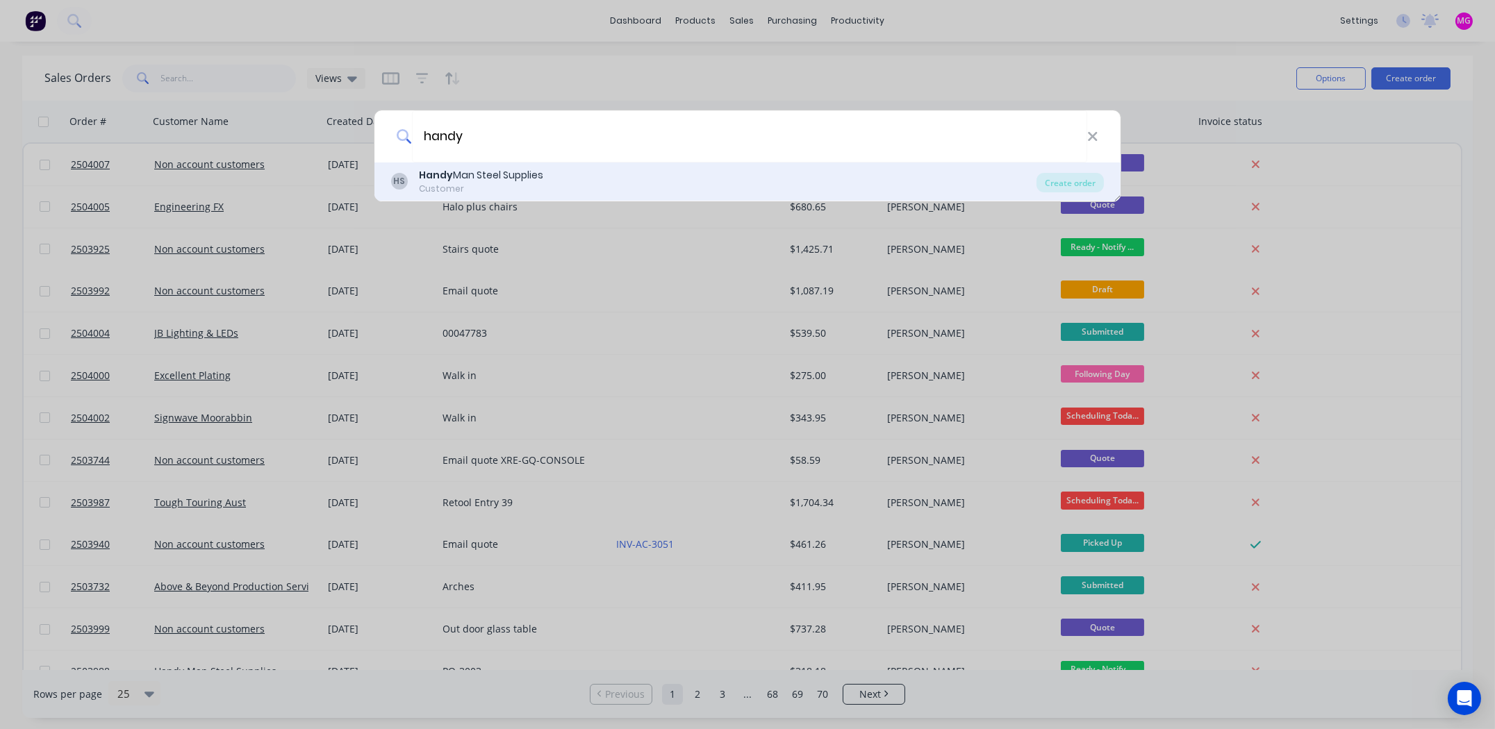
type input "handy"
click at [485, 182] on div "Handy Man Steel Supplies" at bounding box center [481, 175] width 124 height 15
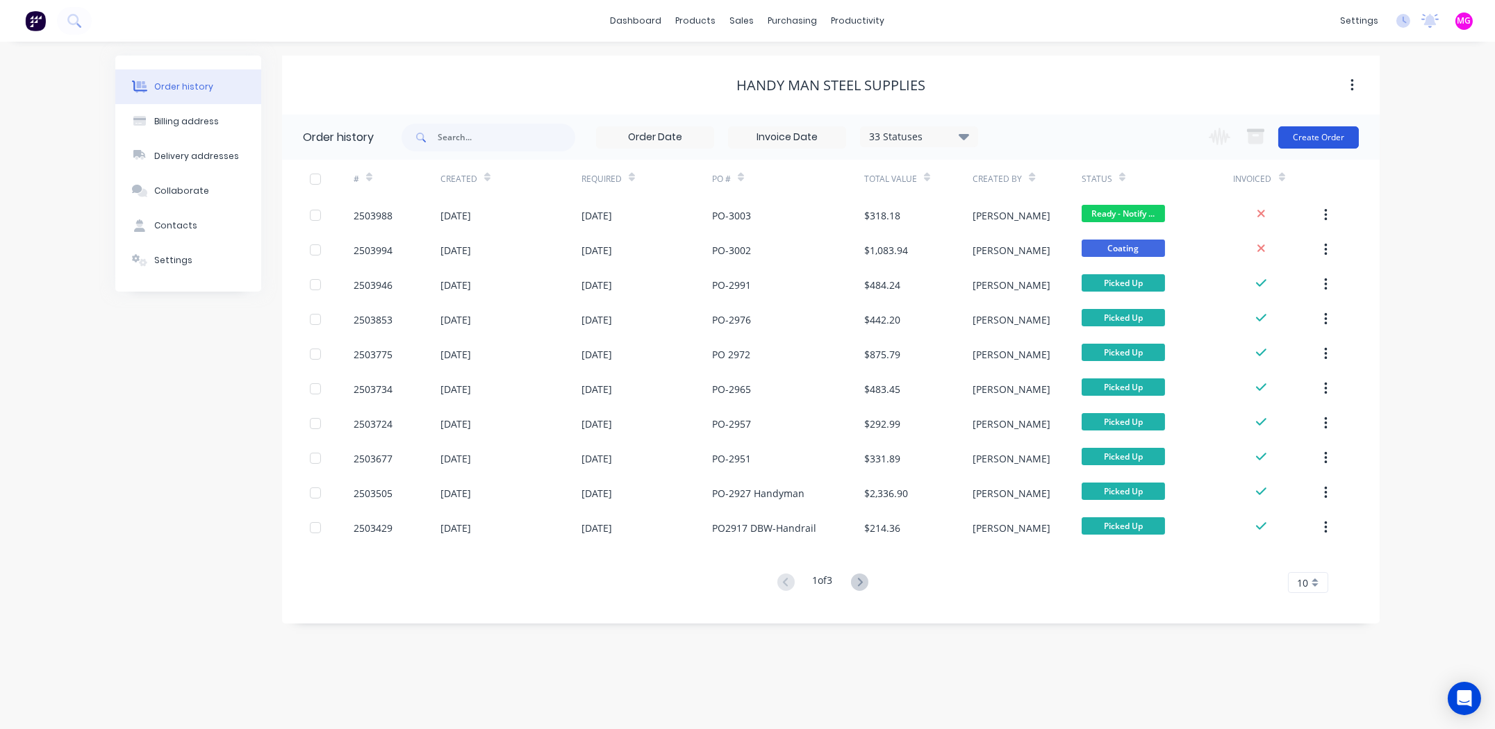
click at [1315, 140] on button "Create Order" at bounding box center [1318, 137] width 81 height 22
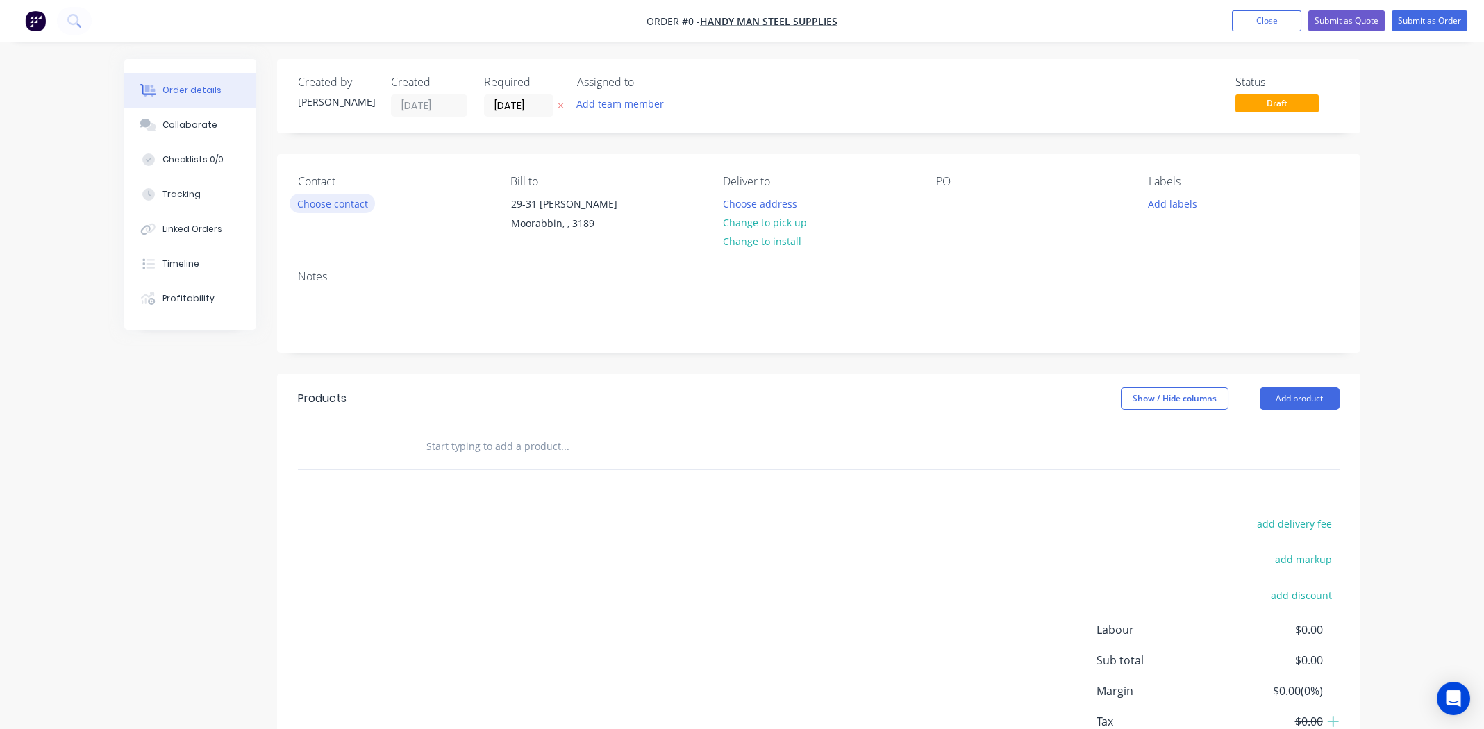
click at [354, 205] on button "Choose contact" at bounding box center [332, 203] width 85 height 19
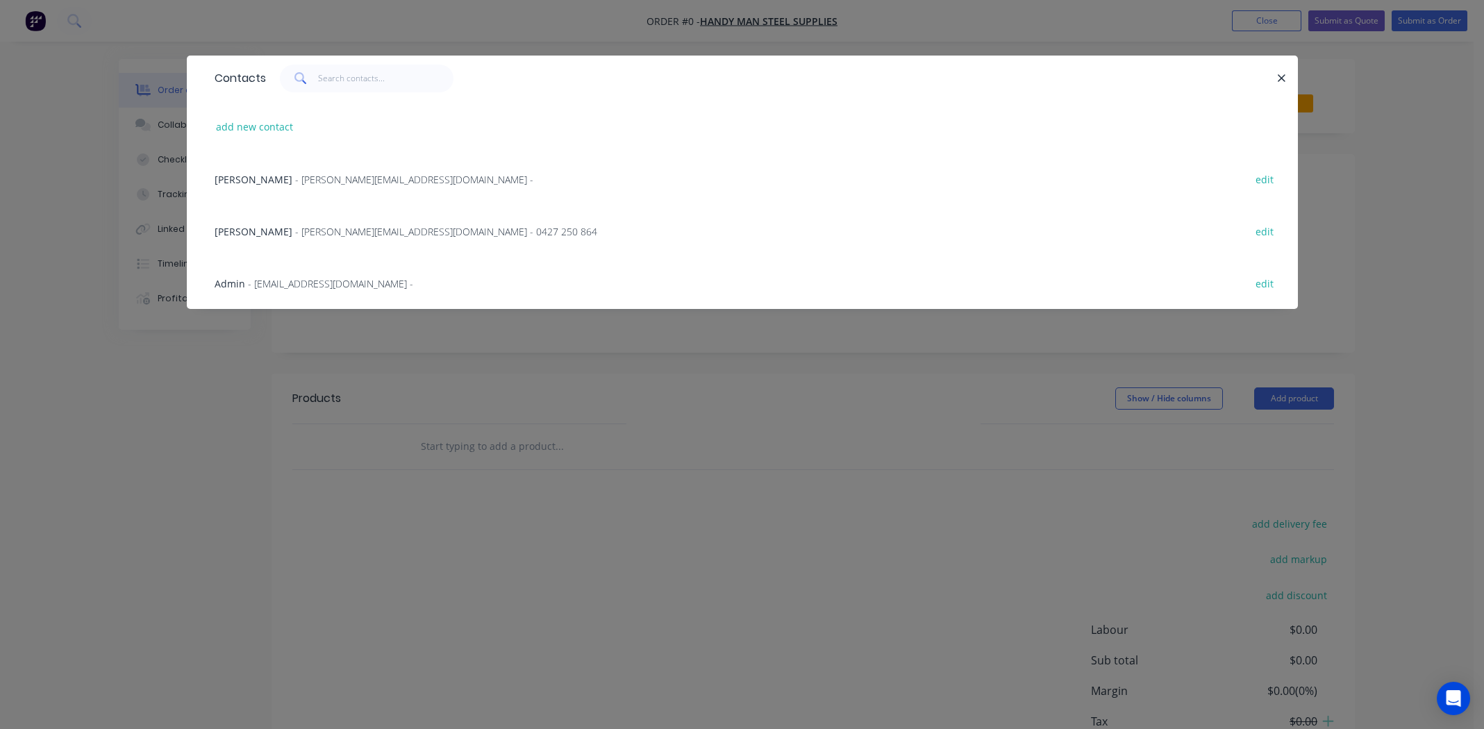
click at [240, 234] on span "[PERSON_NAME]" at bounding box center [254, 231] width 78 height 13
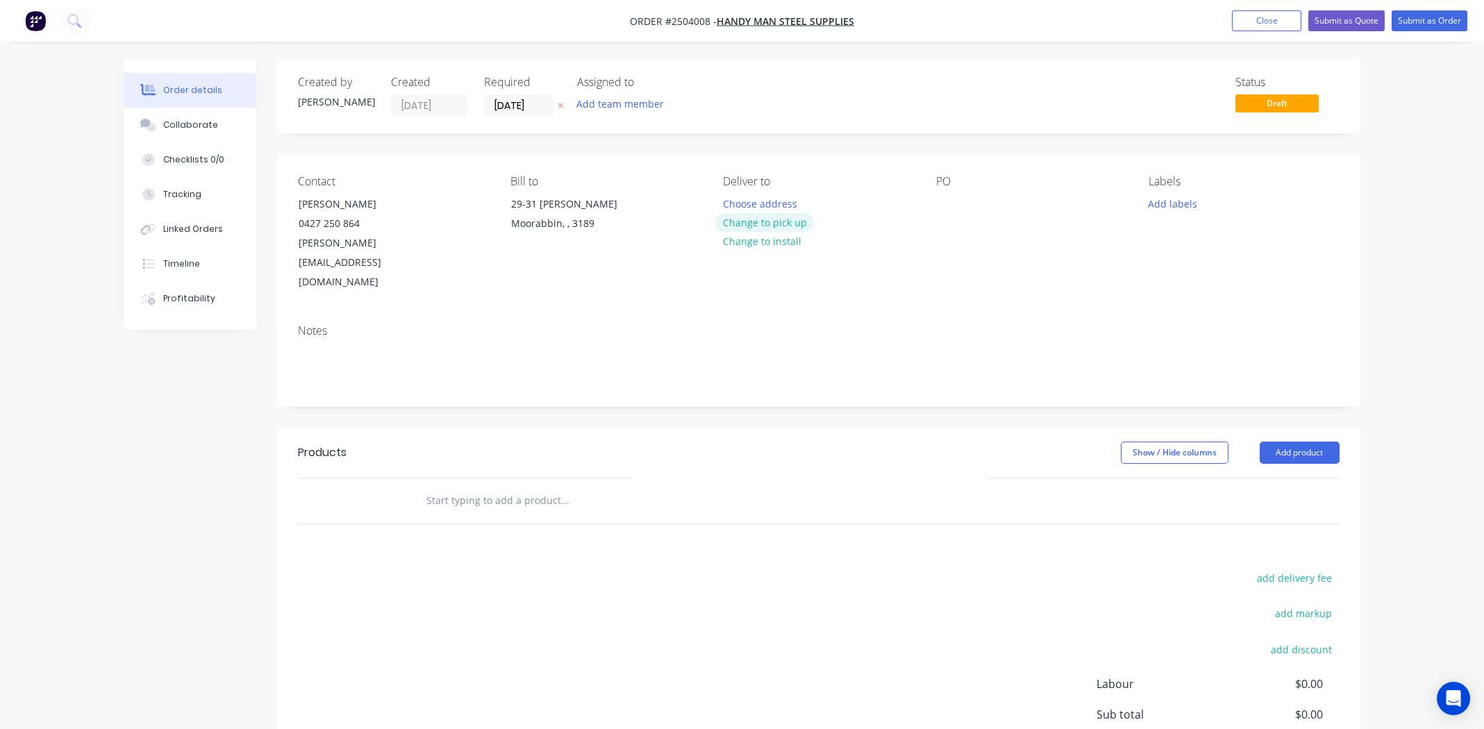
click at [779, 223] on button "Change to pick up" at bounding box center [764, 222] width 99 height 19
click at [947, 202] on div at bounding box center [947, 204] width 22 height 20
click at [1181, 201] on button "Add labels" at bounding box center [1173, 203] width 64 height 19
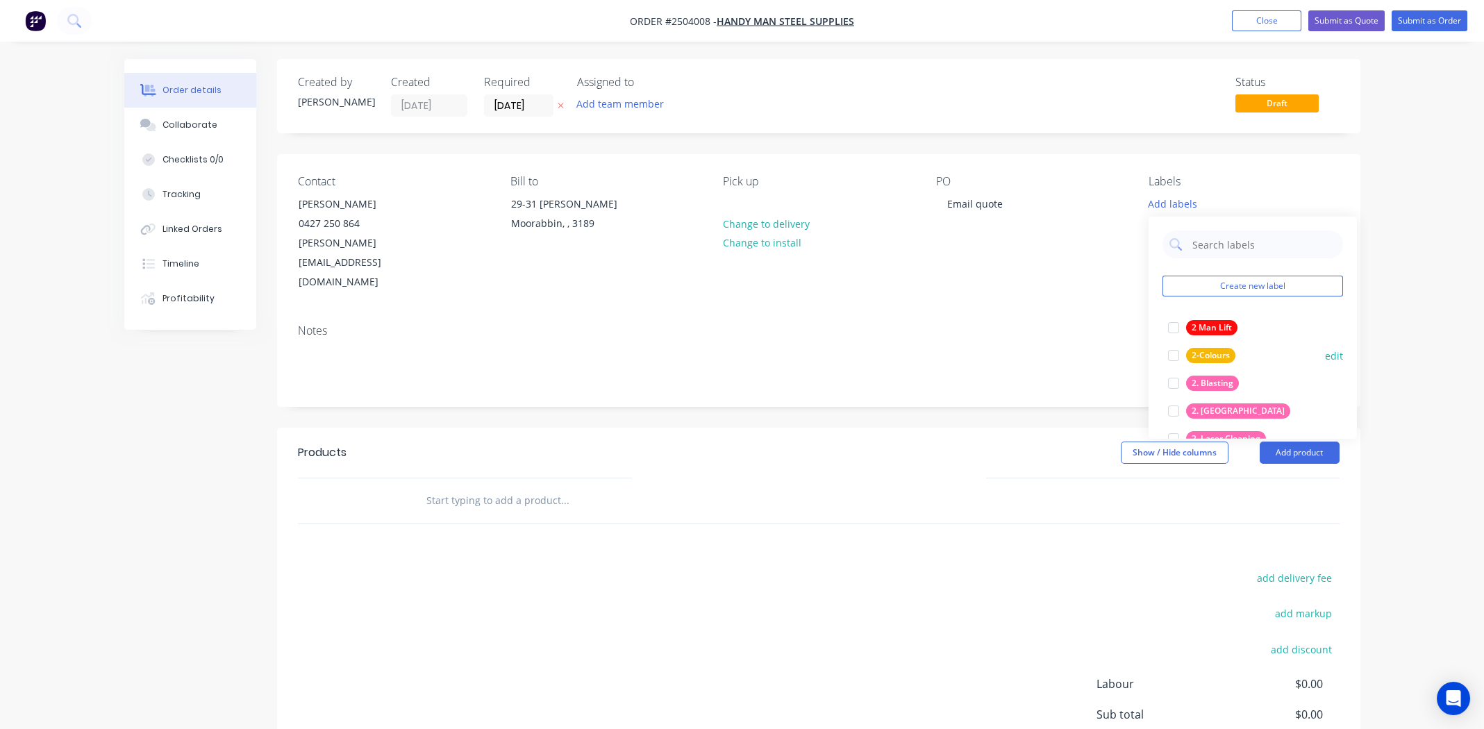
click at [1175, 380] on div at bounding box center [1174, 383] width 28 height 28
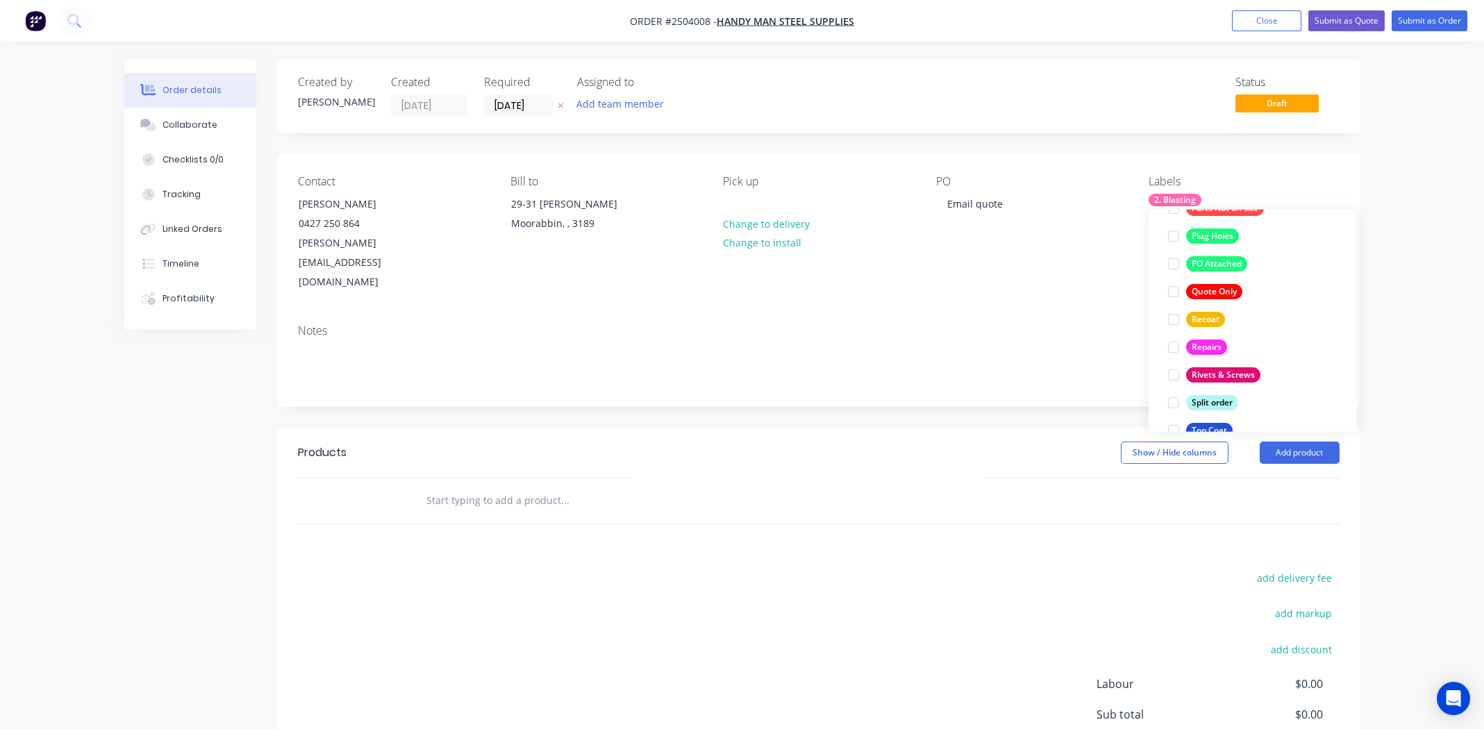
scroll to position [999, 0]
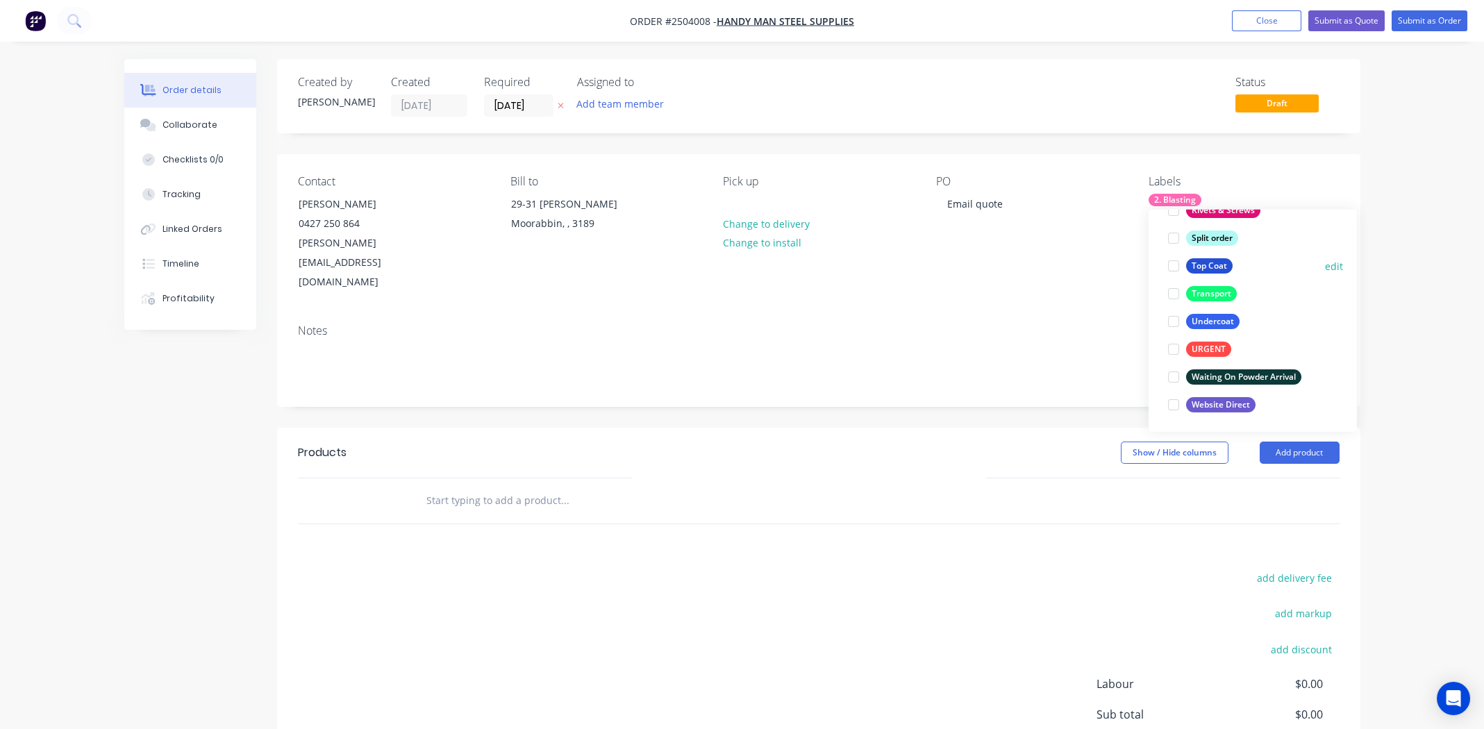
click at [1174, 263] on div at bounding box center [1174, 266] width 28 height 28
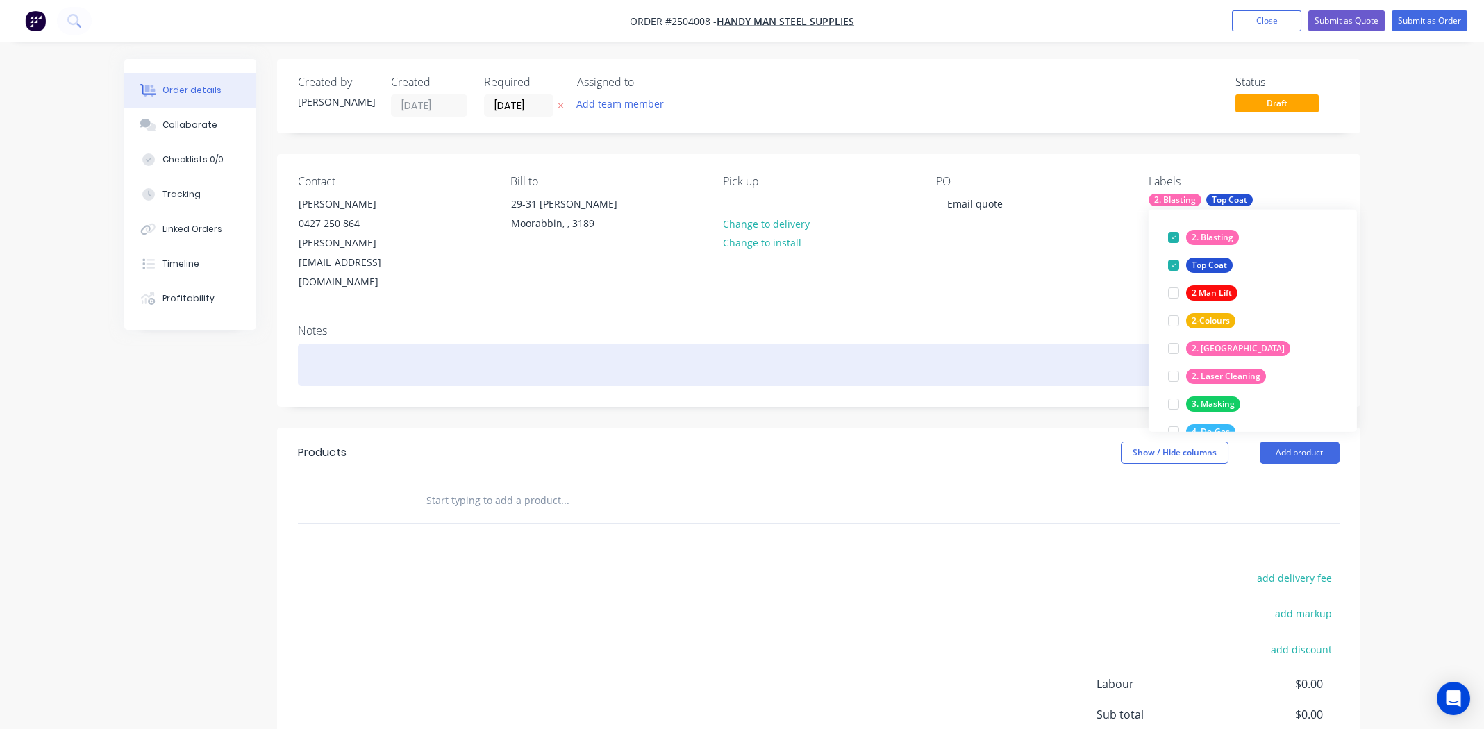
click at [982, 344] on div at bounding box center [819, 365] width 1042 height 42
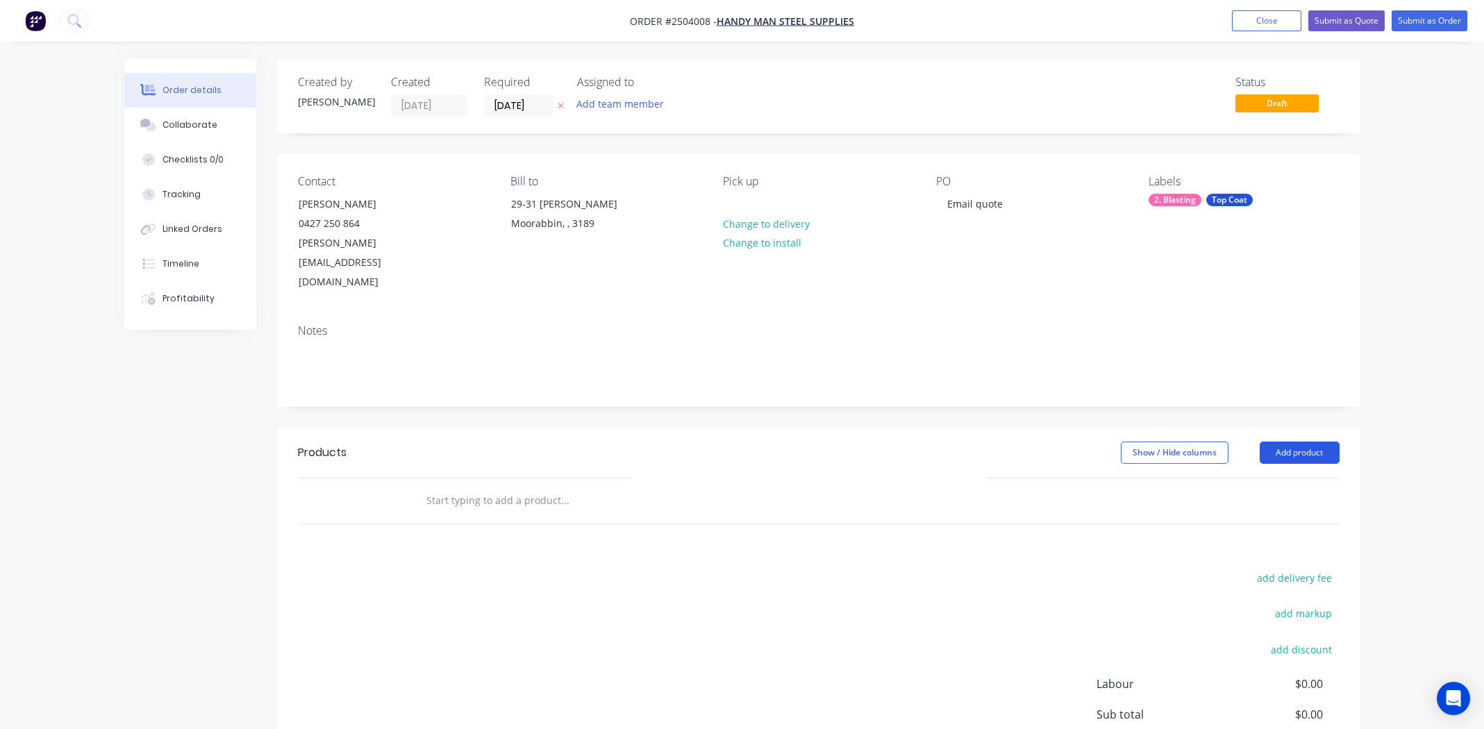
click at [1294, 442] on button "Add product" at bounding box center [1300, 453] width 80 height 22
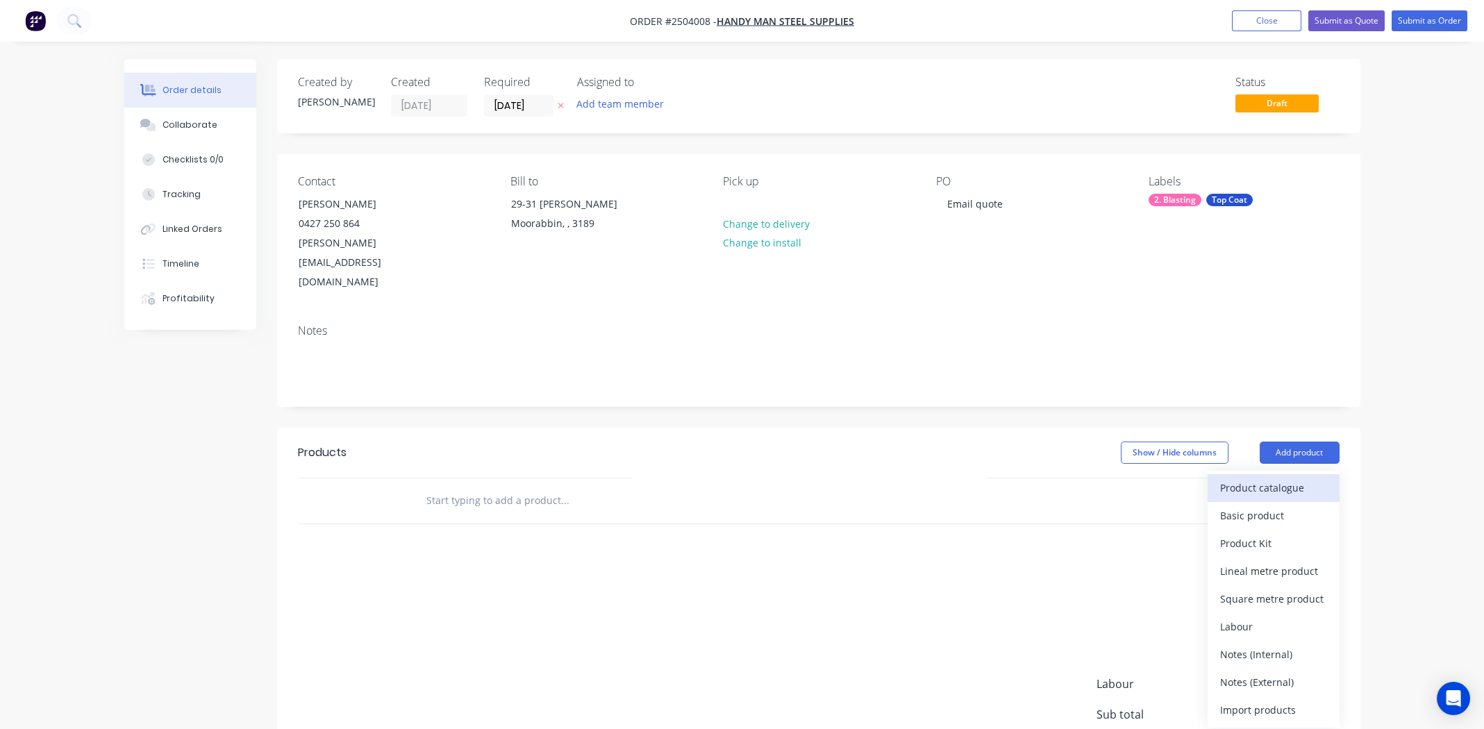
click at [1281, 478] on div "Product catalogue" at bounding box center [1273, 488] width 107 height 20
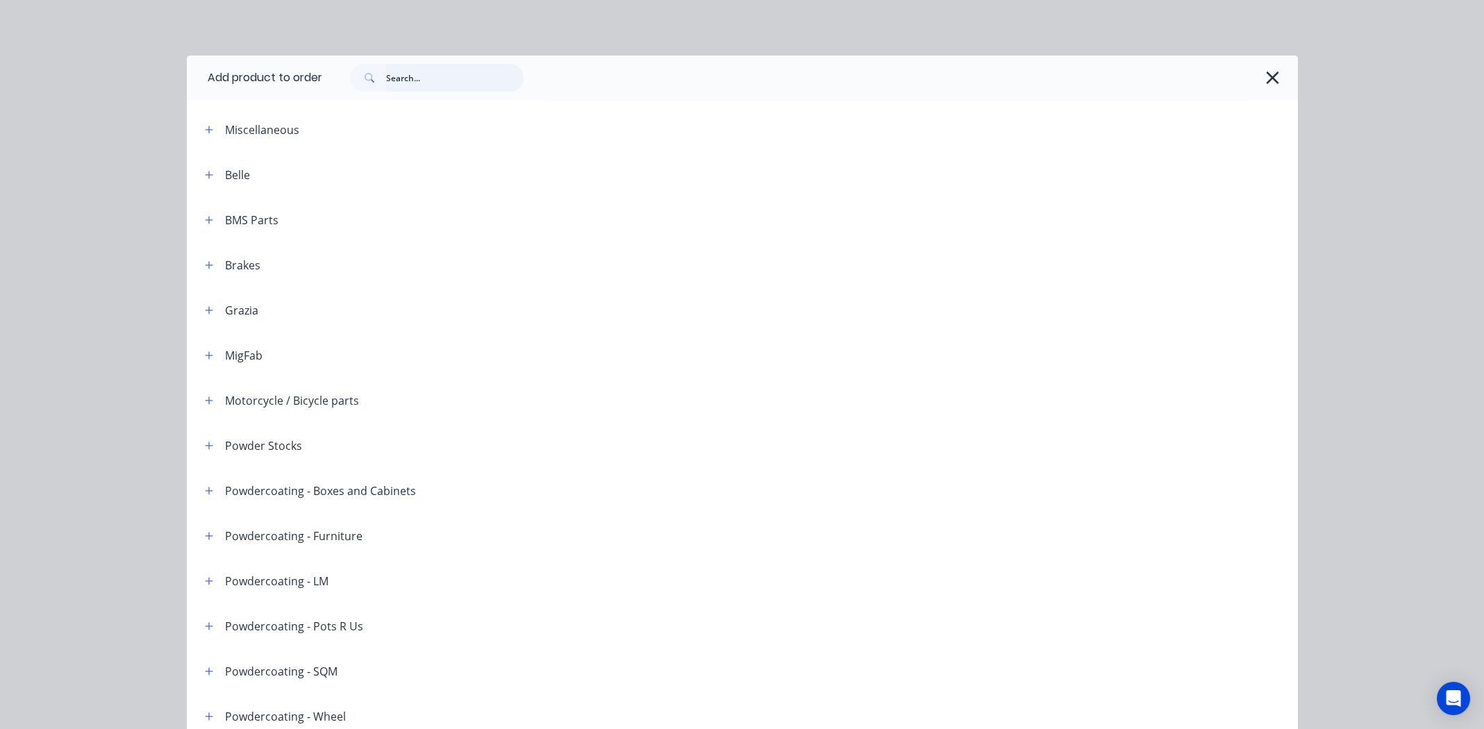
click at [446, 83] on input "text" at bounding box center [455, 78] width 138 height 28
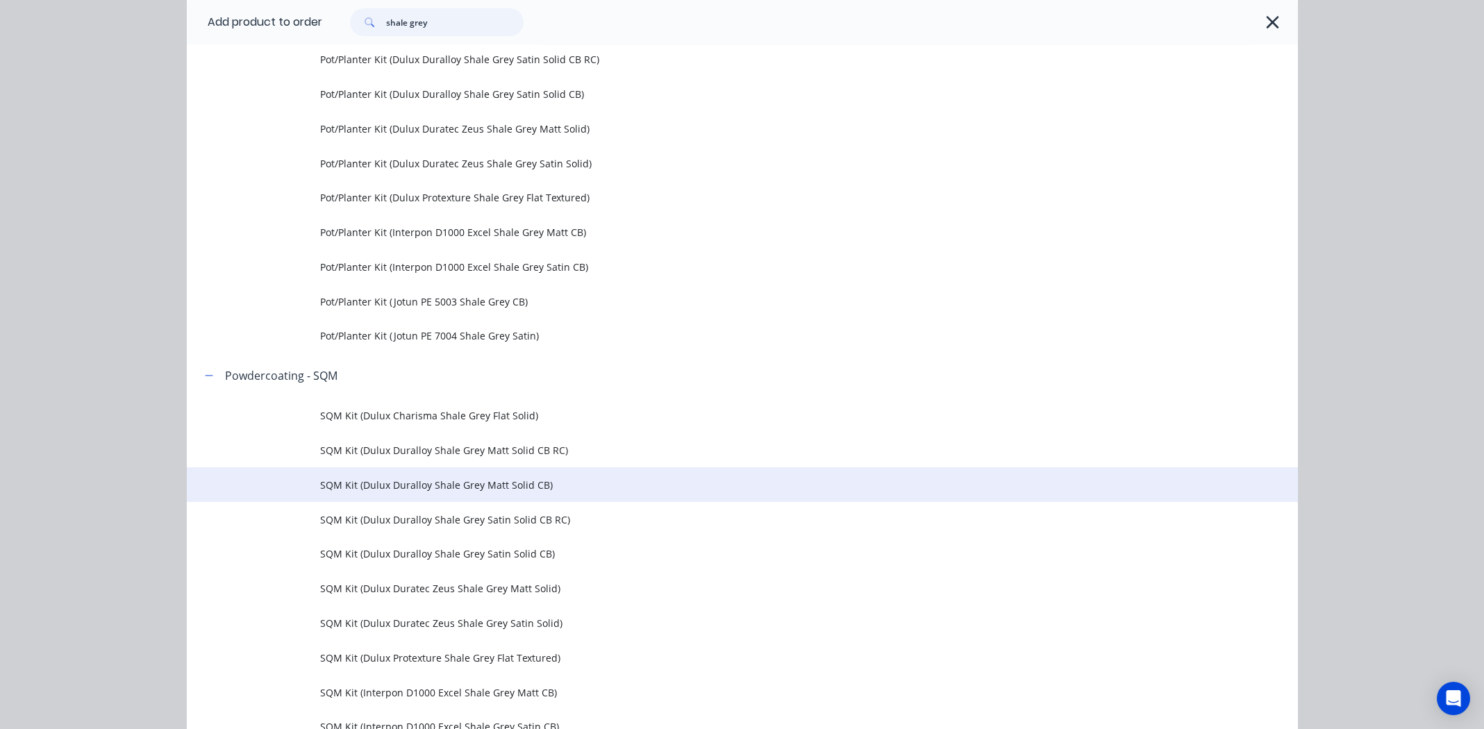
scroll to position [2291, 0]
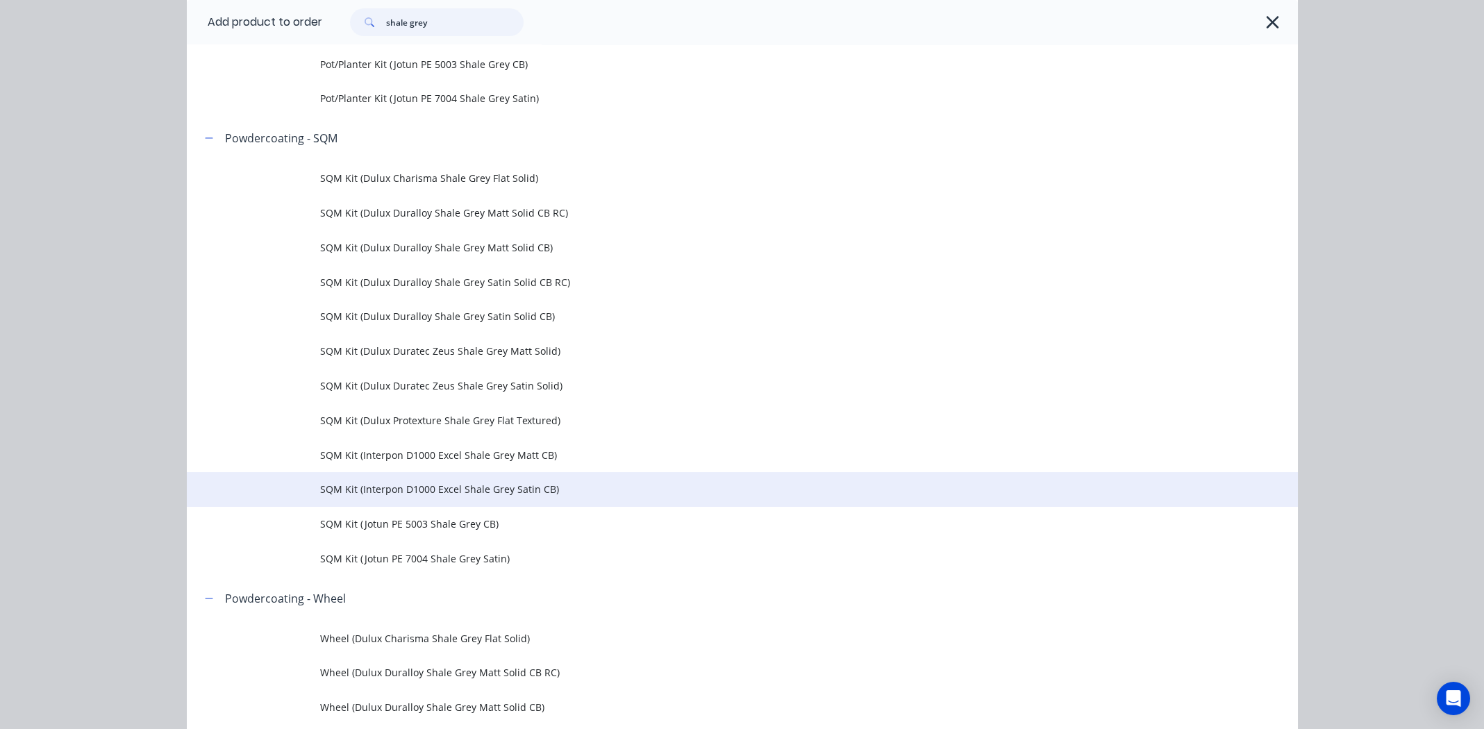
type input "shale grey"
click at [376, 487] on span "SQM Kit (Interpon D1000 Excel Shale Grey Satin CB)" at bounding box center [711, 489] width 782 height 15
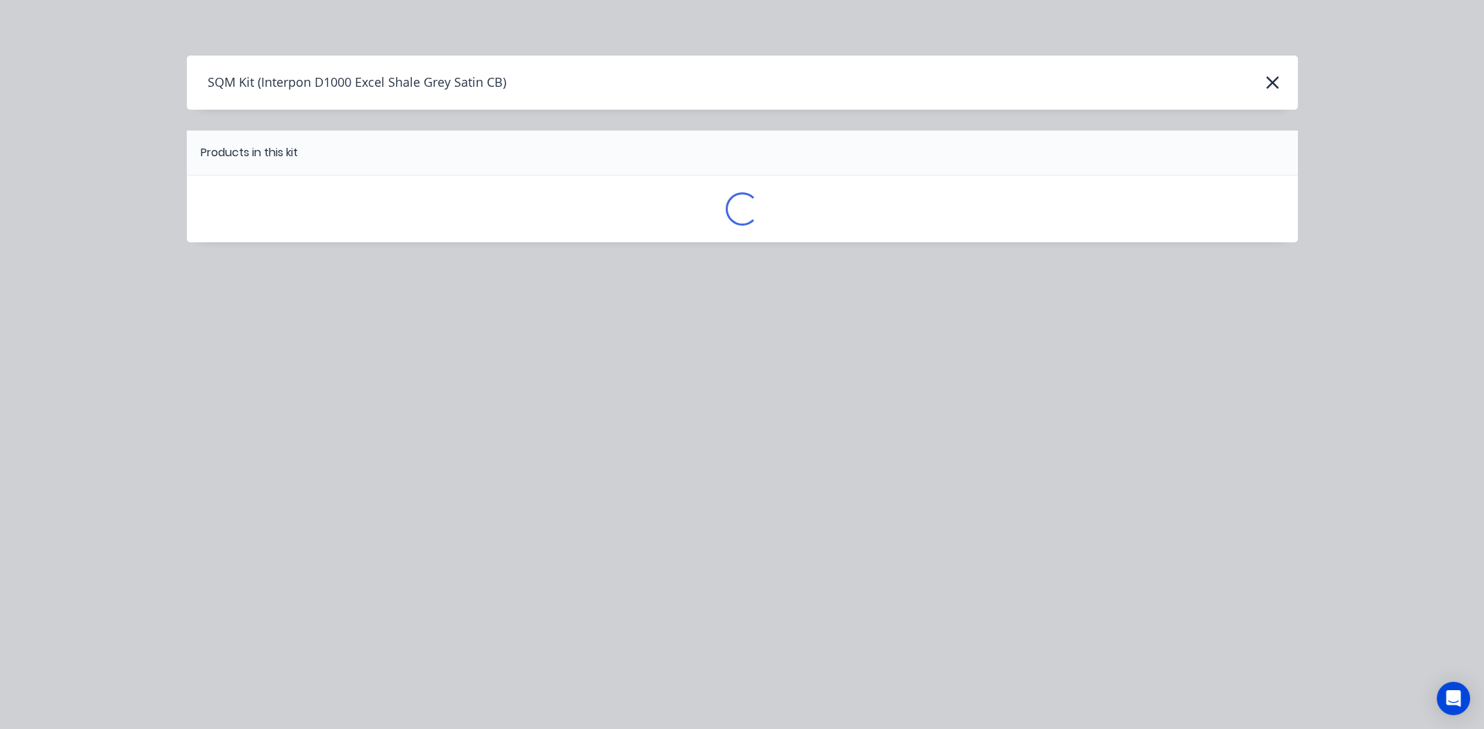
scroll to position [0, 0]
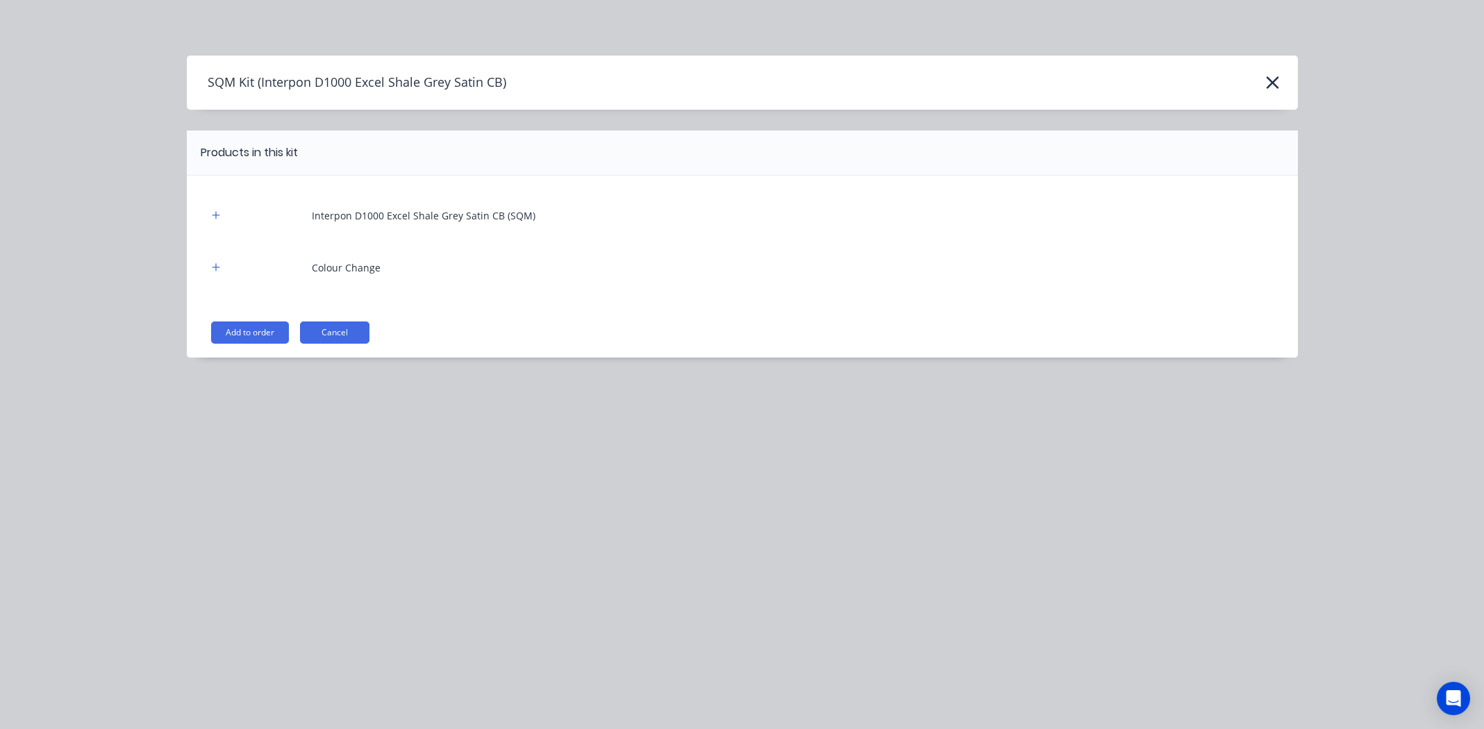
click at [241, 334] on button "Add to order" at bounding box center [250, 333] width 78 height 22
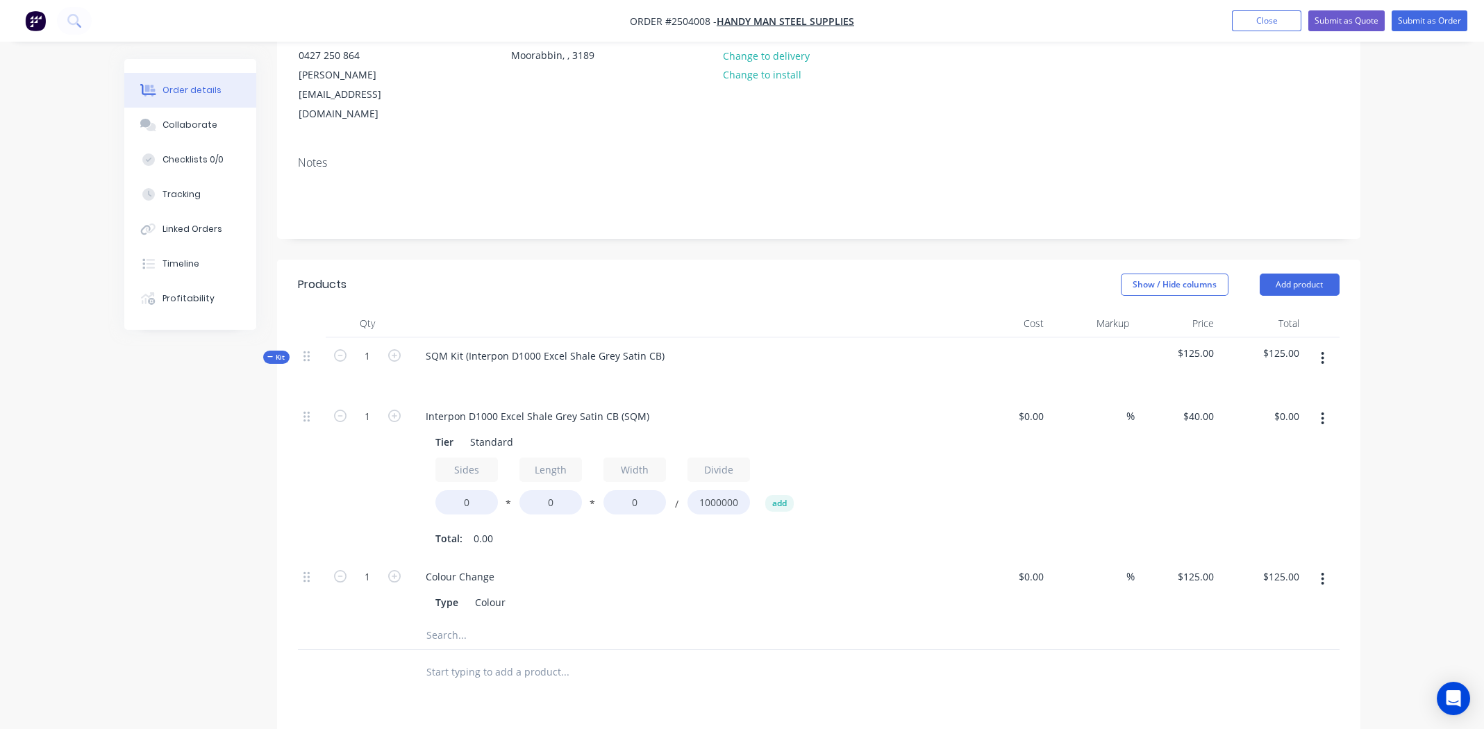
scroll to position [208, 0]
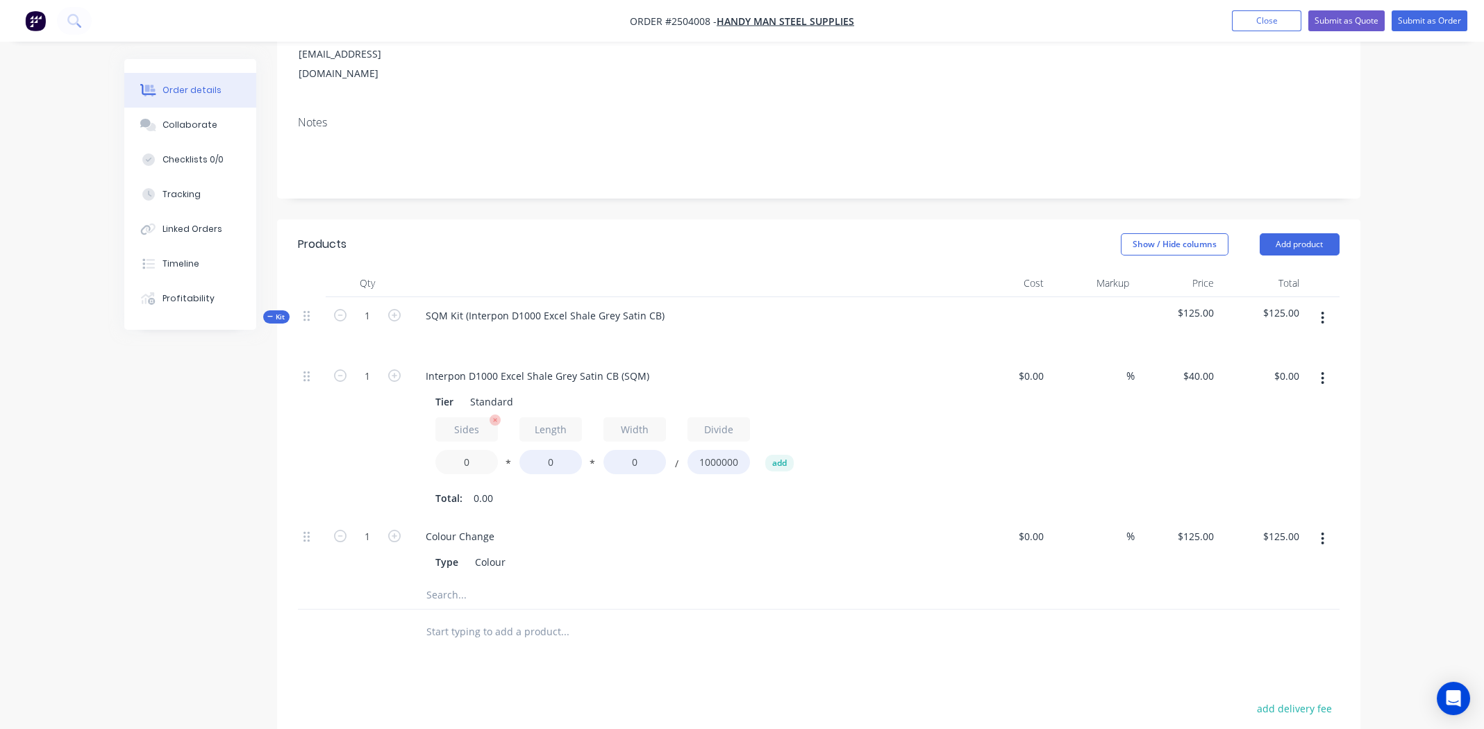
click at [469, 450] on input "0" at bounding box center [466, 462] width 63 height 24
type input "1.6"
click at [557, 450] on input "0" at bounding box center [550, 462] width 63 height 24
click at [556, 450] on input "0" at bounding box center [550, 462] width 63 height 24
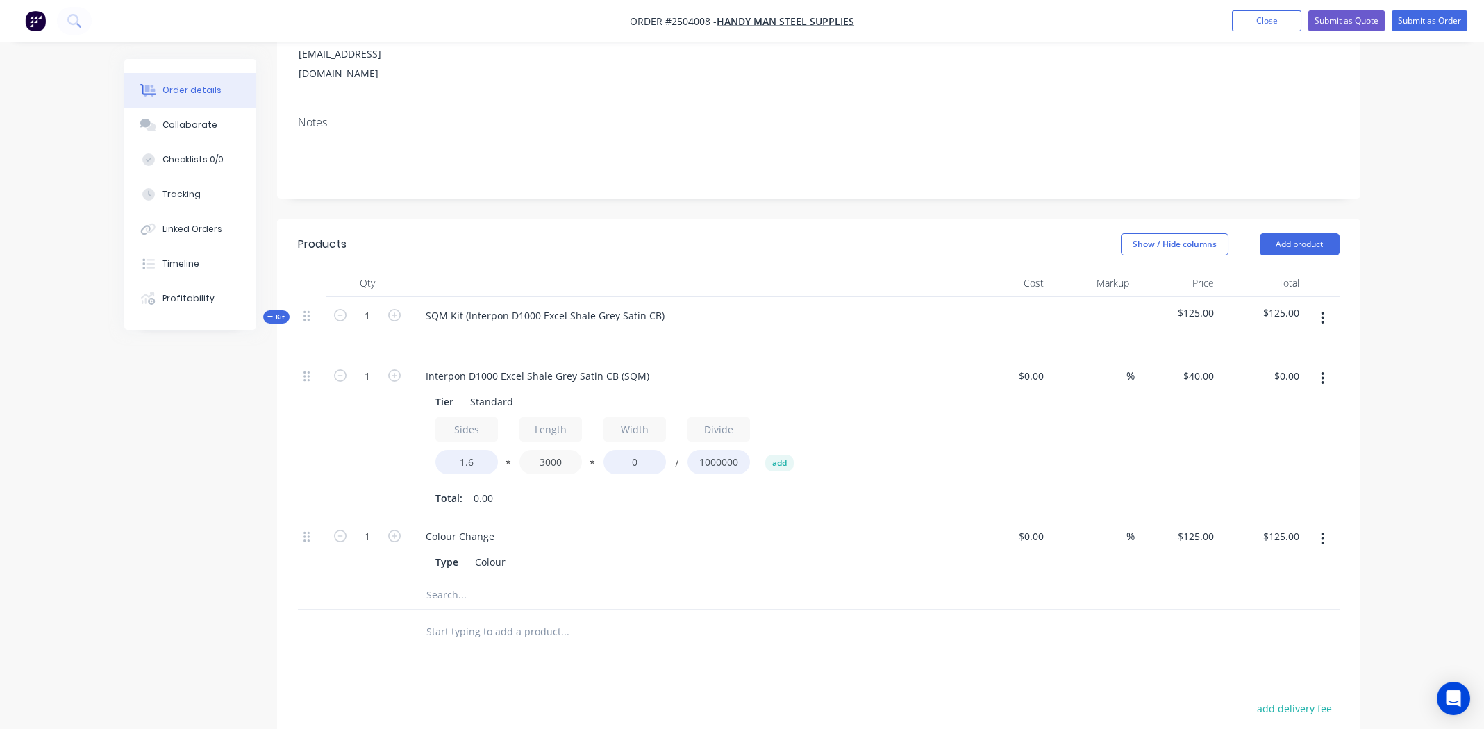
type input "3000"
type input "950"
type input "$182.40"
click at [745, 526] on div "Colour Change" at bounding box center [687, 536] width 544 height 20
click at [373, 366] on input "1" at bounding box center [367, 376] width 36 height 21
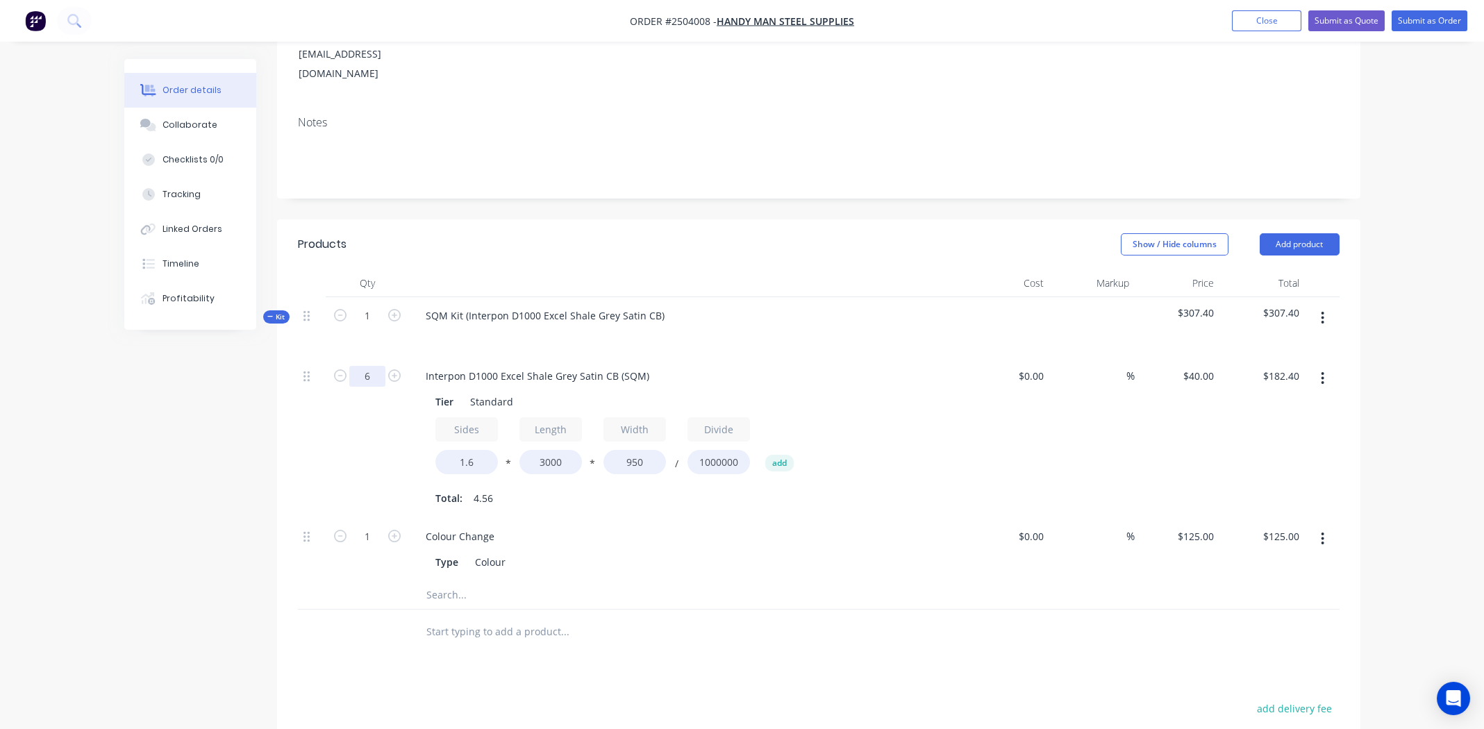
type input "6"
type input "$1,094.40"
drag, startPoint x: 726, startPoint y: 530, endPoint x: 731, endPoint y: 515, distance: 15.4
click at [726, 552] on div "Type Colour" at bounding box center [684, 562] width 508 height 20
click at [471, 450] on input "1.6" at bounding box center [466, 462] width 63 height 24
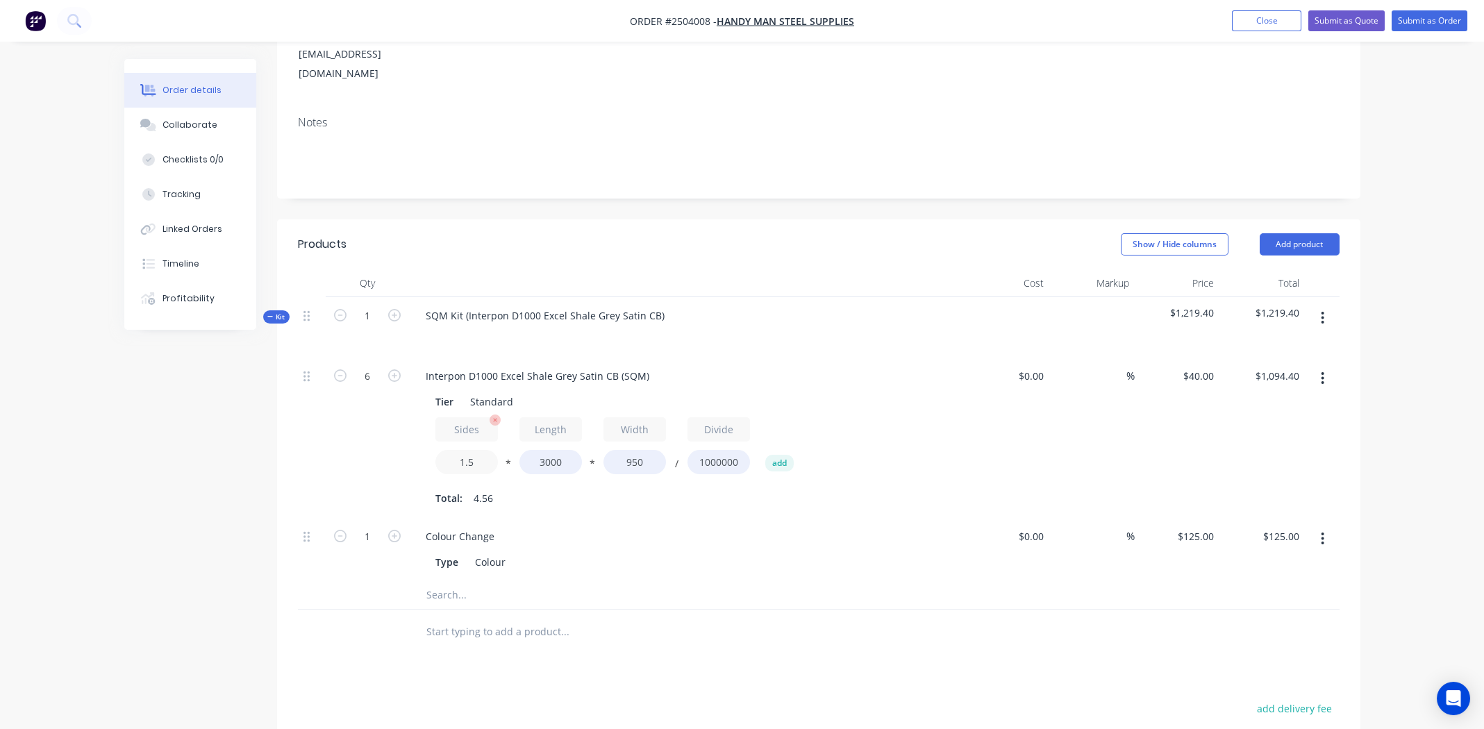
type input "1.5"
type input "$1,026.00"
click at [788, 518] on div "Colour Change Type Colour" at bounding box center [687, 549] width 556 height 63
click at [543, 366] on div "Interpon D1000 Excel Shale Grey Satin CB (SQM)" at bounding box center [538, 376] width 246 height 20
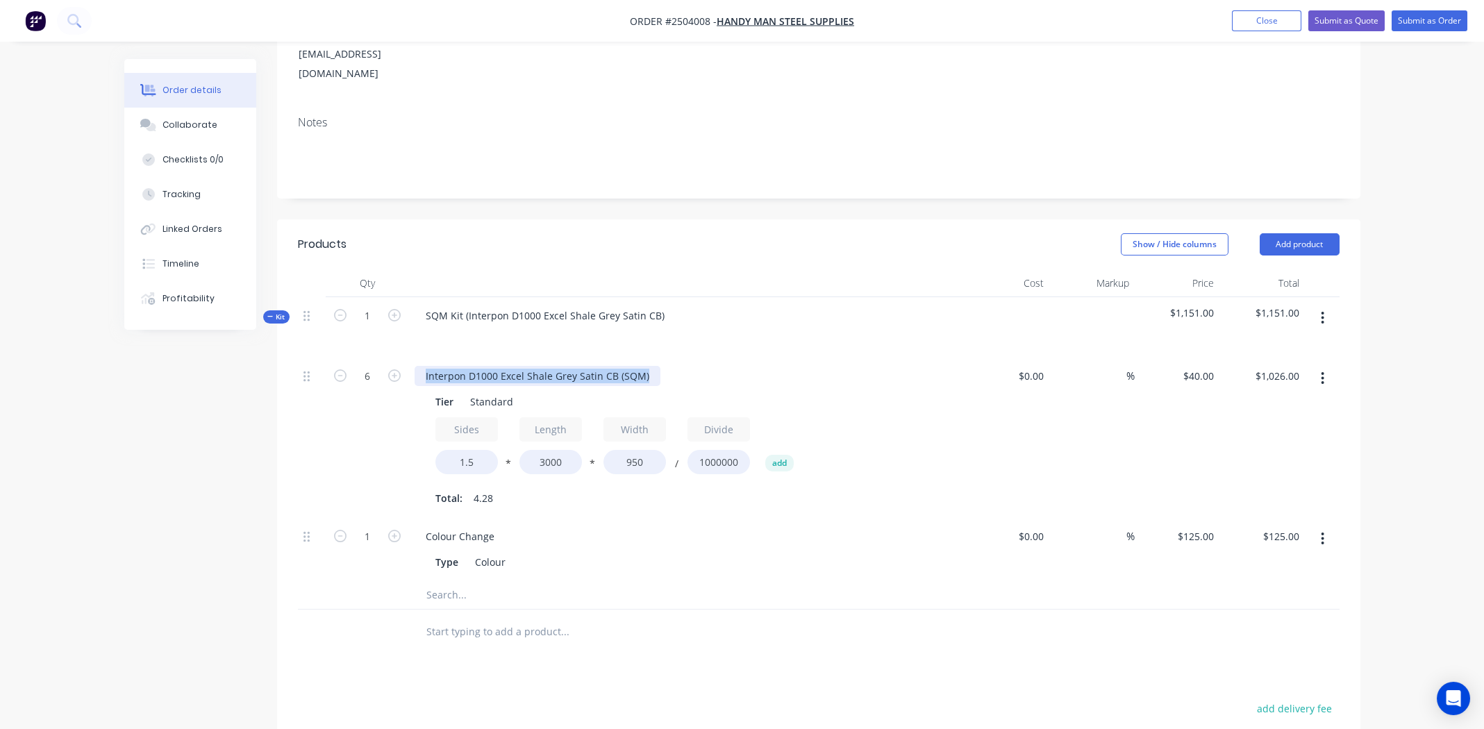
click at [543, 366] on div "Interpon D1000 Excel Shale Grey Satin CB (SQM)" at bounding box center [538, 376] width 246 height 20
drag, startPoint x: 764, startPoint y: 481, endPoint x: 786, endPoint y: 479, distance: 22.3
click at [765, 518] on div "Colour Change Type Colour" at bounding box center [687, 549] width 556 height 63
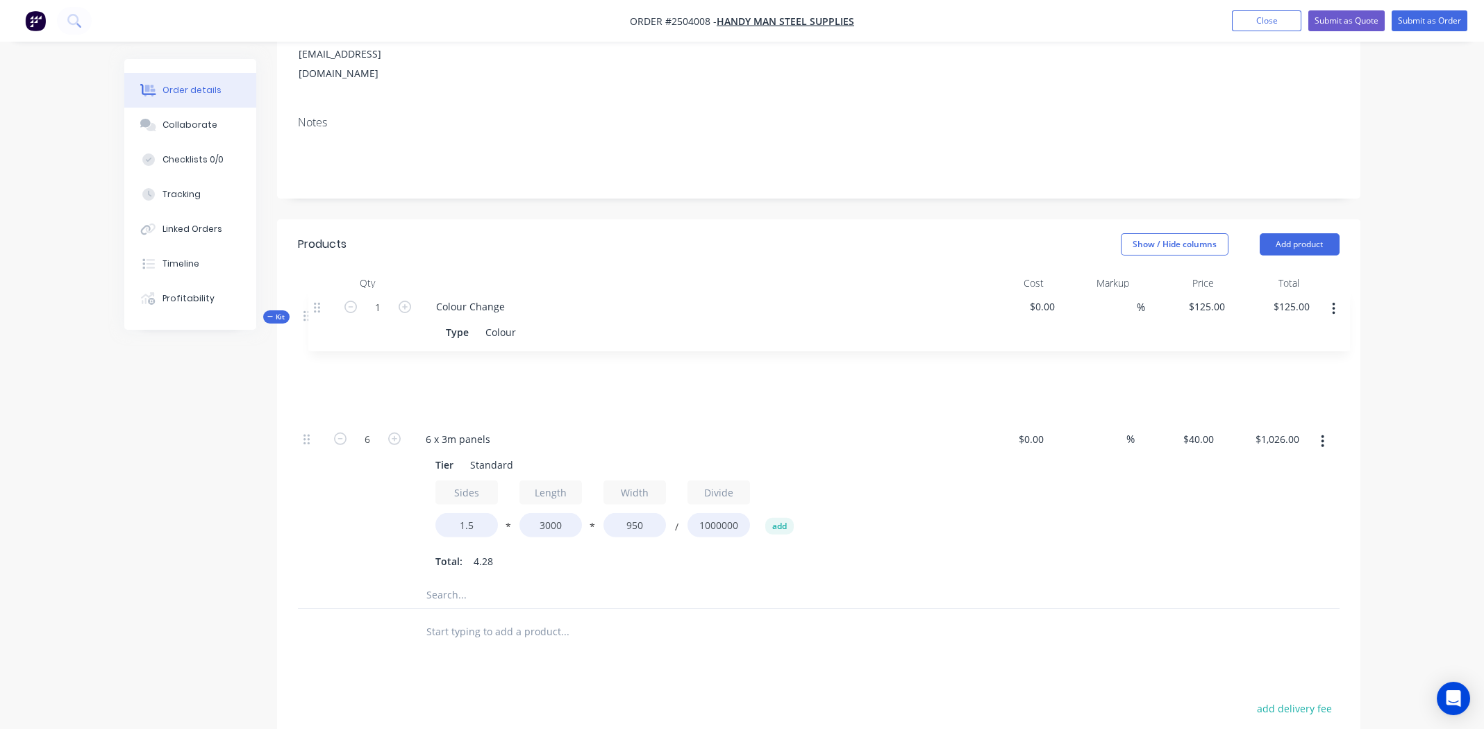
drag, startPoint x: 307, startPoint y: 499, endPoint x: 322, endPoint y: 308, distance: 190.9
click at [322, 308] on div "Kit 1 SQM Kit (Interpon D1000 Excel Shale Grey Satin CB) $1,151.00 $1,151.00 6 …" at bounding box center [819, 453] width 1042 height 313
click at [1320, 429] on button "button" at bounding box center [1322, 441] width 33 height 25
click at [1323, 312] on icon "button" at bounding box center [1323, 318] width 3 height 13
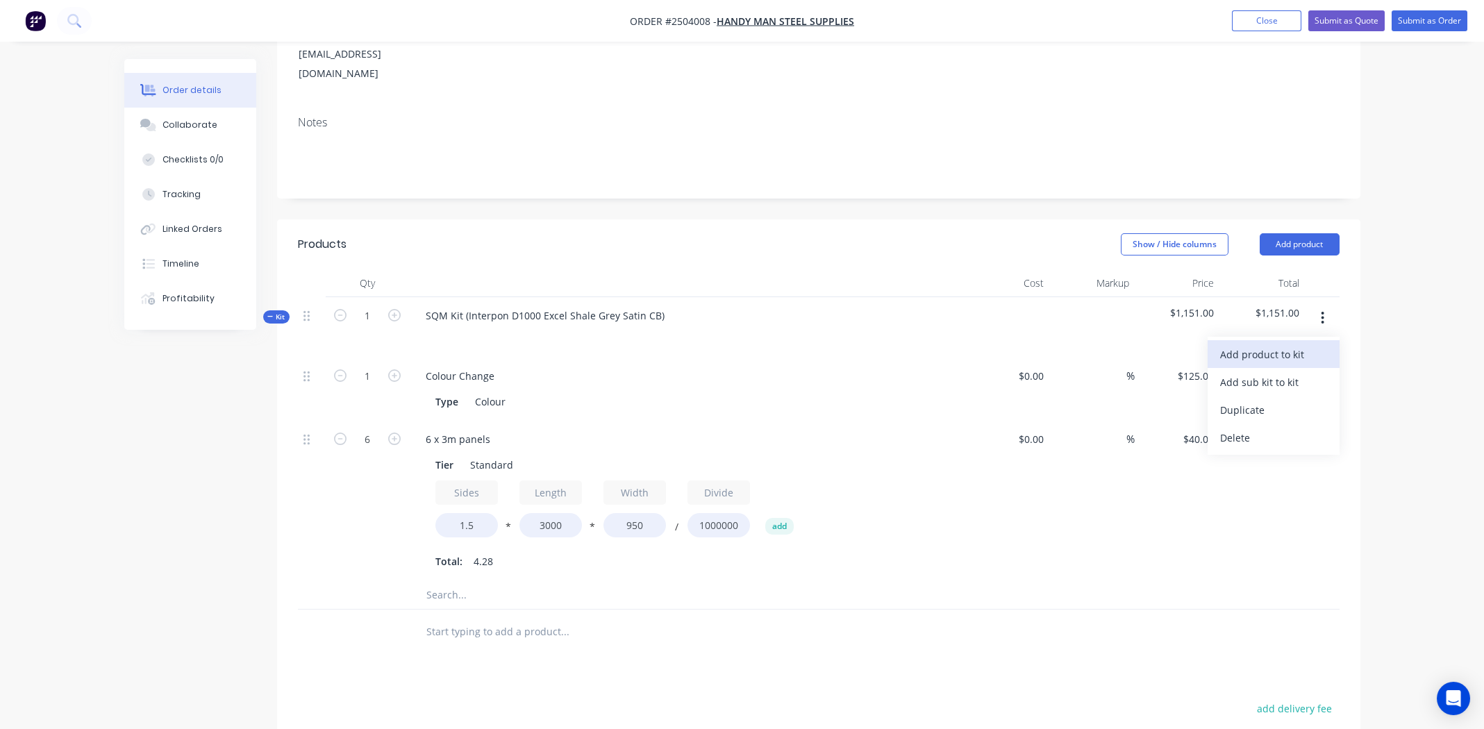
click at [1295, 340] on button "Add product to kit" at bounding box center [1274, 354] width 132 height 28
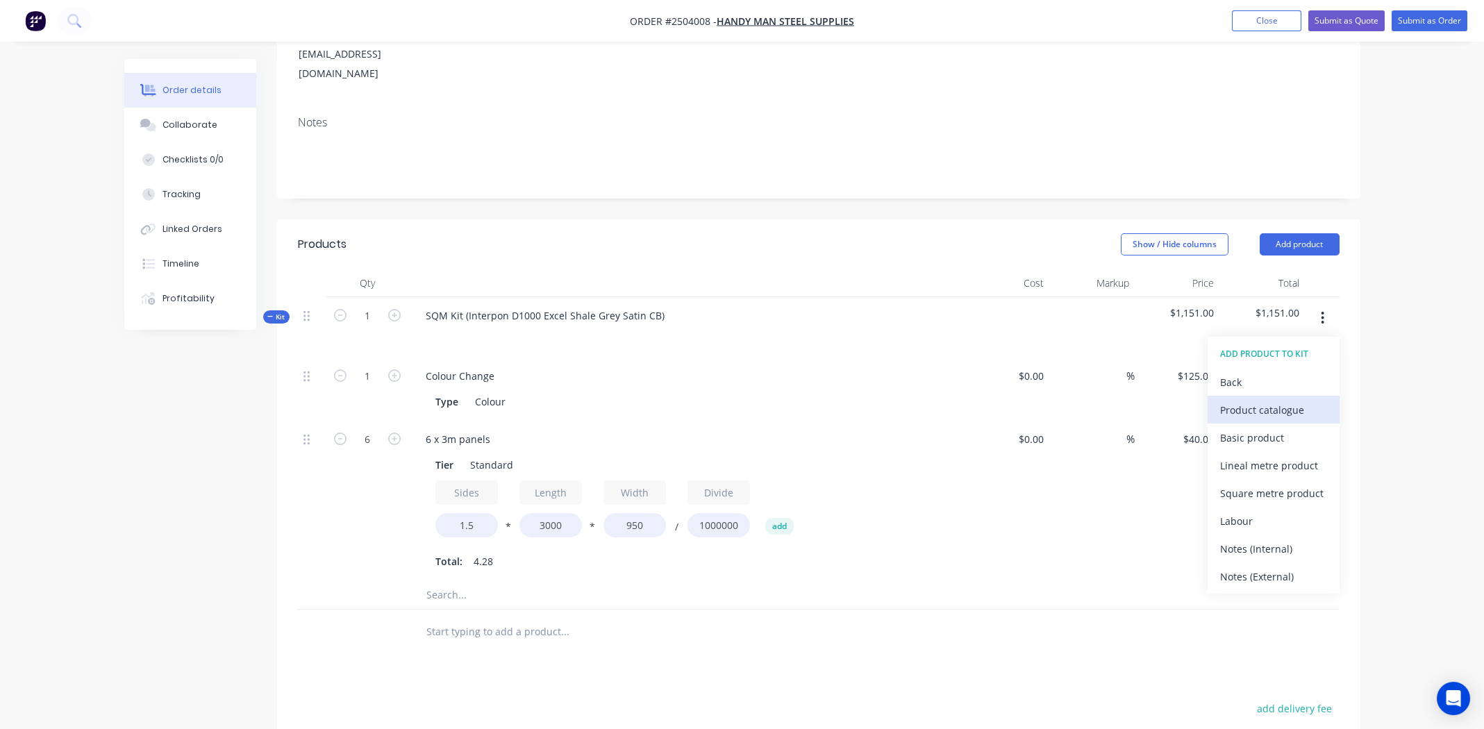
click at [1283, 400] on div "Product catalogue" at bounding box center [1273, 410] width 107 height 20
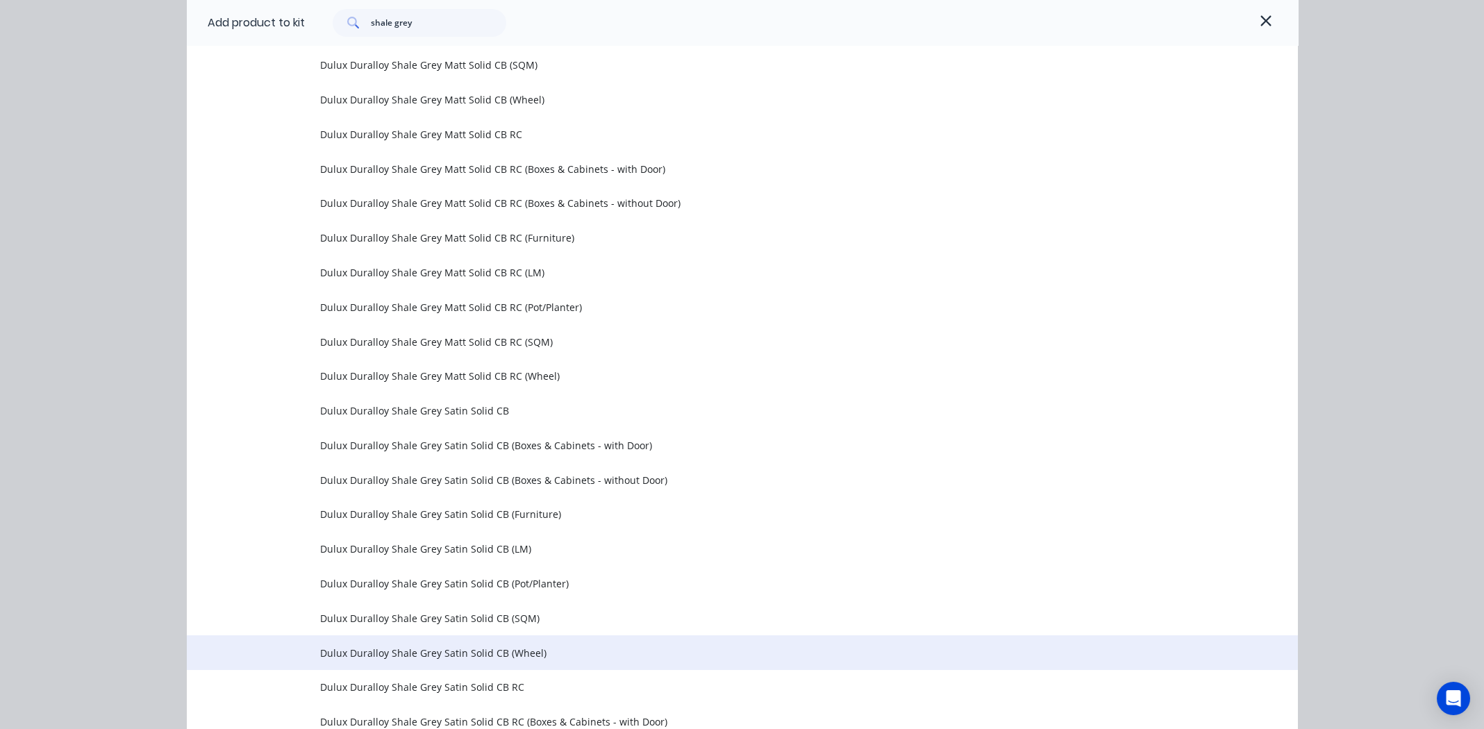
scroll to position [902, 0]
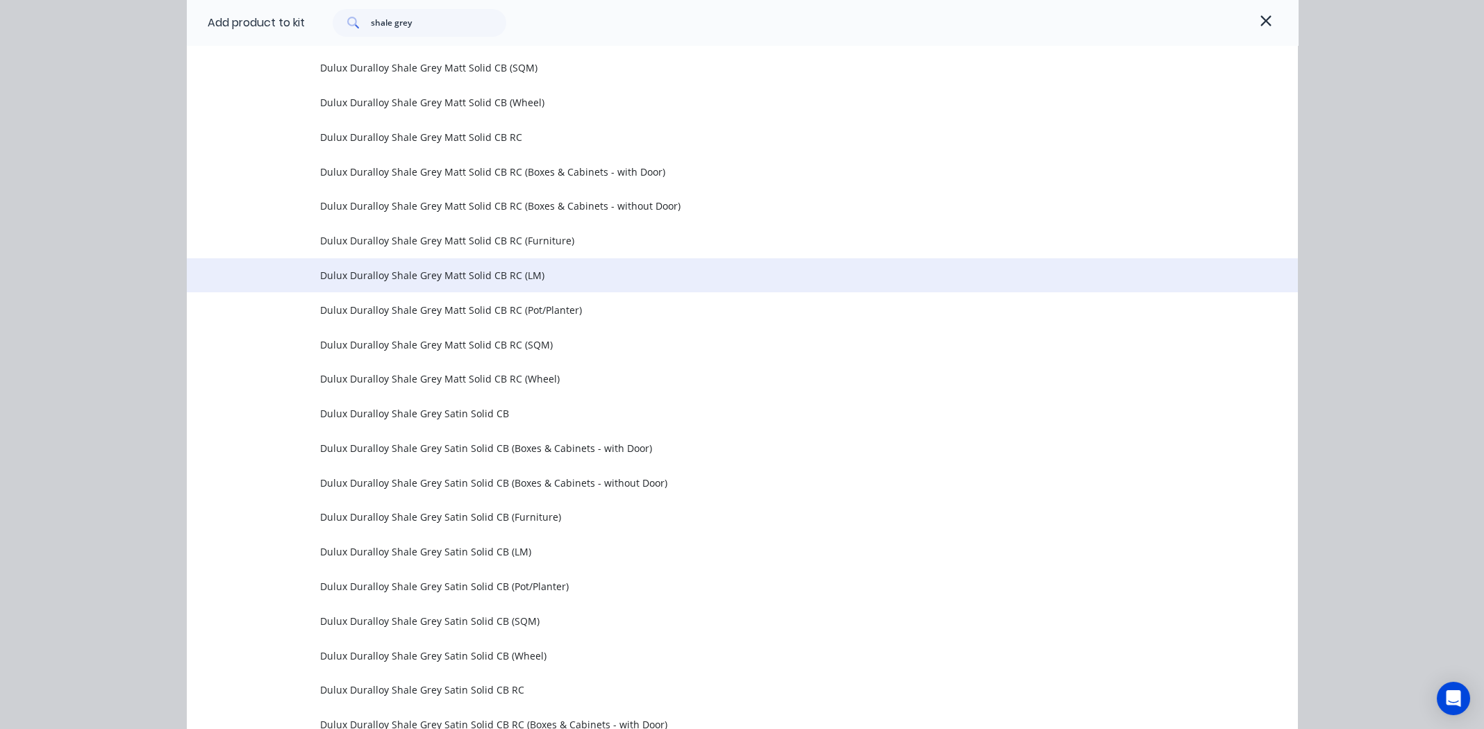
click at [497, 274] on span "Dulux Duralloy Shale Grey Matt Solid CB RC (LM)" at bounding box center [711, 275] width 782 height 15
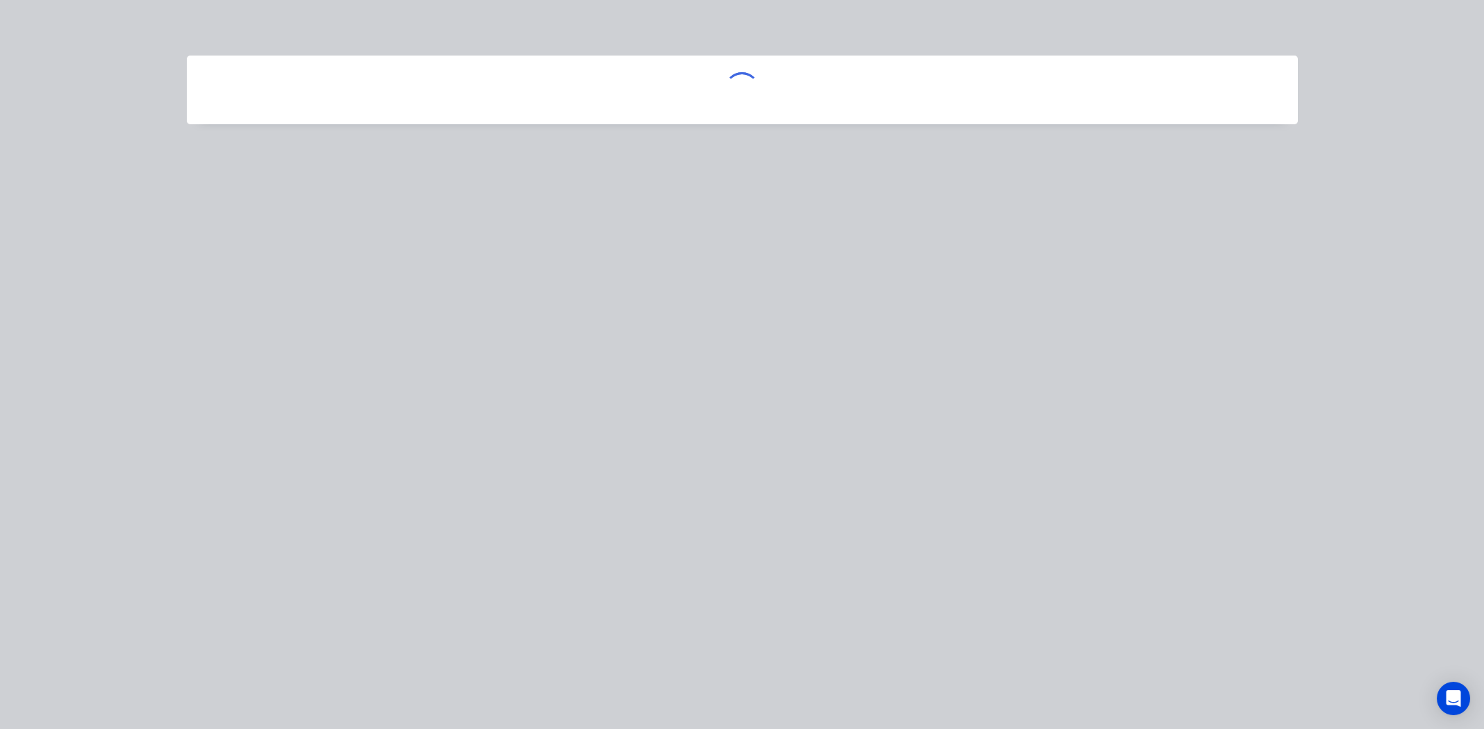
scroll to position [0, 0]
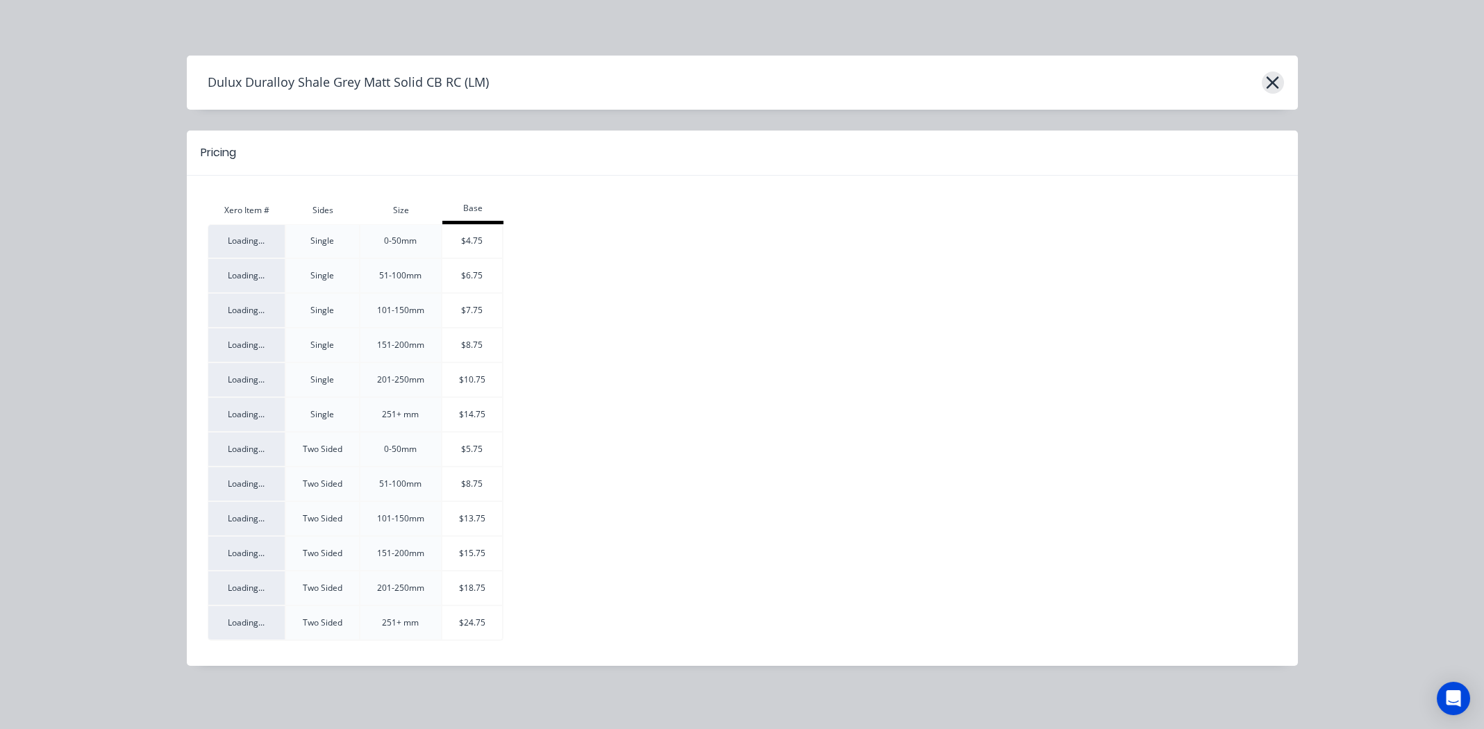
click at [1277, 76] on icon "button" at bounding box center [1272, 82] width 15 height 19
click at [1276, 79] on icon "button" at bounding box center [1273, 82] width 13 height 13
click at [1270, 80] on icon "button" at bounding box center [1273, 82] width 13 height 13
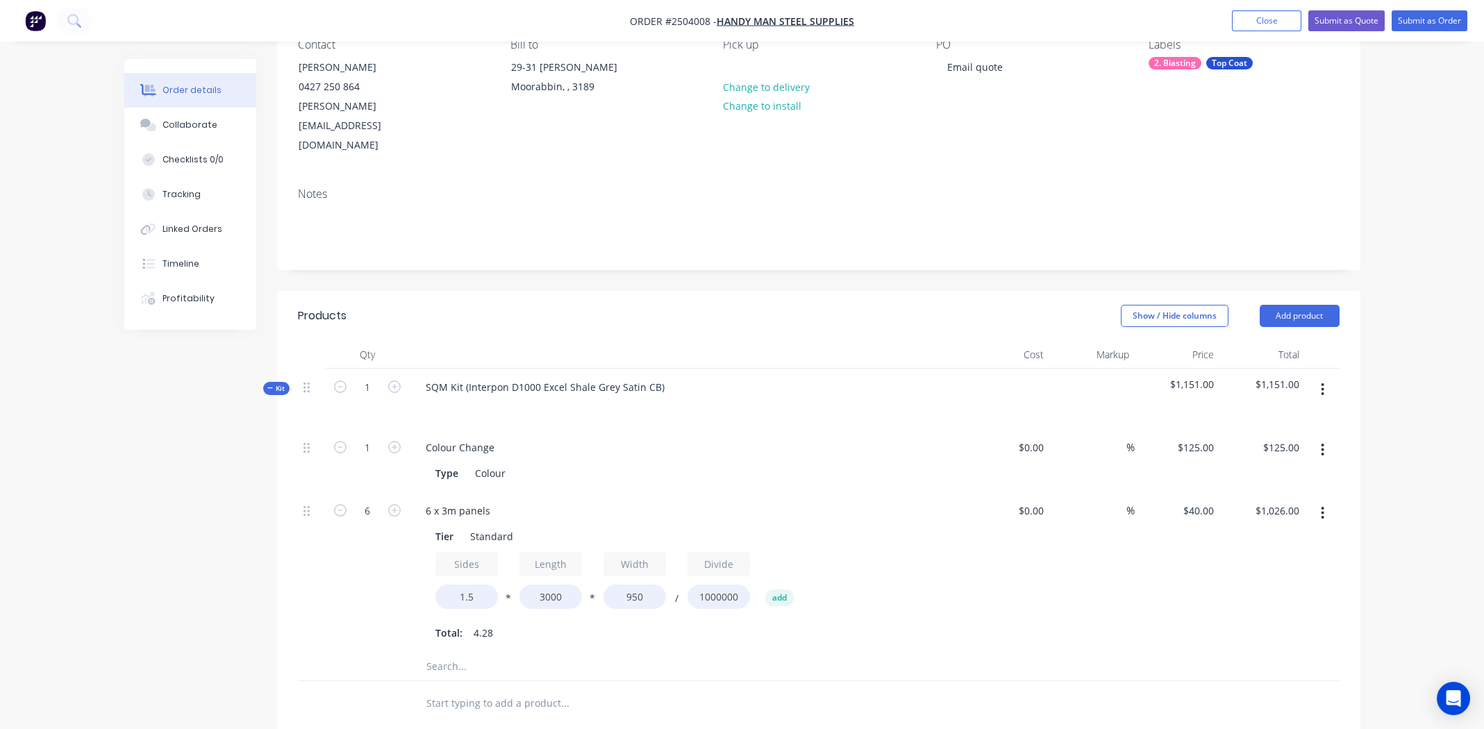
scroll to position [347, 0]
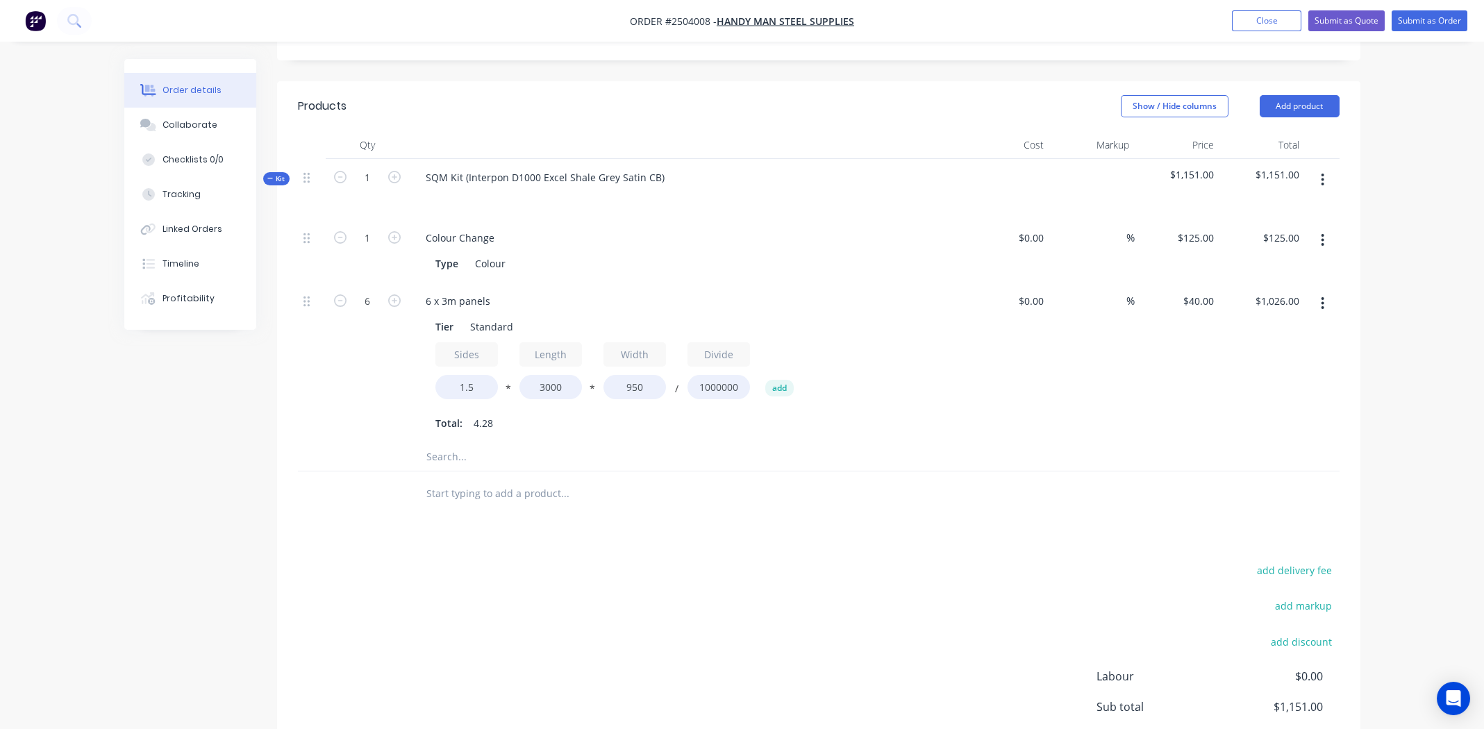
click at [1323, 172] on icon "button" at bounding box center [1322, 179] width 3 height 15
click at [1282, 206] on div "Add product to kit" at bounding box center [1273, 216] width 107 height 20
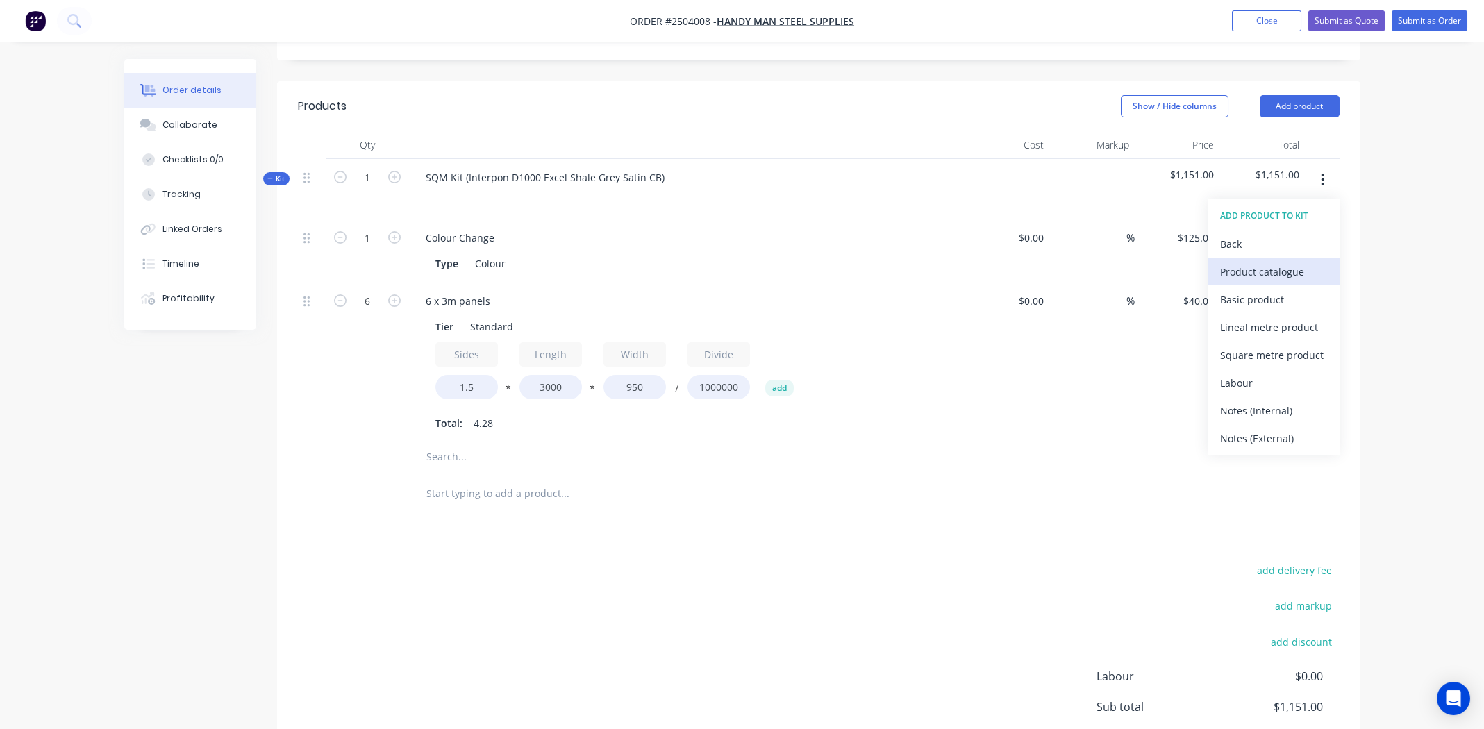
click at [1277, 262] on div "Product catalogue" at bounding box center [1273, 272] width 107 height 20
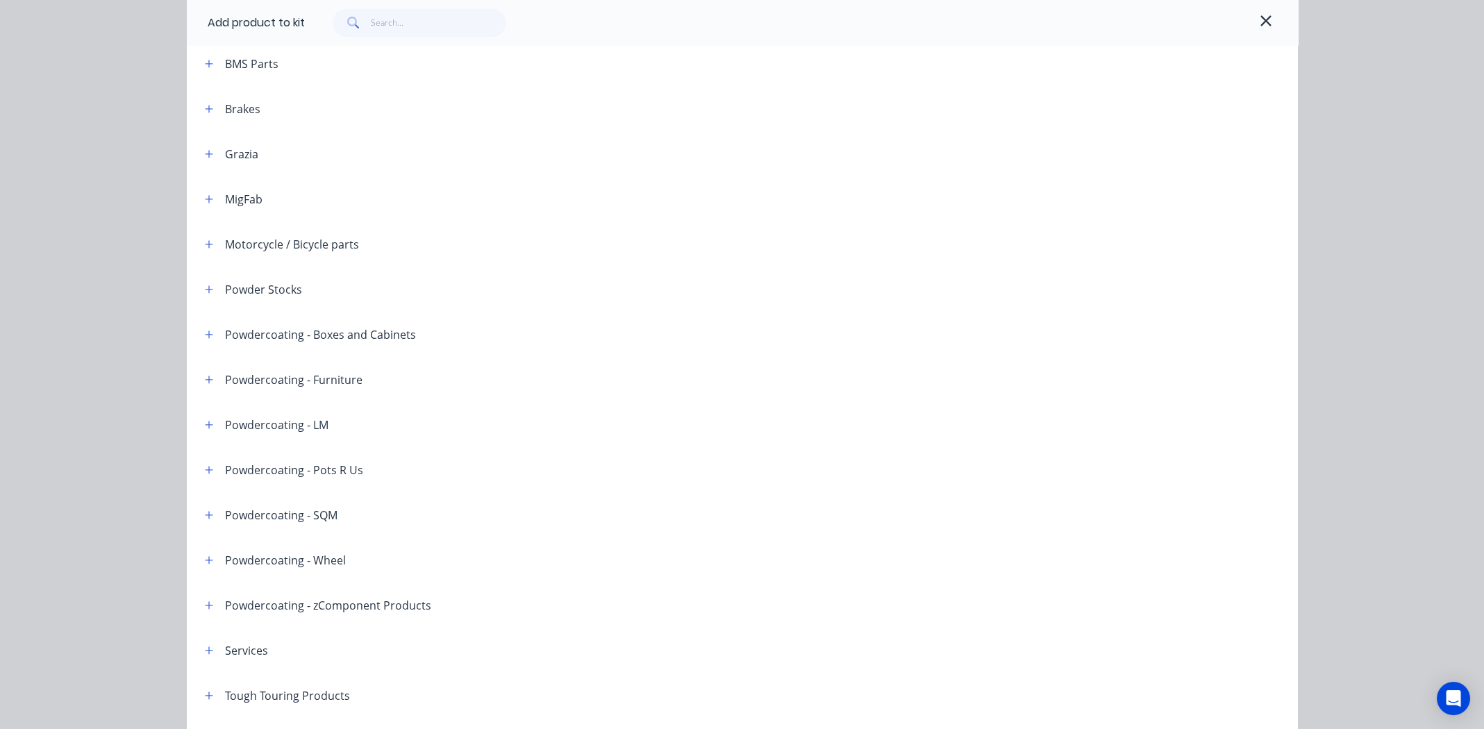
scroll to position [297, 0]
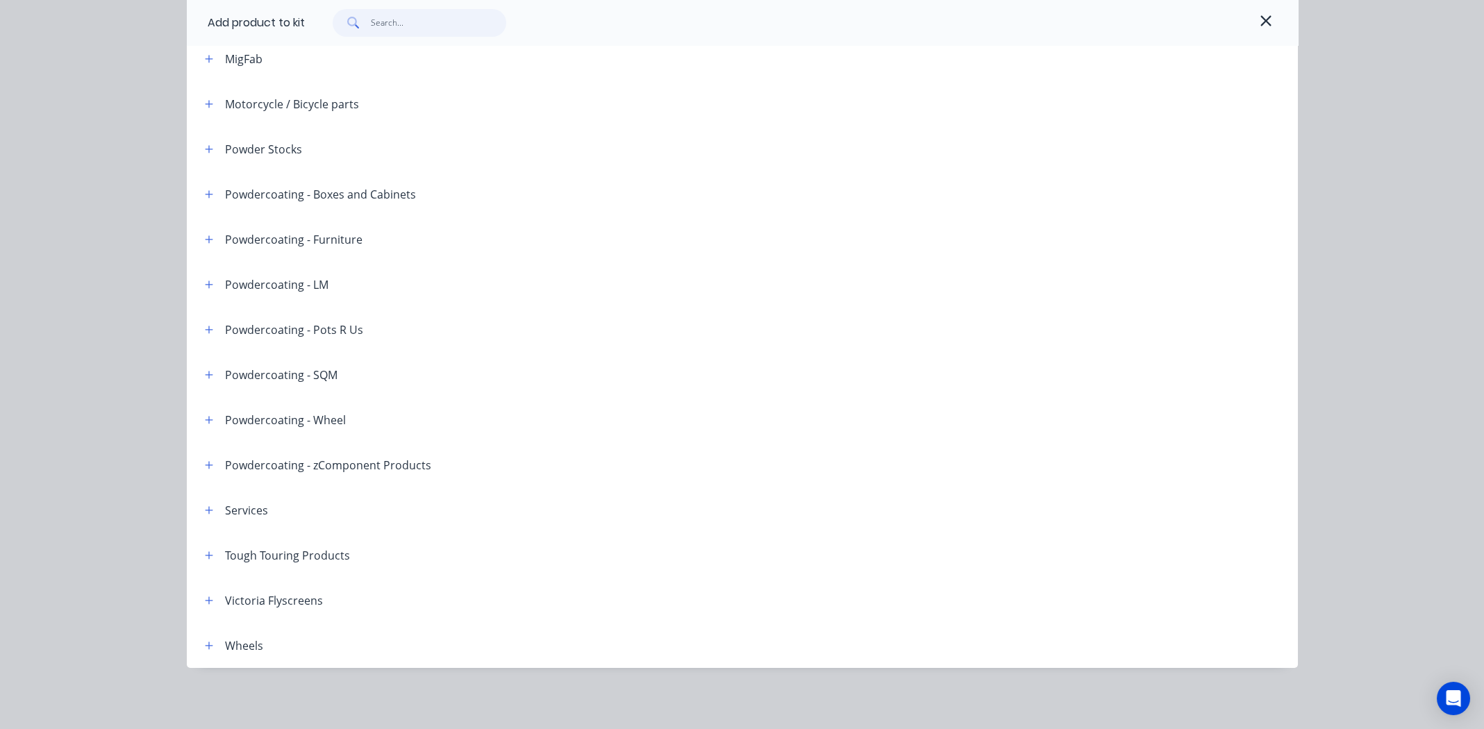
click at [406, 35] on input "text" at bounding box center [438, 23] width 135 height 28
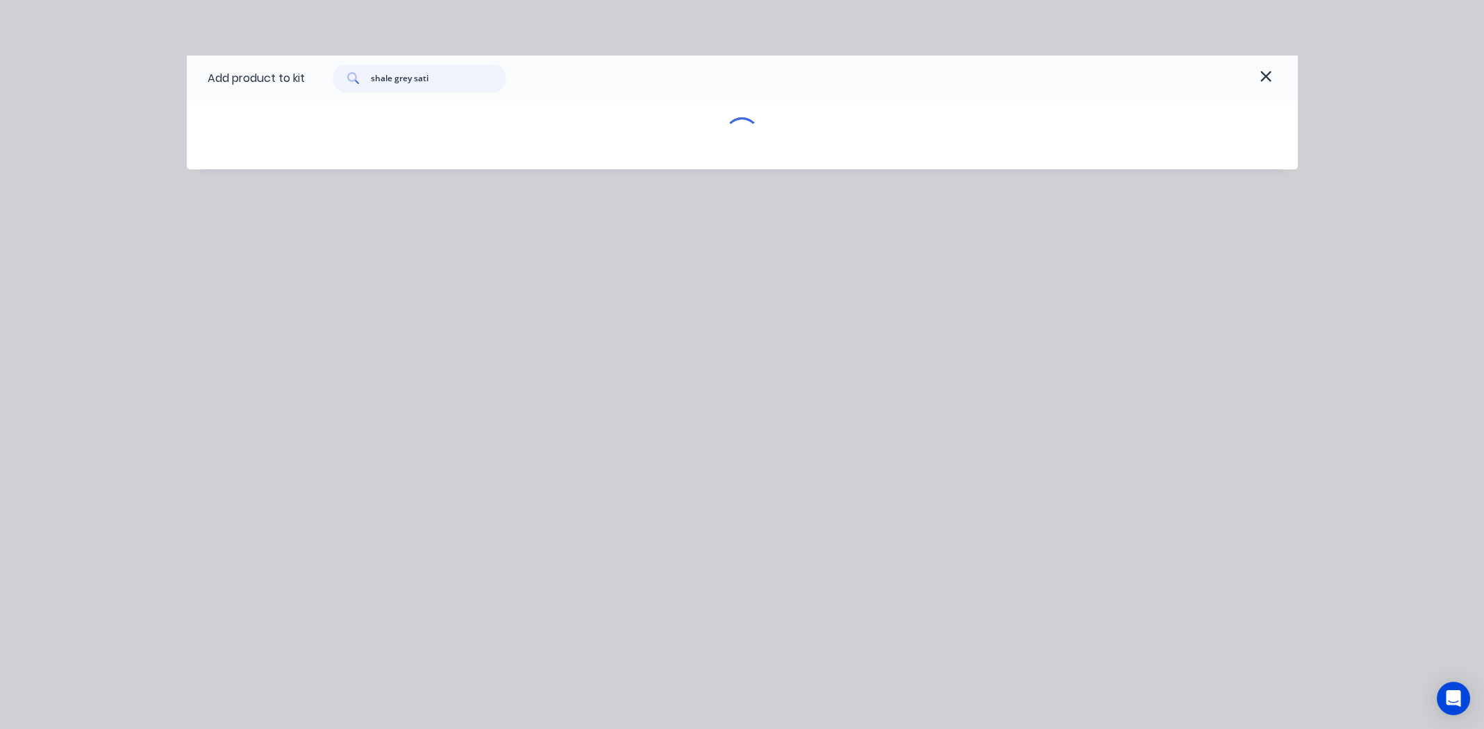
type input "shale grey satin"
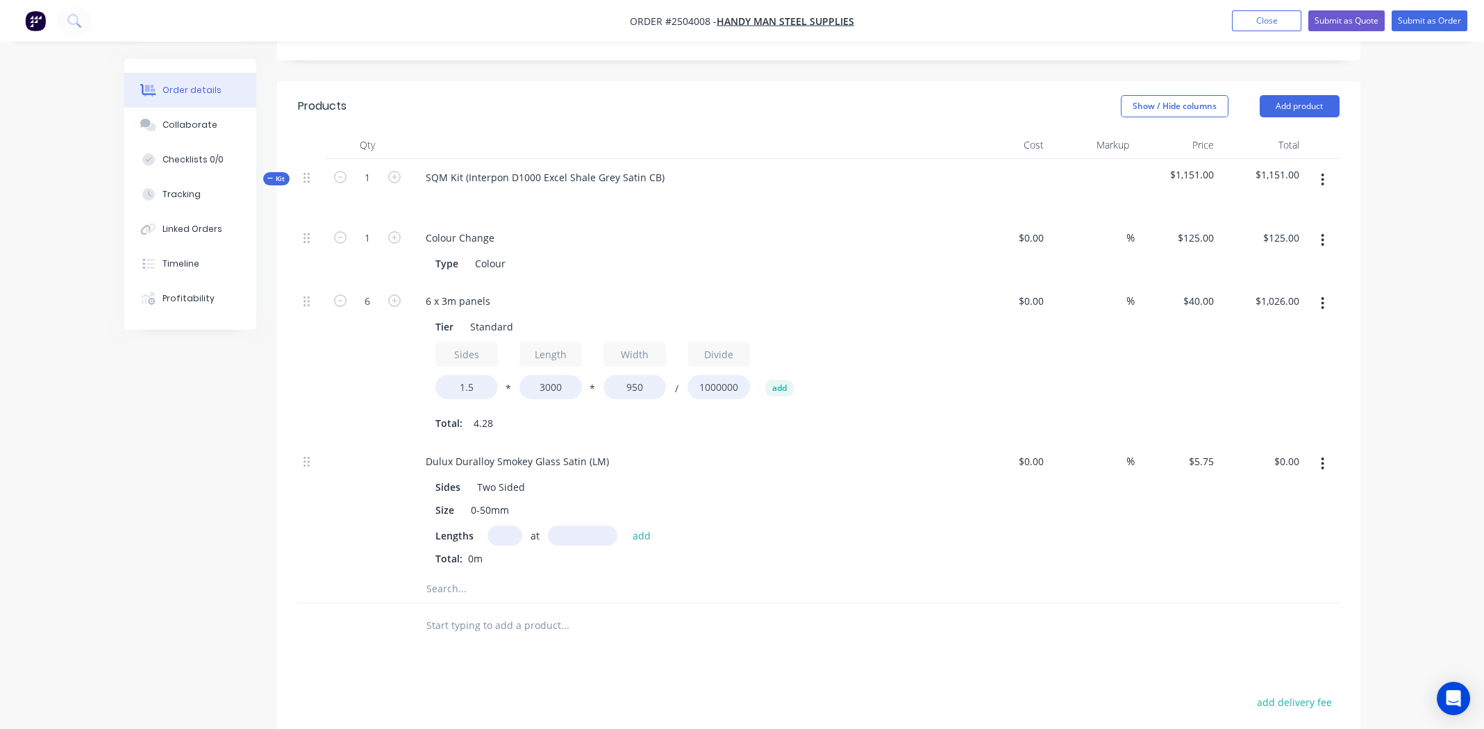
click at [507, 526] on input "text" at bounding box center [505, 536] width 35 height 20
type input "30"
type input "1300mm"
click at [629, 526] on button "add" at bounding box center [642, 535] width 33 height 19
type input "$224.25"
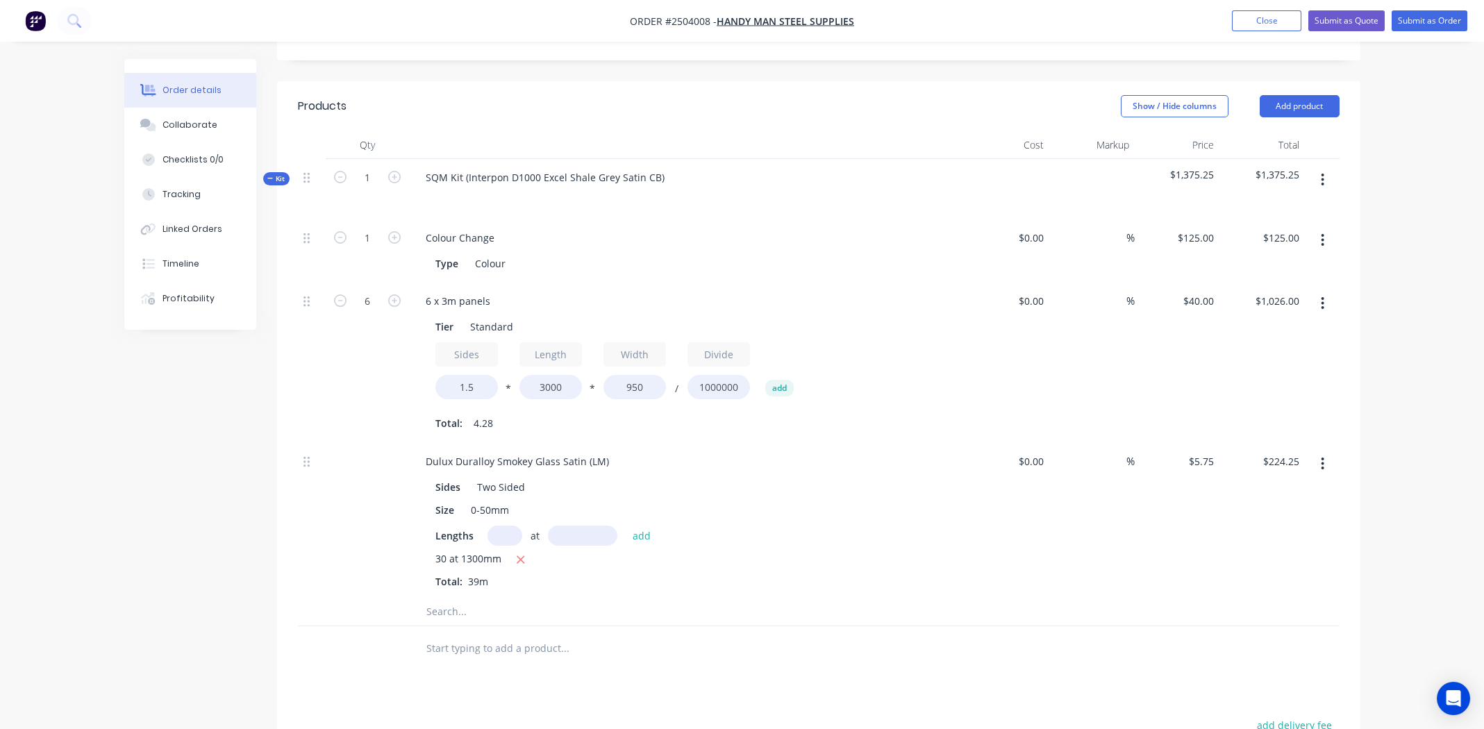
click at [1321, 172] on icon "button" at bounding box center [1322, 179] width 3 height 15
click at [1304, 206] on div "Add product to kit" at bounding box center [1273, 216] width 107 height 20
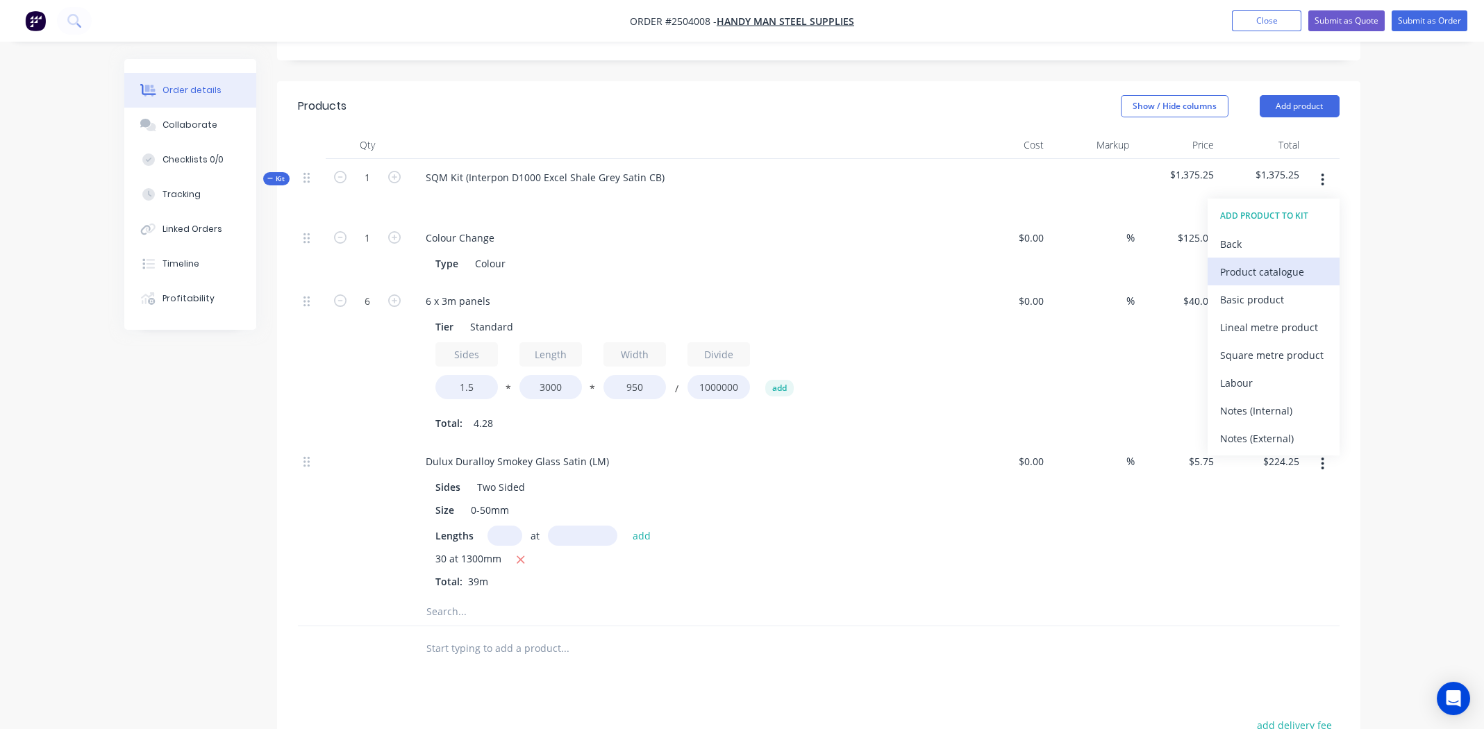
click at [1261, 262] on div "Product catalogue" at bounding box center [1273, 272] width 107 height 20
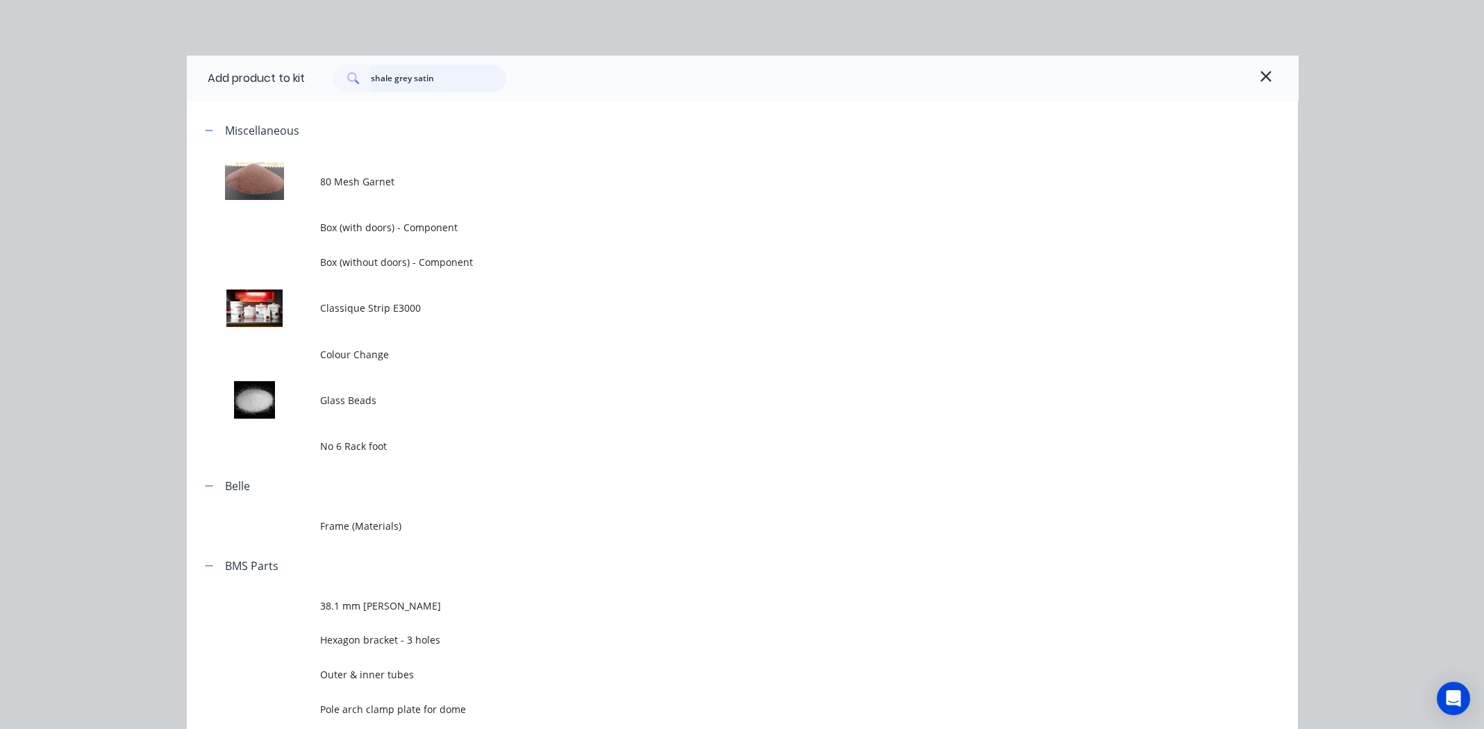
click at [443, 72] on input "shale grey satin" at bounding box center [438, 79] width 135 height 28
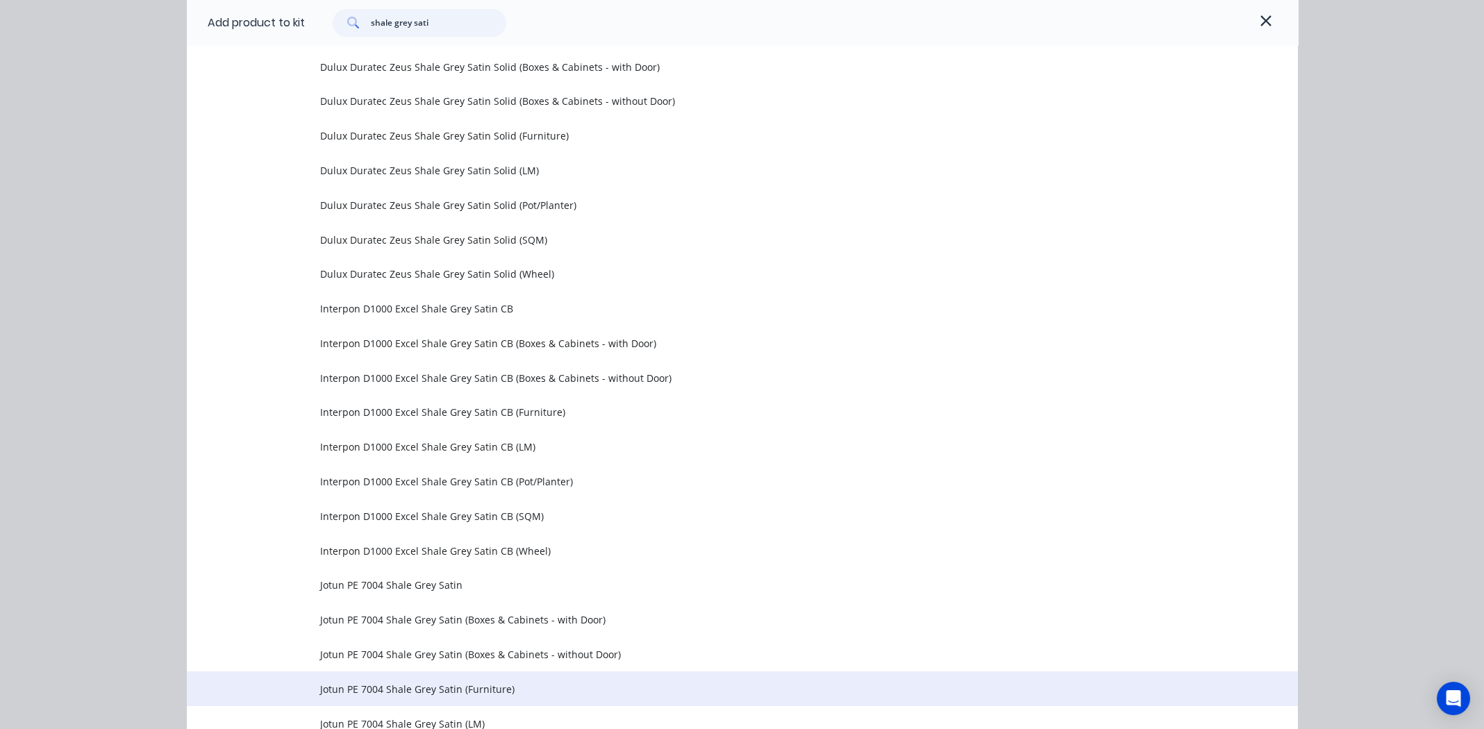
scroll to position [972, 0]
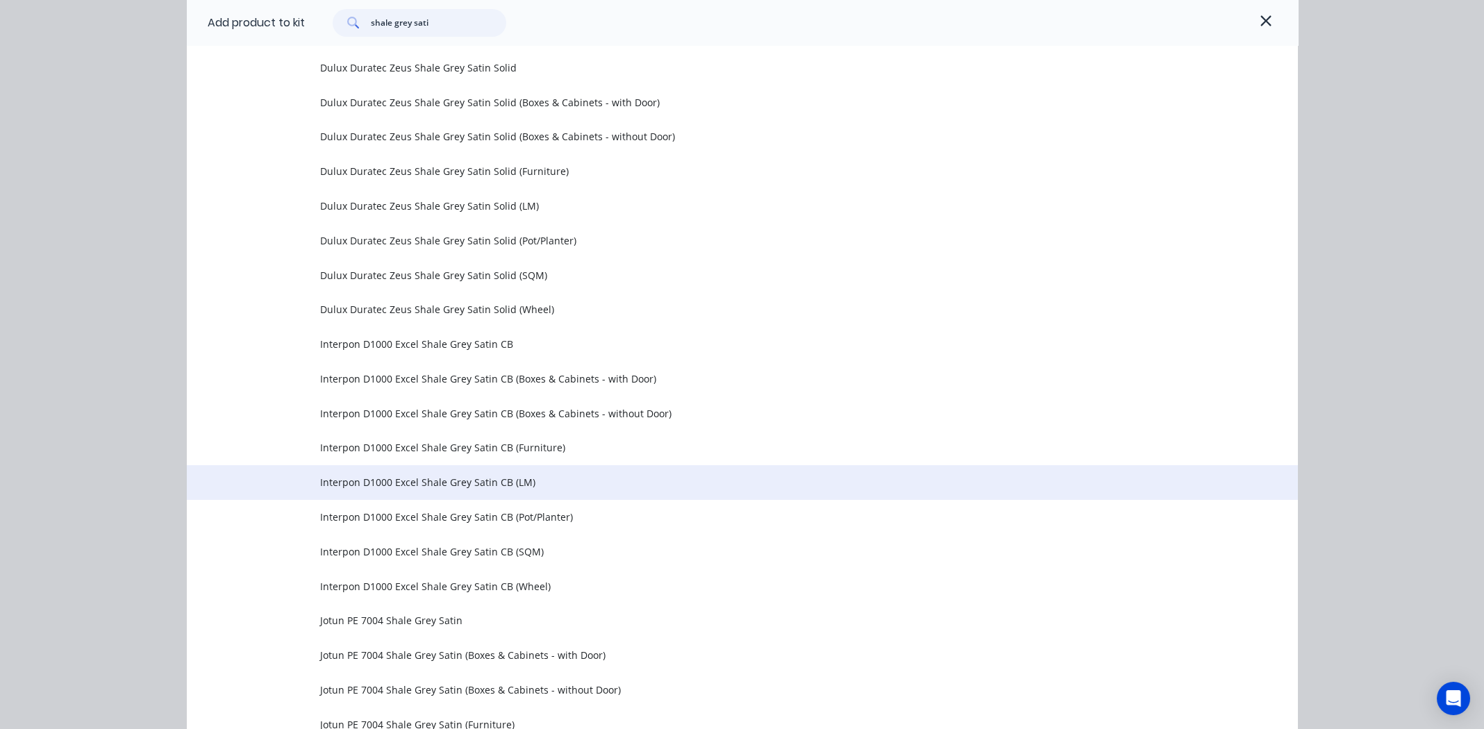
type input "shale grey sati"
click at [473, 480] on span "Interpon D1000 Excel Shale Grey Satin CB (LM)" at bounding box center [711, 482] width 782 height 15
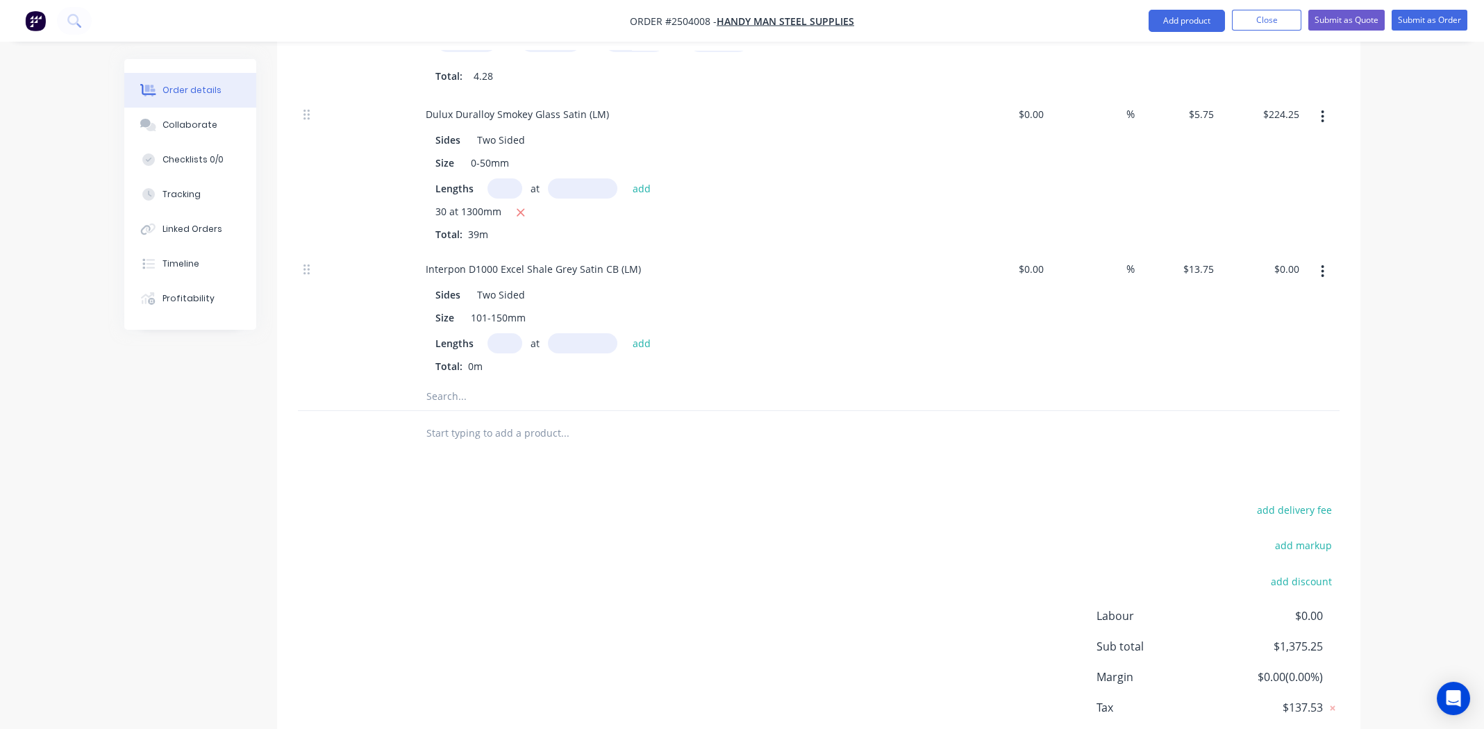
scroll to position [694, 0]
click at [531, 104] on div "Dulux Duralloy Smokey Glass Satin (LM)" at bounding box center [518, 114] width 206 height 20
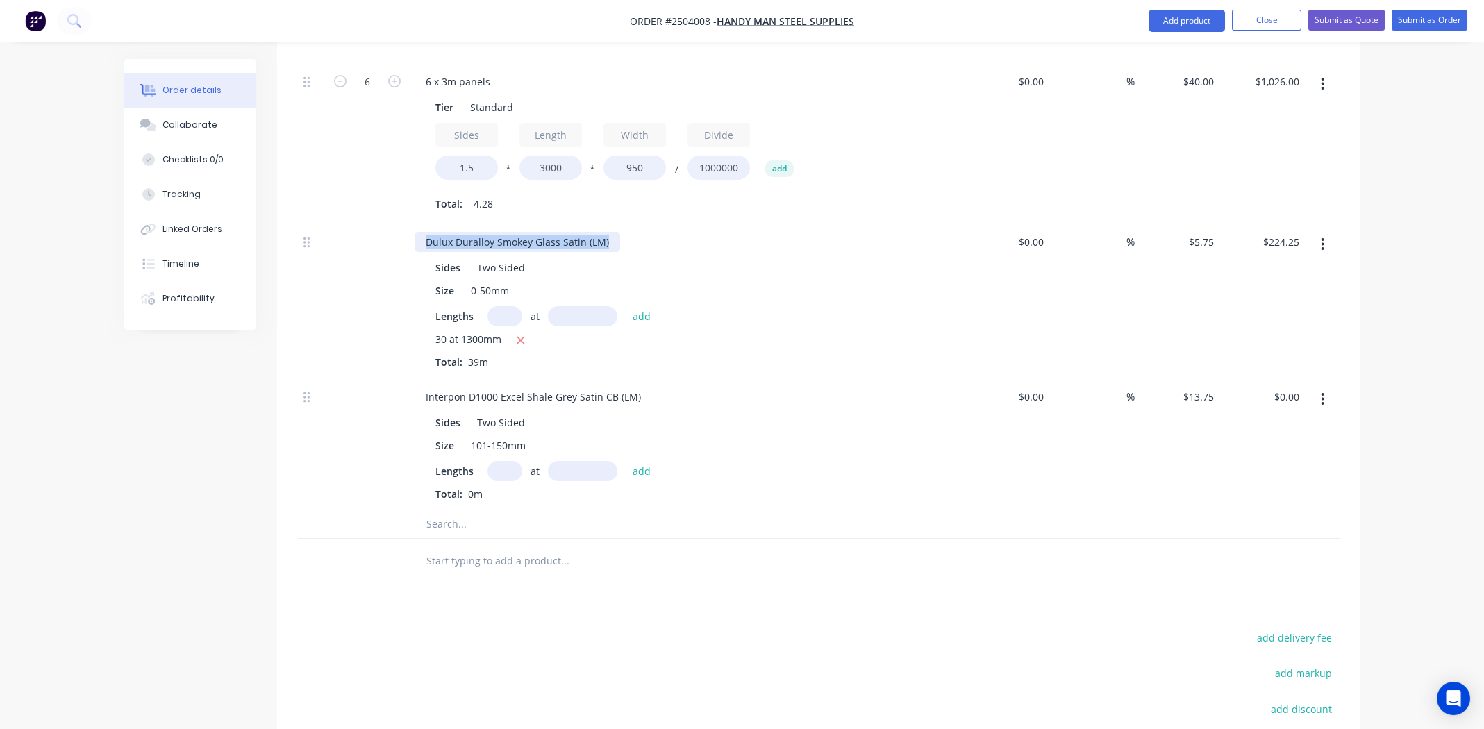
scroll to position [417, 0]
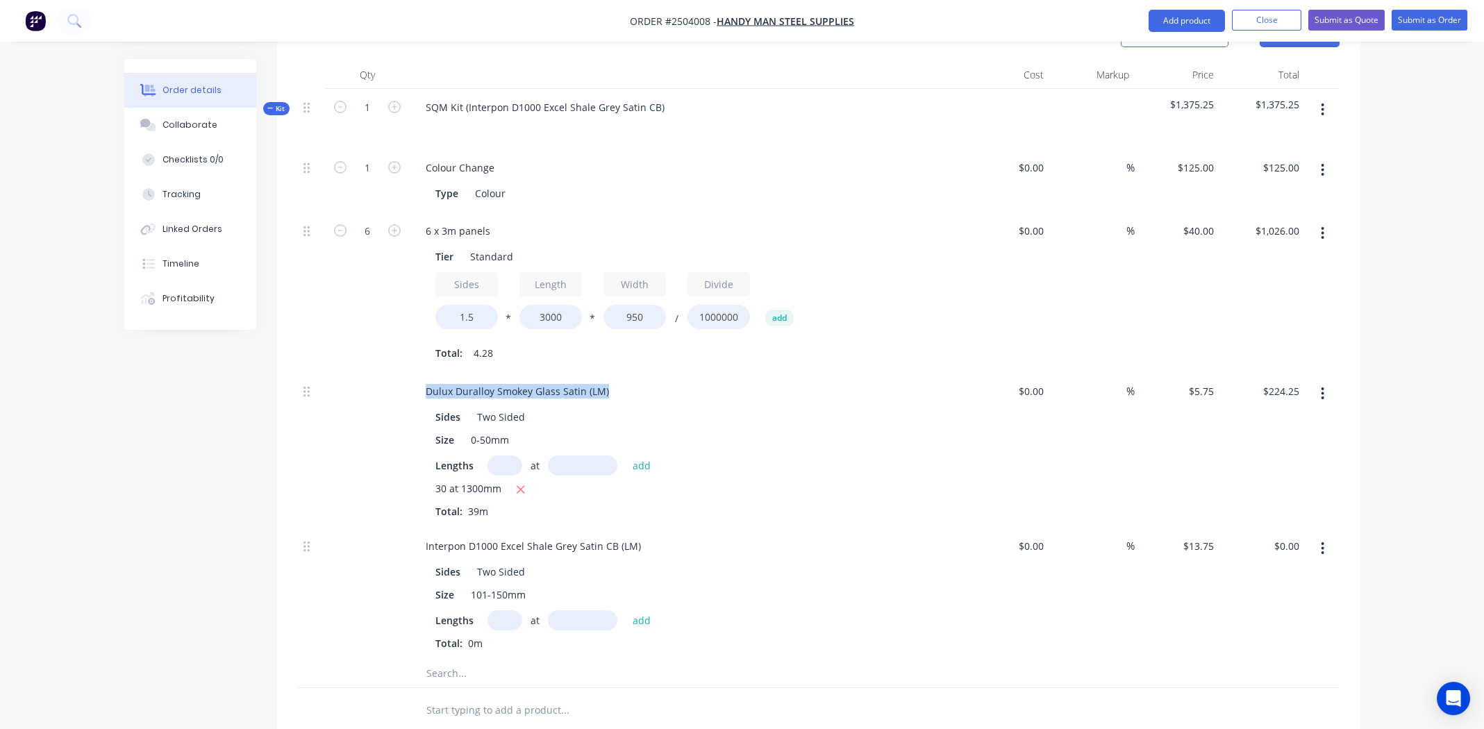
click at [1322, 388] on icon "button" at bounding box center [1323, 394] width 3 height 13
click at [1270, 476] on div "Delete" at bounding box center [1273, 486] width 107 height 20
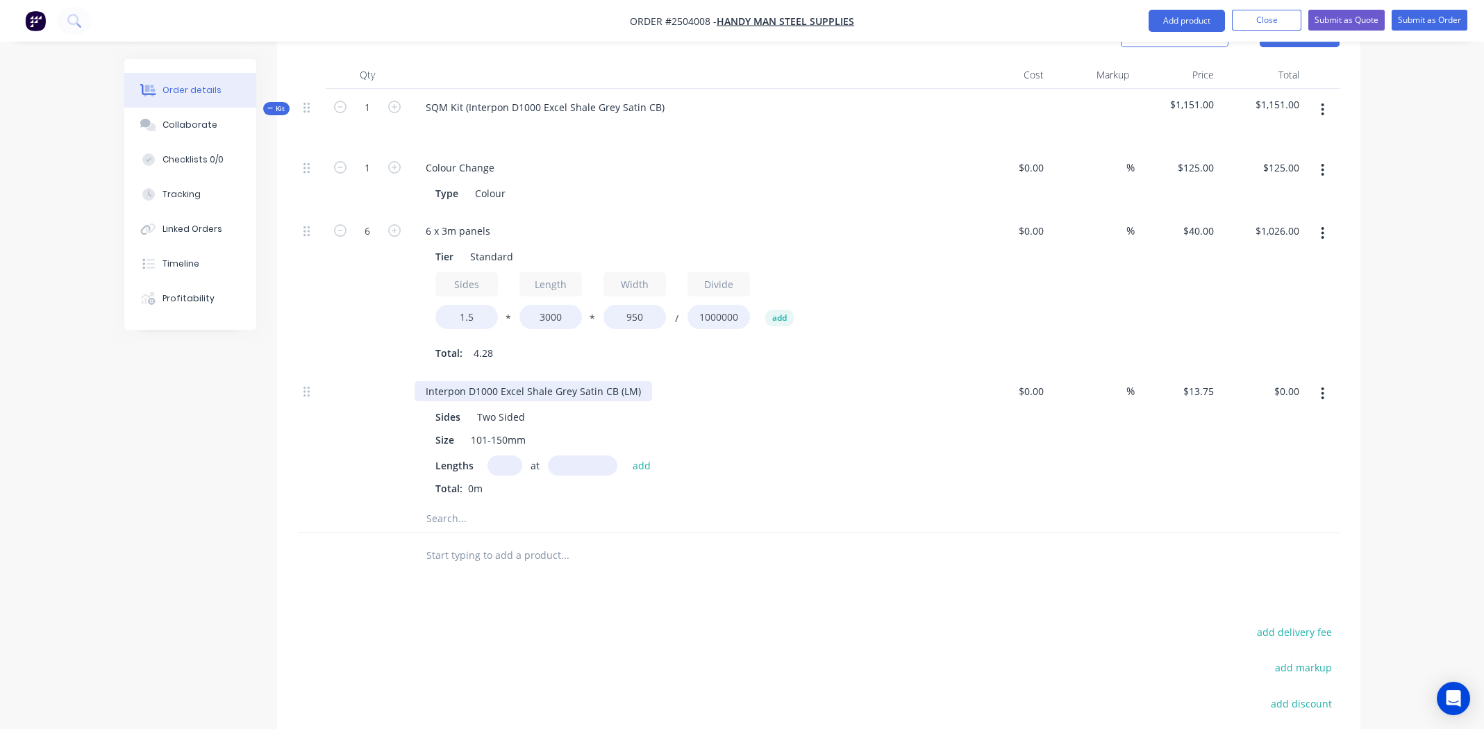
click at [562, 381] on div "Interpon D1000 Excel Shale Grey Satin CB (LM)" at bounding box center [534, 391] width 238 height 20
click at [488, 456] on input "text" at bounding box center [505, 466] width 35 height 20
type input "8"
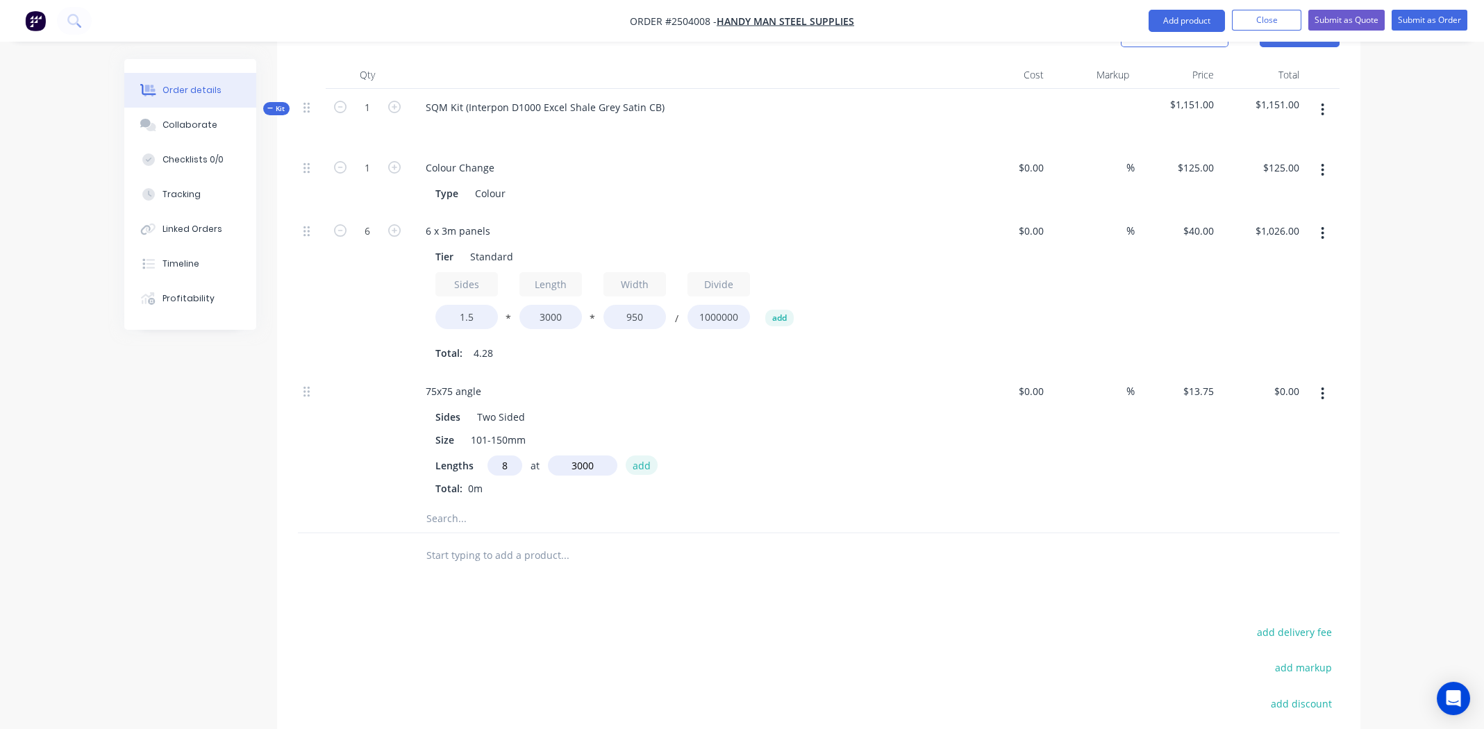
type input "3000mm"
click at [635, 456] on button "add" at bounding box center [642, 465] width 33 height 19
type input "$330.00"
click at [1323, 102] on icon "button" at bounding box center [1322, 109] width 3 height 15
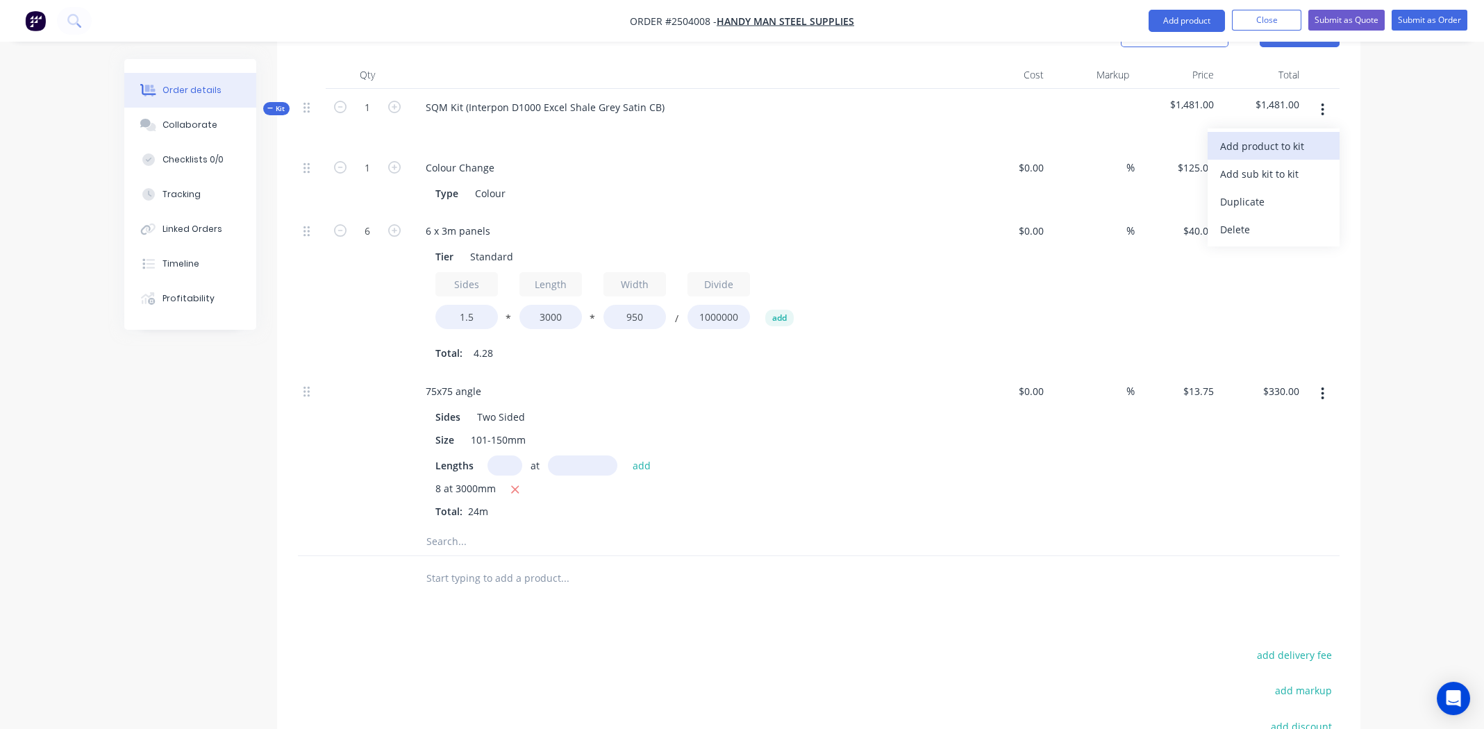
click at [1275, 136] on div "Add product to kit" at bounding box center [1273, 146] width 107 height 20
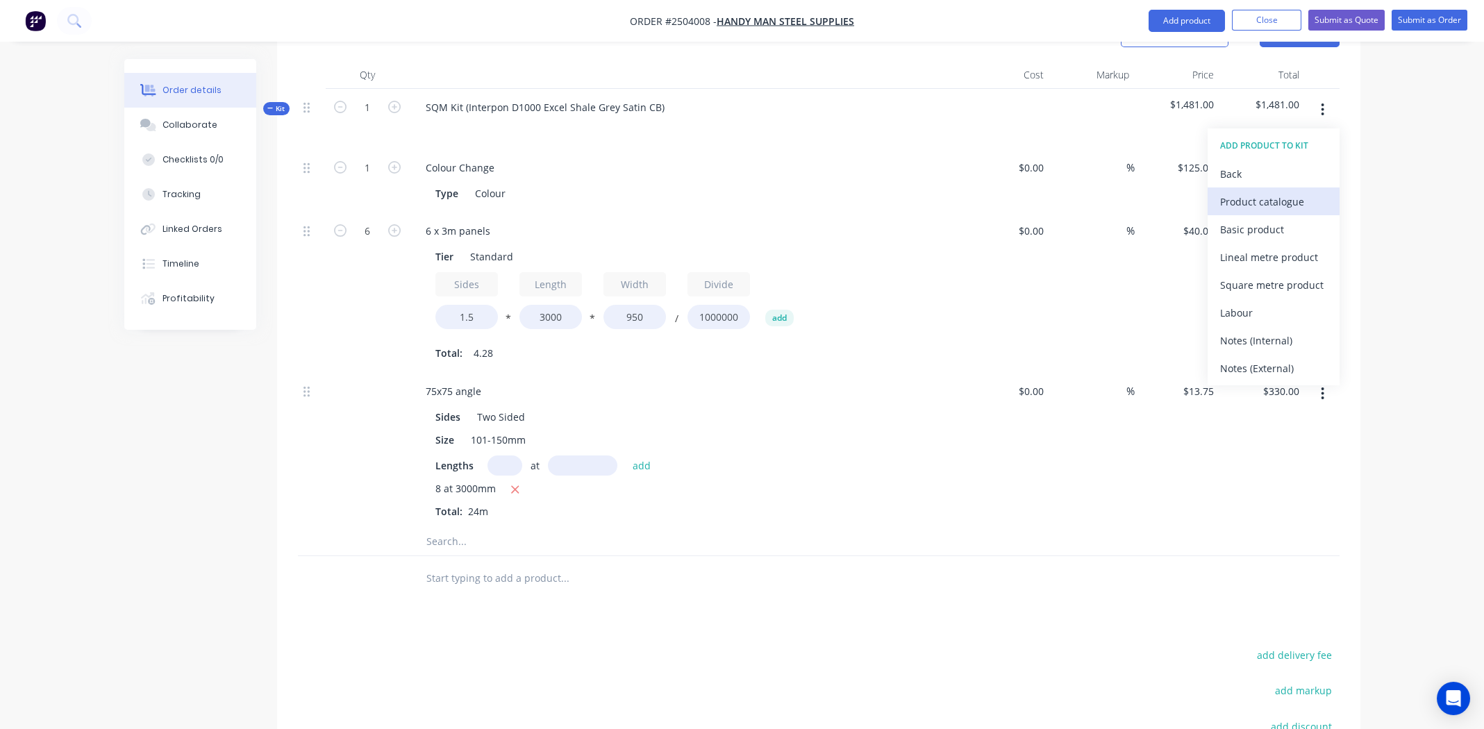
click at [1252, 192] on div "Product catalogue" at bounding box center [1273, 202] width 107 height 20
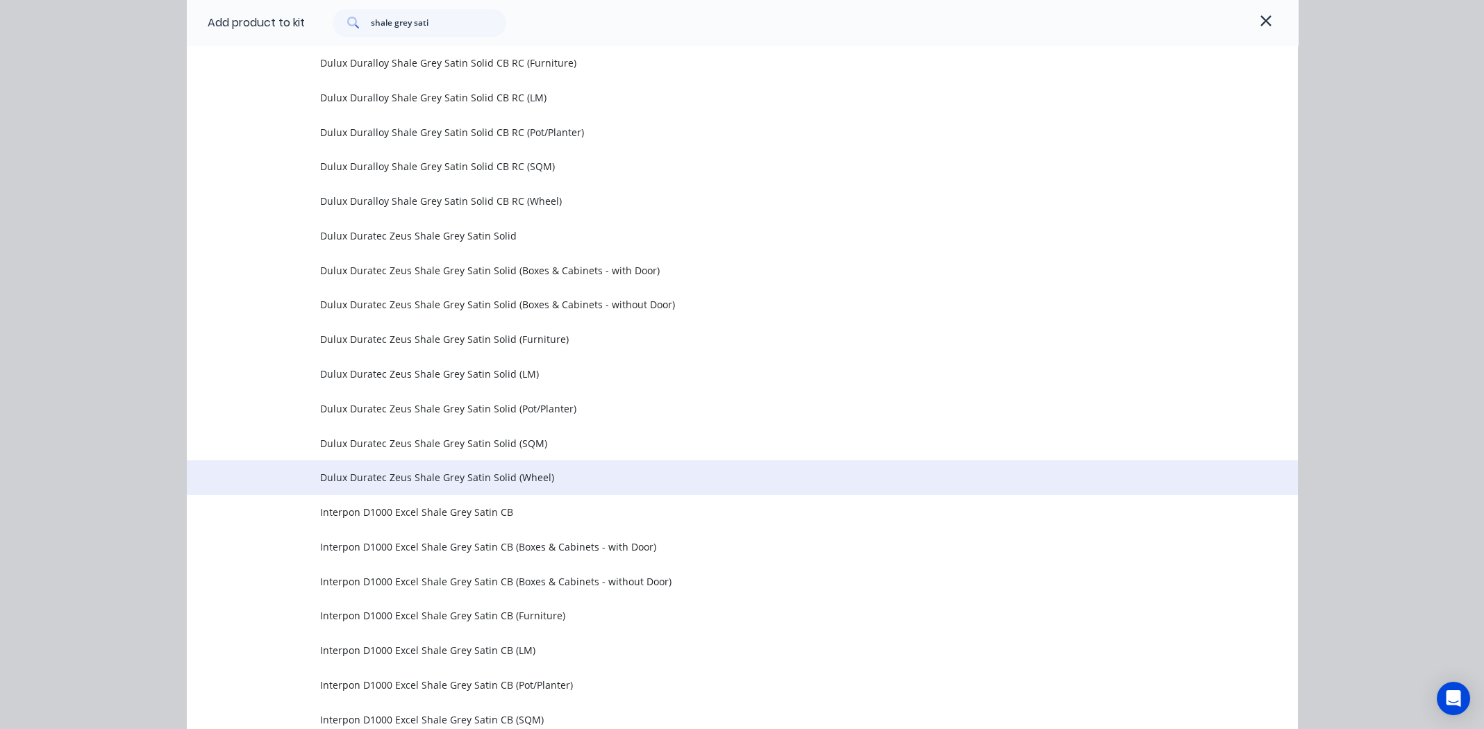
scroll to position [972, 0]
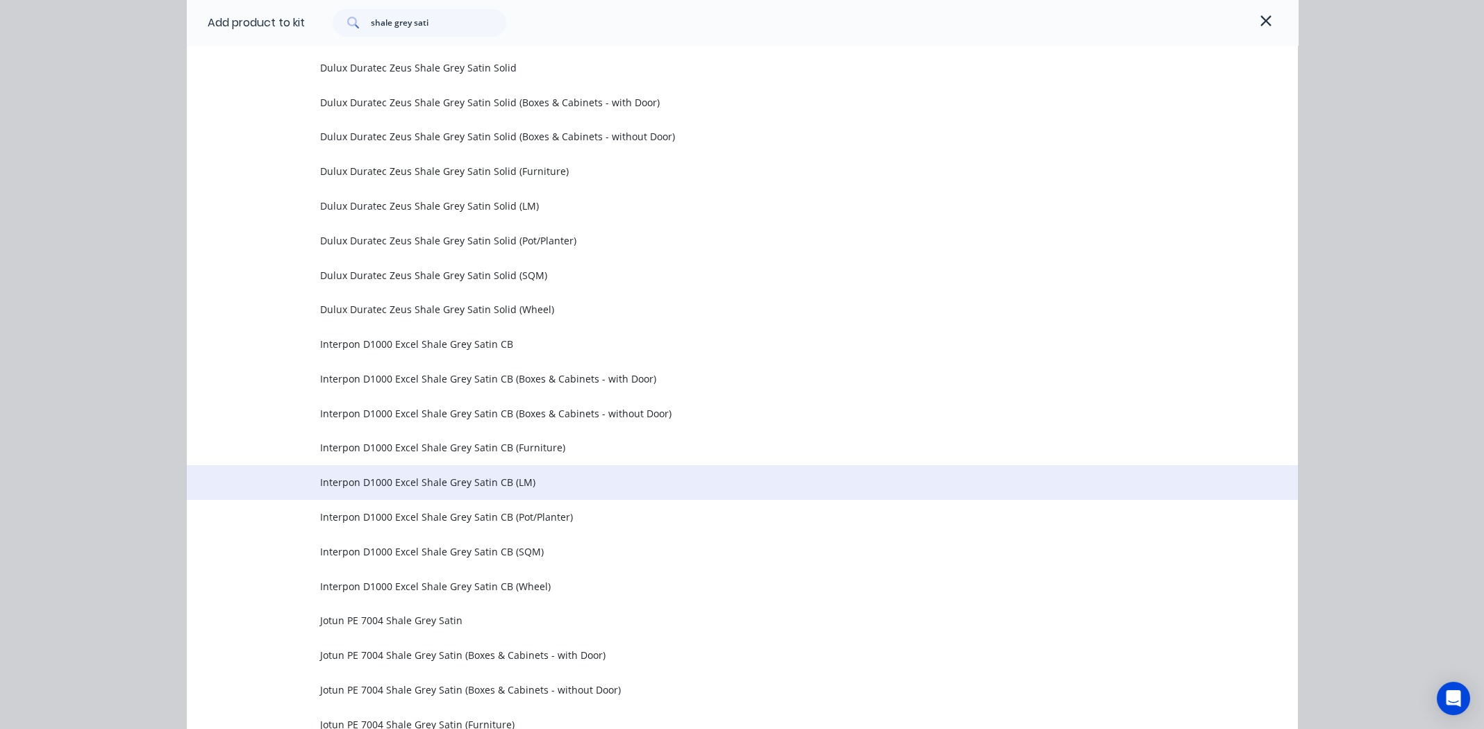
click at [497, 480] on span "Interpon D1000 Excel Shale Grey Satin CB (LM)" at bounding box center [711, 482] width 782 height 15
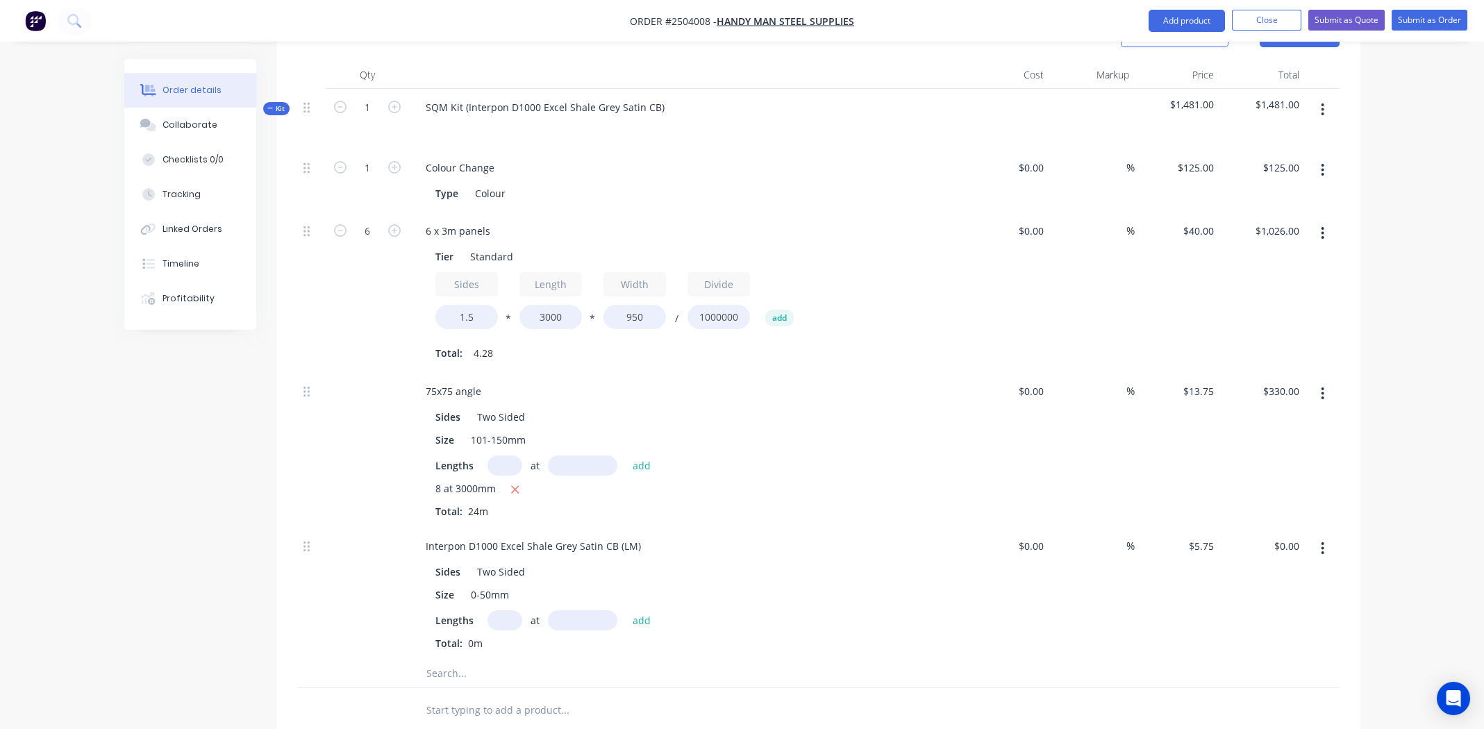
click at [509, 610] on input "text" at bounding box center [505, 620] width 35 height 20
type input "30"
type input "1300mm"
click at [637, 610] on button "add" at bounding box center [642, 619] width 33 height 19
type input "$224.25"
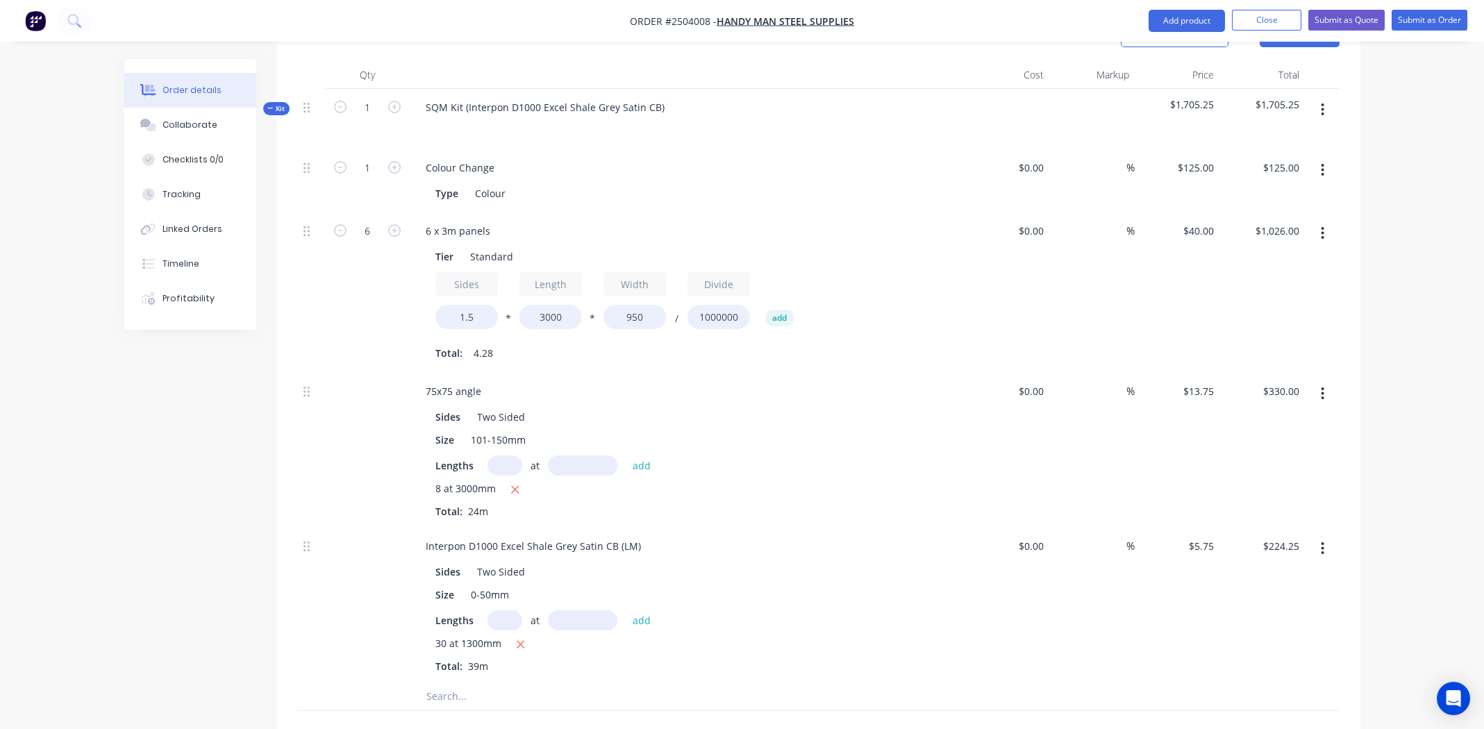
click at [884, 636] on div "30 at 1300mm" at bounding box center [686, 644] width 503 height 17
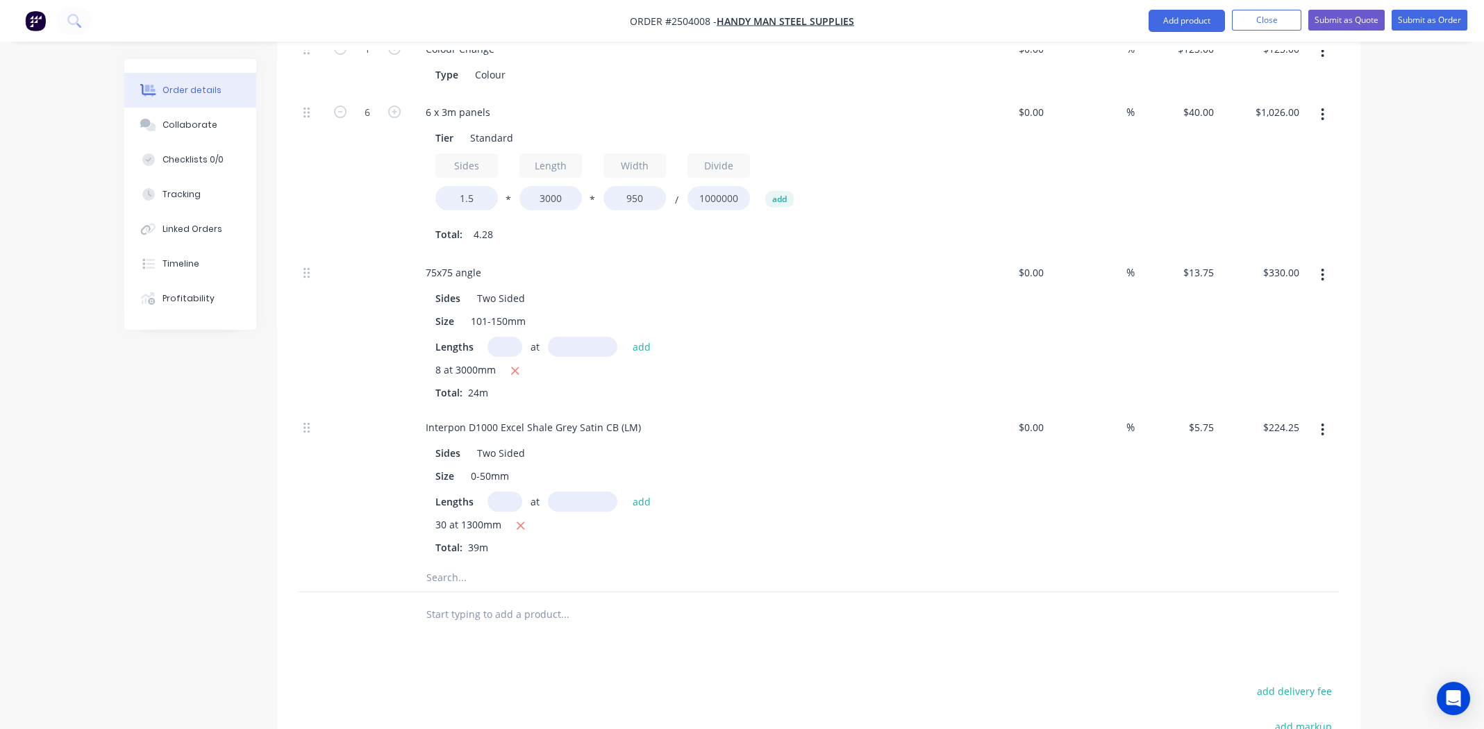
scroll to position [555, 0]
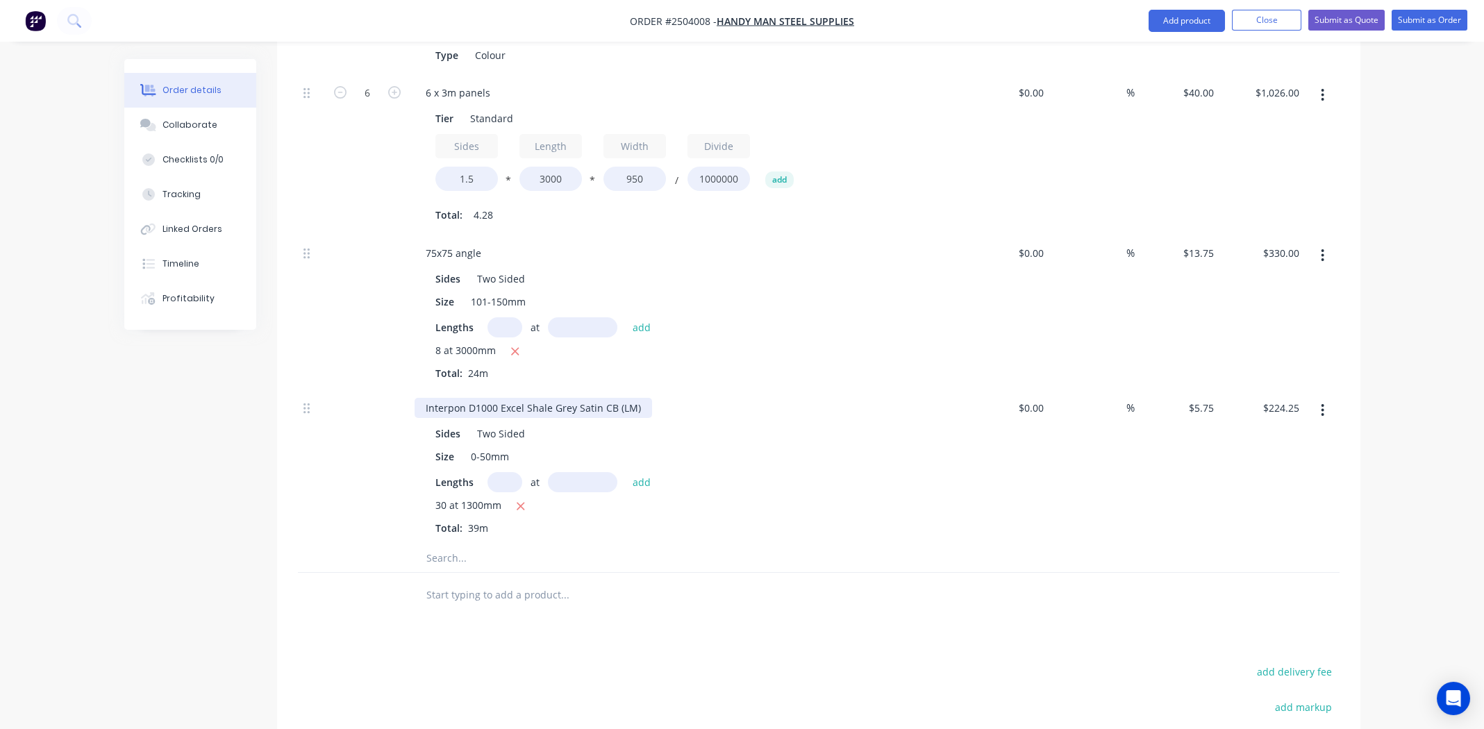
click at [539, 398] on div "Interpon D1000 Excel Shale Grey Satin CB (LM)" at bounding box center [534, 408] width 238 height 20
click at [791, 425] on div "Sides Two Sided Size 0-50mm Lengths at add 30 at 1300mm Total: 39m" at bounding box center [687, 478] width 544 height 115
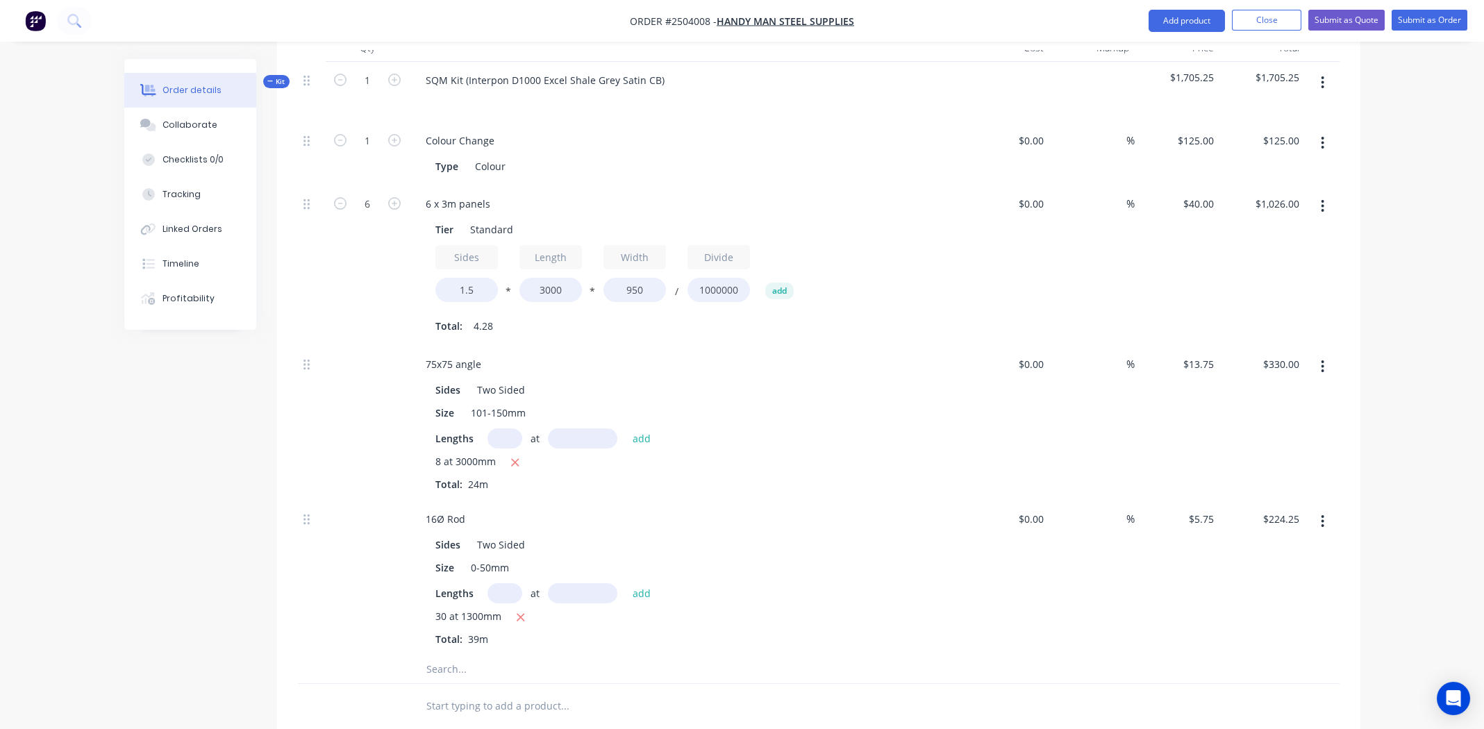
scroll to position [417, 0]
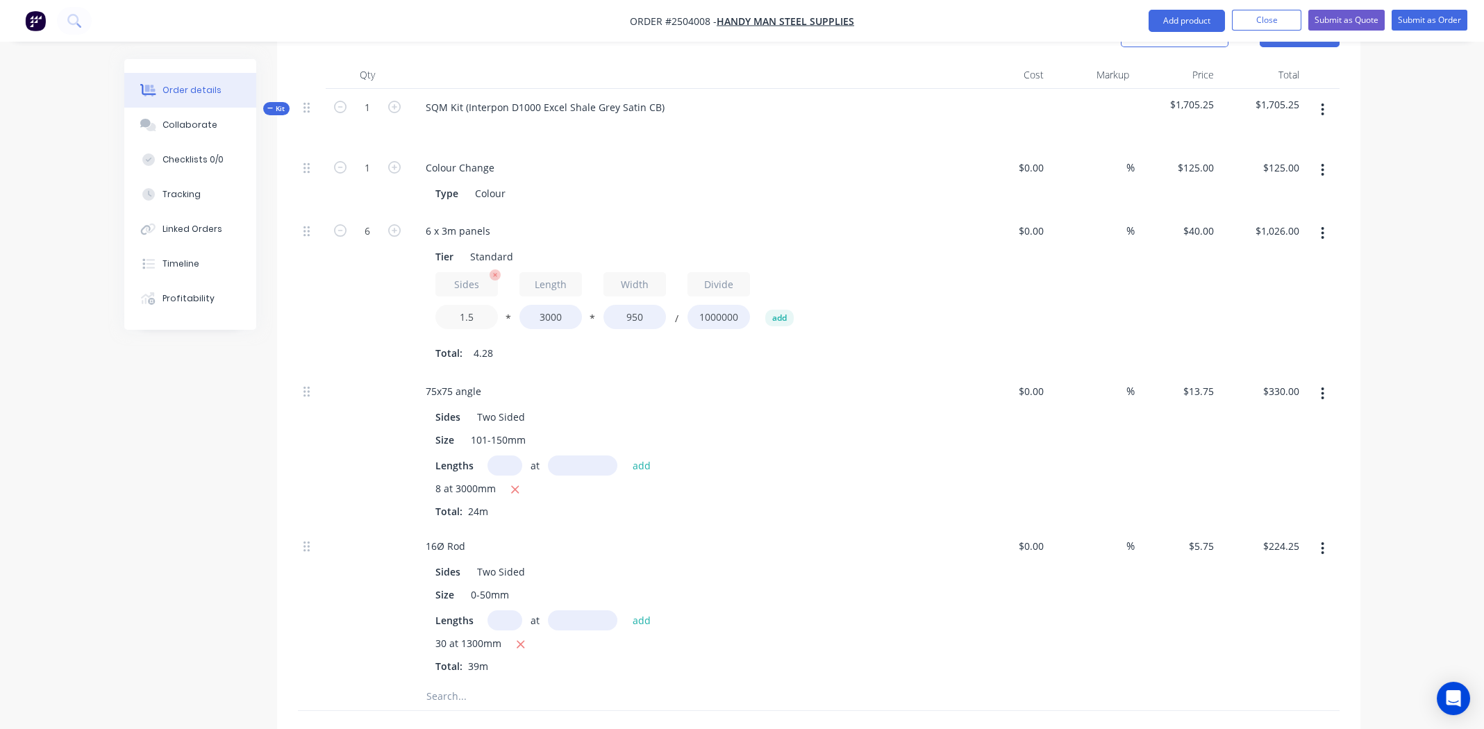
click at [467, 305] on input "1.5" at bounding box center [466, 317] width 63 height 24
type input "2"
type input "$1,368.00"
click at [1000, 269] on div "$0.00 $0.00" at bounding box center [1007, 293] width 85 height 160
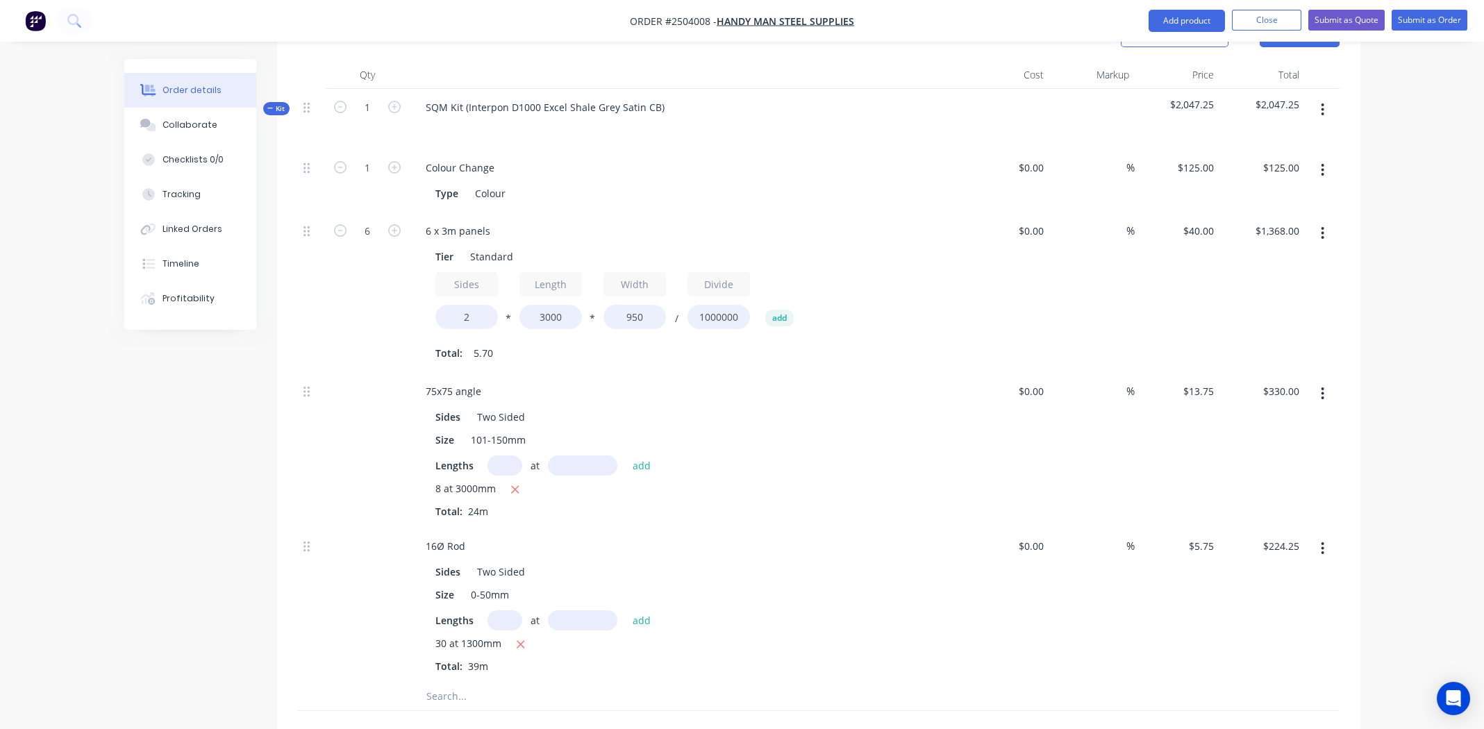
click at [495, 610] on input "text" at bounding box center [505, 620] width 35 height 20
type input "10"
type input "3000mm"
drag, startPoint x: 629, startPoint y: 581, endPoint x: 635, endPoint y: 579, distance: 7.1
click at [629, 610] on button "add" at bounding box center [642, 619] width 33 height 19
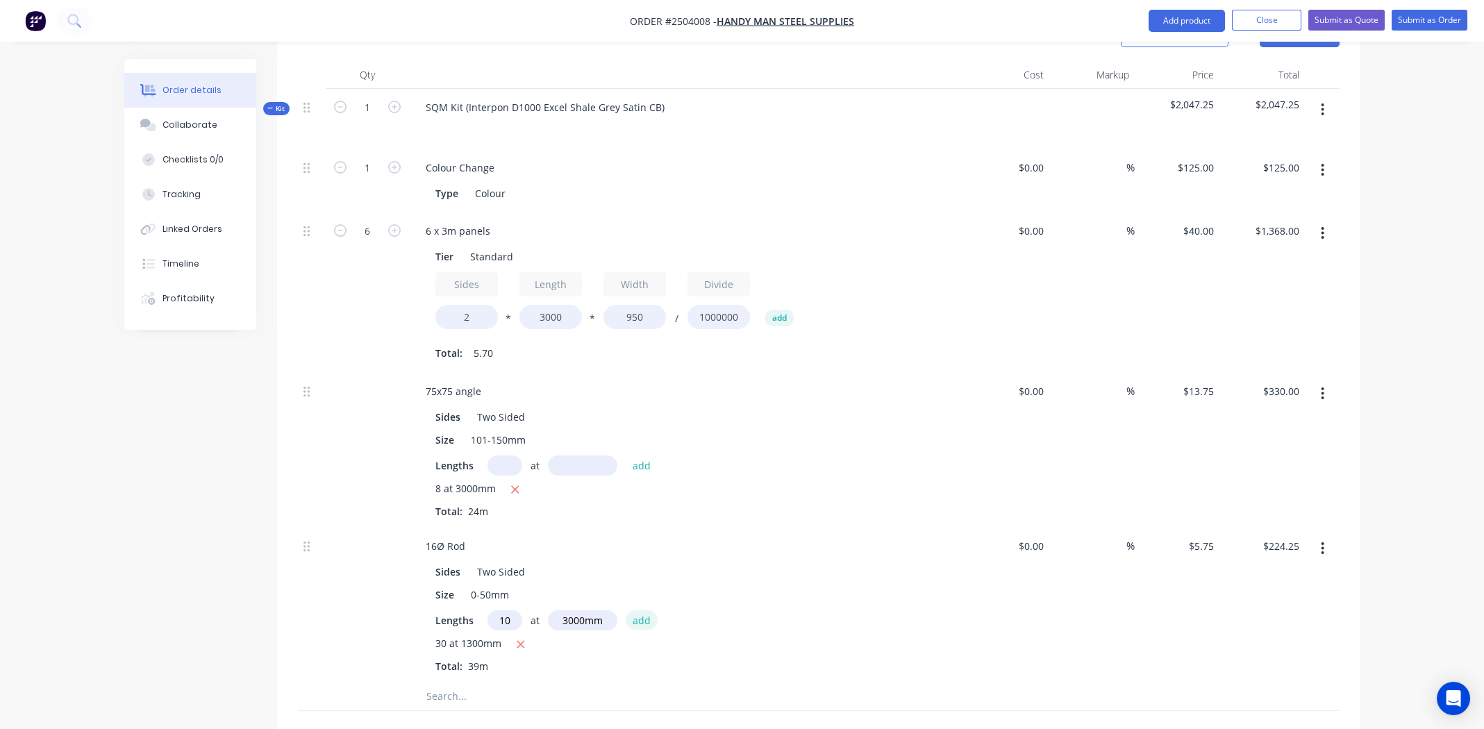
type input "$396.75"
click at [779, 585] on div "Size 0-50mm" at bounding box center [684, 595] width 508 height 20
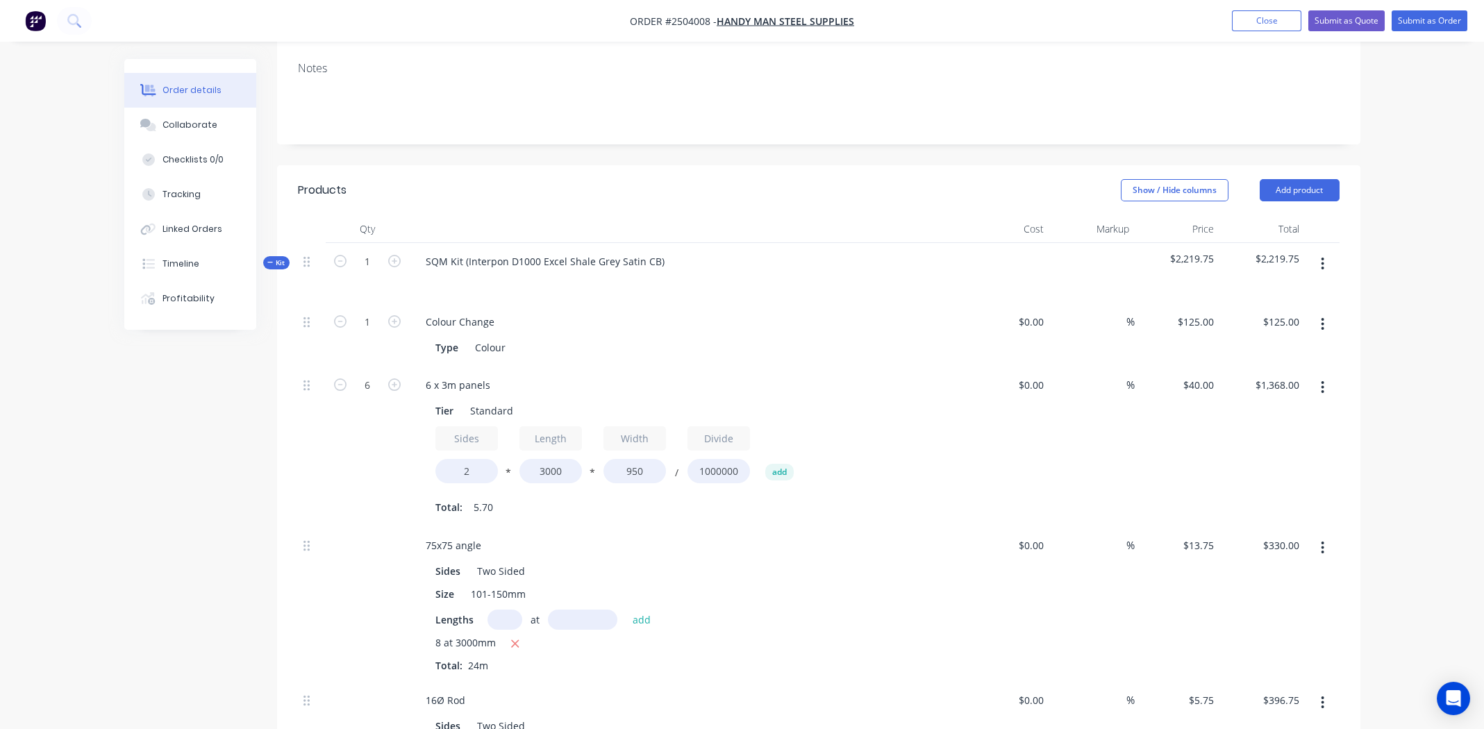
scroll to position [277, 0]
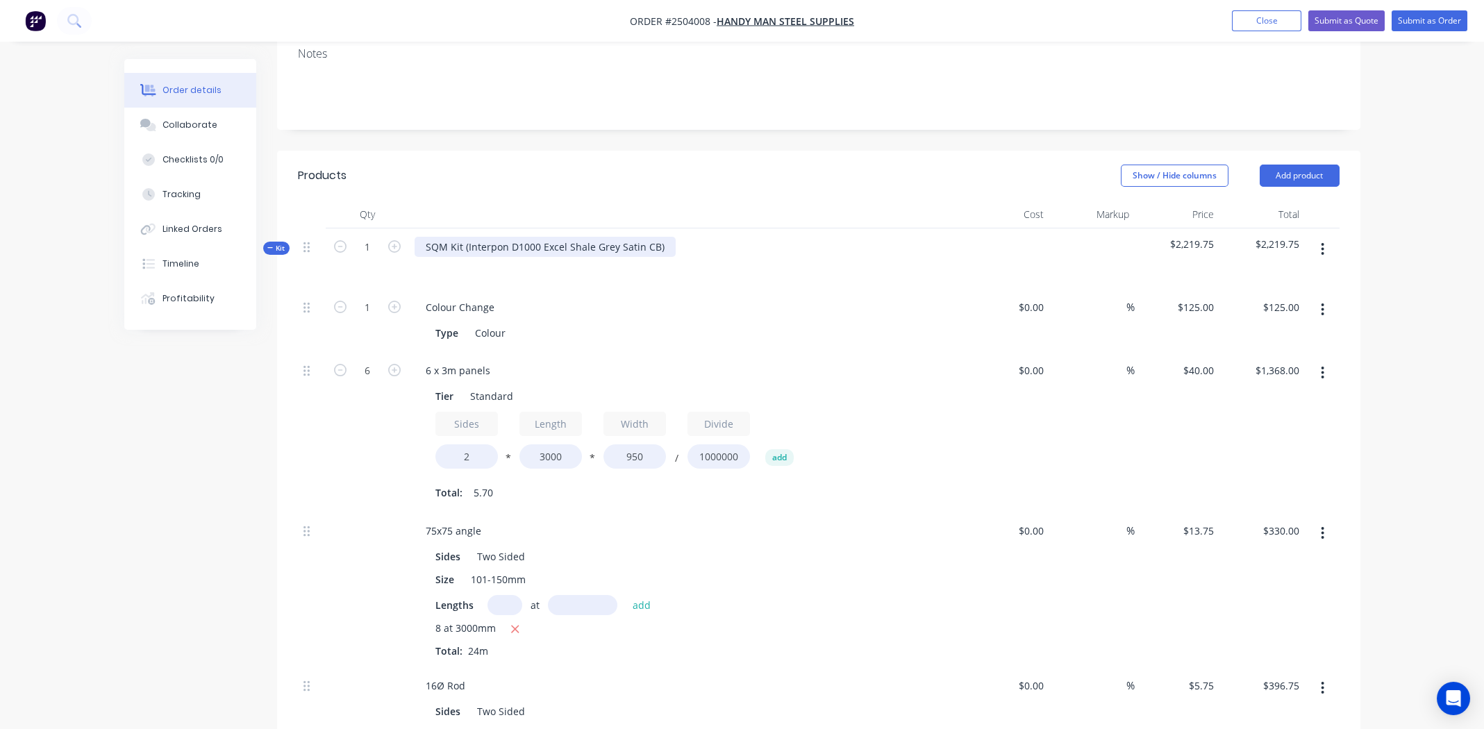
click at [658, 237] on div "SQM Kit (Interpon D1000 Excel Shale Grey Satin CB)" at bounding box center [545, 247] width 261 height 20
click at [665, 228] on div "Interpon D1000 Excel Shale Grey Satin CB" at bounding box center [687, 258] width 556 height 60
click at [1325, 237] on button "button" at bounding box center [1322, 249] width 33 height 25
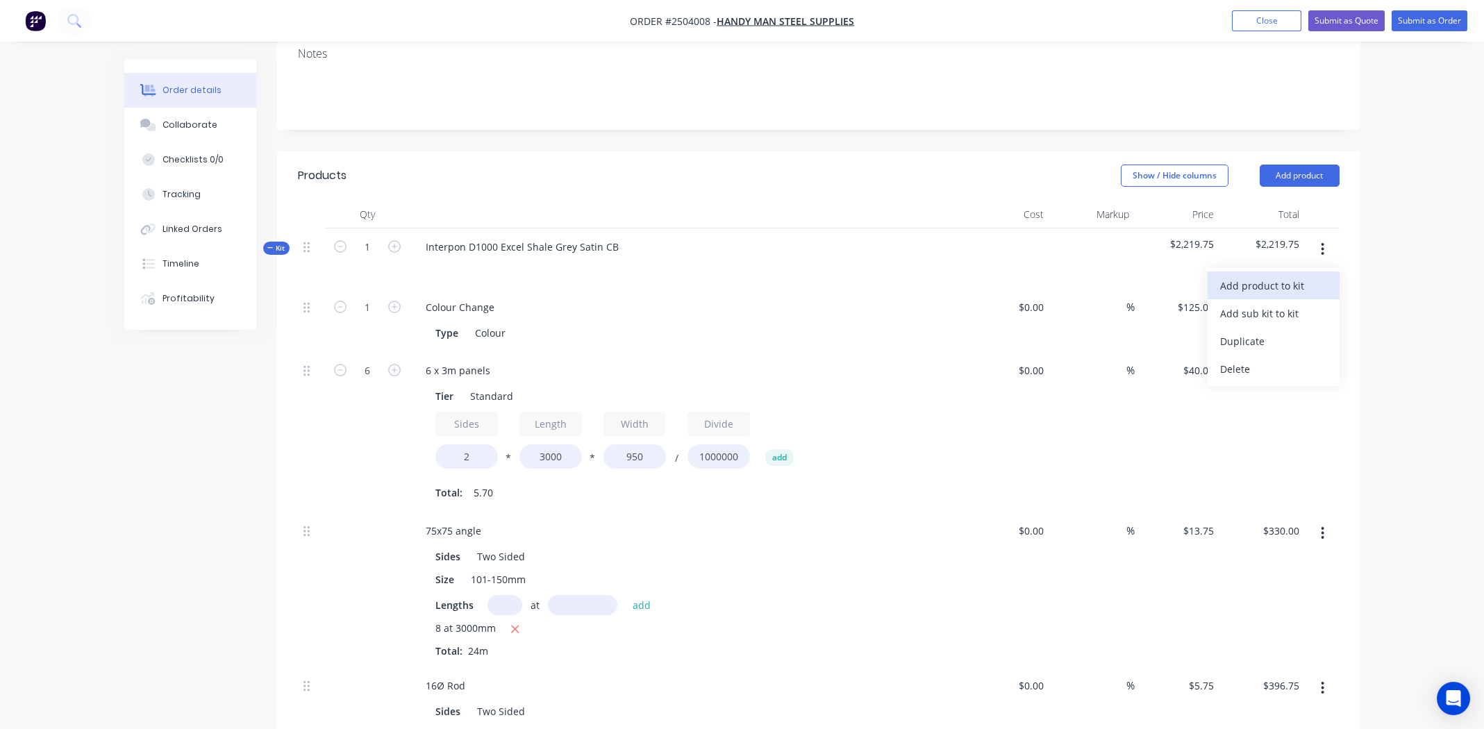
click at [1275, 276] on div "Add product to kit" at bounding box center [1273, 286] width 107 height 20
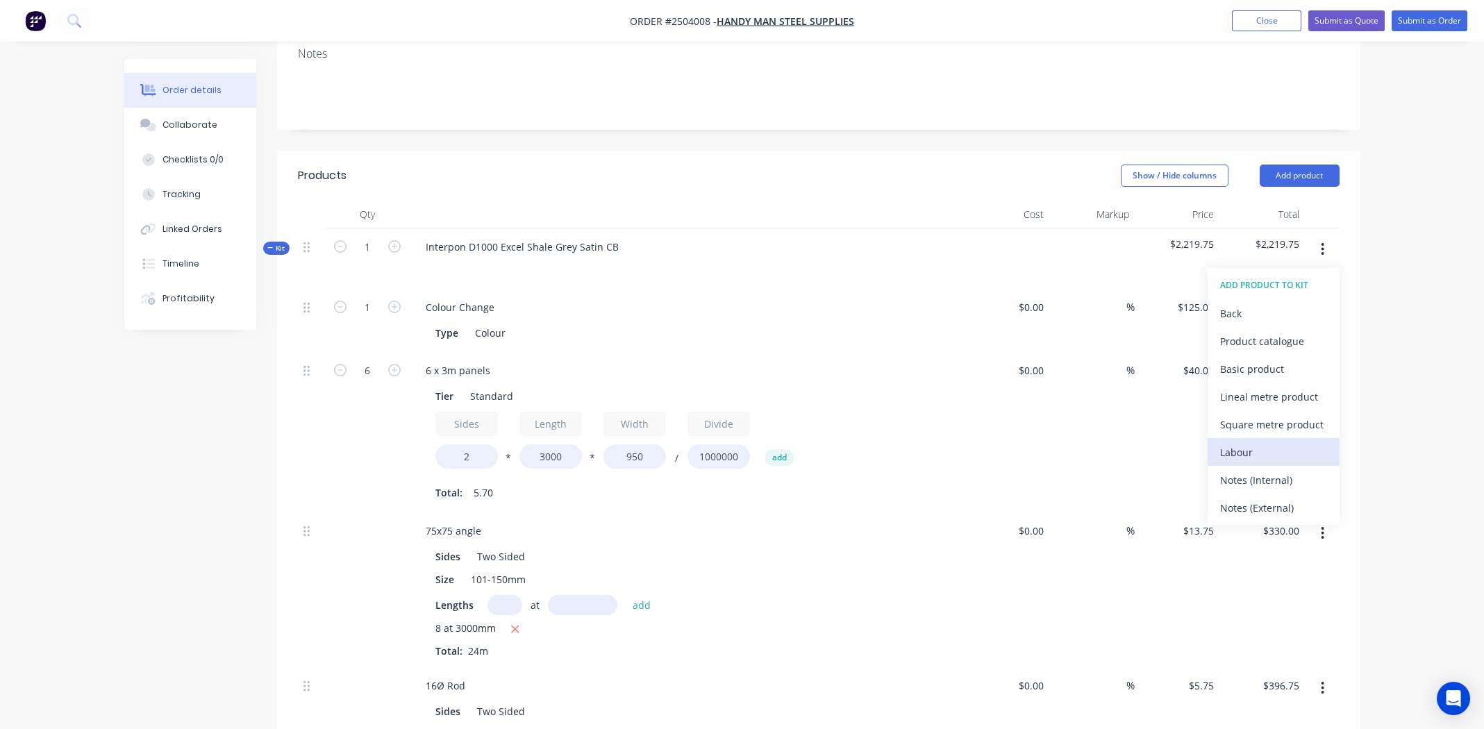
click at [1228, 442] on div "Labour" at bounding box center [1273, 452] width 107 height 20
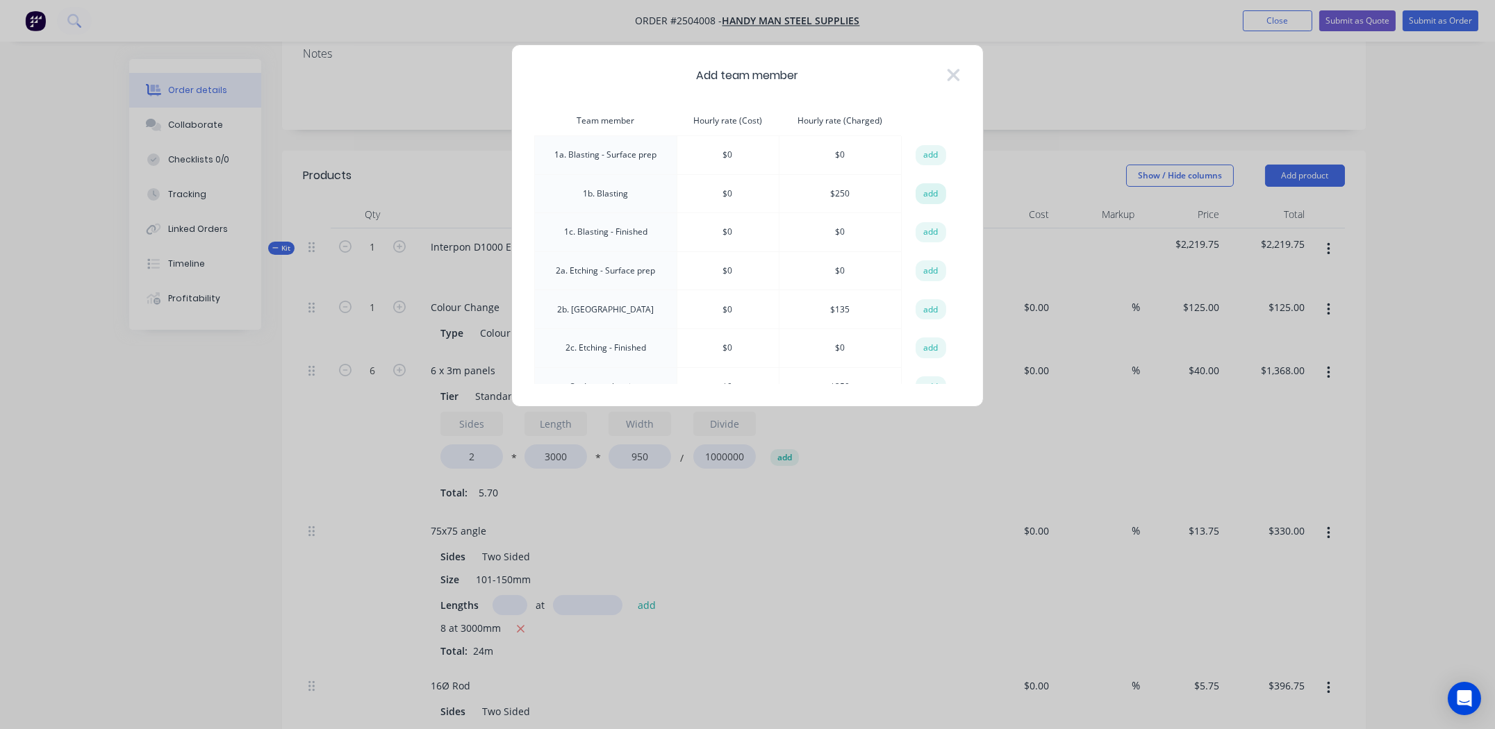
click at [922, 190] on button "add" at bounding box center [930, 193] width 31 height 21
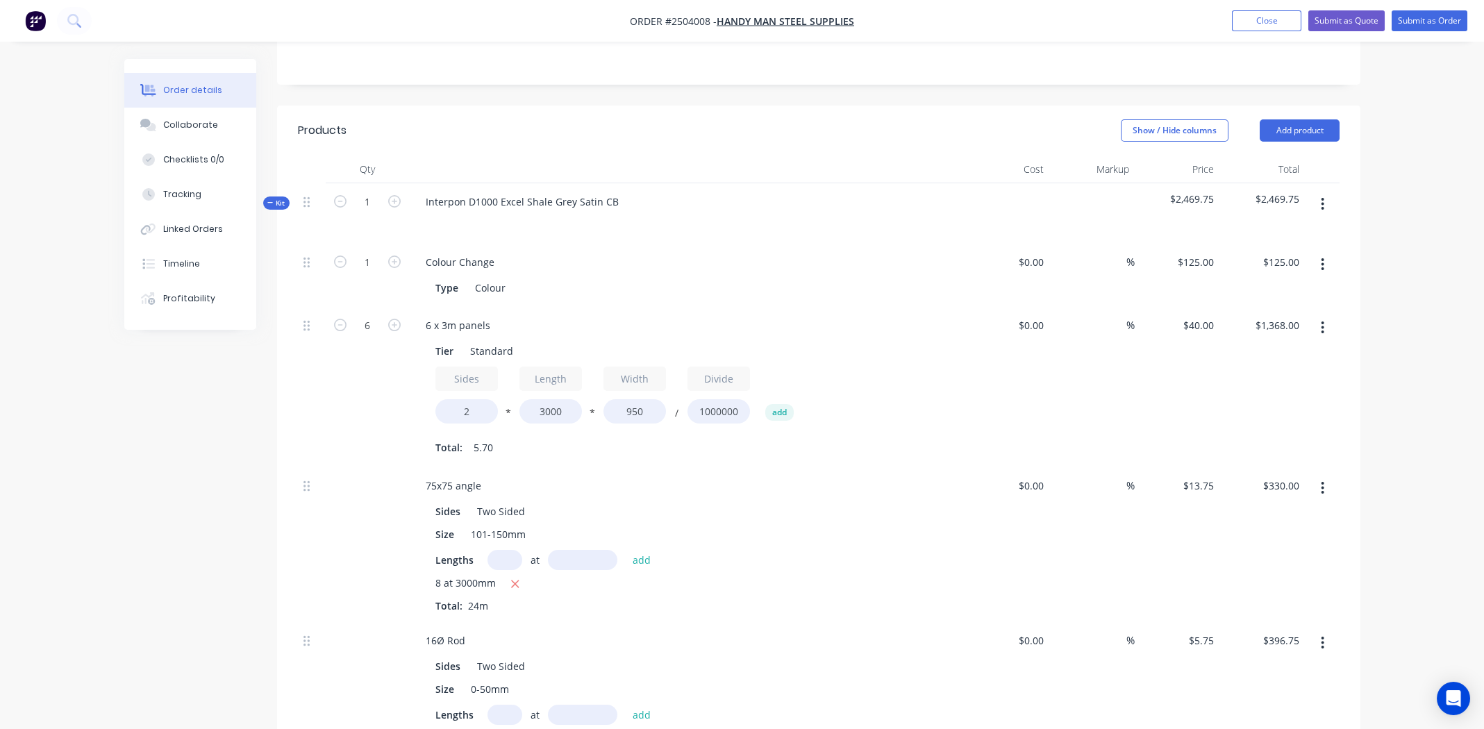
scroll to position [822, 0]
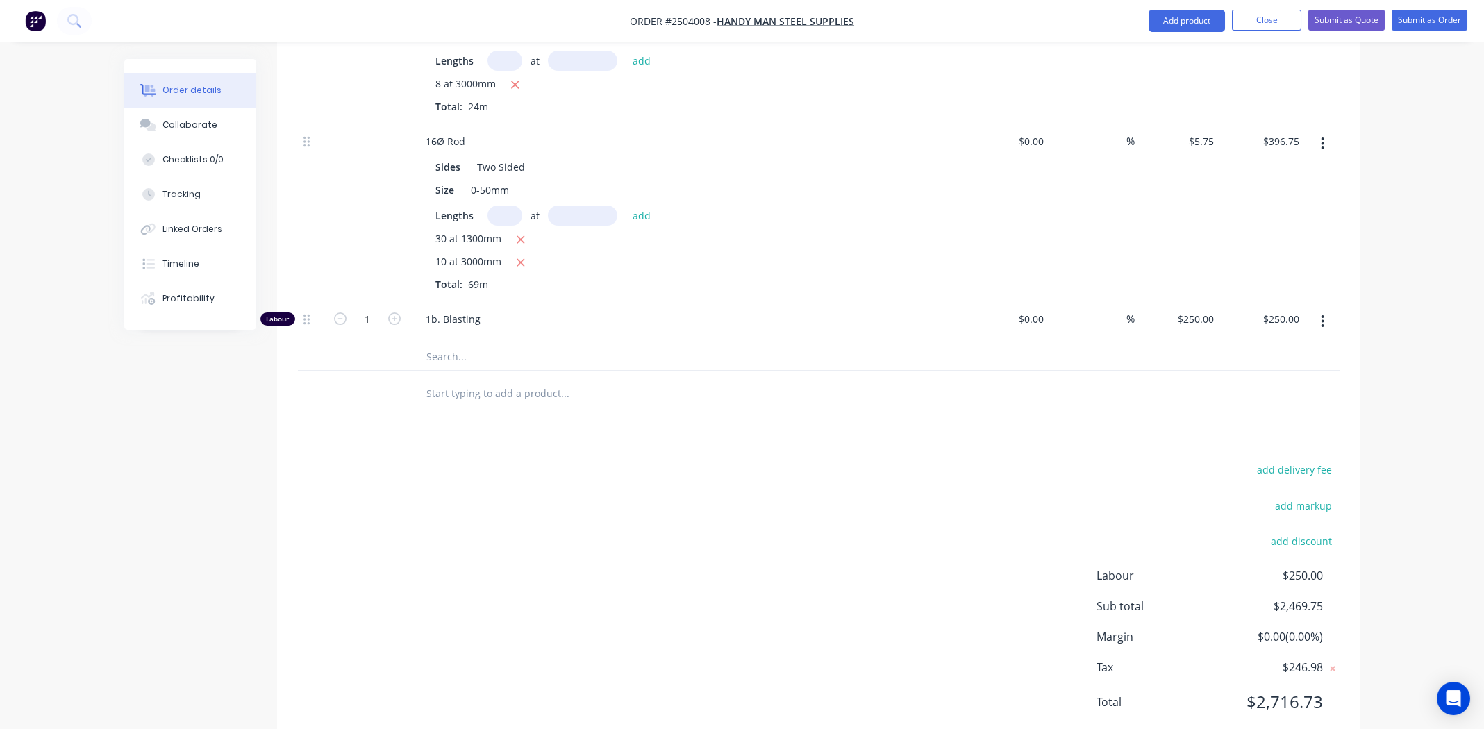
click at [722, 408] on div "Products Show / Hide columns Add product Qty Cost Markup Price Total Kit 1 Inte…" at bounding box center [818, 178] width 1083 height 1144
type input "1.5"
type input "$375.00"
click at [636, 379] on input "text" at bounding box center [565, 393] width 278 height 28
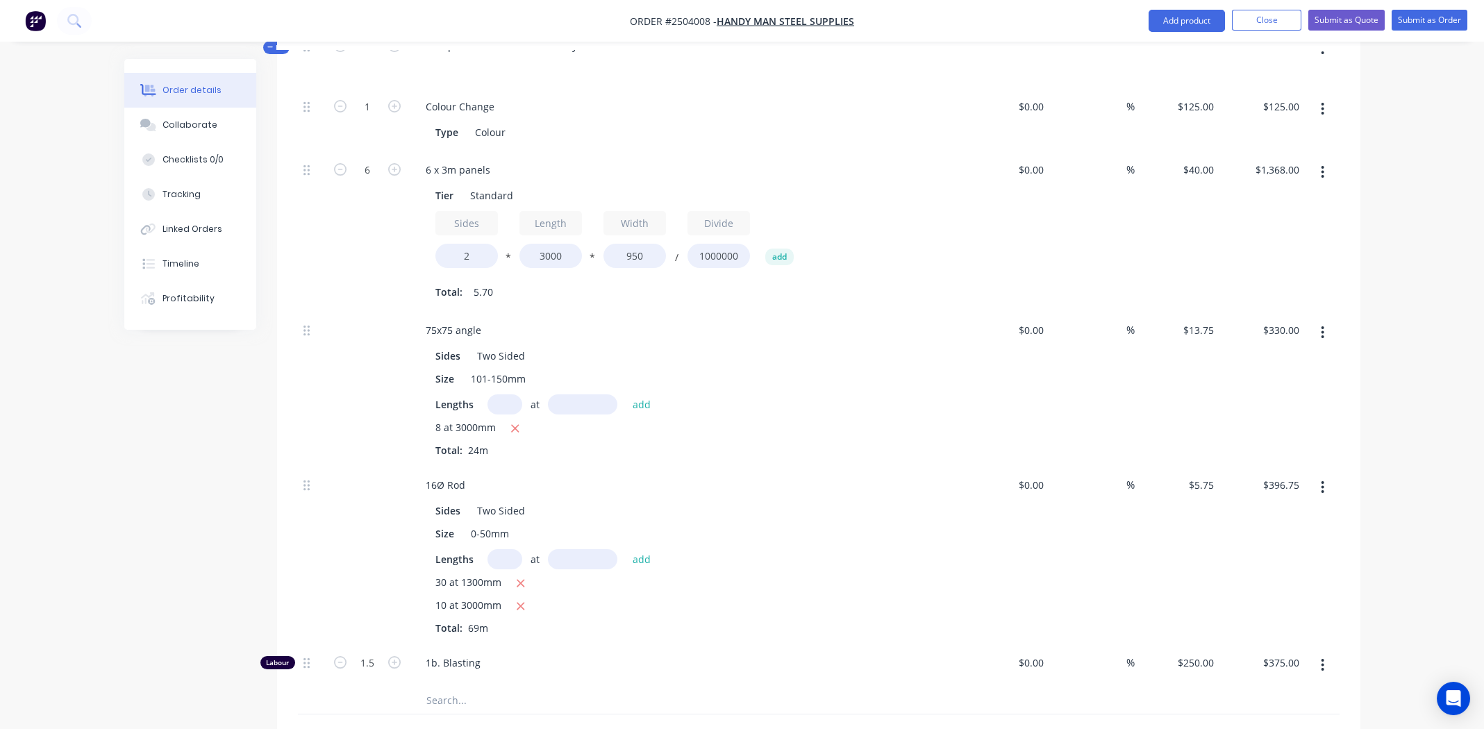
scroll to position [474, 0]
click at [1353, 18] on button "Submit as Quote" at bounding box center [1346, 20] width 76 height 21
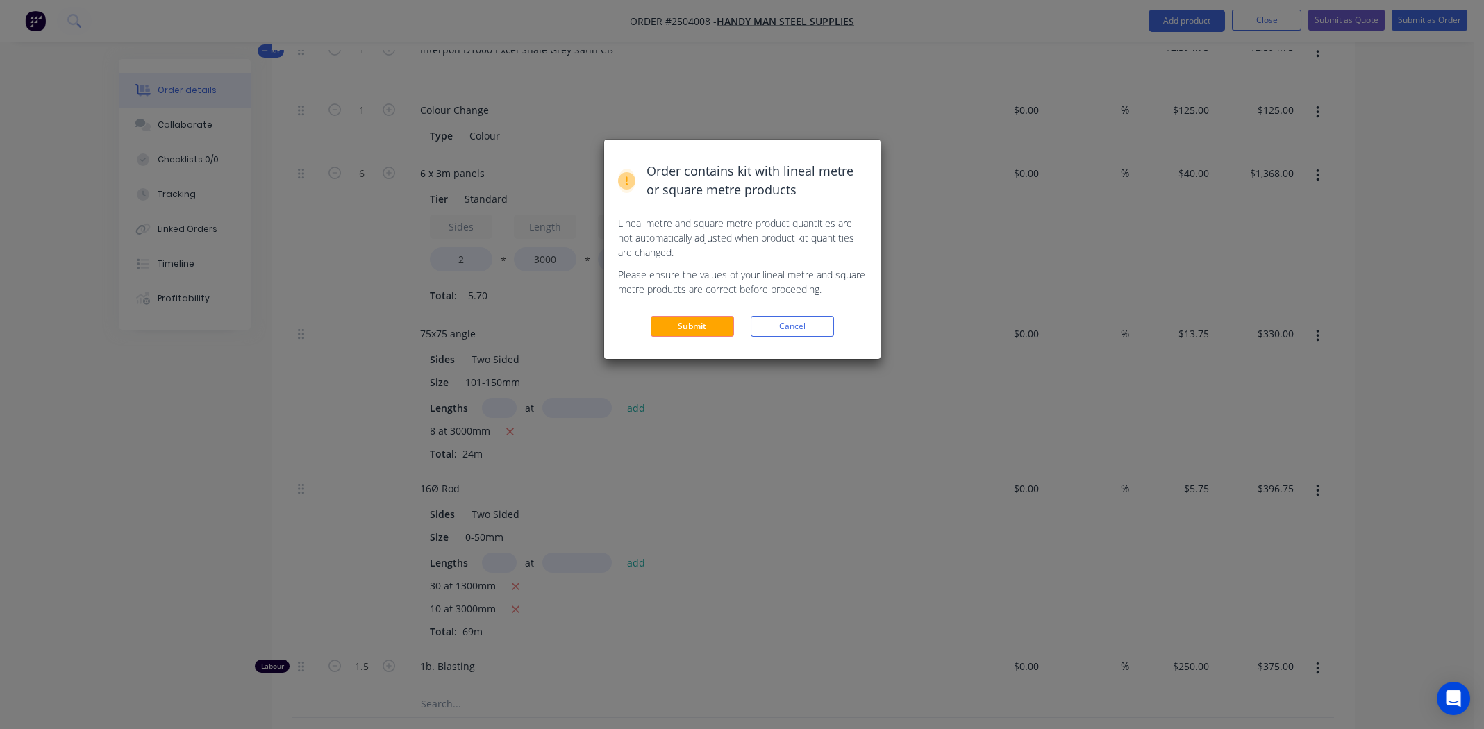
click at [665, 326] on button "Submit" at bounding box center [692, 326] width 83 height 21
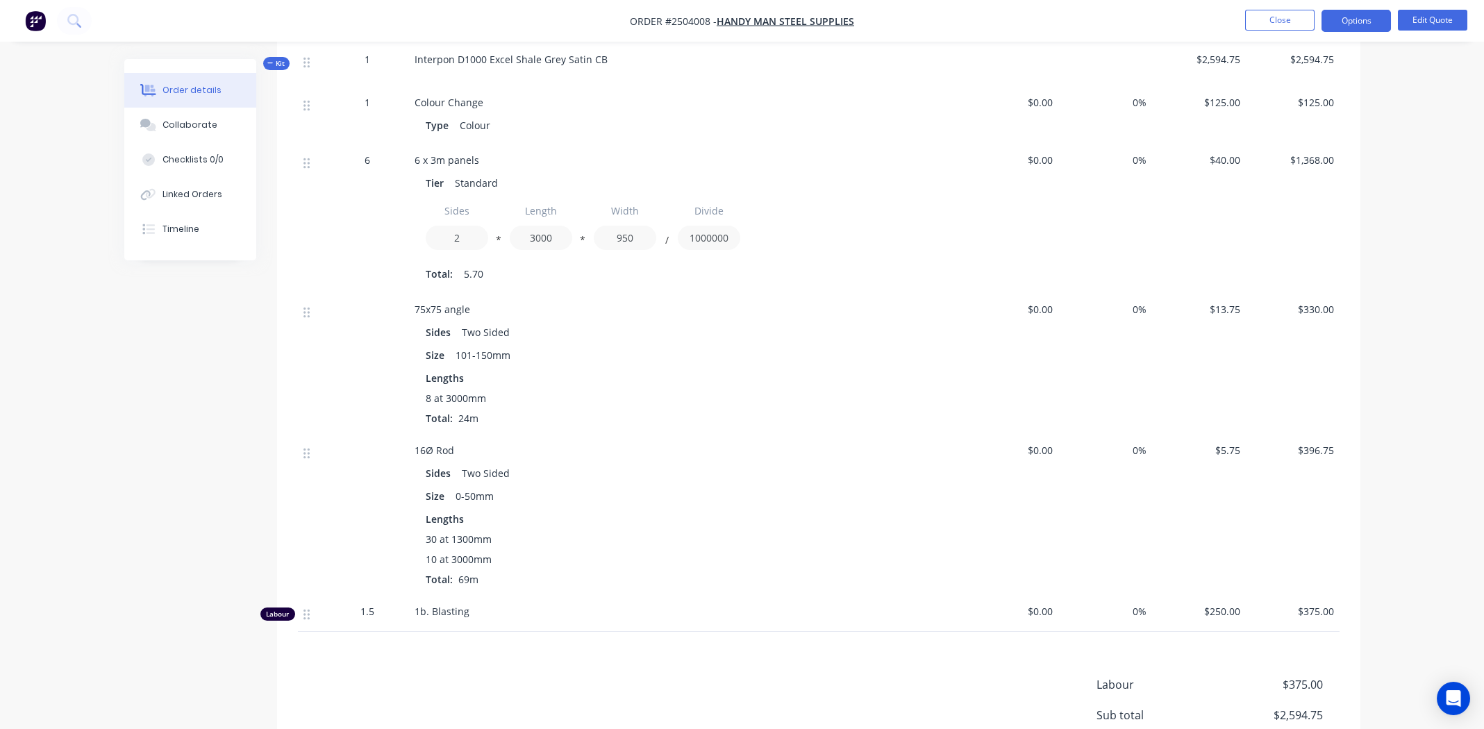
scroll to position [223, 0]
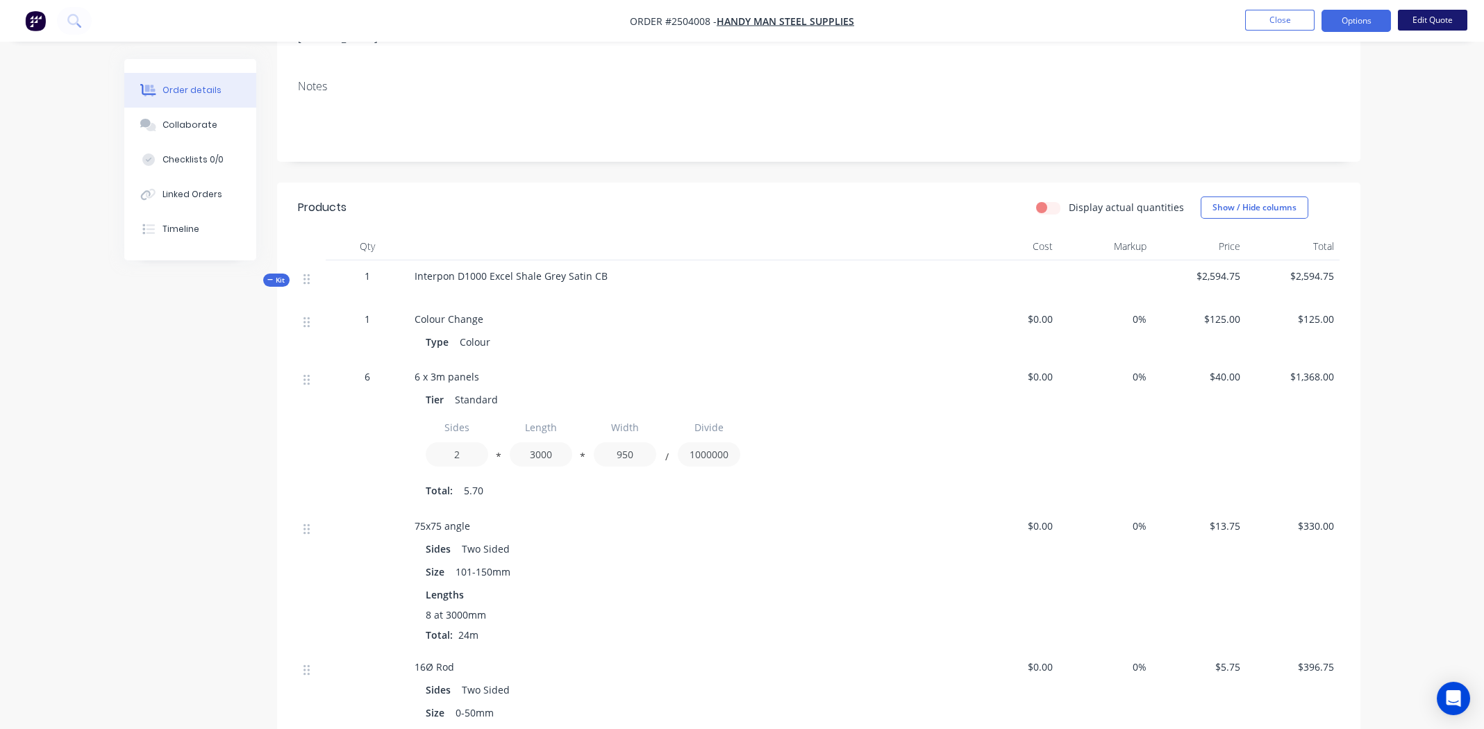
click at [1424, 13] on button "Edit Quote" at bounding box center [1432, 20] width 69 height 21
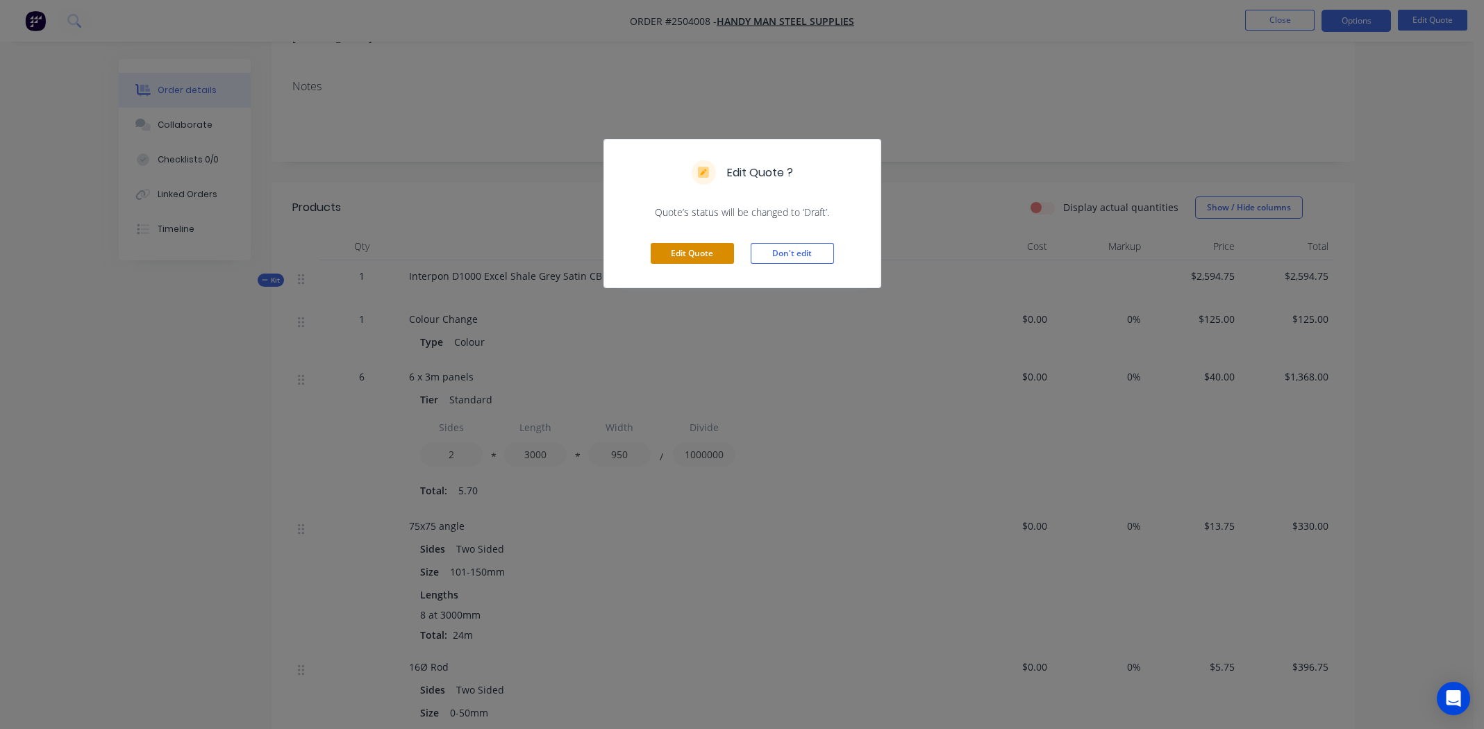
click at [690, 250] on button "Edit Quote" at bounding box center [692, 253] width 83 height 21
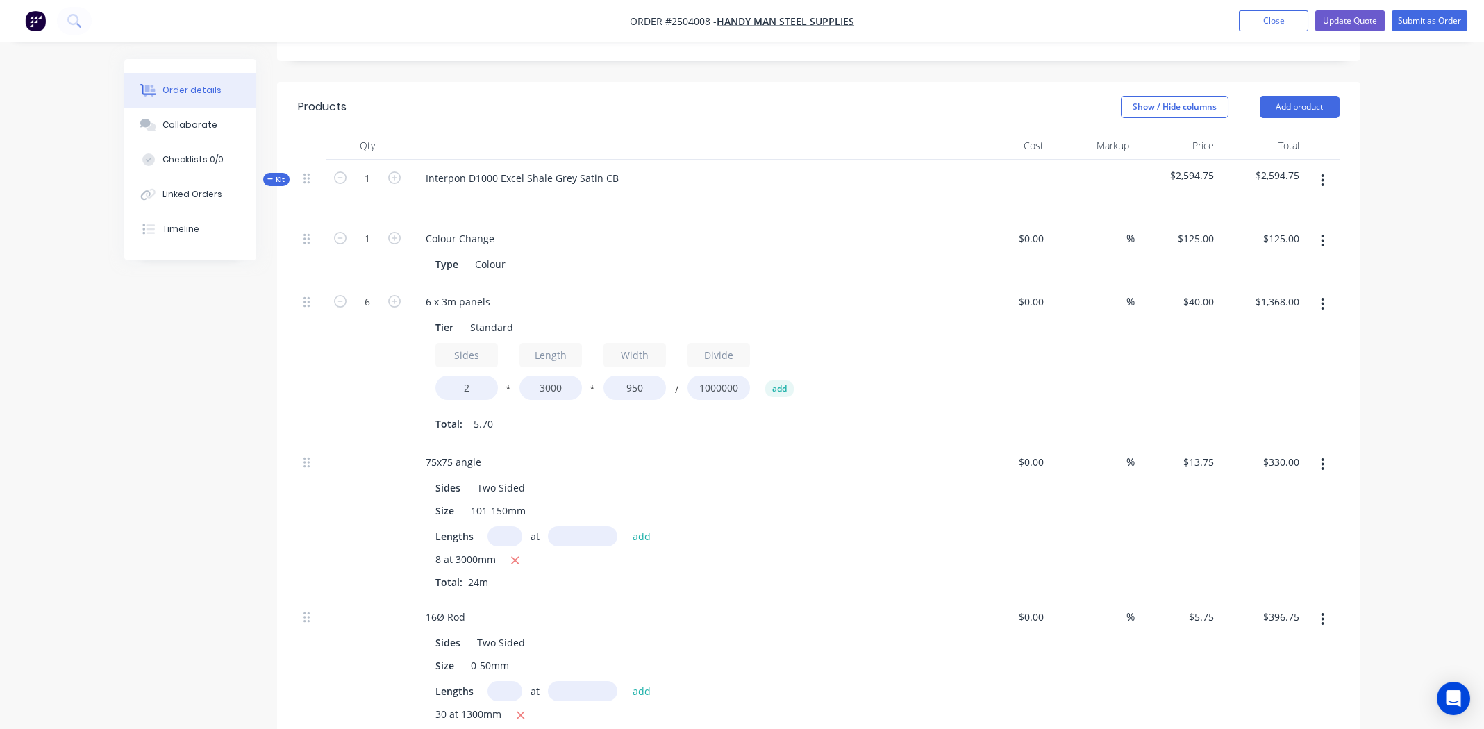
scroll to position [347, 0]
click at [223, 330] on div "Created by Michael Created 03/09/25 Required 03/09/25 Assigned to Add team memb…" at bounding box center [742, 478] width 1236 height 1533
click at [635, 375] on input "950" at bounding box center [635, 387] width 63 height 24
type input "1300"
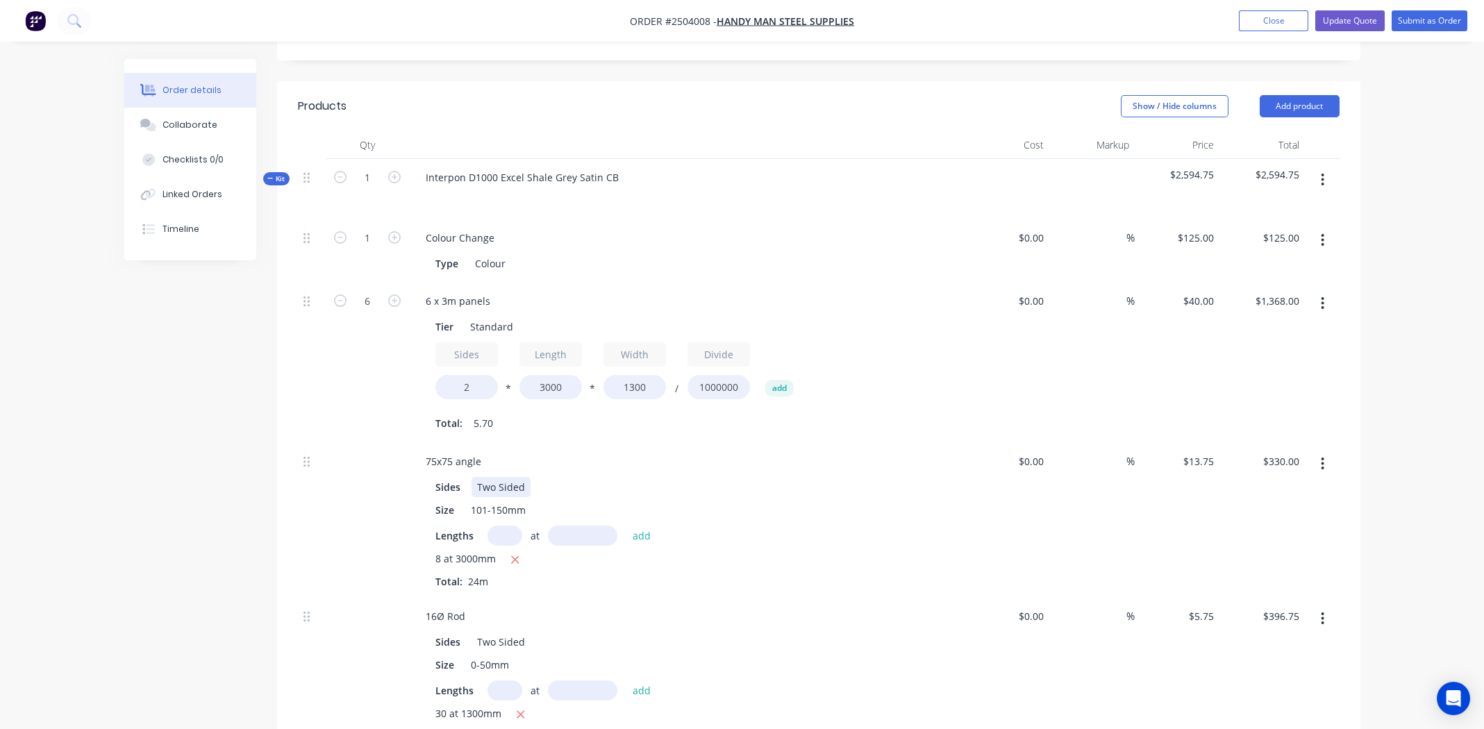
type input "$1,872.00"
click at [776, 477] on div "Sides Two Sided" at bounding box center [684, 487] width 508 height 20
click at [474, 375] on input "2" at bounding box center [466, 387] width 63 height 24
type input "1.5"
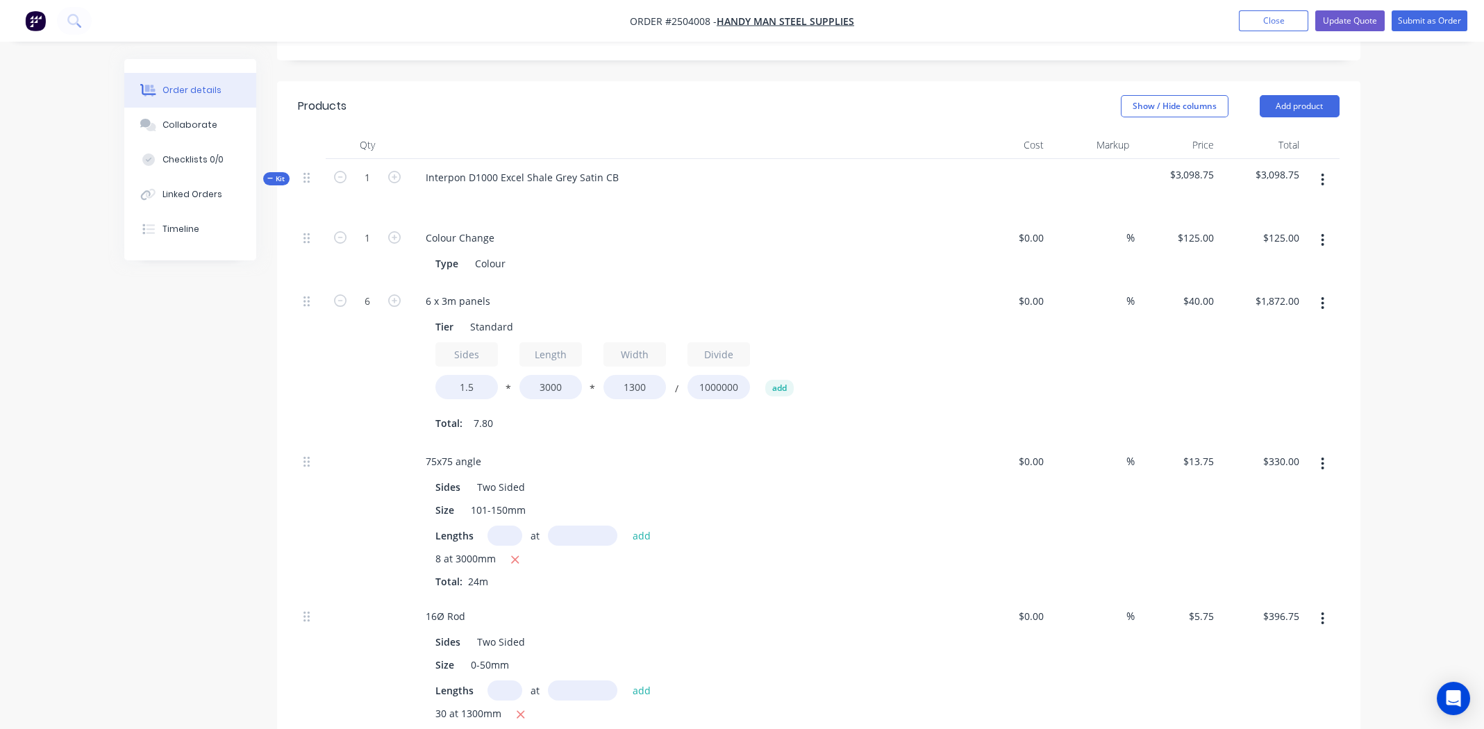
type input "$1,404.00"
click at [982, 369] on div "$0.00 $0.00" at bounding box center [1007, 363] width 85 height 160
click at [1322, 456] on icon "button" at bounding box center [1322, 463] width 3 height 15
click at [1275, 546] on div "Delete" at bounding box center [1273, 556] width 107 height 20
click at [1321, 456] on icon "button" at bounding box center [1322, 463] width 3 height 15
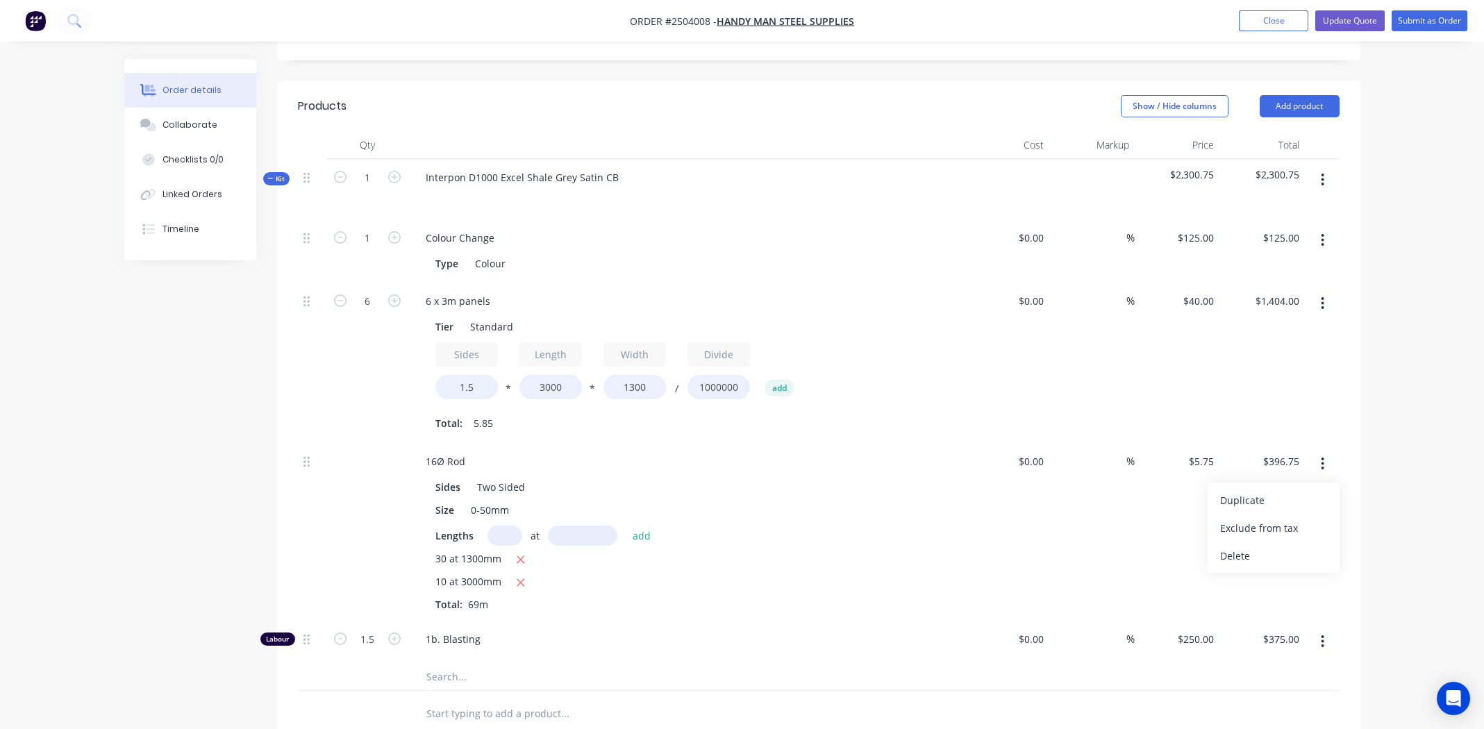
click at [1292, 546] on div "Delete" at bounding box center [1273, 556] width 107 height 20
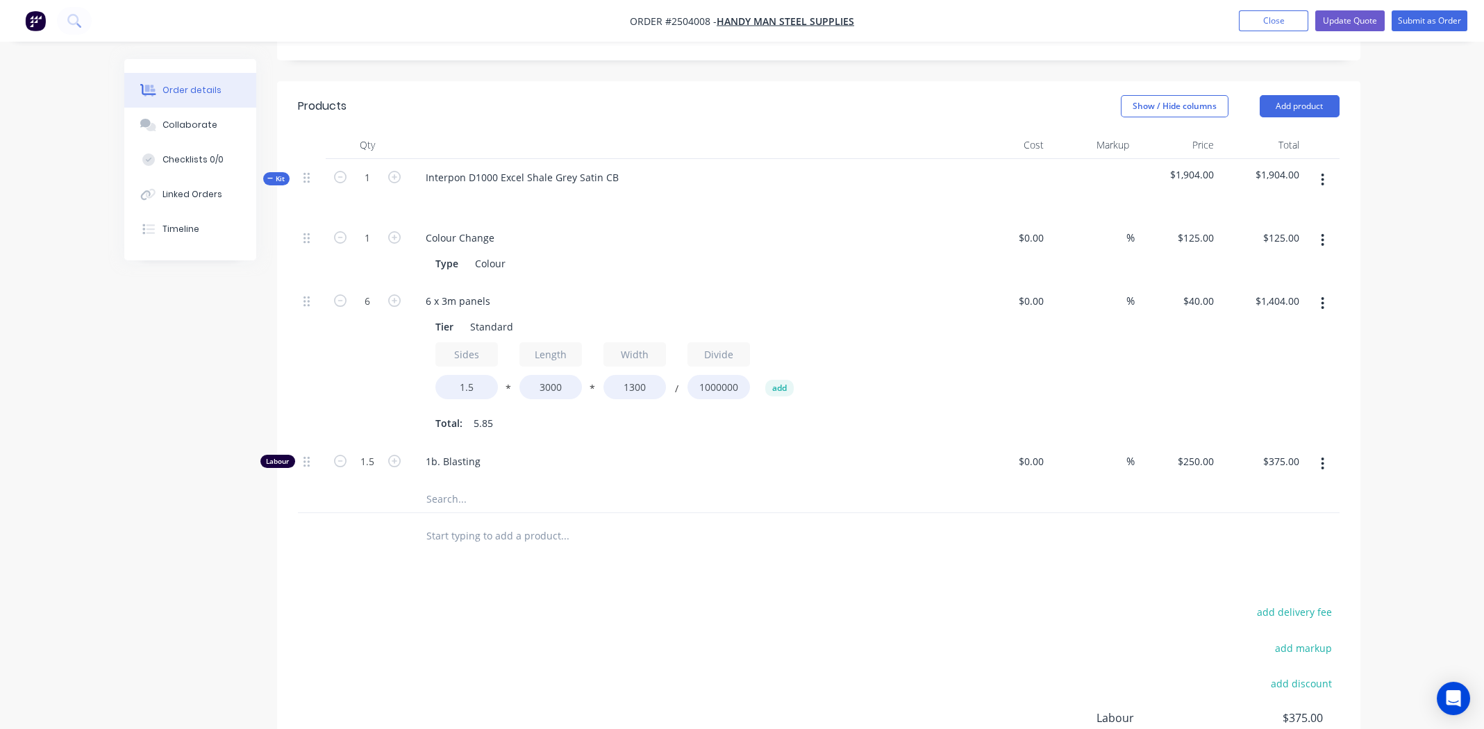
click at [1323, 456] on icon "button" at bounding box center [1322, 463] width 3 height 15
click at [1277, 546] on div "Delete" at bounding box center [1273, 556] width 107 height 20
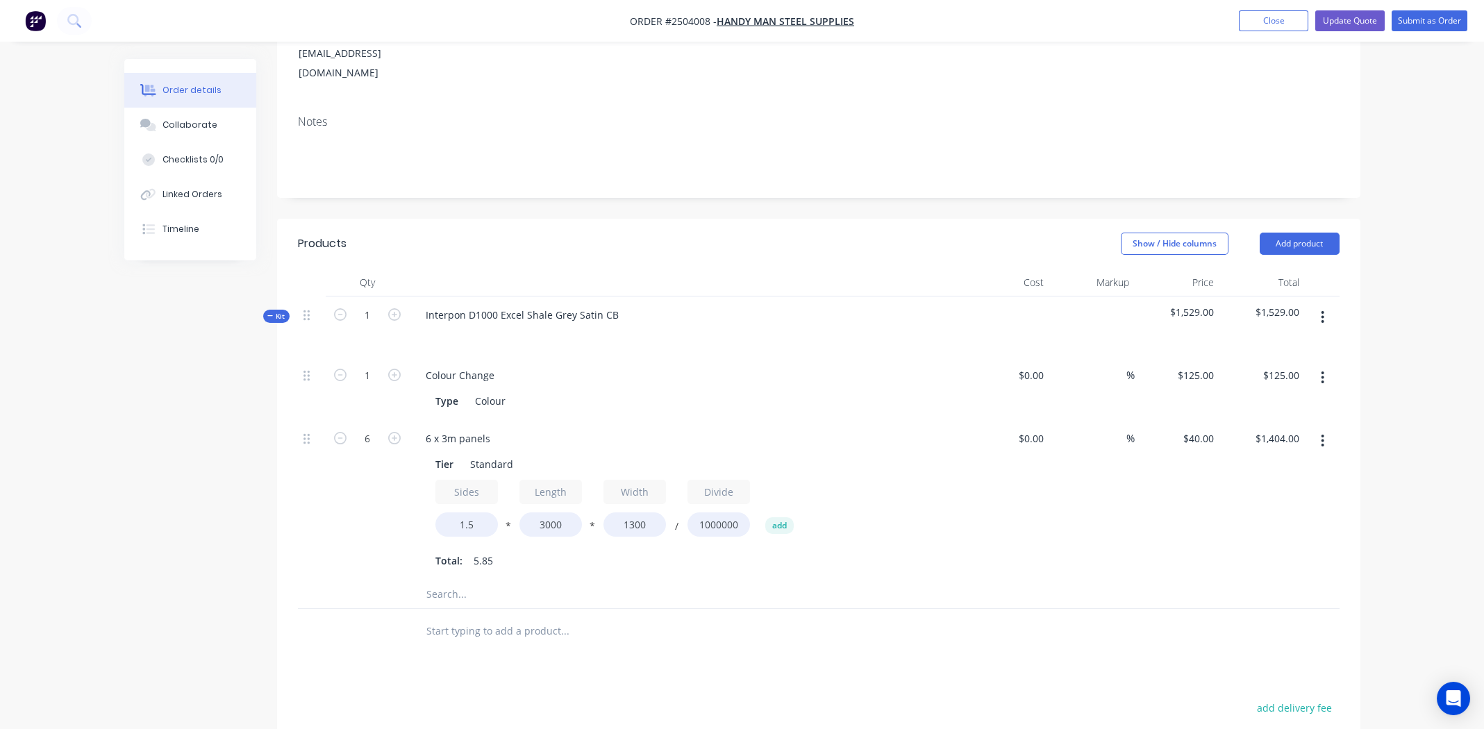
scroll to position [208, 0]
click at [1324, 310] on icon "button" at bounding box center [1322, 317] width 3 height 15
click at [1275, 344] on div "Add product to kit" at bounding box center [1273, 354] width 107 height 20
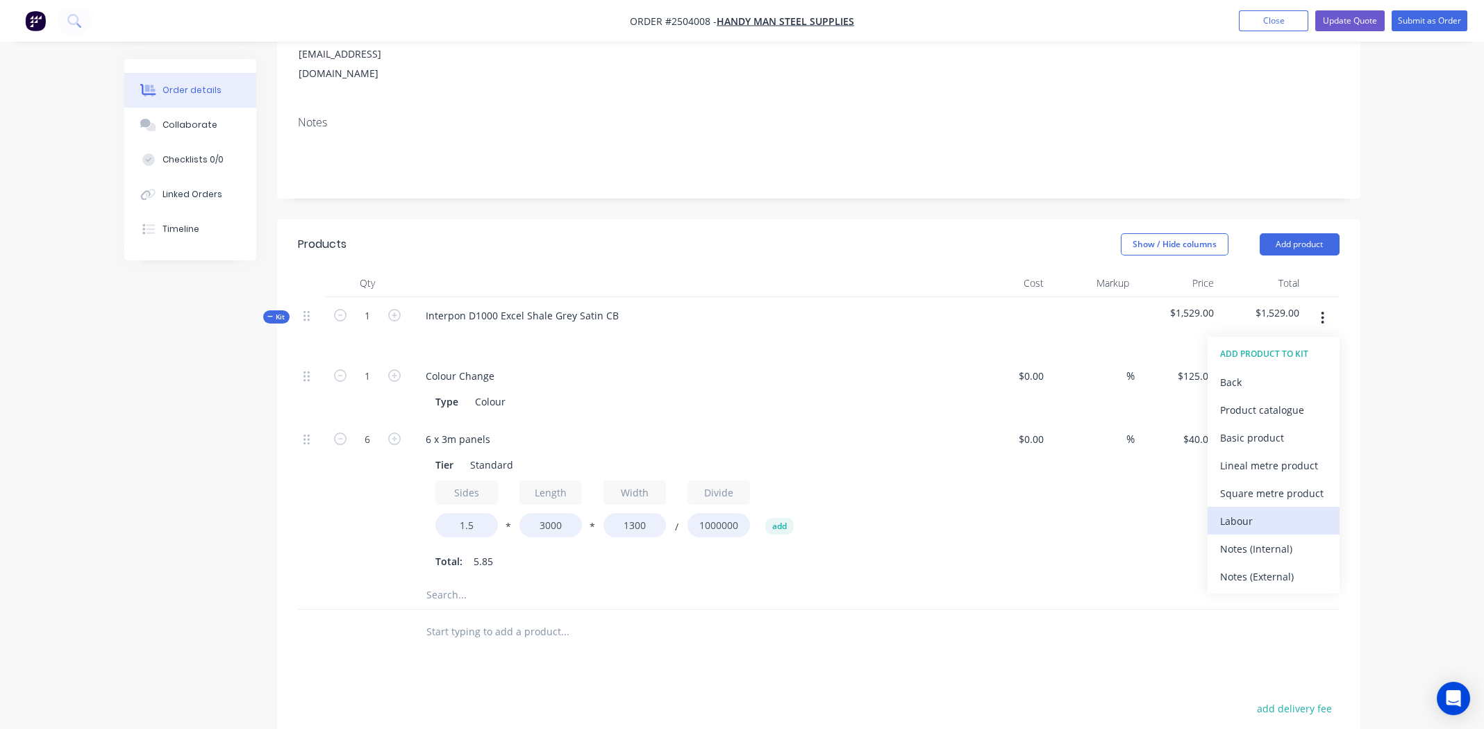
click at [1242, 511] on div "Labour" at bounding box center [1273, 521] width 107 height 20
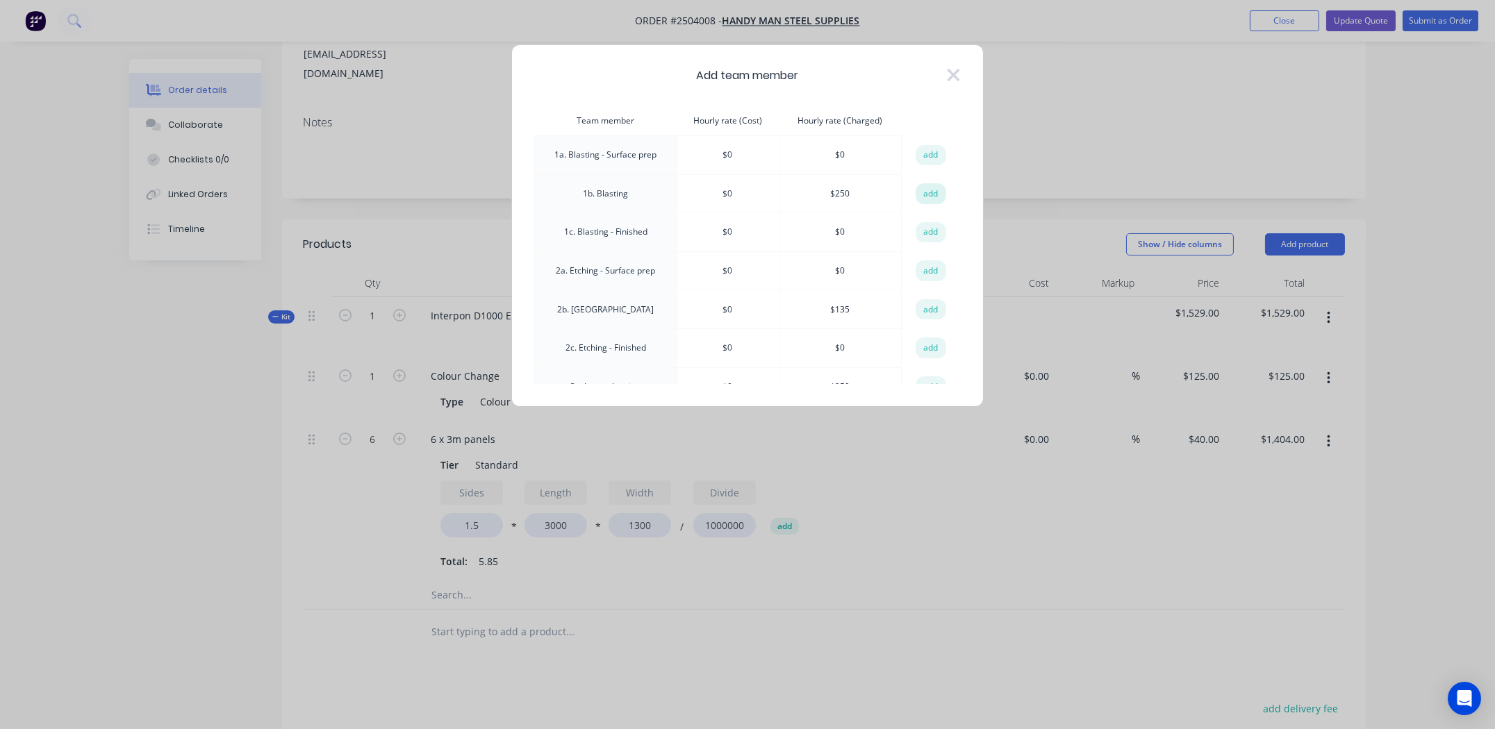
click at [921, 190] on button "add" at bounding box center [930, 193] width 31 height 21
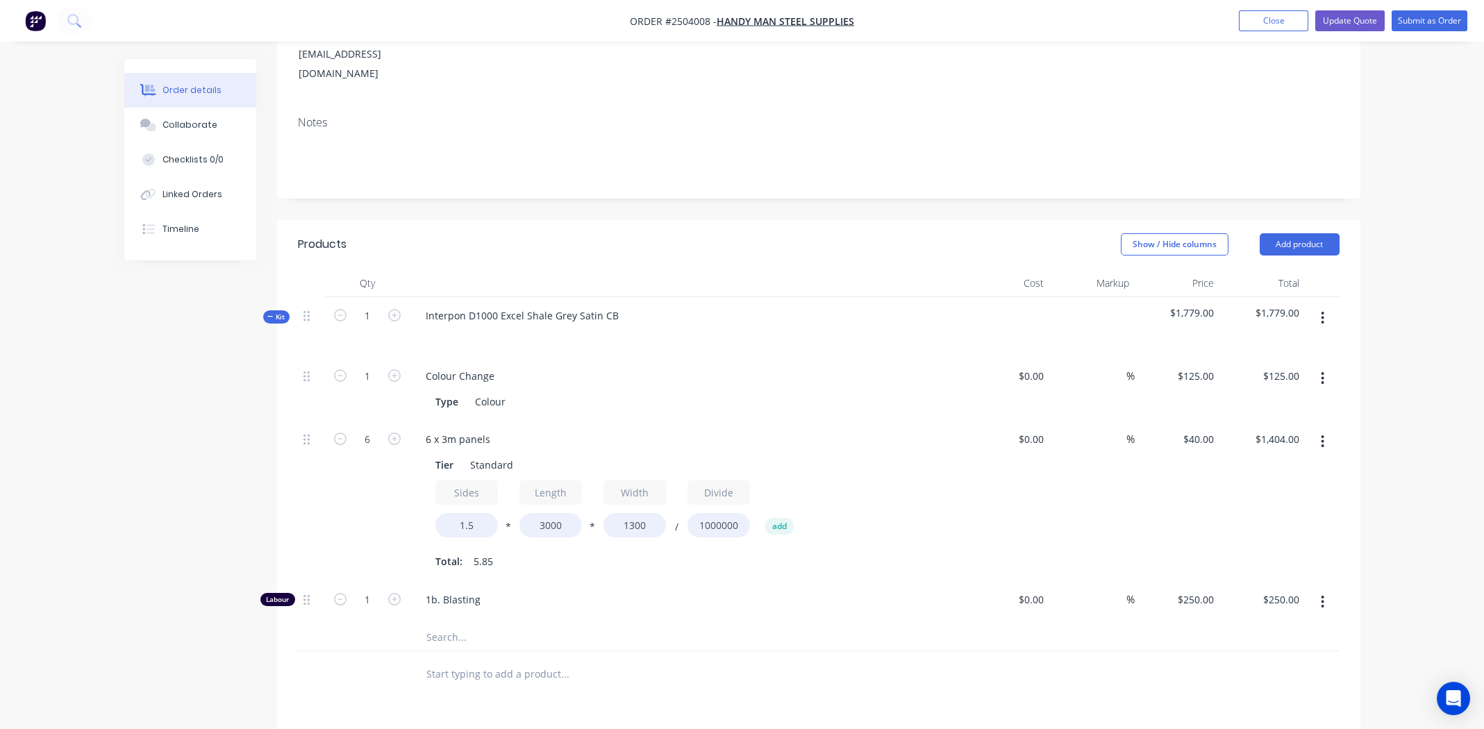
scroll to position [347, 0]
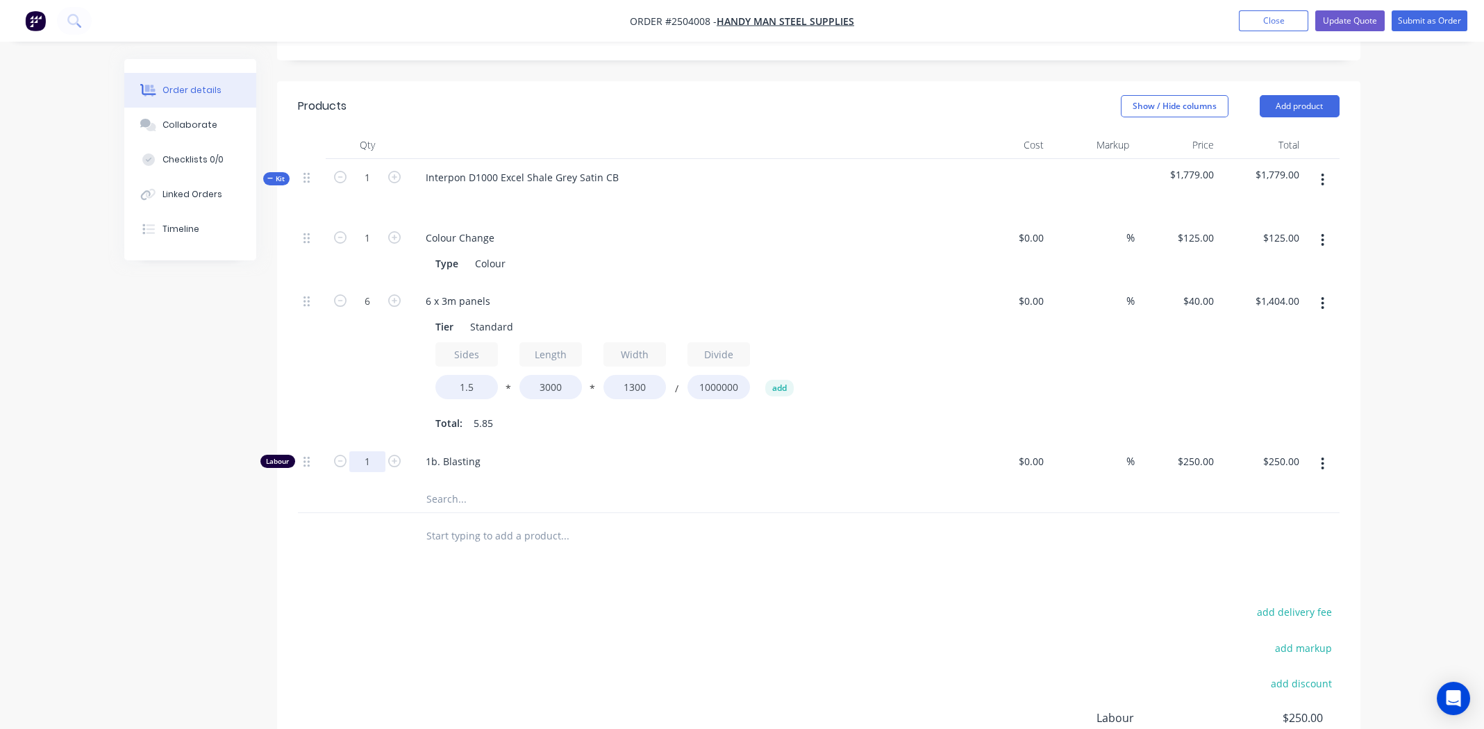
click at [362, 249] on input "1" at bounding box center [367, 238] width 36 height 21
type input "1.5"
type input "$375.00"
click at [608, 485] on input "text" at bounding box center [565, 499] width 278 height 28
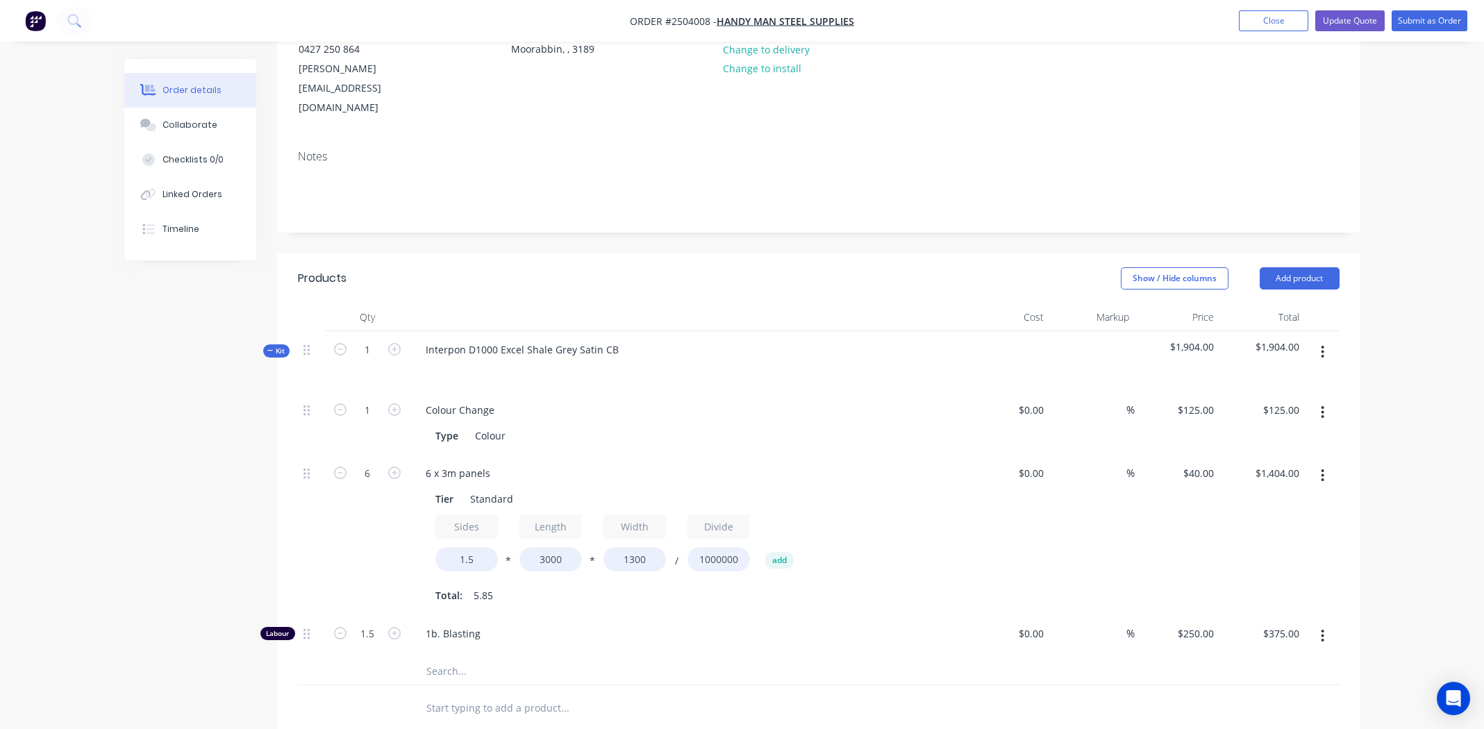
scroll to position [142, 0]
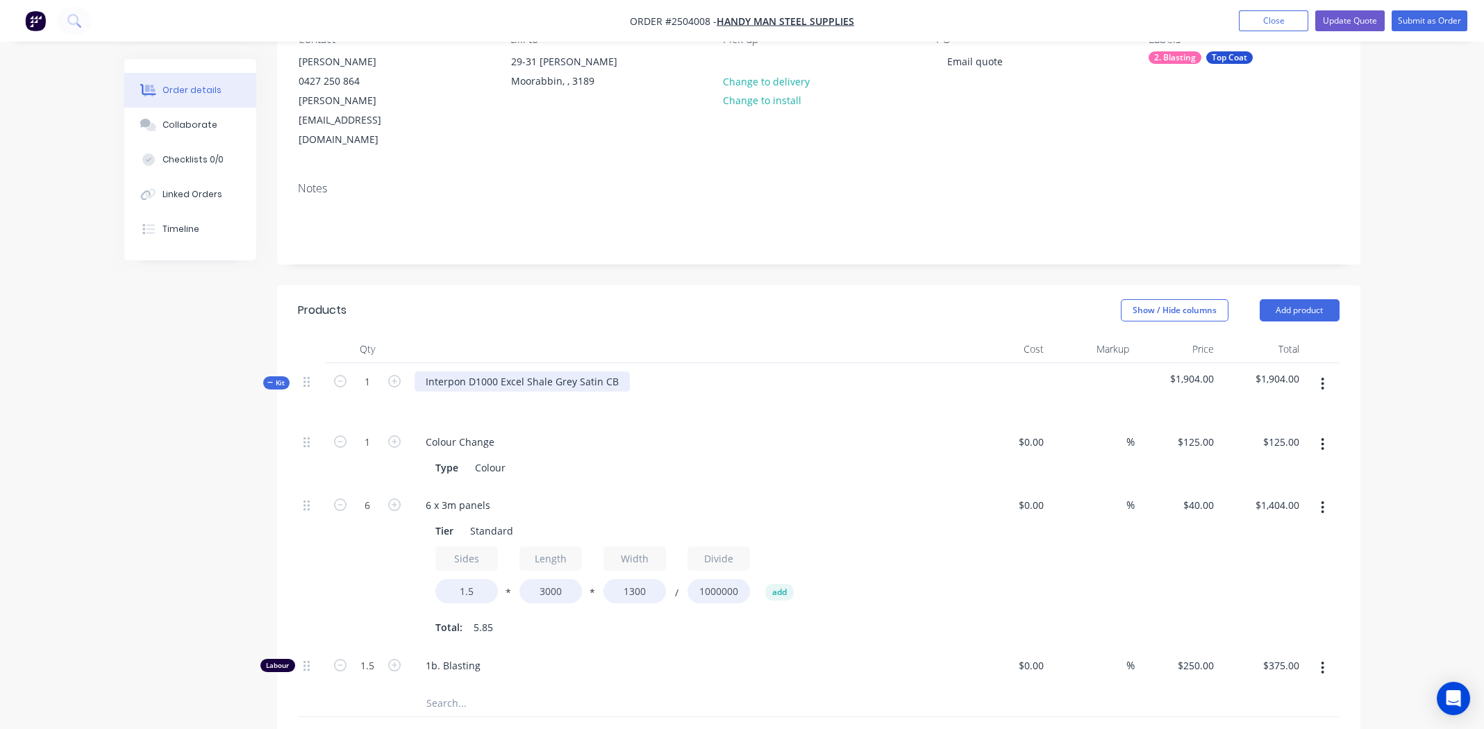
click at [517, 372] on div "Interpon D1000 Excel Shale Grey Satin CB" at bounding box center [522, 382] width 215 height 20
click at [519, 372] on div "Interpon D1000 Excel Shale Grey Satin CB" at bounding box center [522, 382] width 215 height 20
copy div "Interpon D1000 Excel Shale Grey Satin CB"
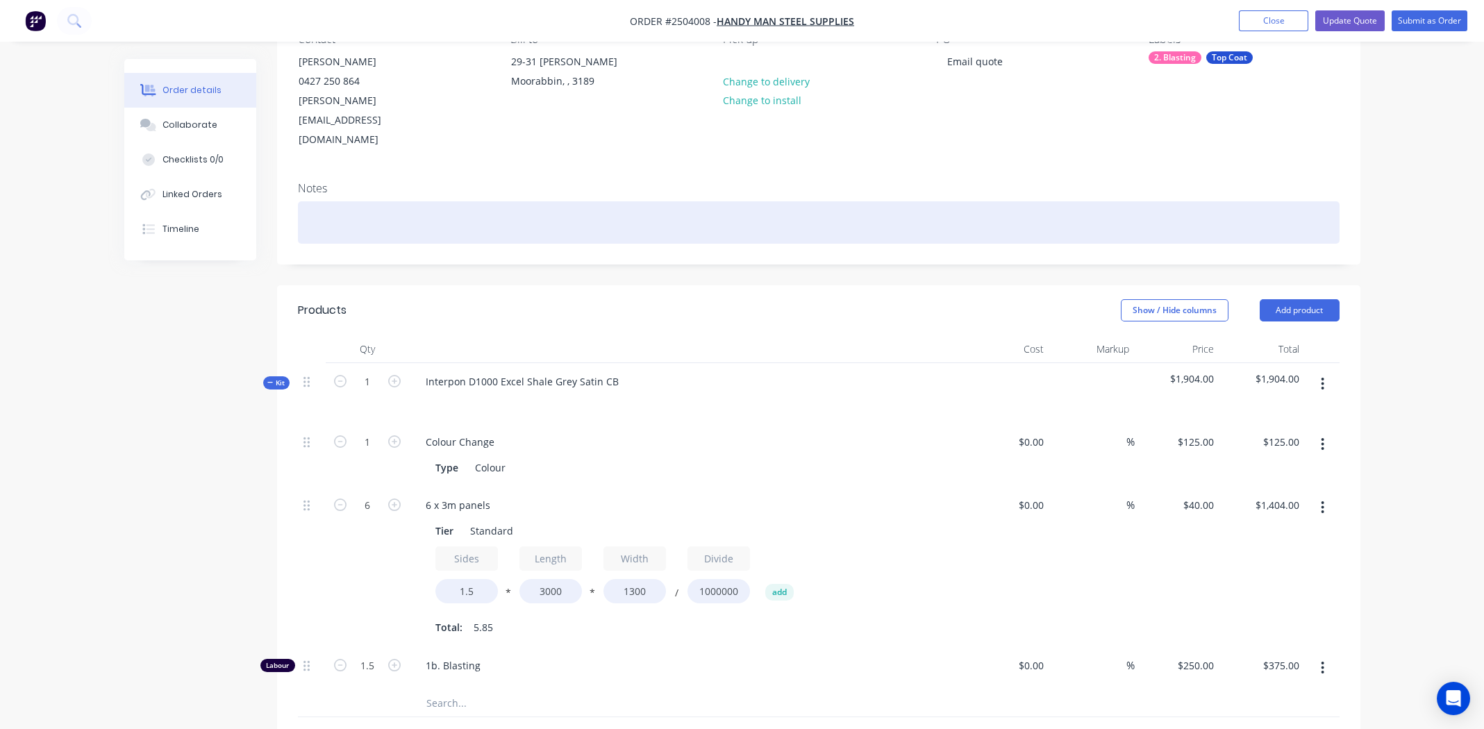
click at [374, 201] on div at bounding box center [819, 222] width 1042 height 42
paste div
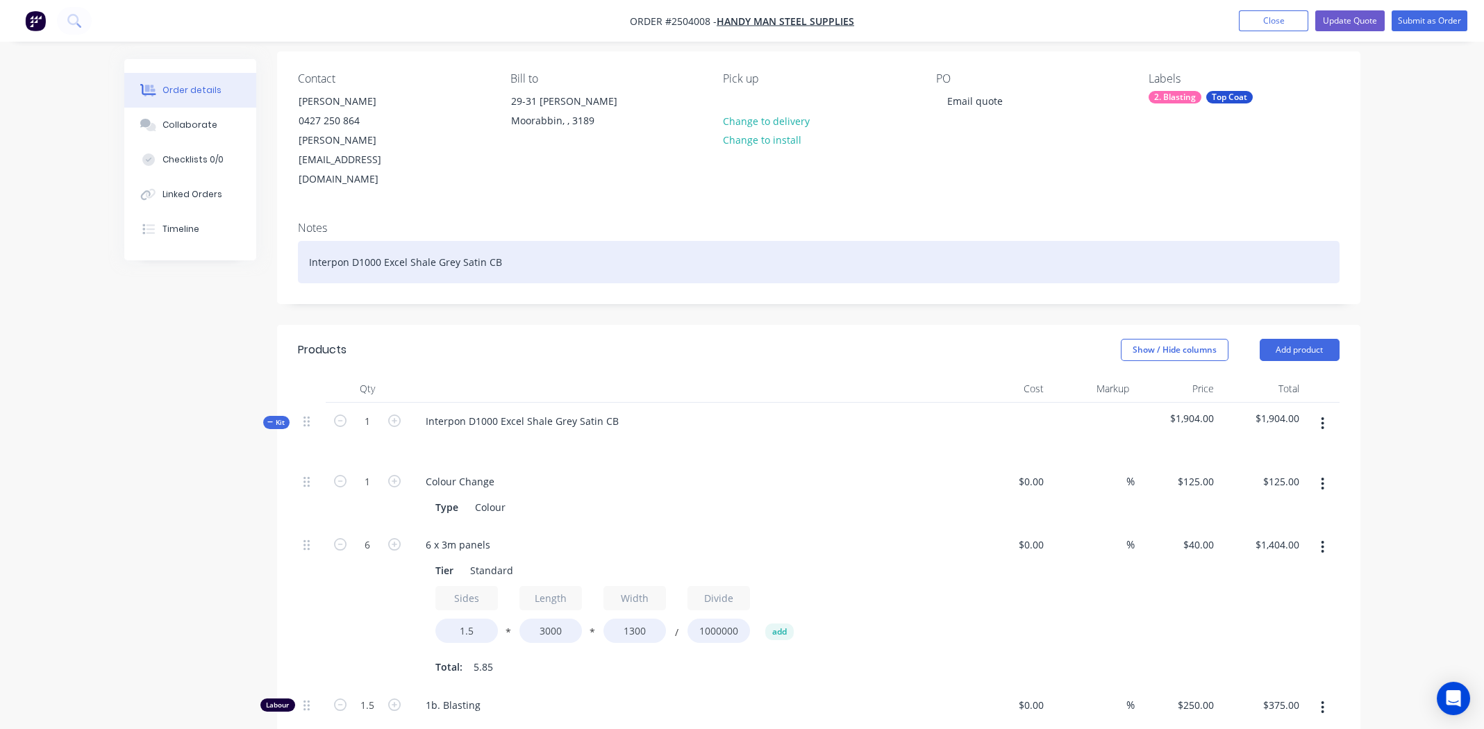
scroll to position [138, 0]
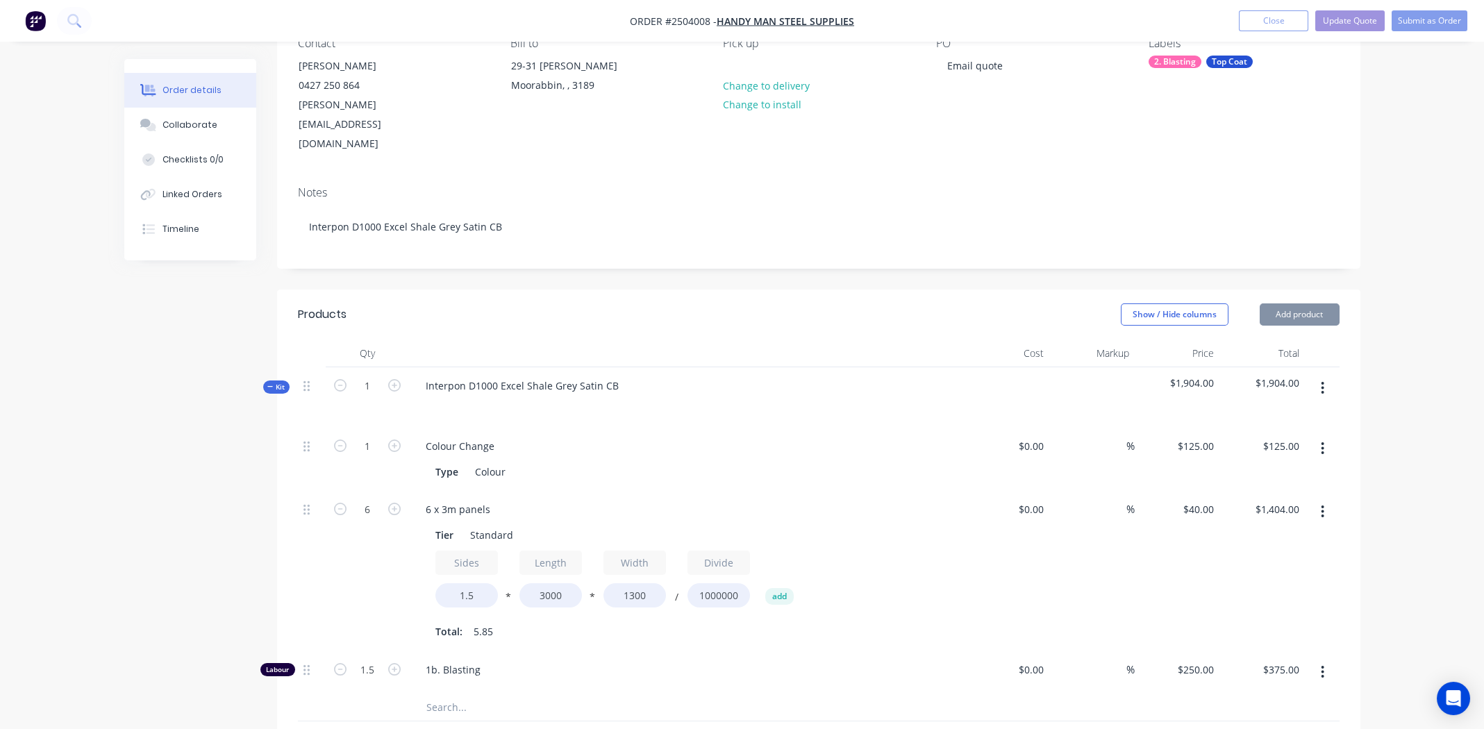
click at [798, 428] on div "Colour Change Type Colour" at bounding box center [687, 459] width 556 height 63
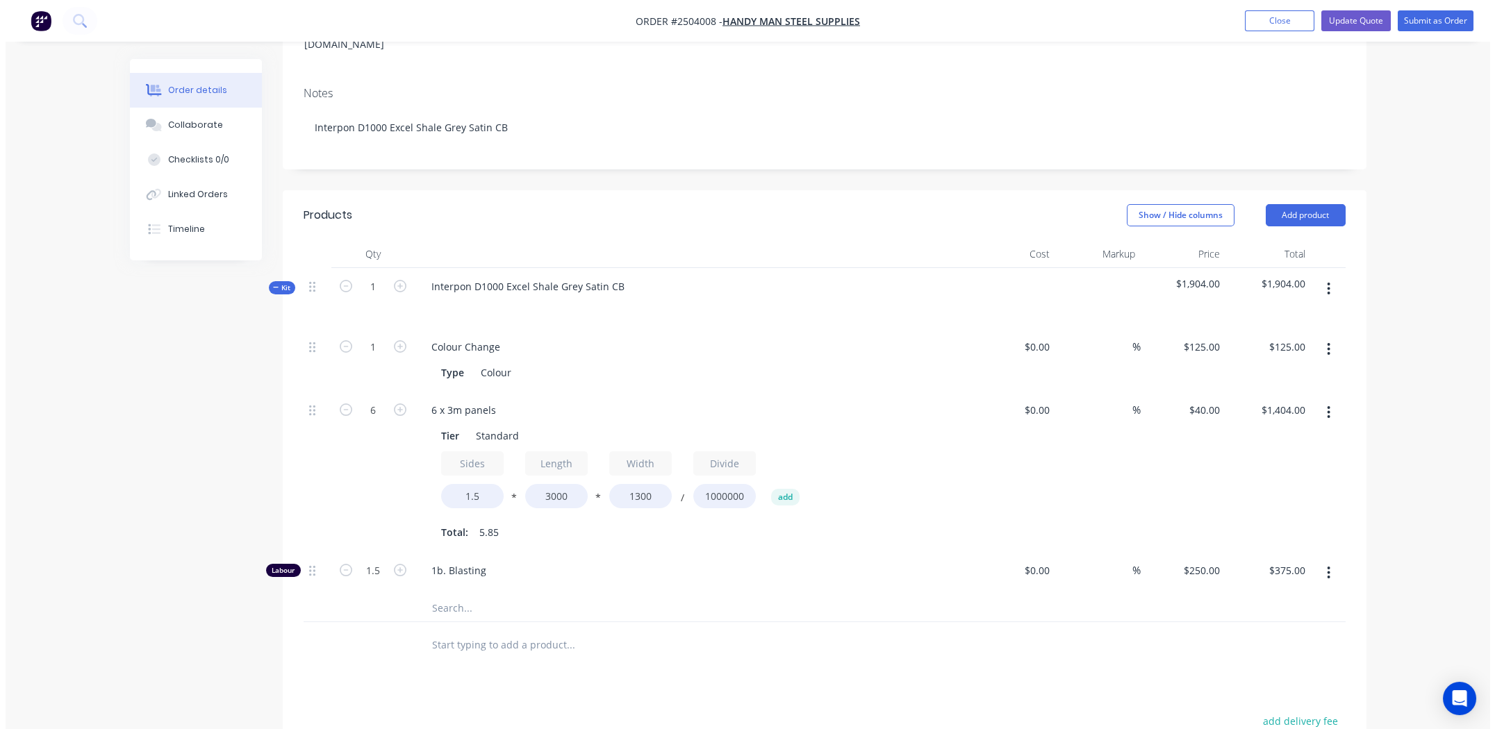
scroll to position [277, 0]
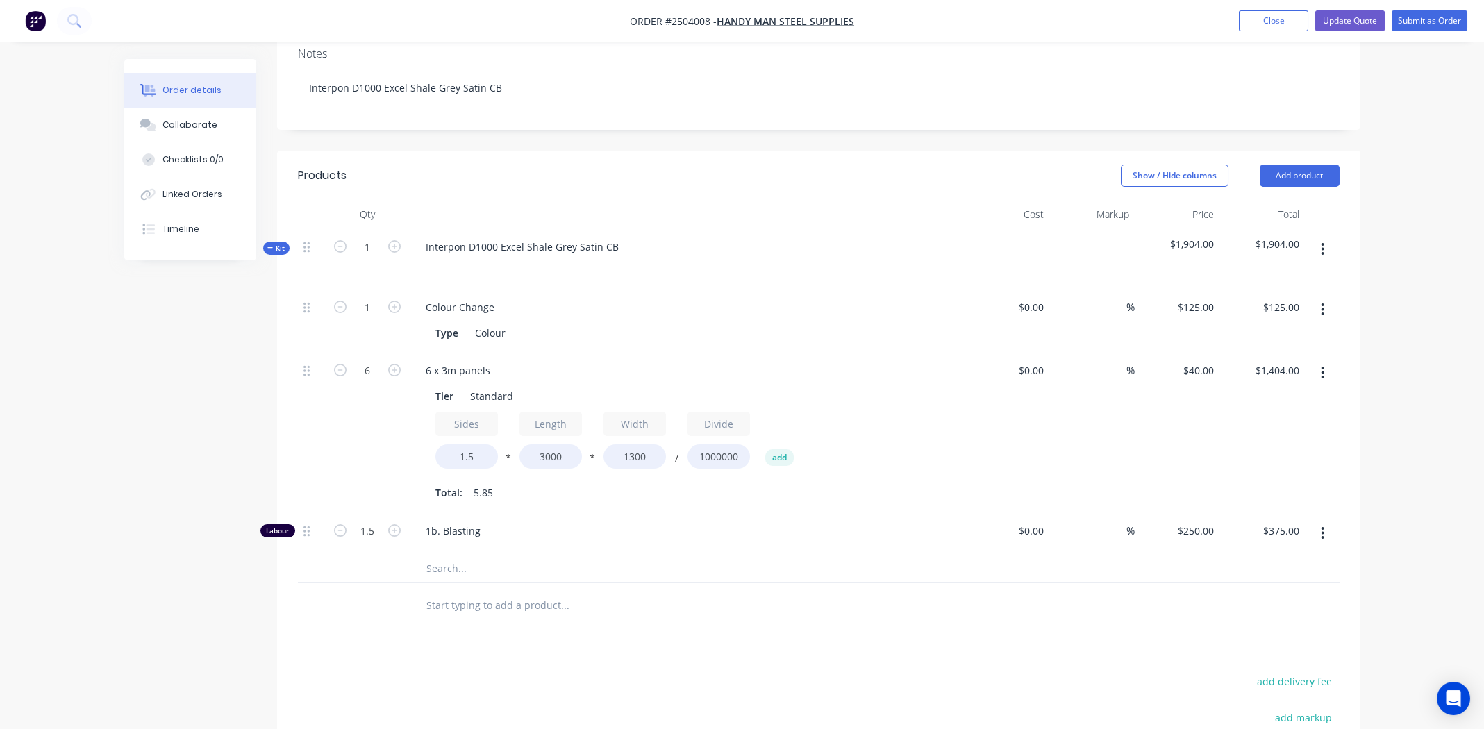
click at [1322, 242] on icon "button" at bounding box center [1322, 249] width 3 height 15
click at [1263, 276] on div "Add product to kit" at bounding box center [1273, 286] width 107 height 20
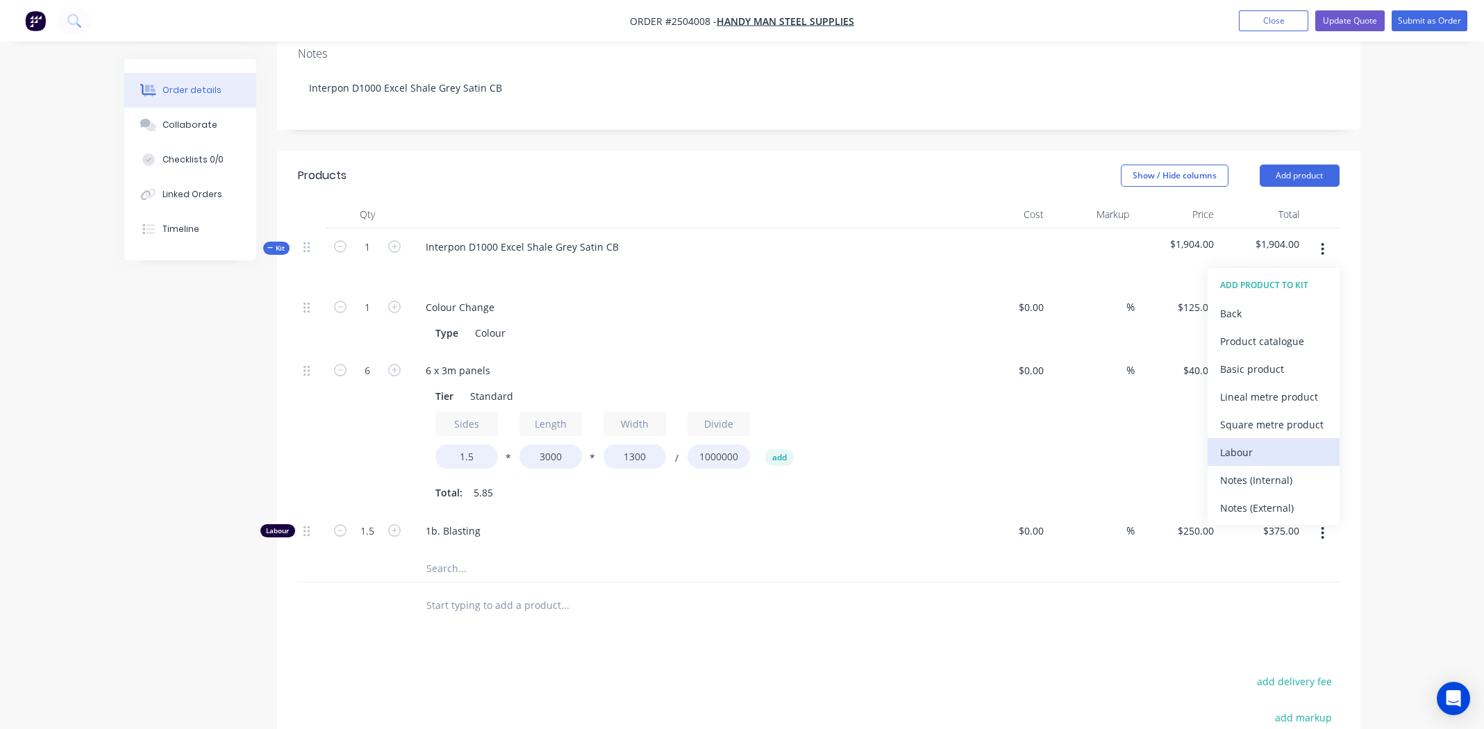
click at [1231, 442] on div "Labour" at bounding box center [1273, 452] width 107 height 20
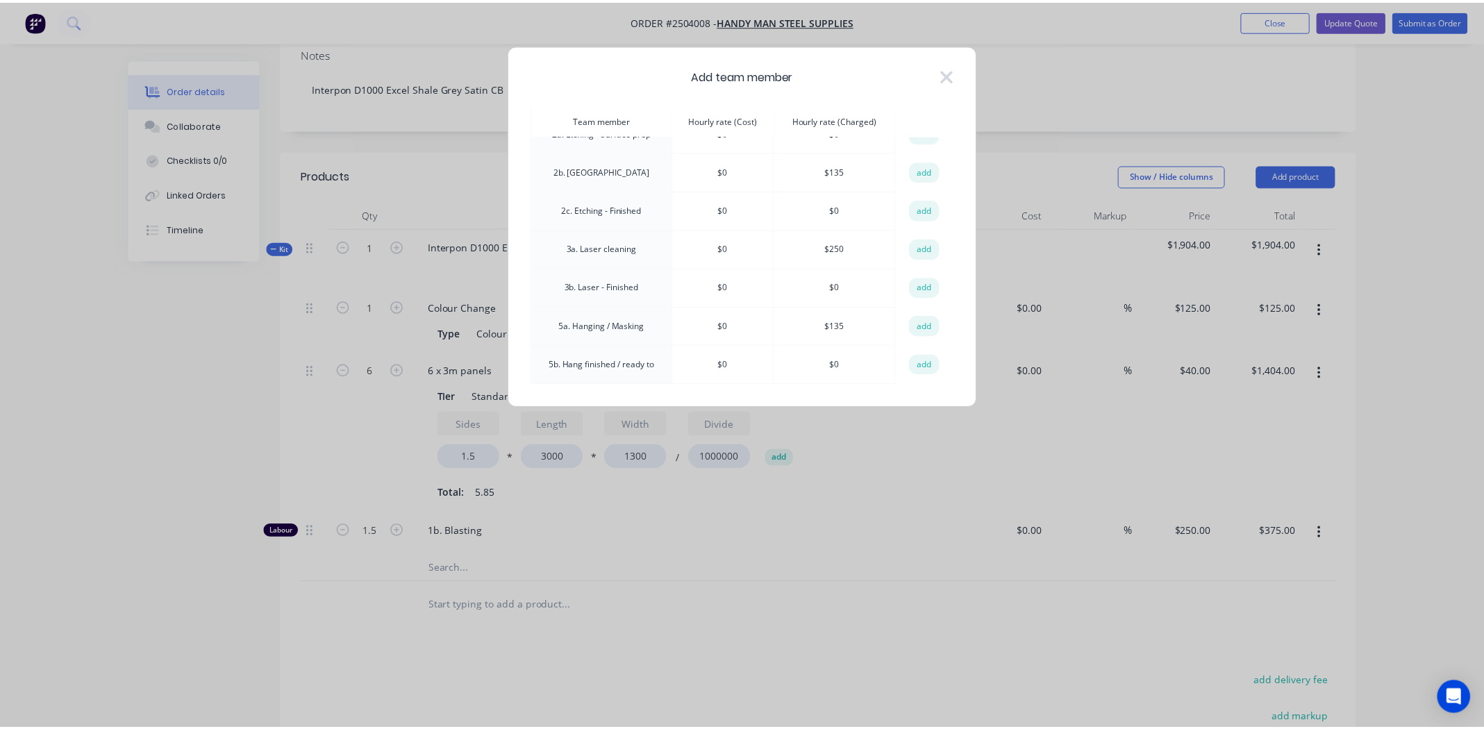
scroll to position [208, 0]
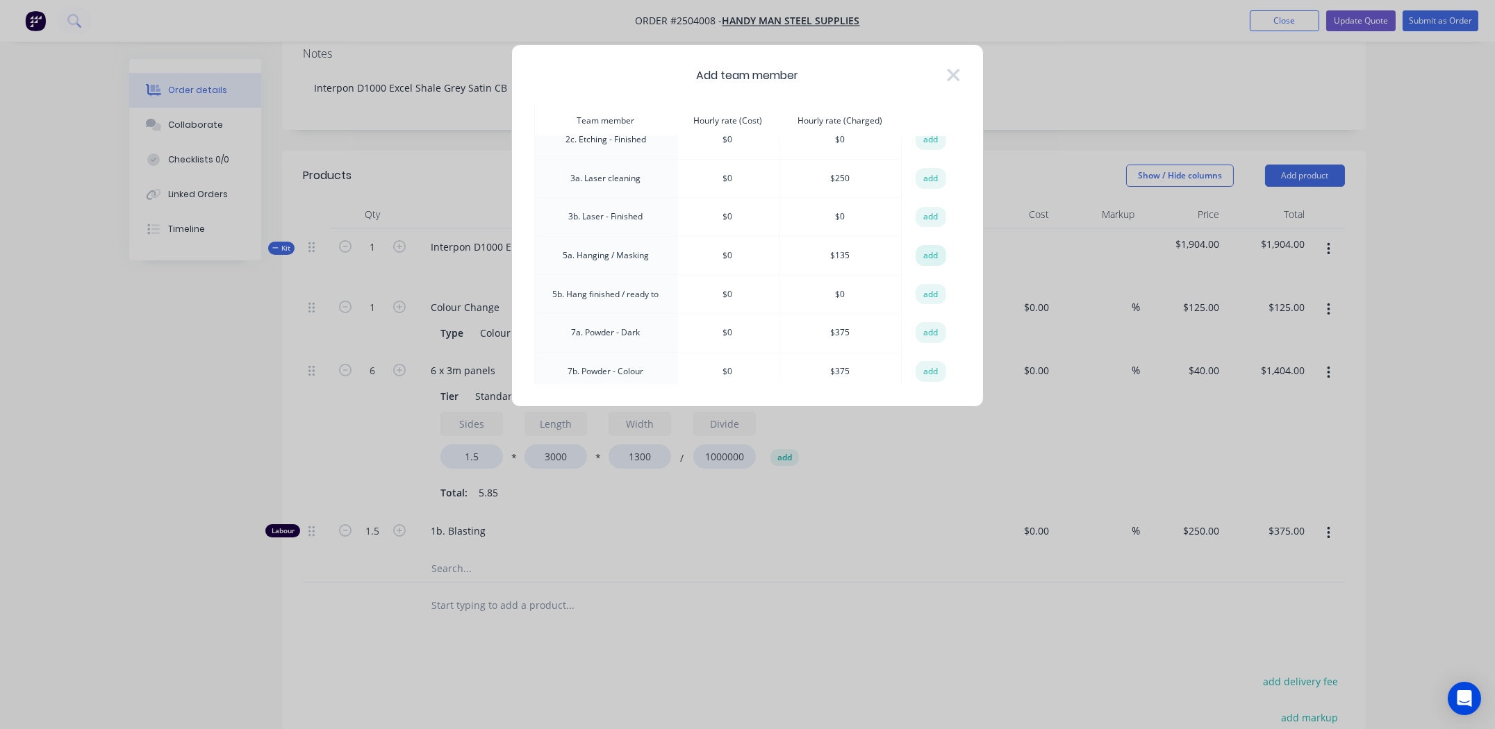
click at [924, 252] on button "add" at bounding box center [930, 255] width 31 height 21
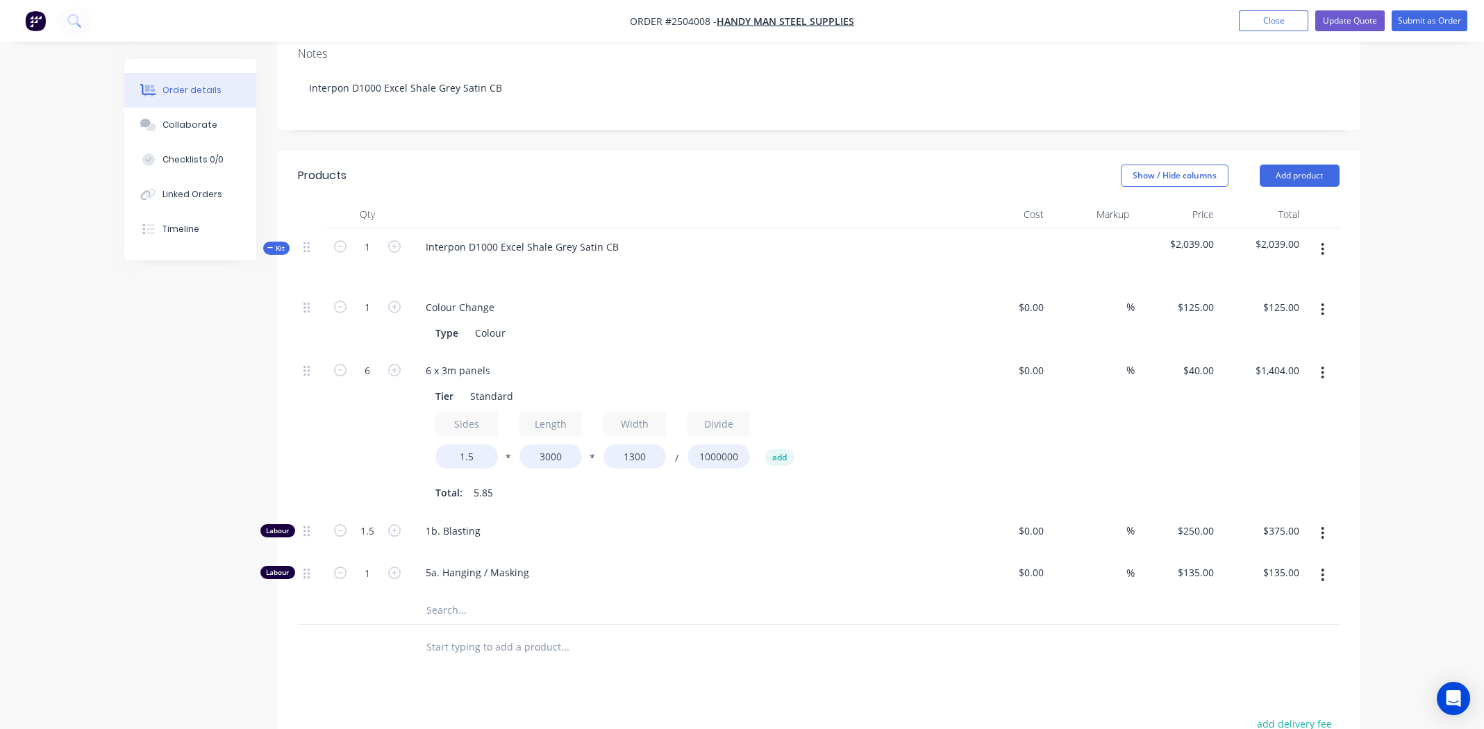
click at [342, 631] on div "Products Show / Hide columns Add product Qty Cost Markup Price Total Kit 1 Inte…" at bounding box center [818, 577] width 1083 height 853
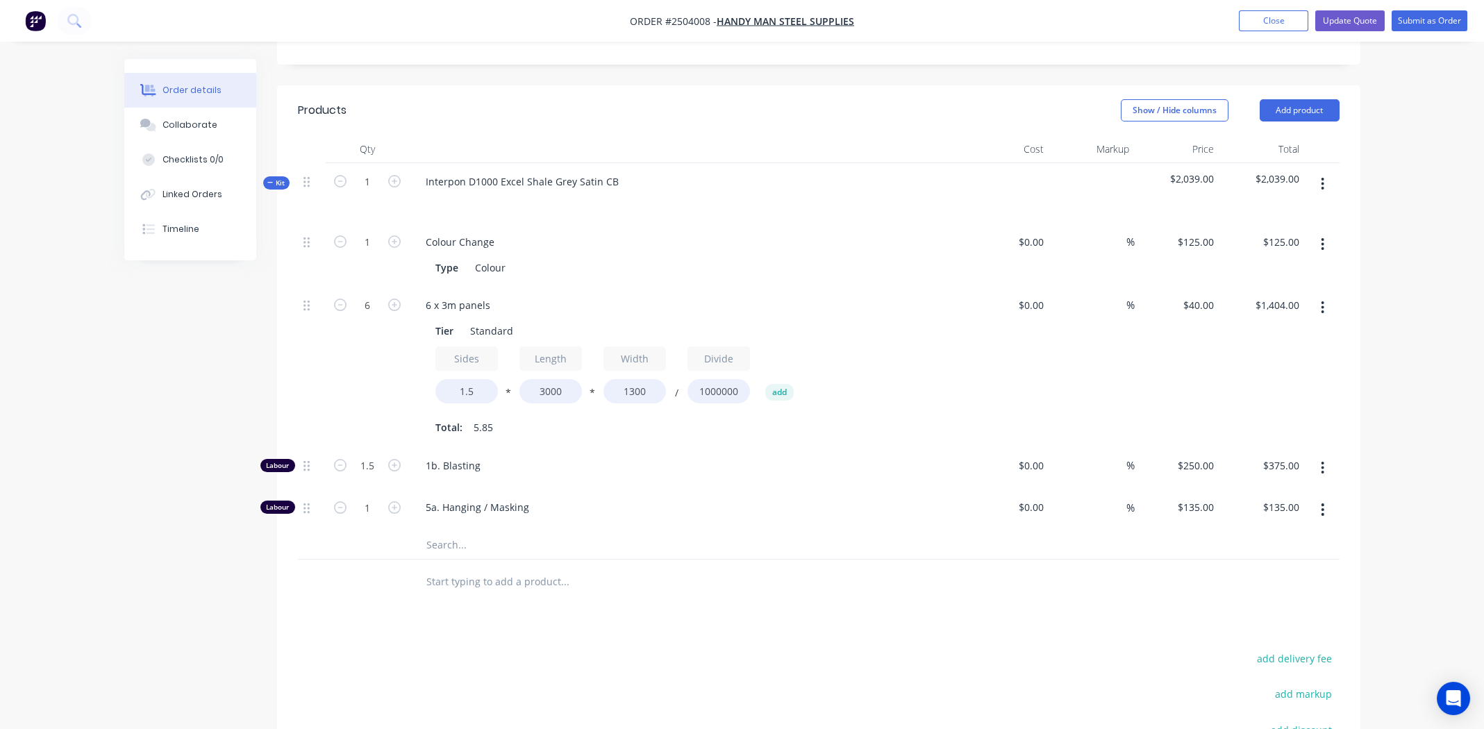
scroll to position [531, 0]
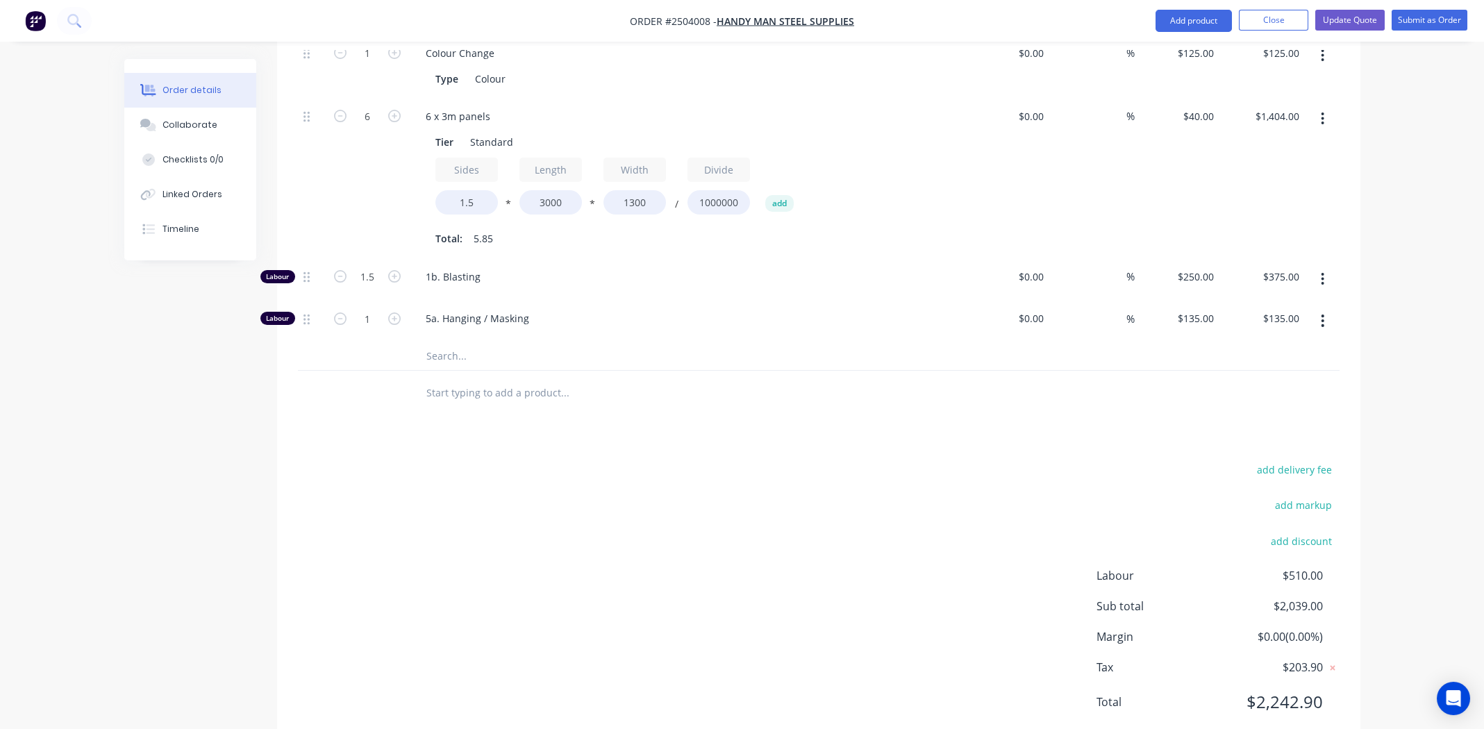
click at [749, 379] on div at bounding box center [623, 393] width 417 height 28
click at [385, 371] on div at bounding box center [367, 393] width 83 height 45
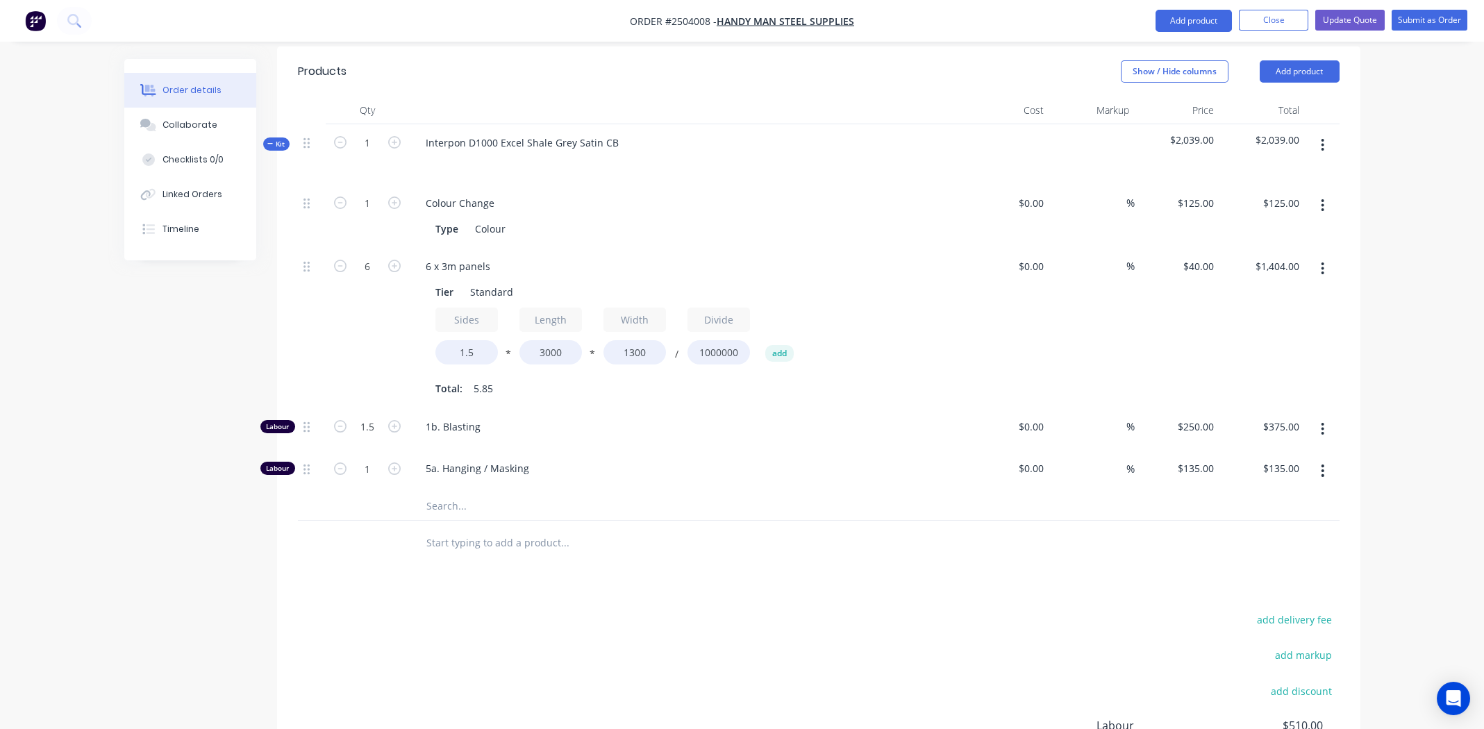
scroll to position [0, 0]
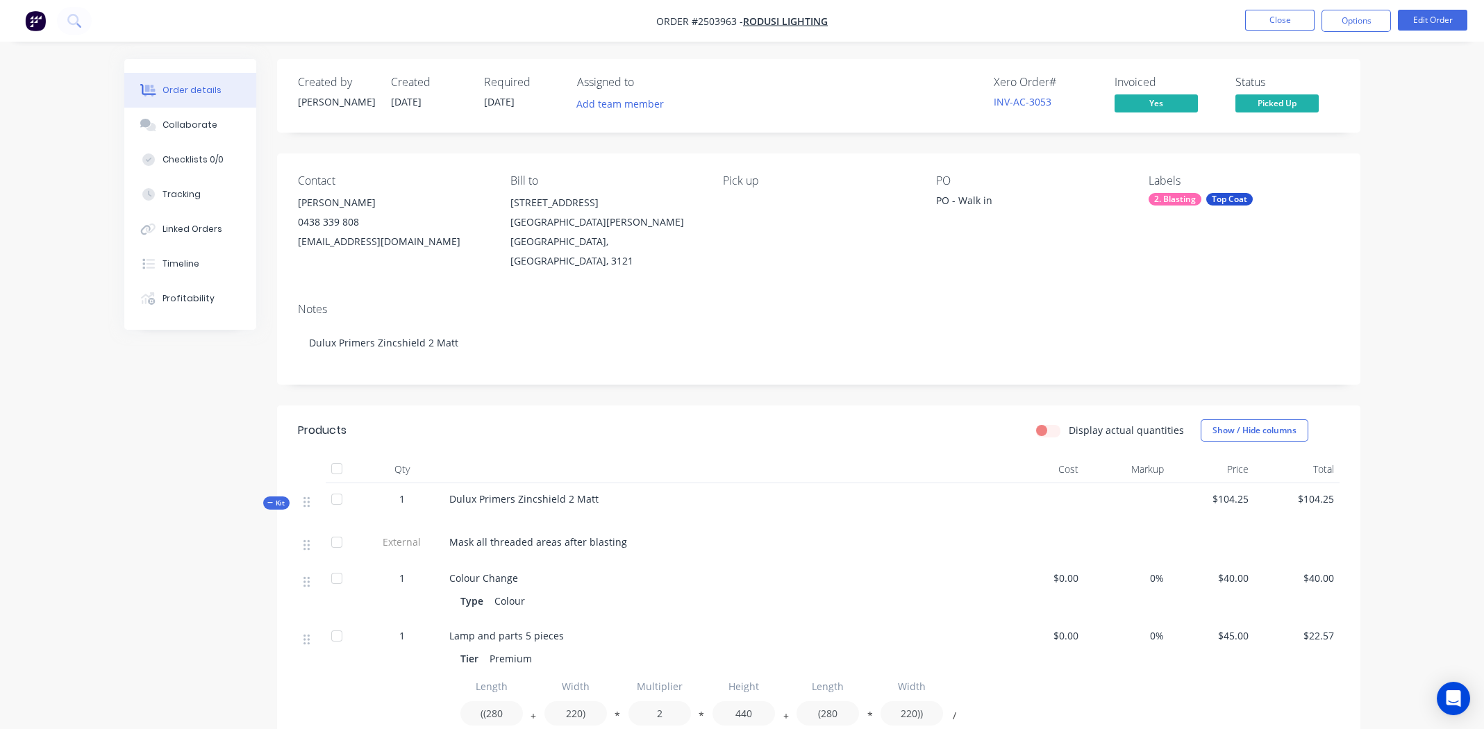
click at [899, 253] on div "Contact [PERSON_NAME] [PHONE_NUMBER] [EMAIL_ADDRESS][DOMAIN_NAME] Bill to [STRE…" at bounding box center [818, 222] width 1083 height 138
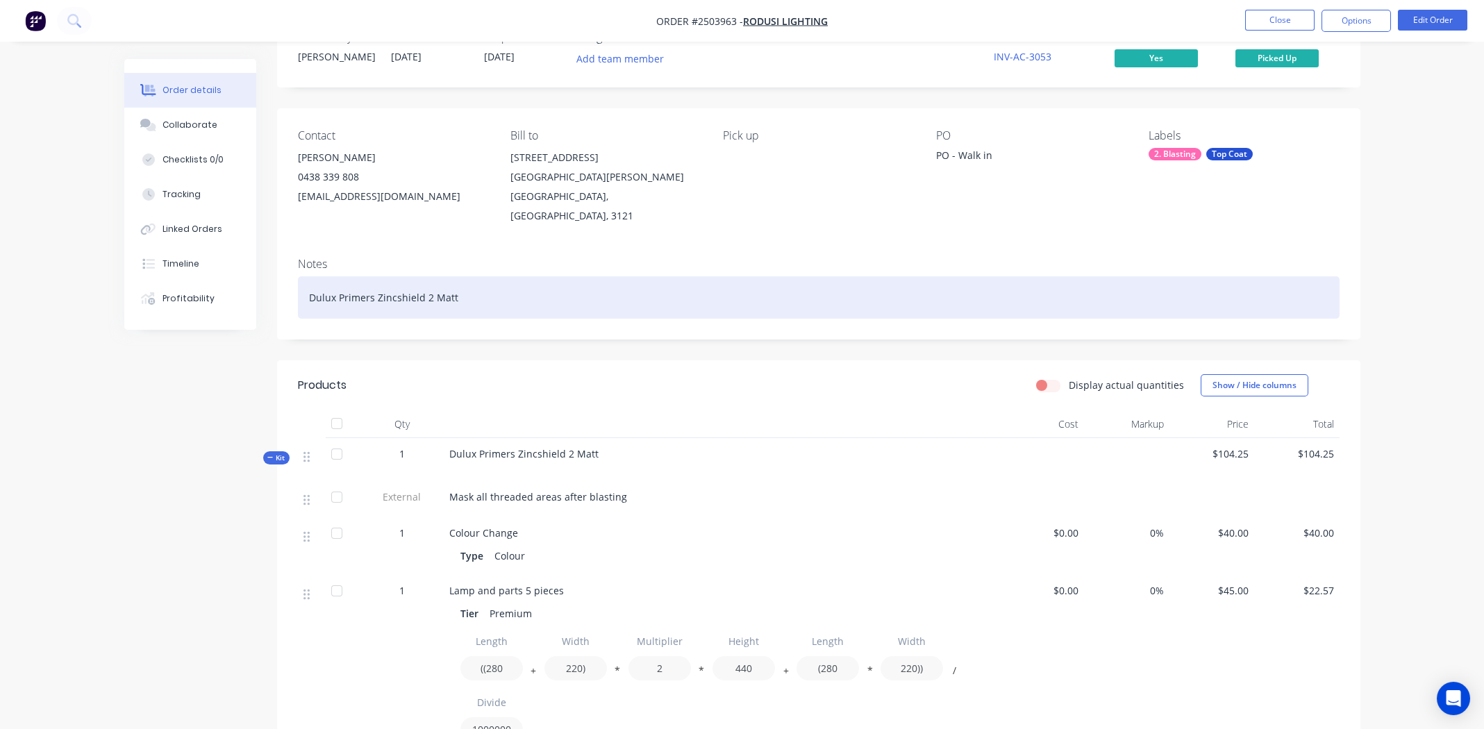
scroll to position [69, 0]
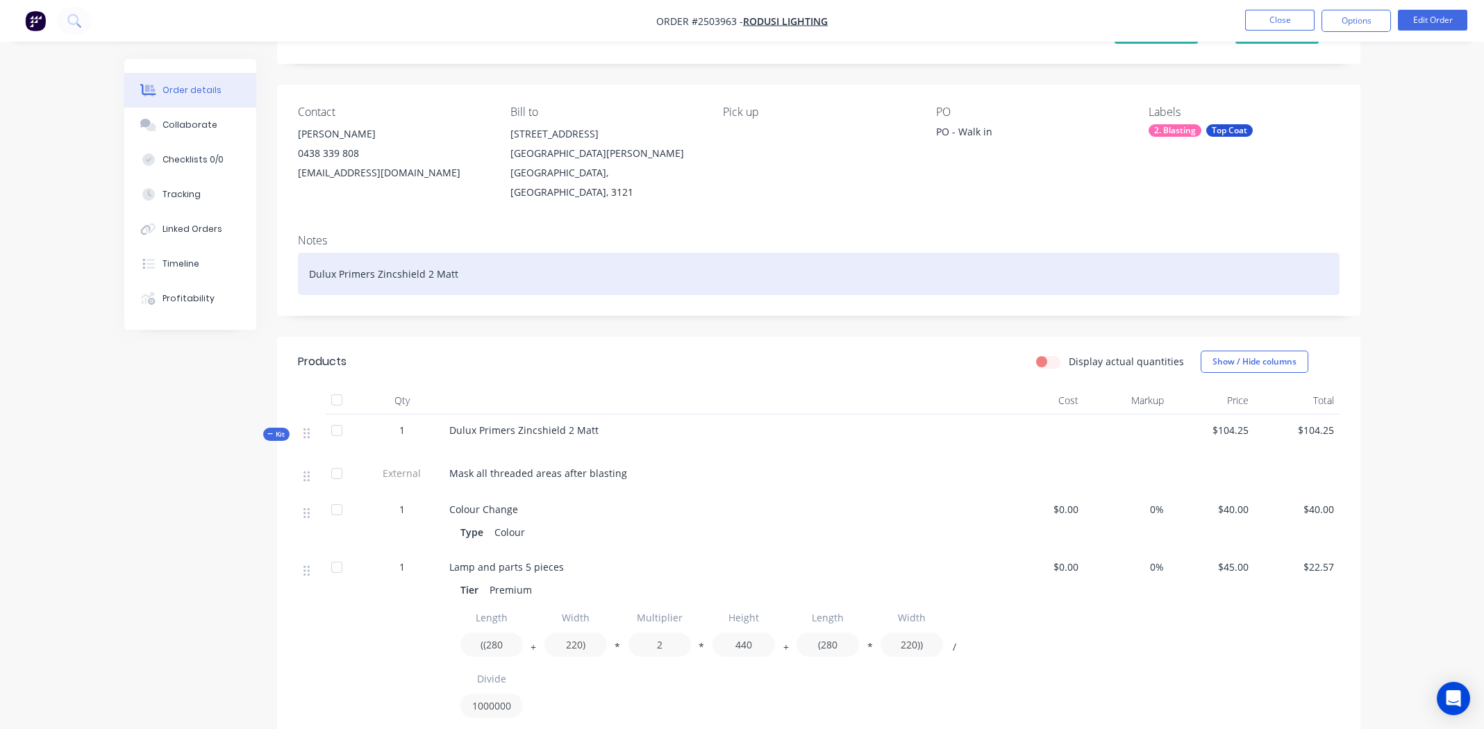
click at [488, 261] on div "Dulux Primers Zincshield 2 Matt" at bounding box center [819, 274] width 1042 height 42
click at [534, 262] on div "Dulux Primers Zincshield 2 Matt" at bounding box center [819, 274] width 1042 height 42
click at [481, 256] on div "Dulux Primers Zincshield 2 Matt" at bounding box center [819, 274] width 1042 height 42
click at [484, 263] on div "Dulux Primers Zincshield 2 Matt" at bounding box center [819, 274] width 1042 height 42
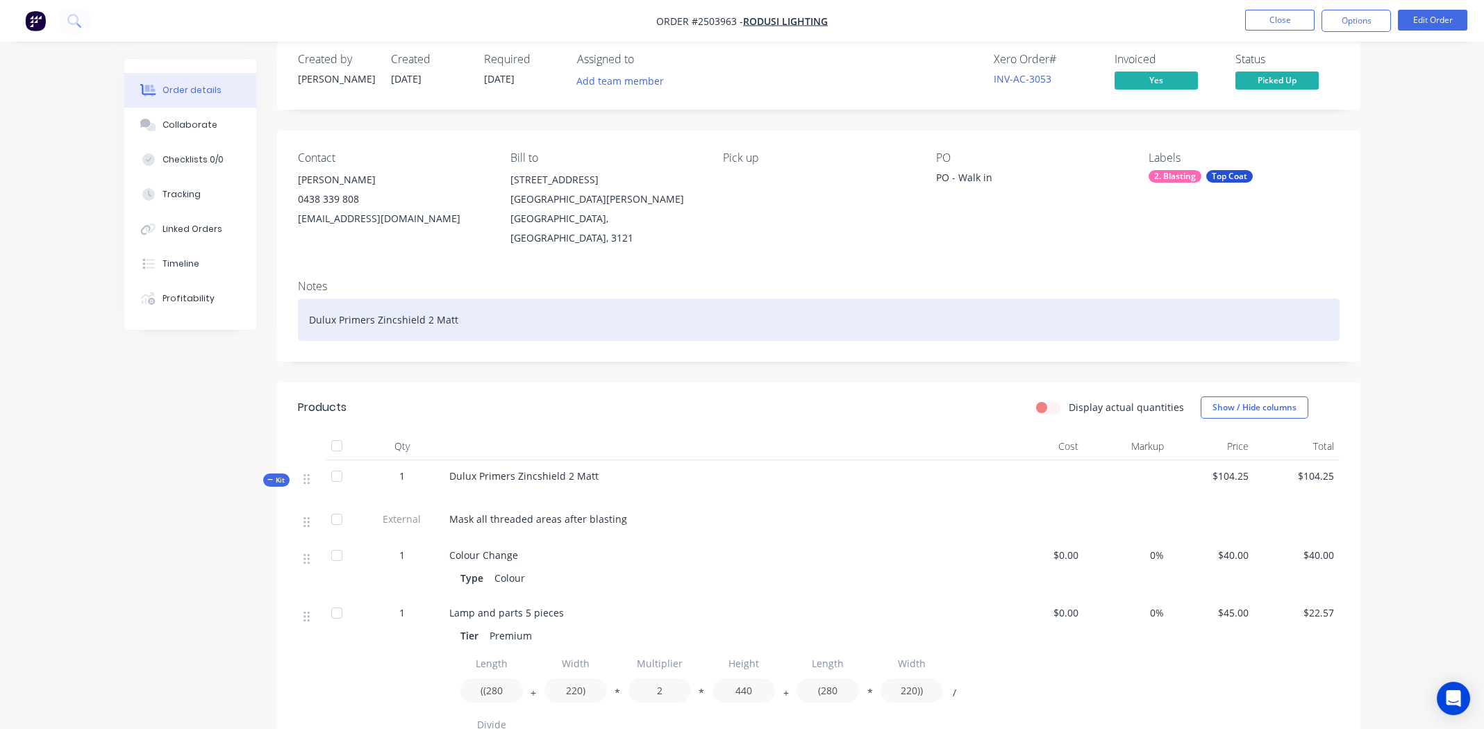
scroll to position [0, 0]
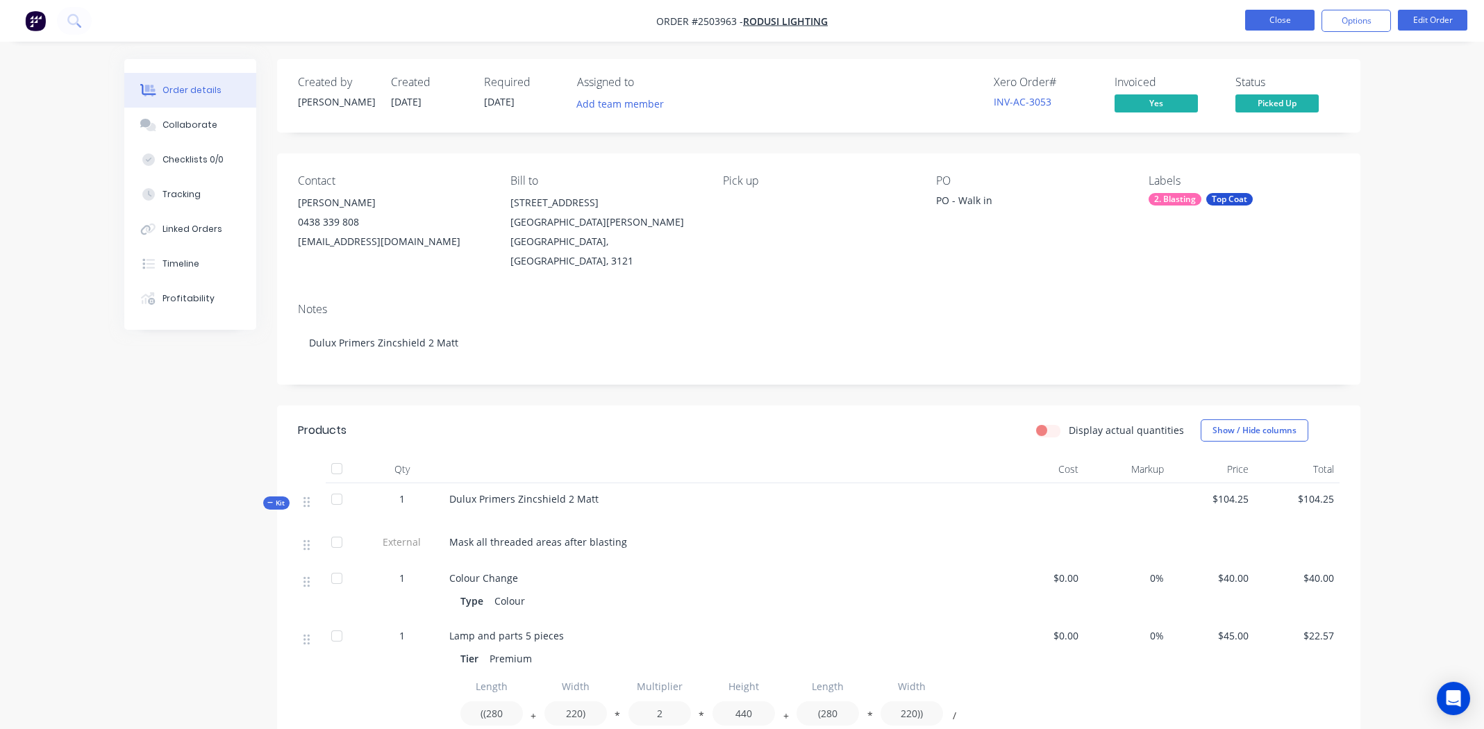
click at [1278, 22] on button "Close" at bounding box center [1279, 20] width 69 height 21
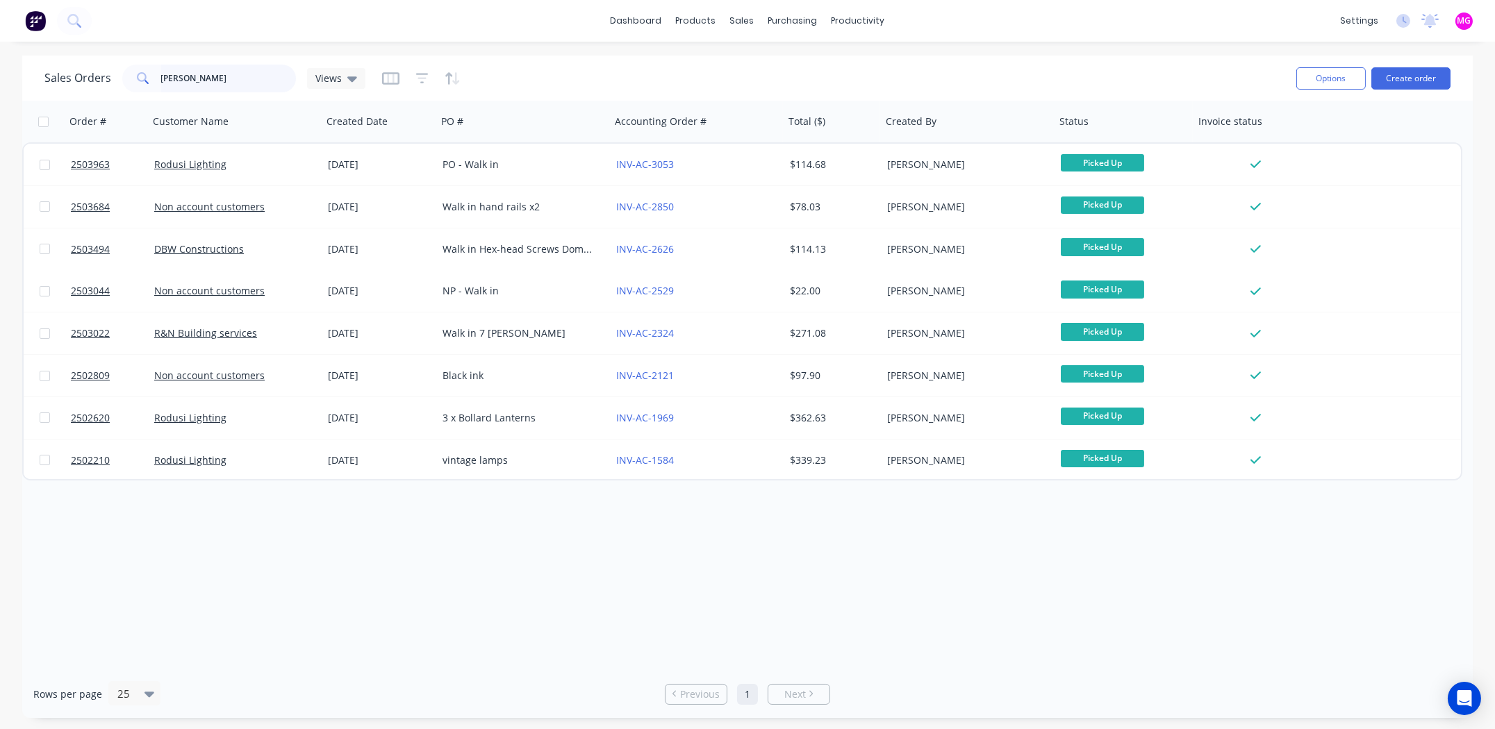
click at [226, 81] on input "[PERSON_NAME]" at bounding box center [228, 79] width 135 height 28
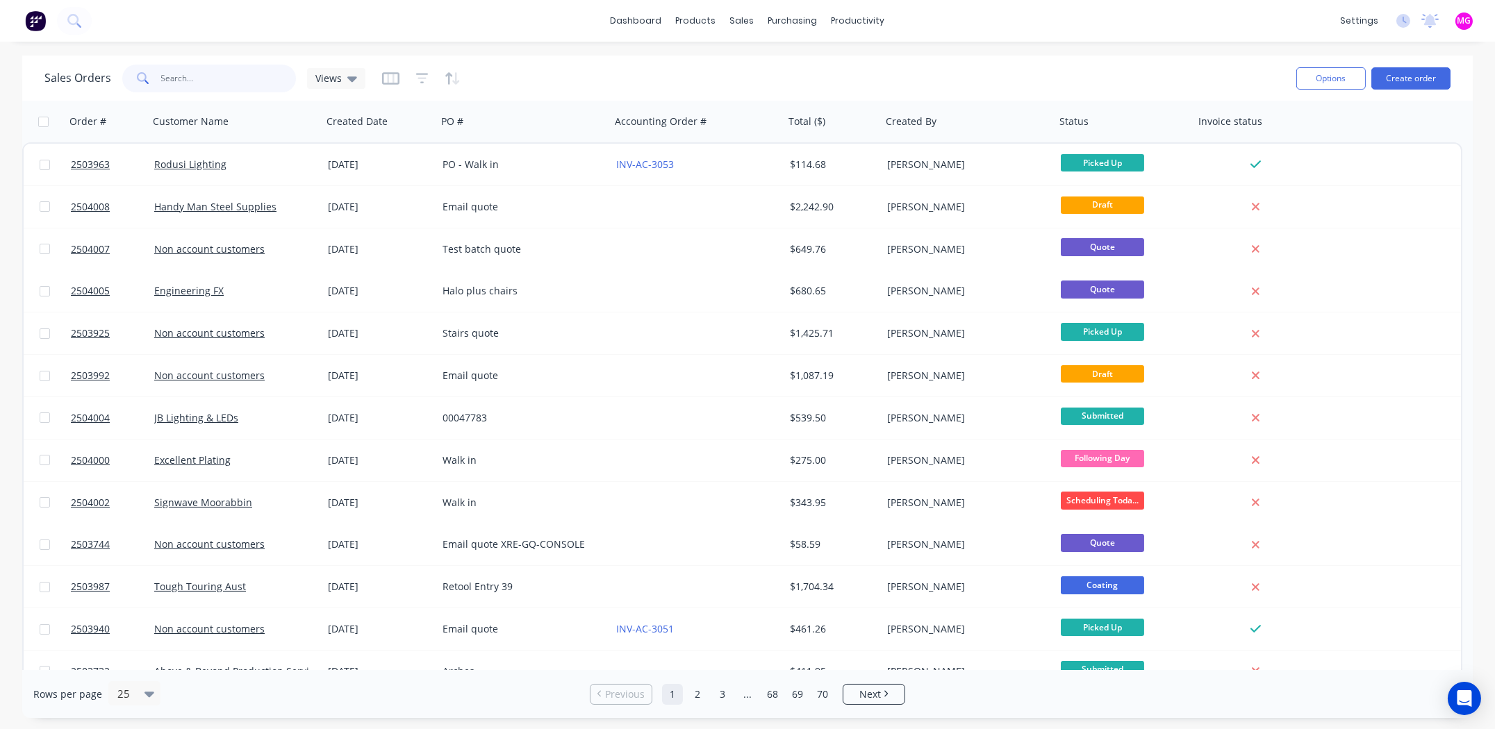
click at [192, 80] on input "text" at bounding box center [228, 79] width 135 height 28
click at [192, 81] on input "text" at bounding box center [228, 79] width 135 height 28
click at [183, 78] on input "text" at bounding box center [228, 79] width 135 height 28
click at [213, 80] on input "text" at bounding box center [228, 79] width 135 height 28
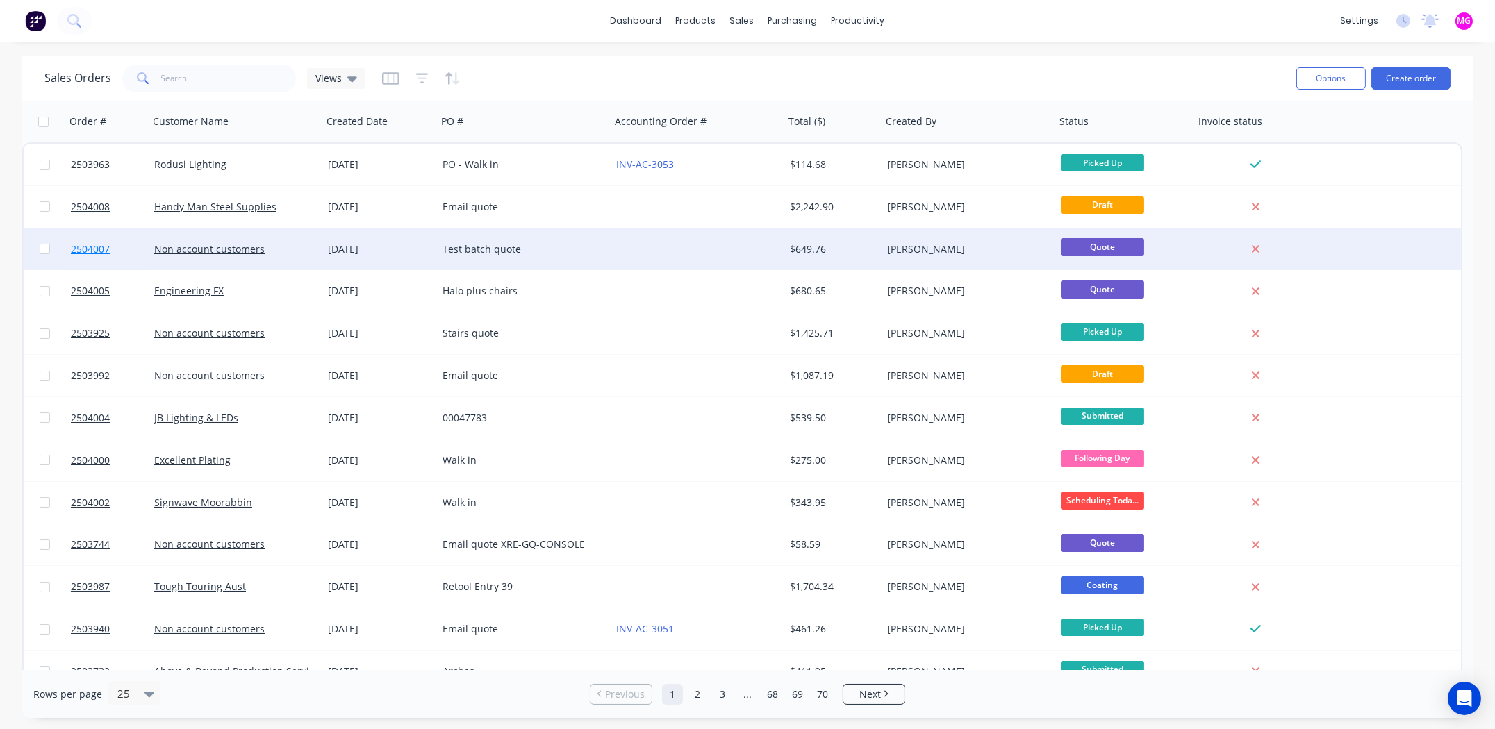
click at [99, 247] on span "2504007" at bounding box center [90, 249] width 39 height 14
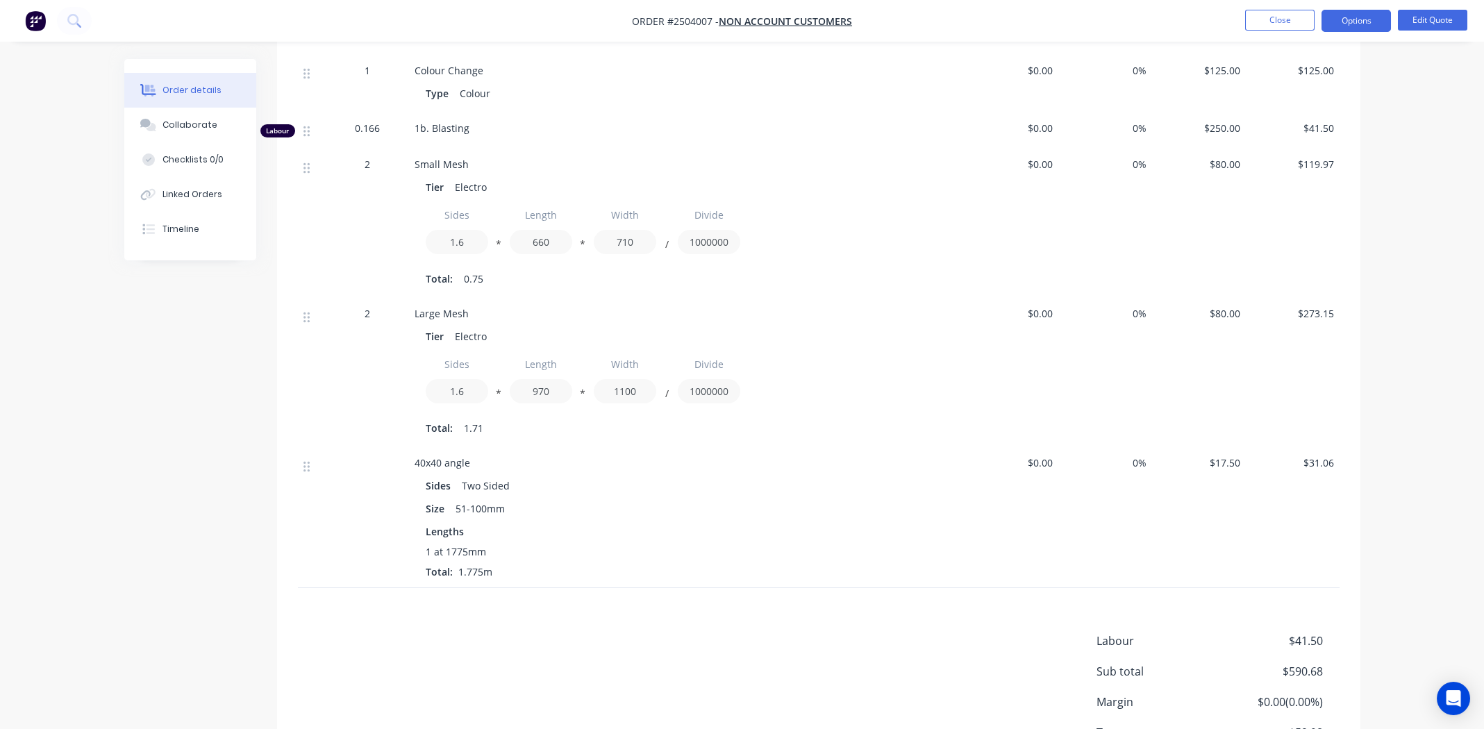
scroll to position [475, 0]
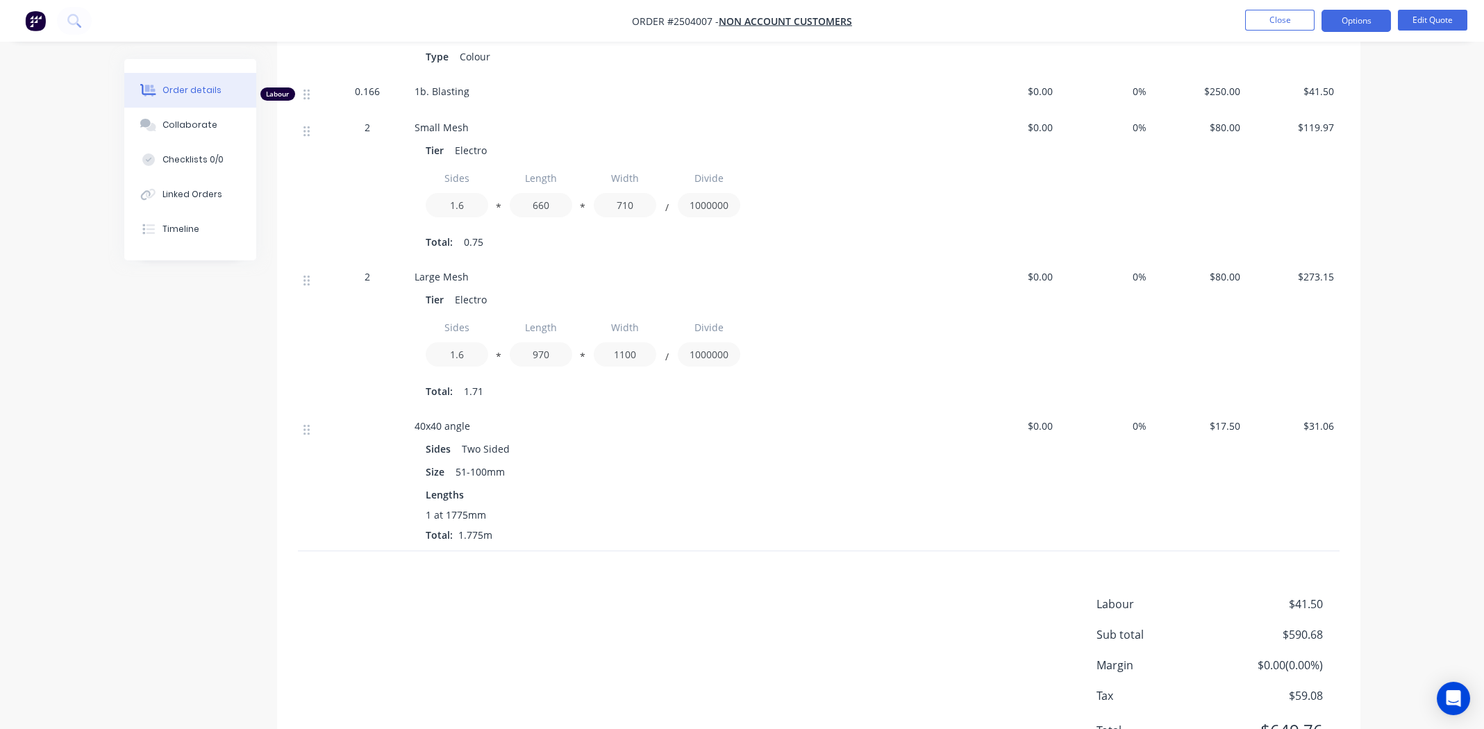
click at [337, 504] on div at bounding box center [367, 480] width 83 height 141
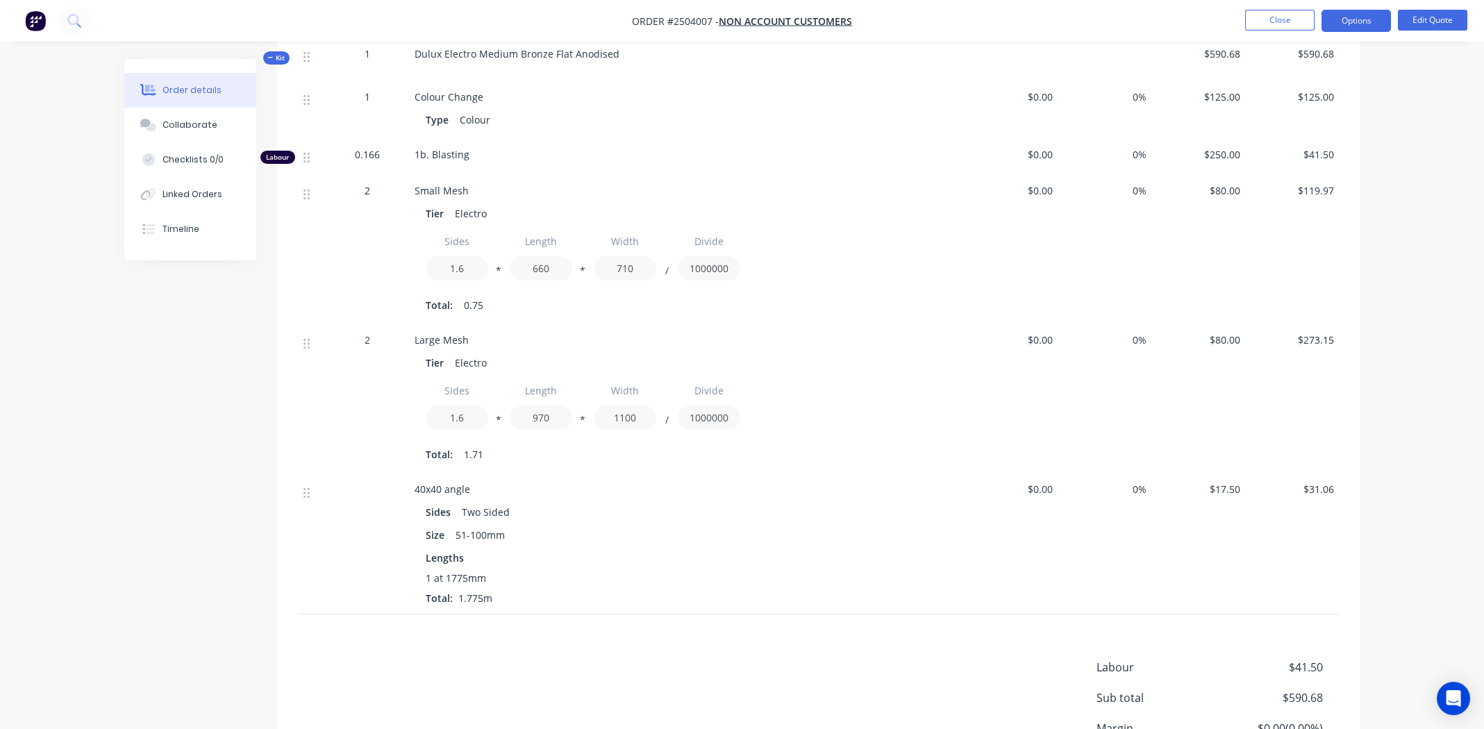
scroll to position [406, 0]
click at [1219, 203] on span "$80.00" at bounding box center [1199, 197] width 83 height 15
click at [1222, 198] on span "$80.00" at bounding box center [1199, 197] width 83 height 15
click at [1211, 351] on span "$80.00" at bounding box center [1199, 346] width 83 height 15
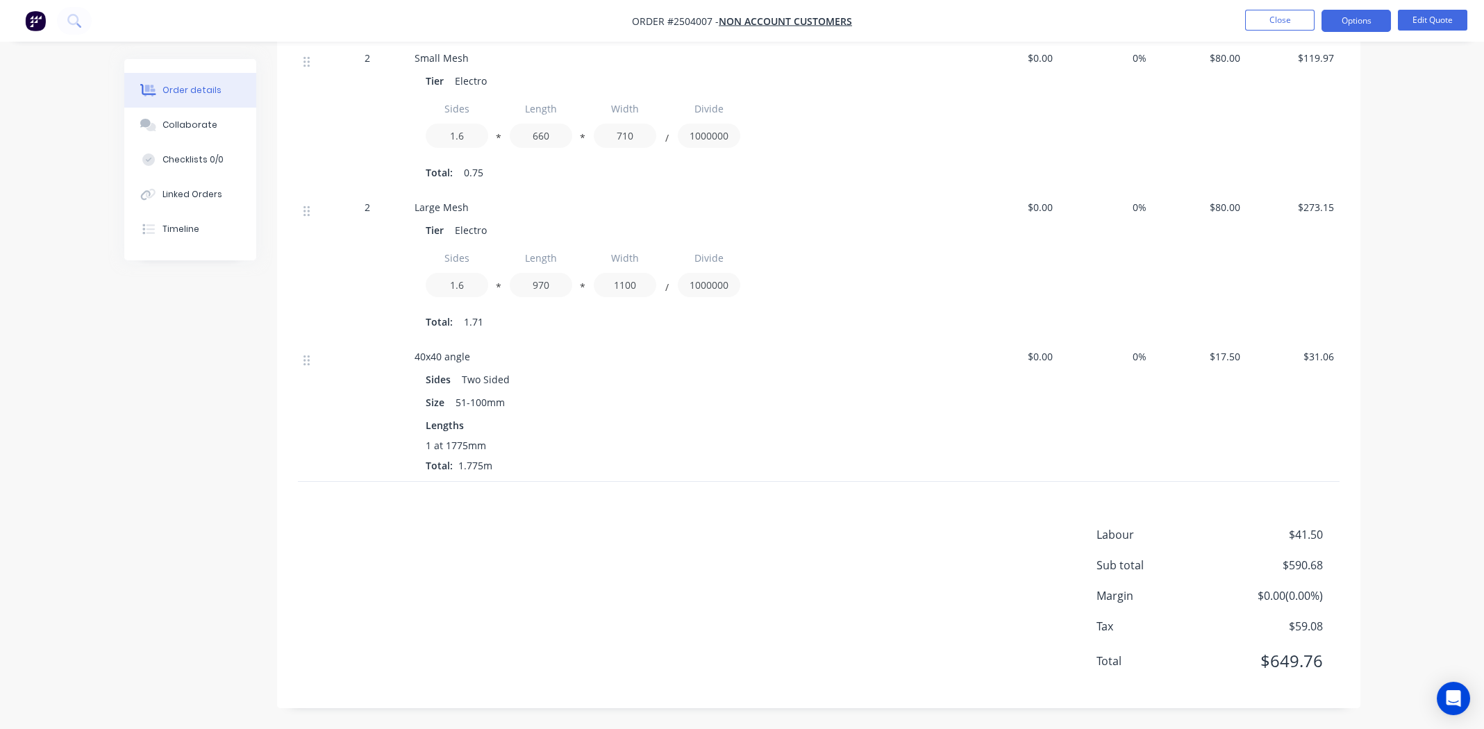
scroll to position [544, 0]
click at [446, 513] on div "Products Display actual quantities Show / Hide columns Qty Cost Markup Price To…" at bounding box center [818, 268] width 1083 height 881
click at [335, 474] on div at bounding box center [367, 411] width 83 height 141
click at [666, 540] on div "Labour $41.50 Sub total $590.68 Margin $0.00 ( 0.00 %) Tax $59.08 Total $649.76" at bounding box center [819, 606] width 1042 height 161
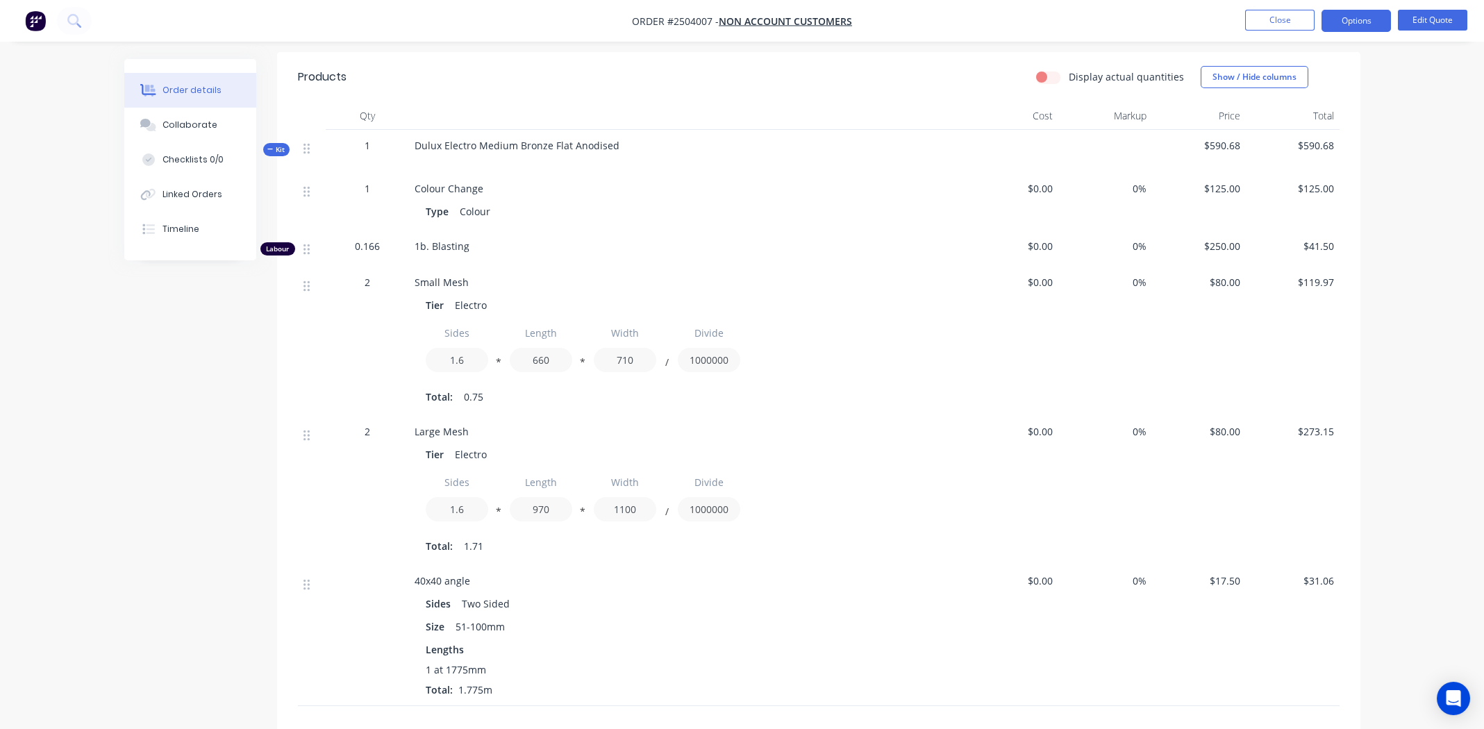
scroll to position [336, 0]
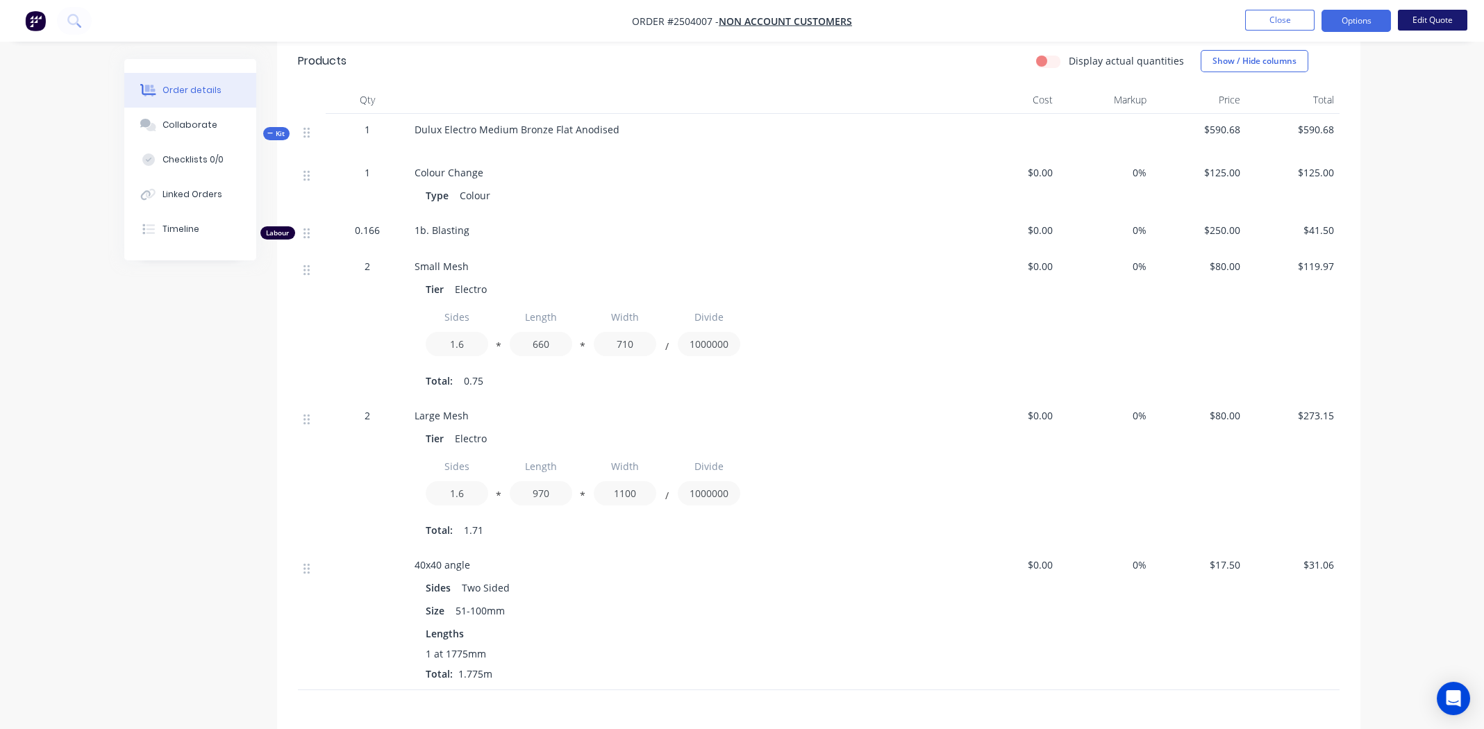
click at [1425, 22] on button "Edit Quote" at bounding box center [1432, 20] width 69 height 21
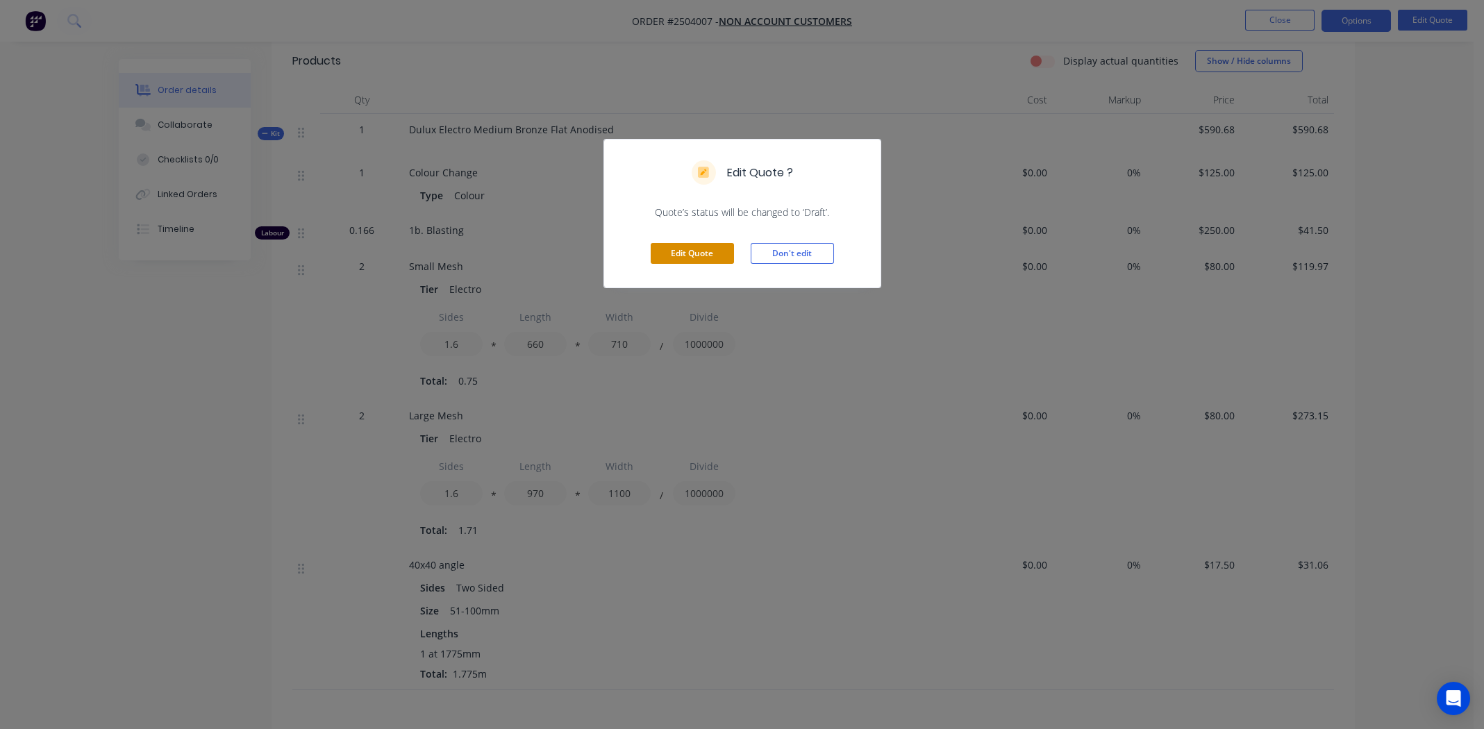
click at [698, 251] on button "Edit Quote" at bounding box center [692, 253] width 83 height 21
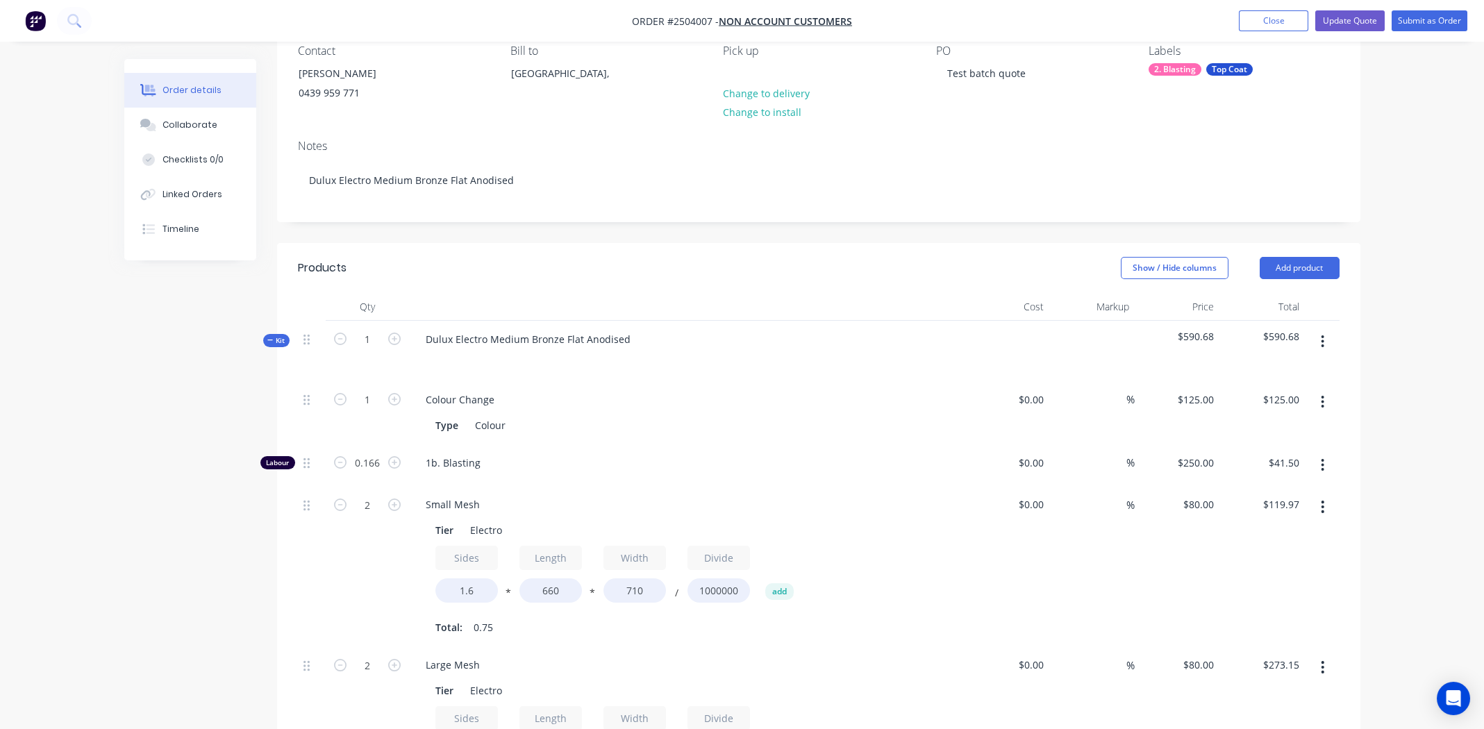
scroll to position [347, 0]
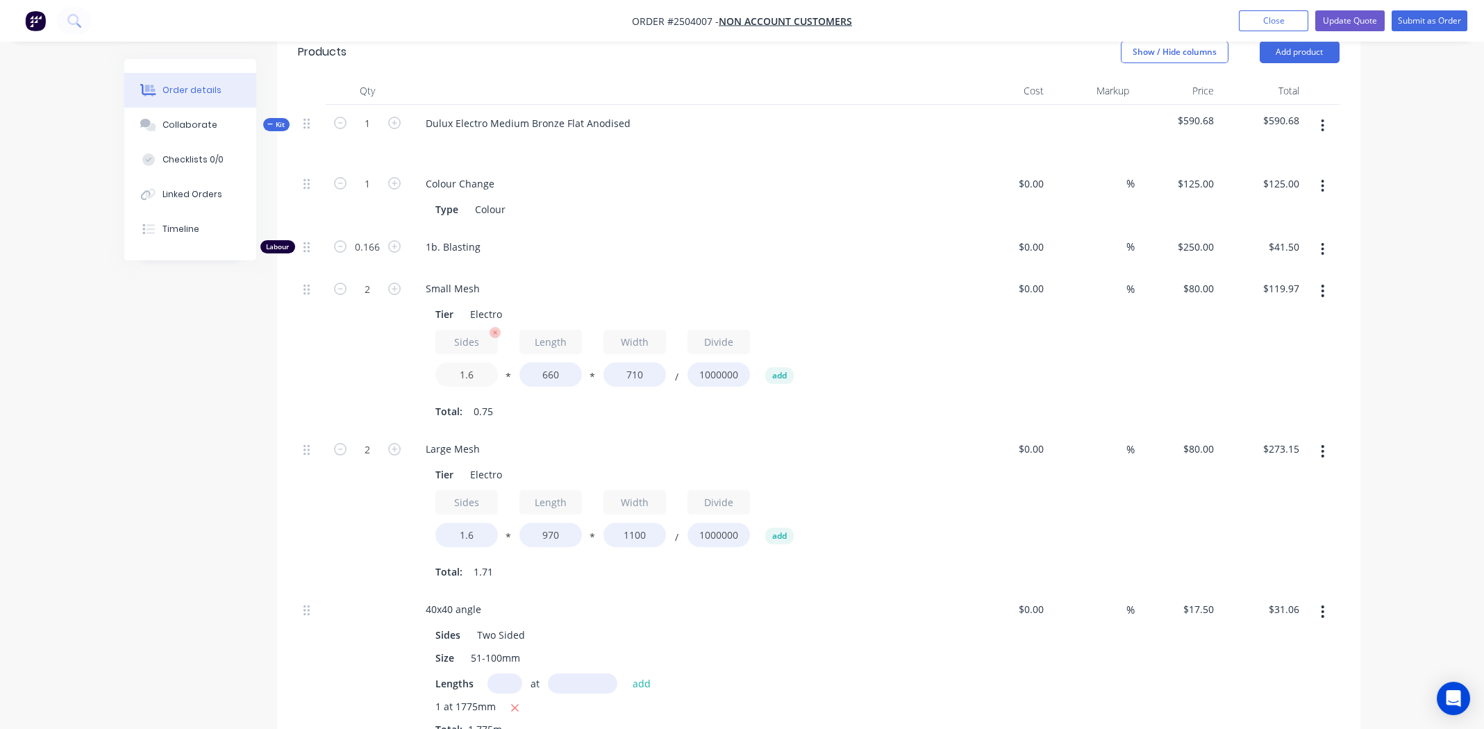
click at [483, 376] on input "1.6" at bounding box center [466, 375] width 63 height 24
type input "1.4"
type input "$104.96"
click at [479, 541] on input "1.6" at bounding box center [466, 535] width 63 height 24
type input "1.4"
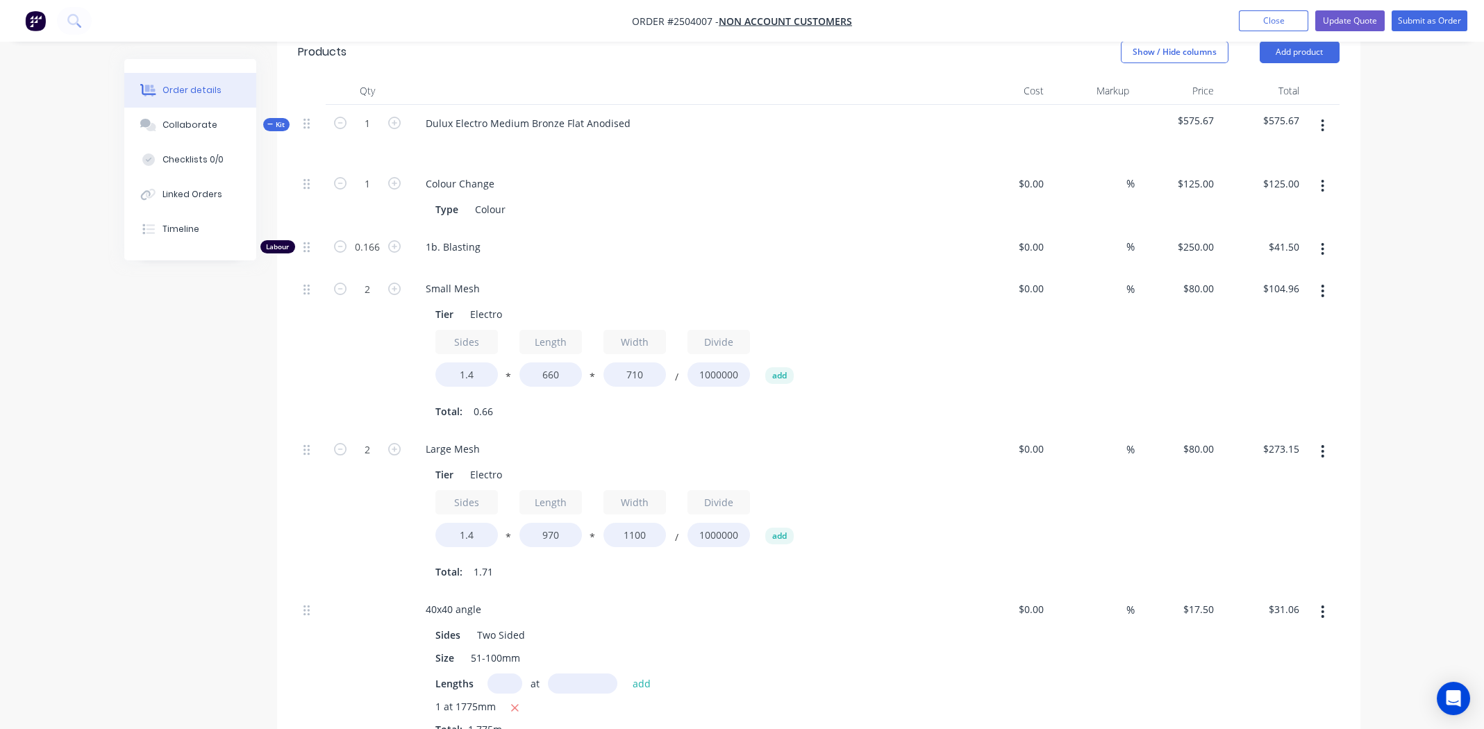
type input "$239.01"
click at [1063, 449] on div "%" at bounding box center [1091, 511] width 85 height 160
click at [1204, 288] on input "80" at bounding box center [1210, 288] width 18 height 20
type input "$41.00"
type input "$53.79"
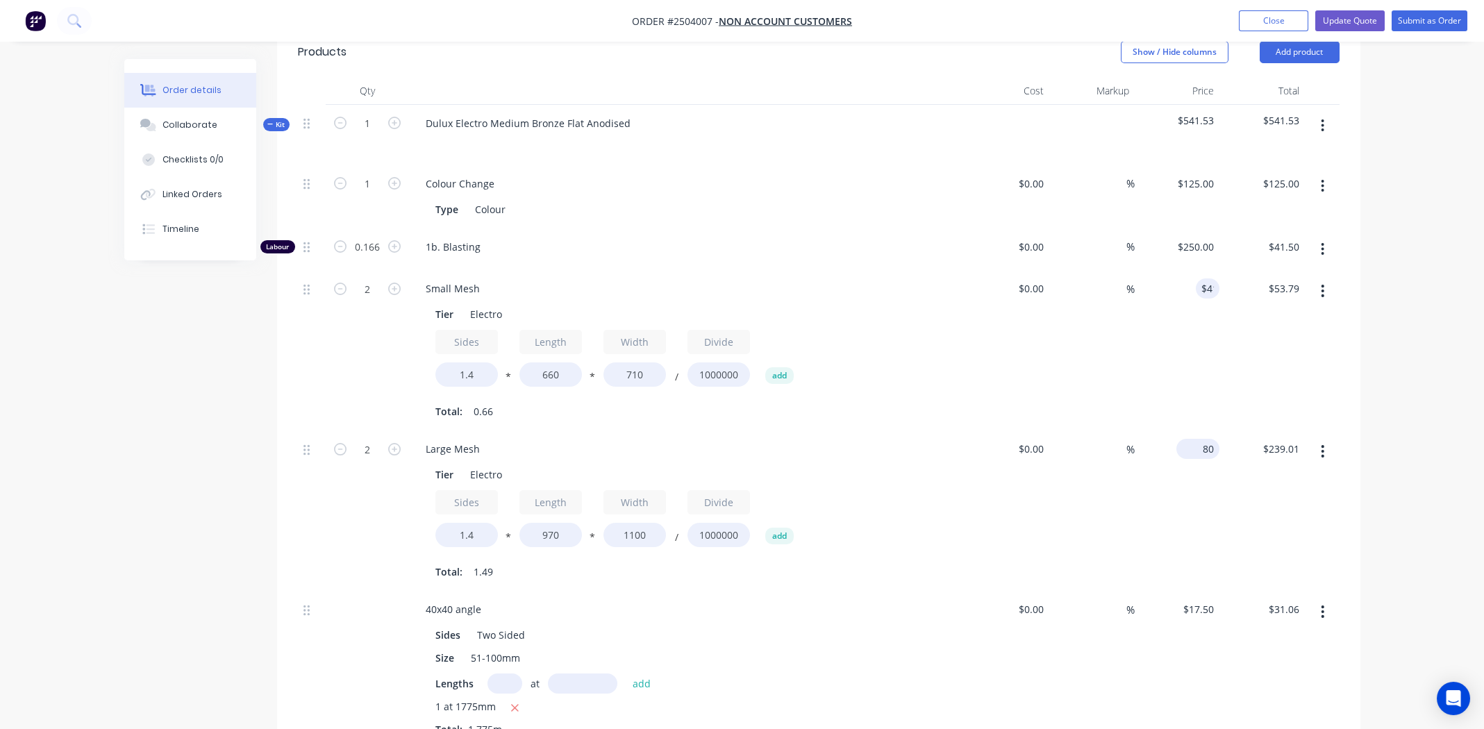
click at [1202, 445] on input "80" at bounding box center [1201, 449] width 38 height 20
type input "$41.00"
type input "$122.49"
click at [938, 683] on div "Lengths at add" at bounding box center [686, 684] width 503 height 20
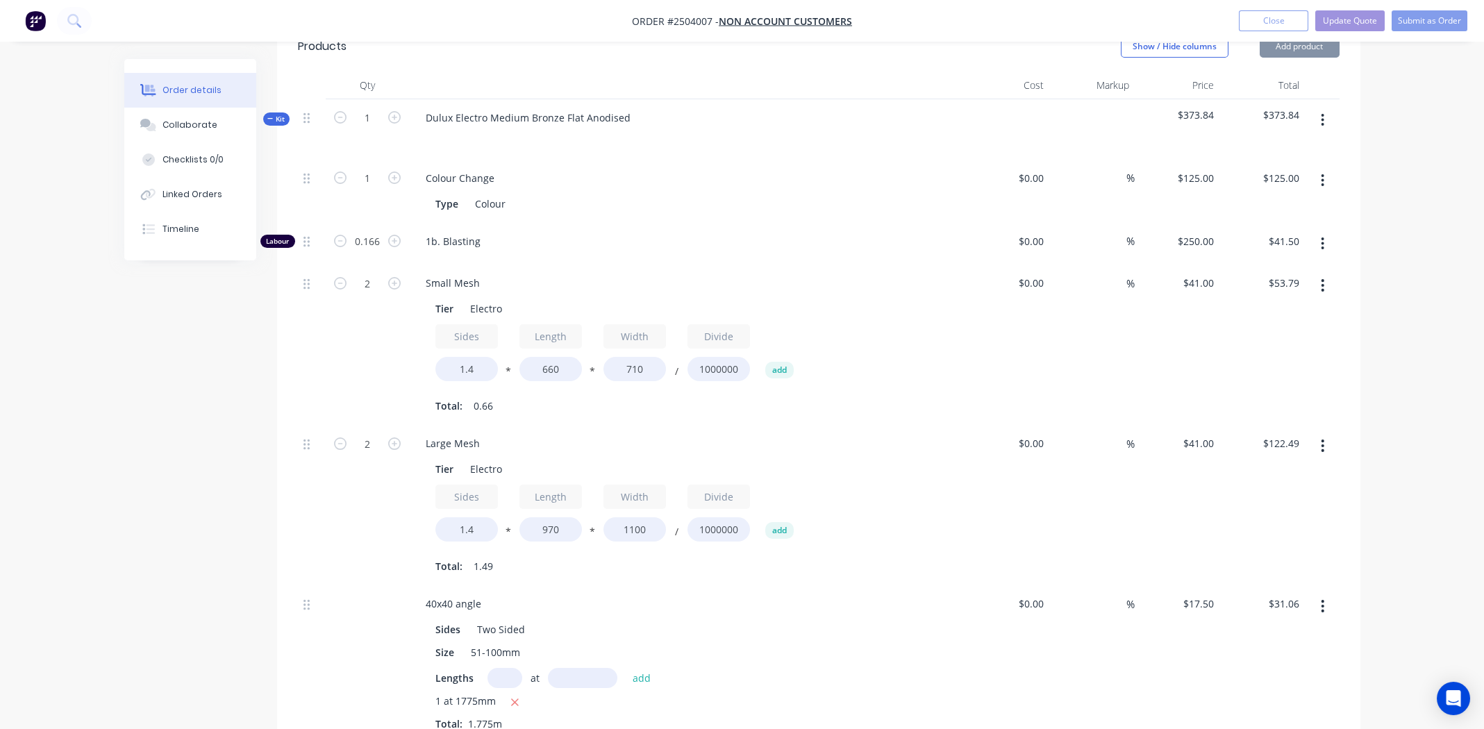
scroll to position [694, 0]
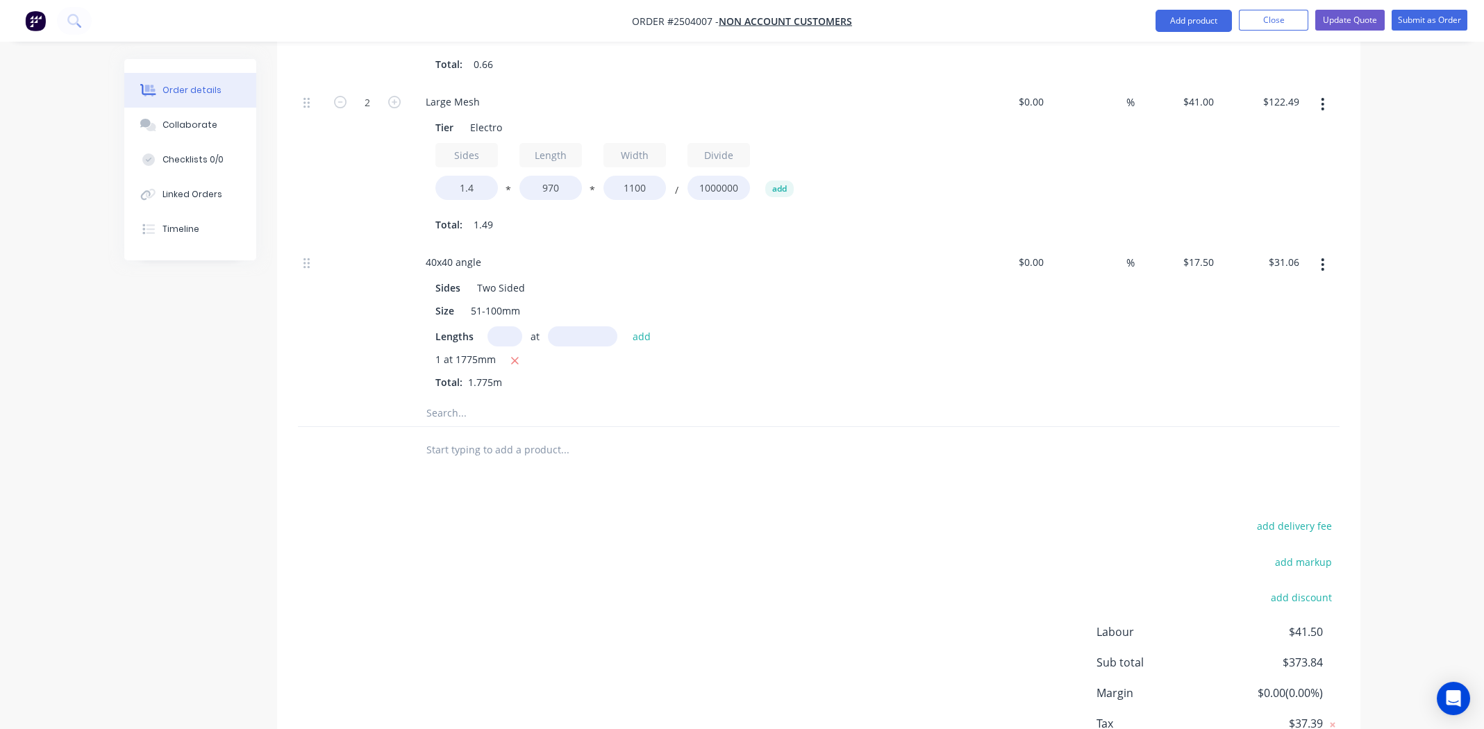
drag, startPoint x: 845, startPoint y: 380, endPoint x: 866, endPoint y: 376, distance: 21.8
click at [845, 380] on div "1 at 1775mm Total: 1.775m" at bounding box center [686, 371] width 503 height 38
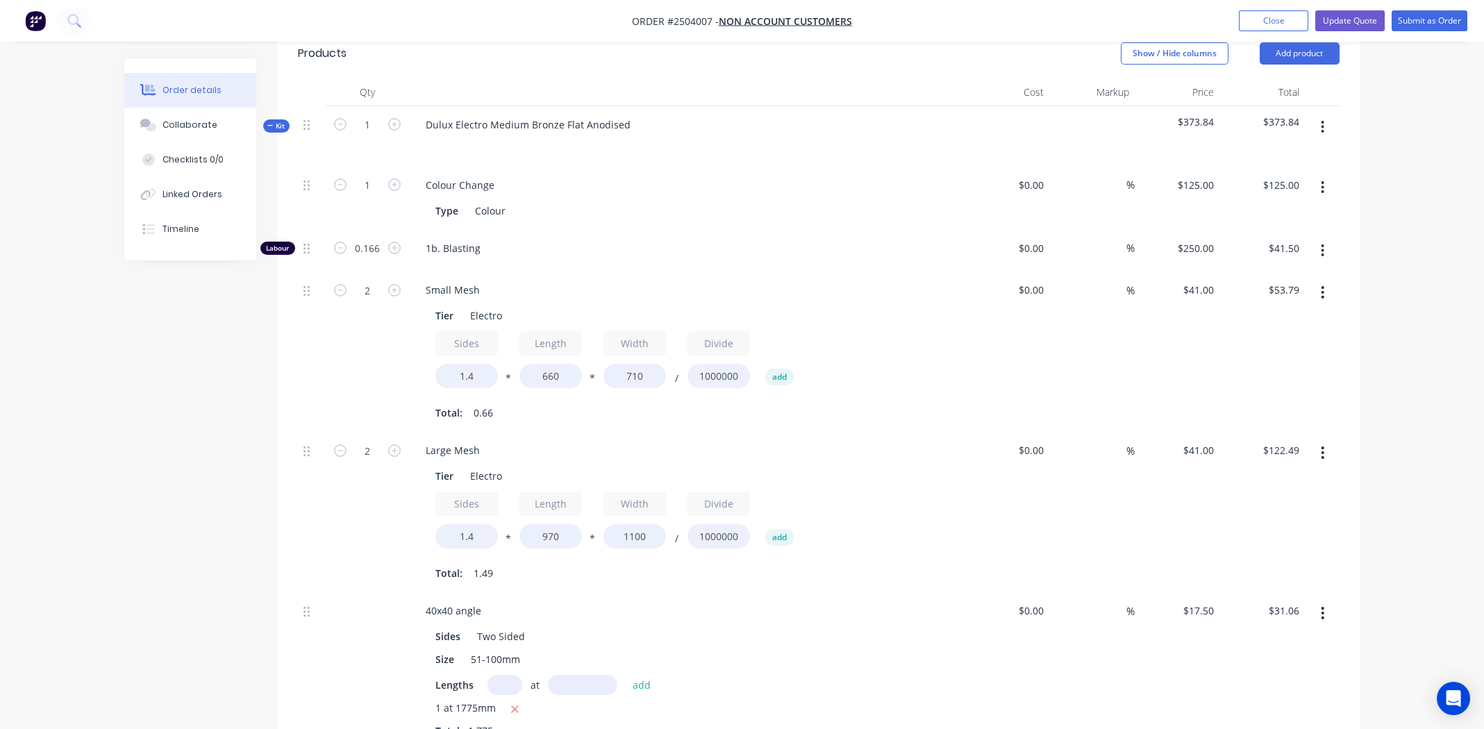
scroll to position [94, 0]
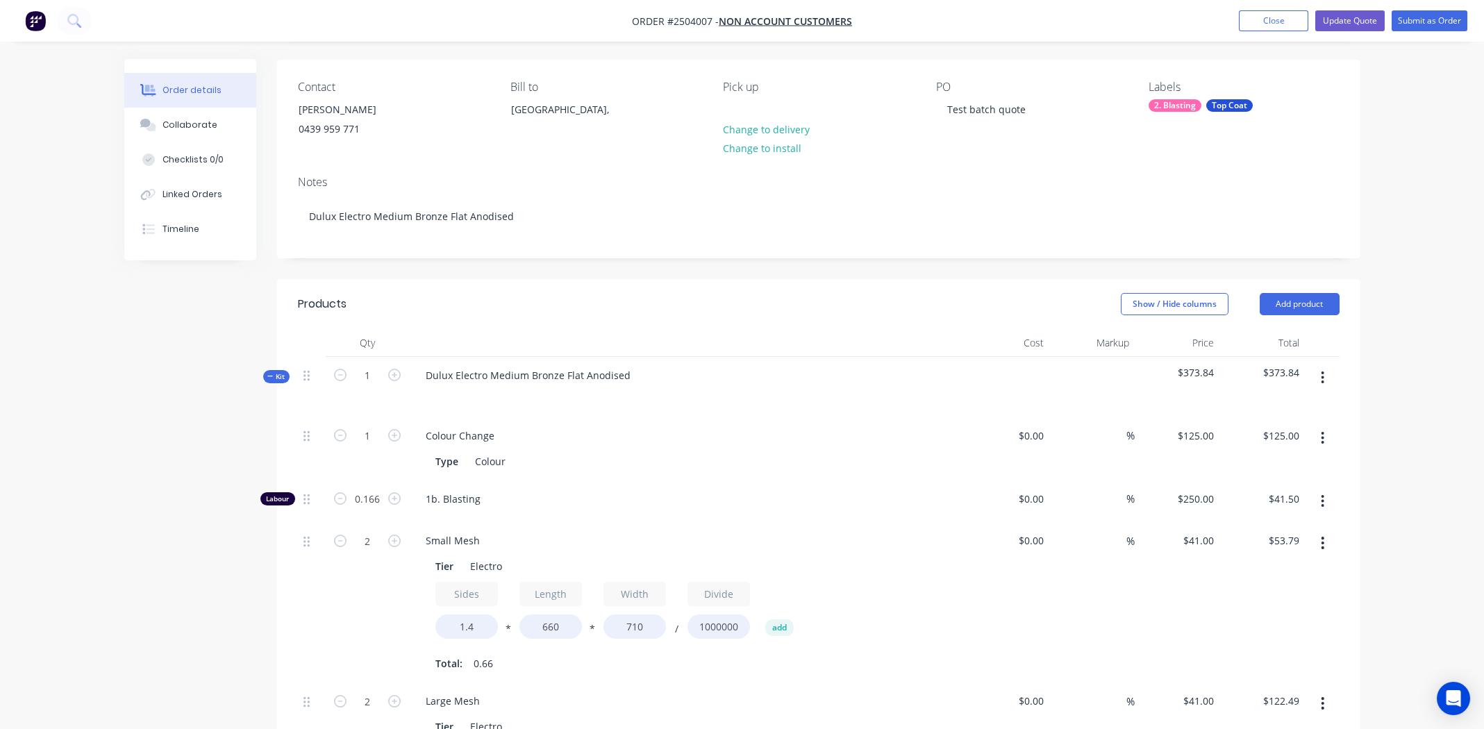
click at [1322, 495] on icon "button" at bounding box center [1323, 501] width 3 height 13
click at [1257, 585] on div "Delete" at bounding box center [1273, 593] width 107 height 20
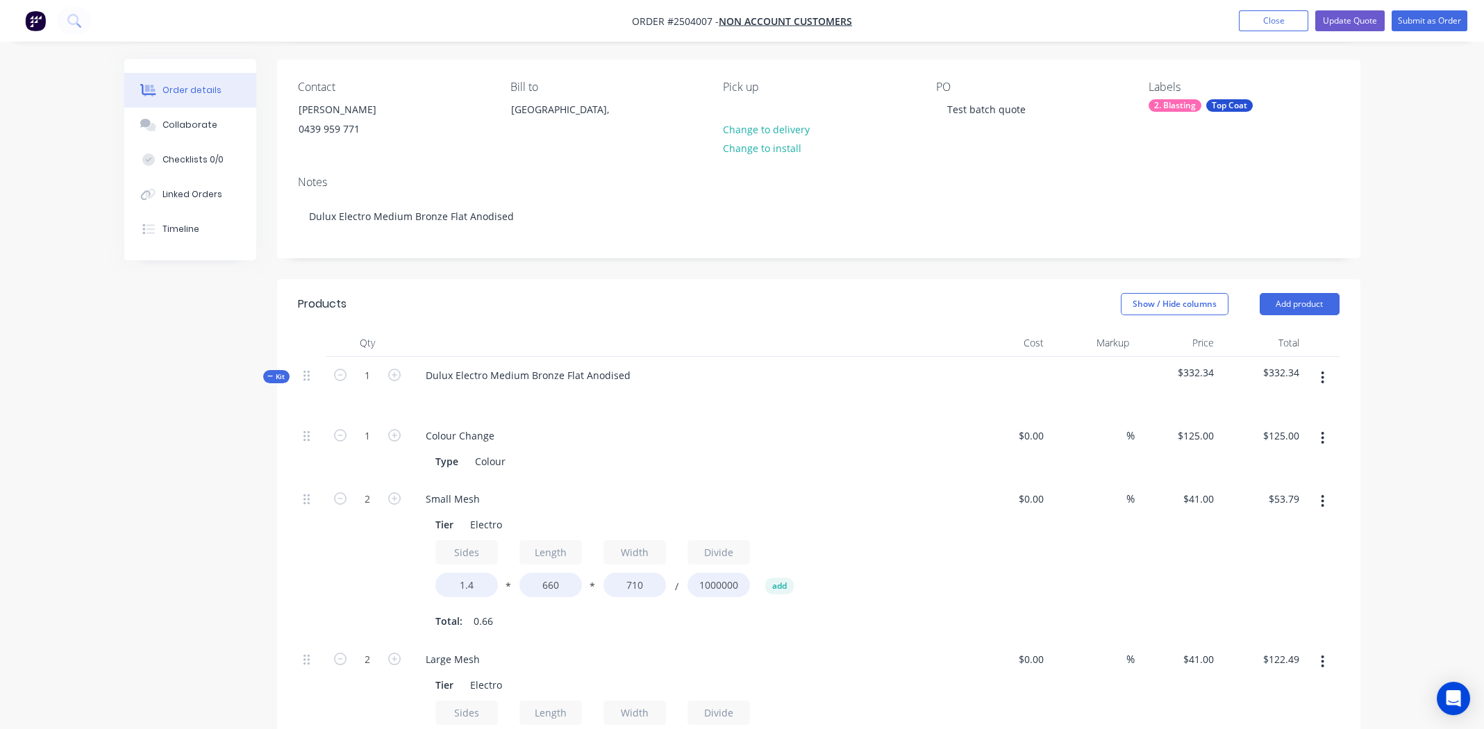
click at [920, 293] on div "Show / Hide columns Add product" at bounding box center [929, 304] width 820 height 22
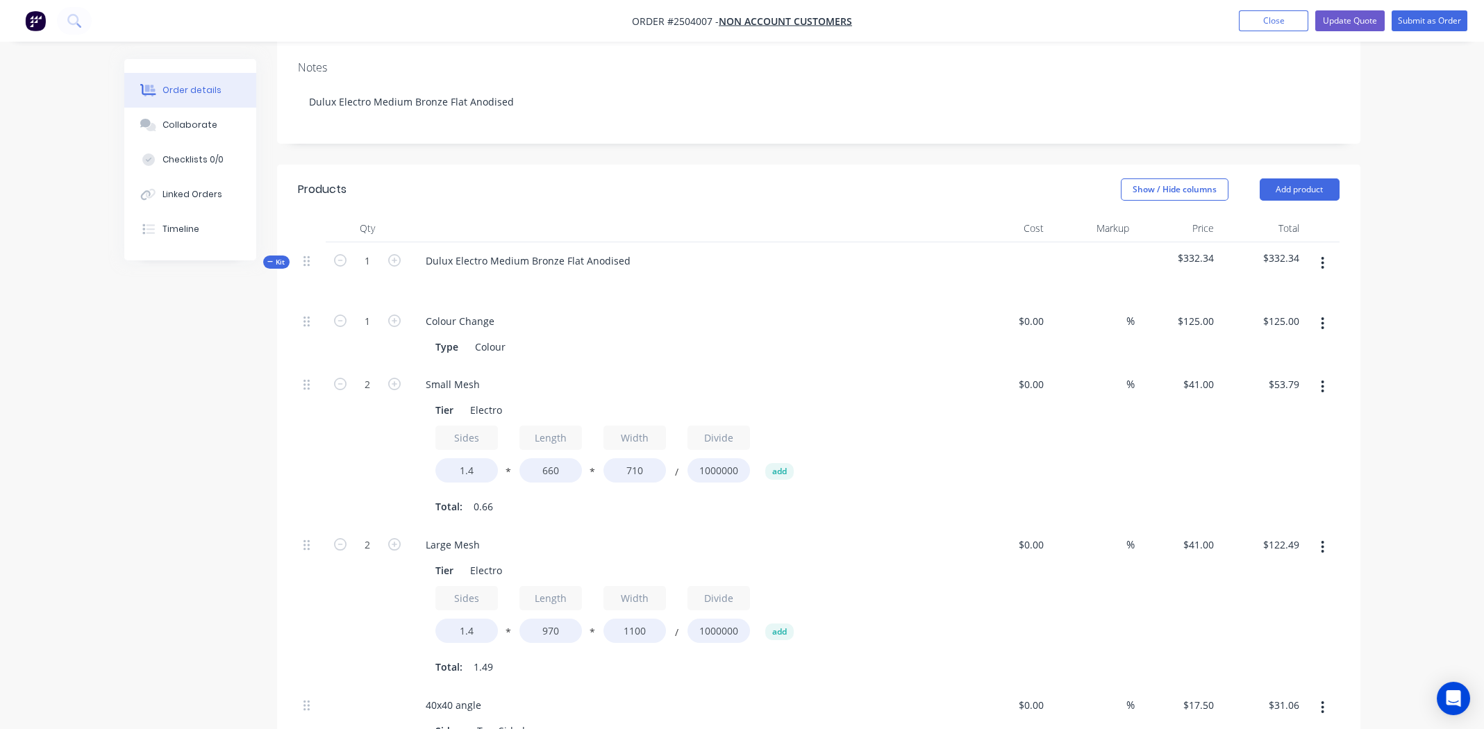
scroll to position [442, 0]
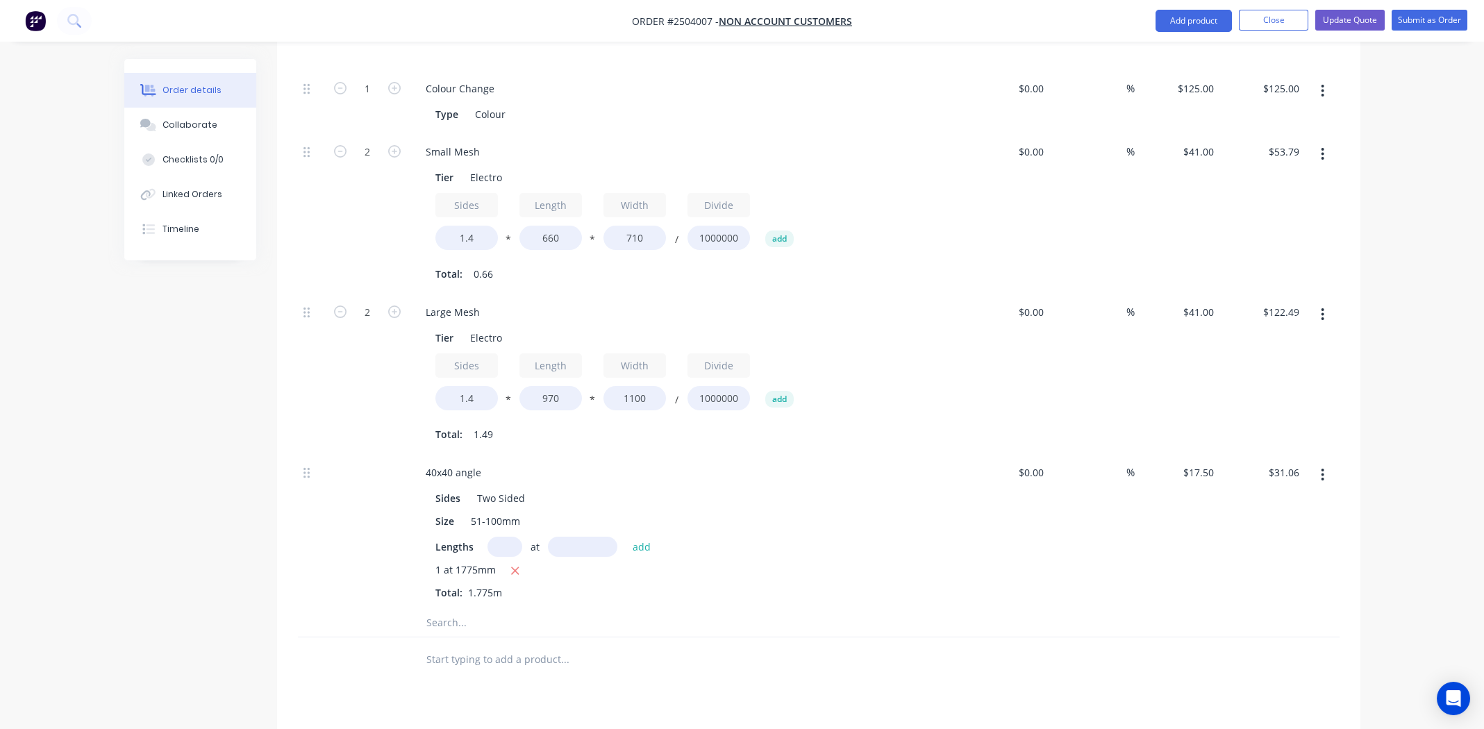
click at [811, 194] on div "Sides 1.4 * Length 660 * Width 710 / Divide 1000000 add" at bounding box center [686, 224] width 503 height 63
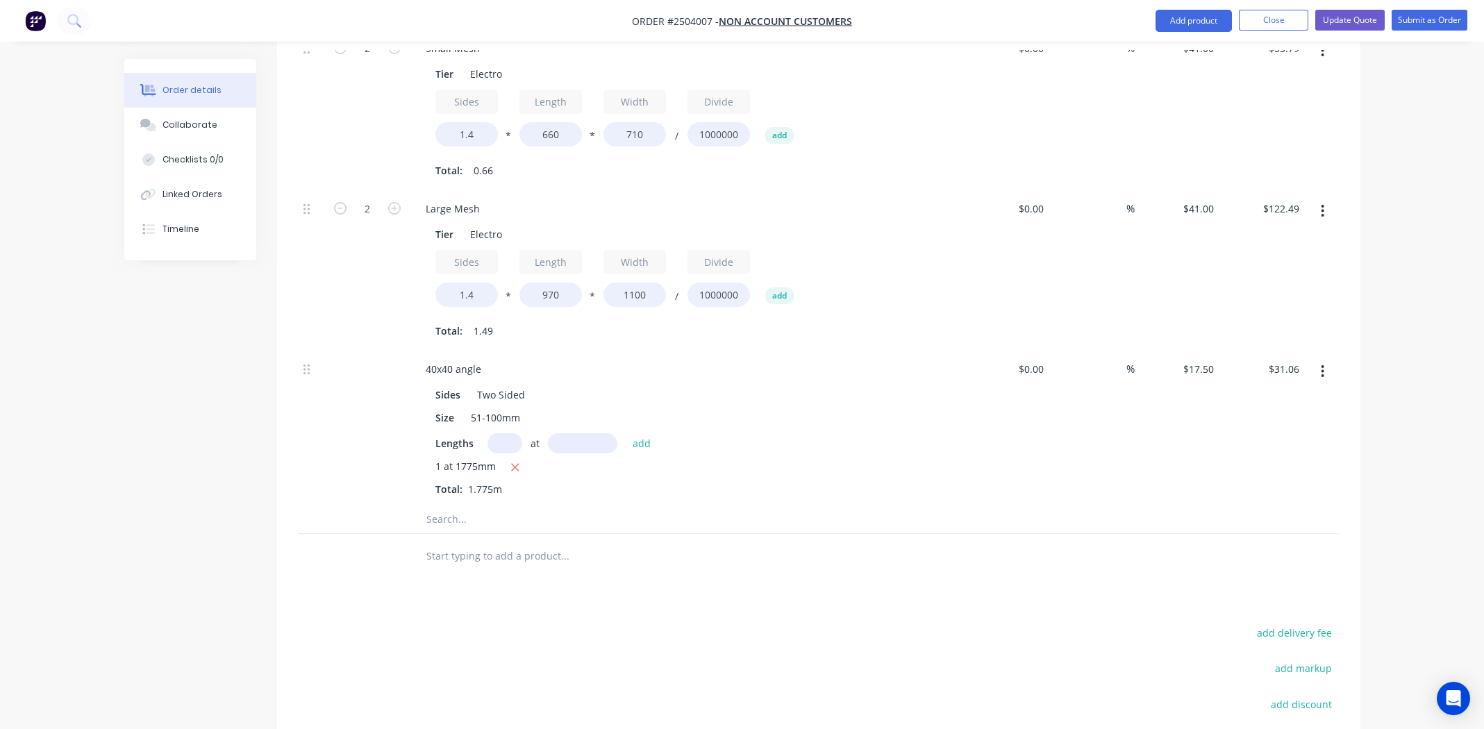
scroll to position [581, 0]
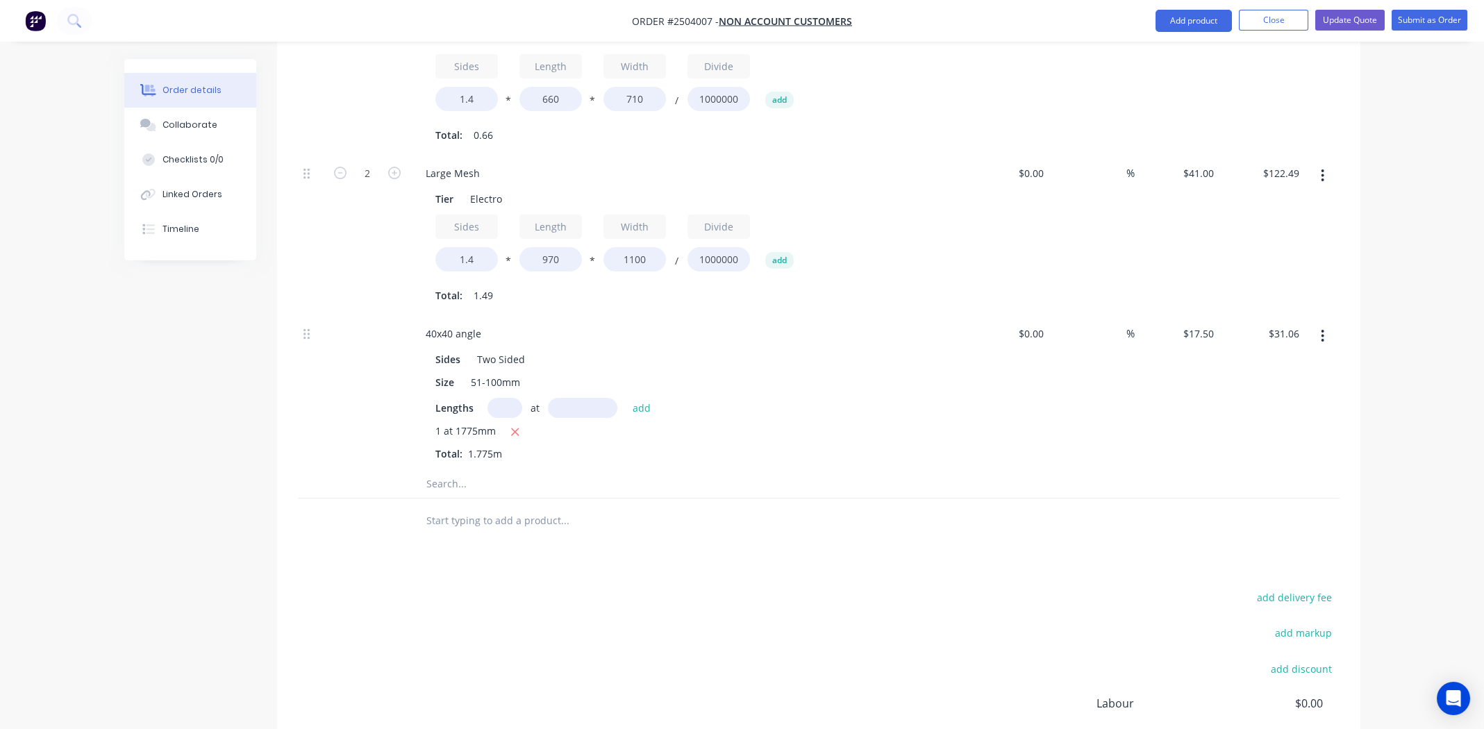
click at [750, 472] on div at bounding box center [623, 484] width 417 height 28
click at [697, 435] on div "1 at 1775mm" at bounding box center [686, 432] width 503 height 17
click at [799, 467] on div "40x40 angle Sides Two Sided Size 51-100mm Lengths at add 1 at 1775mm Total: 1.7…" at bounding box center [687, 392] width 556 height 155
click at [713, 472] on div at bounding box center [623, 484] width 417 height 28
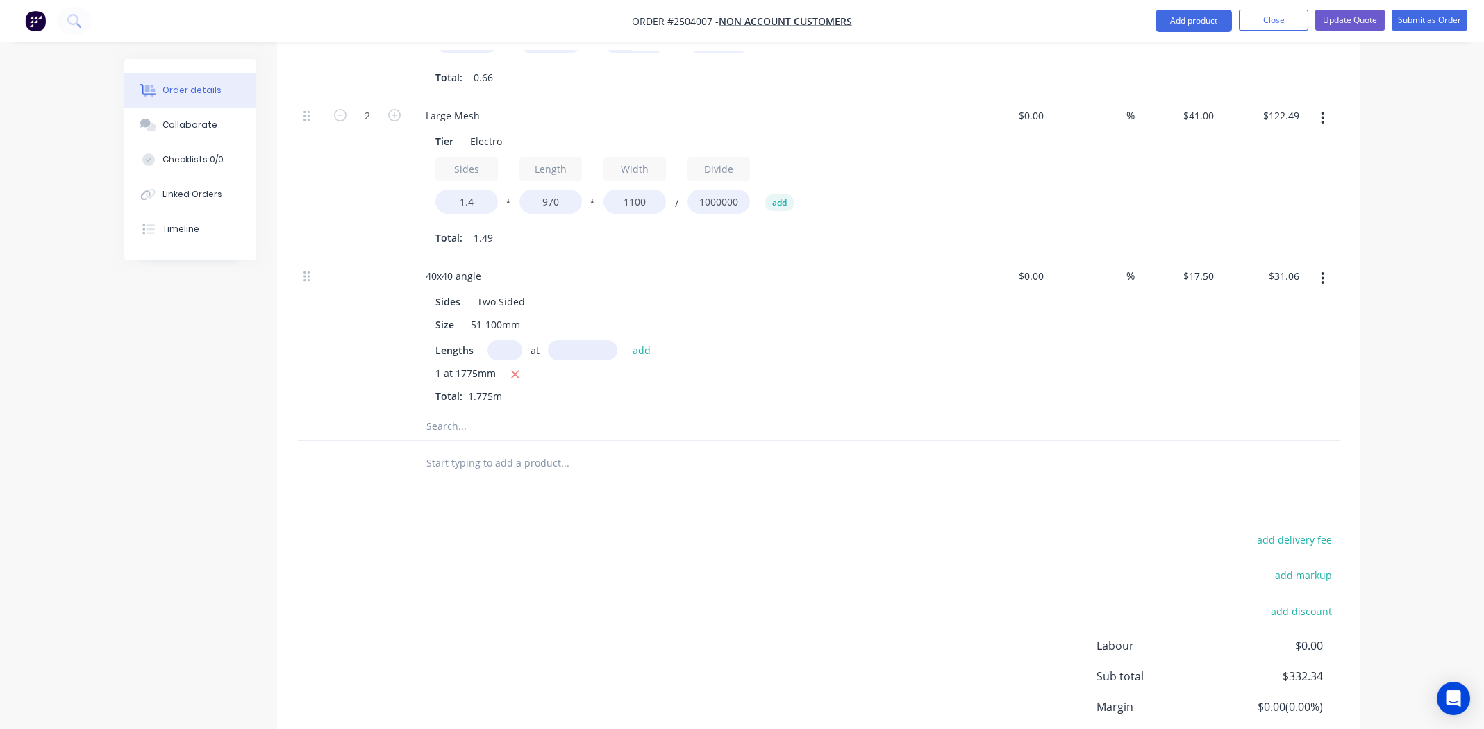
scroll to position [747, 0]
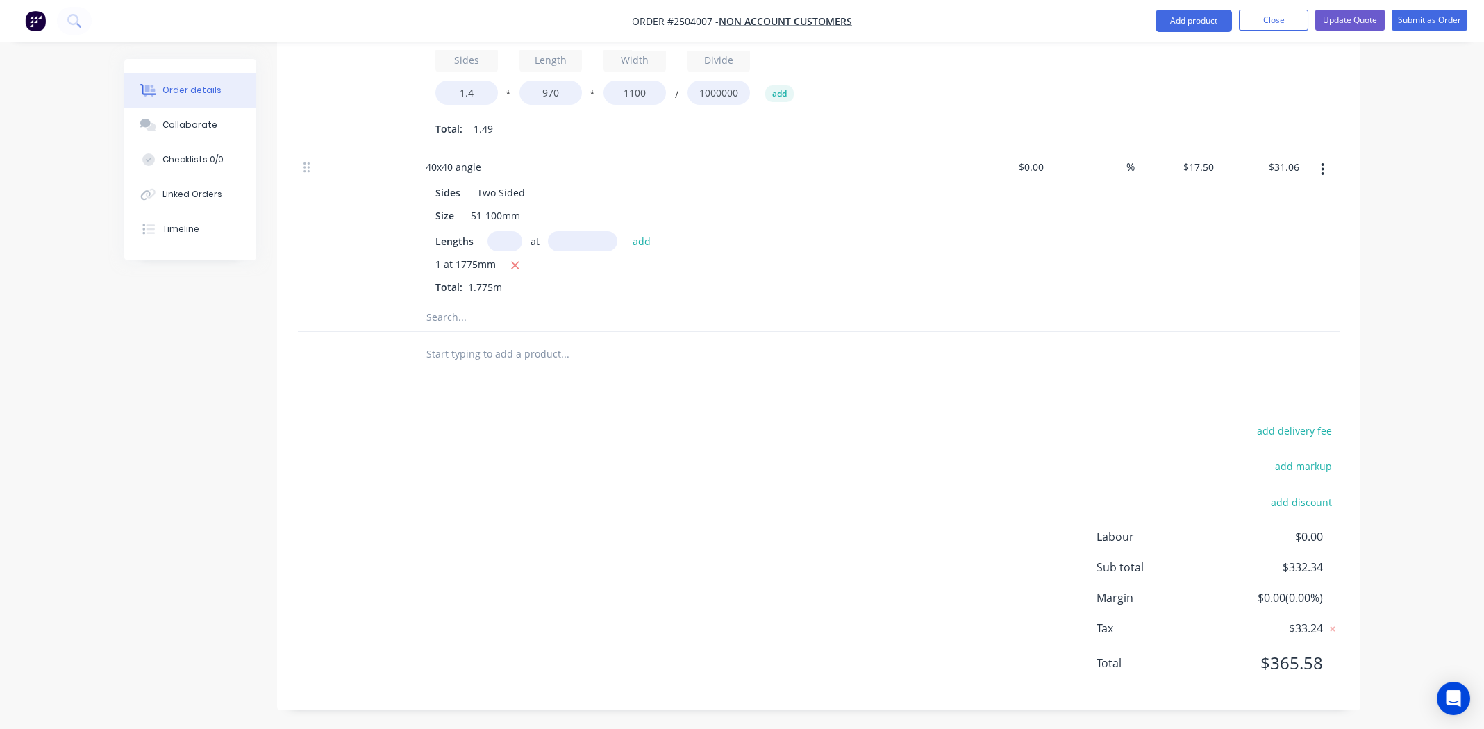
click at [708, 514] on div "add delivery fee add markup add discount Labour $0.00 Sub total $332.34 Margin …" at bounding box center [819, 556] width 1042 height 268
click at [638, 550] on div "add delivery fee add markup add discount Labour $0.00 Sub total $332.34 Margin …" at bounding box center [819, 556] width 1042 height 268
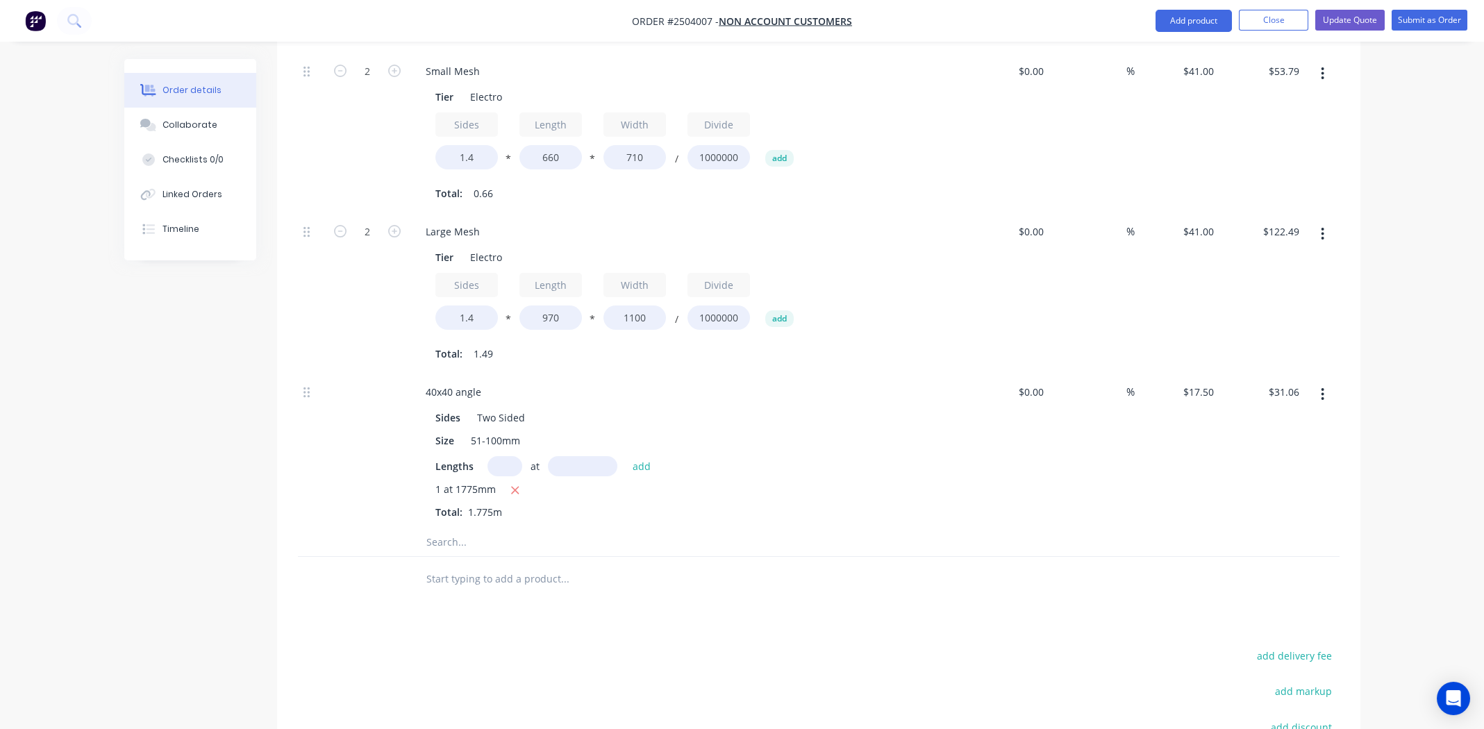
scroll to position [539, 0]
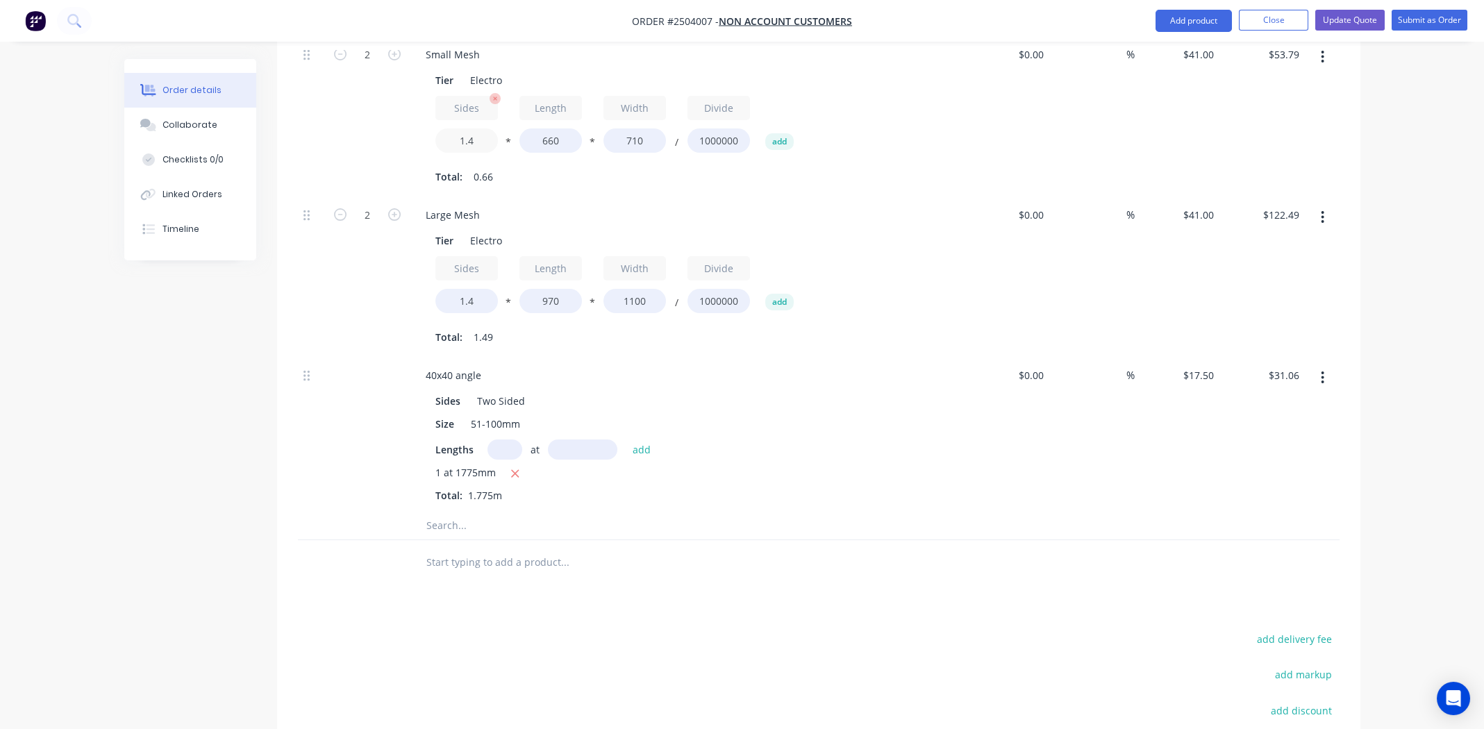
click at [475, 139] on input "1.4" at bounding box center [466, 140] width 63 height 24
type input "1.3"
type input "$49.95"
click at [475, 306] on input "1.4" at bounding box center [466, 301] width 63 height 24
type input "1.3"
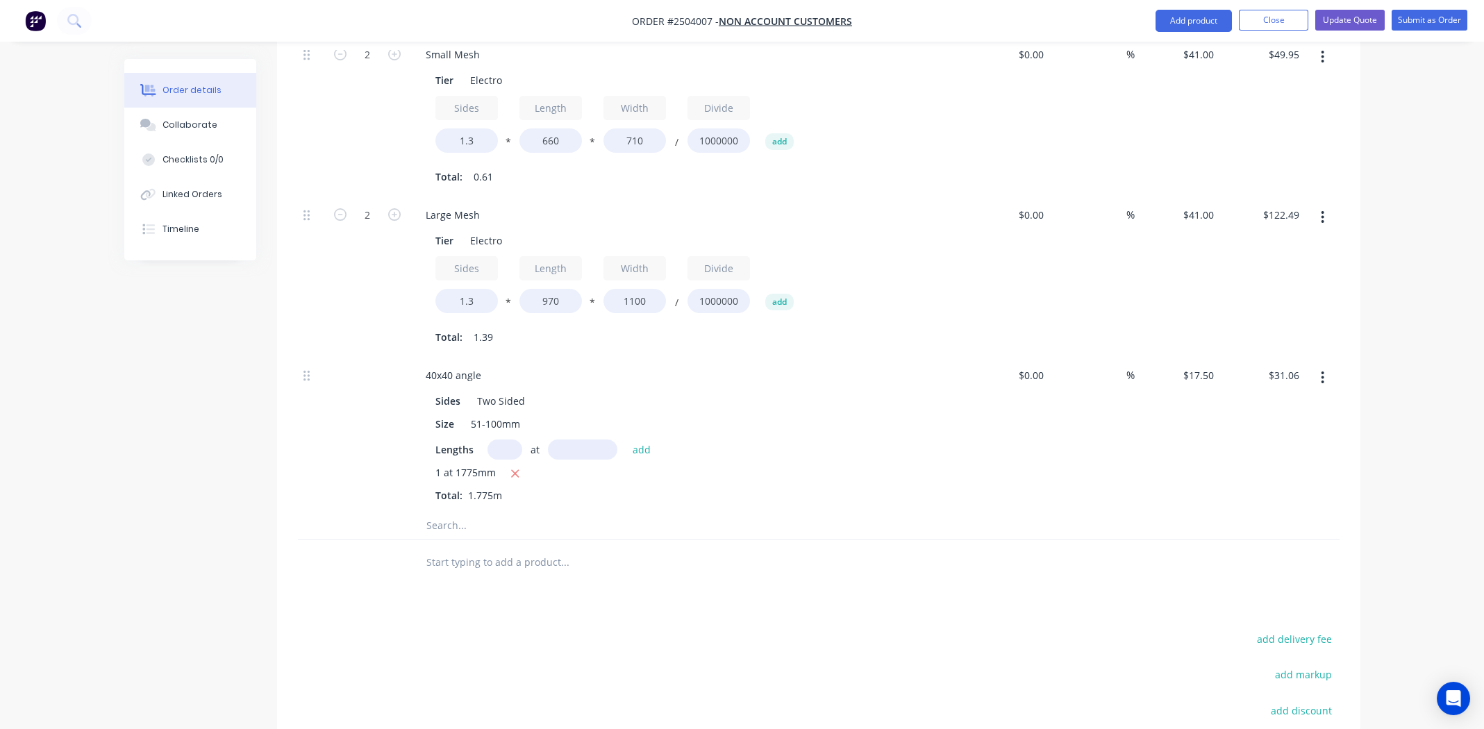
type input "$113.74"
drag, startPoint x: 999, startPoint y: 533, endPoint x: 698, endPoint y: 156, distance: 482.8
click at [993, 517] on div at bounding box center [819, 526] width 1042 height 28
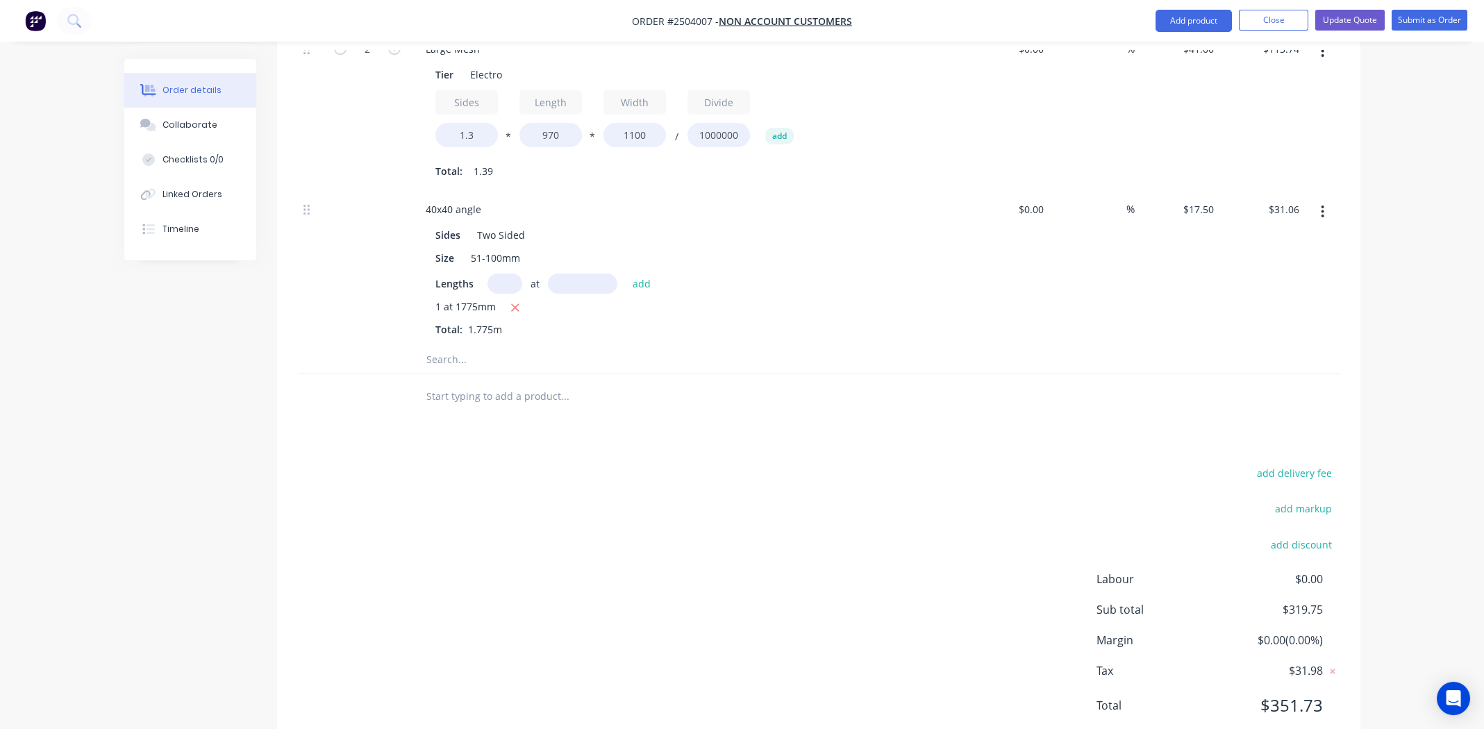
scroll to position [747, 0]
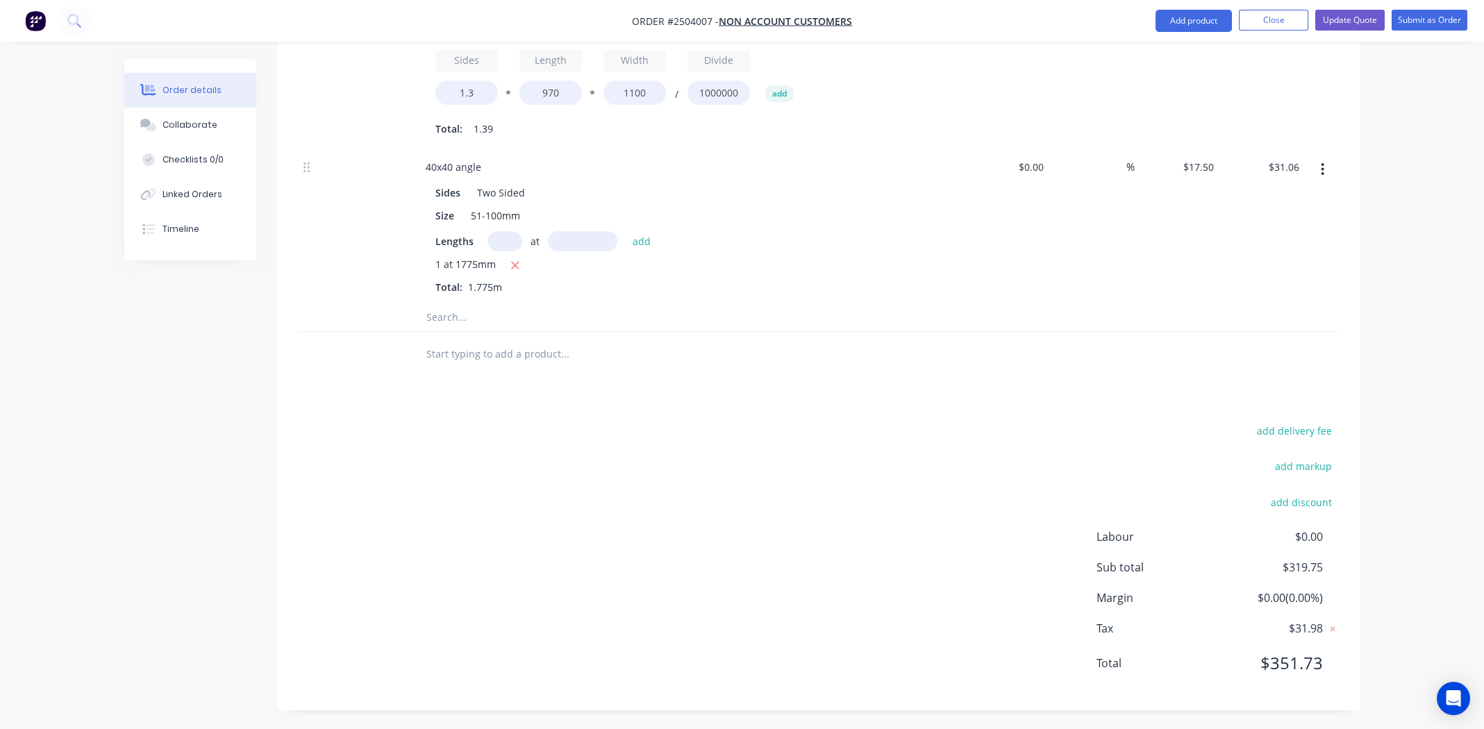
drag, startPoint x: 622, startPoint y: 533, endPoint x: 629, endPoint y: 517, distance: 17.2
click at [622, 531] on div "add delivery fee add markup add discount Labour $0.00 Sub total $319.75 Margin …" at bounding box center [819, 556] width 1042 height 268
click at [741, 493] on div "add delivery fee add markup add discount Labour $0.00 Sub total $319.75 Margin …" at bounding box center [819, 556] width 1042 height 268
click at [734, 537] on div "add delivery fee add markup add discount Labour $0.00 Sub total $319.75 Margin …" at bounding box center [819, 556] width 1042 height 268
click at [621, 497] on div "add delivery fee add markup add discount Labour $0.00 Sub total $319.75 Margin …" at bounding box center [819, 556] width 1042 height 268
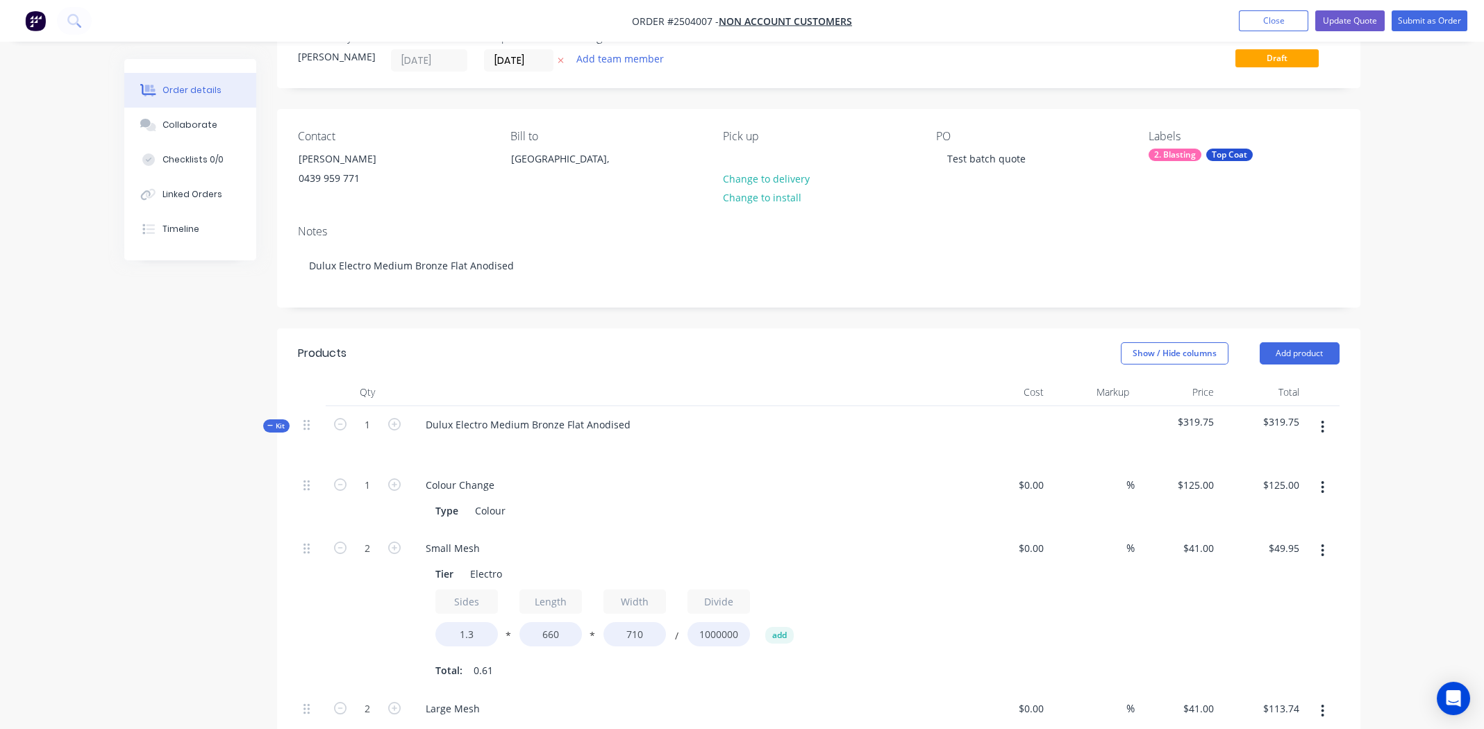
scroll to position [0, 0]
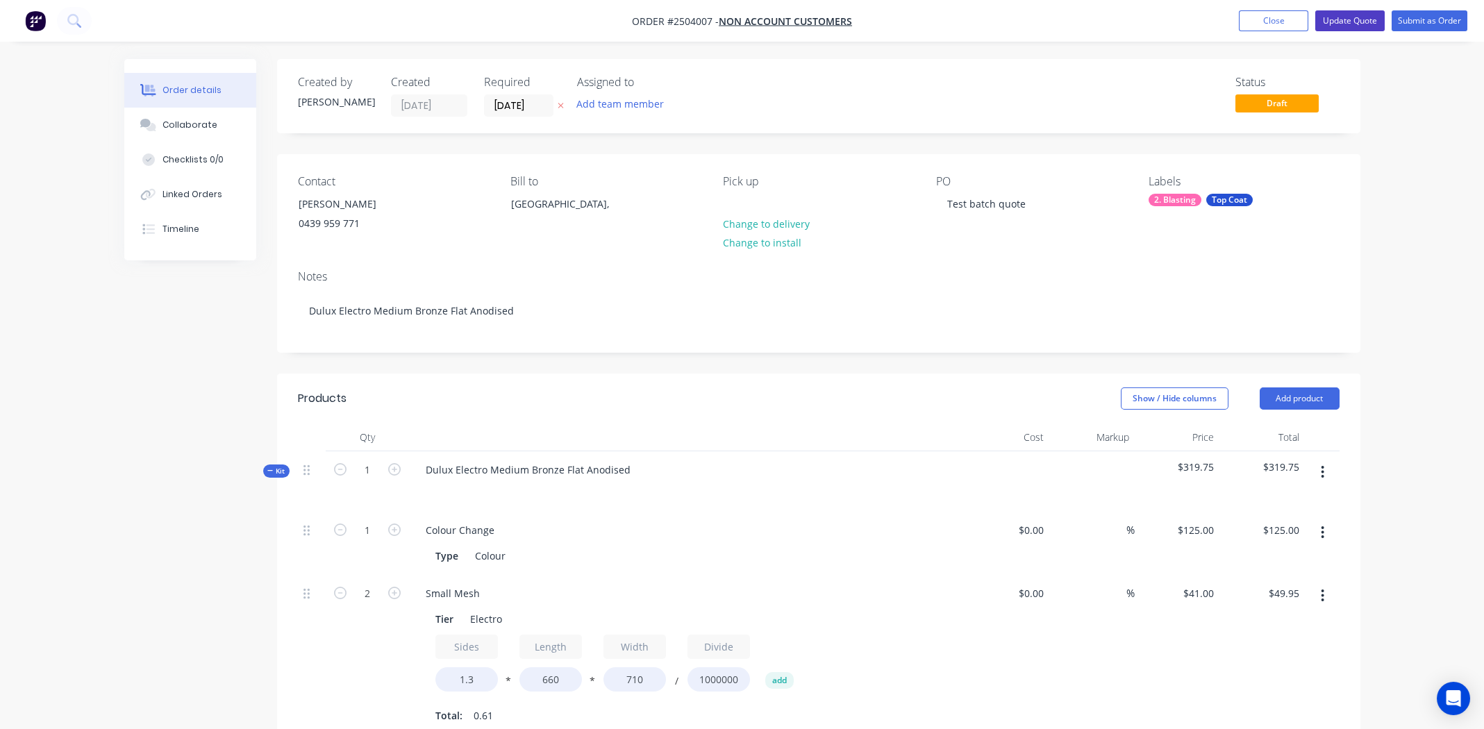
click at [1348, 15] on button "Update Quote" at bounding box center [1349, 20] width 69 height 21
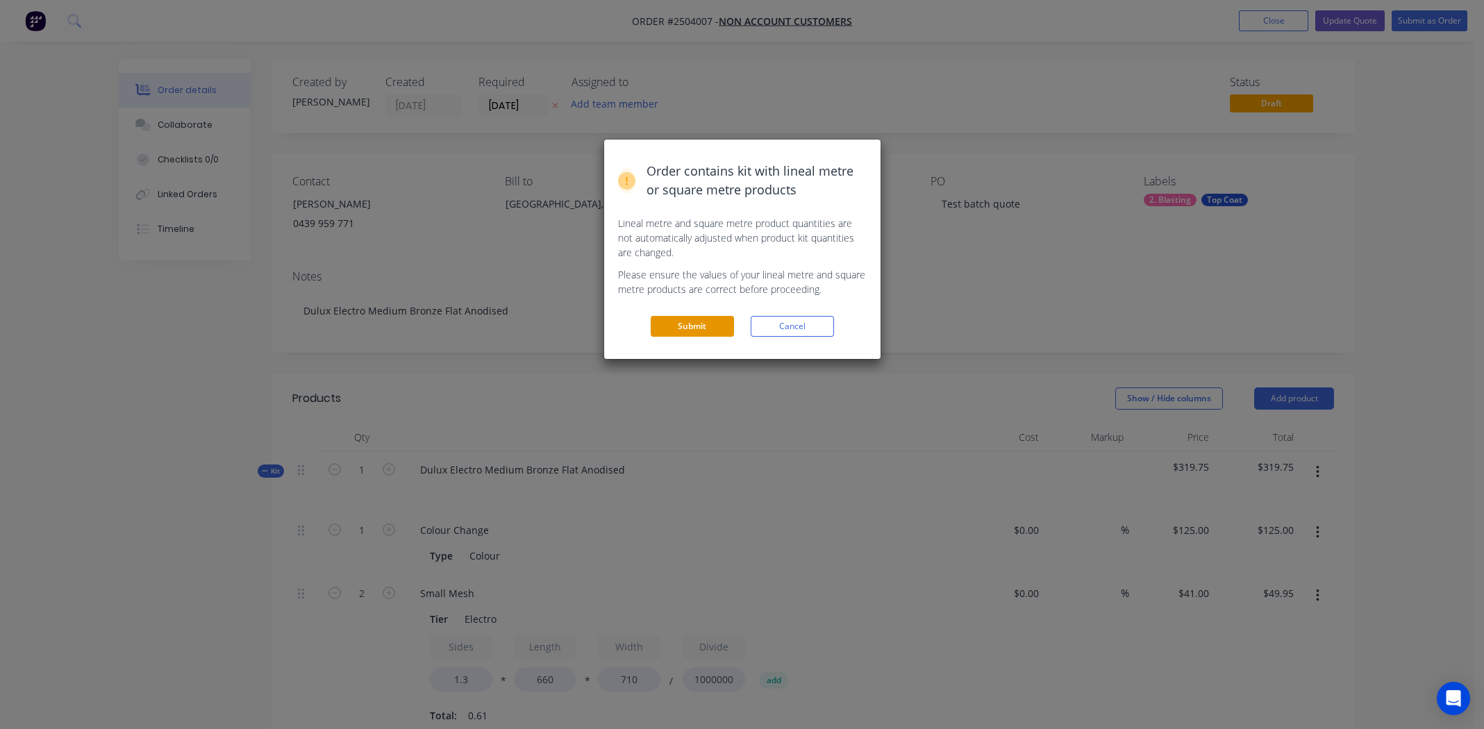
click at [673, 320] on button "Submit" at bounding box center [692, 326] width 83 height 21
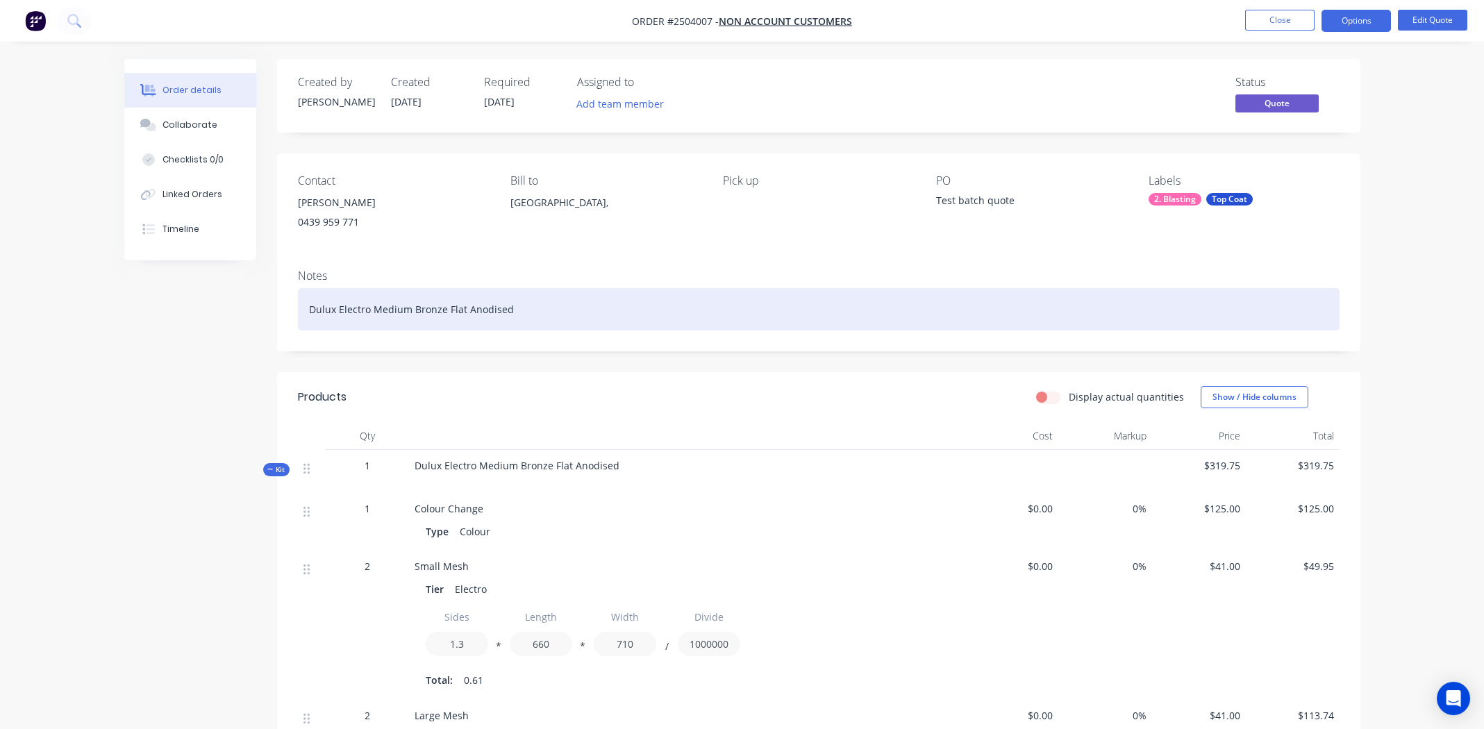
click at [605, 303] on div "Dulux Electro Medium Bronze Flat Anodised" at bounding box center [819, 309] width 1042 height 42
click at [655, 302] on div "Dulux Electro Medium Bronze Flat Anodised" at bounding box center [819, 309] width 1042 height 42
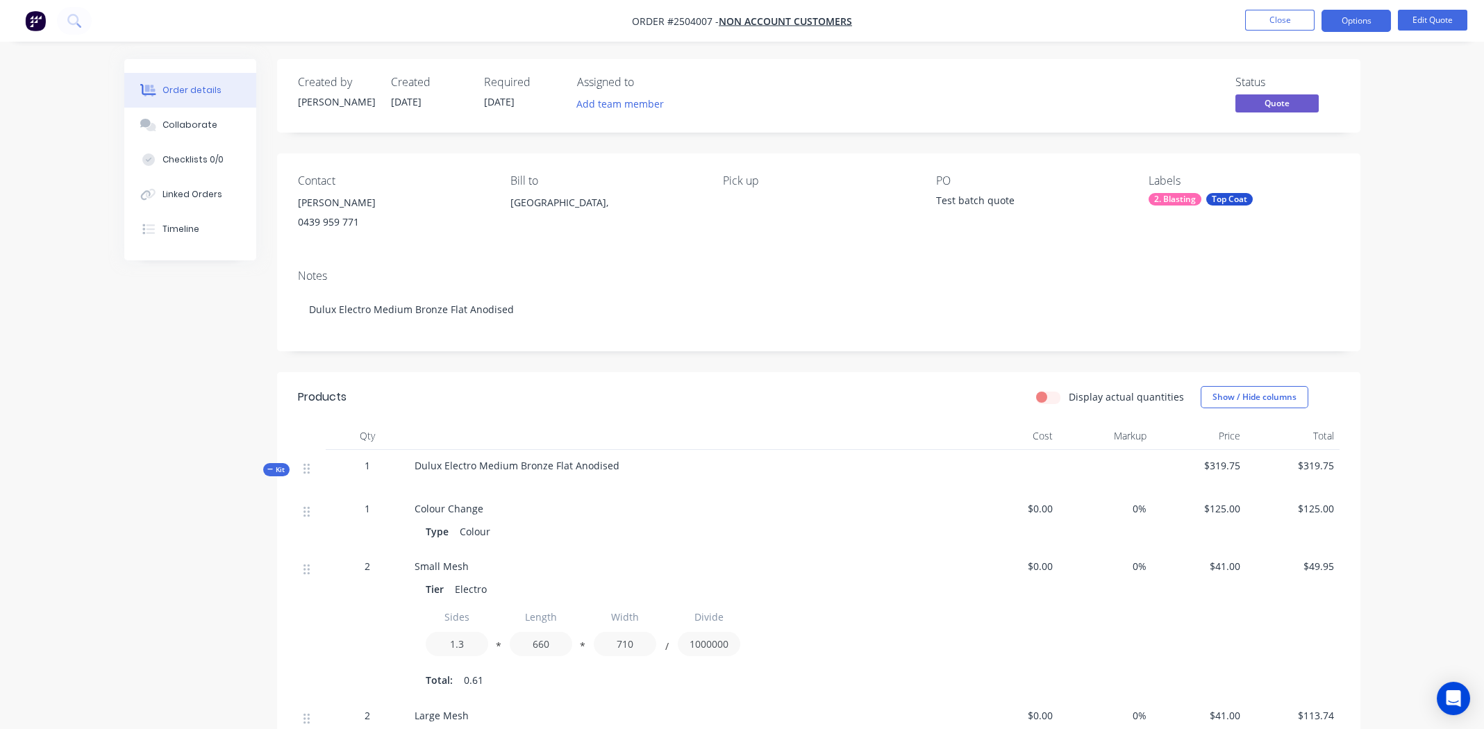
click at [731, 281] on div "Notes" at bounding box center [819, 275] width 1042 height 13
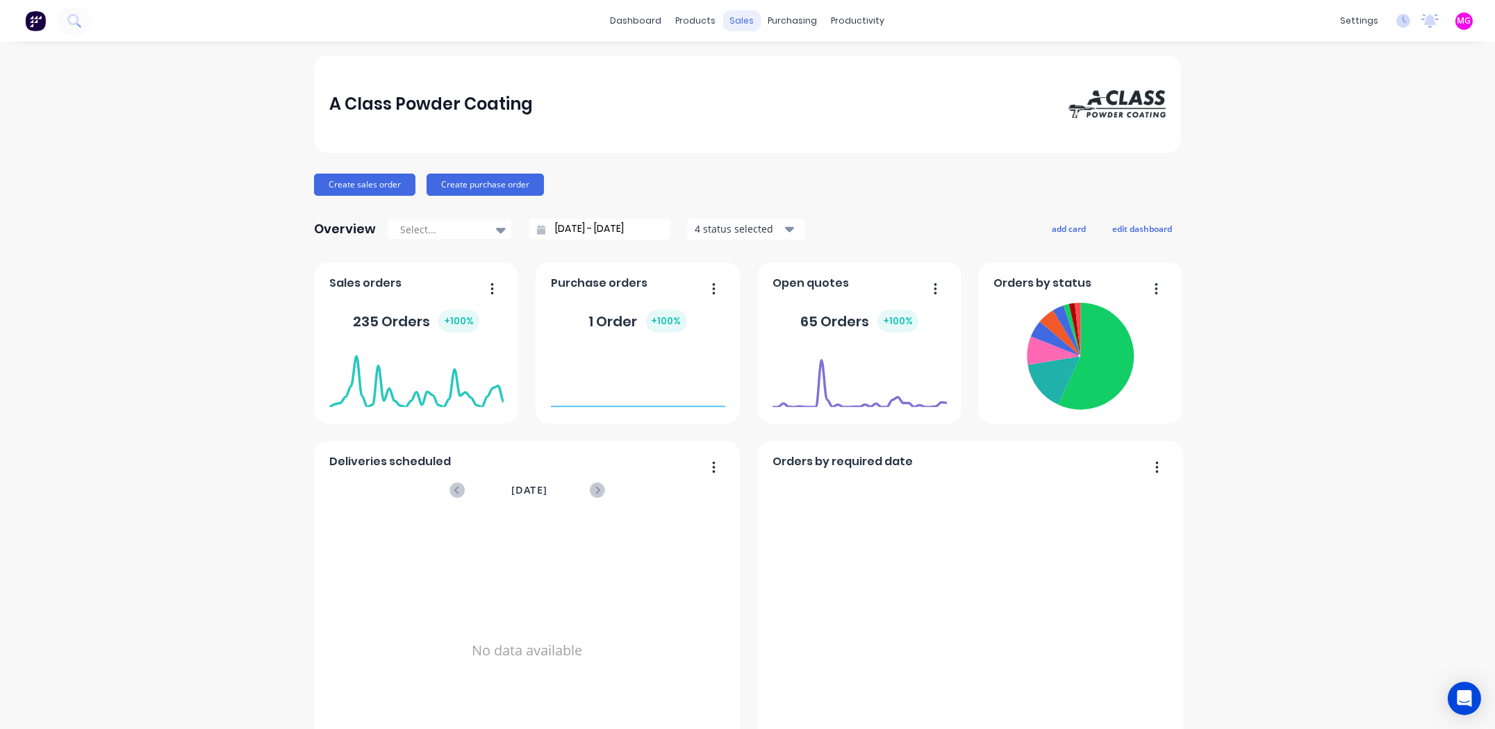
click at [737, 20] on div "sales" at bounding box center [742, 20] width 38 height 21
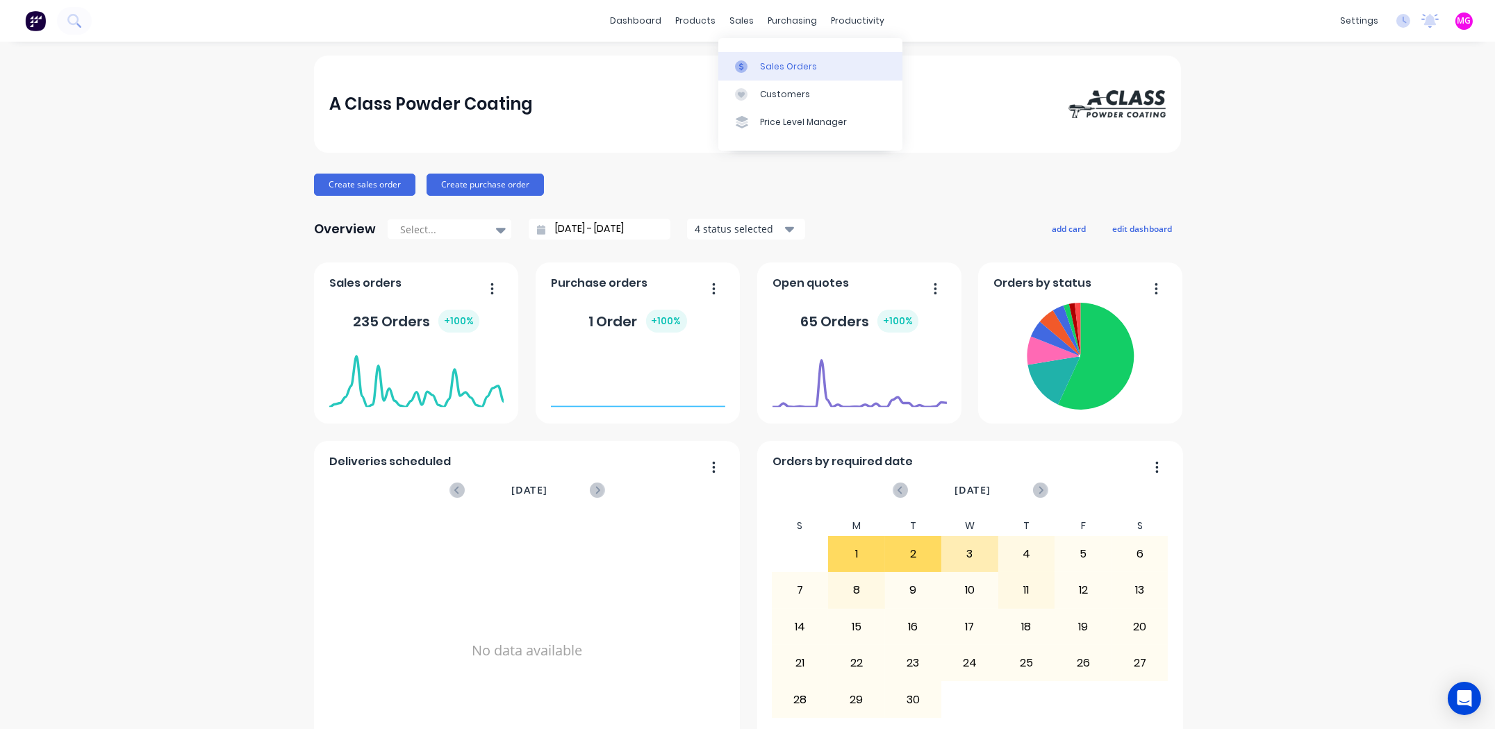
click at [770, 67] on div "Sales Orders" at bounding box center [788, 66] width 57 height 13
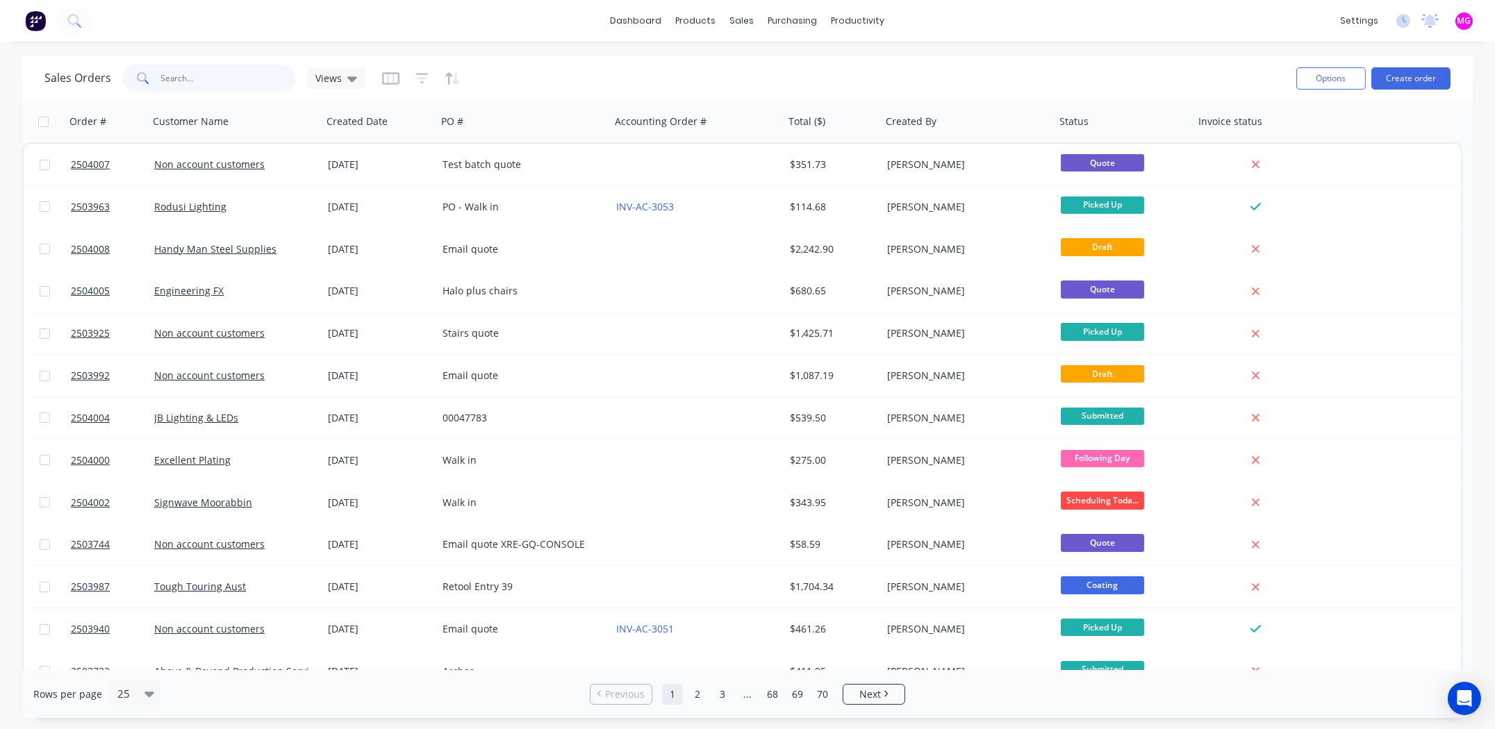
click at [204, 78] on input "text" at bounding box center [228, 79] width 135 height 28
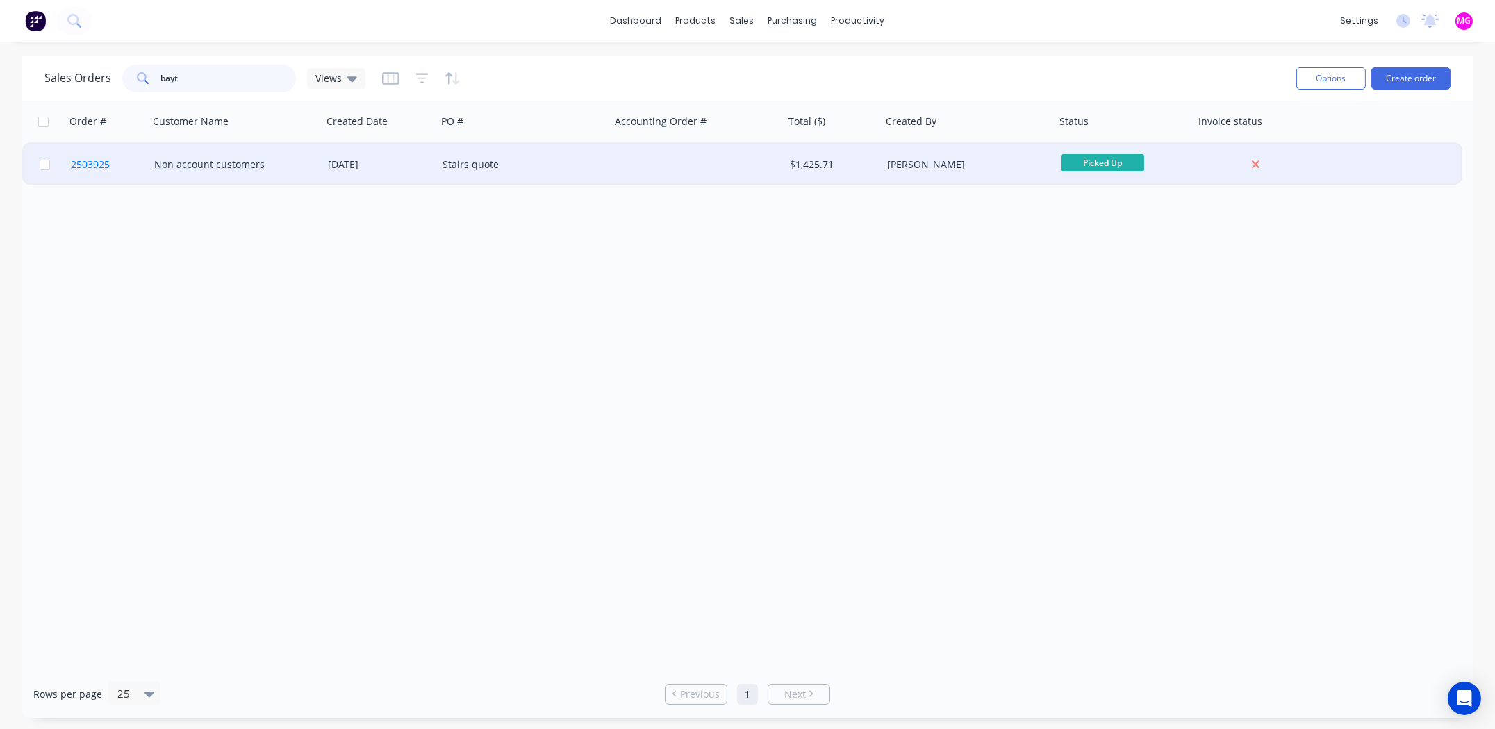
type input "bayt"
click at [89, 164] on span "2503925" at bounding box center [90, 165] width 39 height 14
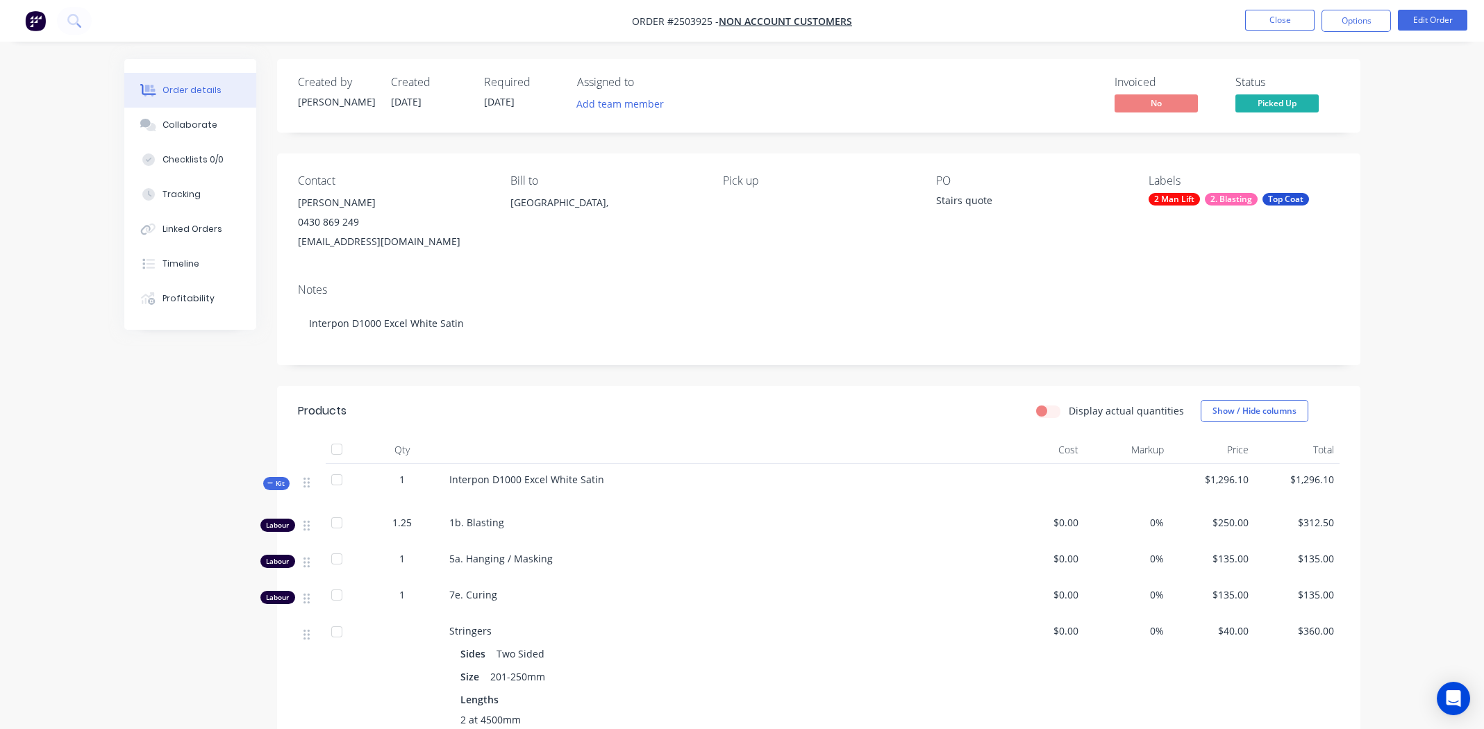
click at [1004, 242] on div "PO Stairs quote" at bounding box center [1031, 212] width 190 height 77
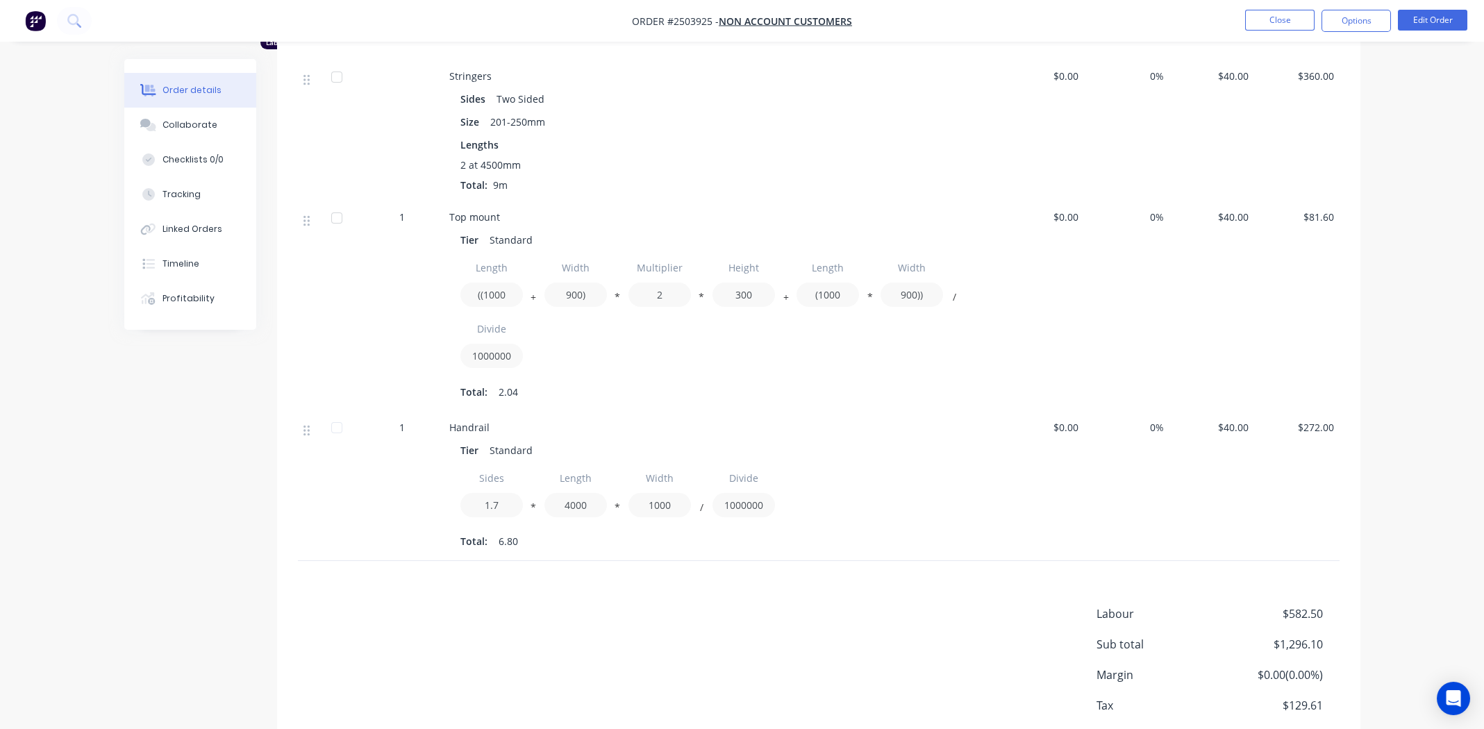
scroll to position [635, 0]
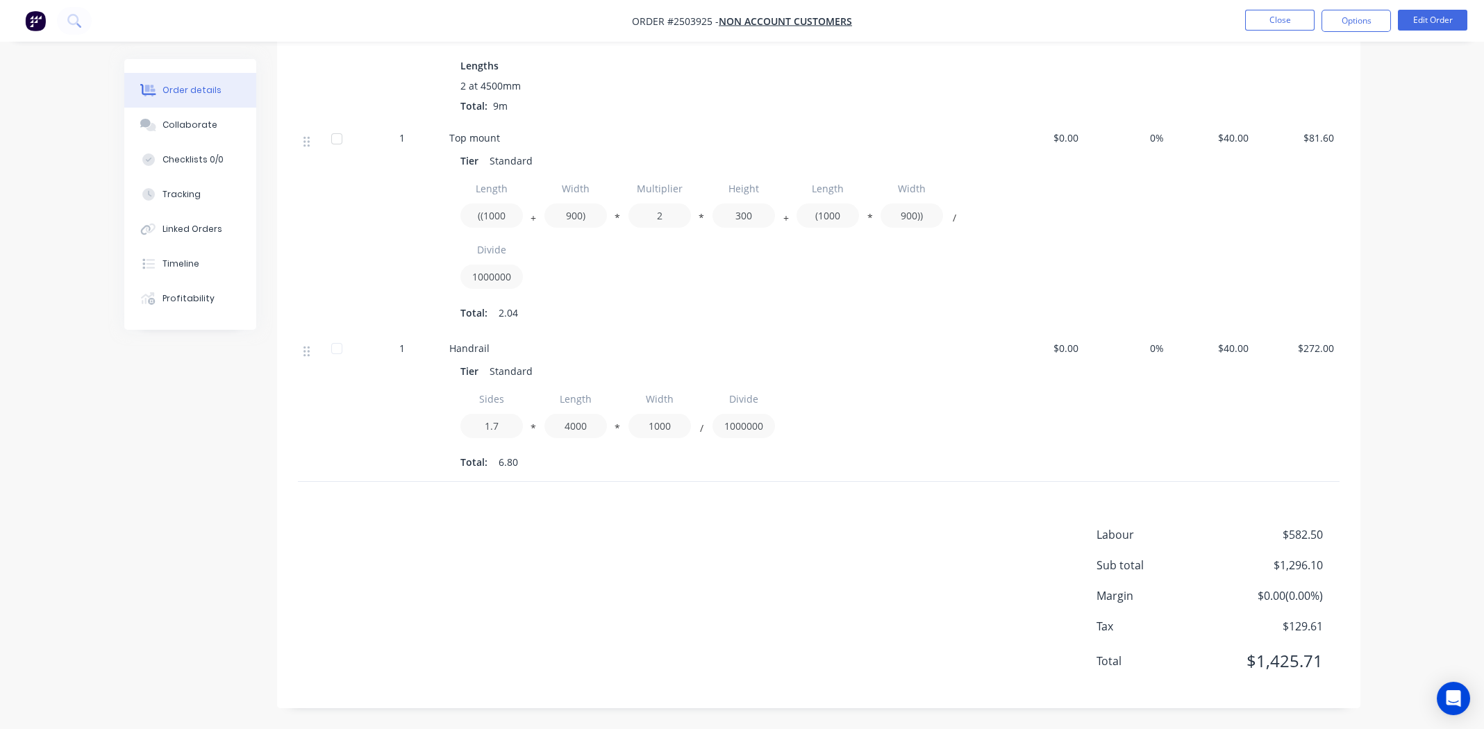
click at [668, 603] on div "Labour $582.50 Sub total $1,296.10 Margin $0.00 ( 0.00 %) Tax $129.61 Total $1,…" at bounding box center [819, 606] width 1042 height 161
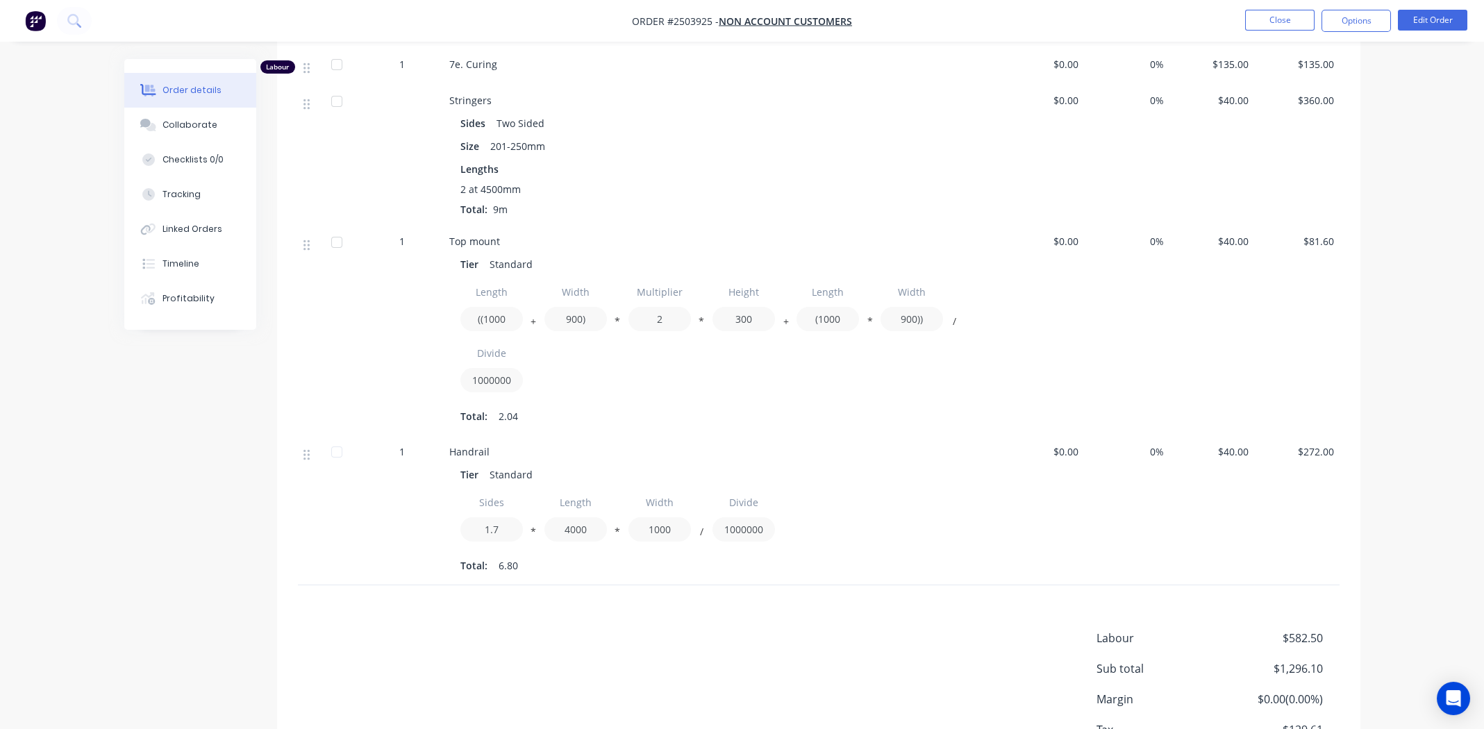
scroll to position [288, 0]
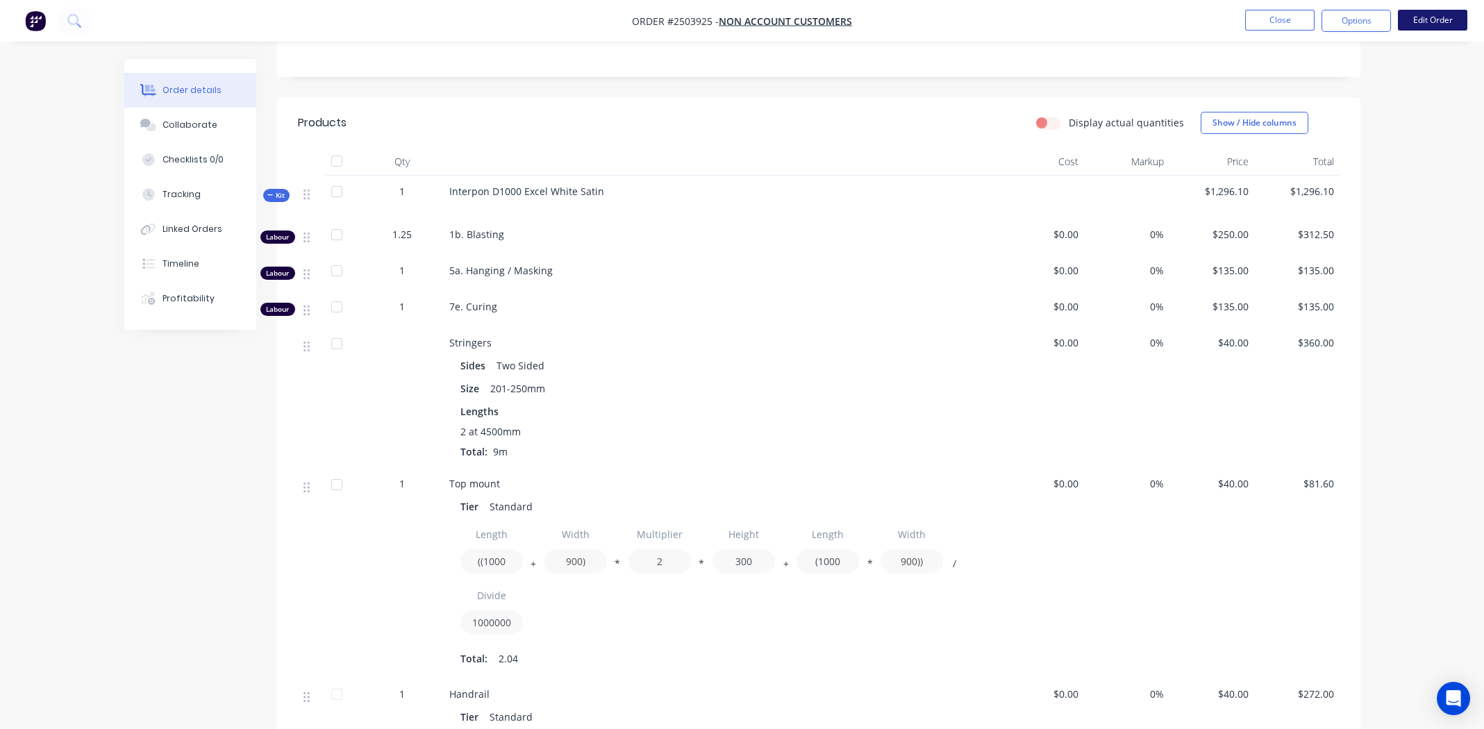
click at [1426, 15] on button "Edit Order" at bounding box center [1432, 20] width 69 height 21
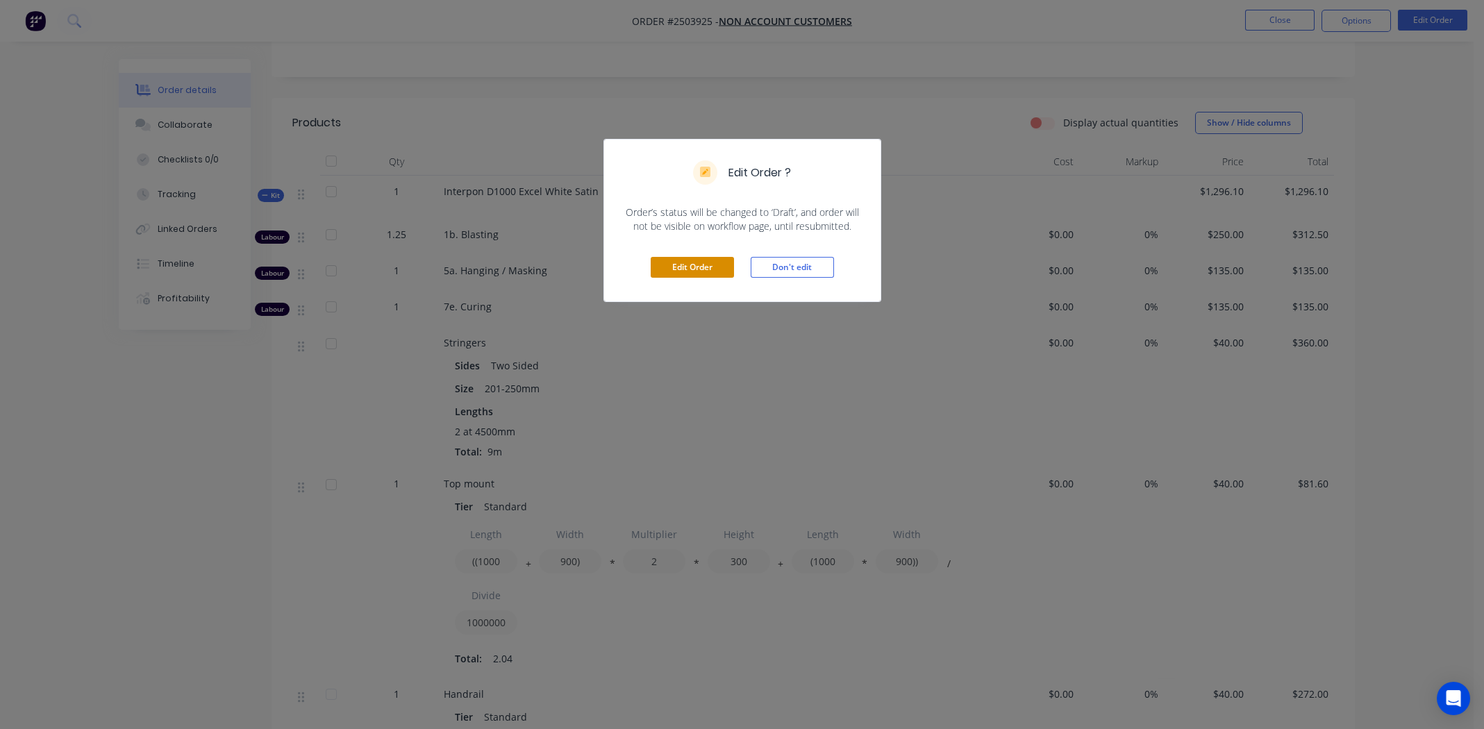
click at [694, 265] on button "Edit Order" at bounding box center [692, 267] width 83 height 21
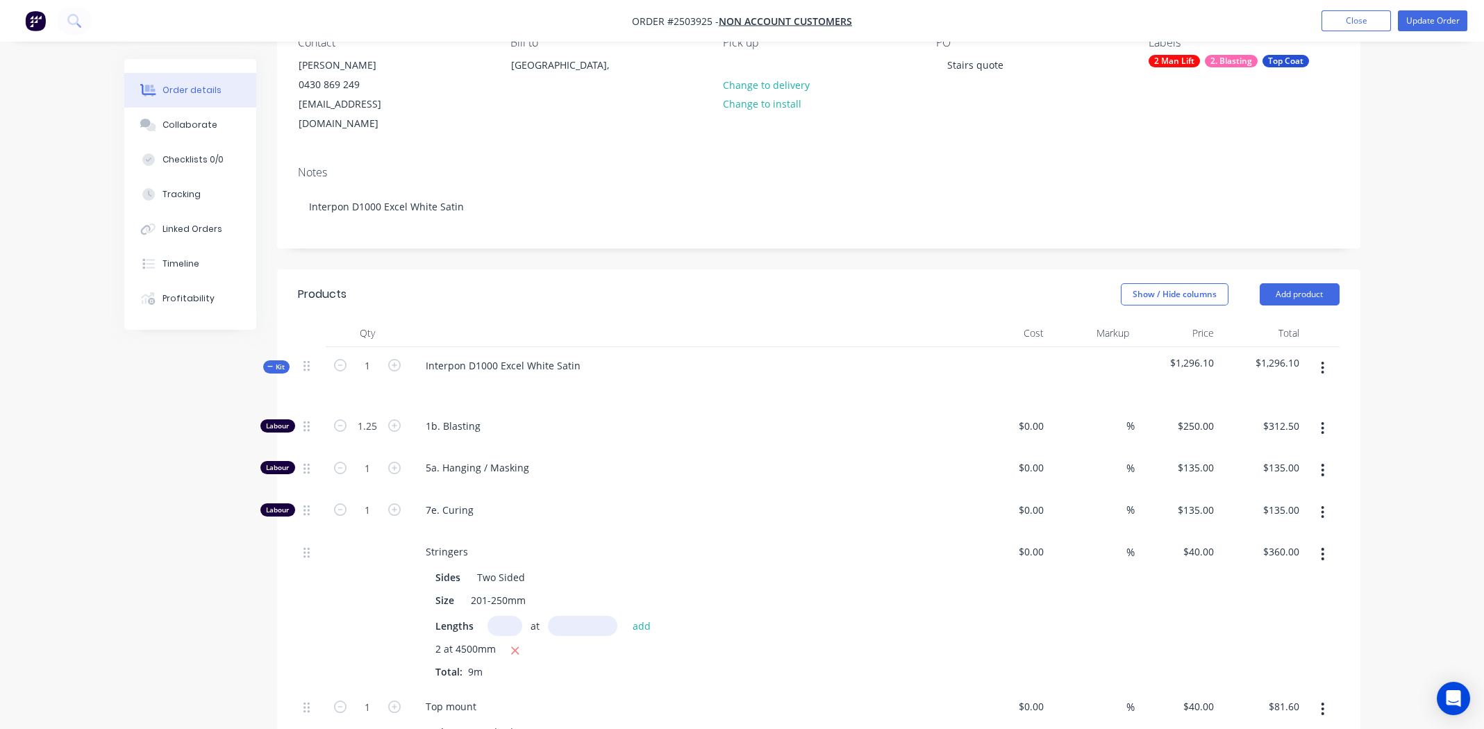
scroll to position [138, 0]
click at [1312, 284] on button "Add product" at bounding box center [1300, 295] width 80 height 22
click at [1267, 348] on div "Basic product" at bounding box center [1273, 358] width 107 height 20
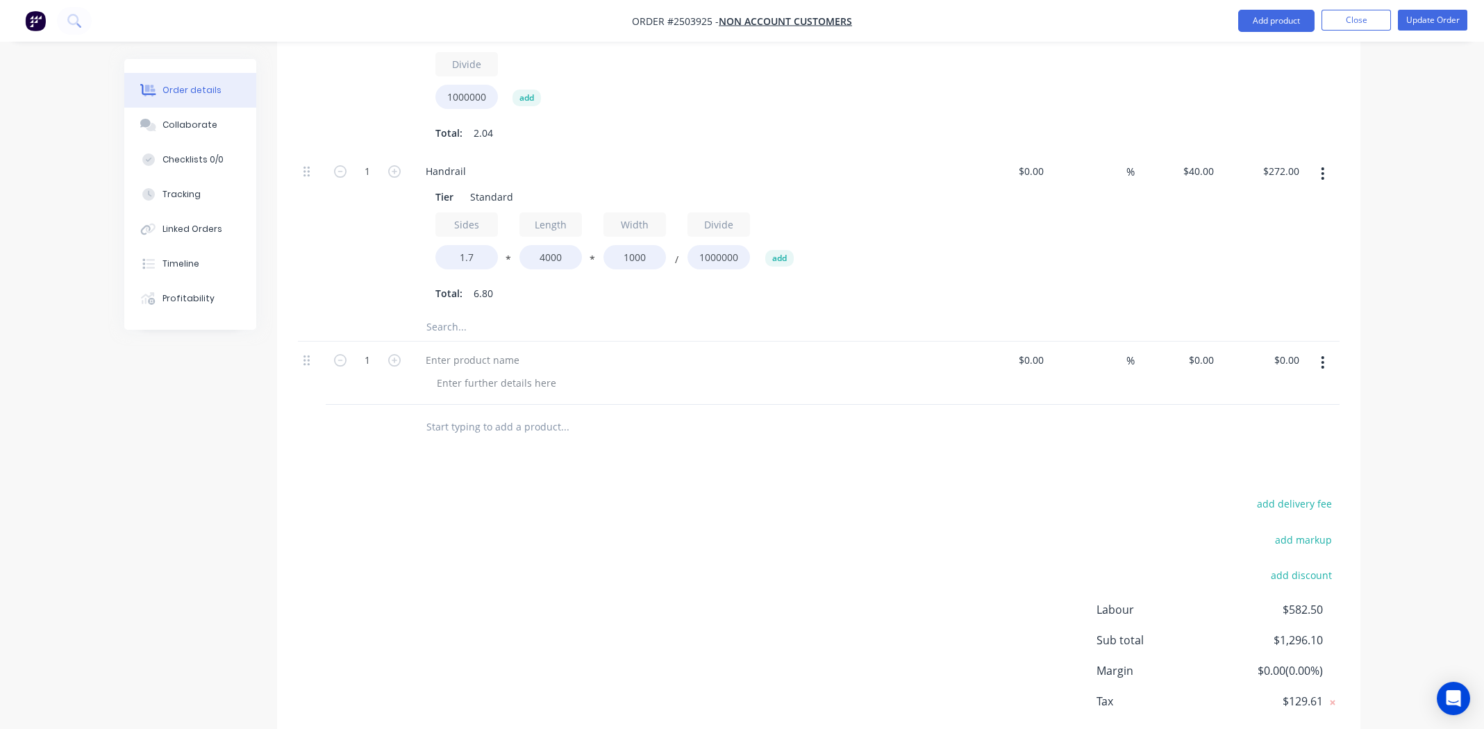
scroll to position [954, 0]
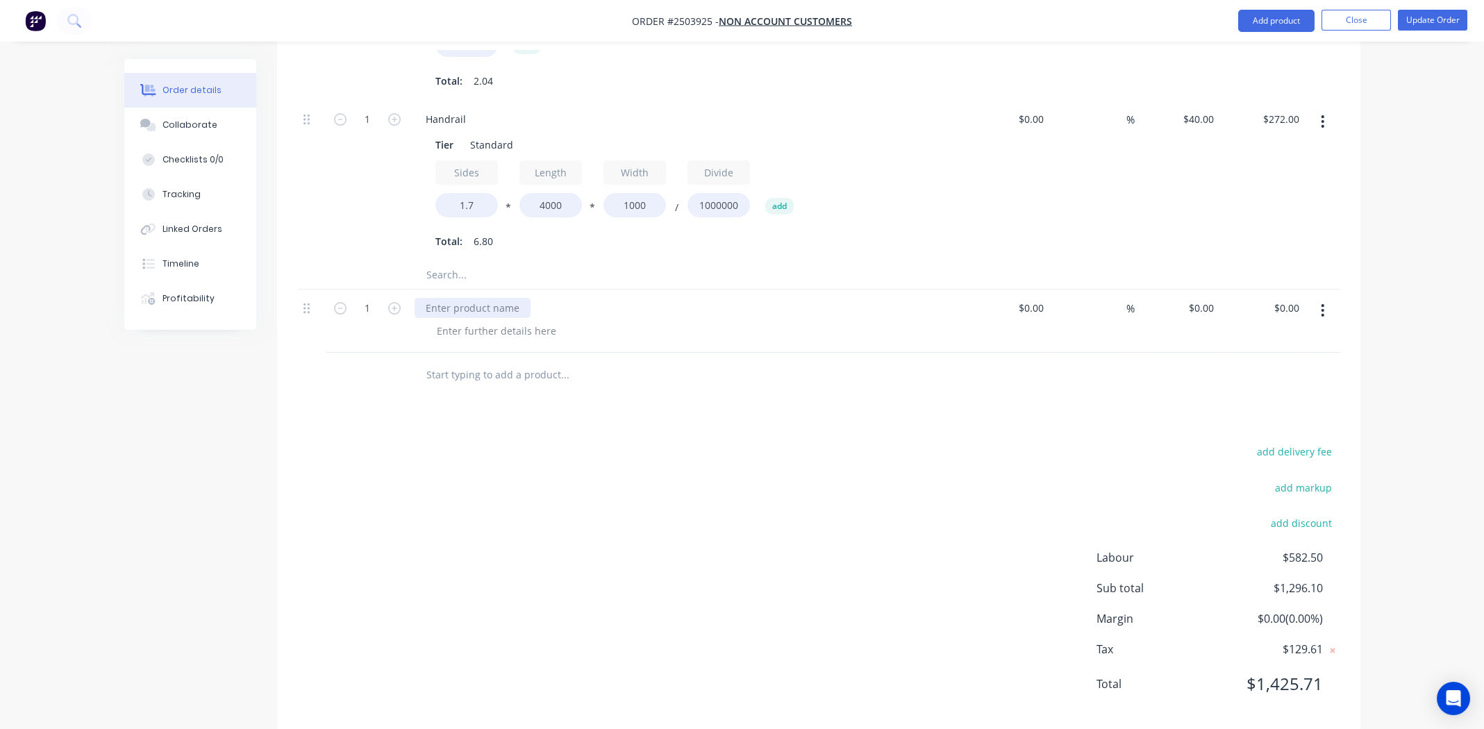
click at [473, 298] on div at bounding box center [473, 308] width 116 height 20
click at [526, 321] on div at bounding box center [497, 331] width 142 height 20
click at [1215, 298] on input "0" at bounding box center [1204, 308] width 32 height 20
type input "$70.00"
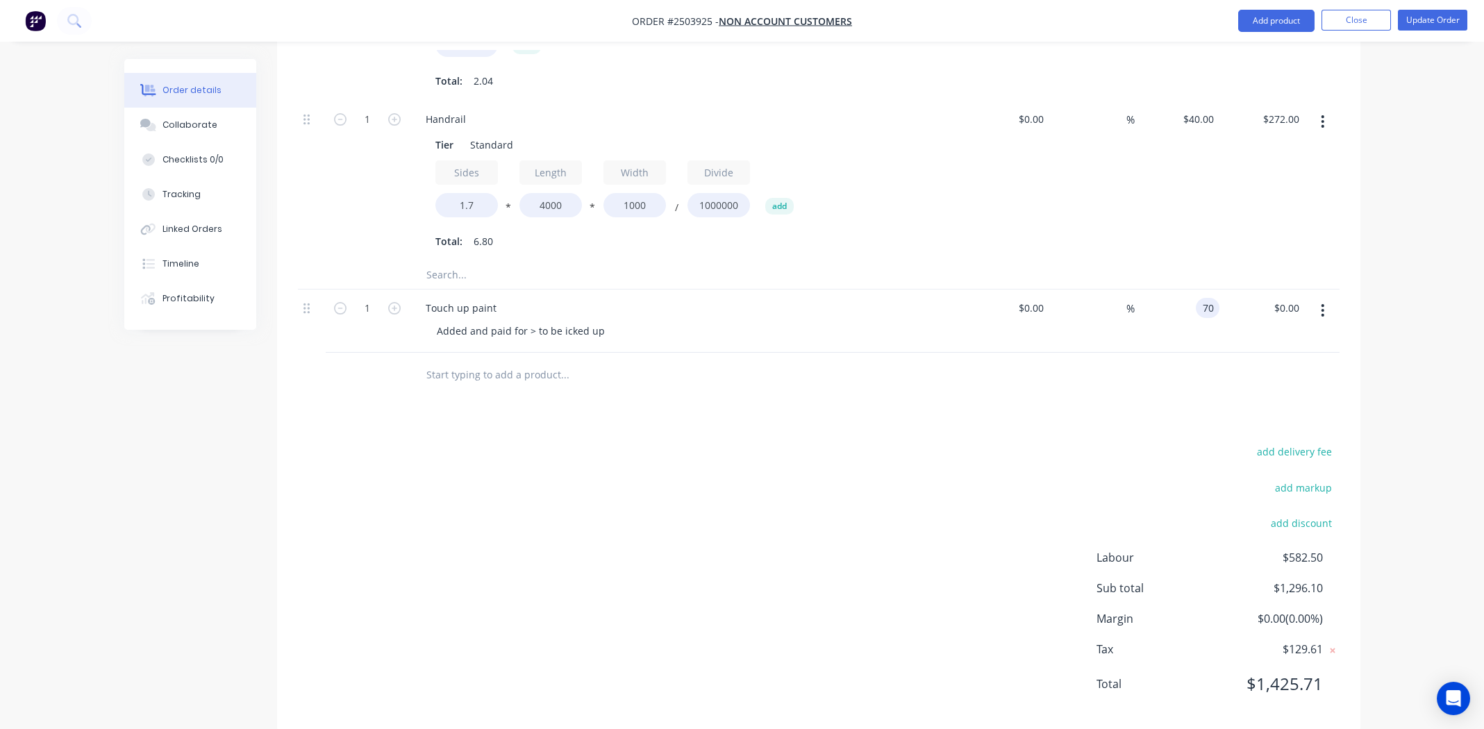
type input "$70.00"
drag, startPoint x: 956, startPoint y: 406, endPoint x: 961, endPoint y: 397, distance: 10.6
click at [957, 401] on div "Products Show / Hide columns Add product Qty Cost Markup Price Total Kit 1 Inte…" at bounding box center [818, 93] width 1083 height 1277
click at [1443, 16] on button "Update Order" at bounding box center [1432, 20] width 69 height 21
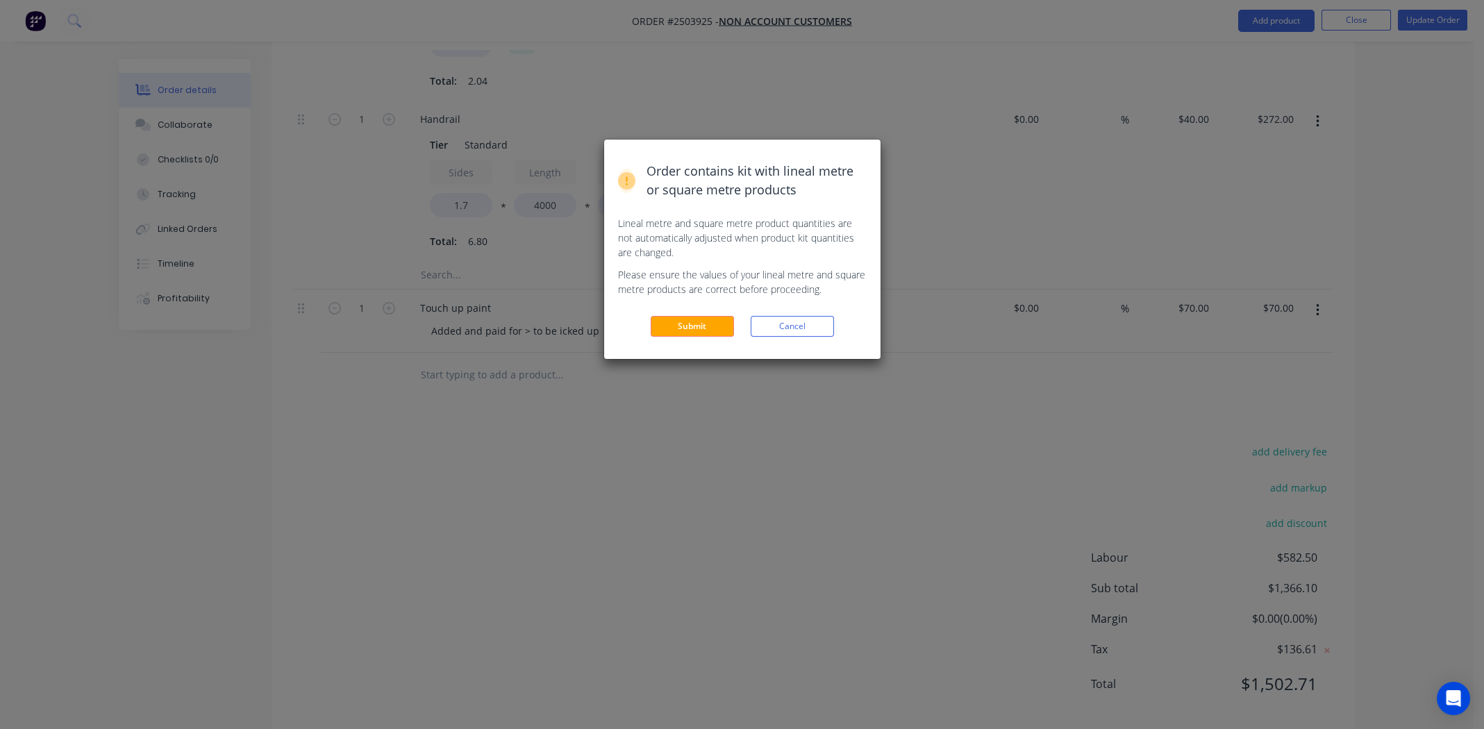
click at [703, 310] on div "Order contains kit with lineal metre or square metre products Lineal metre and …" at bounding box center [742, 249] width 276 height 219
click at [698, 322] on button "Submit" at bounding box center [692, 326] width 83 height 21
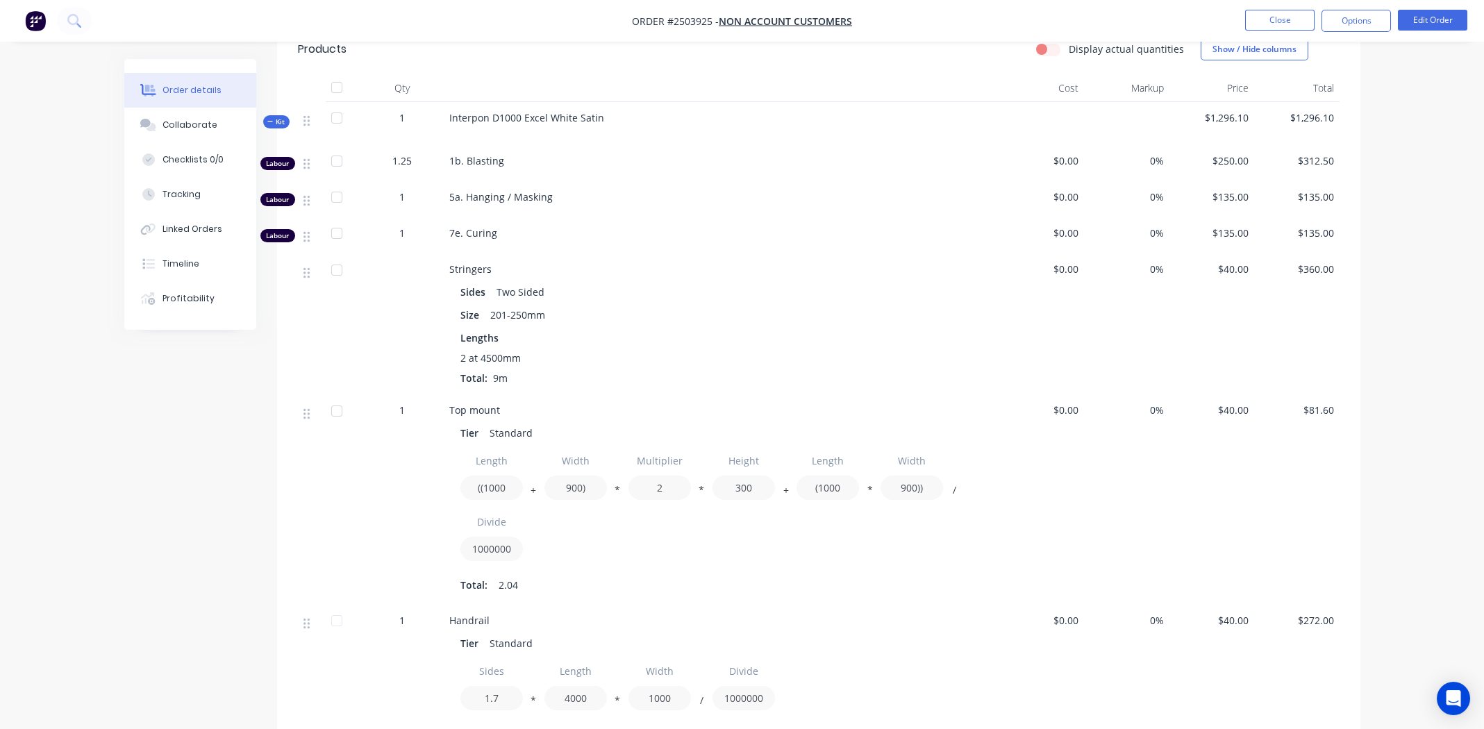
scroll to position [62, 0]
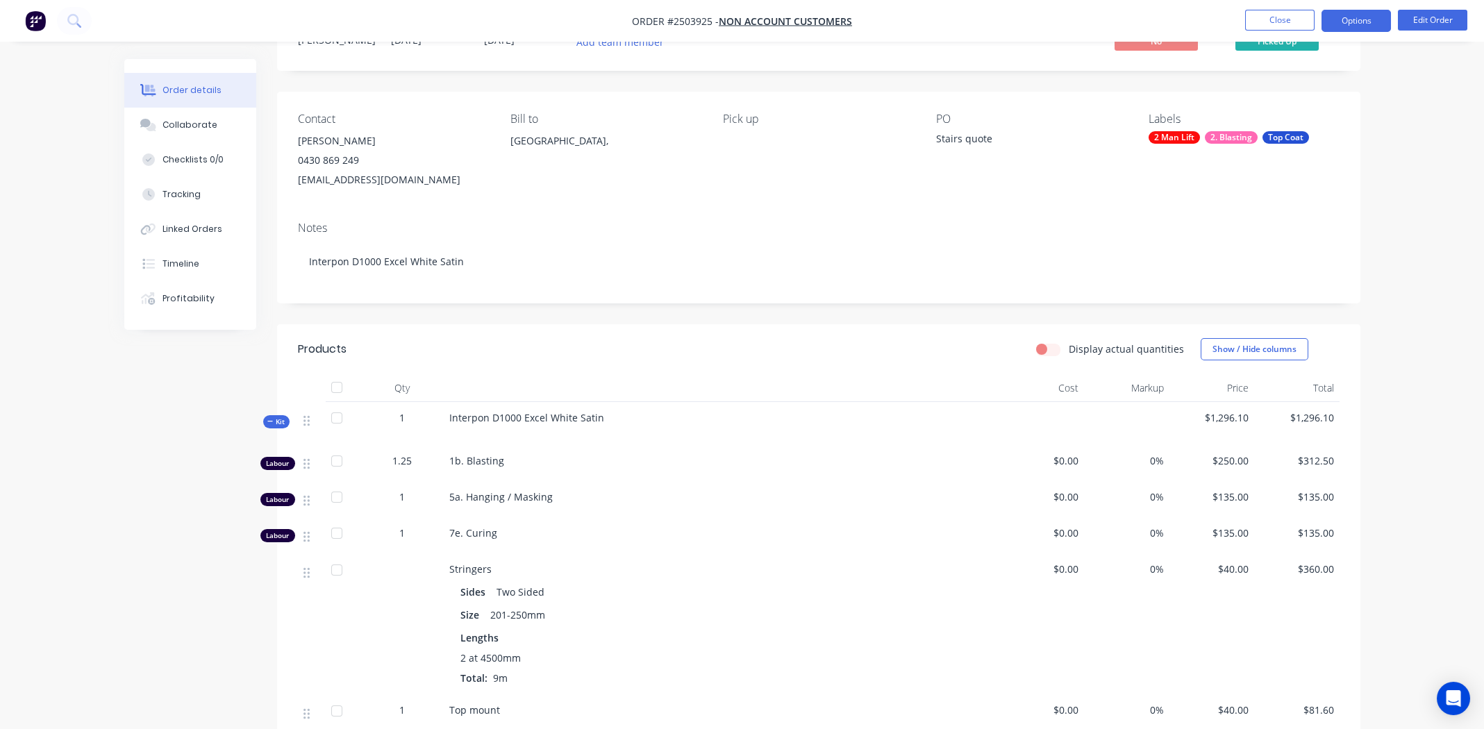
drag, startPoint x: 1358, startPoint y: 16, endPoint x: 1355, endPoint y: 25, distance: 9.4
click at [1357, 15] on button "Options" at bounding box center [1356, 21] width 69 height 22
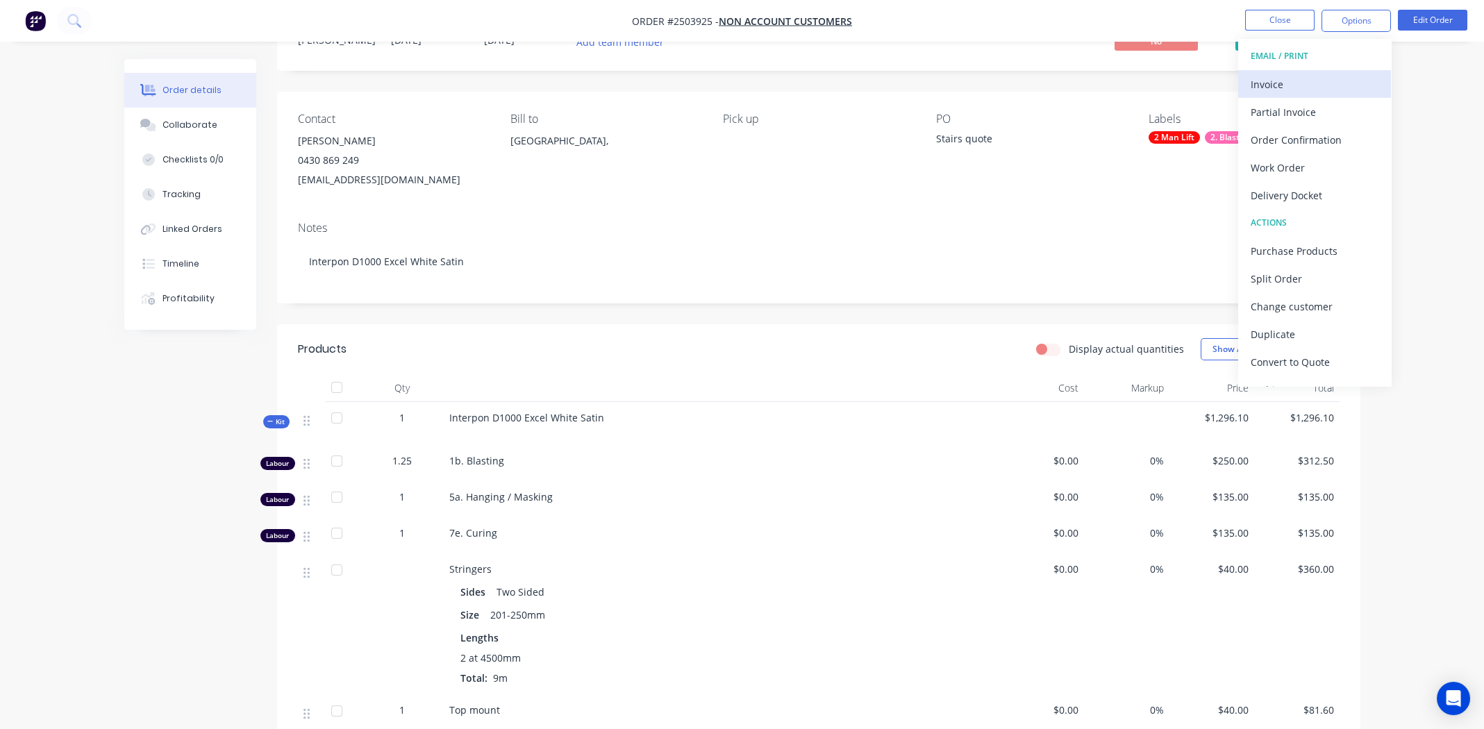
click at [1283, 83] on div "Invoice" at bounding box center [1315, 84] width 128 height 20
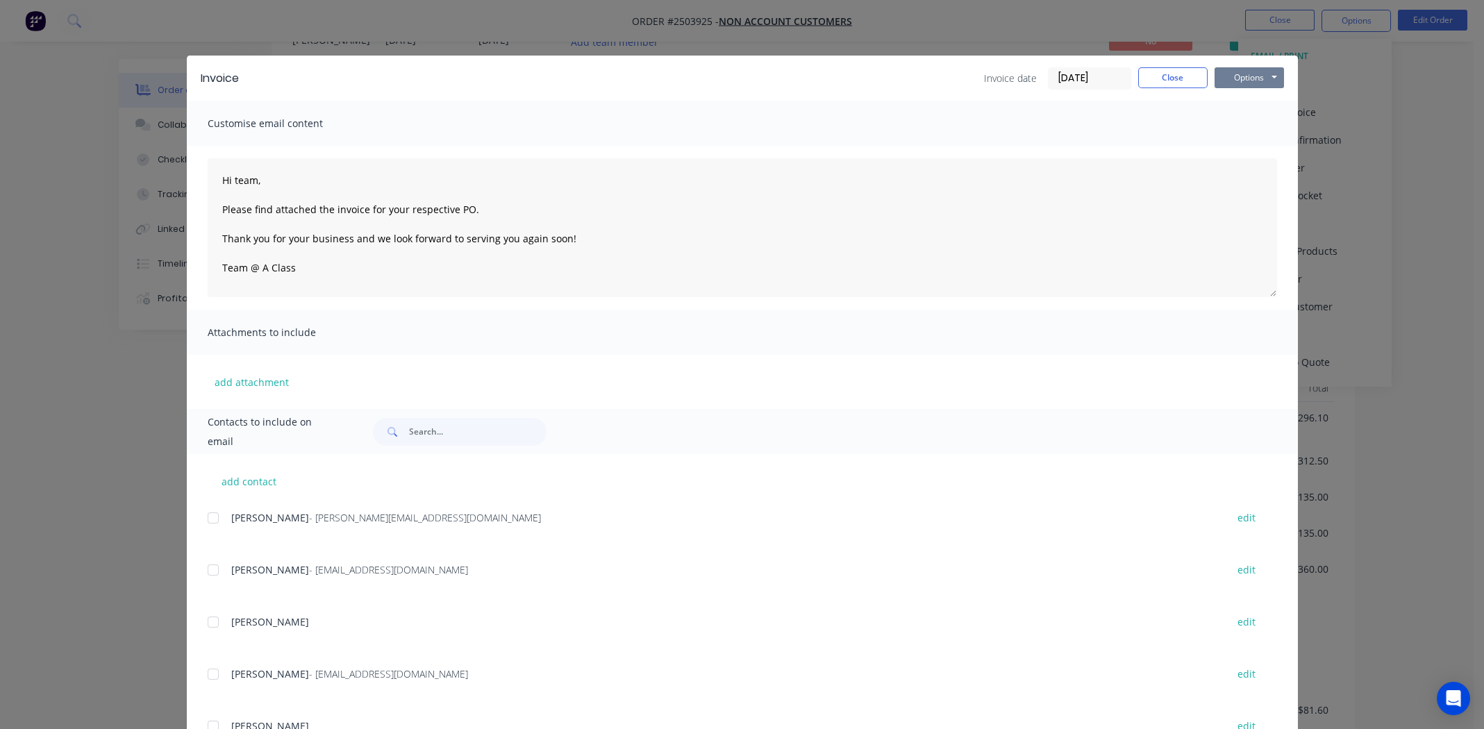
click at [1229, 81] on button "Options" at bounding box center [1249, 77] width 69 height 21
click at [1235, 129] on button "Print" at bounding box center [1259, 125] width 89 height 23
click at [1158, 79] on button "Close" at bounding box center [1172, 77] width 69 height 21
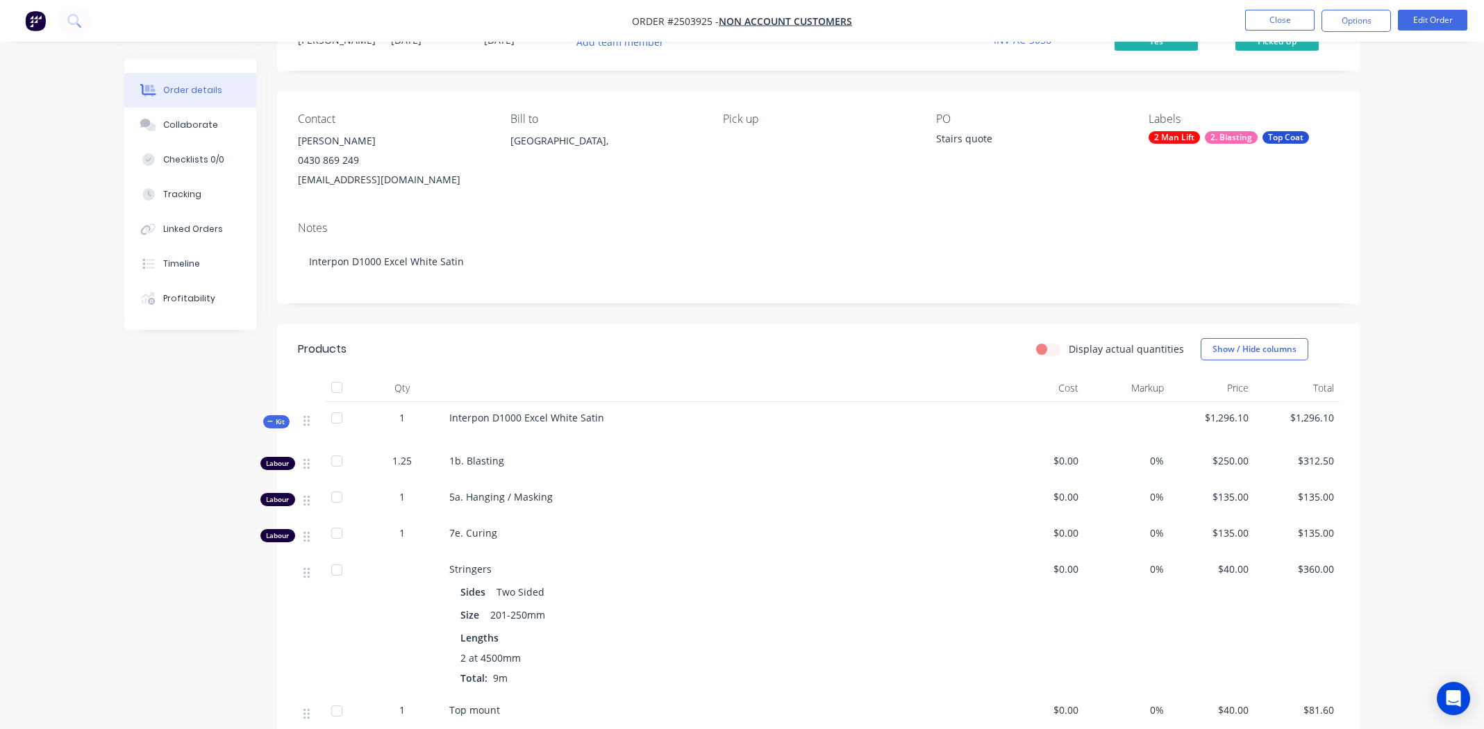
click at [1438, 176] on div "Order details Collaborate Checklists 0/0 Tracking Linked Orders Timeline Profit…" at bounding box center [742, 645] width 1484 height 1415
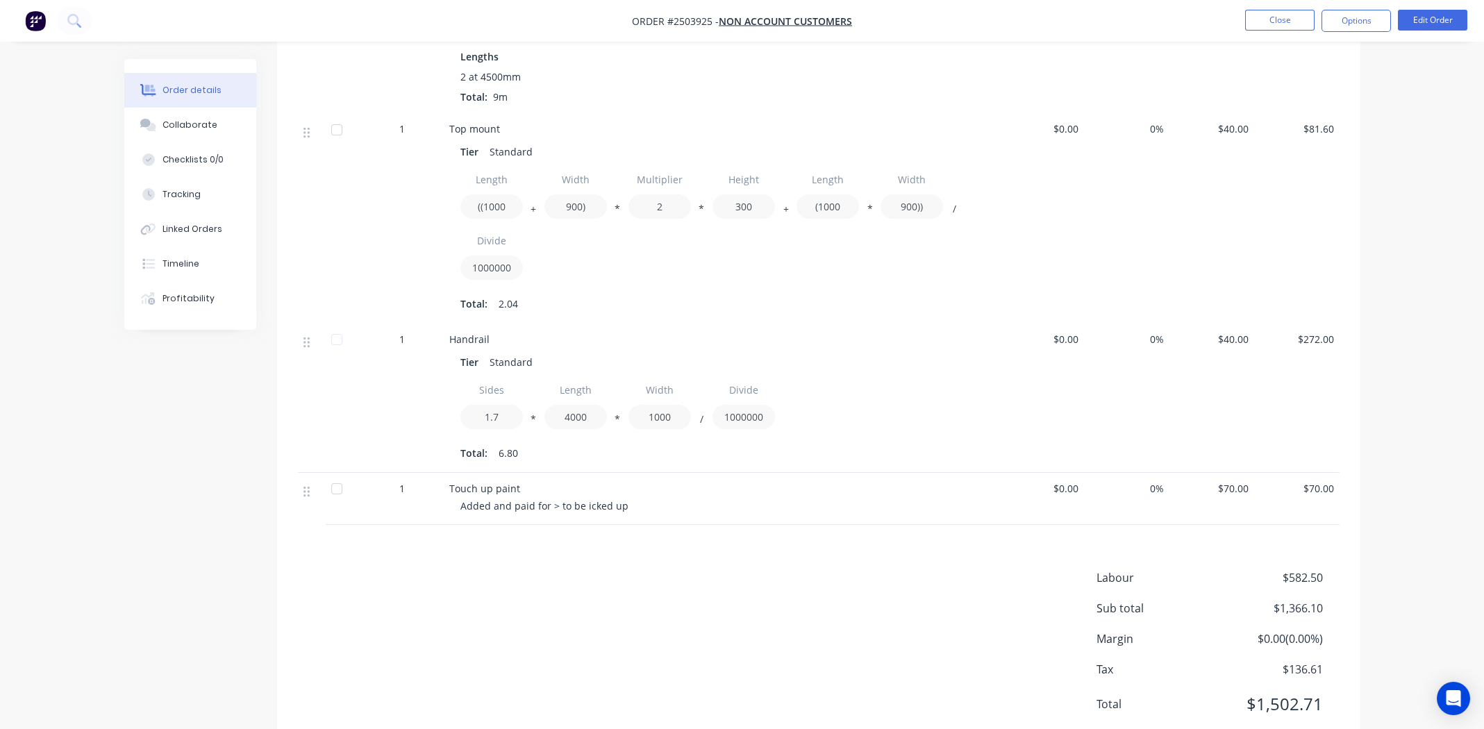
scroll to position [687, 0]
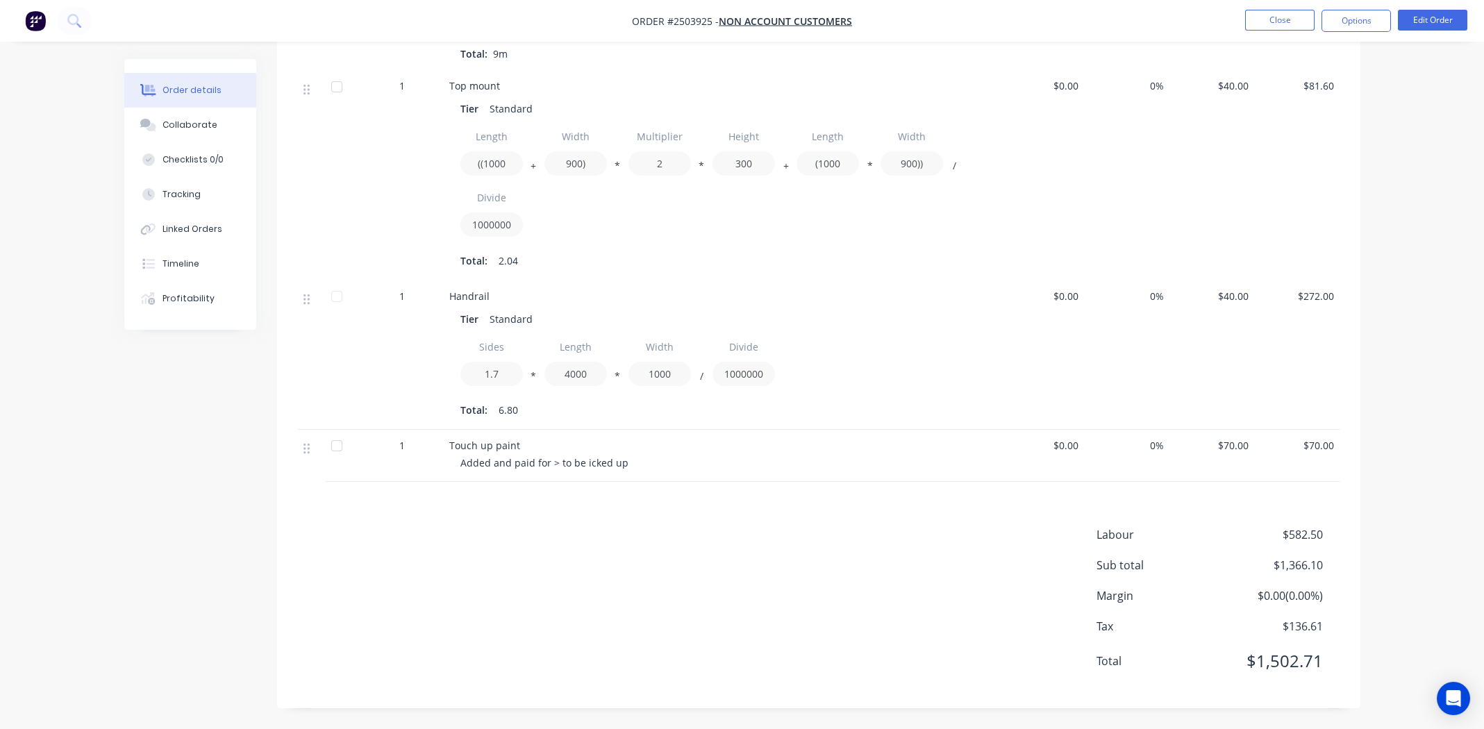
click at [609, 614] on div "Labour $582.50 Sub total $1,366.10 Margin $0.00 ( 0.00 %) Tax $136.61 Total $1,…" at bounding box center [819, 606] width 1042 height 161
click at [184, 124] on div "Collaborate" at bounding box center [190, 125] width 55 height 13
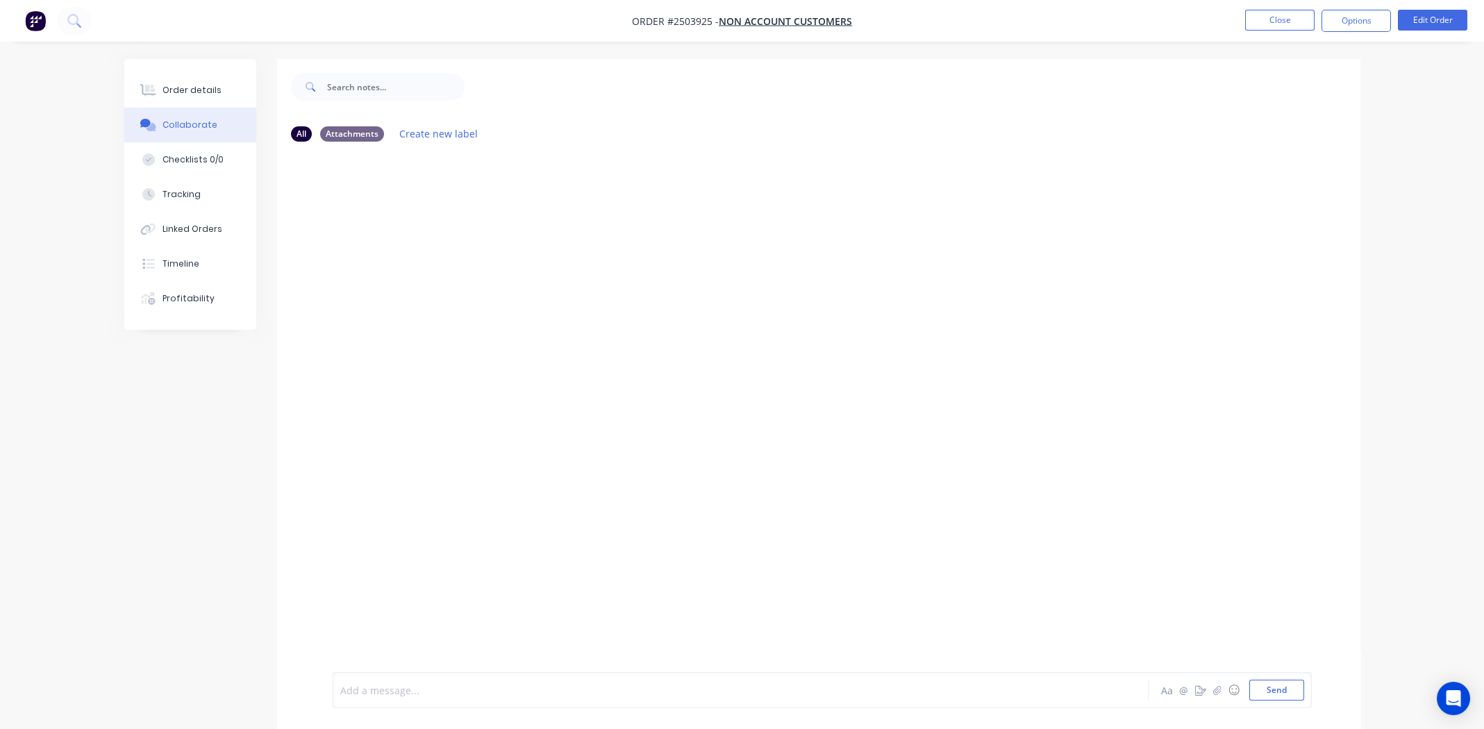
click at [459, 688] on div at bounding box center [702, 690] width 722 height 15
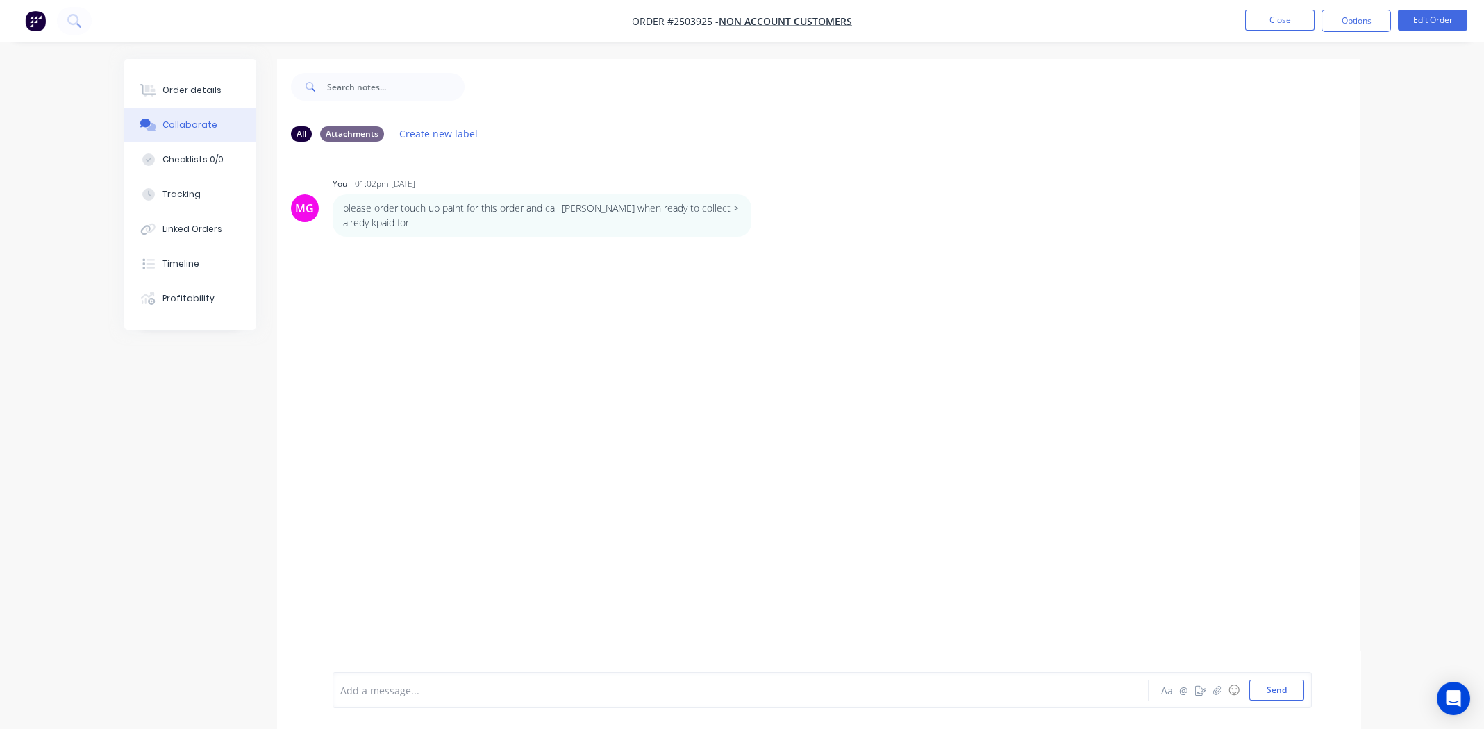
click at [892, 322] on div "MG You - 01:02pm 03/09/25 please order touch up paint for this order and call D…" at bounding box center [818, 412] width 1083 height 519
click at [761, 212] on icon "button" at bounding box center [761, 216] width 4 height 16
click at [796, 233] on button "Edit" at bounding box center [811, 240] width 88 height 23
click at [738, 689] on span "please order touch up paint for this order and call David when ready to collect…" at bounding box center [592, 690] width 502 height 13
drag, startPoint x: 647, startPoint y: 572, endPoint x: 377, endPoint y: 360, distance: 343.3
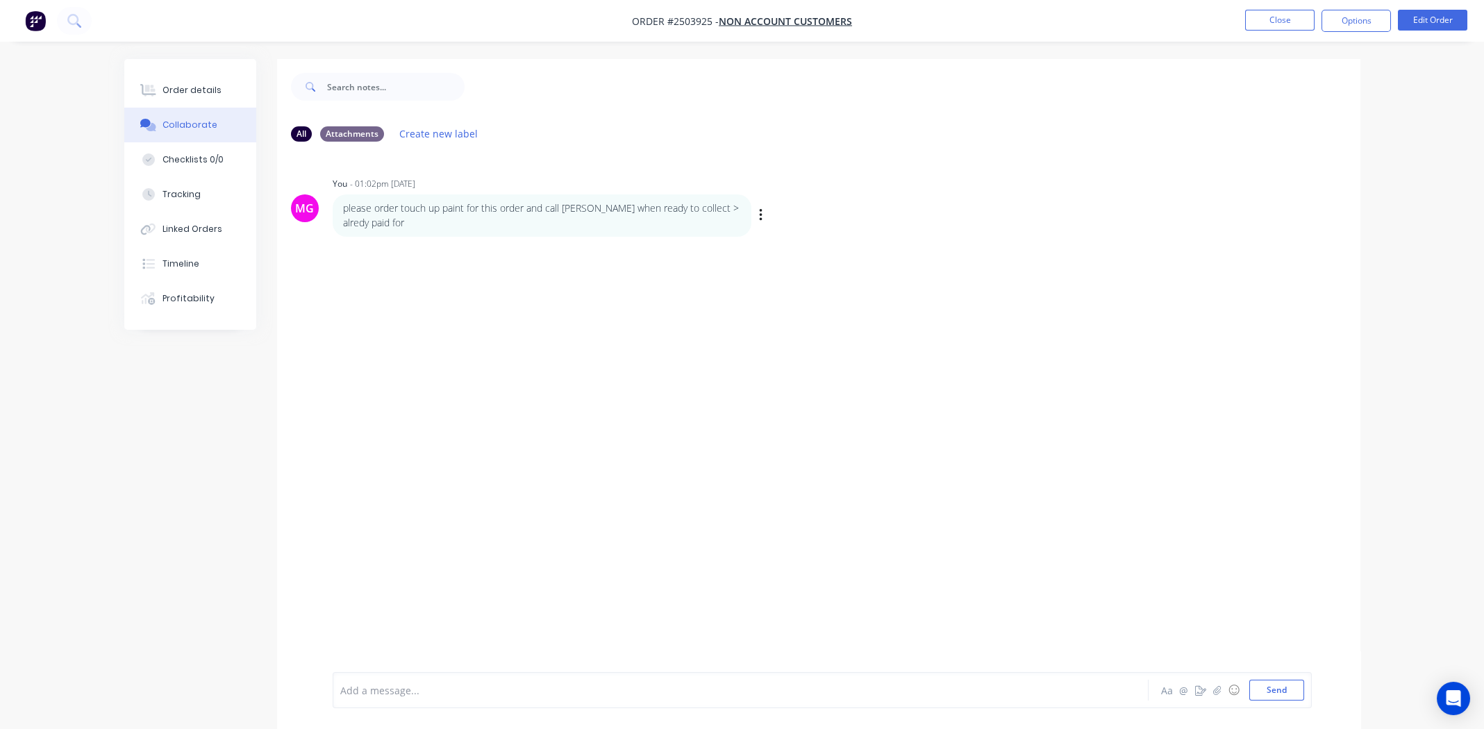
click at [648, 569] on div "MG You - 01:02pm 03/09/25 please order touch up paint for this order and call D…" at bounding box center [818, 412] width 1083 height 519
click at [188, 89] on div "Order details" at bounding box center [192, 90] width 59 height 13
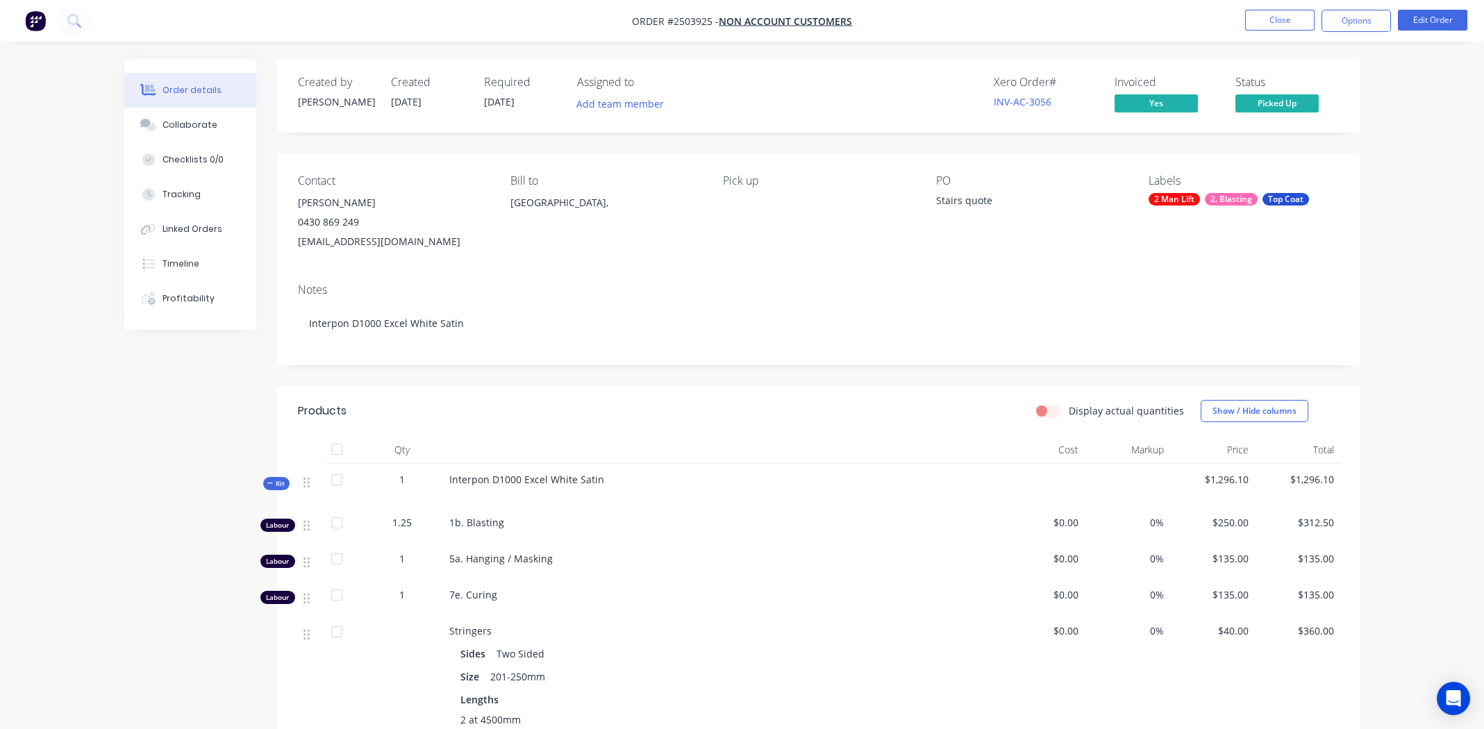
click at [117, 427] on div "Order details Collaborate Checklists 0/0 Tracking Linked Orders Timeline Profit…" at bounding box center [742, 737] width 1264 height 1356
click at [712, 256] on div "Contact David Bartley 0430 869 249 dbartley@baytechconstructions.com Bill to Au…" at bounding box center [818, 212] width 1083 height 119
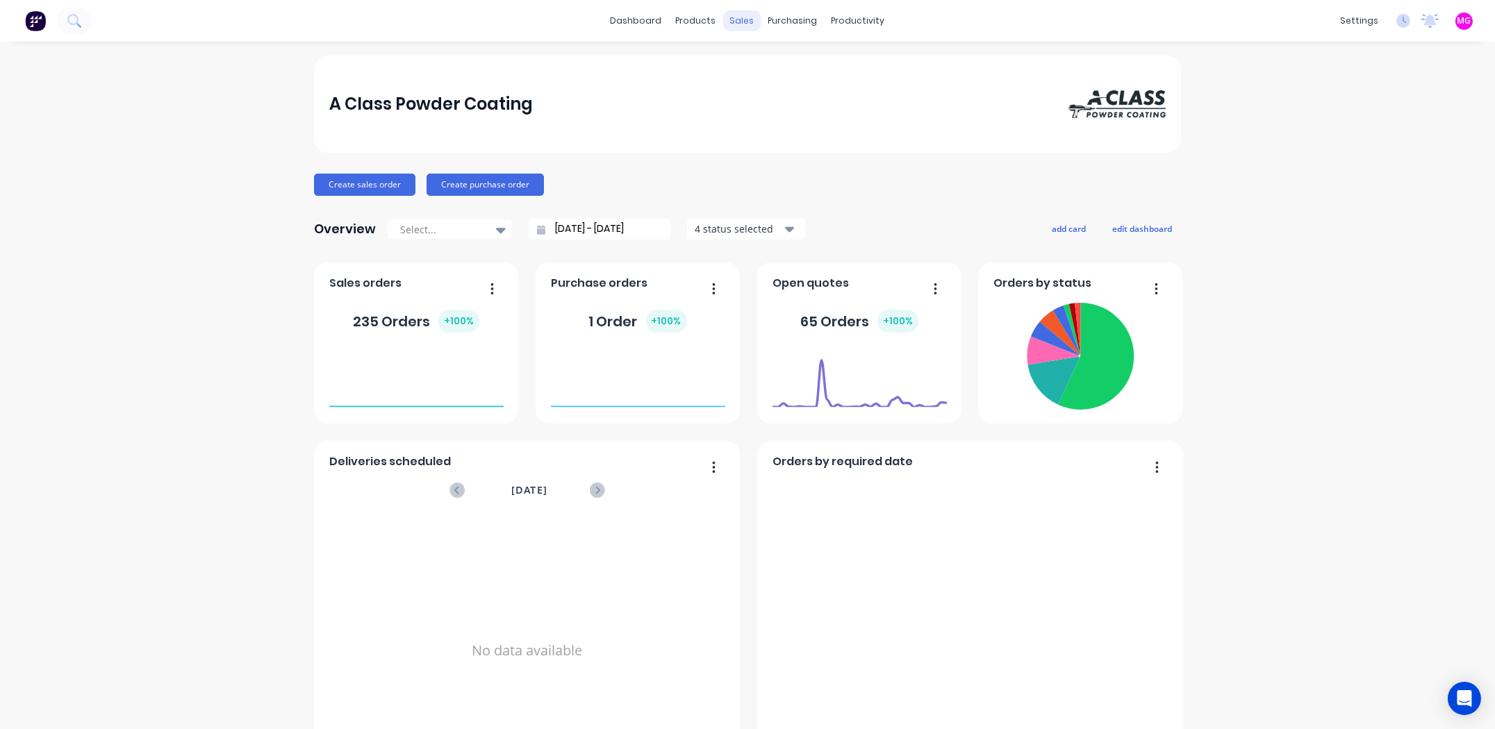
click at [727, 18] on div "sales" at bounding box center [742, 20] width 38 height 21
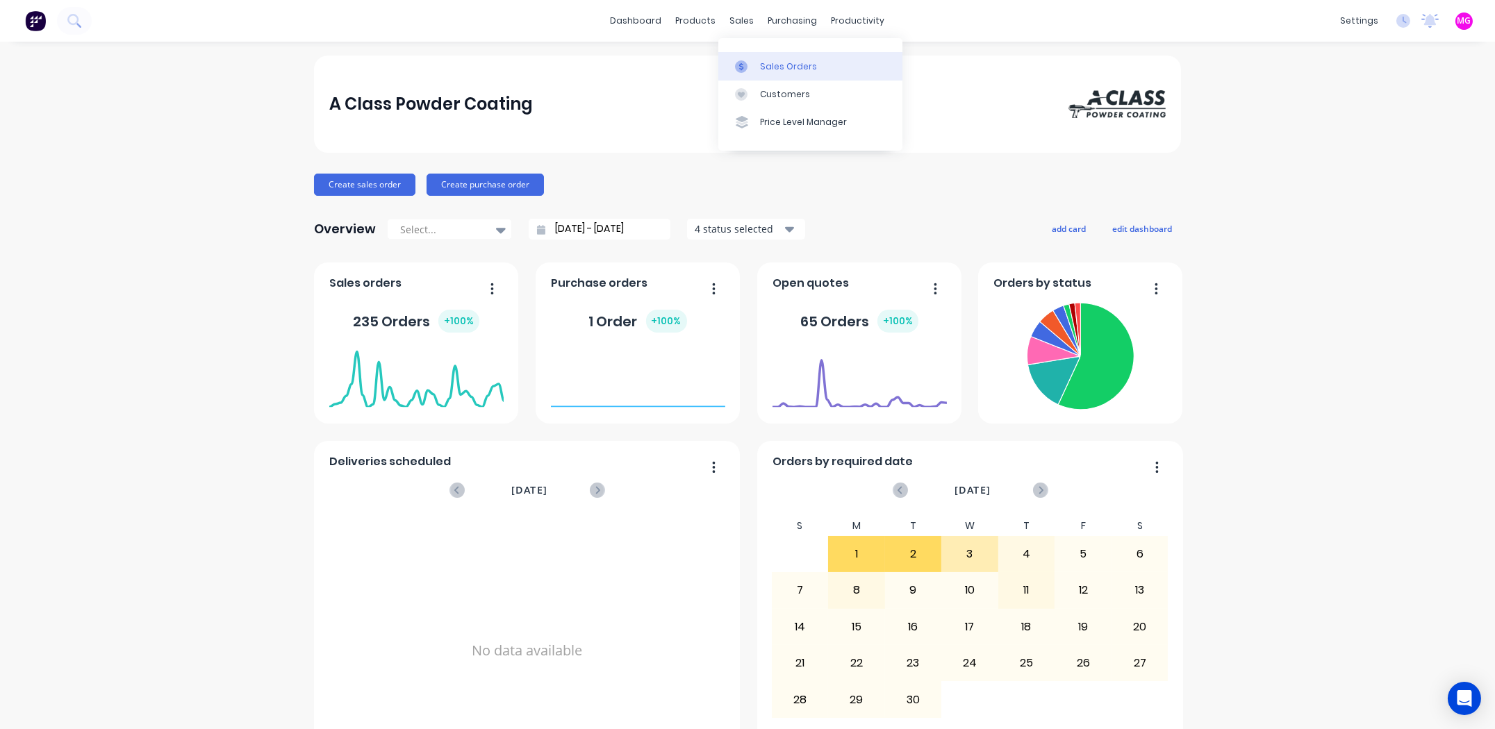
click at [776, 58] on link "Sales Orders" at bounding box center [810, 66] width 184 height 28
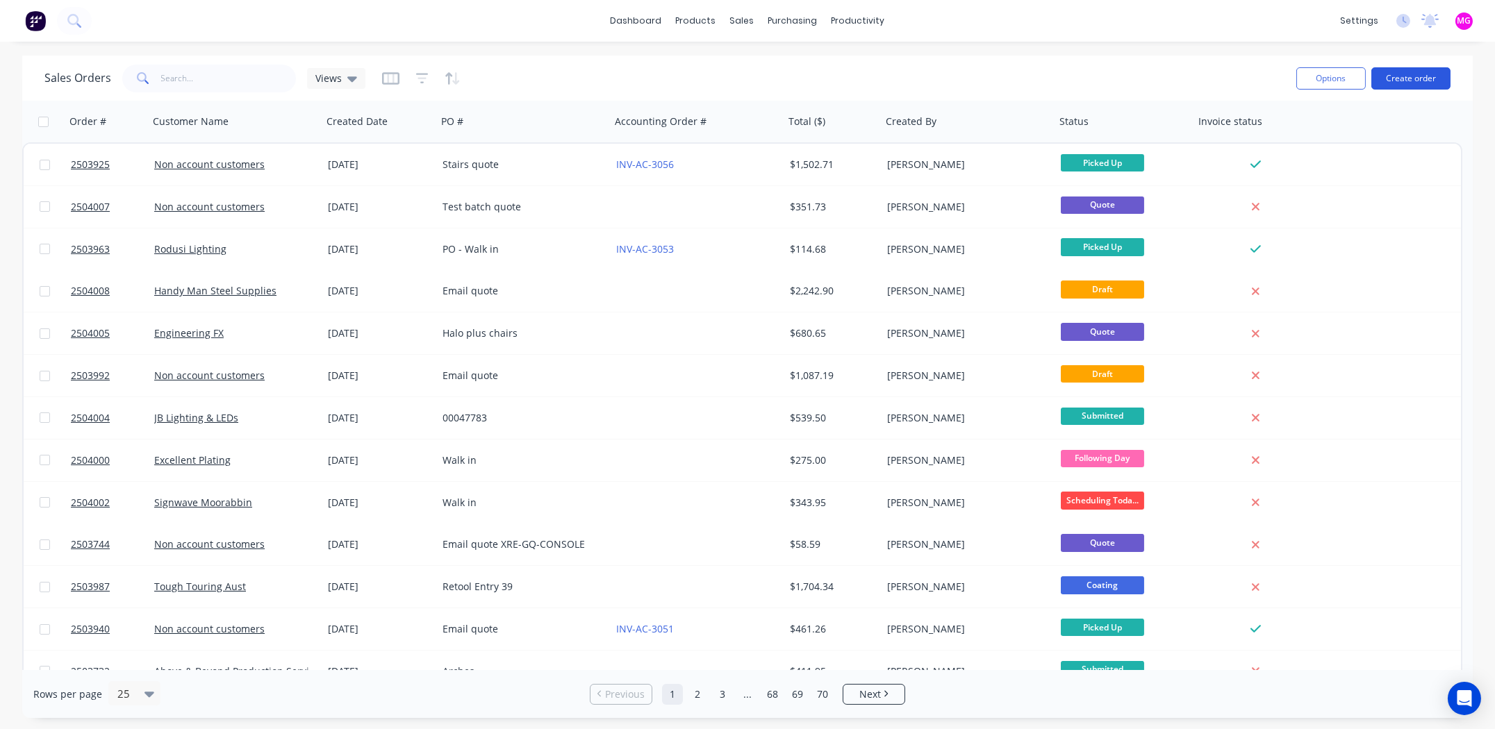
click at [1415, 67] on button "Create order" at bounding box center [1410, 78] width 79 height 22
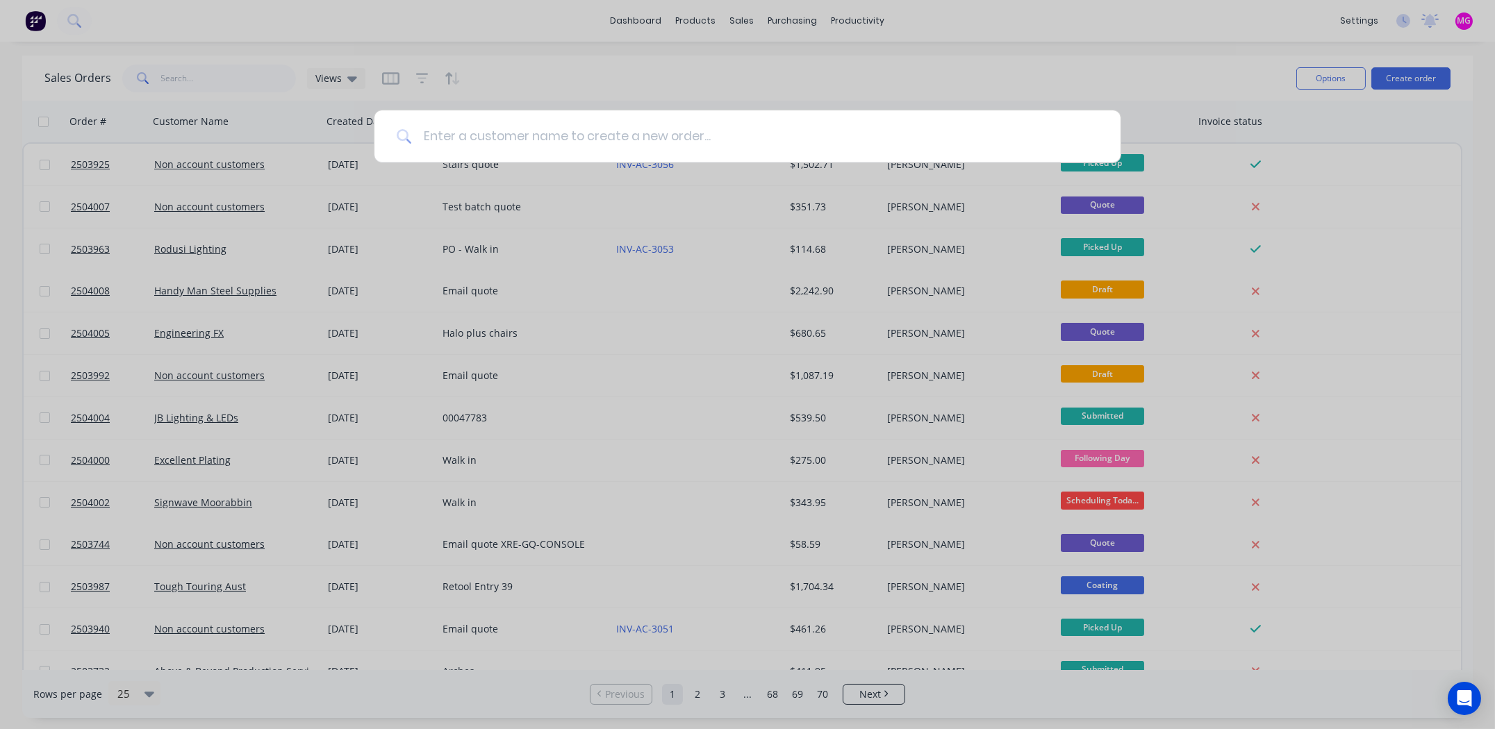
click at [519, 135] on input at bounding box center [755, 136] width 686 height 52
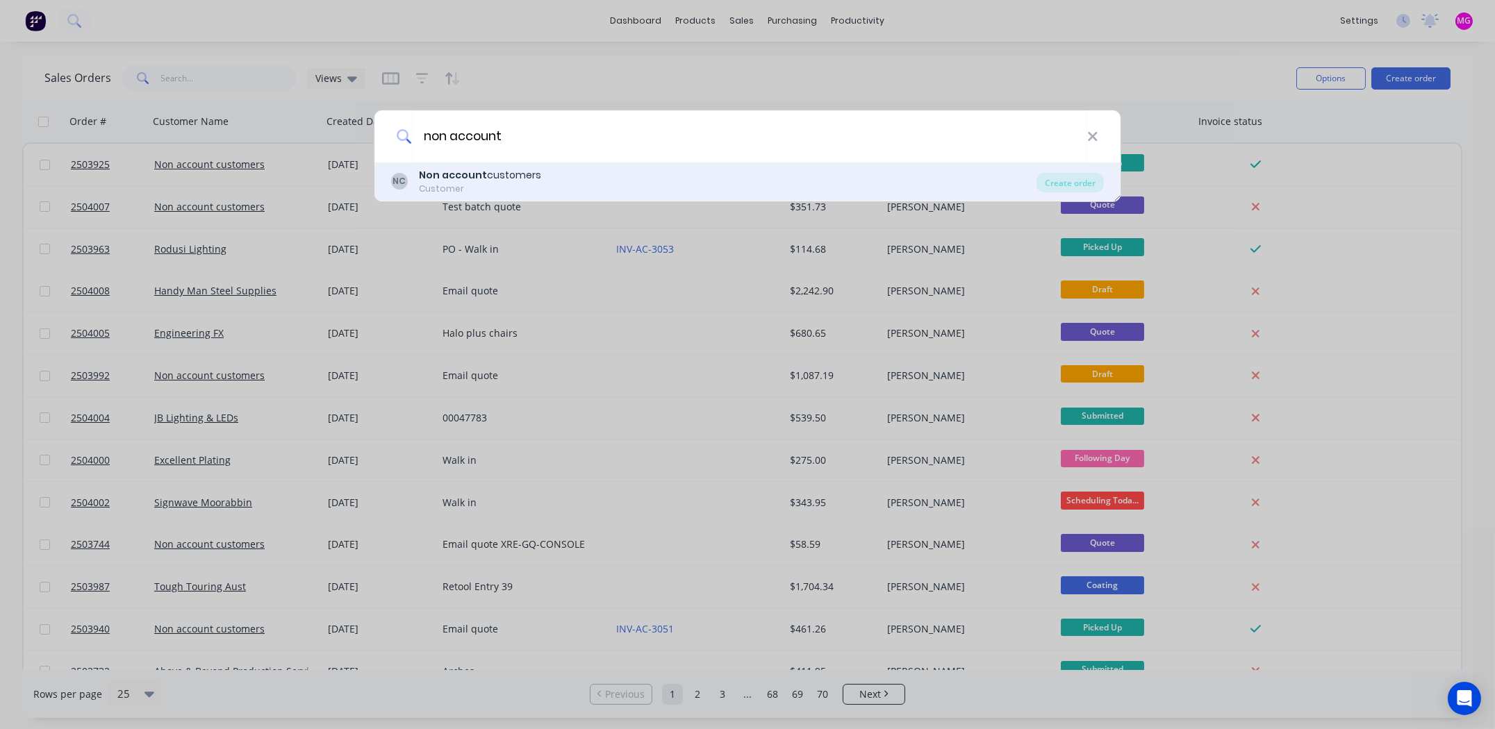
type input "non account"
click at [458, 165] on div "NC Non account customers Customer Create order" at bounding box center [747, 182] width 746 height 39
click at [487, 183] on div "Customer" at bounding box center [480, 189] width 122 height 13
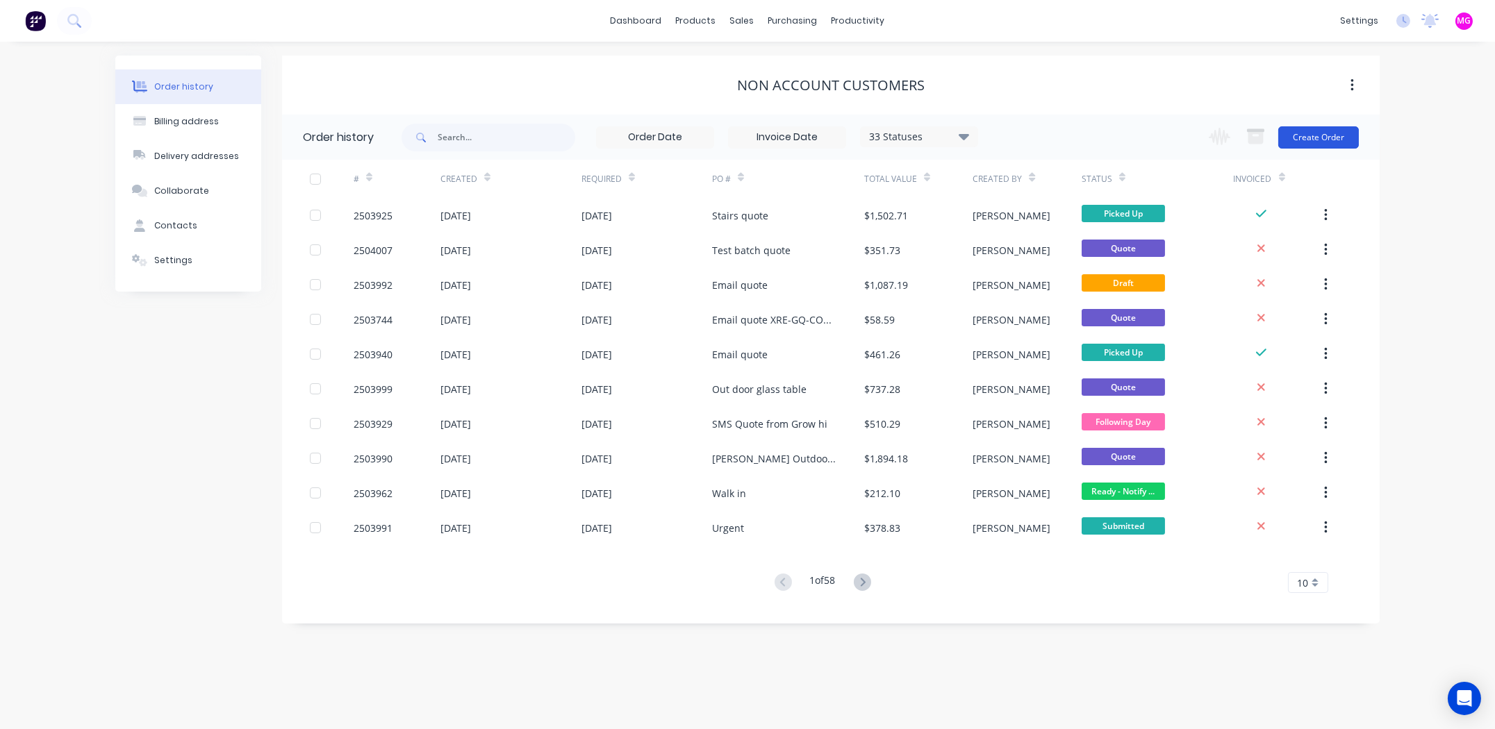
click at [1312, 135] on button "Create Order" at bounding box center [1318, 137] width 81 height 22
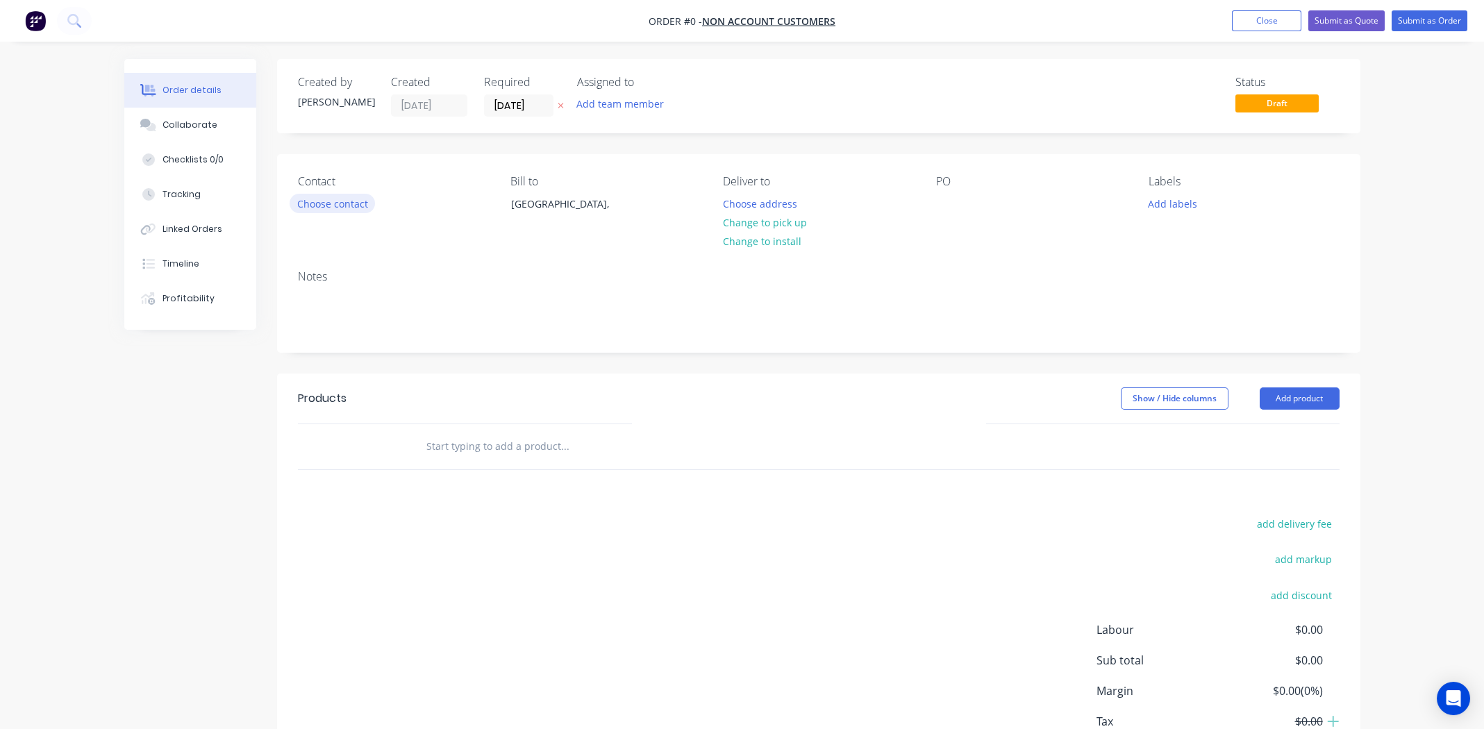
click at [354, 203] on button "Choose contact" at bounding box center [332, 203] width 85 height 19
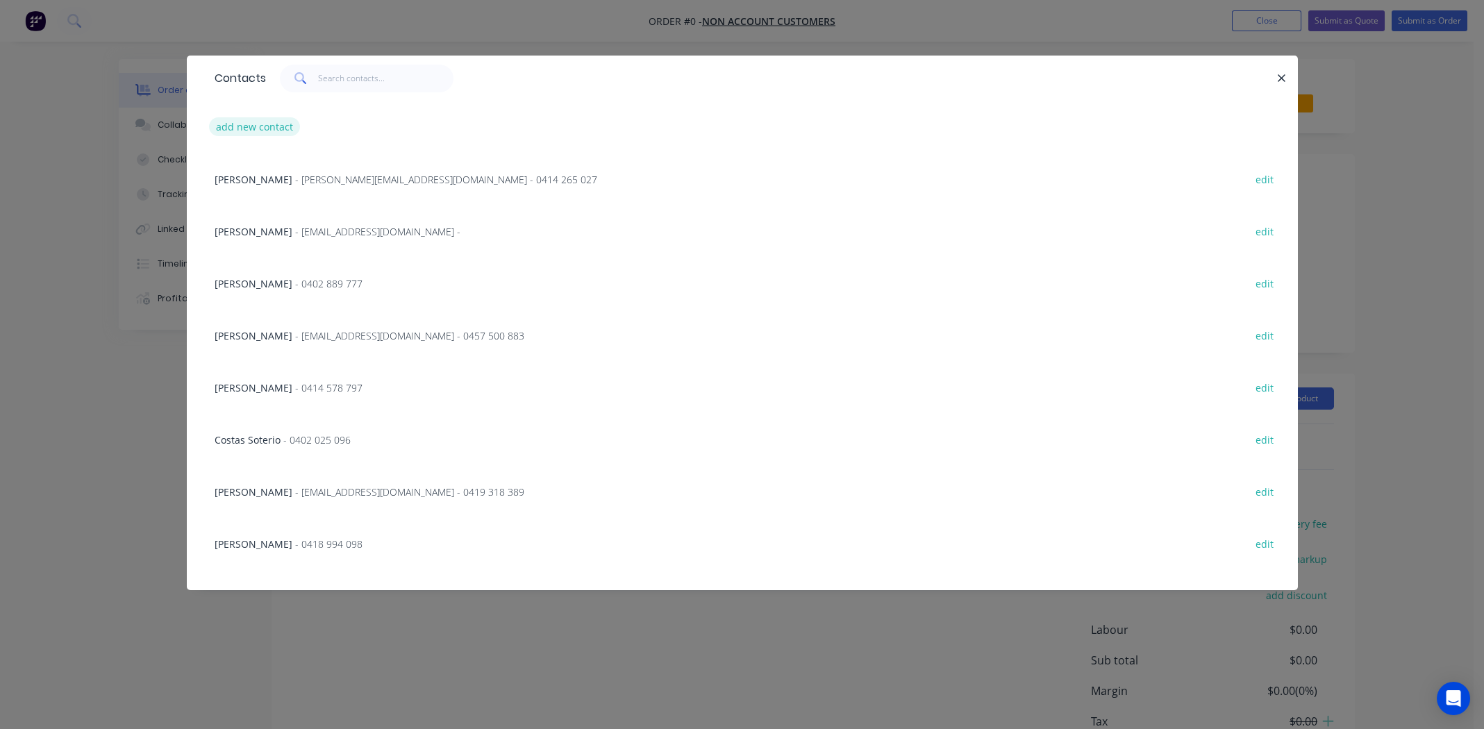
click at [240, 127] on button "add new contact" at bounding box center [255, 126] width 92 height 19
select select "AU"
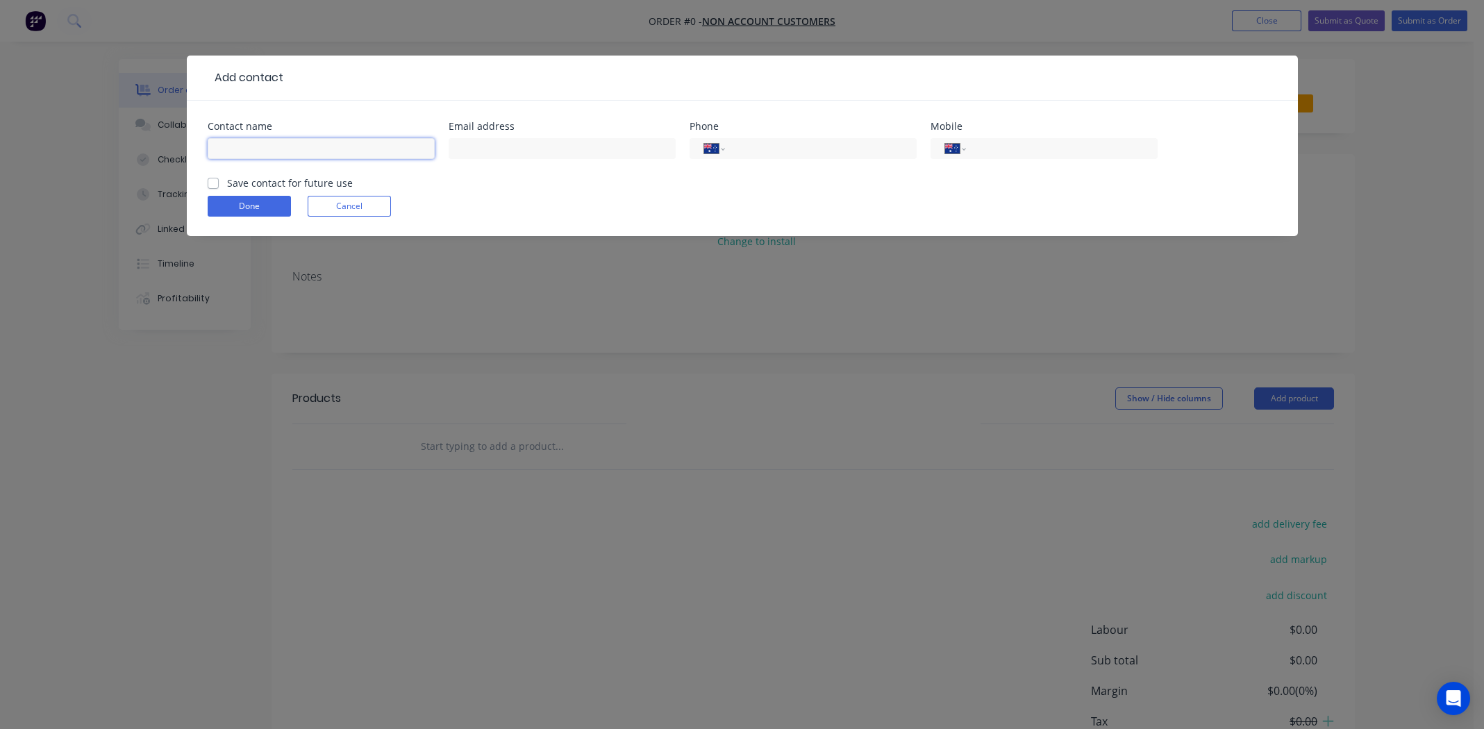
click at [272, 156] on input "text" at bounding box center [321, 148] width 227 height 21
type input "[PERSON_NAME]"
click at [478, 154] on input "text" at bounding box center [562, 148] width 227 height 21
click at [227, 183] on label "Save contact for future use" at bounding box center [290, 183] width 126 height 15
click at [210, 183] on input "Save contact for future use" at bounding box center [213, 182] width 11 height 13
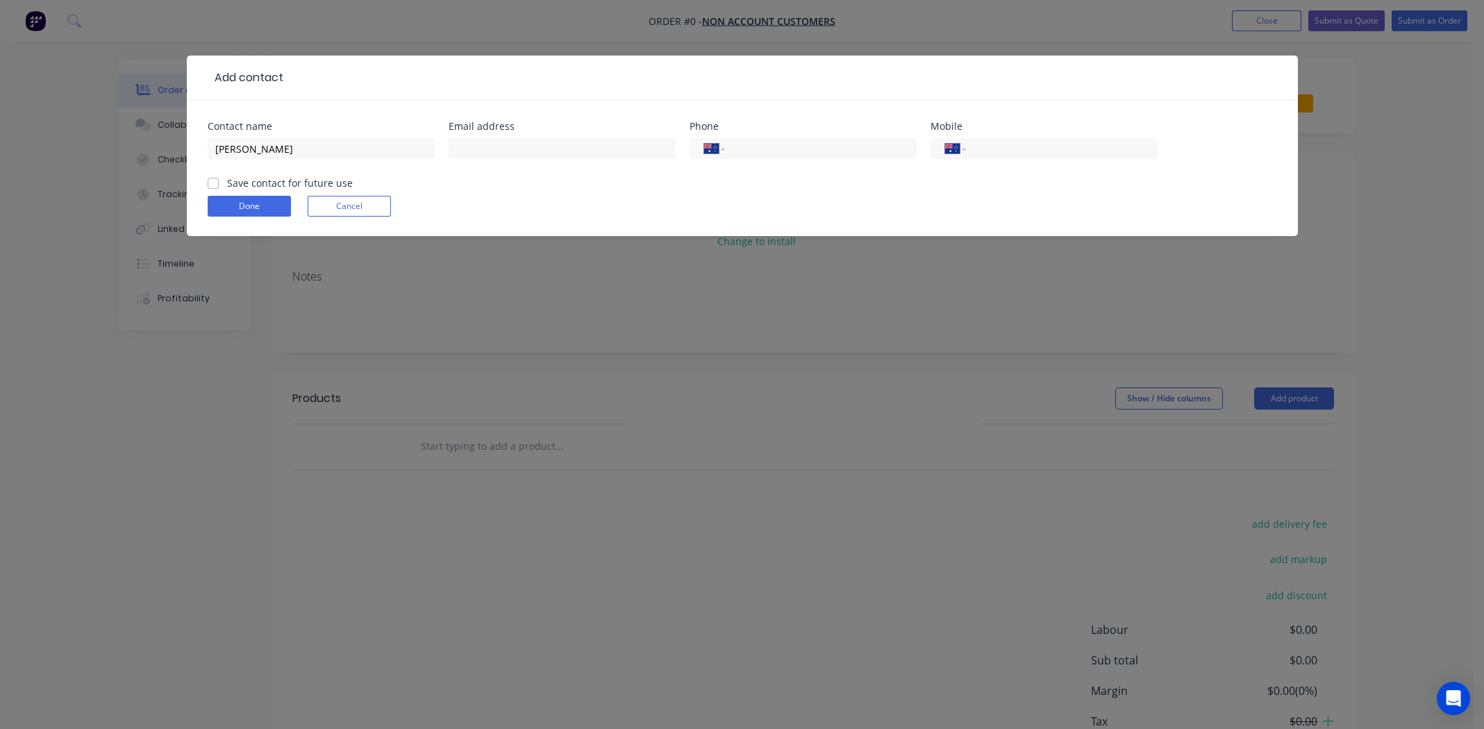
checkbox input "true"
click at [498, 145] on input "text" at bounding box center [562, 148] width 227 height 21
click at [576, 148] on input "text" at bounding box center [562, 148] width 227 height 21
type input "[EMAIL_ADDRESS][DOMAIN_NAME]"
click at [1034, 153] on input "tel" at bounding box center [1059, 149] width 167 height 16
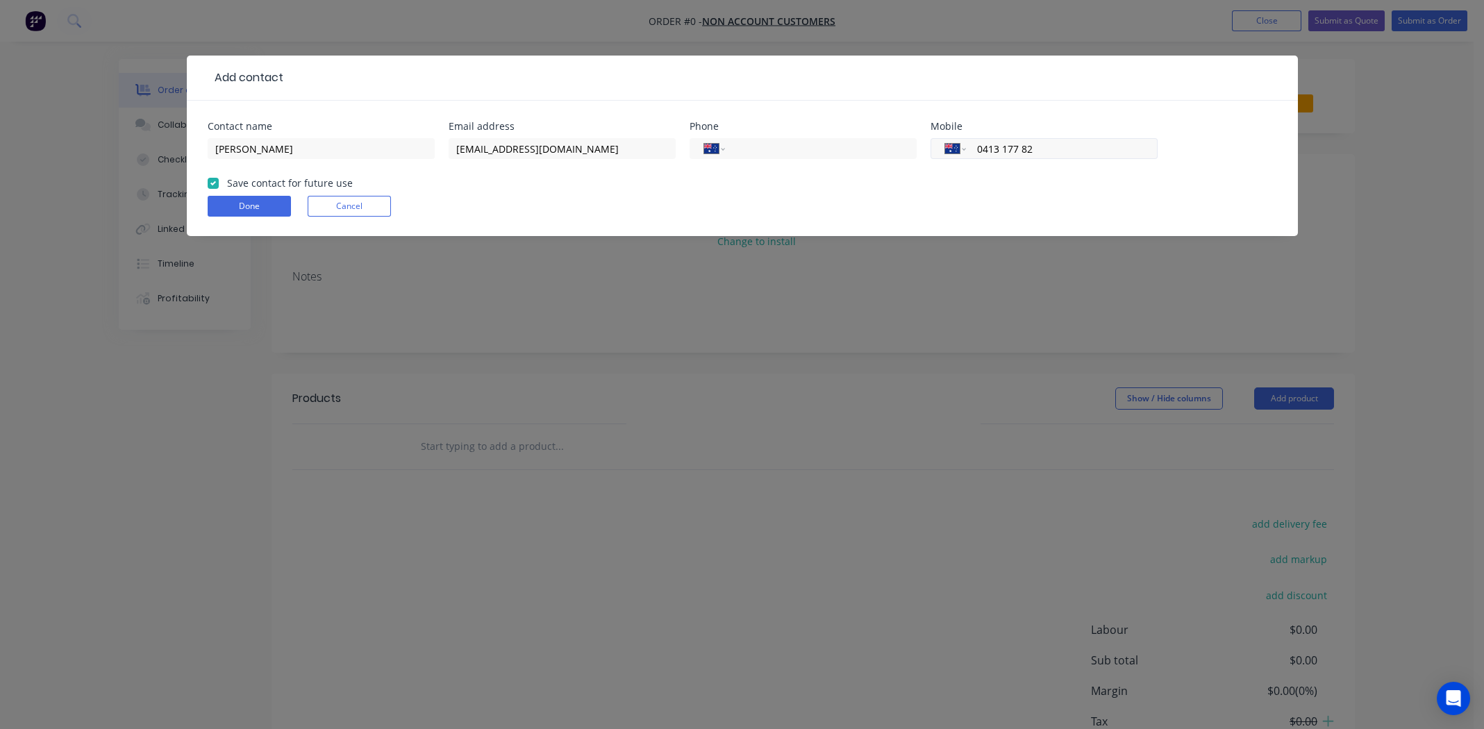
type input "0413 177 823"
click at [251, 204] on button "Done" at bounding box center [249, 206] width 83 height 21
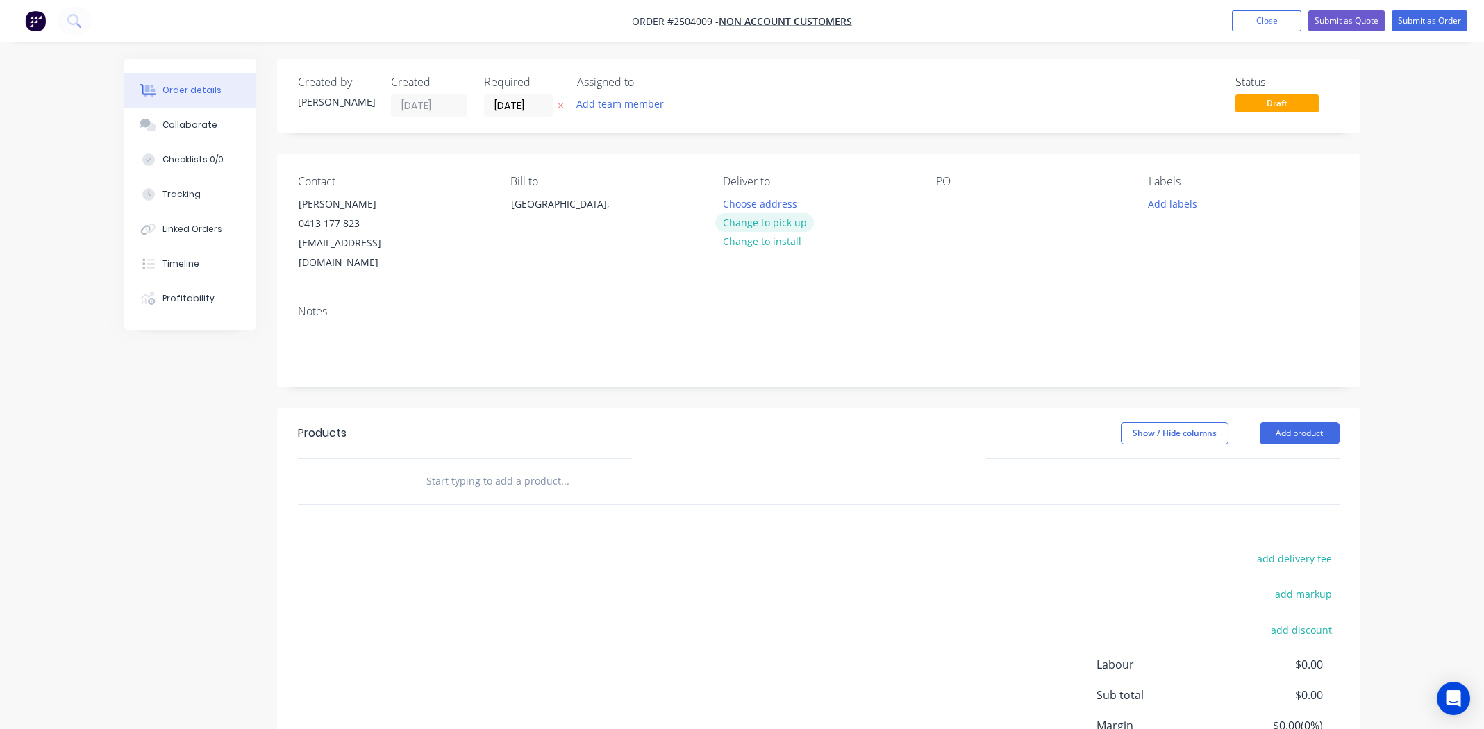
click at [788, 222] on button "Change to pick up" at bounding box center [764, 222] width 99 height 19
click at [956, 204] on div at bounding box center [947, 204] width 22 height 20
click at [1184, 207] on button "Add labels" at bounding box center [1173, 203] width 64 height 19
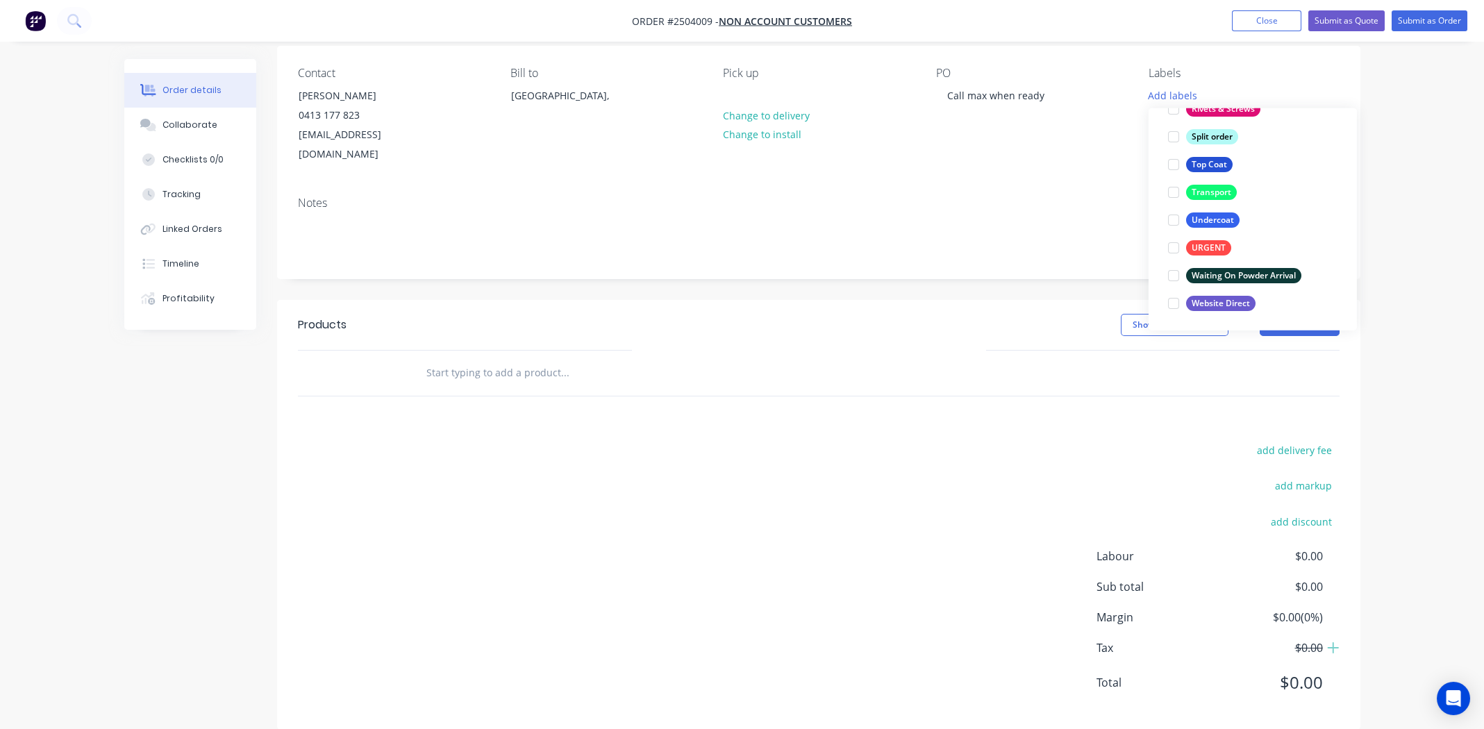
scroll to position [109, 0]
click at [1176, 160] on div at bounding box center [1174, 164] width 28 height 28
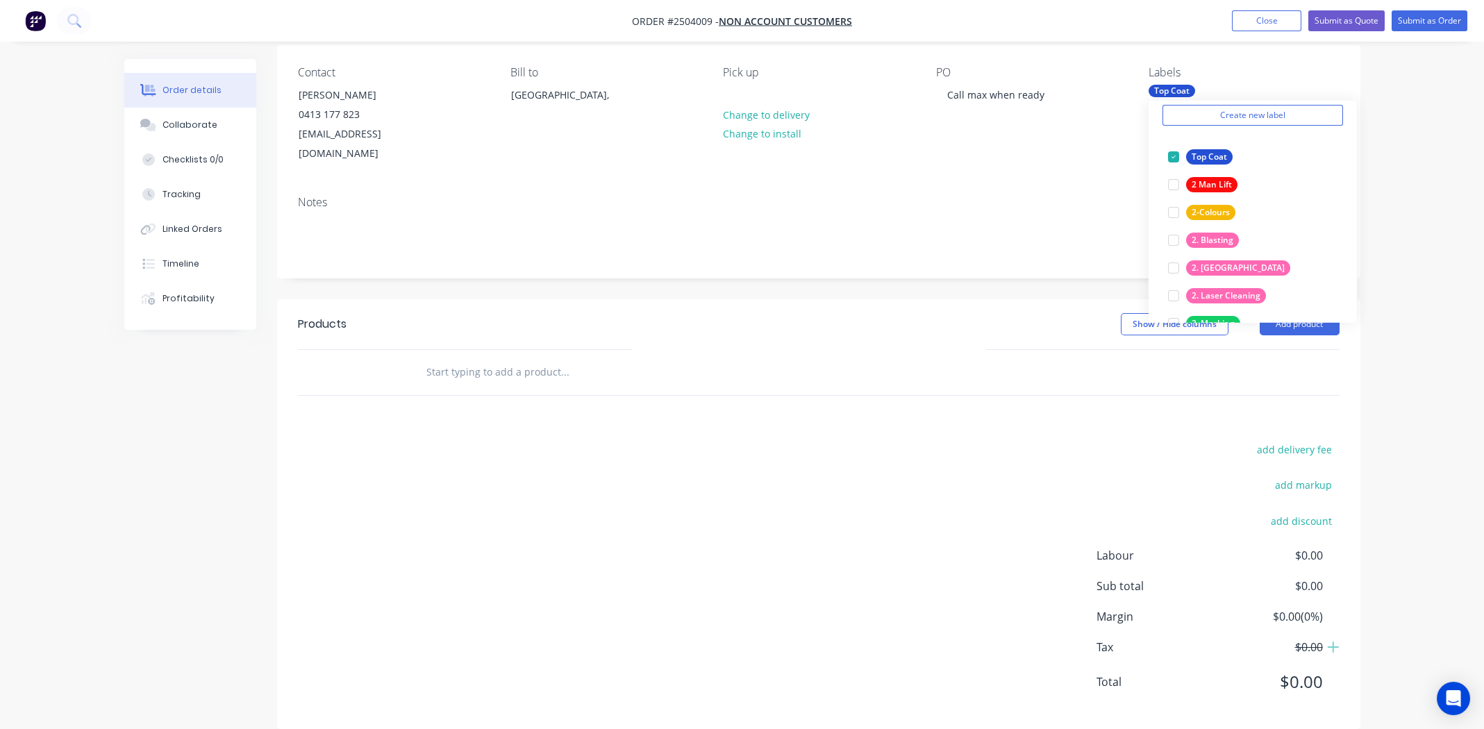
click at [1087, 185] on div "Notes" at bounding box center [818, 231] width 1083 height 93
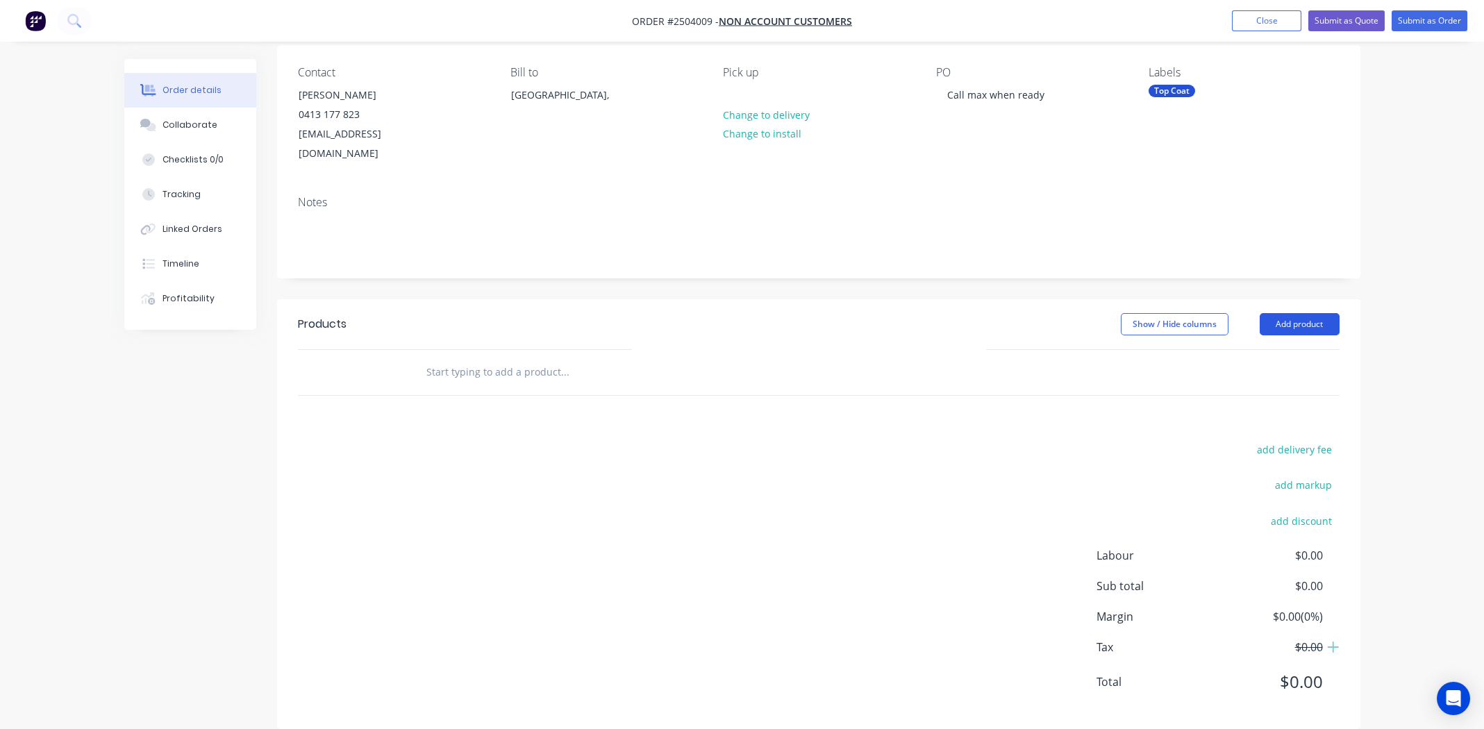
click at [1315, 313] on button "Add product" at bounding box center [1300, 324] width 80 height 22
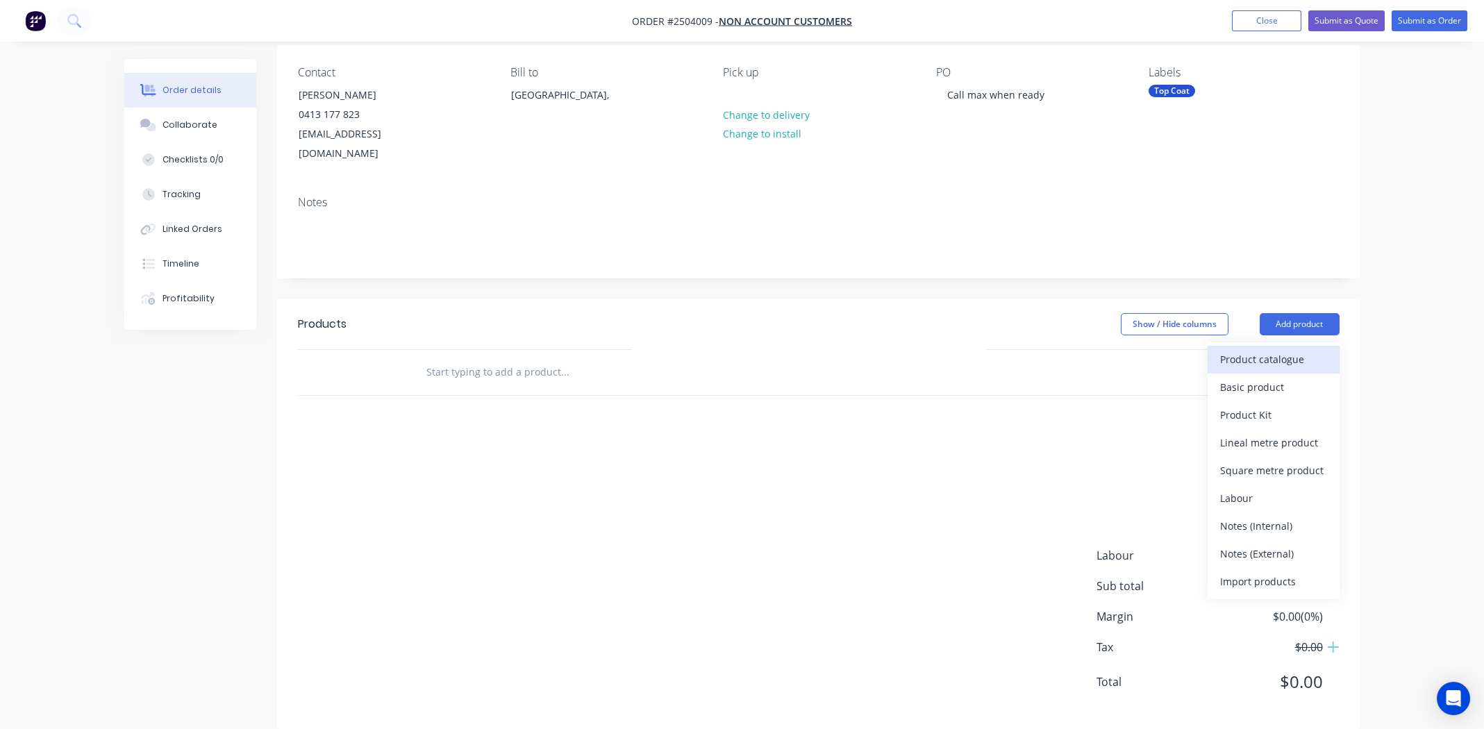
click at [1274, 349] on div "Product catalogue" at bounding box center [1273, 359] width 107 height 20
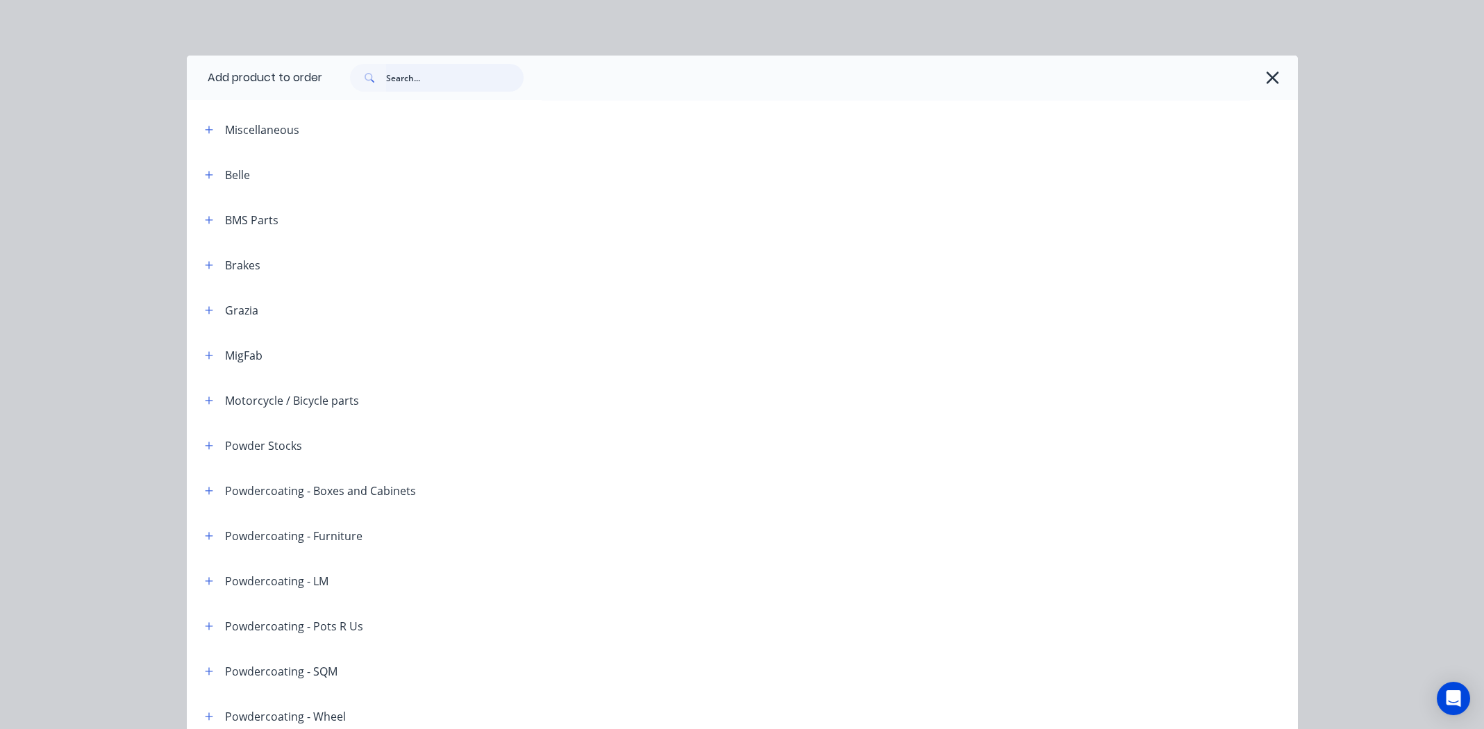
click at [416, 76] on input "text" at bounding box center [455, 78] width 138 height 28
click at [401, 76] on input "text" at bounding box center [455, 78] width 138 height 28
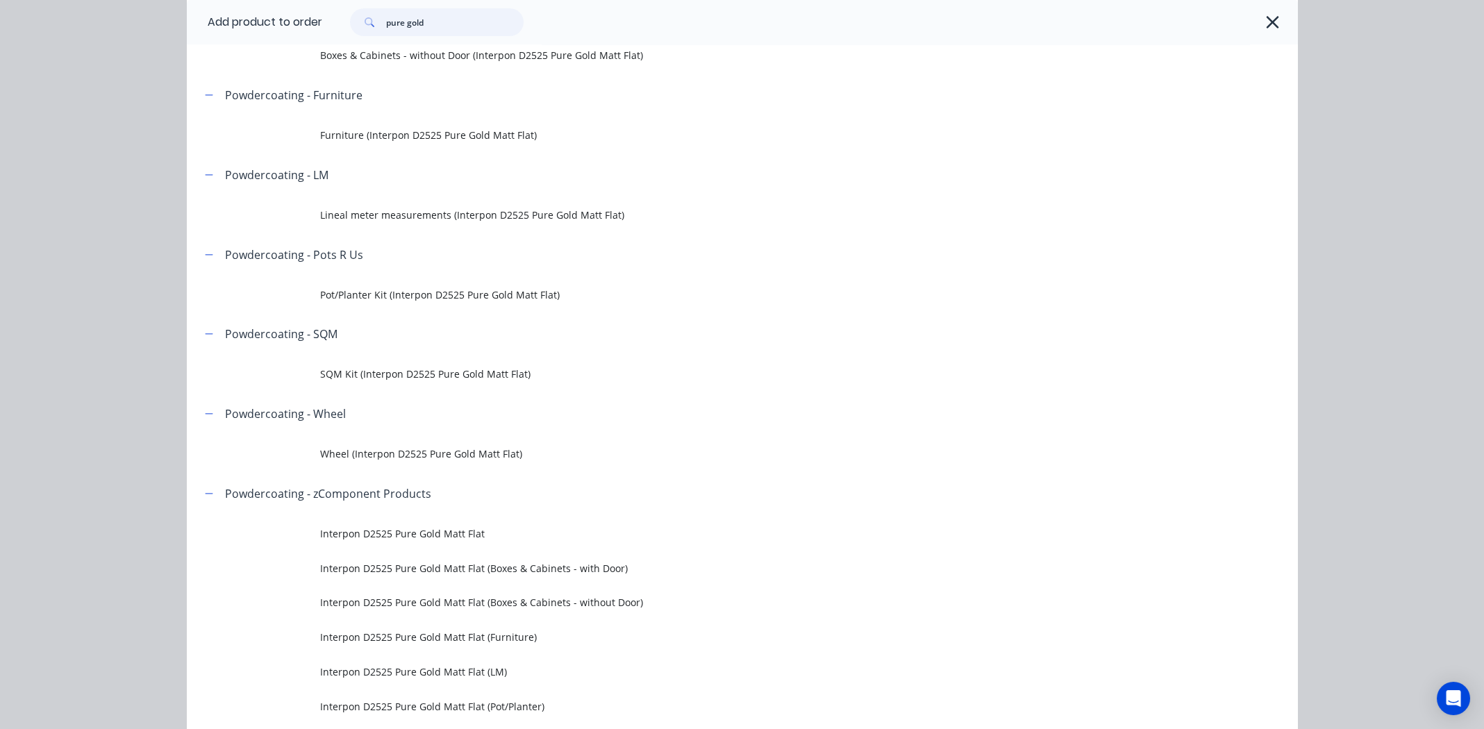
scroll to position [208, 0]
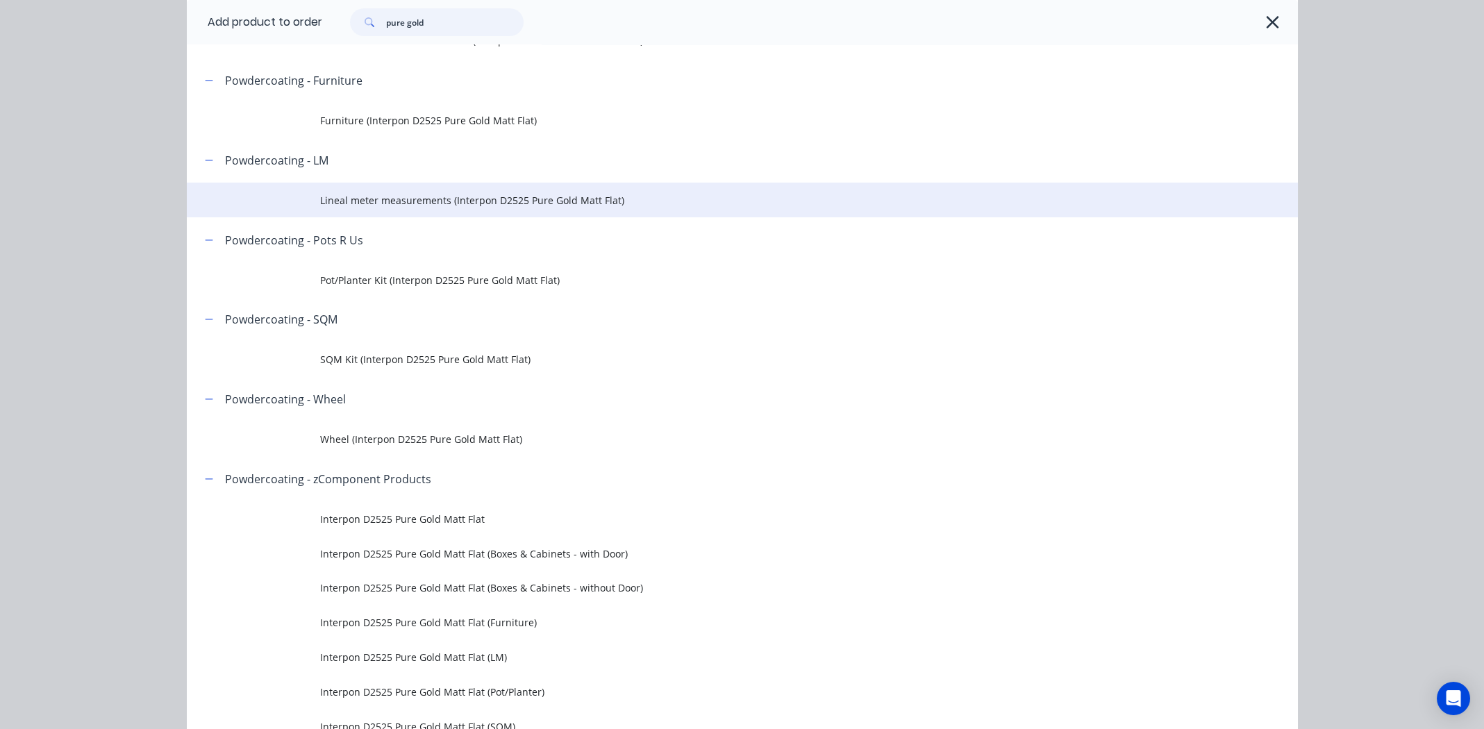
type input "pure gold"
click at [381, 192] on td "Lineal meter measurements (Interpon D2525 Pure Gold Matt Flat)" at bounding box center [809, 200] width 978 height 35
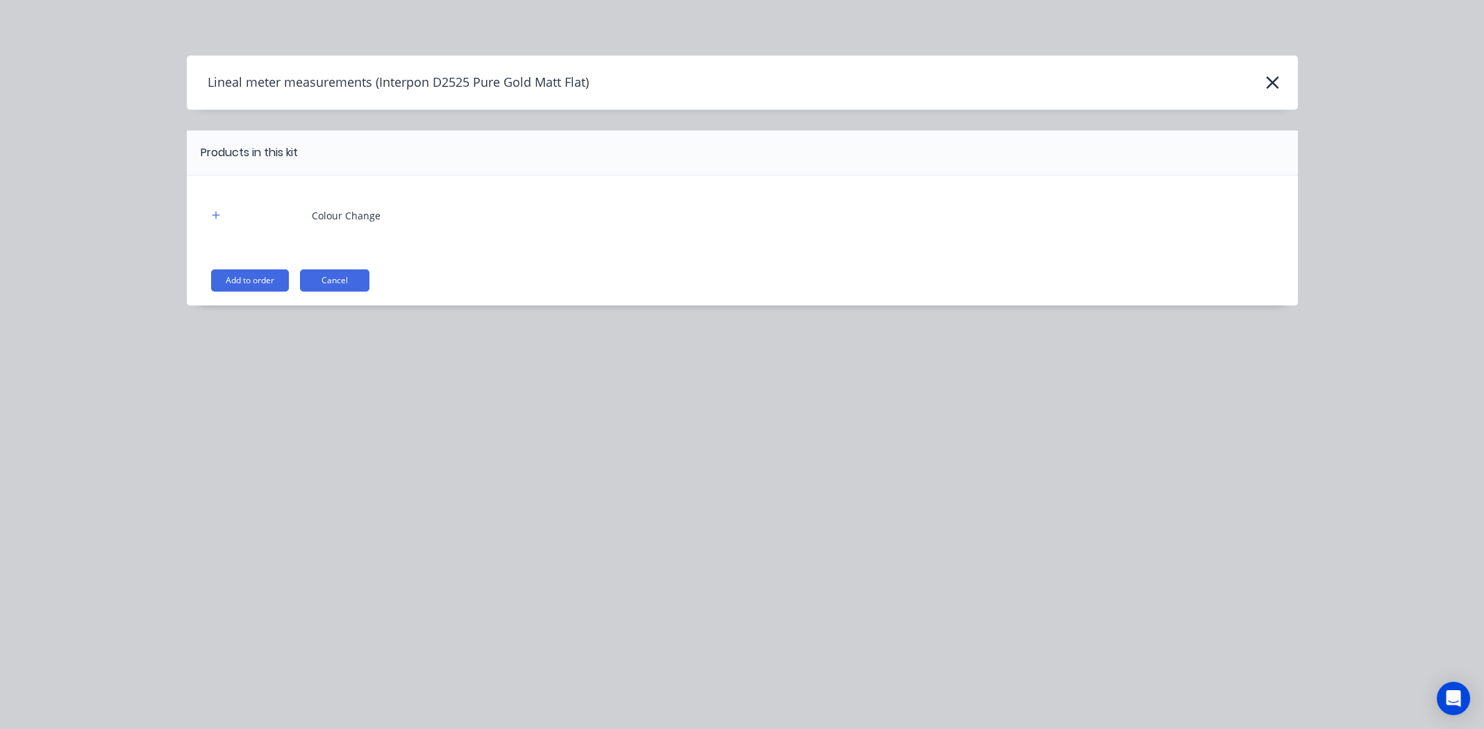
drag, startPoint x: 269, startPoint y: 274, endPoint x: 357, endPoint y: 245, distance: 92.0
click at [269, 274] on button "Add to order" at bounding box center [250, 280] width 78 height 22
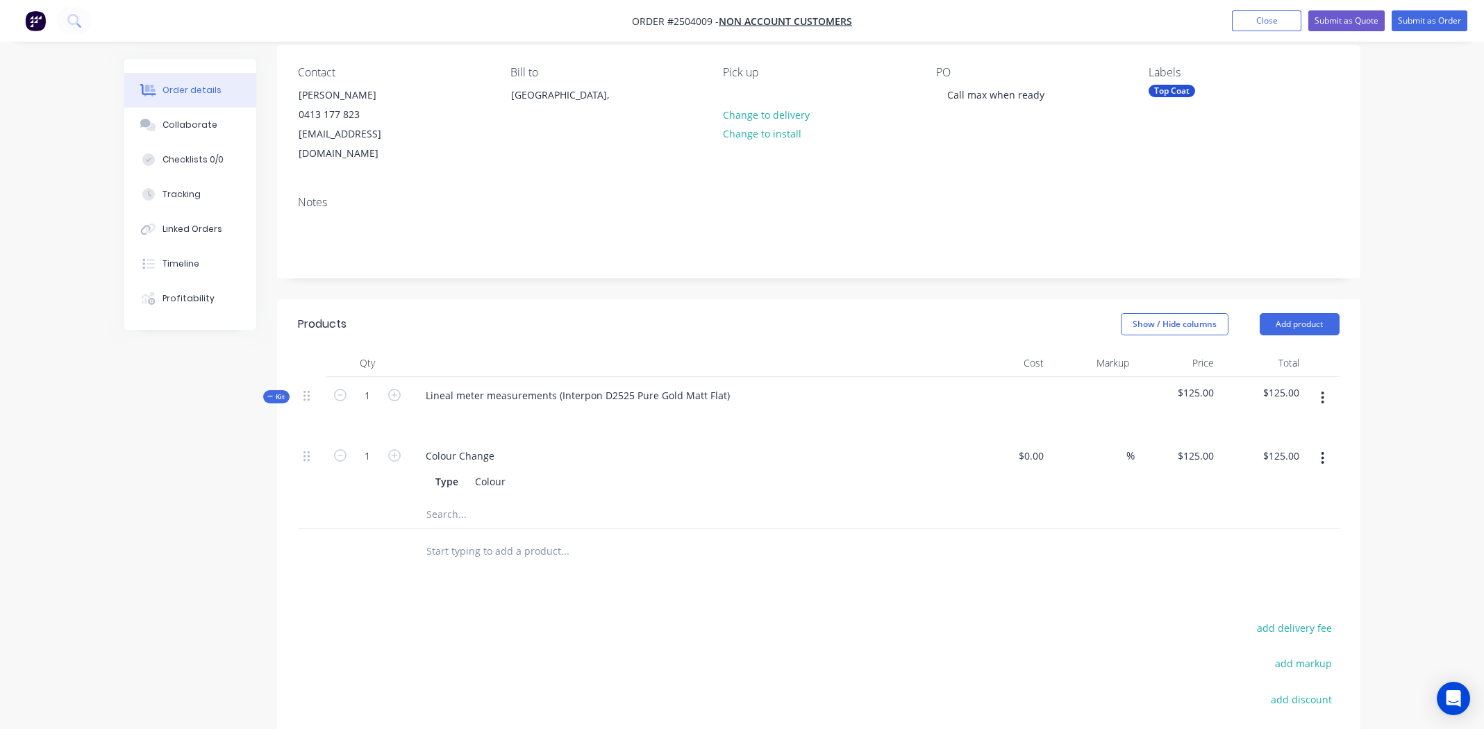
click at [1323, 392] on icon "button" at bounding box center [1323, 398] width 3 height 13
click at [1279, 417] on div "Add product to kit Add sub kit to kit Duplicate Delete" at bounding box center [1274, 476] width 132 height 118
click at [1279, 420] on button "Add product to kit" at bounding box center [1274, 434] width 132 height 28
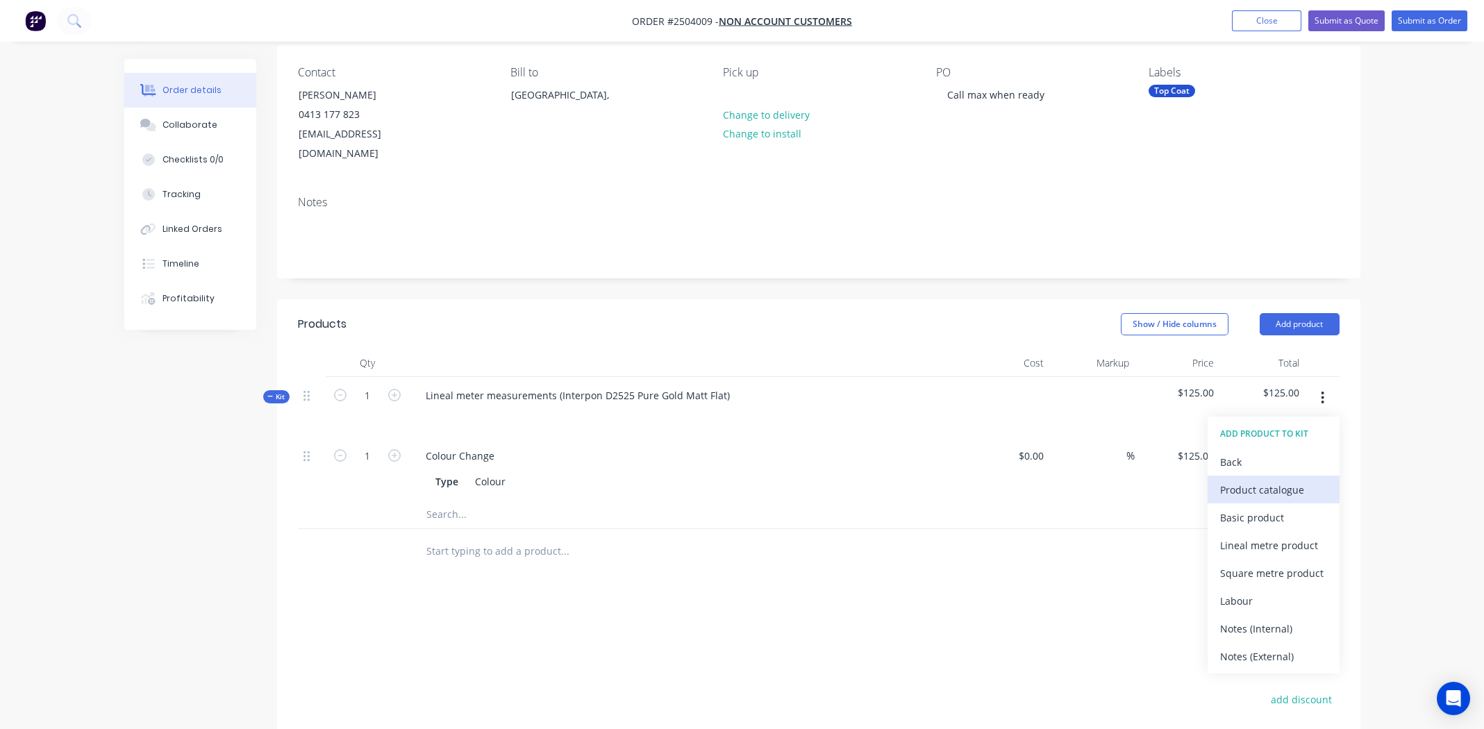
click at [1261, 480] on div "Product catalogue" at bounding box center [1273, 490] width 107 height 20
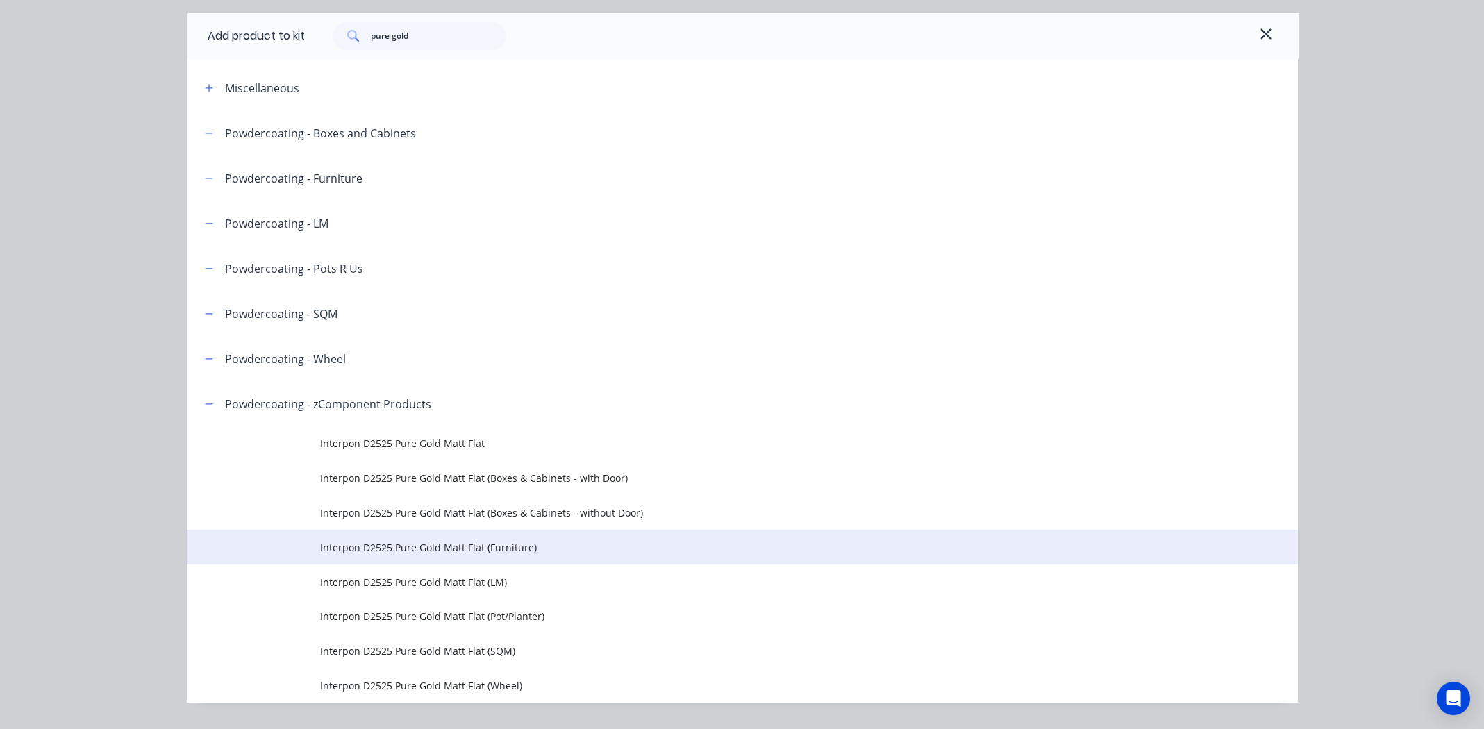
scroll to position [77, 0]
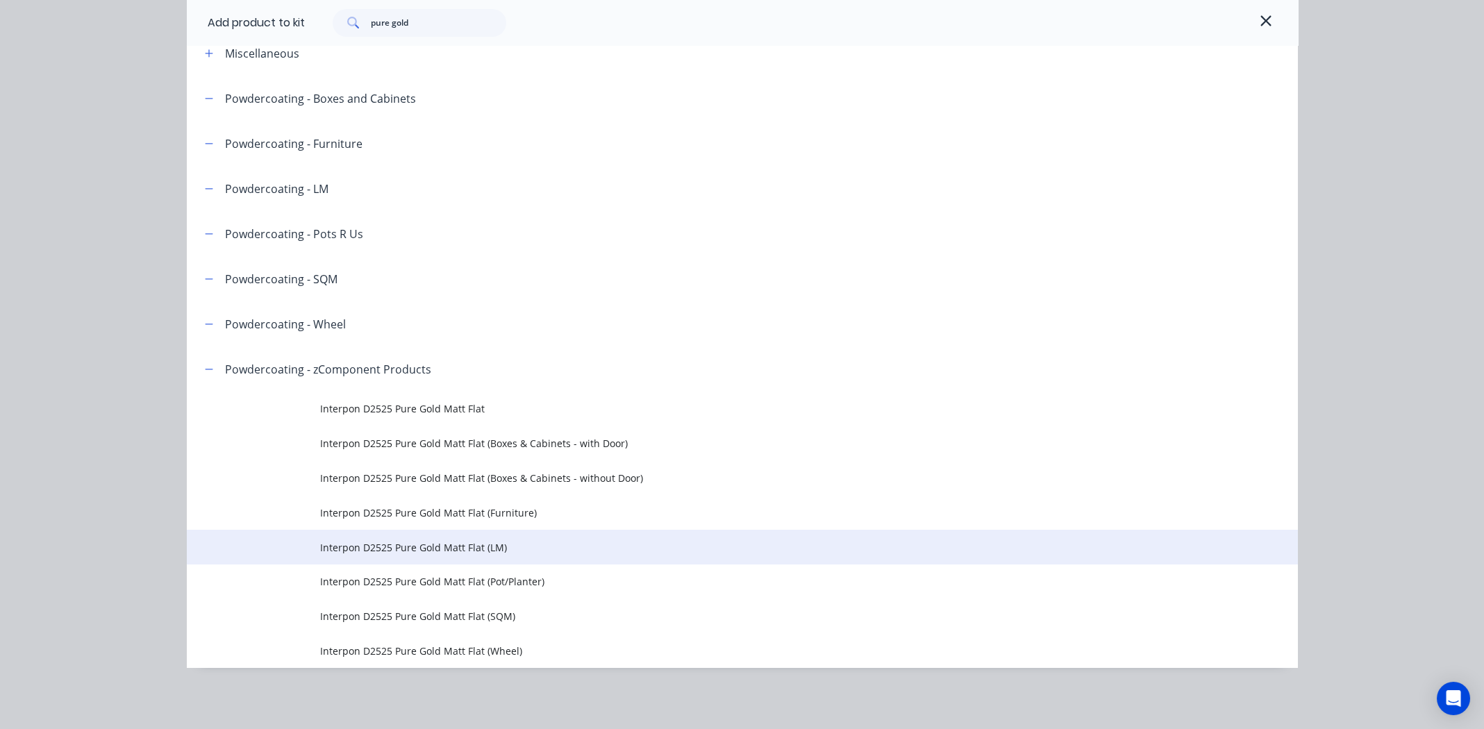
click at [385, 544] on span "Interpon D2525 Pure Gold Matt Flat (LM)" at bounding box center [711, 547] width 782 height 15
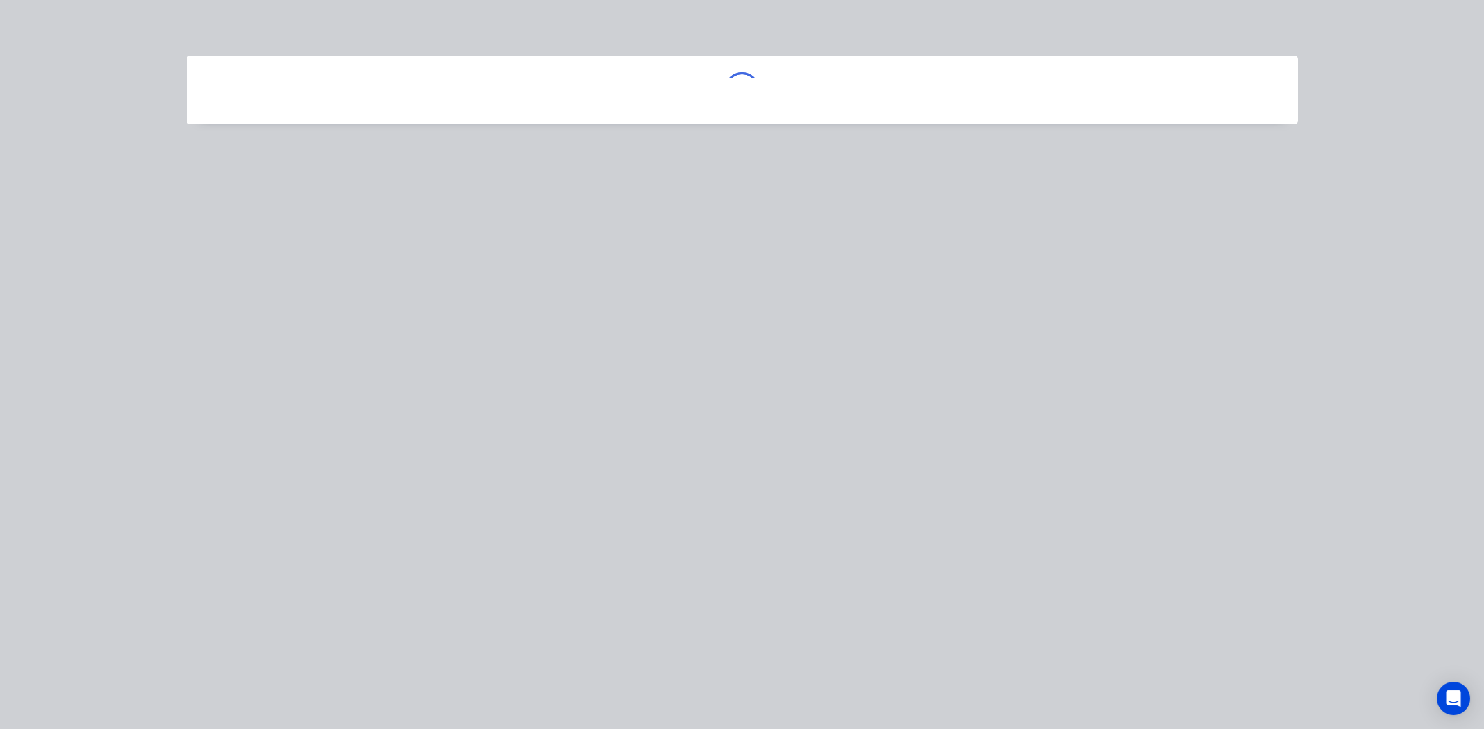
scroll to position [0, 0]
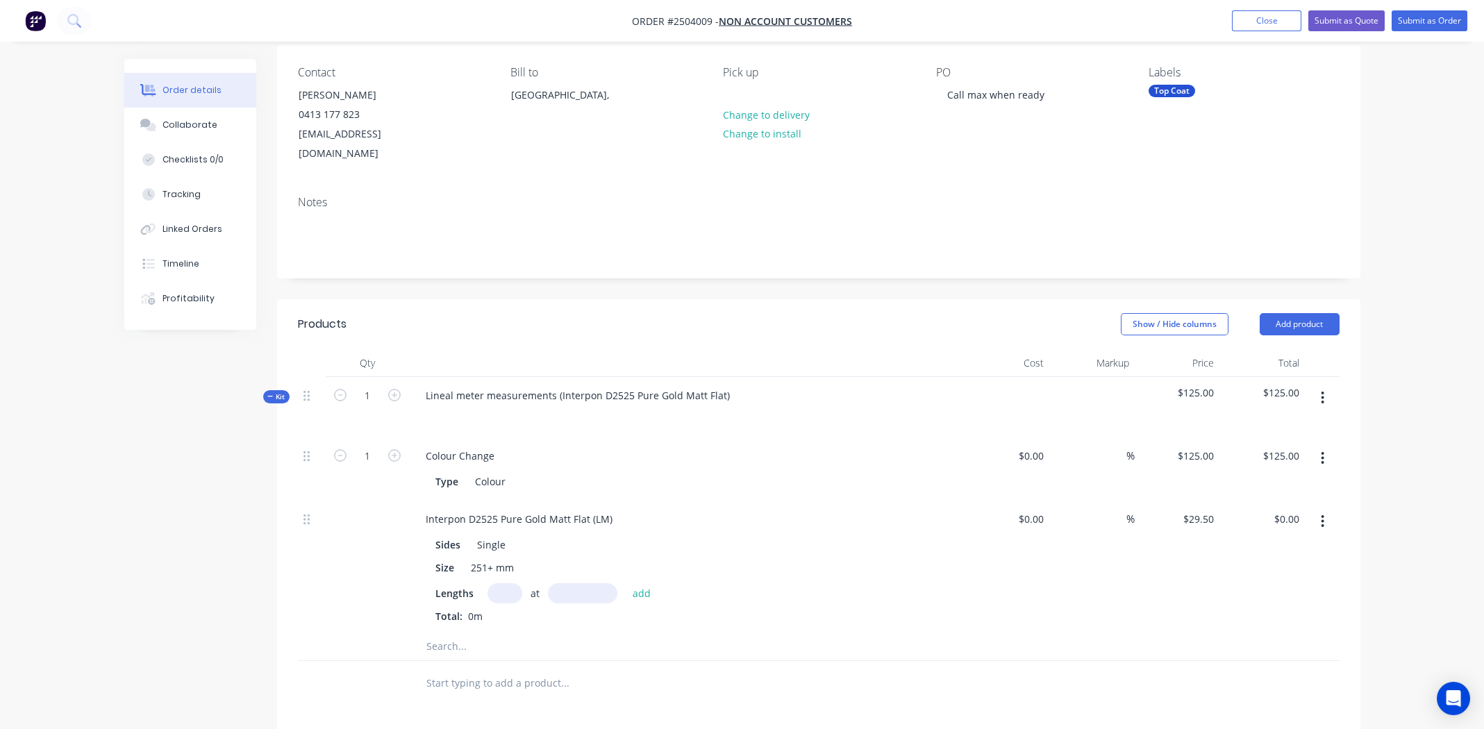
click at [504, 583] on input "text" at bounding box center [505, 593] width 35 height 20
type input "2"
click at [588, 583] on input "text" at bounding box center [582, 593] width 69 height 20
type input "1900"
click at [626, 583] on button "add" at bounding box center [642, 592] width 33 height 19
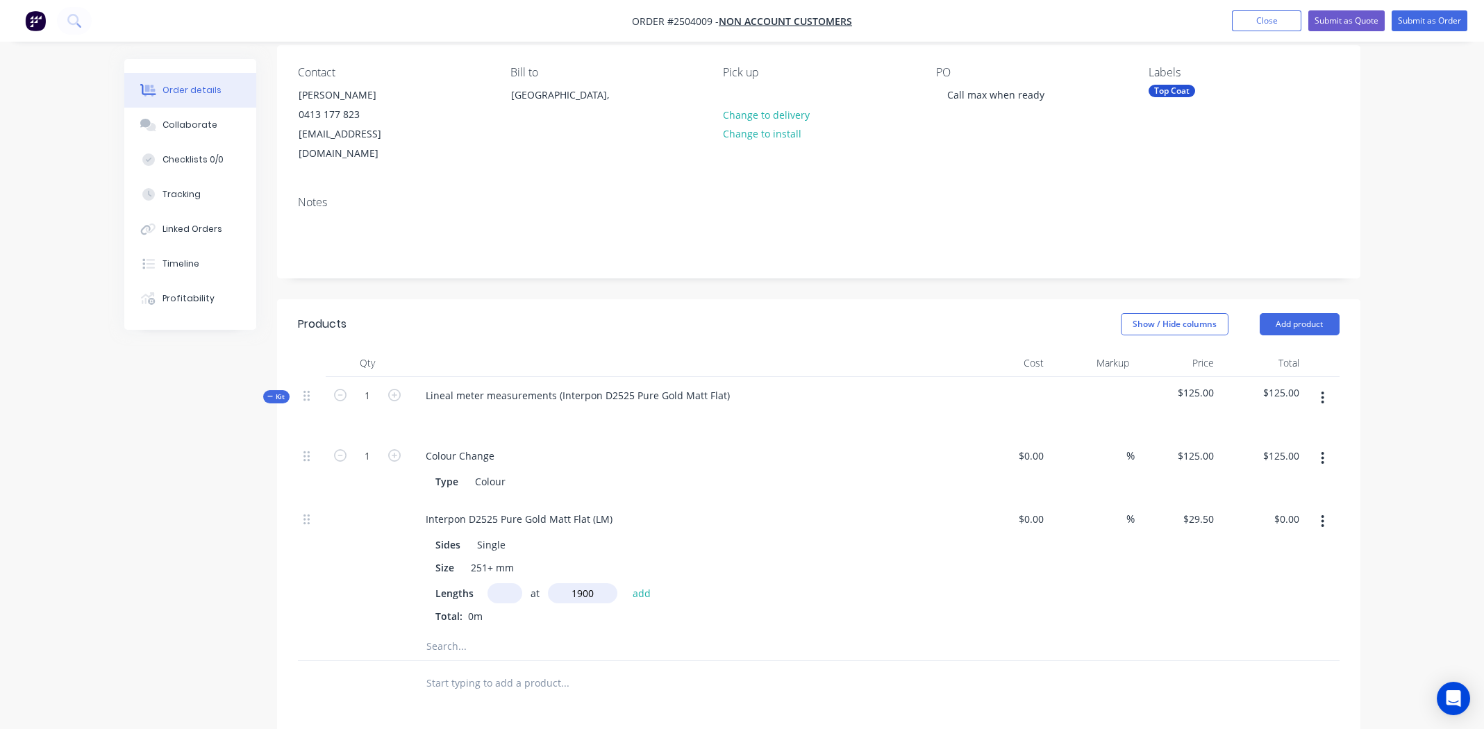
type input "$112.10"
drag, startPoint x: 917, startPoint y: 601, endPoint x: 931, endPoint y: 593, distance: 16.8
click at [923, 609] on div "2 at 1900mm" at bounding box center [686, 617] width 503 height 17
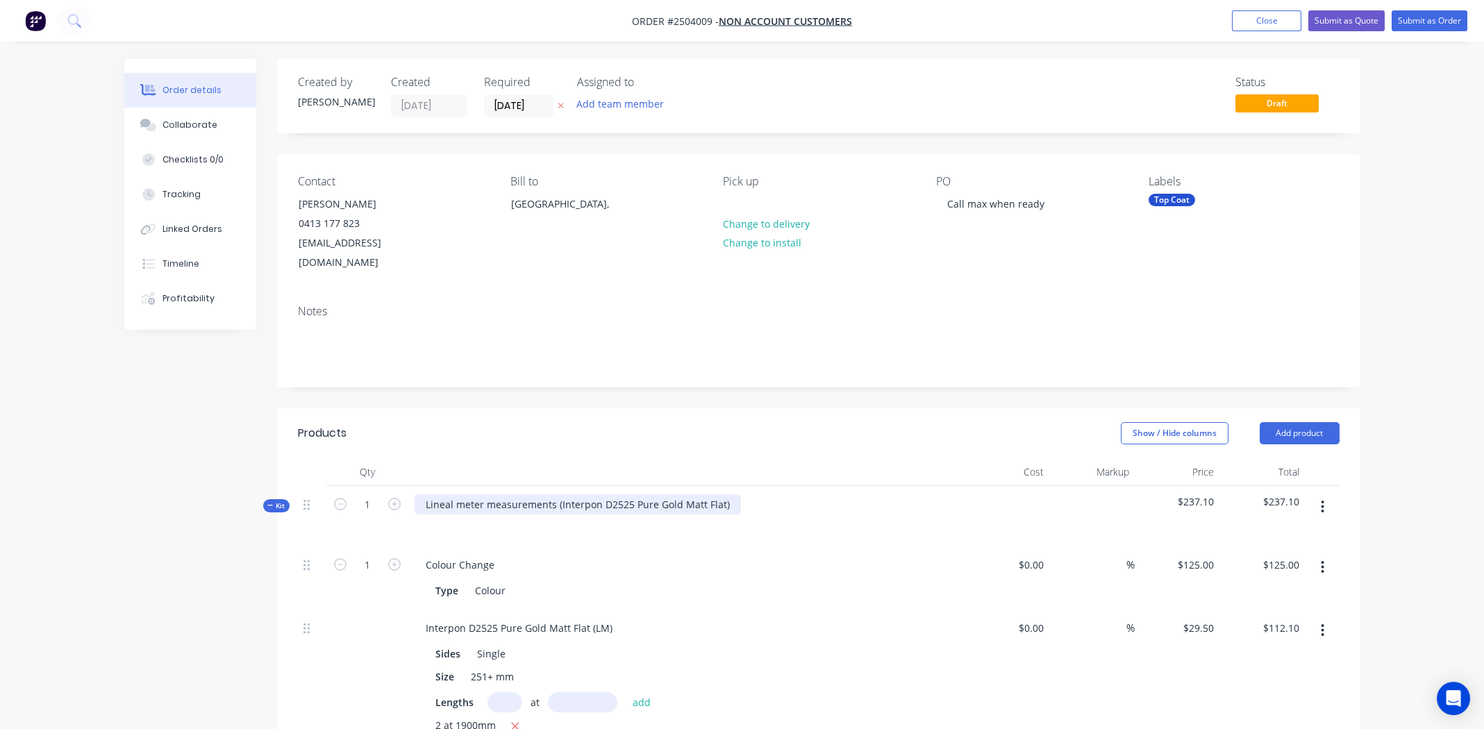
click at [723, 494] on div "Lineal meter measurements (Interpon D2525 Pure Gold Matt Flat)" at bounding box center [578, 504] width 326 height 20
click at [508, 494] on div "Interpon D2525 Pure Gold Matt Flat" at bounding box center [508, 504] width 187 height 20
copy div "Interpon D2525 Pure Gold Matt Flat"
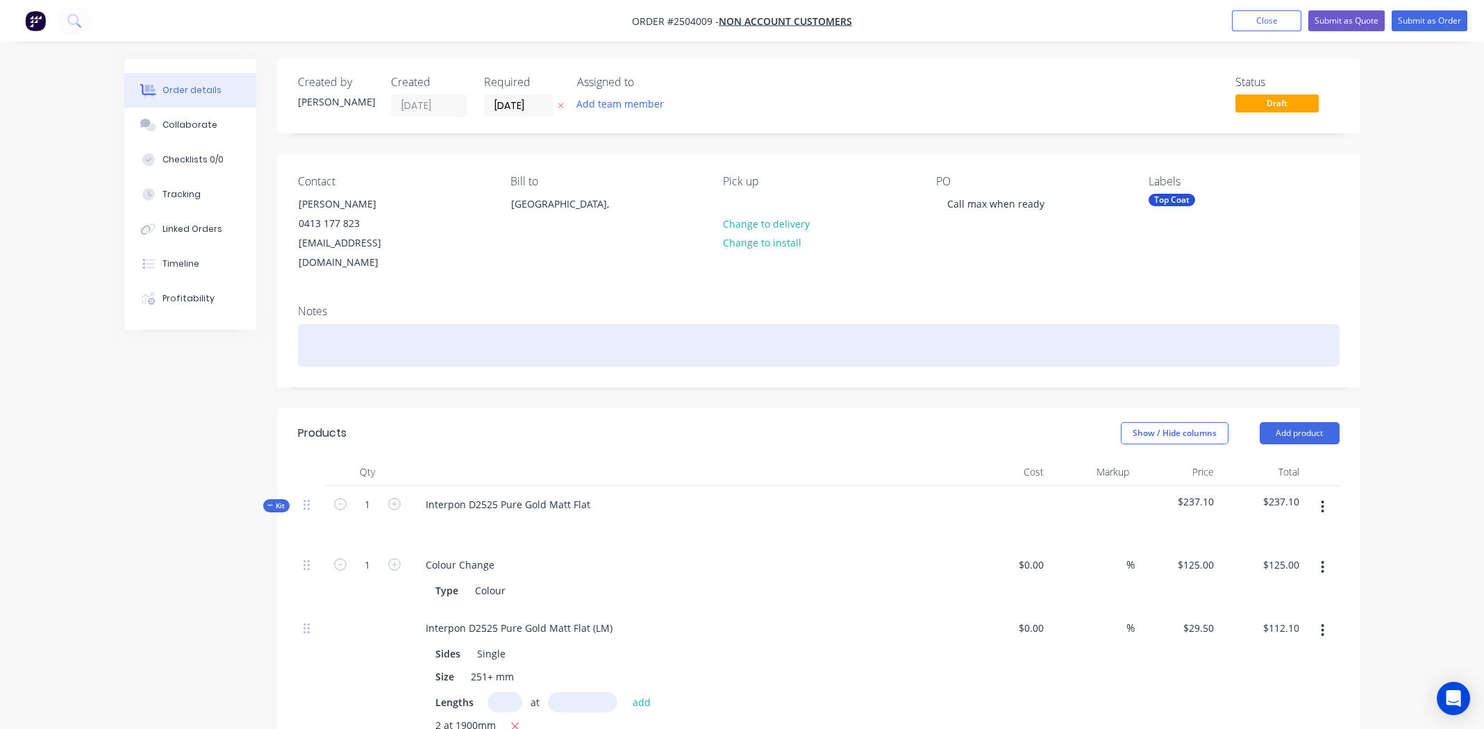
click at [412, 329] on div at bounding box center [819, 345] width 1042 height 42
paste div
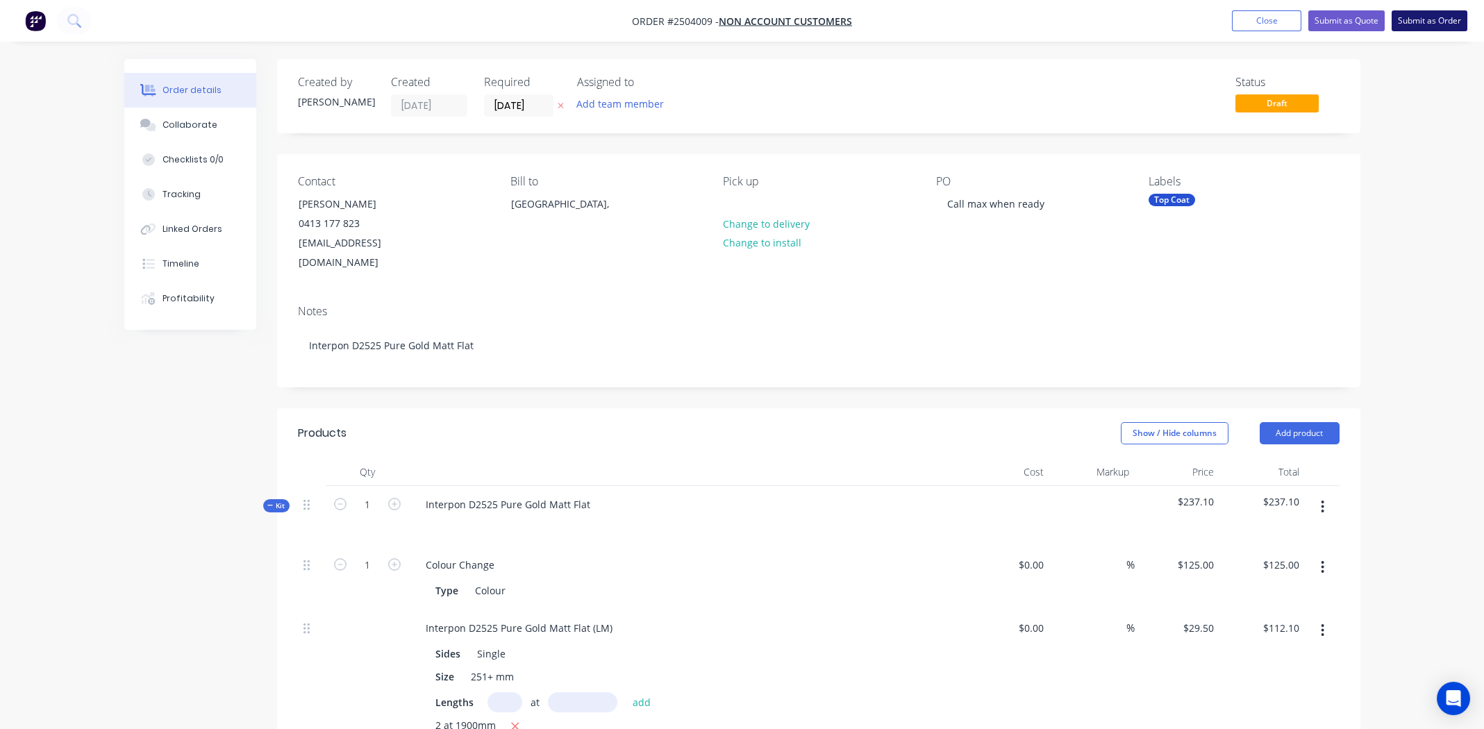
click at [1429, 23] on button "Submit as Order" at bounding box center [1430, 20] width 76 height 21
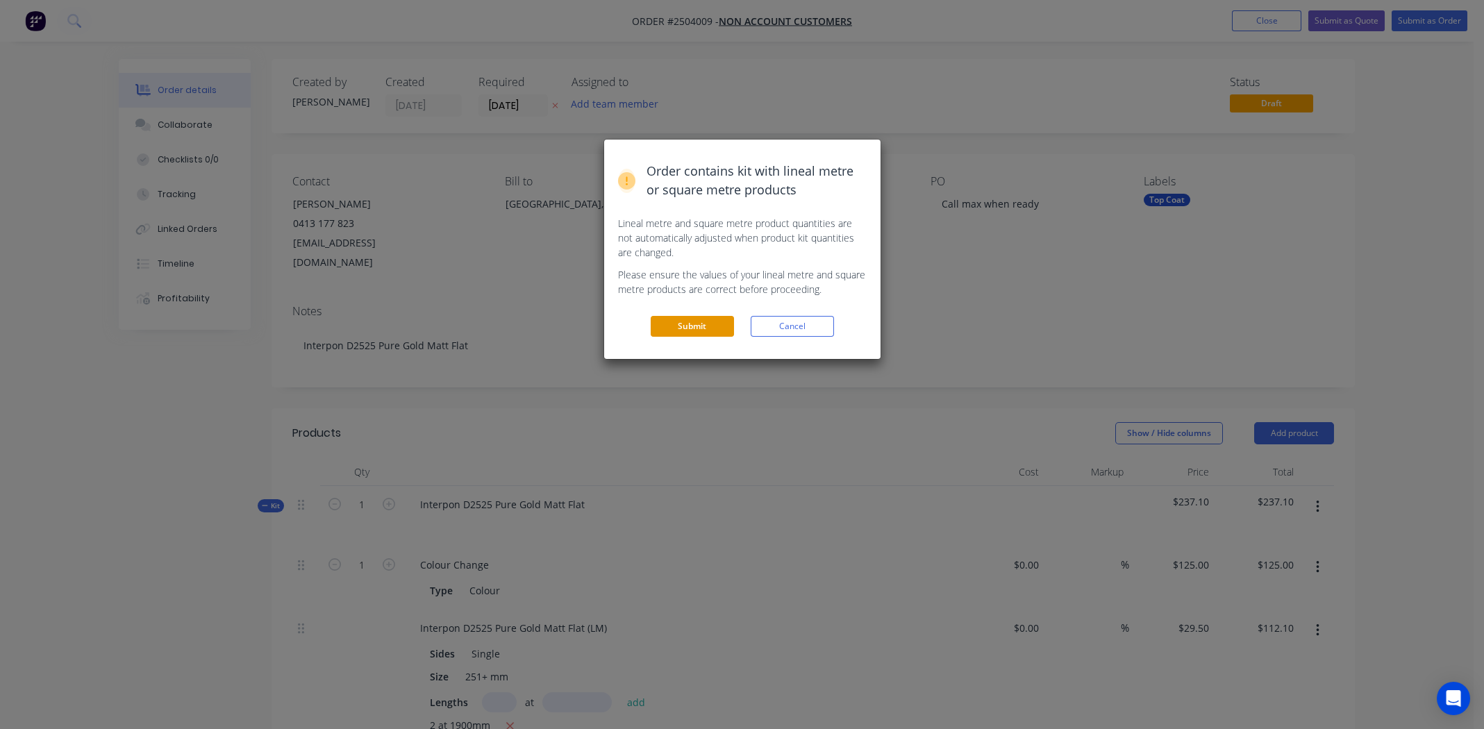
click at [709, 323] on button "Submit" at bounding box center [692, 326] width 83 height 21
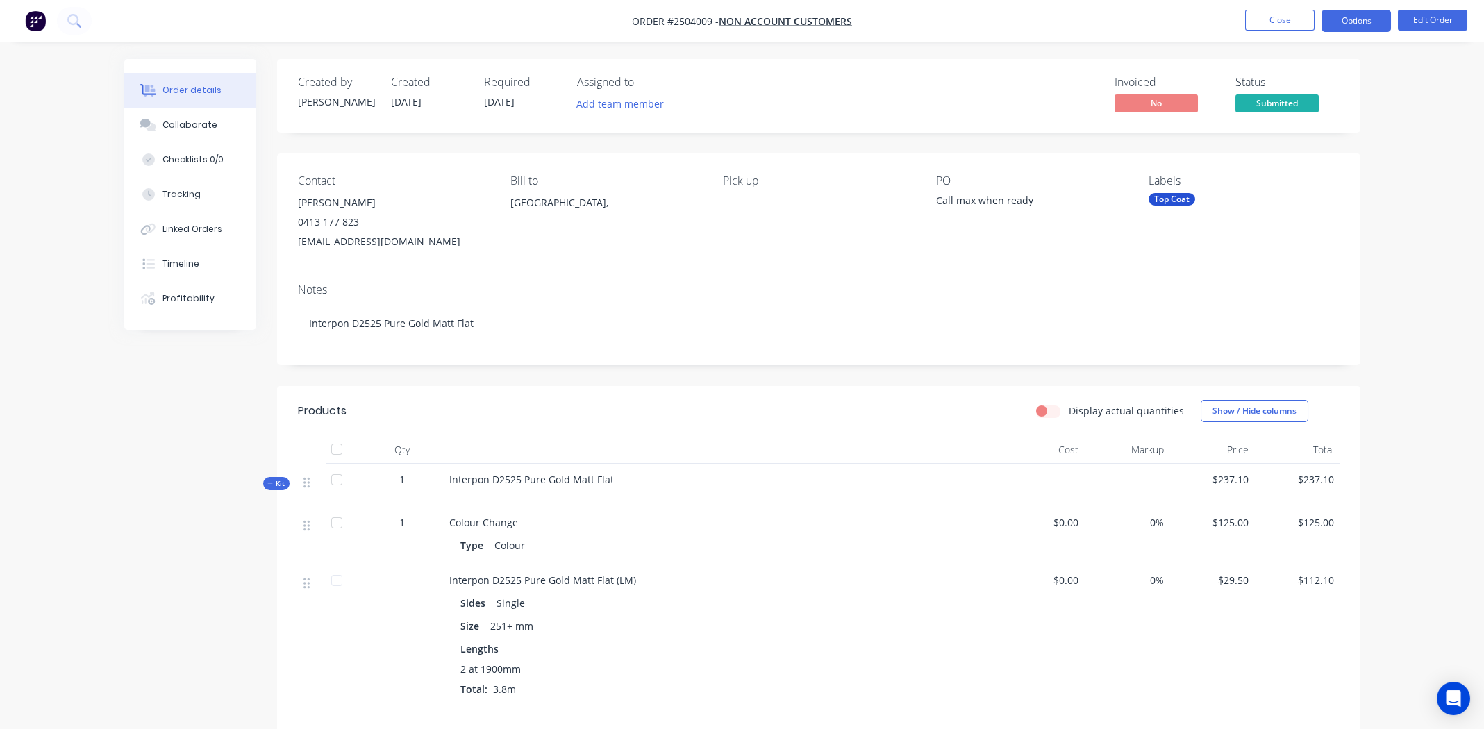
click at [1361, 16] on button "Options" at bounding box center [1356, 21] width 69 height 22
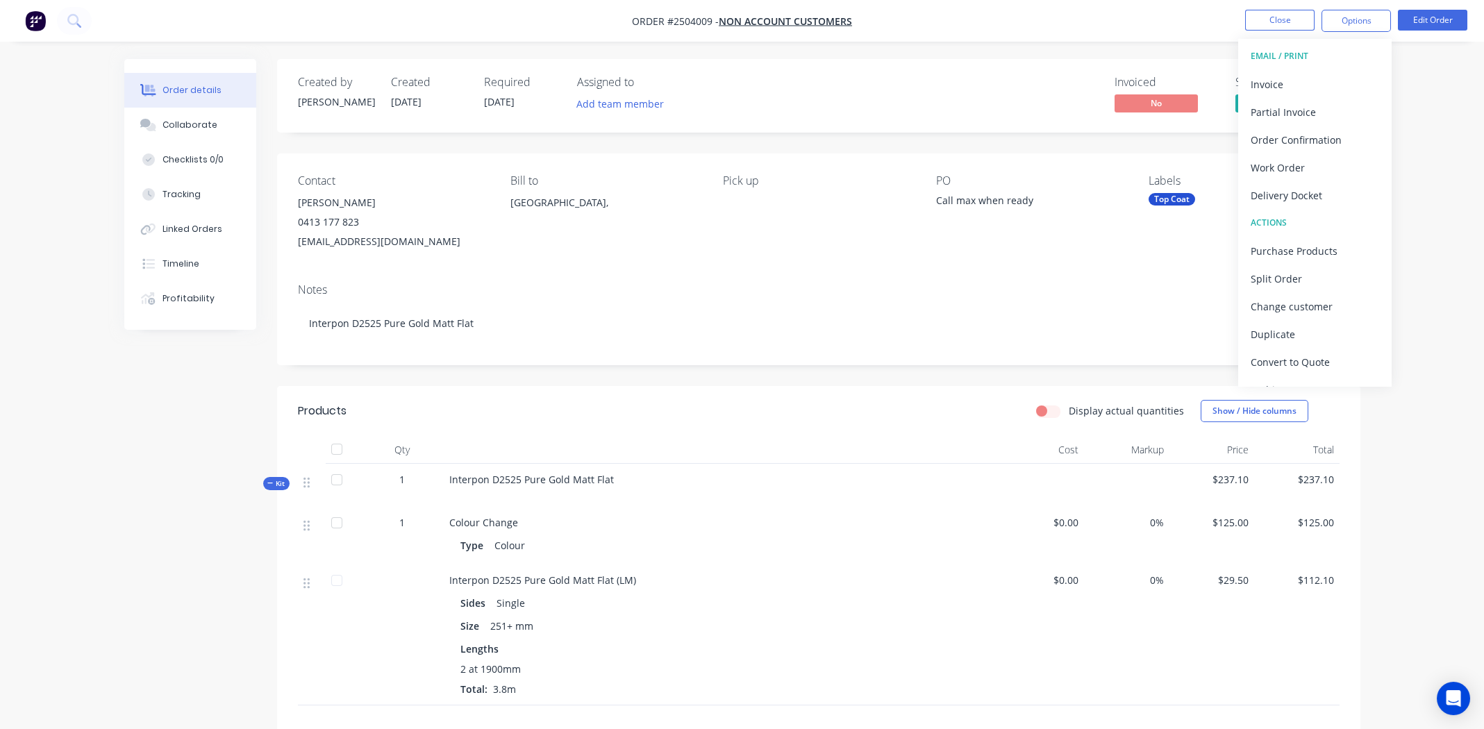
click at [1019, 90] on div "Invoiced No Status Submitted" at bounding box center [1028, 96] width 624 height 40
click at [935, 201] on div "Contact Michael Shiferson 0413 177 823 info@mkbuild.com.au Bill to Australia, P…" at bounding box center [818, 212] width 1083 height 119
click at [968, 201] on div "Call max when ready" at bounding box center [1023, 202] width 174 height 19
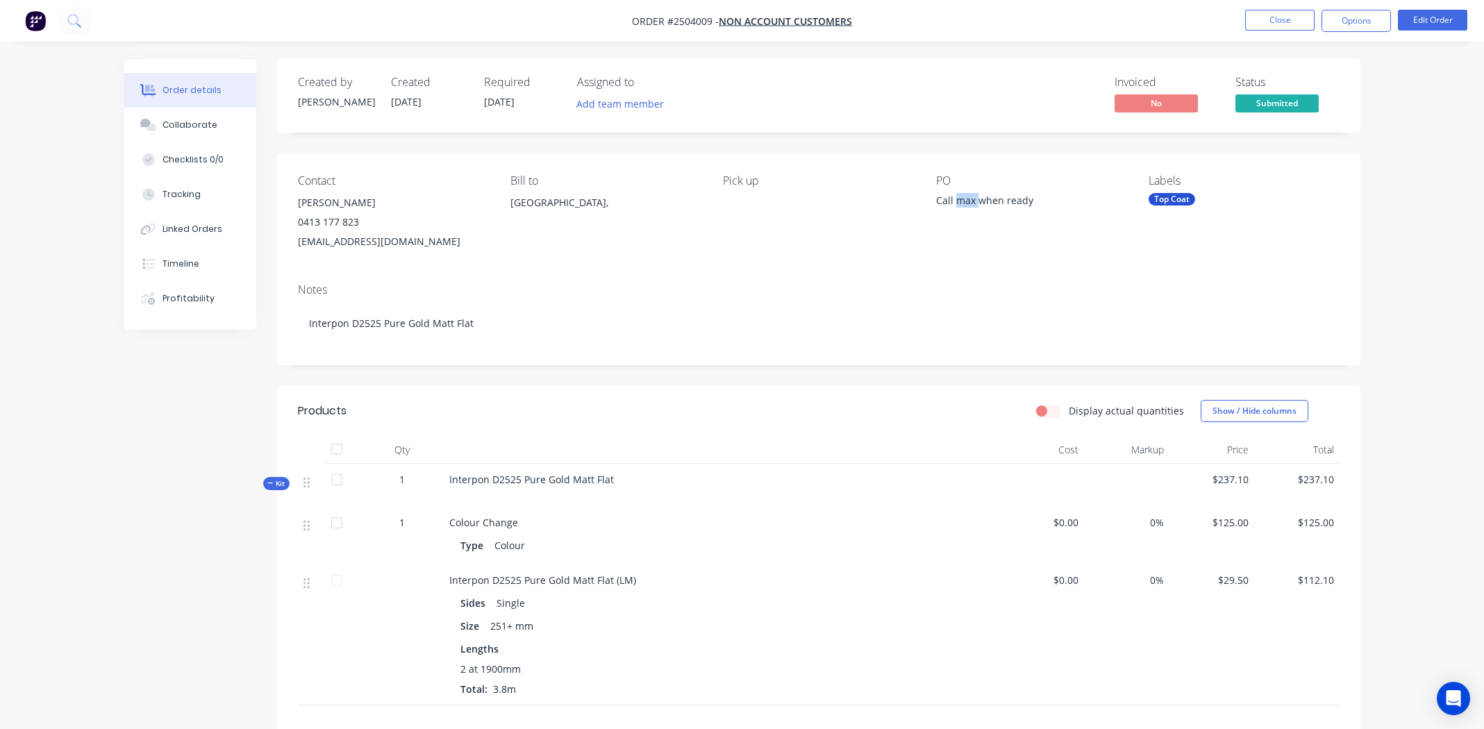
click at [968, 201] on div "Call max when ready" at bounding box center [1023, 202] width 174 height 19
click at [1439, 19] on button "Edit Order" at bounding box center [1432, 20] width 69 height 21
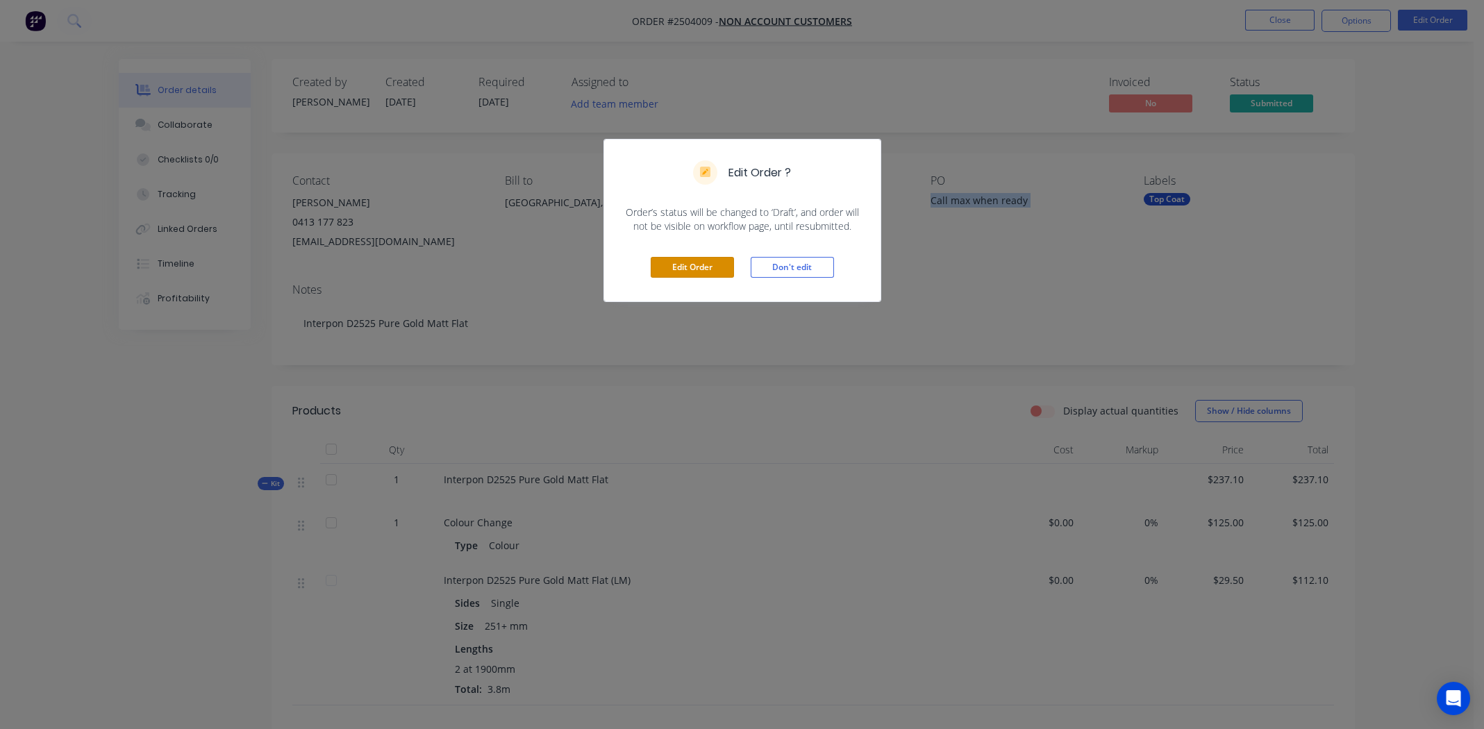
drag, startPoint x: 713, startPoint y: 265, endPoint x: 1007, endPoint y: 200, distance: 300.8
click at [715, 265] on button "Edit Order" at bounding box center [692, 267] width 83 height 21
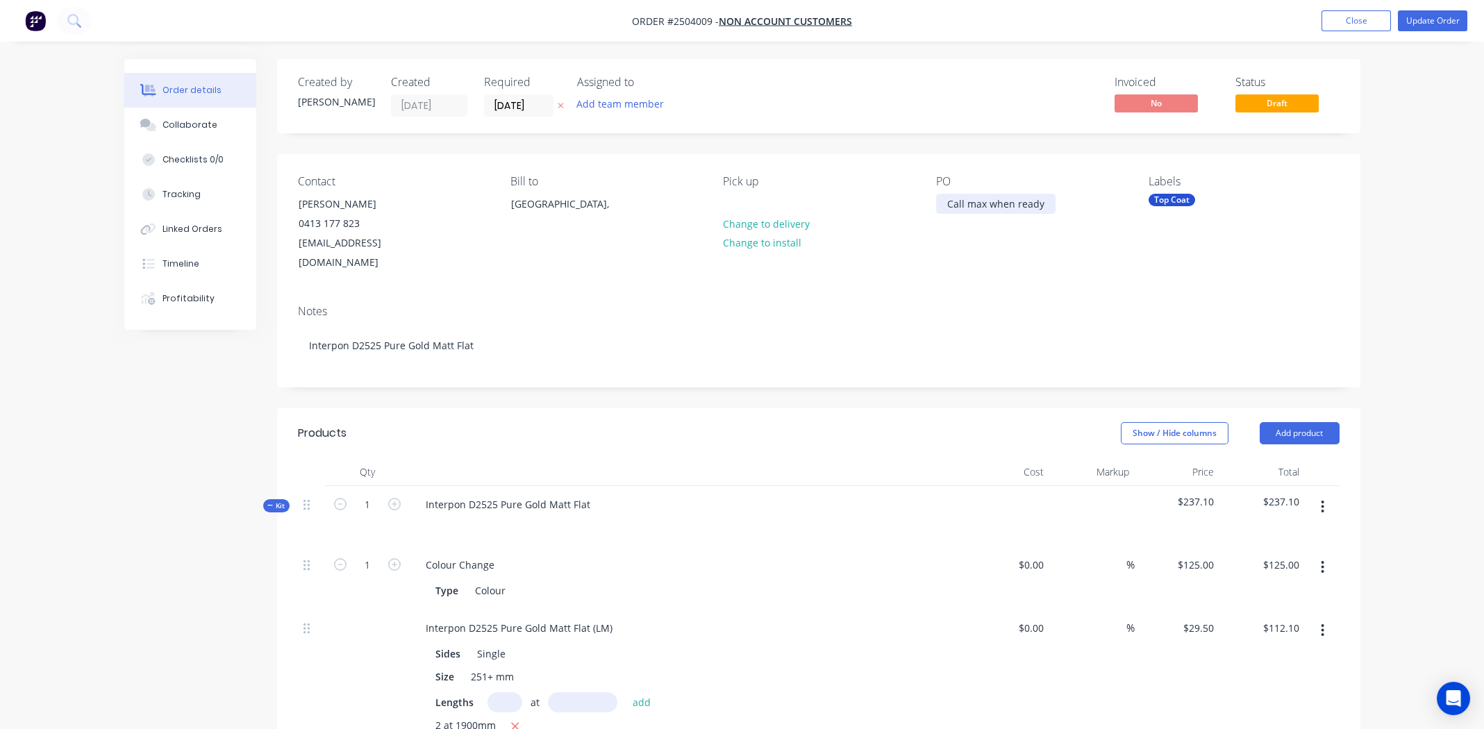
click at [965, 210] on div "Call max when ready" at bounding box center [995, 204] width 119 height 20
click at [966, 210] on div "Call max when ready" at bounding box center [995, 204] width 119 height 20
click at [1002, 267] on div "Contact Michael Shiferson 0413 177 823 info@mkbuild.com.au Bill to Australia, P…" at bounding box center [818, 224] width 1083 height 140
click at [1432, 22] on button "Update Order" at bounding box center [1432, 20] width 69 height 21
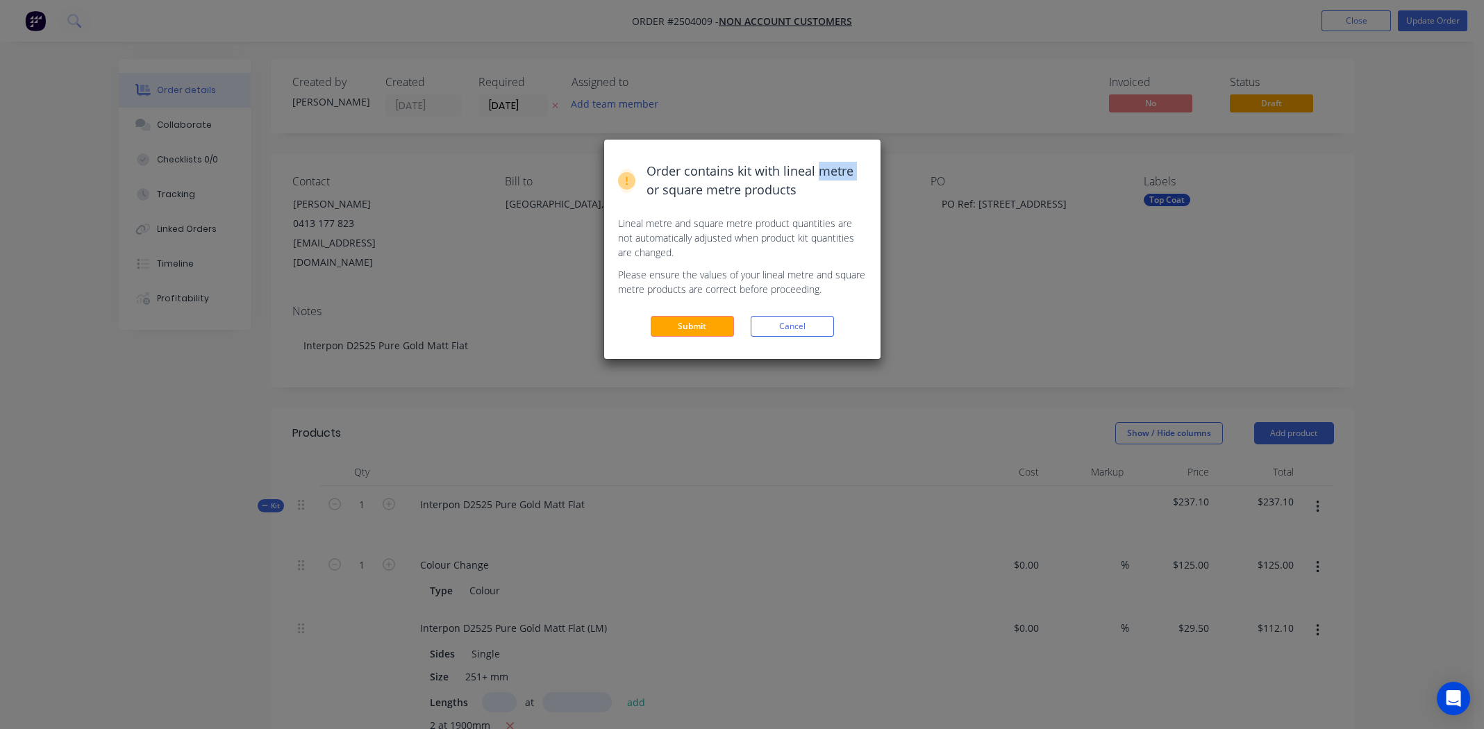
click at [1432, 21] on div "Order contains kit with lineal metre or square metre products Lineal metre and …" at bounding box center [742, 364] width 1484 height 729
click at [689, 323] on button "Submit" at bounding box center [692, 326] width 83 height 21
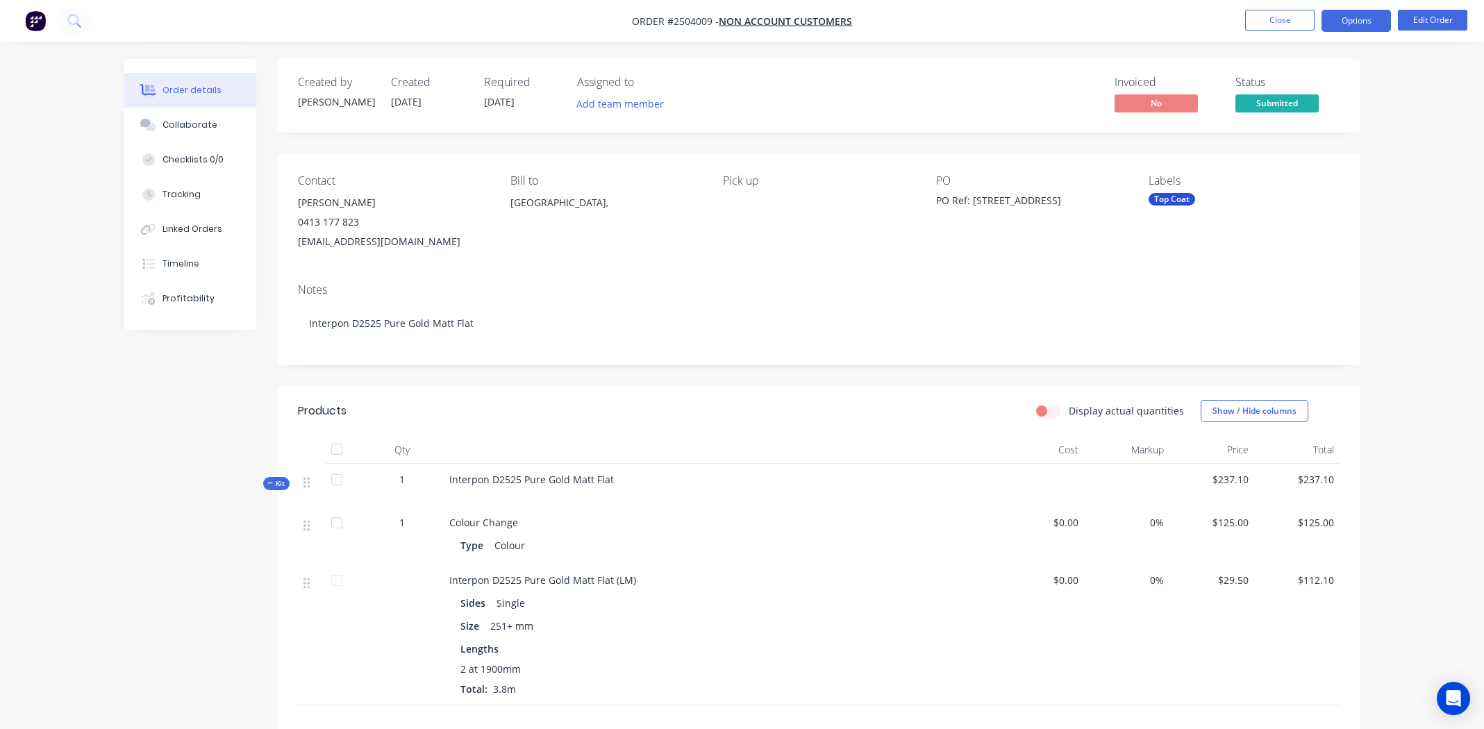
click at [1359, 20] on button "Options" at bounding box center [1356, 21] width 69 height 22
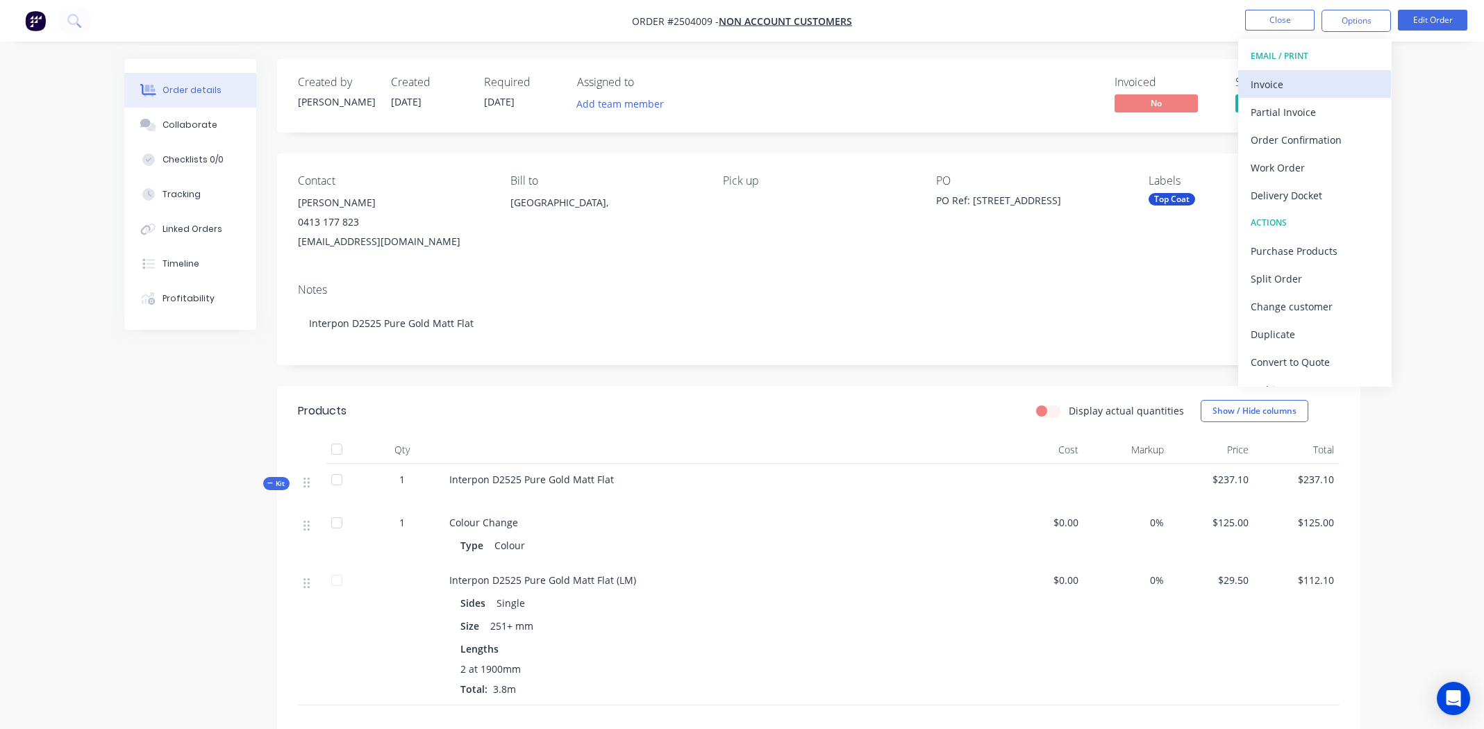
click at [1299, 77] on div "Invoice" at bounding box center [1315, 84] width 128 height 20
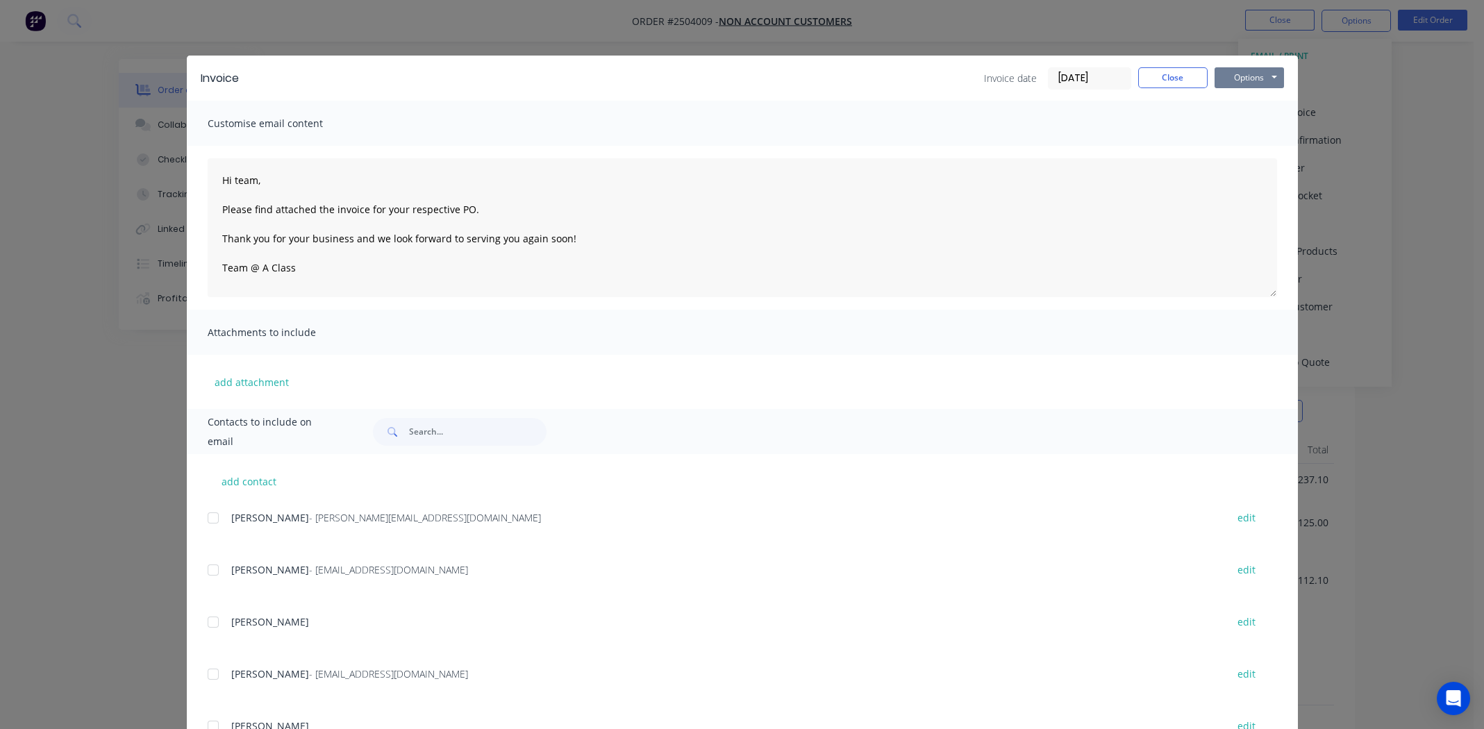
click at [1235, 76] on button "Options" at bounding box center [1249, 77] width 69 height 21
click at [457, 433] on input "text" at bounding box center [478, 432] width 138 height 28
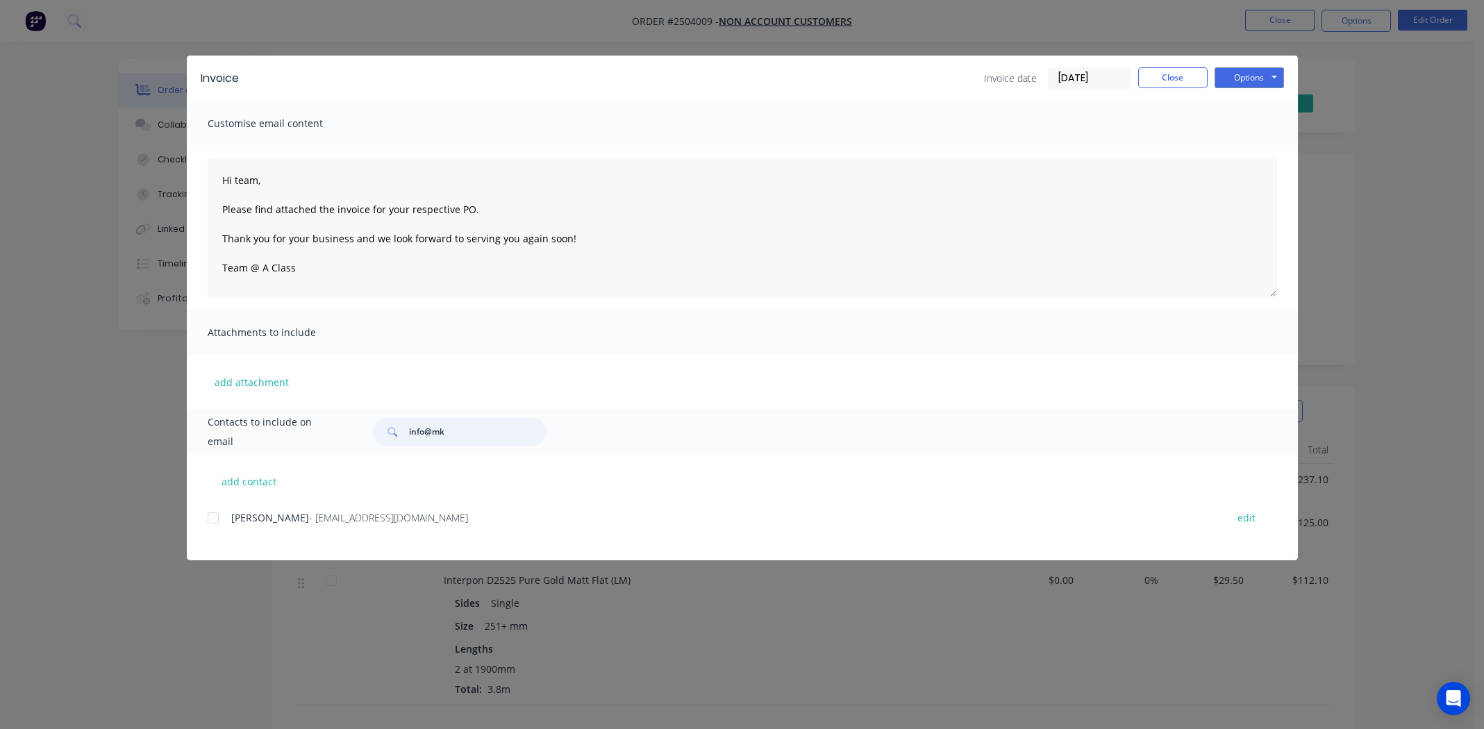
click at [219, 515] on div at bounding box center [213, 518] width 28 height 28
type input "info@mk"
click at [1248, 74] on button "Options" at bounding box center [1249, 77] width 69 height 21
click at [1251, 142] on button "Email" at bounding box center [1259, 148] width 89 height 23
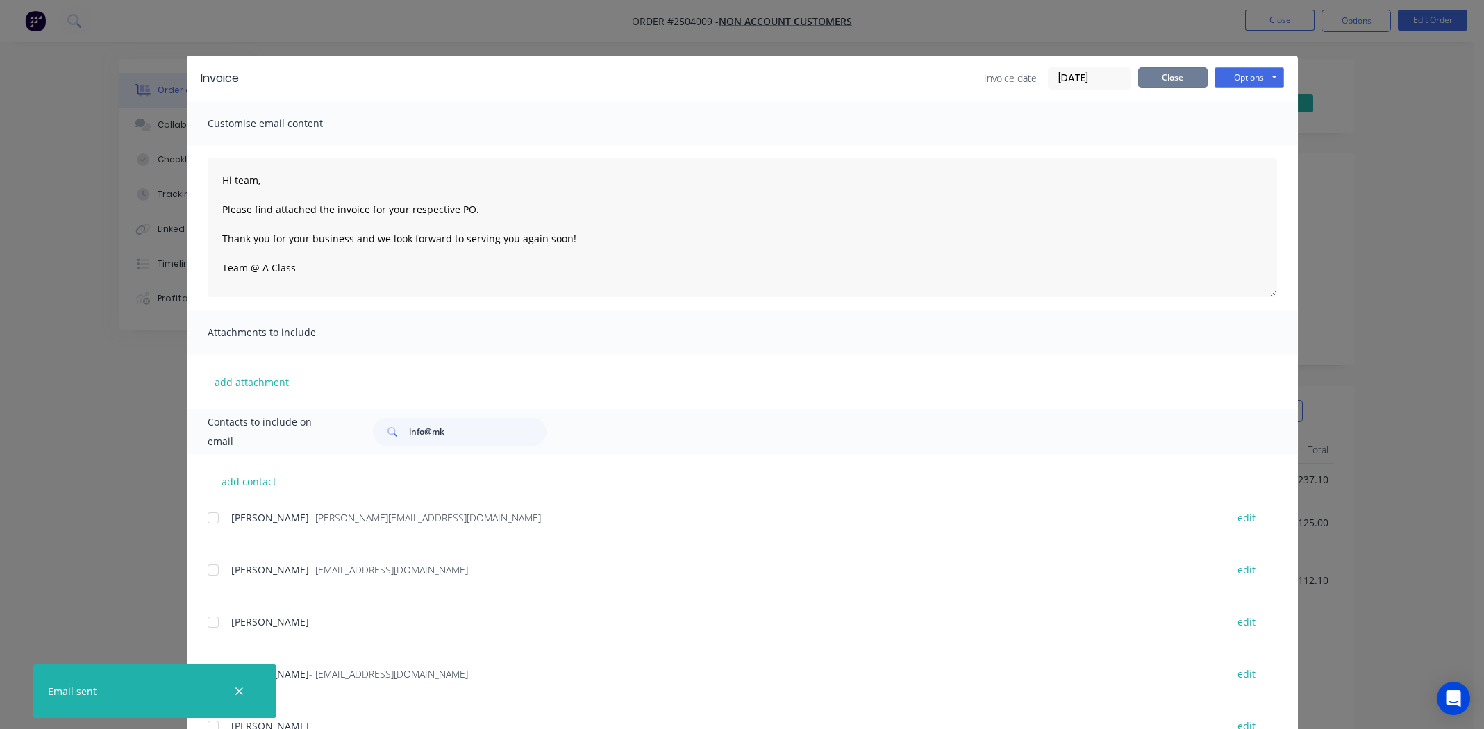
click at [1158, 83] on button "Close" at bounding box center [1172, 77] width 69 height 21
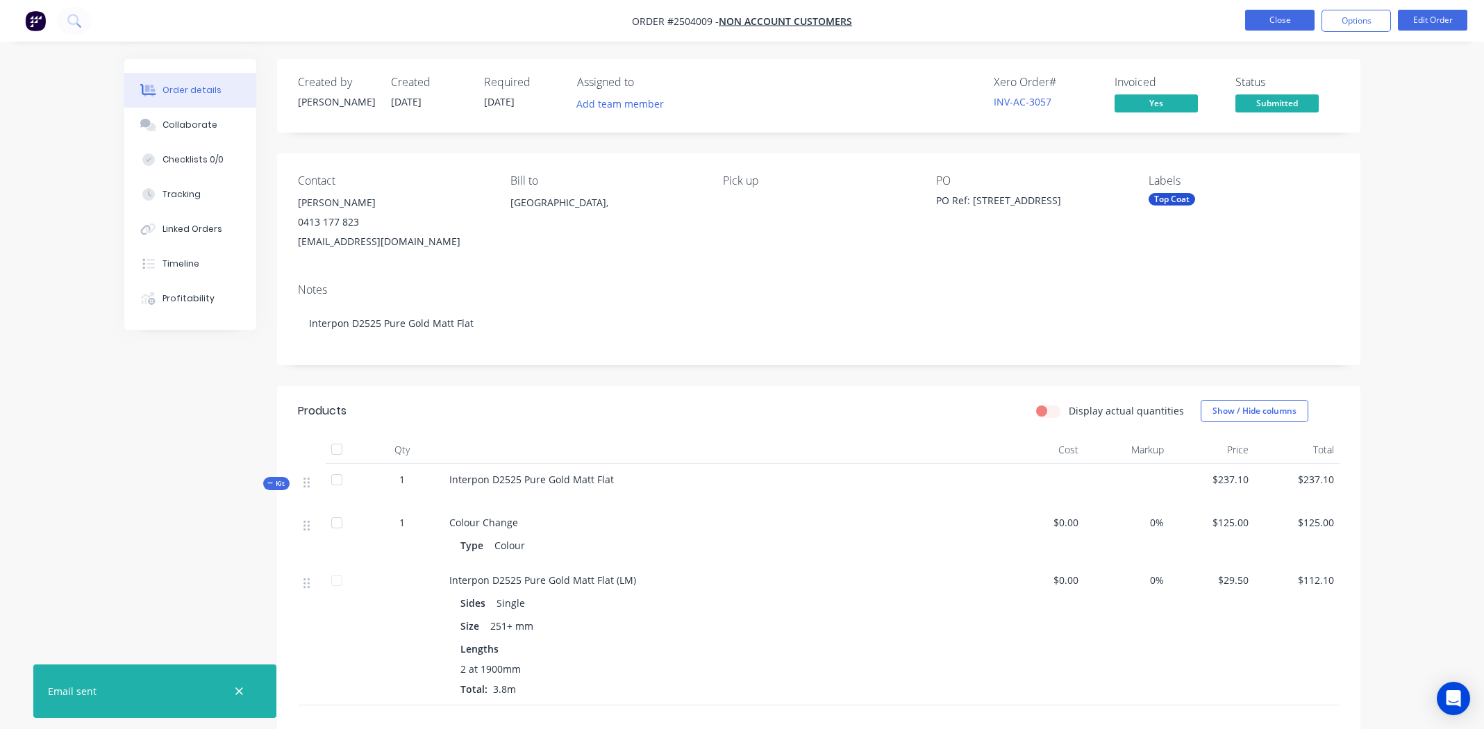
click at [1278, 23] on button "Close" at bounding box center [1279, 20] width 69 height 21
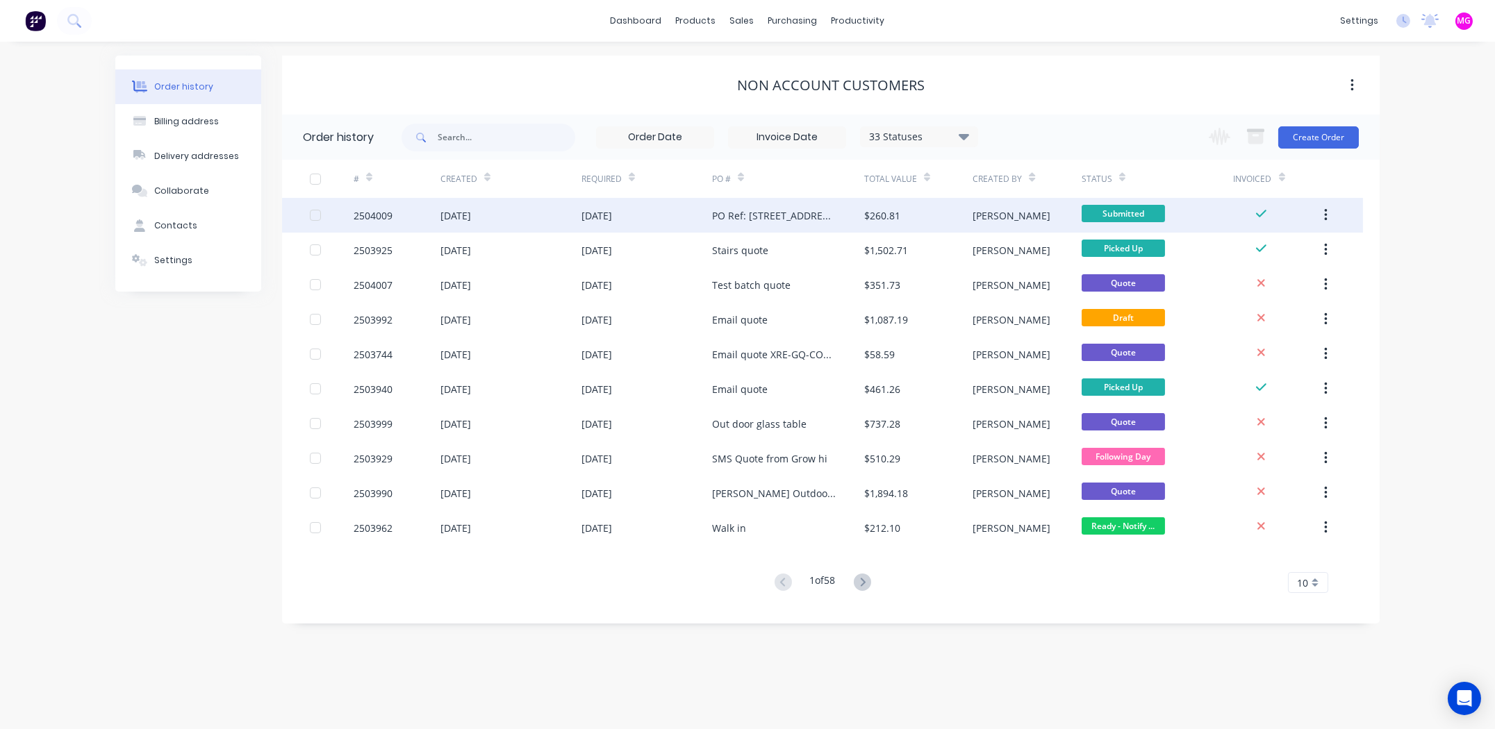
click at [390, 212] on div "2504009" at bounding box center [373, 215] width 39 height 15
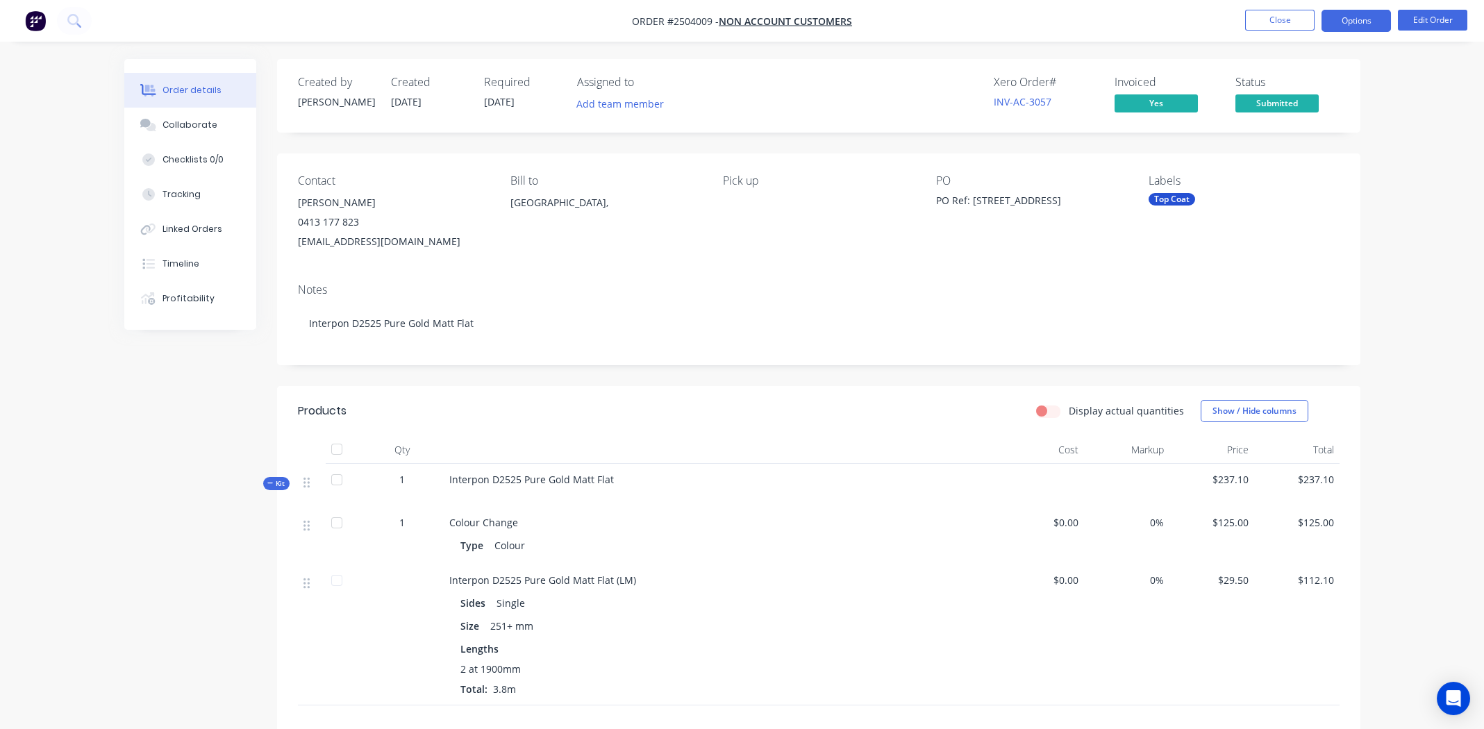
click at [1365, 24] on button "Options" at bounding box center [1356, 21] width 69 height 22
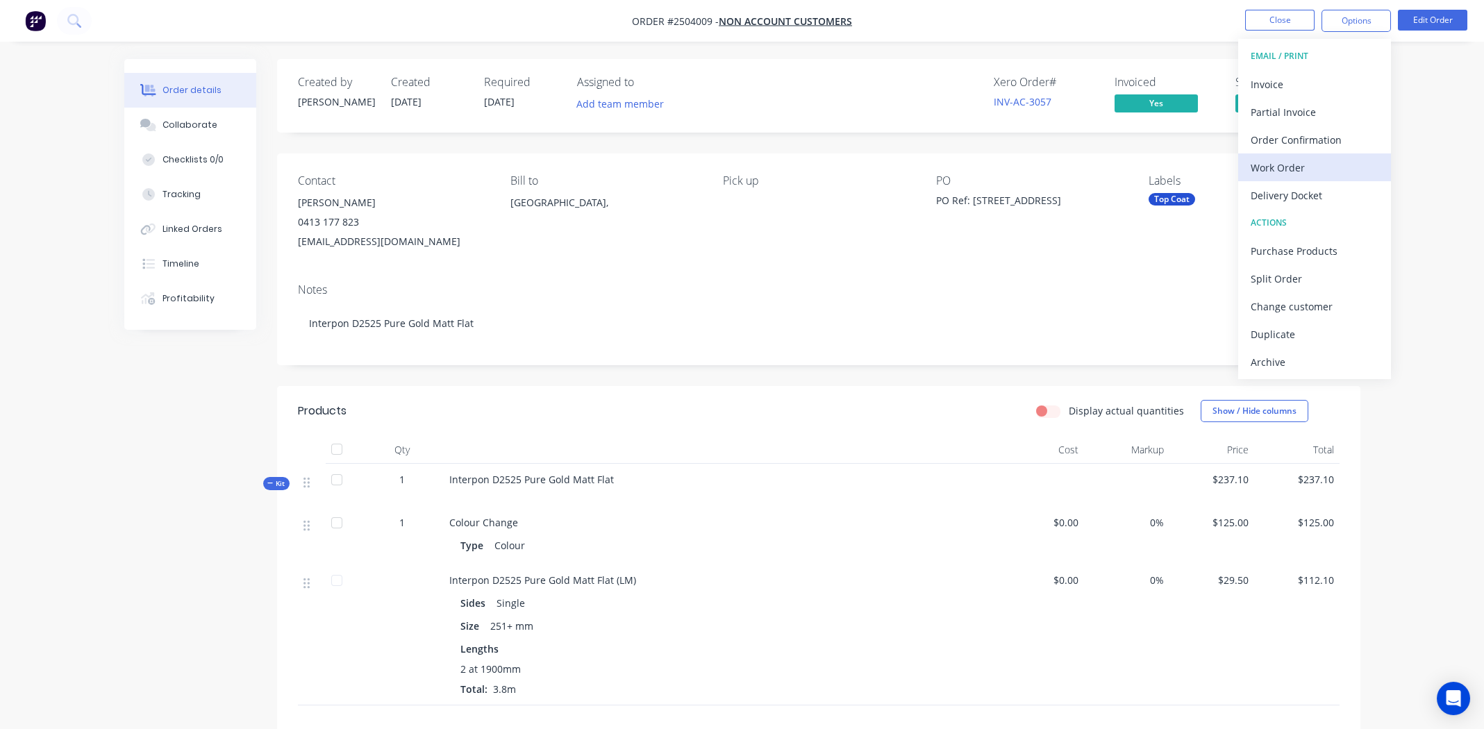
click at [1290, 169] on div "Work Order" at bounding box center [1315, 168] width 128 height 20
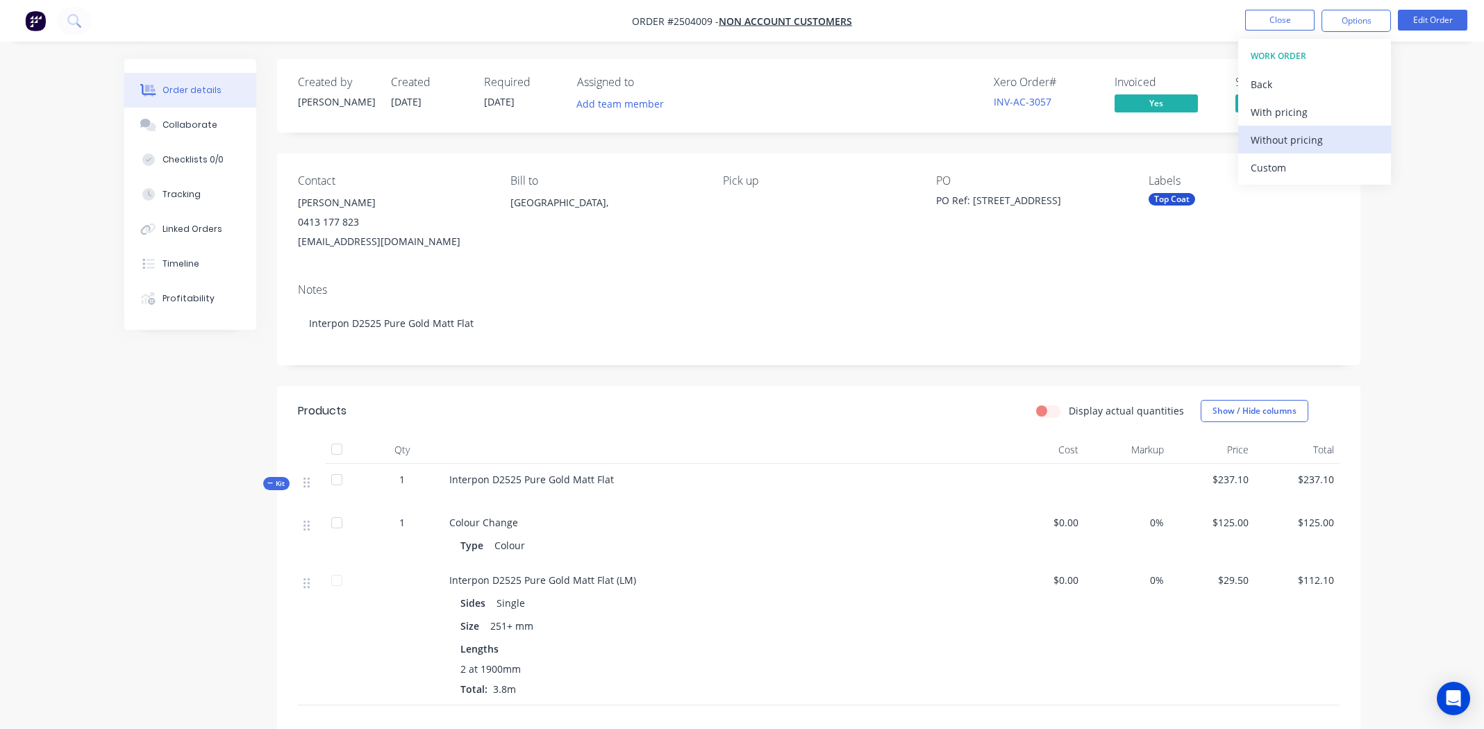
click at [1288, 147] on div "Without pricing" at bounding box center [1315, 140] width 128 height 20
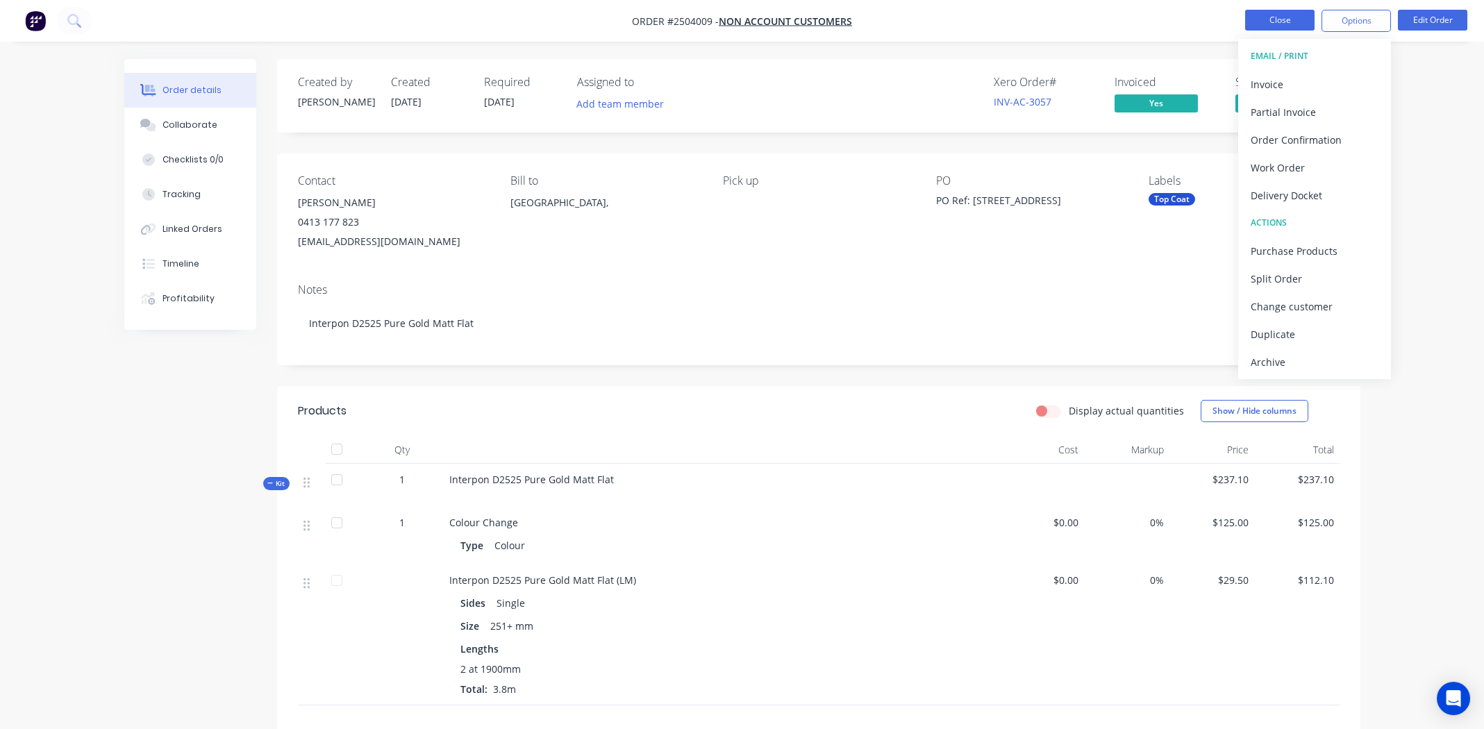
click at [1275, 16] on button "Close" at bounding box center [1279, 20] width 69 height 21
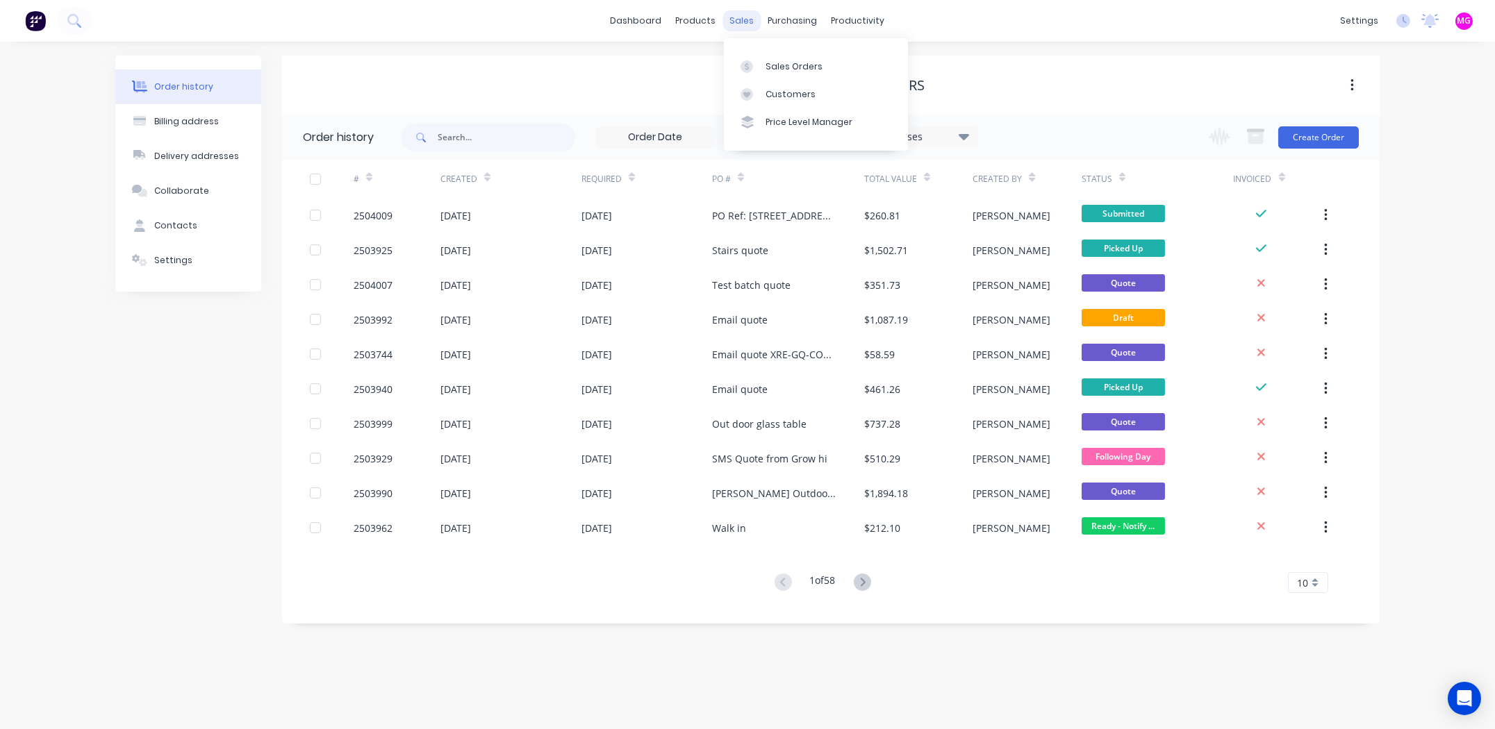
click at [744, 21] on div "sales" at bounding box center [742, 20] width 38 height 21
click at [770, 73] on link "Sales Orders" at bounding box center [816, 66] width 184 height 28
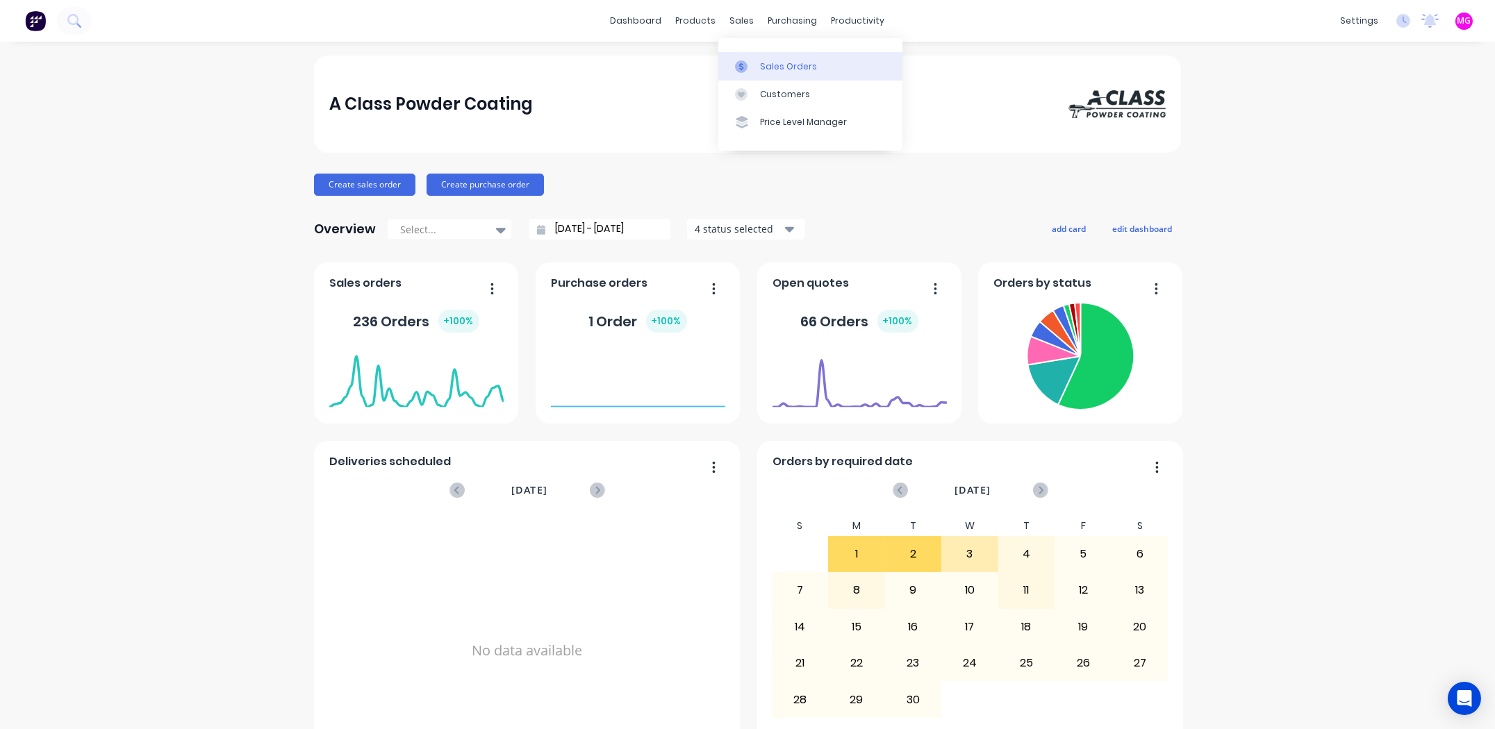
click at [776, 61] on div "Sales Orders" at bounding box center [788, 66] width 57 height 13
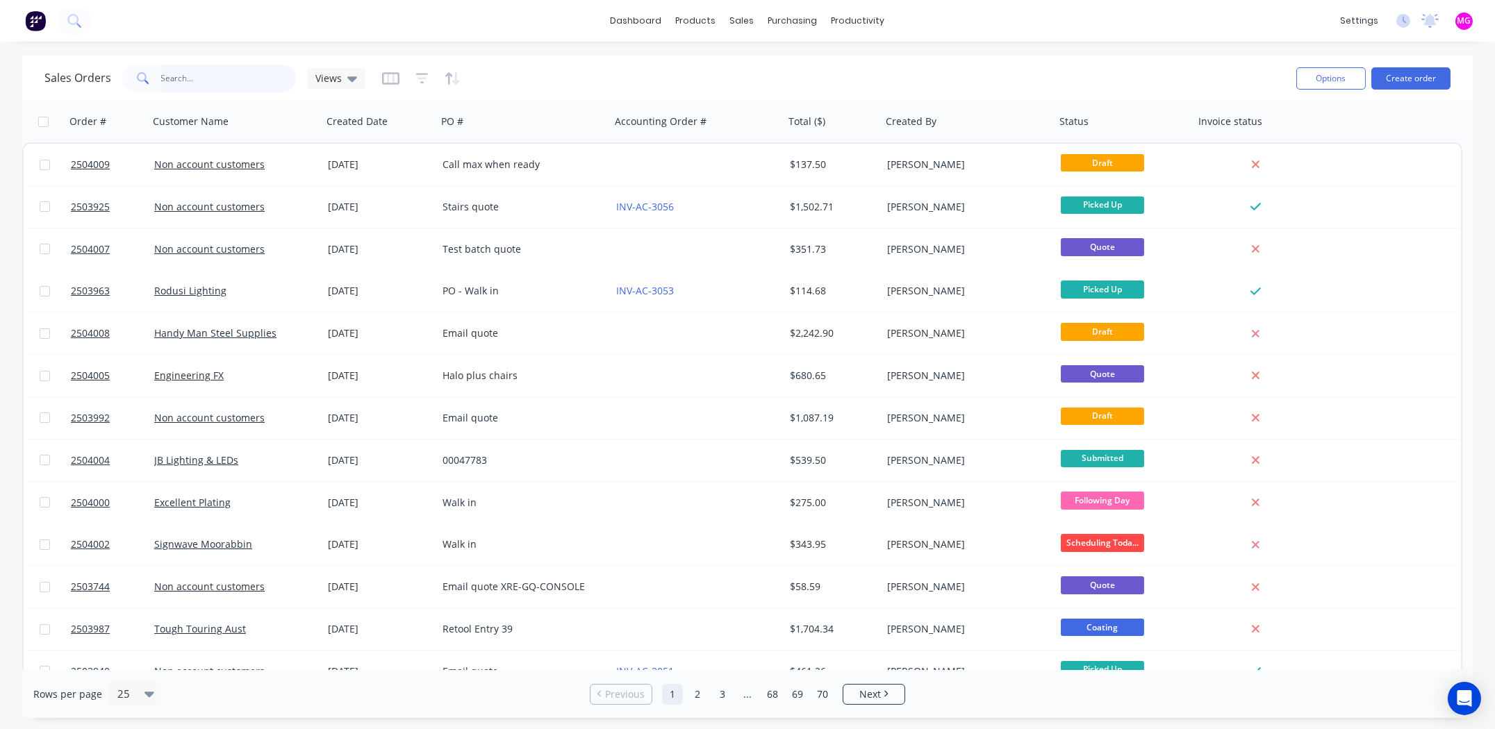
click at [220, 81] on input "text" at bounding box center [228, 79] width 135 height 28
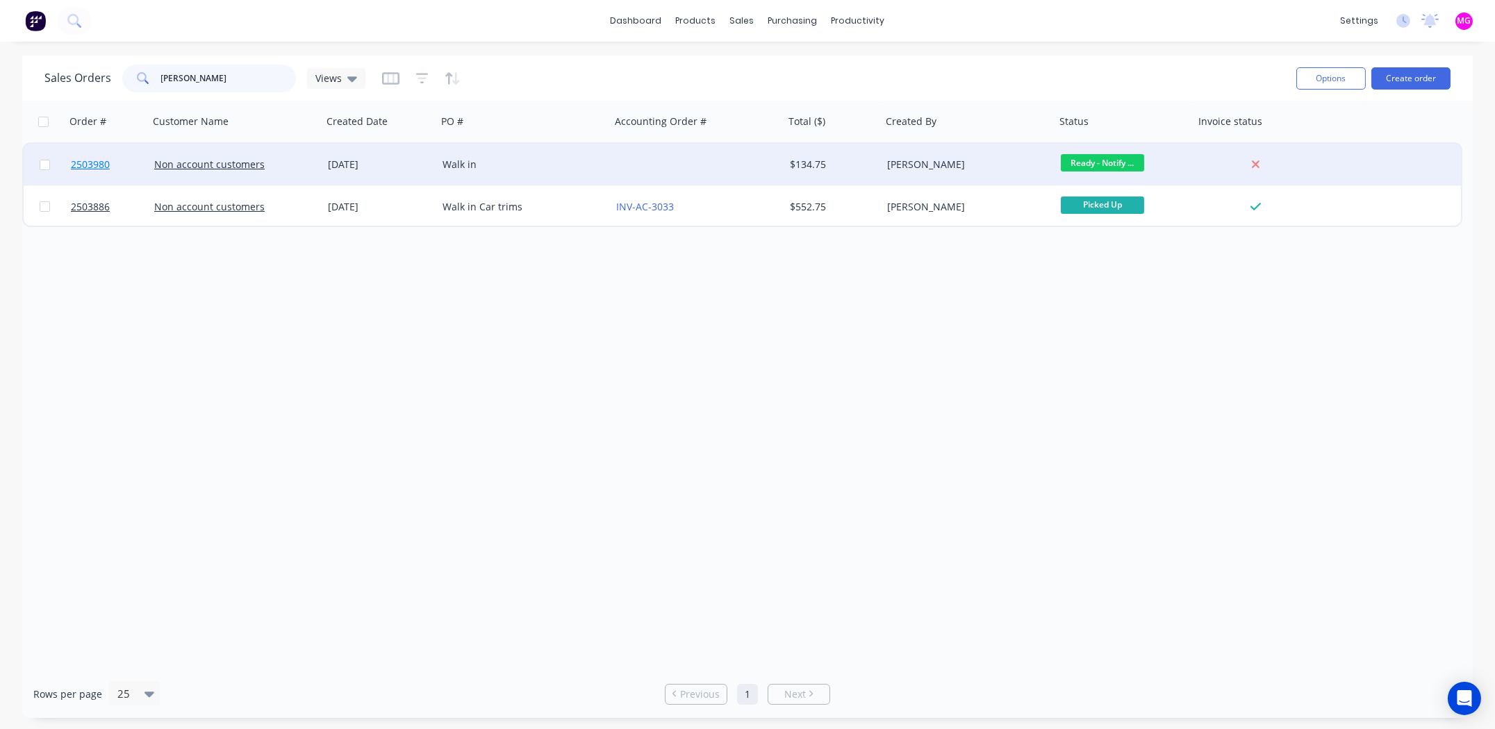
type input "dave davis"
click at [84, 164] on span "2503980" at bounding box center [90, 165] width 39 height 14
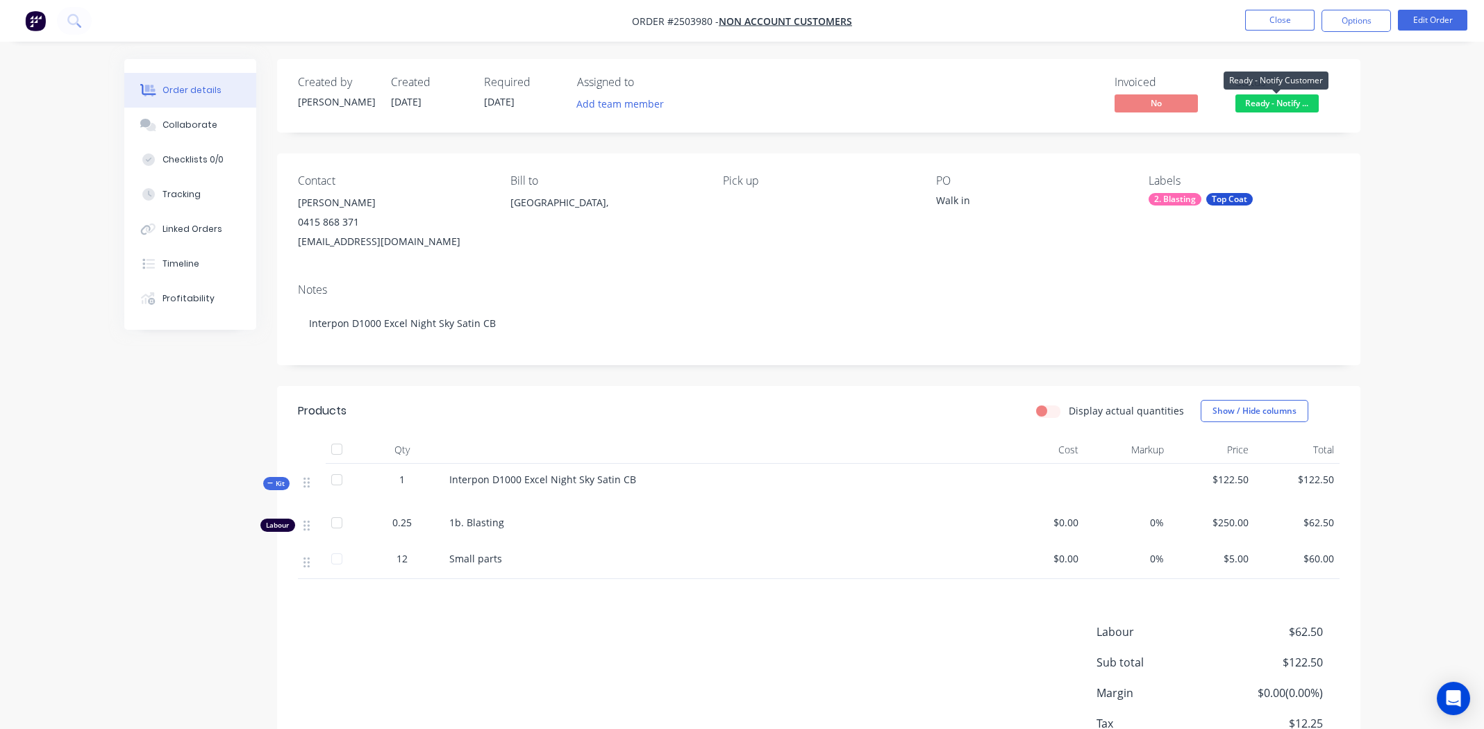
click at [1281, 103] on span "Ready - Notify ..." at bounding box center [1277, 102] width 83 height 17
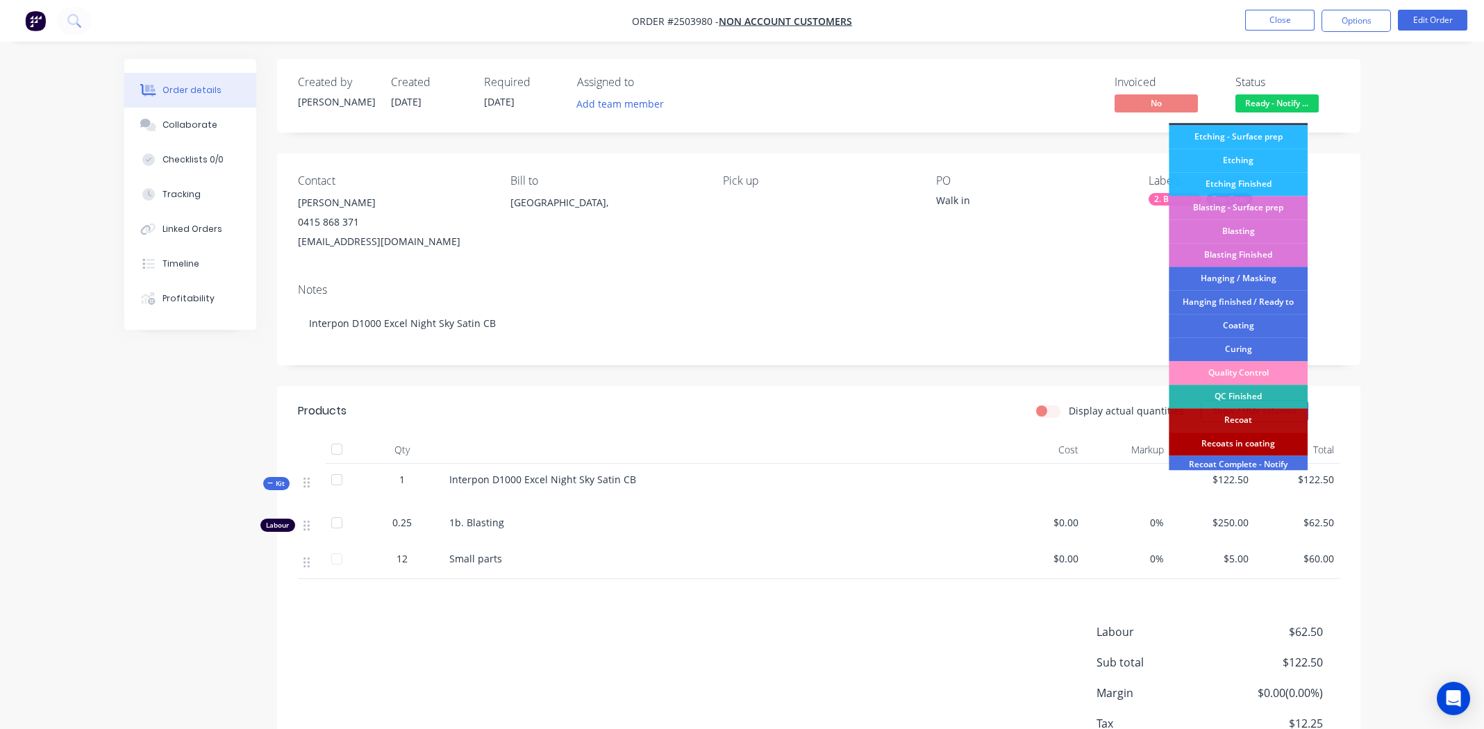
scroll to position [297, 0]
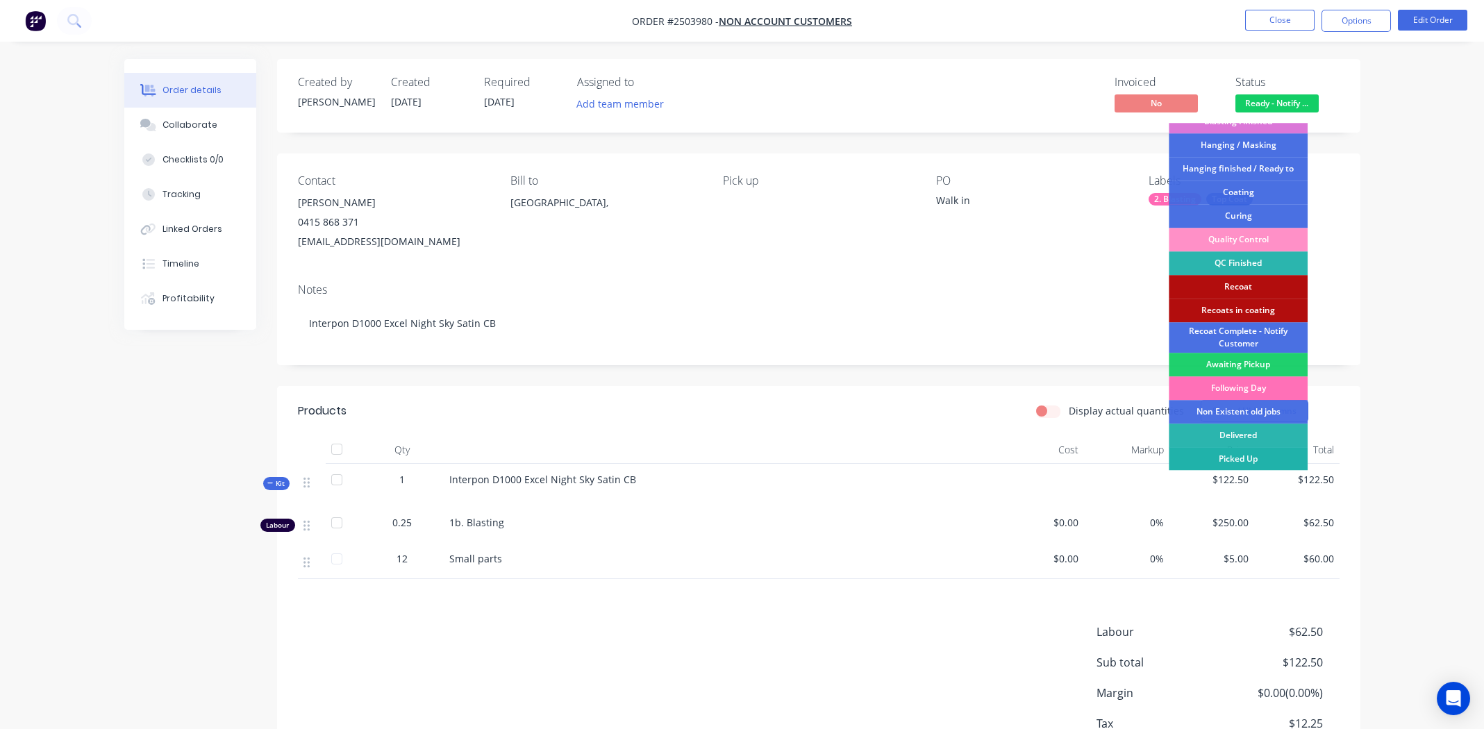
click at [1252, 458] on div "Picked Up" at bounding box center [1238, 459] width 139 height 24
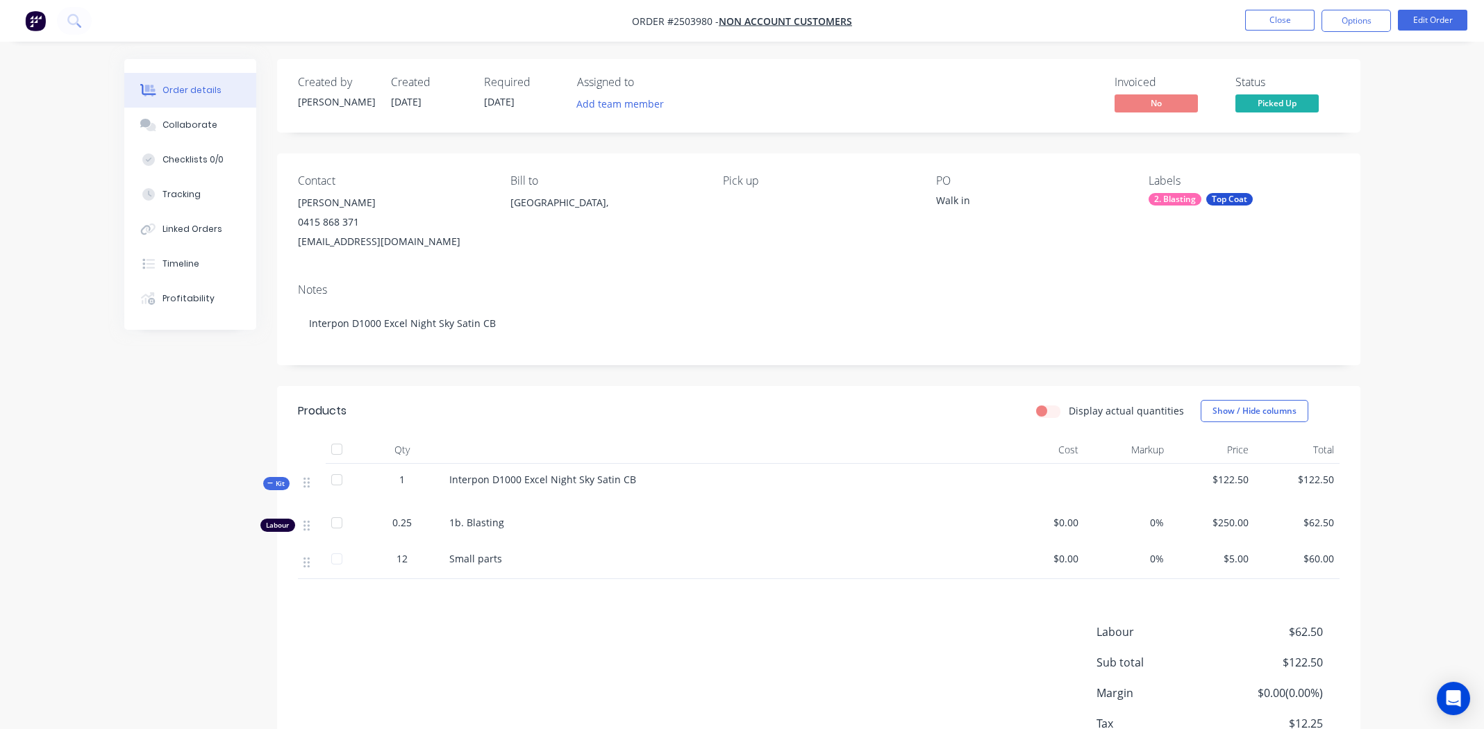
click at [888, 272] on div "Notes Interpon D1000 Excel Night Sky Satin CB" at bounding box center [818, 318] width 1083 height 93
click at [1352, 20] on button "Options" at bounding box center [1356, 21] width 69 height 22
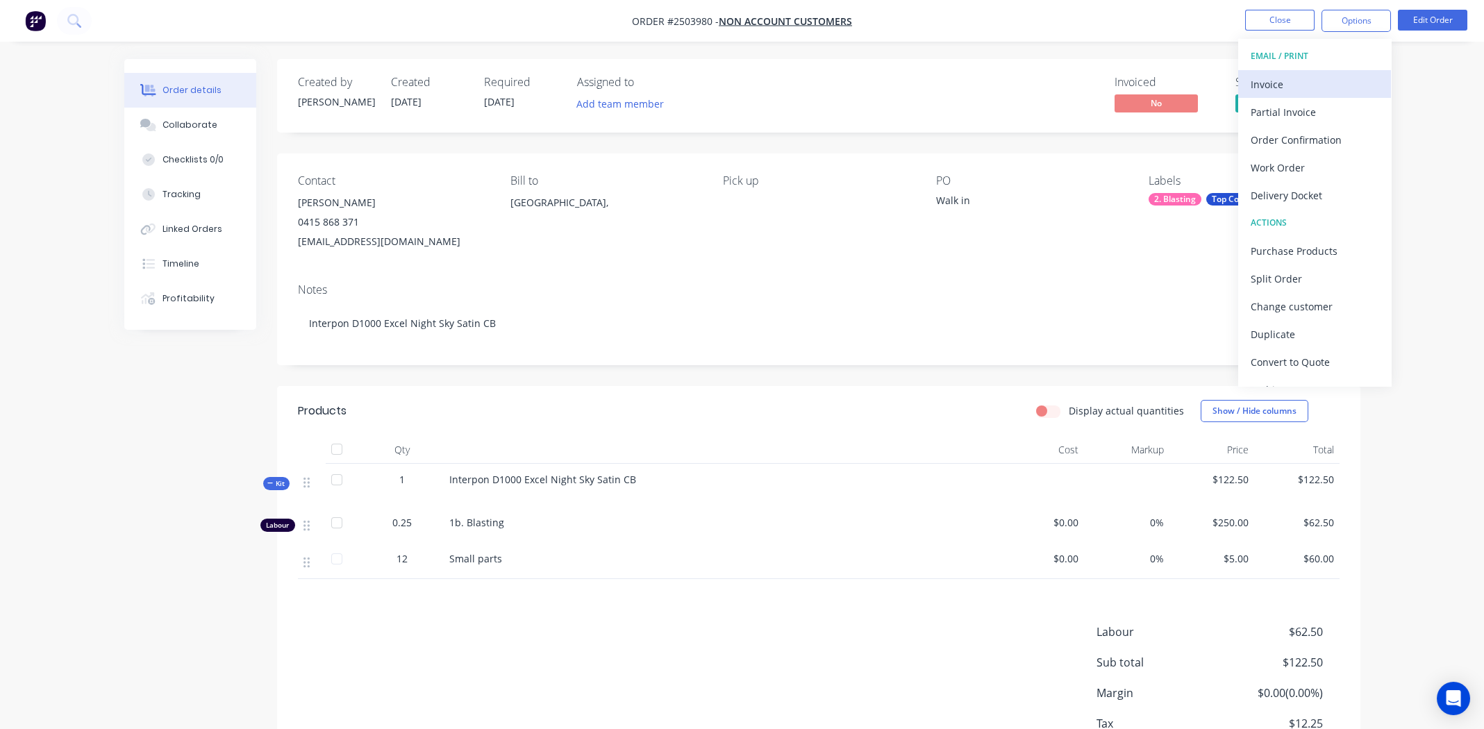
click at [1301, 83] on div "Invoice" at bounding box center [1315, 84] width 128 height 20
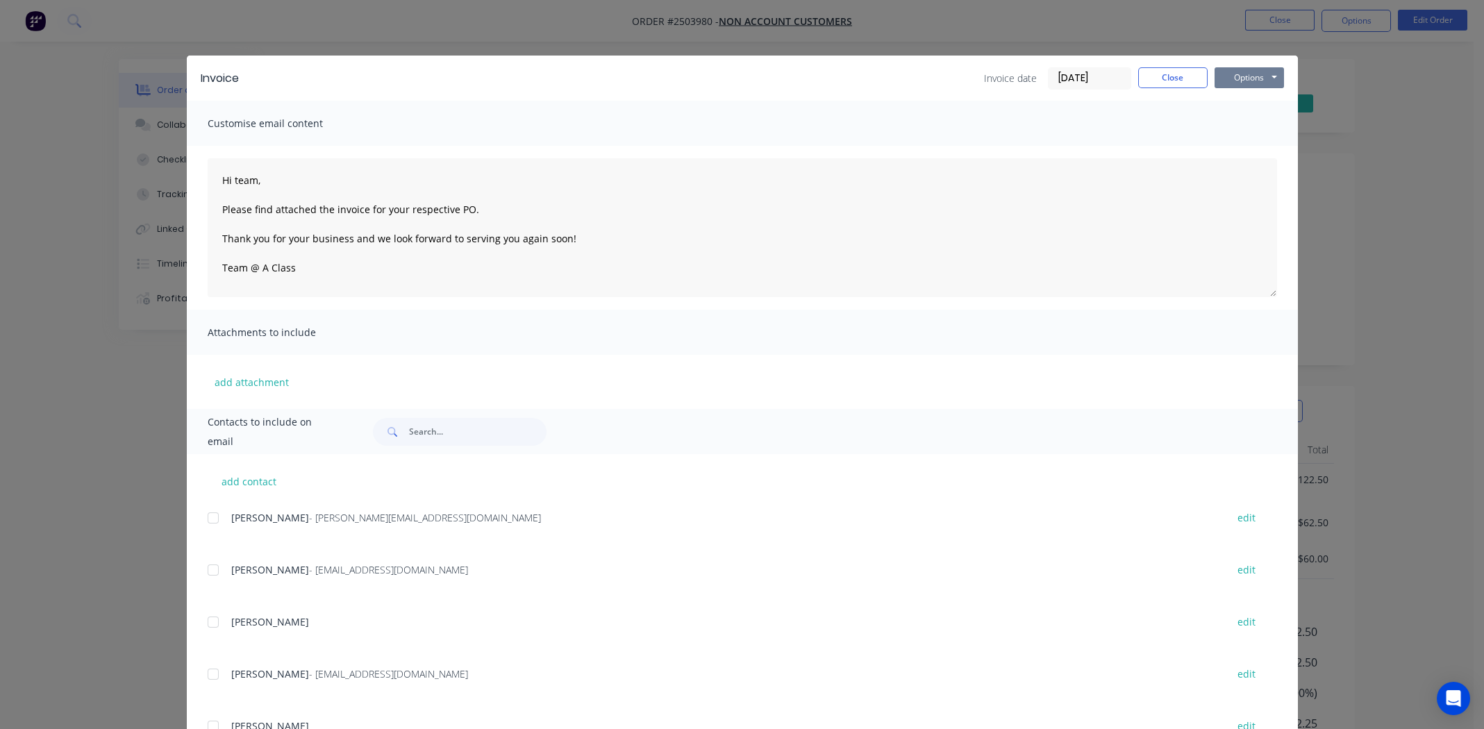
click at [1232, 72] on button "Options" at bounding box center [1249, 77] width 69 height 21
click at [1242, 126] on button "Print" at bounding box center [1259, 125] width 89 height 23
click at [1166, 76] on button "Close" at bounding box center [1172, 77] width 69 height 21
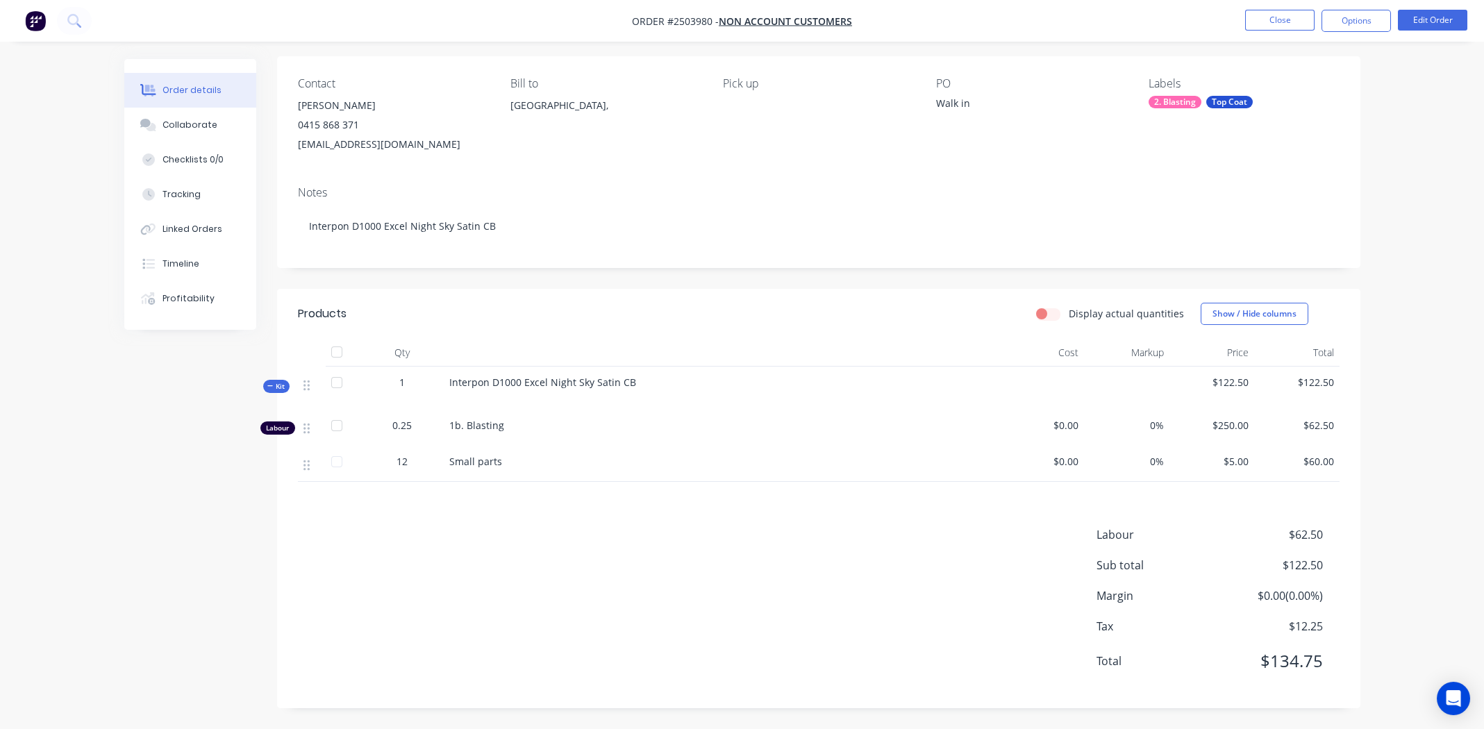
scroll to position [0, 0]
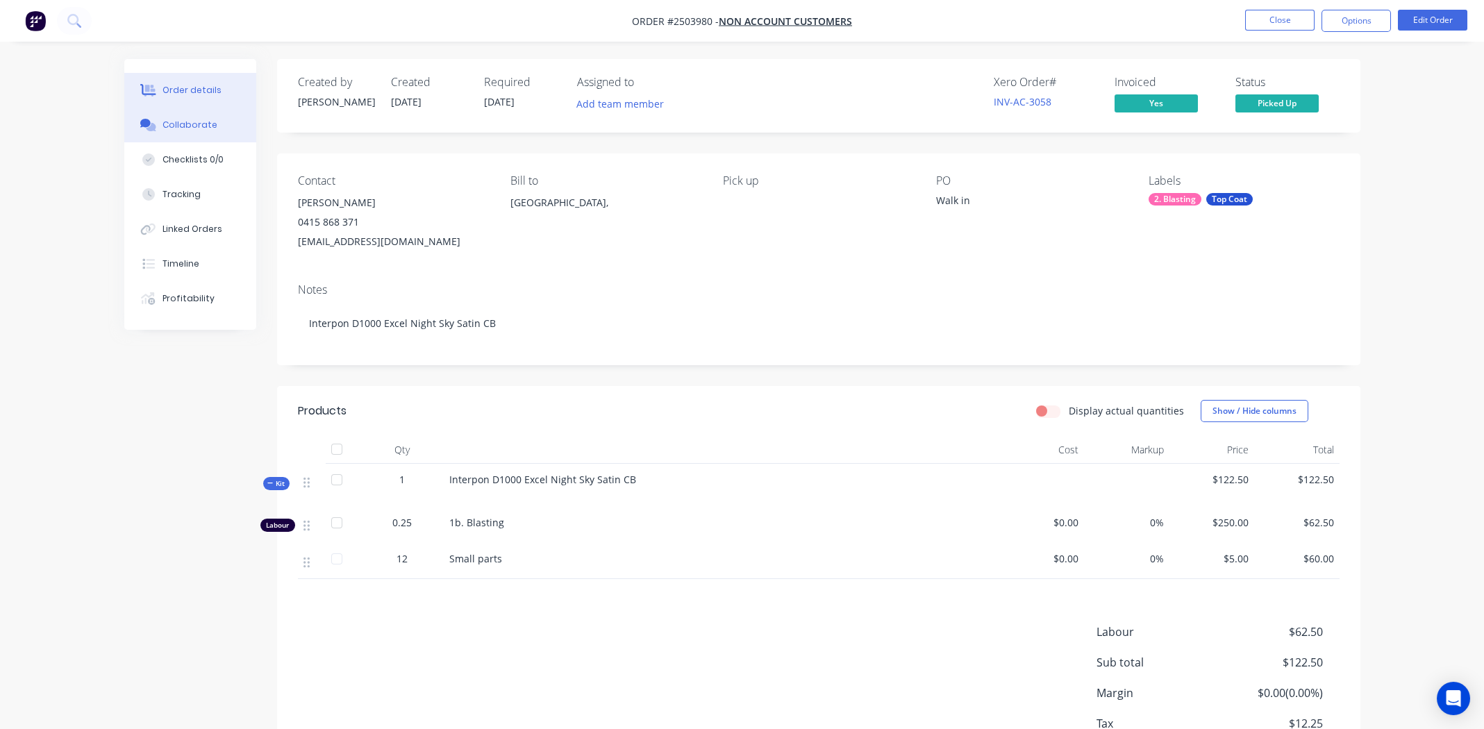
click at [194, 124] on div "Collaborate" at bounding box center [190, 125] width 55 height 13
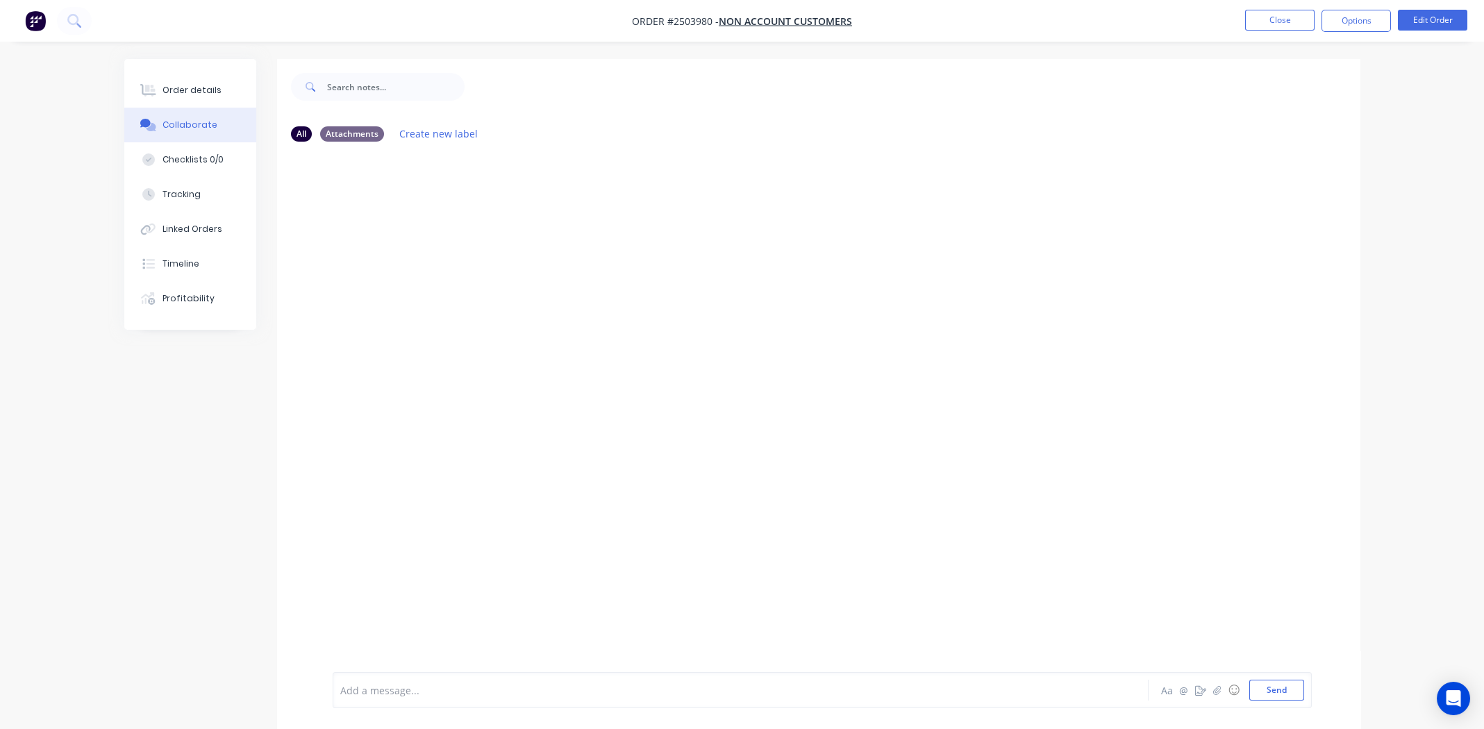
click at [518, 697] on div at bounding box center [702, 690] width 722 height 15
click at [162, 97] on button "Order details" at bounding box center [190, 90] width 132 height 35
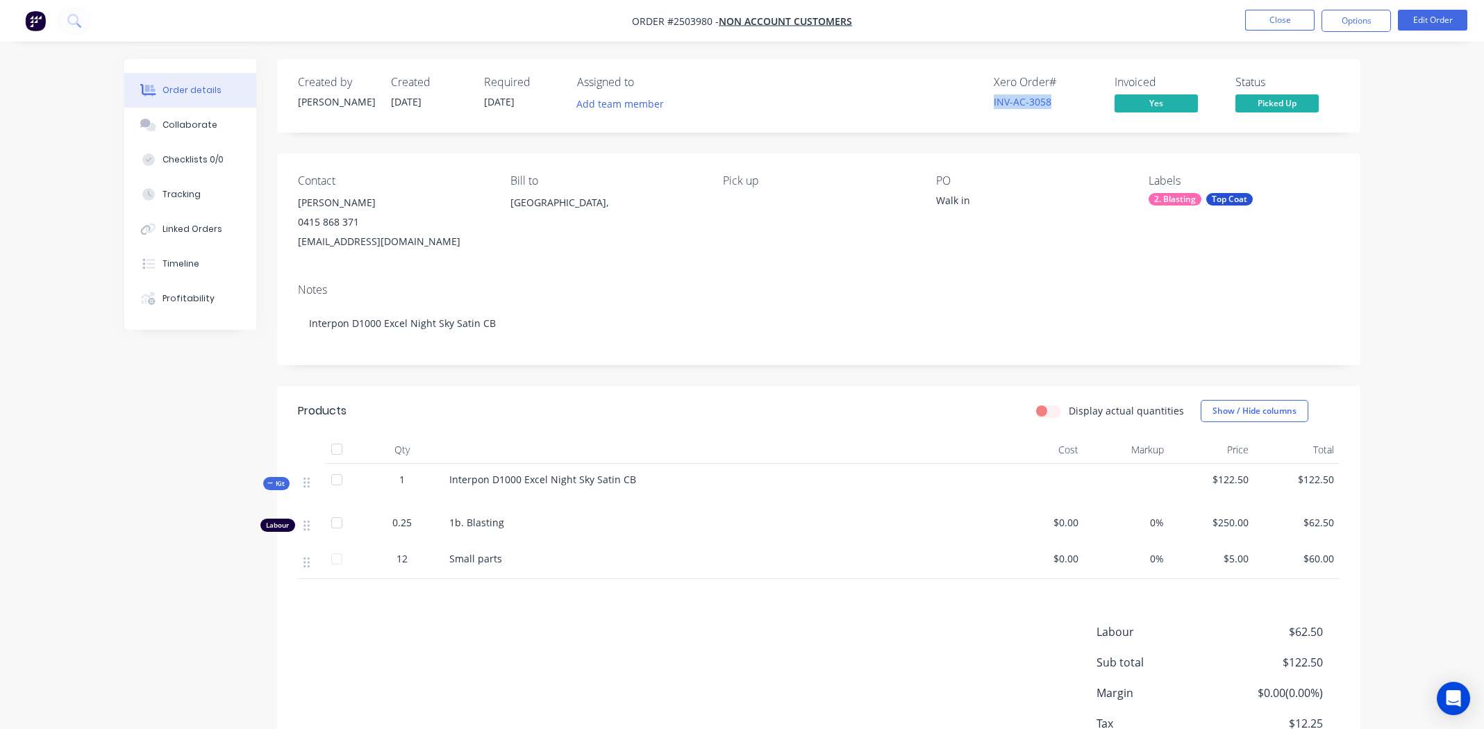
drag, startPoint x: 1050, startPoint y: 99, endPoint x: 973, endPoint y: 97, distance: 77.1
click at [970, 97] on div "Xero Order # INV-AC-3058 Invoiced Yes Status Picked Up" at bounding box center [1028, 96] width 624 height 40
copy link "INV-AC-3058"
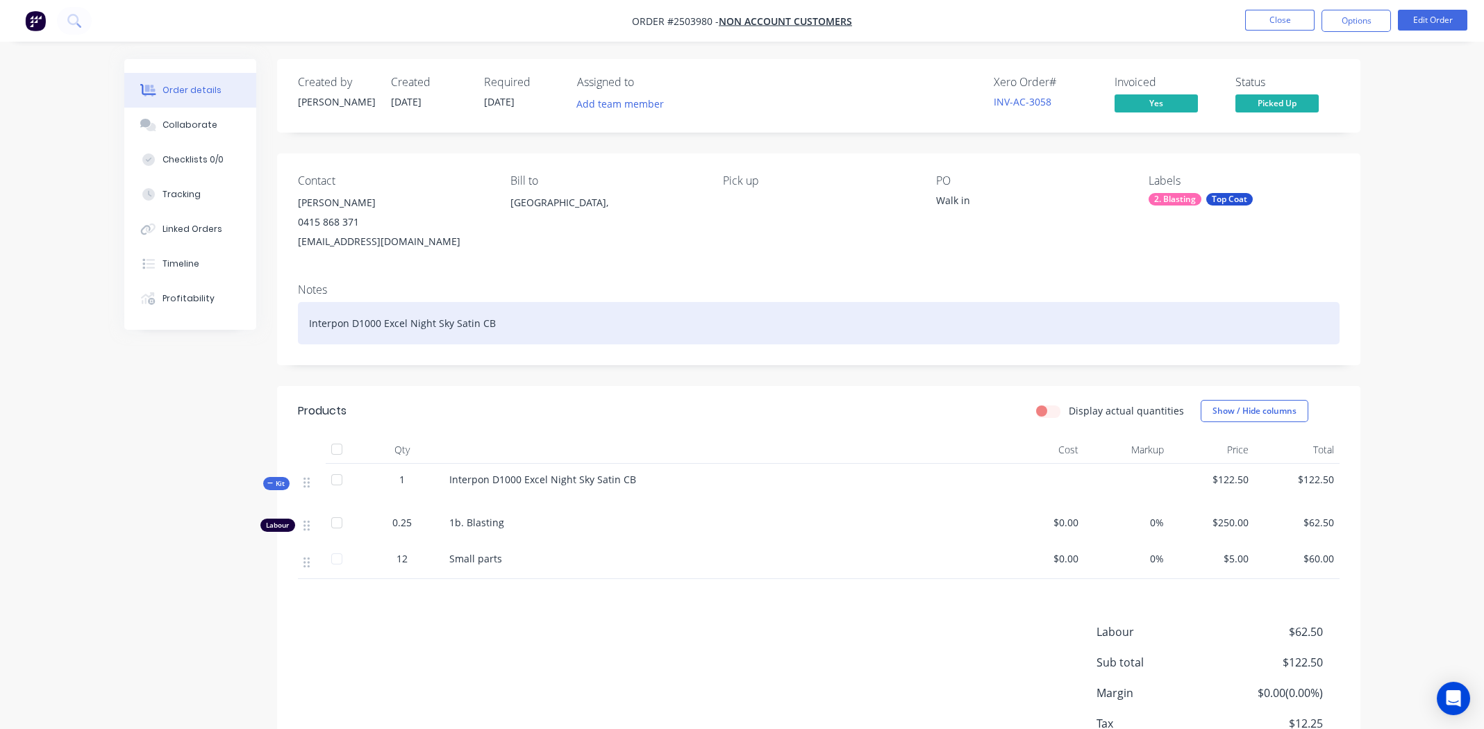
click at [562, 318] on div "Interpon D1000 Excel Night Sky Satin CB" at bounding box center [819, 323] width 1042 height 42
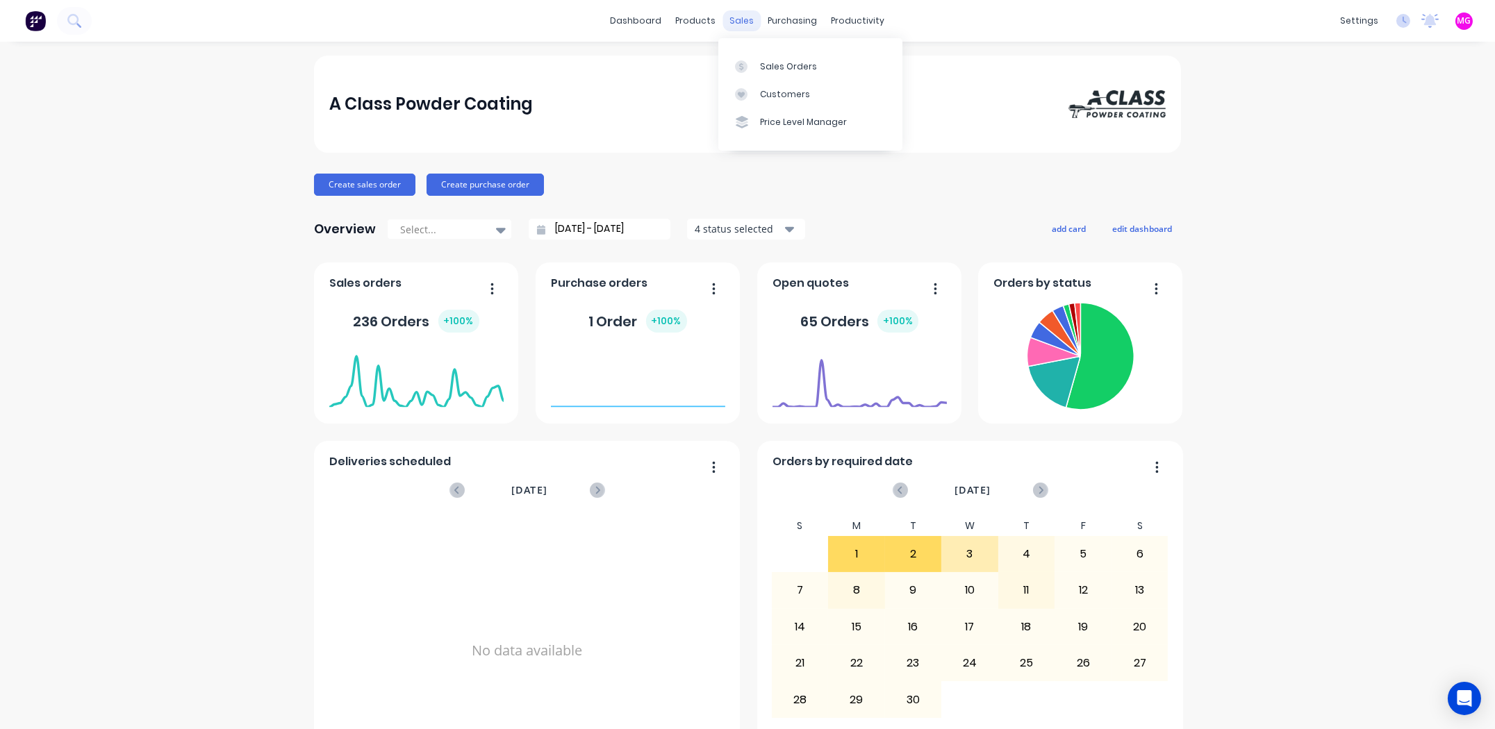
click at [738, 25] on div "sales" at bounding box center [742, 20] width 38 height 21
click at [784, 69] on div "Sales Orders" at bounding box center [788, 66] width 57 height 13
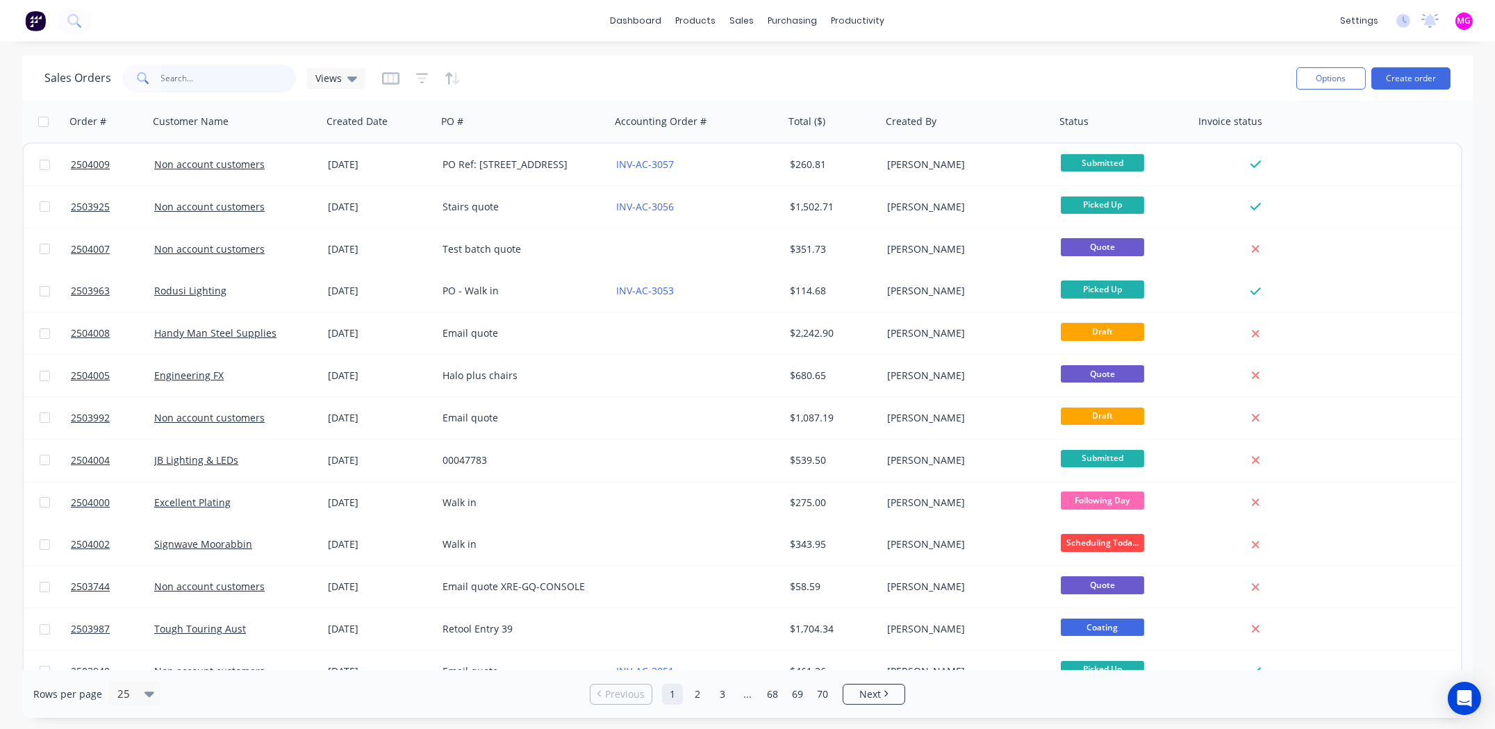
click at [210, 74] on input "text" at bounding box center [228, 79] width 135 height 28
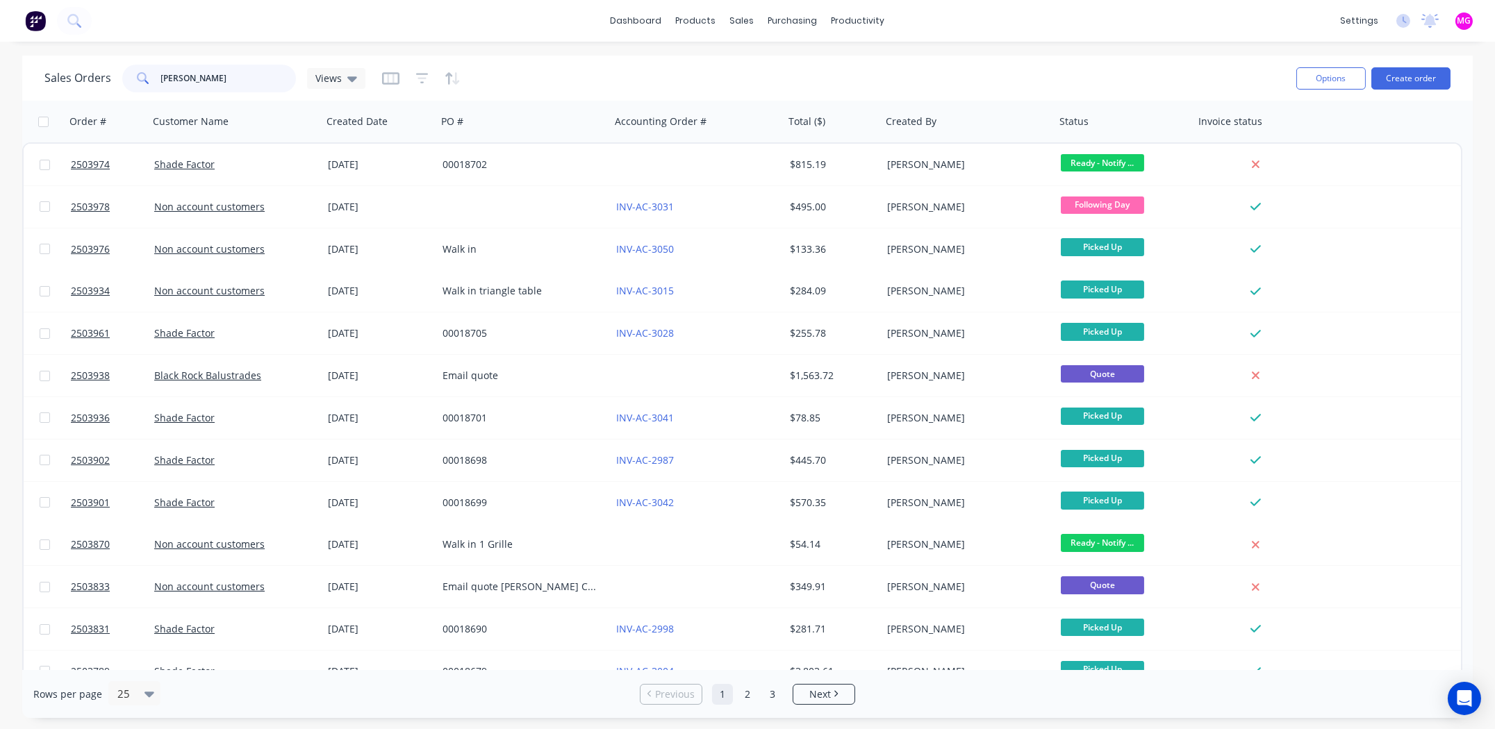
click at [217, 76] on input "[PERSON_NAME]" at bounding box center [228, 79] width 135 height 28
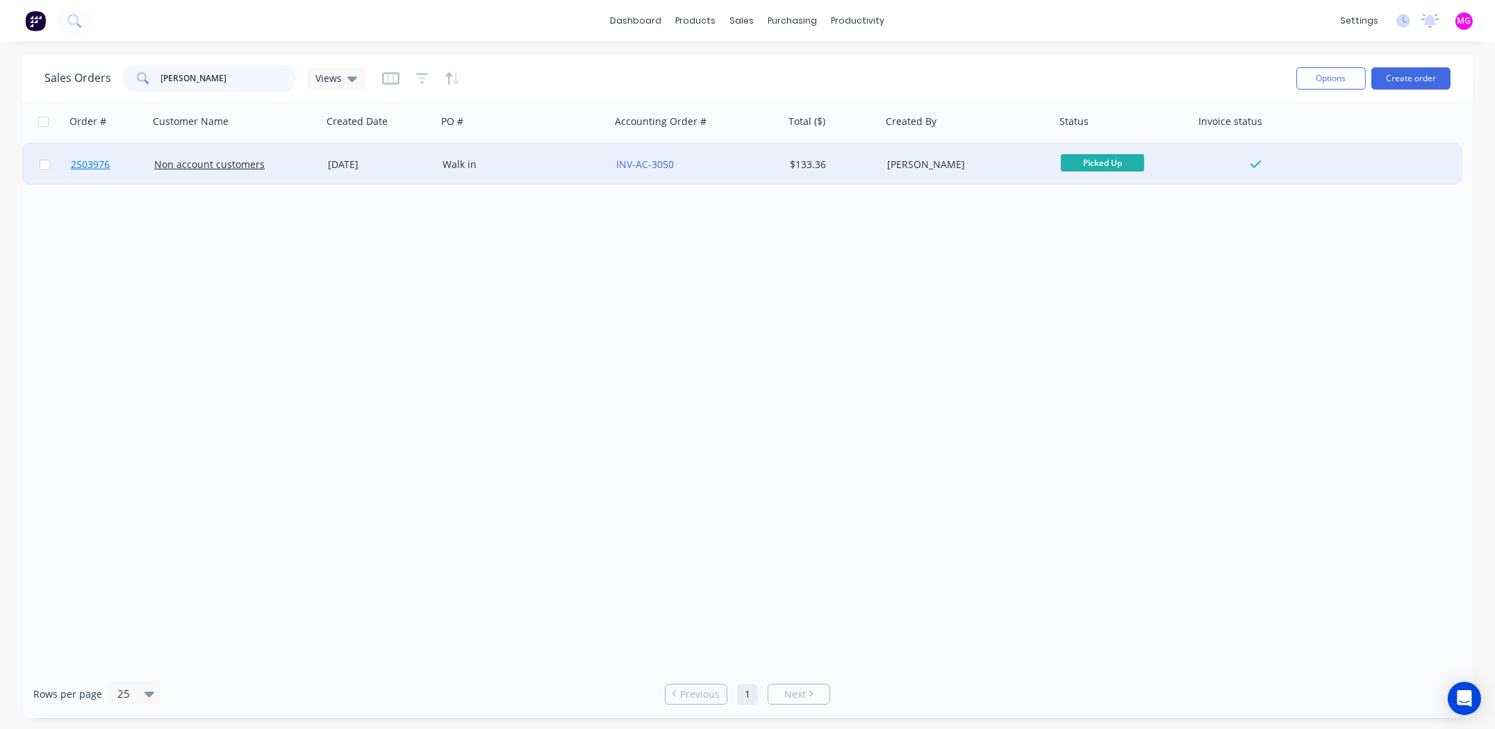
type input "[PERSON_NAME]"
click at [91, 165] on span "2503976" at bounding box center [90, 165] width 39 height 14
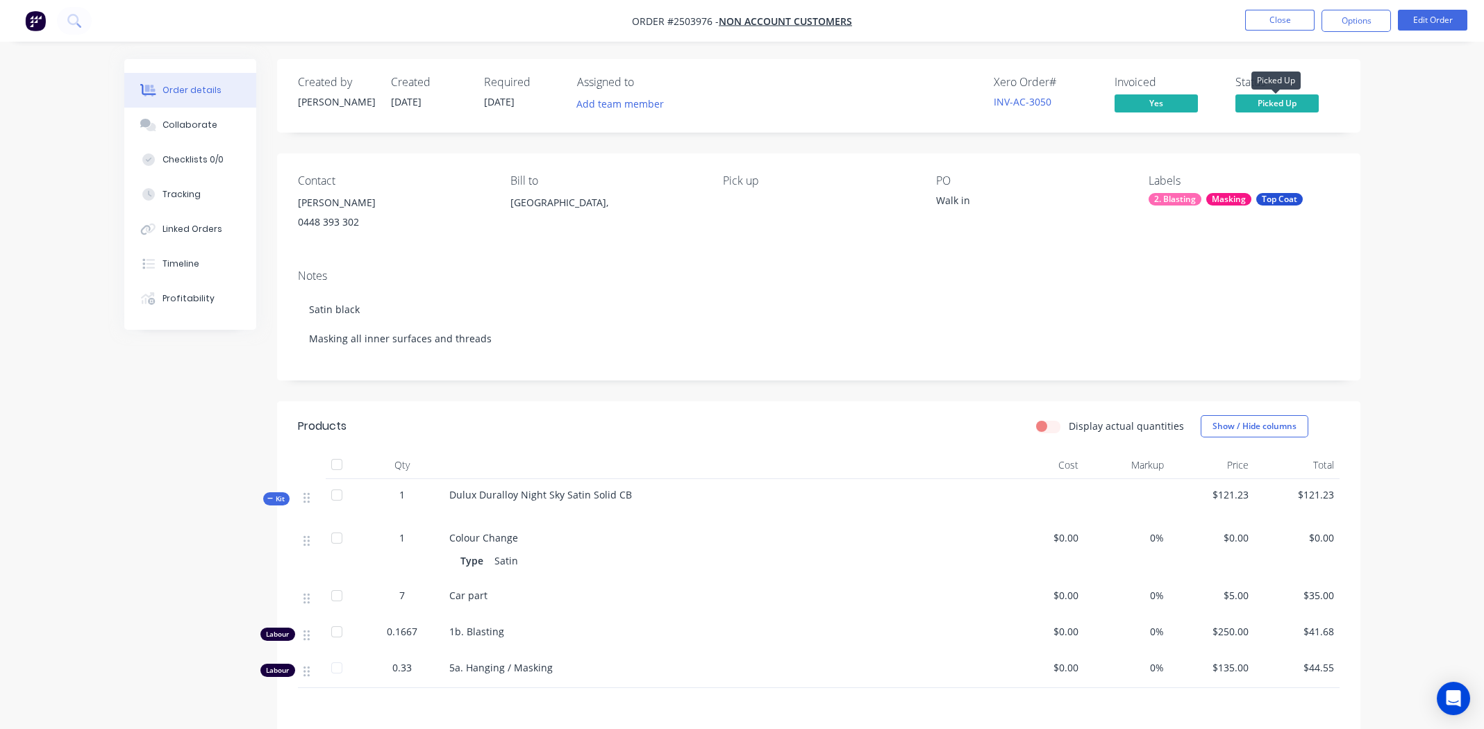
click at [1281, 103] on span "Picked Up" at bounding box center [1277, 102] width 83 height 17
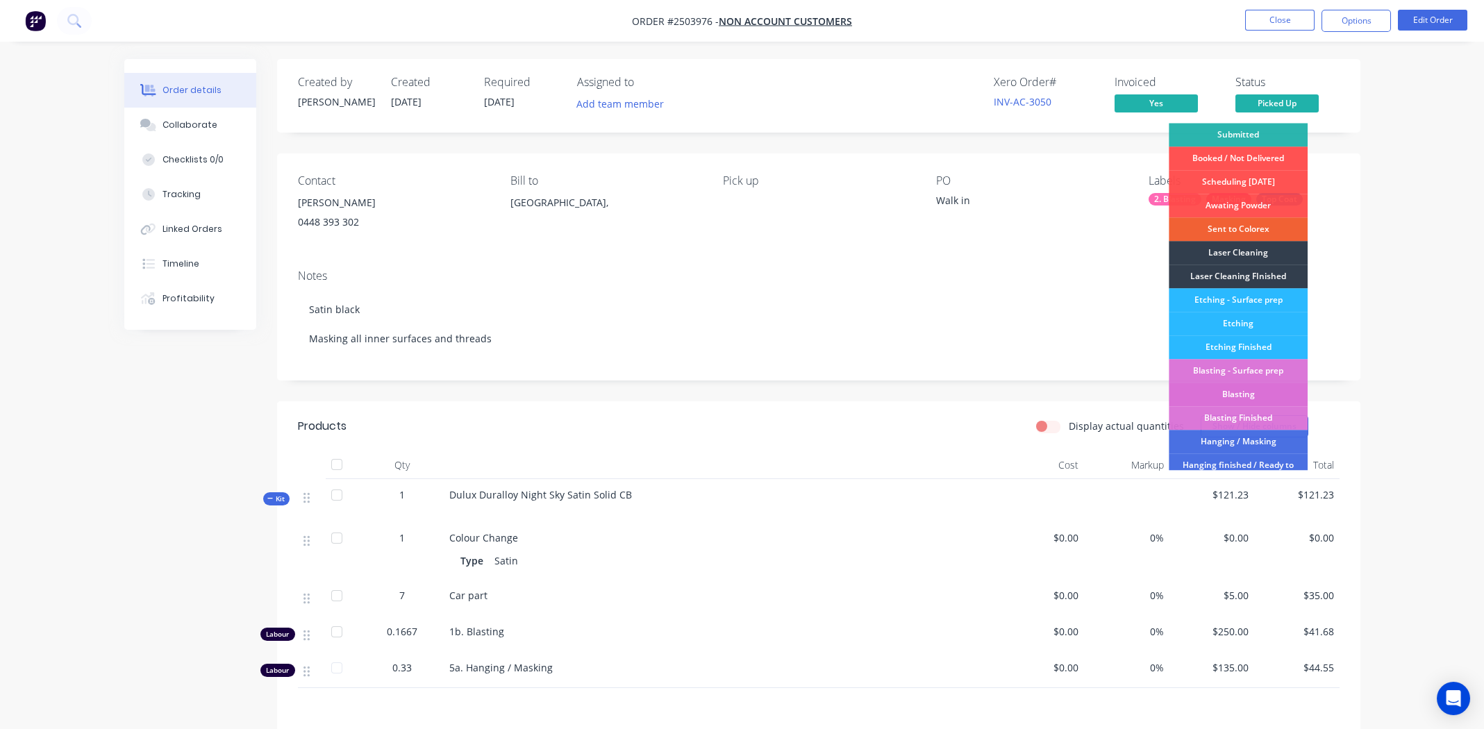
scroll to position [297, 0]
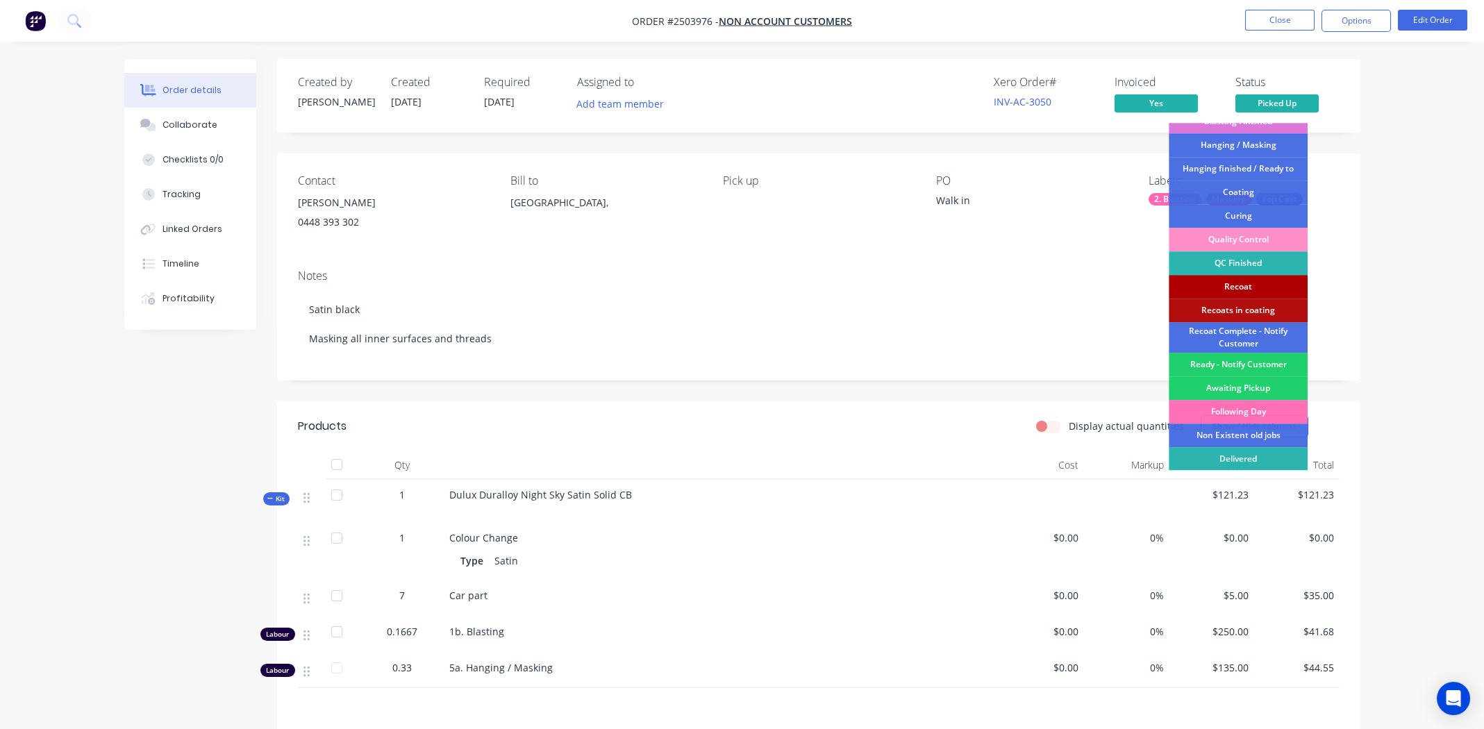
click at [1238, 285] on div "Recoat" at bounding box center [1238, 287] width 139 height 24
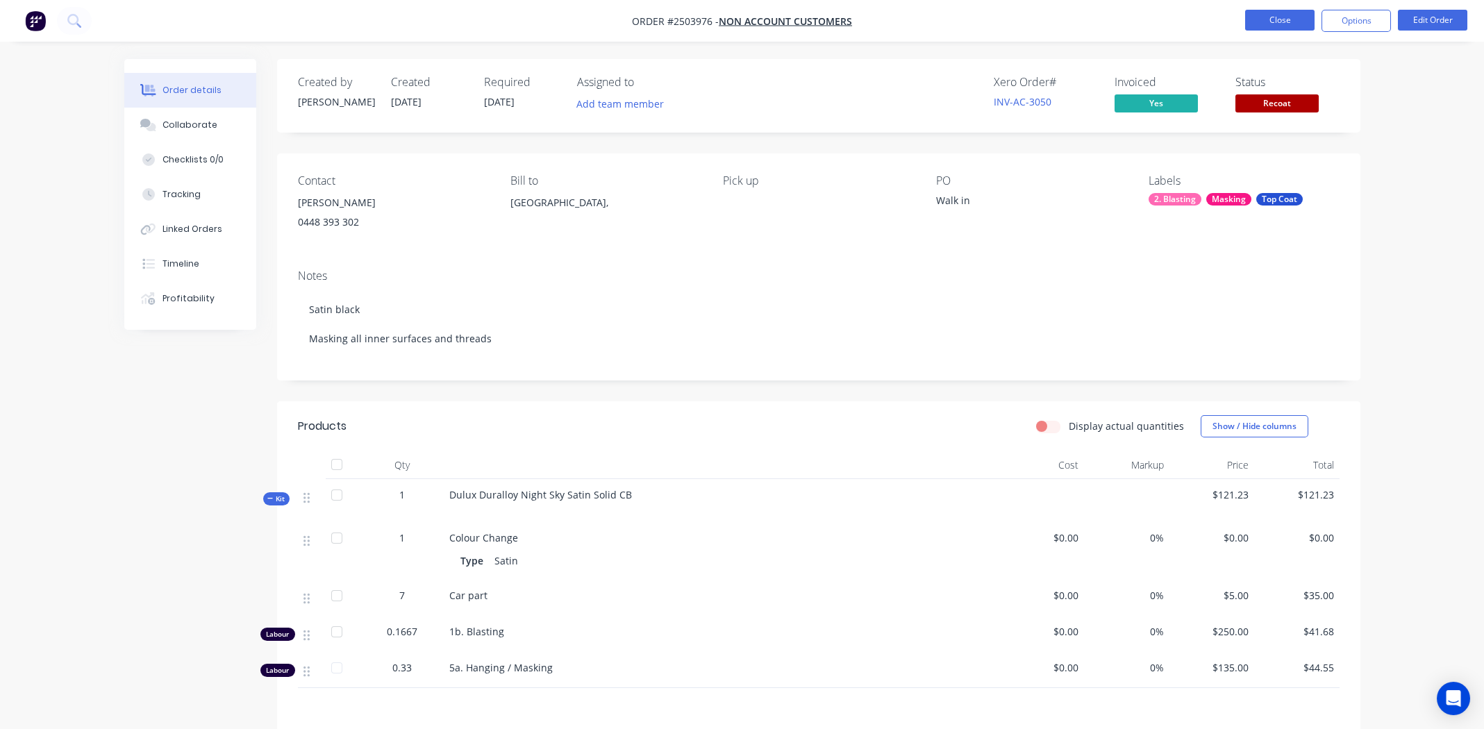
click at [1246, 17] on button "Close" at bounding box center [1279, 20] width 69 height 21
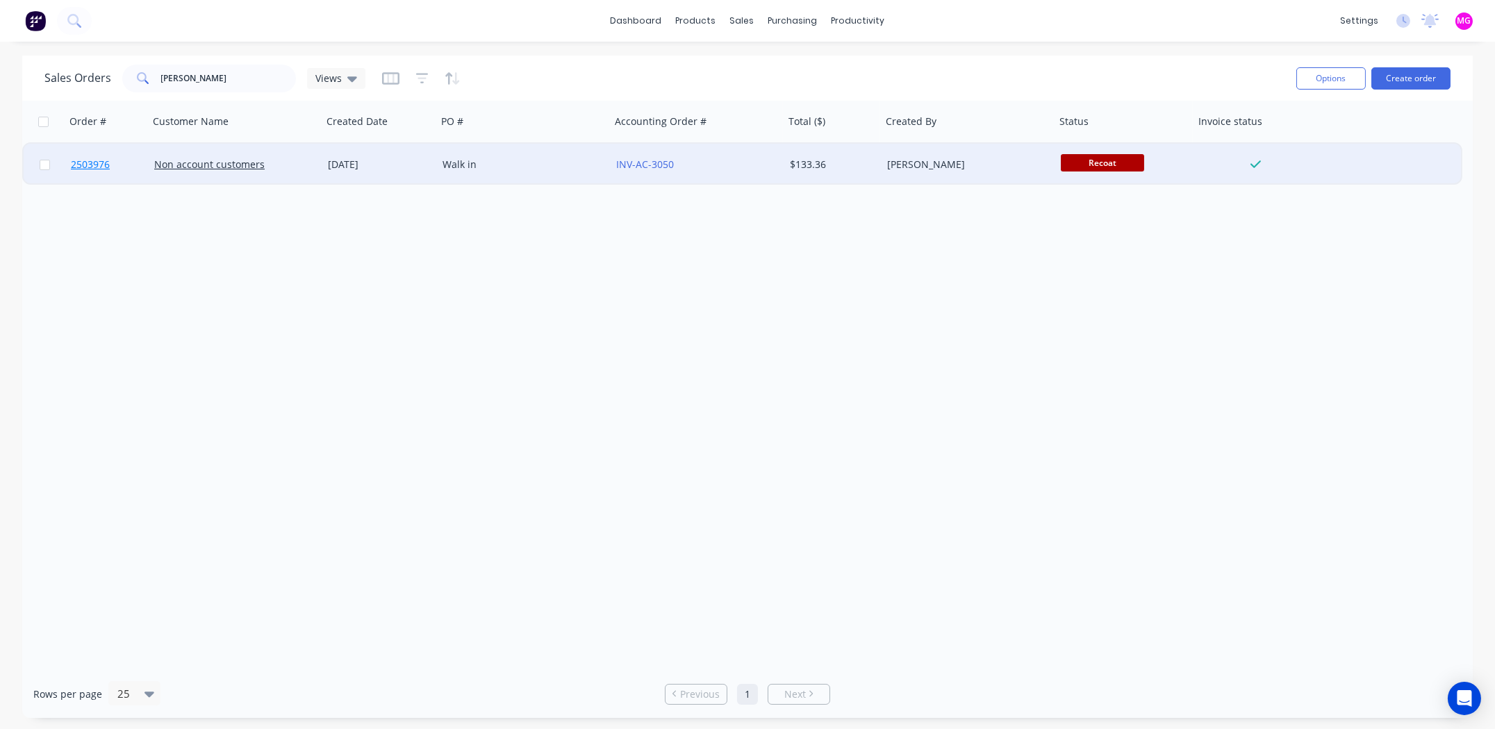
click at [95, 162] on span "2503976" at bounding box center [90, 165] width 39 height 14
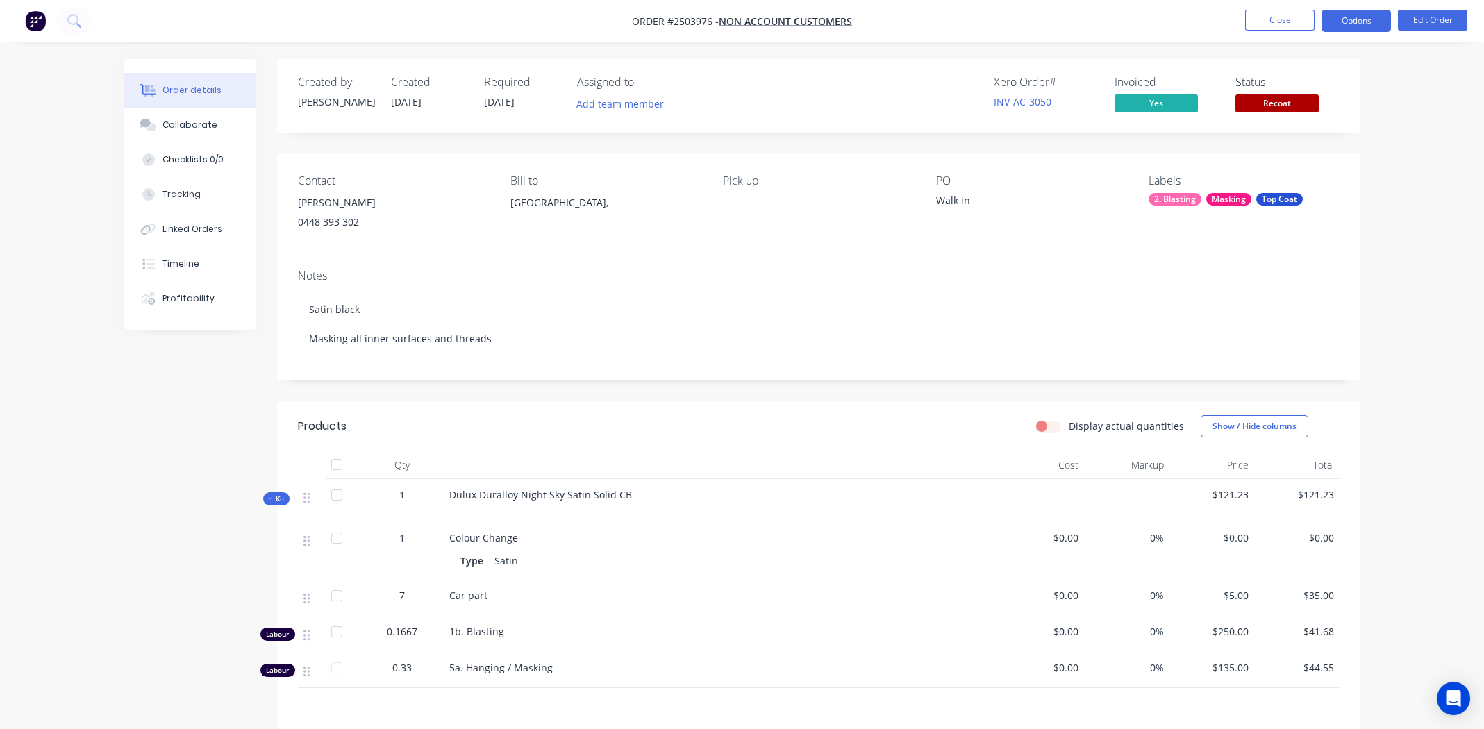
click at [1352, 22] on button "Options" at bounding box center [1356, 21] width 69 height 22
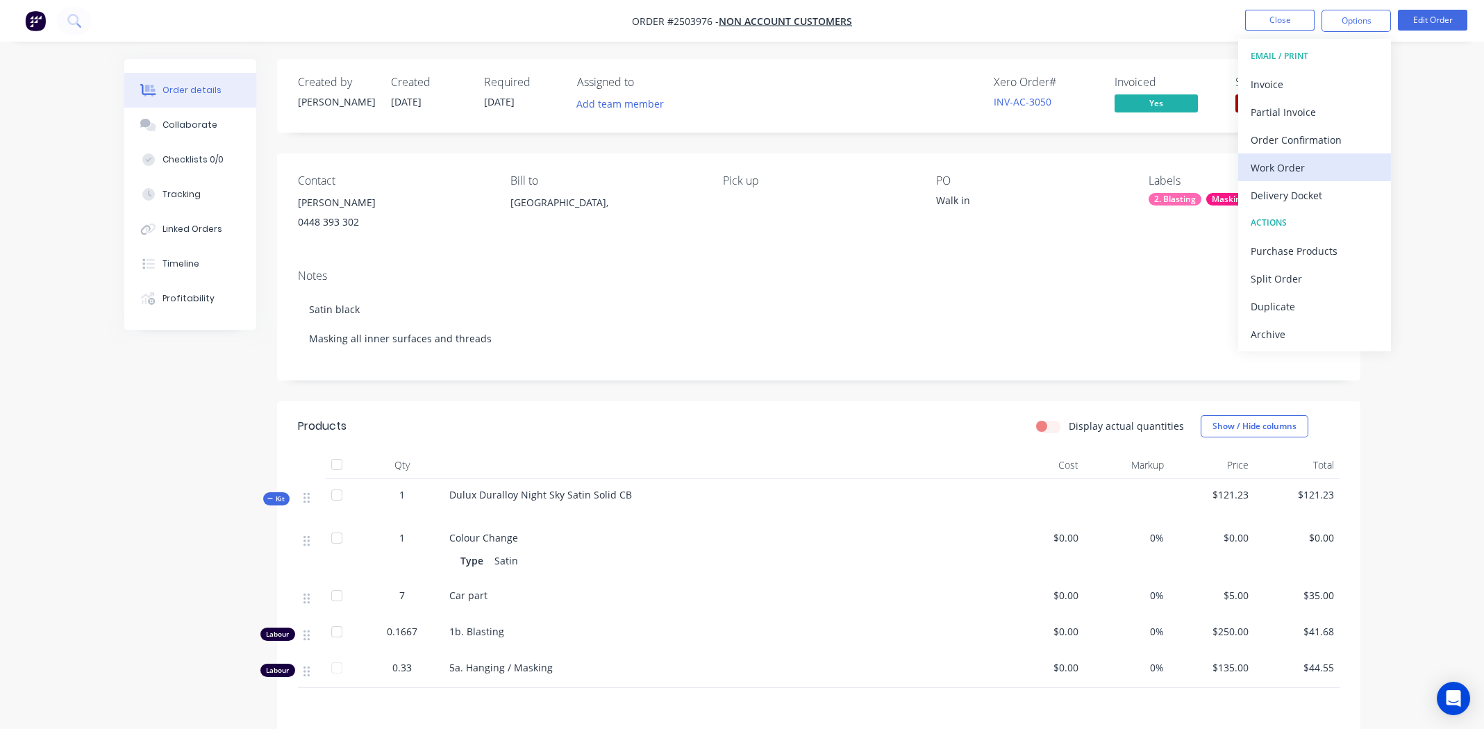
click at [1268, 161] on div "Work Order" at bounding box center [1315, 168] width 128 height 20
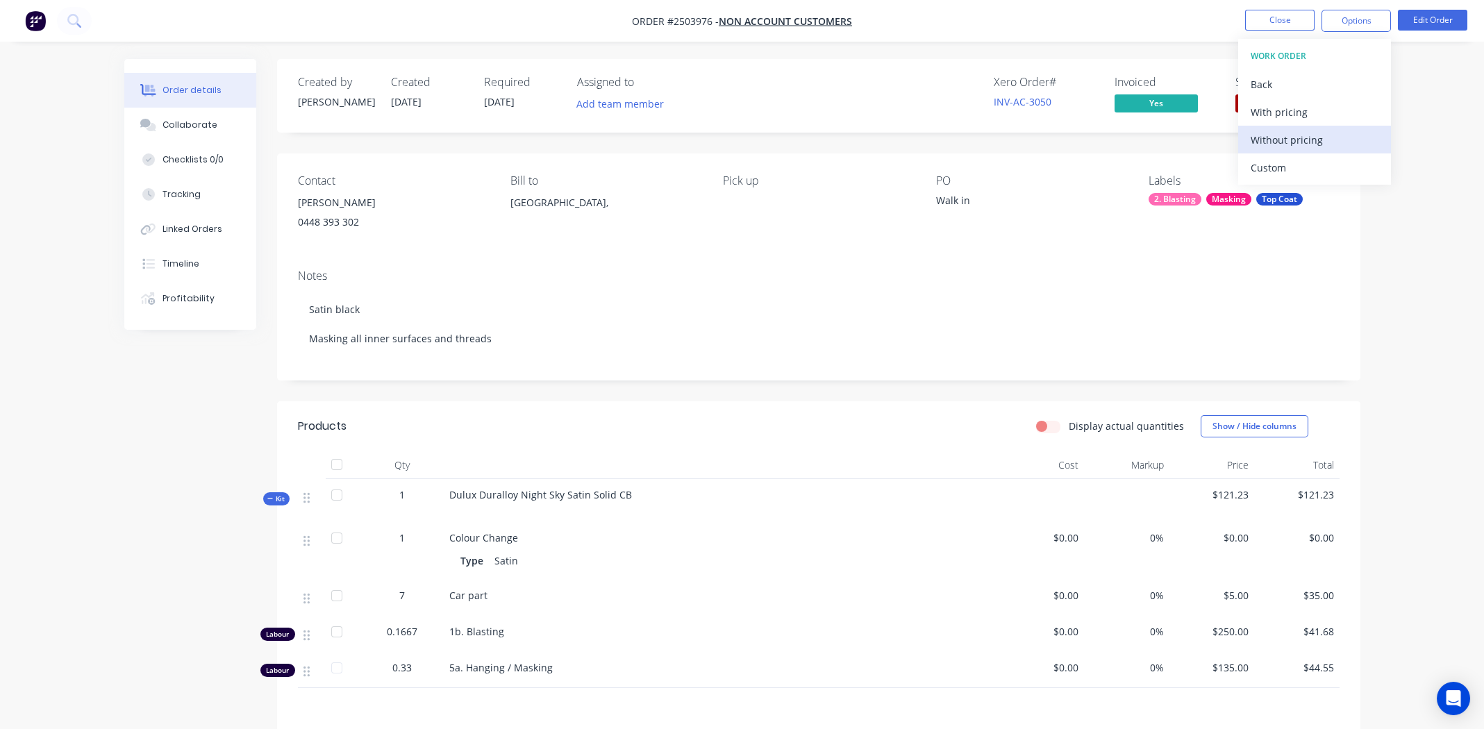
click at [1275, 135] on div "Without pricing" at bounding box center [1315, 140] width 128 height 20
click at [1263, 24] on button "Close" at bounding box center [1279, 20] width 69 height 21
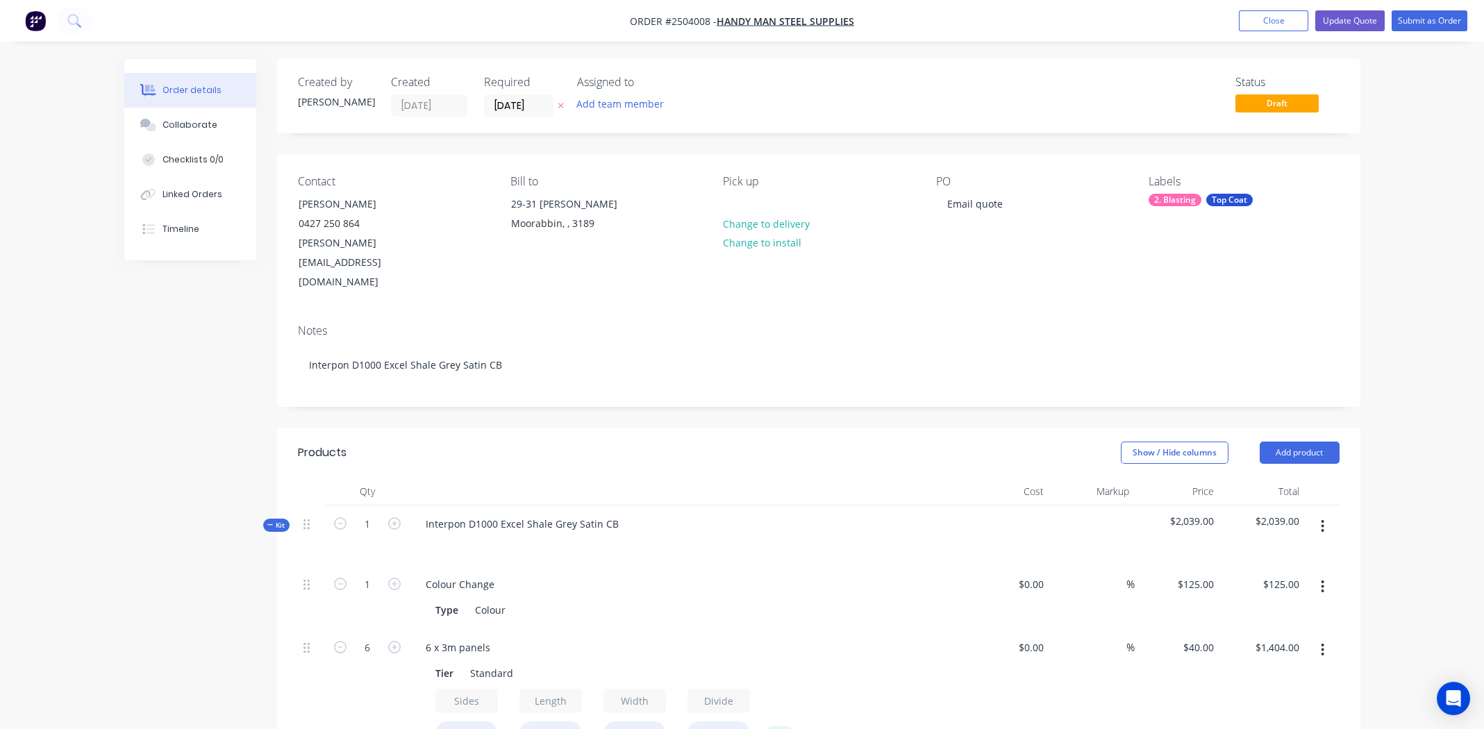
scroll to position [347, 0]
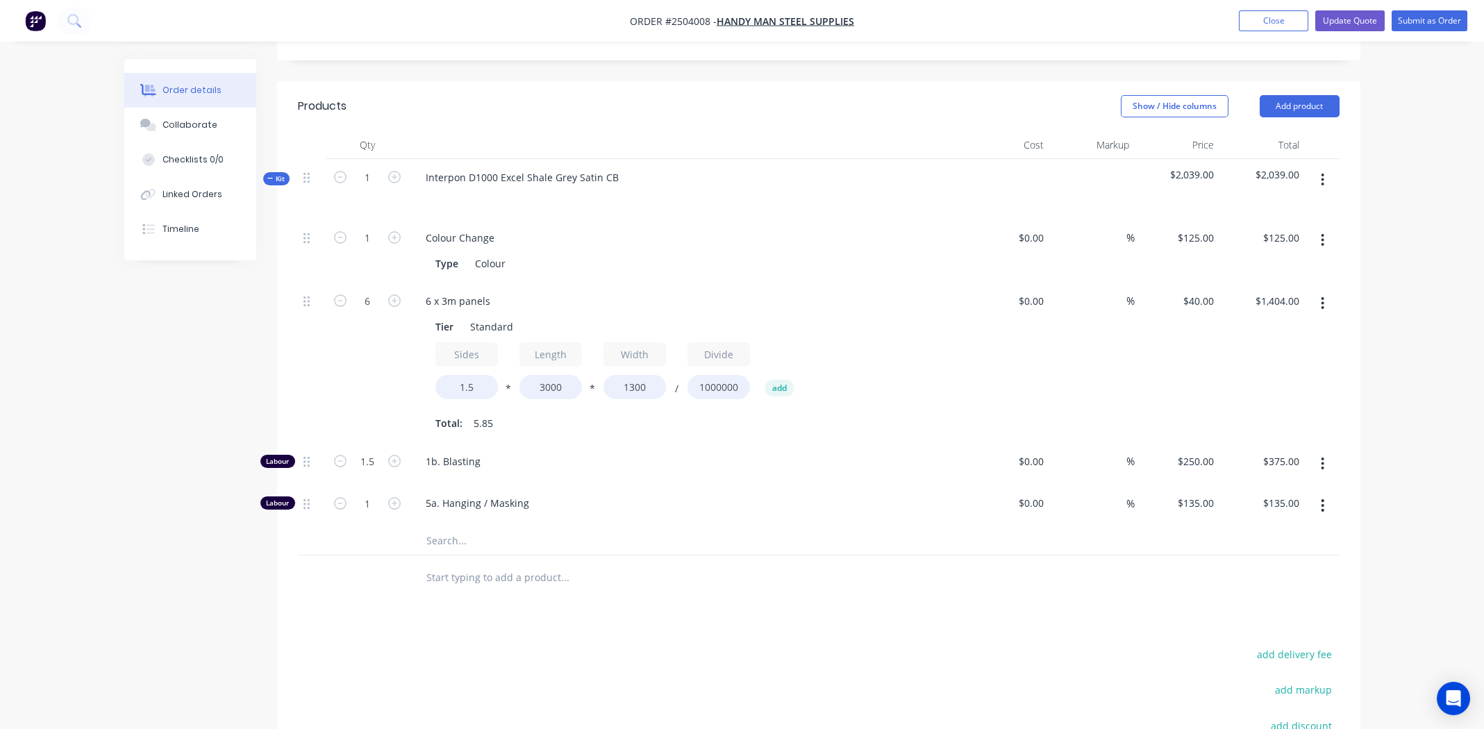
drag, startPoint x: 845, startPoint y: 600, endPoint x: 851, endPoint y: 594, distance: 8.8
click at [845, 599] on div "Products Show / Hide columns Add product Qty Cost Markup Price Total Kit 1 Inte…" at bounding box center [818, 507] width 1083 height 853
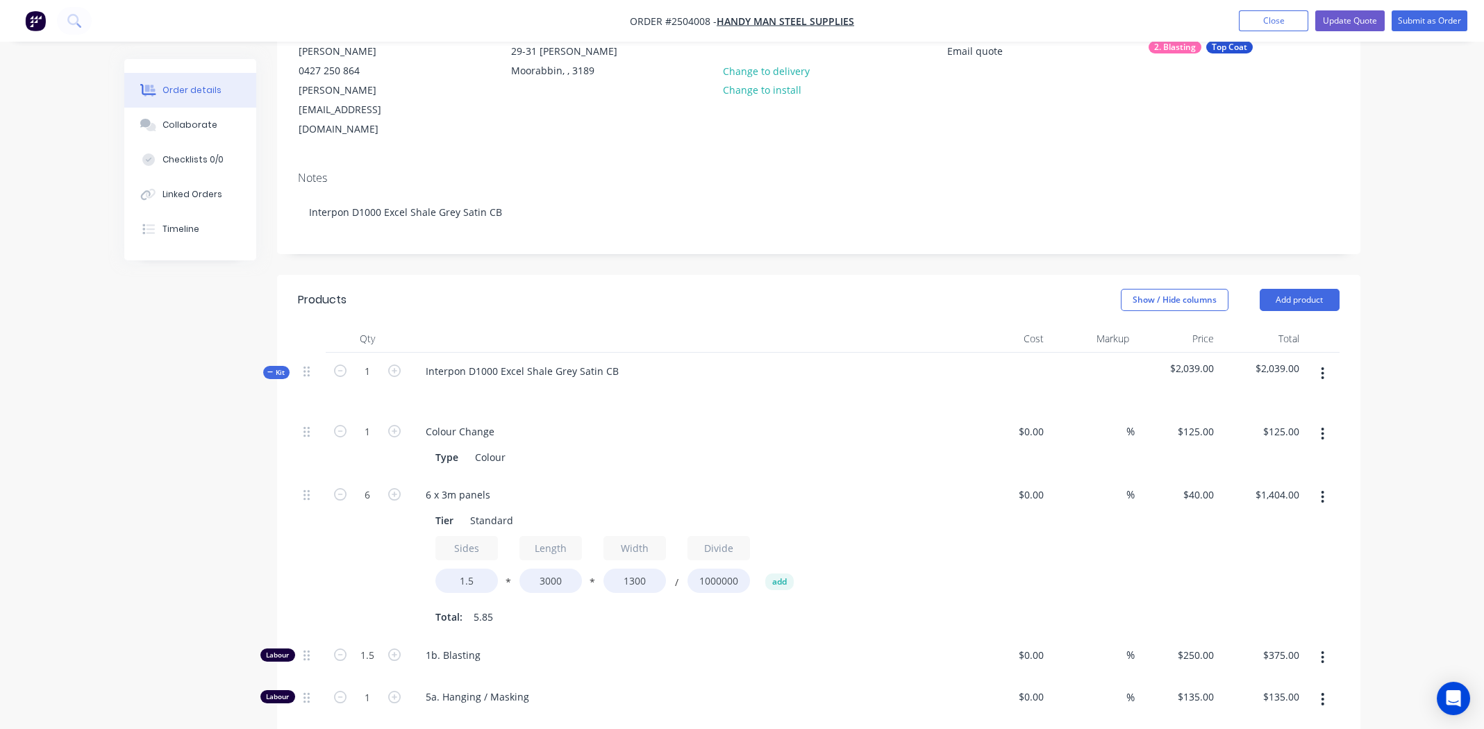
scroll to position [0, 0]
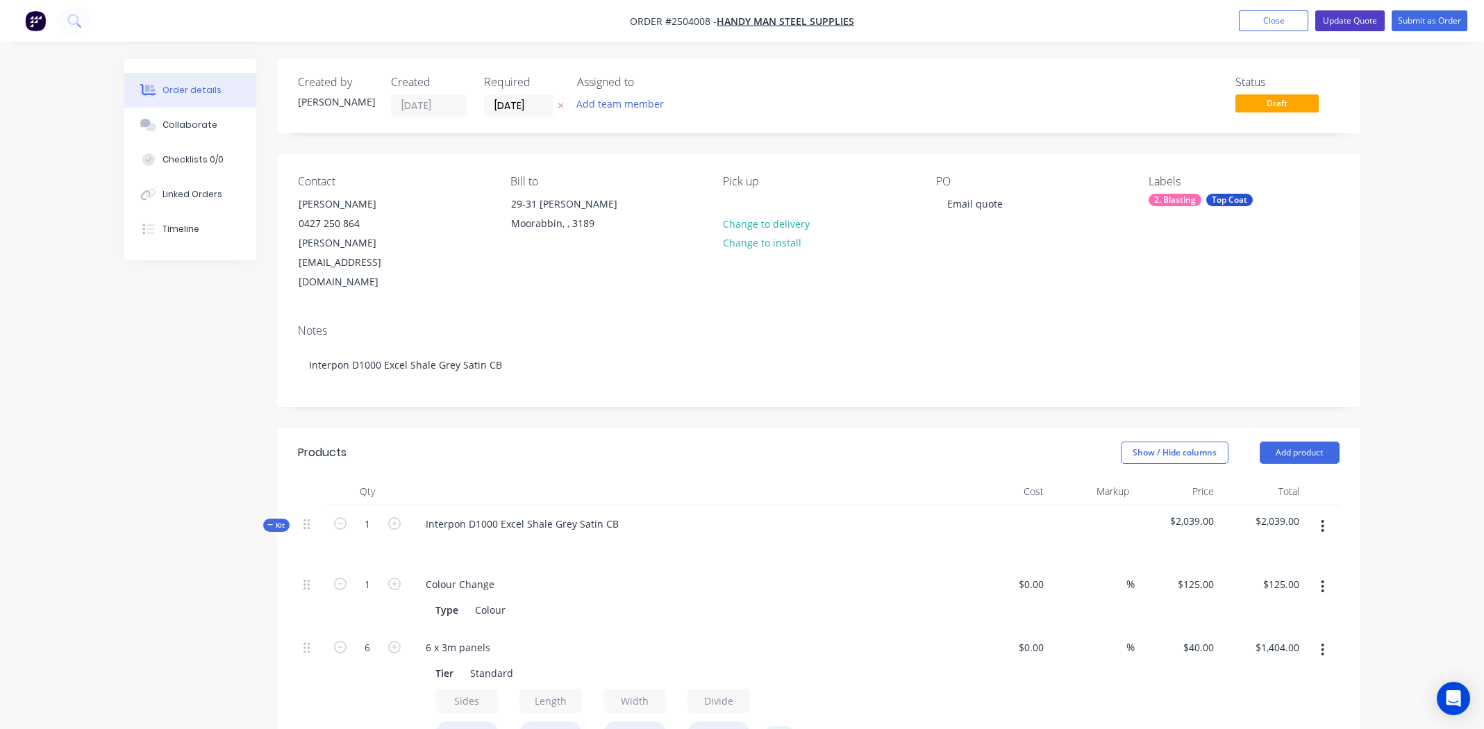
click at [1344, 16] on button "Update Quote" at bounding box center [1349, 20] width 69 height 21
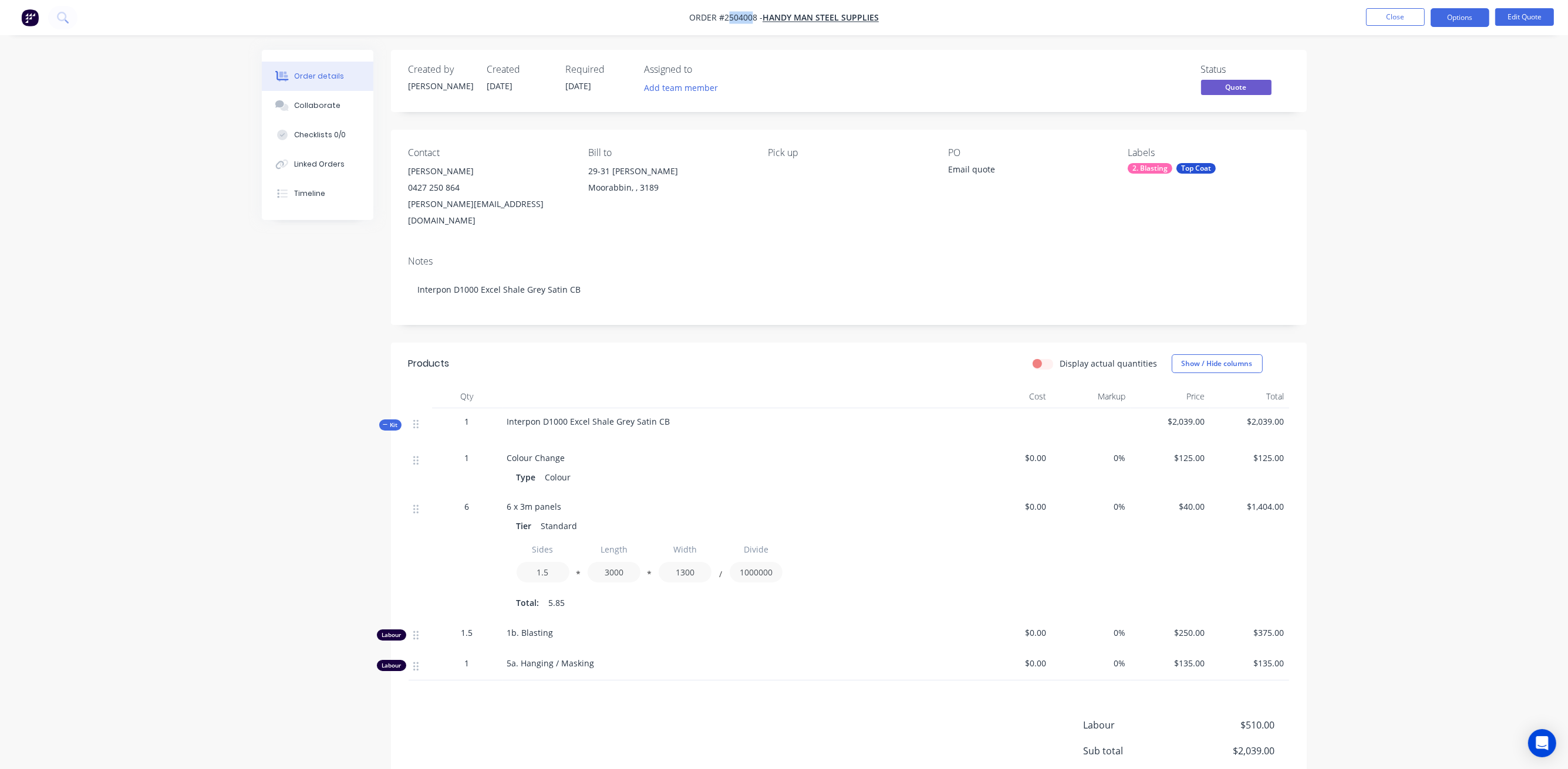
drag, startPoint x: 754, startPoint y: 19, endPoint x: 729, endPoint y: 19, distance: 25.0
click at [729, 19] on span "Order #2504008 -" at bounding box center [725, 18] width 74 height 11
click at [757, 15] on span "Order #2504008 -" at bounding box center [725, 18] width 74 height 11
click at [782, 9] on nav "Order #2504008 - Handy Man Steel Supplies Close Options Edit Quote" at bounding box center [784, 18] width 1568 height 35
drag, startPoint x: 755, startPoint y: 17, endPoint x: 719, endPoint y: 21, distance: 36.2
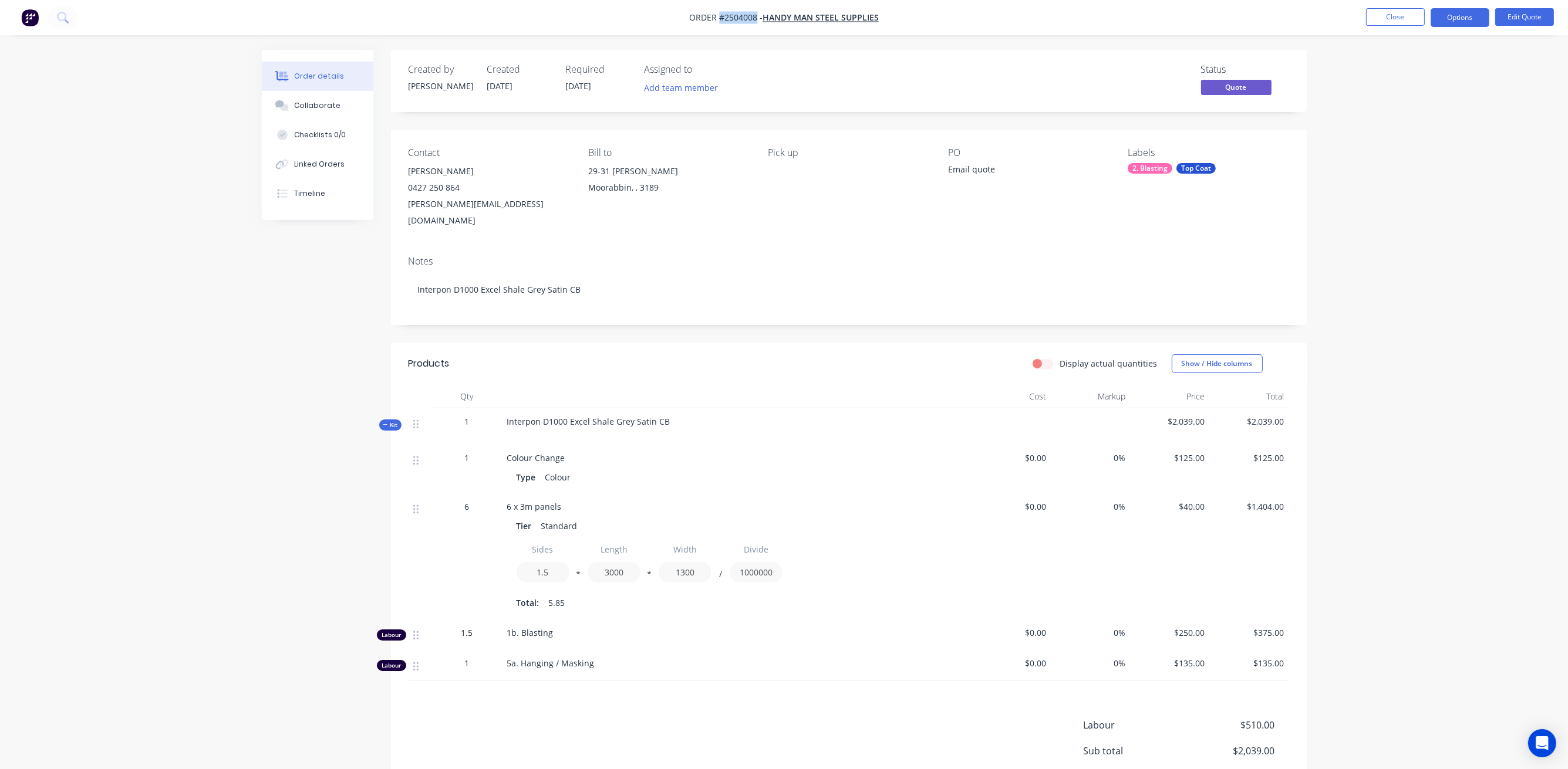
click at [719, 21] on span "Order #2504008 -" at bounding box center [725, 18] width 74 height 11
copy span "#2504008"
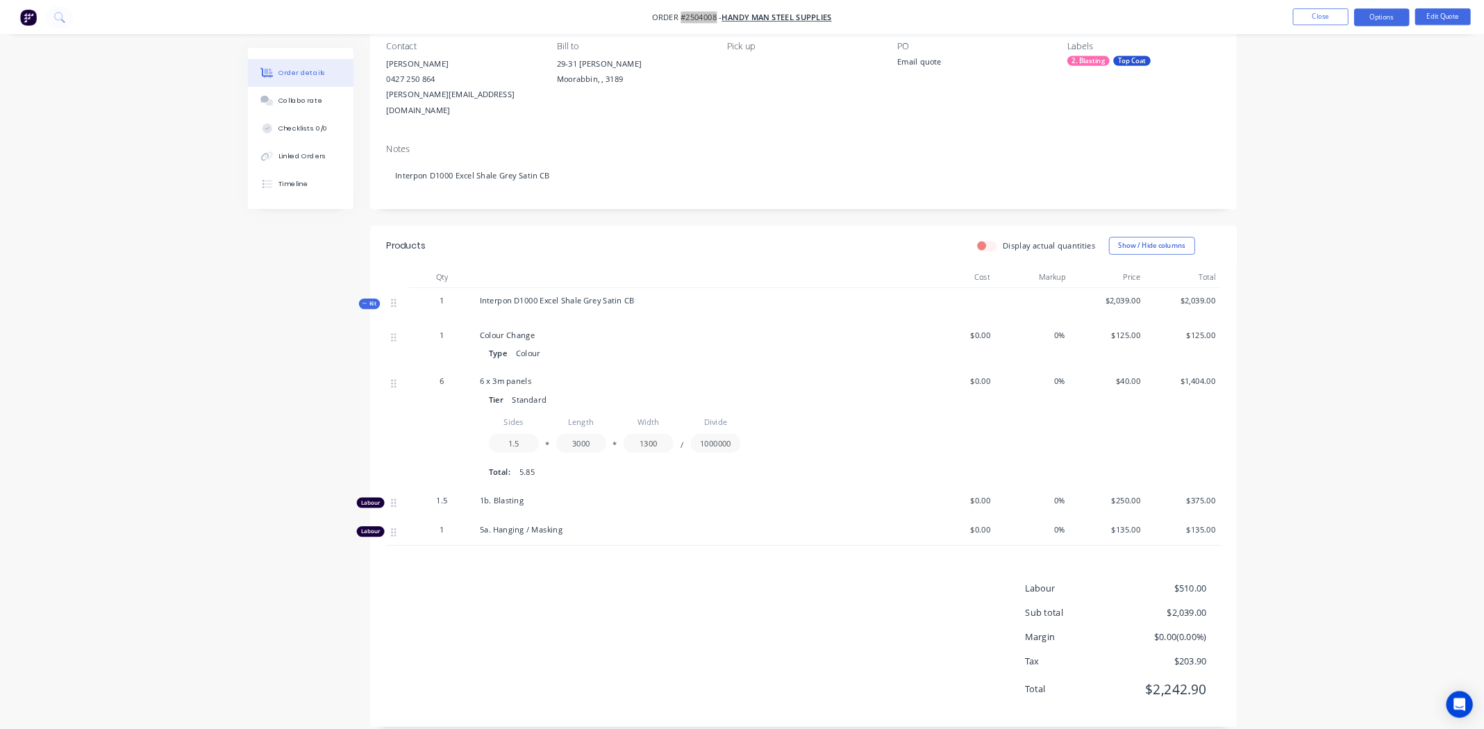
scroll to position [124, 0]
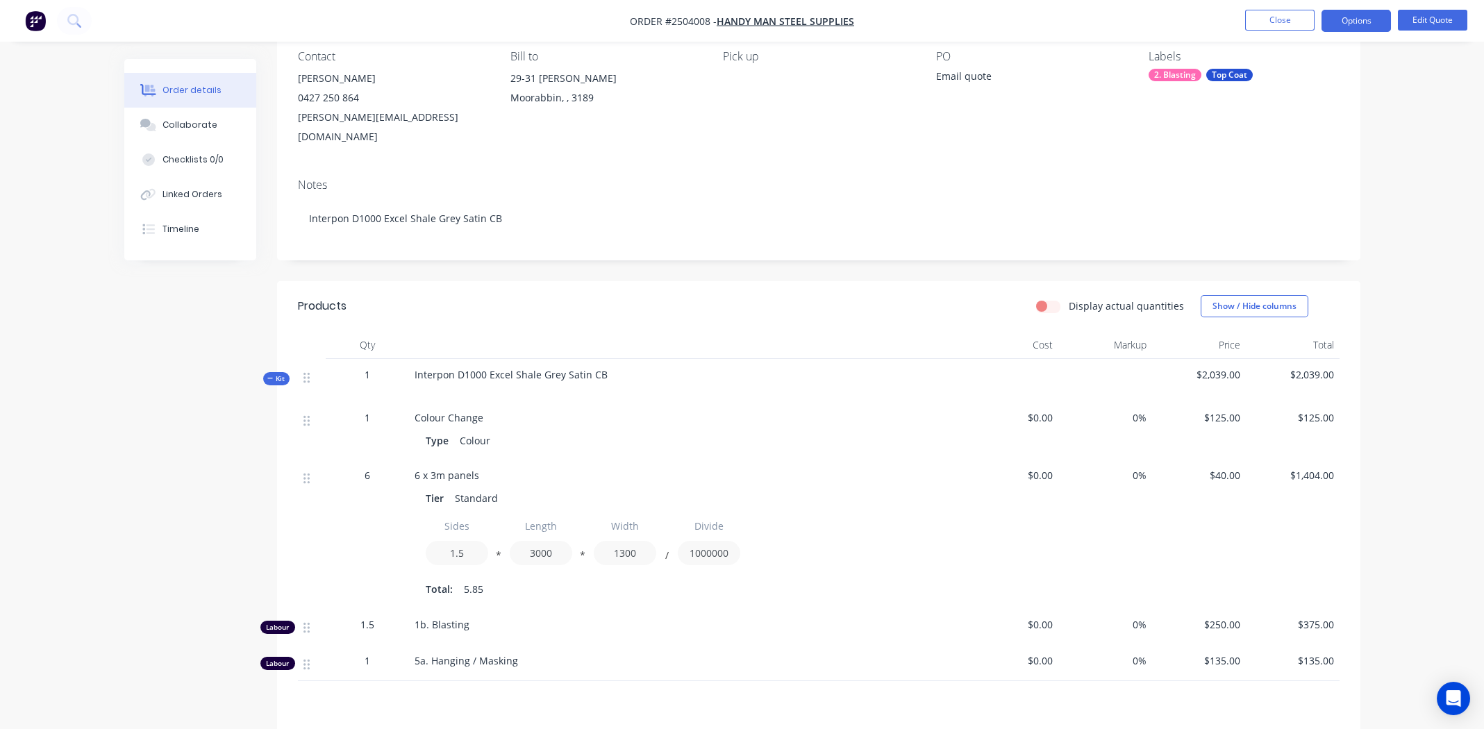
click at [126, 476] on div "Created by Michael Created 03/09/25 Required 03/09/25 Assigned to Add team memb…" at bounding box center [742, 432] width 1236 height 994
click at [797, 178] on div "Notes" at bounding box center [819, 184] width 1042 height 13
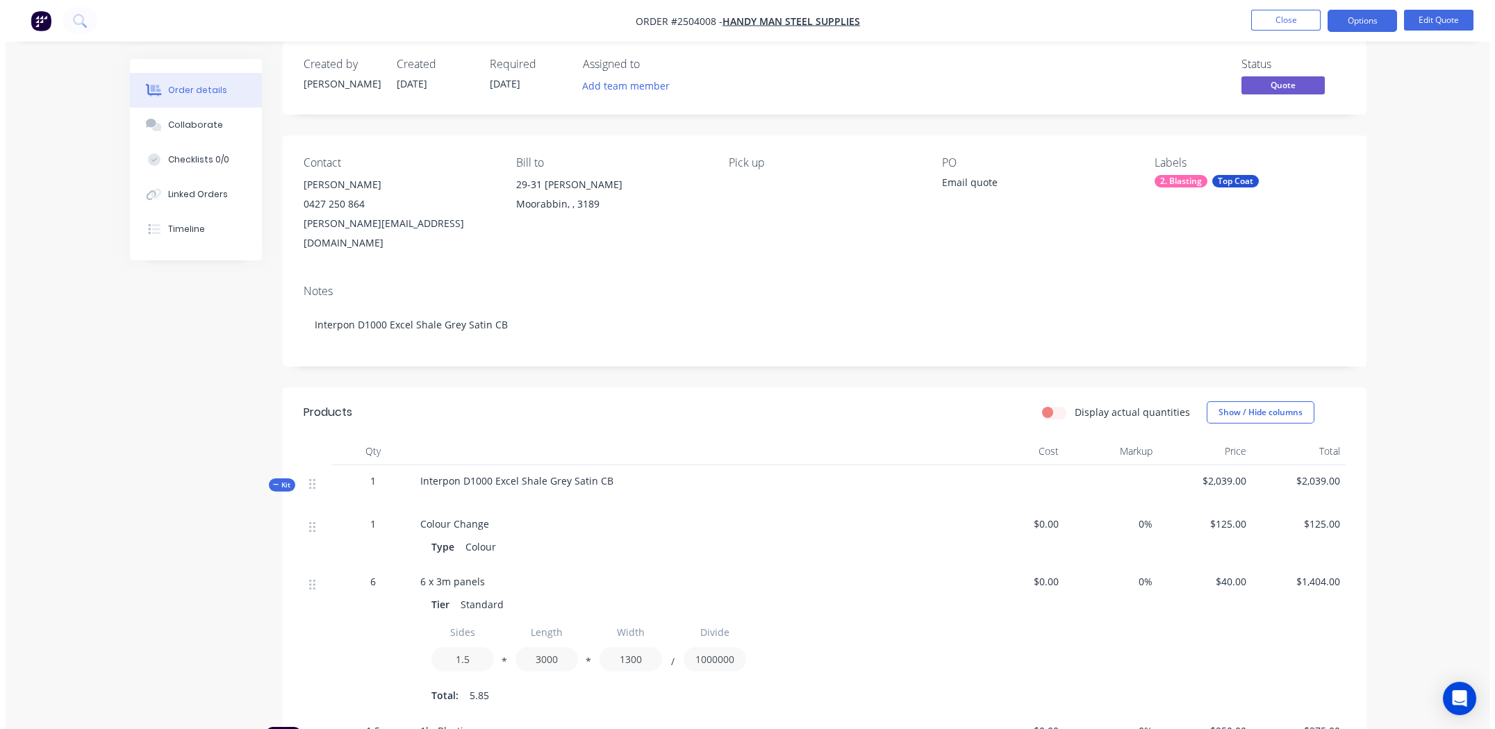
scroll to position [0, 0]
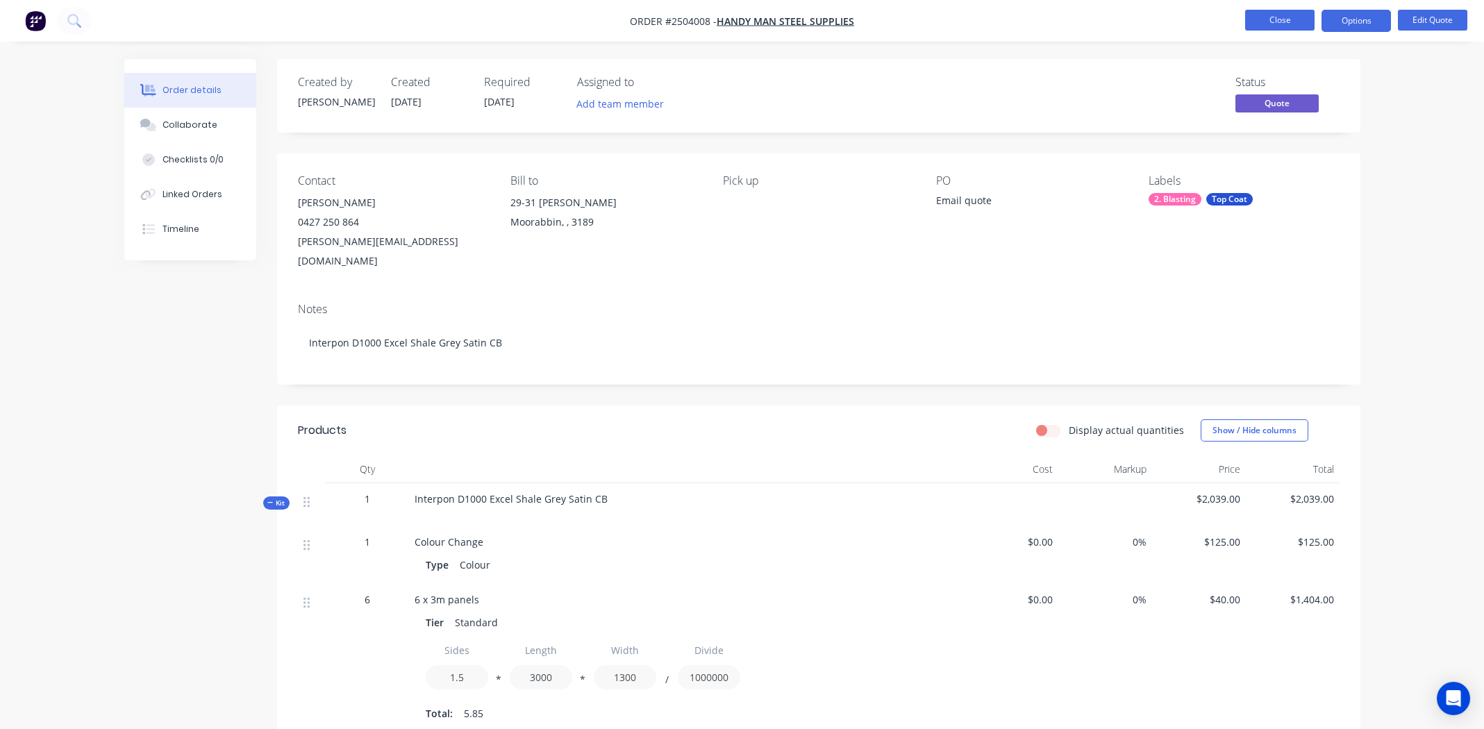
click at [1273, 20] on button "Close" at bounding box center [1279, 20] width 69 height 21
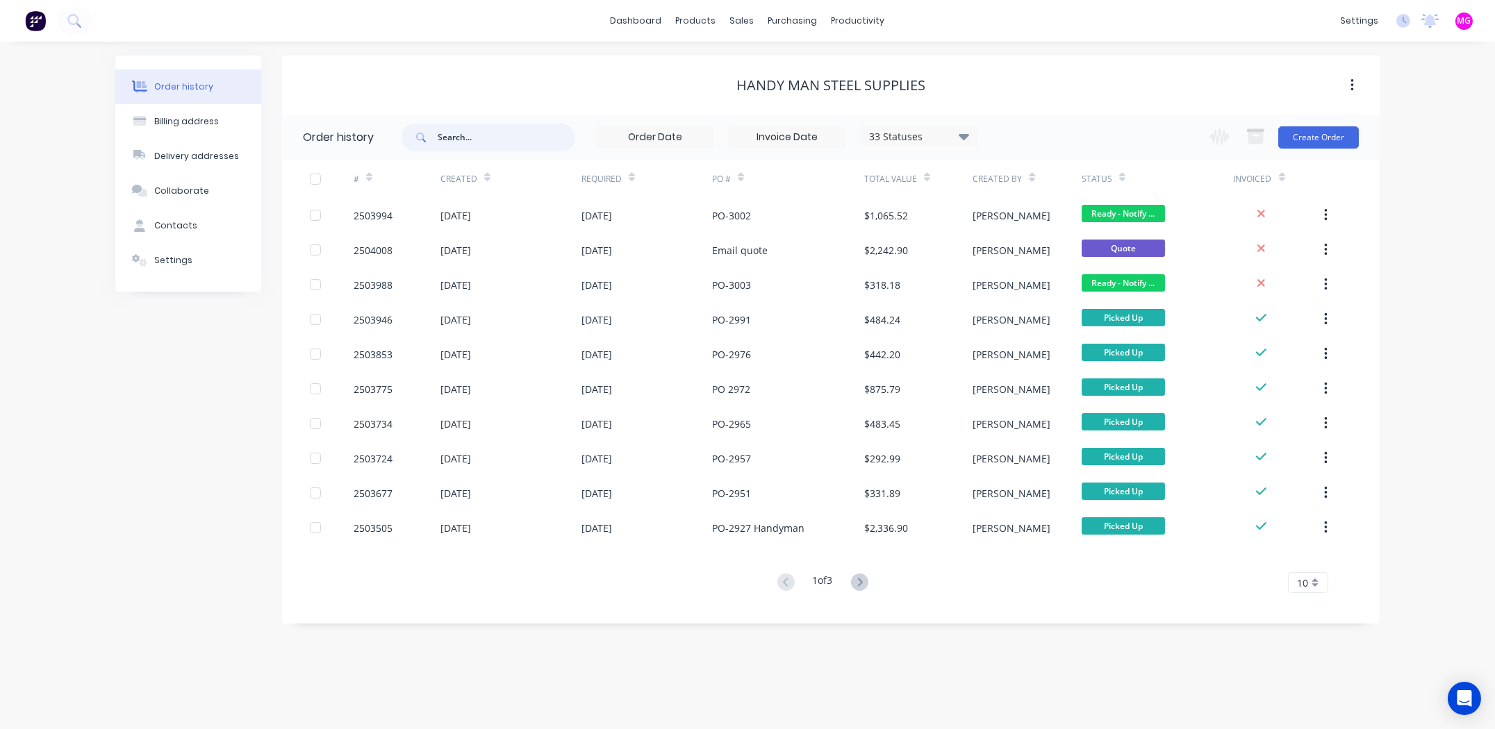
click at [477, 132] on input "text" at bounding box center [507, 138] width 138 height 28
click at [740, 18] on div "sales" at bounding box center [742, 20] width 38 height 21
click at [760, 64] on div at bounding box center [750, 66] width 21 height 13
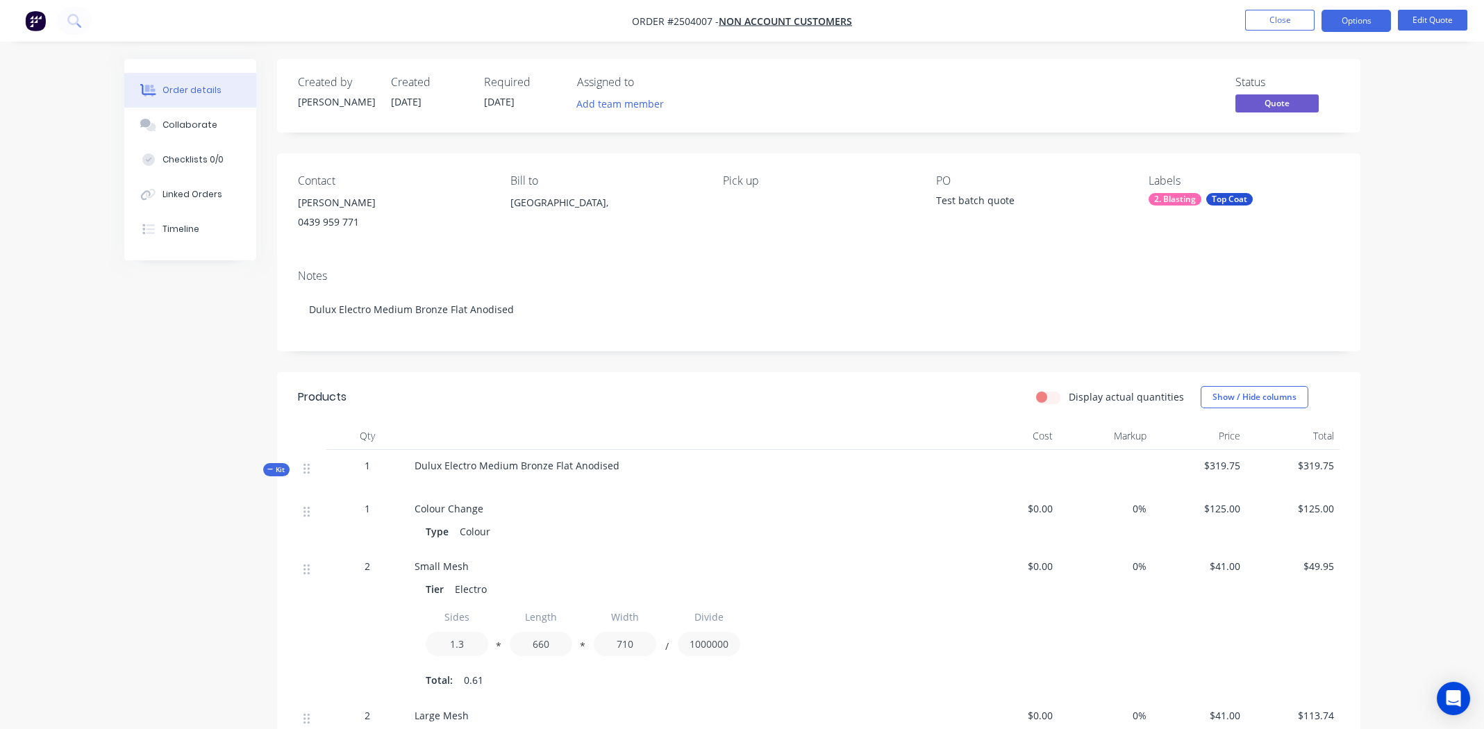
click at [779, 251] on div "Contact Andy 0439 959 771 Bill to Australia, Pick up PO Test batch quote Labels…" at bounding box center [818, 205] width 1083 height 105
click at [1355, 19] on button "Options" at bounding box center [1356, 21] width 69 height 22
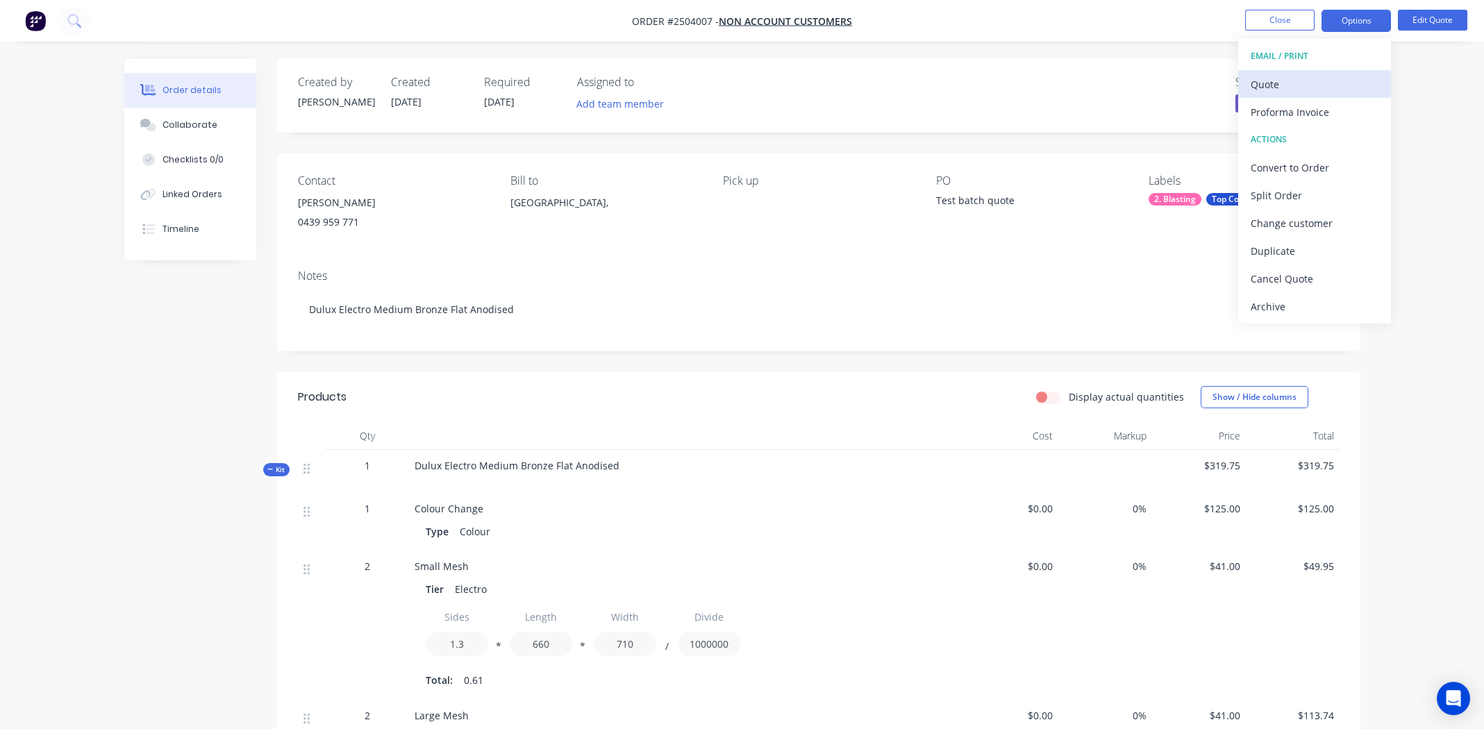
click at [1281, 84] on div "Quote" at bounding box center [1315, 84] width 128 height 20
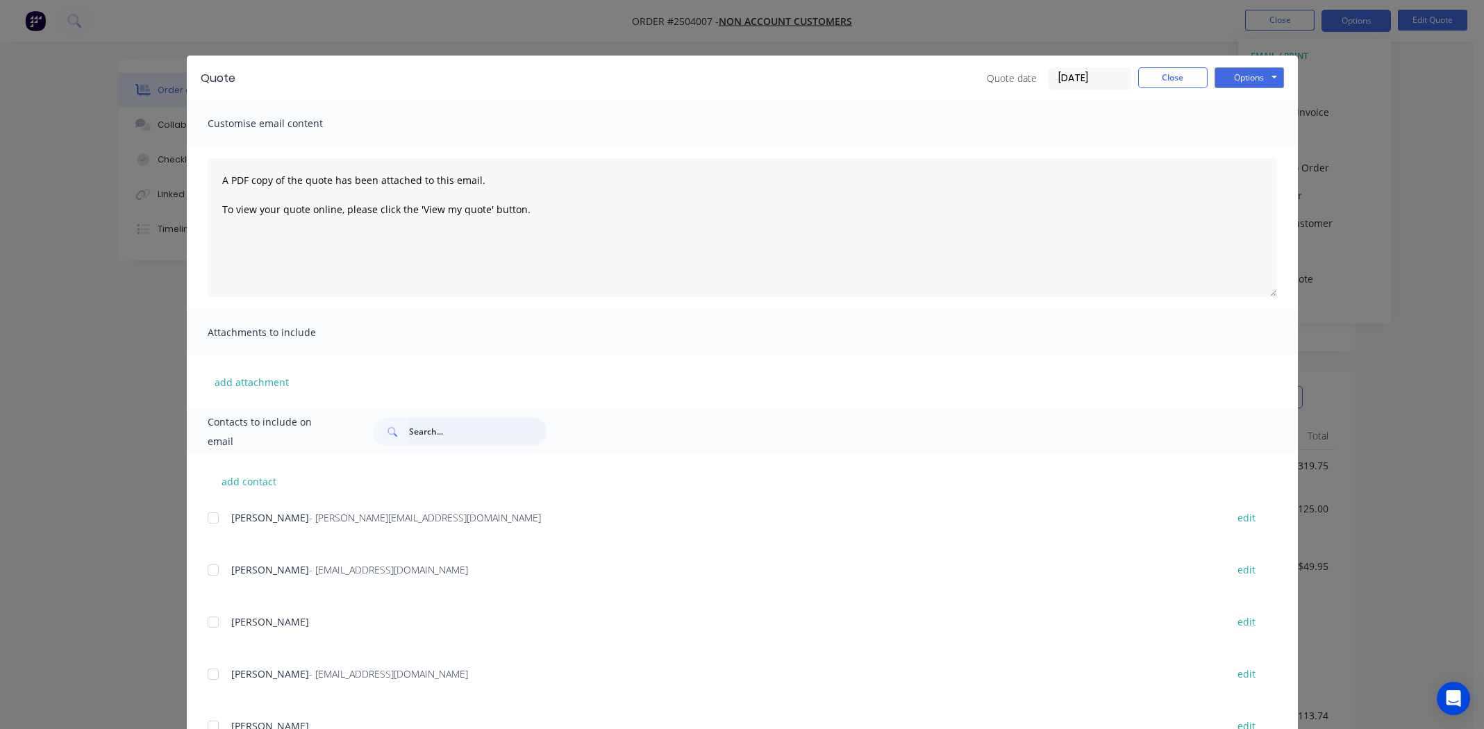
click at [441, 424] on input "text" at bounding box center [478, 432] width 138 height 28
type input "andy"
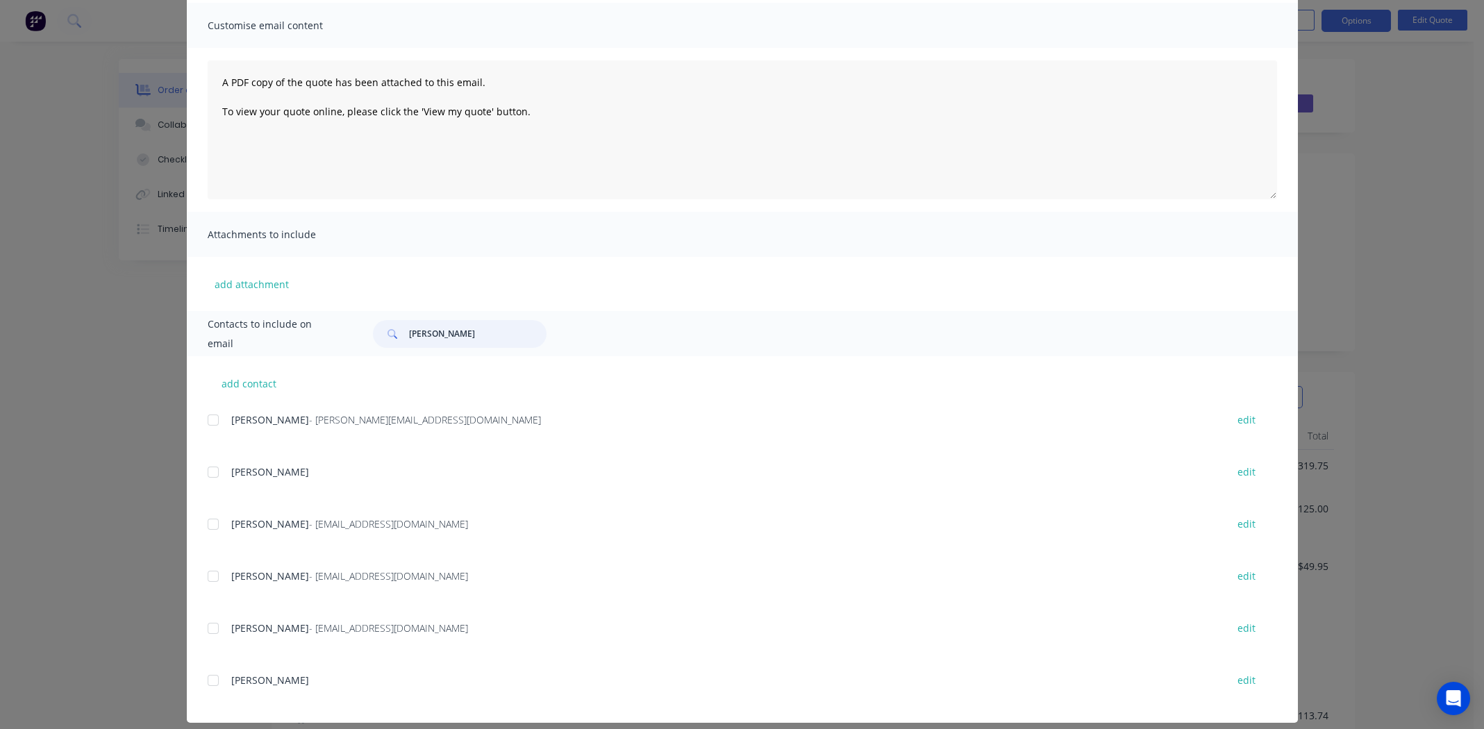
scroll to position [111, 0]
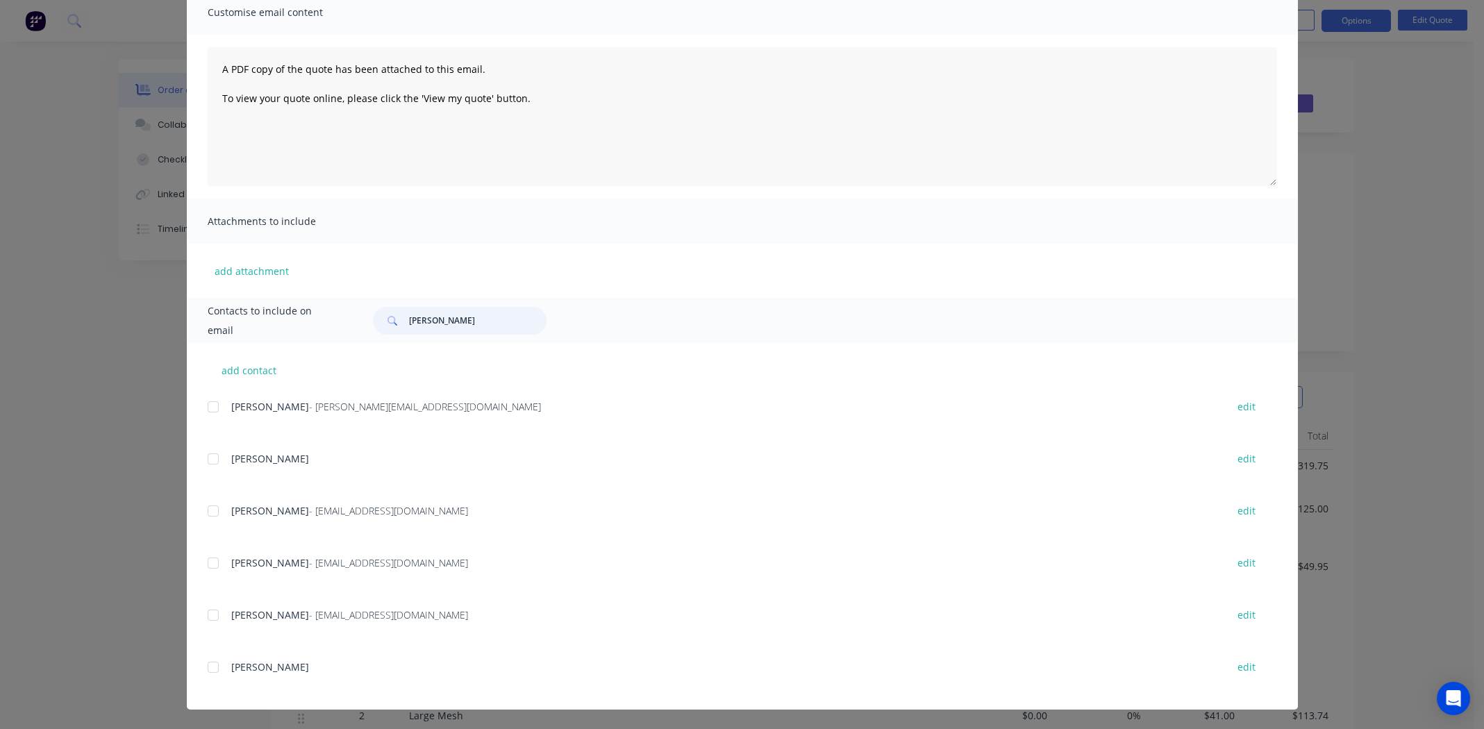
click at [455, 326] on input "andy" at bounding box center [478, 321] width 138 height 28
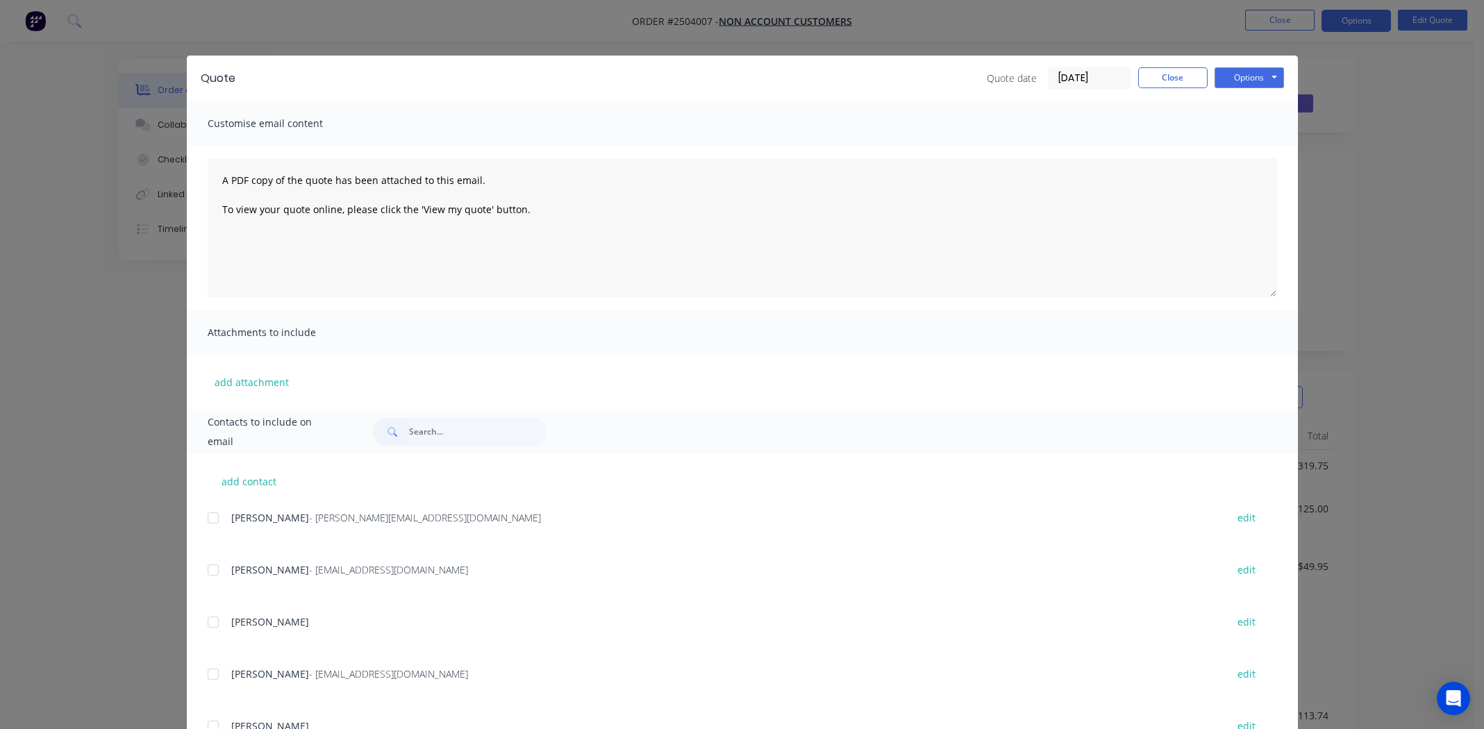
click at [1161, 66] on div "Quote Quote date 03/09/25 Close Options Preview Print Email" at bounding box center [742, 78] width 1111 height 45
click at [1165, 74] on button "Close" at bounding box center [1172, 77] width 69 height 21
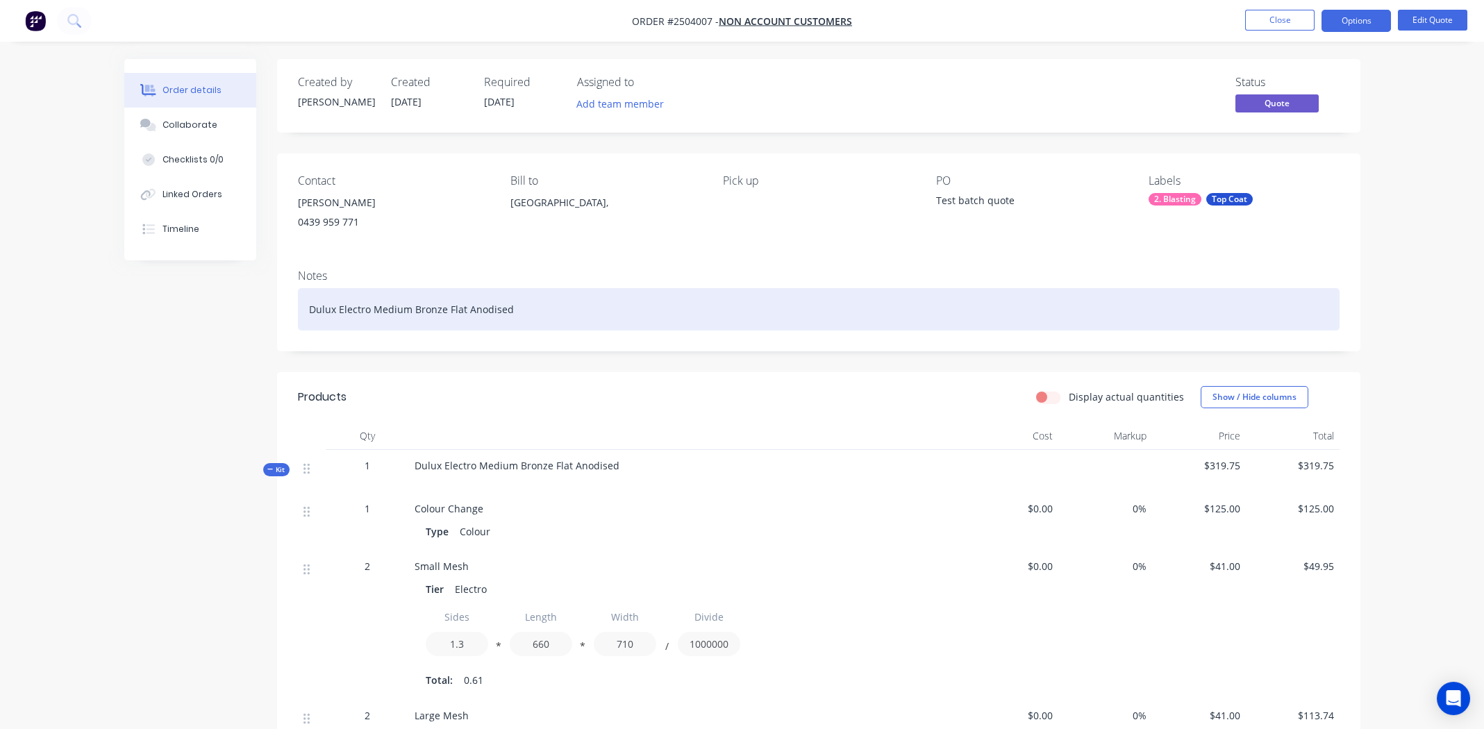
click at [802, 319] on div "Dulux Electro Medium Bronze Flat Anodised" at bounding box center [819, 309] width 1042 height 42
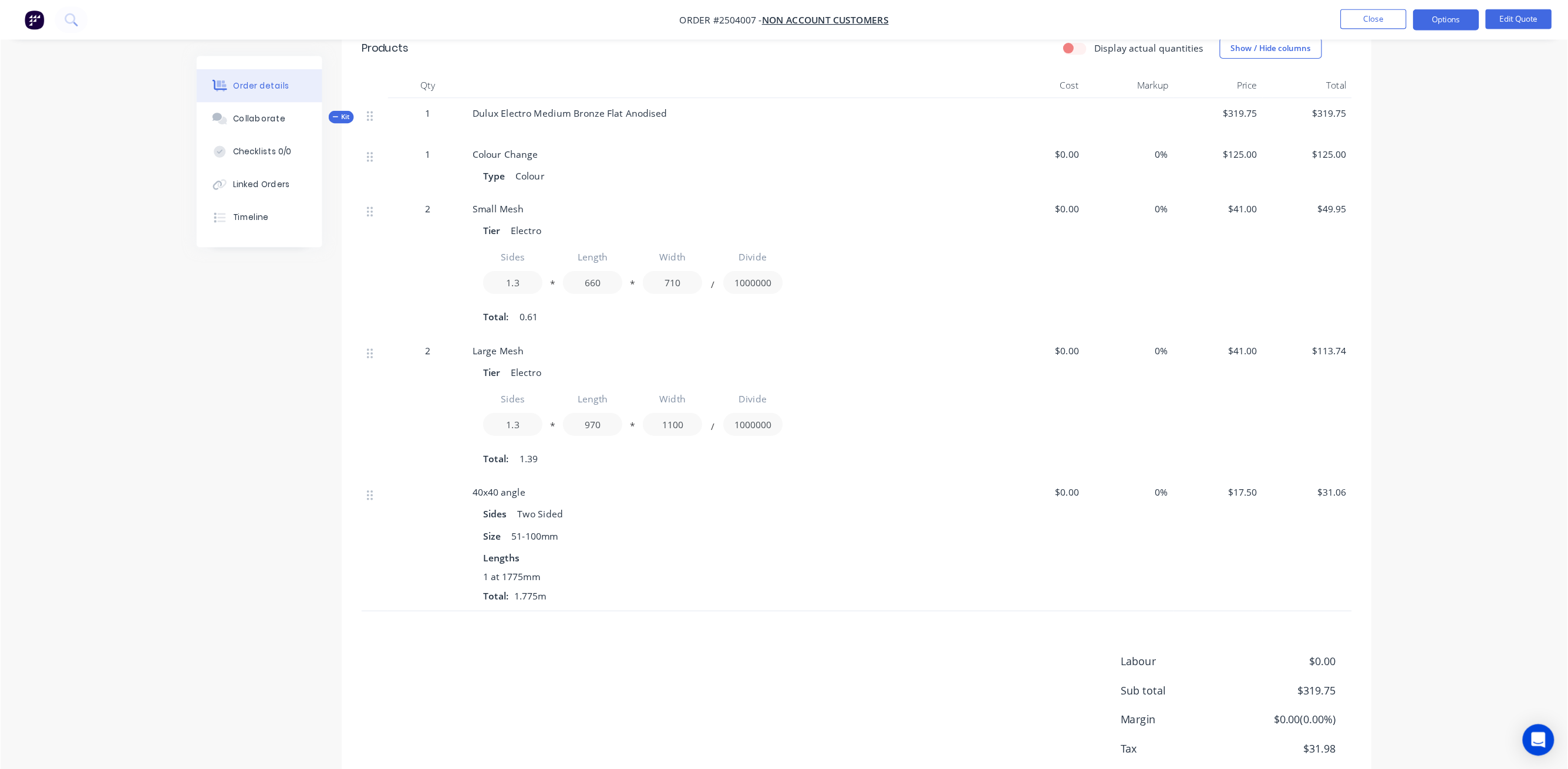
scroll to position [275, 0]
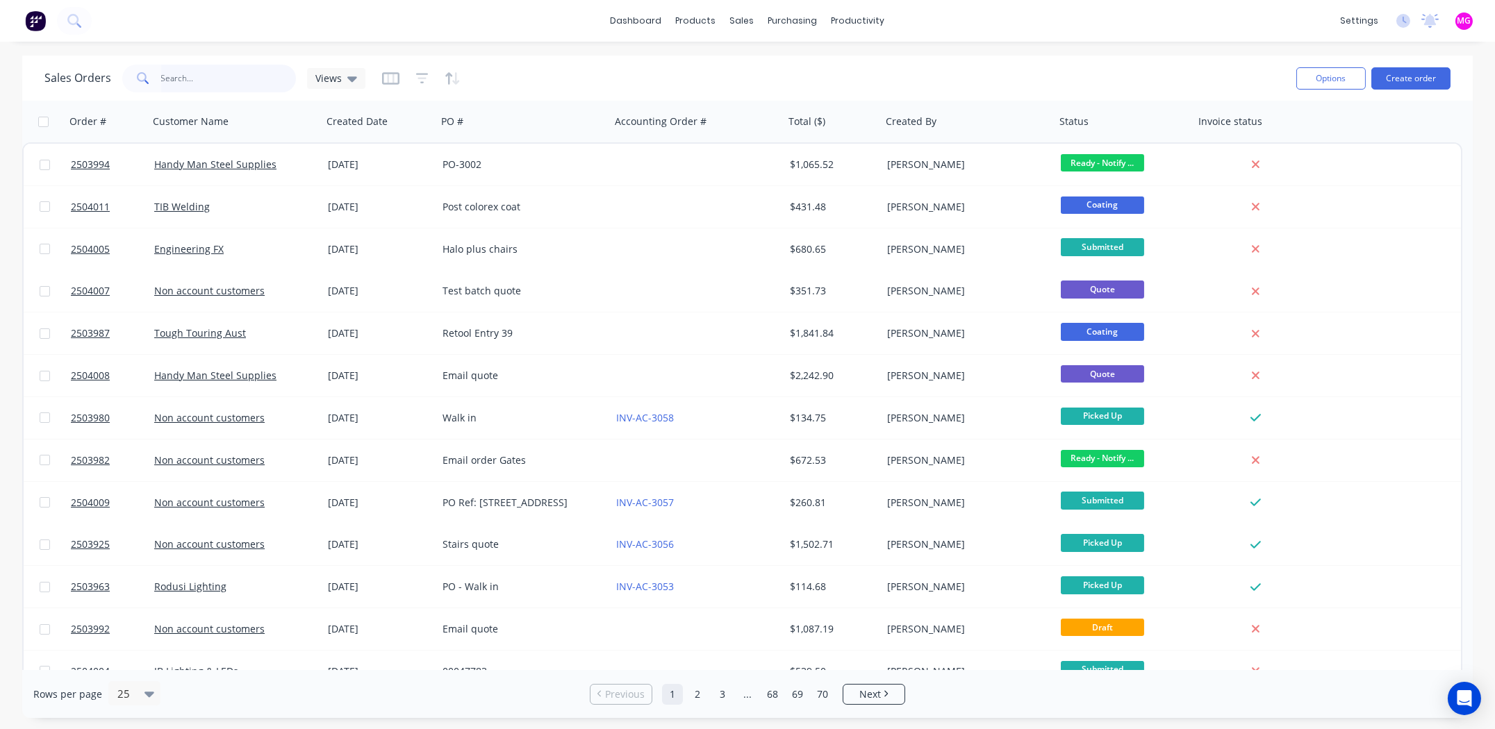
click at [222, 79] on input "text" at bounding box center [228, 79] width 135 height 28
type input "2666"
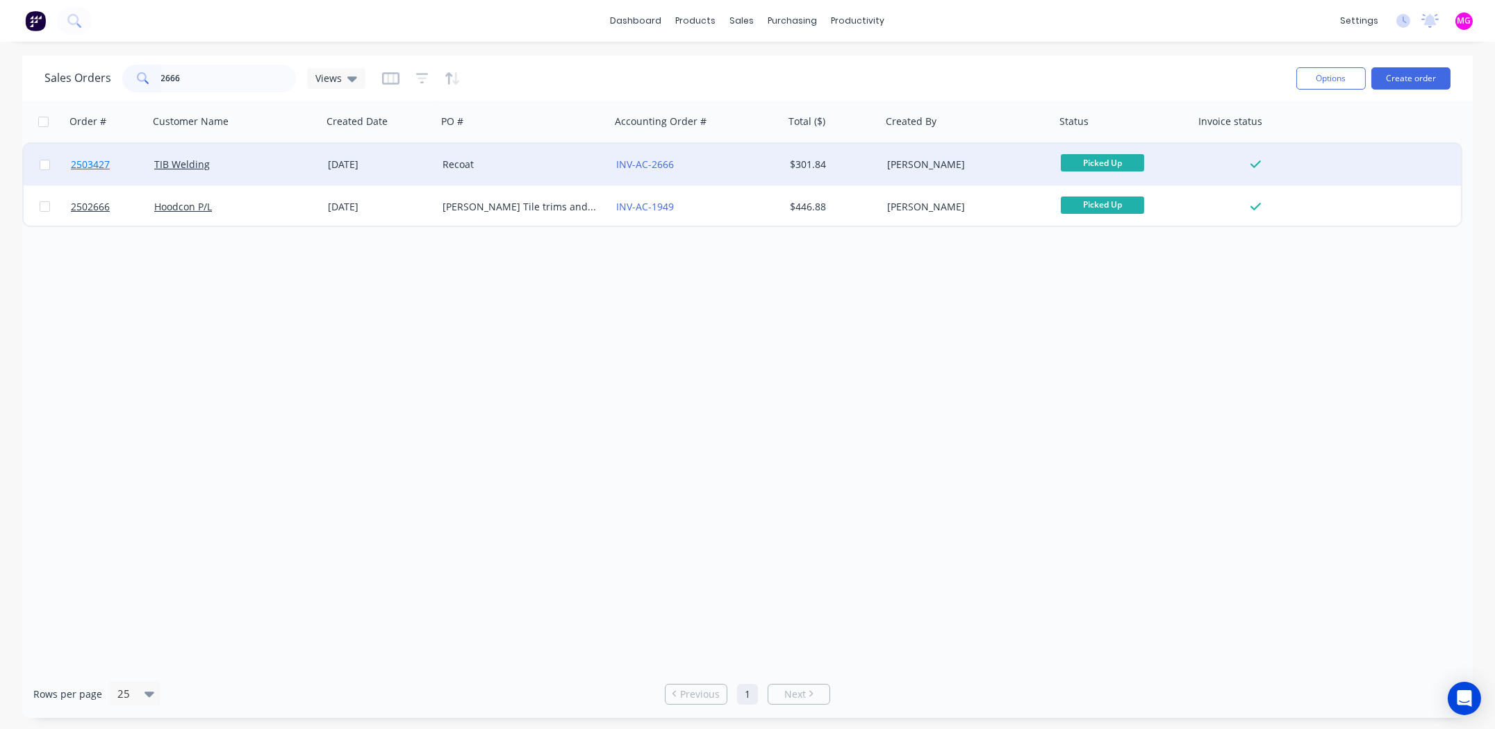
click at [96, 163] on span "2503427" at bounding box center [90, 165] width 39 height 14
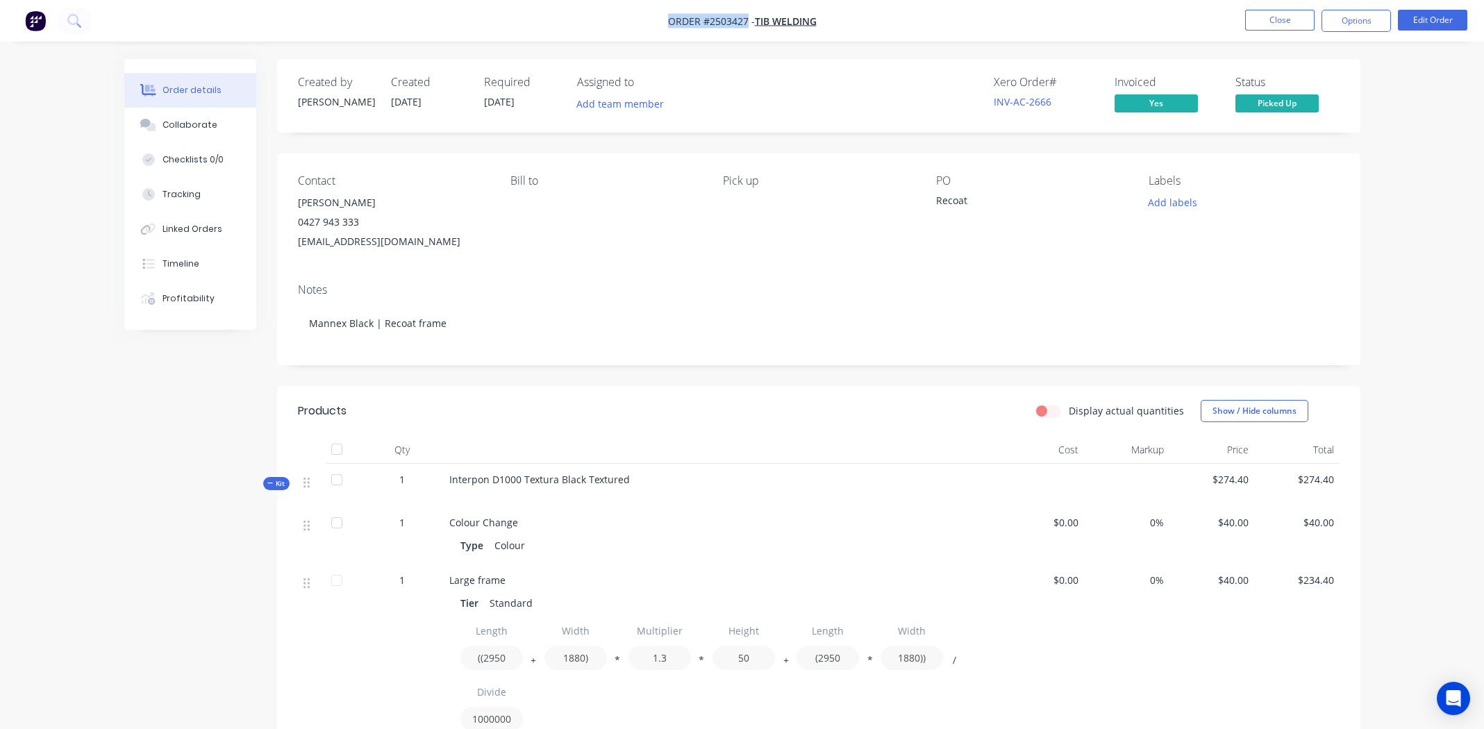
drag, startPoint x: 666, startPoint y: 18, endPoint x: 745, endPoint y: 21, distance: 79.2
click at [745, 21] on span "Order #2503427 -" at bounding box center [711, 21] width 87 height 13
copy span "Order #2503427"
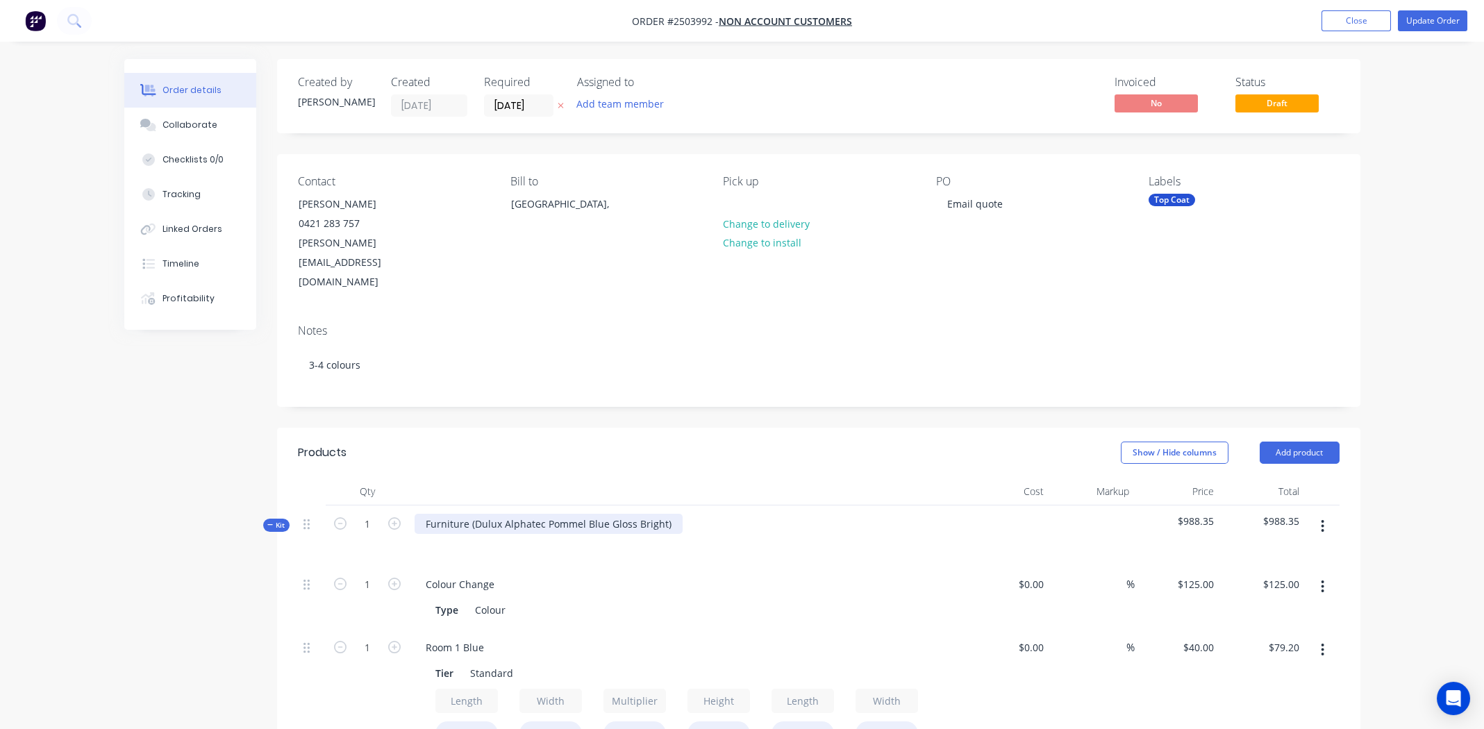
click at [632, 514] on div "Furniture (Dulux Alphatec Pommel Blue Gloss Bright)" at bounding box center [549, 524] width 268 height 20
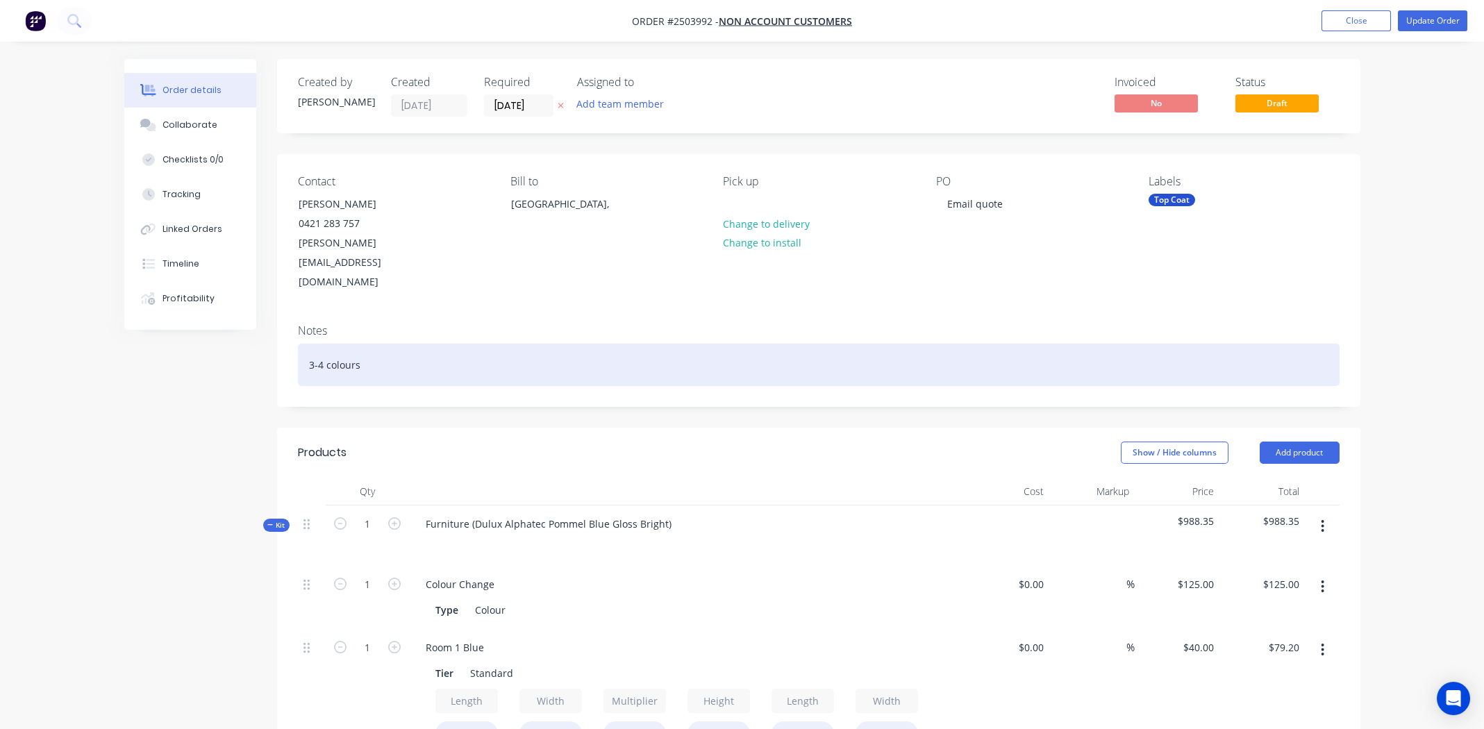
click at [369, 344] on div "3-4 colours" at bounding box center [819, 365] width 1042 height 42
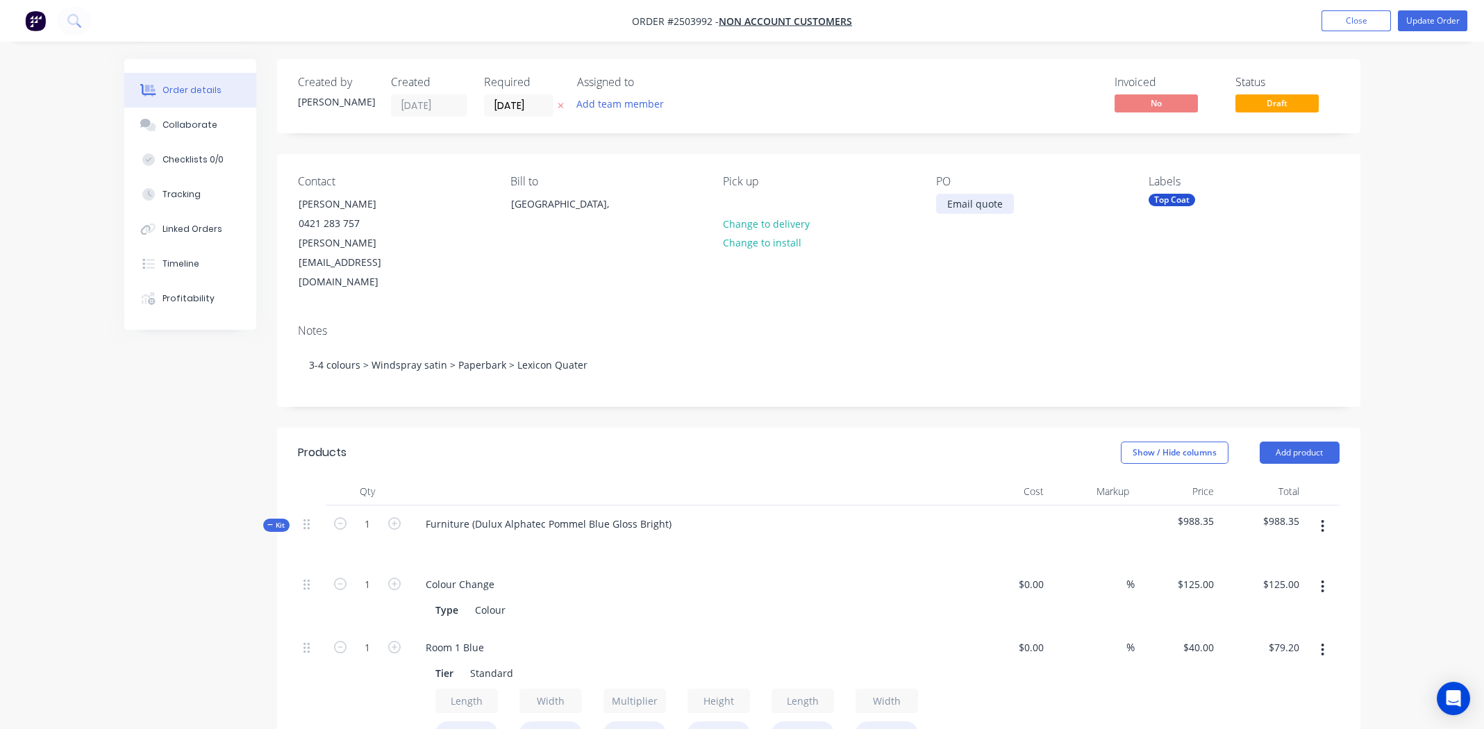
click at [974, 205] on div "Email quote" at bounding box center [975, 204] width 78 height 20
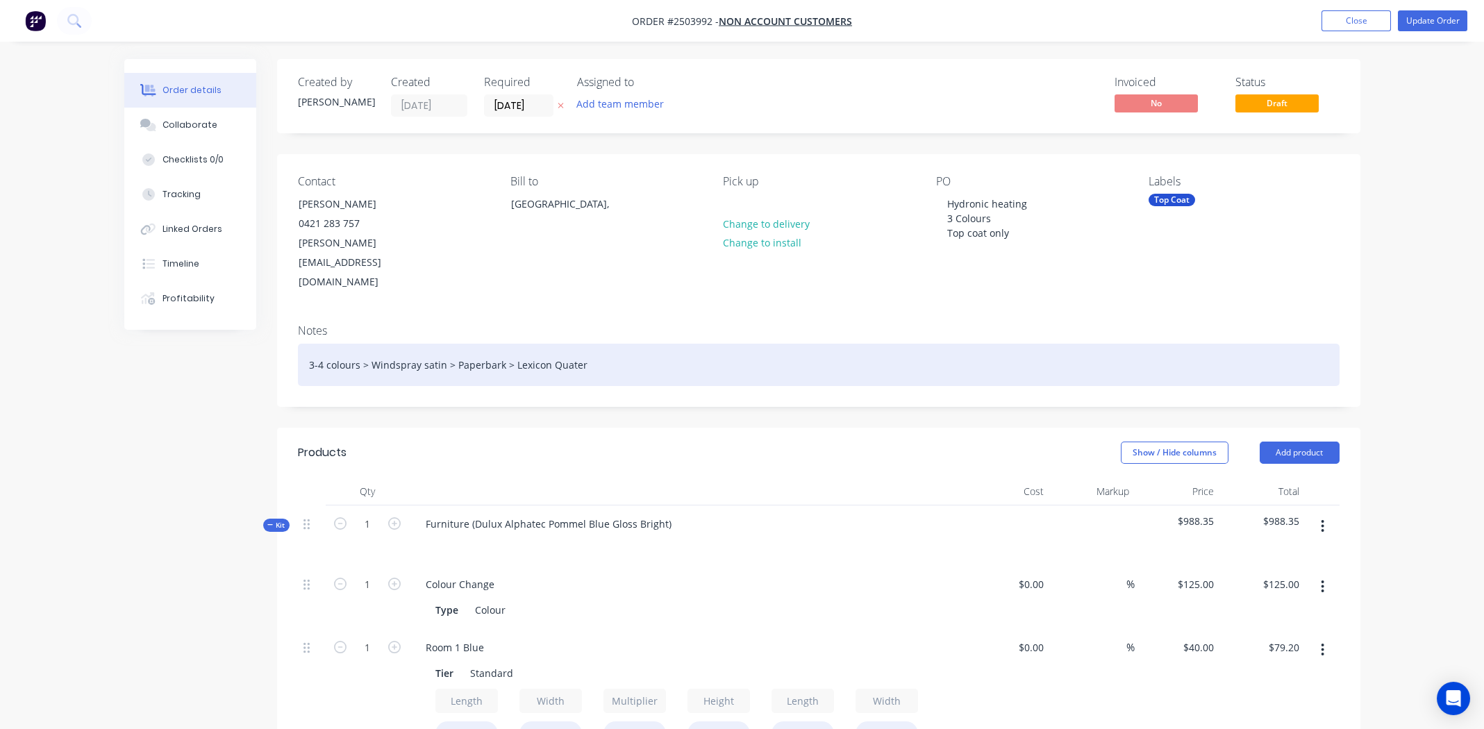
click at [717, 344] on div "3-4 colours > Windspray satin > Paperbark > Lexicon Quater" at bounding box center [819, 365] width 1042 height 42
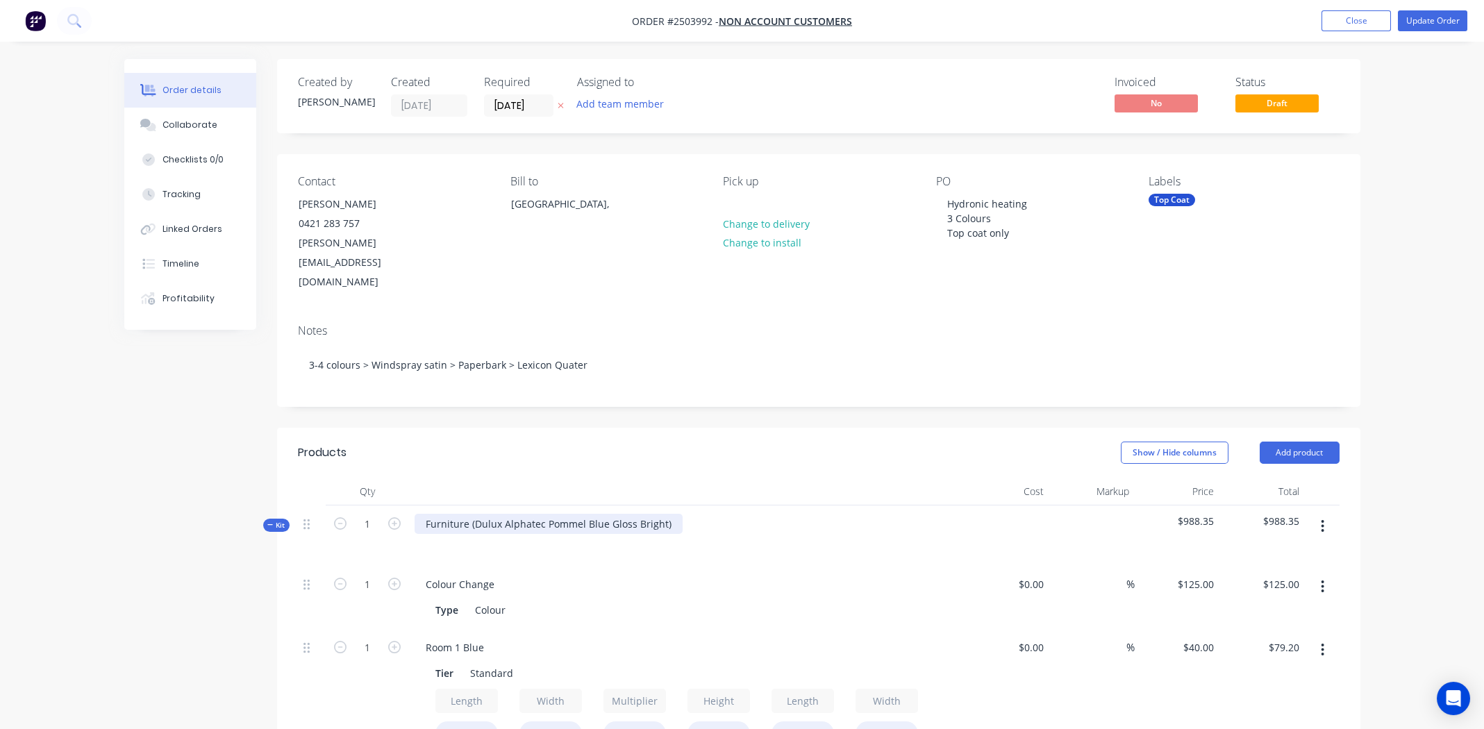
click at [572, 514] on div "Furniture (Dulux Alphatec Pommel Blue Gloss Bright)" at bounding box center [549, 524] width 268 height 20
click at [1304, 442] on button "Add product" at bounding box center [1300, 453] width 80 height 22
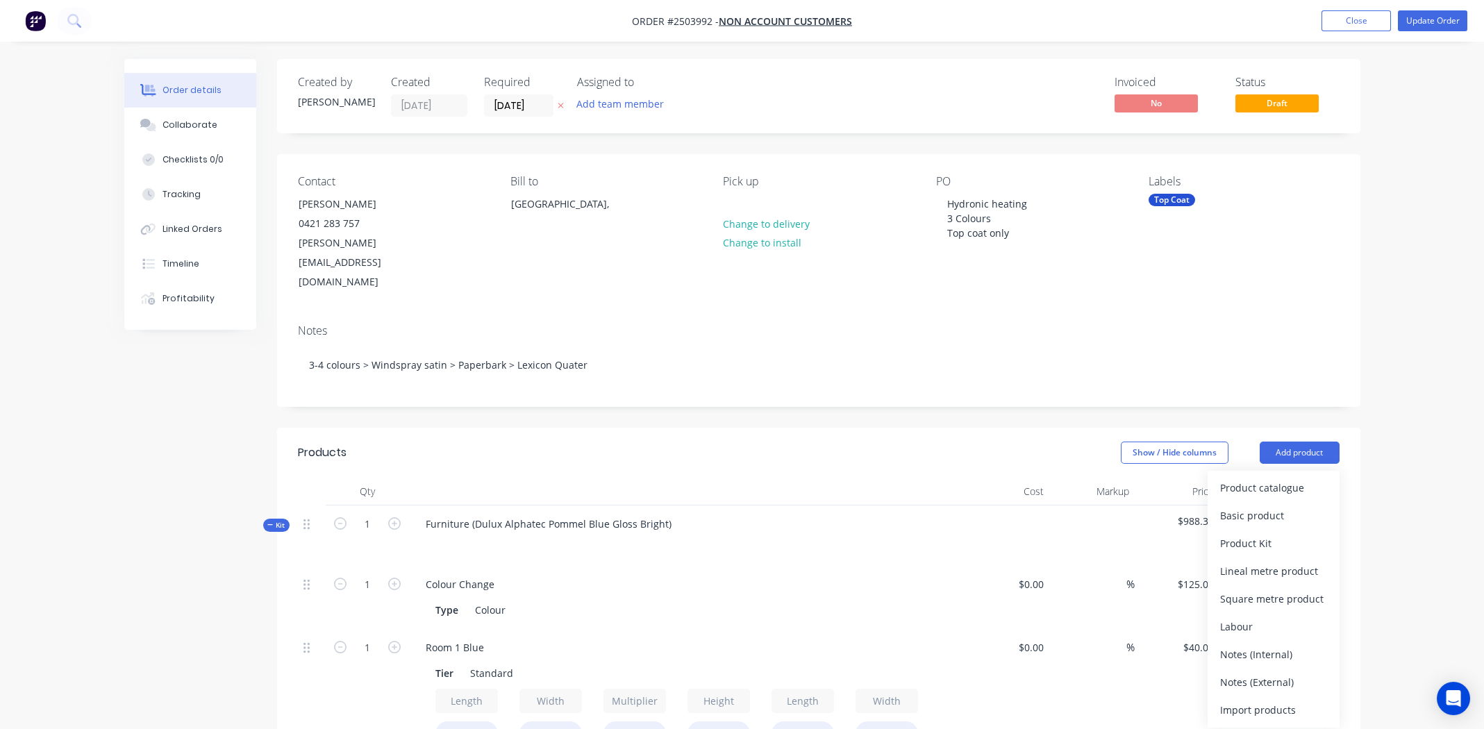
click at [779, 442] on div "Show / Hide columns Add product Product catalogue Basic product Product Kit Lin…" at bounding box center [929, 453] width 820 height 22
click at [1300, 442] on button "Add product" at bounding box center [1300, 453] width 80 height 22
click at [1274, 478] on div "Product catalogue" at bounding box center [1273, 488] width 107 height 20
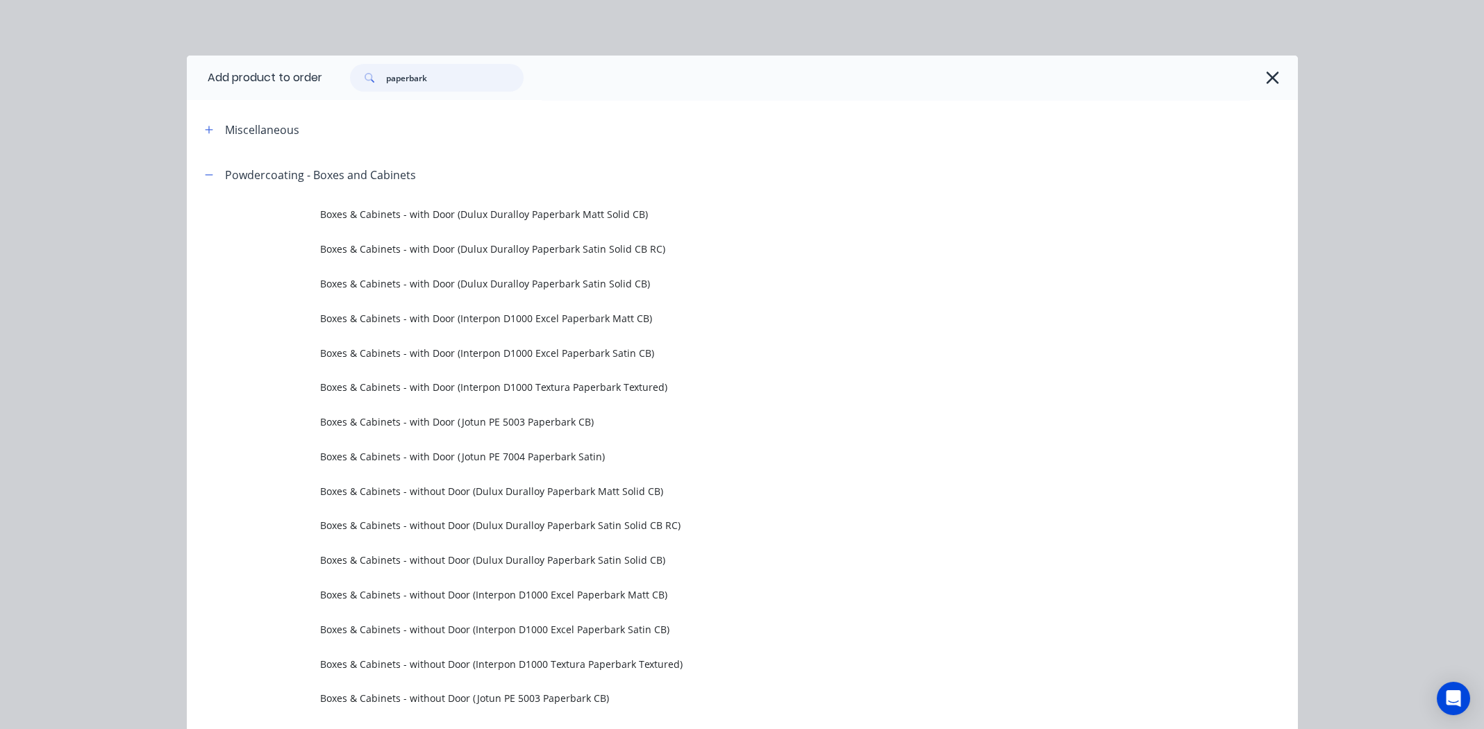
click at [446, 77] on input "paperbark" at bounding box center [455, 78] width 138 height 28
click at [445, 76] on input "paperbark" at bounding box center [455, 78] width 138 height 28
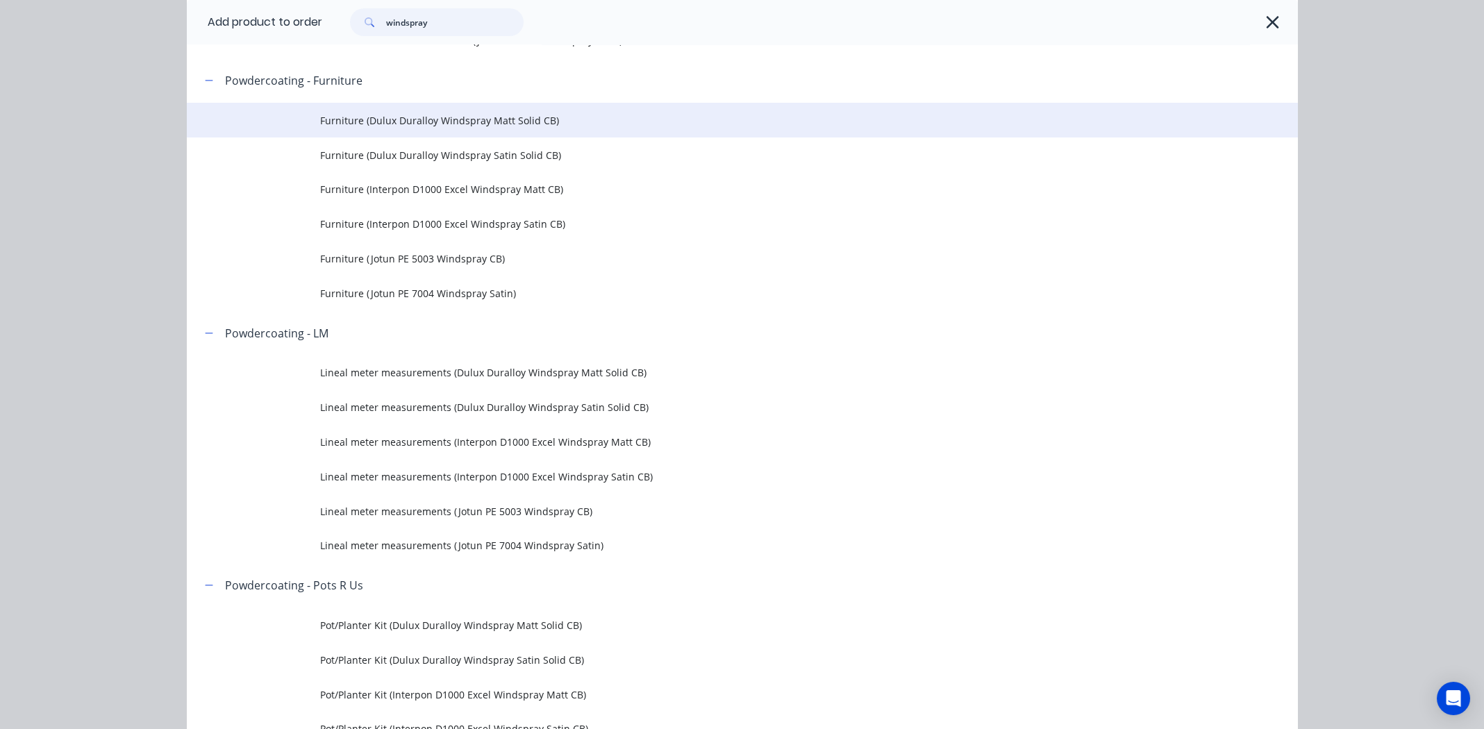
scroll to position [555, 0]
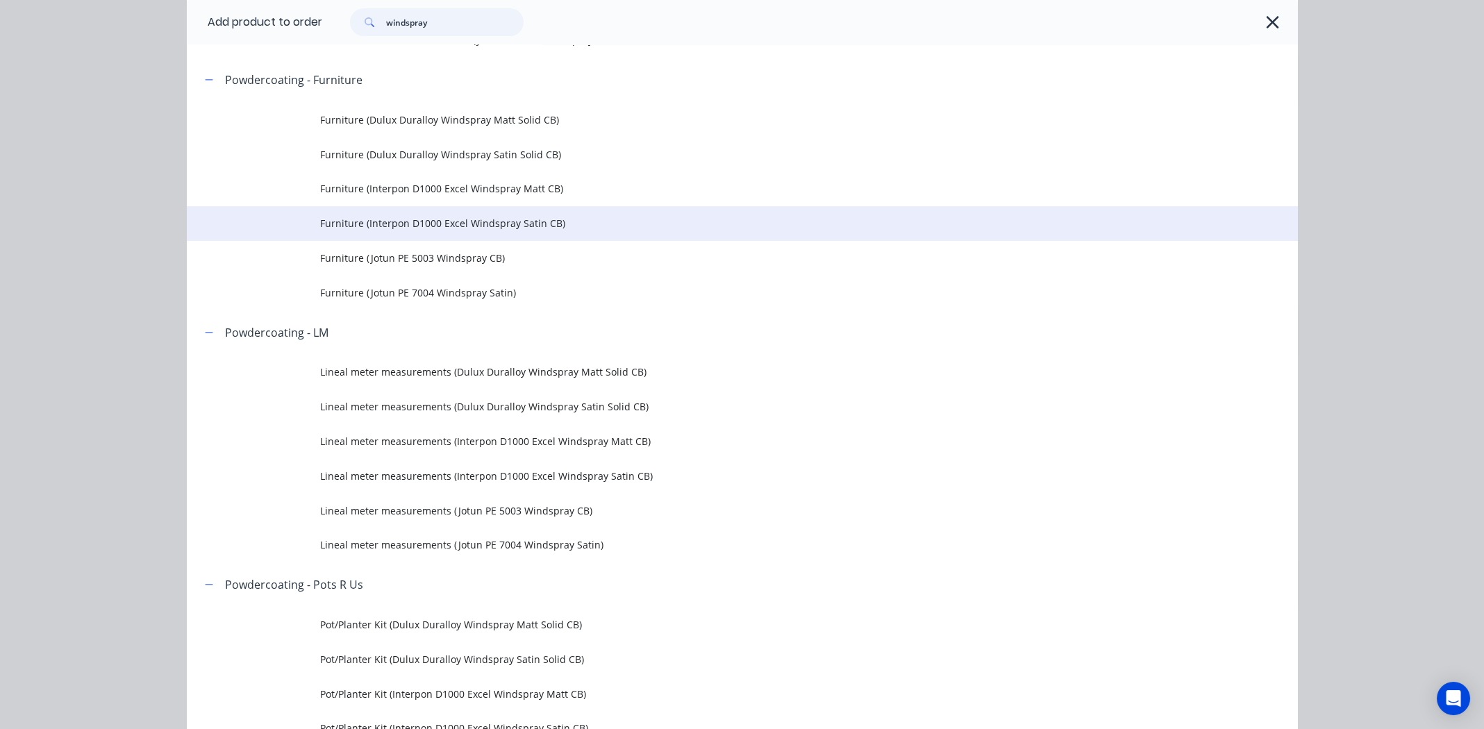
type input "windspray"
click at [429, 216] on span "Furniture (Interpon D1000 Excel Windspray Satin CB)" at bounding box center [711, 223] width 782 height 15
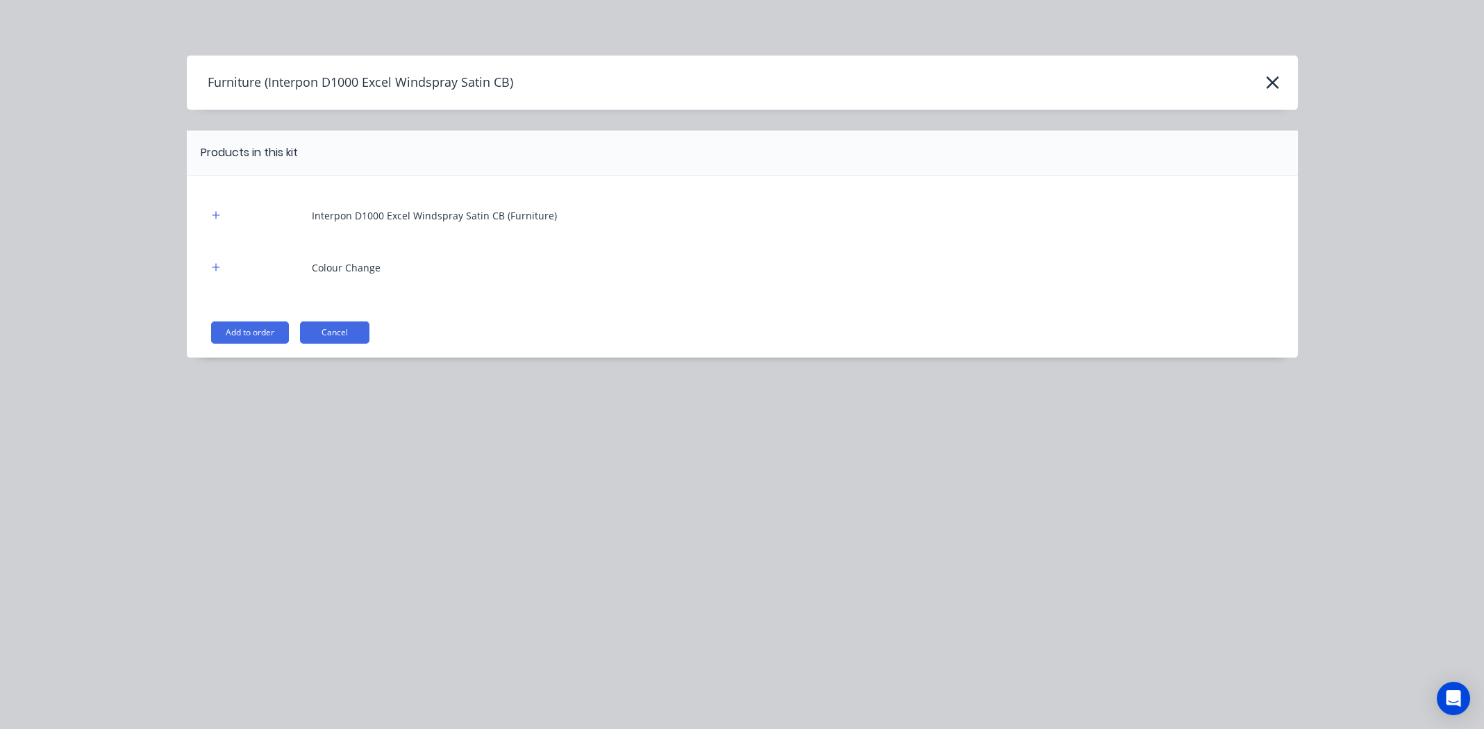
click at [243, 333] on button "Add to order" at bounding box center [250, 333] width 78 height 22
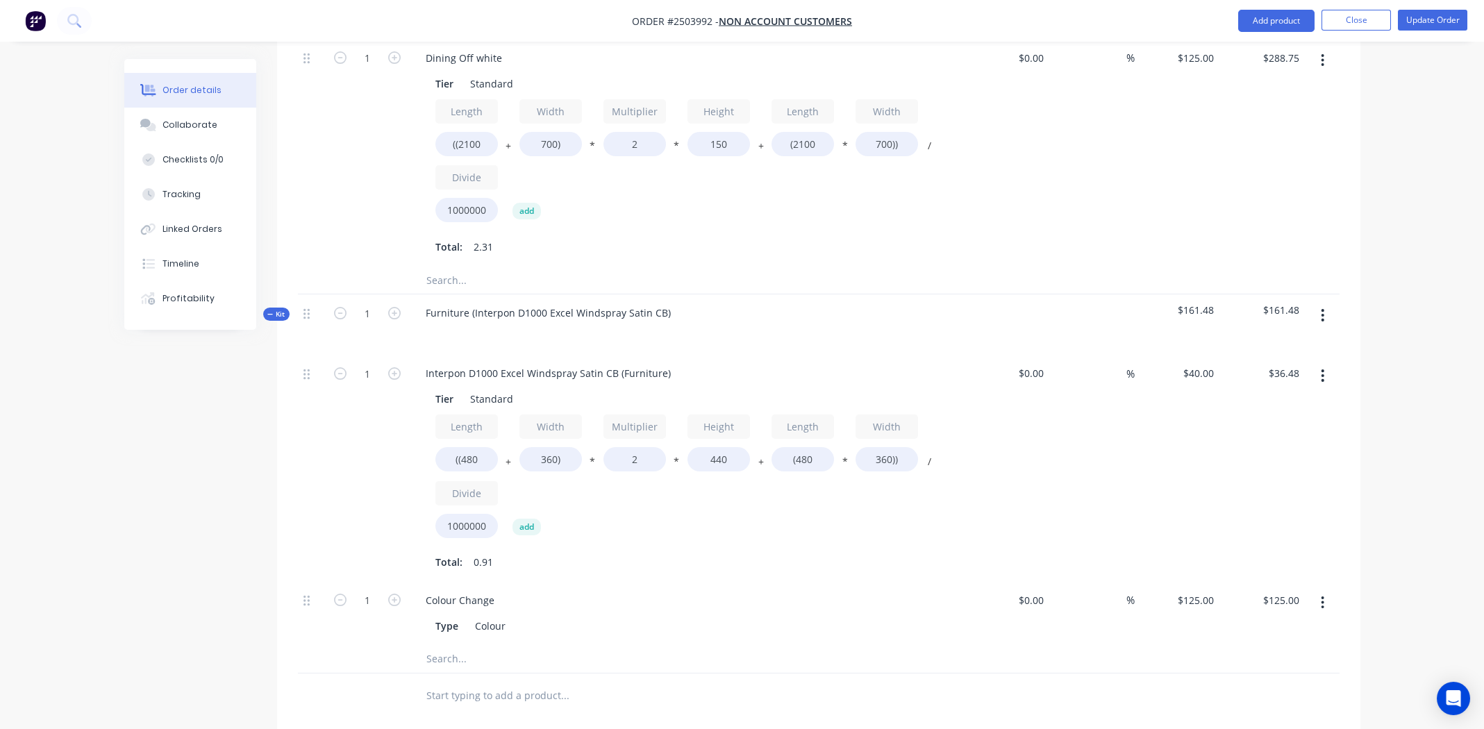
scroll to position [1874, 0]
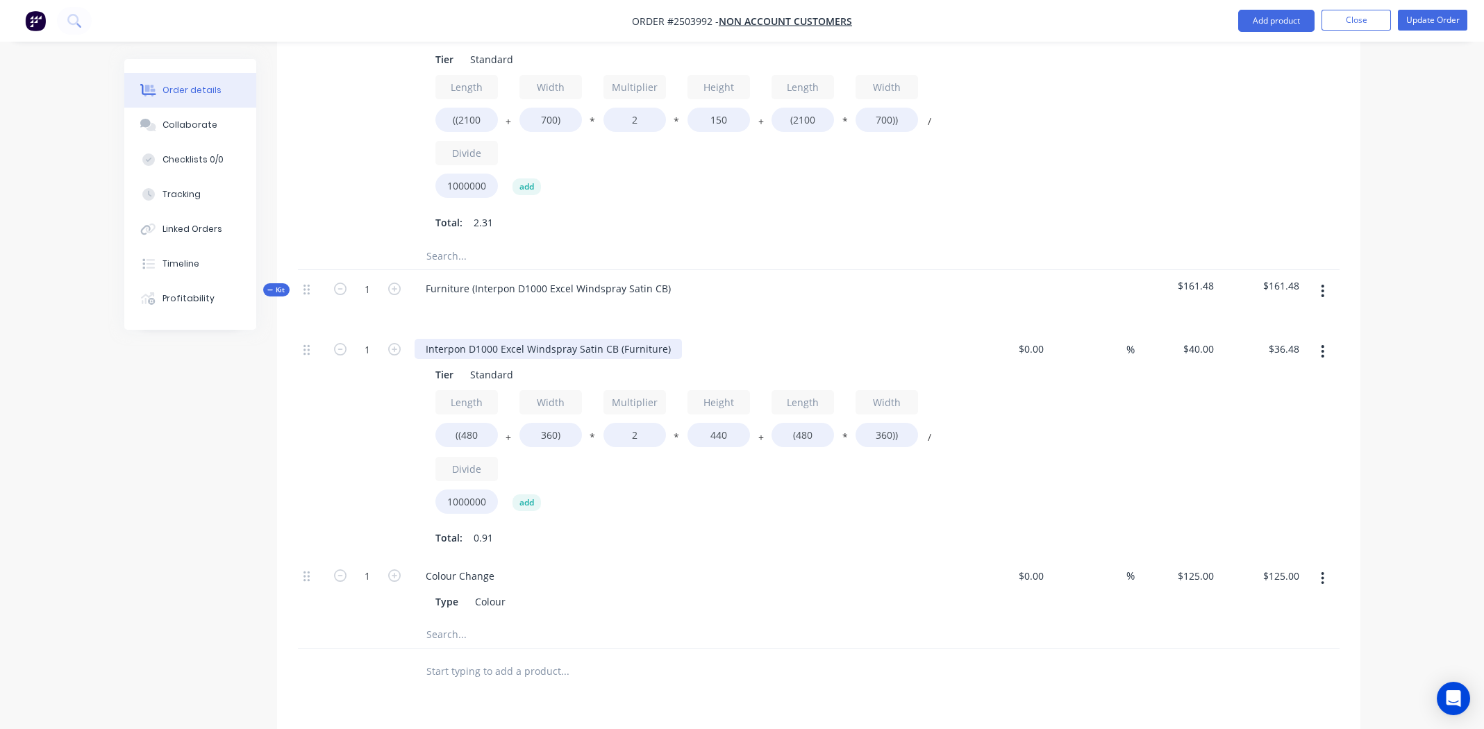
click at [666, 339] on div "Interpon D1000 Excel Windspray Satin CB (Furniture)" at bounding box center [548, 349] width 267 height 20
click at [531, 339] on div "Interpon D1000 Excel Windspray Satin CB" at bounding box center [522, 349] width 215 height 20
copy div "Interpon D1000 Excel Windspray Satin CB"
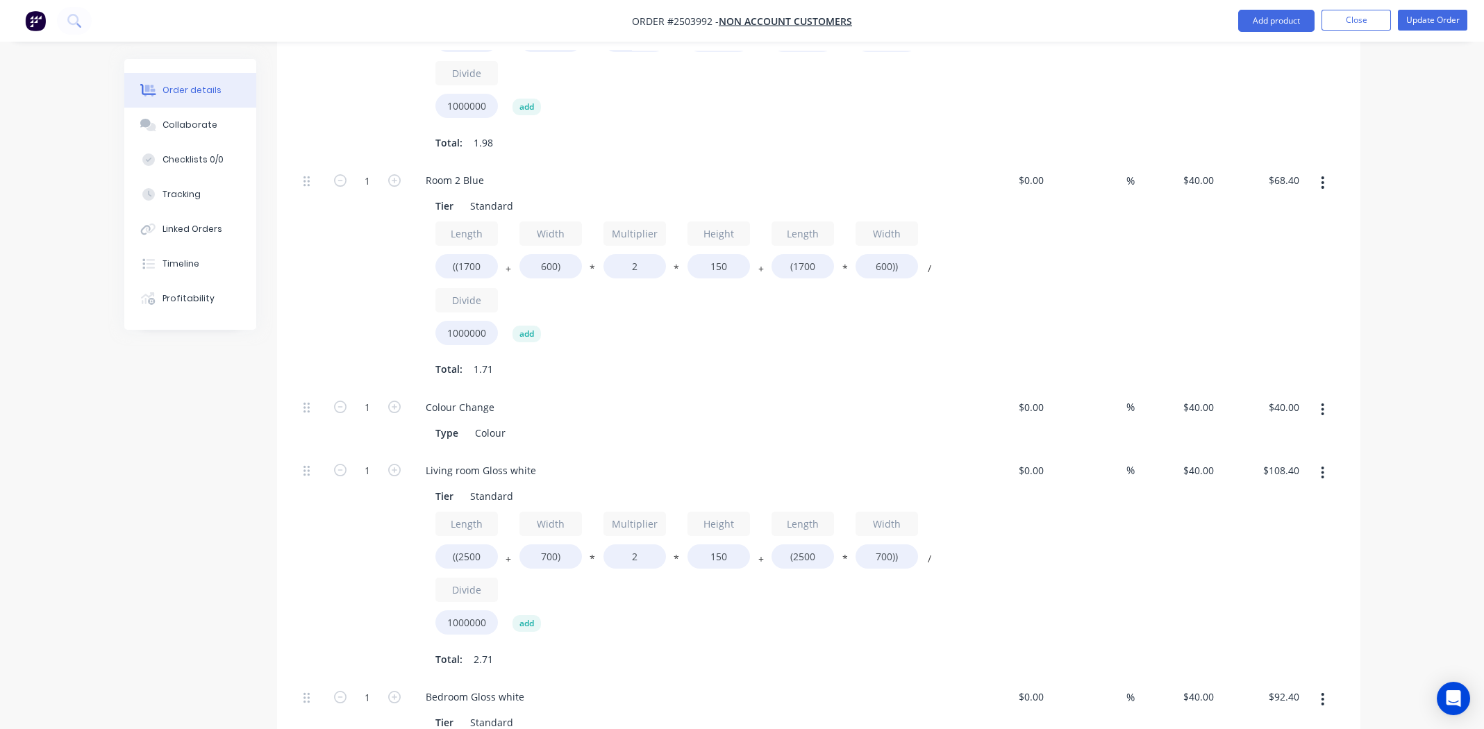
scroll to position [69, 0]
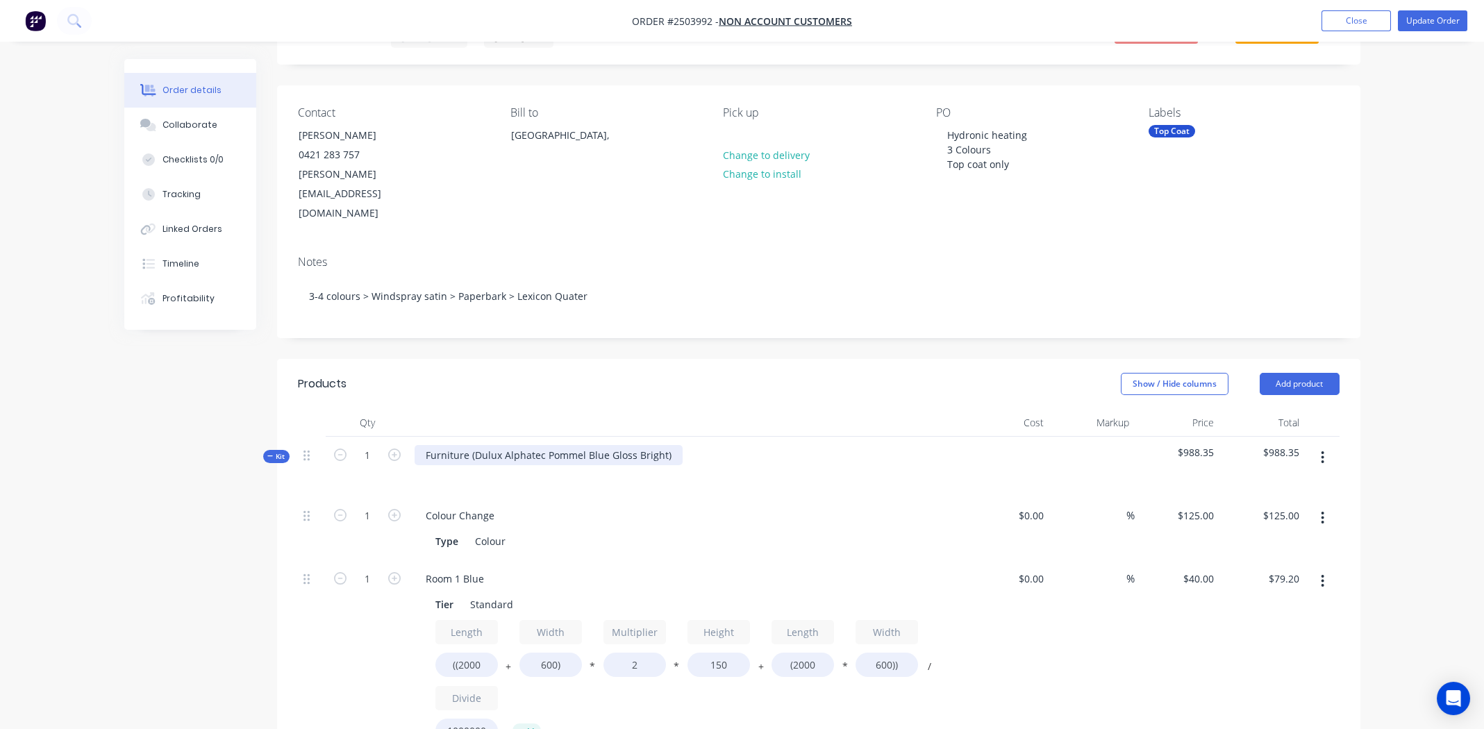
click at [527, 445] on div "Furniture (Dulux Alphatec Pommel Blue Gloss Bright)" at bounding box center [549, 455] width 268 height 20
paste div
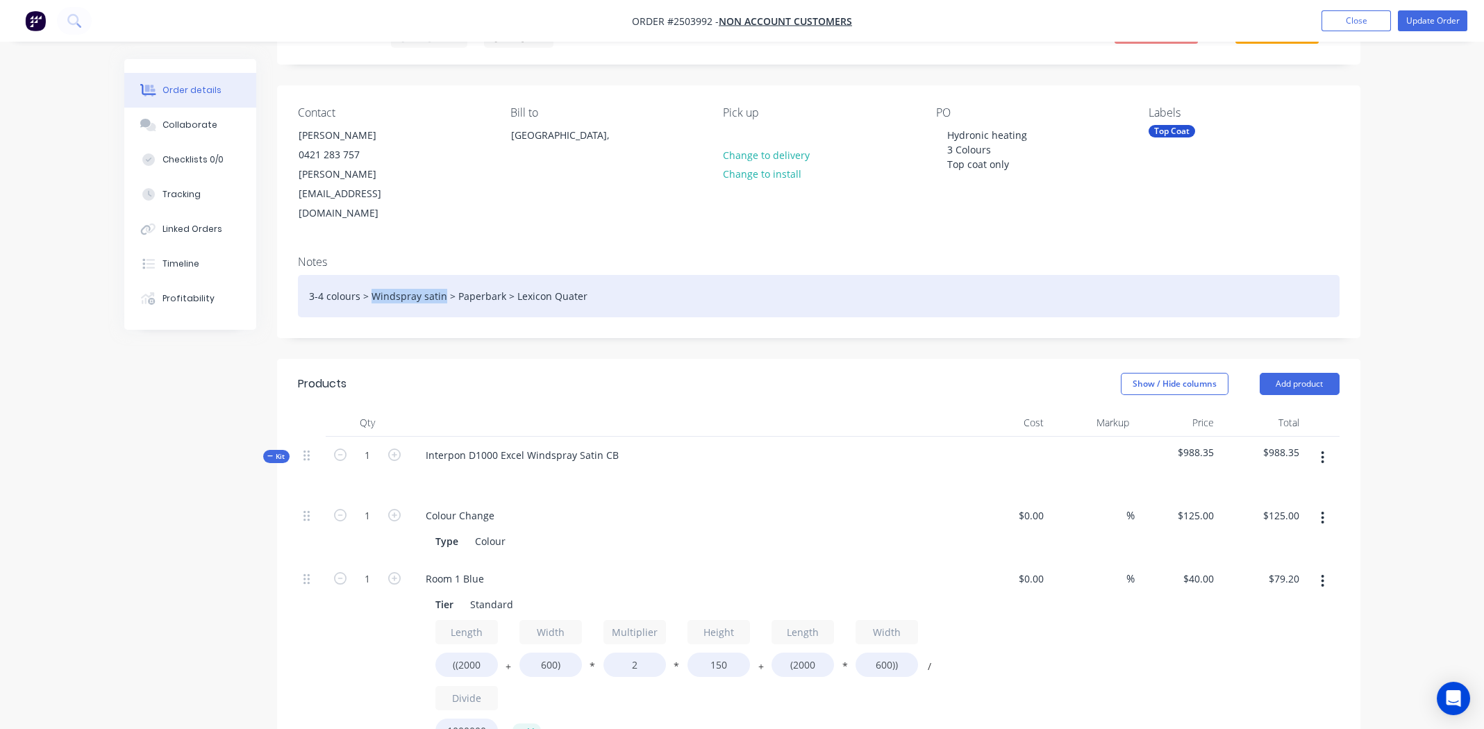
drag, startPoint x: 442, startPoint y: 256, endPoint x: 369, endPoint y: 260, distance: 72.3
click at [369, 275] on div "3-4 colours > Windspray satin > Paperbark > Lexicon Quater" at bounding box center [819, 296] width 1042 height 42
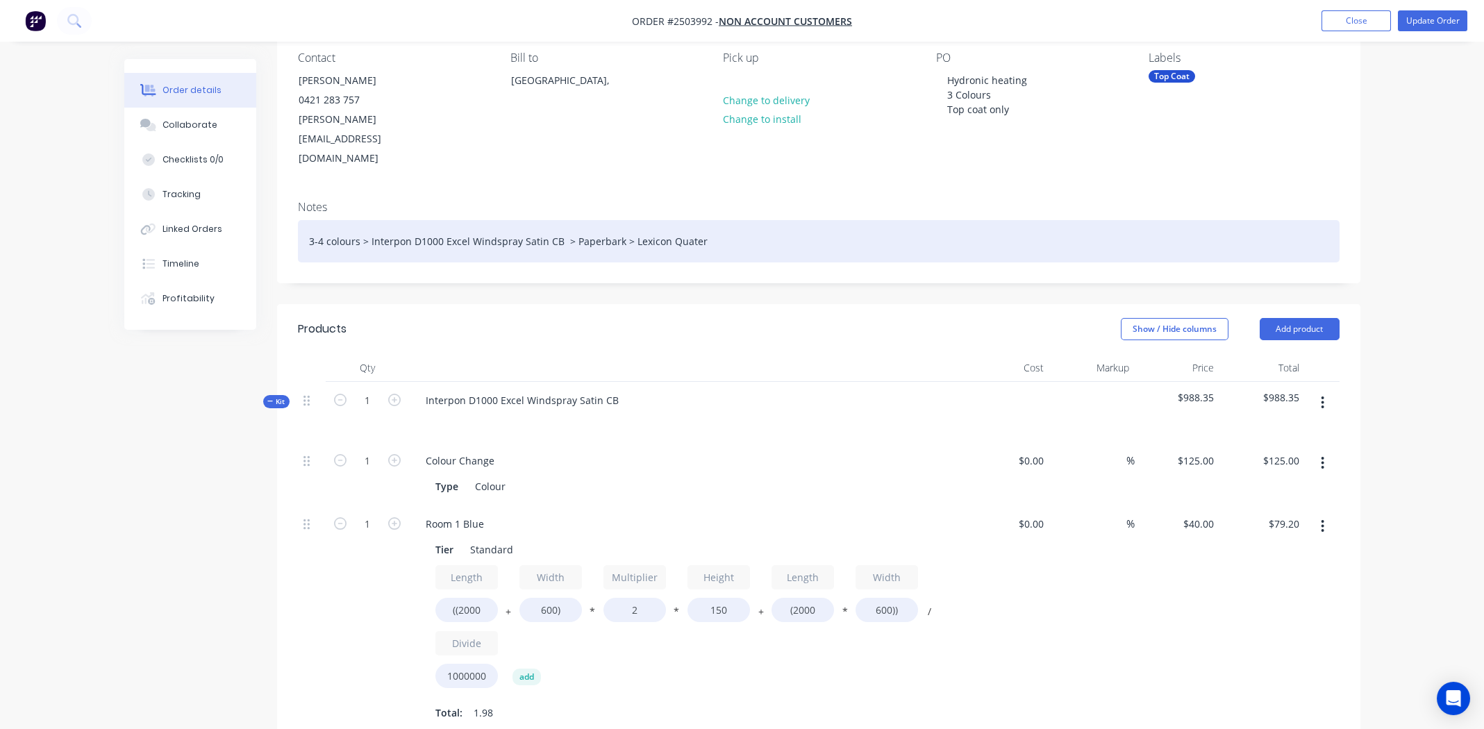
scroll to position [347, 0]
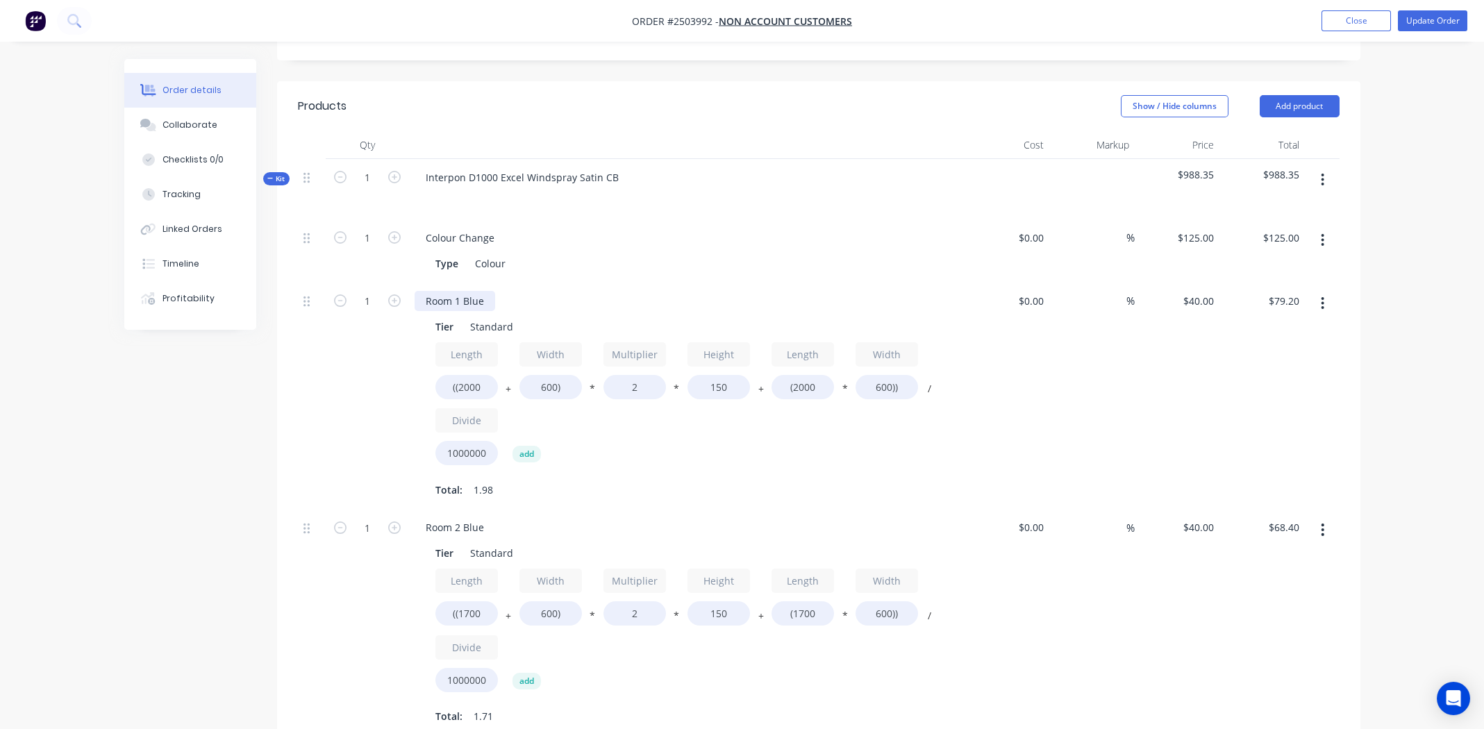
click at [472, 291] on div "Room 1 Blue" at bounding box center [455, 301] width 81 height 20
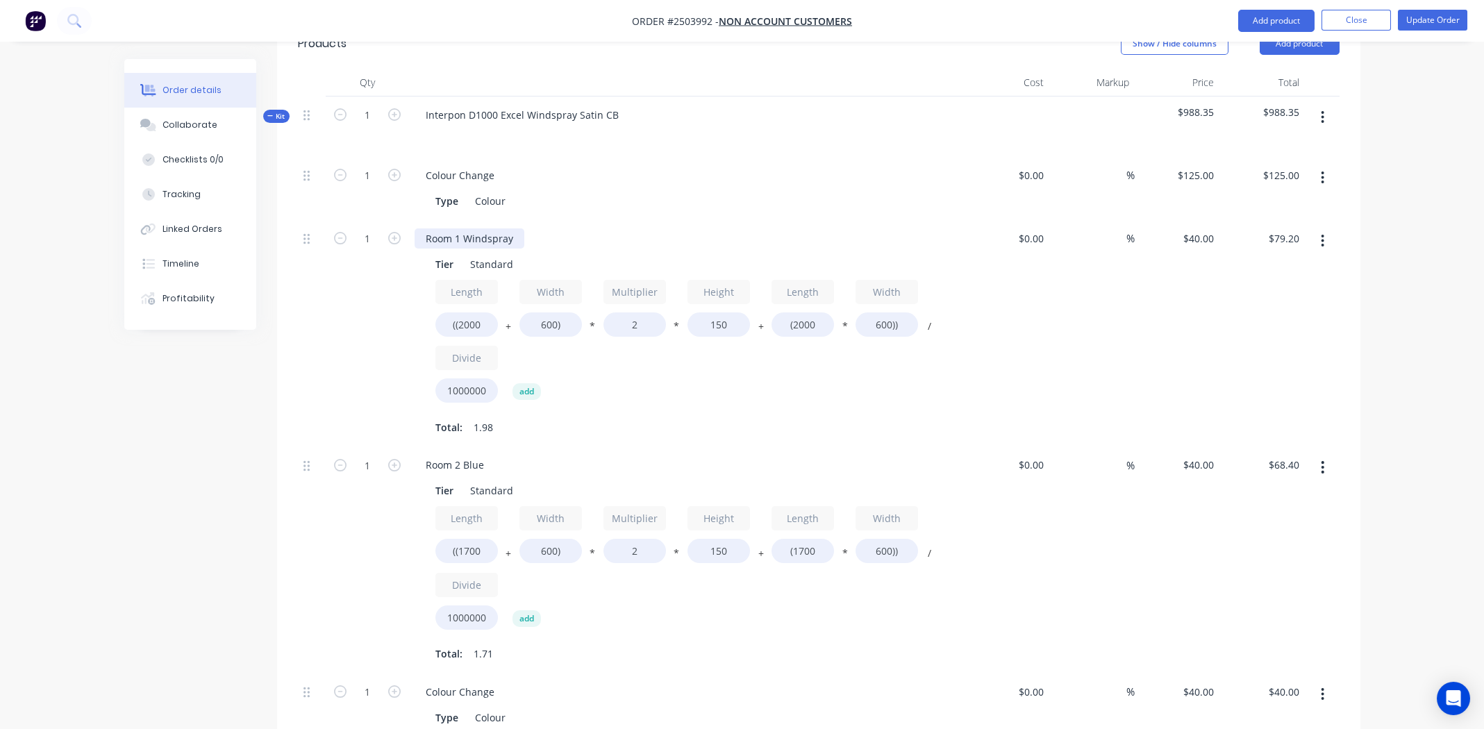
scroll to position [485, 0]
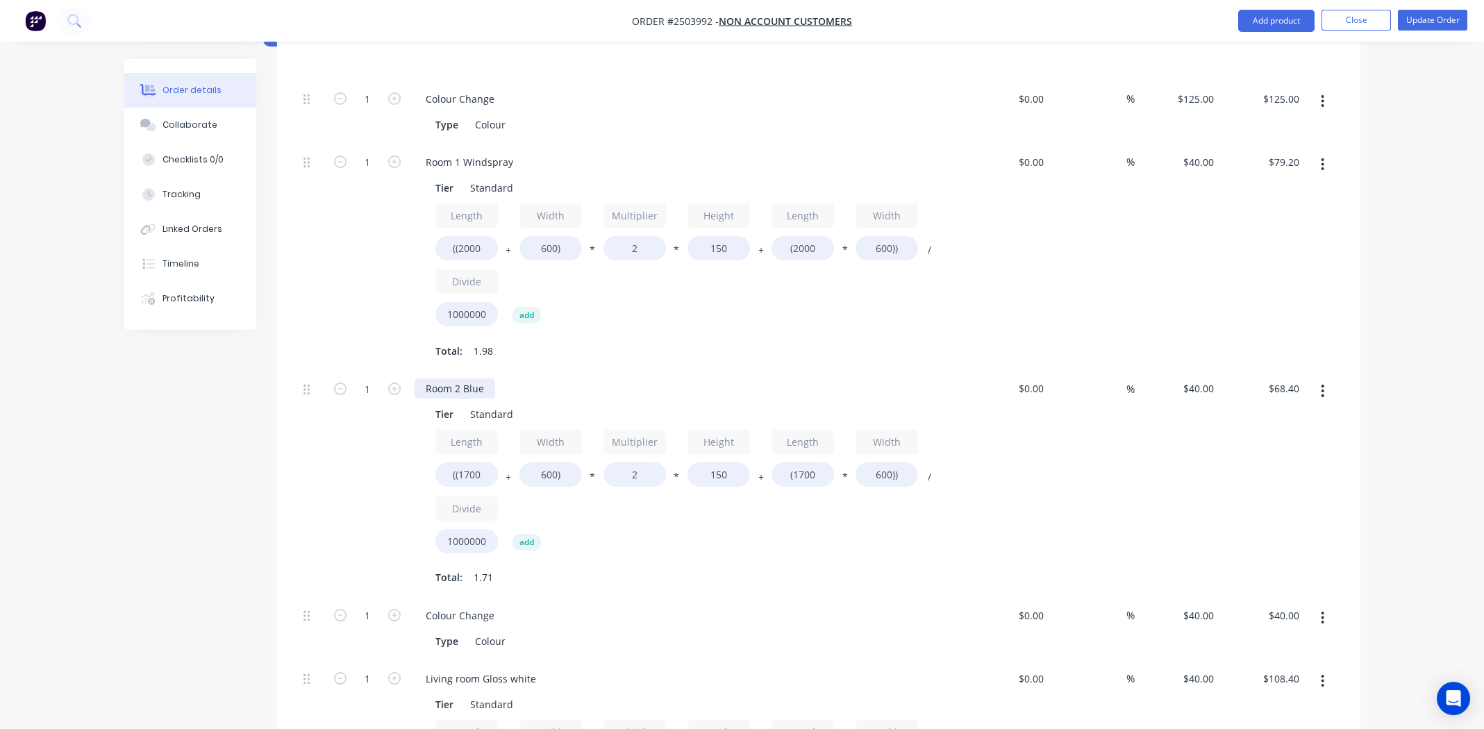
click at [483, 379] on div "Room 2 Blue" at bounding box center [455, 389] width 81 height 20
click at [481, 379] on div "Room 2 Blue" at bounding box center [455, 389] width 81 height 20
click at [478, 379] on div "Room 2 Blue" at bounding box center [455, 389] width 81 height 20
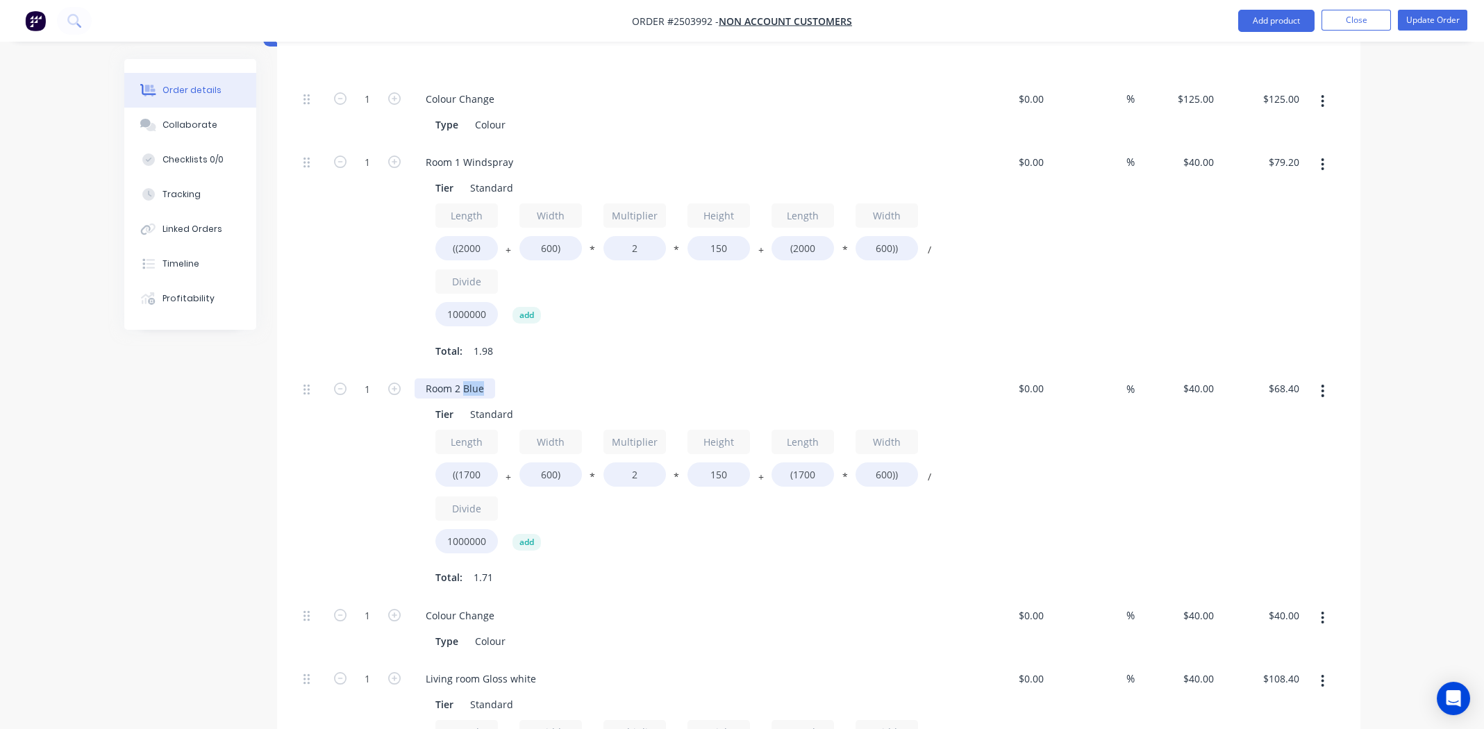
click at [478, 379] on div "Room 2 Blue" at bounding box center [455, 389] width 81 height 20
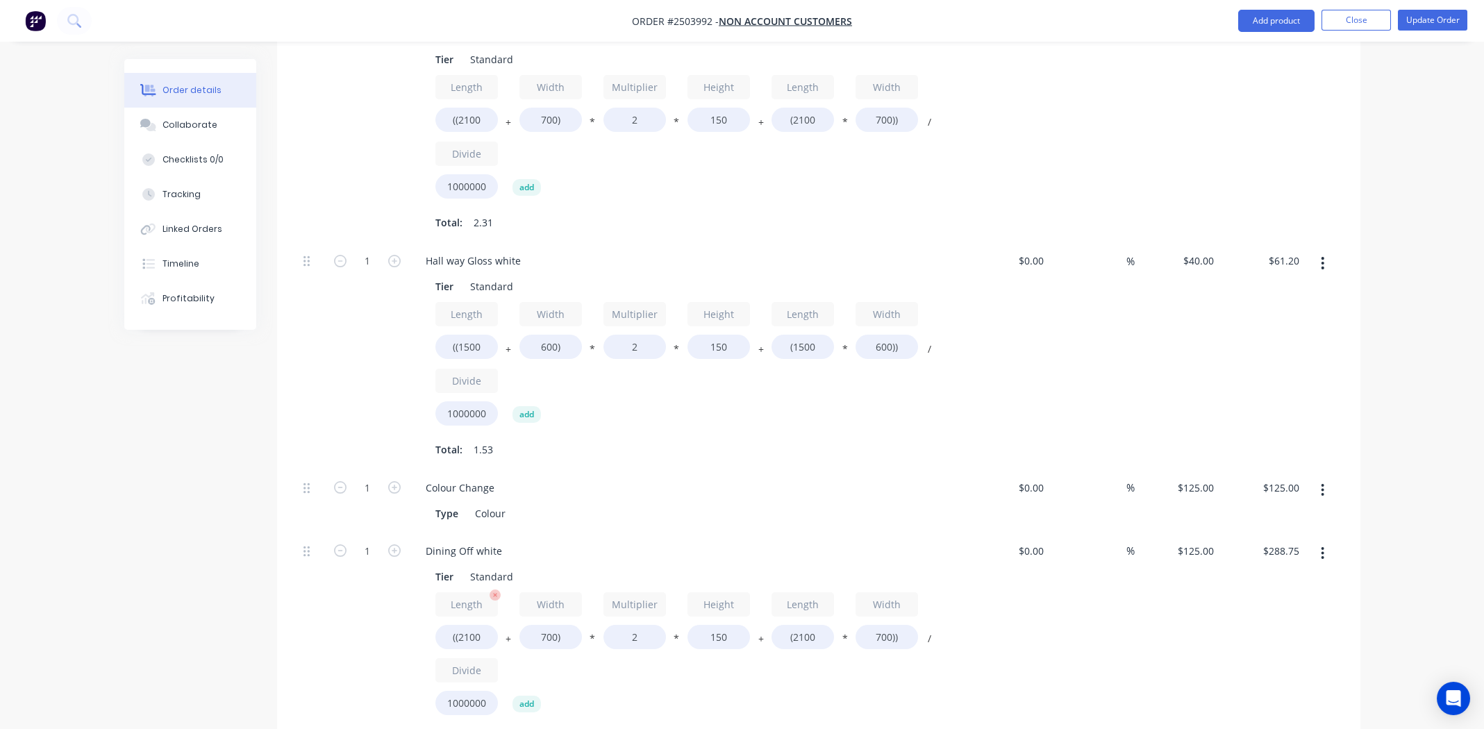
scroll to position [1388, 0]
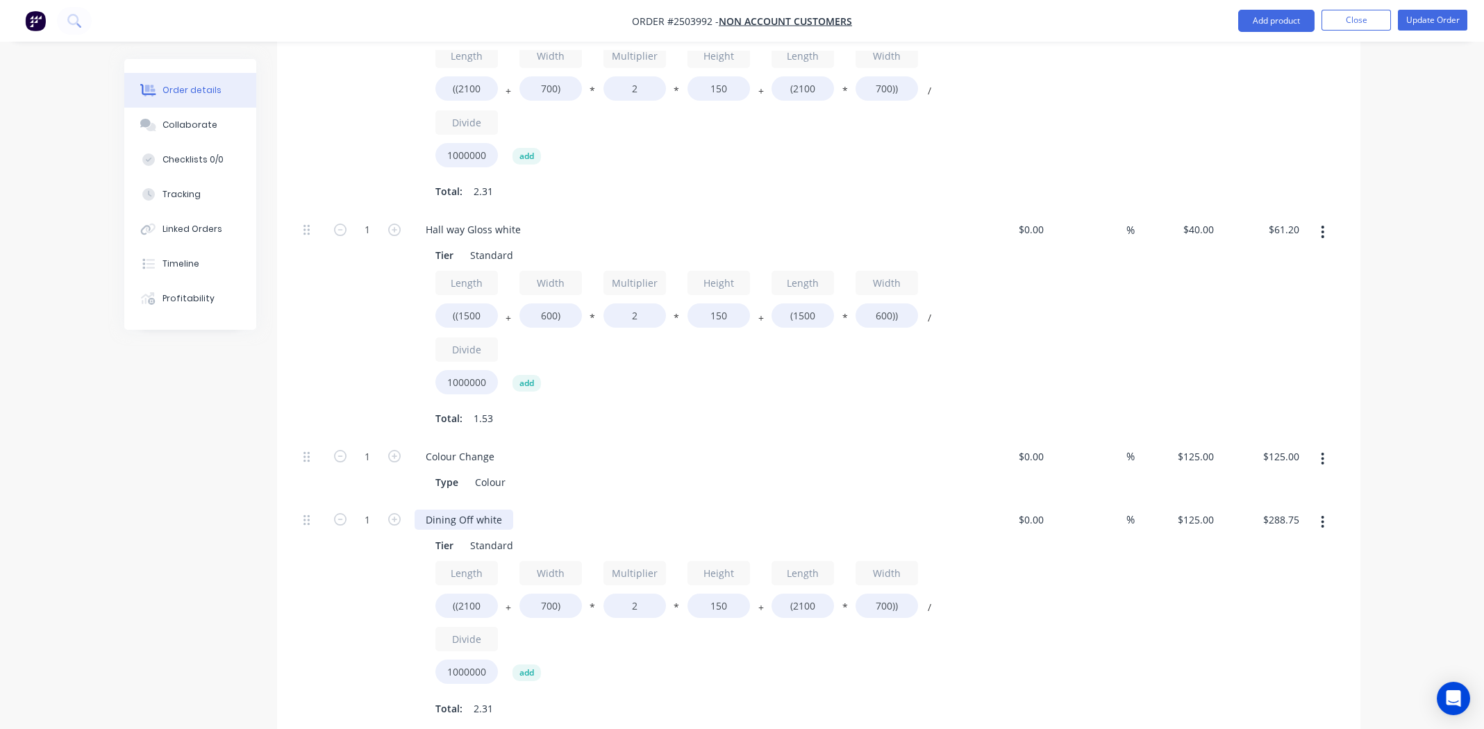
click at [480, 510] on div "Dining Off white" at bounding box center [464, 520] width 99 height 20
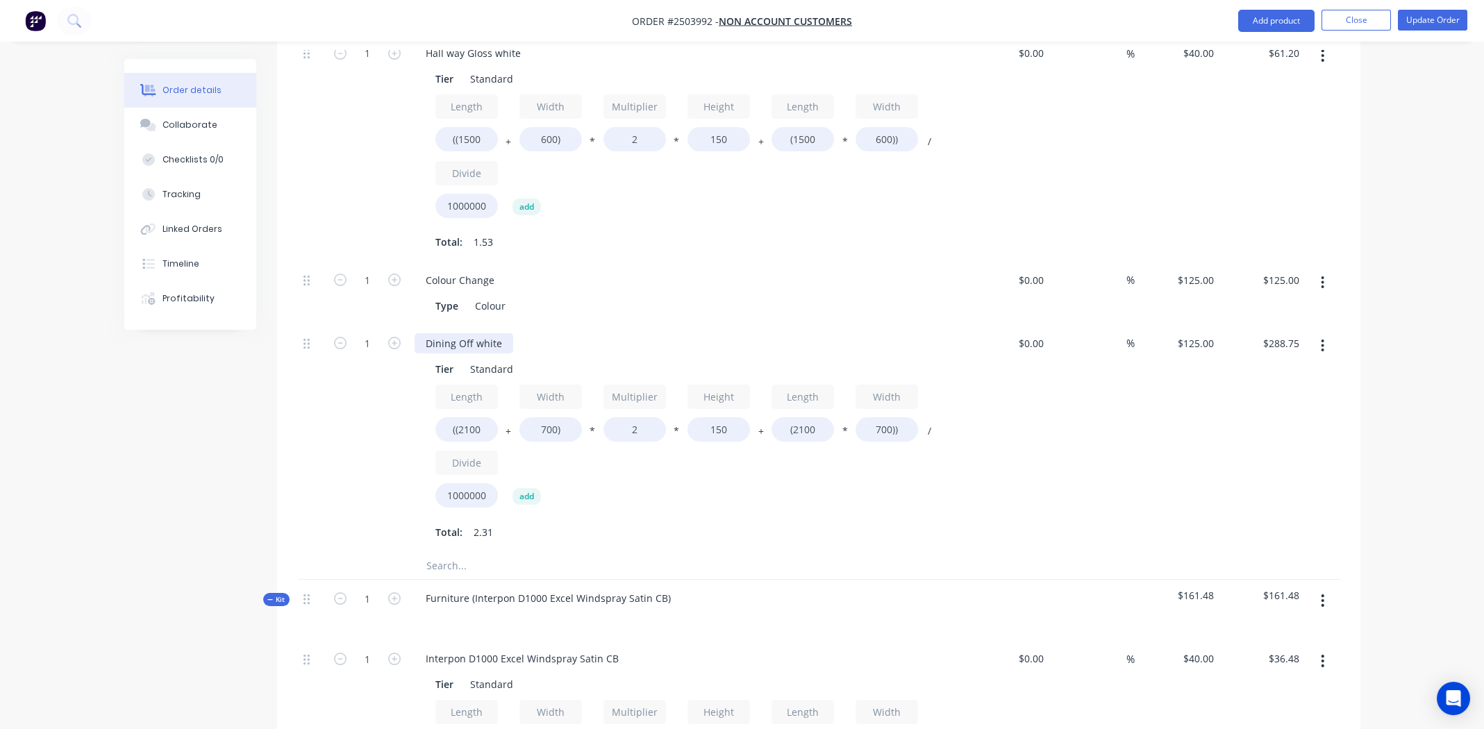
scroll to position [1597, 0]
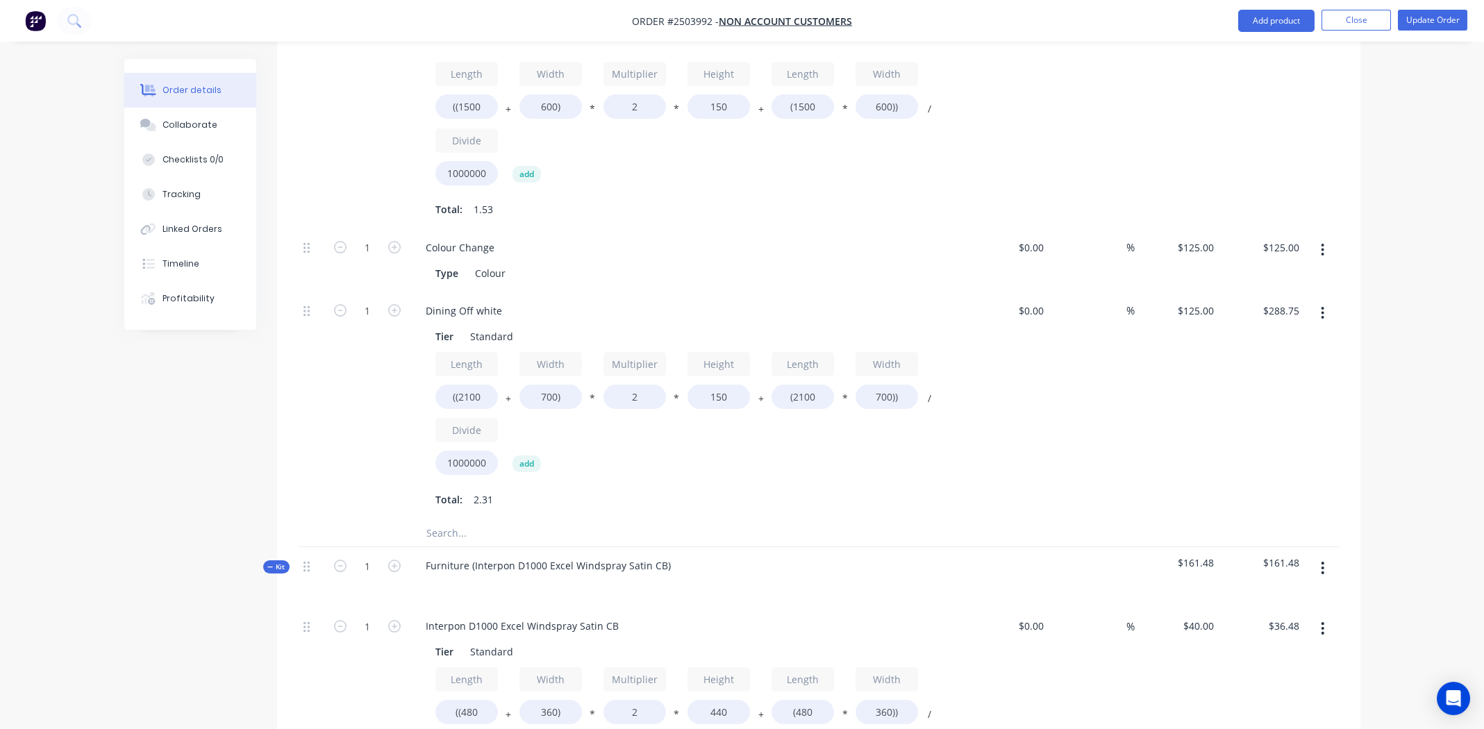
click at [1322, 560] on icon "button" at bounding box center [1322, 567] width 3 height 15
click at [1262, 678] on div "Delete" at bounding box center [1273, 688] width 107 height 20
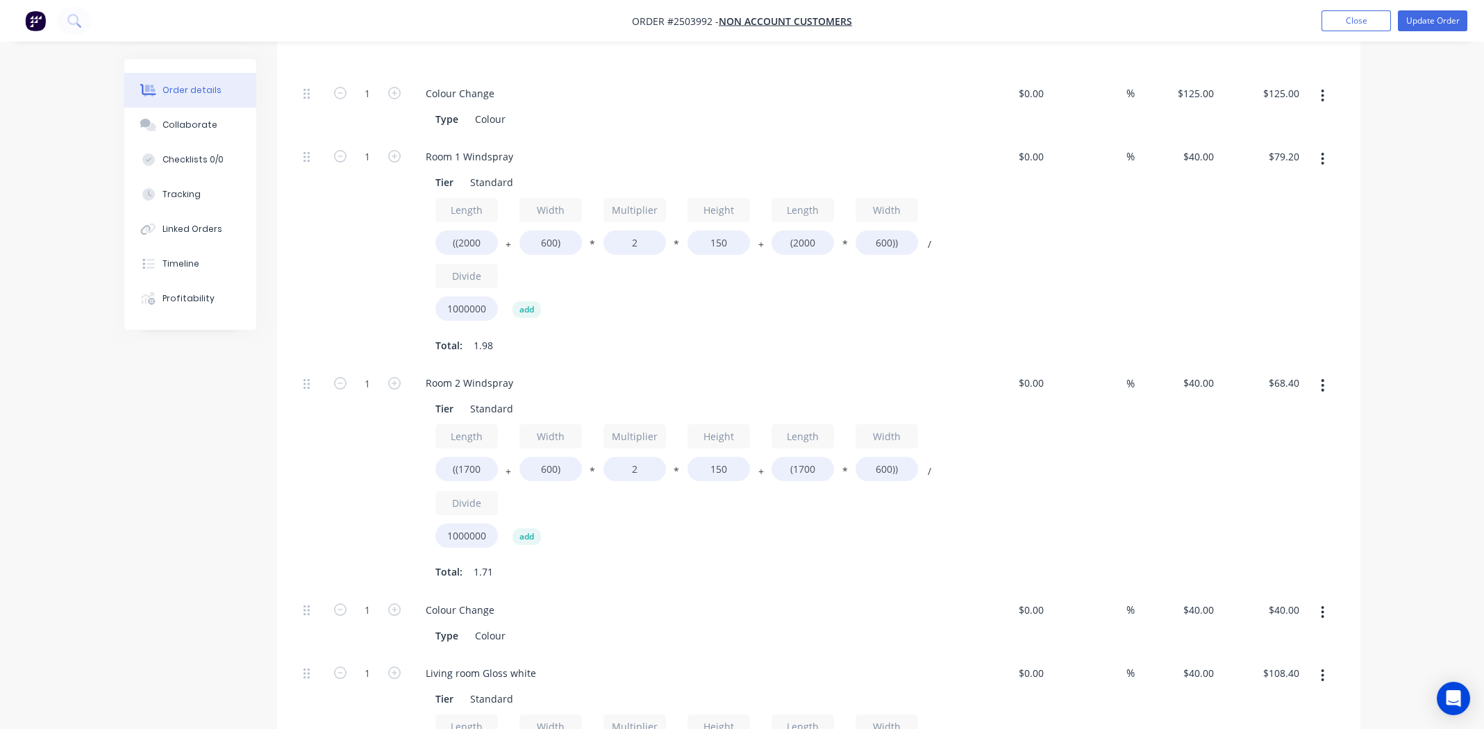
scroll to position [208, 0]
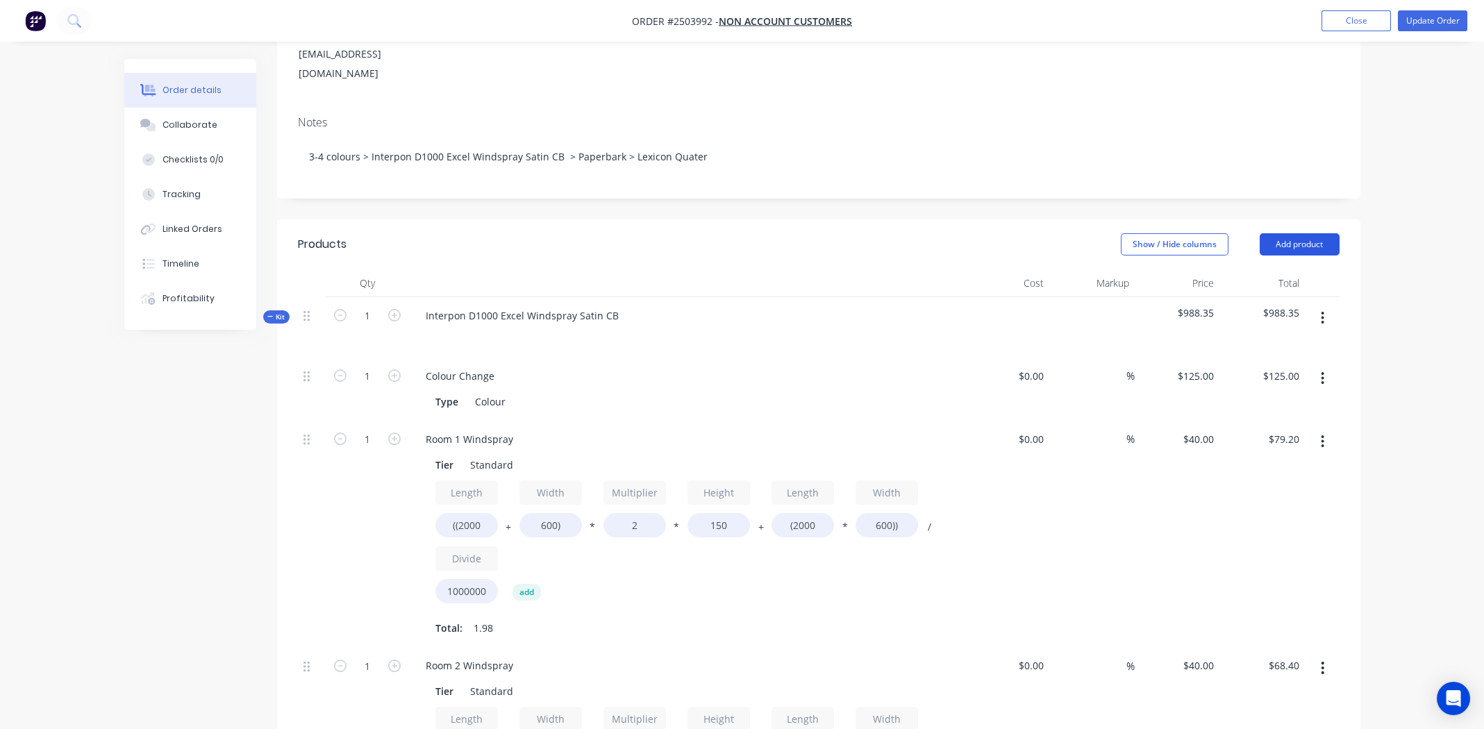
click at [1304, 233] on button "Add product" at bounding box center [1300, 244] width 80 height 22
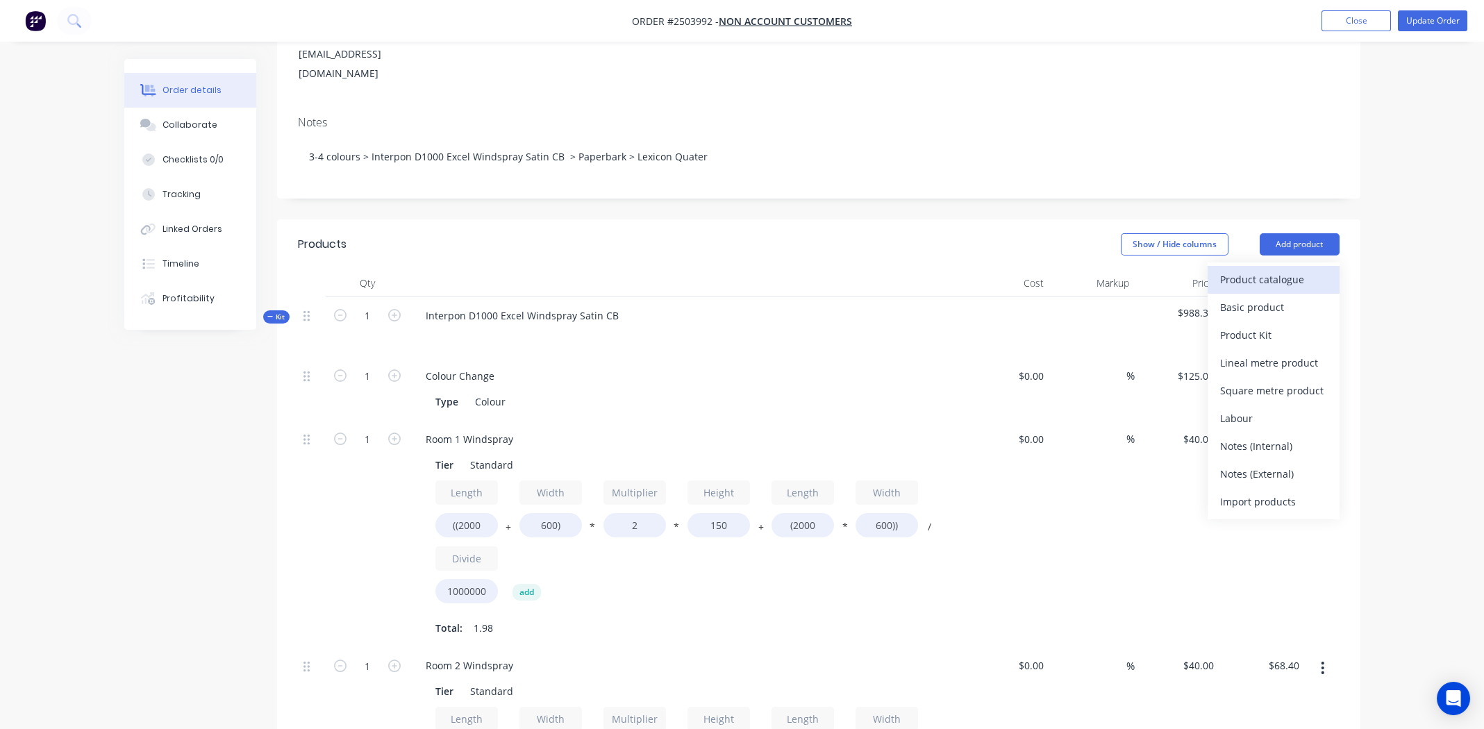
click at [1281, 269] on div "Product catalogue" at bounding box center [1273, 279] width 107 height 20
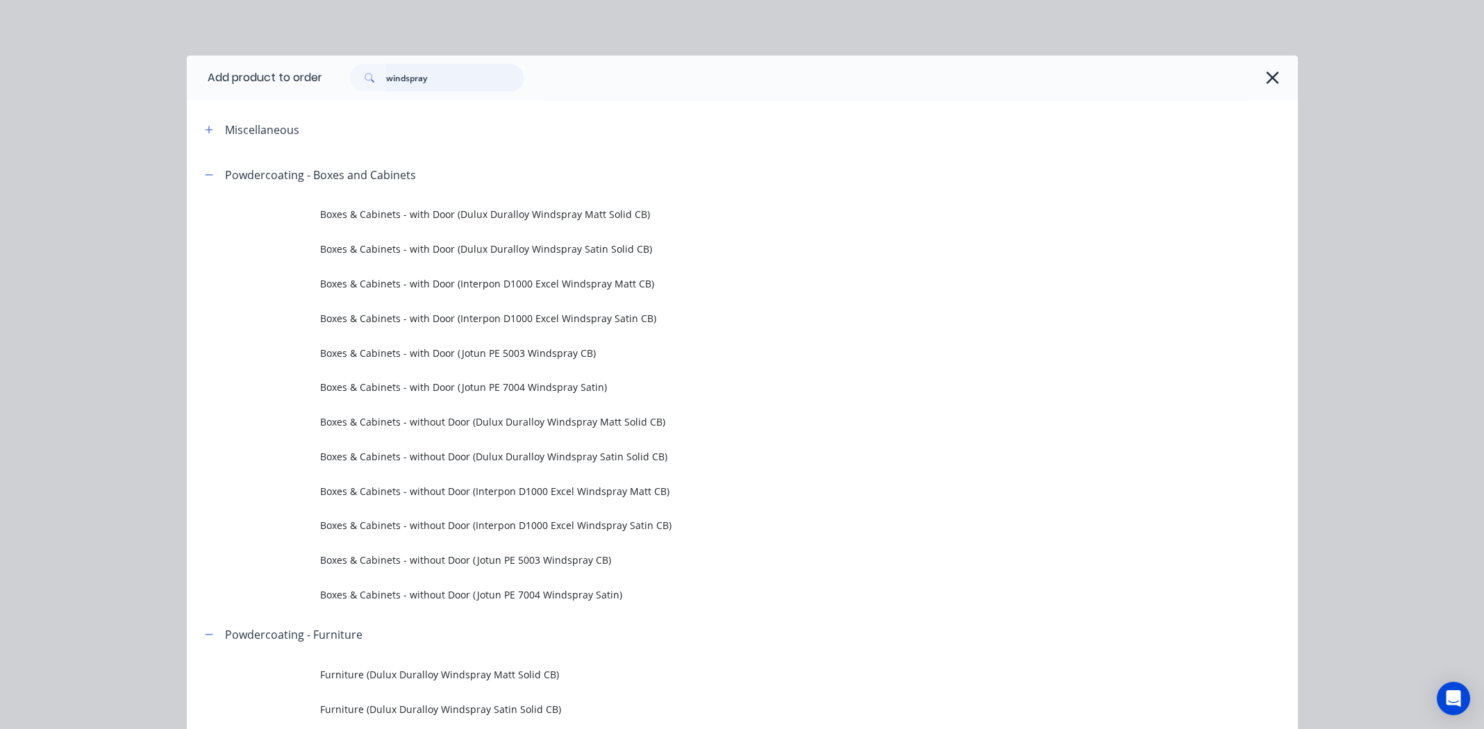
click at [465, 77] on input "windspray" at bounding box center [455, 78] width 138 height 28
click at [464, 78] on input "windspray" at bounding box center [455, 78] width 138 height 28
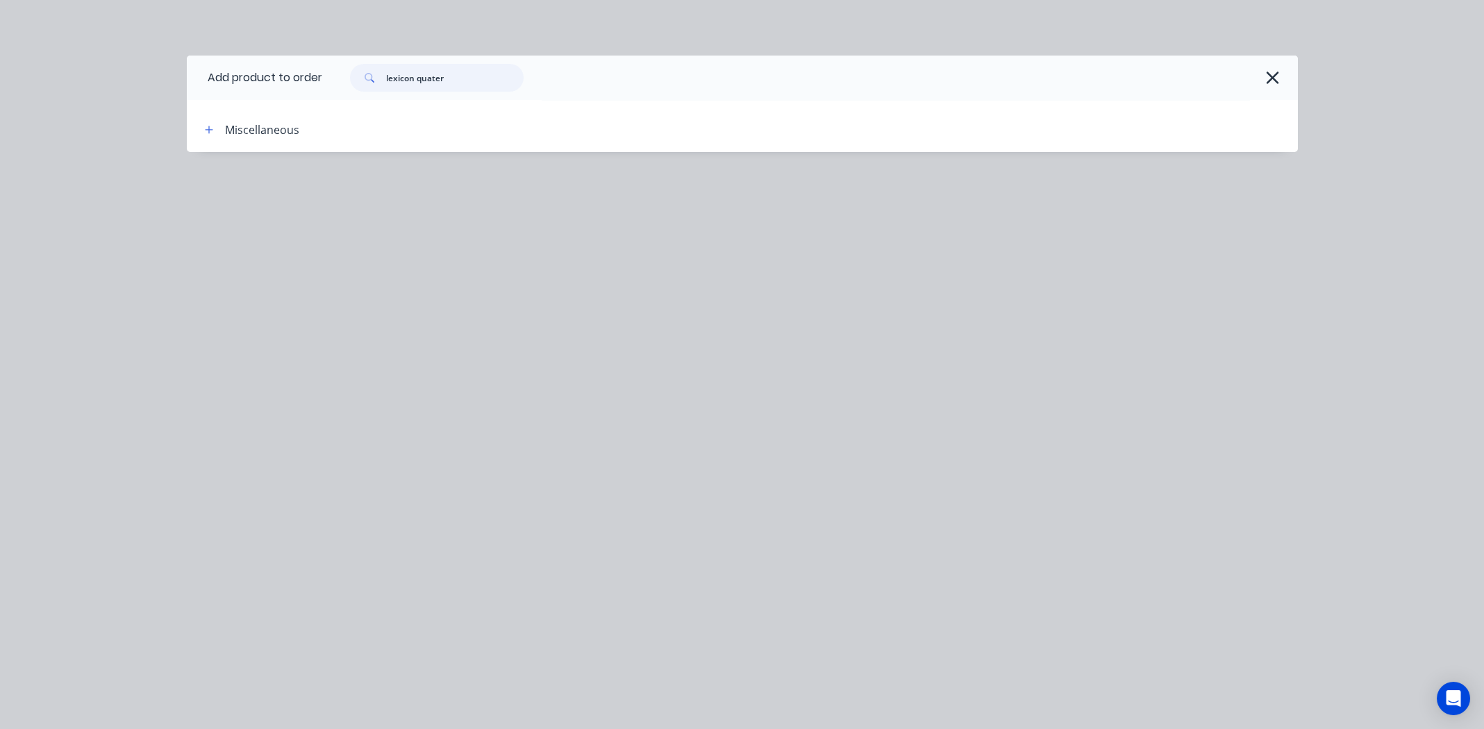
click at [458, 80] on input "lexicon quater" at bounding box center [455, 78] width 138 height 28
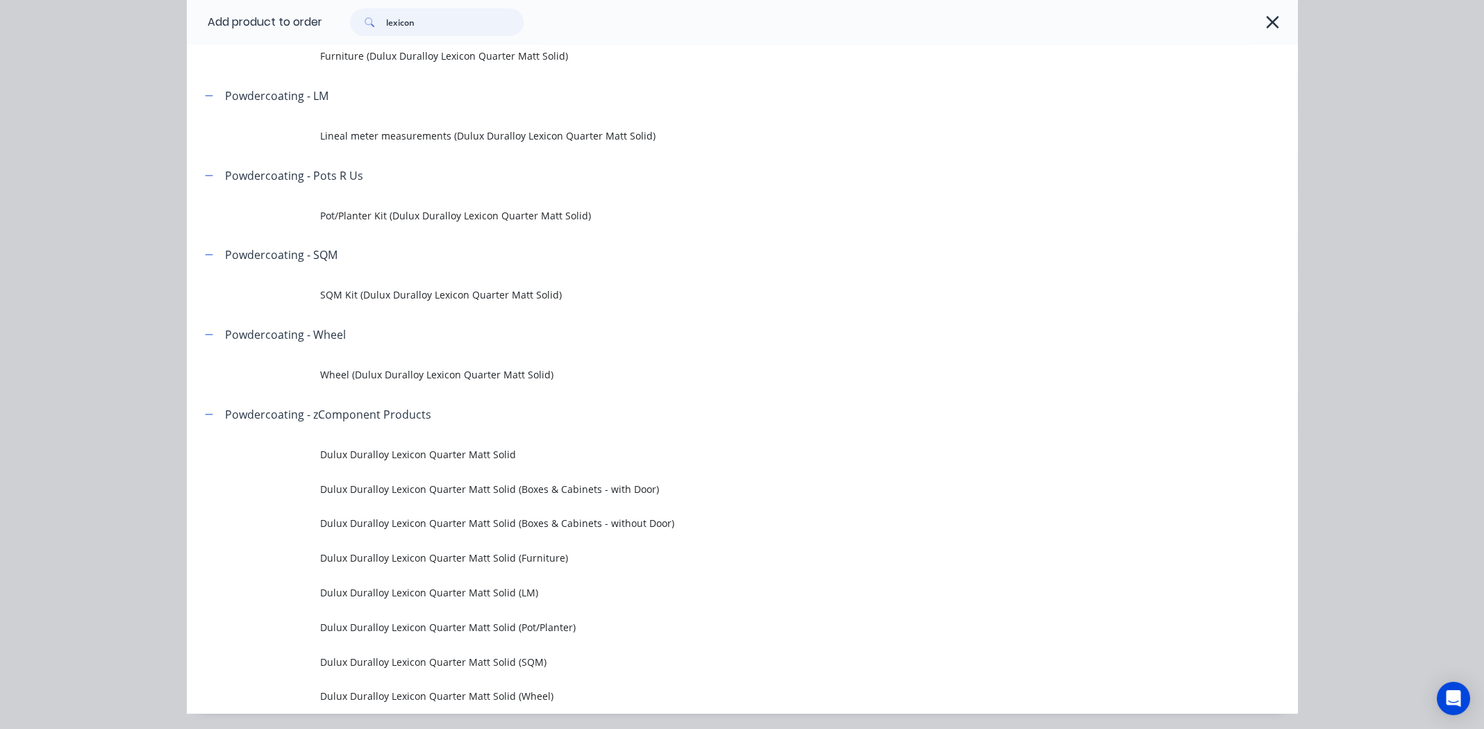
scroll to position [277, 0]
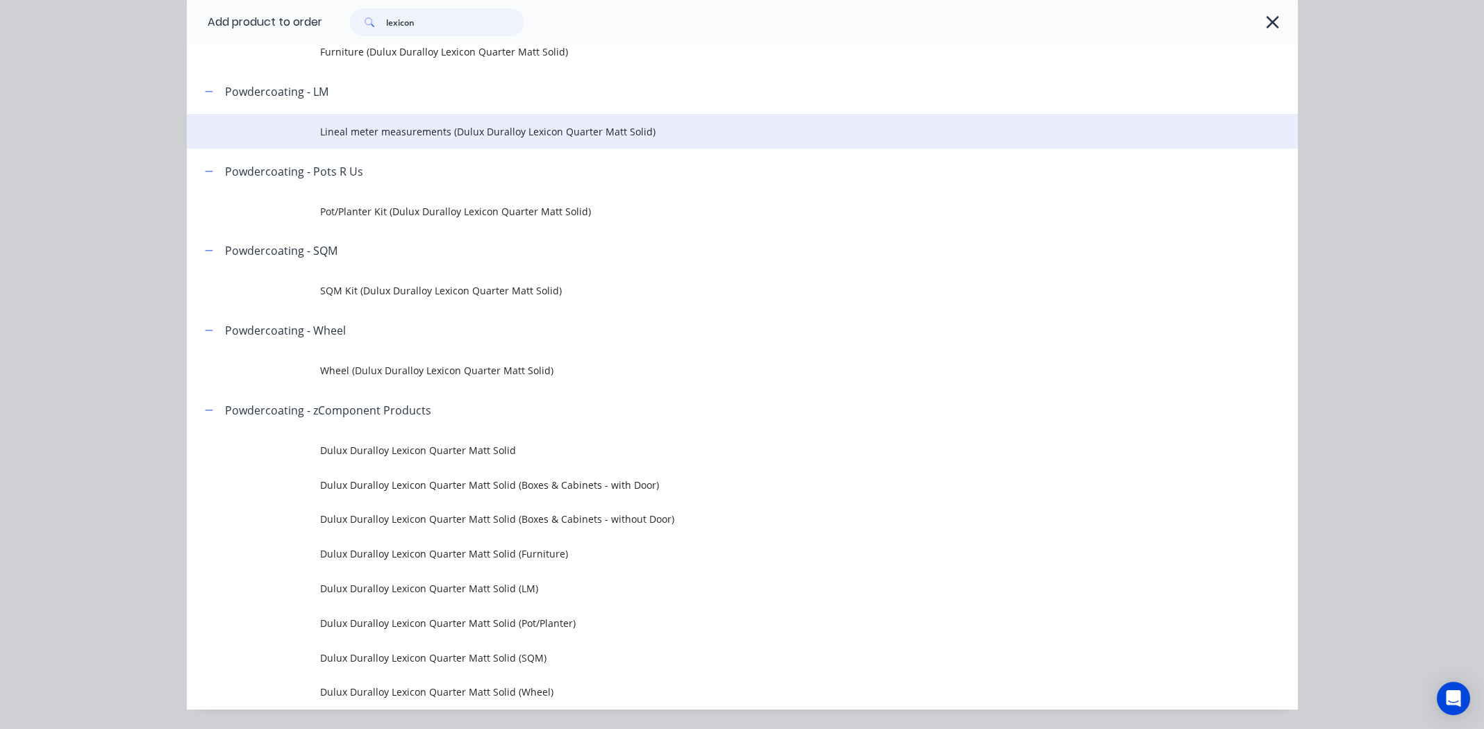
type input "lexicon"
click at [413, 132] on span "Lineal meter measurements (Dulux Duralloy Lexicon Quarter Matt Solid)" at bounding box center [711, 131] width 782 height 15
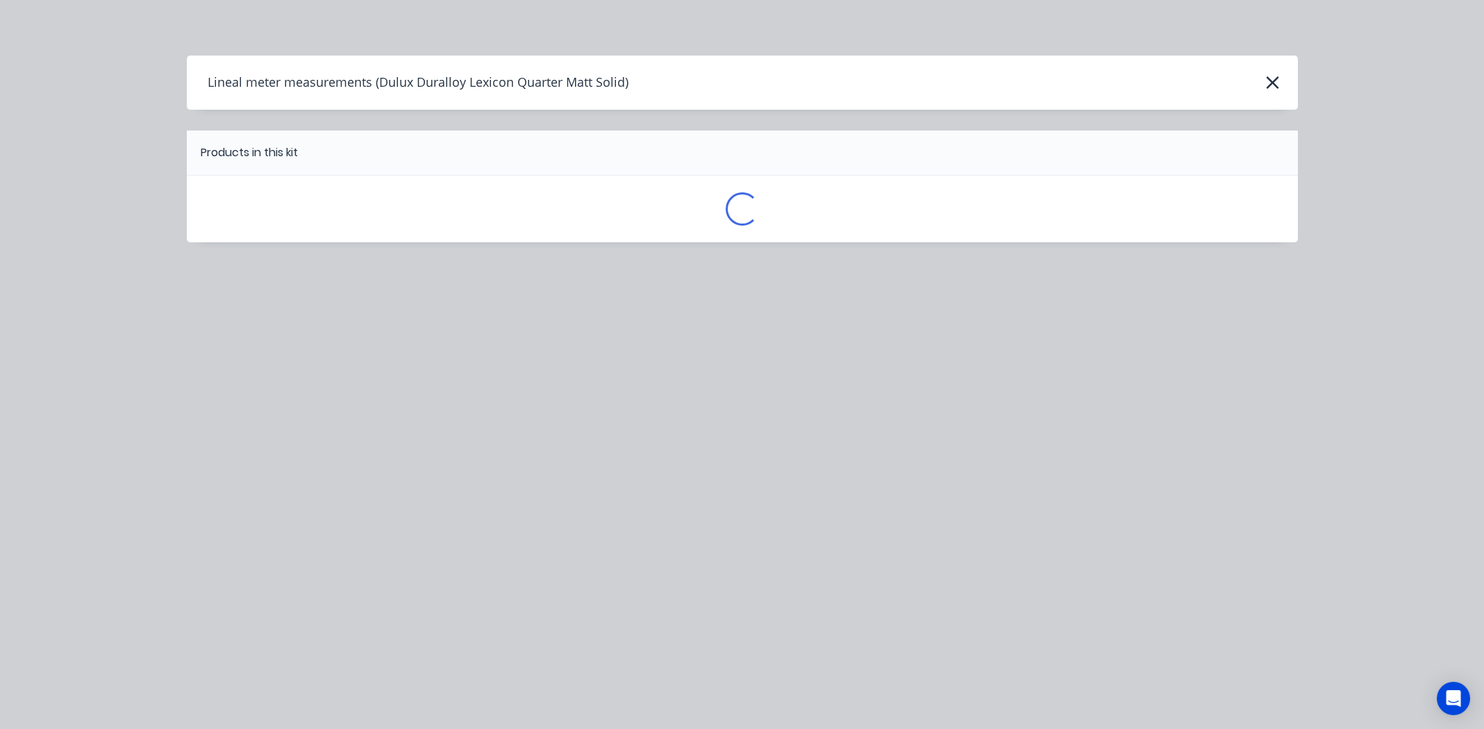
scroll to position [0, 0]
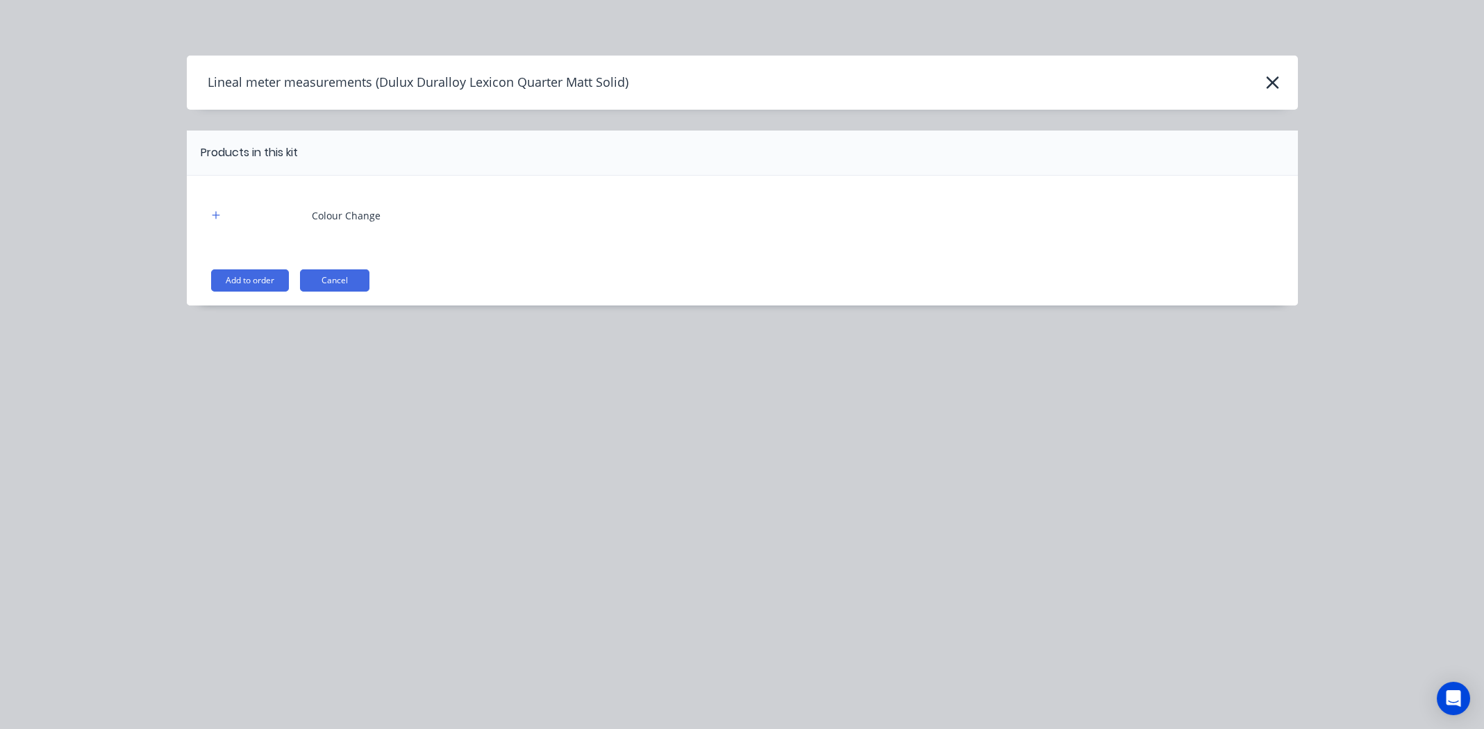
click at [256, 274] on button "Add to order" at bounding box center [250, 280] width 78 height 22
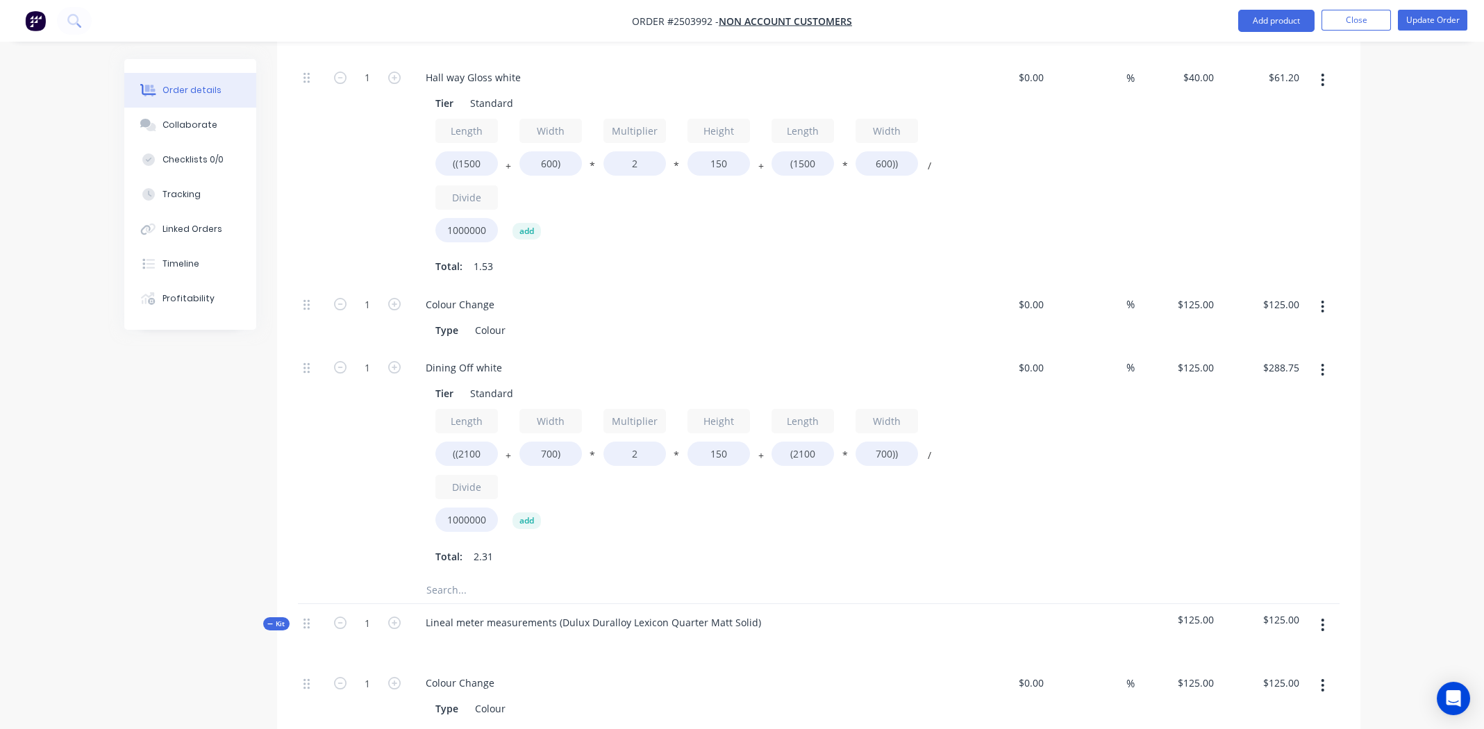
scroll to position [1736, 0]
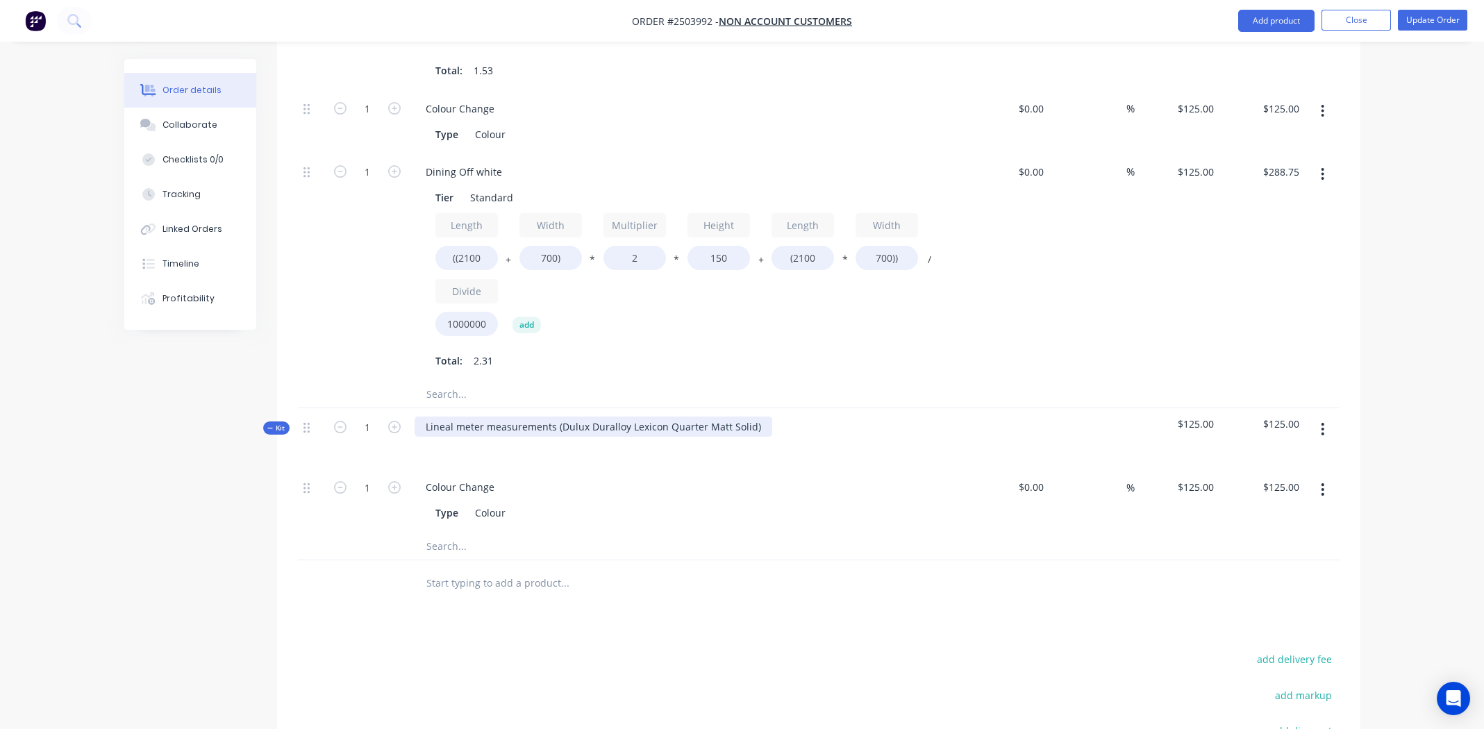
click at [557, 417] on div "Lineal meter measurements (Dulux Duralloy Lexicon Quarter Matt Solid)" at bounding box center [594, 427] width 358 height 20
click at [624, 417] on div "Dulux Duralloy Lexicon Quarter Matt Solid)" at bounding box center [525, 427] width 221 height 20
copy div "Dulux Duralloy Lexicon Quarter Matt Solid"
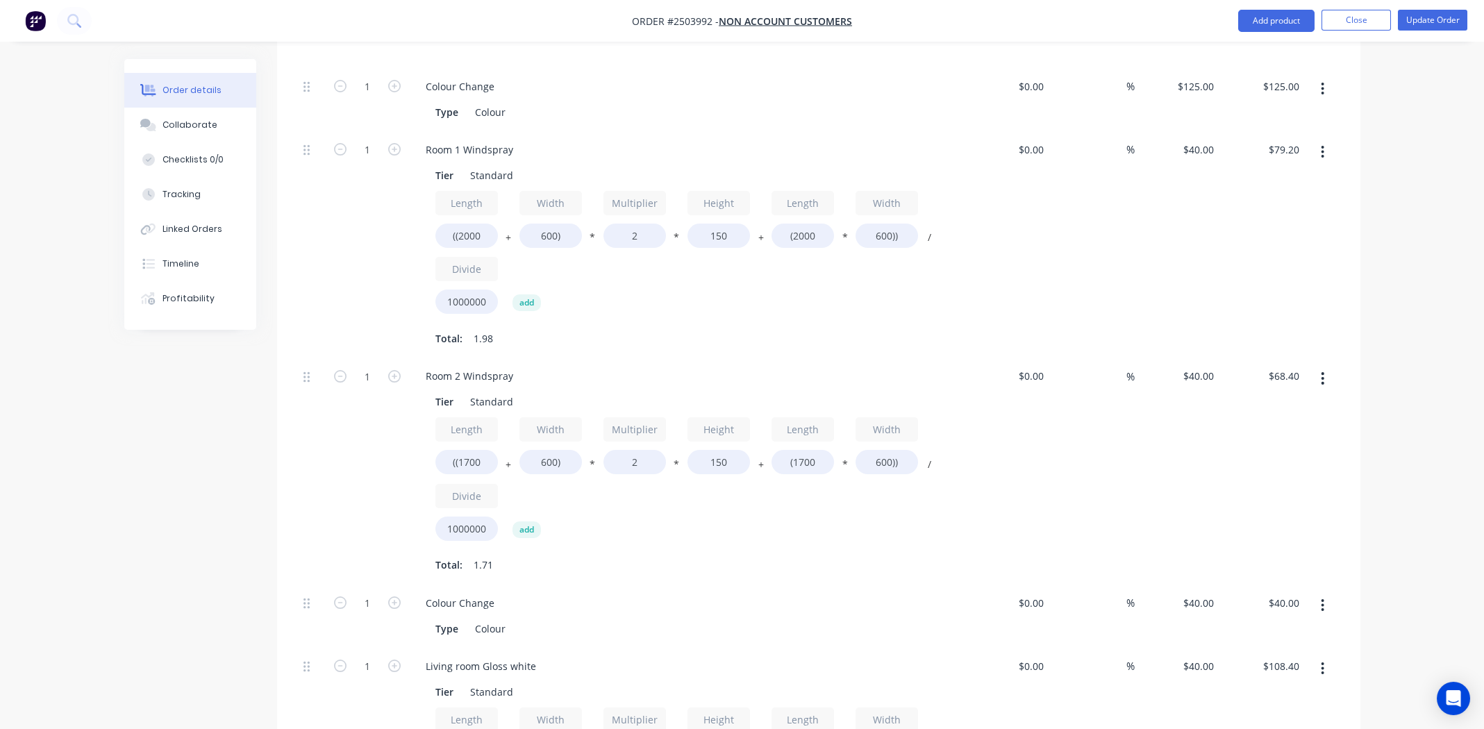
scroll to position [0, 0]
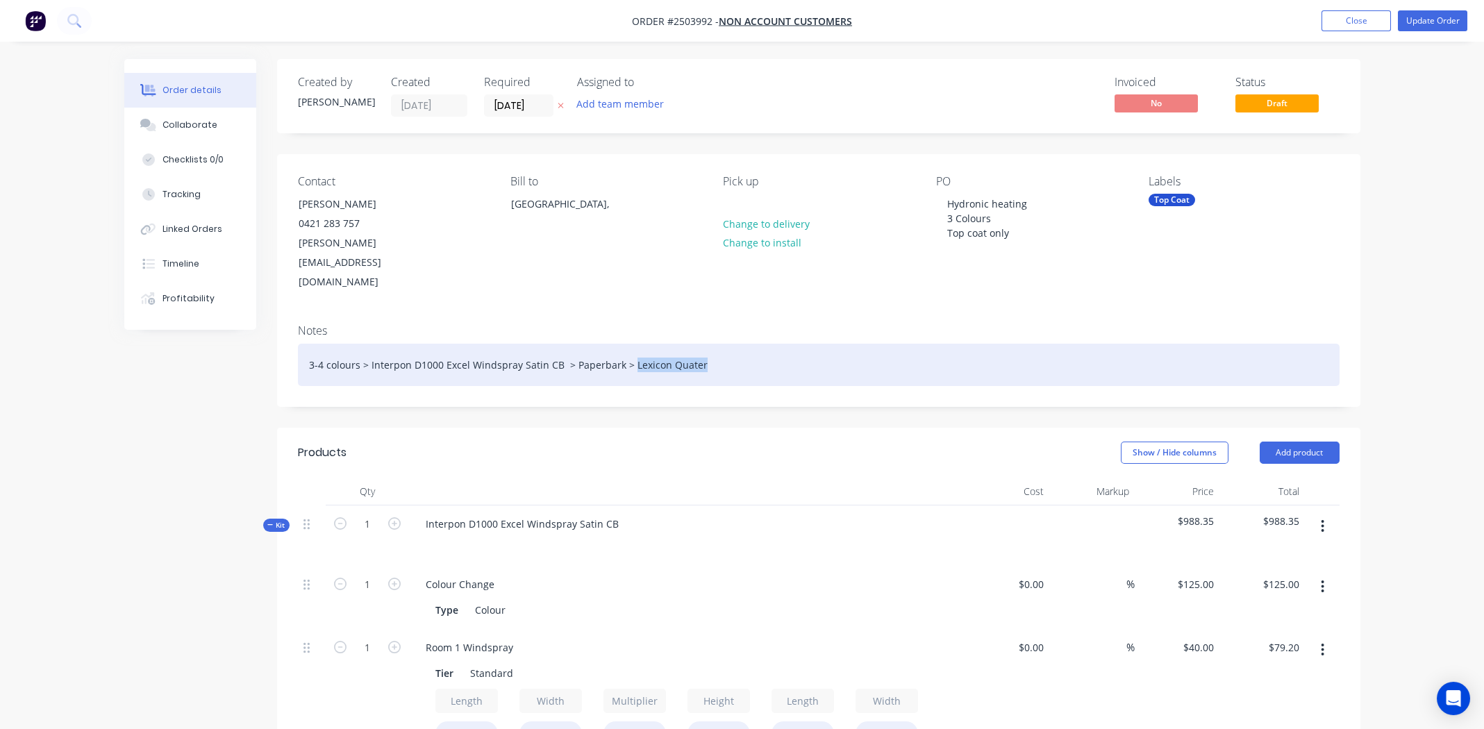
drag, startPoint x: 628, startPoint y: 330, endPoint x: 697, endPoint y: 327, distance: 68.8
click at [697, 344] on div "3-4 colours > Interpon D1000 Excel Windspray Satin CB > Paperbark > Lexicon Qua…" at bounding box center [819, 365] width 1042 height 42
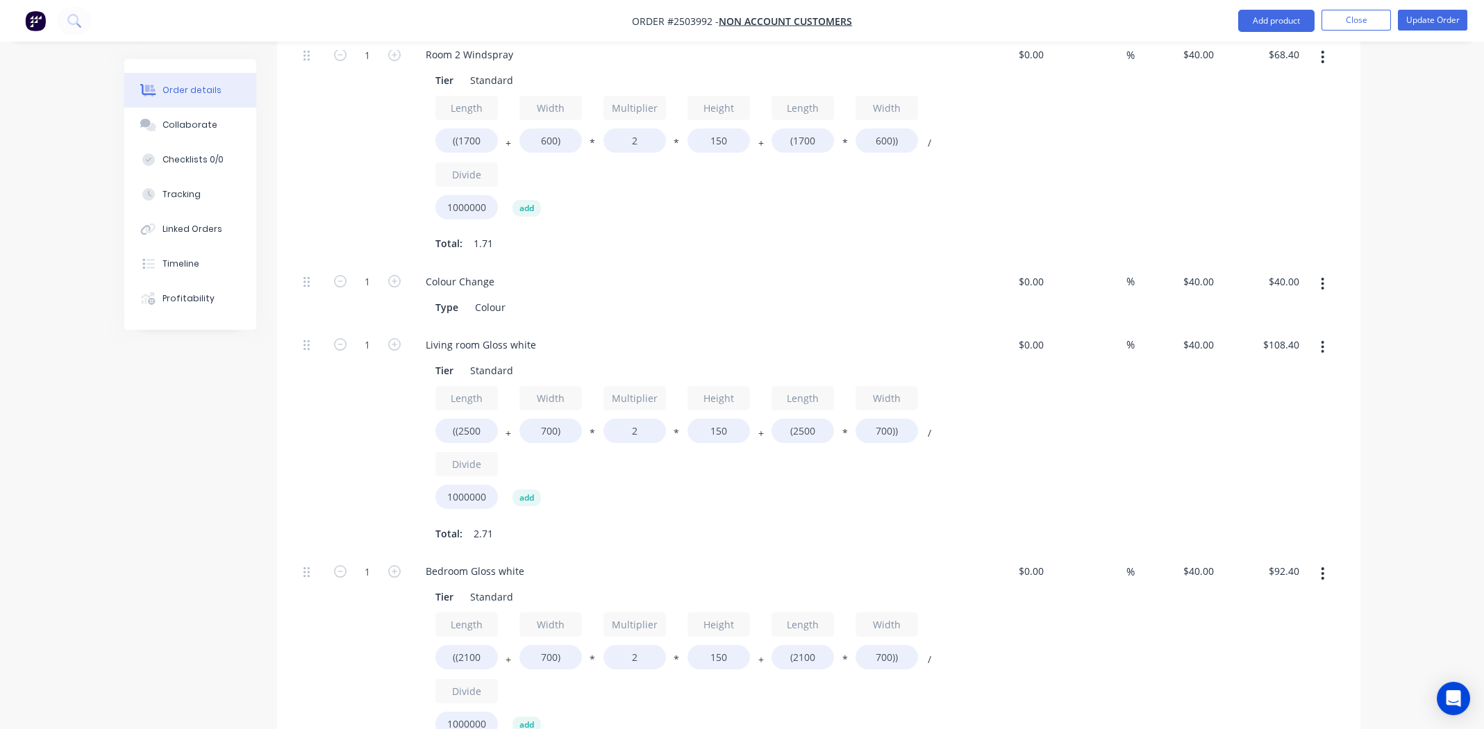
scroll to position [833, 0]
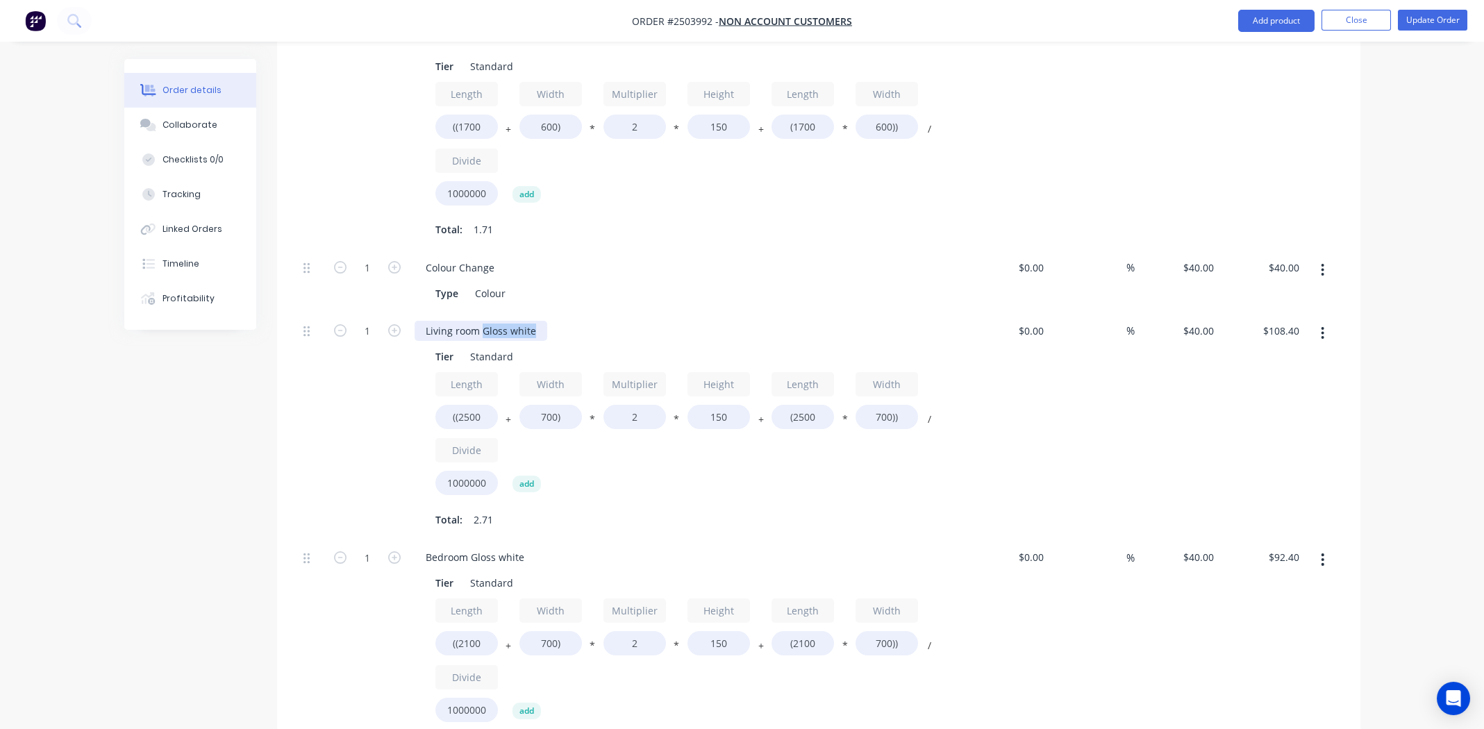
drag, startPoint x: 482, startPoint y: 294, endPoint x: 554, endPoint y: 304, distance: 72.9
click at [554, 321] on div "Living room Gloss white" at bounding box center [687, 331] width 544 height 20
paste div
drag, startPoint x: 679, startPoint y: 294, endPoint x: 624, endPoint y: 301, distance: 55.3
click at [624, 321] on div "Living room Dulux Duralloy Lexicon Quarter Matt Solid" at bounding box center [552, 331] width 275 height 20
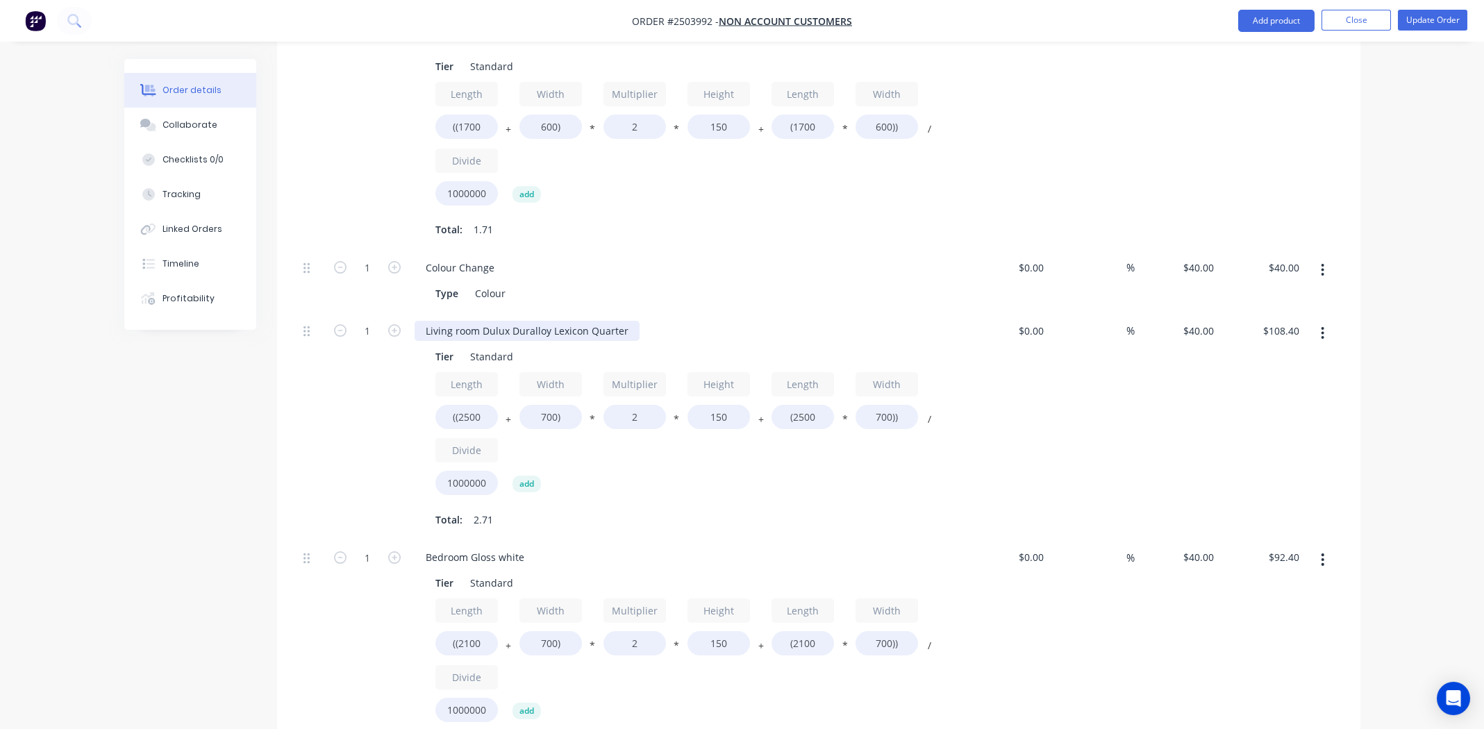
click at [551, 321] on div "Living room Dulux Duralloy Lexicon Quarter" at bounding box center [527, 331] width 225 height 20
click at [673, 313] on div "Living room Lexicon Quarter Tier Standard Length ((2500 + Width 700) * Multipli…" at bounding box center [687, 426] width 556 height 227
click at [760, 283] on div "Type Colour" at bounding box center [684, 293] width 508 height 20
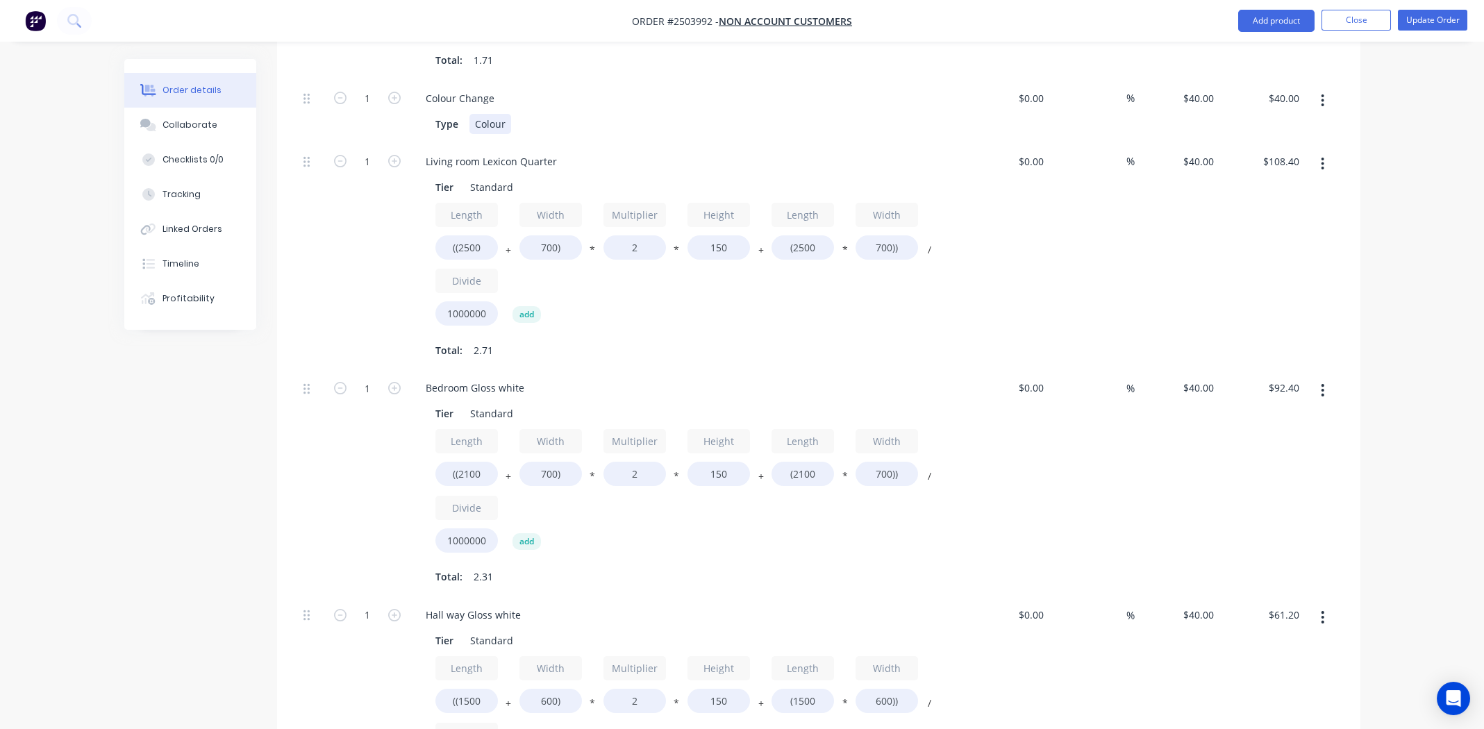
scroll to position [1041, 0]
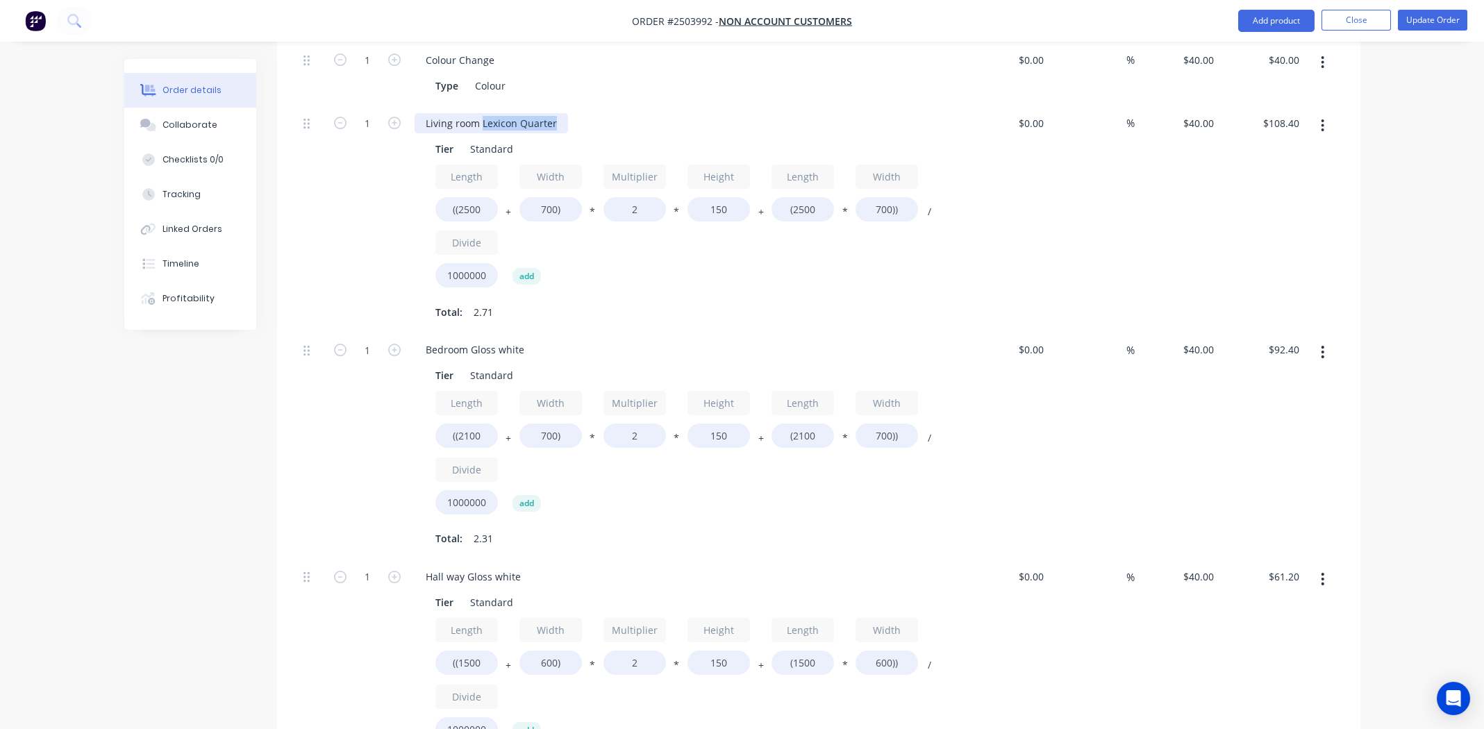
drag, startPoint x: 555, startPoint y: 84, endPoint x: 482, endPoint y: 84, distance: 72.9
click at [482, 113] on div "Living room Lexicon Quarter" at bounding box center [491, 123] width 153 height 20
copy div "Lexicon Quarter"
drag, startPoint x: 472, startPoint y: 313, endPoint x: 520, endPoint y: 314, distance: 48.6
click at [520, 340] on div "Bedroom Gloss white" at bounding box center [475, 350] width 121 height 20
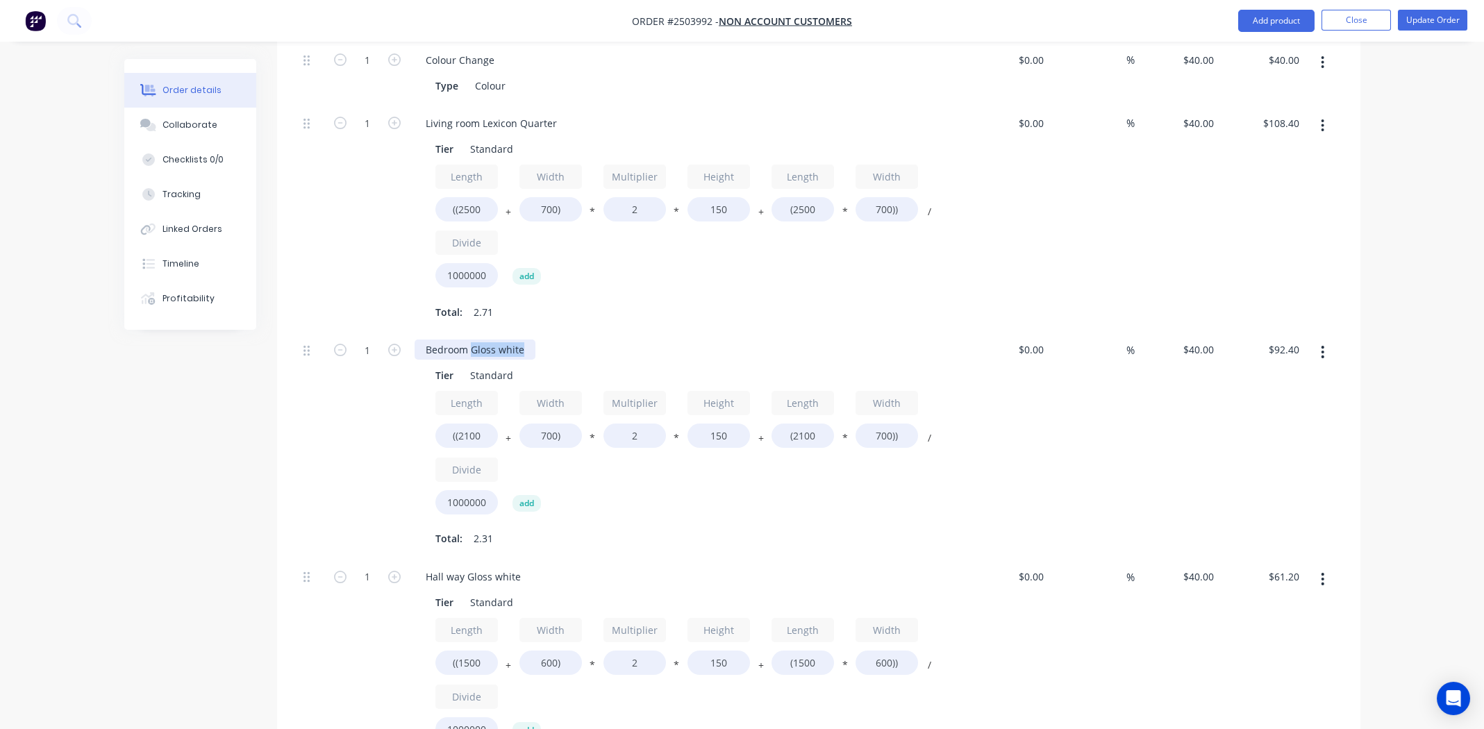
paste div
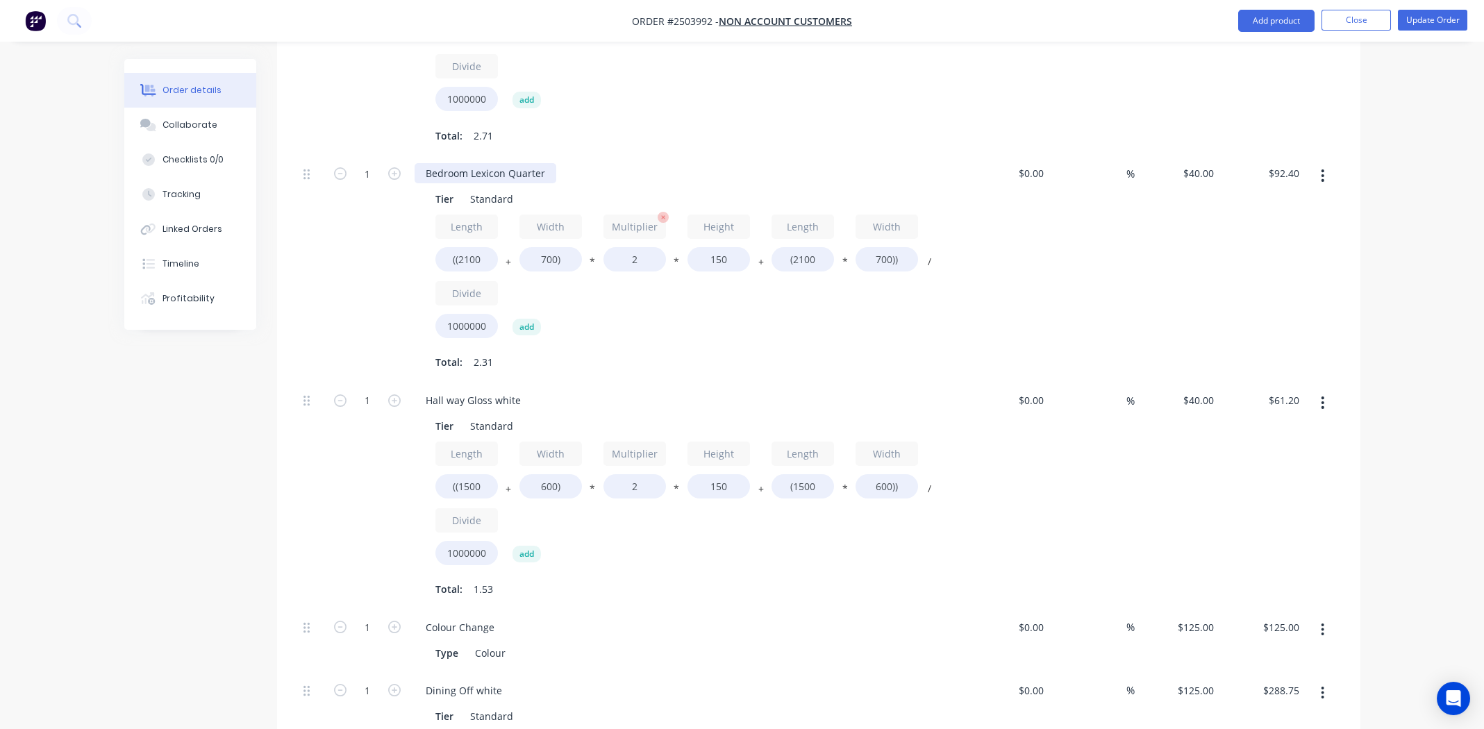
scroll to position [1249, 0]
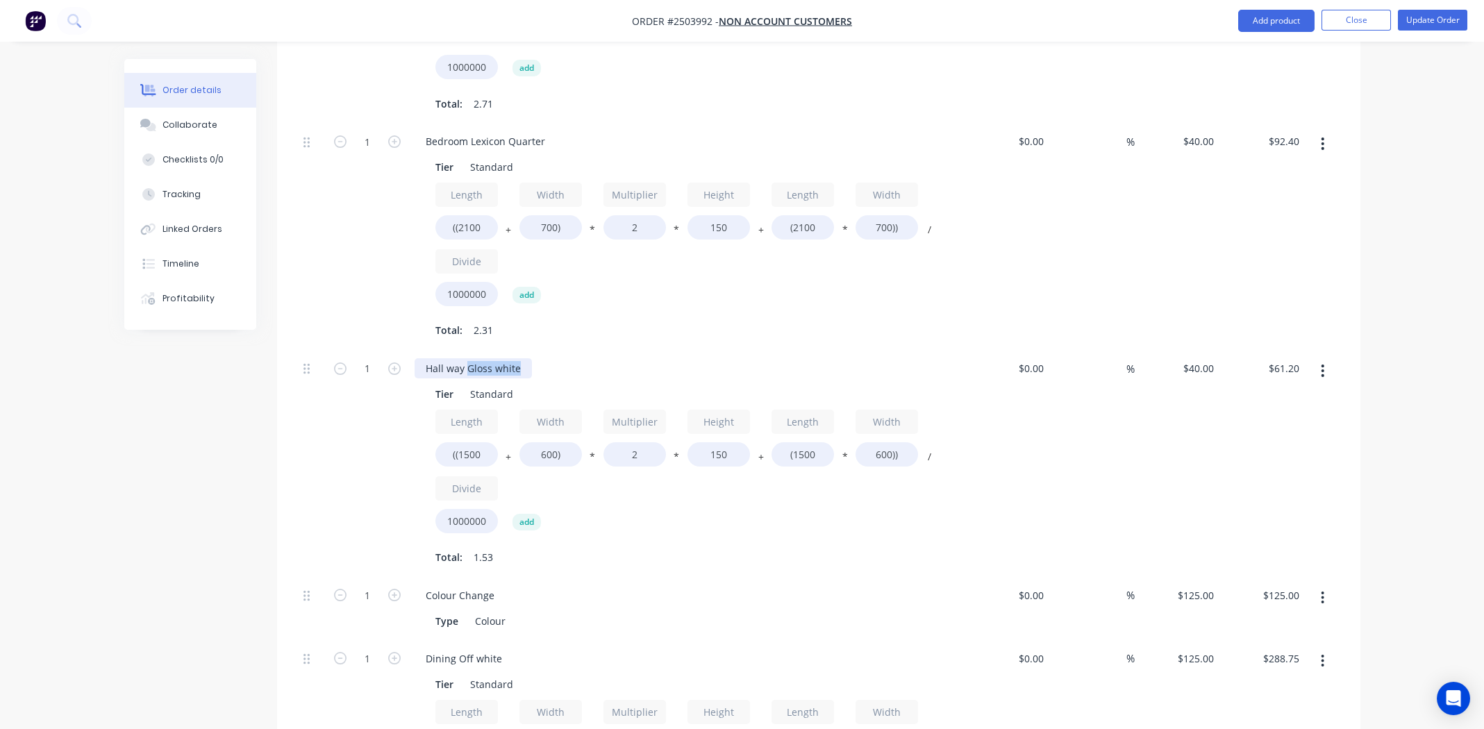
drag, startPoint x: 465, startPoint y: 329, endPoint x: 532, endPoint y: 334, distance: 67.6
click at [532, 358] on div "Hall way Gloss white" at bounding box center [687, 368] width 544 height 20
paste div
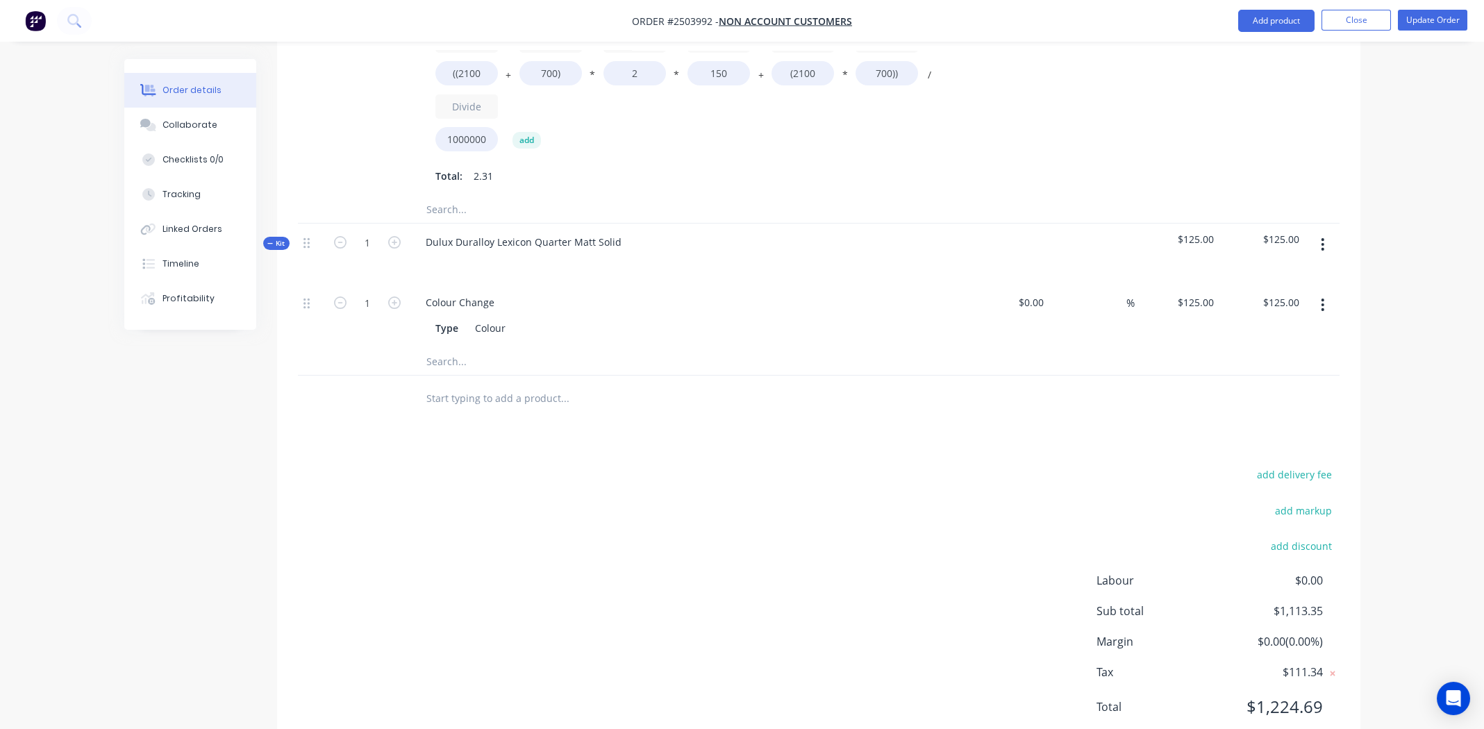
scroll to position [1929, 0]
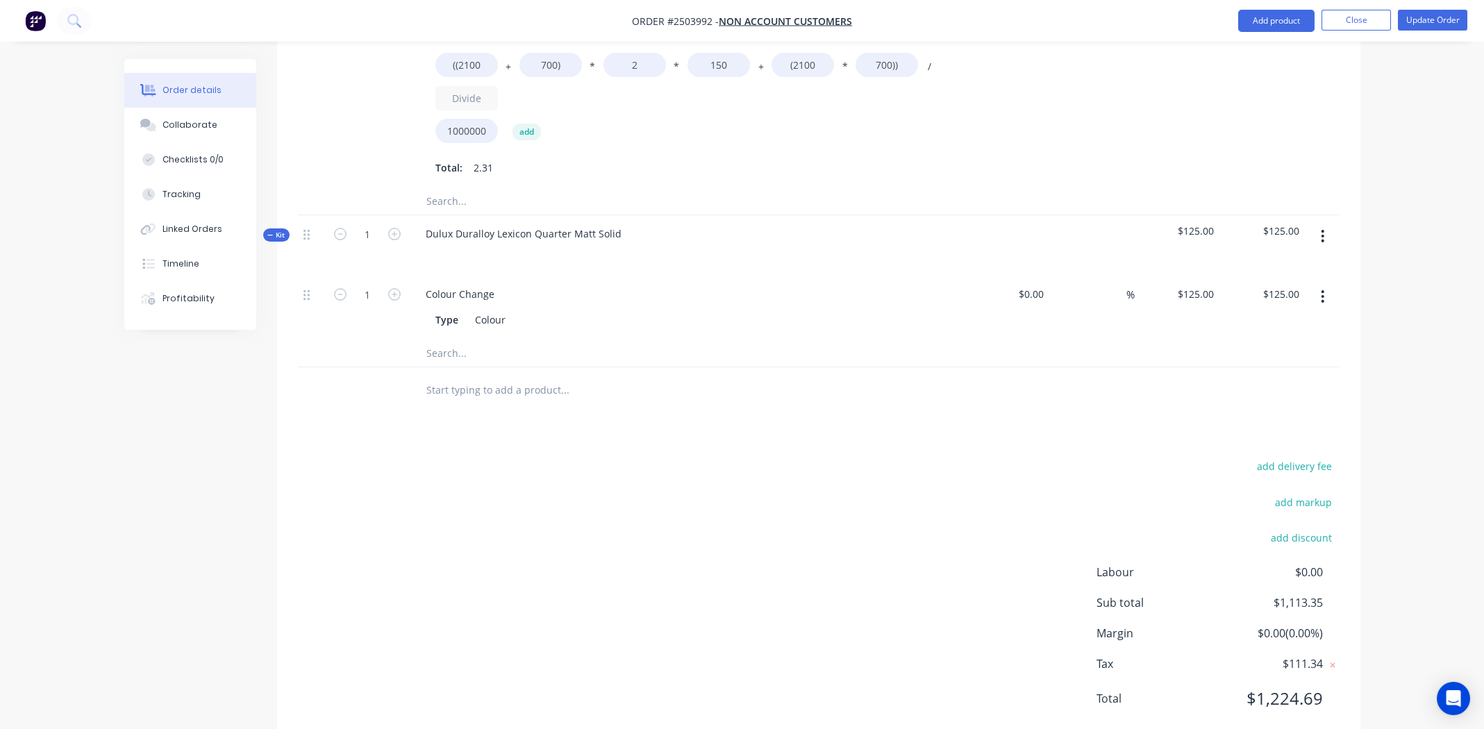
click at [1327, 224] on button "button" at bounding box center [1322, 236] width 33 height 25
click at [1266, 346] on div "Delete" at bounding box center [1273, 356] width 107 height 20
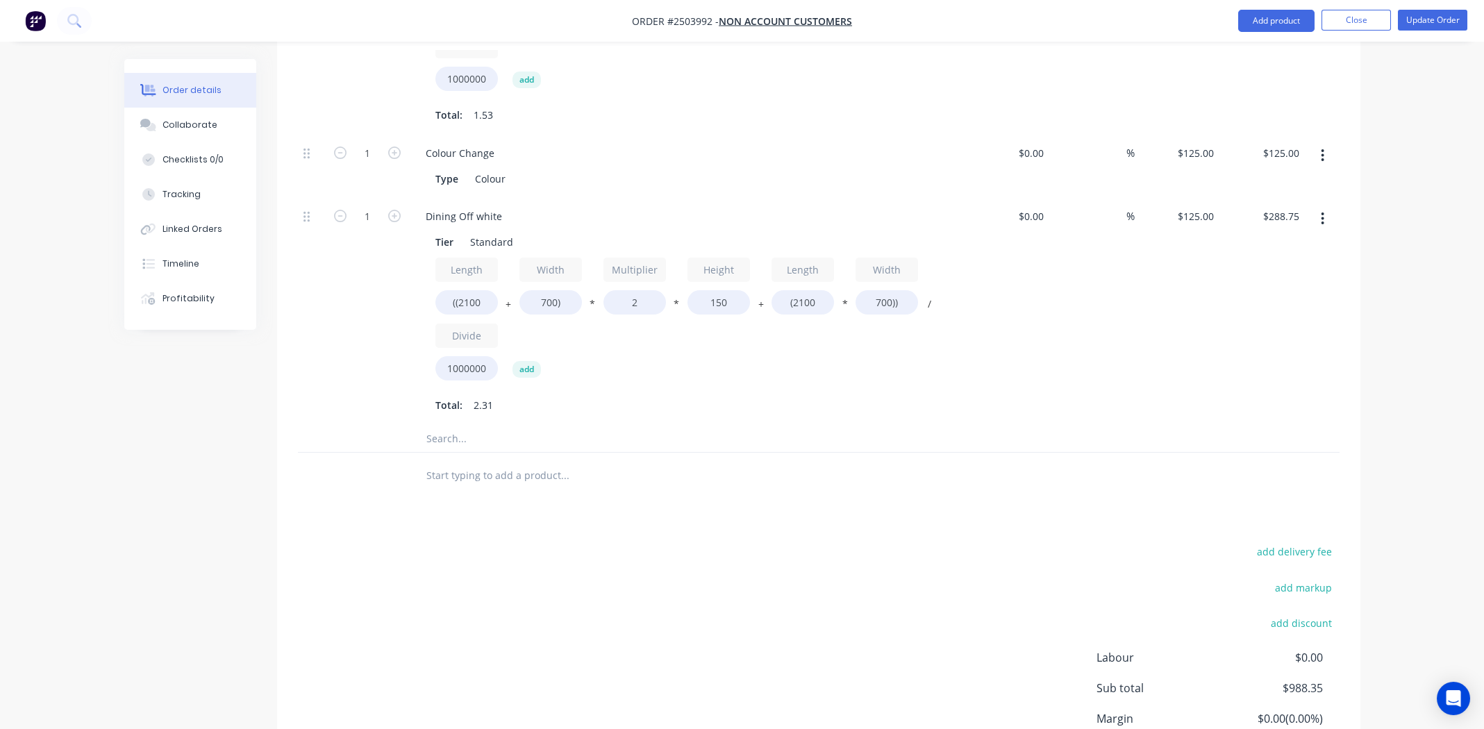
scroll to position [1569, 0]
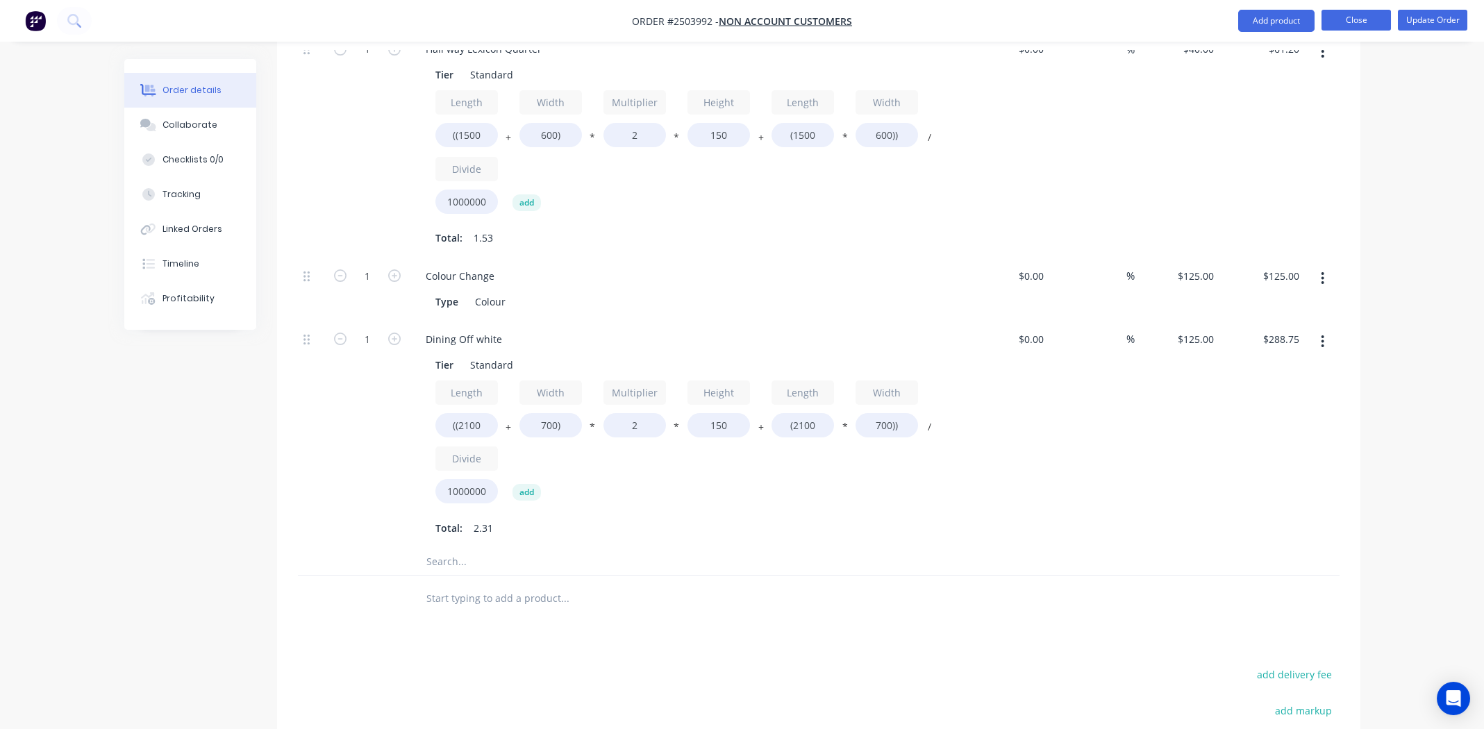
click at [1347, 16] on button "Close" at bounding box center [1356, 20] width 69 height 21
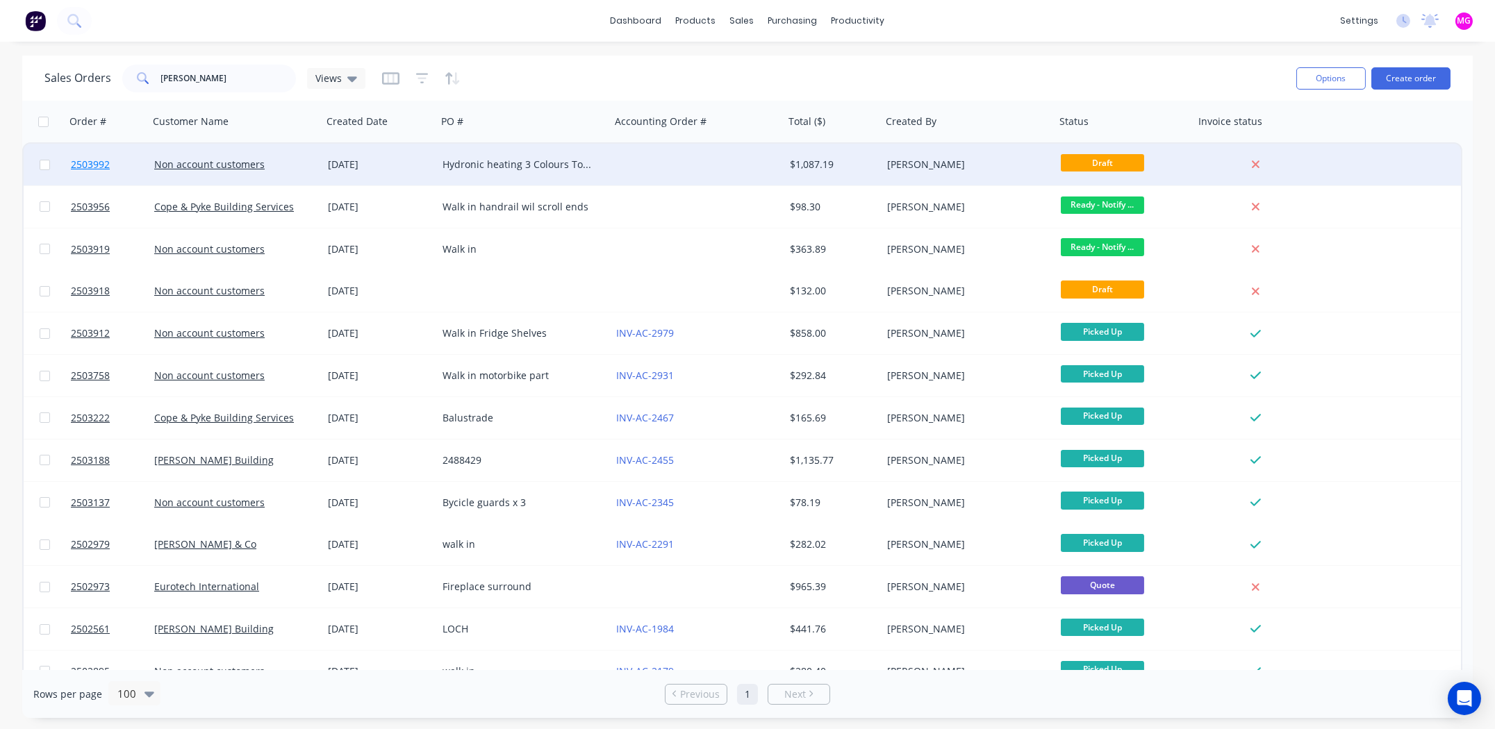
click at [111, 168] on link "2503992" at bounding box center [112, 165] width 83 height 42
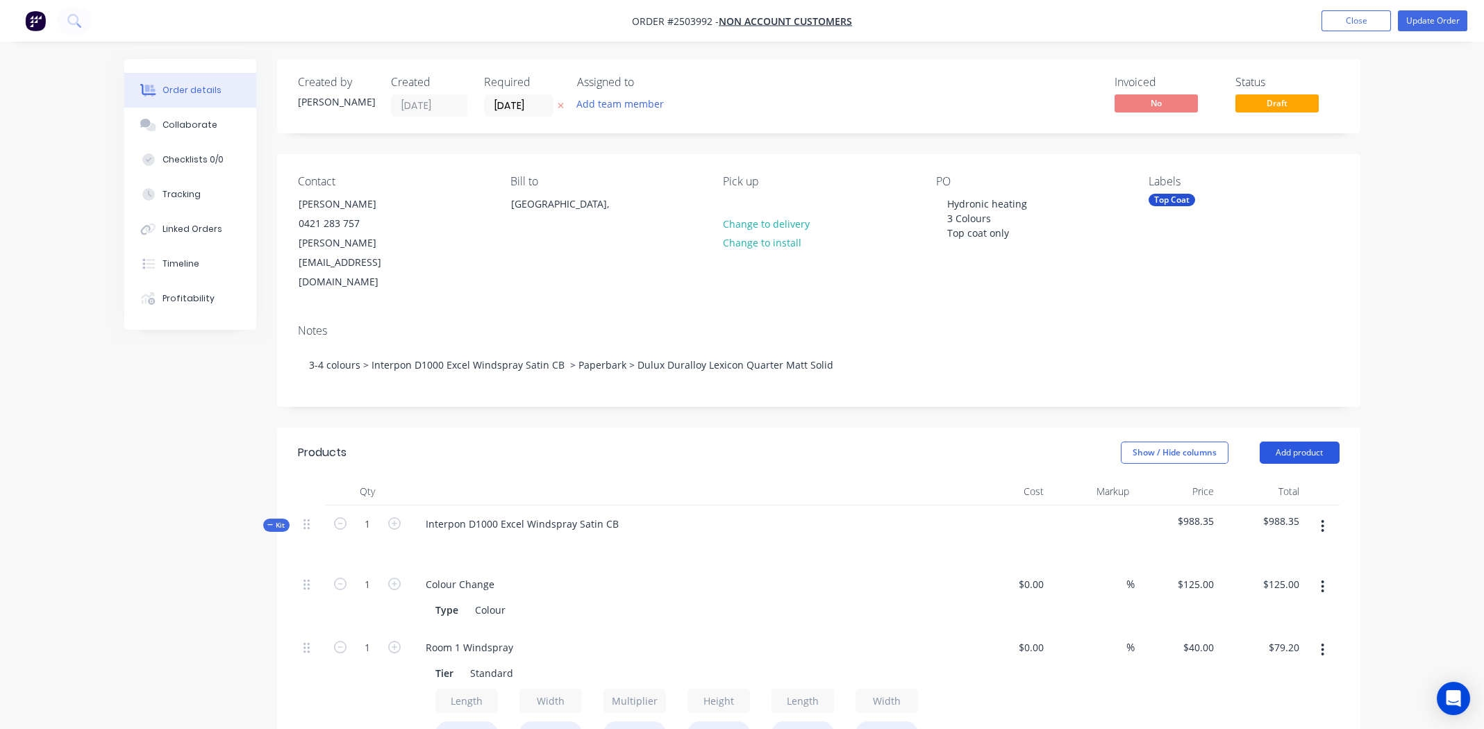
click at [1313, 442] on button "Add product" at bounding box center [1300, 453] width 80 height 22
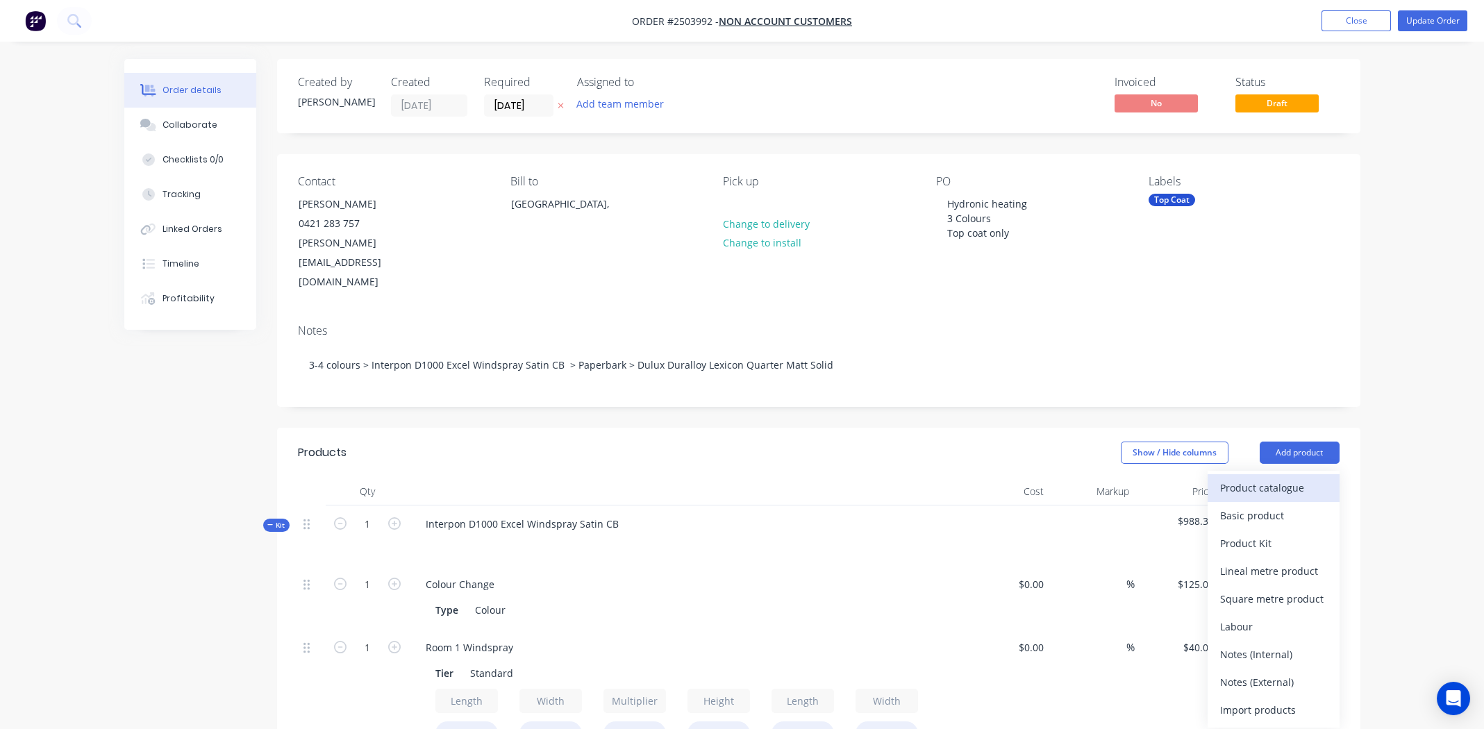
click at [1279, 478] on div "Product catalogue" at bounding box center [1273, 488] width 107 height 20
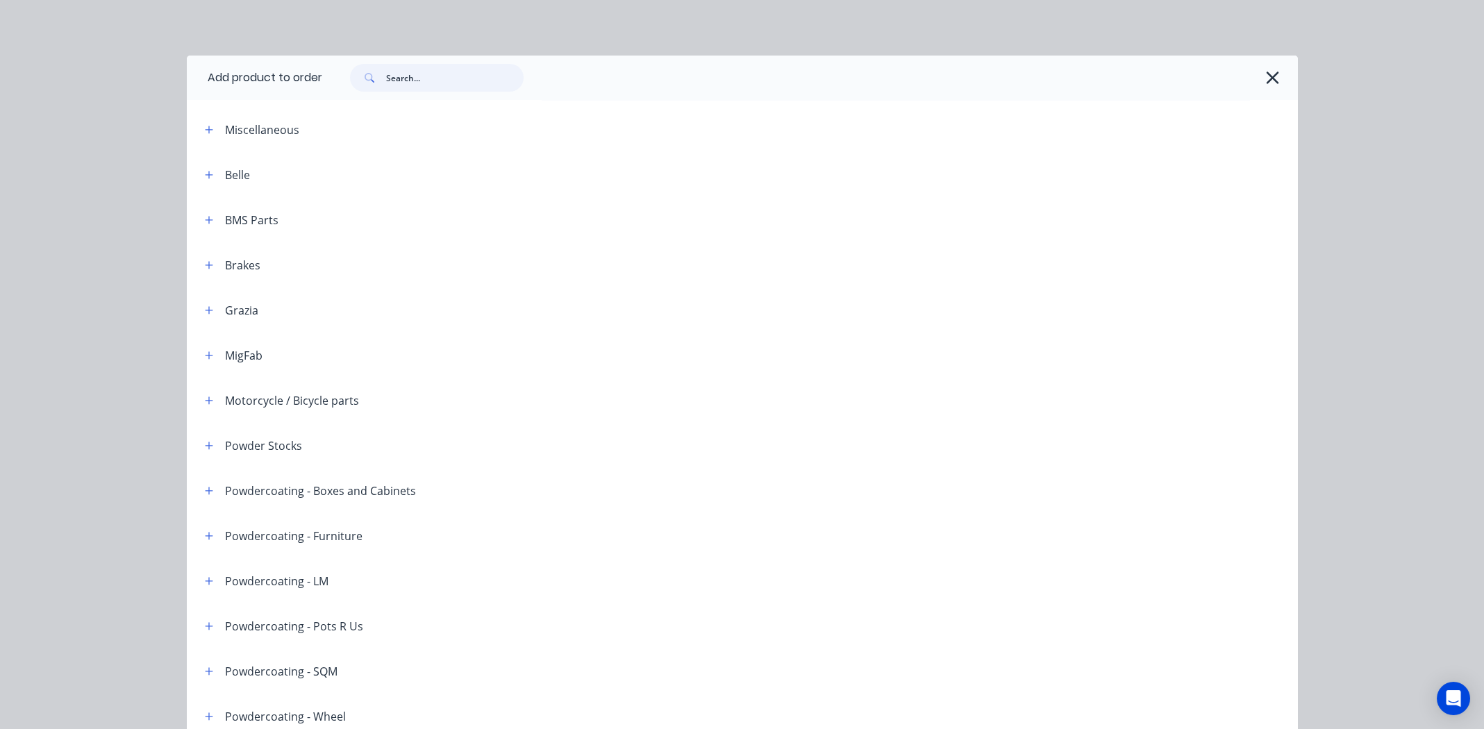
click at [433, 72] on input "text" at bounding box center [455, 78] width 138 height 28
click at [433, 71] on input "text" at bounding box center [455, 78] width 138 height 28
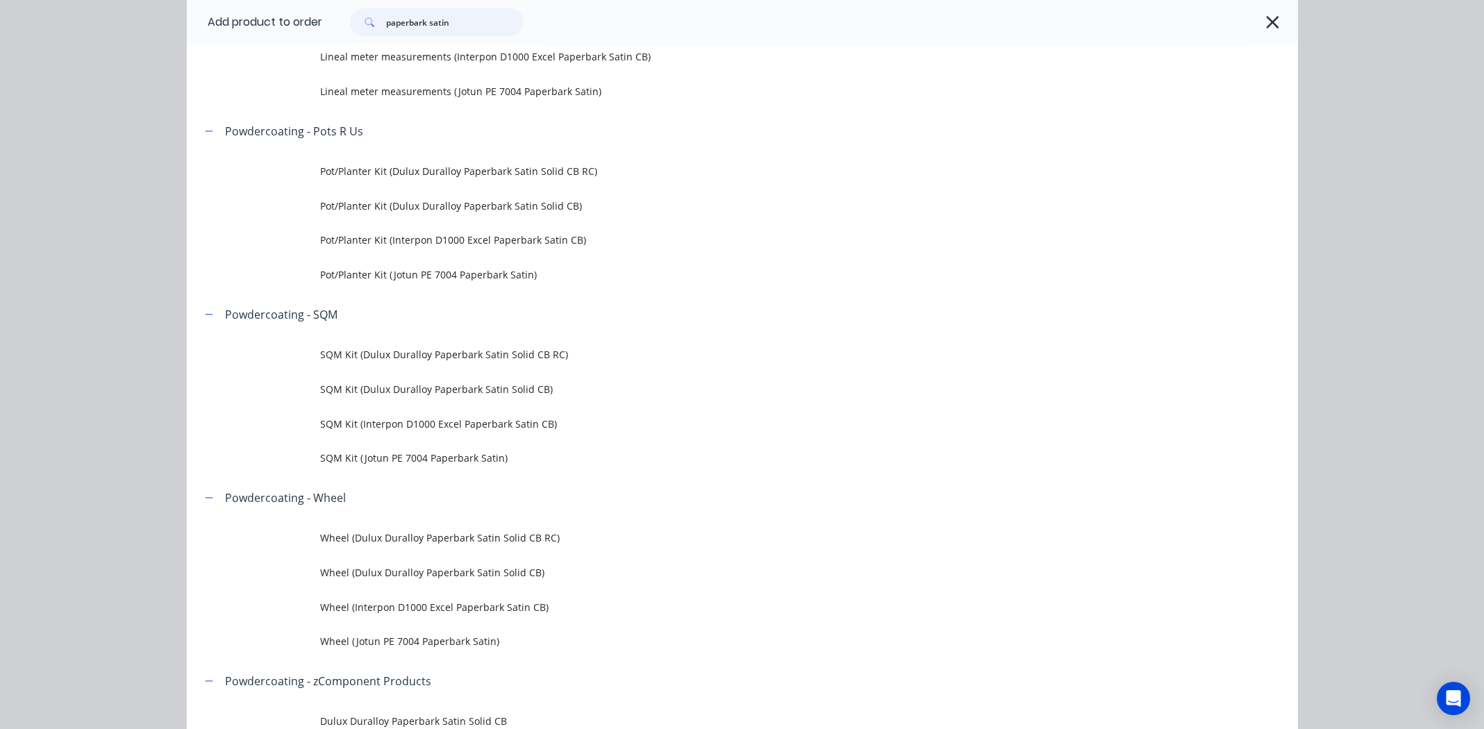
scroll to position [764, 0]
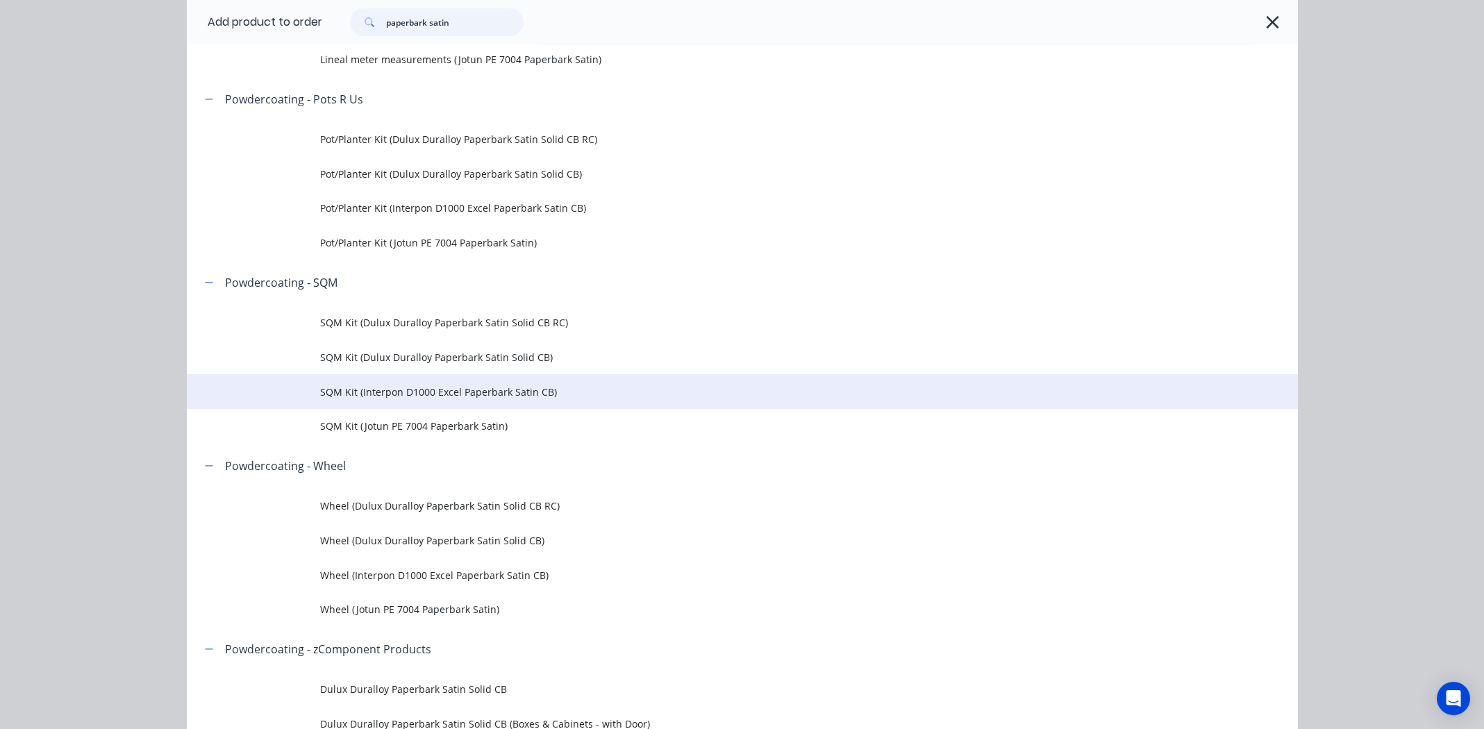
type input "paperbark satin"
click at [447, 392] on span "SQM Kit (Interpon D1000 Excel Paperbark Satin CB)" at bounding box center [711, 392] width 782 height 15
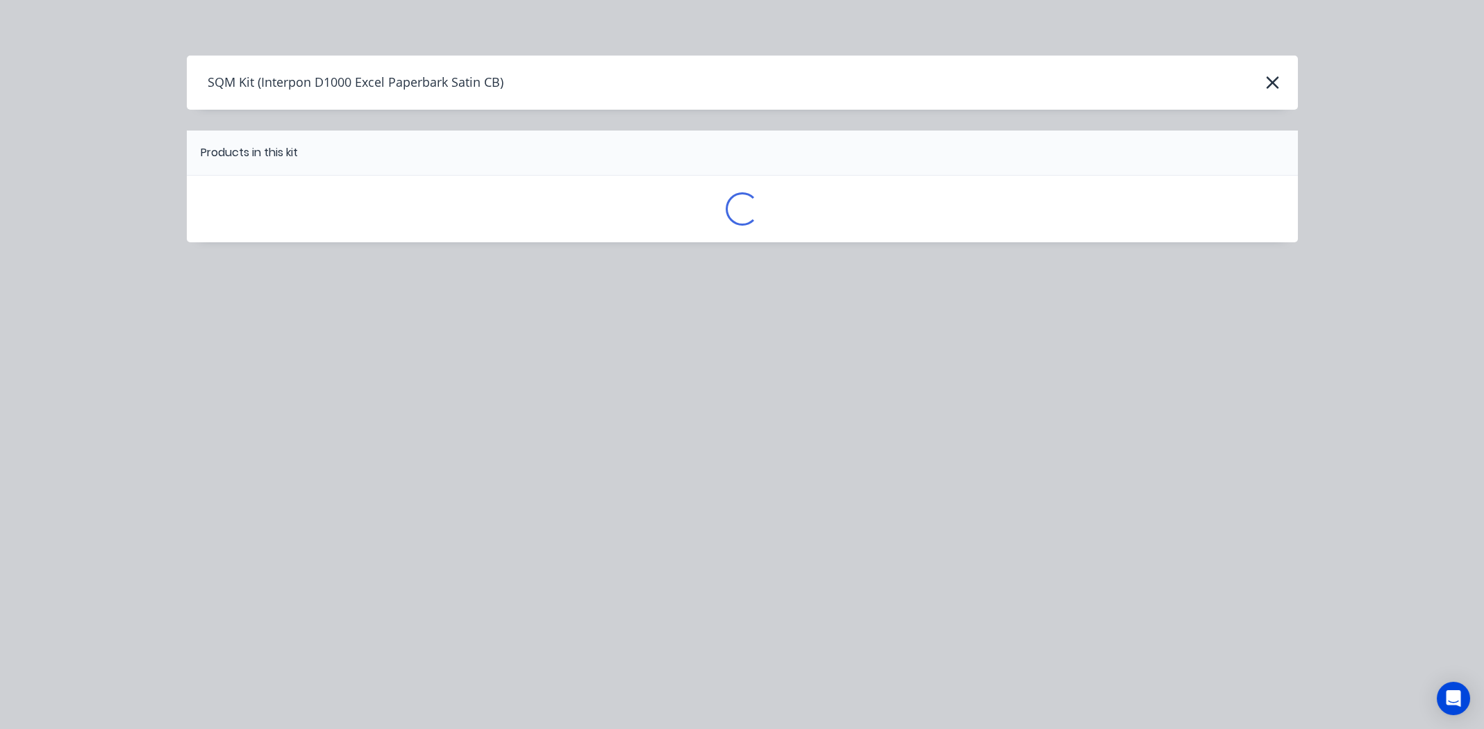
scroll to position [0, 0]
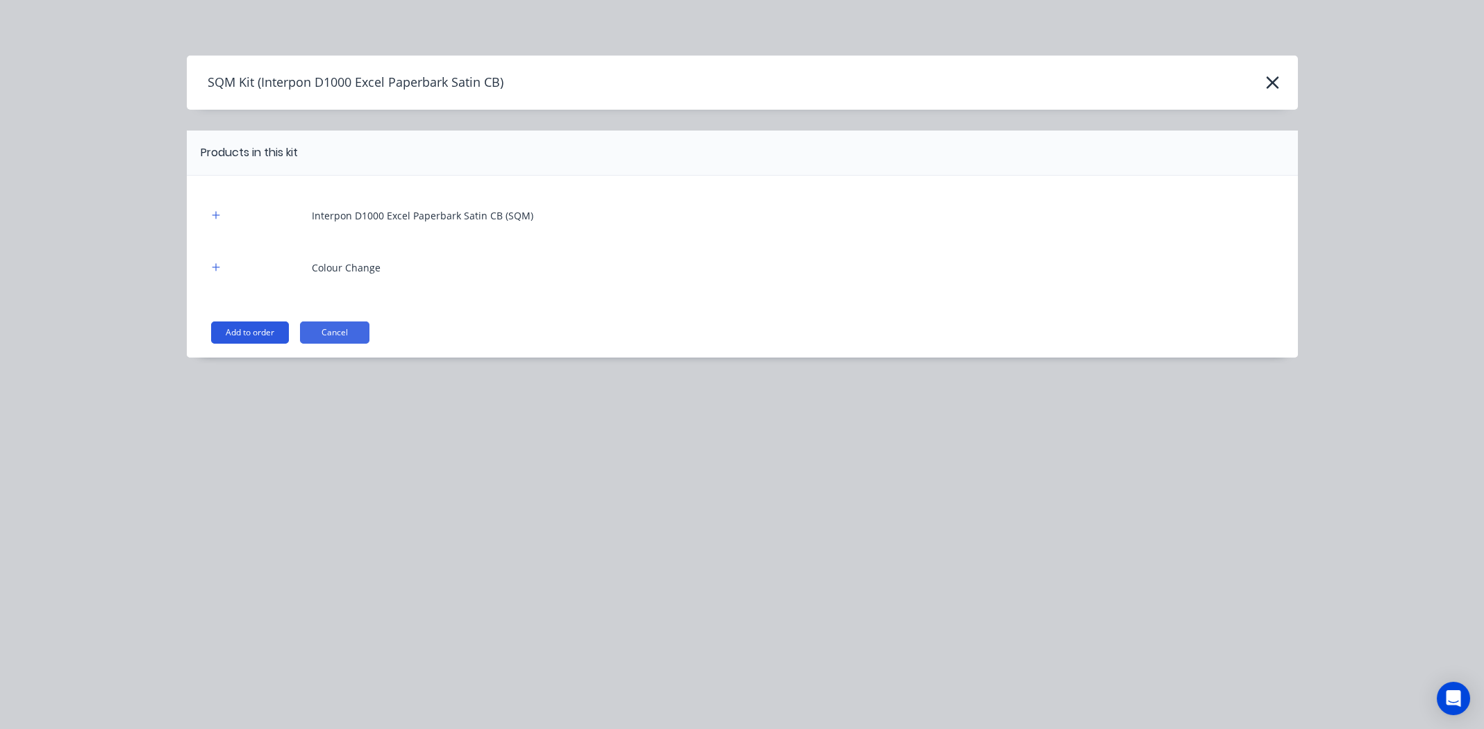
click at [239, 326] on button "Add to order" at bounding box center [250, 333] width 78 height 22
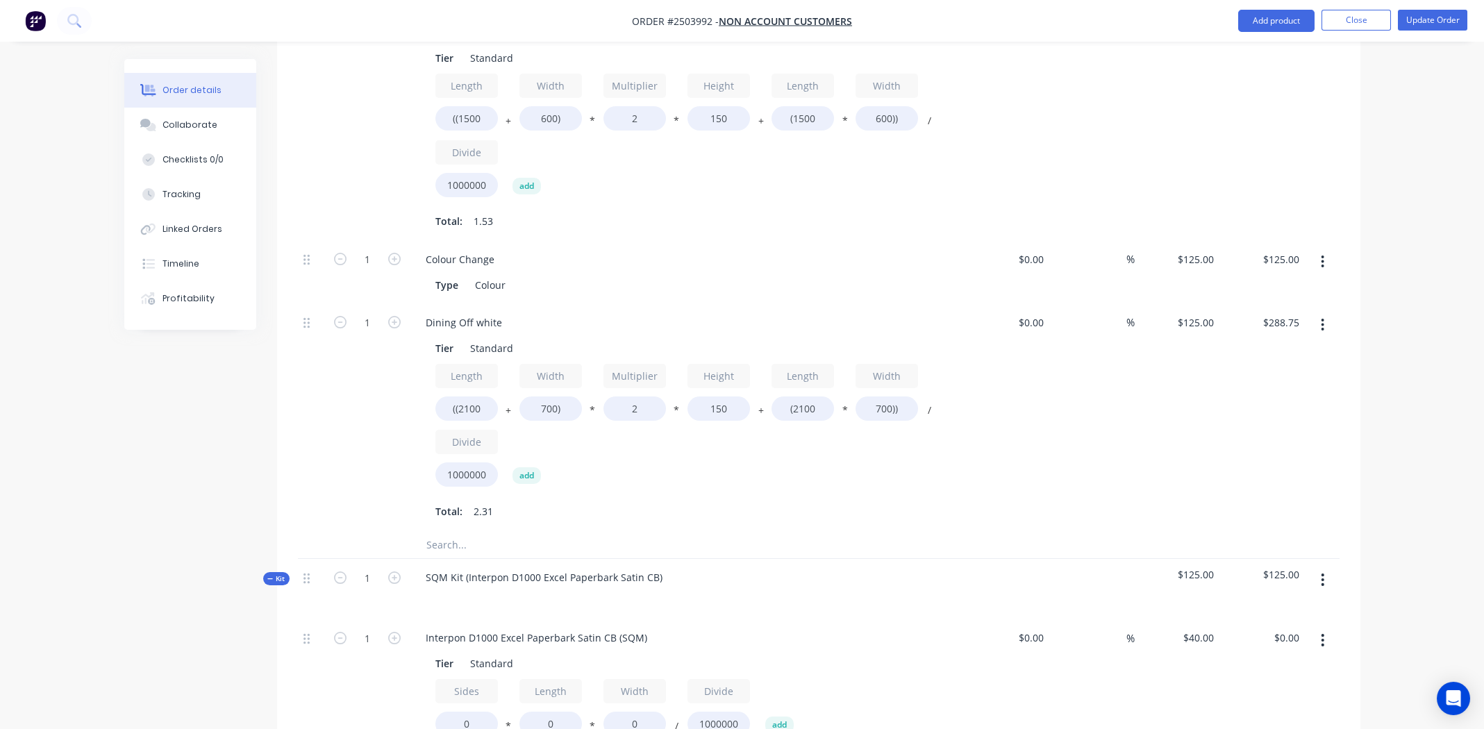
scroll to position [1944, 0]
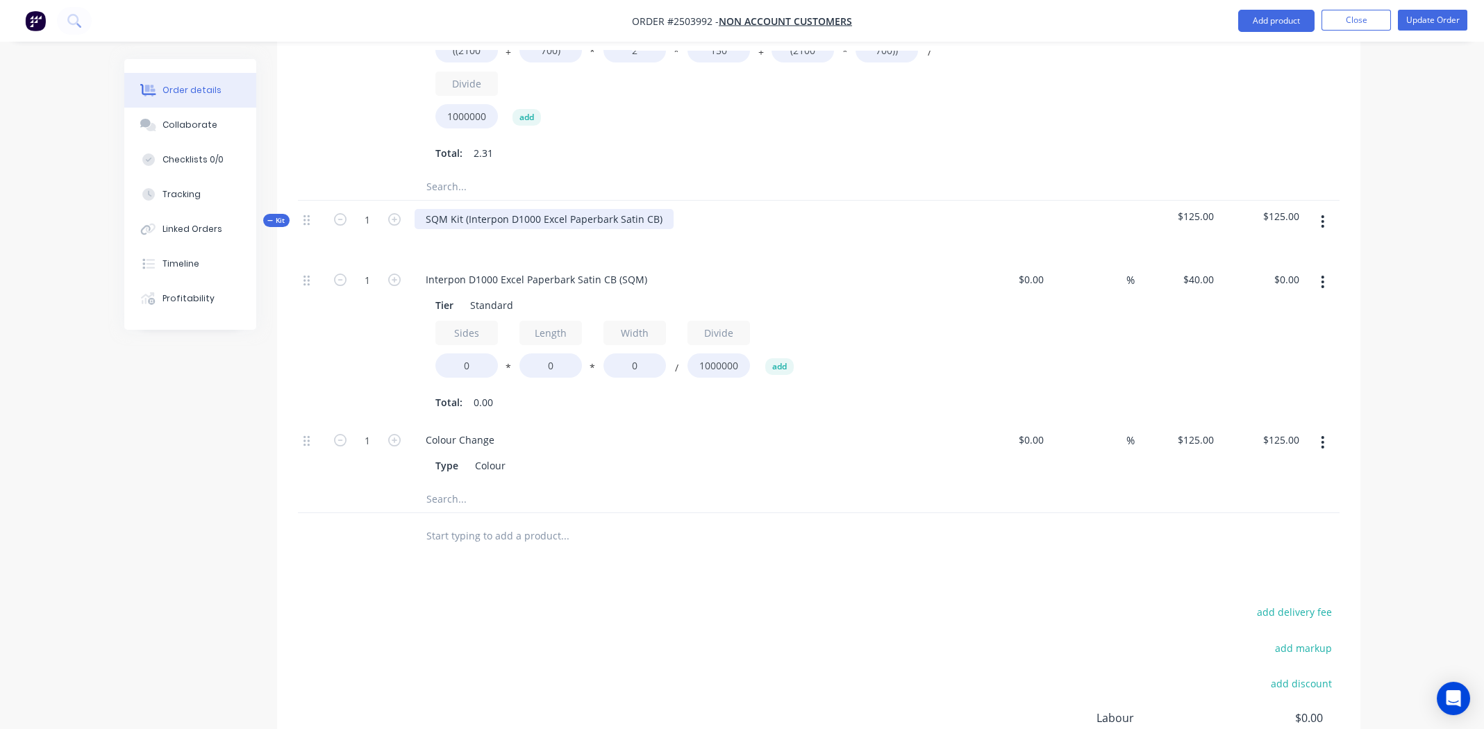
click at [658, 209] on div "SQM Kit (Interpon D1000 Excel Paperbark Satin CB)" at bounding box center [544, 219] width 259 height 20
click at [554, 209] on div "Interpon D1000 Excel Paperbark Satin CB" at bounding box center [521, 219] width 213 height 20
copy div "Interpon D1000 Excel Paperbark Satin CB"
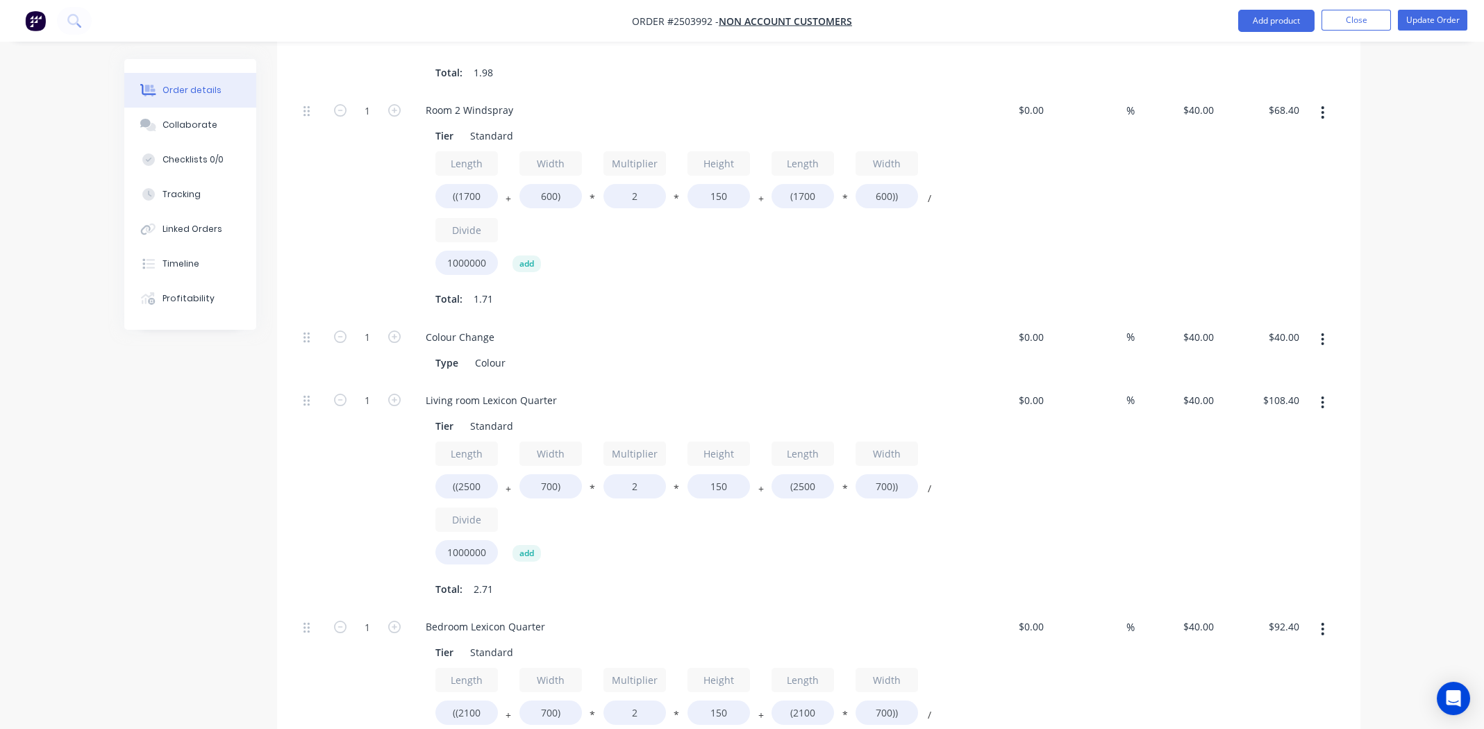
scroll to position [208, 0]
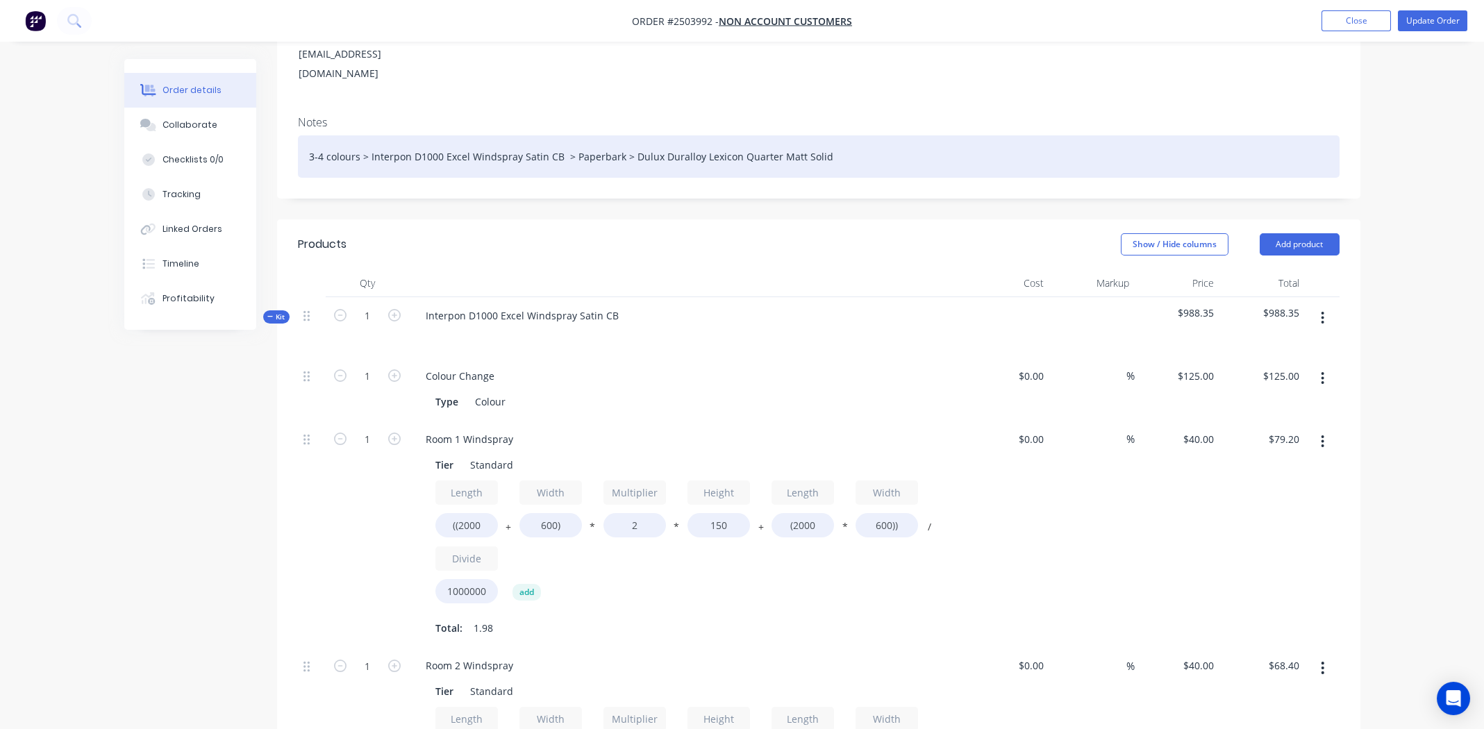
click at [591, 135] on div "3-4 colours > Interpon D1000 Excel Windspray Satin CB > Paperbark > Dulux Dural…" at bounding box center [819, 156] width 1042 height 42
paste div
click at [1023, 135] on div "3-4 colours > Interpon D1000 Excel Windspray Satin CB > Interpon D1000 Excel Pa…" at bounding box center [819, 156] width 1042 height 42
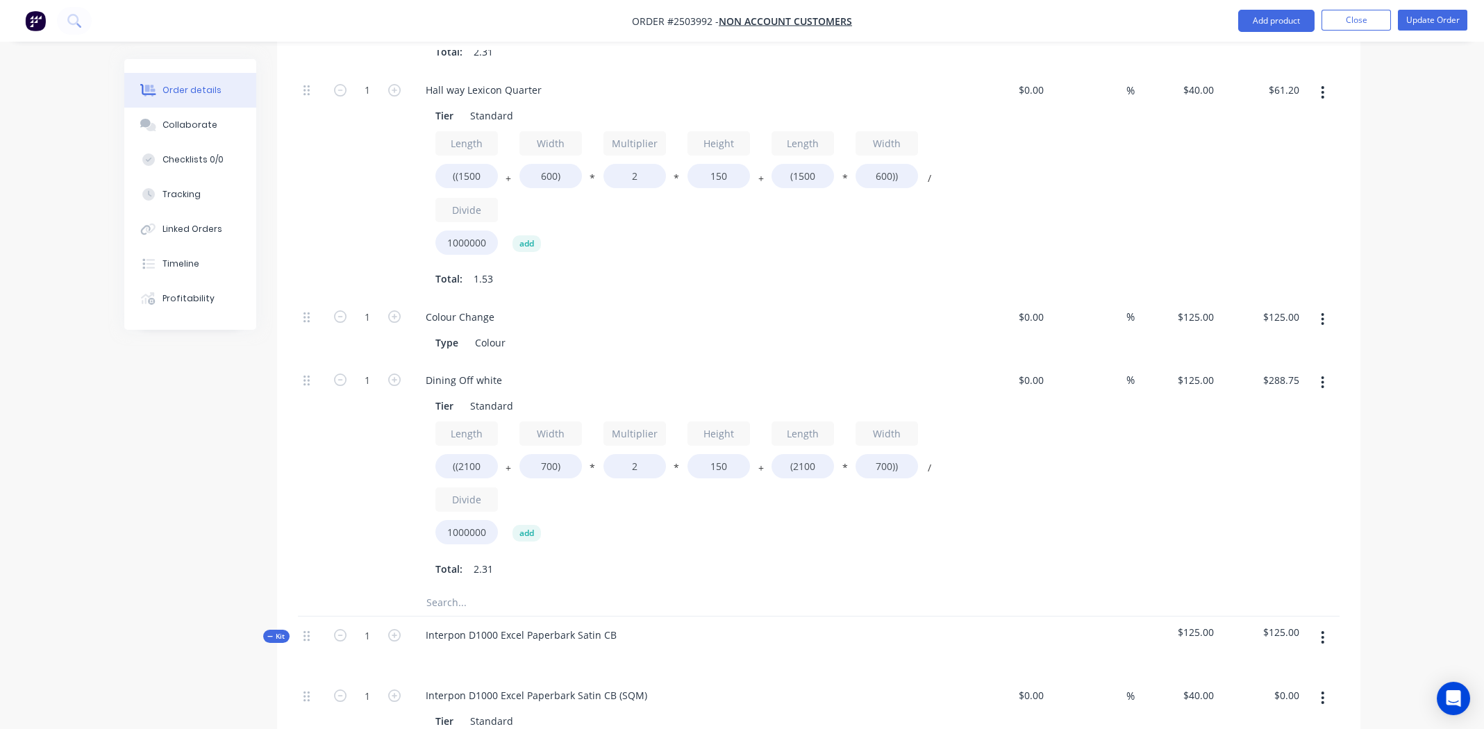
scroll to position [1667, 0]
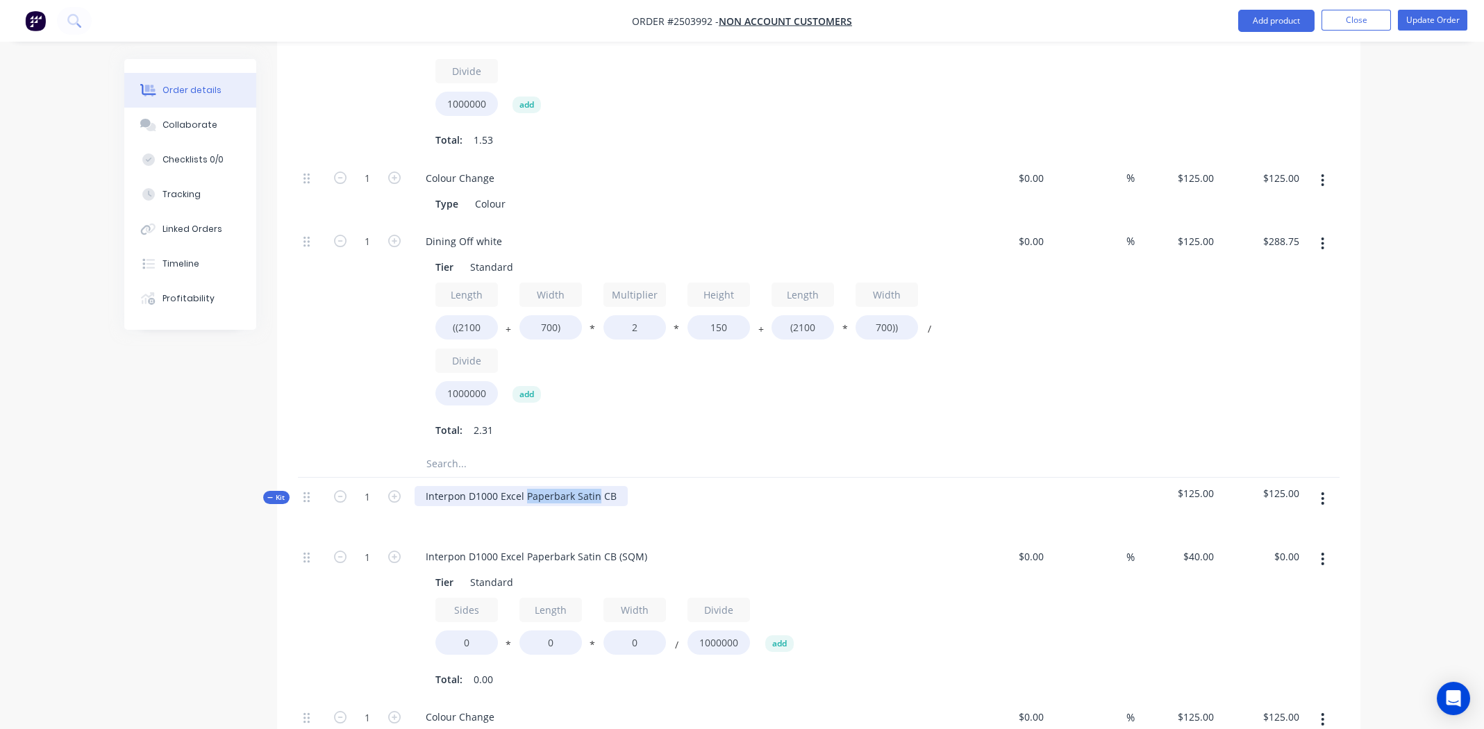
drag, startPoint x: 523, startPoint y: 460, endPoint x: 594, endPoint y: 458, distance: 71.6
click at [594, 486] on div "Interpon D1000 Excel Paperbark Satin CB" at bounding box center [521, 496] width 213 height 20
copy div "Paperbark Satin"
drag, startPoint x: 456, startPoint y: 203, endPoint x: 540, endPoint y: 204, distance: 84.0
click at [540, 231] on div "Dining Off white" at bounding box center [687, 241] width 544 height 20
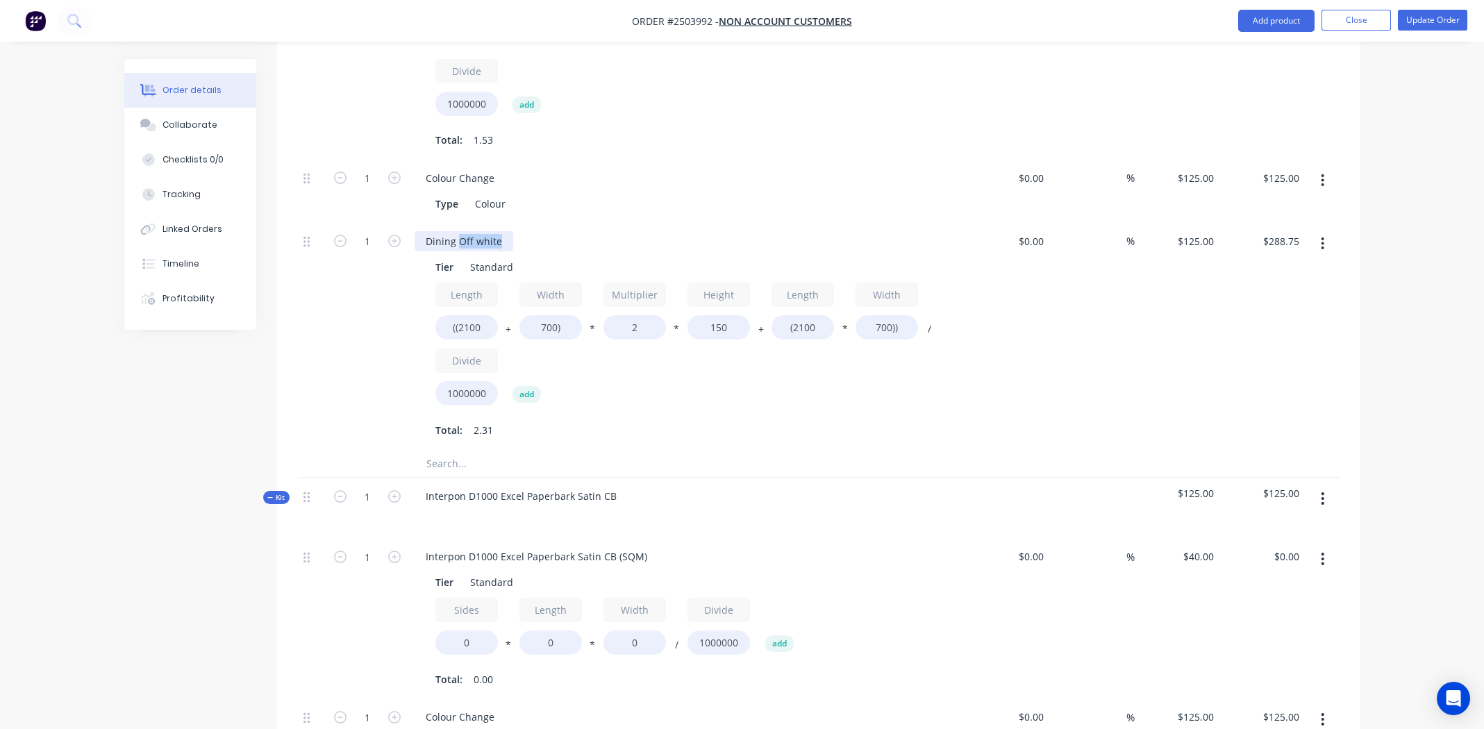
paste div
drag, startPoint x: 680, startPoint y: 185, endPoint x: 683, endPoint y: 177, distance: 9.0
click at [681, 223] on div "Dining Paperbark Satin Tier Standard Length ((2100 + Width 700) * Multiplier 2 …" at bounding box center [687, 336] width 556 height 227
click at [688, 419] on div "Total: 2.31" at bounding box center [686, 429] width 503 height 21
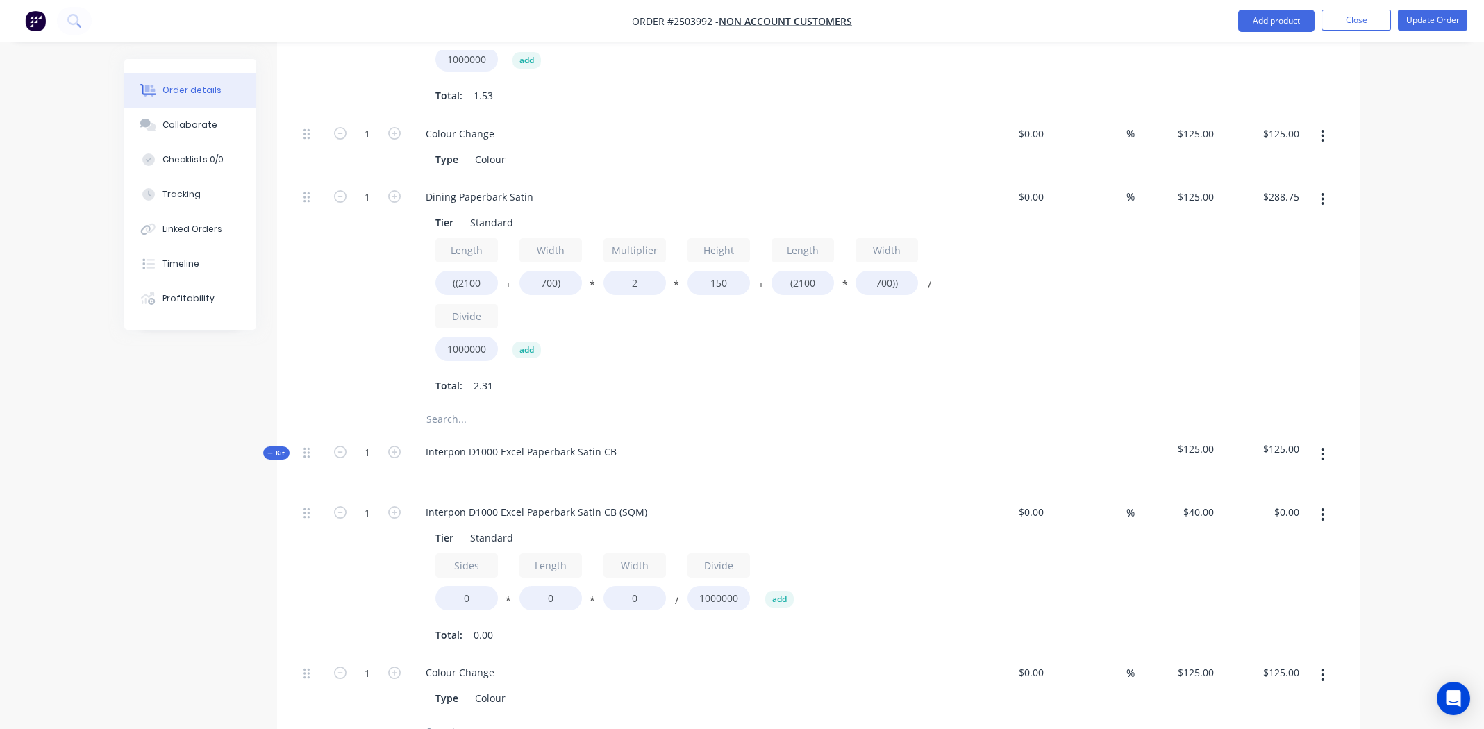
scroll to position [1874, 0]
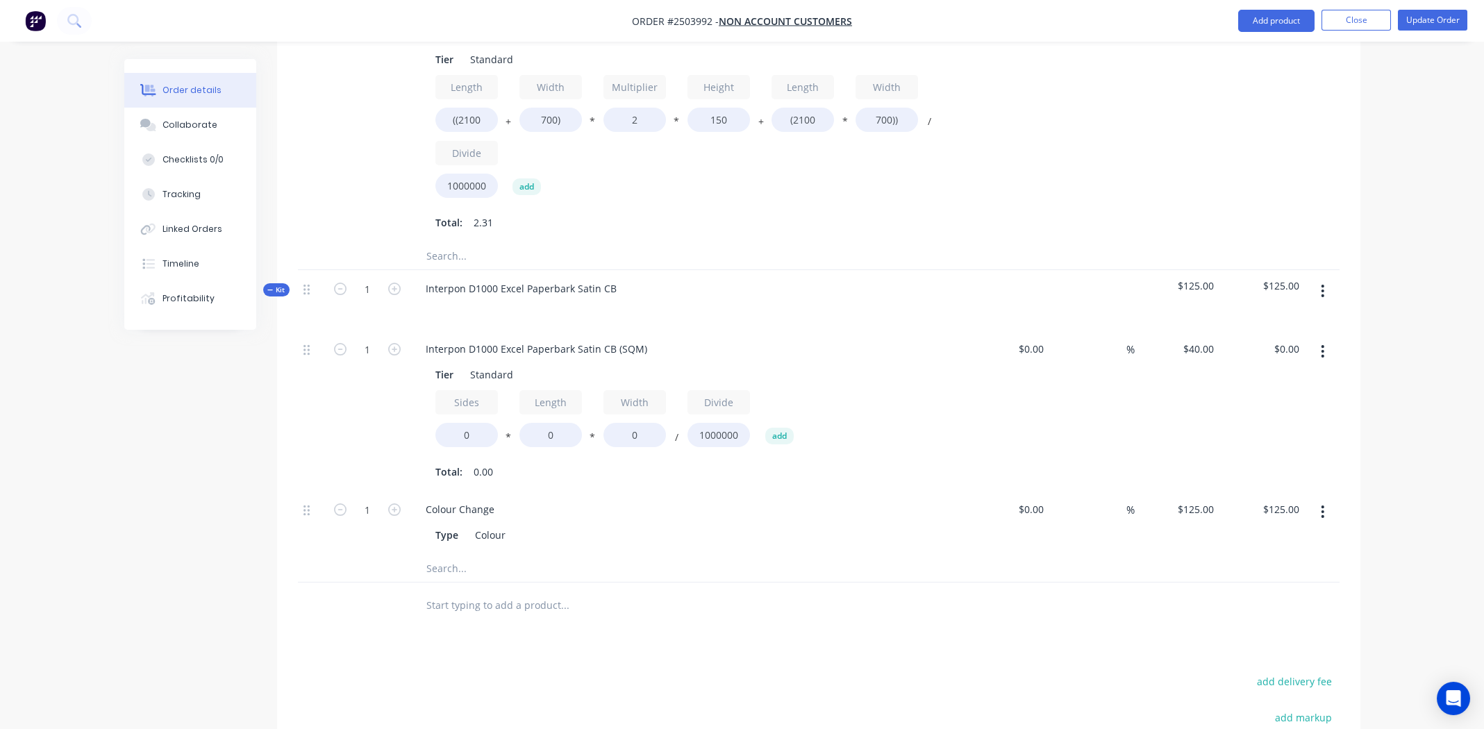
click at [1327, 278] on button "button" at bounding box center [1322, 290] width 33 height 25
click at [1248, 401] on div "Delete" at bounding box center [1273, 411] width 107 height 20
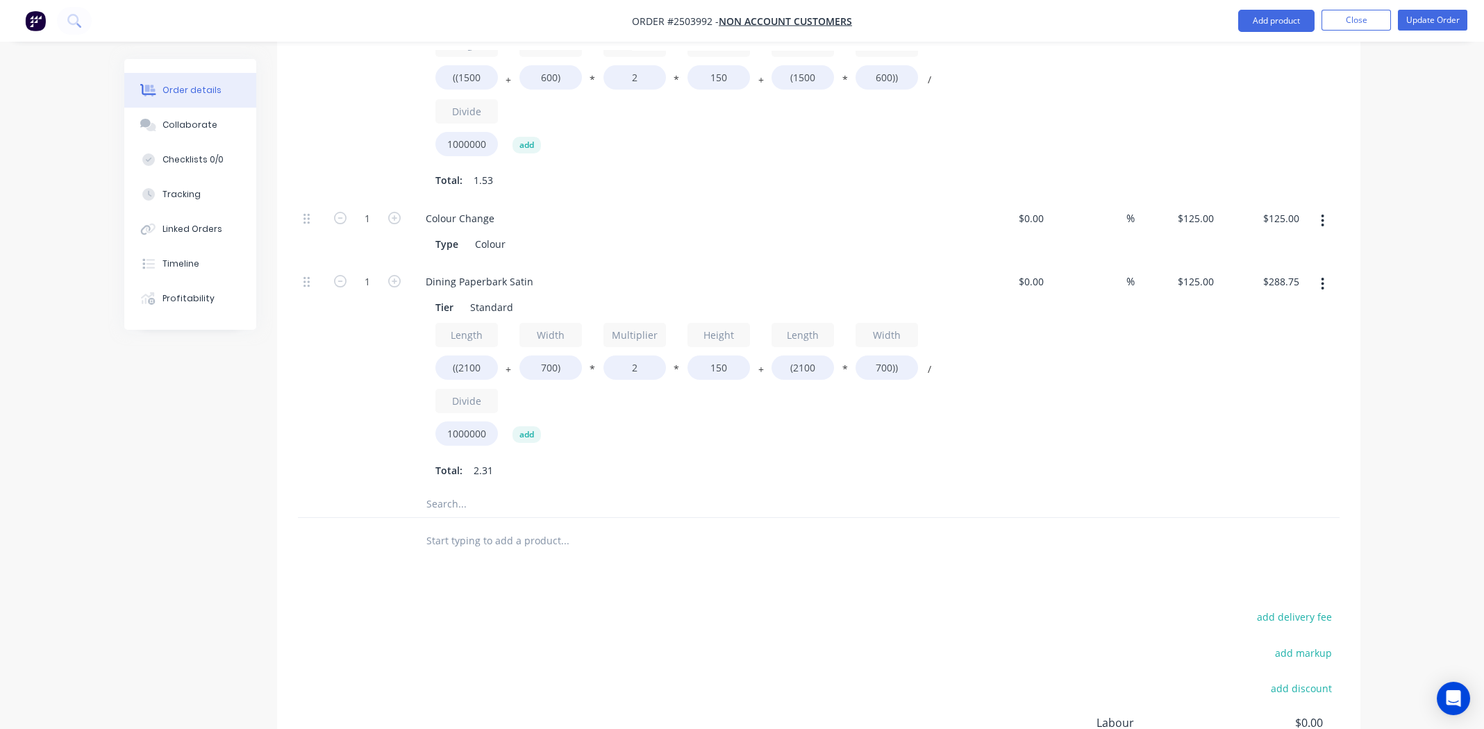
scroll to position [1499, 0]
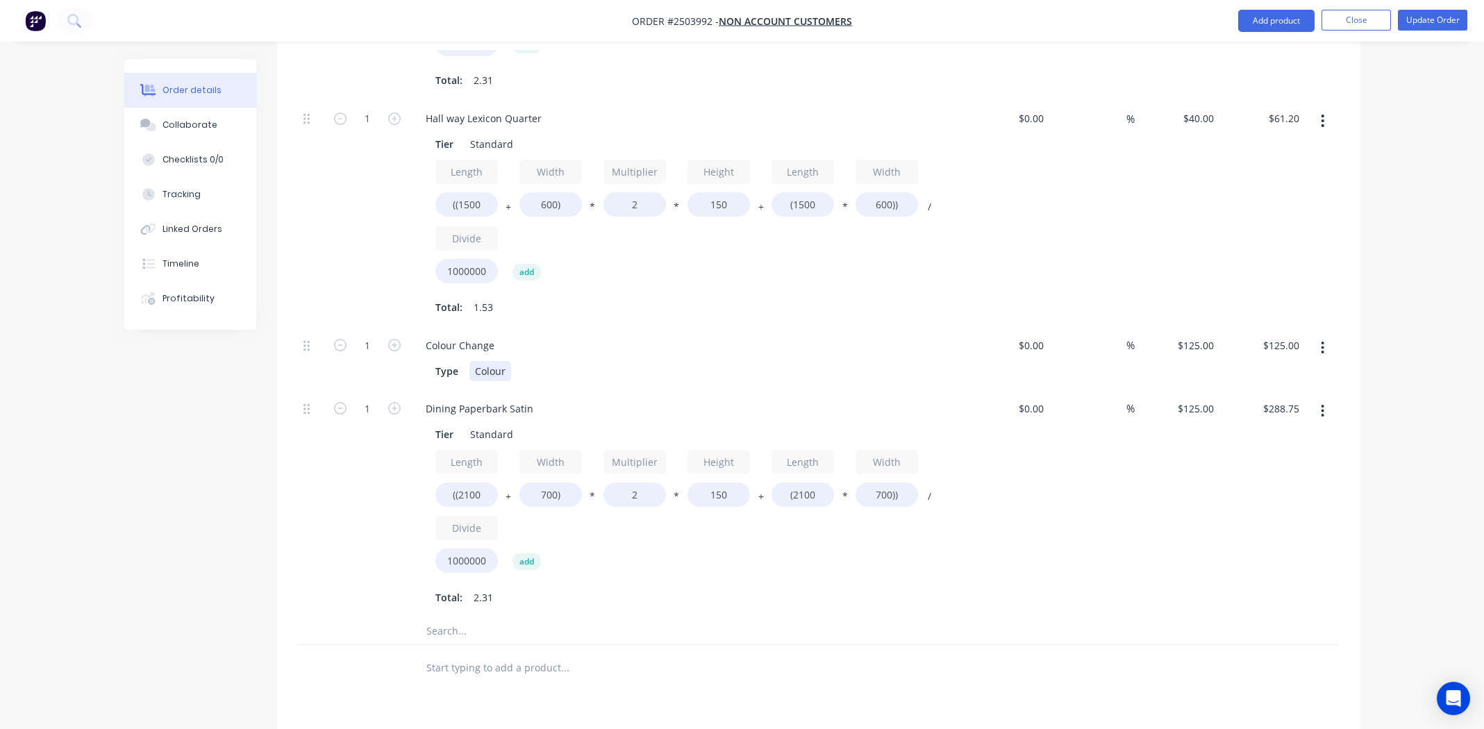
click at [490, 361] on div "Colour" at bounding box center [490, 371] width 42 height 20
paste div
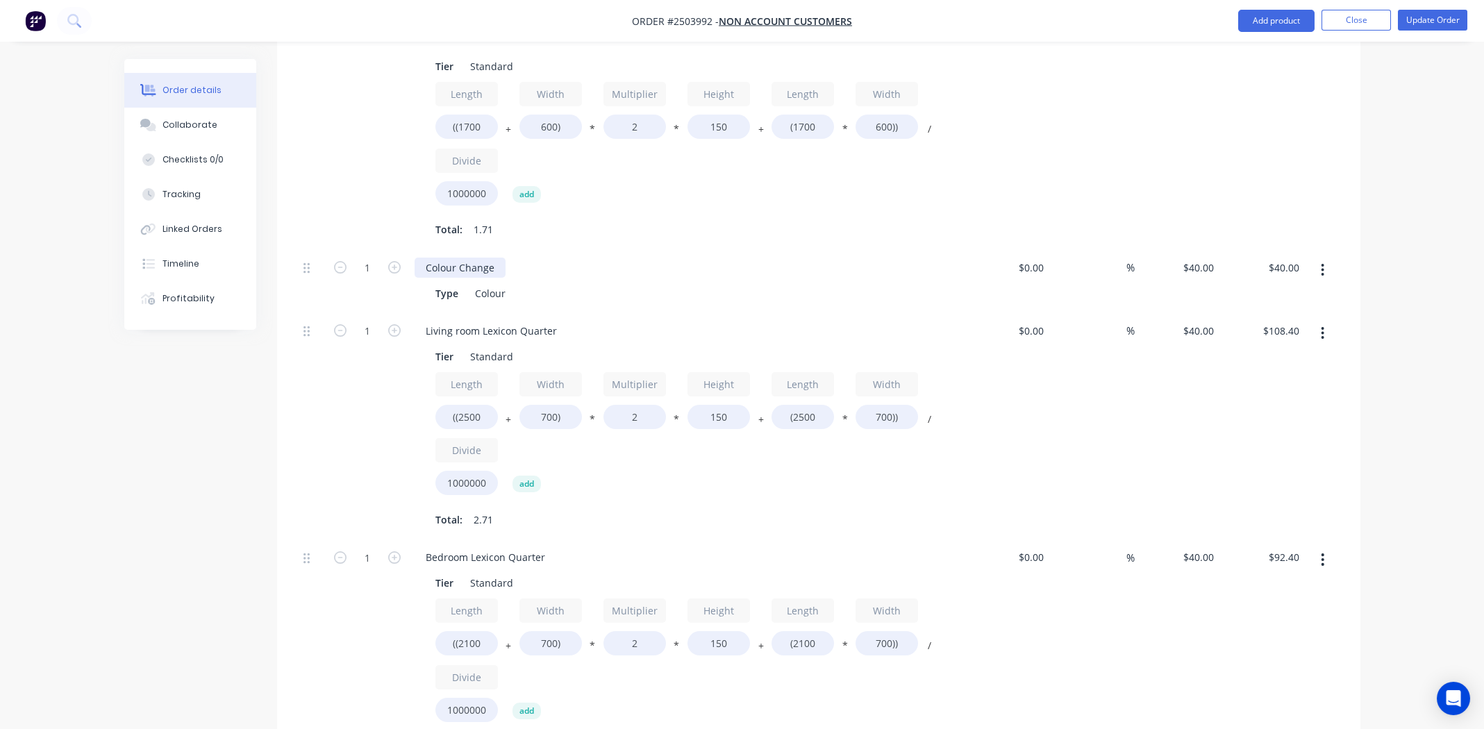
scroll to position [805, 0]
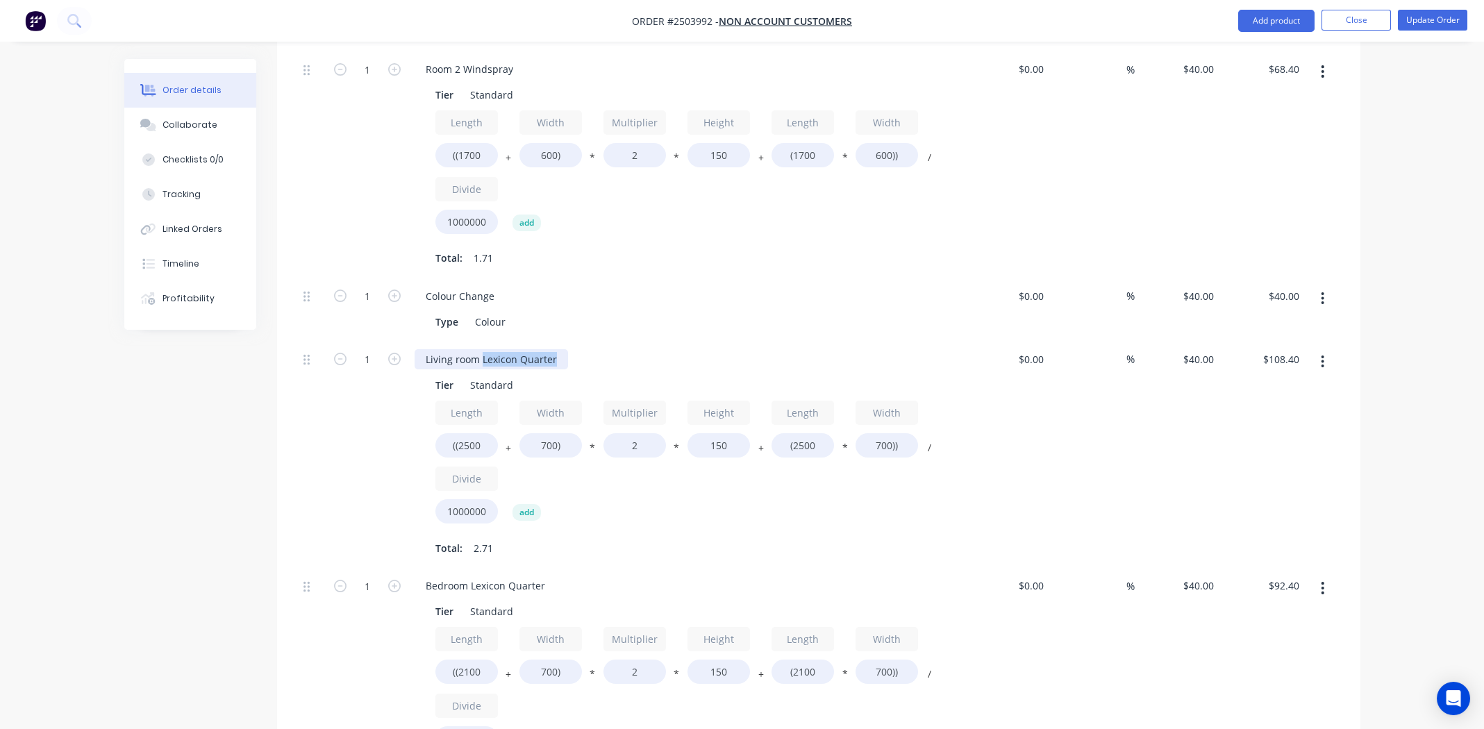
drag, startPoint x: 481, startPoint y: 322, endPoint x: 541, endPoint y: 327, distance: 60.6
click at [559, 349] on div "Living room Lexicon Quarter" at bounding box center [491, 359] width 153 height 20
copy div "Lexicon Quarter"
click at [488, 312] on div "Colour" at bounding box center [490, 322] width 42 height 20
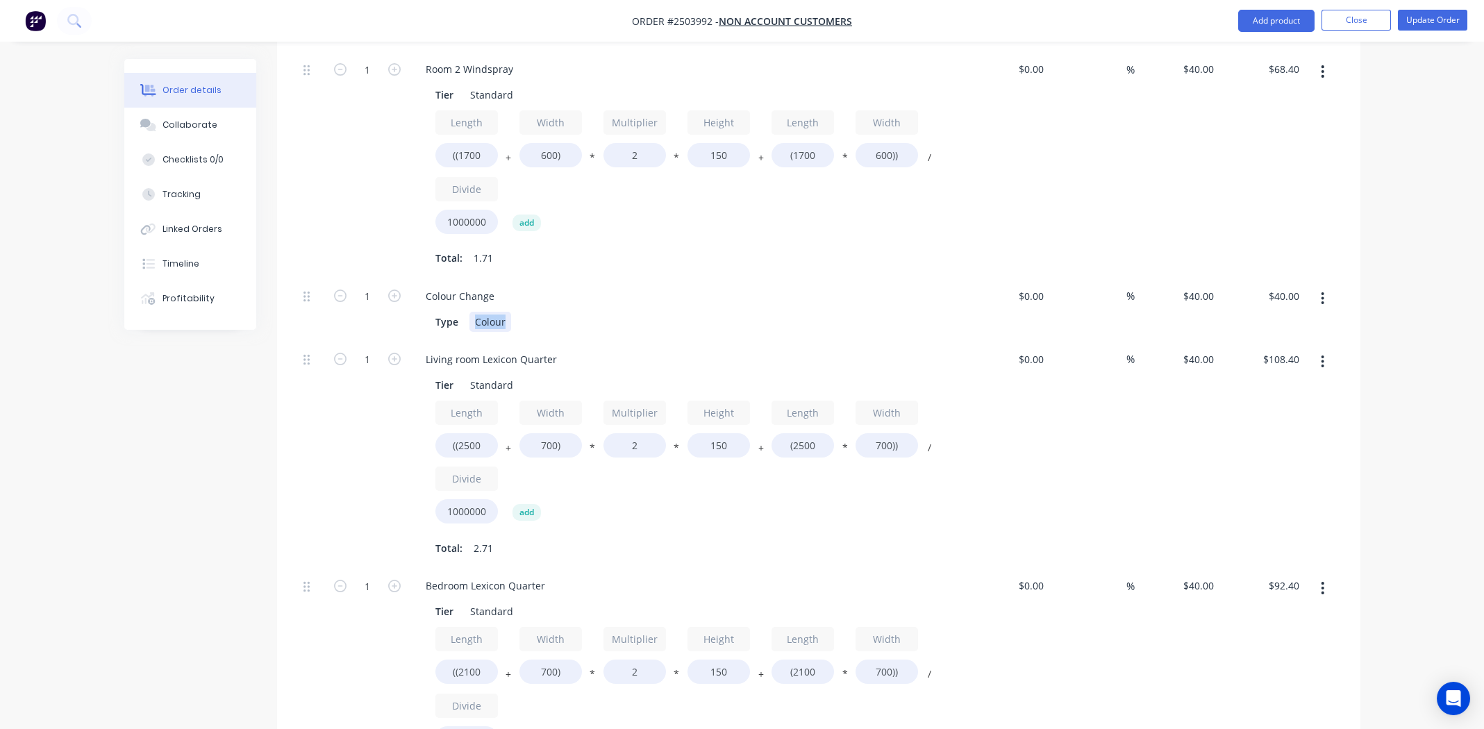
paste div
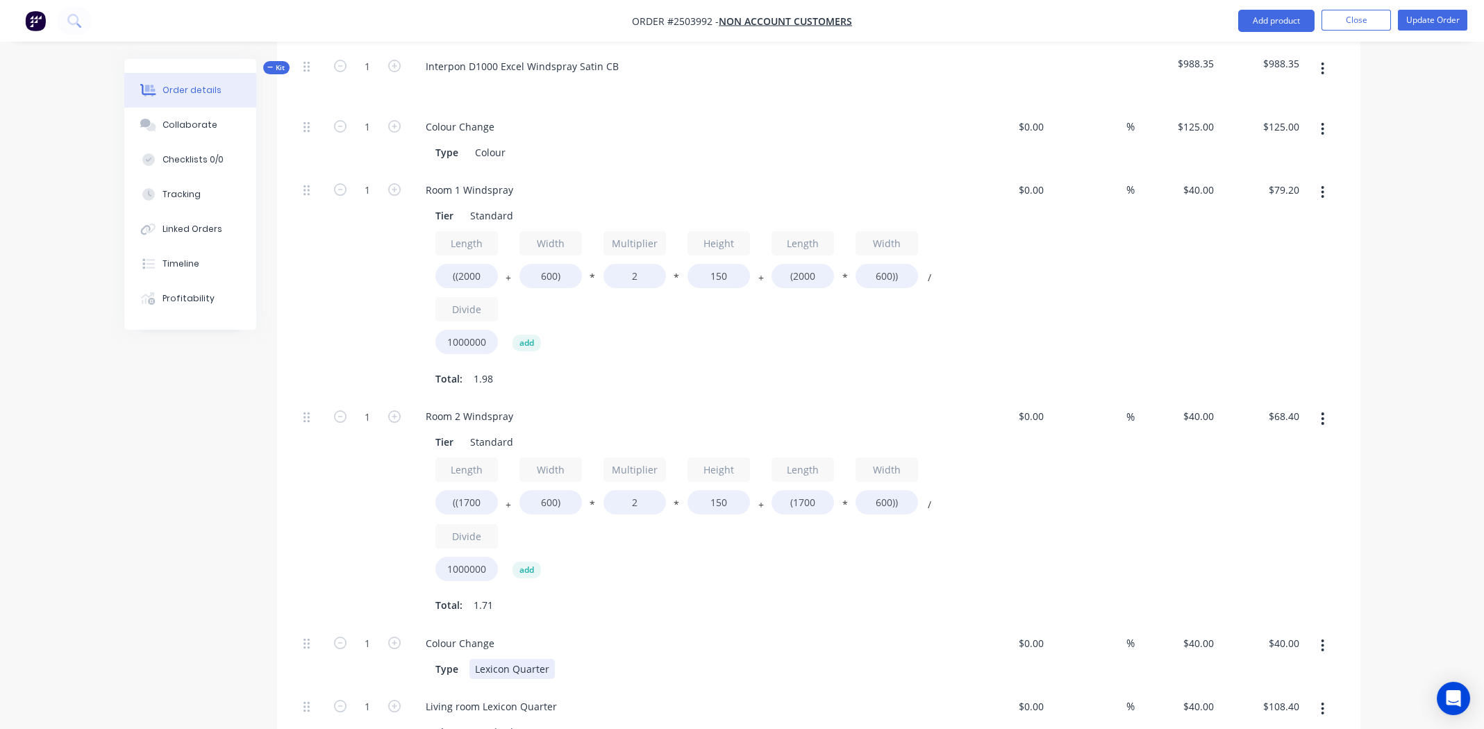
scroll to position [319, 0]
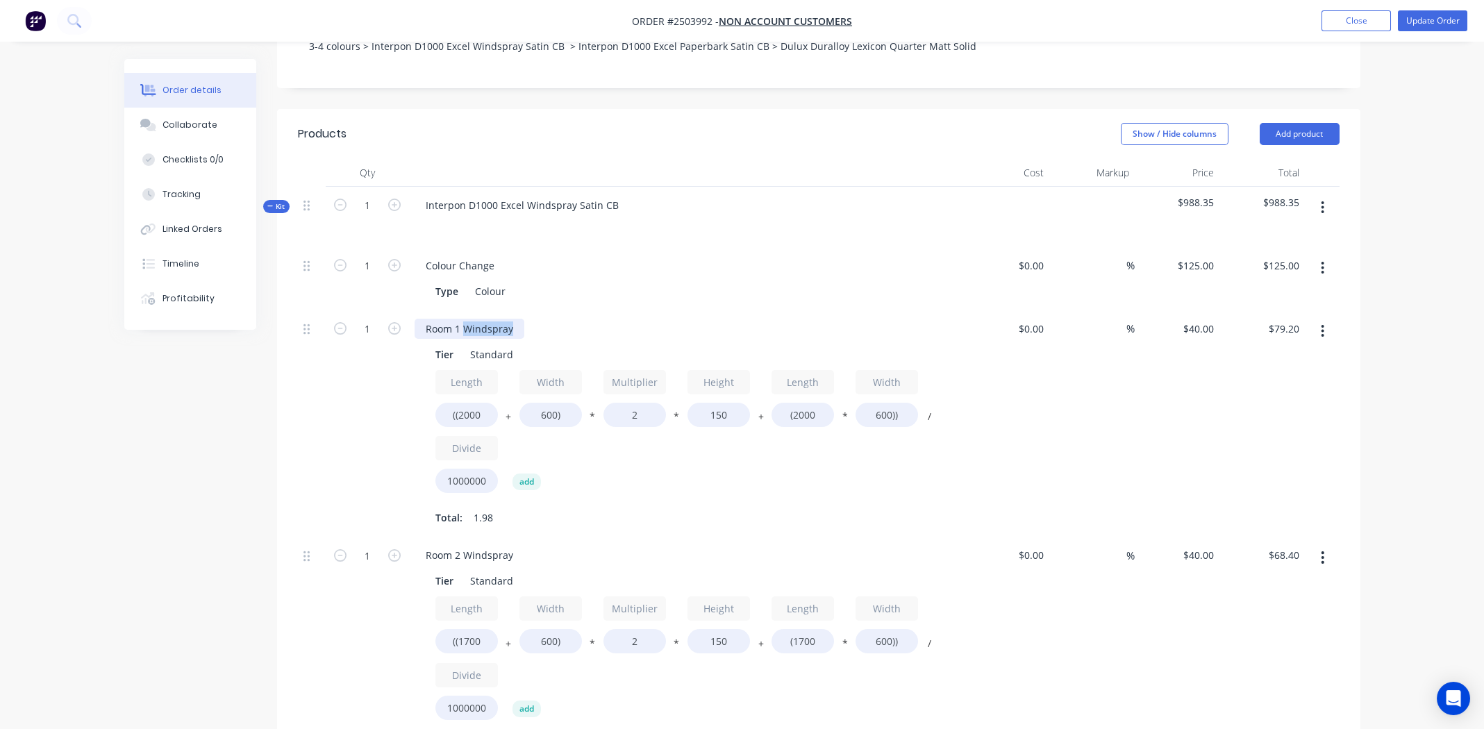
drag, startPoint x: 463, startPoint y: 292, endPoint x: 511, endPoint y: 295, distance: 48.0
click at [511, 319] on div "Room 1 Windspray" at bounding box center [470, 329] width 110 height 20
copy div "Windspray"
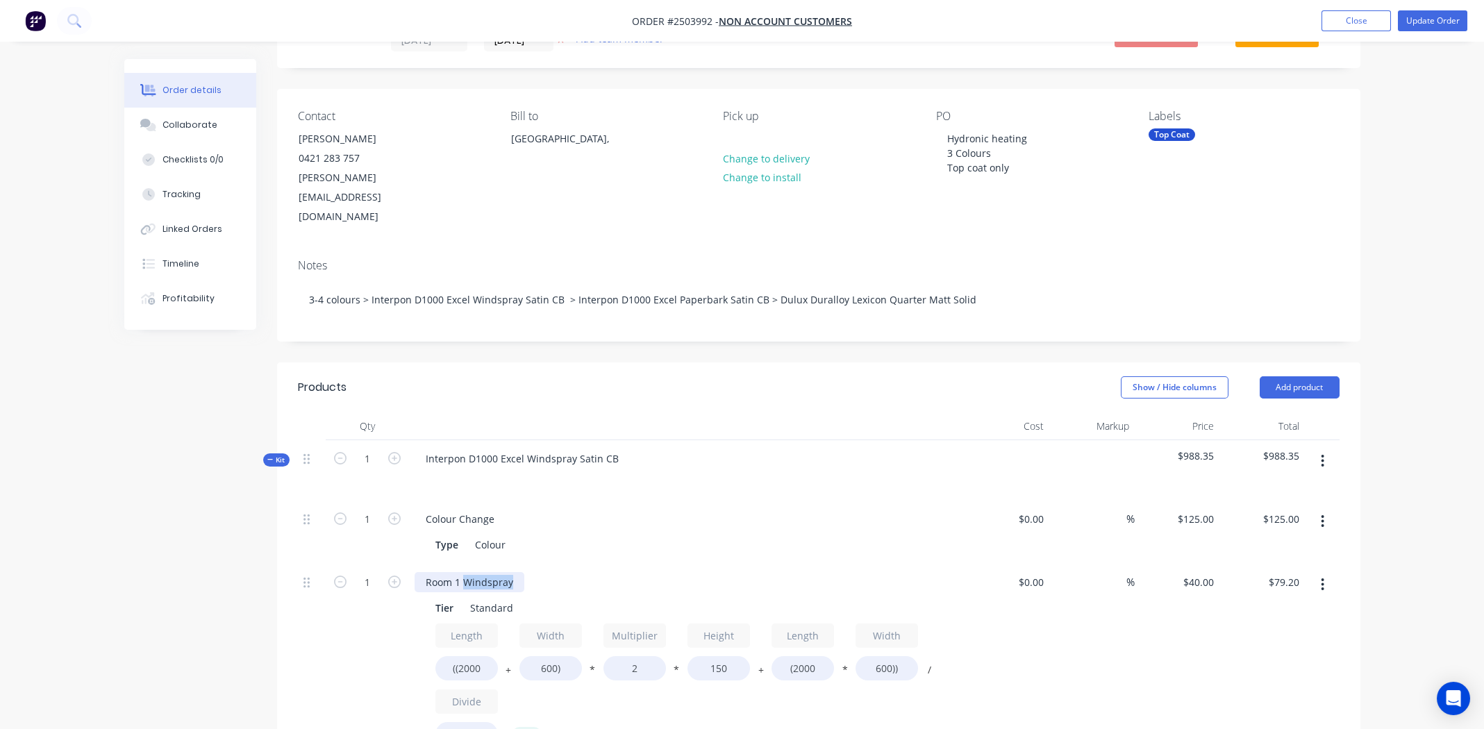
scroll to position [0, 0]
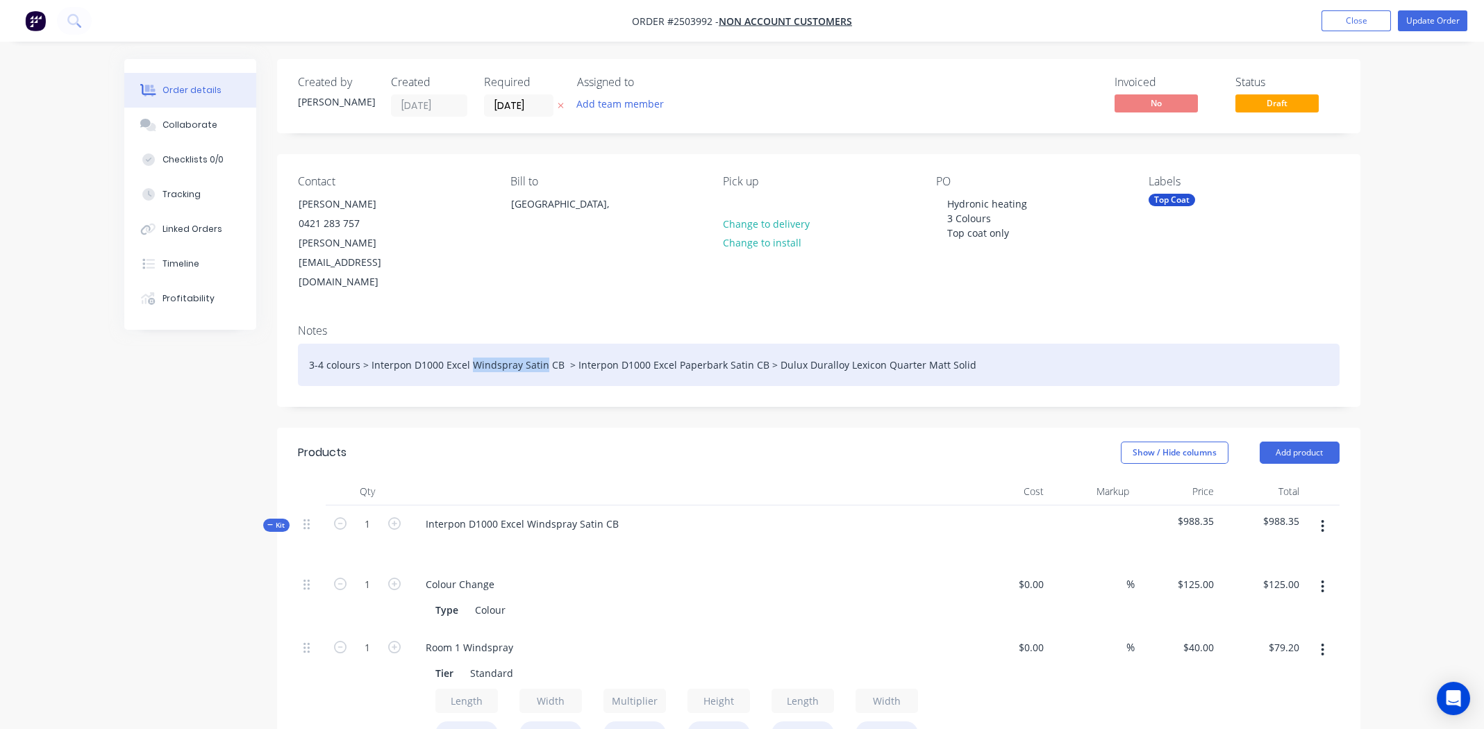
drag, startPoint x: 540, startPoint y: 329, endPoint x: 469, endPoint y: 326, distance: 70.9
click at [469, 344] on div "3-4 colours > Interpon D1000 Excel Windspray Satin CB > Interpon D1000 Excel Pa…" at bounding box center [819, 365] width 1042 height 42
copy div "Windspray Satin"
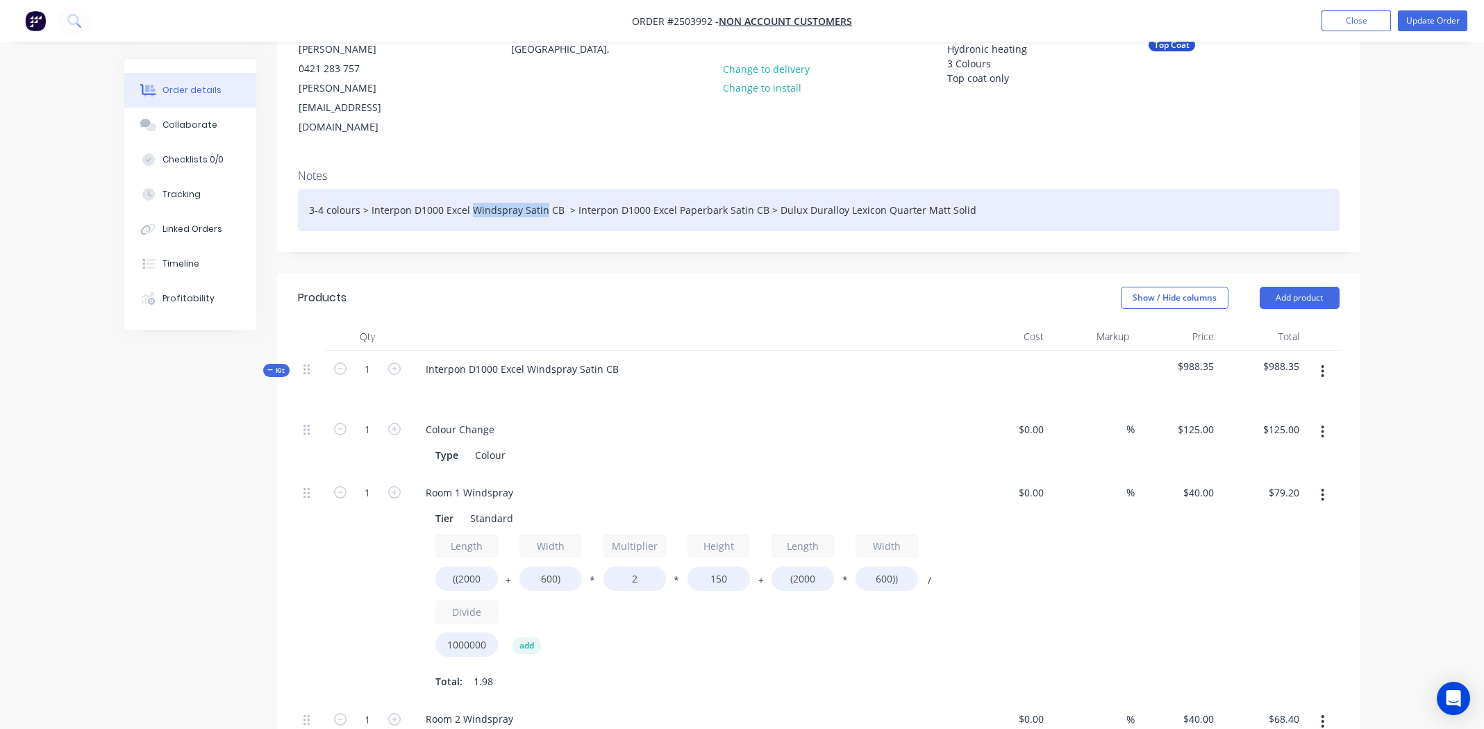
scroll to position [208, 0]
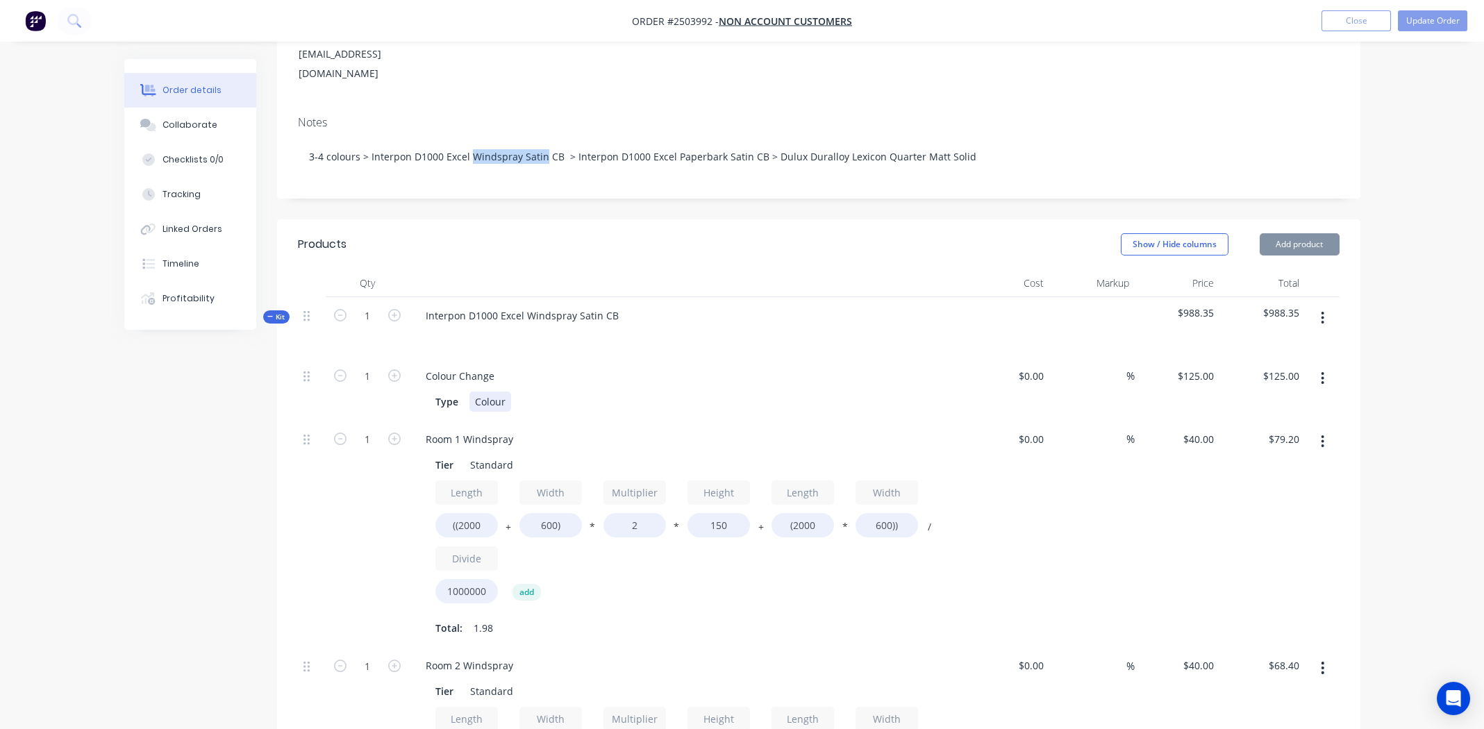
click at [497, 392] on div "Colour" at bounding box center [490, 402] width 42 height 20
click at [496, 392] on div "Colour" at bounding box center [490, 402] width 42 height 20
paste div
click at [494, 429] on div "Room 1 Windspray" at bounding box center [470, 439] width 110 height 20
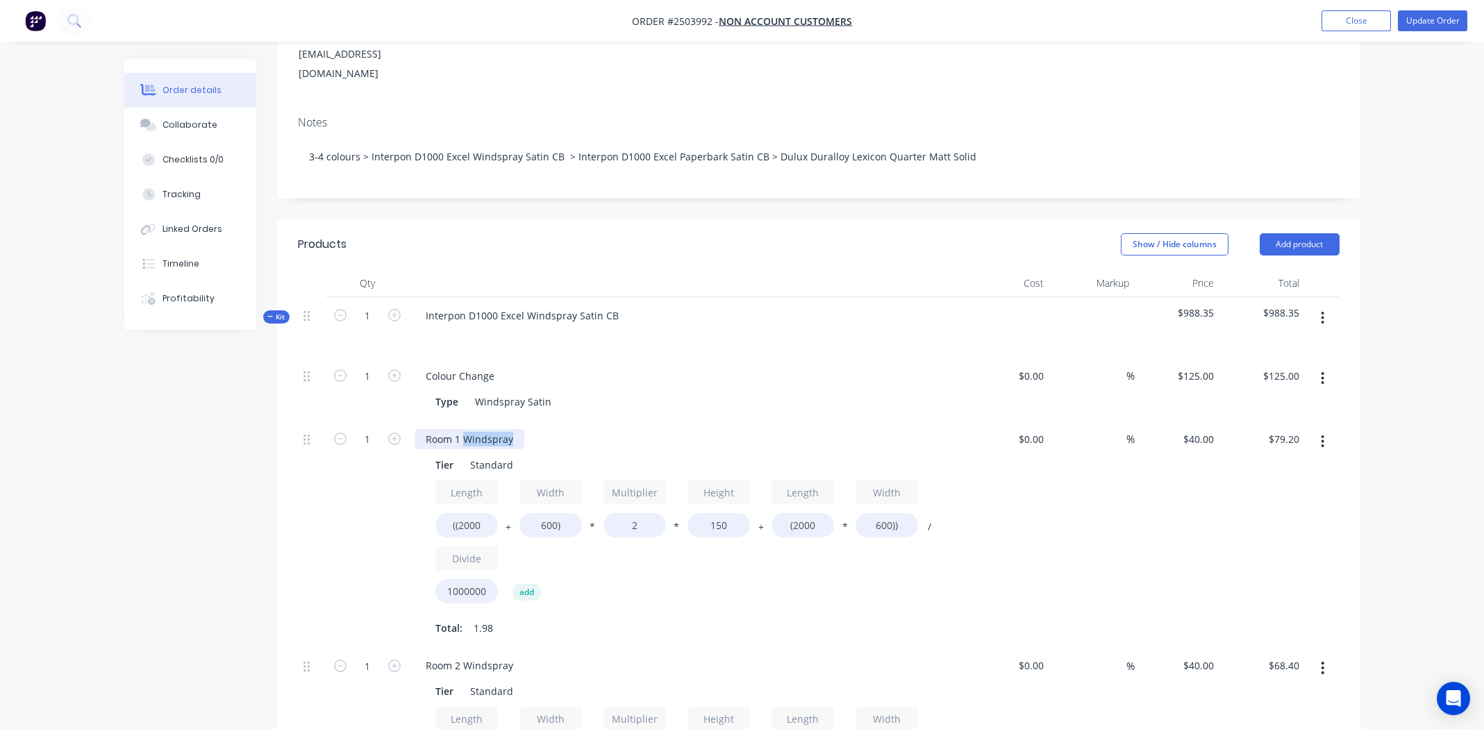
click at [494, 429] on div "Room 1 Windspray" at bounding box center [470, 439] width 110 height 20
paste div
click at [495, 656] on div "Room 2 Windspray" at bounding box center [470, 666] width 110 height 20
paste div
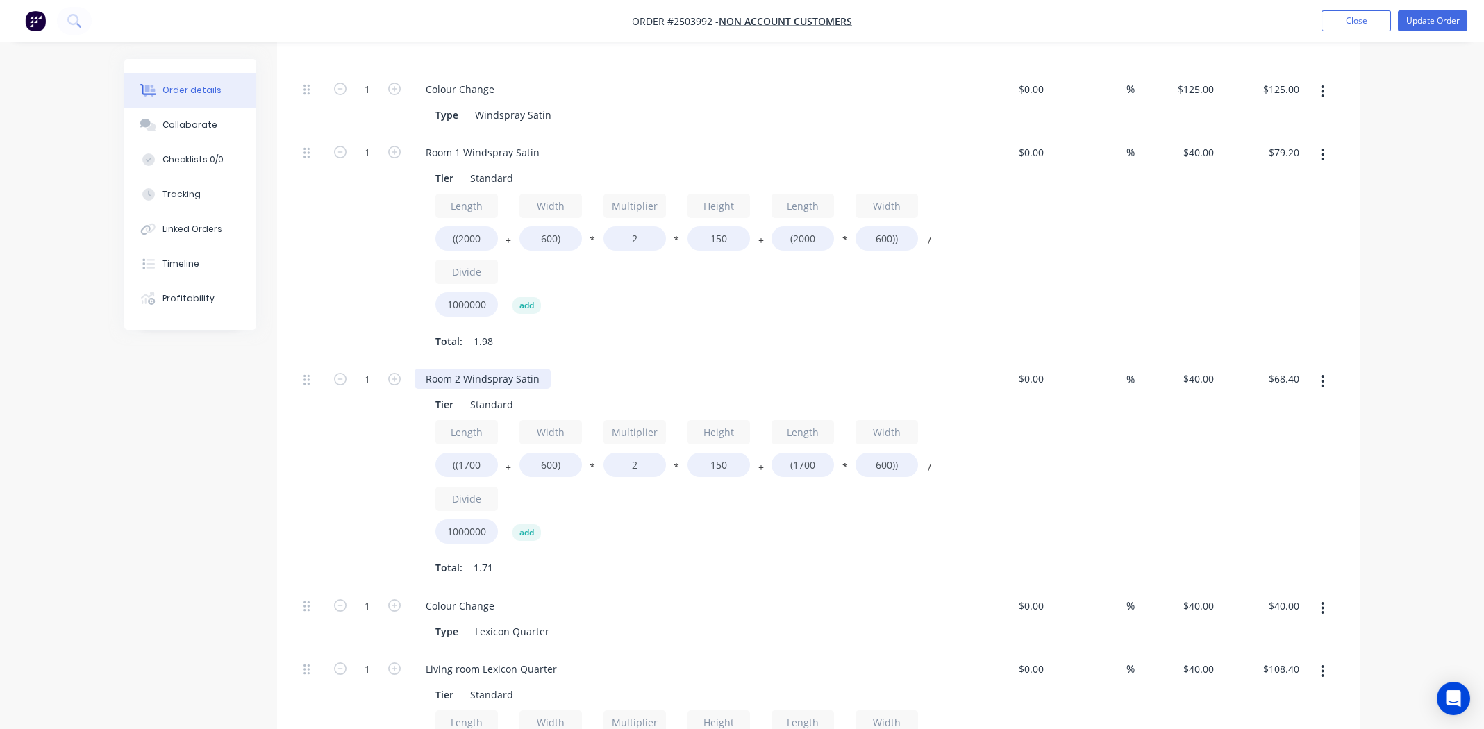
scroll to position [624, 0]
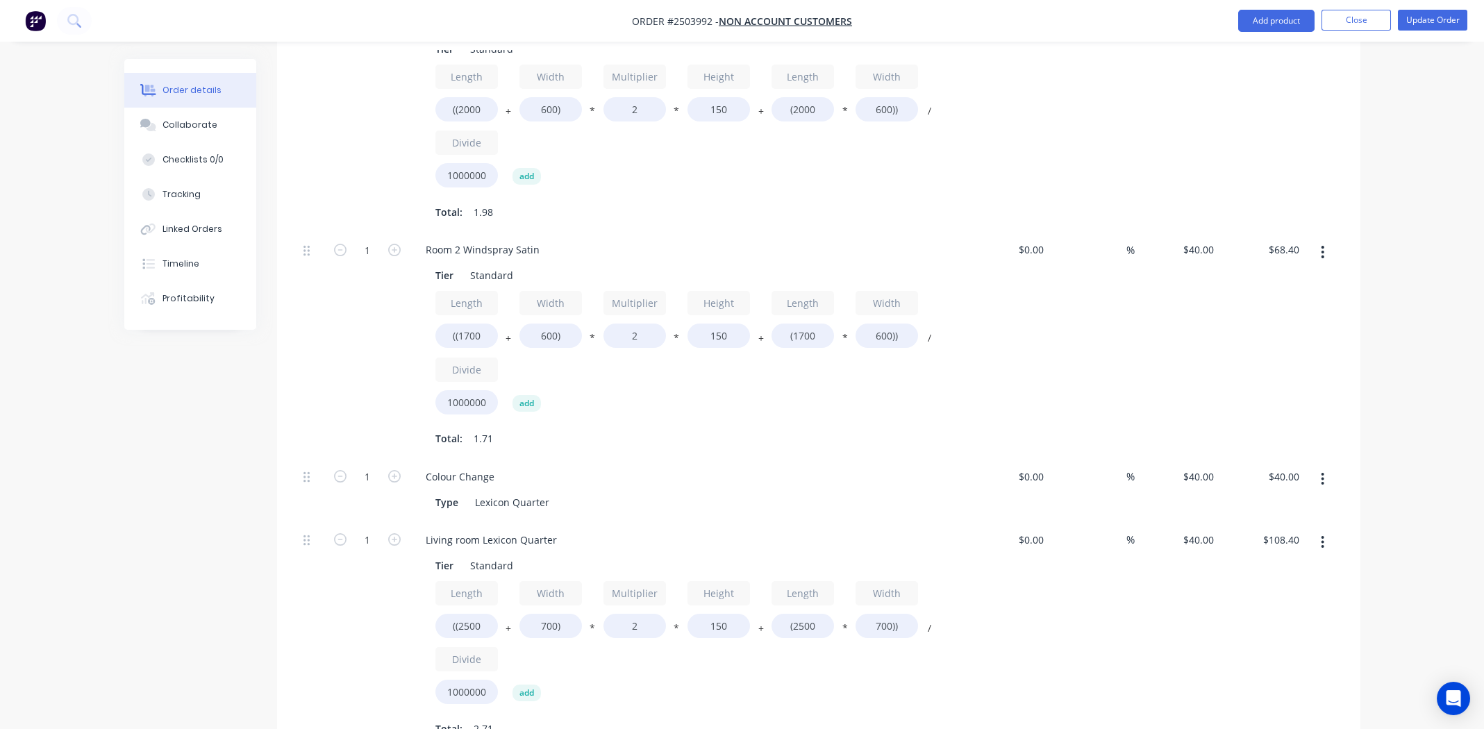
click at [731, 429] on div "Total: 1.71" at bounding box center [686, 439] width 503 height 21
click at [1202, 467] on input "40" at bounding box center [1201, 477] width 38 height 20
type input "$125.00"
click at [1136, 651] on div "$40.00 $40.00" at bounding box center [1177, 635] width 85 height 227
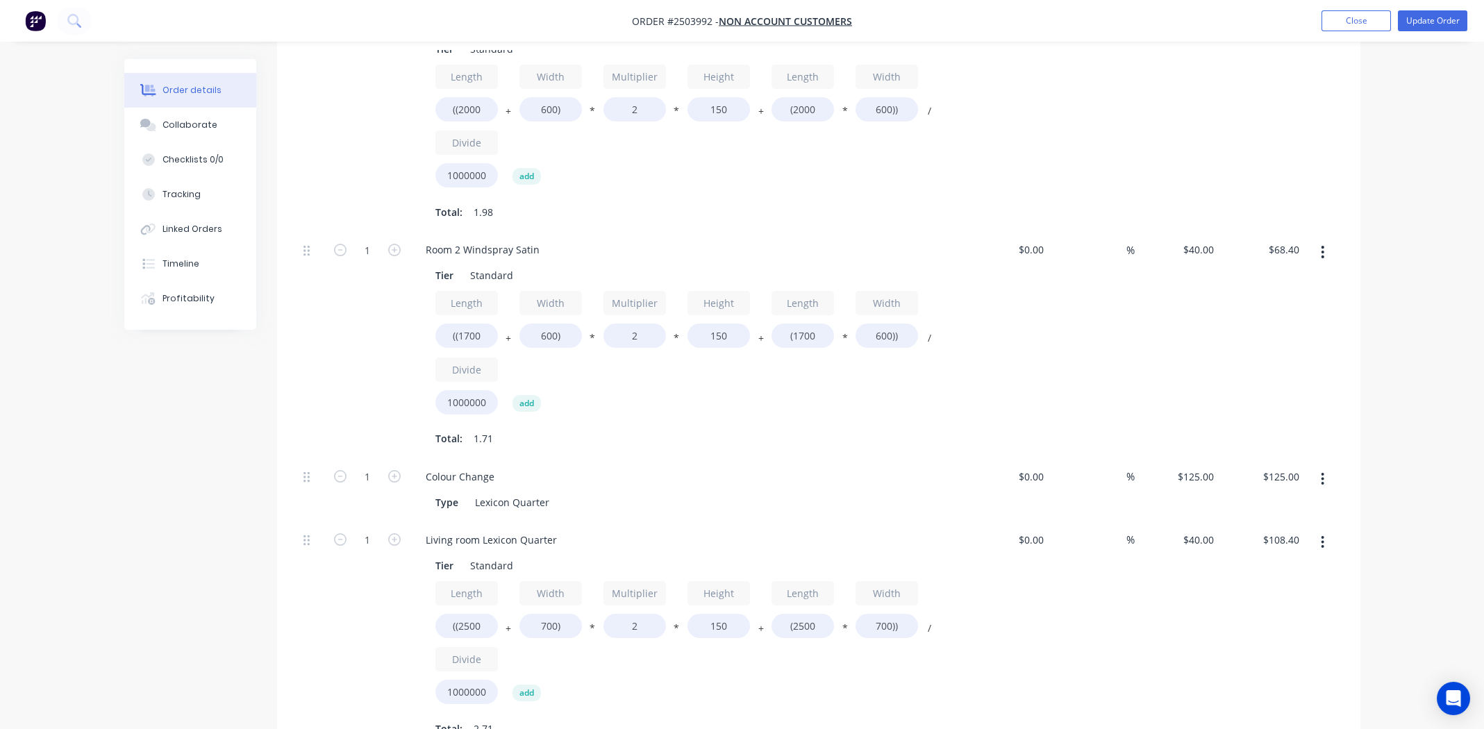
scroll to position [138, 0]
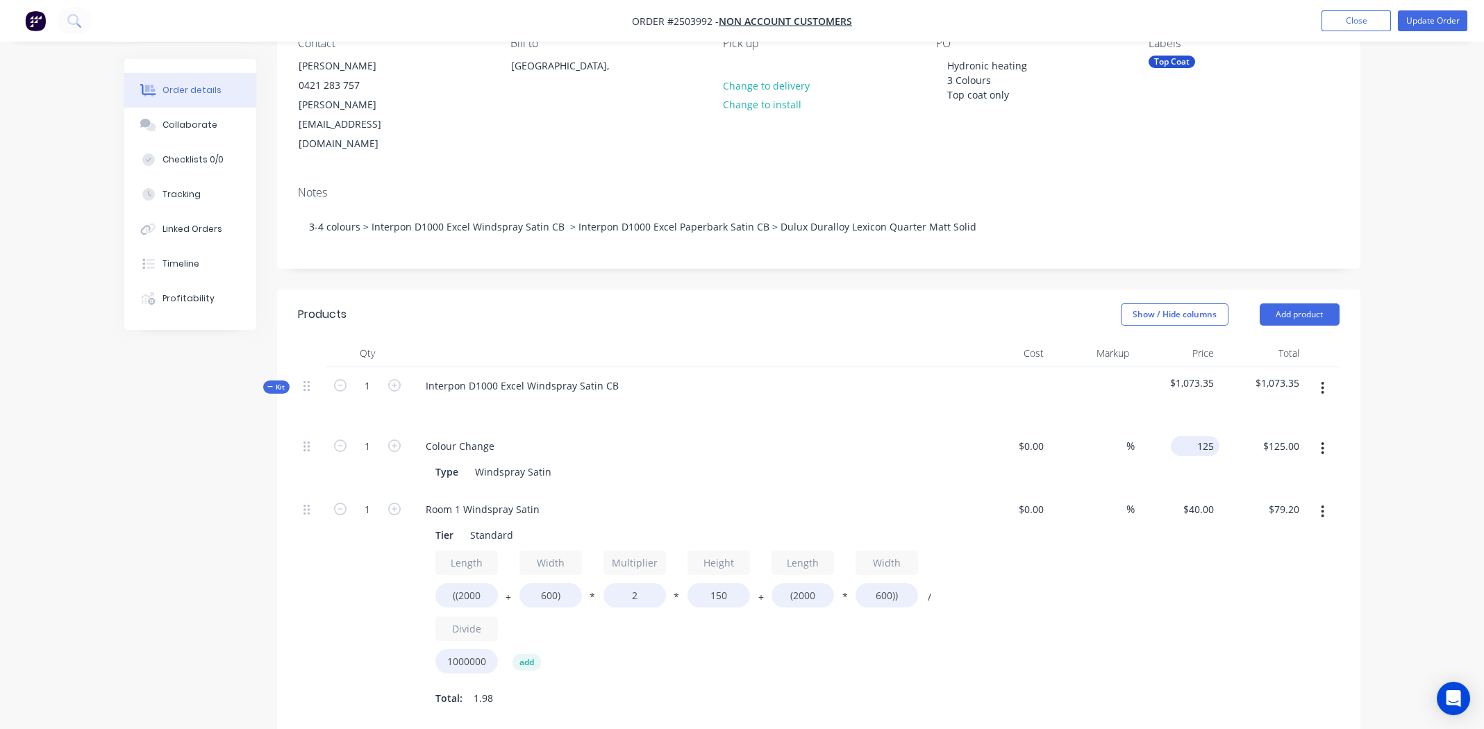
click at [1206, 436] on input "125" at bounding box center [1197, 446] width 43 height 20
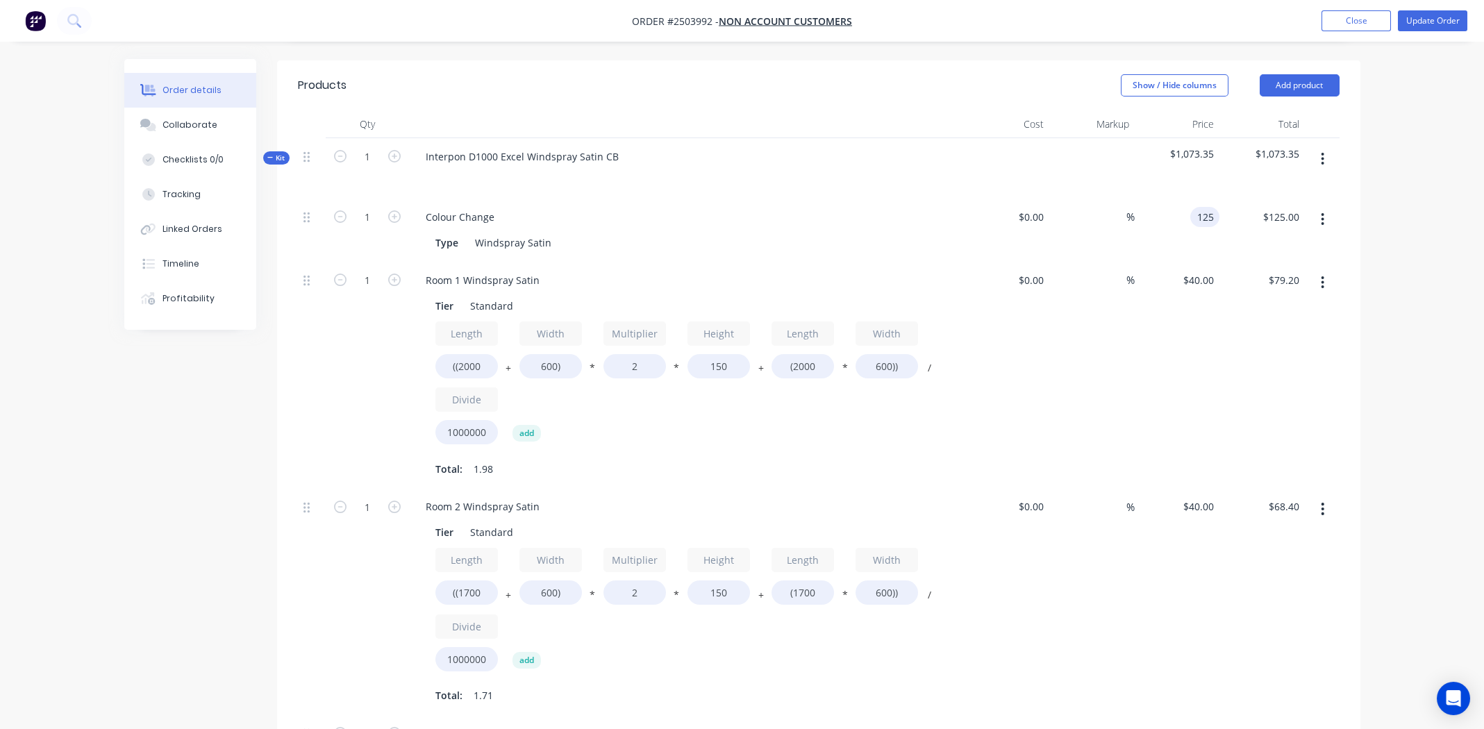
scroll to position [110, 0]
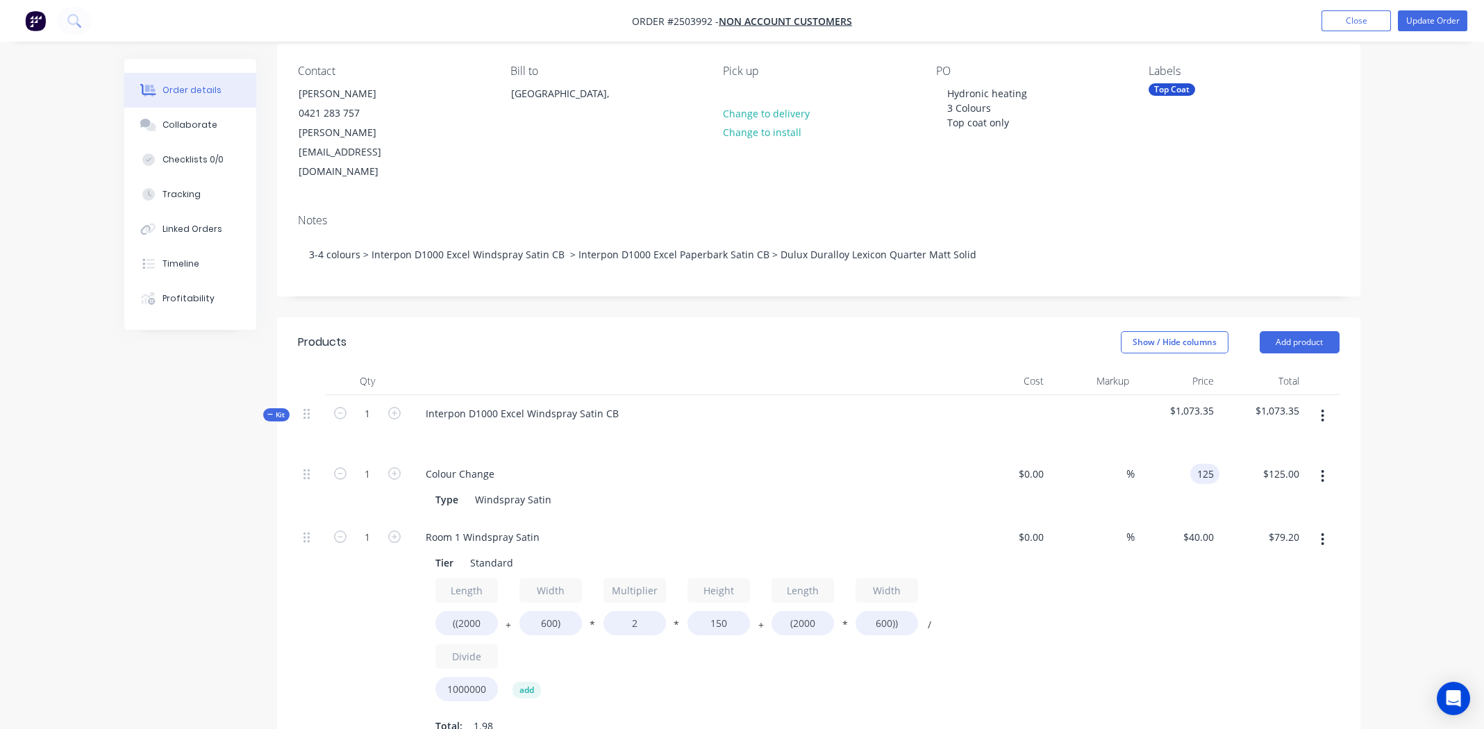
type input "$125.00"
click at [1100, 583] on div "%" at bounding box center [1091, 632] width 85 height 227
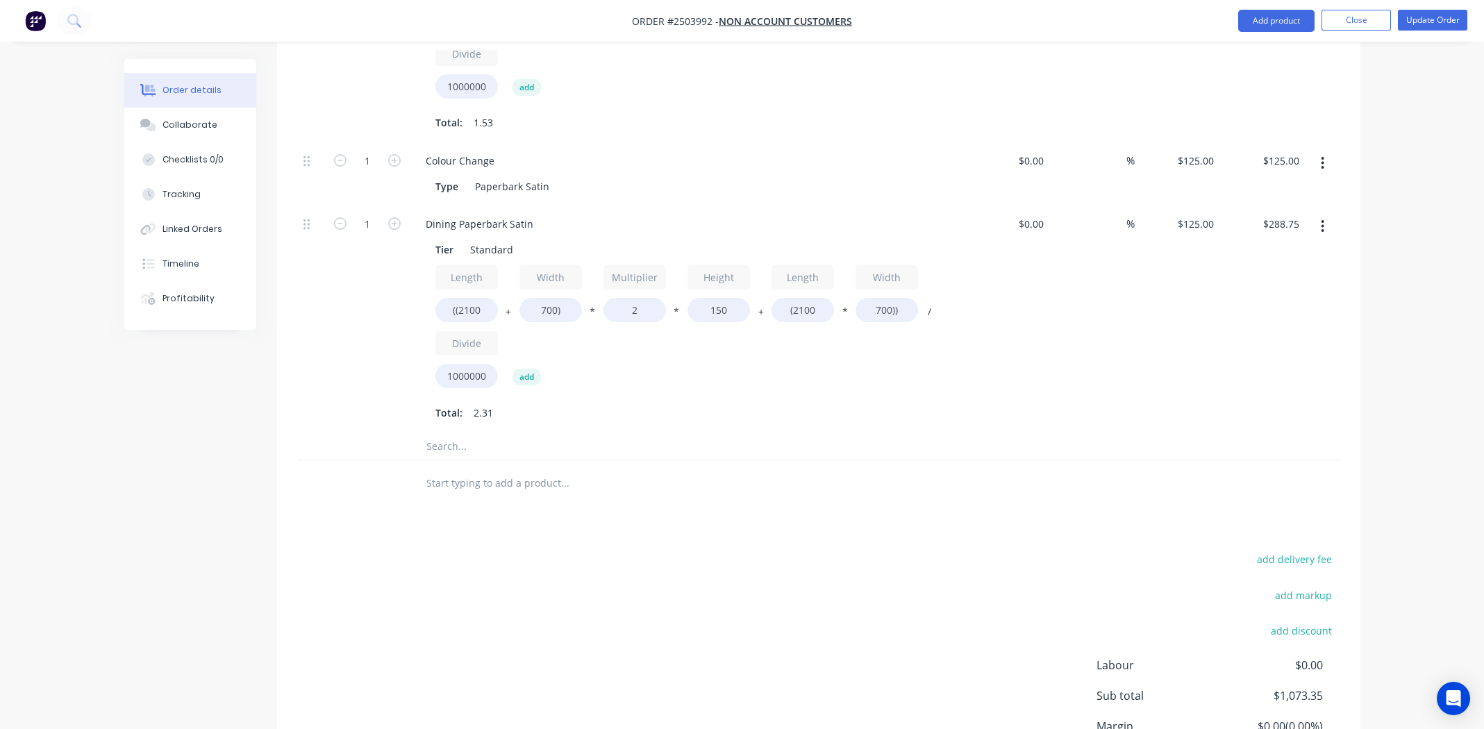
scroll to position [1777, 0]
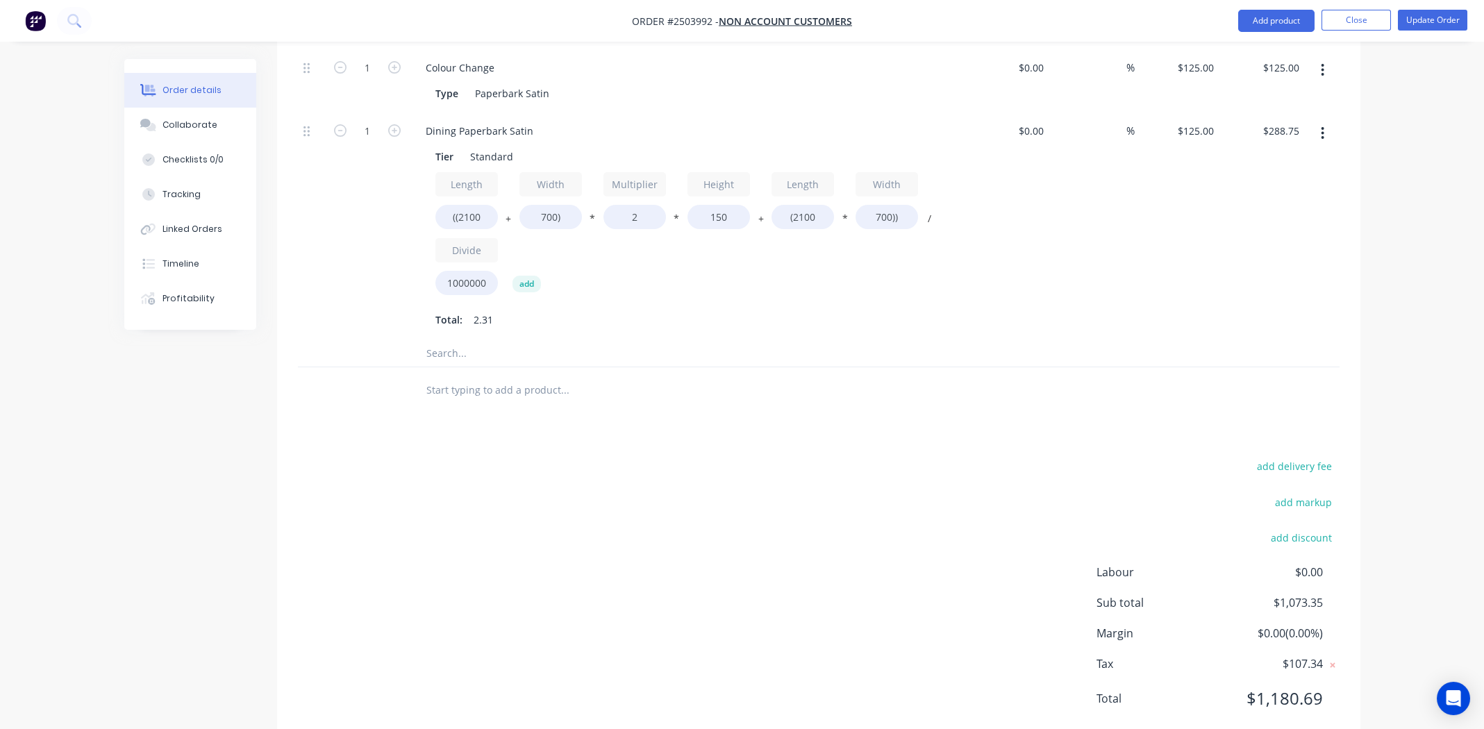
click at [626, 499] on div "add delivery fee add markup add discount Labour $0.00 Sub total $1,073.35 Margi…" at bounding box center [819, 591] width 1042 height 268
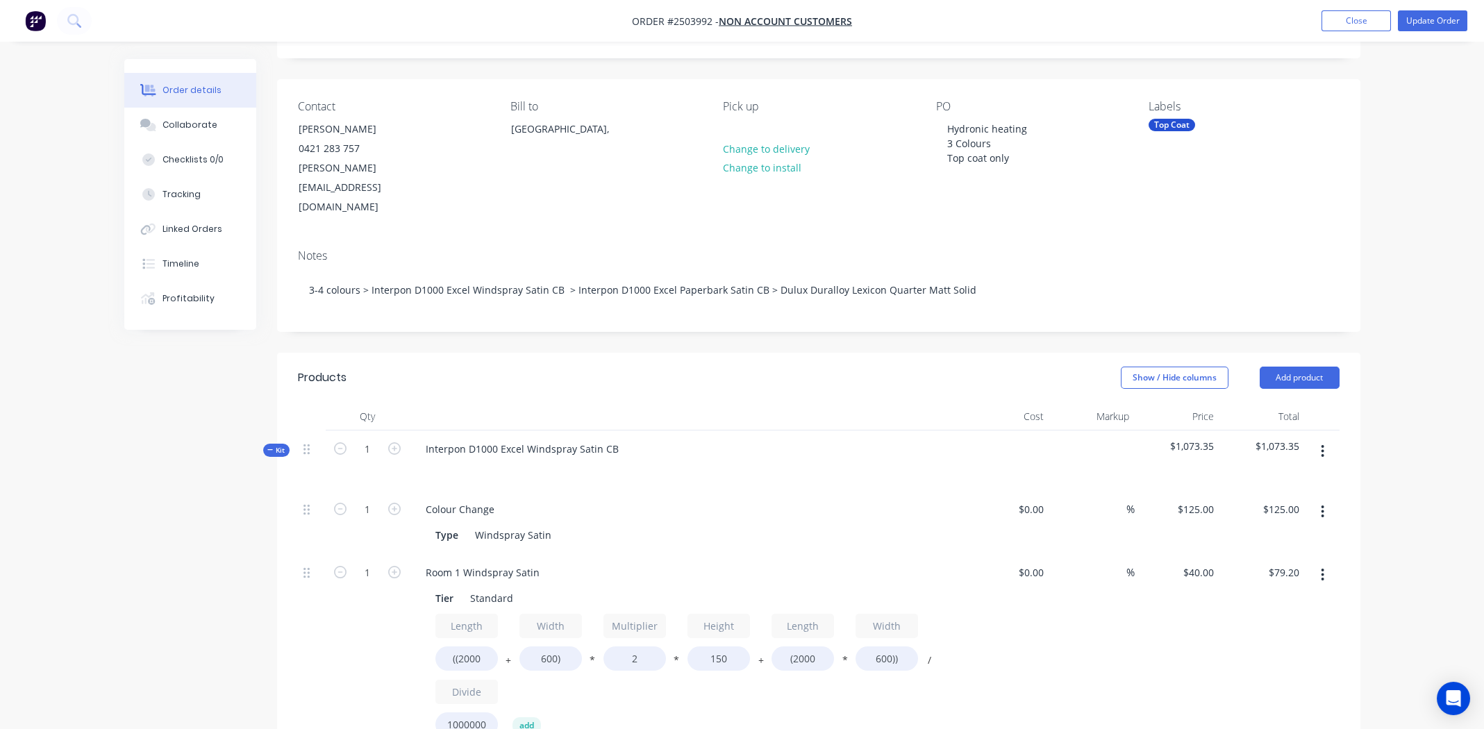
scroll to position [0, 0]
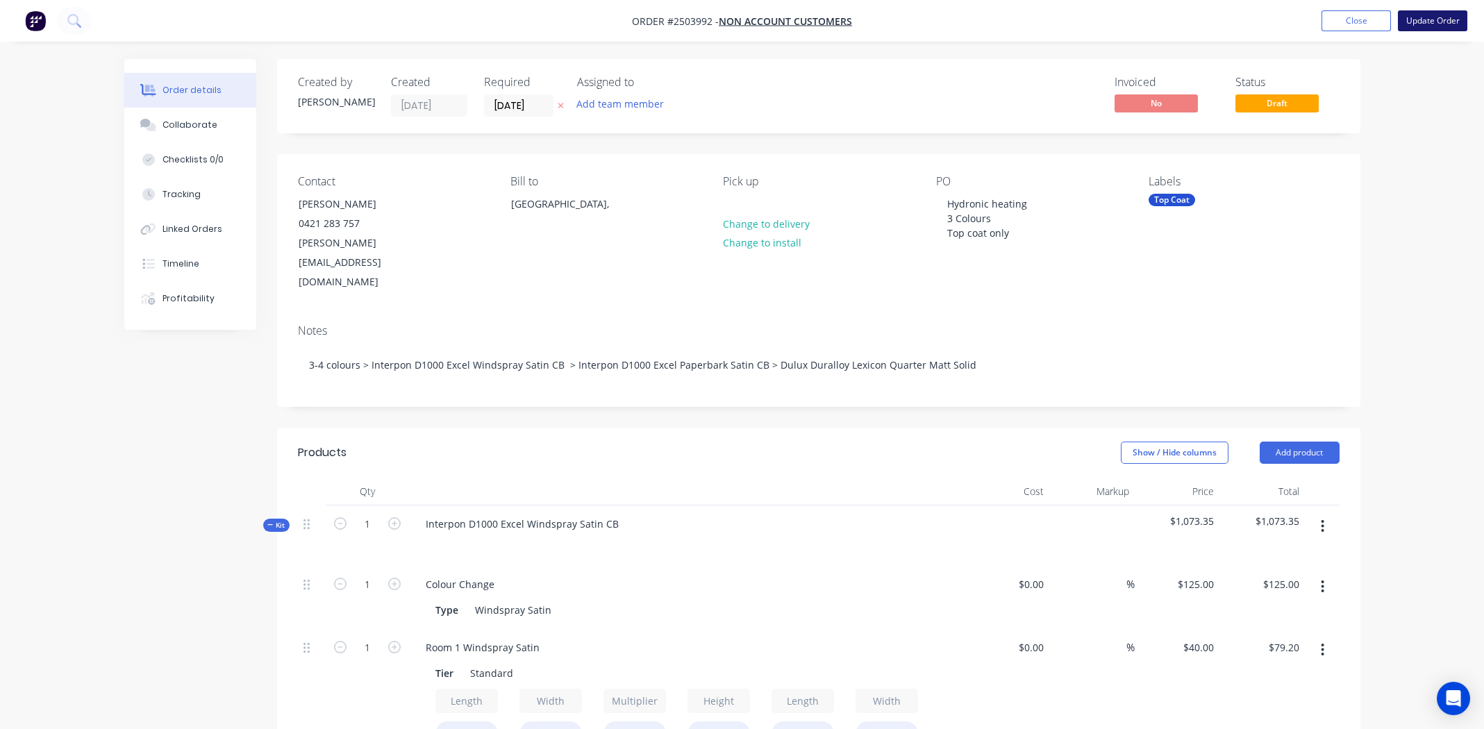
click at [1436, 22] on button "Update Order" at bounding box center [1432, 20] width 69 height 21
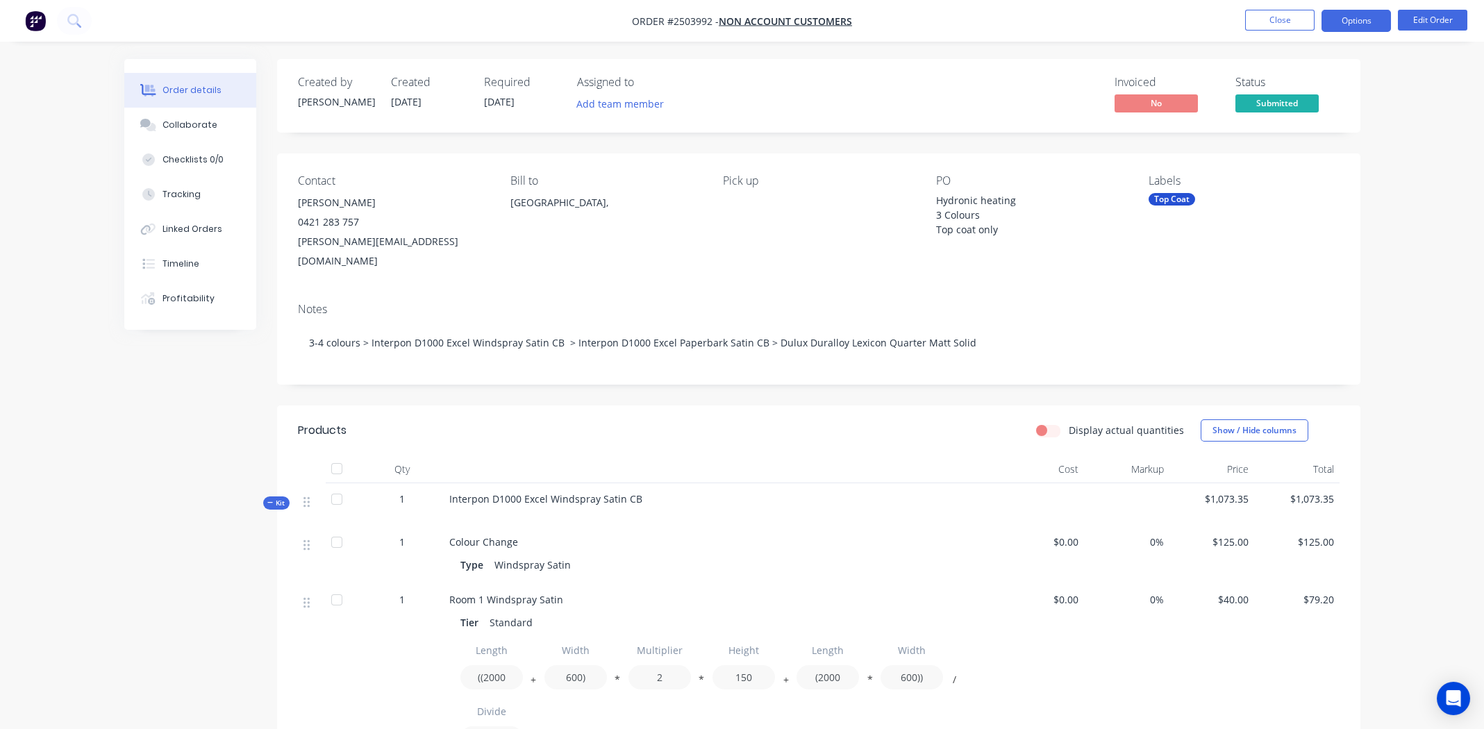
click at [1339, 15] on button "Options" at bounding box center [1356, 21] width 69 height 22
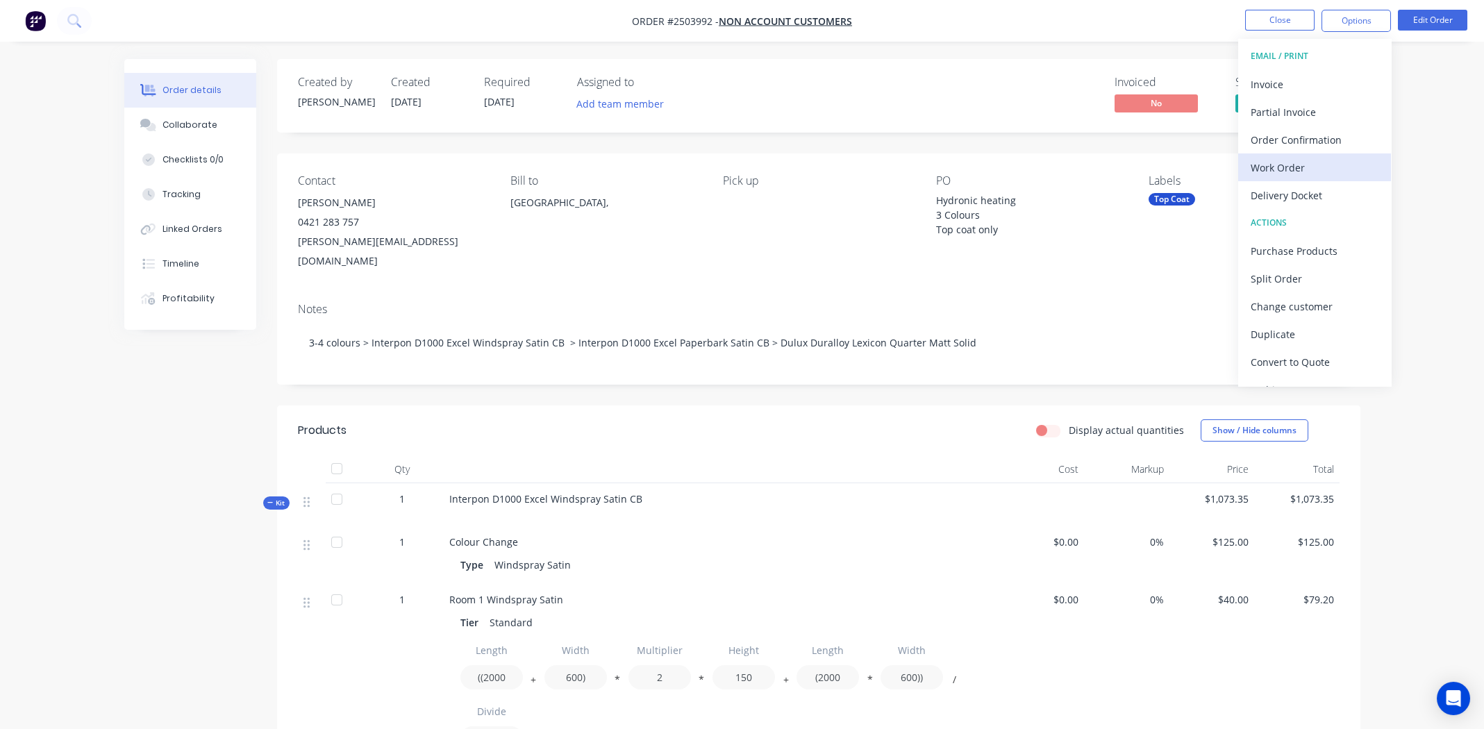
click at [1294, 160] on div "Work Order" at bounding box center [1315, 168] width 128 height 20
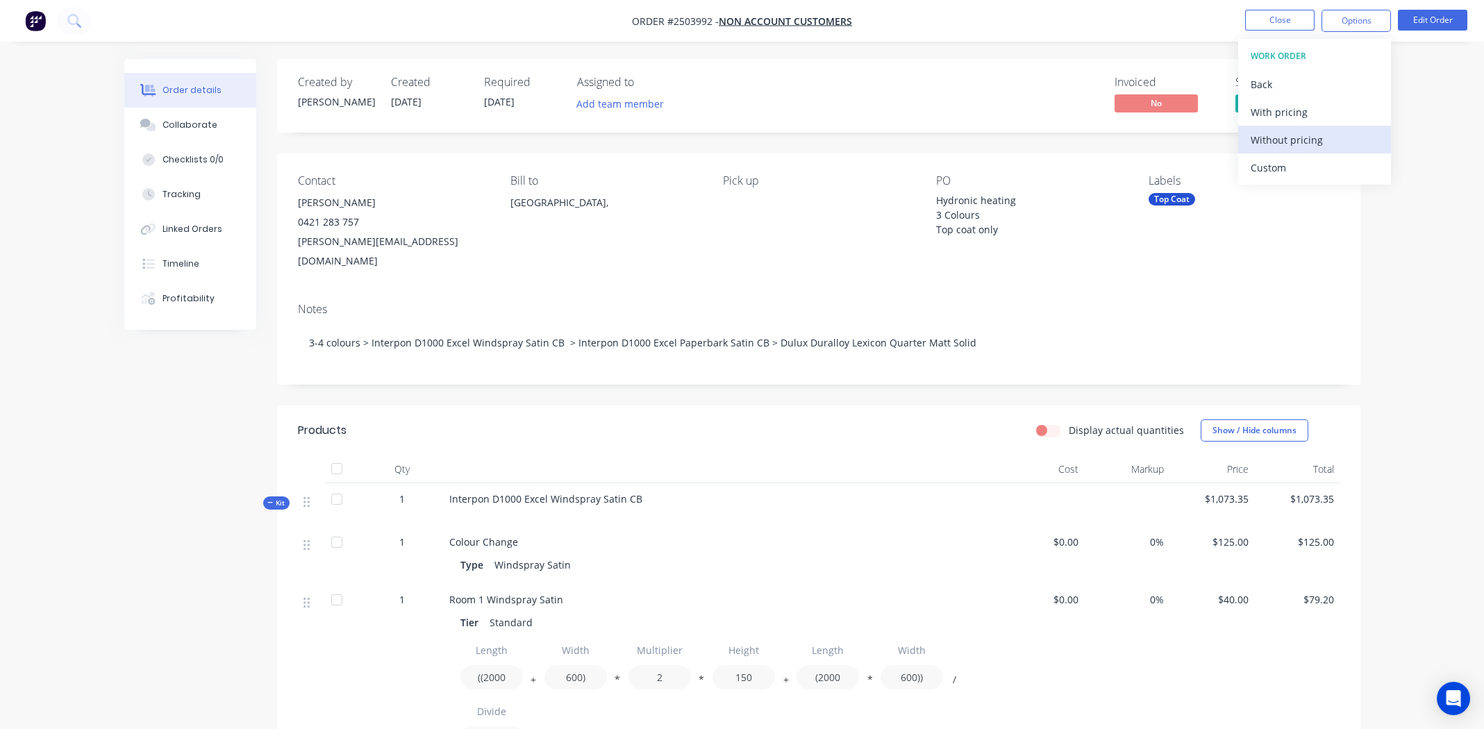
click at [1288, 137] on div "Without pricing" at bounding box center [1315, 140] width 128 height 20
drag, startPoint x: 1071, startPoint y: 28, endPoint x: 1072, endPoint y: 47, distance: 19.5
click at [1071, 27] on nav "Order #2503992 - Non account customers Close Options EMAIL / PRINT Invoice Part…" at bounding box center [742, 21] width 1484 height 42
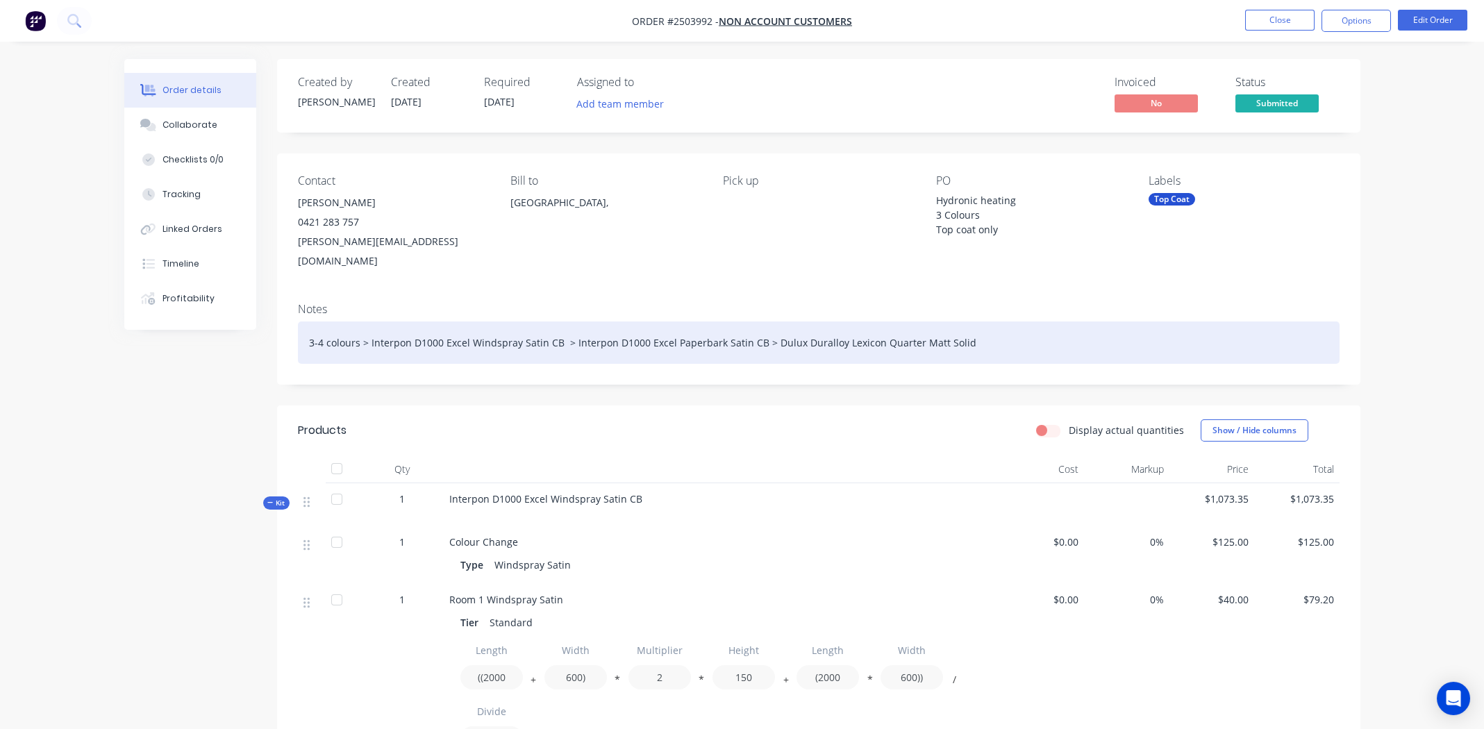
click at [321, 324] on div "3-4 colours > Interpon D1000 Excel Windspray Satin CB > Interpon D1000 Excel Pa…" at bounding box center [819, 343] width 1042 height 42
click at [307, 322] on div "3 colours > Interpon D1000 Excel Windspray Satin CB > Interpon D1000 Excel Pape…" at bounding box center [819, 343] width 1042 height 42
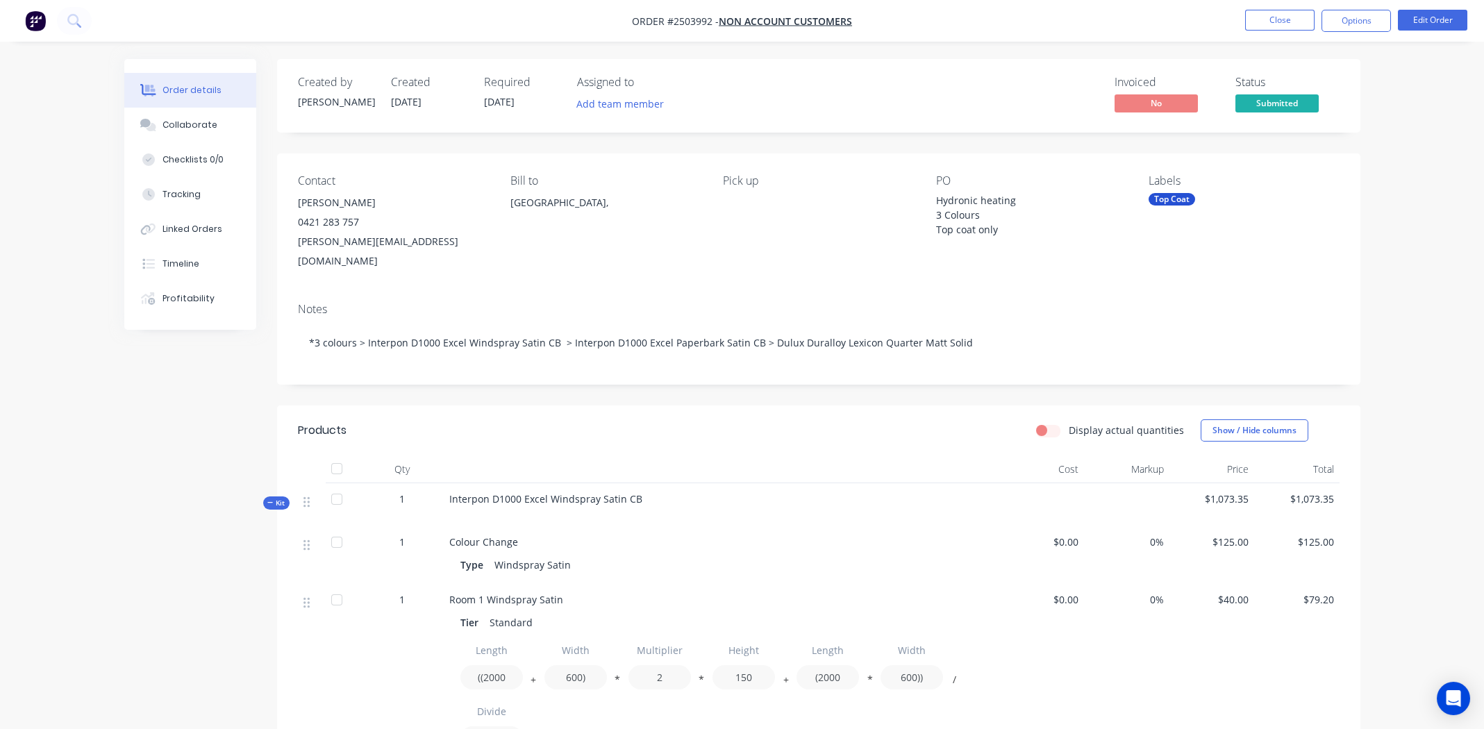
click at [936, 214] on div "Hydronic heating 3 Colours Top coat only" at bounding box center [1023, 215] width 174 height 44
click at [937, 215] on div "Hydronic heating 3 Colours Top coat only" at bounding box center [1023, 215] width 174 height 44
click at [1424, 13] on button "Edit Order" at bounding box center [1432, 20] width 69 height 21
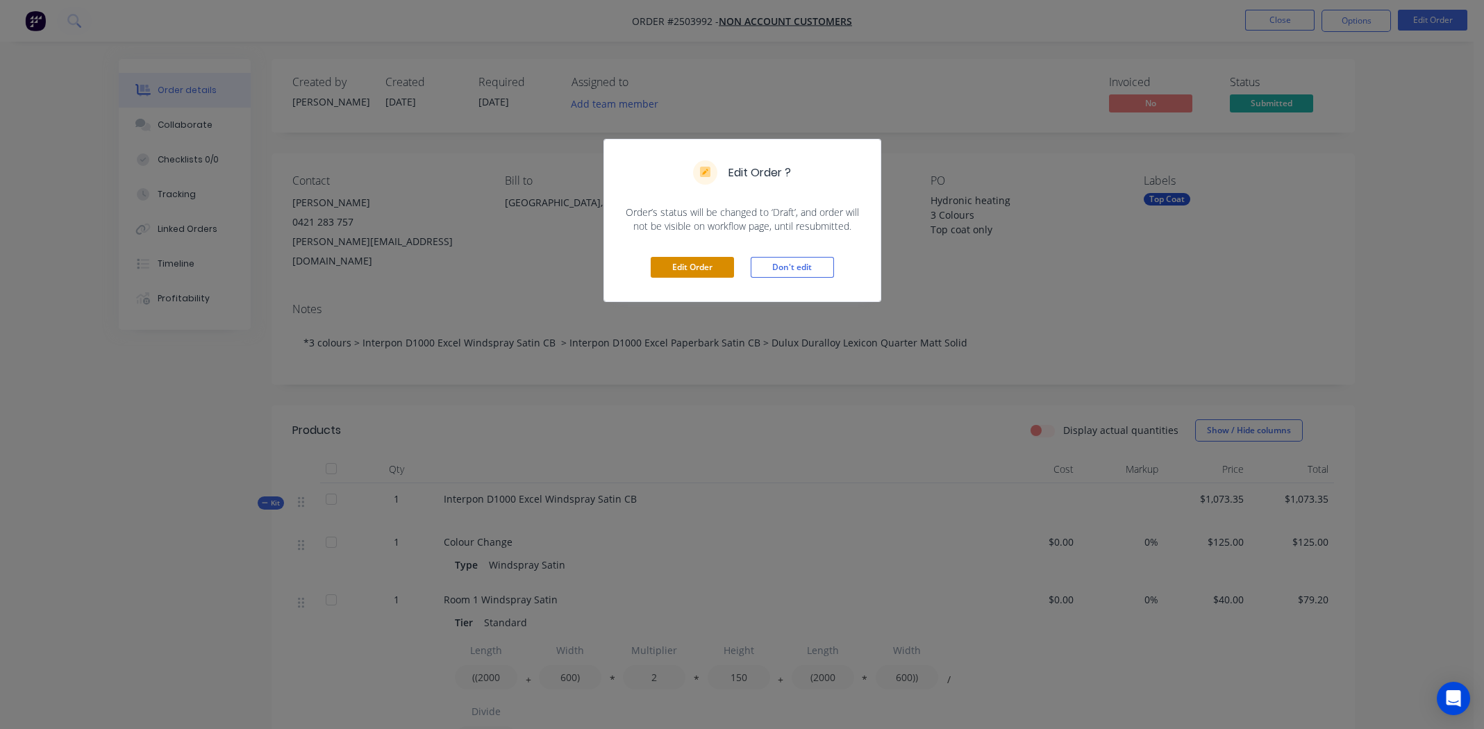
click at [691, 262] on button "Edit Order" at bounding box center [692, 267] width 83 height 21
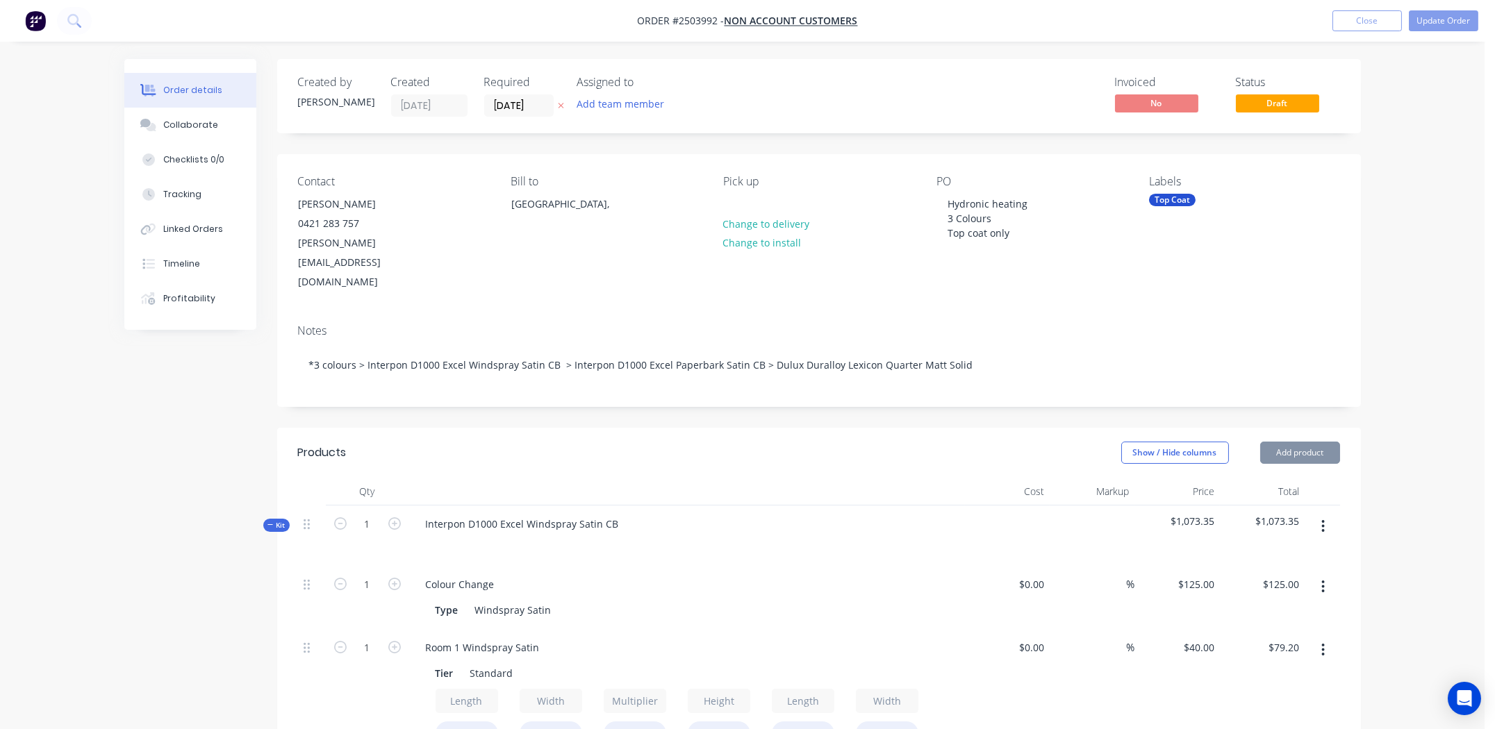
type input "$125.00"
type input "$40.00"
type input "$79.20"
type input "$40.00"
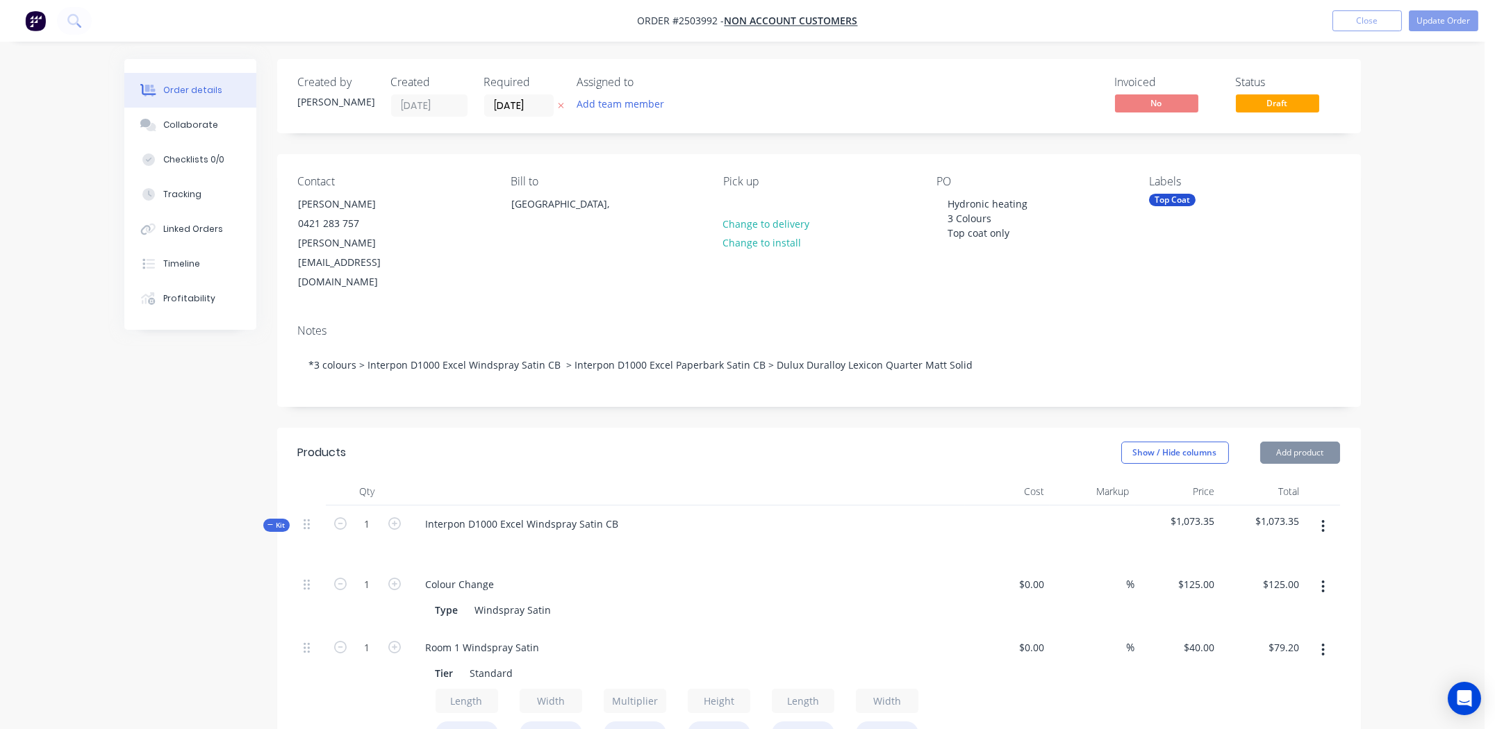
type input "$68.40"
type input "$125.00"
type input "$40.00"
type input "$108.40"
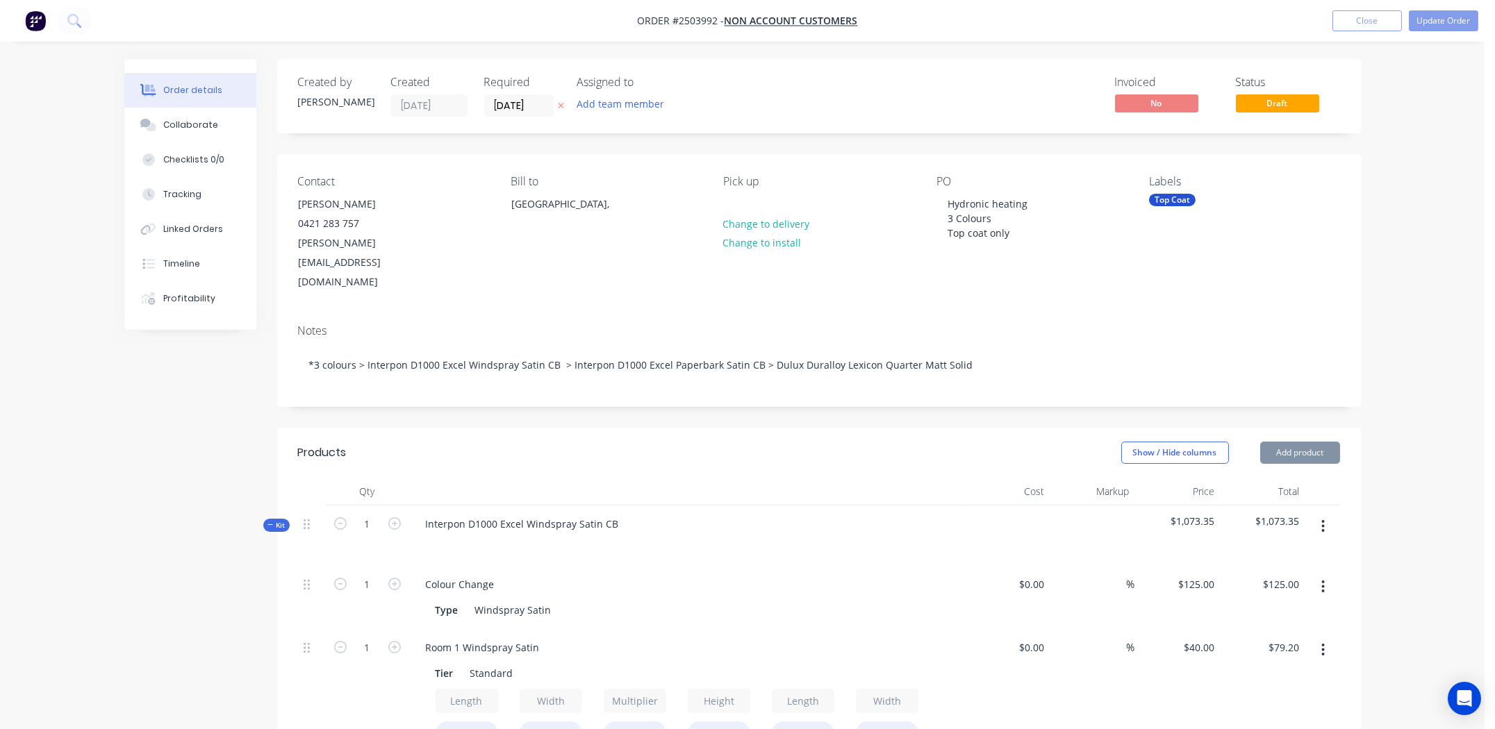
type input "$40.00"
type input "$92.40"
type input "$40.00"
type input "$61.20"
type input "$125.00"
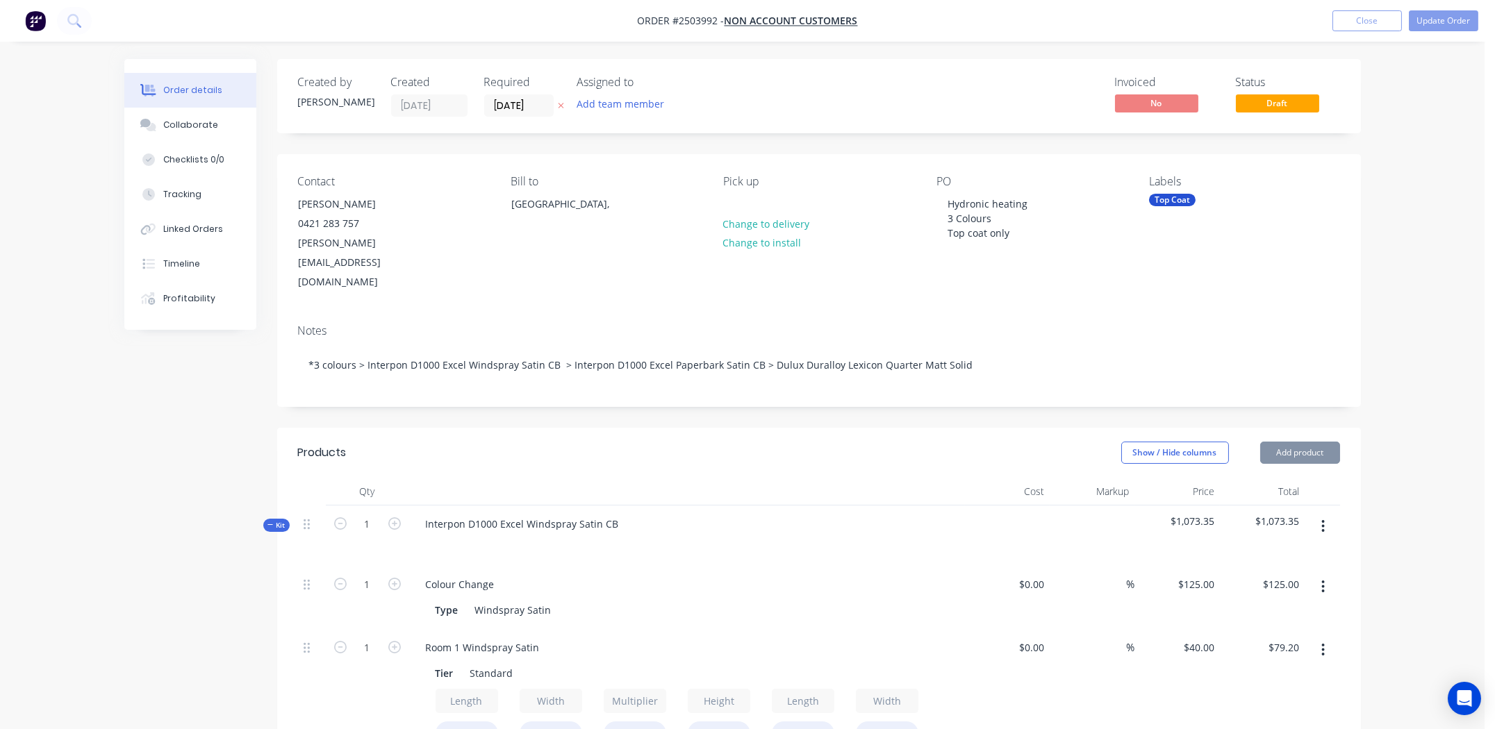
type input "$125.00"
type input "$288.75"
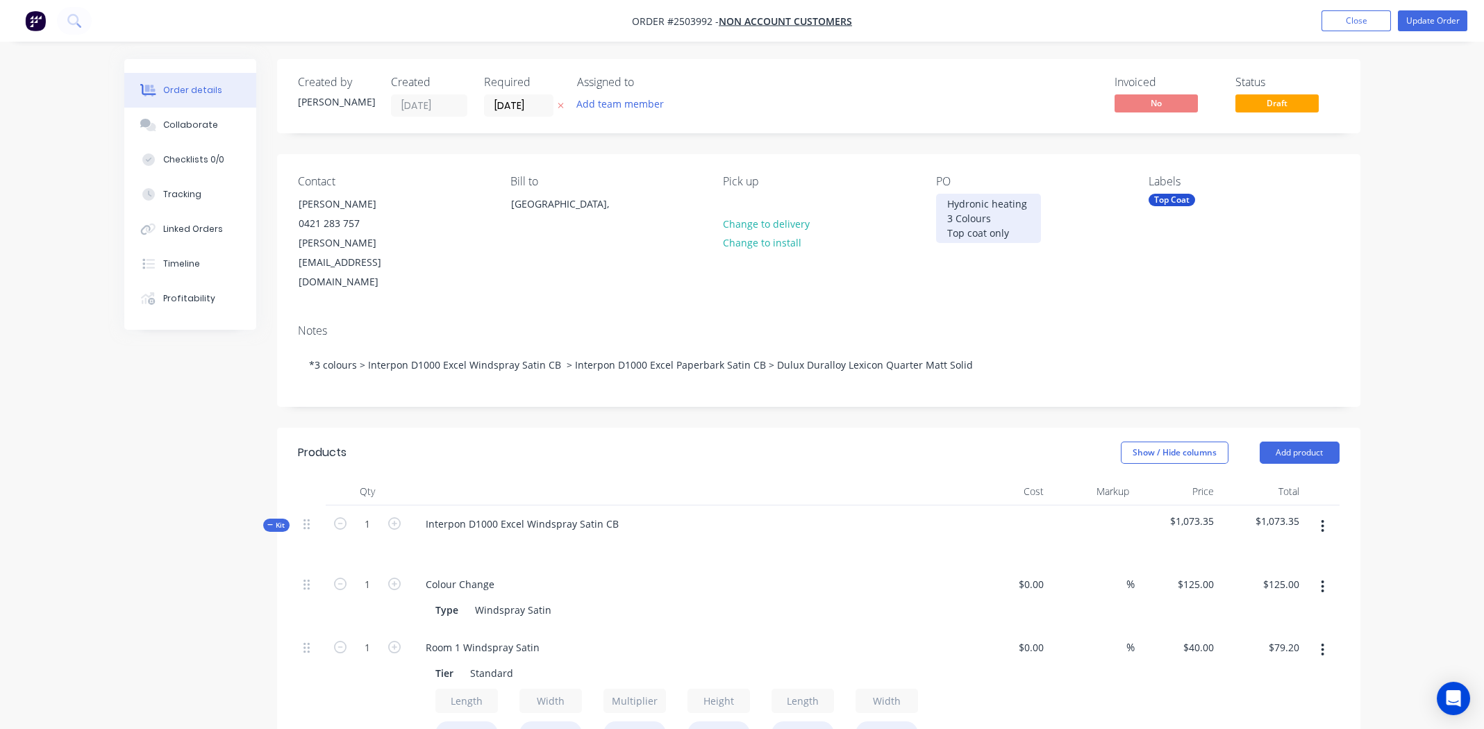
click at [947, 219] on div "Hydronic heating 3 Colours Top coat only" at bounding box center [988, 218] width 105 height 49
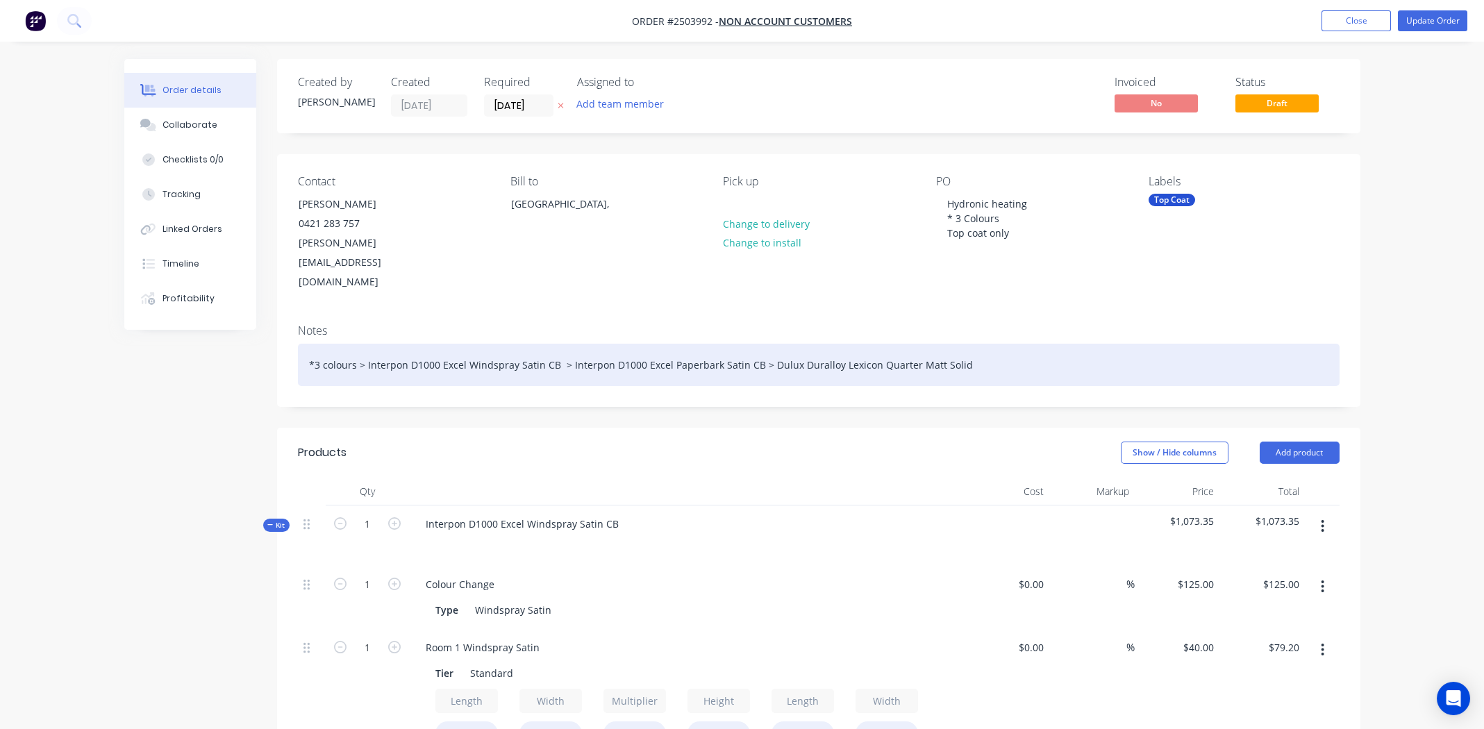
click at [1136, 344] on div "*3 colours > Interpon D1000 Excel Windspray Satin CB > Interpon D1000 Excel Pap…" at bounding box center [819, 365] width 1042 height 42
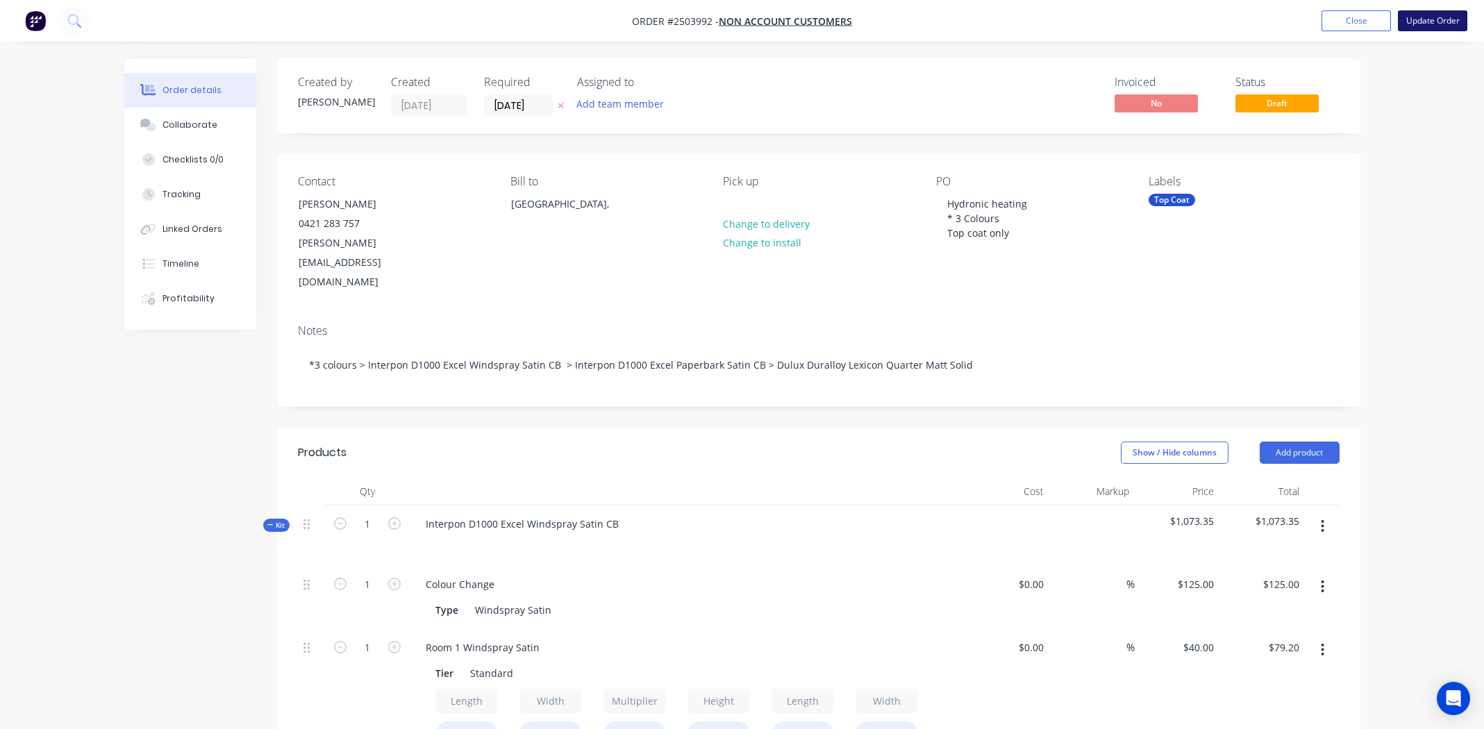
click at [1419, 20] on button "Update Order" at bounding box center [1432, 20] width 69 height 21
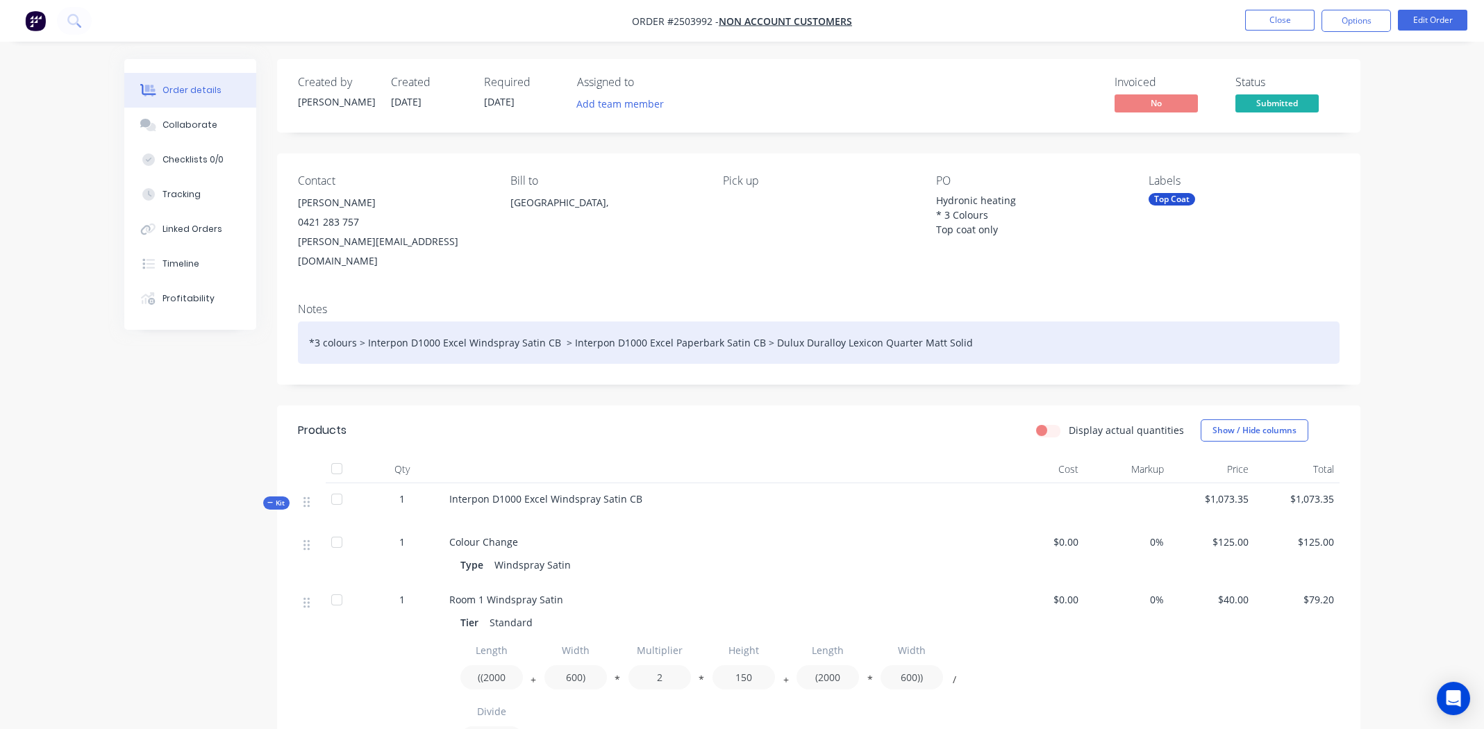
click at [1004, 325] on div "*3 colours > Interpon D1000 Excel Windspray Satin CB > Interpon D1000 Excel Pap…" at bounding box center [819, 343] width 1042 height 42
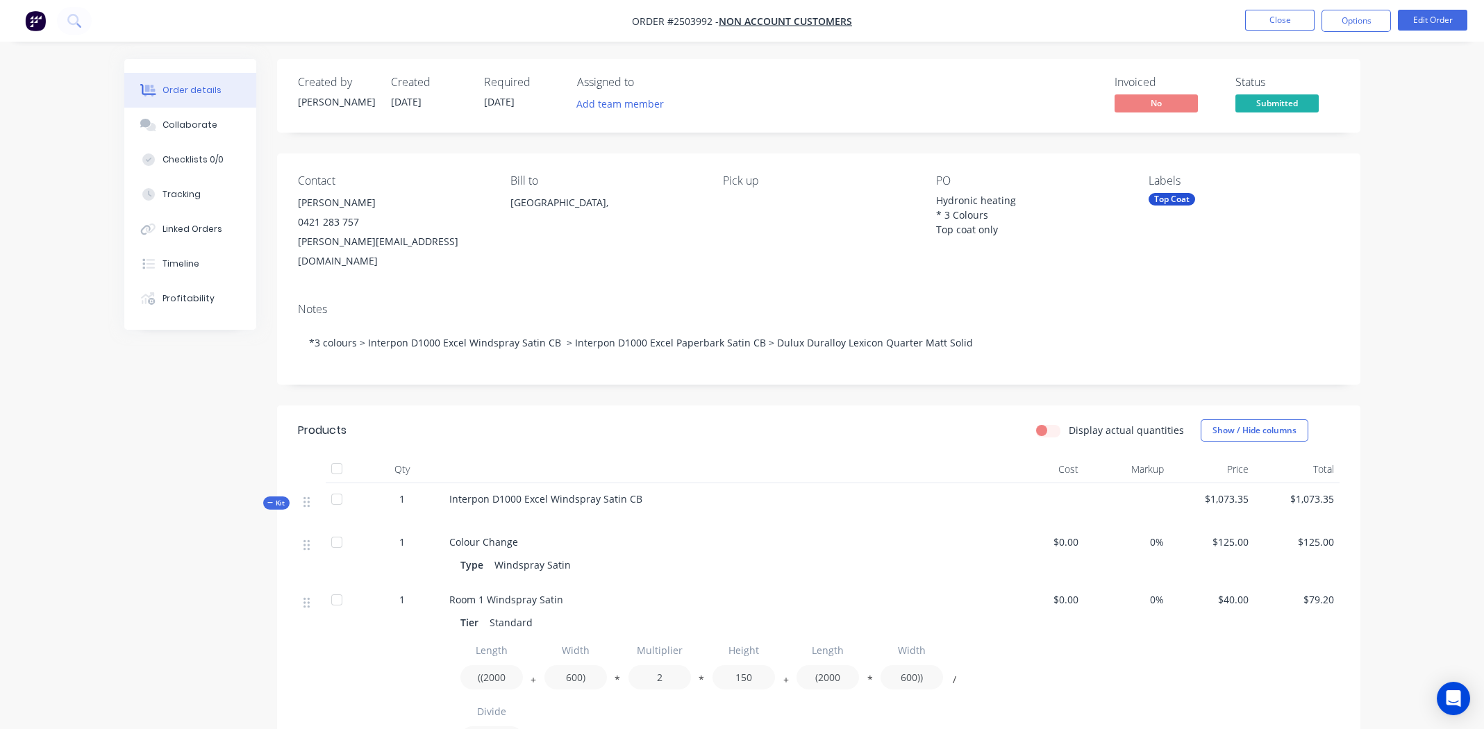
click at [1351, 7] on nav "Order #2503992 - Non account customers Close Options Edit Order" at bounding box center [742, 21] width 1484 height 42
click at [1351, 10] on button "Options" at bounding box center [1356, 21] width 69 height 22
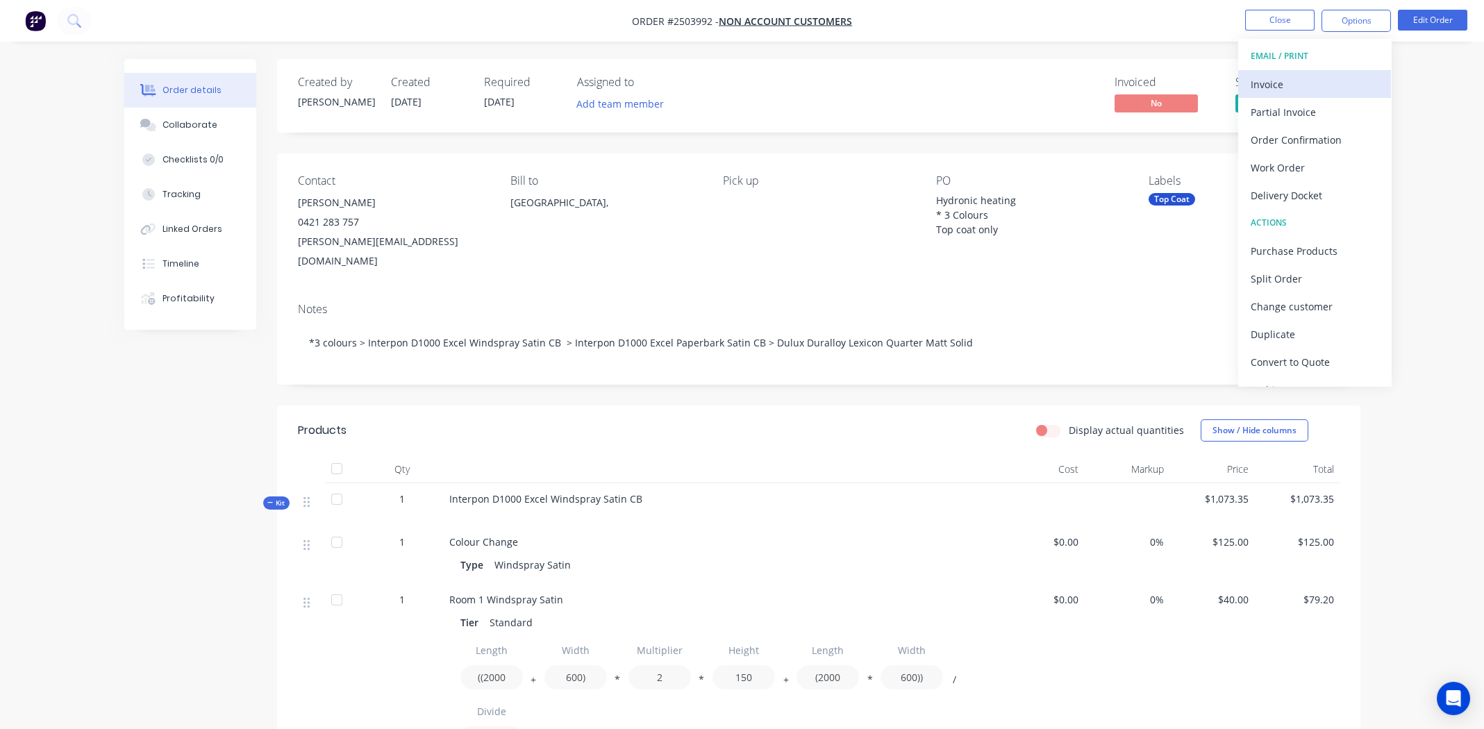
click at [1301, 75] on div "Invoice" at bounding box center [1315, 84] width 128 height 20
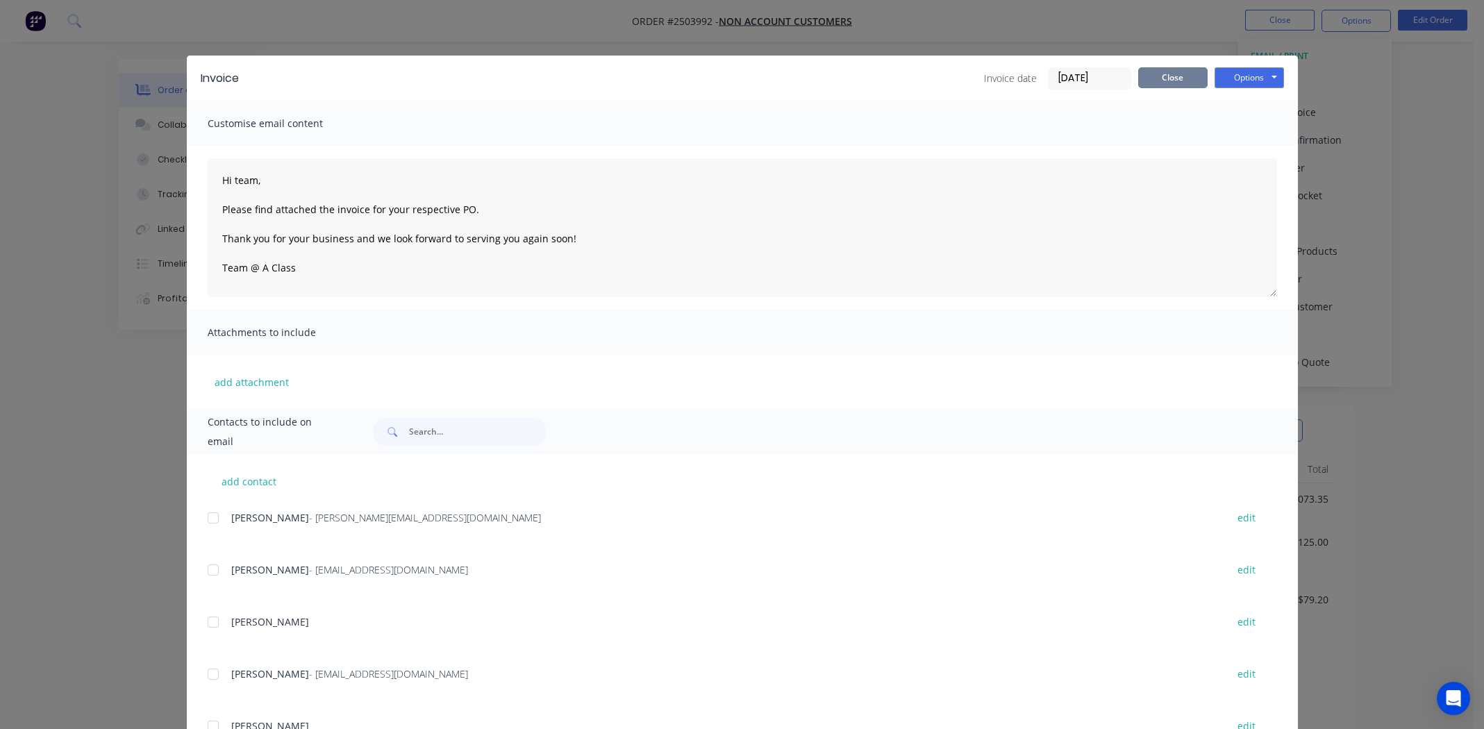
click at [1158, 72] on button "Close" at bounding box center [1172, 77] width 69 height 21
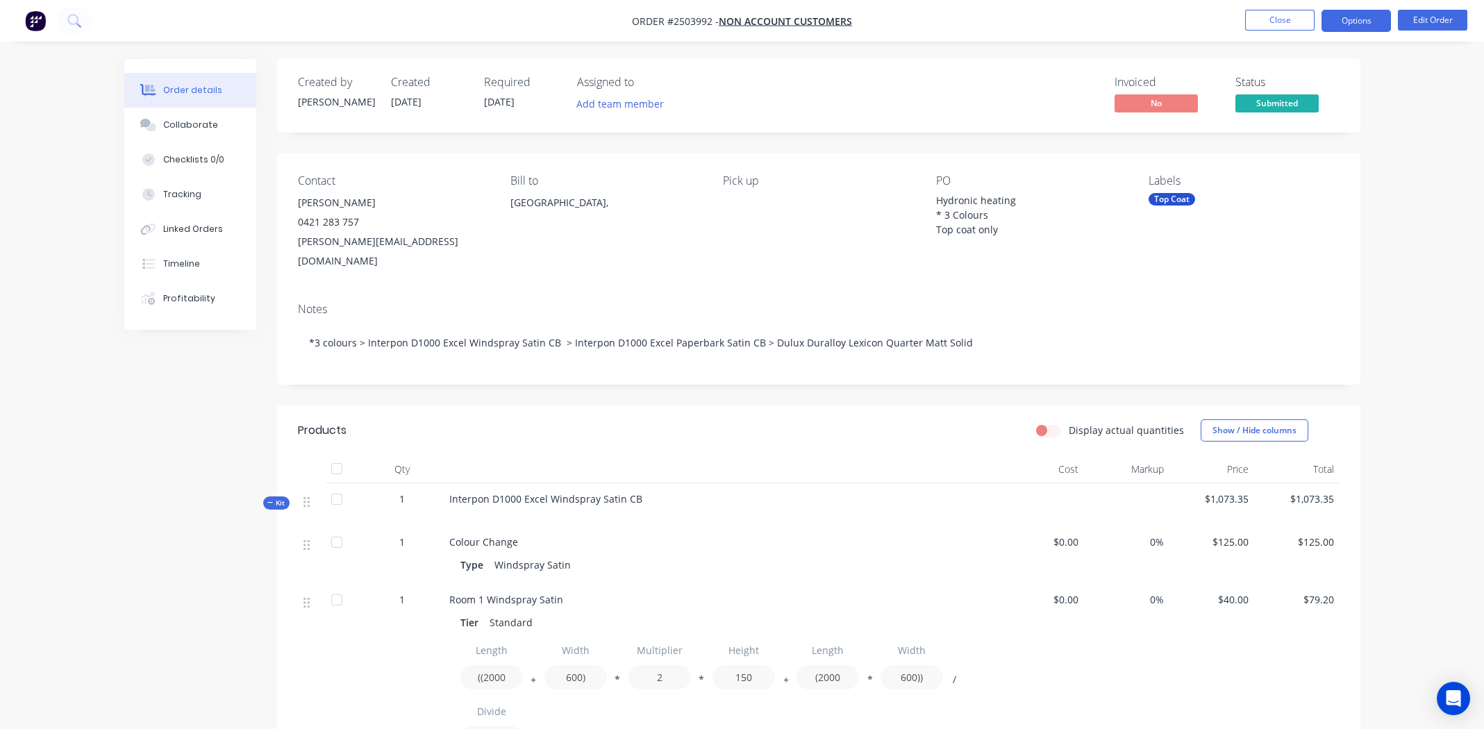
click at [1367, 20] on button "Options" at bounding box center [1356, 21] width 69 height 22
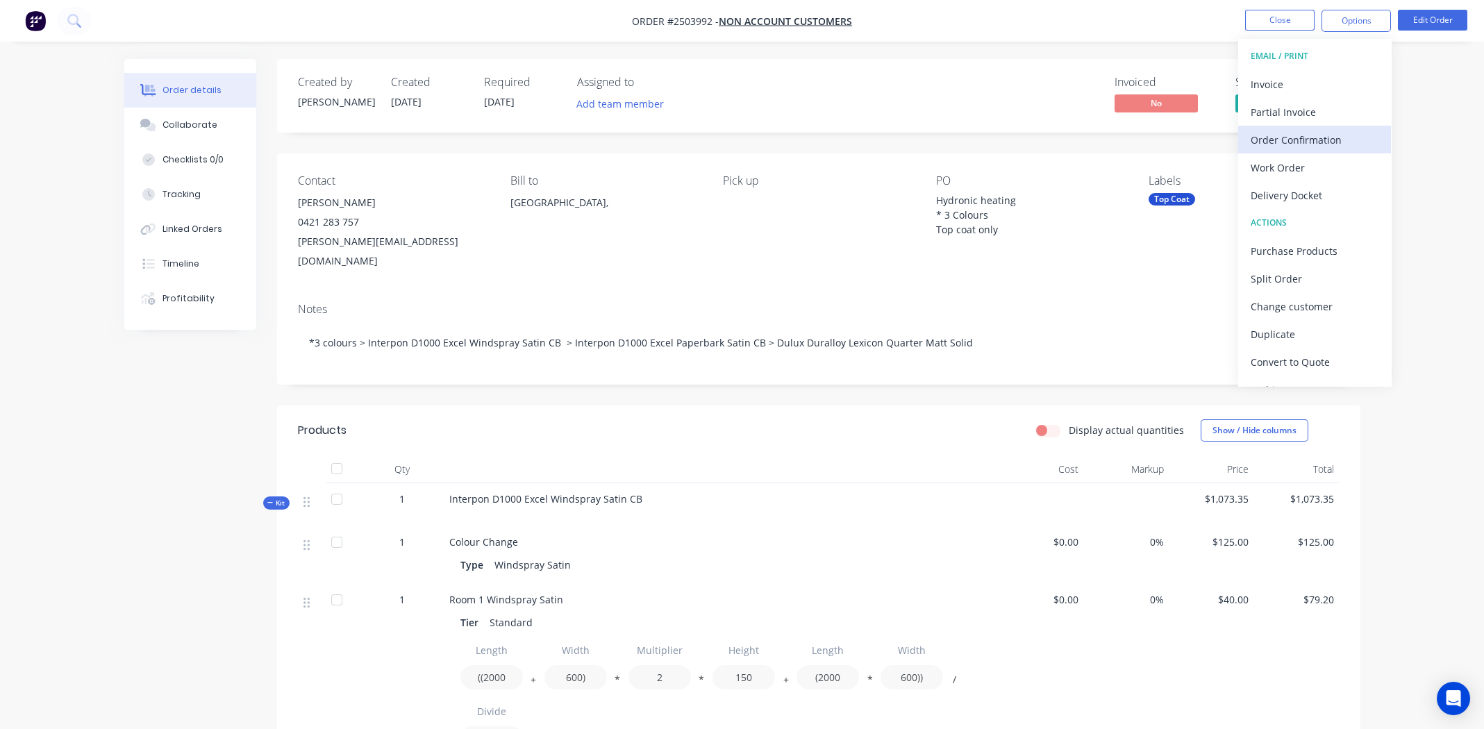
click at [1256, 139] on div "Order Confirmation" at bounding box center [1315, 140] width 128 height 20
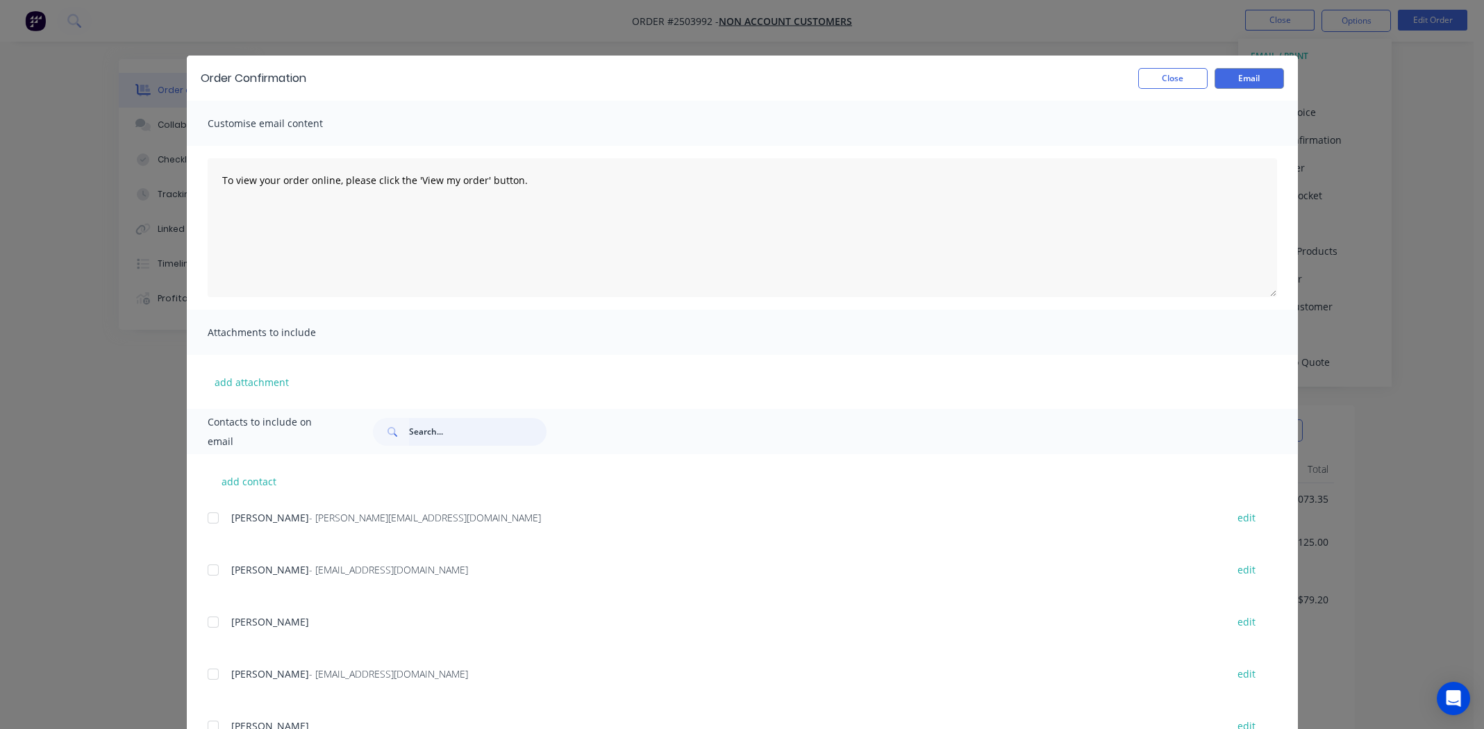
click at [436, 437] on input "text" at bounding box center [478, 432] width 138 height 28
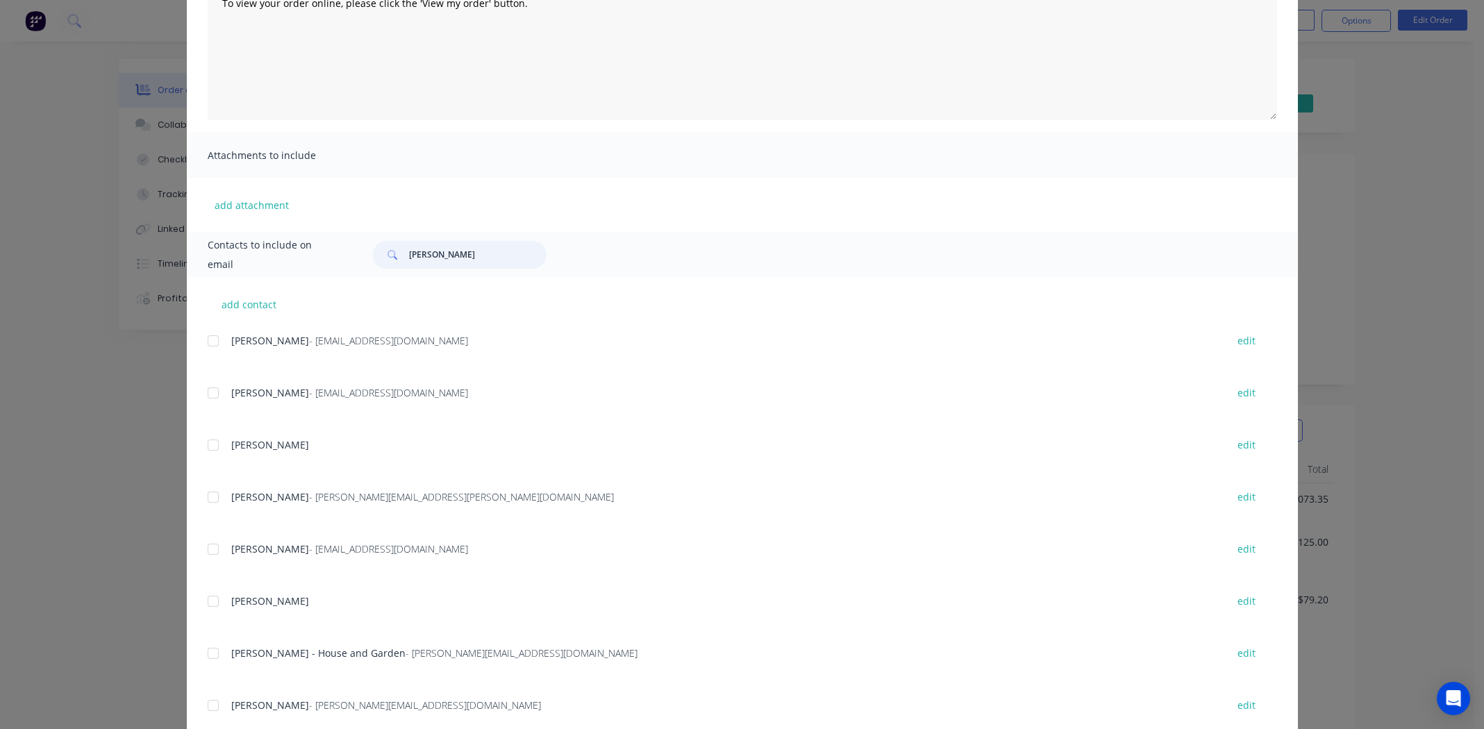
scroll to position [215, 0]
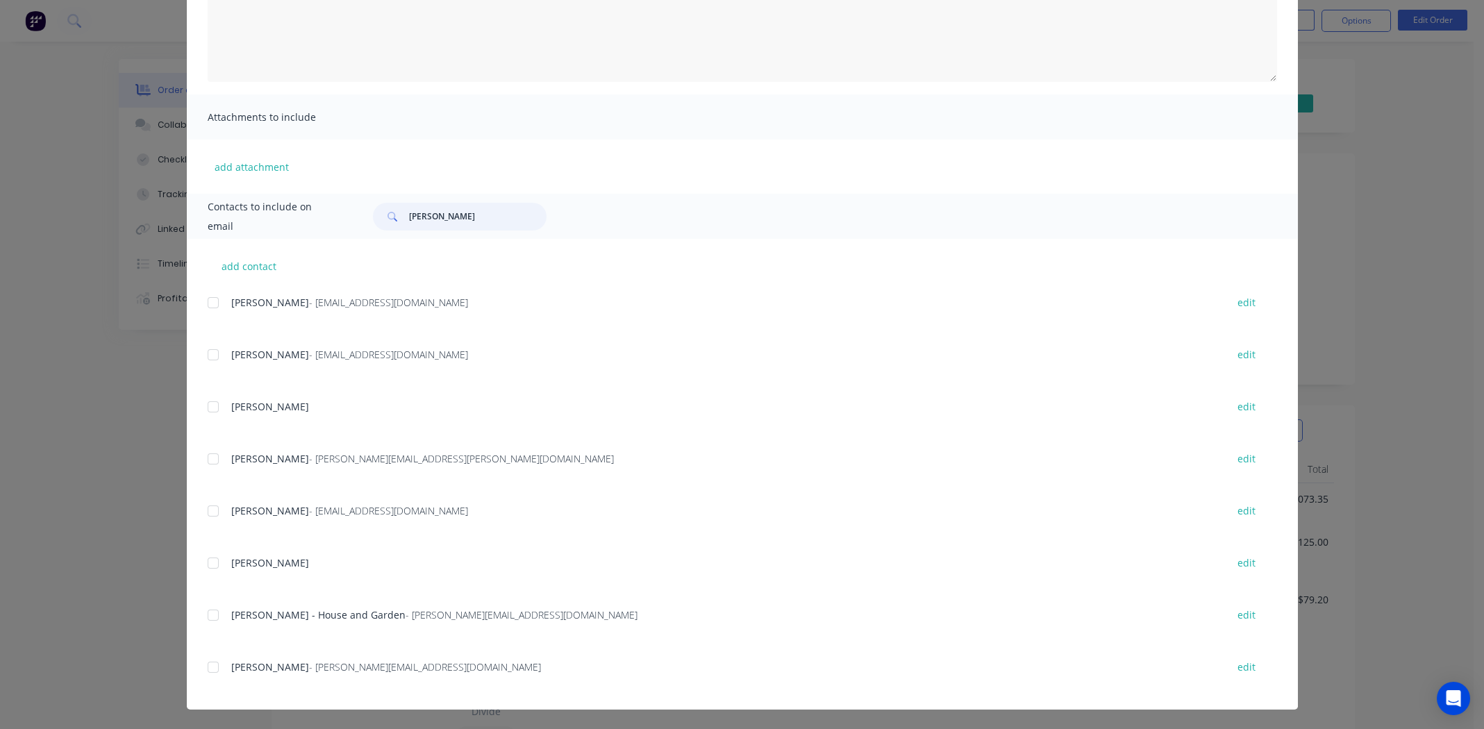
click at [208, 669] on div at bounding box center [213, 668] width 28 height 28
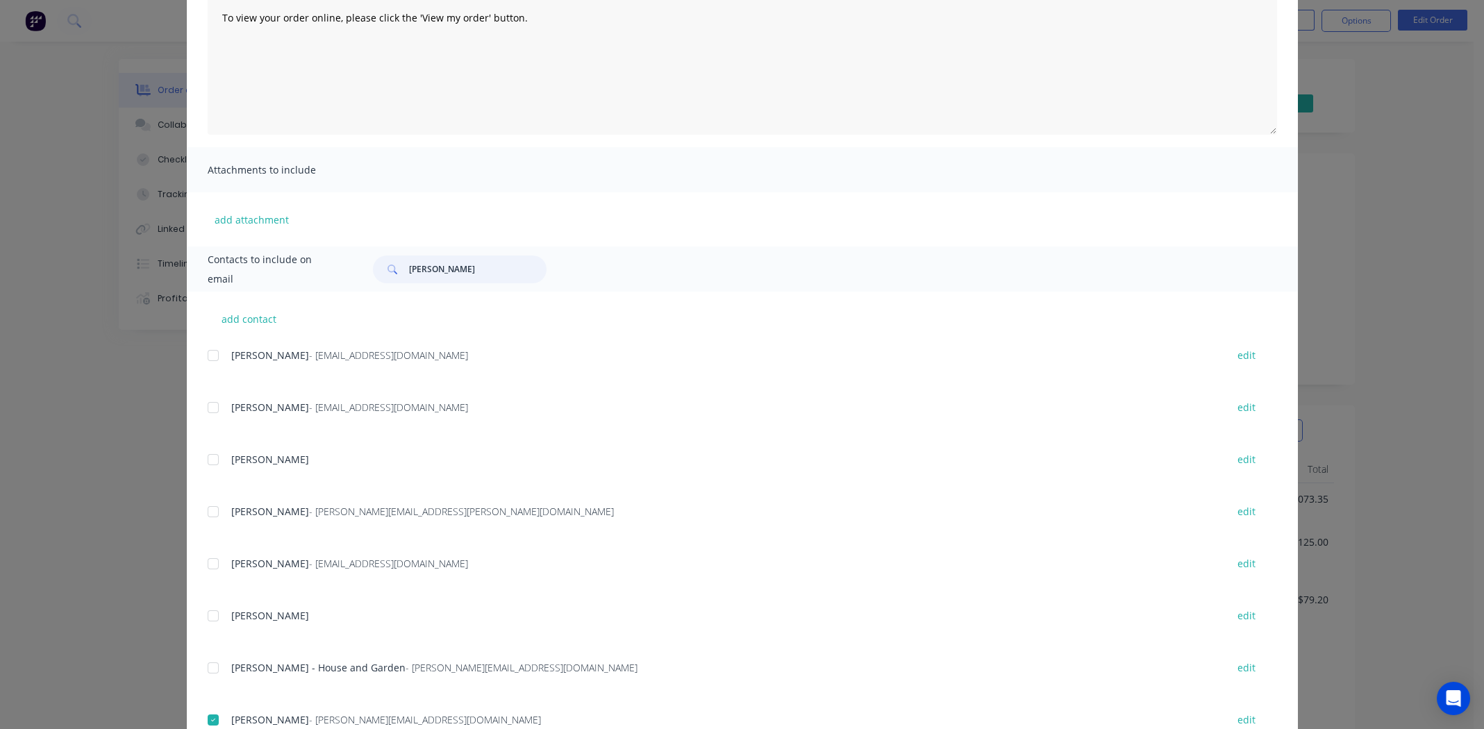
scroll to position [0, 0]
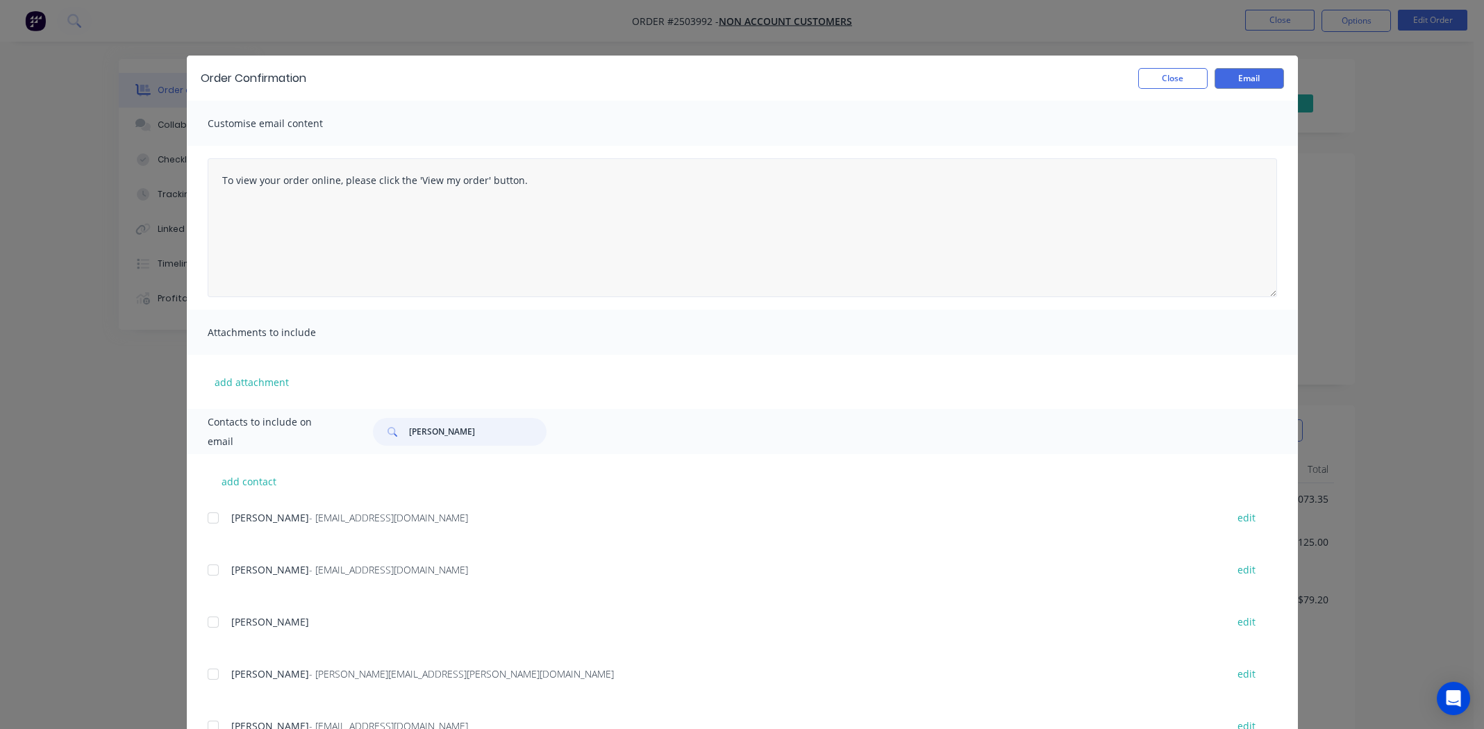
type input "[PERSON_NAME]"
click at [216, 178] on textarea "To view your order online, please click the 'View my order' button." at bounding box center [743, 227] width 1070 height 139
type textarea "To view your order online, please click the 'View my order' button."
click at [1170, 75] on button "Close" at bounding box center [1172, 78] width 69 height 21
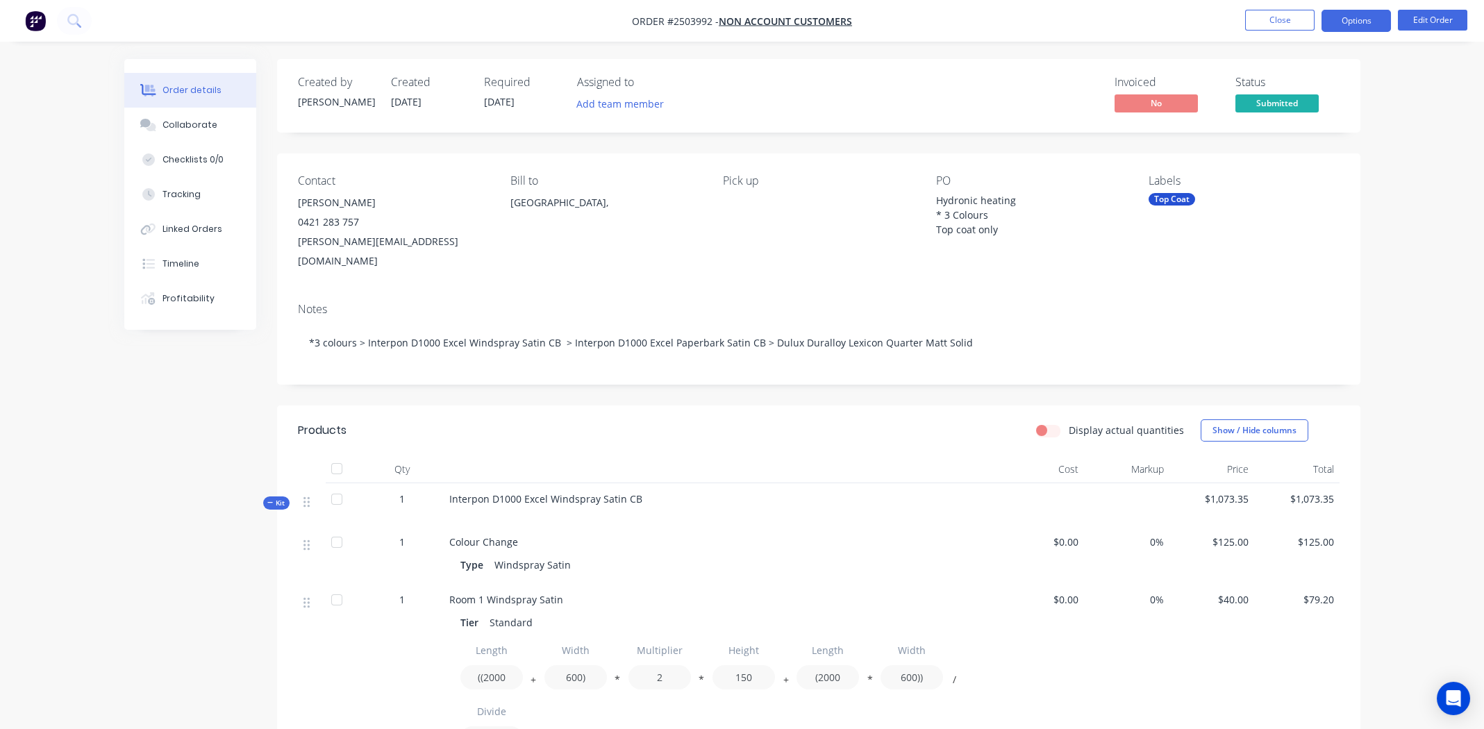
click at [1345, 22] on button "Options" at bounding box center [1356, 21] width 69 height 22
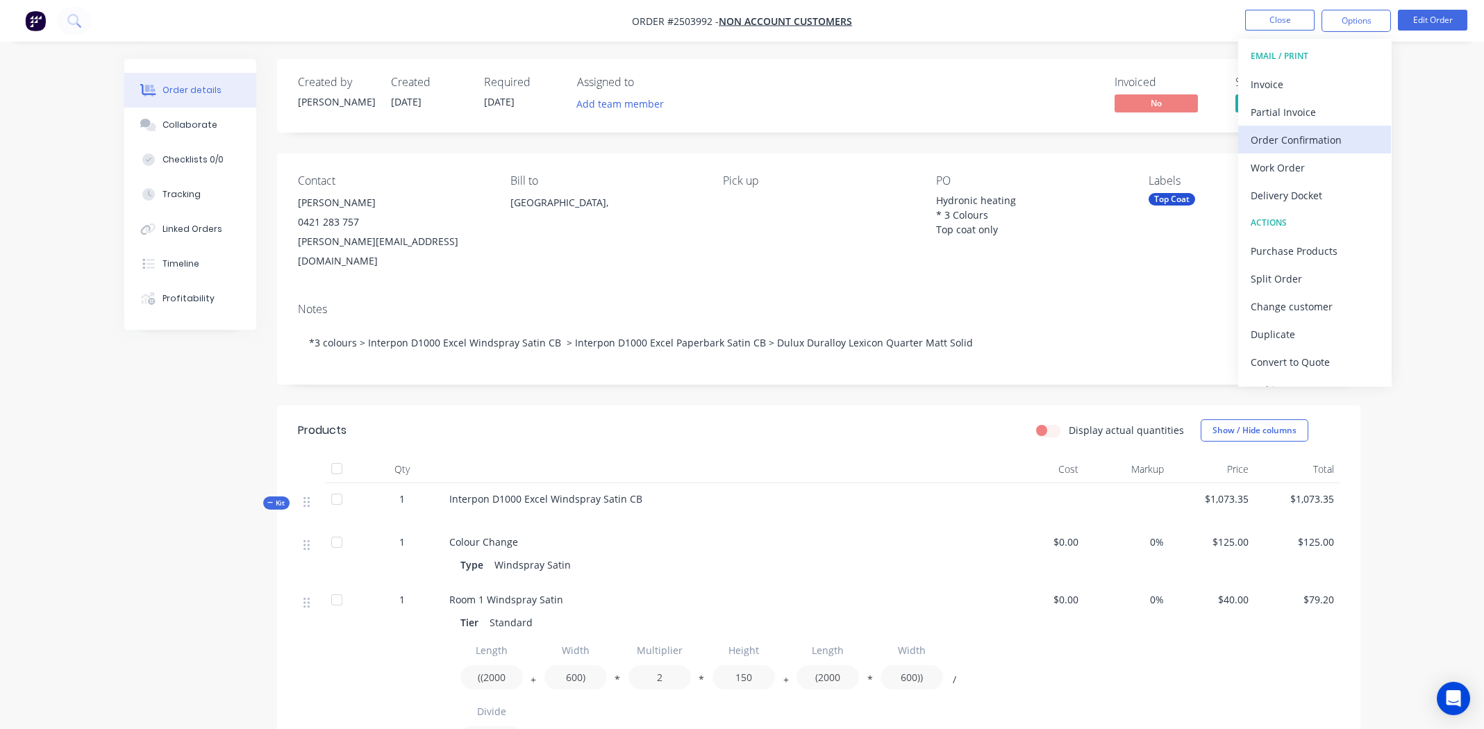
click at [1284, 138] on div "Order Confirmation" at bounding box center [1315, 140] width 128 height 20
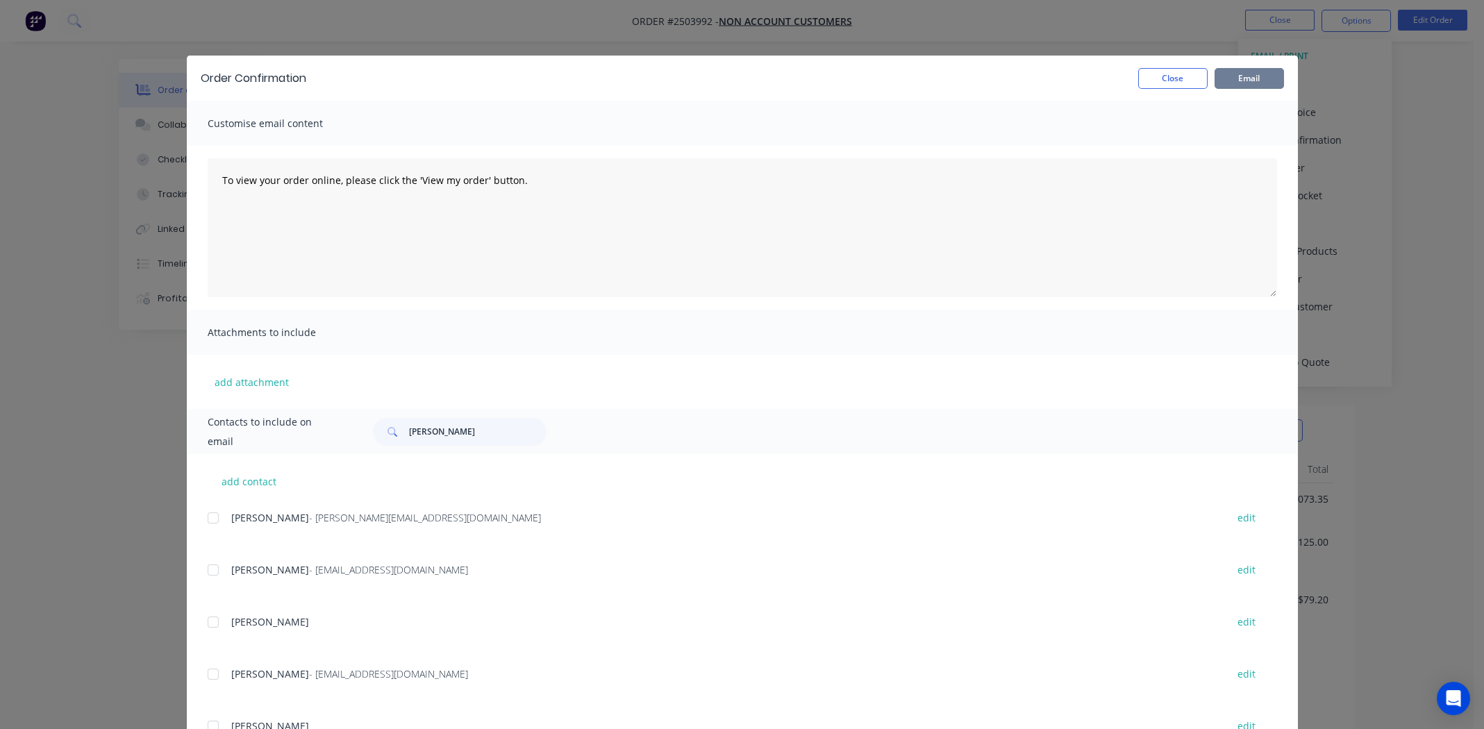
click at [1238, 76] on button "Email" at bounding box center [1249, 78] width 69 height 21
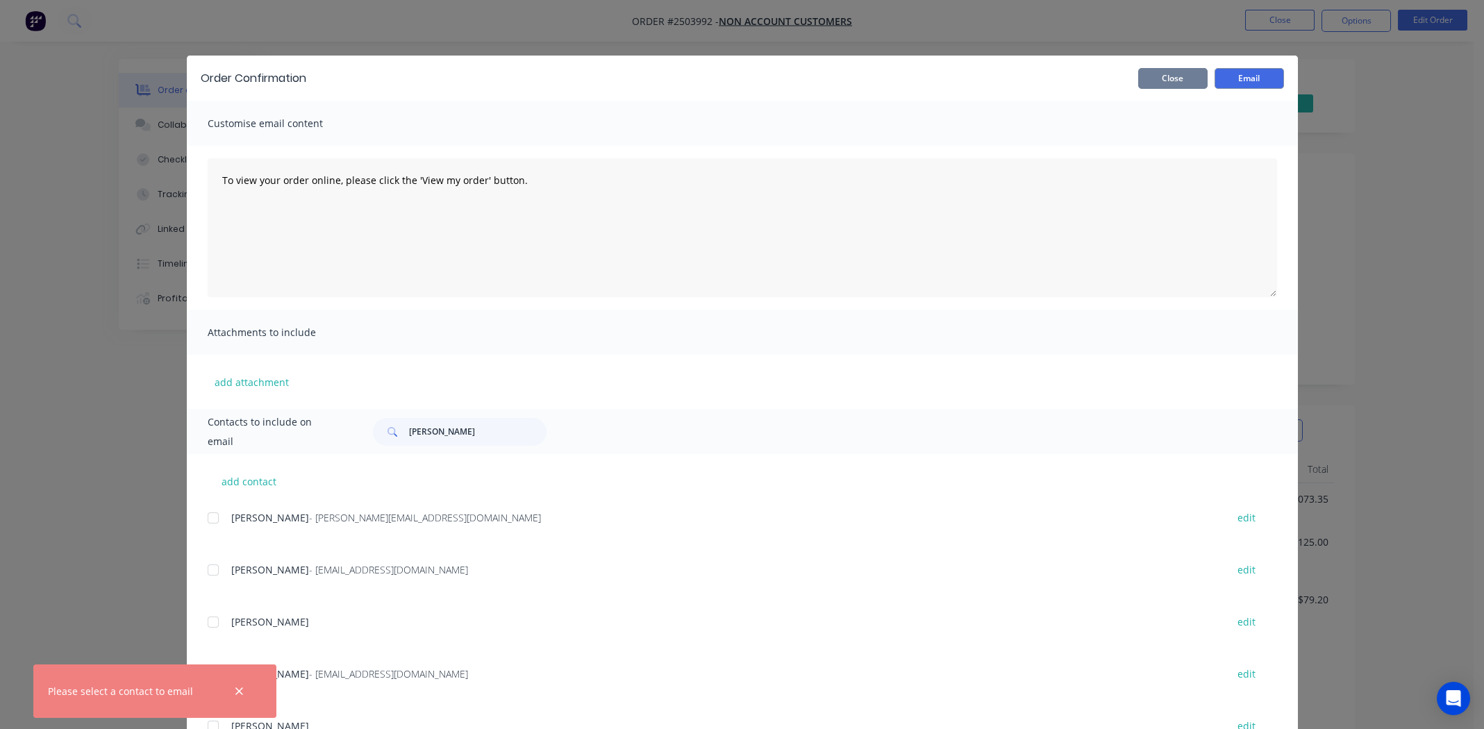
click at [1165, 80] on button "Close" at bounding box center [1172, 78] width 69 height 21
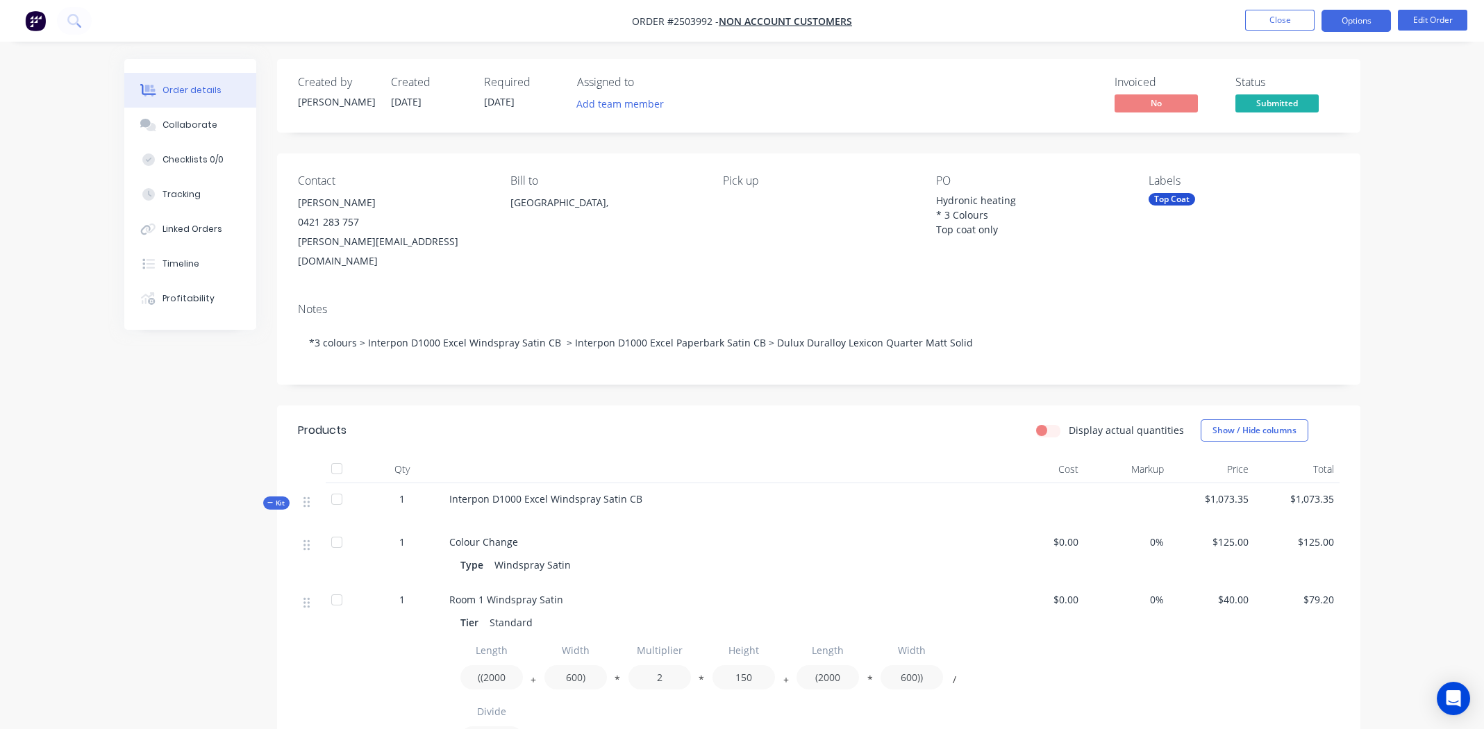
click at [1345, 18] on button "Options" at bounding box center [1356, 21] width 69 height 22
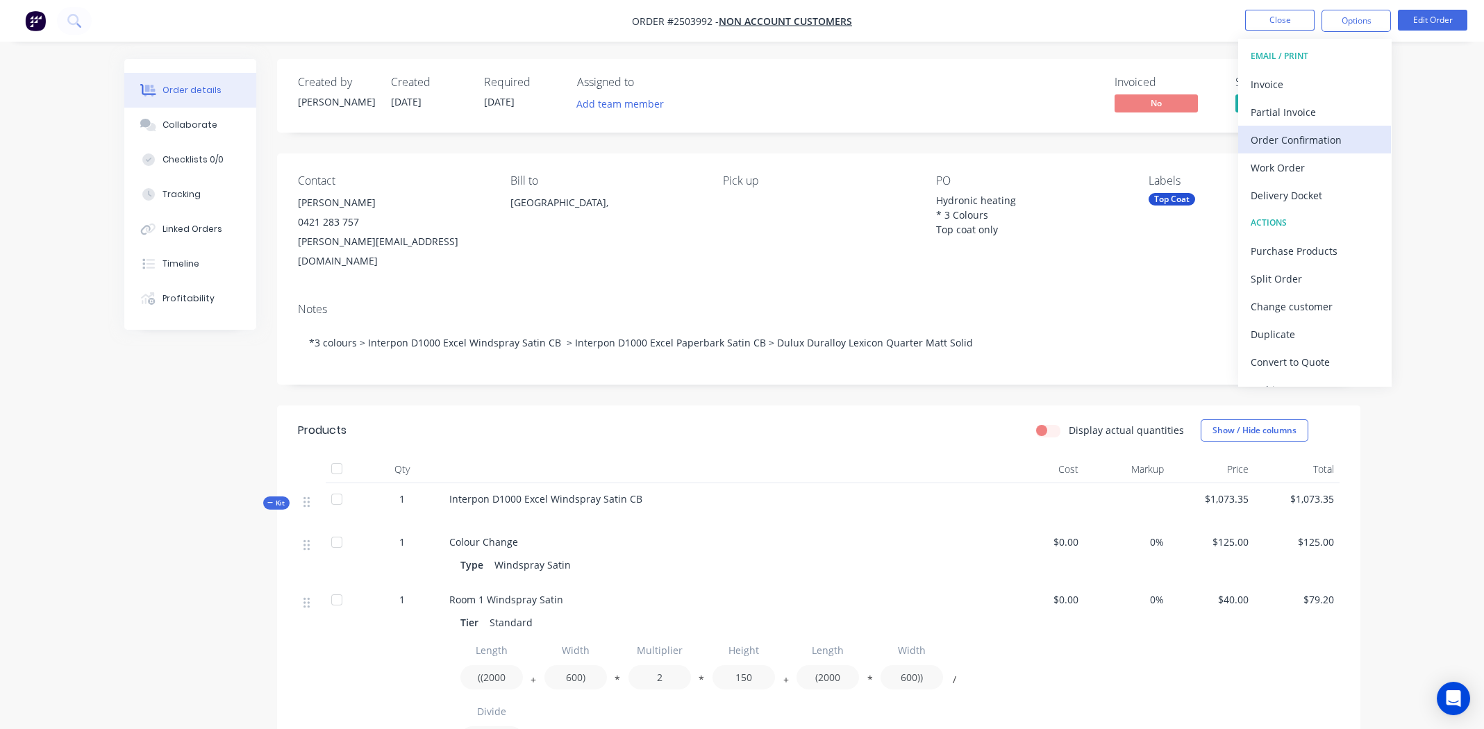
click at [1271, 135] on div "Order Confirmation" at bounding box center [1315, 140] width 128 height 20
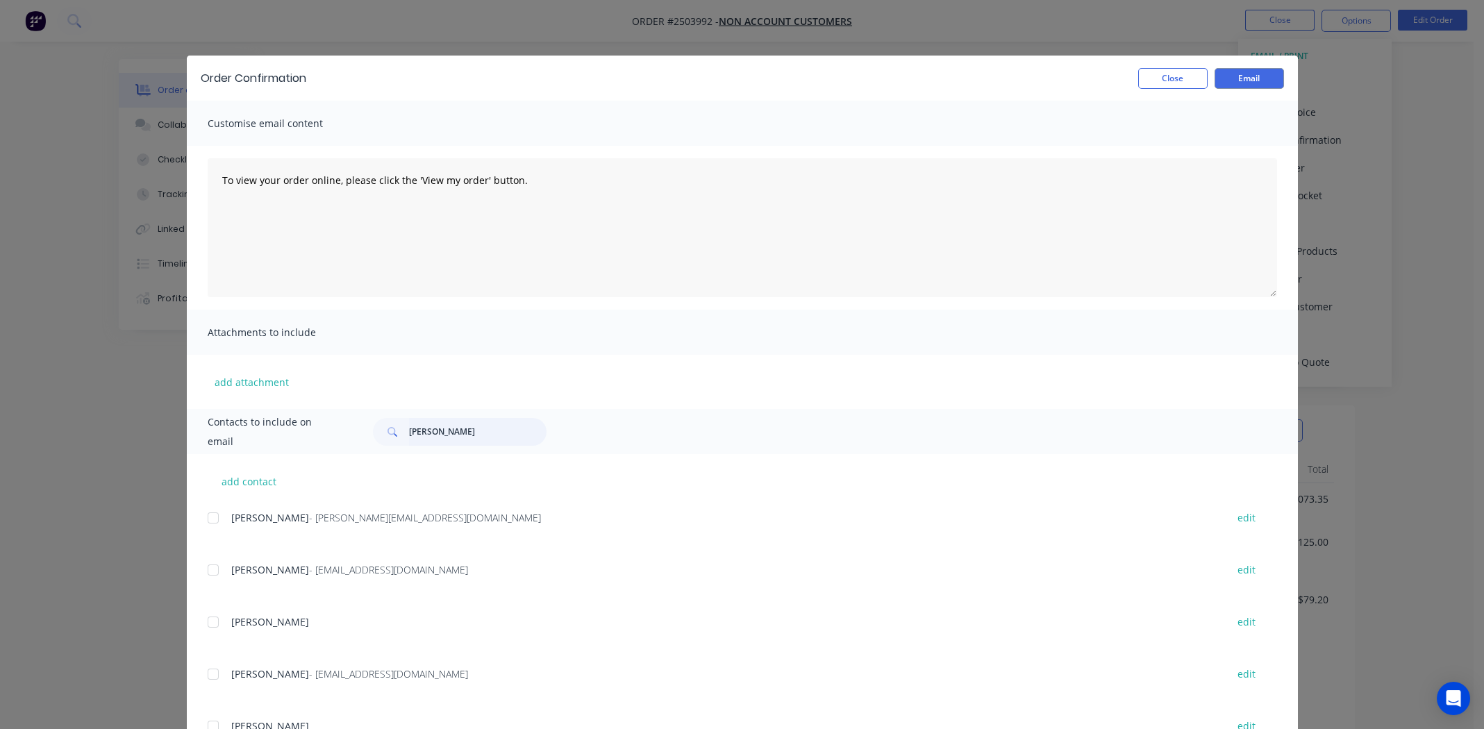
click at [438, 431] on input "[PERSON_NAME]" at bounding box center [478, 432] width 138 height 28
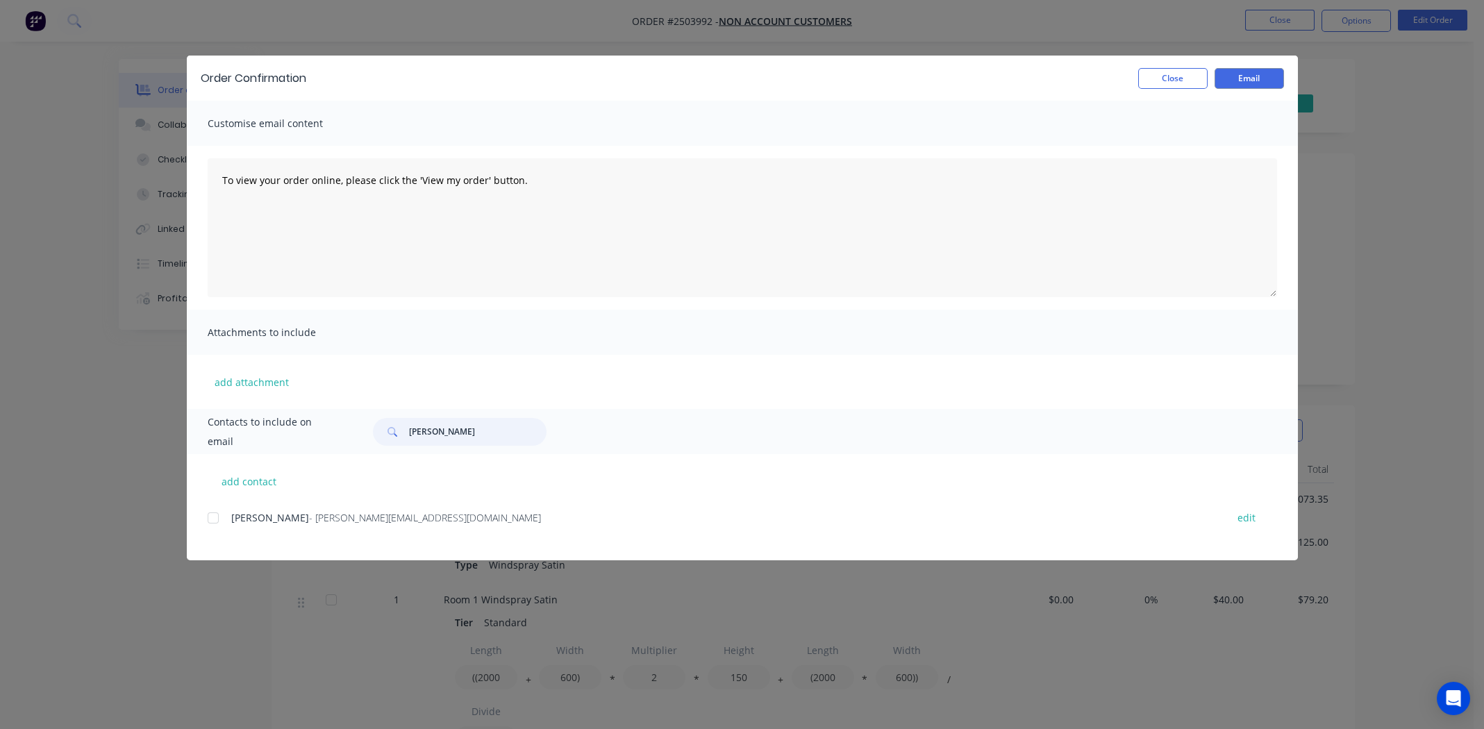
click at [213, 517] on div at bounding box center [213, 518] width 28 height 28
type input "[PERSON_NAME]"
drag, startPoint x: 219, startPoint y: 182, endPoint x: 540, endPoint y: 192, distance: 321.7
click at [540, 192] on textarea "To view your order online, please click the 'View my order' button." at bounding box center [743, 227] width 1070 height 139
click at [485, 194] on textarea "Hi [PERSON_NAME], Please review and confirm order colours and cost. Regards, [P…" at bounding box center [743, 227] width 1070 height 139
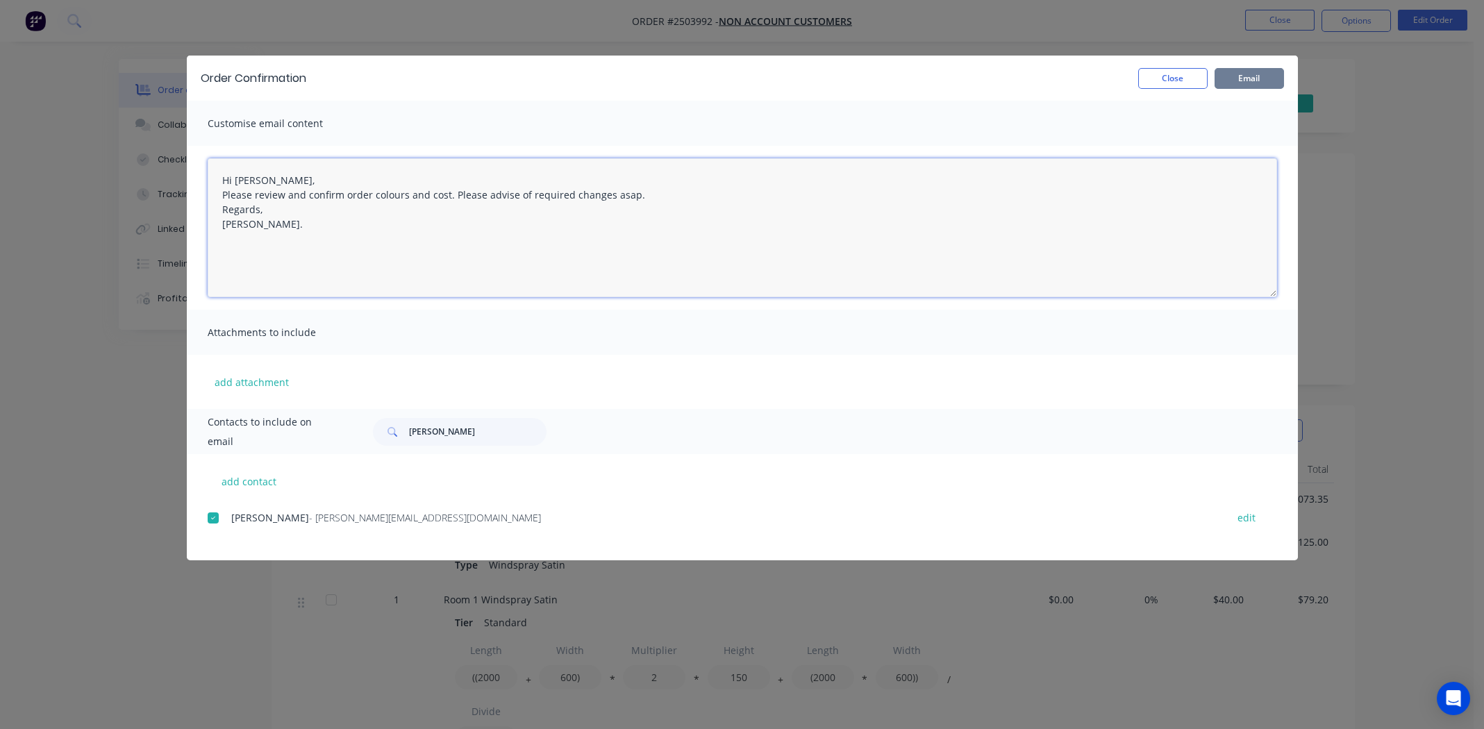
type textarea "Hi [PERSON_NAME], Please review and confirm order colours and cost. Please advi…"
click at [1251, 73] on button "Email" at bounding box center [1249, 78] width 69 height 21
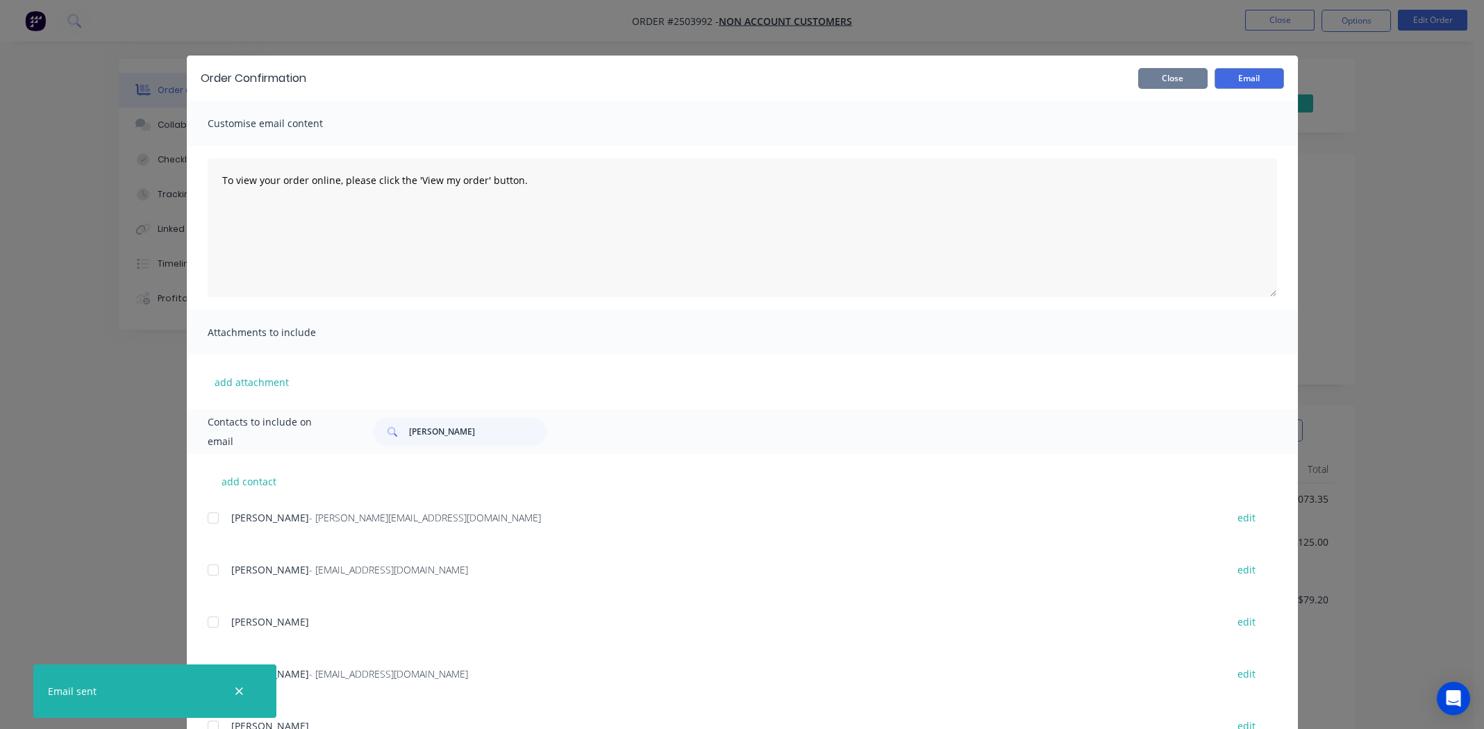
click at [1158, 76] on button "Close" at bounding box center [1172, 78] width 69 height 21
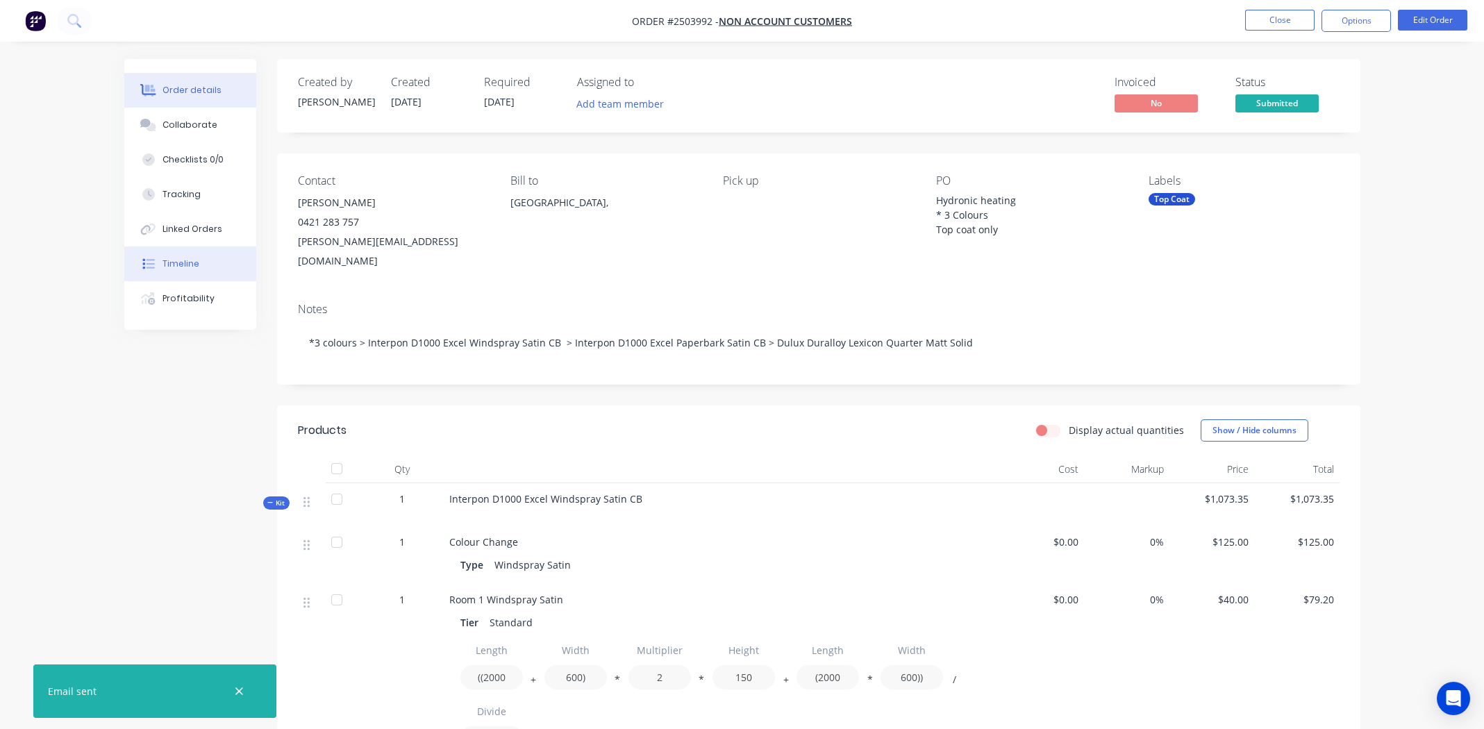
click at [183, 259] on div "Timeline" at bounding box center [181, 264] width 37 height 13
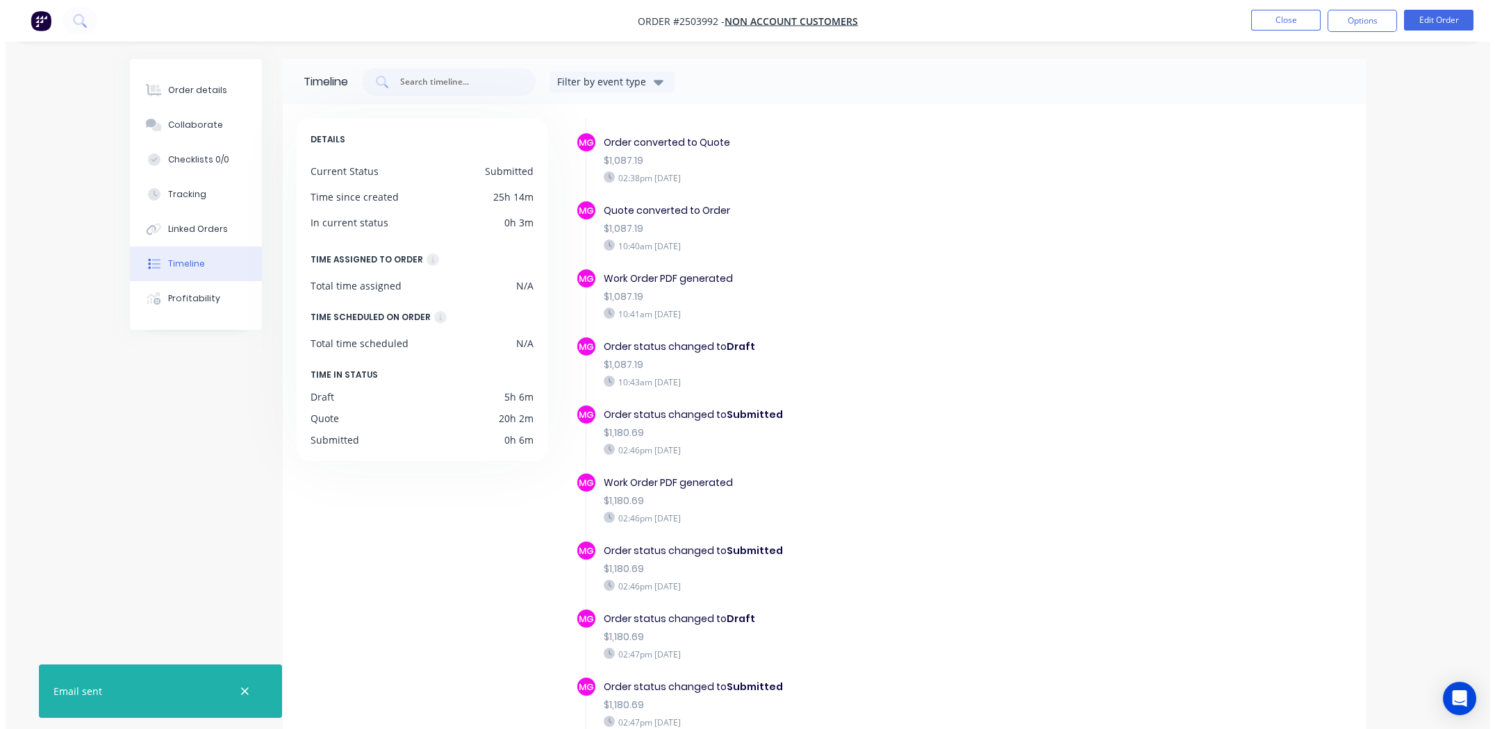
scroll to position [149, 0]
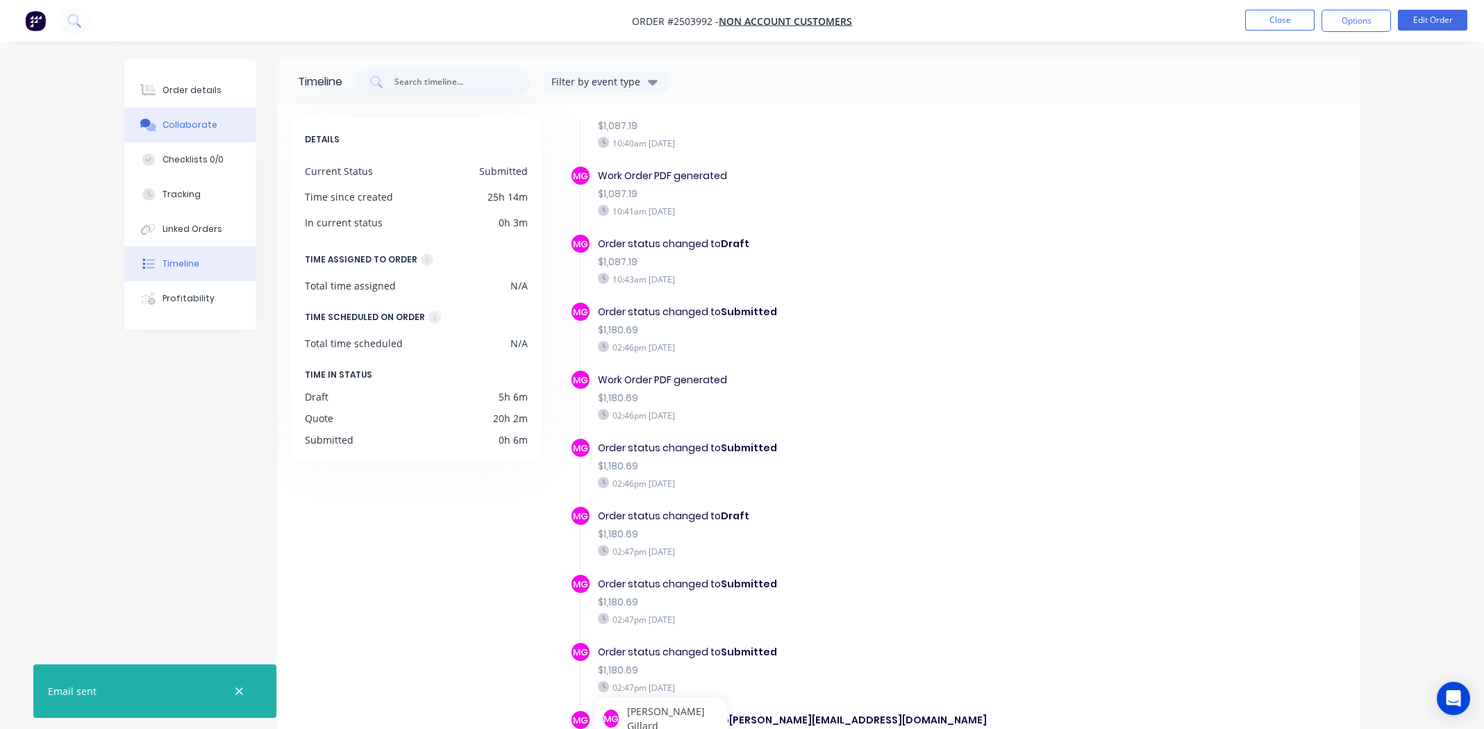
click at [175, 126] on div "Collaborate" at bounding box center [190, 125] width 55 height 13
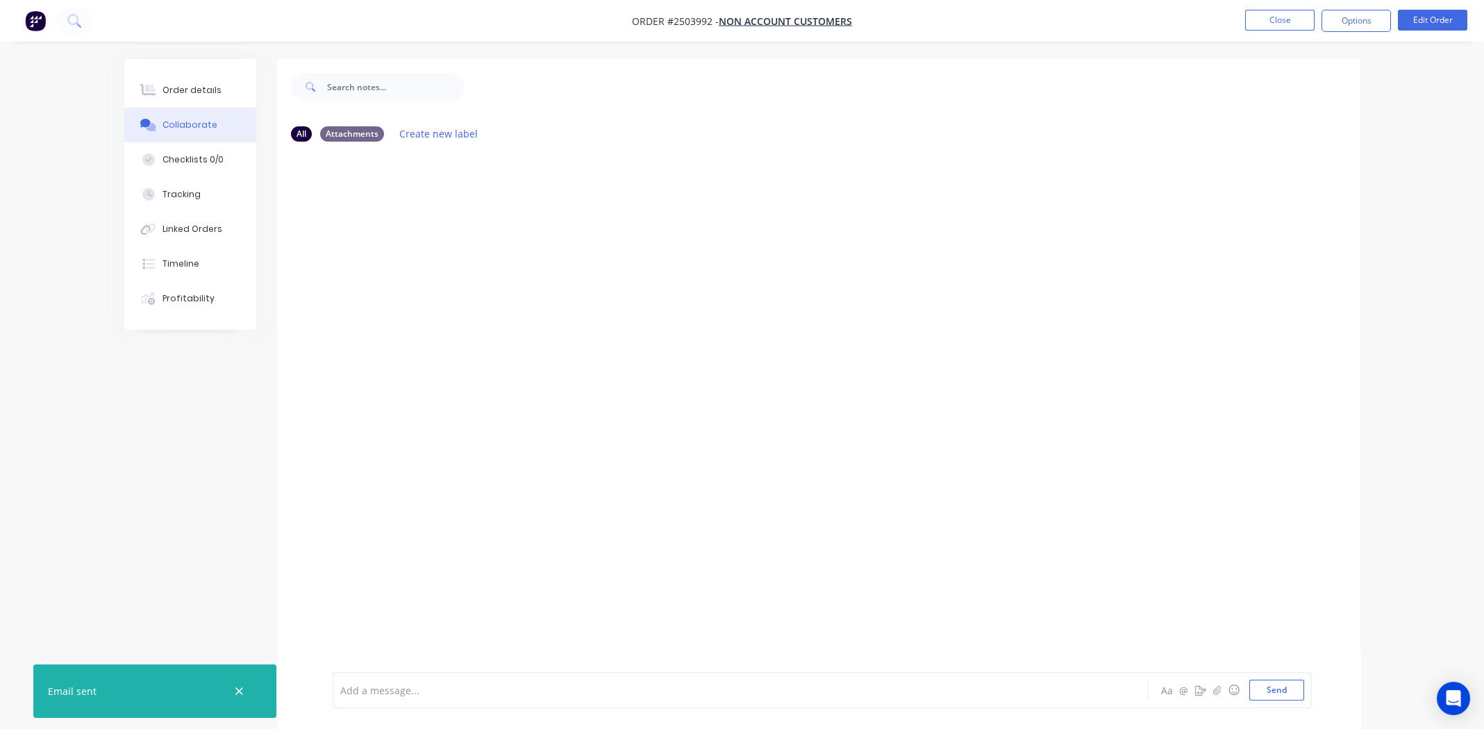
click at [415, 689] on div at bounding box center [702, 690] width 722 height 15
click at [363, 695] on span "Send order and quote update to [PERSON_NAME] for confirmation of colours and pr…" at bounding box center [548, 690] width 414 height 13
click at [1277, 691] on button "Send" at bounding box center [1276, 690] width 55 height 21
click at [185, 89] on div "Order details" at bounding box center [192, 90] width 59 height 13
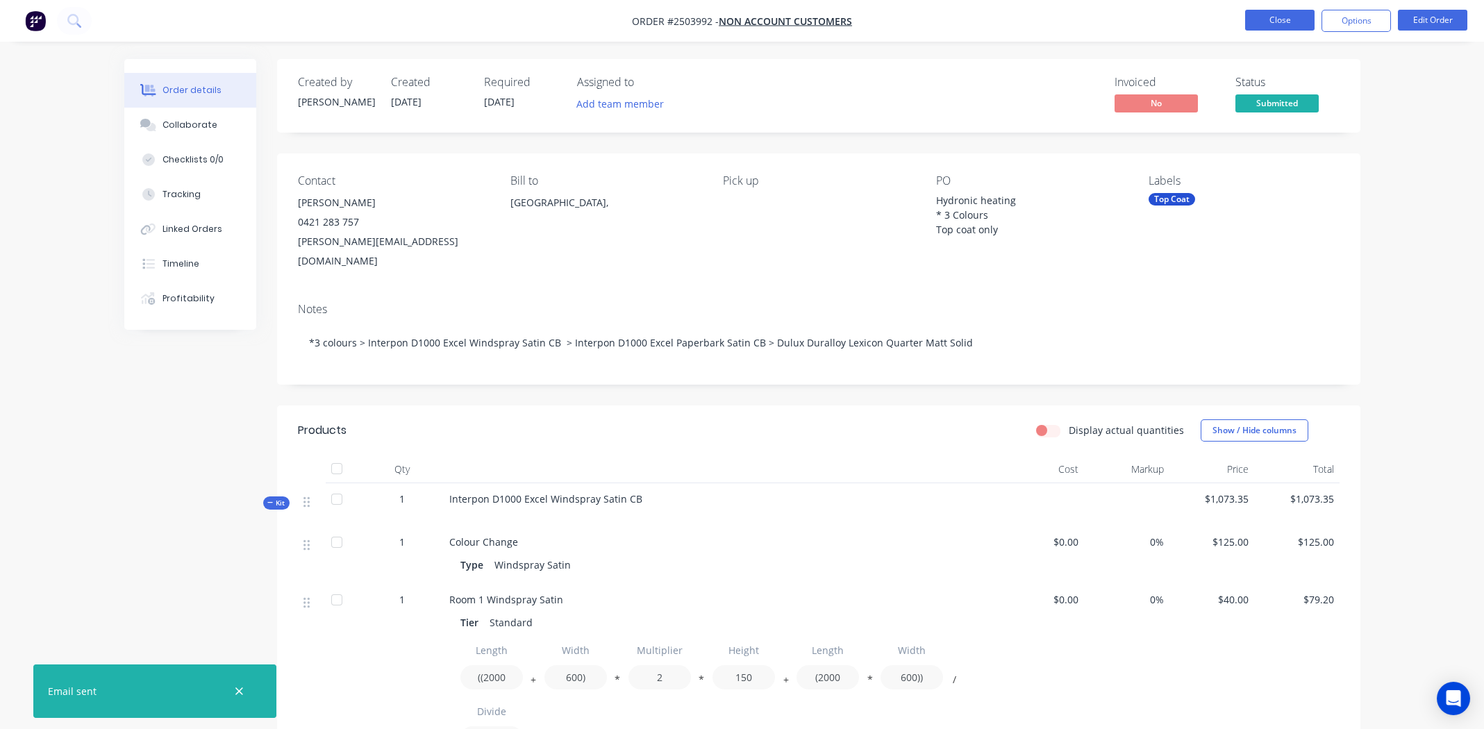
click at [1284, 26] on button "Close" at bounding box center [1279, 20] width 69 height 21
